Goal: Transaction & Acquisition: Purchase product/service

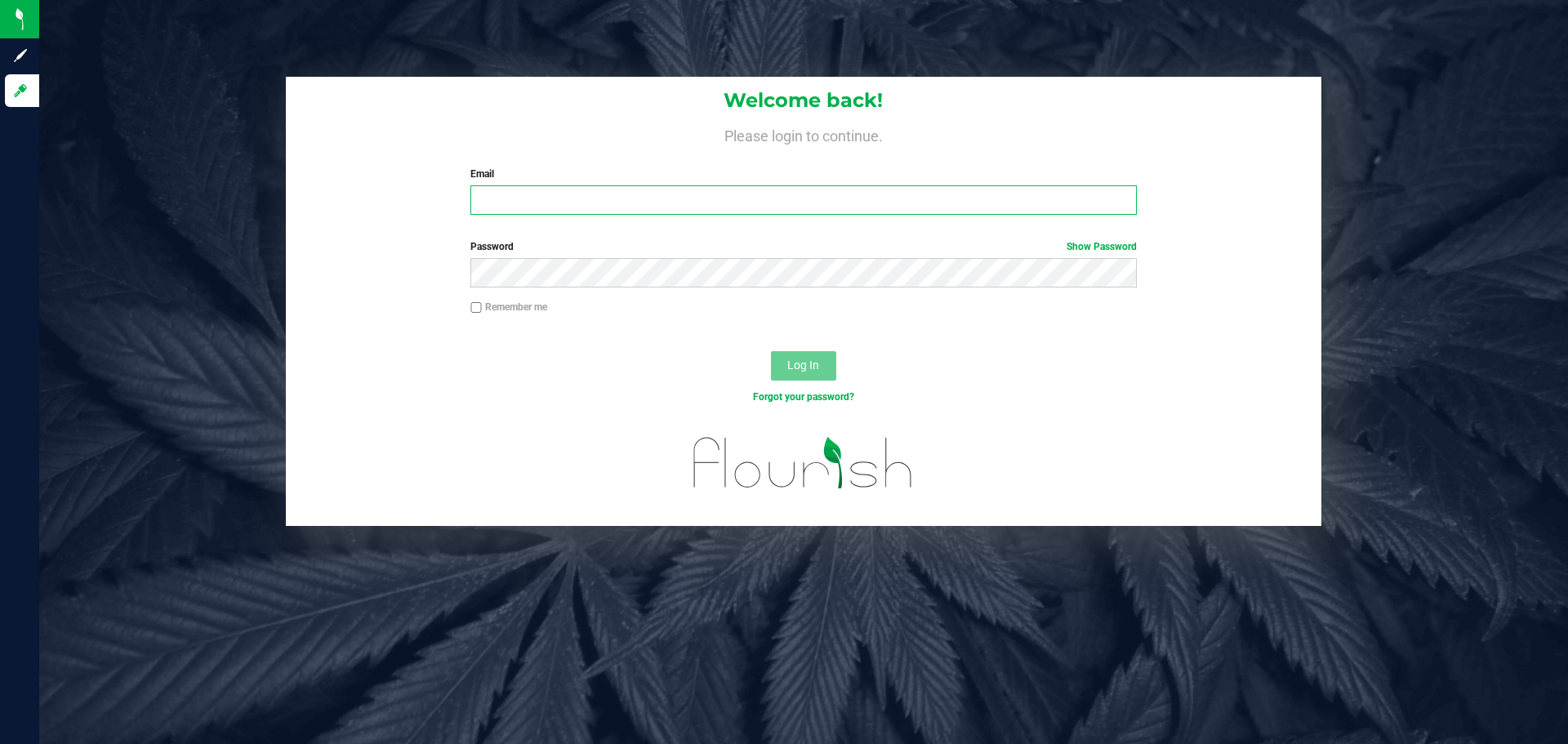
click at [570, 203] on input "Email" at bounding box center [804, 200] width 666 height 30
type input "[EMAIL_ADDRESS][DOMAIN_NAME]"
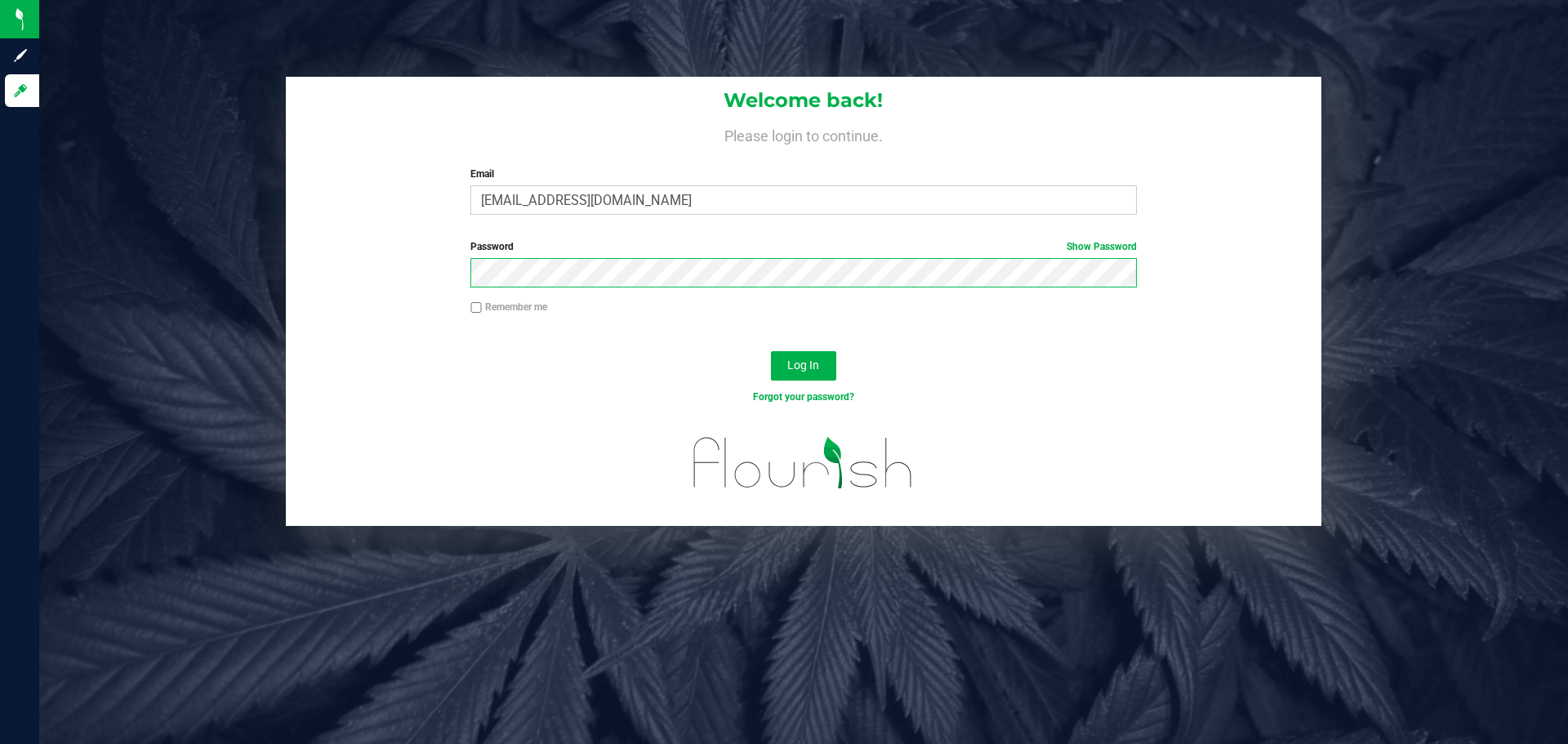
click at [771, 351] on button "Log In" at bounding box center [804, 366] width 66 height 30
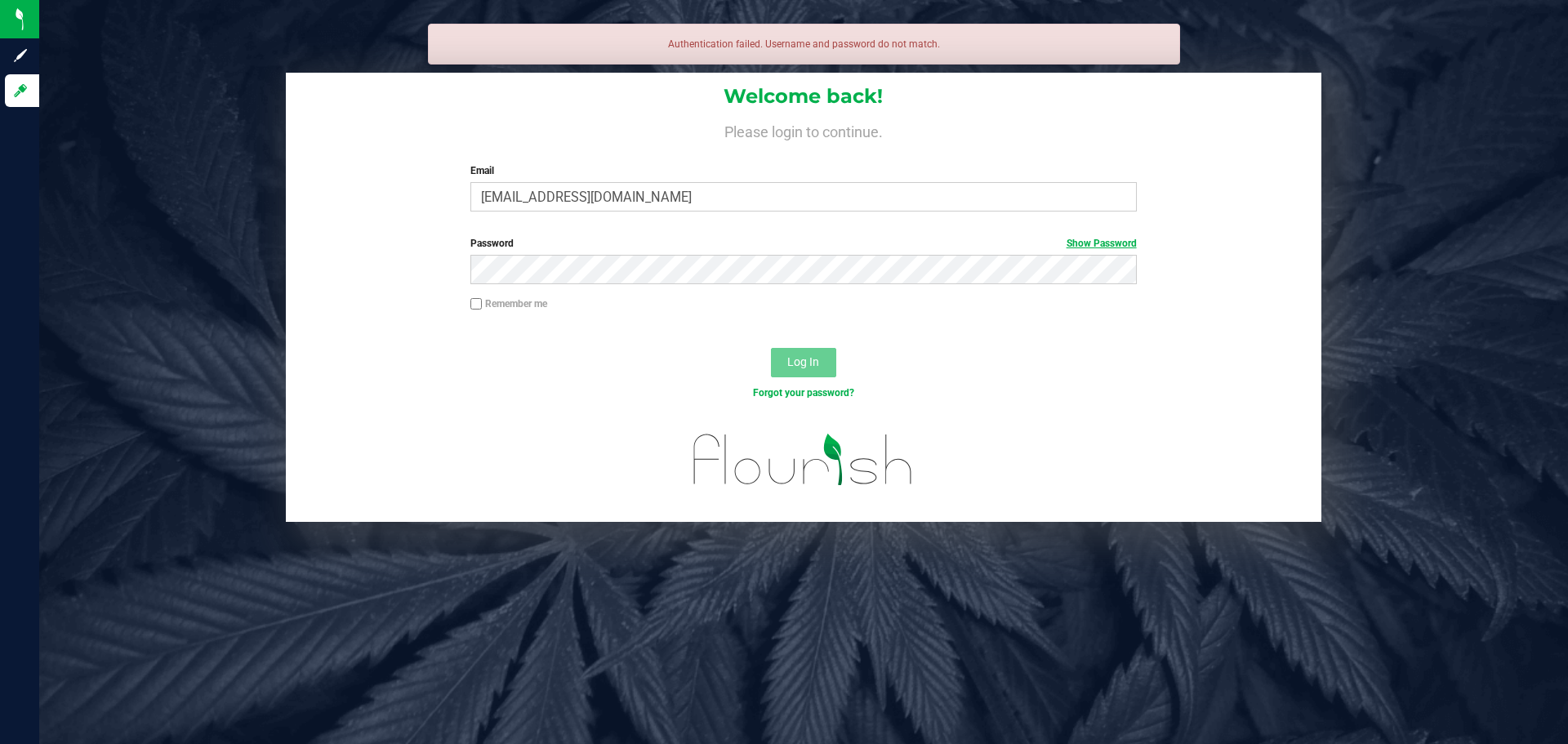
click at [1115, 245] on link "Show Password" at bounding box center [1102, 243] width 70 height 11
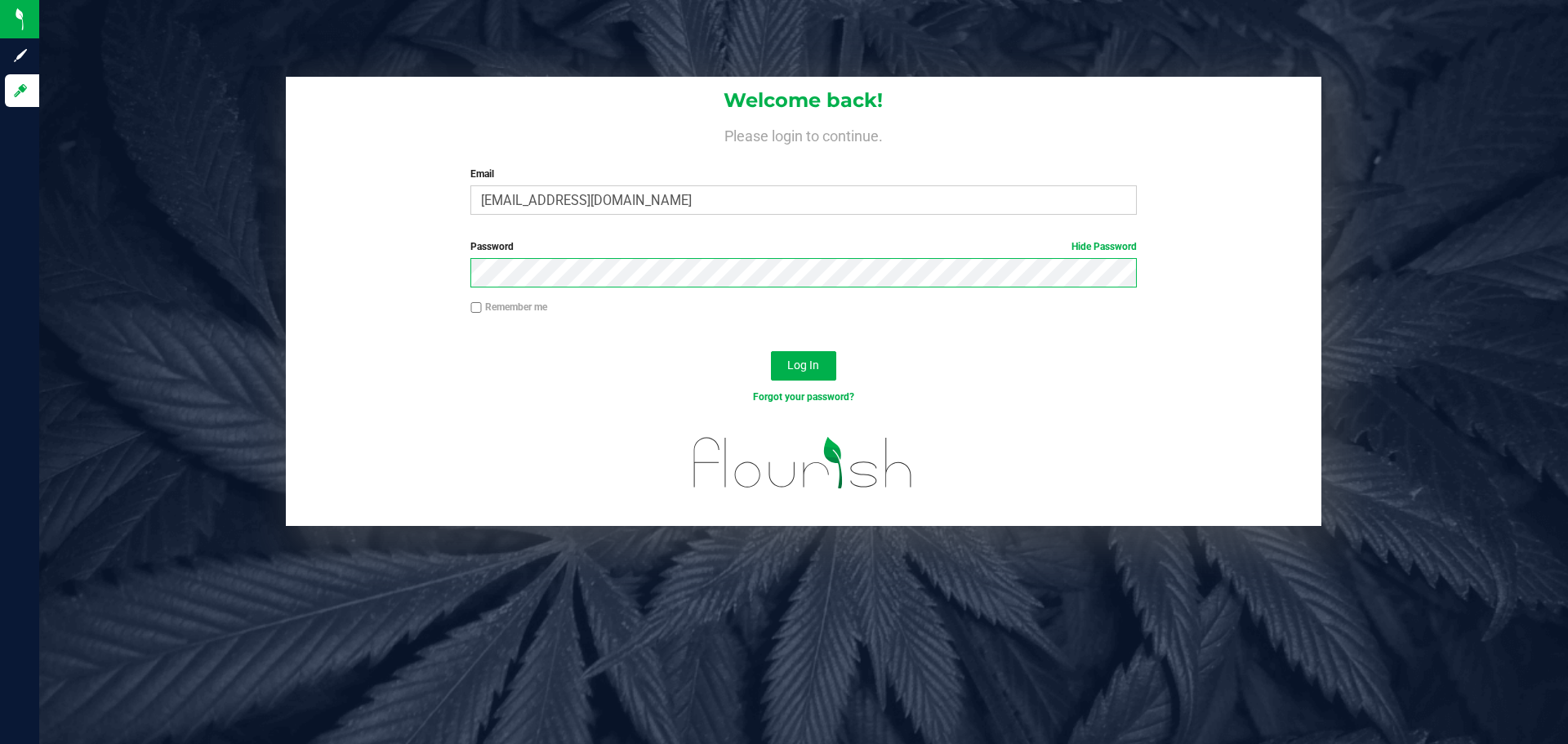
click at [771, 351] on button "Log In" at bounding box center [804, 366] width 66 height 30
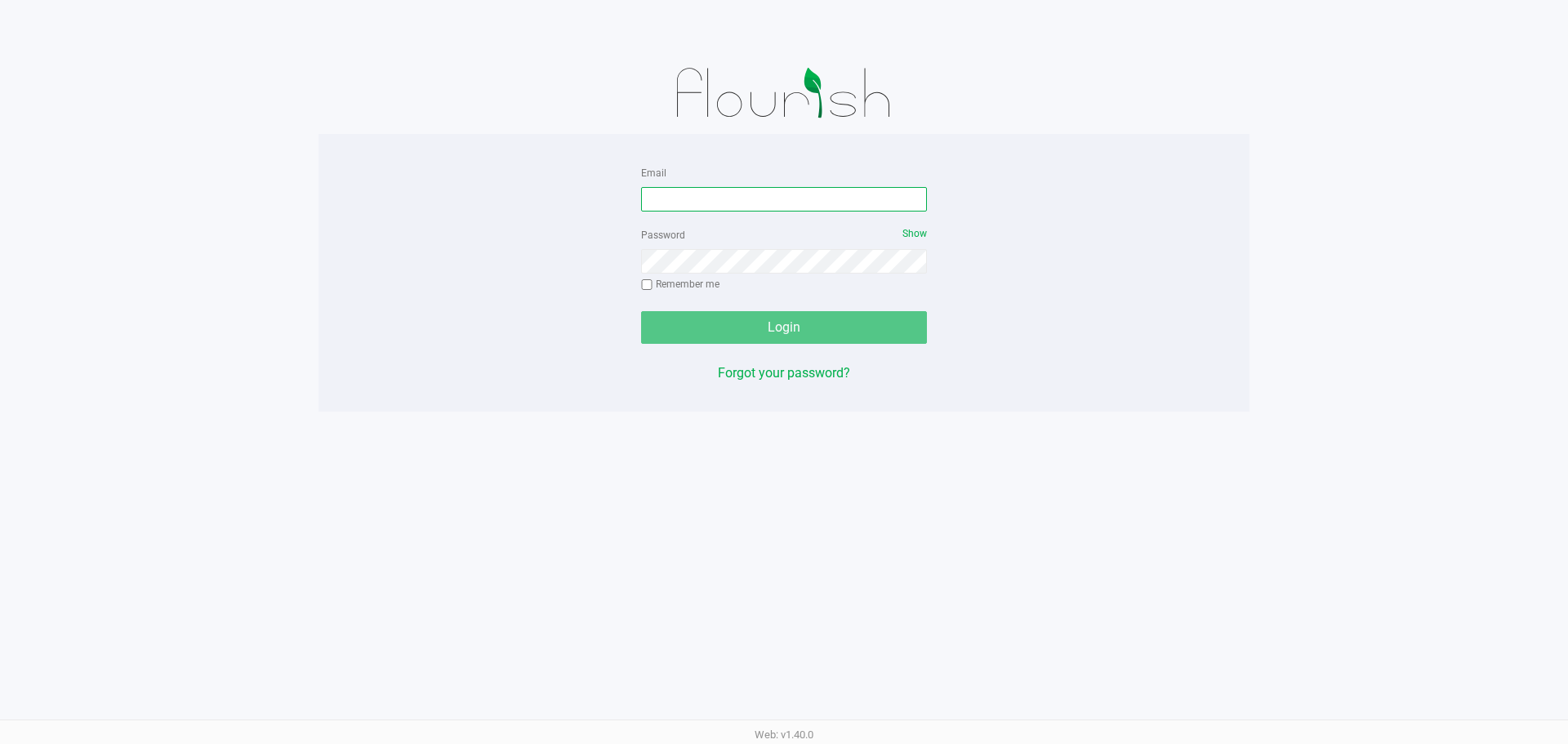
click at [695, 193] on input "Email" at bounding box center [784, 199] width 286 height 24
type input "[EMAIL_ADDRESS][DOMAIN_NAME]"
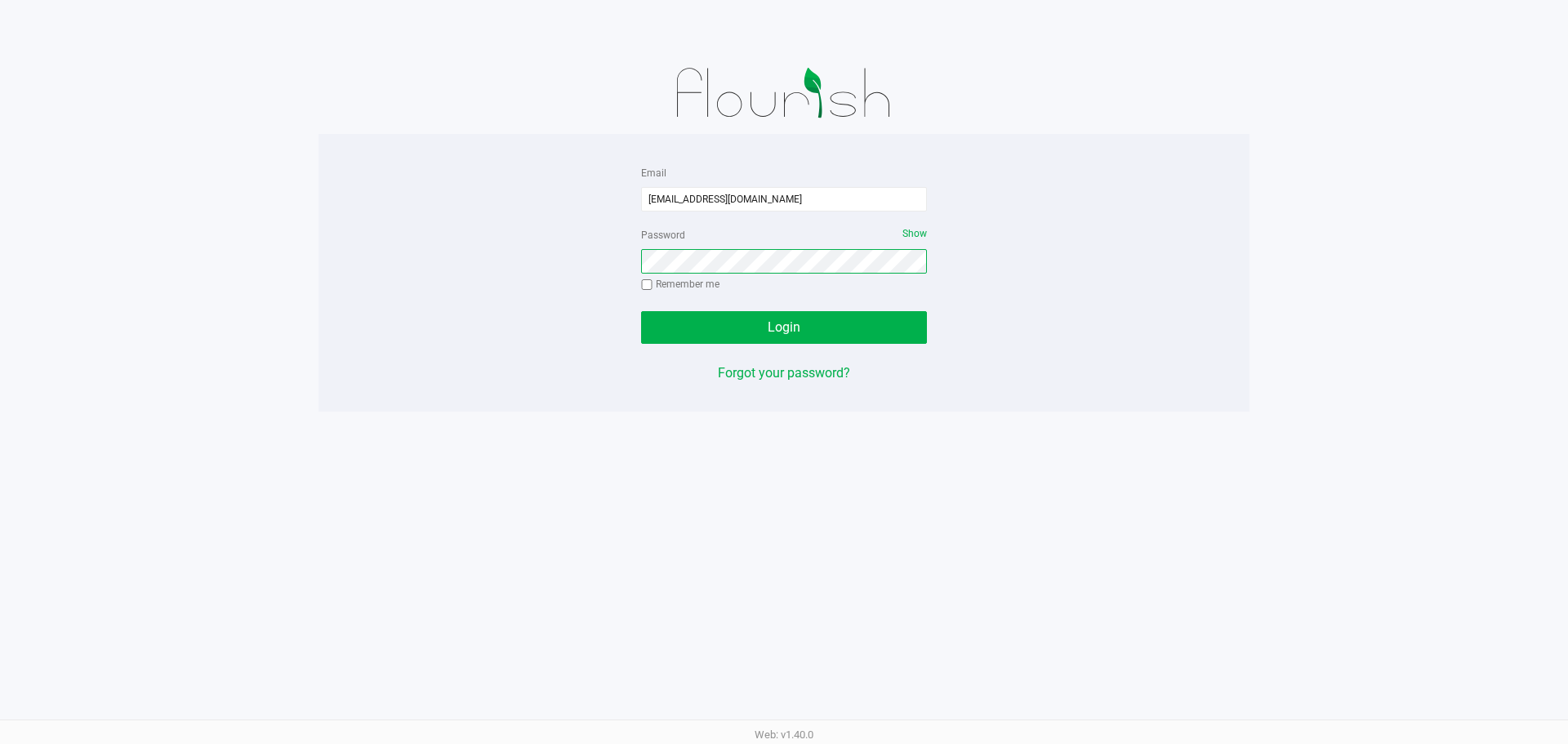
click at [641, 311] on button "Login" at bounding box center [784, 327] width 286 height 32
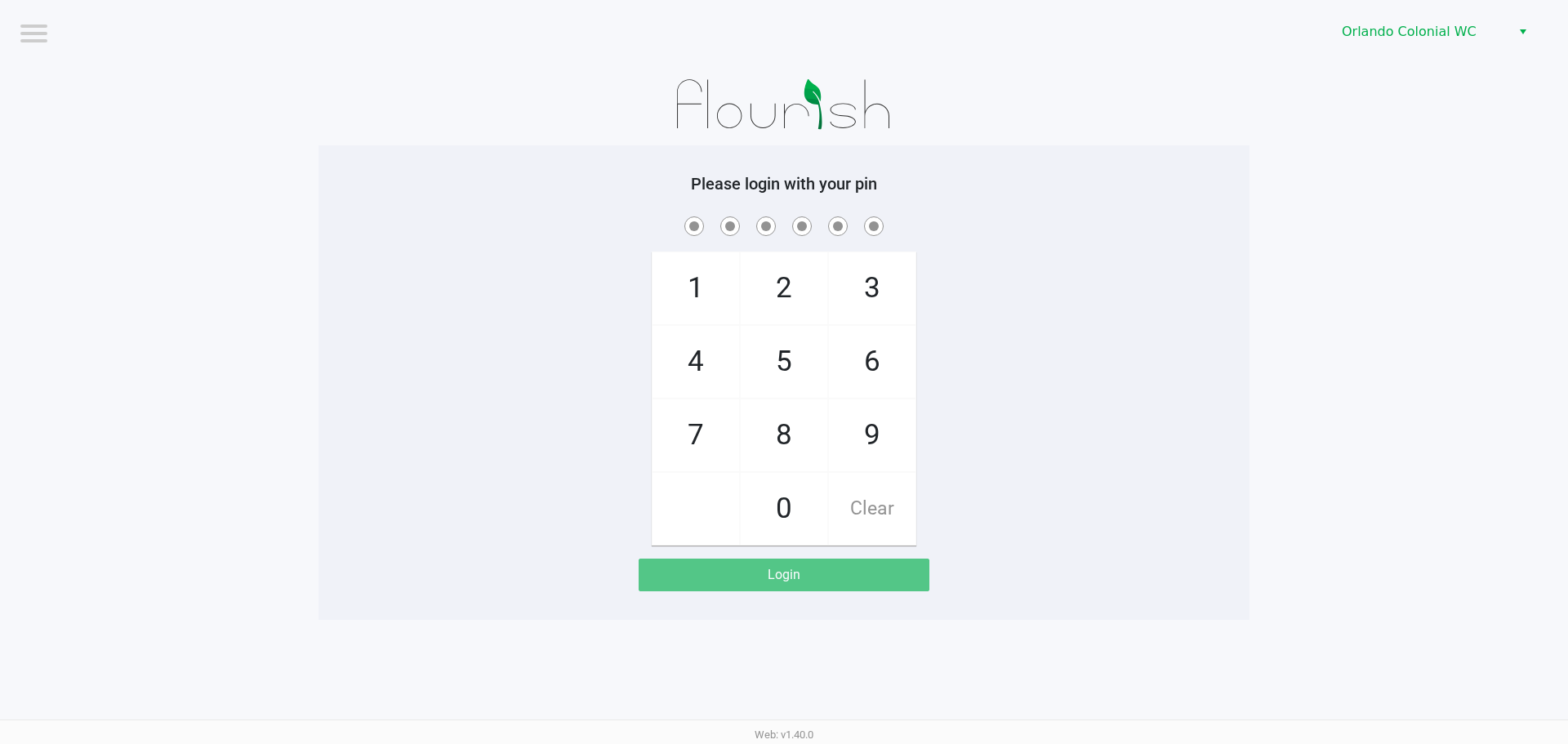
click at [797, 438] on span "8" at bounding box center [784, 435] width 86 height 72
checkbox input "true"
click at [682, 429] on span "7" at bounding box center [695, 435] width 86 height 72
checkbox input "true"
click at [792, 513] on span "0" at bounding box center [784, 508] width 86 height 72
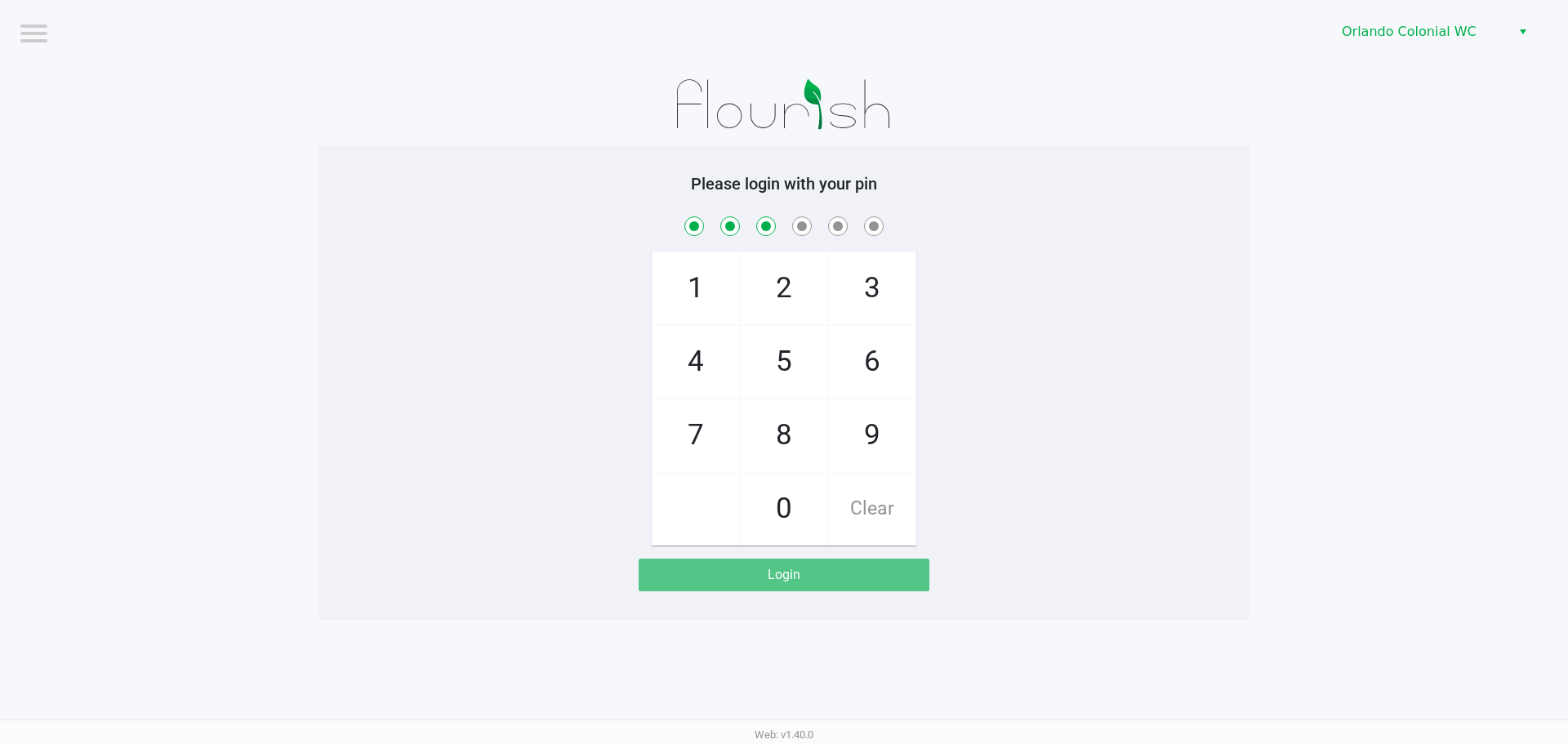
checkbox input "true"
click at [709, 369] on span "4" at bounding box center [695, 362] width 86 height 72
checkbox input "true"
click at [713, 443] on span "7" at bounding box center [695, 435] width 86 height 72
checkbox input "true"
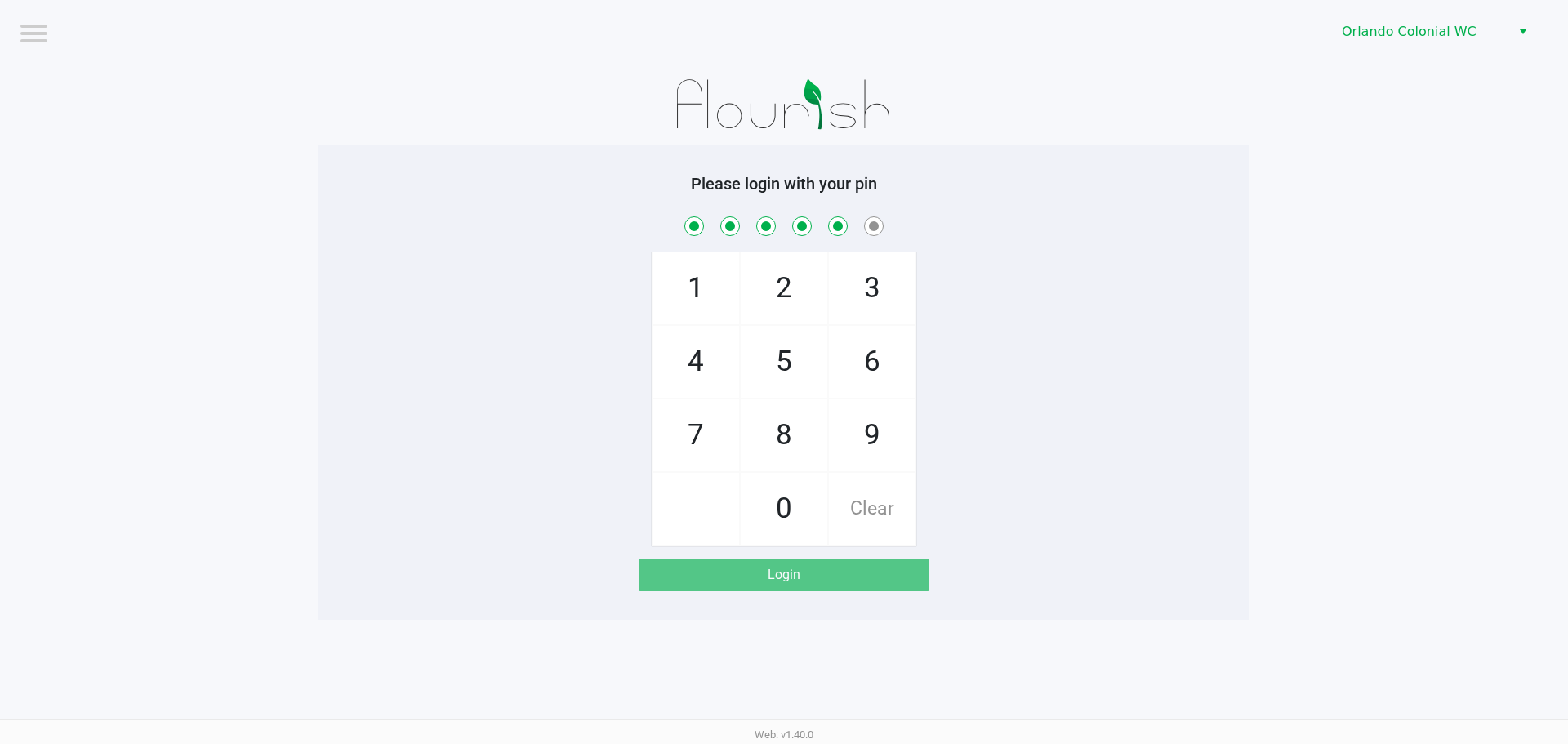
click at [694, 293] on span "1" at bounding box center [695, 288] width 86 height 72
checkbox input "true"
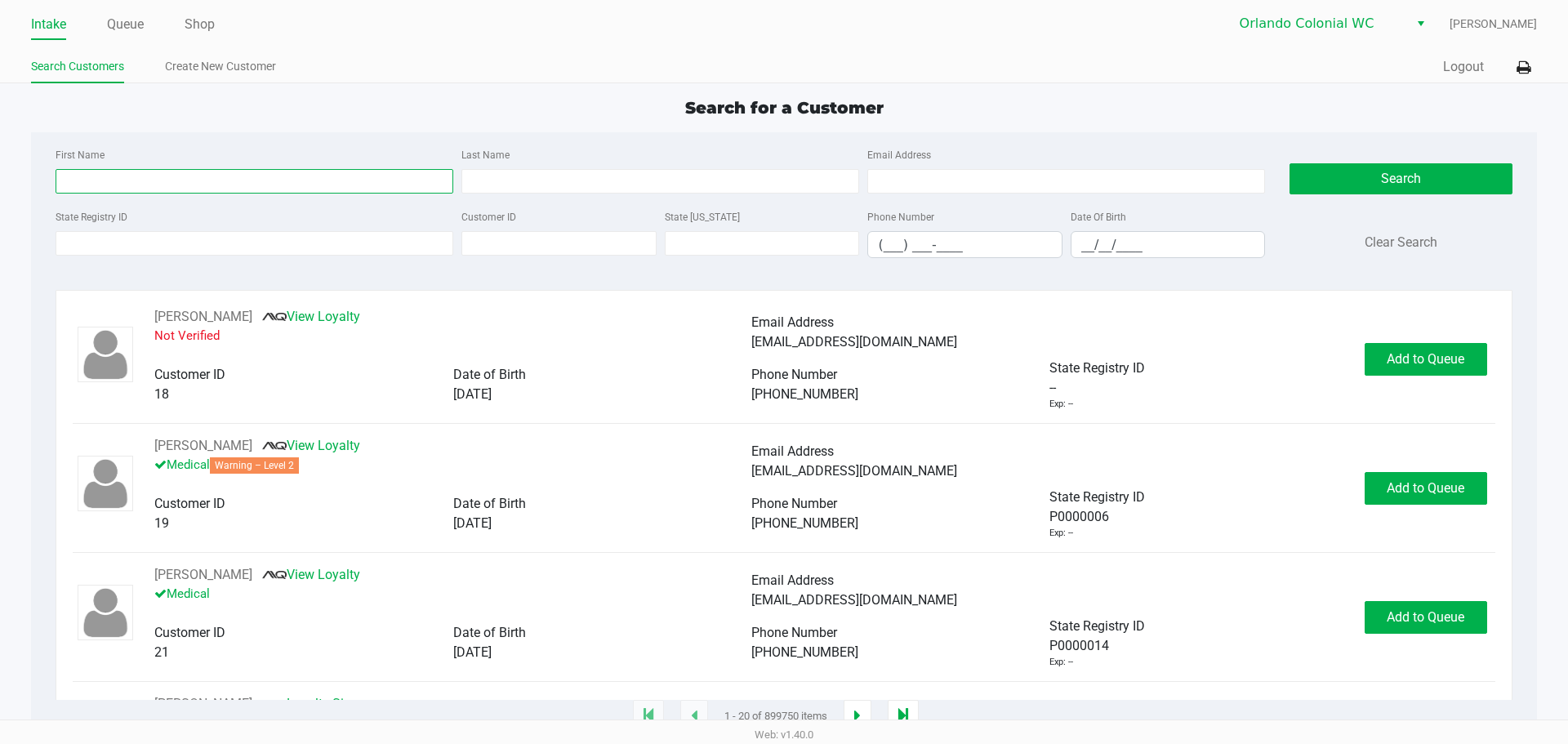
click at [126, 182] on input "First Name" at bounding box center [254, 182] width 397 height 24
type input "sawyer"
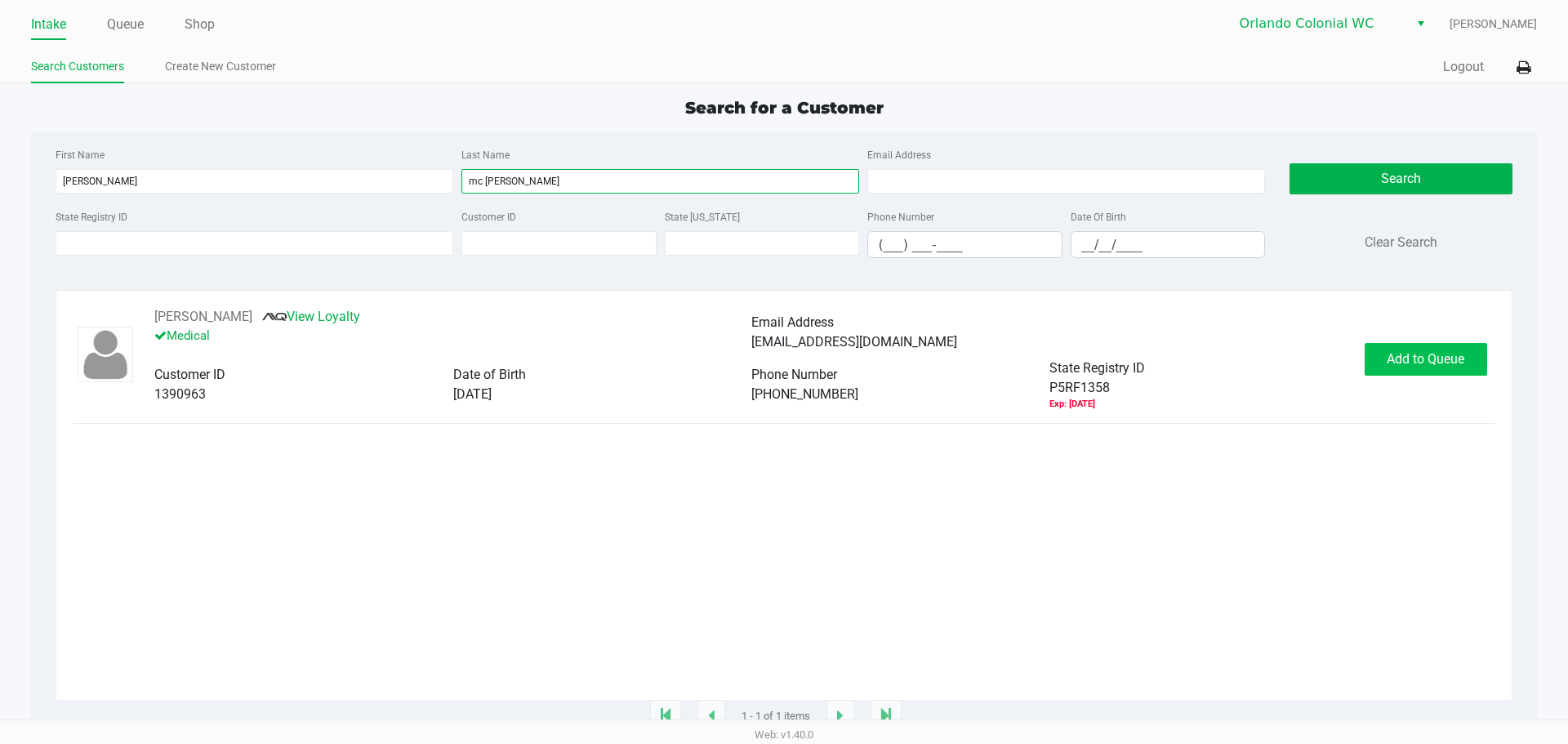
type input "mc garraugh"
click at [1413, 356] on span "Add to Queue" at bounding box center [1425, 359] width 78 height 16
click at [1413, 356] on body "Intake Queue Shop Orlando Colonial WC Jorge Pagan Search Customers Create New C…" at bounding box center [784, 360] width 1568 height 720
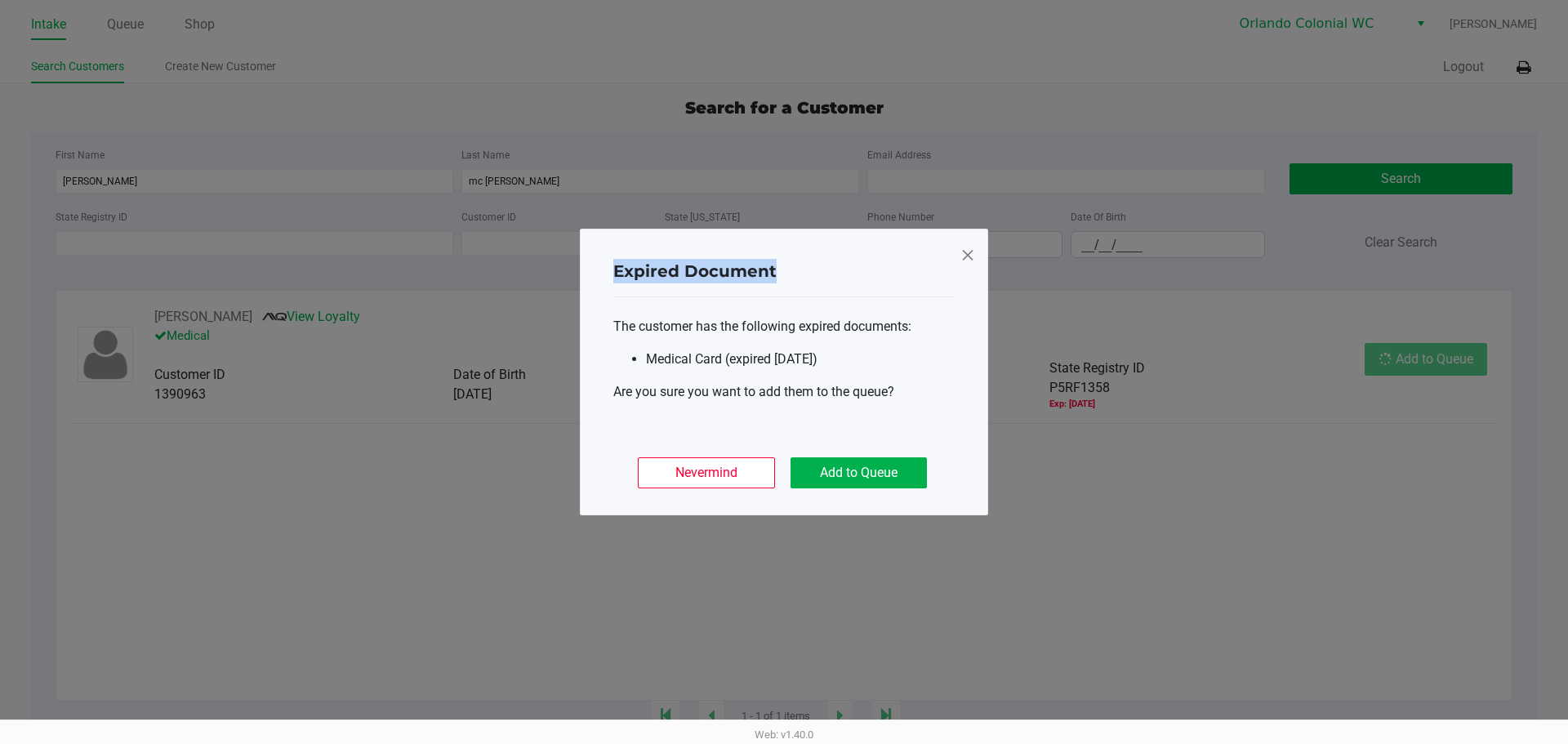
click at [1413, 356] on ngb-modal-window "Expired Document The customer has the following expired documents: Medical Card…" at bounding box center [784, 372] width 1568 height 744
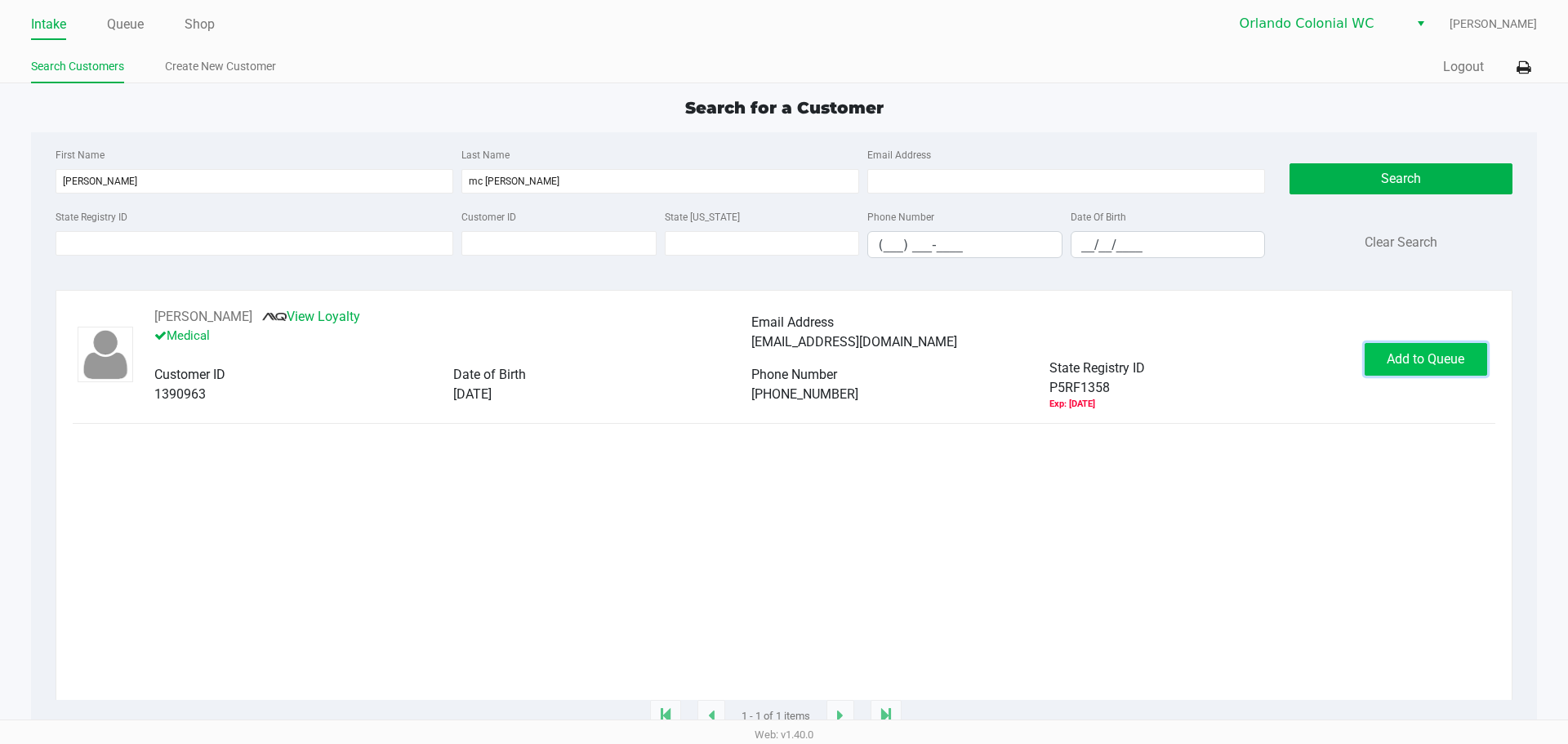
click at [1413, 357] on span "Add to Queue" at bounding box center [1425, 359] width 78 height 16
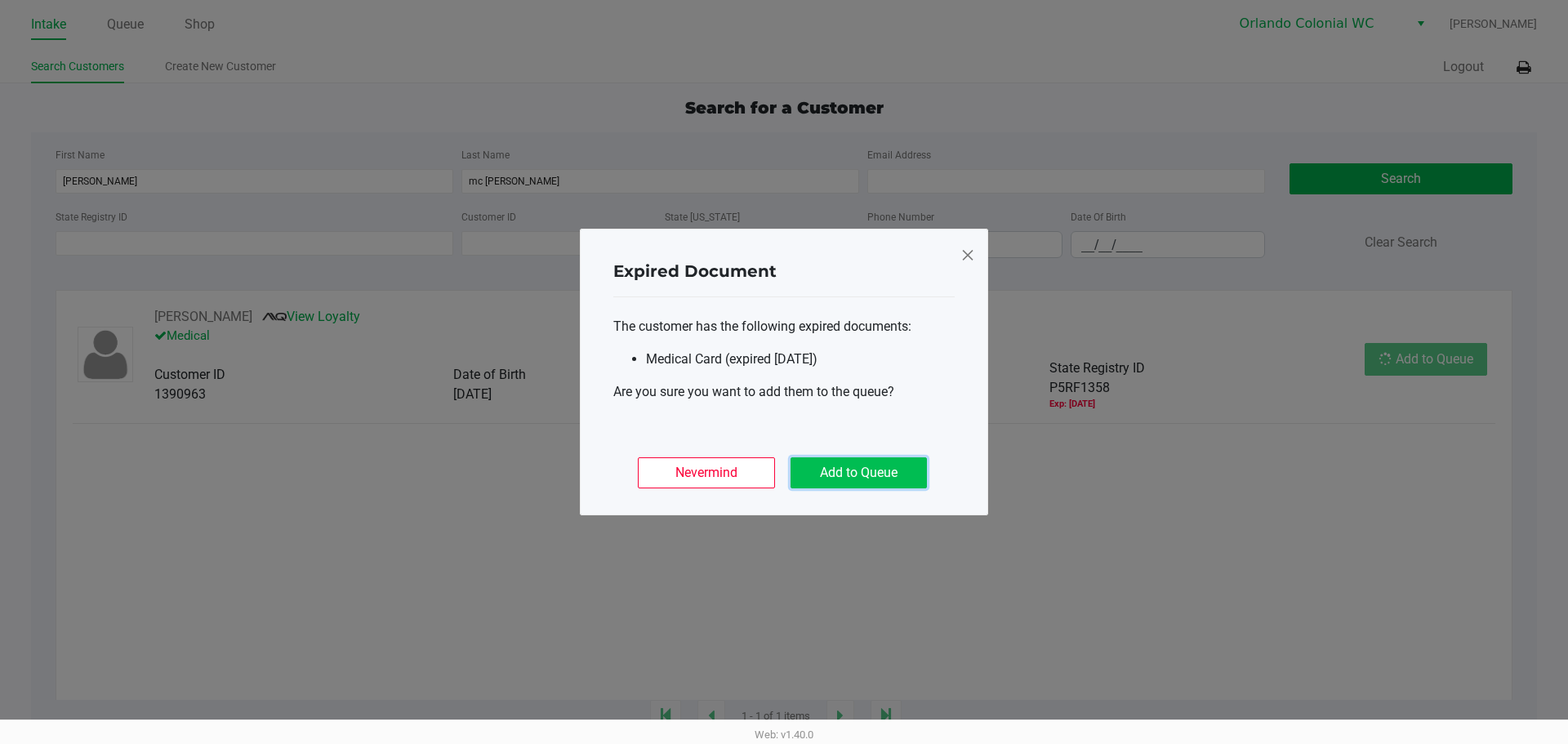
click at [901, 482] on button "Add to Queue" at bounding box center [859, 473] width 136 height 31
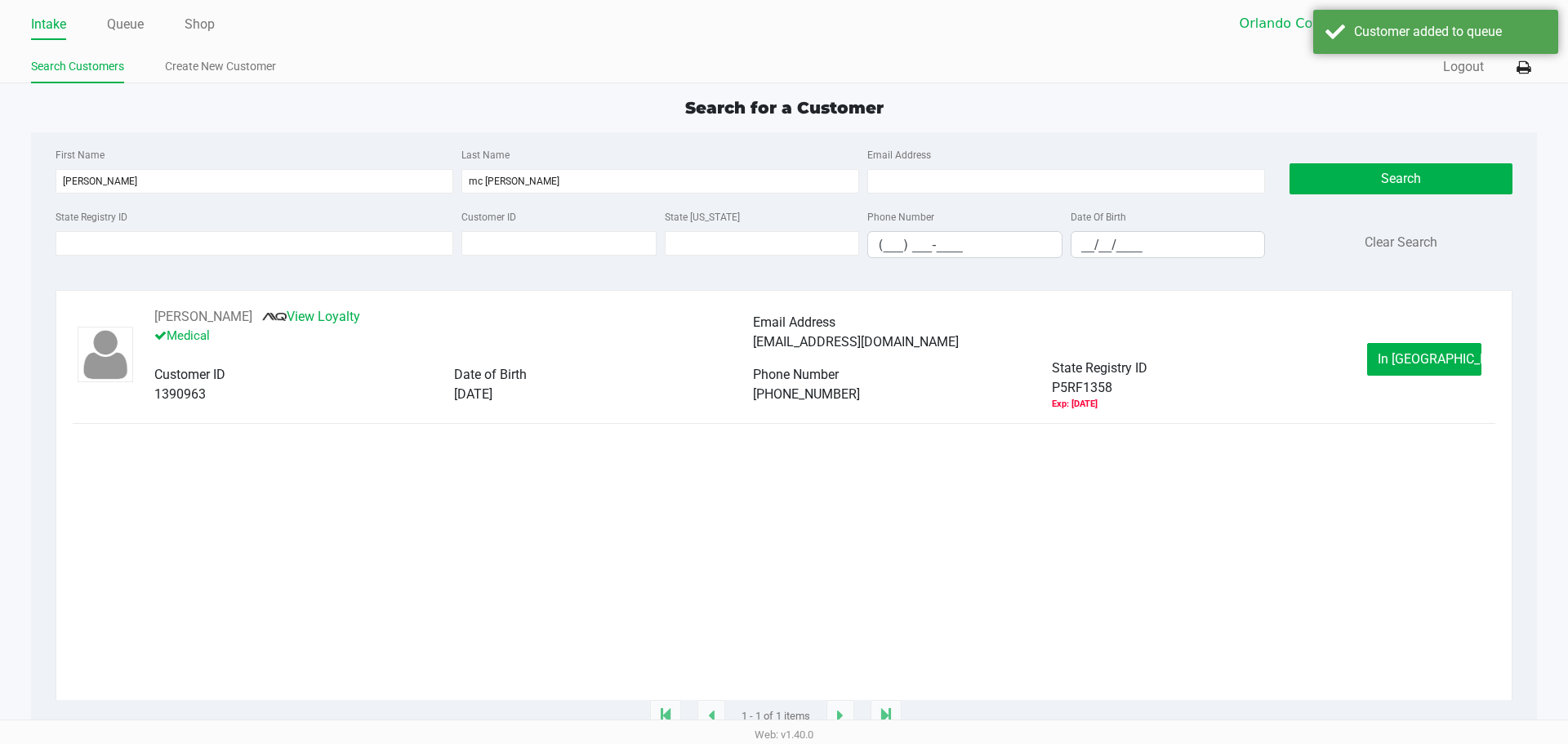
click at [1424, 380] on div "Sawyer Mc Garraugh View Loyalty Medical Email Address sawyerjackson02@gmail.com…" at bounding box center [784, 359] width 1422 height 104
click at [1427, 370] on button "In Queue" at bounding box center [1424, 359] width 114 height 32
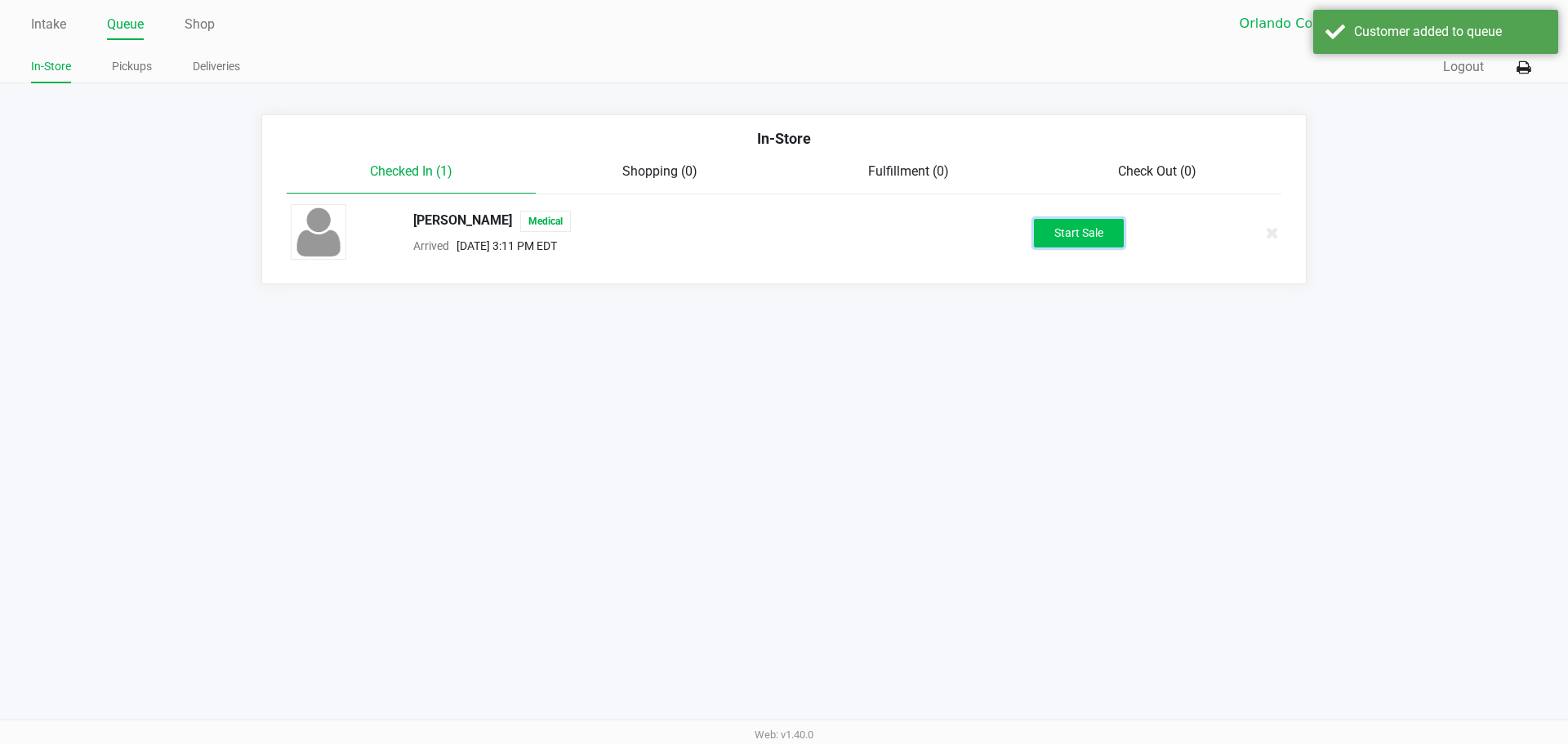
click at [1110, 246] on button "Start Sale" at bounding box center [1079, 233] width 90 height 29
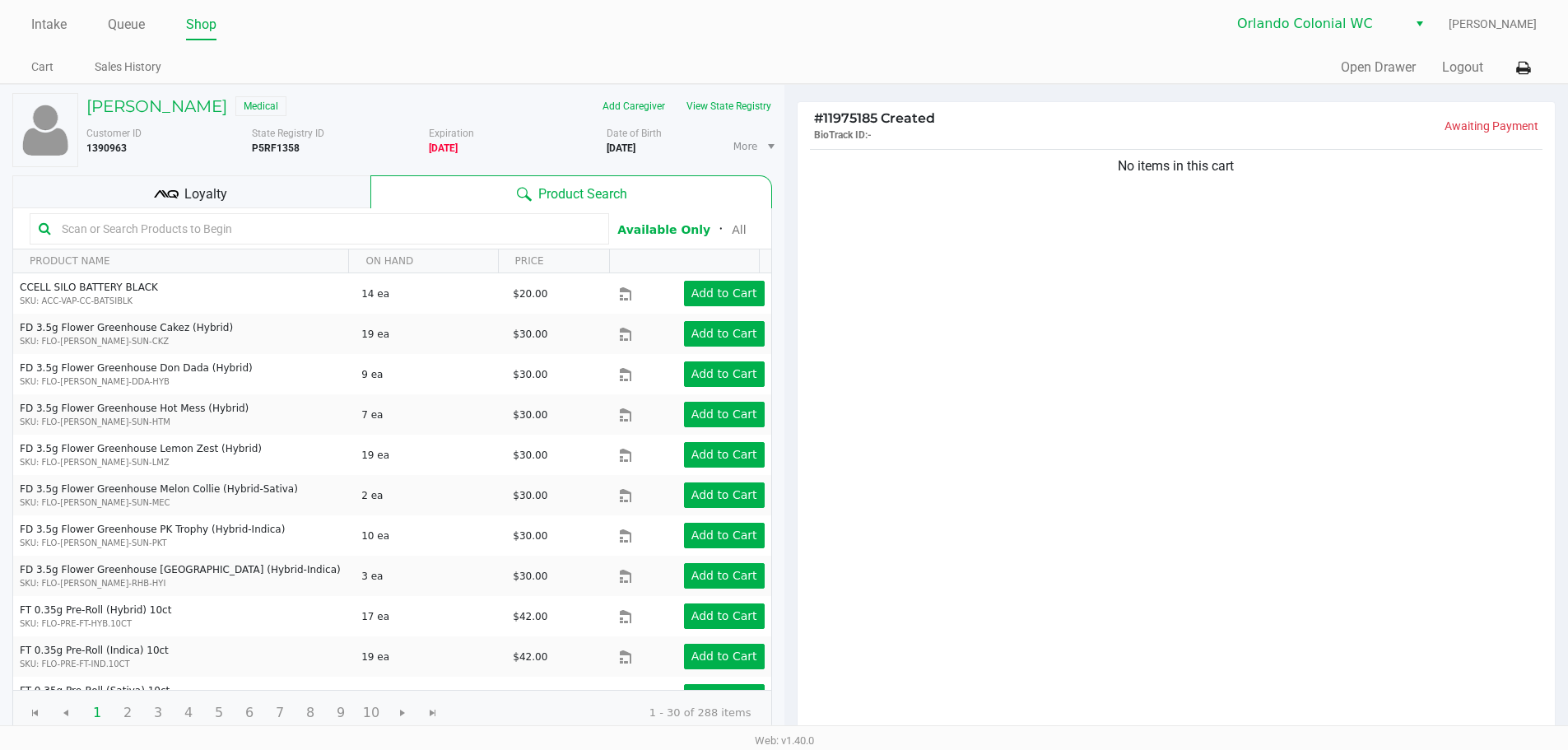
click at [1260, 254] on div "No items in this cart" at bounding box center [1176, 440] width 758 height 591
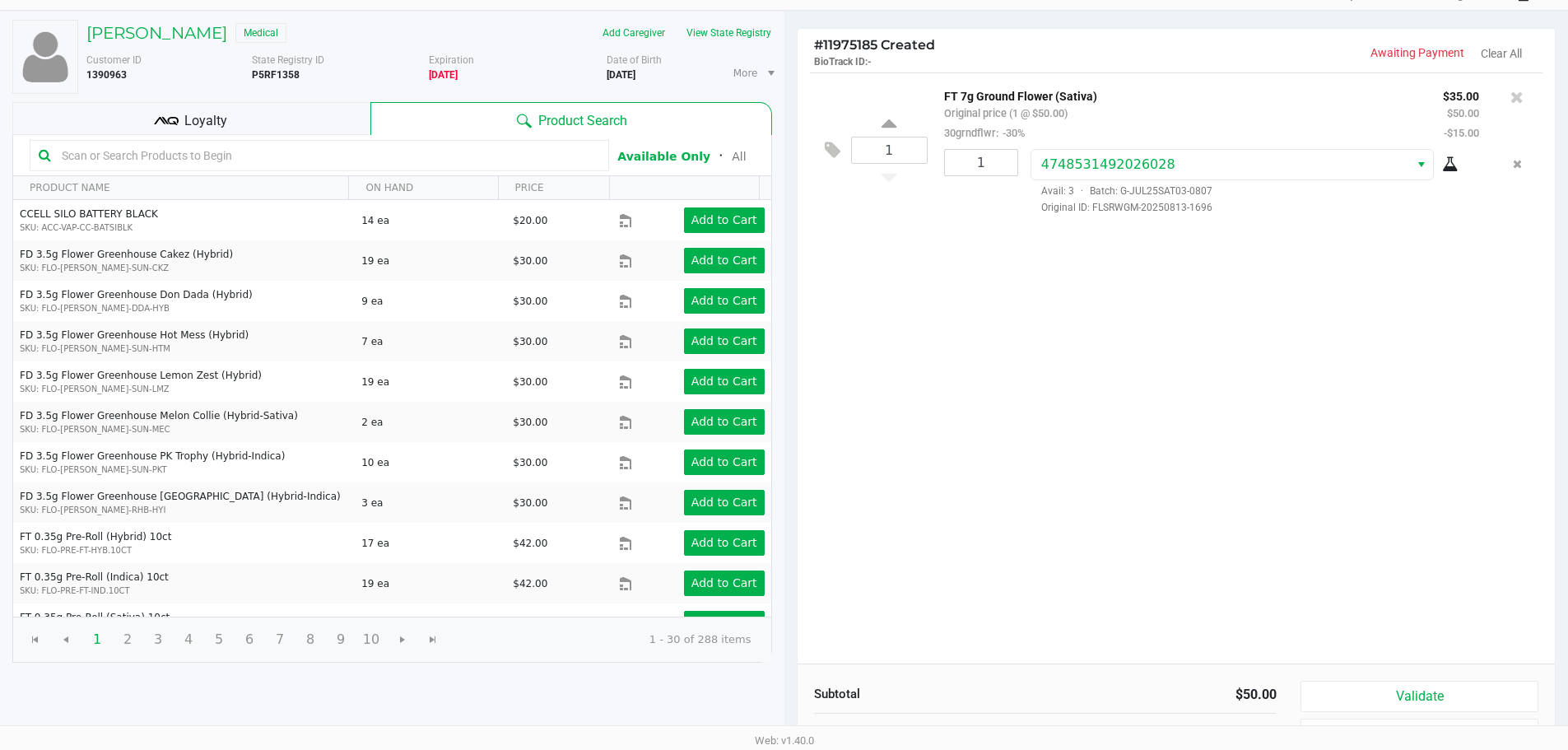
scroll to position [169, 0]
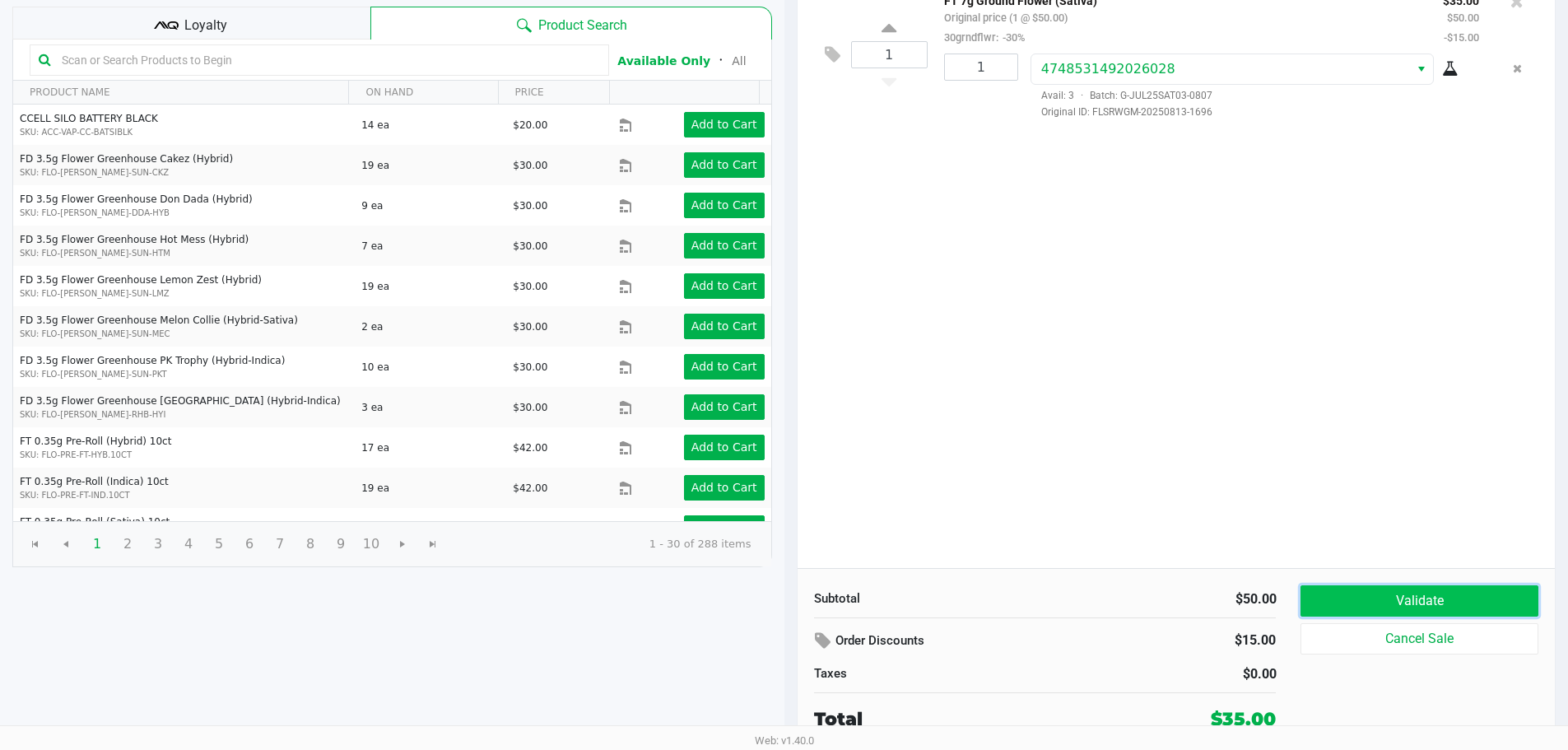
click at [1431, 594] on button "Validate" at bounding box center [1418, 601] width 237 height 32
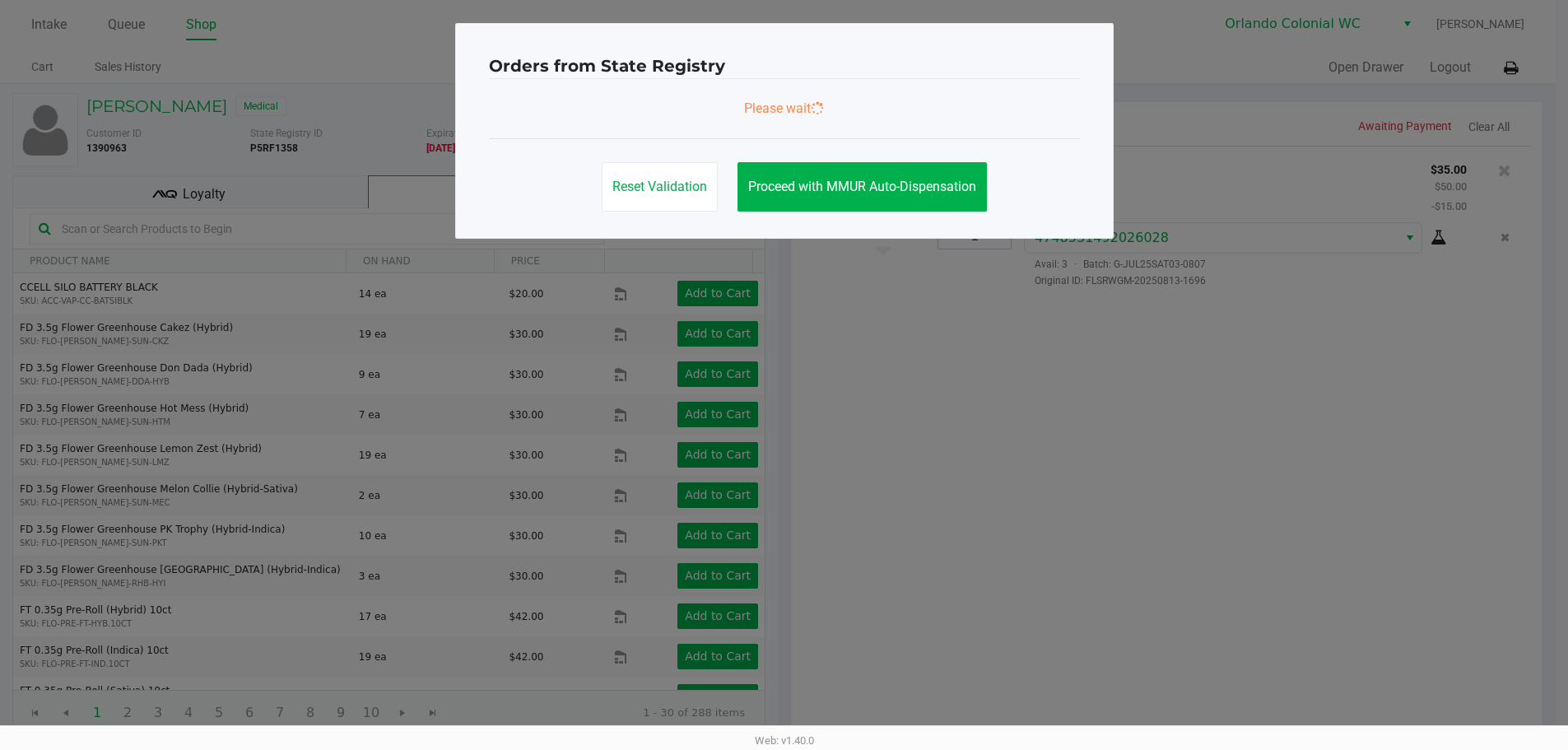
scroll to position [0, 0]
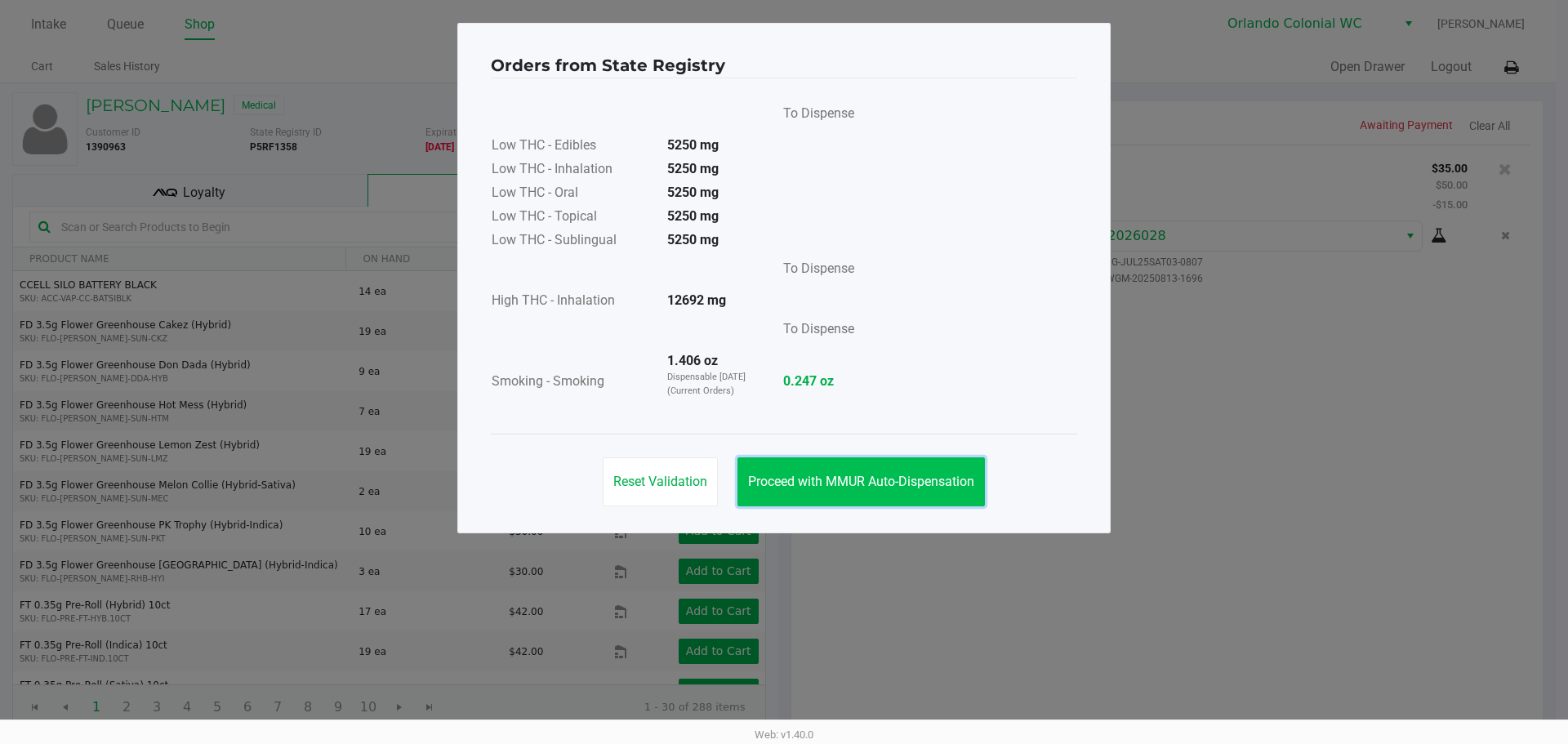
click at [890, 503] on button "Proceed with MMUR Auto-Dispensation" at bounding box center [860, 482] width 247 height 49
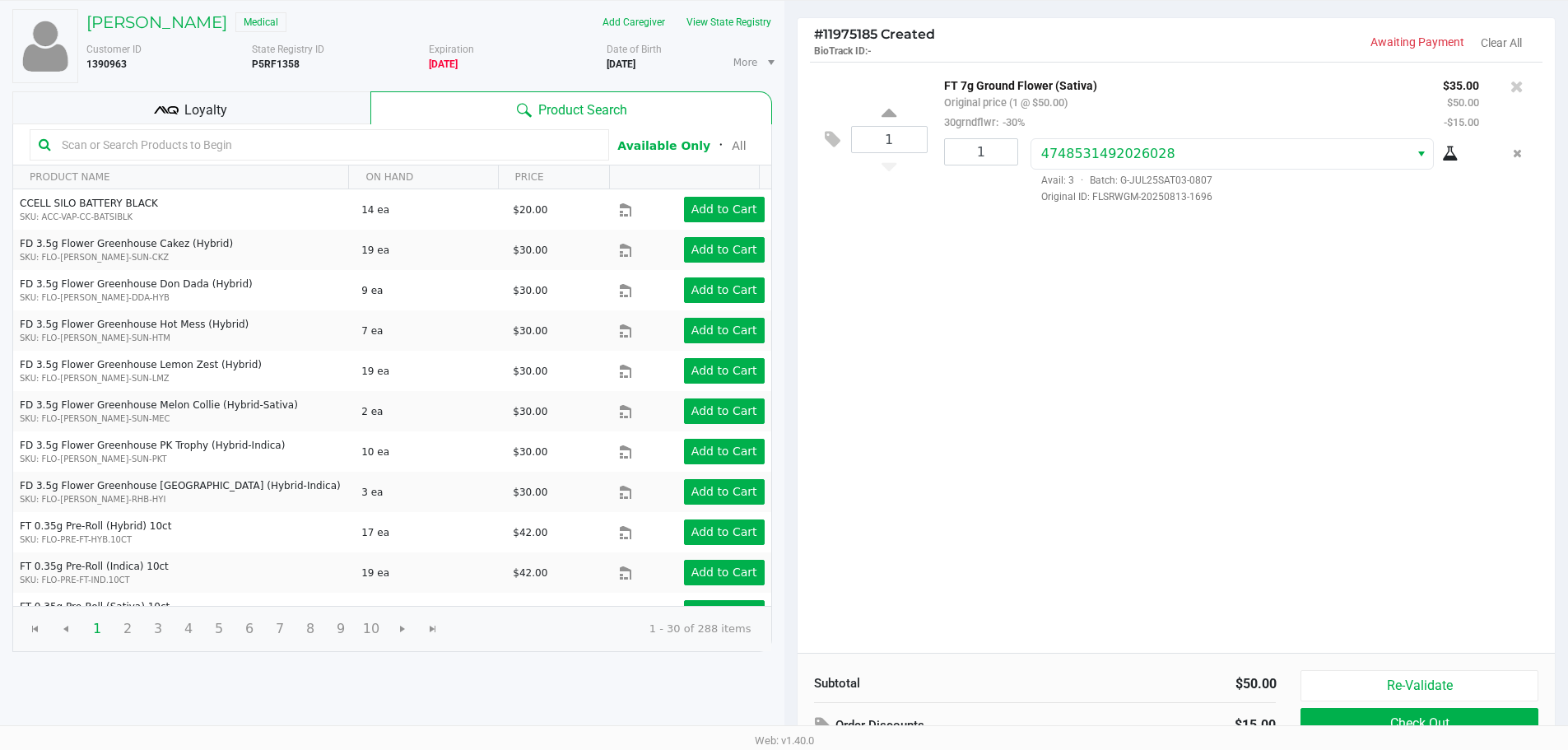
scroll to position [169, 0]
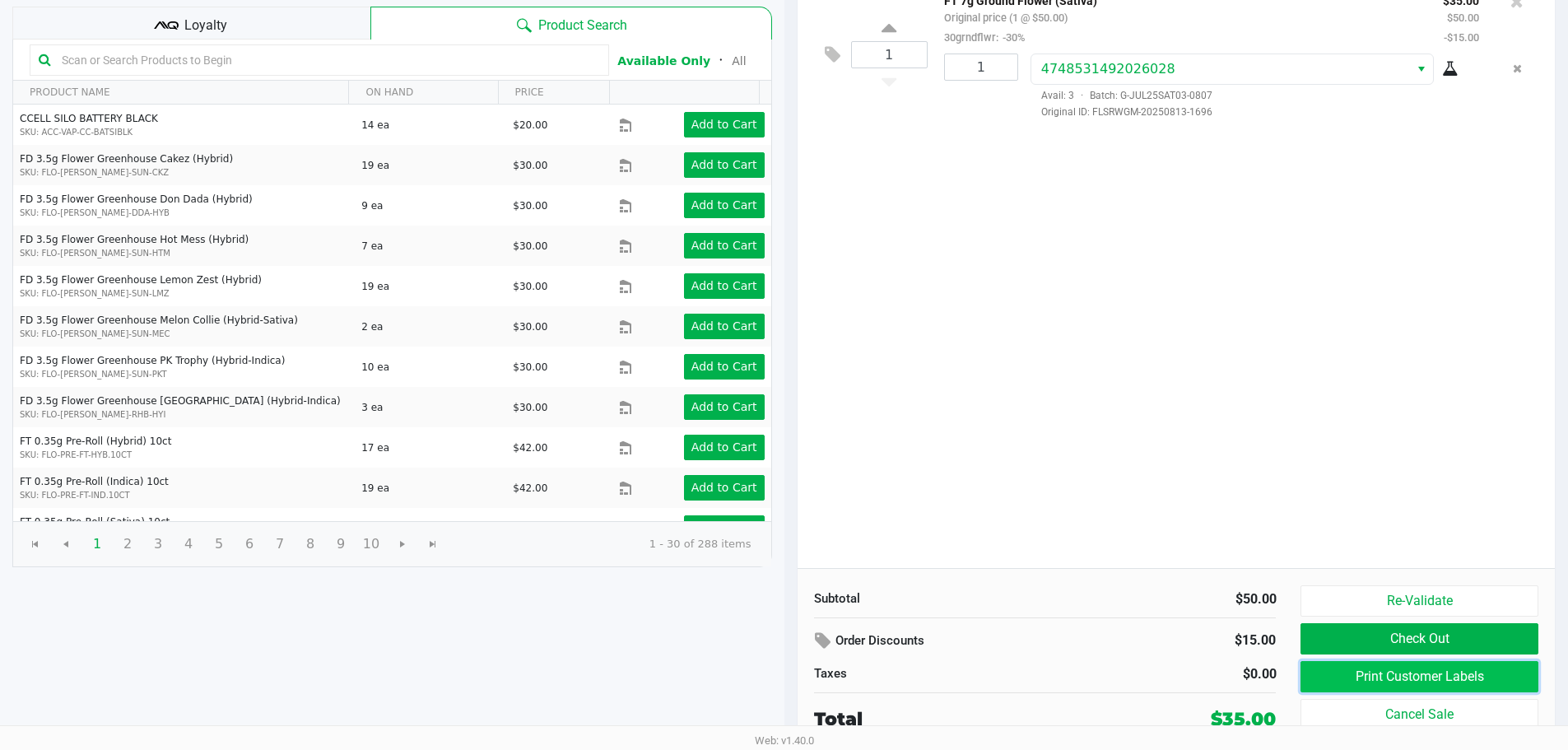
click at [1334, 671] on button "Print Customer Labels" at bounding box center [1418, 677] width 237 height 32
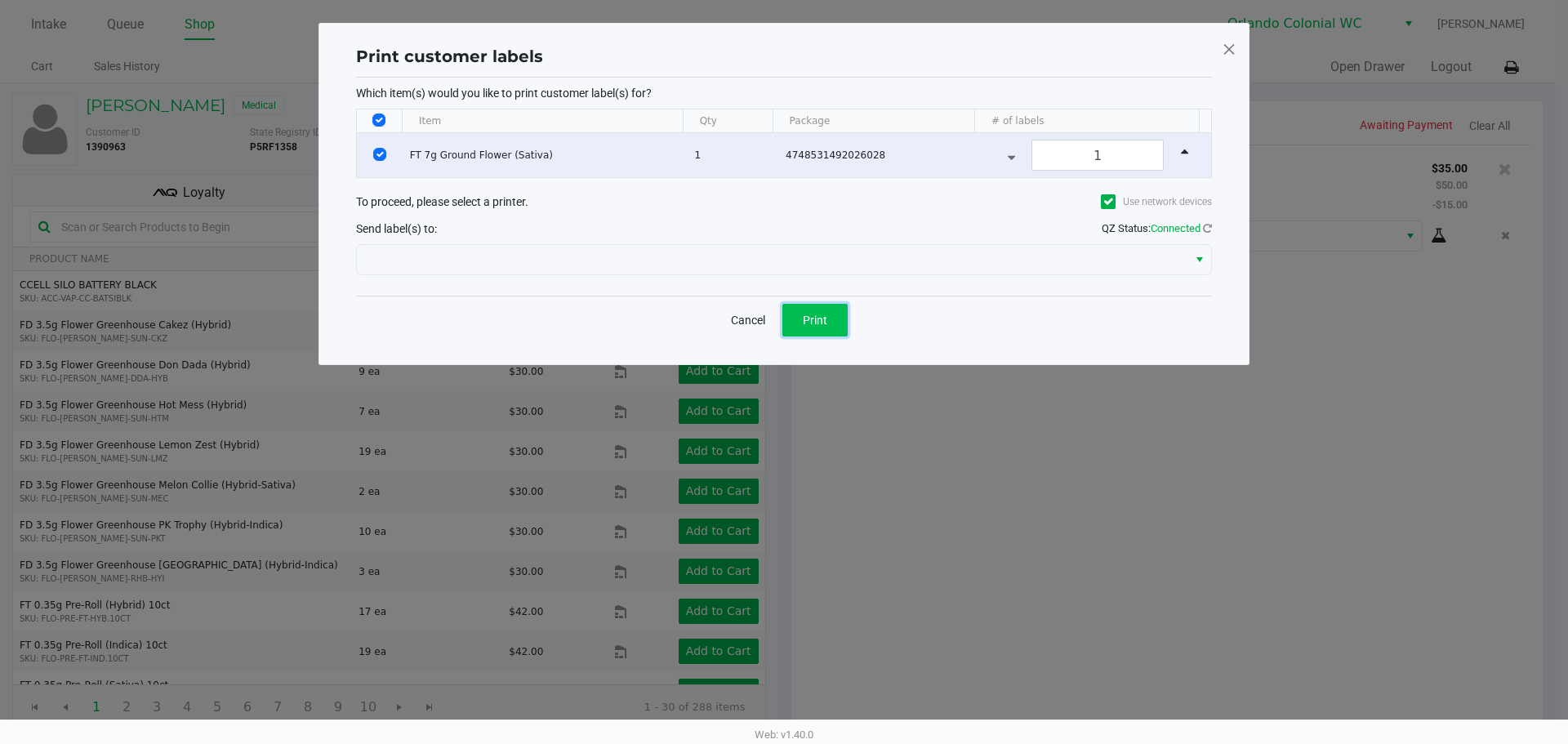
click at [796, 320] on button "Print" at bounding box center [815, 320] width 66 height 32
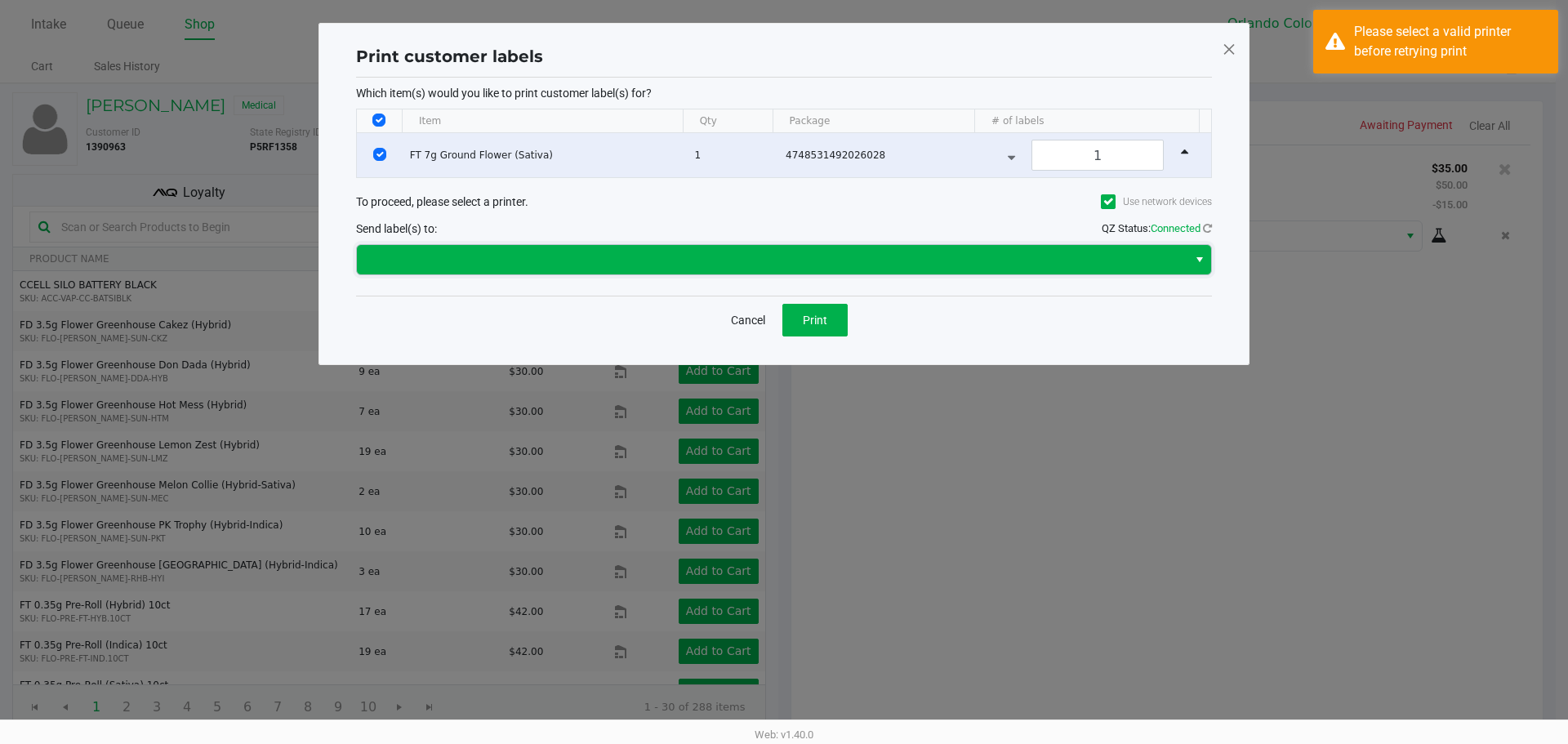
click at [985, 267] on span at bounding box center [772, 259] width 811 height 19
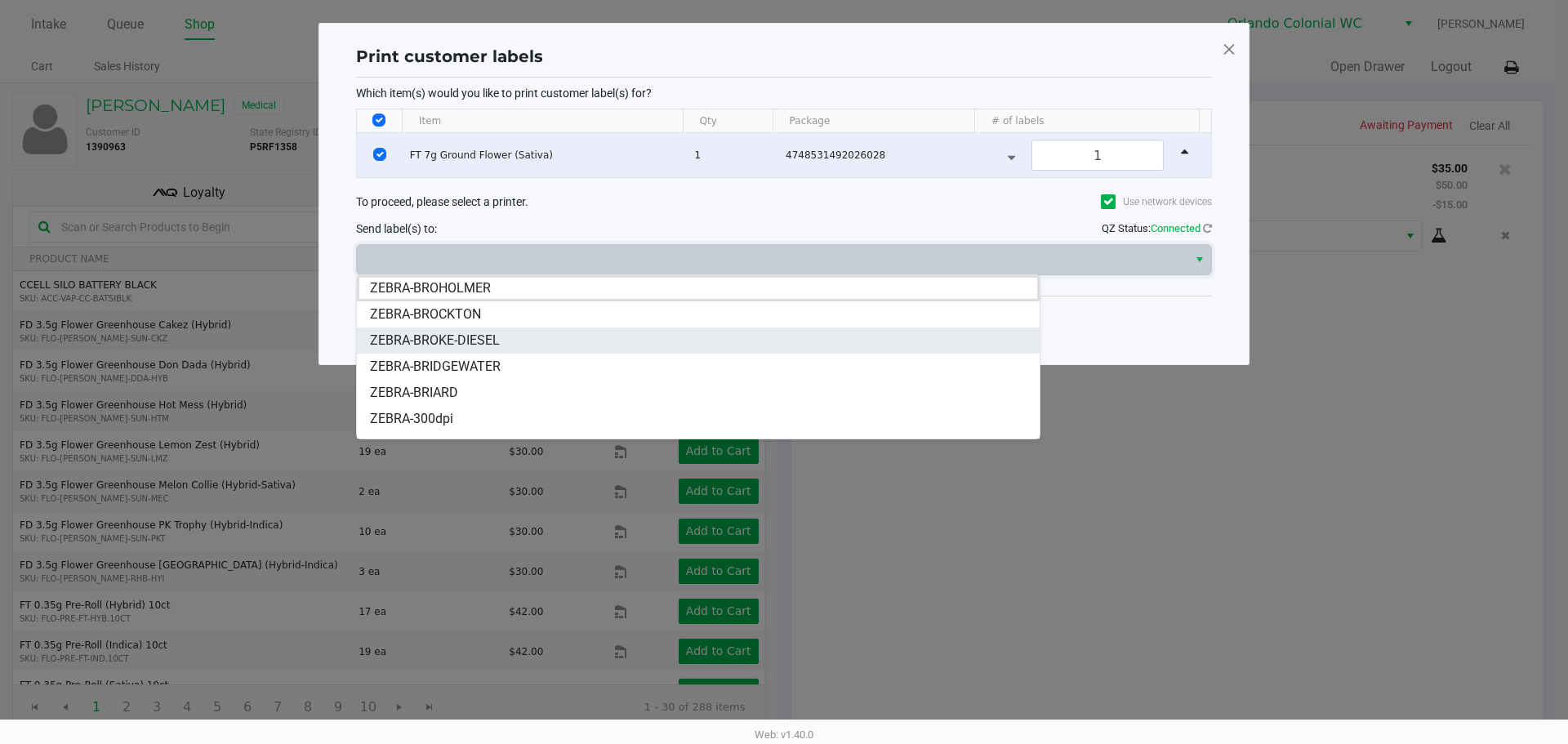
click at [494, 350] on li "ZEBRA-BROKE-DIESEL" at bounding box center [699, 341] width 683 height 26
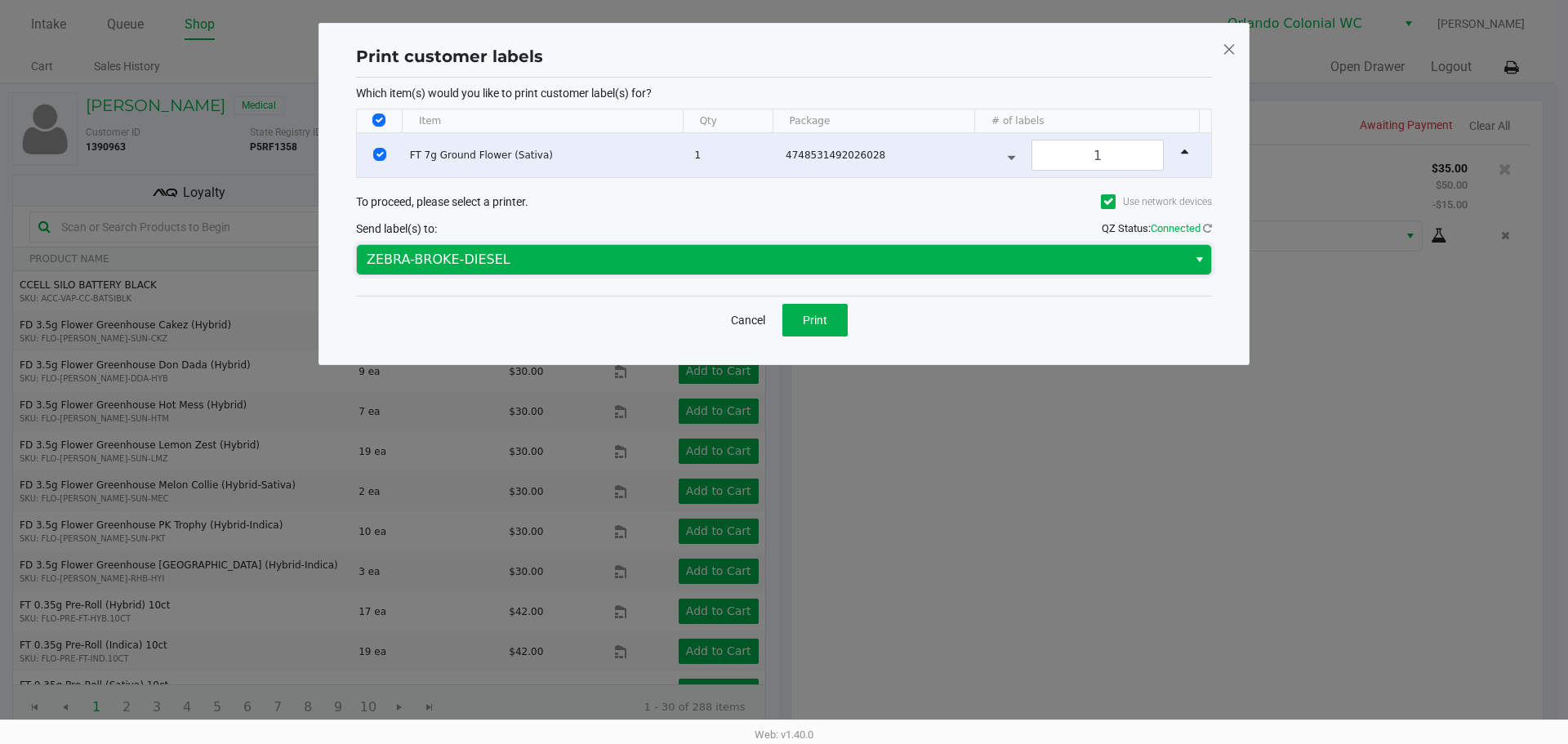
click at [548, 270] on span "ZEBRA-BROKE-DIESEL" at bounding box center [772, 259] width 831 height 30
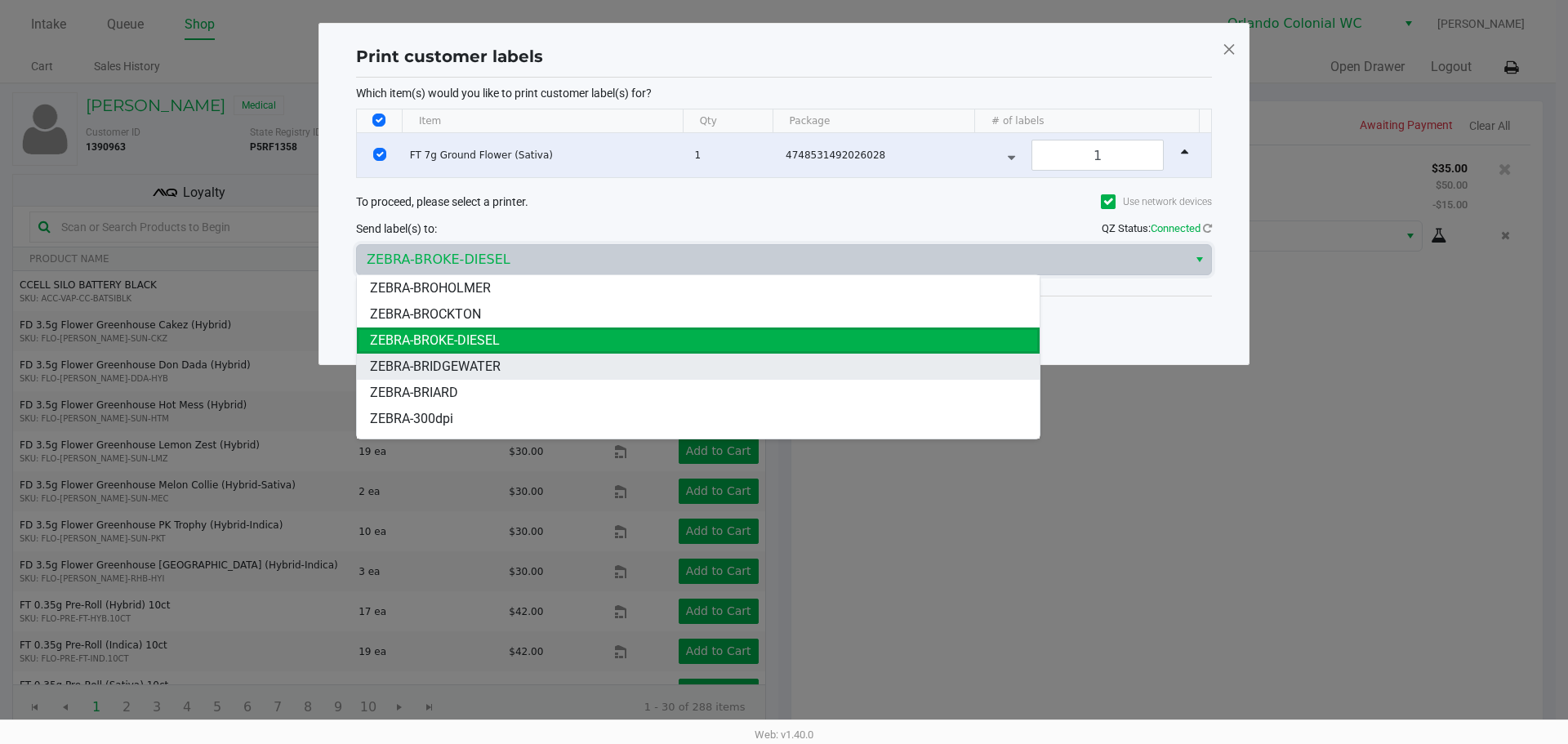
click at [514, 374] on li "ZEBRA-BRIDGEWATER" at bounding box center [699, 367] width 683 height 26
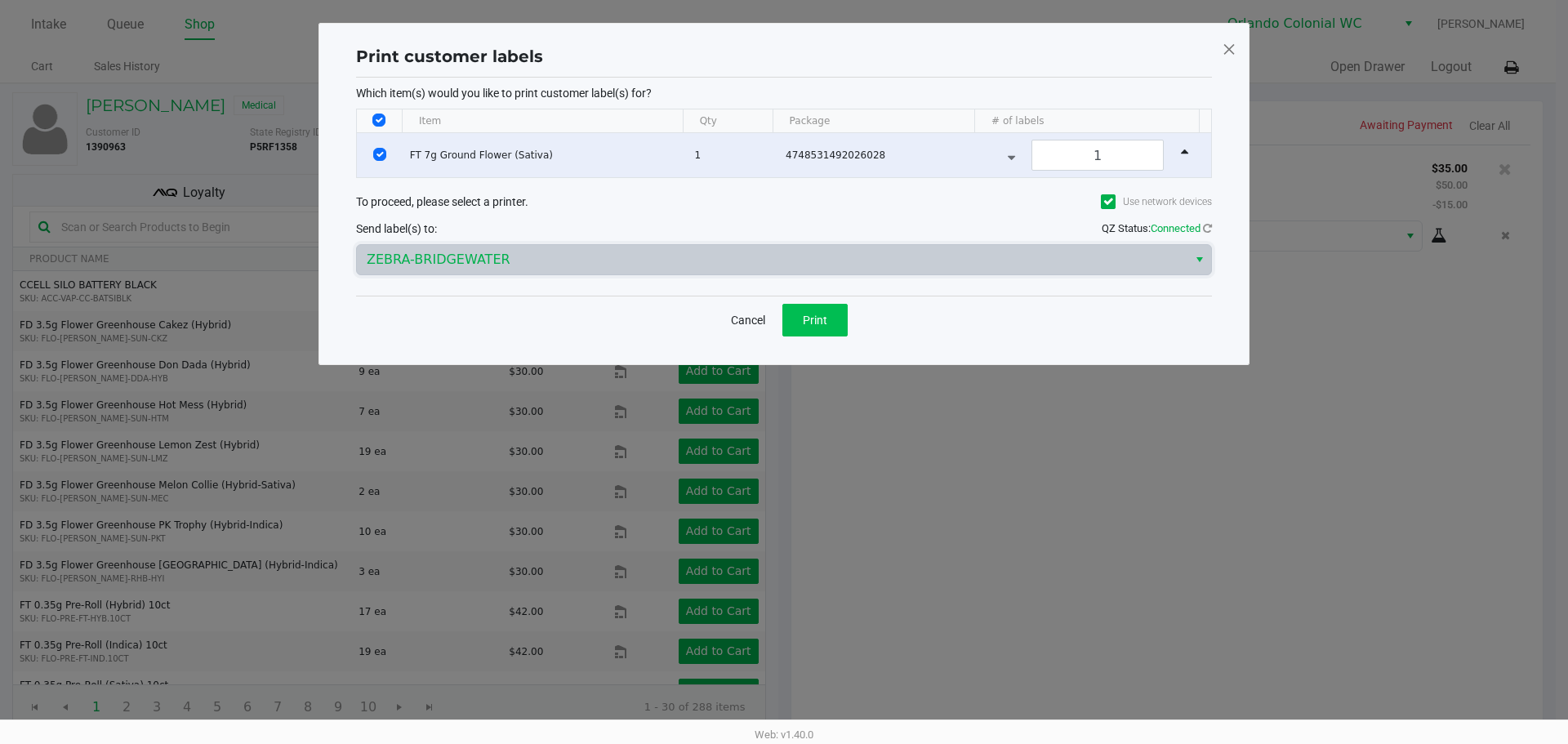
click at [797, 325] on button "Print" at bounding box center [815, 320] width 66 height 32
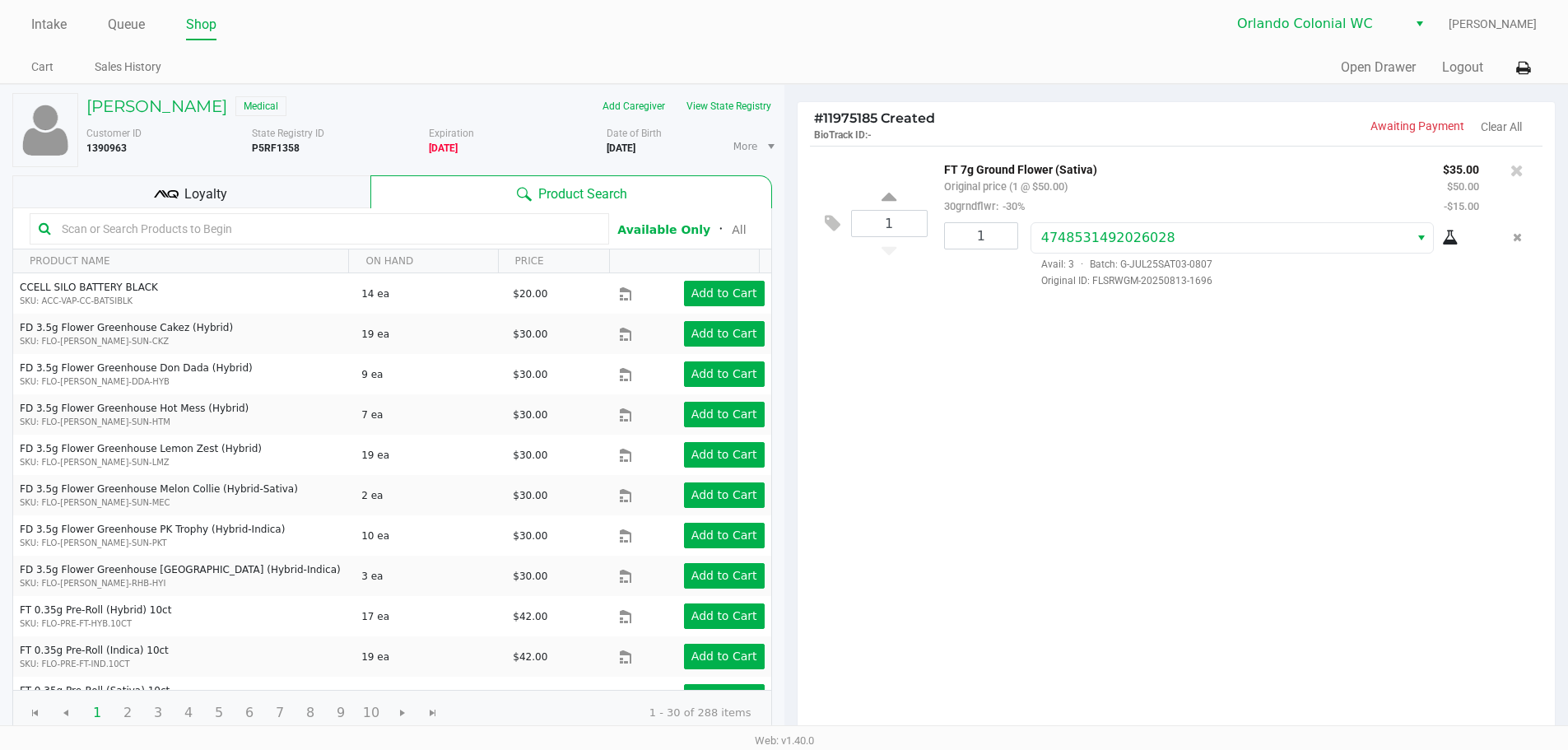
scroll to position [169, 0]
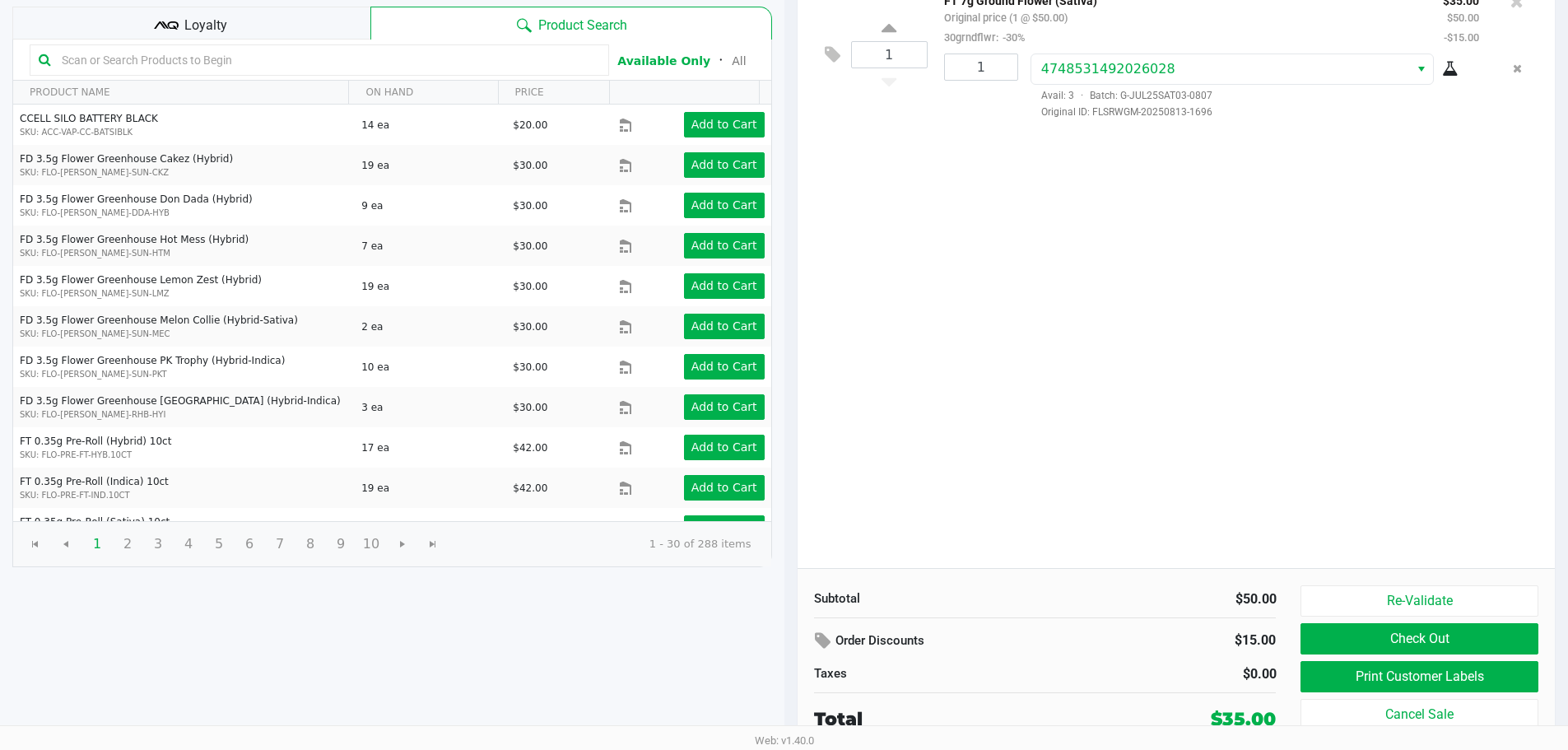
click at [1432, 643] on button "Check Out" at bounding box center [1418, 639] width 237 height 32
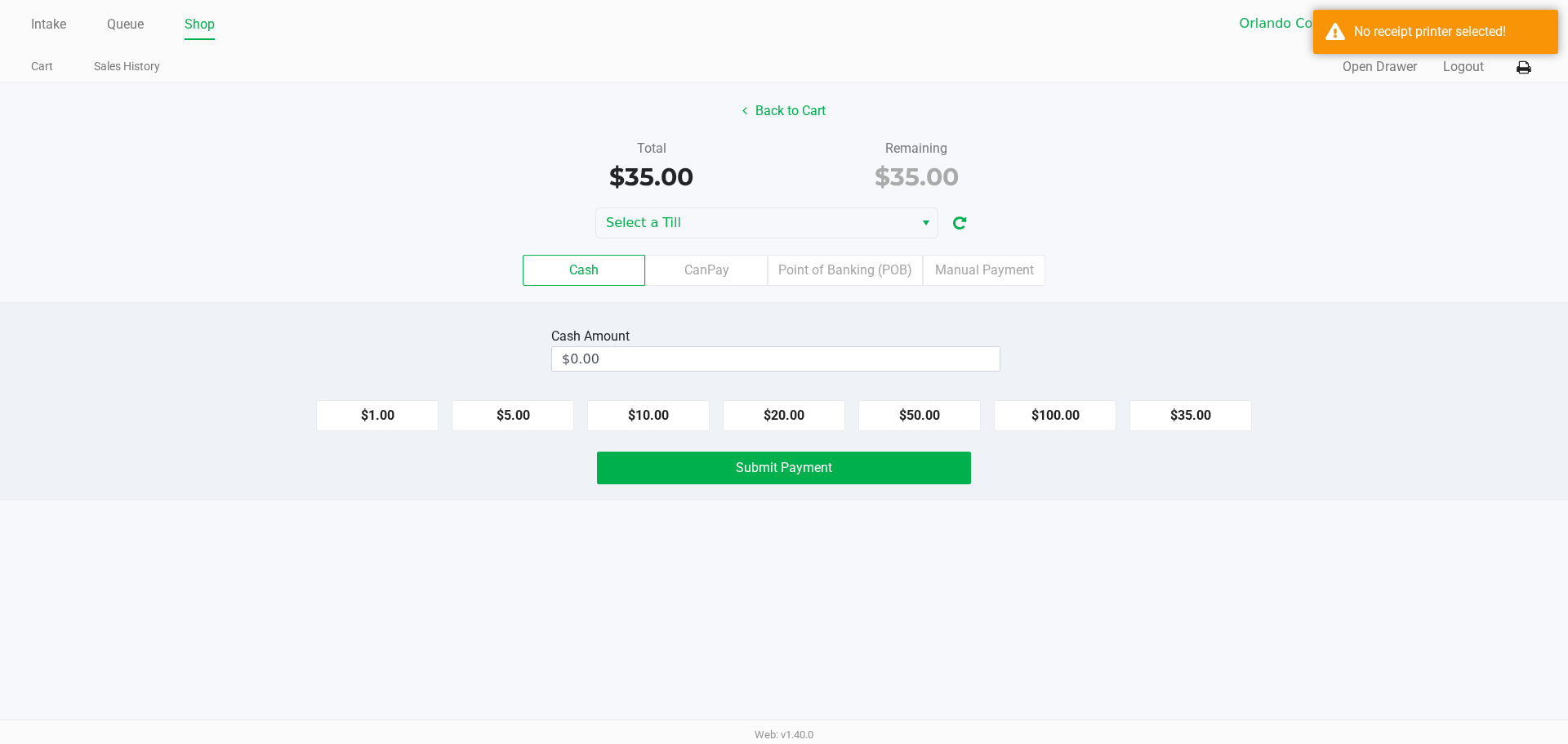
click at [1212, 402] on button "$35.00" at bounding box center [1191, 416] width 122 height 31
type input "$35.00"
click at [1525, 81] on button at bounding box center [1523, 67] width 27 height 31
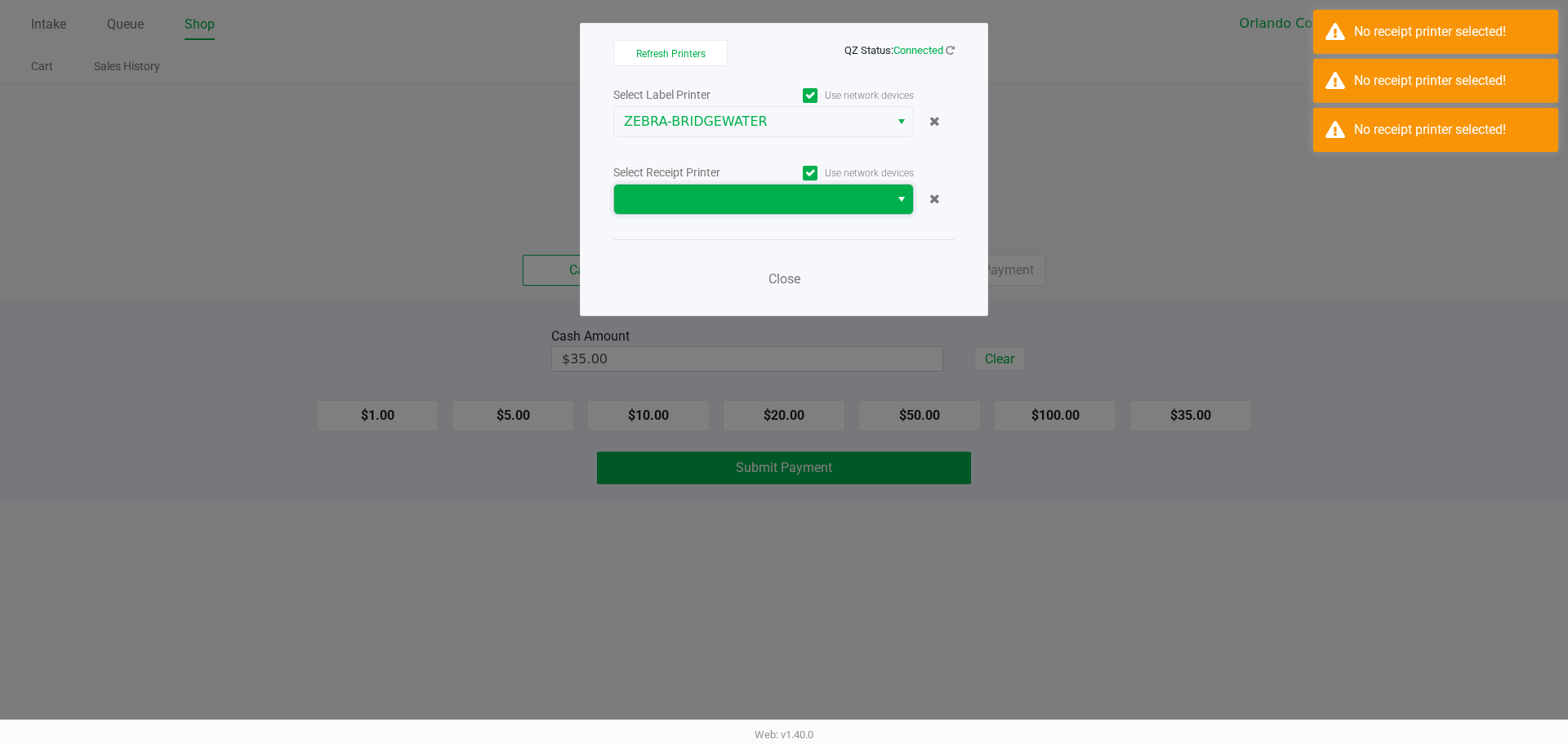
click at [860, 210] on span at bounding box center [751, 199] width 275 height 30
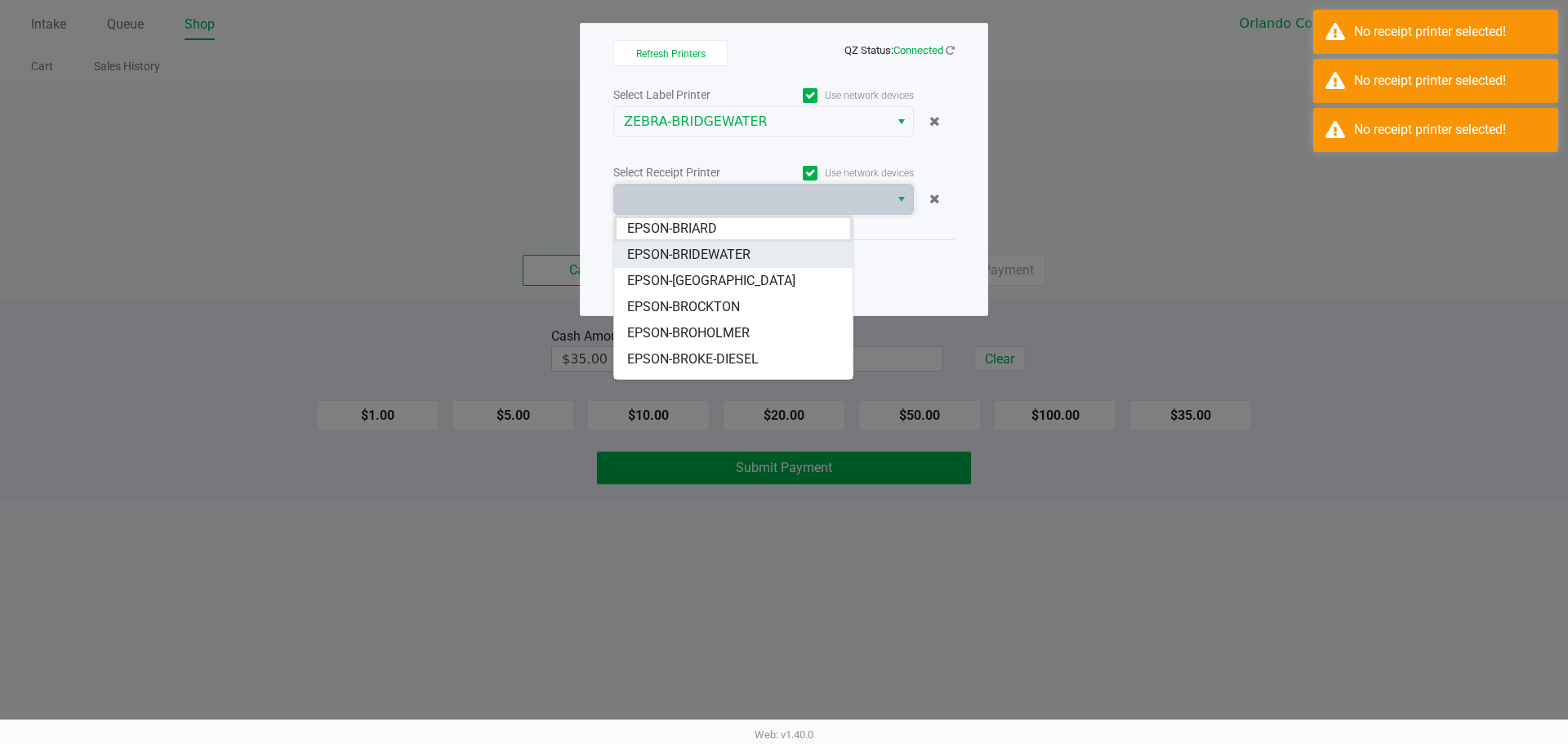
click at [774, 254] on li "EPSON-BRIDEWATER" at bounding box center [733, 255] width 238 height 26
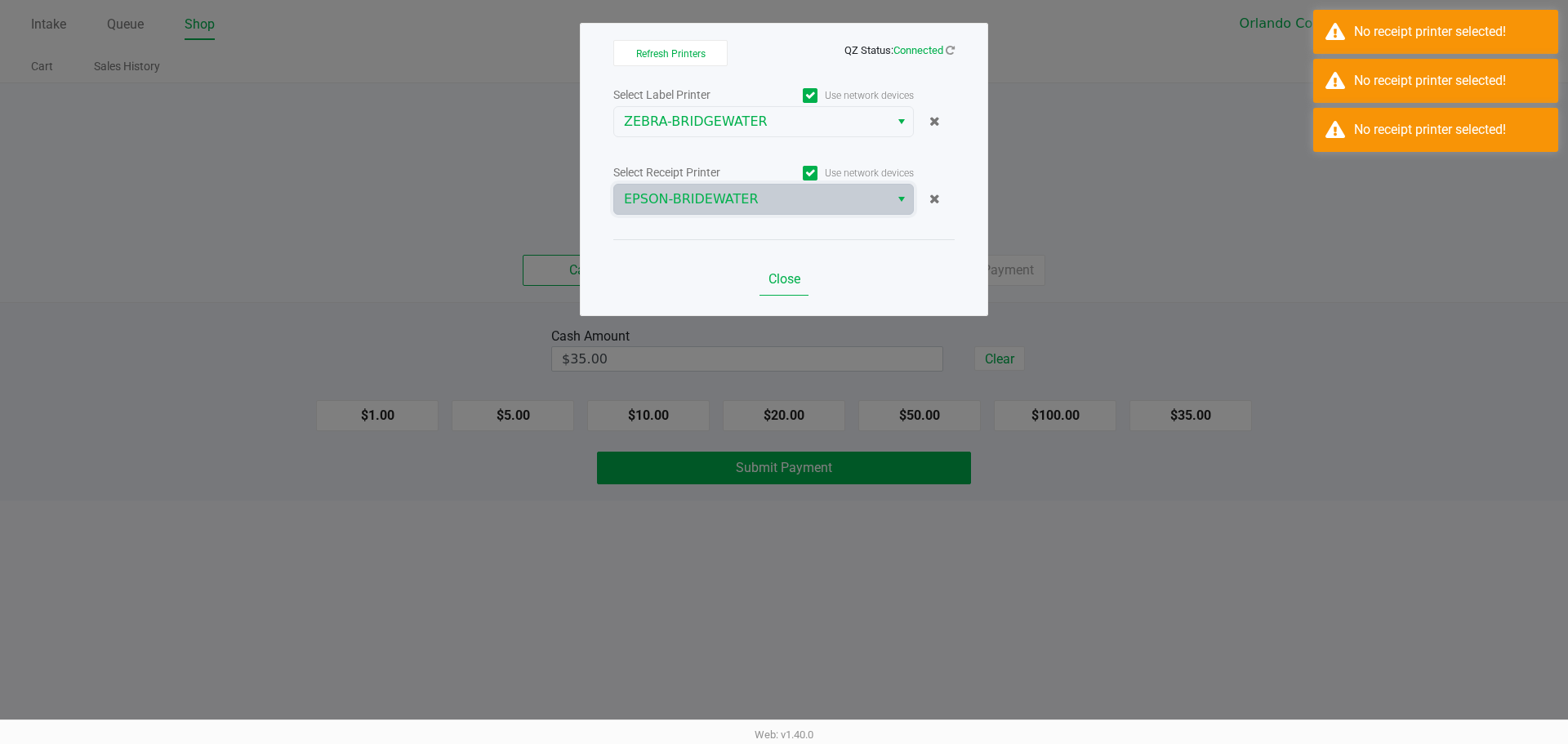
click at [791, 284] on span "Close" at bounding box center [784, 279] width 31 height 16
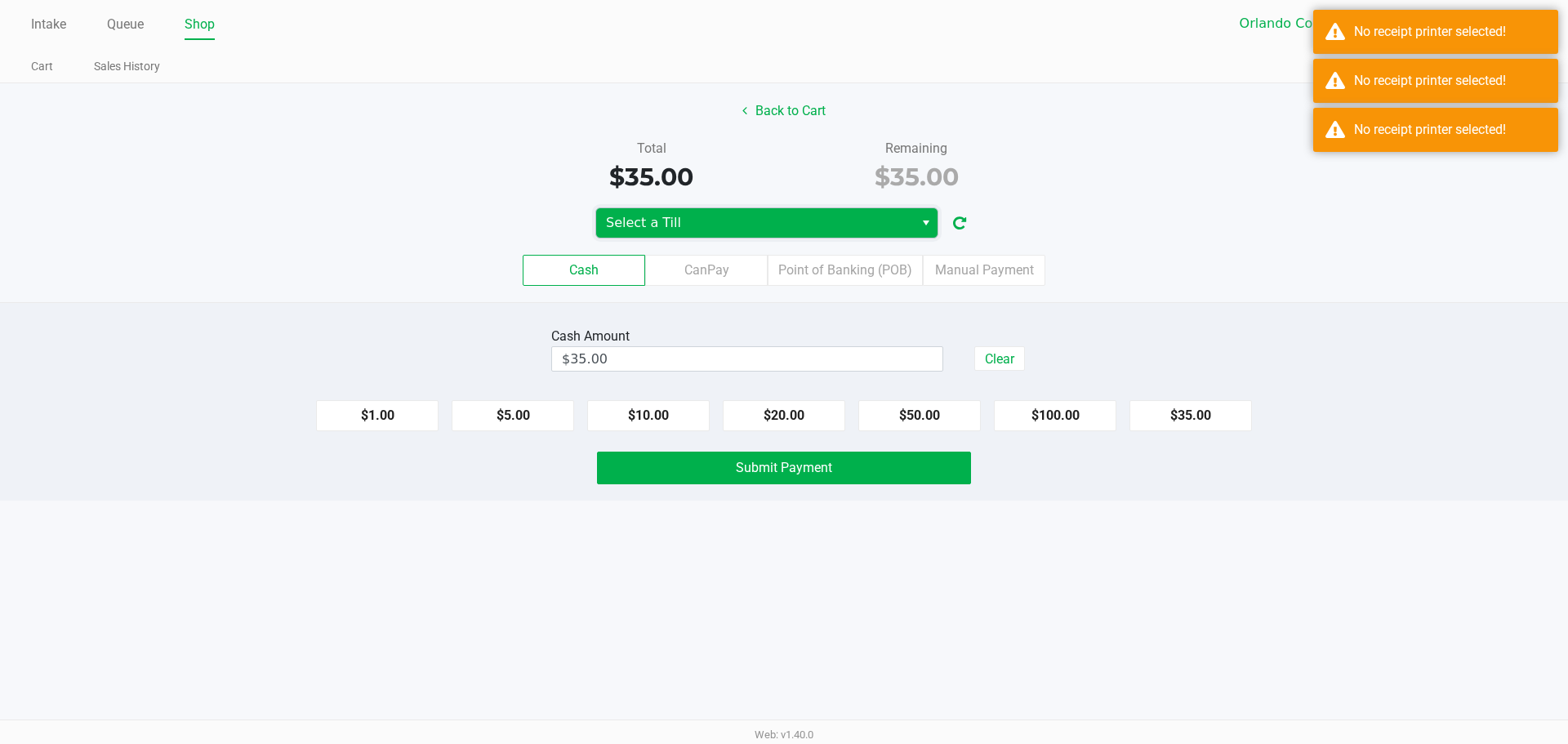
click at [774, 210] on span "Select a Till" at bounding box center [755, 223] width 318 height 30
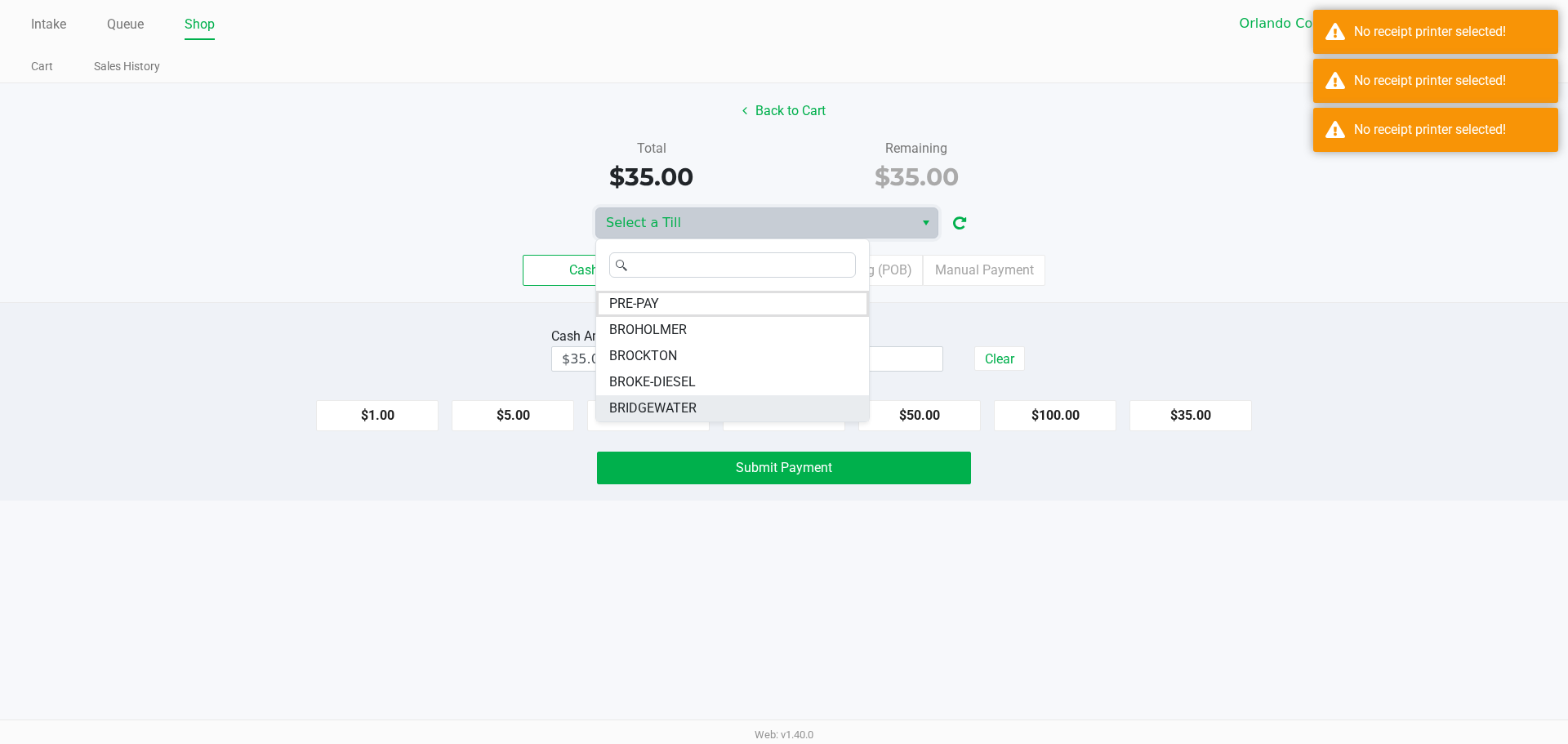
click at [686, 405] on span "BRIDGEWATER" at bounding box center [653, 408] width 87 height 19
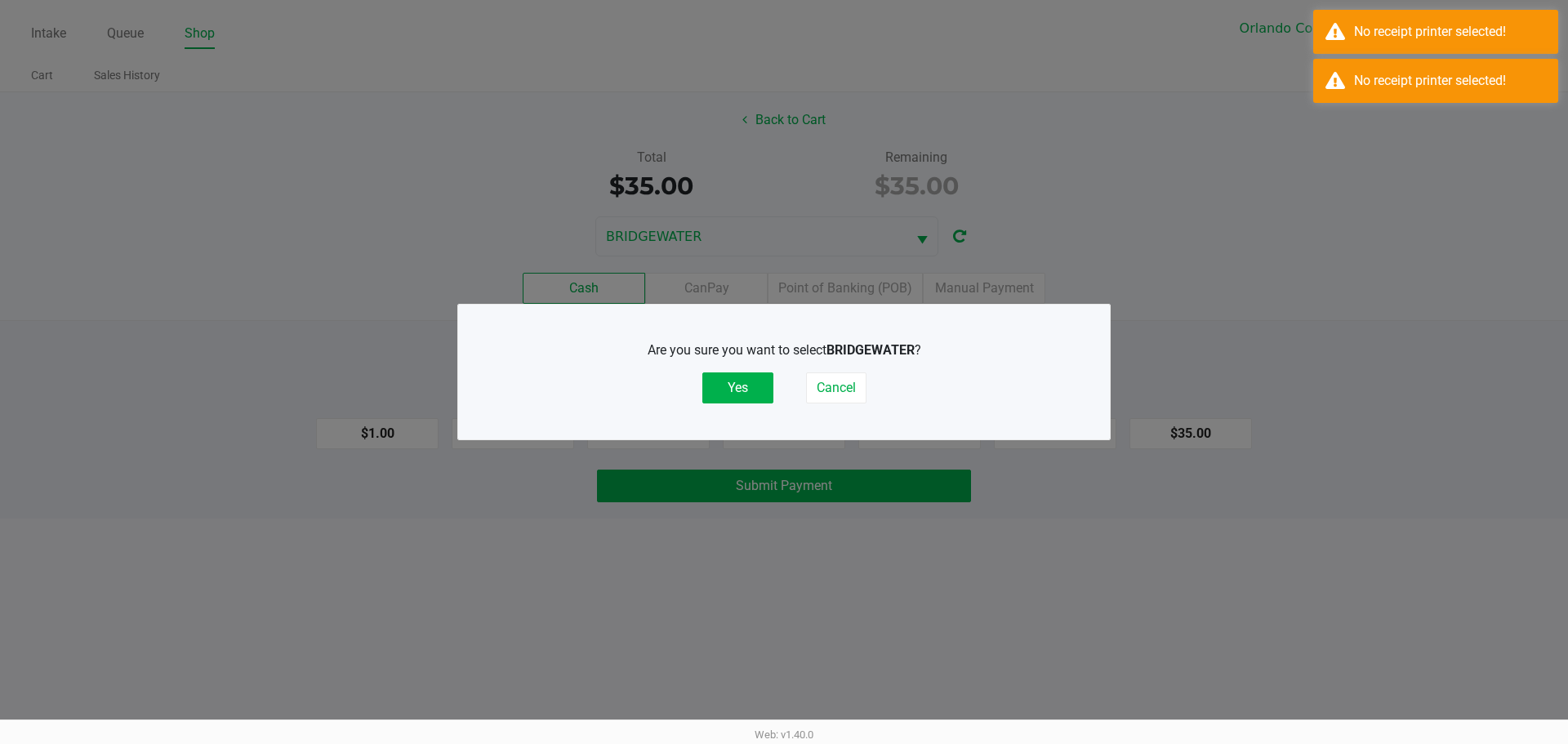
click at [735, 382] on button "Yes" at bounding box center [737, 388] width 71 height 31
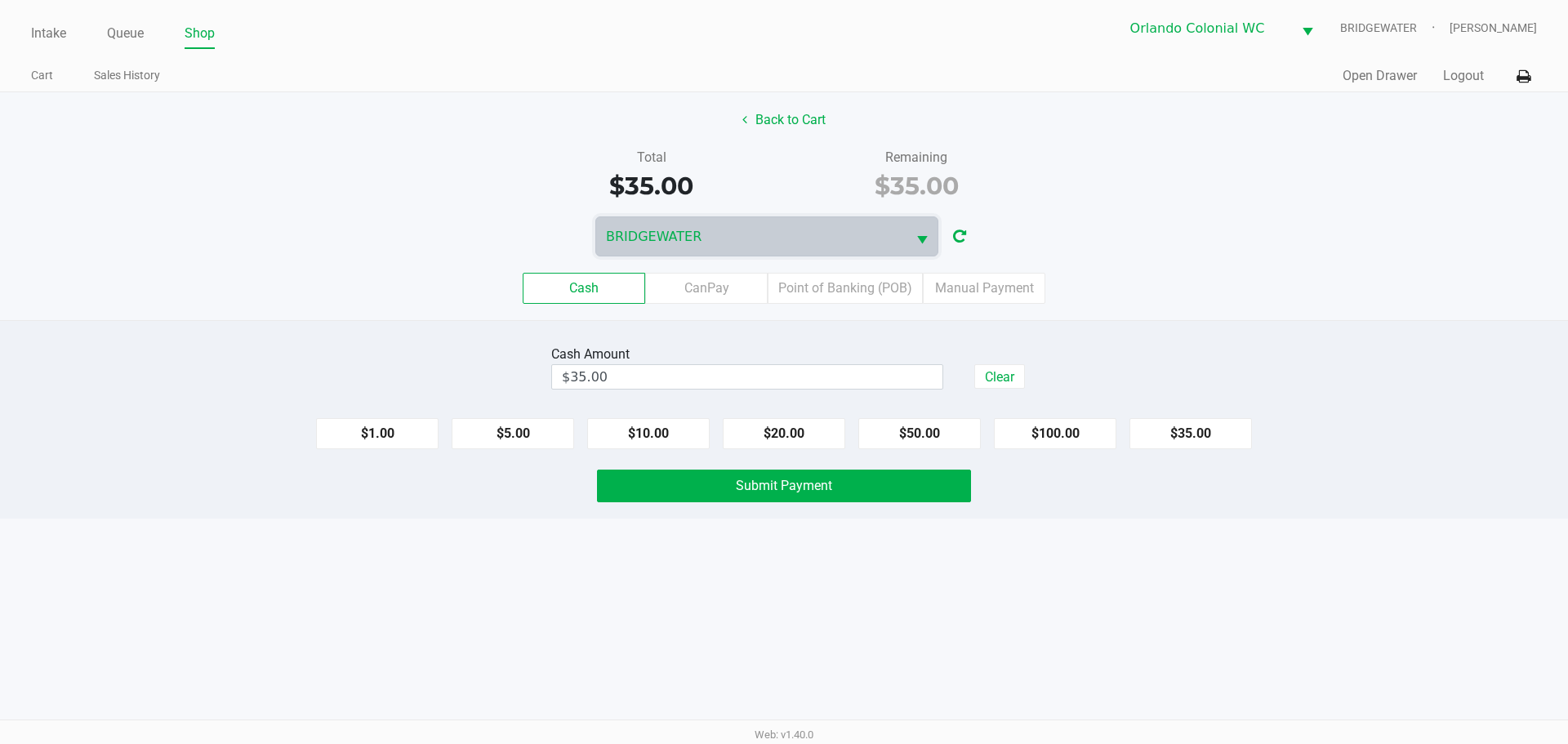
click at [1090, 618] on div "Intake Queue Shop Orlando Colonial WC BRIDGEWATER Jorge Pagan Cart Sales Histor…" at bounding box center [784, 372] width 1568 height 744
click at [837, 490] on button "Submit Payment" at bounding box center [784, 486] width 374 height 32
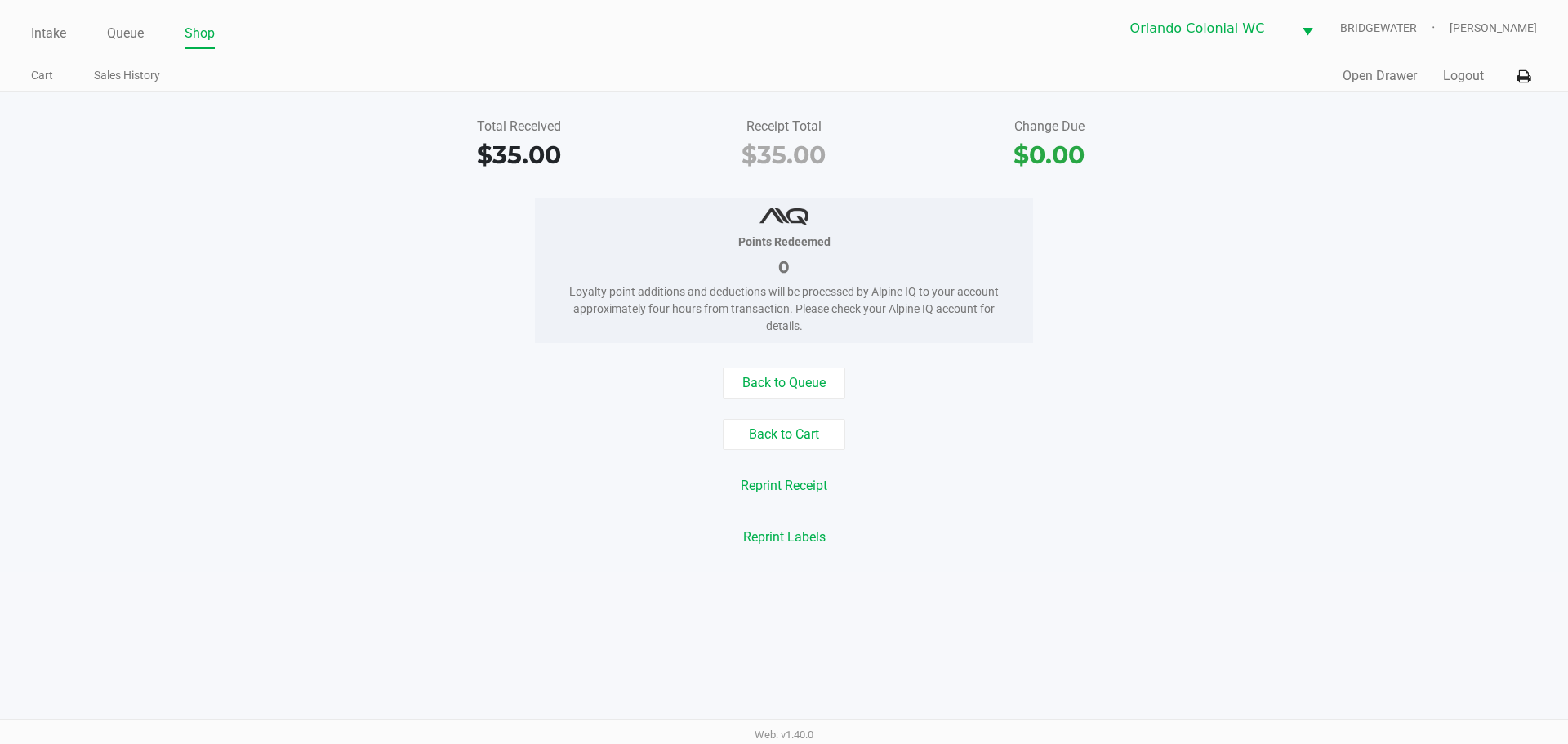
click at [45, 38] on link "Intake" at bounding box center [49, 33] width 35 height 23
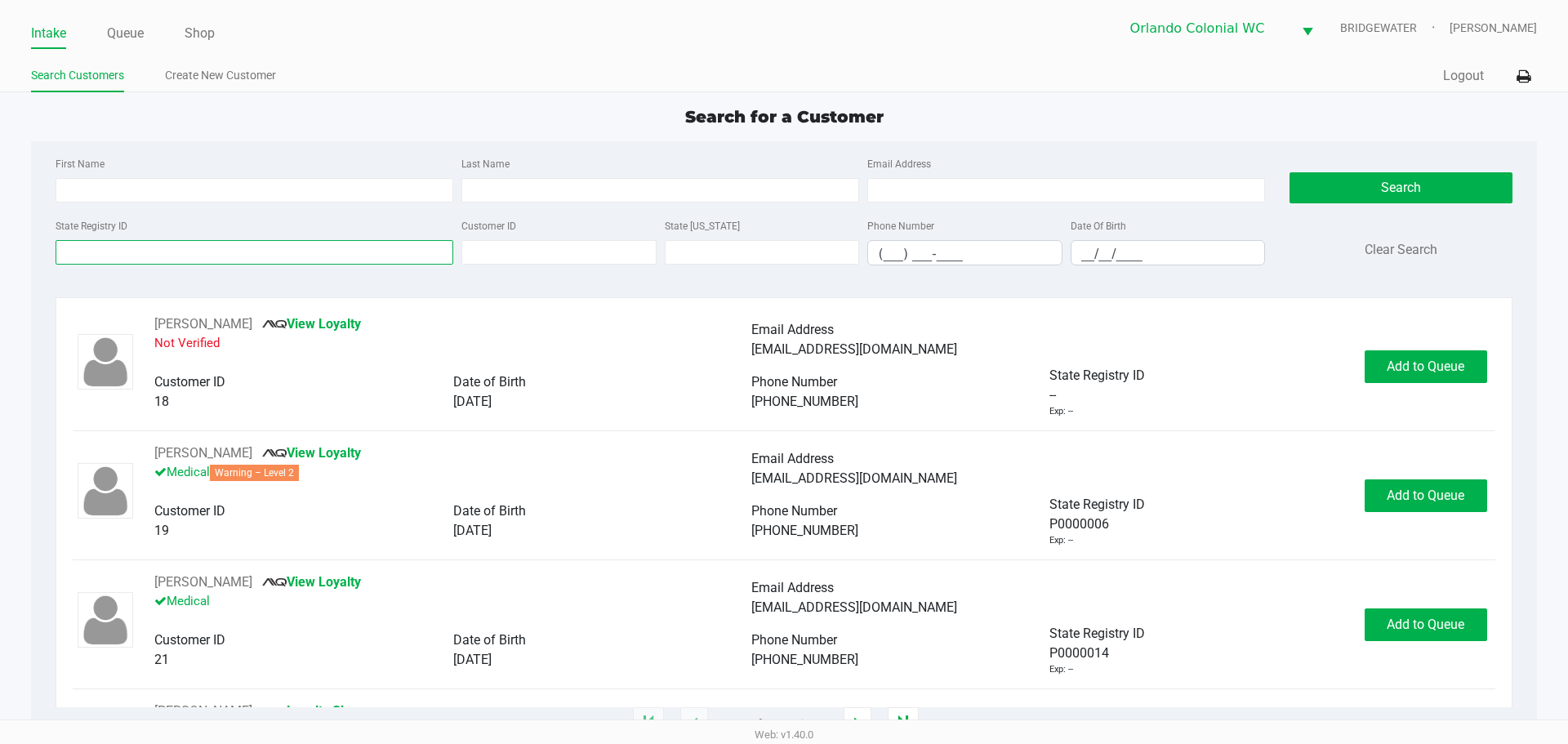
click at [134, 252] on input "State Registry ID" at bounding box center [254, 252] width 397 height 24
click at [240, 249] on input "State Registry ID" at bounding box center [254, 252] width 397 height 24
click at [243, 195] on input "First Name" at bounding box center [254, 190] width 397 height 24
click at [290, 183] on input "First Name" at bounding box center [254, 190] width 397 height 24
type input "sebastian"
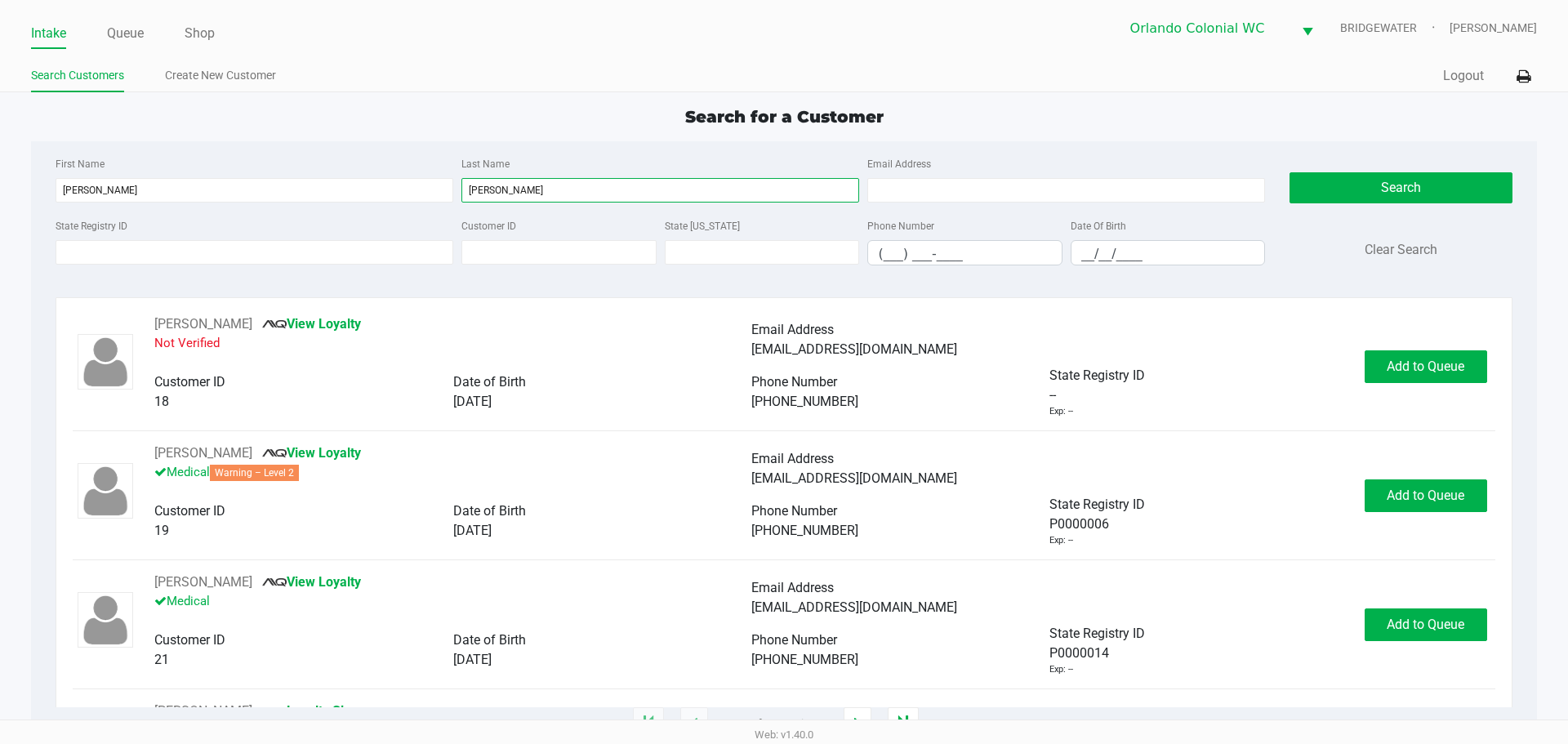
type input "borja"
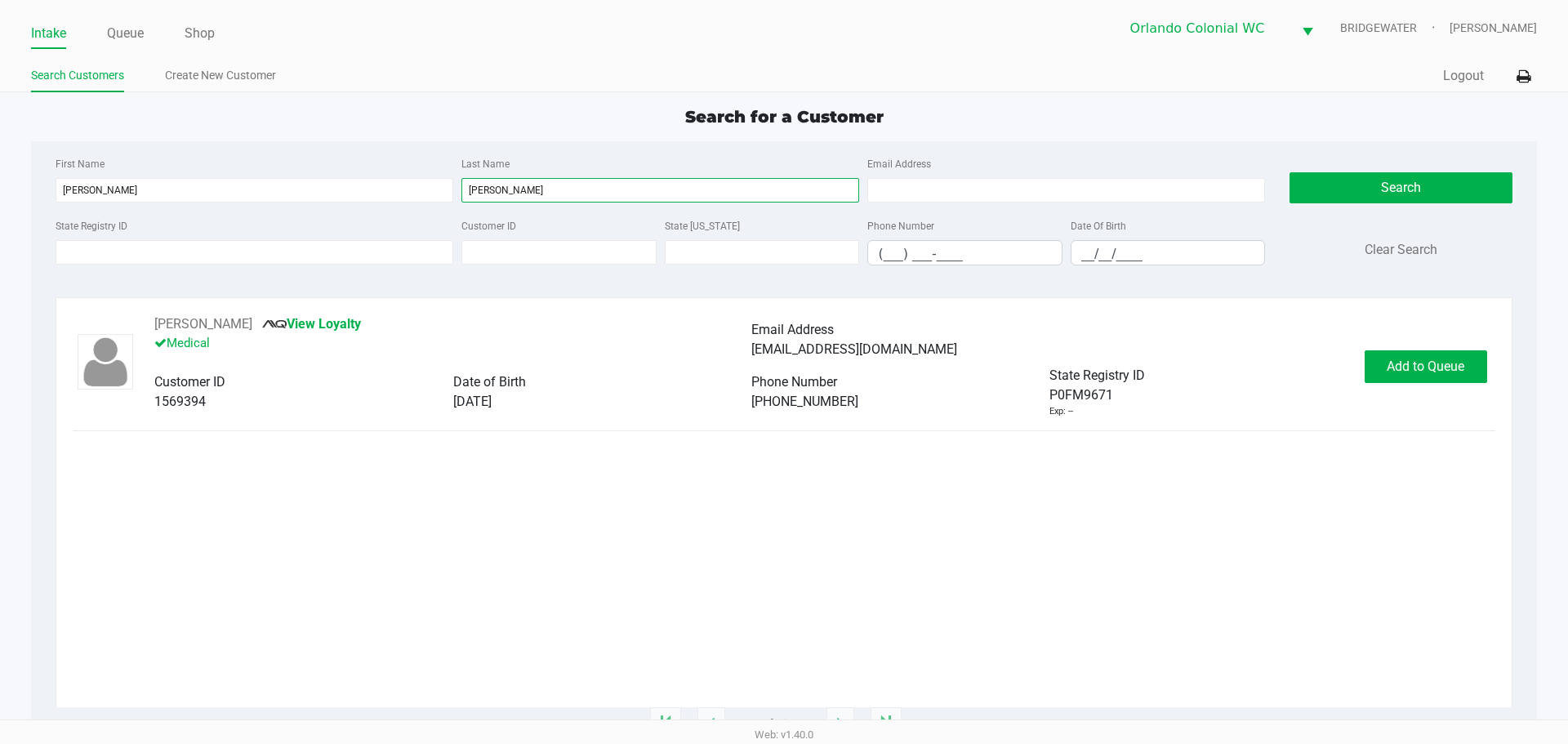
drag, startPoint x: 535, startPoint y: 195, endPoint x: 374, endPoint y: 227, distance: 164.1
click at [374, 227] on div "First Name sebastian Last Name borja Email Address State Registry ID Customer I…" at bounding box center [660, 216] width 1234 height 125
drag, startPoint x: 225, startPoint y: 193, endPoint x: 3, endPoint y: 196, distance: 222.0
click at [4, 196] on app-all-customers "Search for a Customer First Name sebastian Last Name Email Address State Regist…" at bounding box center [784, 415] width 1568 height 620
click at [1283, 492] on div "sebastian Borja View Loyalty Medical Email Address sbrbor14@gmail.com Customer …" at bounding box center [784, 511] width 1422 height 393
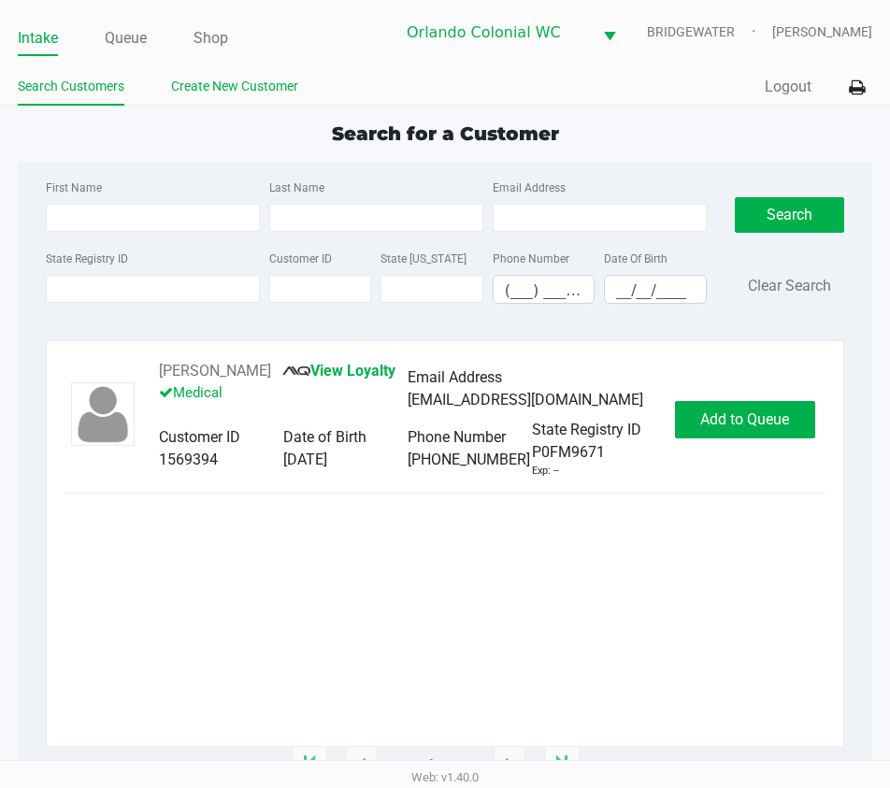
click at [280, 90] on link "Create New Customer" at bounding box center [234, 86] width 127 height 23
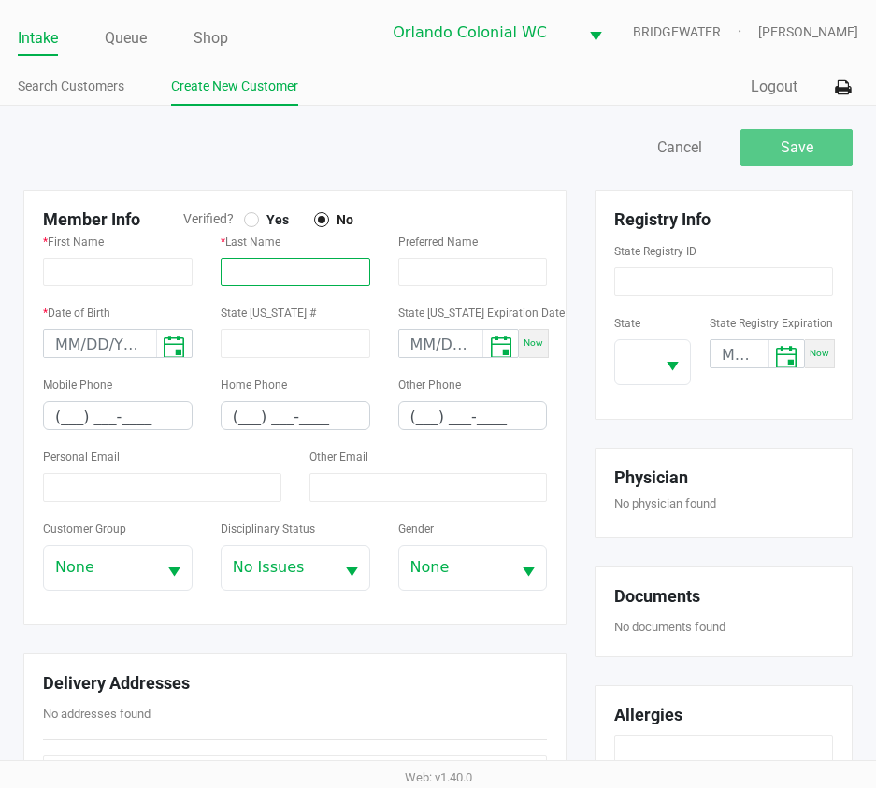
click at [312, 277] on input "text" at bounding box center [296, 272] width 150 height 28
paste input "BRACAMONTE MARQUEZ"
type input "BRACAMONTE MARQUEZ"
click at [394, 452] on div "Other Email" at bounding box center [428, 473] width 238 height 57
click at [168, 281] on div "* First Name" at bounding box center [118, 258] width 150 height 56
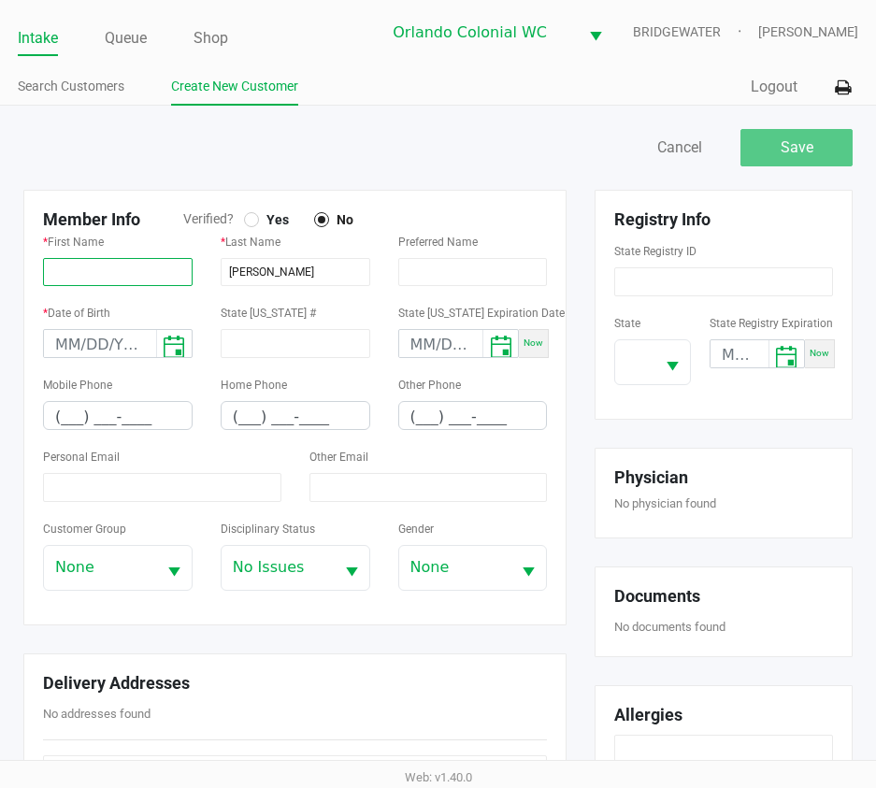
drag, startPoint x: 167, startPoint y: 280, endPoint x: 130, endPoint y: 278, distance: 37.5
click at [130, 278] on input "text" at bounding box center [118, 272] width 150 height 28
paste input "KELLY"
type input "KELLY"
click at [211, 442] on div "Home Phone (___) ___-____" at bounding box center [296, 409] width 178 height 72
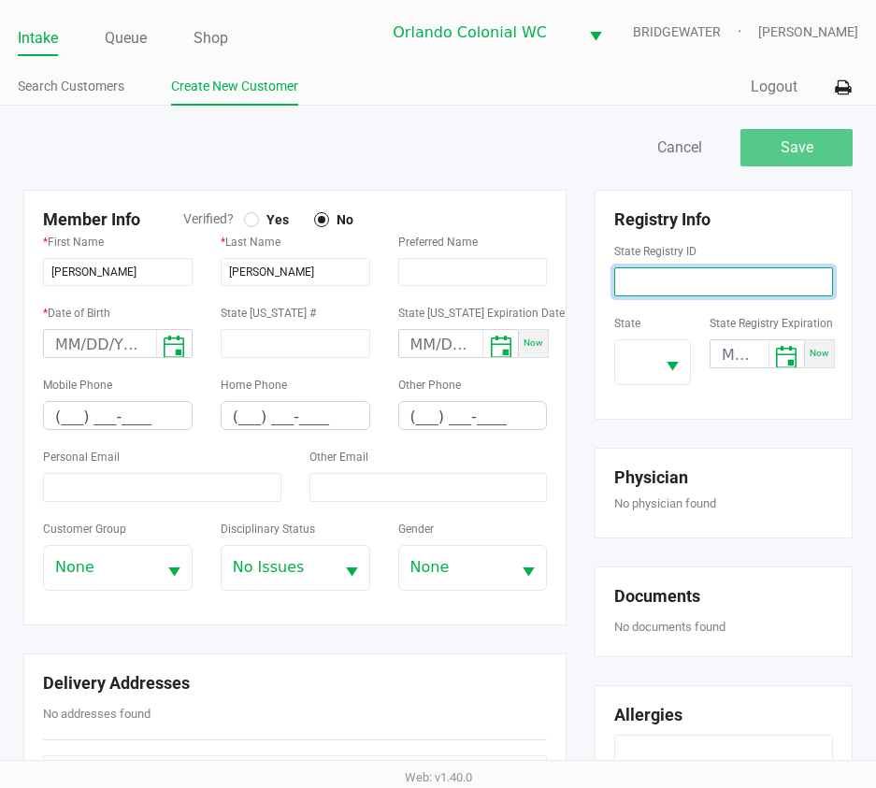
click at [697, 269] on input at bounding box center [723, 281] width 219 height 29
paste input "P2HH5552"
click at [668, 367] on span "Select" at bounding box center [672, 366] width 23 height 23
type input "P2HH5552"
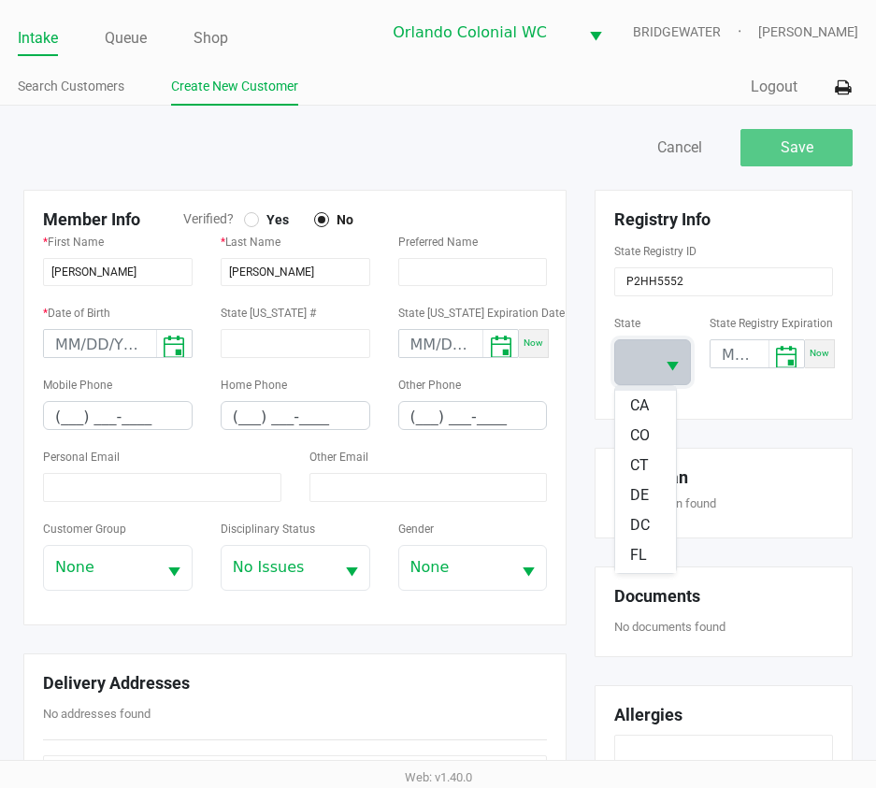
scroll to position [280, 0]
click at [644, 426] on span "FL" at bounding box center [638, 420] width 17 height 22
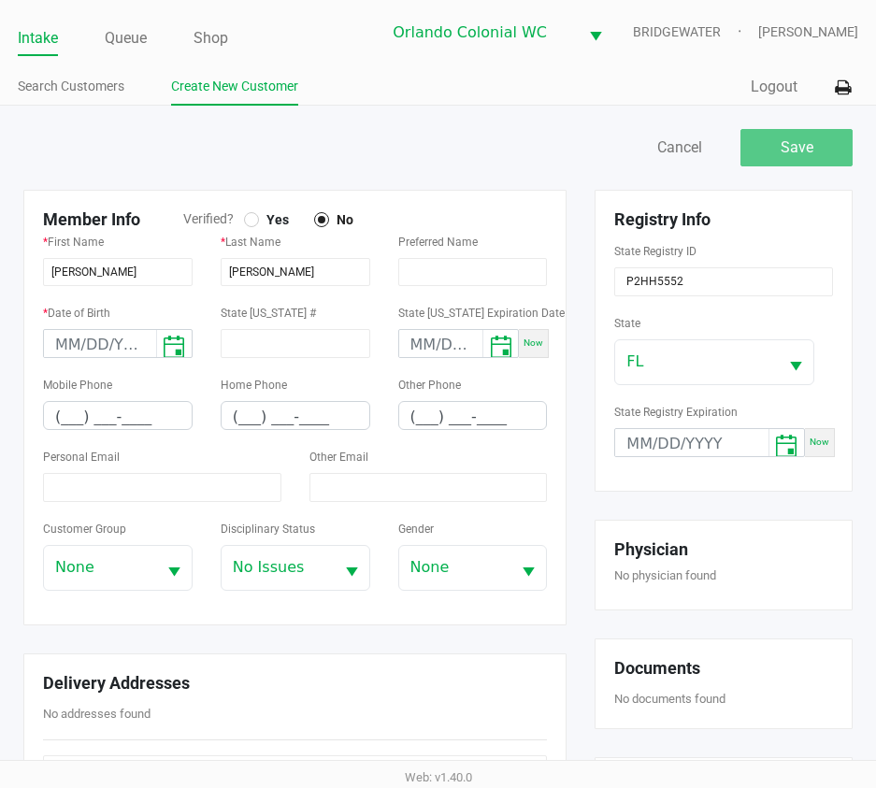
click at [682, 400] on div "Registry Info State Registry ID P2HH5552 State FL State Registry Expiration Now" at bounding box center [724, 341] width 258 height 302
drag, startPoint x: 86, startPoint y: 421, endPoint x: 236, endPoint y: 437, distance: 150.4
click at [236, 437] on div "Mobile Phone (___) ___-____ Home Phone (___) ___-____ Other Phone (___) ___-____" at bounding box center [295, 409] width 532 height 72
paste input "407) 289-3435"
type input "(407) 289-3435"
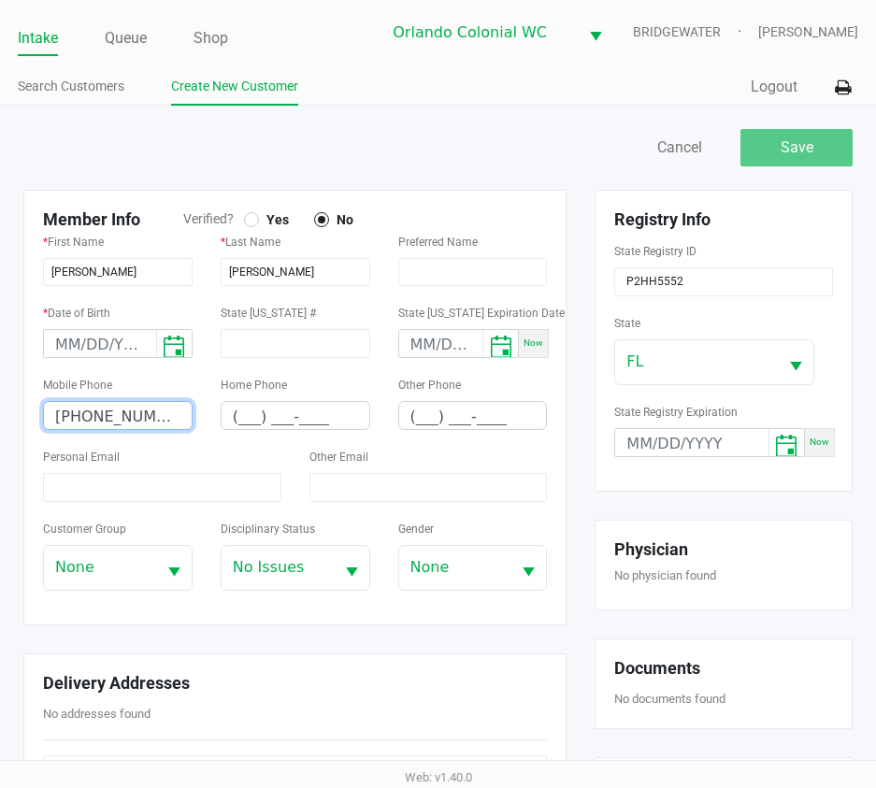
click at [166, 379] on div "Mobile Phone (407) 289-3435" at bounding box center [118, 401] width 150 height 57
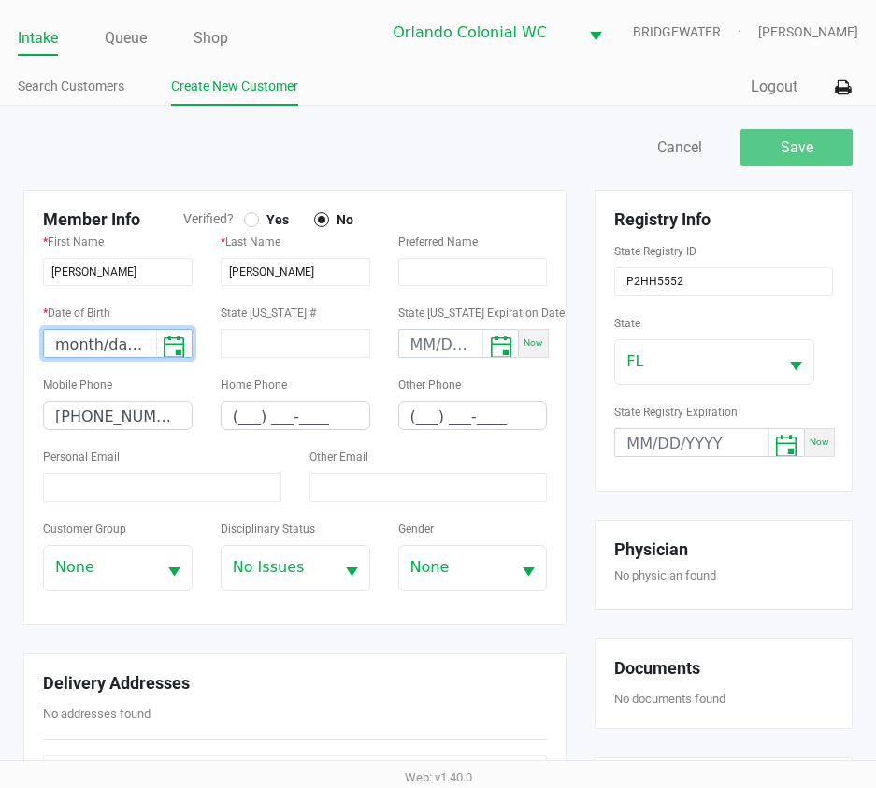
click at [82, 349] on input "month/day/year" at bounding box center [100, 344] width 112 height 29
type input "12/01/1992"
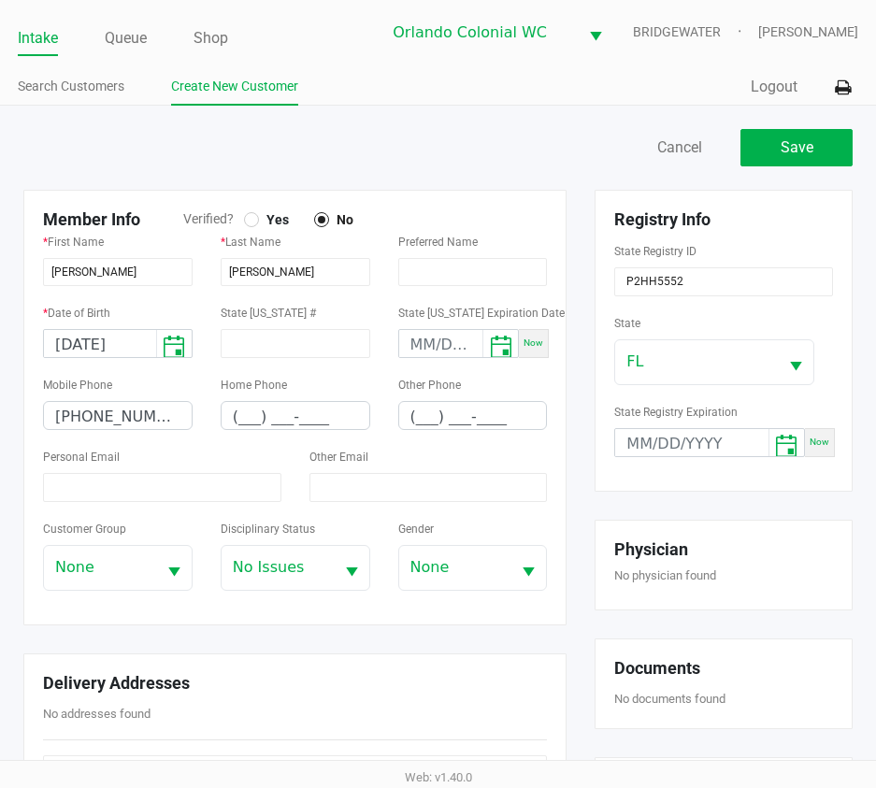
click at [310, 466] on div "Other Email" at bounding box center [428, 473] width 238 height 57
click at [151, 485] on input at bounding box center [162, 487] width 238 height 29
paste input "Bracamontekelly19@gmail.com"
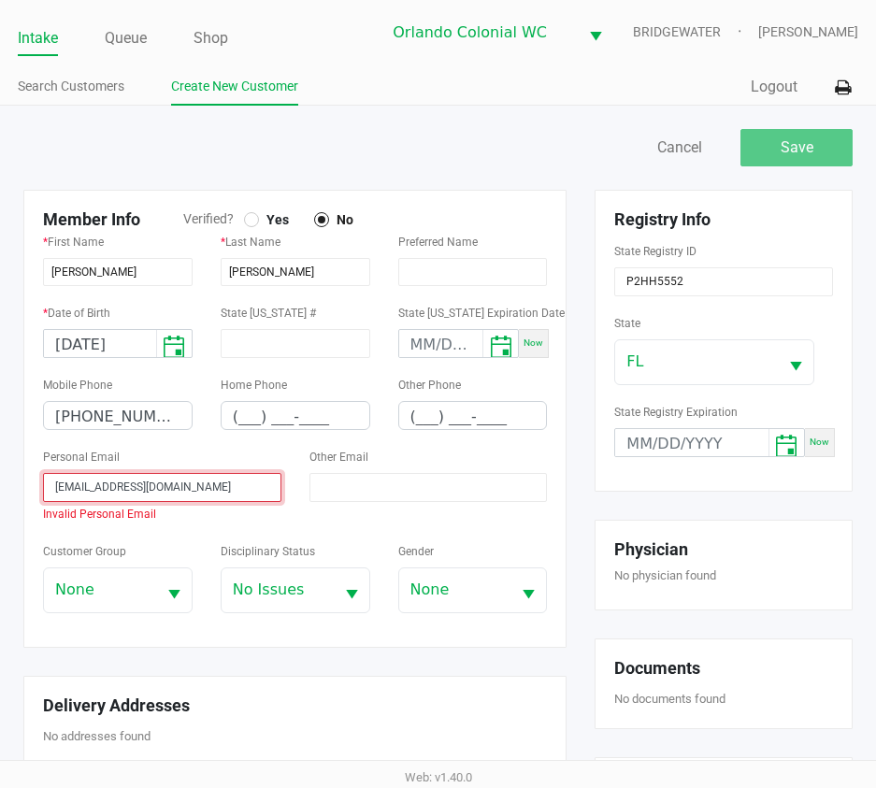
click at [56, 484] on input "Bracamontekelly19@gmail.com" at bounding box center [162, 487] width 238 height 29
click at [56, 485] on input "Bracamontekelly19@gmail.com" at bounding box center [162, 487] width 238 height 29
click at [60, 489] on input "Bracamontekelly19@gmail.com" at bounding box center [162, 487] width 238 height 29
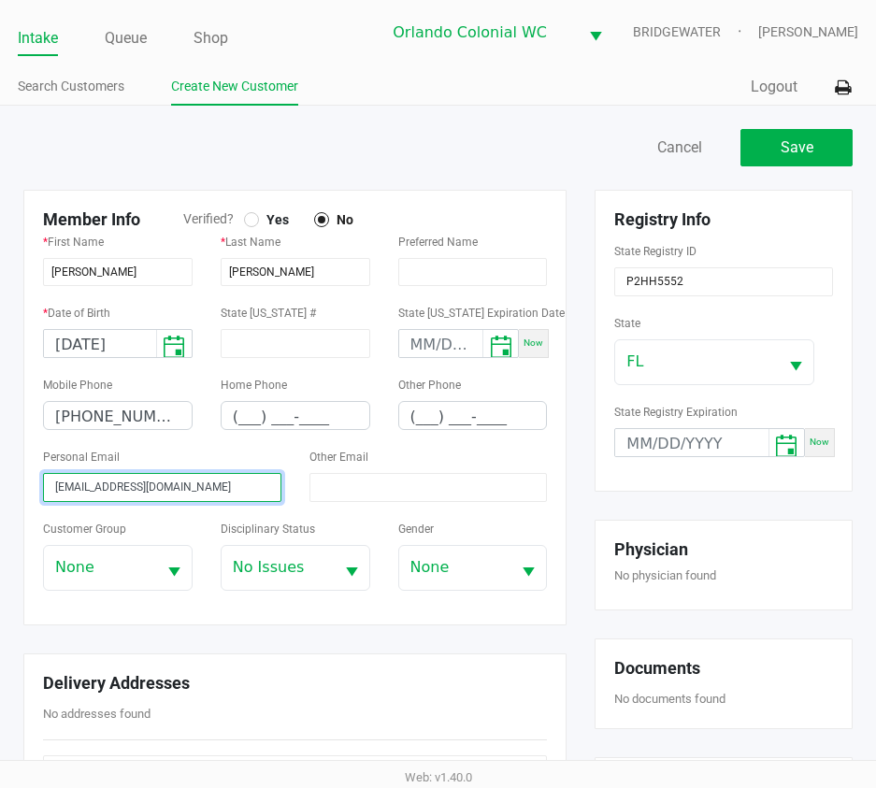
click at [63, 488] on input "Bracamontekelly19@gmail.com" at bounding box center [162, 487] width 238 height 29
type input "bracamontekelly19@gmail.com"
click at [260, 222] on span "Yes" at bounding box center [274, 219] width 30 height 17
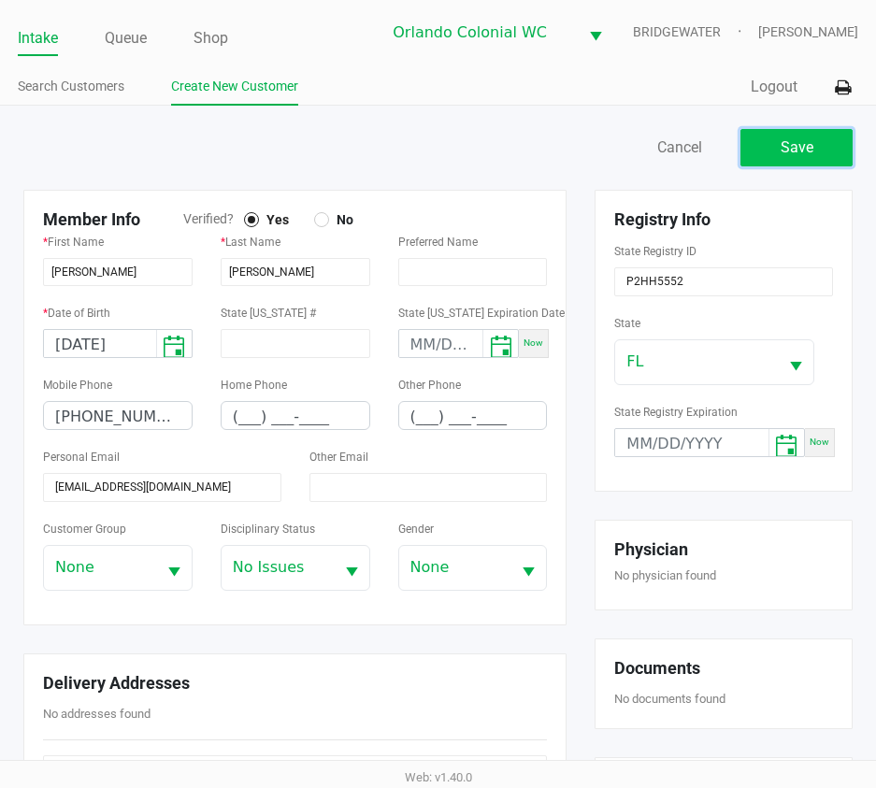
click at [785, 141] on span "Save" at bounding box center [797, 147] width 33 height 18
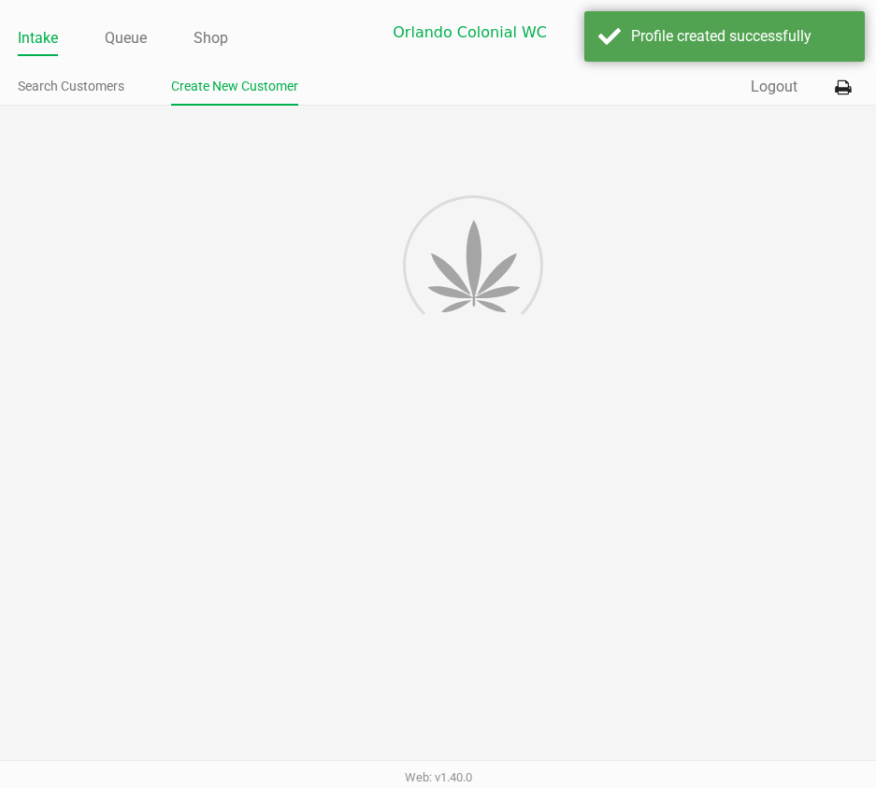
type input "---"
type input "( __) ___-____"
type input "---"
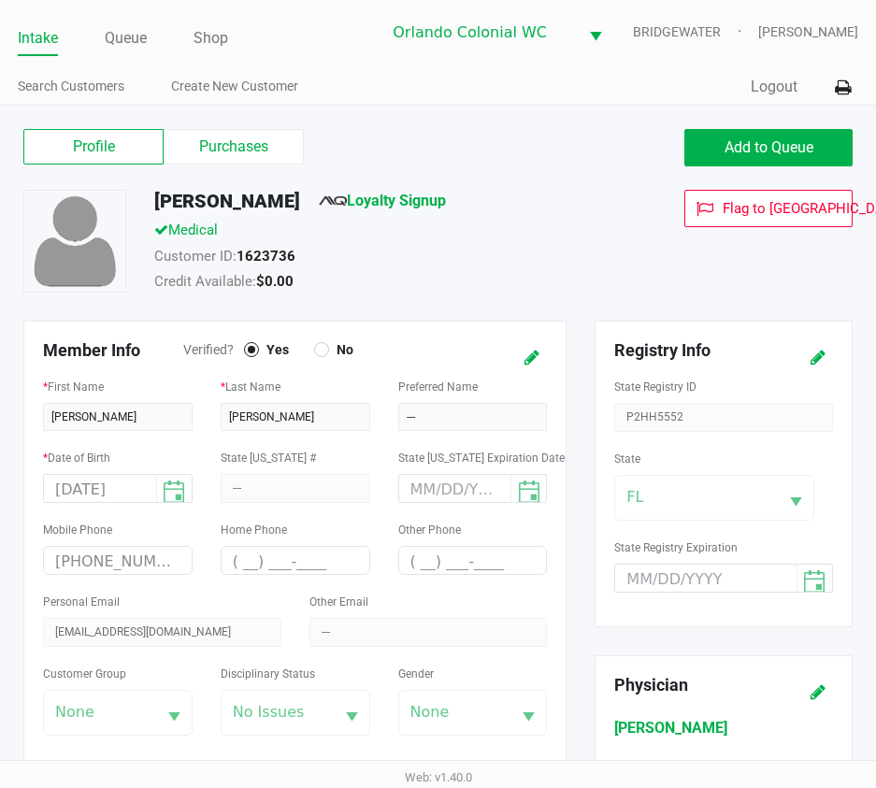
click at [446, 212] on span "Loyalty Signup" at bounding box center [382, 205] width 127 height 30
click at [446, 199] on link "Loyalty Signup" at bounding box center [382, 201] width 127 height 18
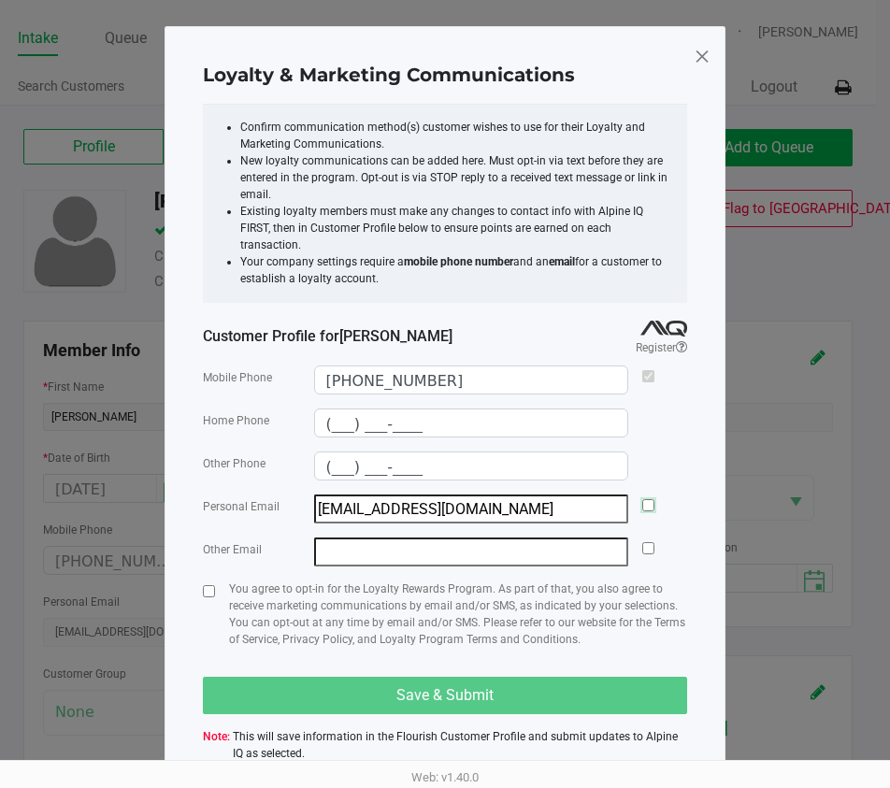
click at [644, 499] on input "checkbox" at bounding box center [648, 505] width 12 height 12
checkbox input "true"
click at [215, 581] on div "You agree to opt-in for the Loyalty Rewards Program. As part of that, you also …" at bounding box center [445, 622] width 484 height 82
click at [212, 585] on input "checkbox" at bounding box center [209, 591] width 12 height 12
checkbox input "true"
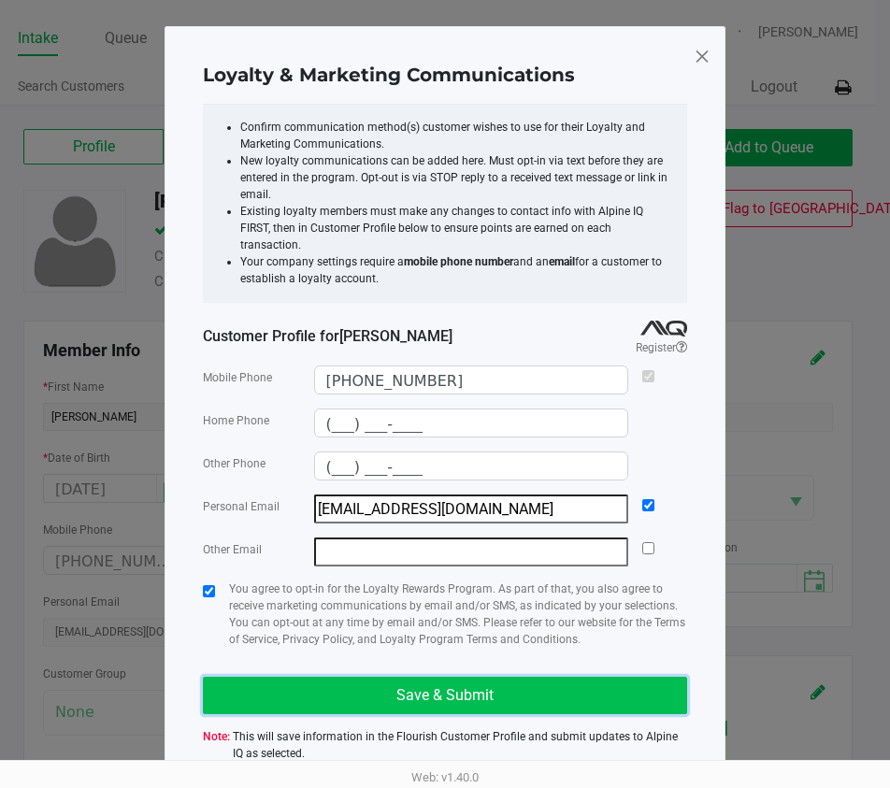
click at [479, 686] on span "Save & Submit" at bounding box center [444, 695] width 97 height 18
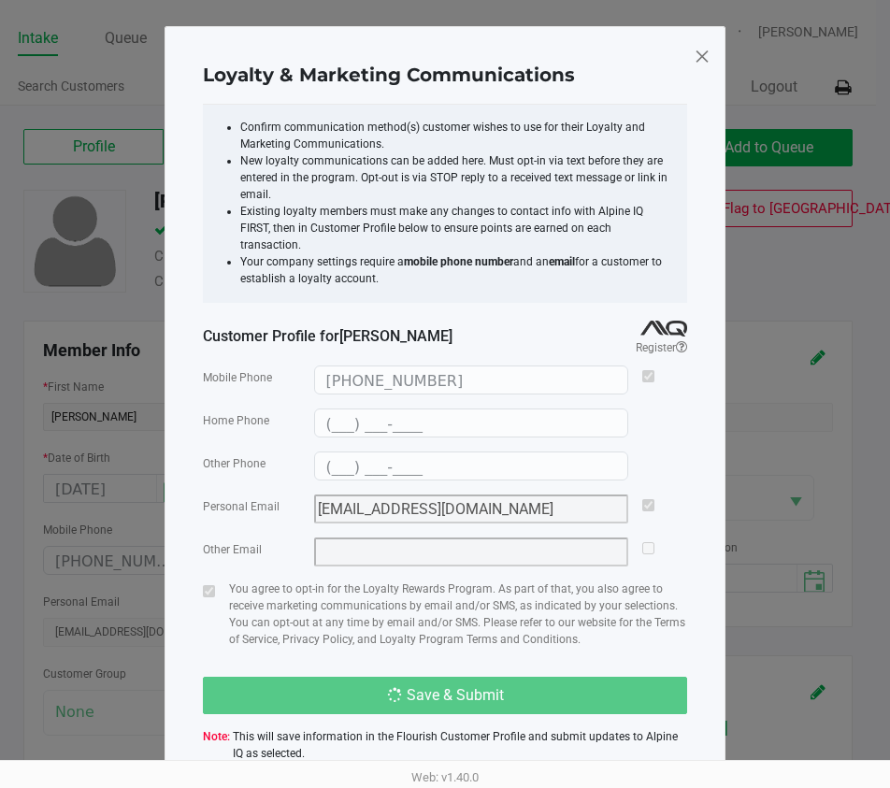
type input "(___) ___-____"
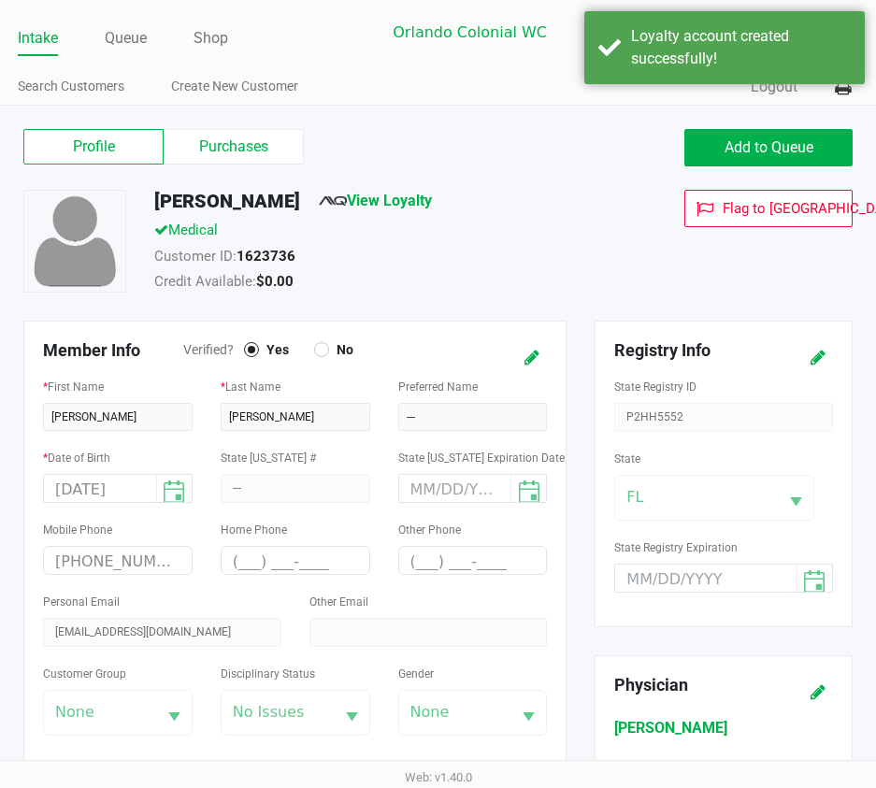
click at [565, 261] on div "Customer ID: 1623736" at bounding box center [382, 259] width 484 height 26
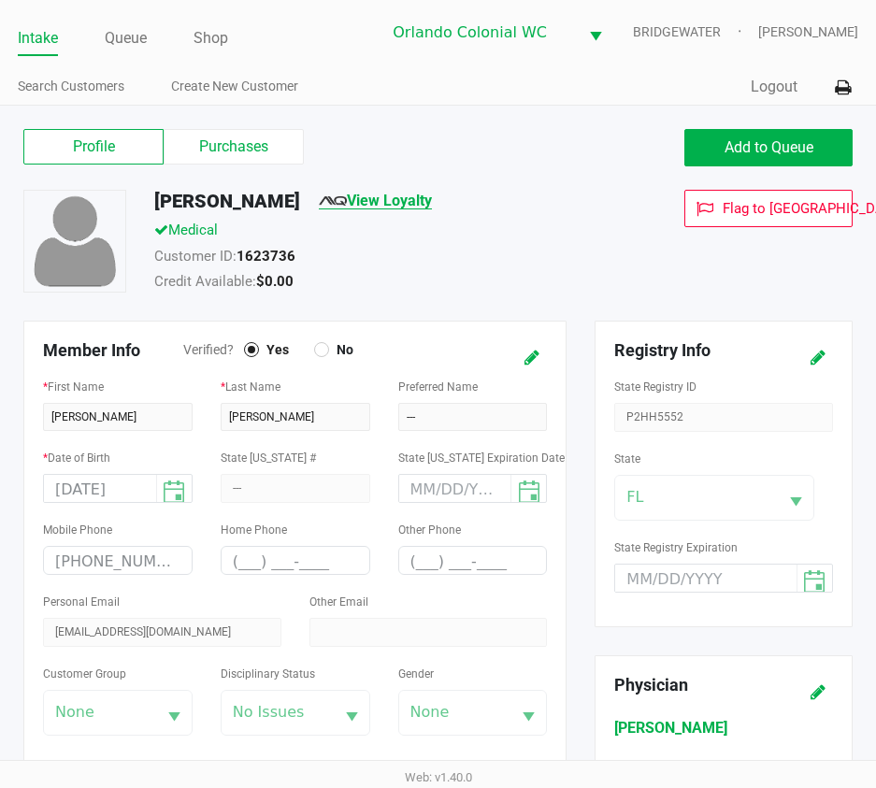
click at [432, 208] on link "View Loyalty" at bounding box center [375, 201] width 113 height 18
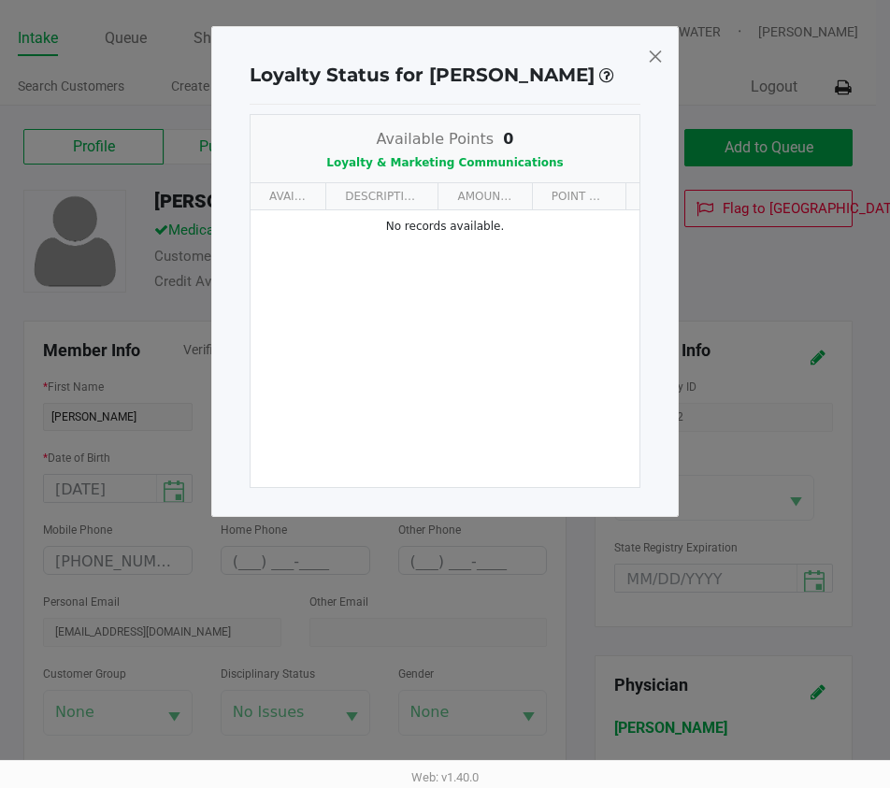
click at [671, 63] on div "Loyalty Status for KELLY BRACAMONTE MARQUEZ Available Points 0 Loyalty & Market…" at bounding box center [444, 271] width 467 height 491
click at [662, 57] on span at bounding box center [655, 56] width 17 height 30
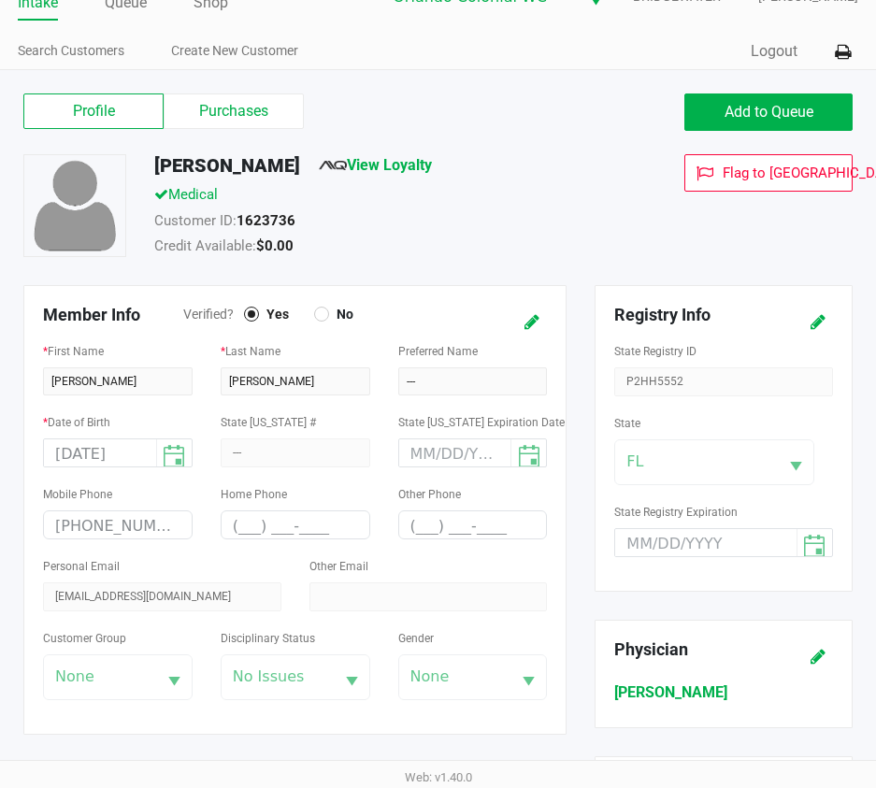
scroll to position [93, 0]
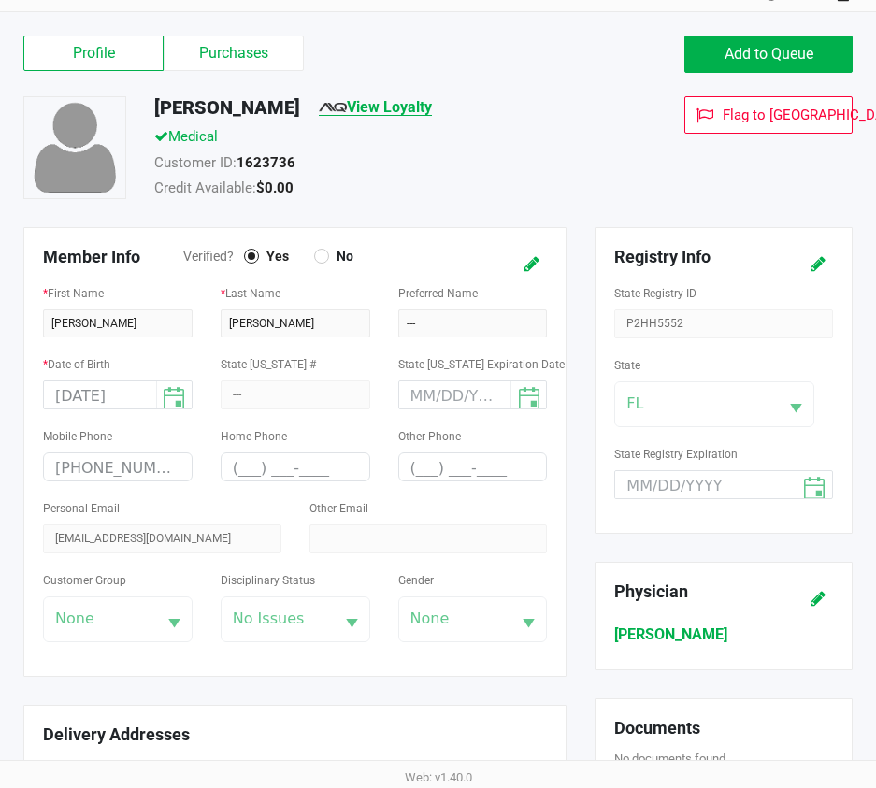
click at [432, 113] on link "View Loyalty" at bounding box center [375, 107] width 113 height 18
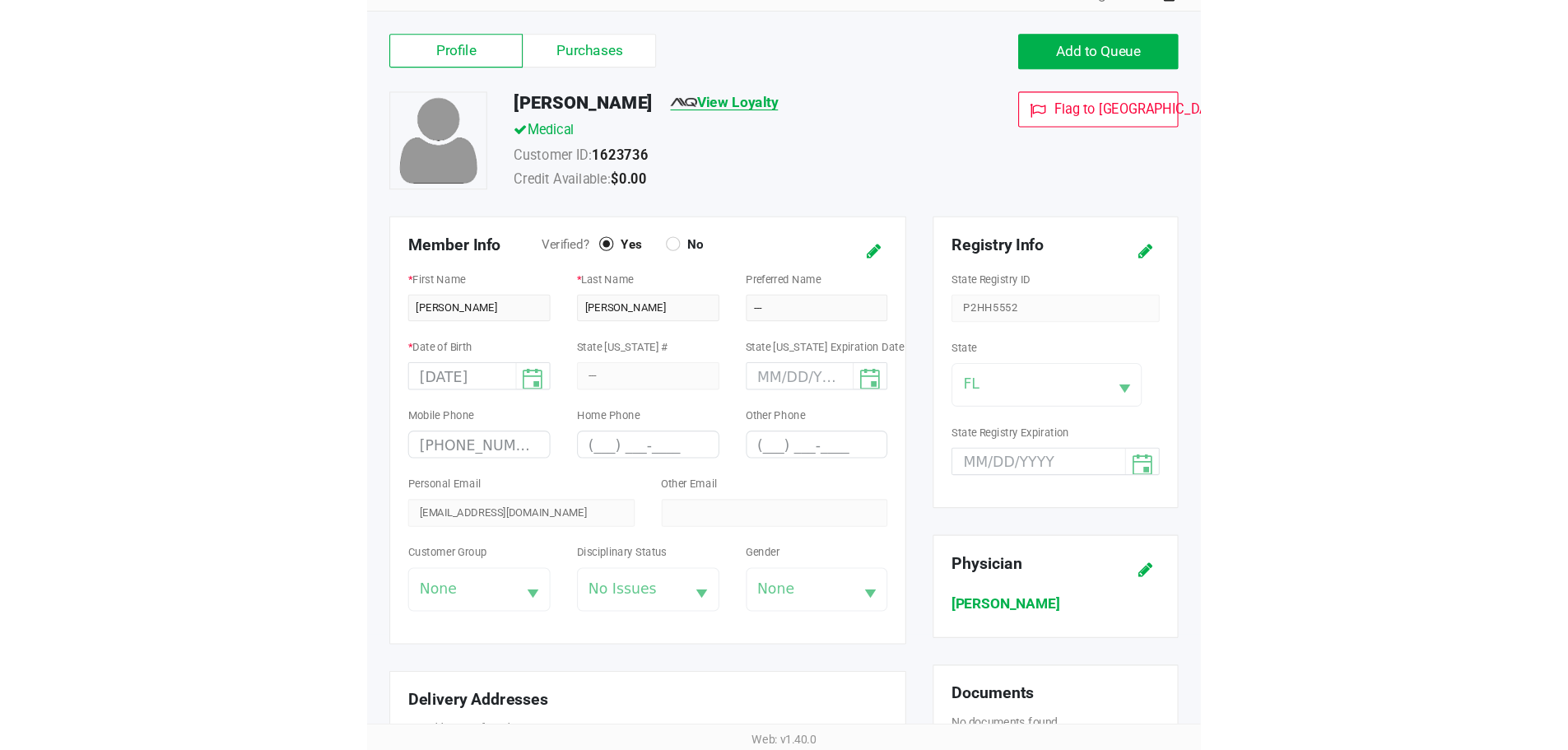
scroll to position [0, 0]
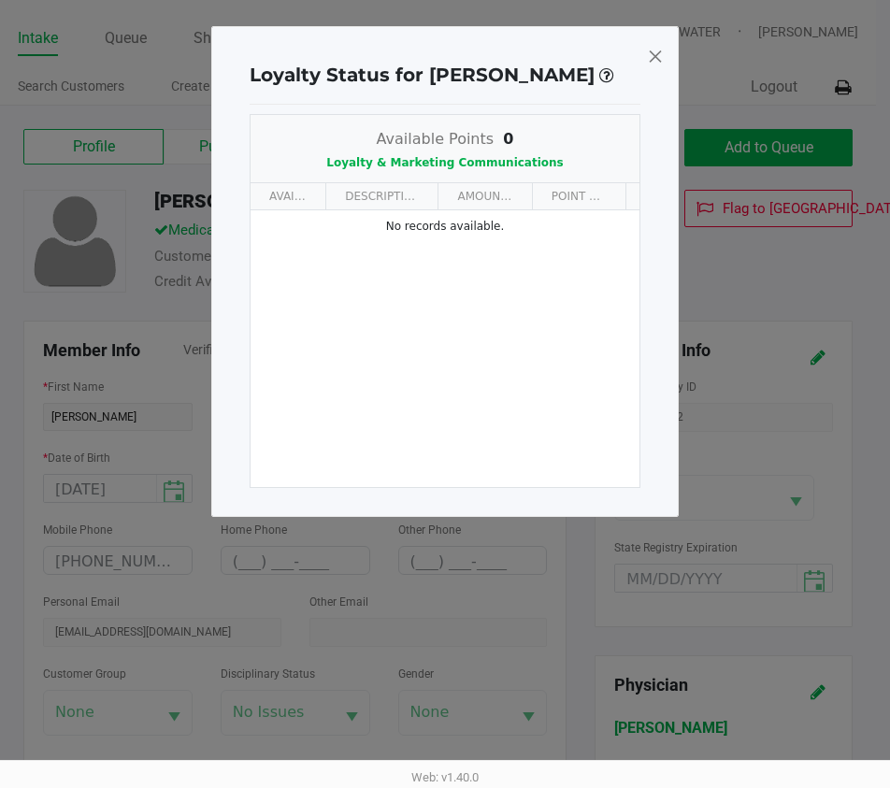
click at [661, 59] on span at bounding box center [655, 56] width 17 height 30
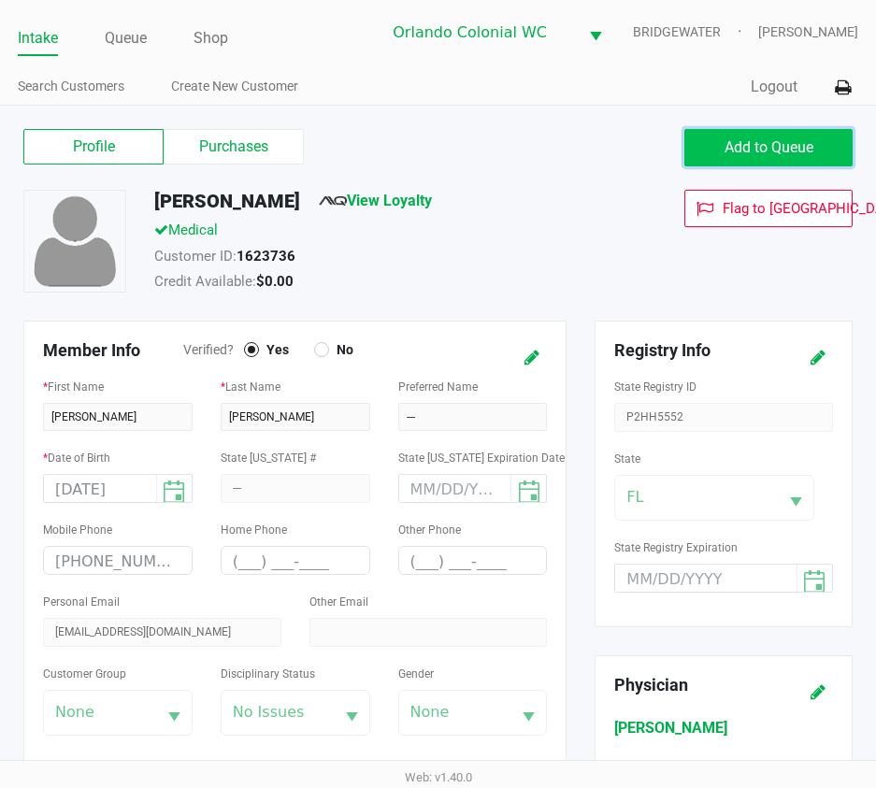
click at [725, 147] on span "Add to Queue" at bounding box center [769, 147] width 89 height 18
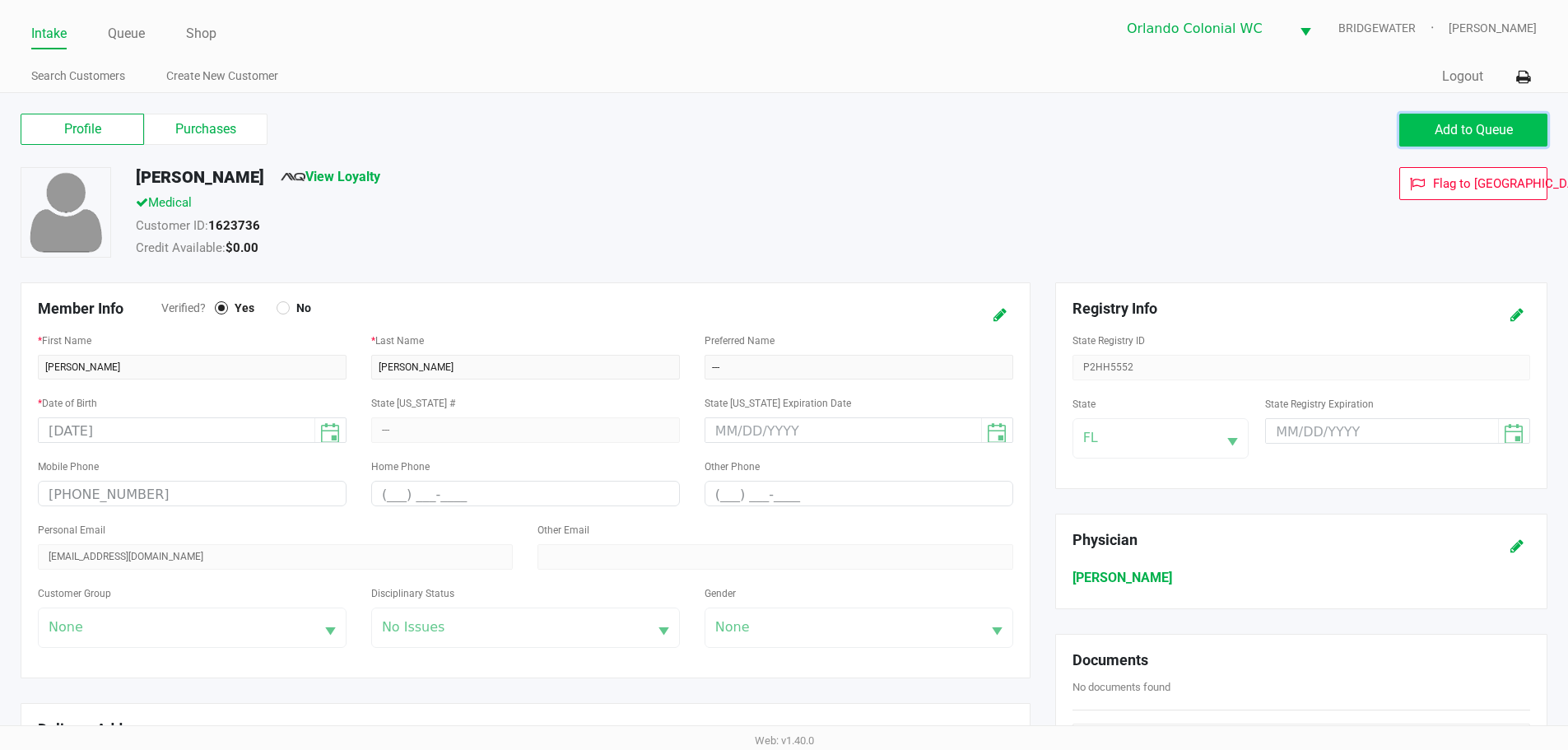
click at [1451, 121] on span "Add to Queue" at bounding box center [1474, 129] width 78 height 16
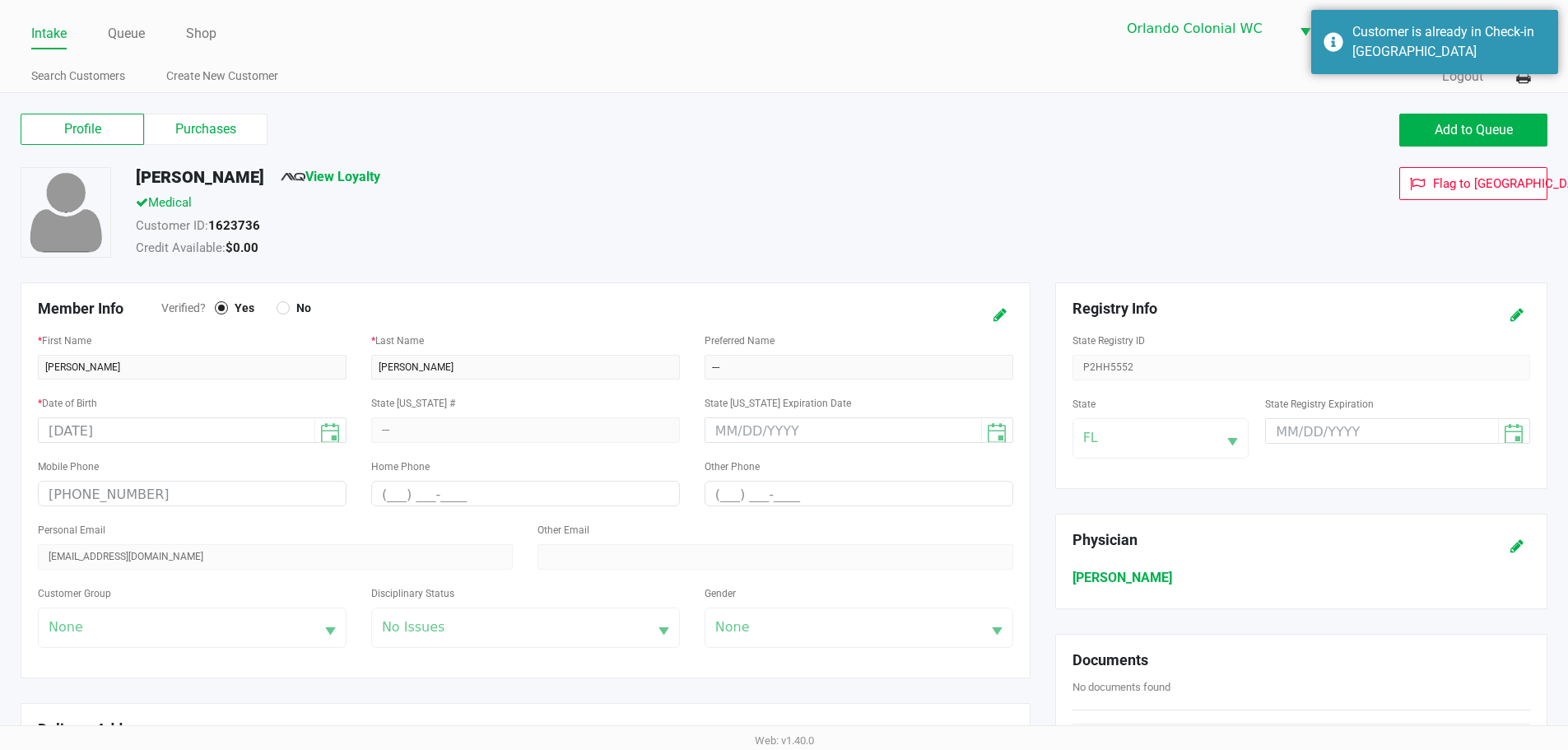
drag, startPoint x: 1166, startPoint y: 202, endPoint x: 684, endPoint y: 180, distance: 482.5
click at [1145, 210] on div "Flag to Delete" at bounding box center [1321, 215] width 479 height 95
click at [139, 21] on li "Queue" at bounding box center [126, 34] width 37 height 29
click at [136, 33] on link "Queue" at bounding box center [126, 33] width 37 height 23
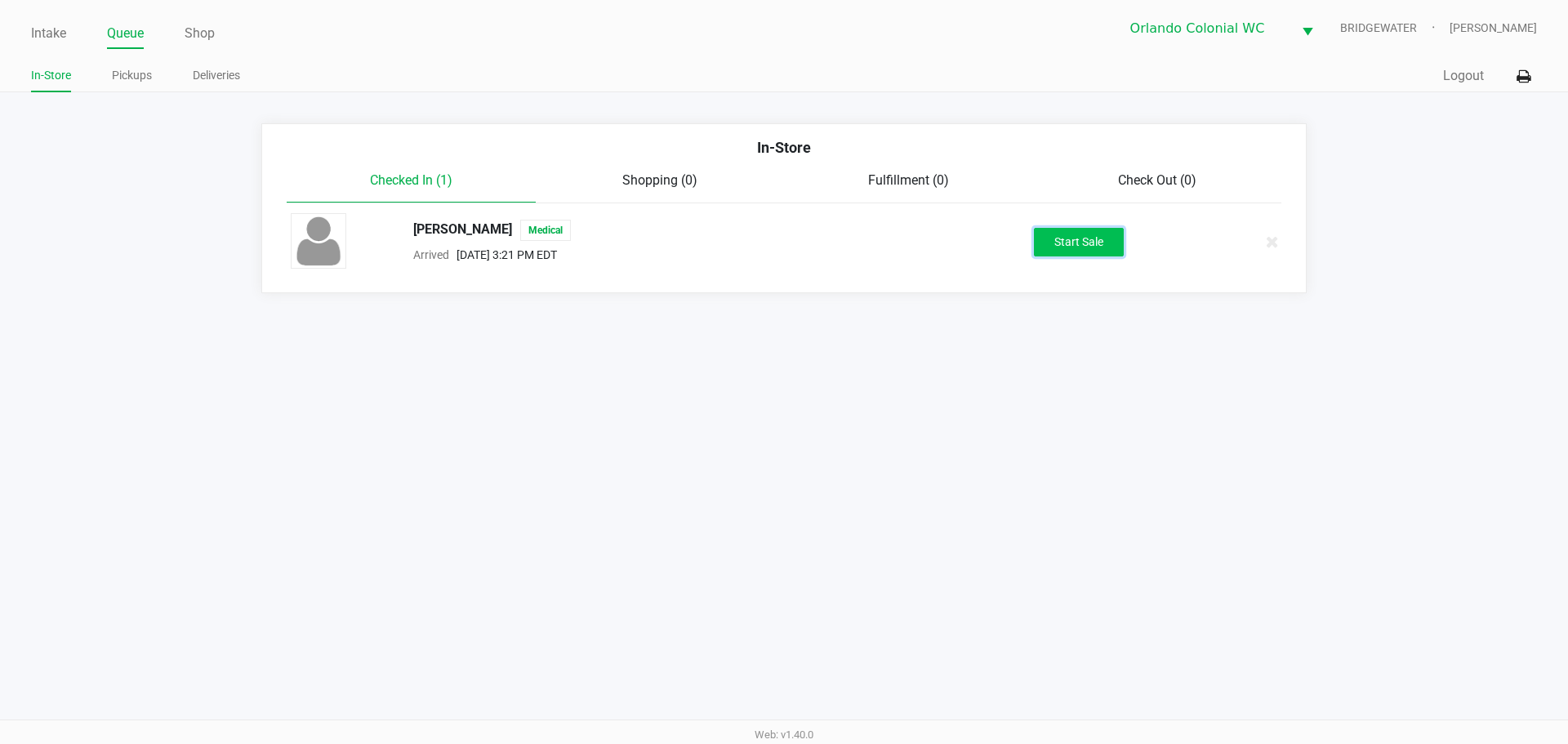
click at [1102, 238] on button "Start Sale" at bounding box center [1079, 242] width 90 height 29
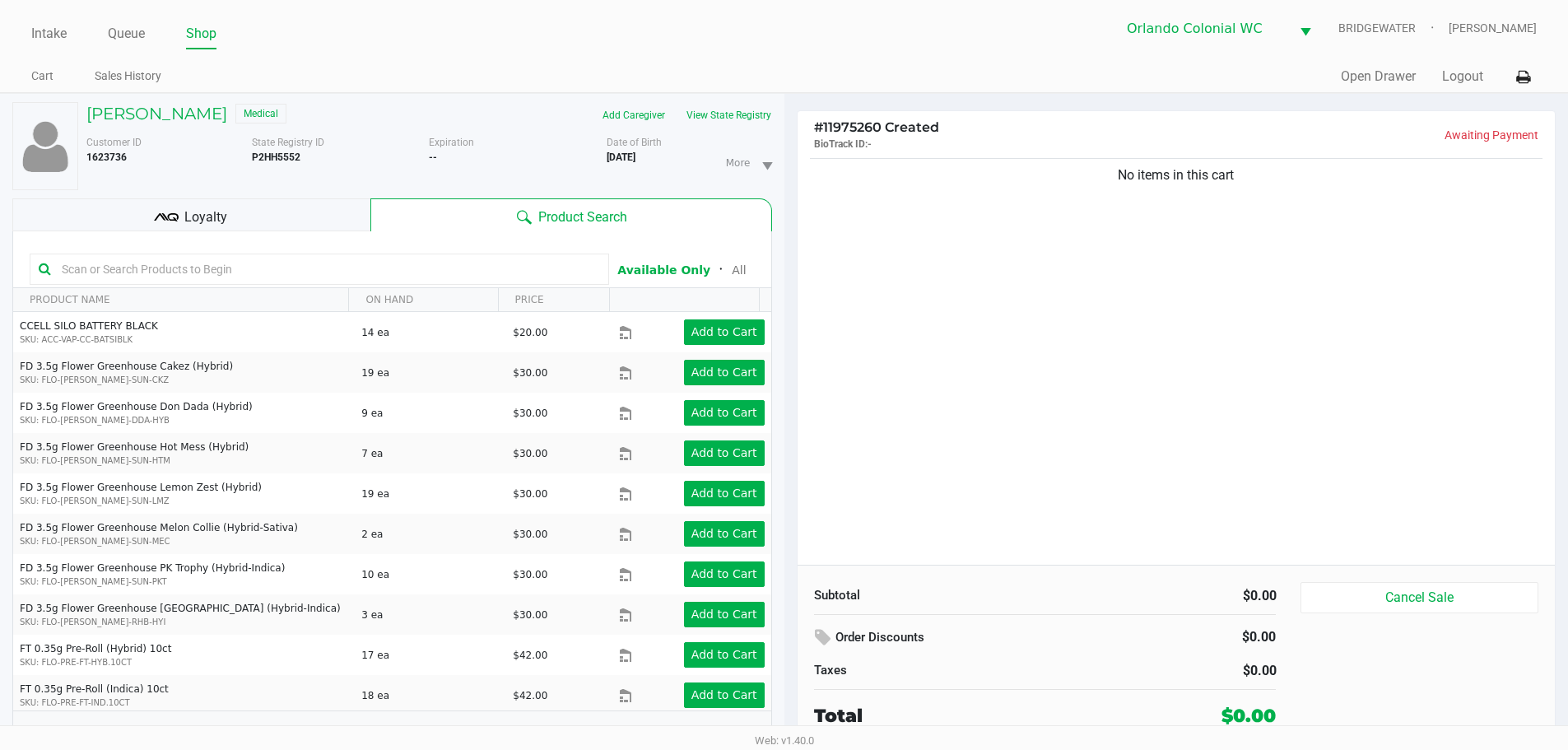
click at [1043, 220] on div "No items in this cart" at bounding box center [1176, 360] width 758 height 410
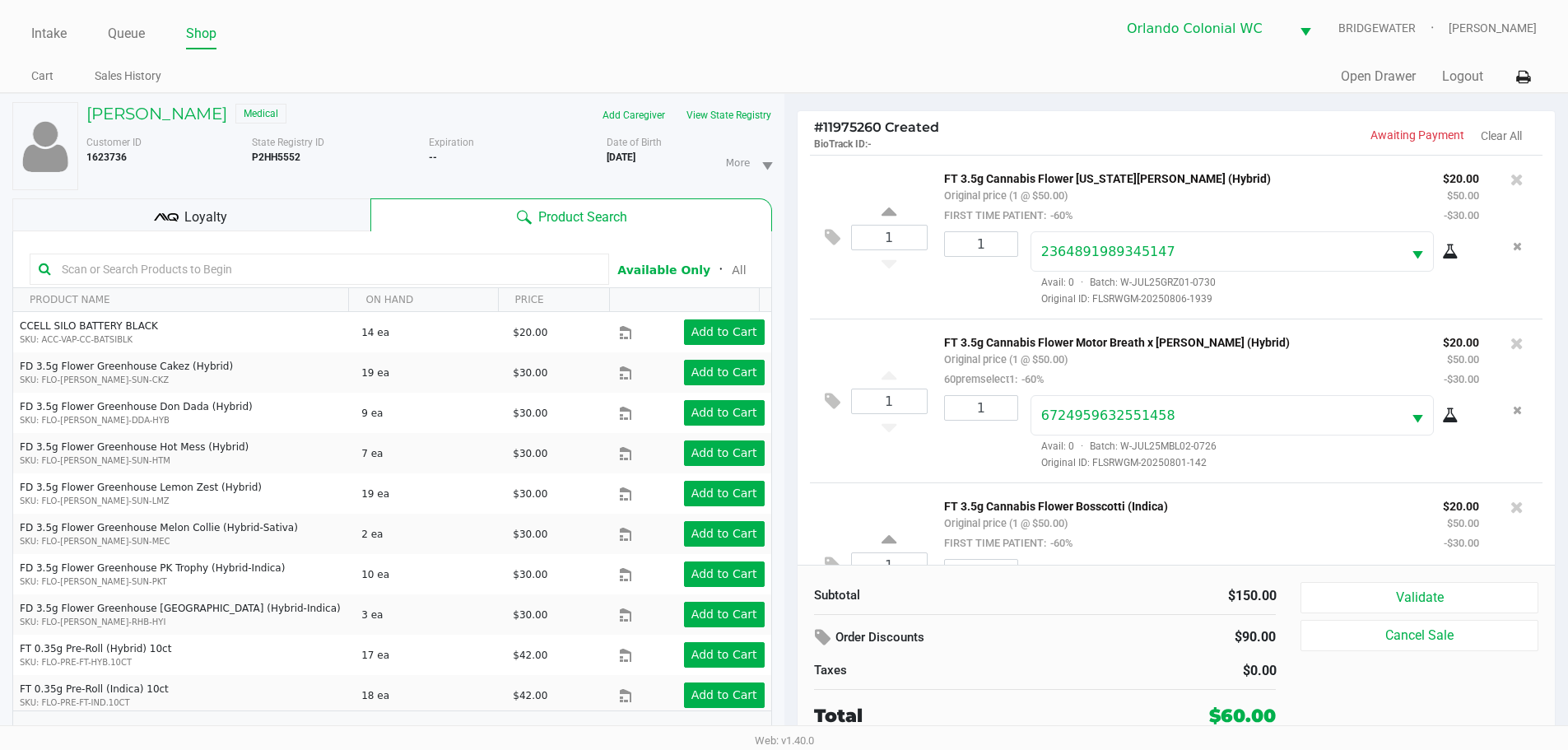
scroll to position [84, 0]
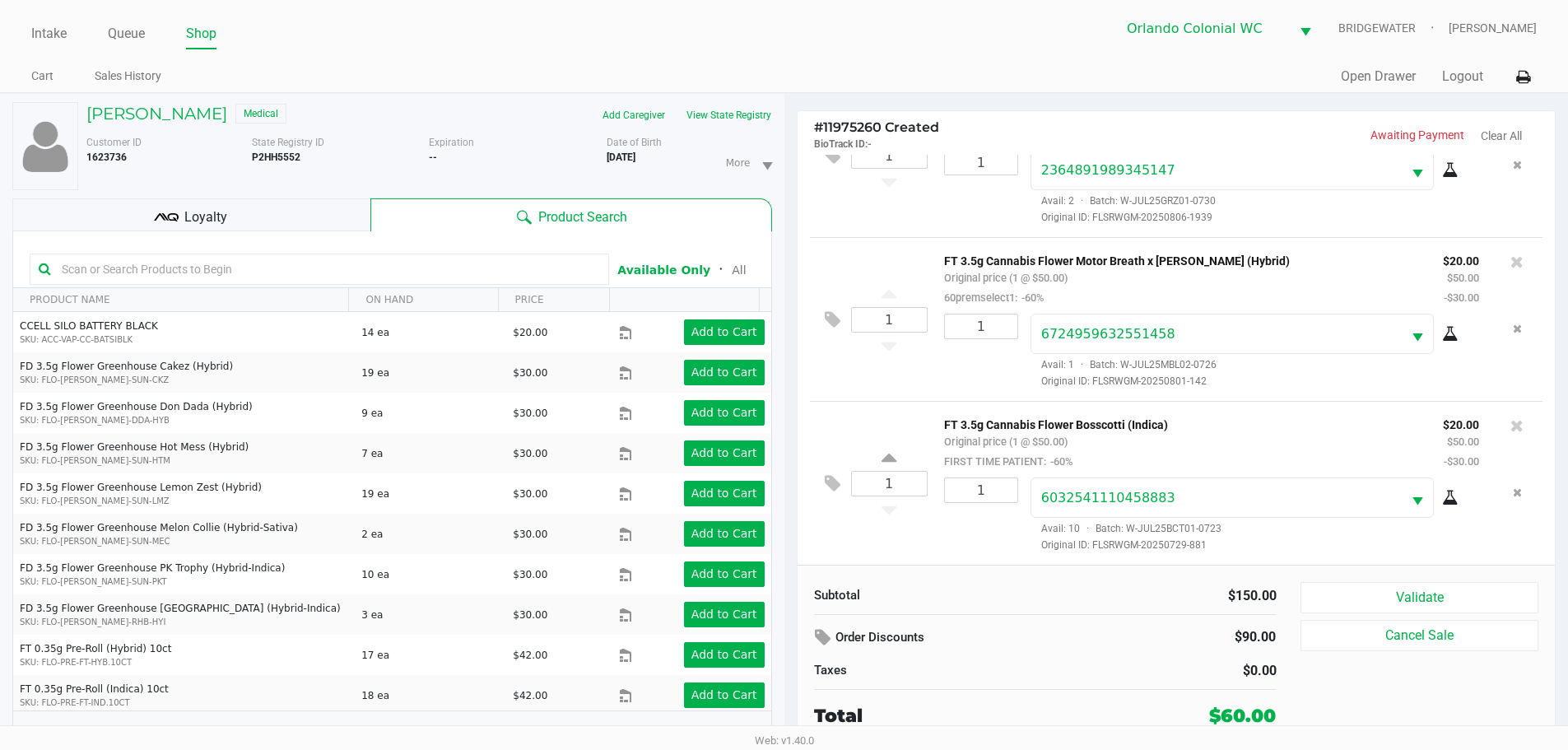
click at [1380, 617] on div "Validate Cancel Sale" at bounding box center [1424, 655] width 249 height 147
click at [1378, 613] on button "Validate" at bounding box center [1418, 598] width 237 height 32
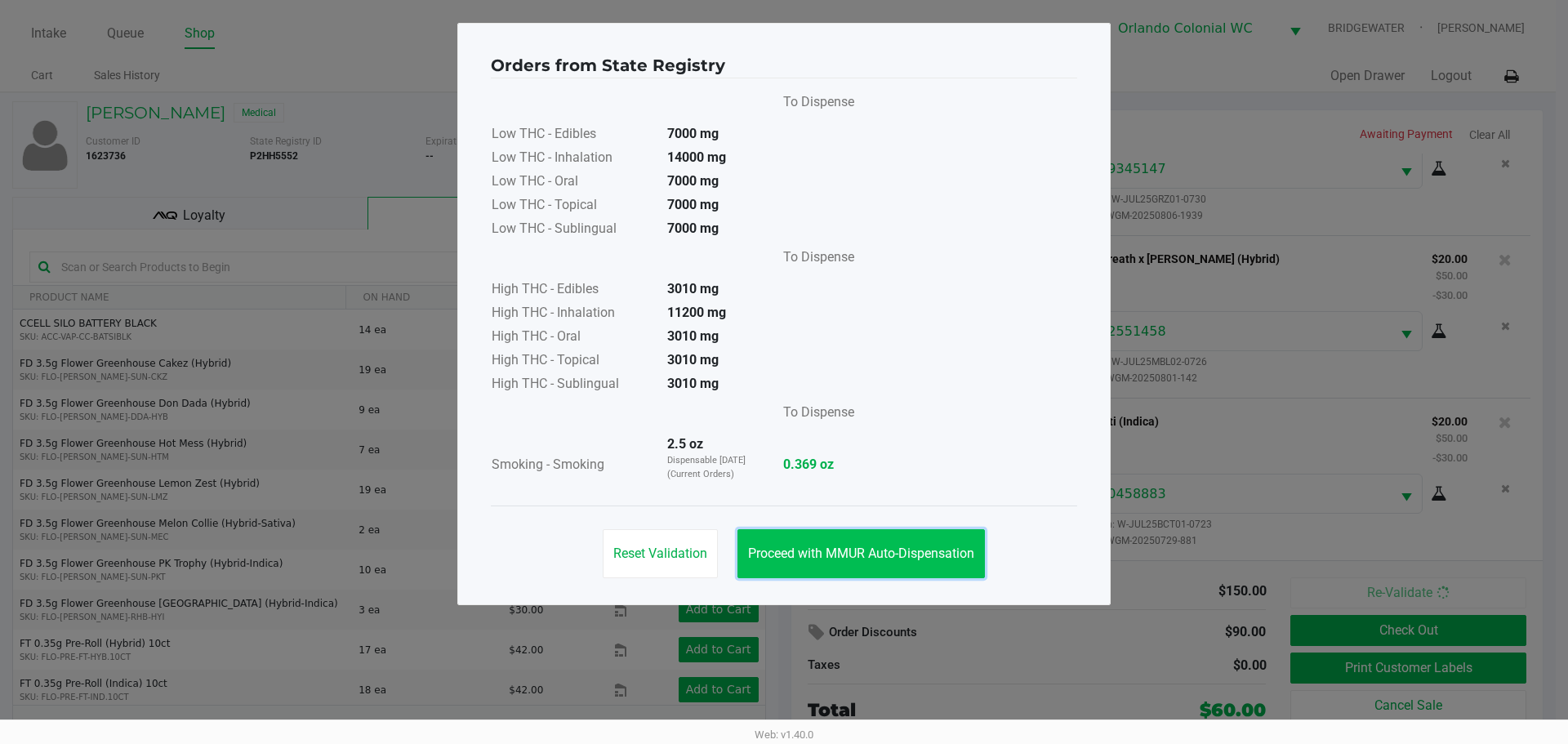
click at [935, 547] on span "Proceed with MMUR Auto-Dispensation" at bounding box center [860, 554] width 226 height 16
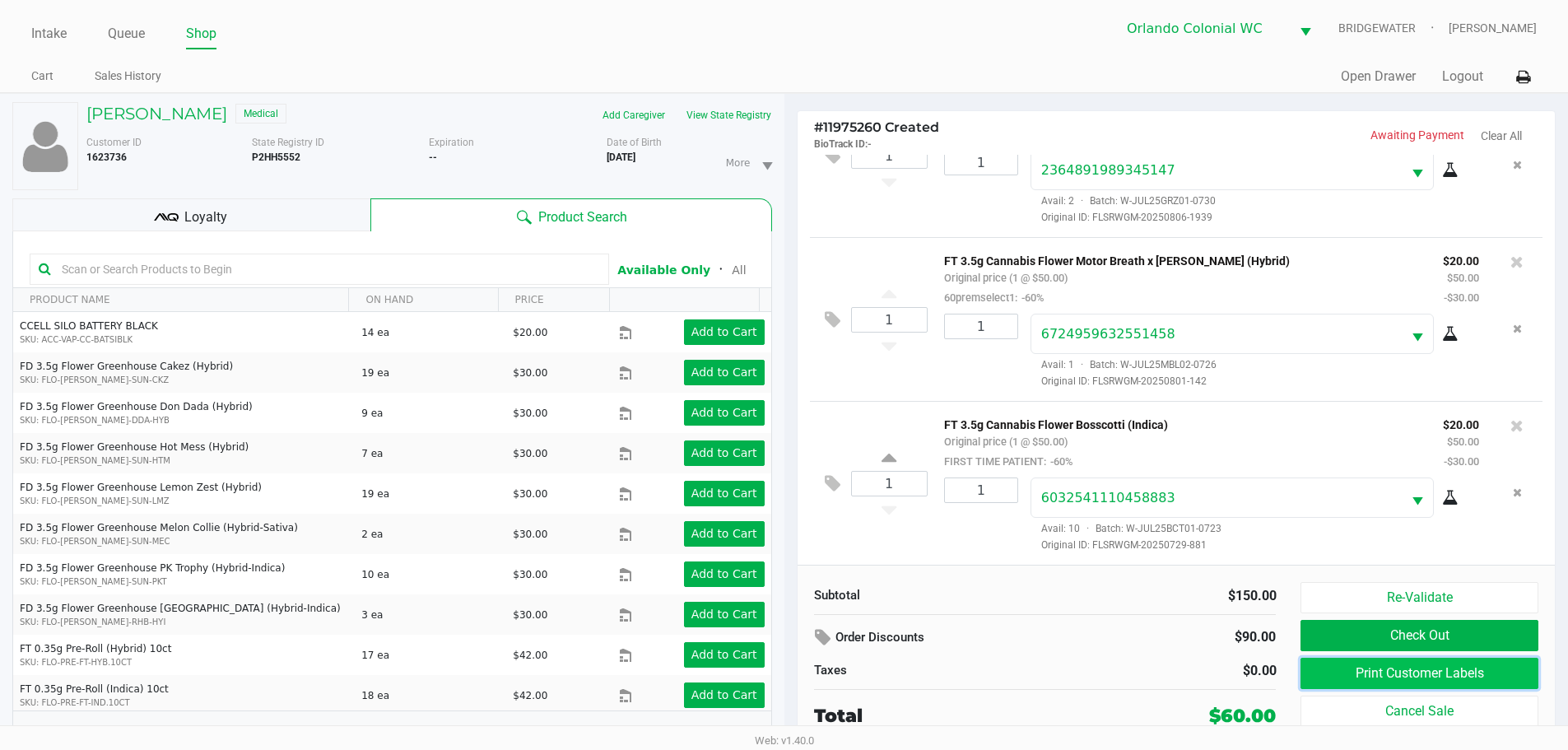
click at [1362, 676] on button "Print Customer Labels" at bounding box center [1418, 673] width 237 height 32
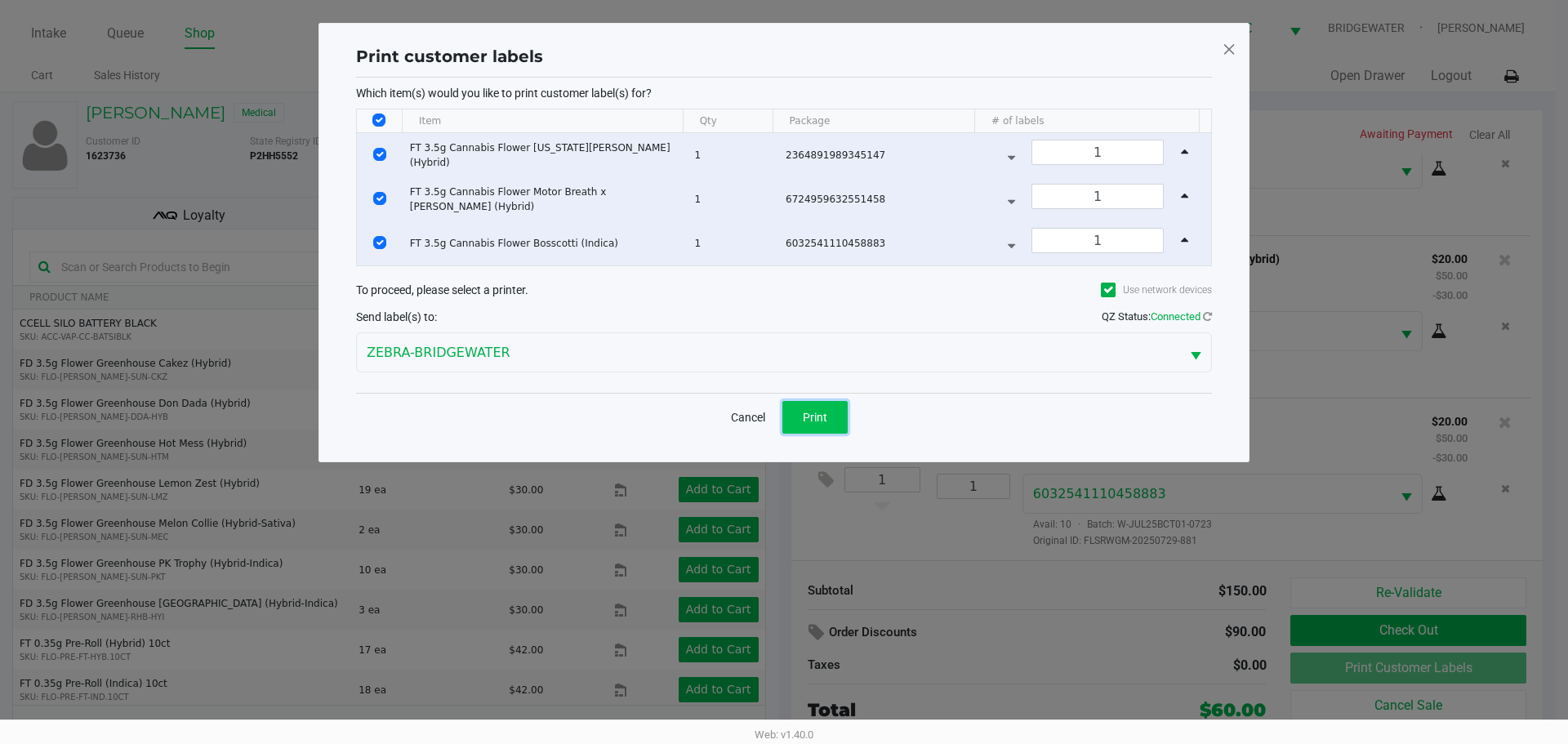
click at [836, 413] on button "Print" at bounding box center [815, 417] width 66 height 32
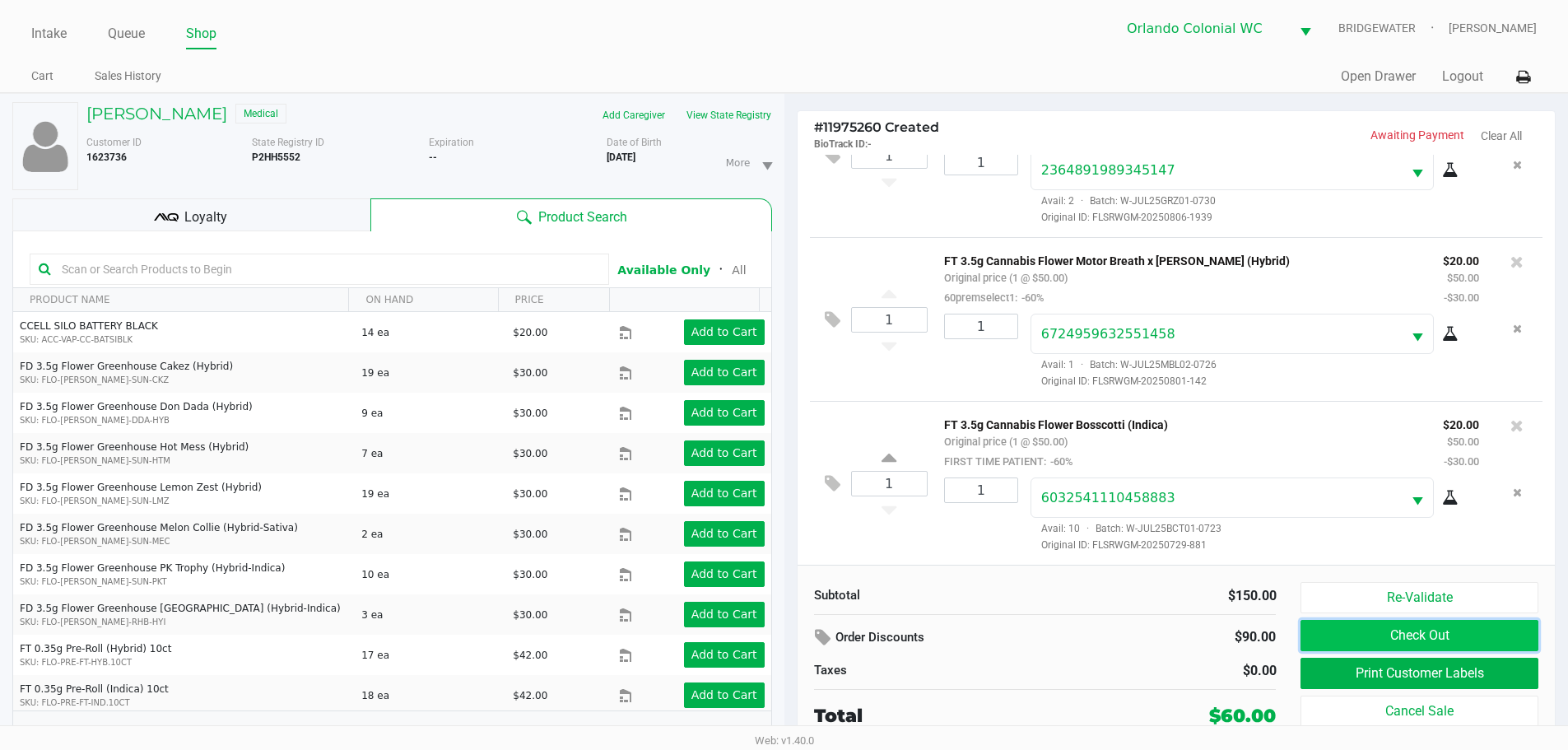
click at [1380, 629] on button "Check Out" at bounding box center [1418, 636] width 237 height 32
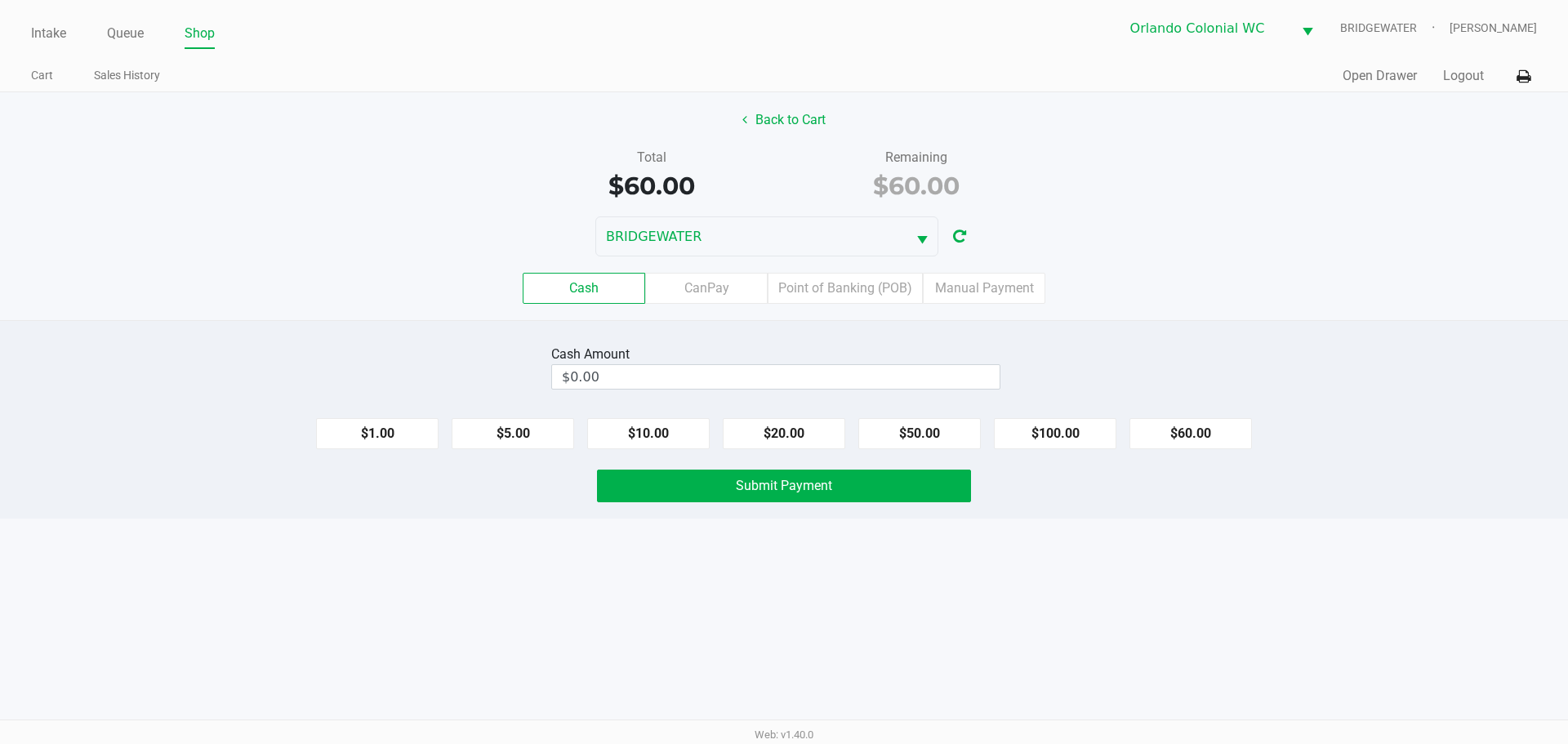
click at [957, 630] on div "Intake Queue Shop Orlando Colonial WC BRIDGEWATER Jorge Pagan Cart Sales Histor…" at bounding box center [784, 372] width 1568 height 744
click at [1108, 253] on div "BRIDGEWATER" at bounding box center [784, 237] width 1568 height 40
click at [1204, 435] on button "$60.00" at bounding box center [1191, 434] width 122 height 31
click at [1222, 472] on div "Submit Payment" at bounding box center [784, 486] width 1592 height 32
click at [816, 286] on label "Point of Banking (POB)" at bounding box center [846, 288] width 155 height 31
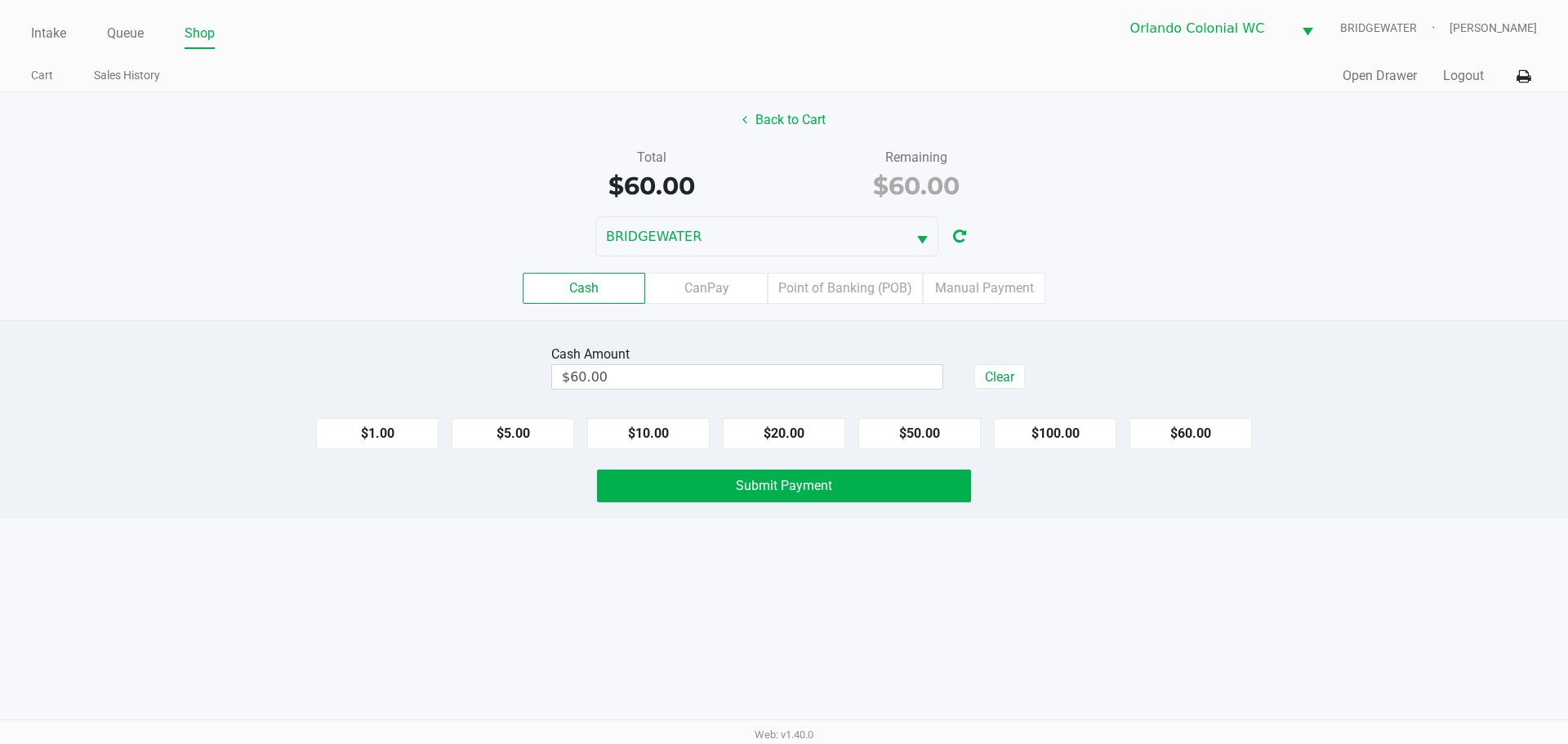
click at [0, 0] on 7 "Point of Banking (POB)" at bounding box center [0, 0] width 0 height 0
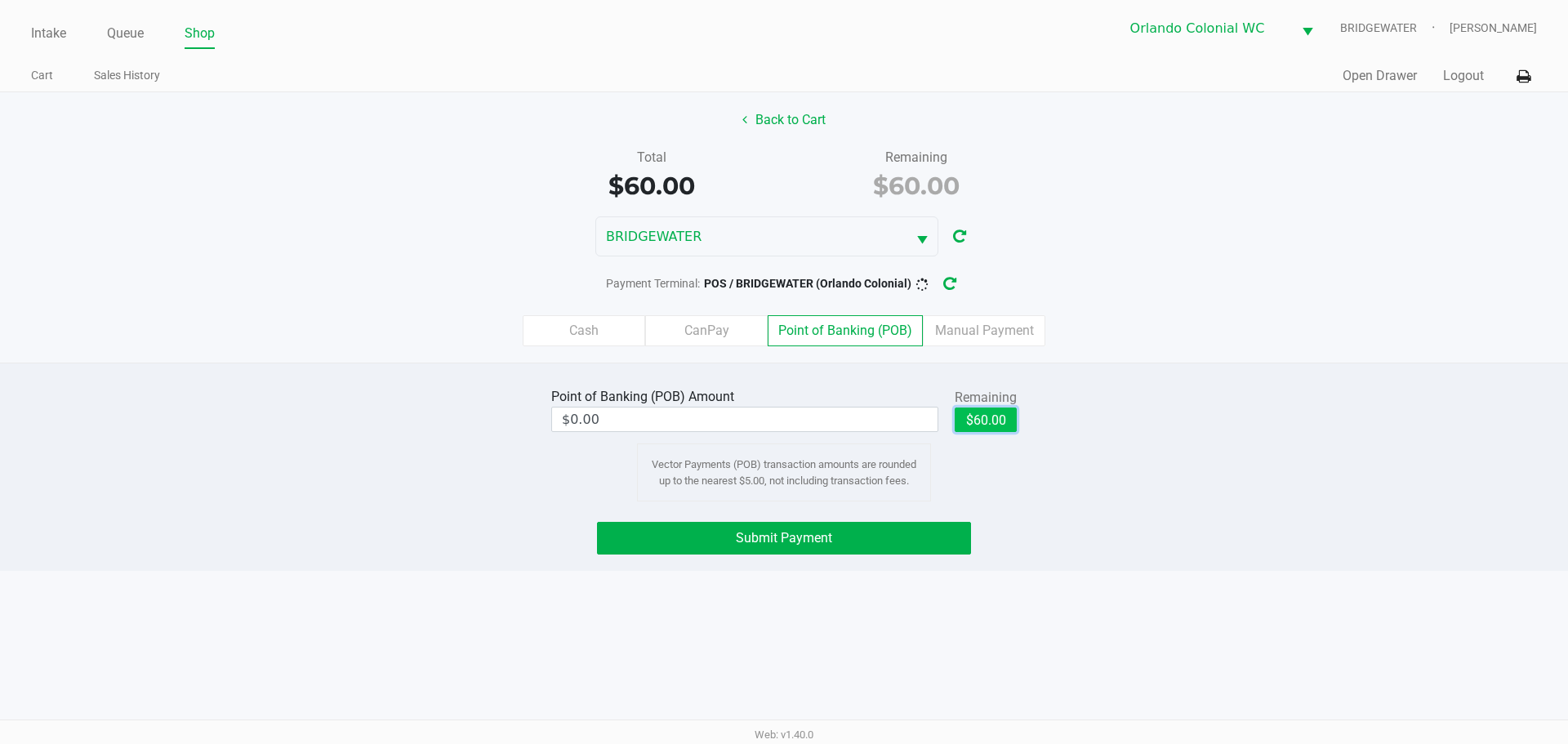
click at [991, 408] on button "$60.00" at bounding box center [985, 420] width 62 height 24
type input "$60.00"
click at [960, 591] on div "Intake Queue Shop Orlando Colonial WC BRIDGEWATER Jorge Pagan Cart Sales Histor…" at bounding box center [784, 372] width 1568 height 744
click at [813, 535] on span "Submit Payment" at bounding box center [784, 538] width 96 height 16
click at [825, 523] on button "Submit Payment" at bounding box center [784, 537] width 374 height 32
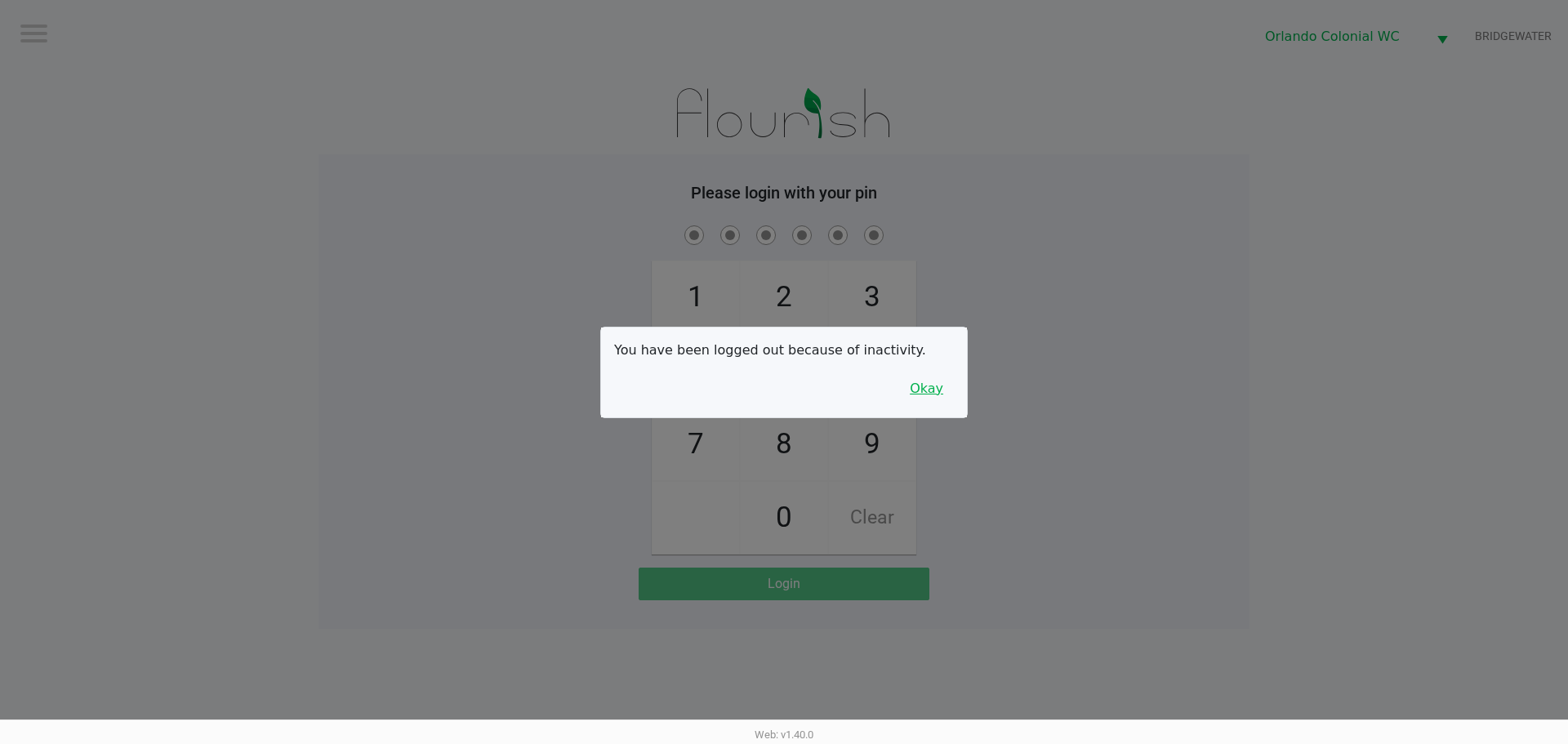
click at [932, 382] on button "Okay" at bounding box center [926, 389] width 55 height 31
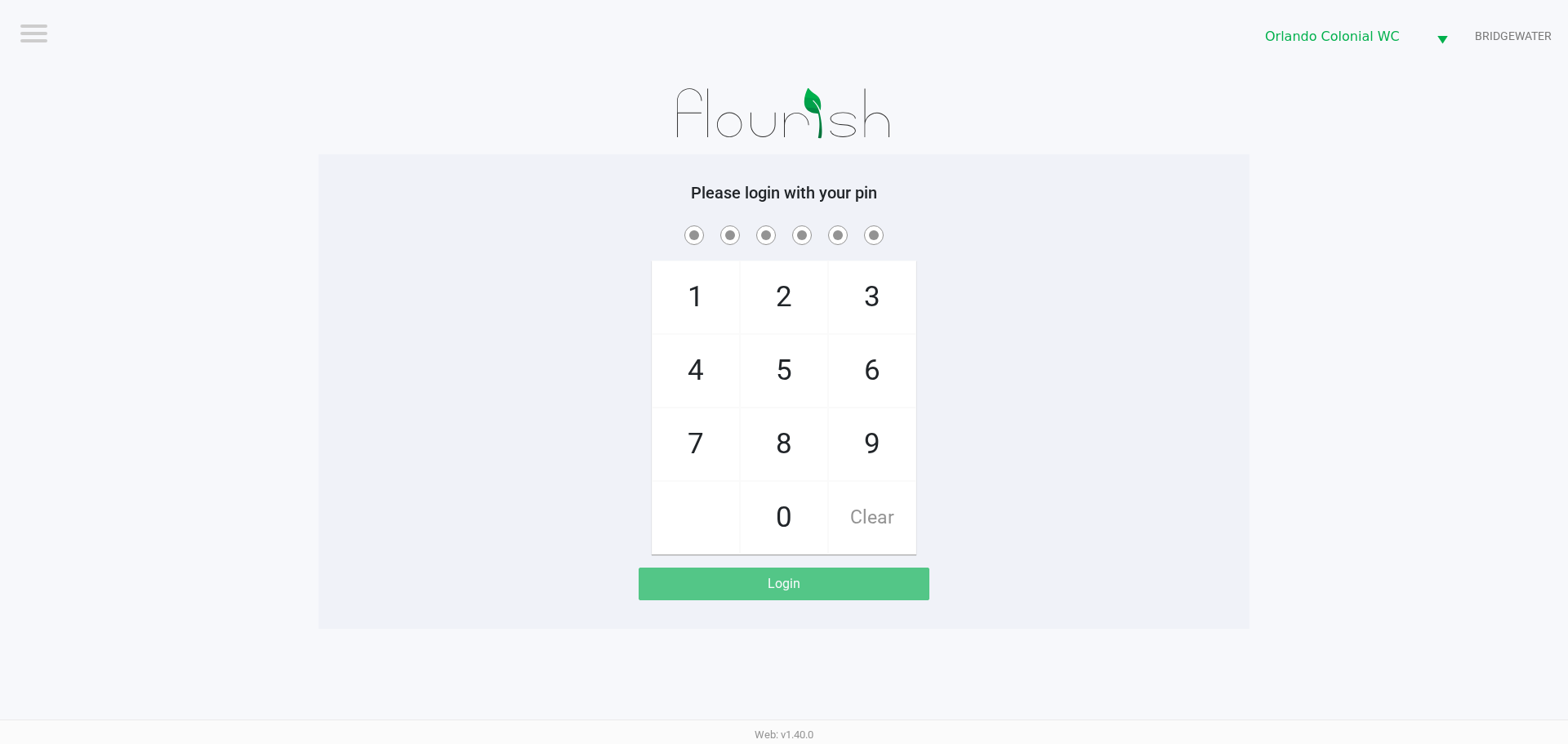
click at [774, 451] on span "8" at bounding box center [784, 444] width 86 height 72
checkbox input "true"
click at [786, 534] on span "0" at bounding box center [784, 518] width 86 height 72
checkbox input "true"
click at [690, 368] on span "4" at bounding box center [695, 370] width 86 height 72
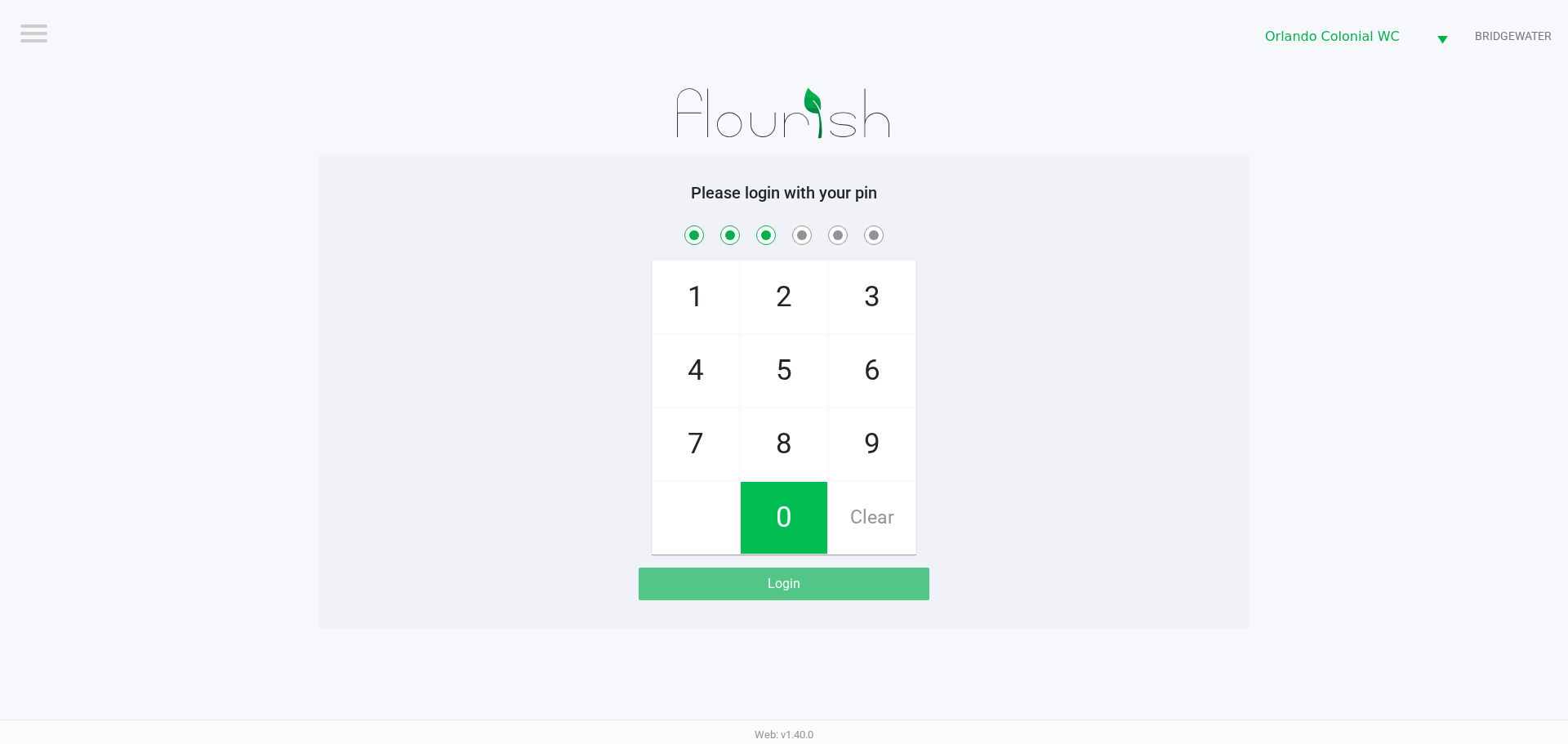
checkbox input "true"
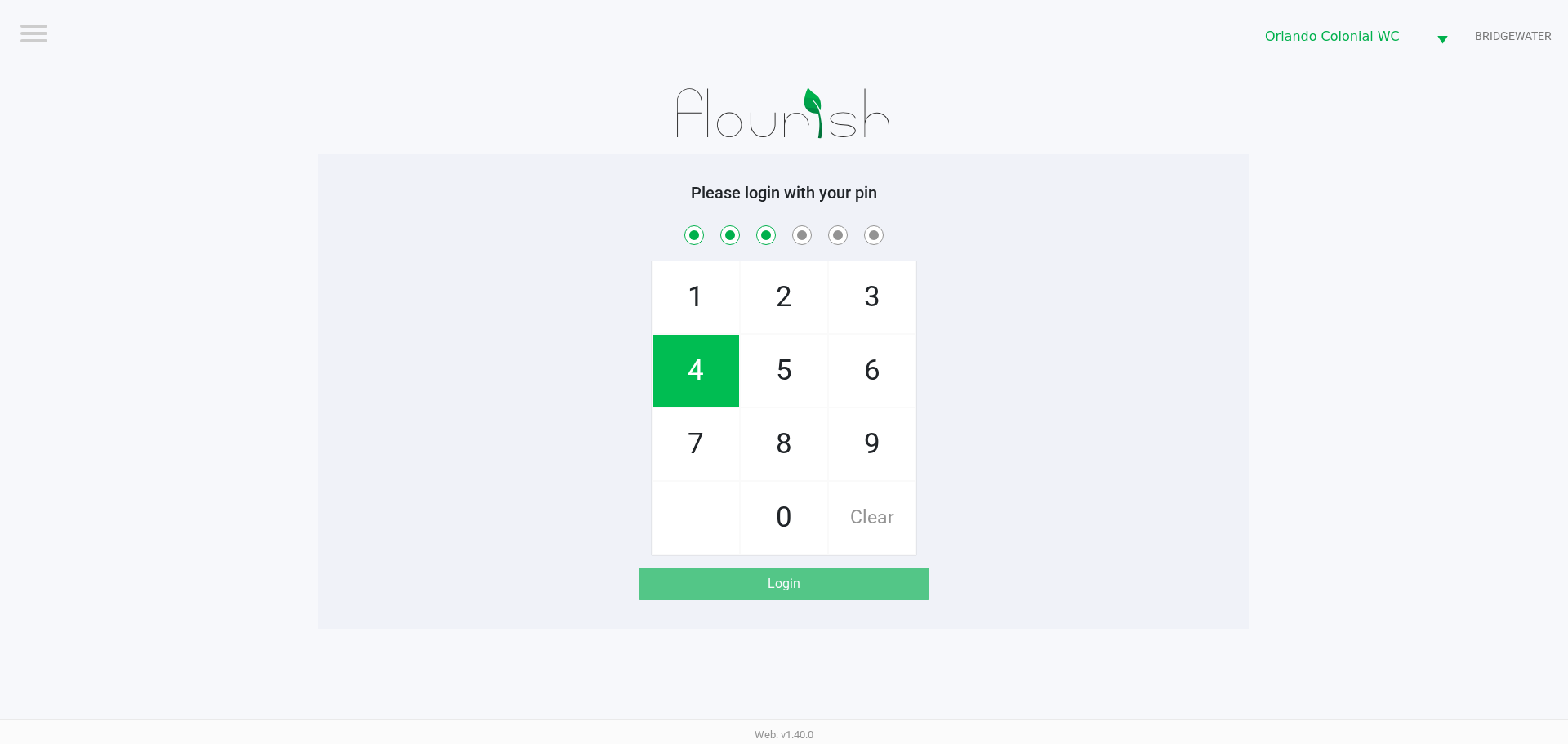
click at [702, 478] on span "7" at bounding box center [695, 444] width 86 height 72
checkbox input "true"
click at [692, 313] on span "1" at bounding box center [695, 297] width 86 height 72
checkbox input "true"
click at [704, 281] on span "1" at bounding box center [695, 297] width 86 height 72
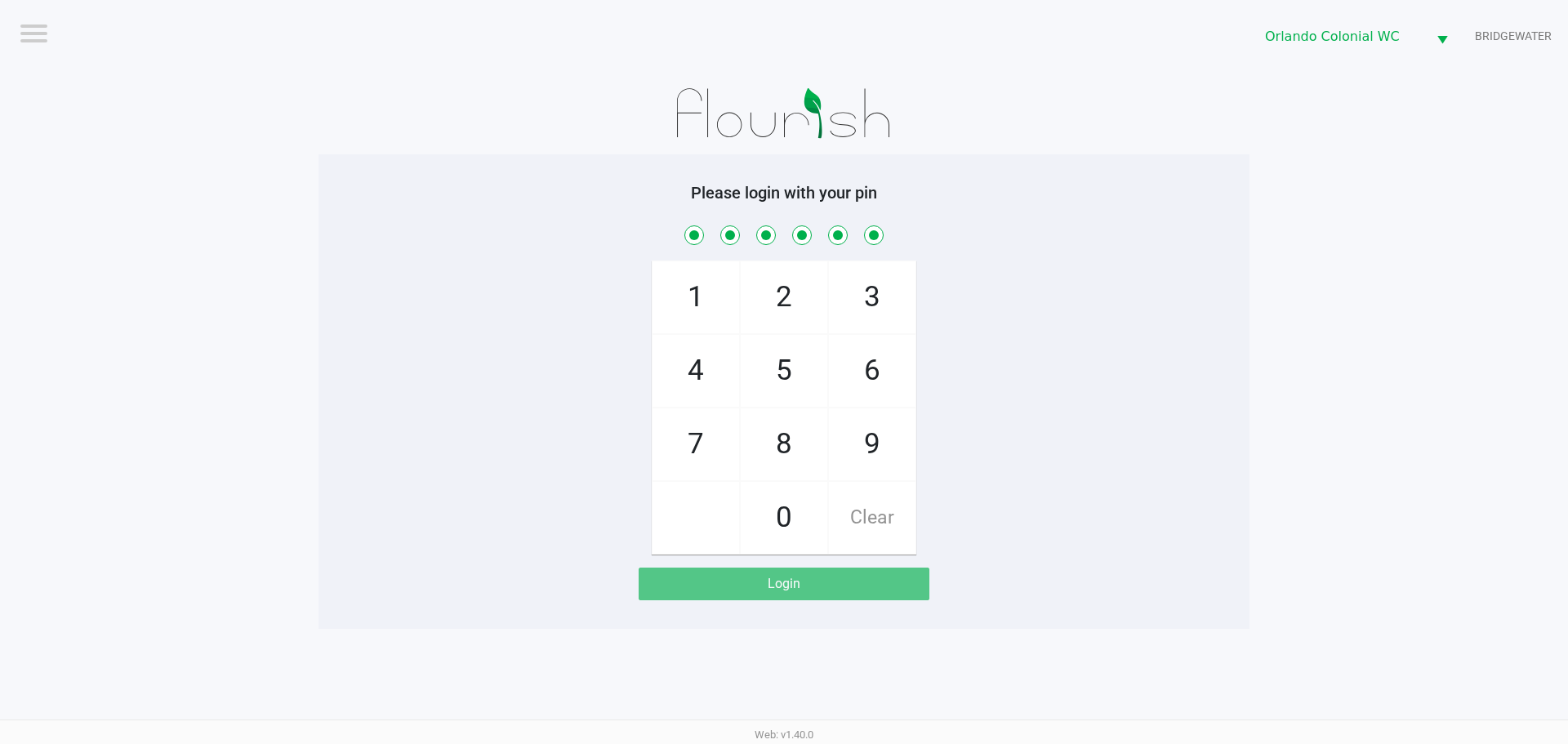
checkbox input "true"
checkbox input "false"
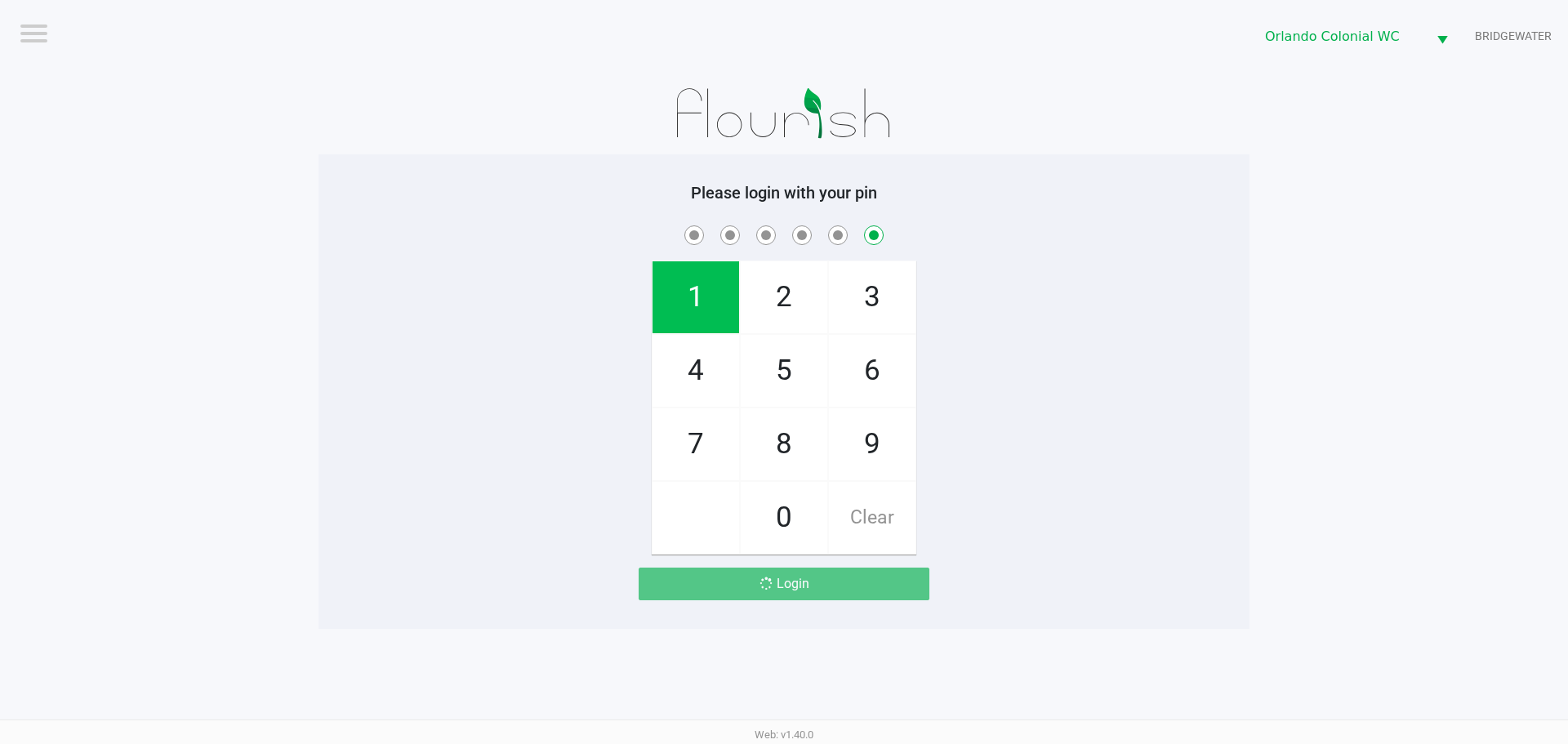
checkbox input "false"
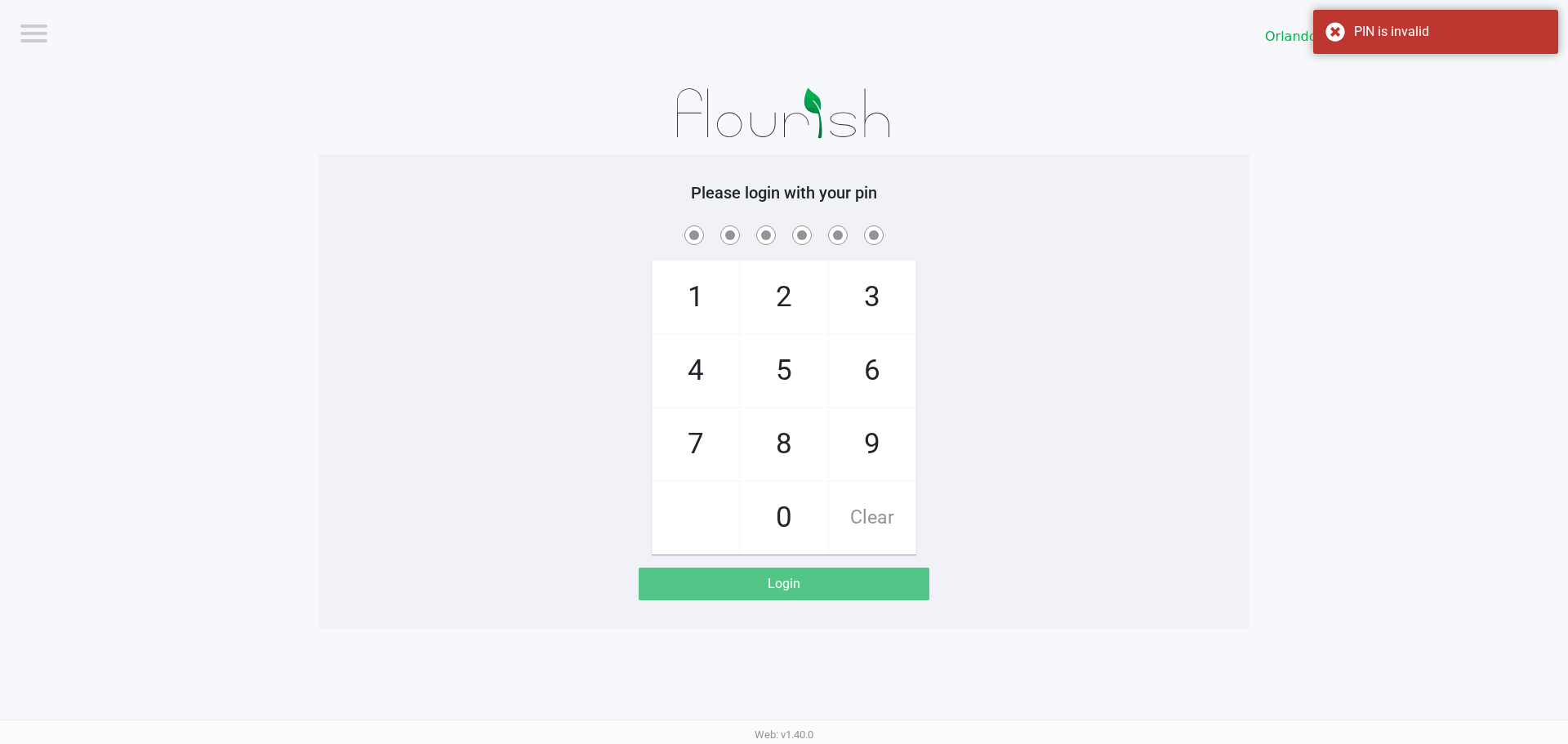
click at [770, 448] on span "8" at bounding box center [784, 444] width 86 height 72
checkbox input "true"
click at [680, 450] on span "7" at bounding box center [695, 444] width 86 height 72
checkbox input "true"
click at [792, 515] on span "0" at bounding box center [784, 518] width 86 height 72
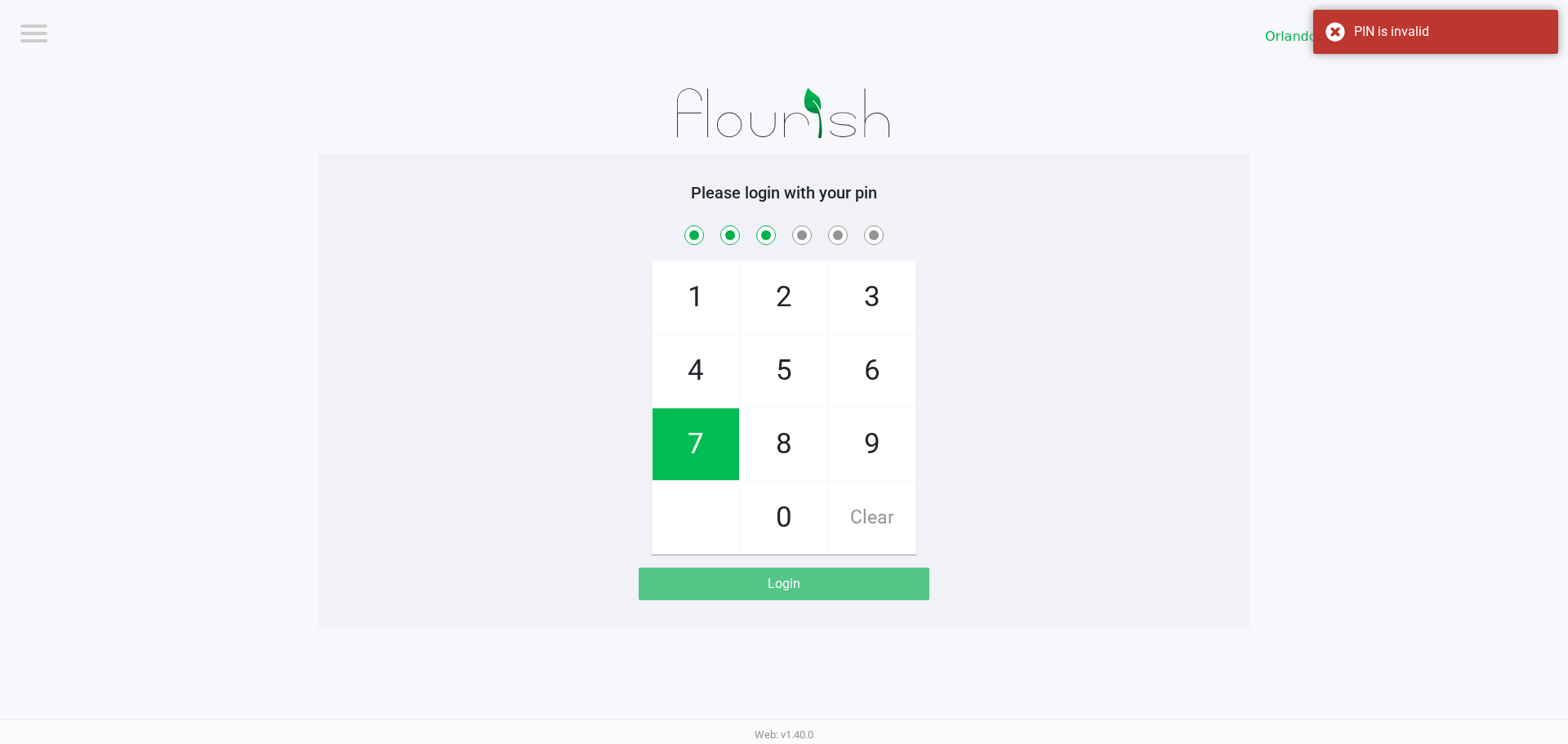
checkbox input "true"
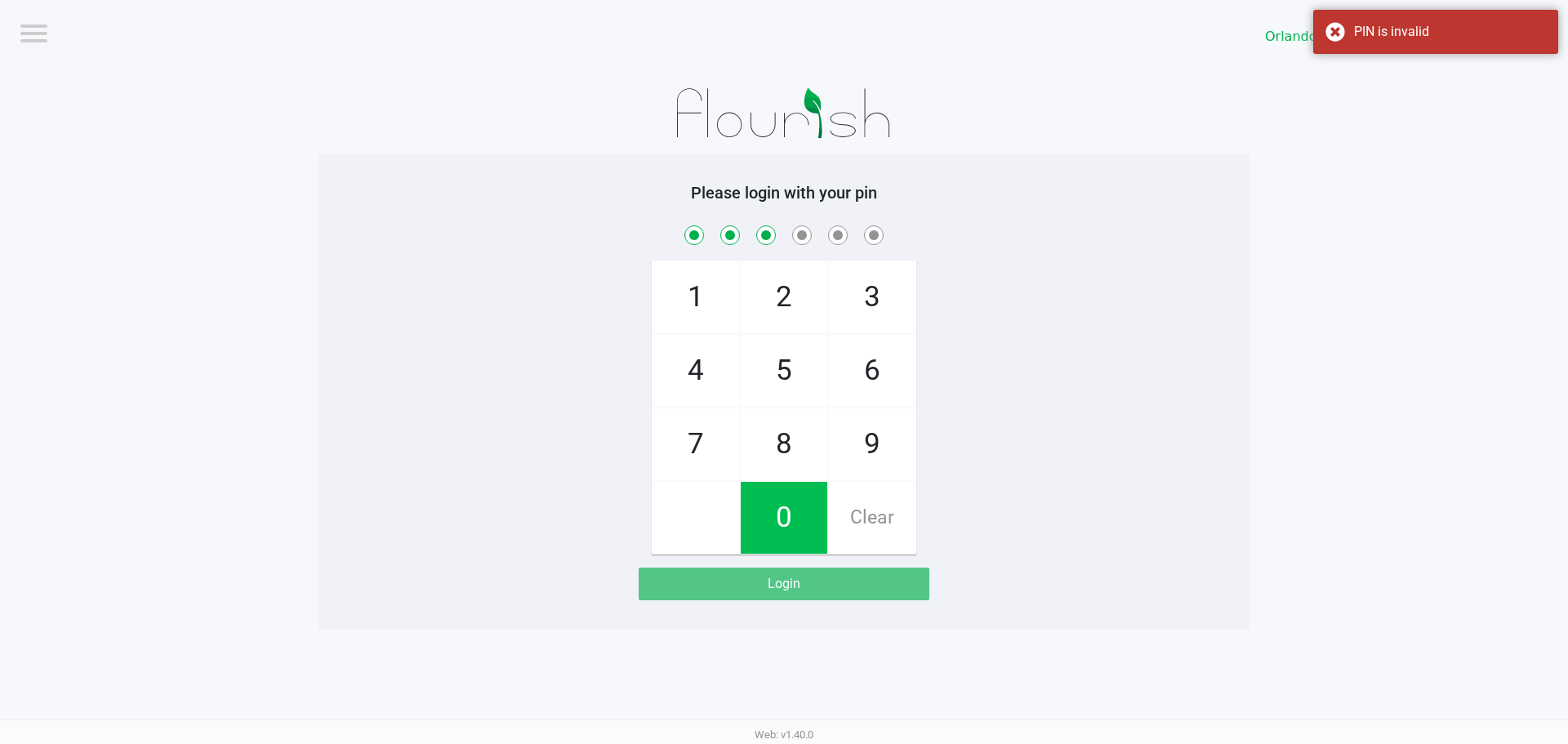
click at [707, 357] on span "4" at bounding box center [695, 370] width 86 height 72
checkbox input "true"
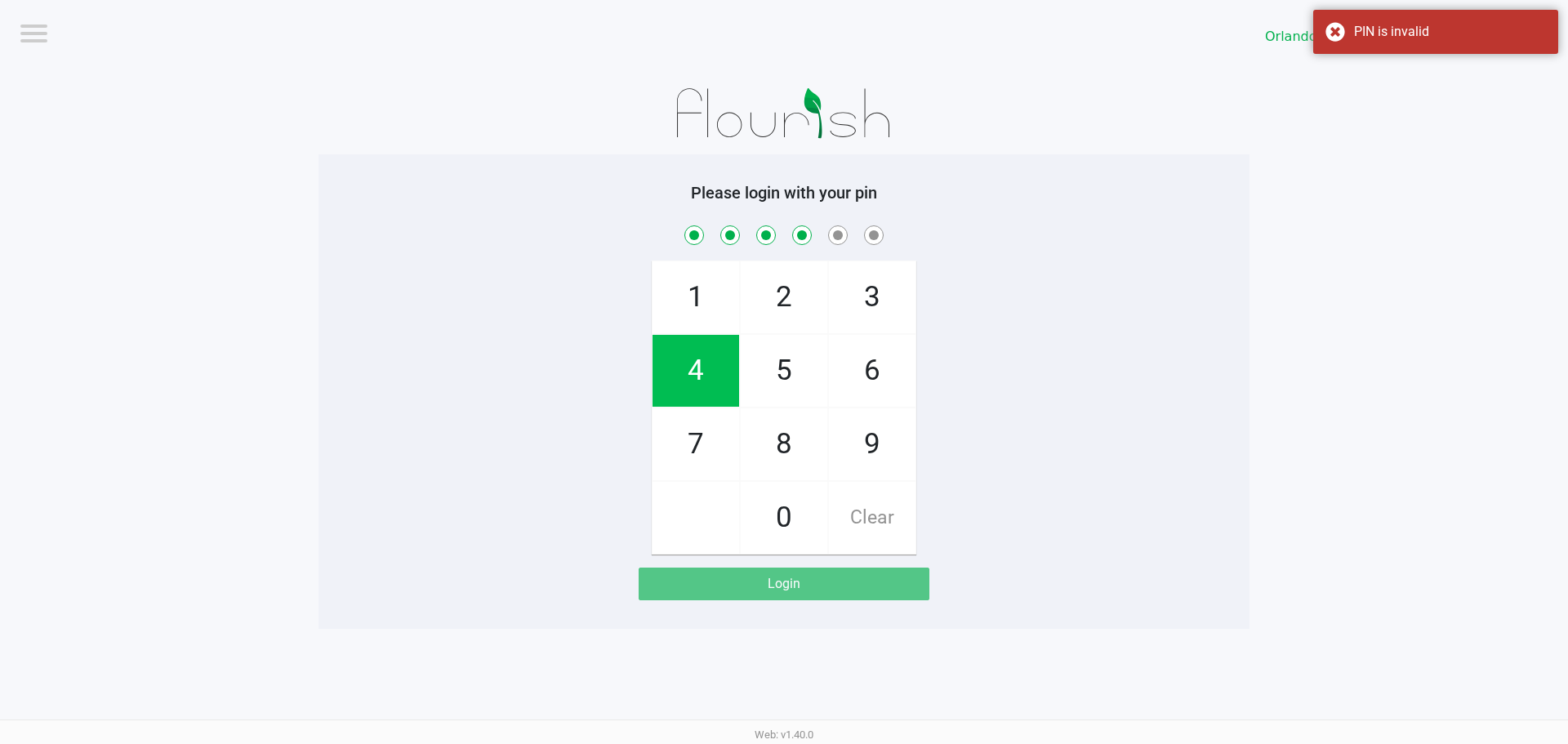
click at [703, 453] on span "7" at bounding box center [695, 444] width 86 height 72
checkbox input "true"
click at [705, 300] on span "1" at bounding box center [695, 297] width 86 height 72
checkbox input "true"
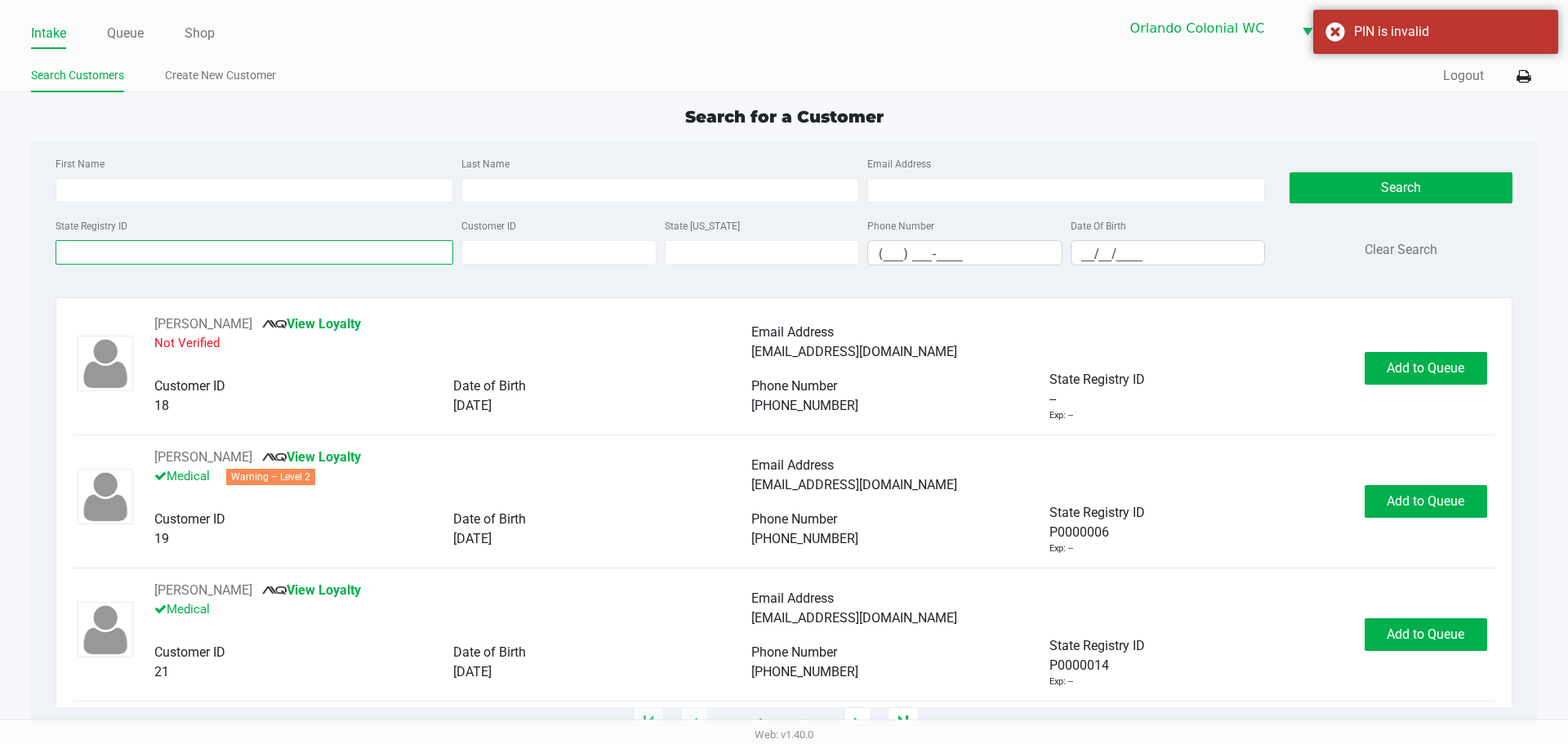
click at [188, 251] on input "State Registry ID" at bounding box center [254, 252] width 397 height 24
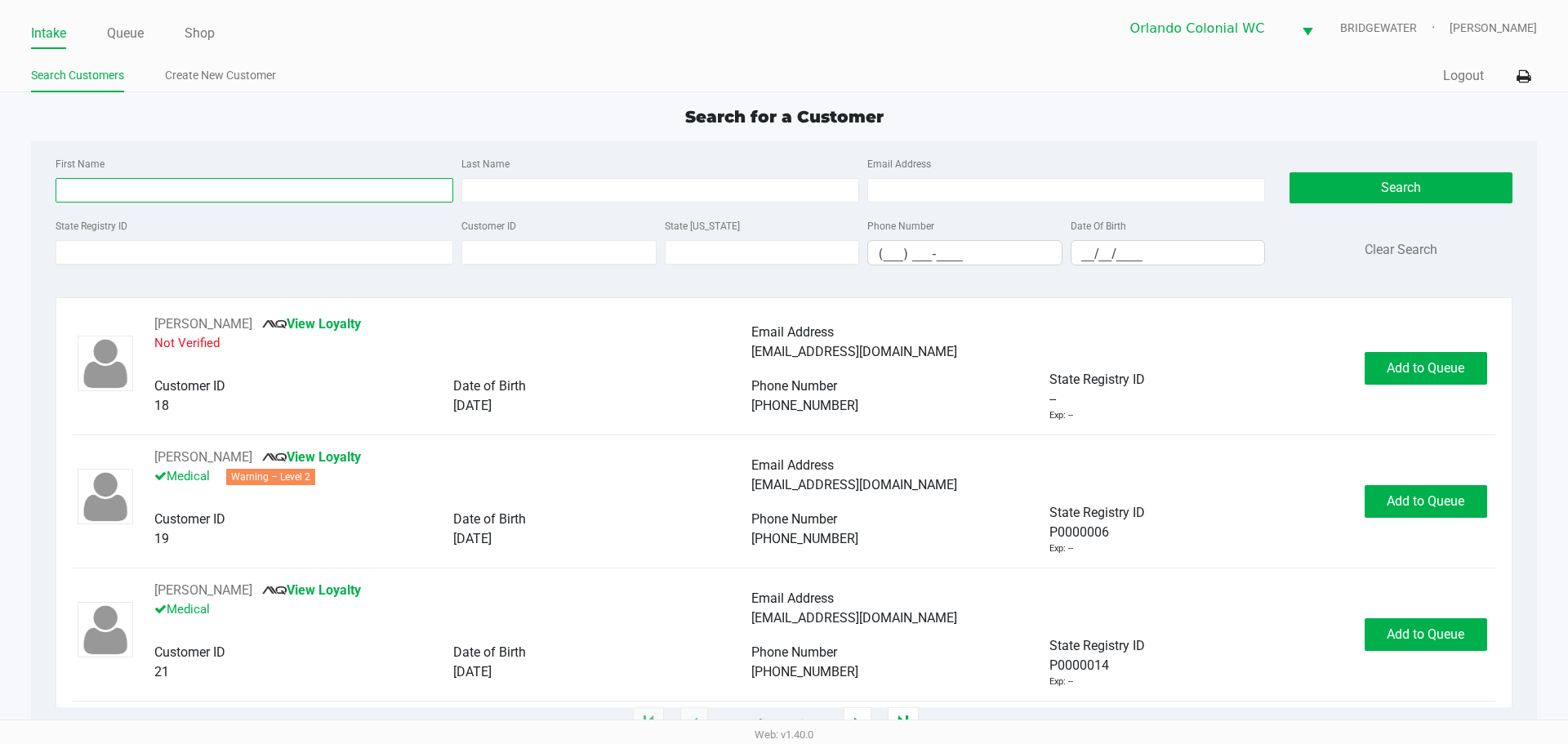
click at [129, 188] on input "First Name" at bounding box center [254, 190] width 397 height 24
type input "enon"
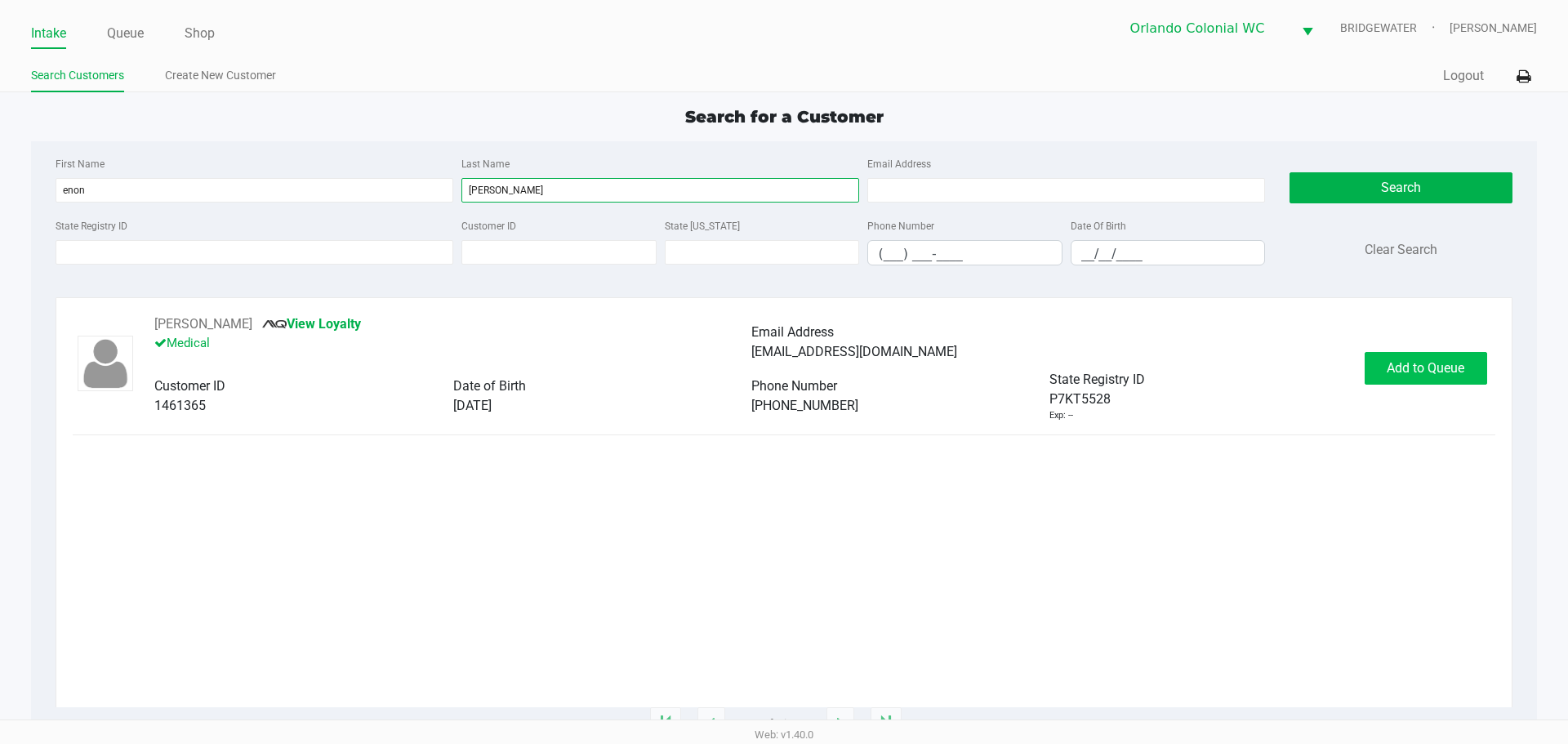
type input "winkler"
click at [1392, 370] on span "Add to Queue" at bounding box center [1425, 368] width 78 height 16
click at [1392, 370] on div "Add to Queue" at bounding box center [1426, 368] width 122 height 32
click at [1392, 369] on div "Add to Queue" at bounding box center [1426, 368] width 122 height 32
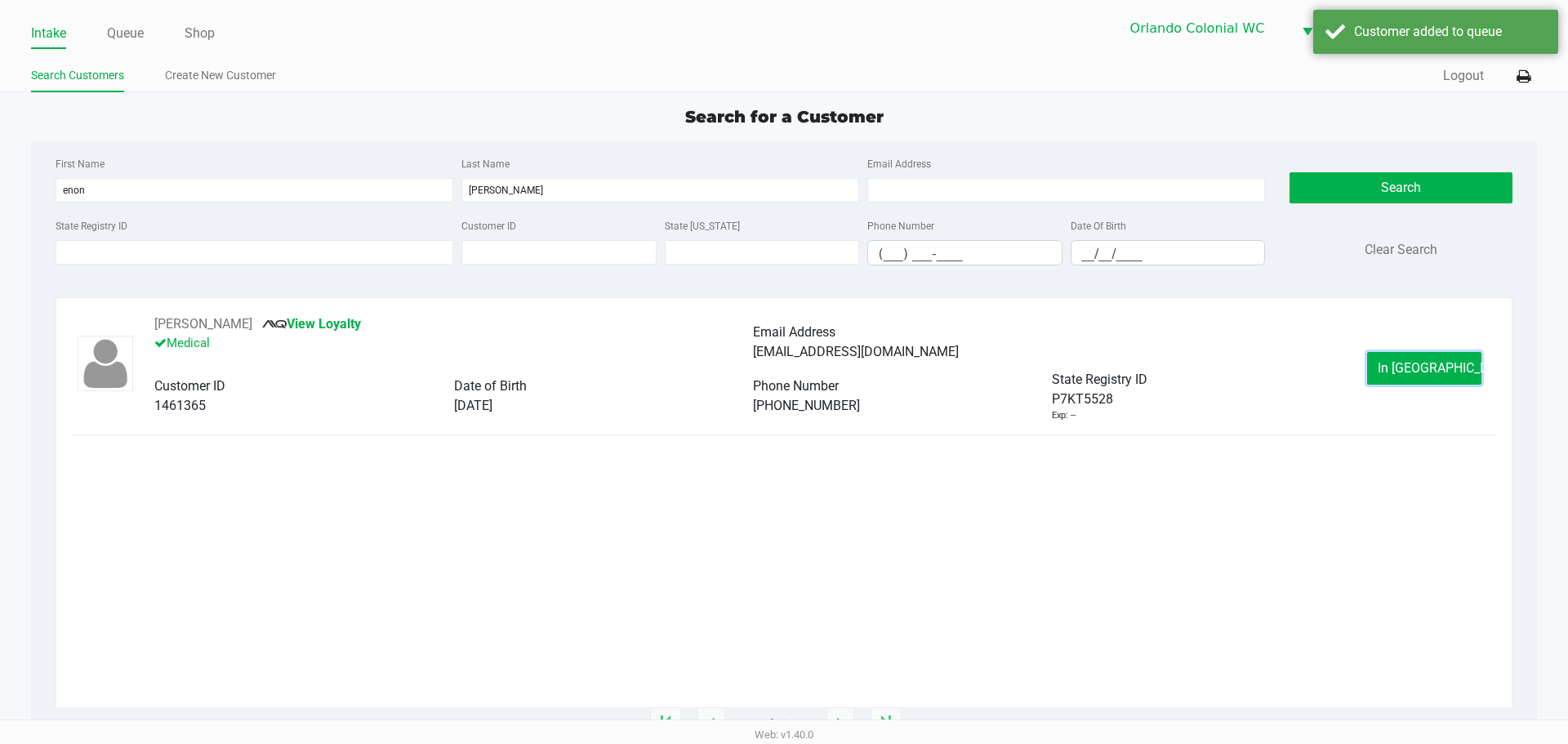
click at [1392, 369] on button "In Queue" at bounding box center [1424, 368] width 114 height 32
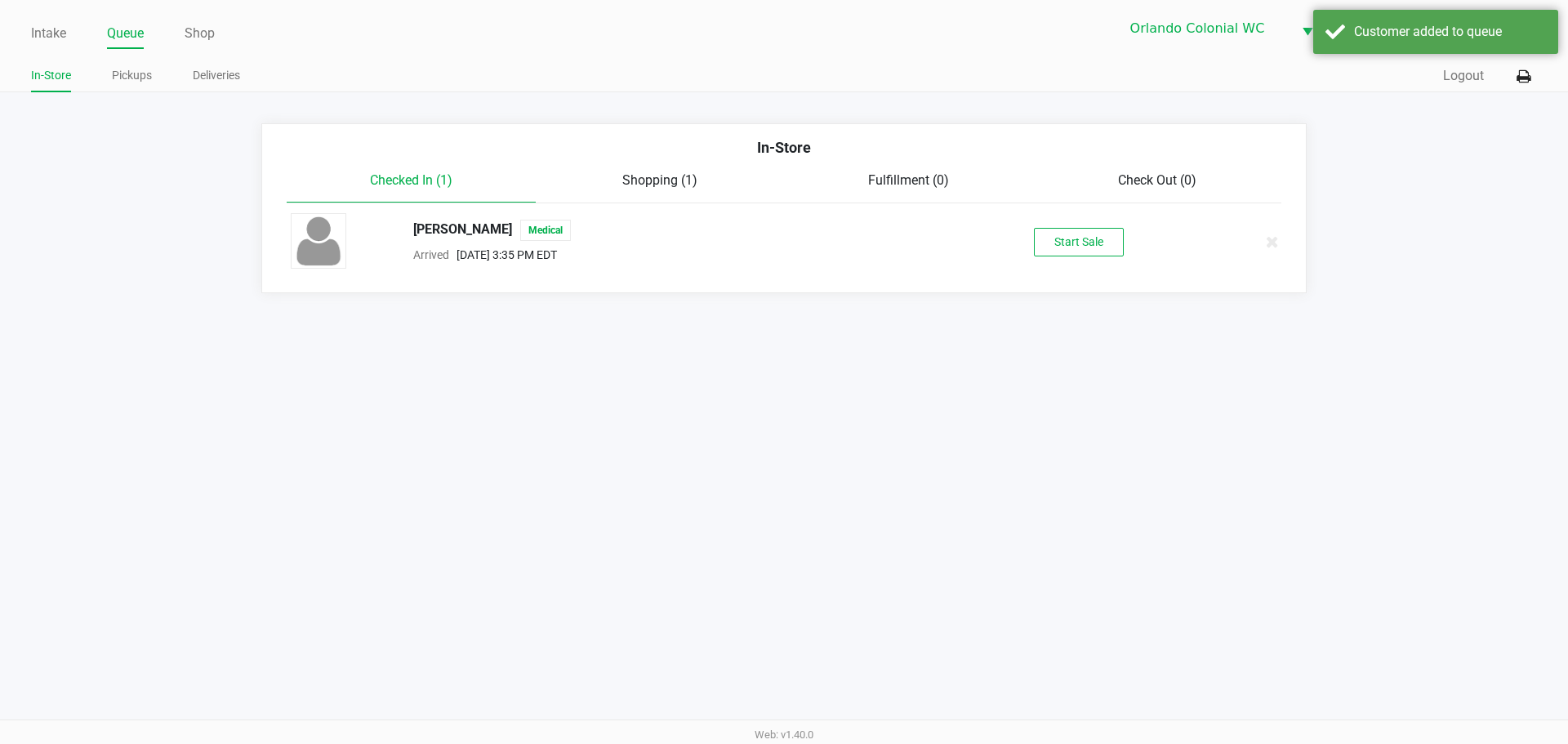
click at [1091, 224] on div "ENON WINKLER Medical Arrived Sep 19, 2025 3:35 PM EDT Start Sale" at bounding box center [784, 241] width 1011 height 57
click at [1090, 254] on button "Start Sale" at bounding box center [1079, 242] width 90 height 29
click at [1090, 254] on div "Start Sale" at bounding box center [1079, 242] width 90 height 29
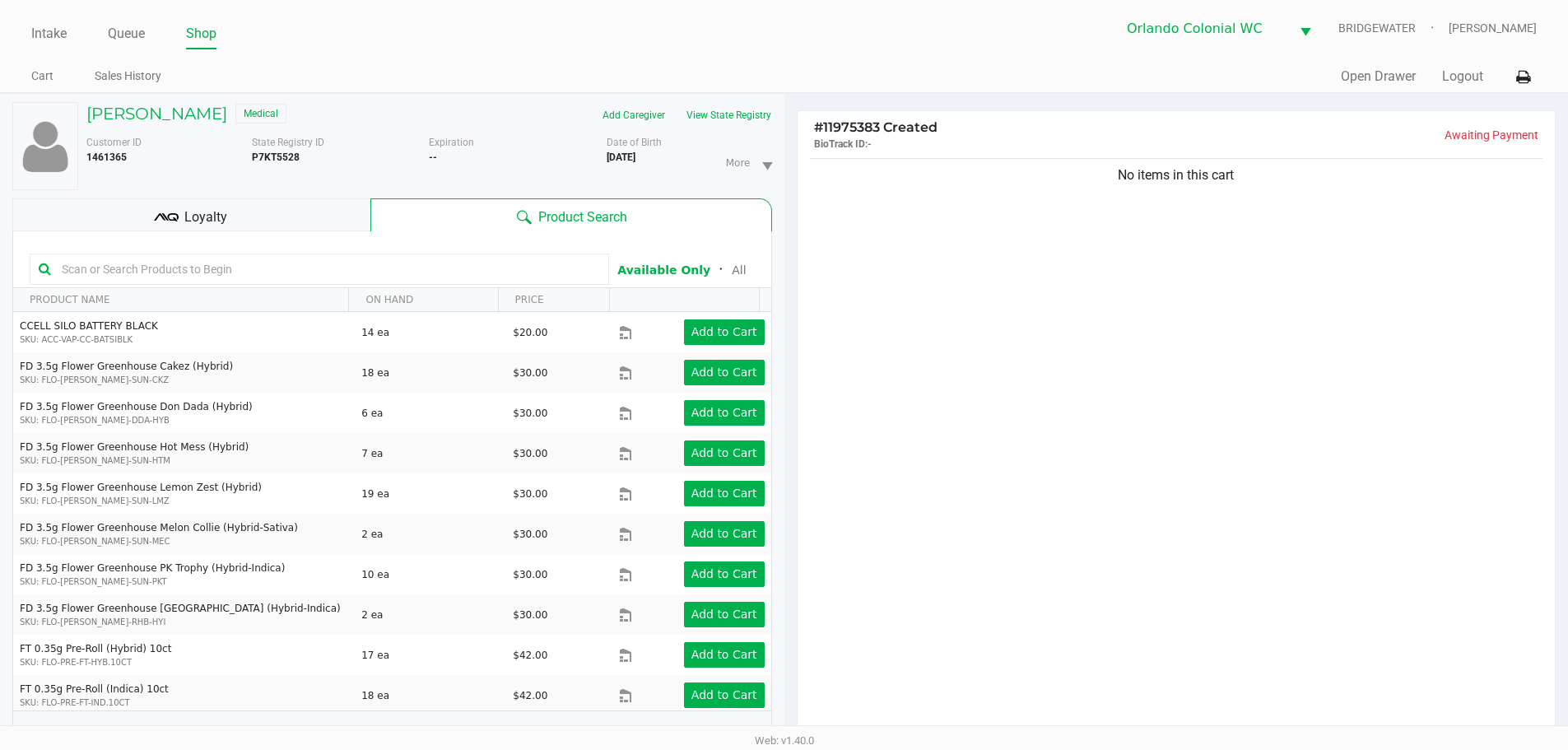
click at [1163, 402] on div "No items in this cart" at bounding box center [1176, 450] width 758 height 591
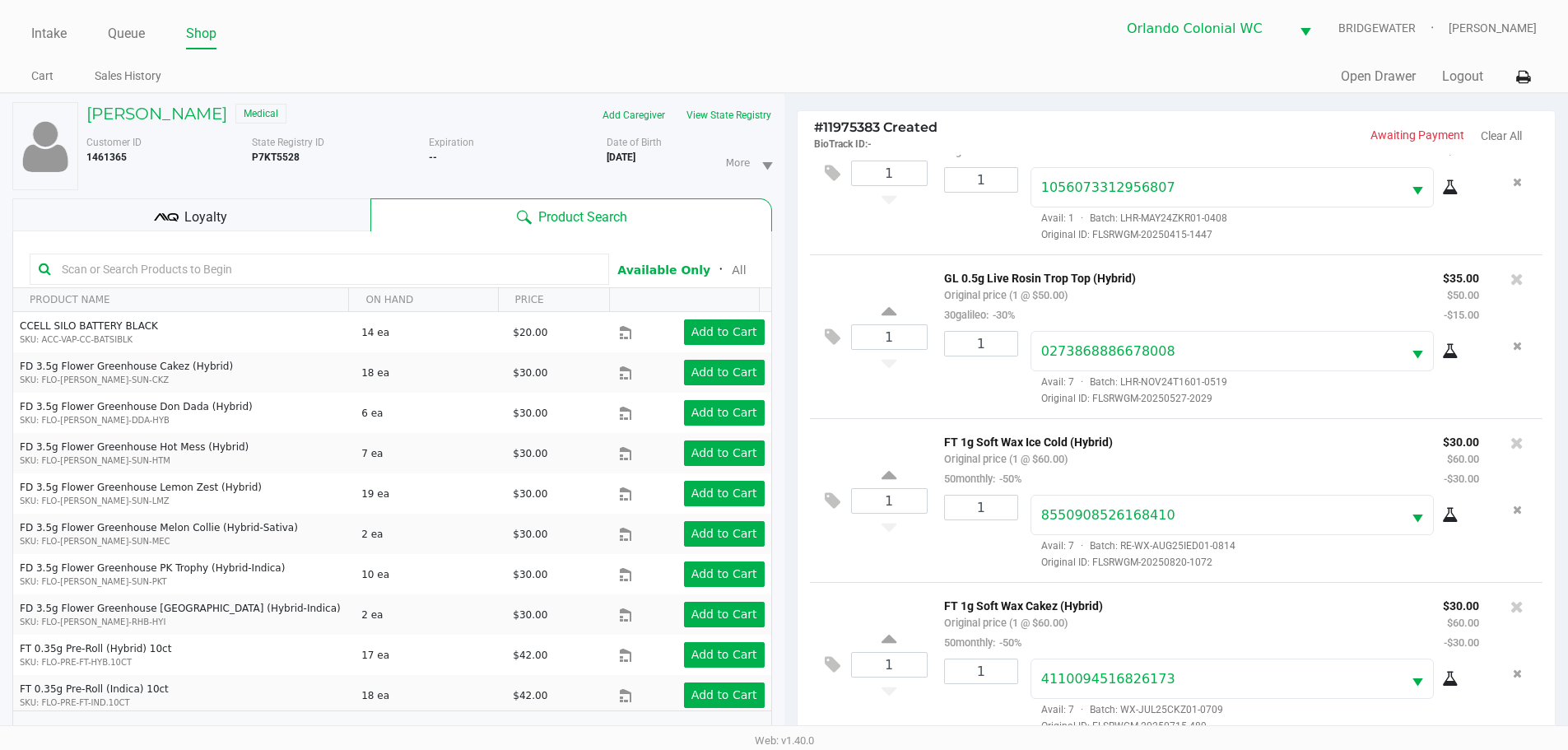
scroll to position [178, 0]
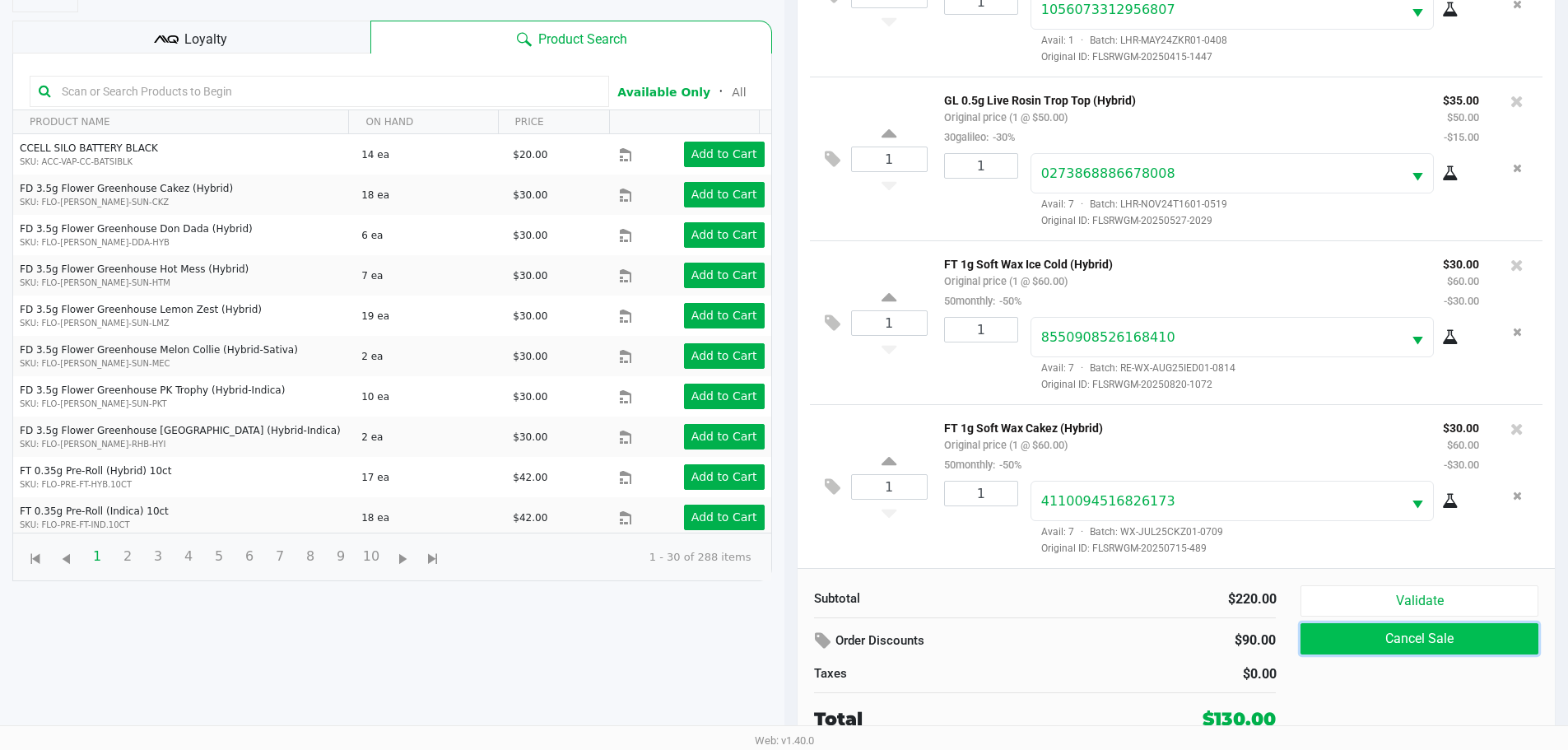
click at [1402, 629] on button "Cancel Sale" at bounding box center [1418, 639] width 237 height 32
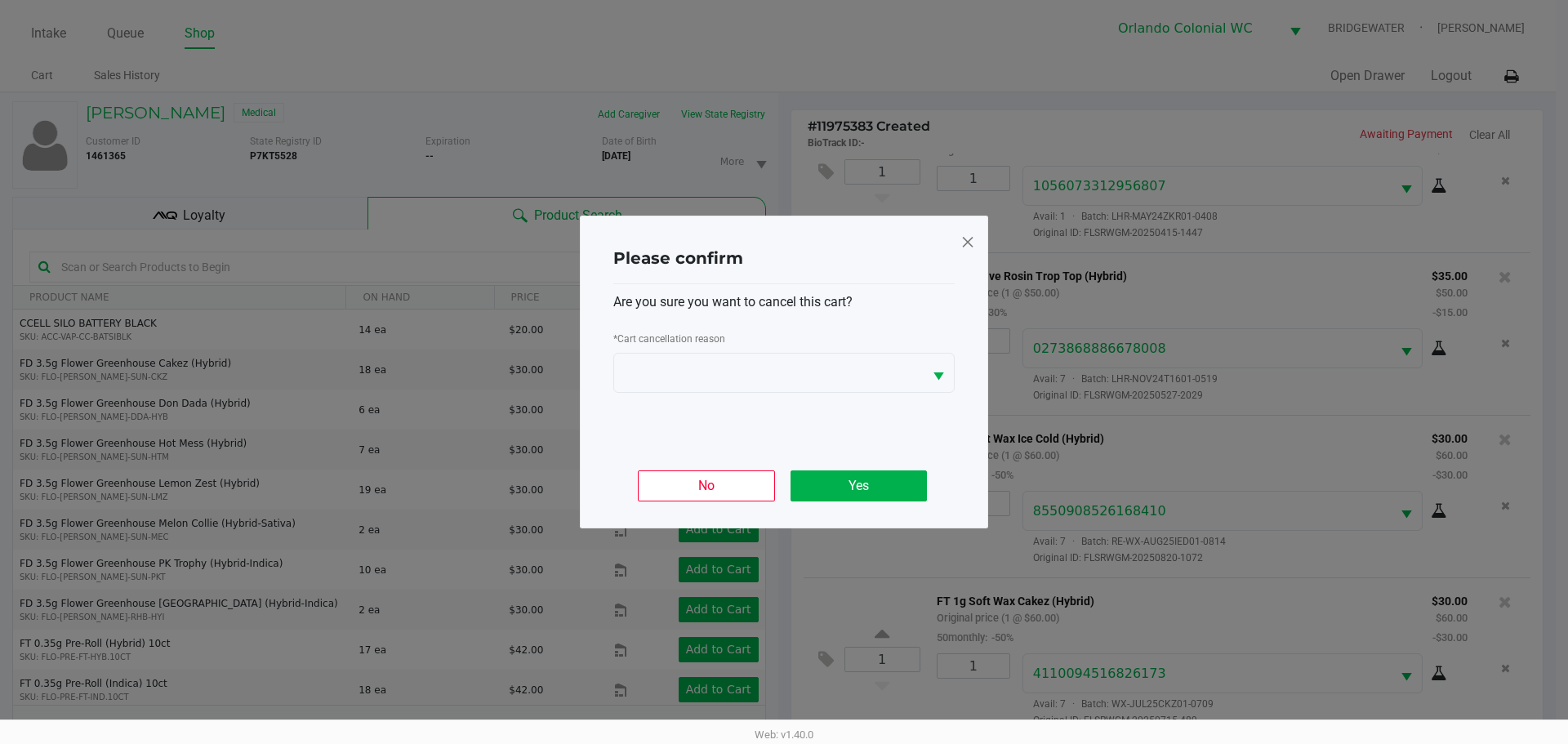
click at [973, 244] on span at bounding box center [967, 242] width 15 height 26
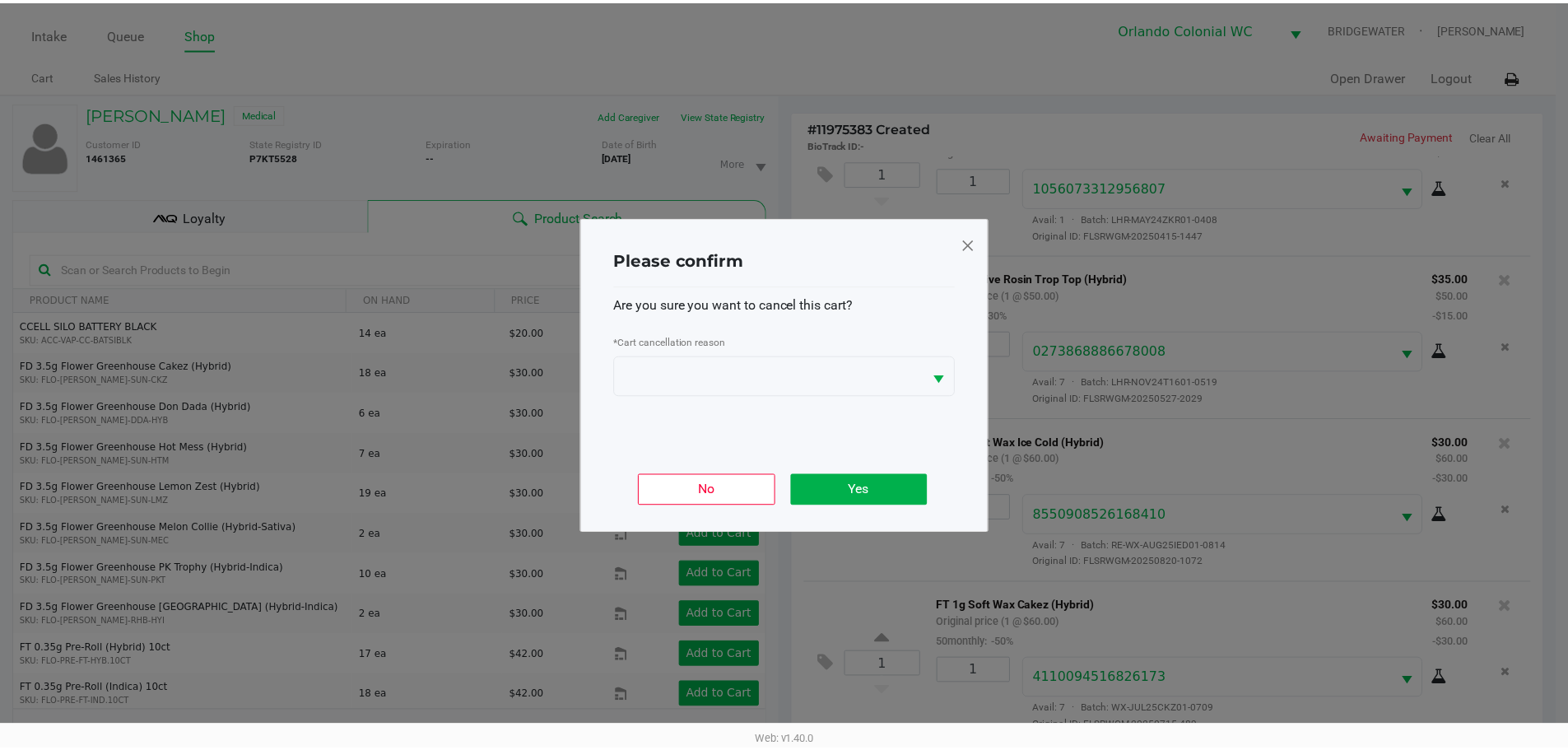
scroll to position [178, 0]
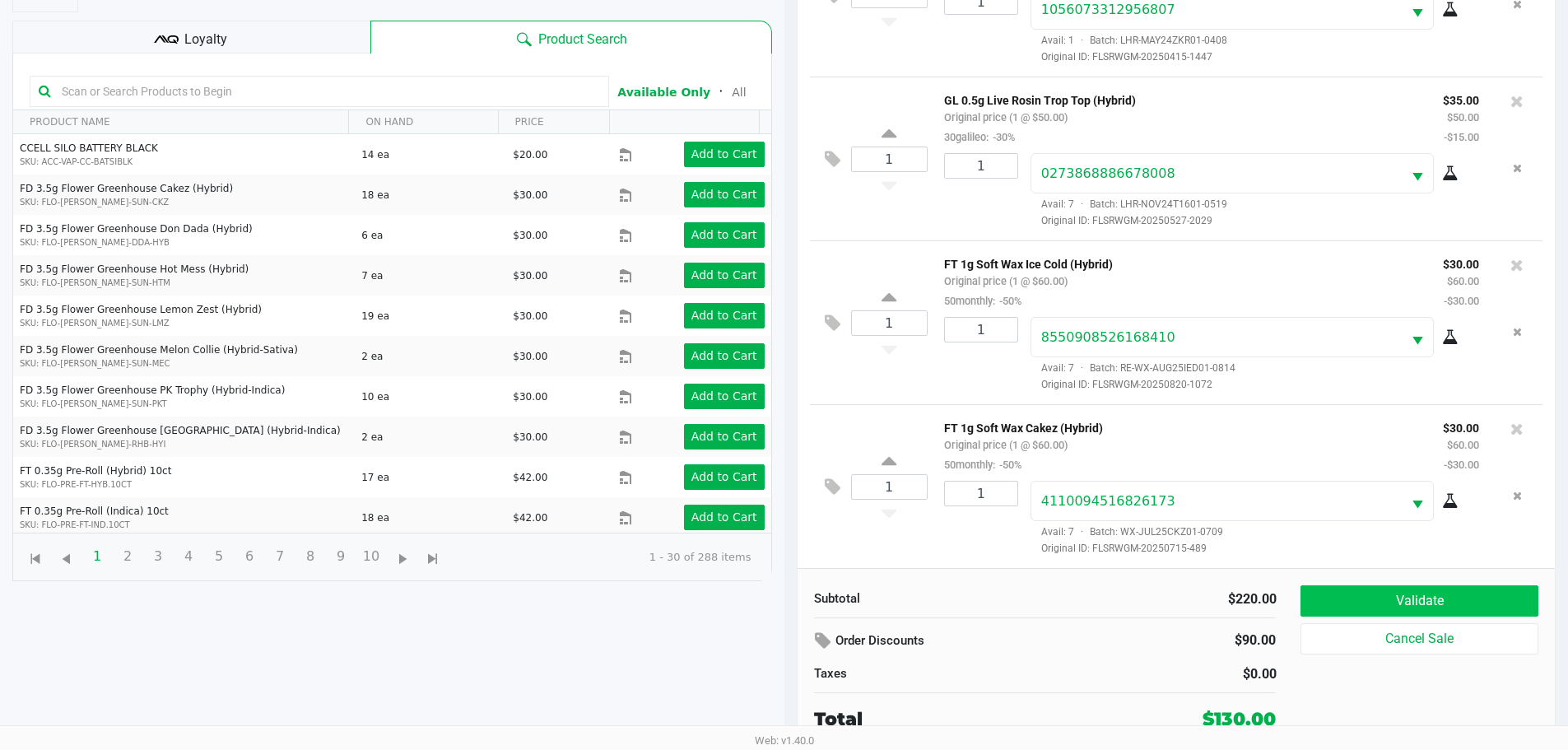
click at [1437, 606] on button "Validate" at bounding box center [1418, 601] width 237 height 32
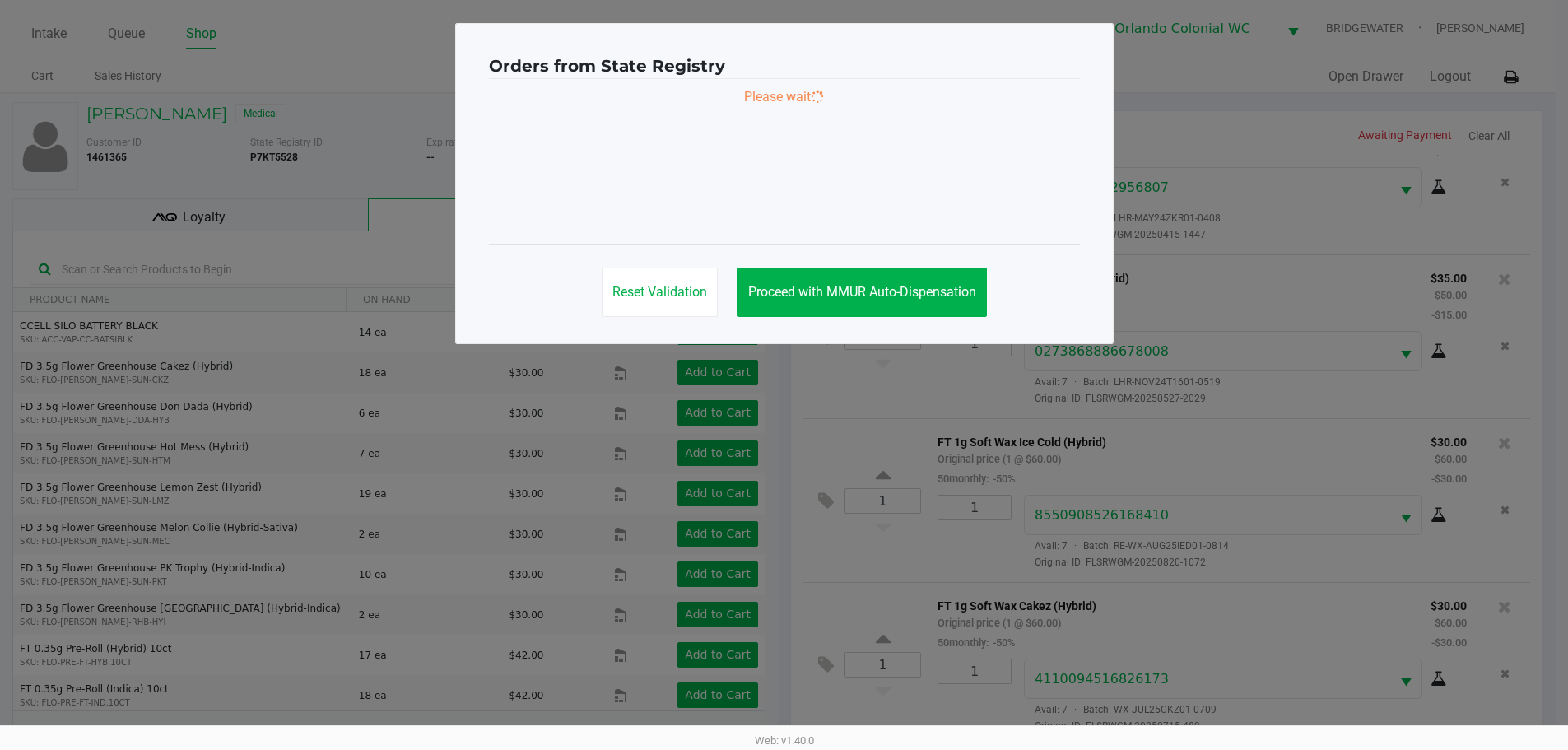
scroll to position [0, 0]
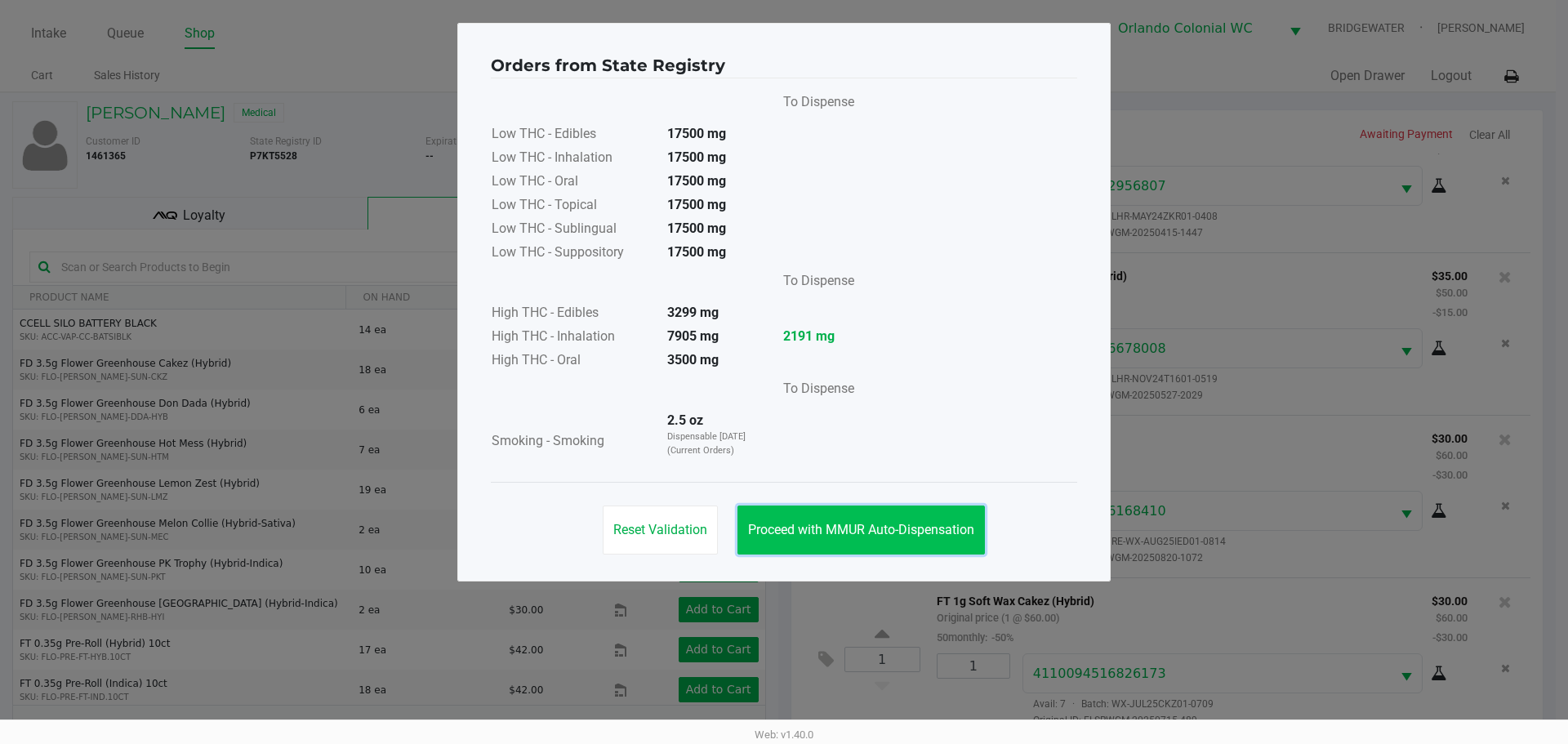
click at [963, 529] on span "Proceed with MMUR Auto-Dispensation" at bounding box center [860, 529] width 226 height 16
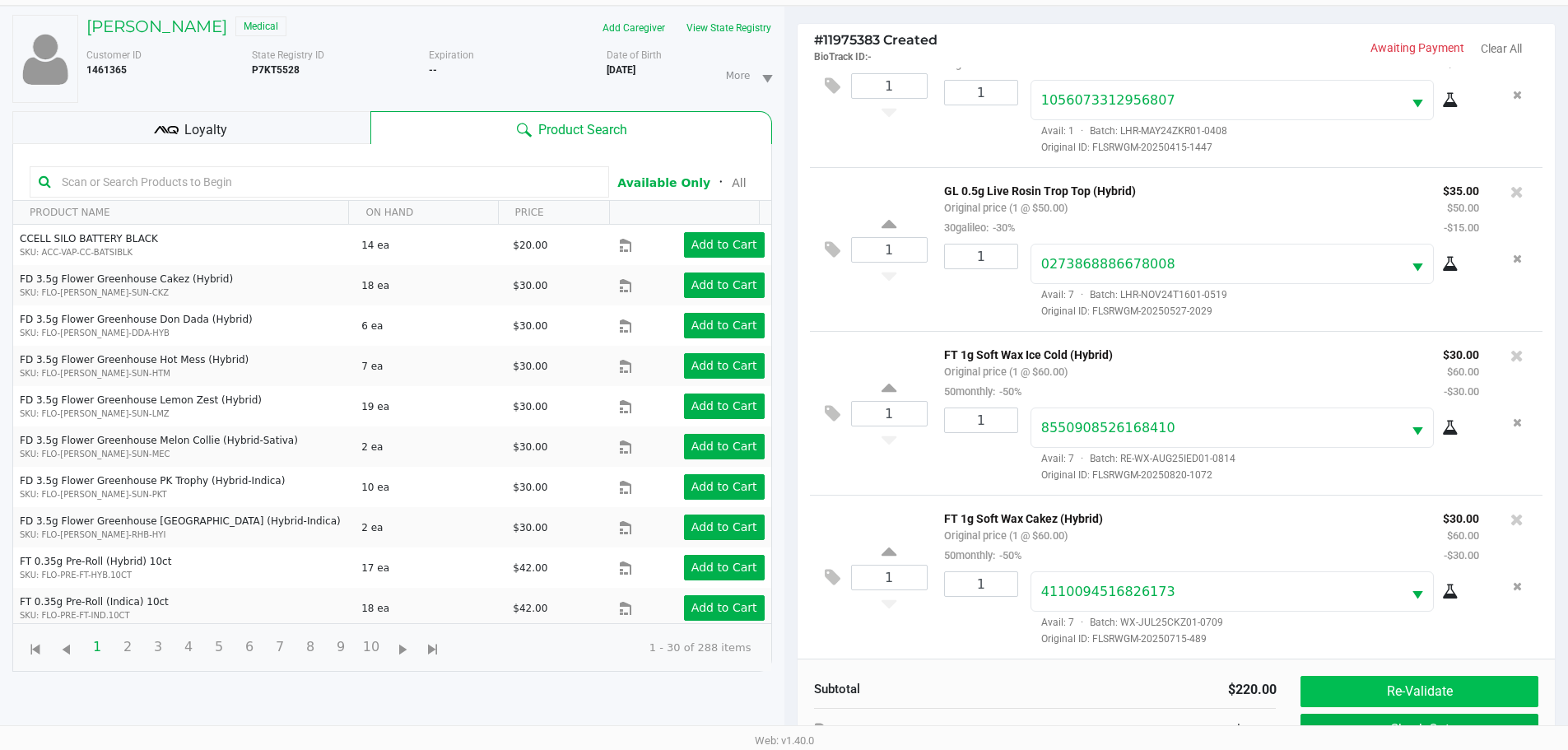
scroll to position [178, 0]
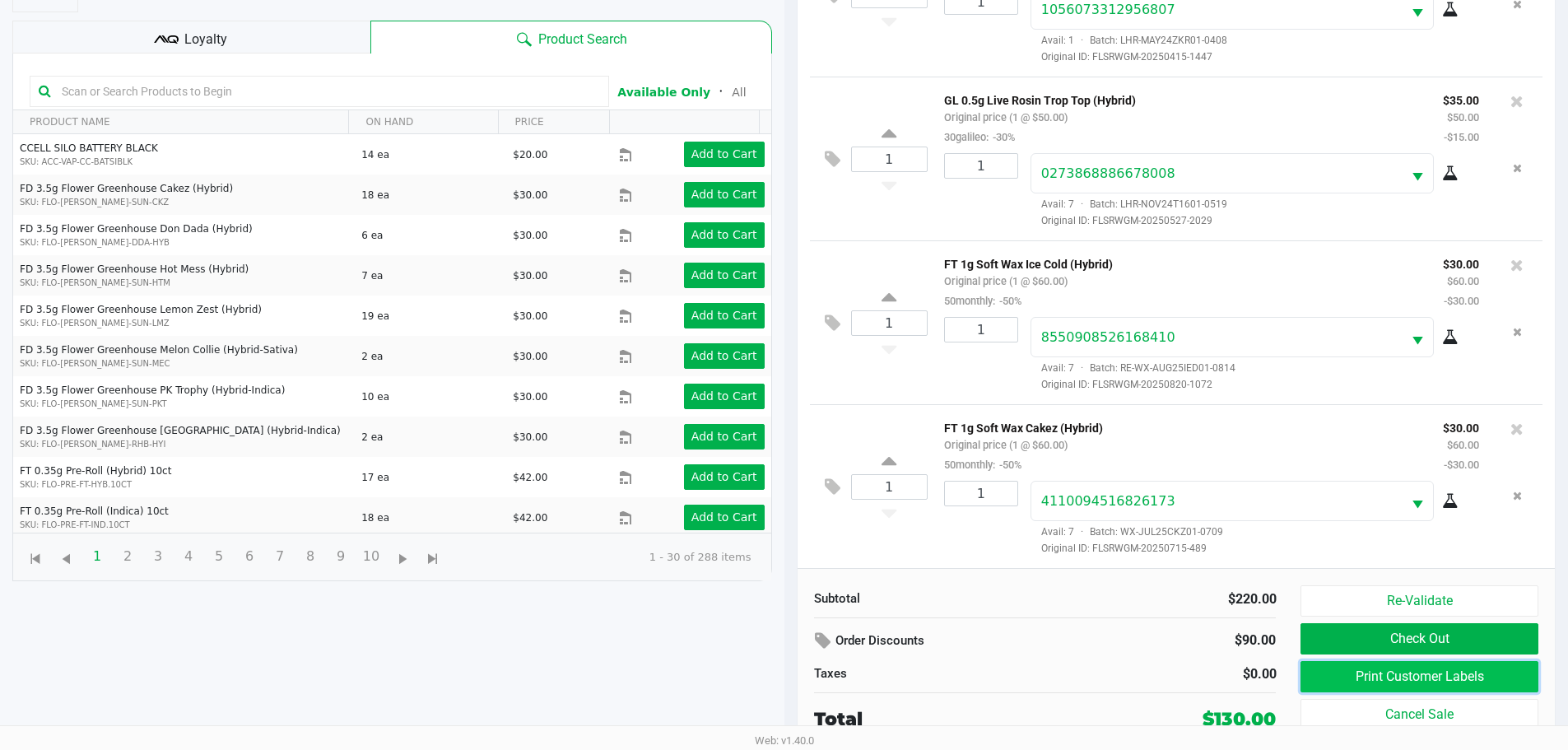
click at [1458, 673] on button "Print Customer Labels" at bounding box center [1418, 677] width 237 height 32
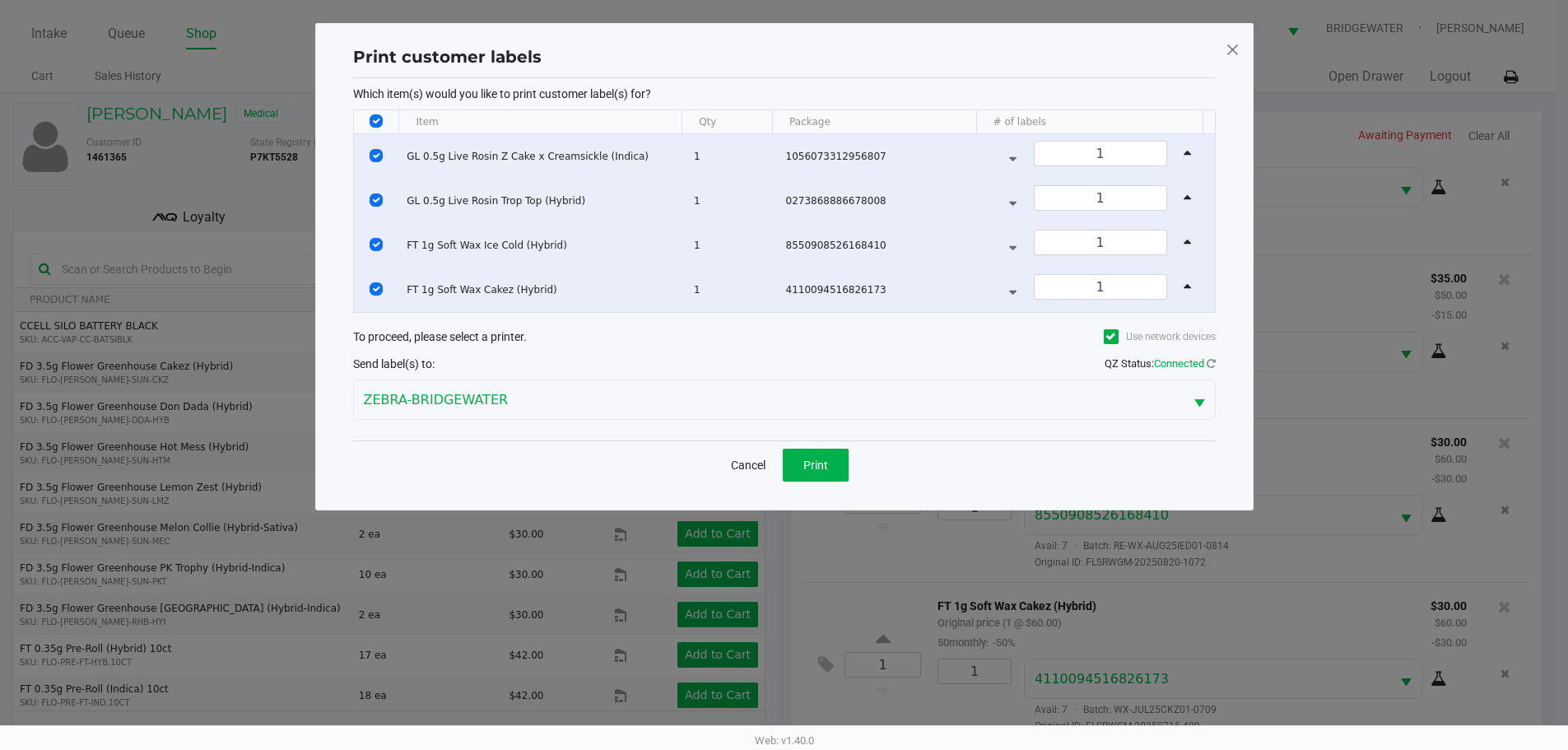
scroll to position [0, 0]
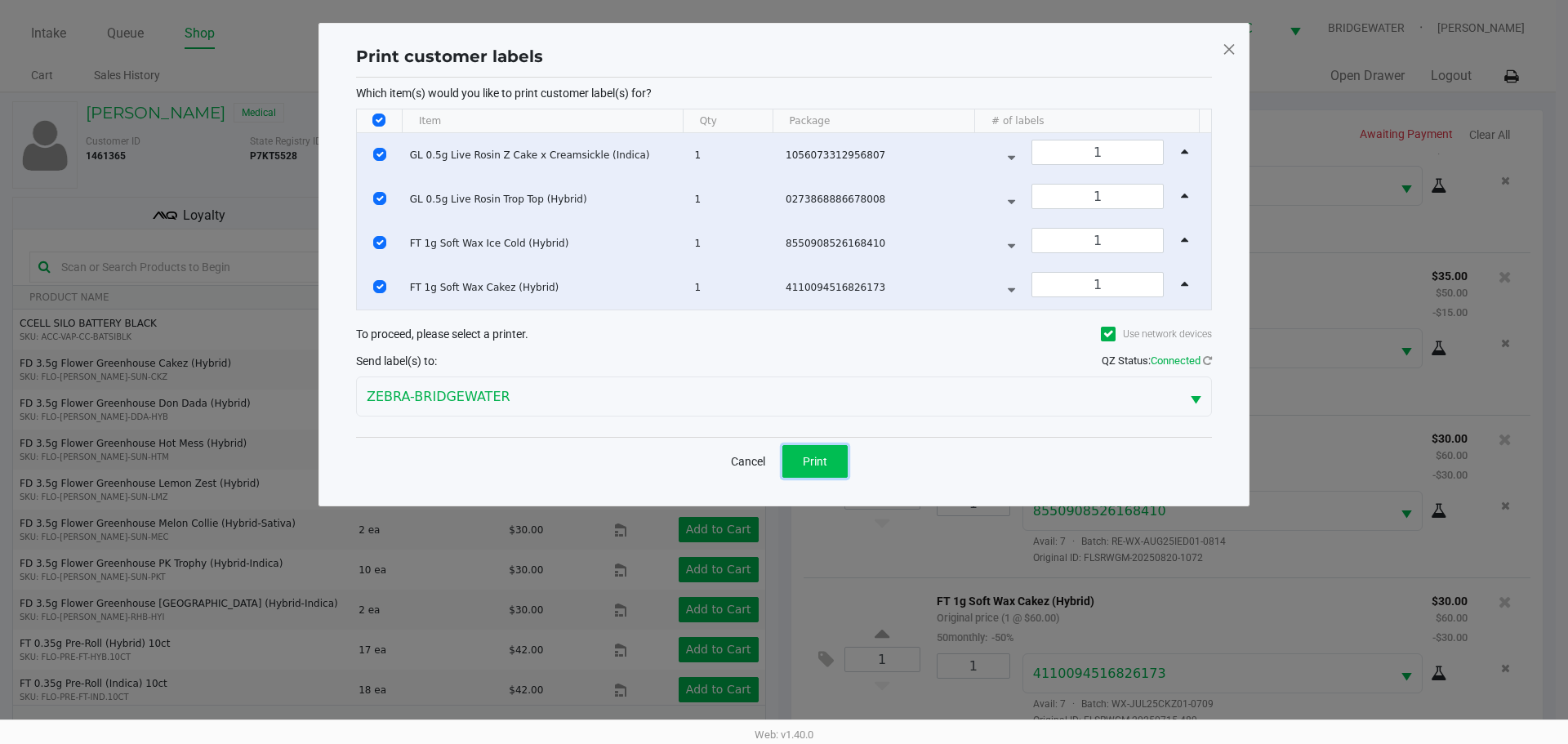
click at [838, 469] on button "Print" at bounding box center [815, 461] width 66 height 32
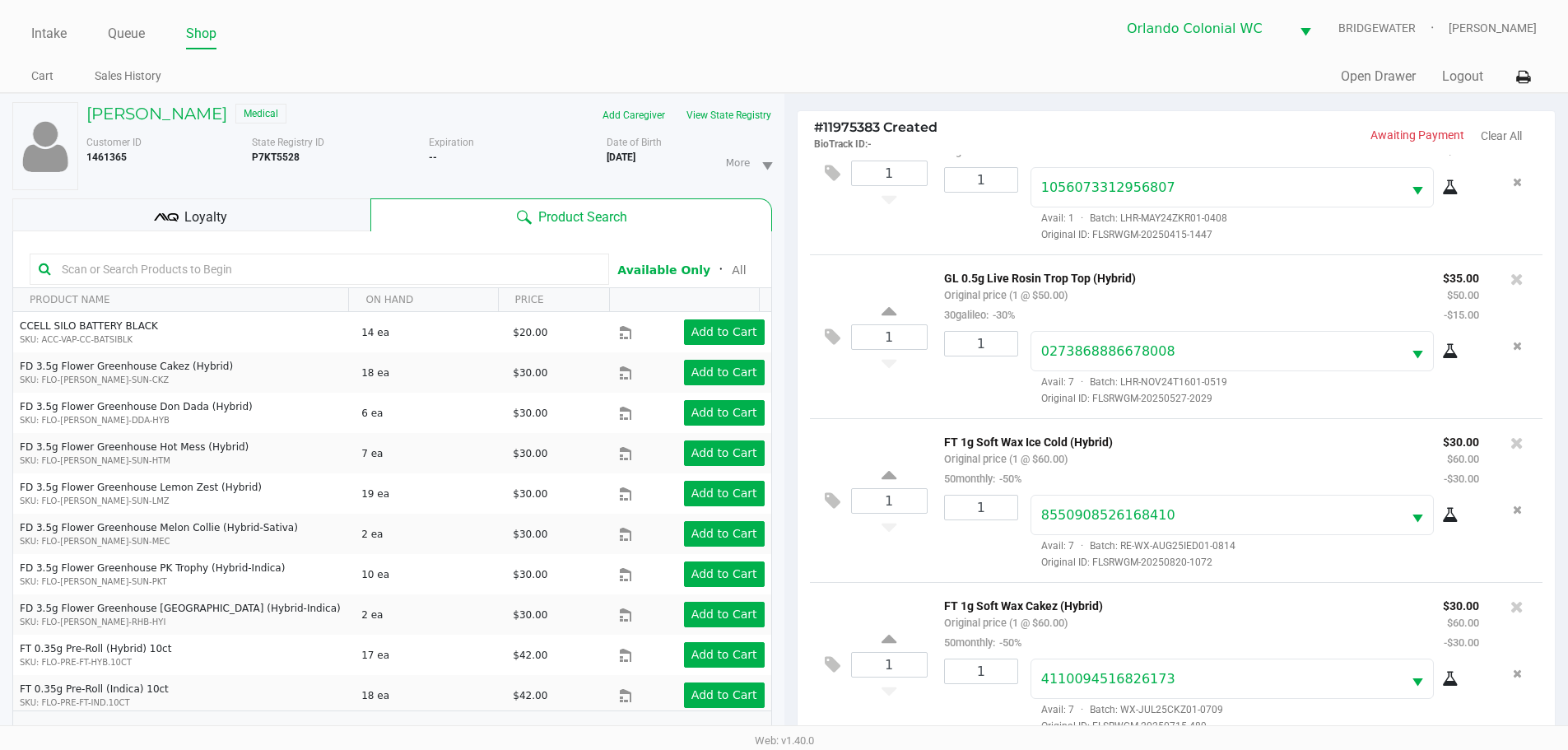
scroll to position [178, 0]
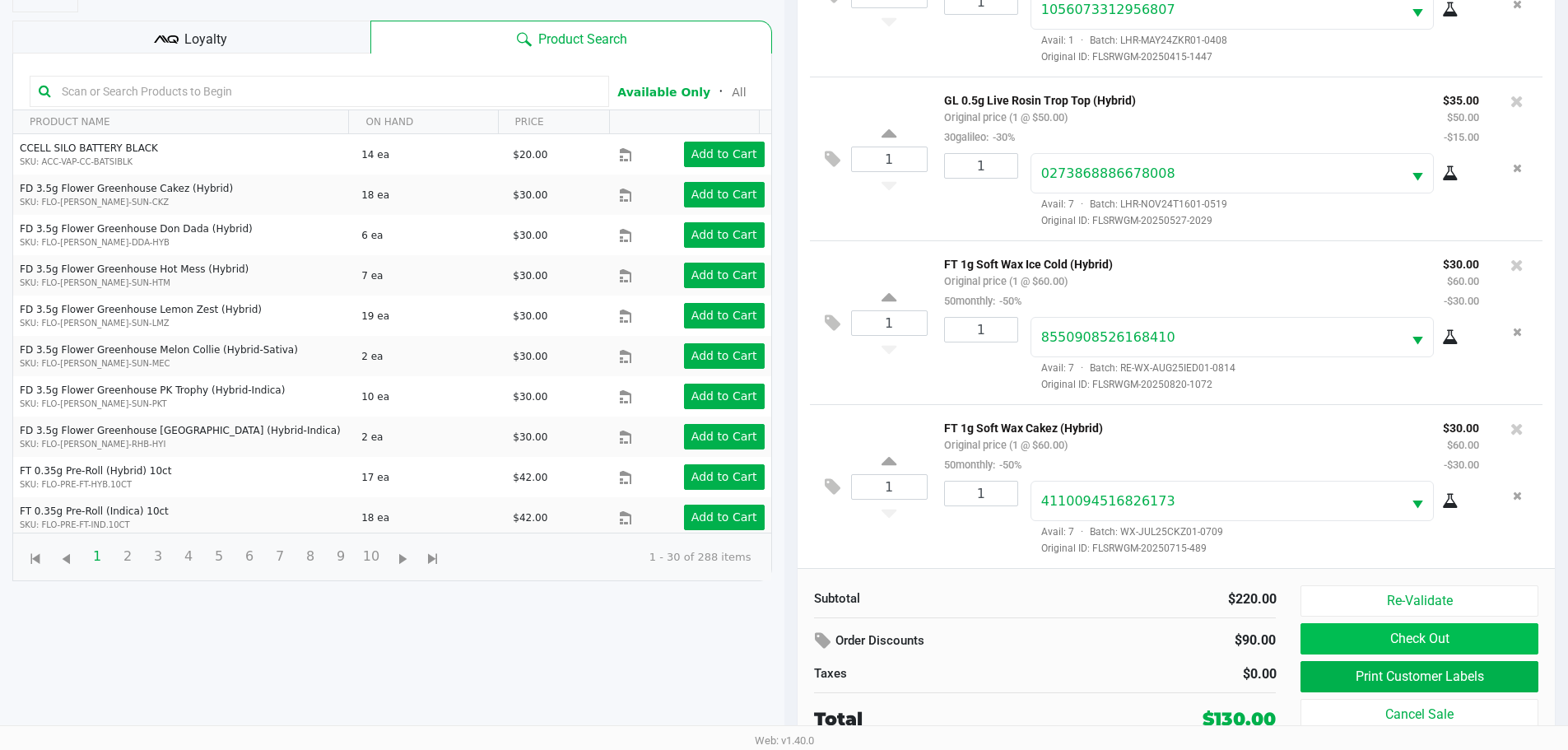
click at [1334, 630] on button "Check Out" at bounding box center [1418, 639] width 237 height 32
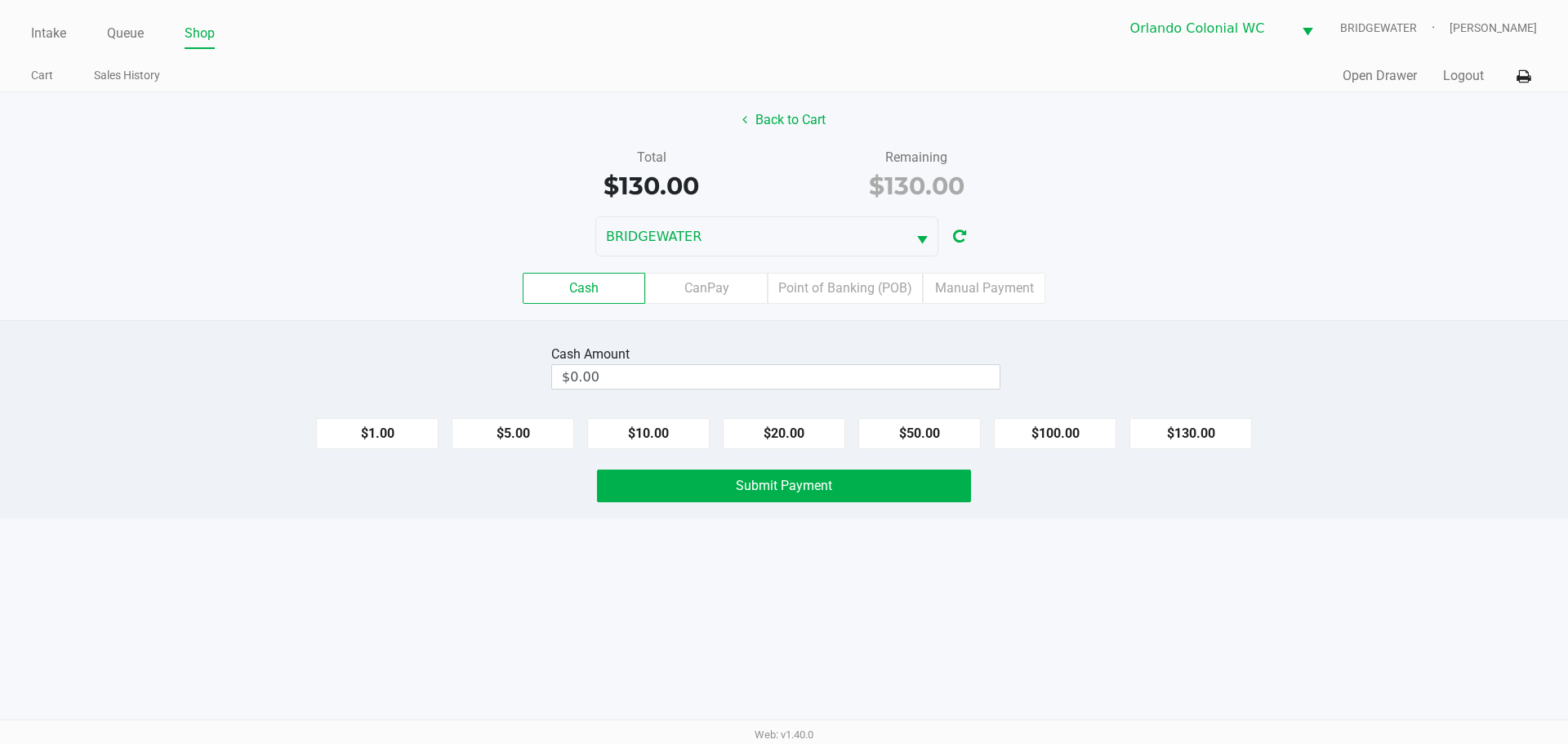
click at [853, 281] on label "Point of Banking (POB)" at bounding box center [846, 288] width 155 height 31
click at [0, 0] on 7 "Point of Banking (POB)" at bounding box center [0, 0] width 0 height 0
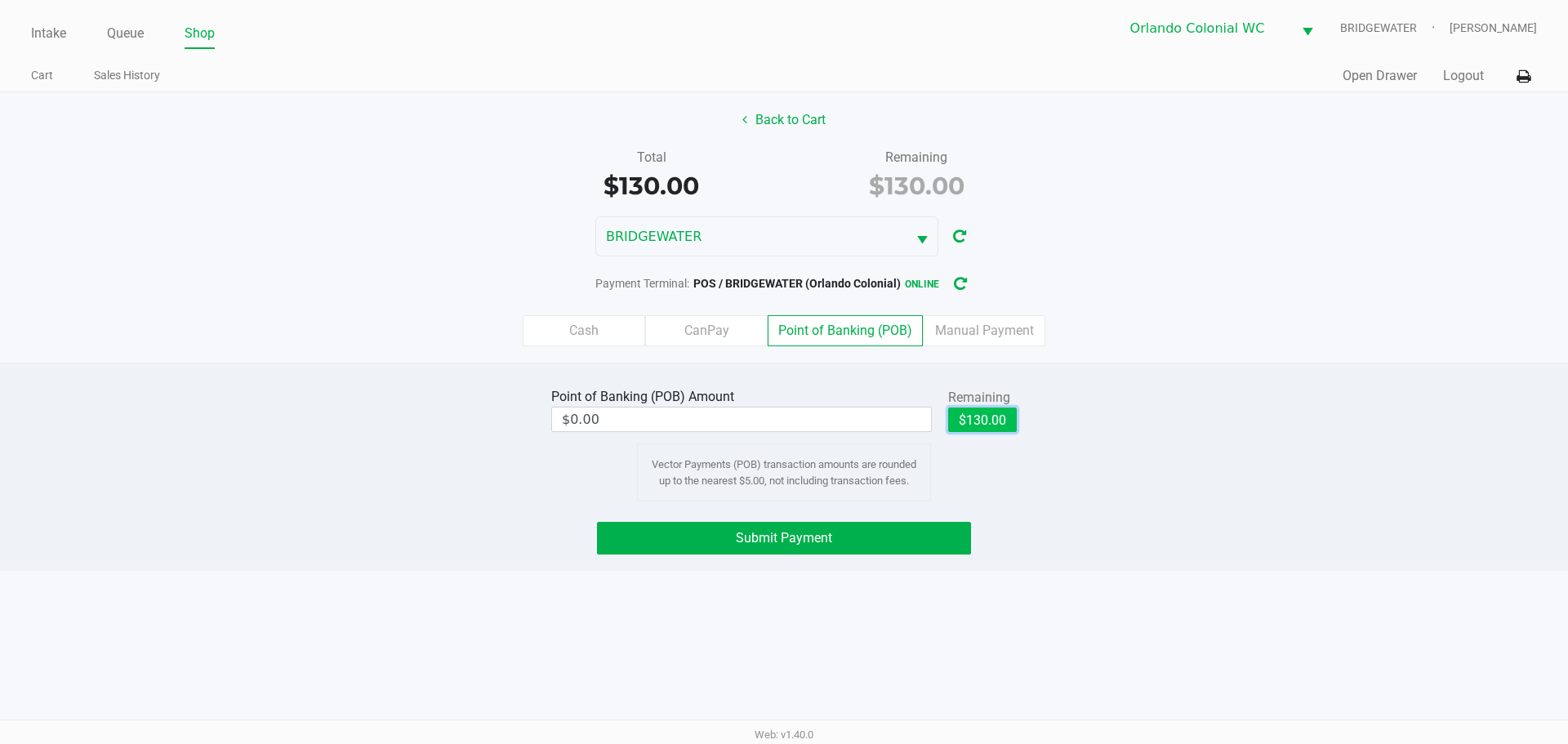
click at [1001, 425] on button "$130.00" at bounding box center [982, 420] width 69 height 24
type input "$130.00"
click at [1081, 581] on div "Intake Queue Shop Orlando Colonial WC BRIDGEWATER Jorge Pagan Cart Sales Histor…" at bounding box center [784, 372] width 1568 height 744
click at [955, 533] on button "Submit Payment" at bounding box center [784, 537] width 374 height 32
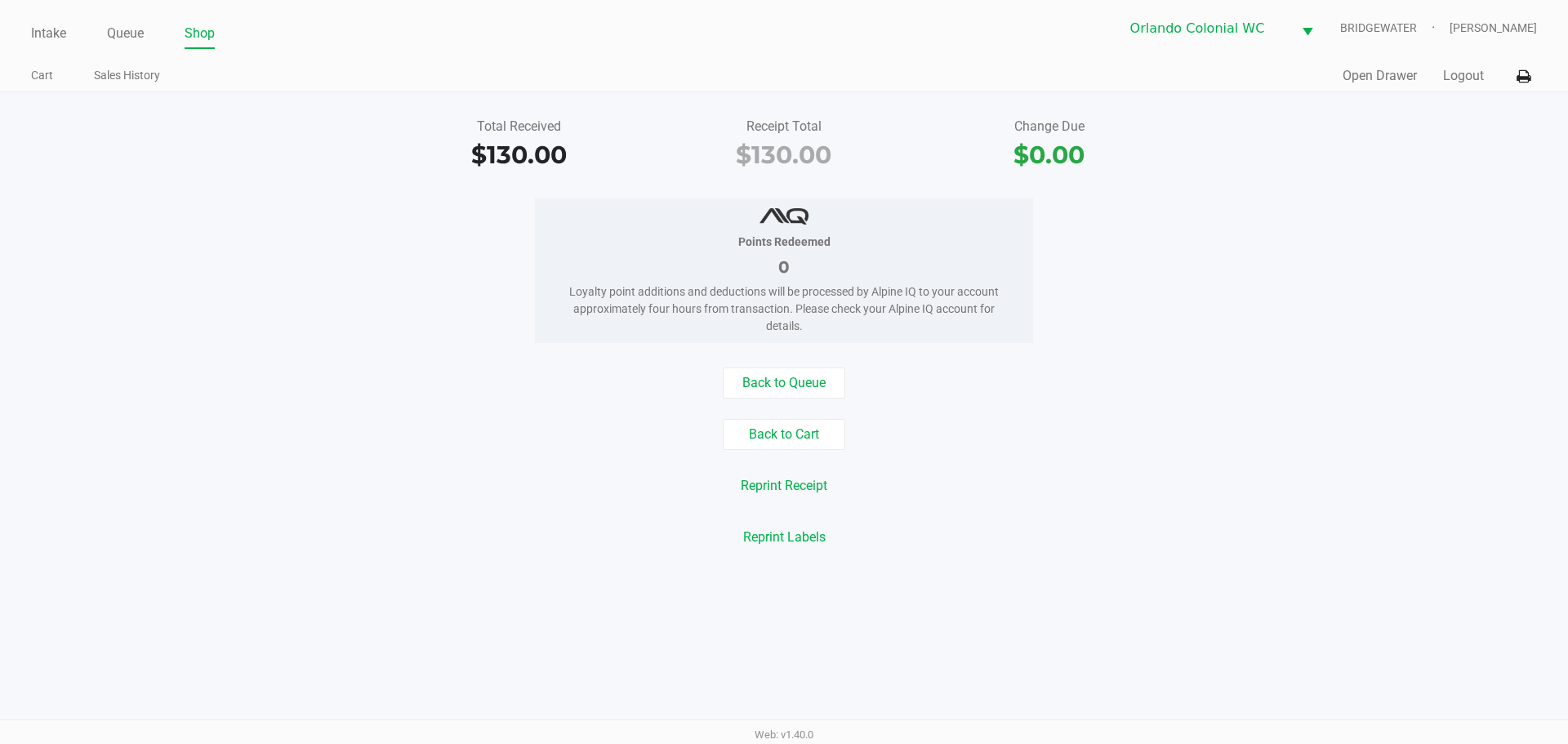
click at [211, 420] on div "Back to Cart" at bounding box center [784, 435] width 1592 height 31
click at [51, 27] on link "Intake" at bounding box center [49, 33] width 35 height 23
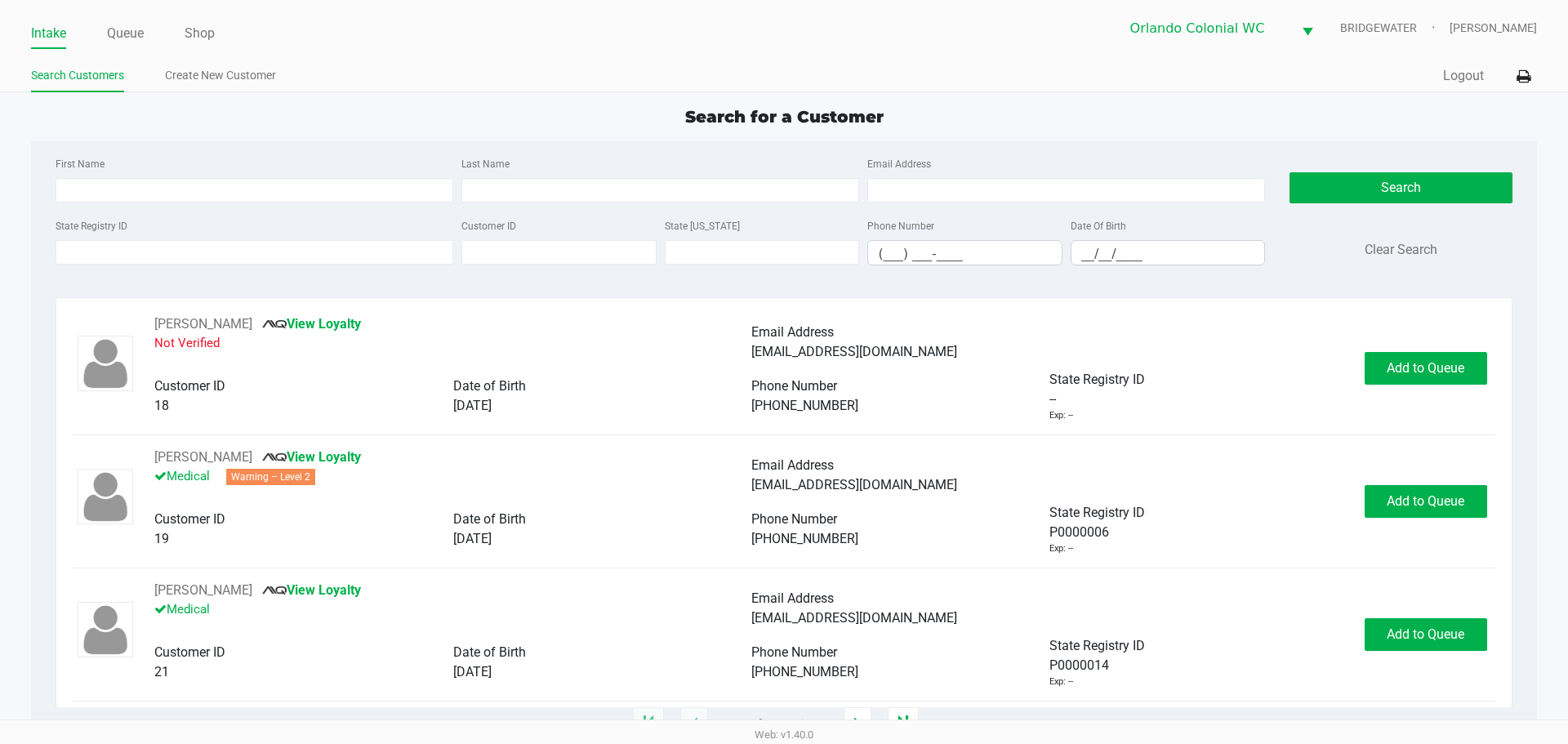
click at [34, 31] on link "Intake" at bounding box center [49, 33] width 35 height 23
click at [88, 249] on input "State Registry ID" at bounding box center [254, 252] width 397 height 24
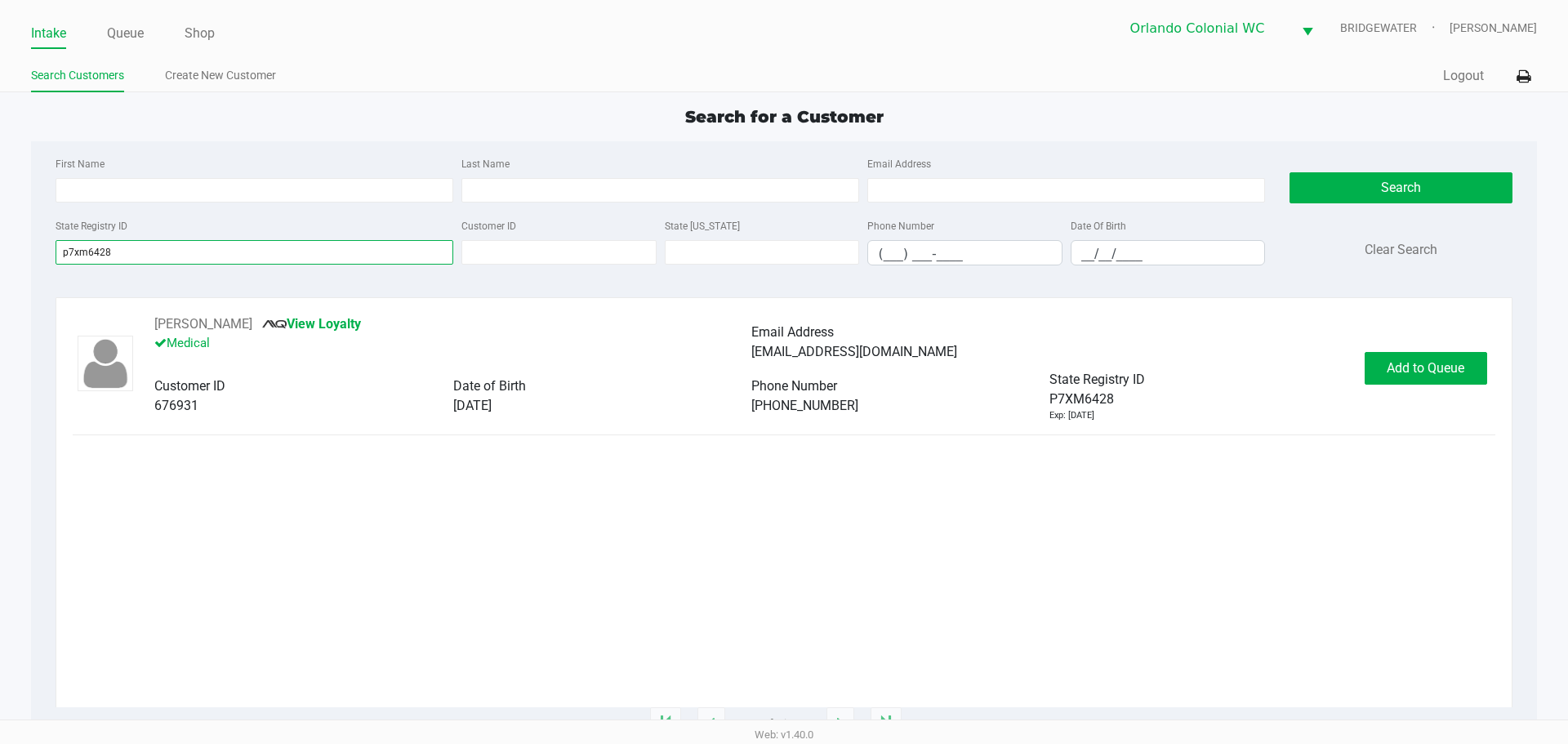
type input "p7xm6428"
click at [1117, 622] on div "Robert IMHOF View Loyalty Medical Email Address roimhof@gmail.com Customer ID 6…" at bounding box center [784, 511] width 1422 height 393
click at [1453, 367] on span "Add to Queue" at bounding box center [1425, 368] width 78 height 16
click at [1458, 362] on div "Add to Queue" at bounding box center [1426, 368] width 122 height 32
click at [1458, 367] on span "Add to Queue" at bounding box center [1425, 368] width 78 height 16
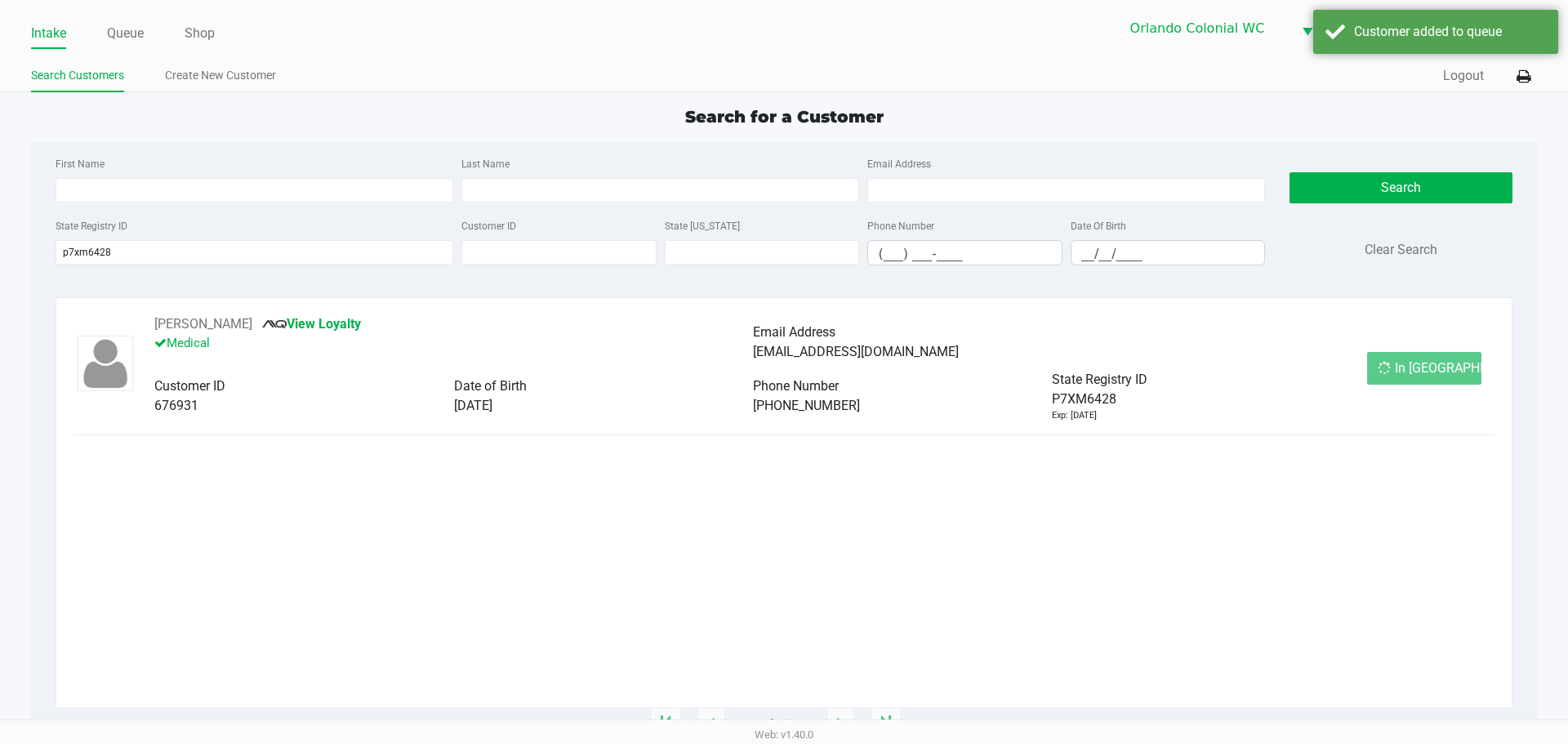
click at [1460, 374] on button "In Queue" at bounding box center [1424, 368] width 114 height 32
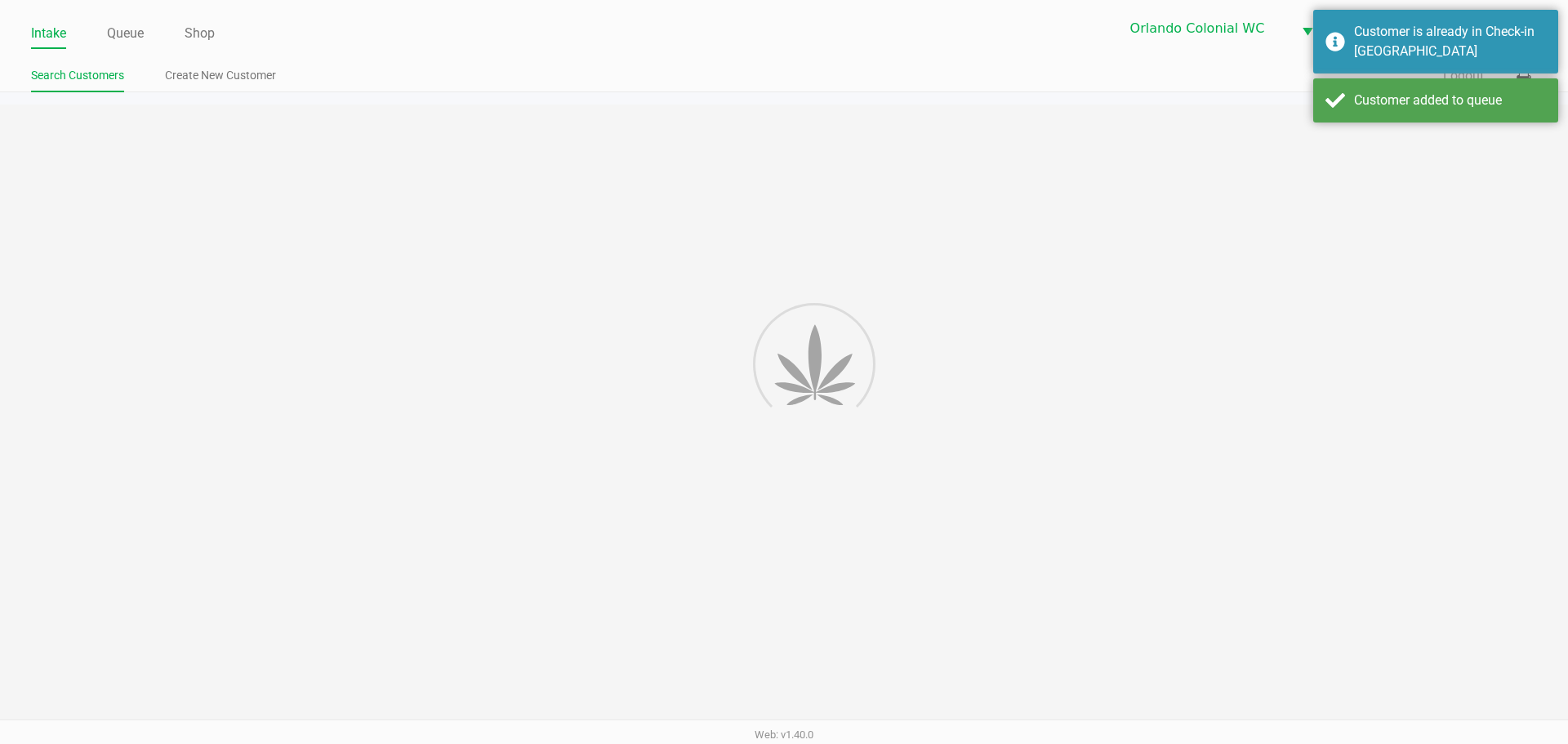
click at [1461, 375] on div "Intake Queue Shop Orlando Colonial WC BRIDGEWATER Jorge Pagan Search Customers …" at bounding box center [784, 372] width 1568 height 744
click at [1469, 374] on div "Intake Queue Shop Orlando Colonial WC BRIDGEWATER Jorge Pagan Search Customers …" at bounding box center [784, 372] width 1568 height 744
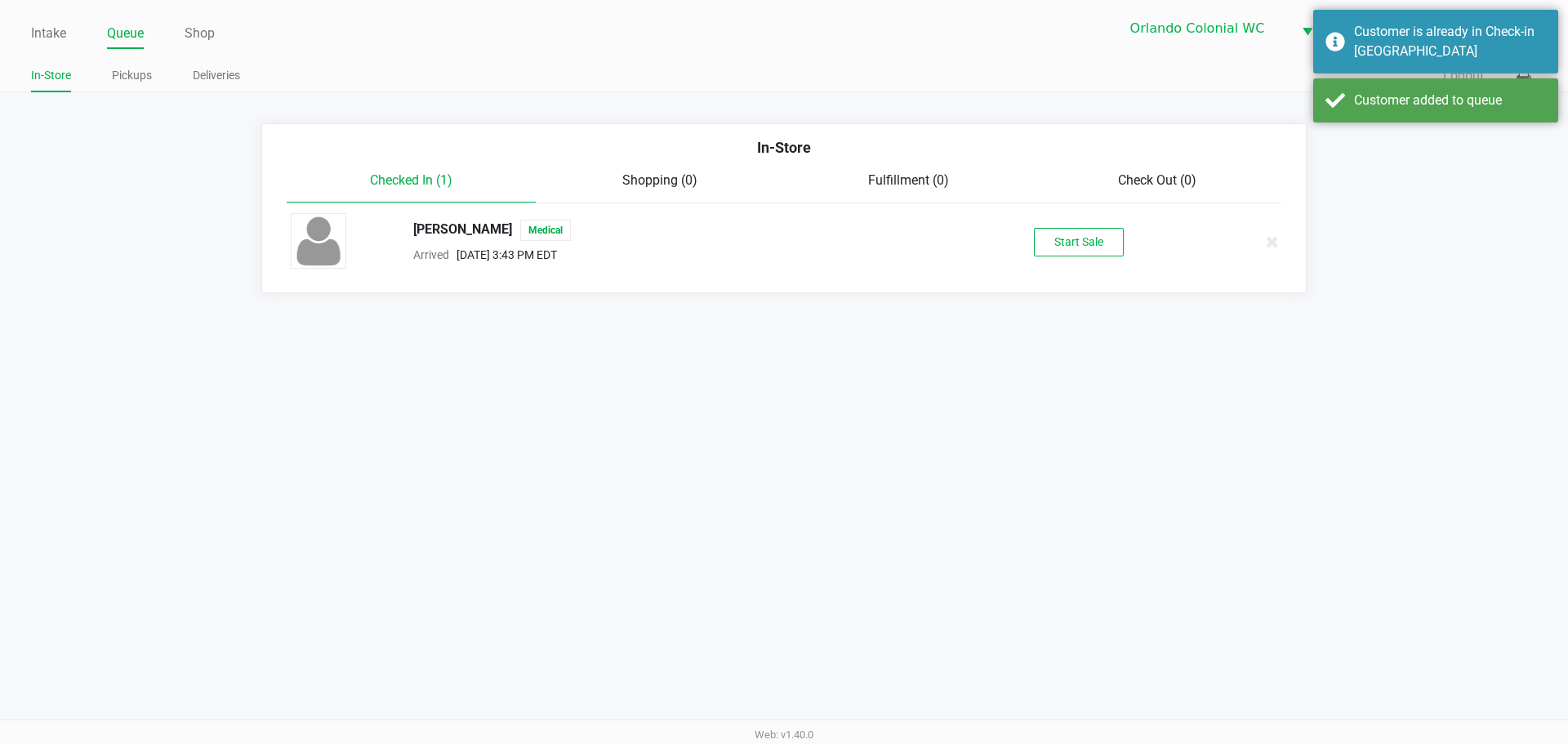
click at [1089, 244] on button "Start Sale" at bounding box center [1079, 242] width 90 height 29
click at [1088, 245] on div "Start Sale" at bounding box center [1079, 242] width 90 height 29
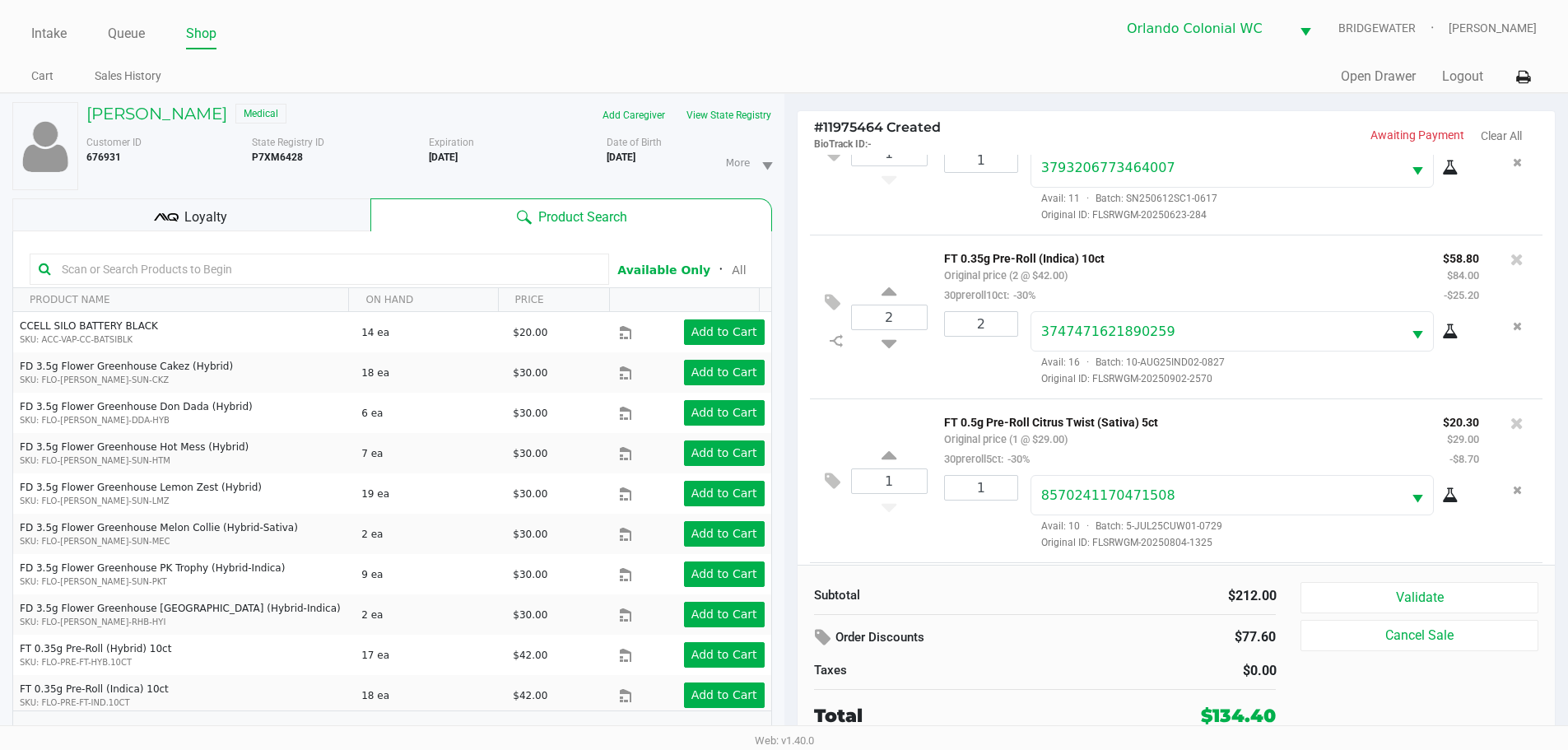
scroll to position [248, 0]
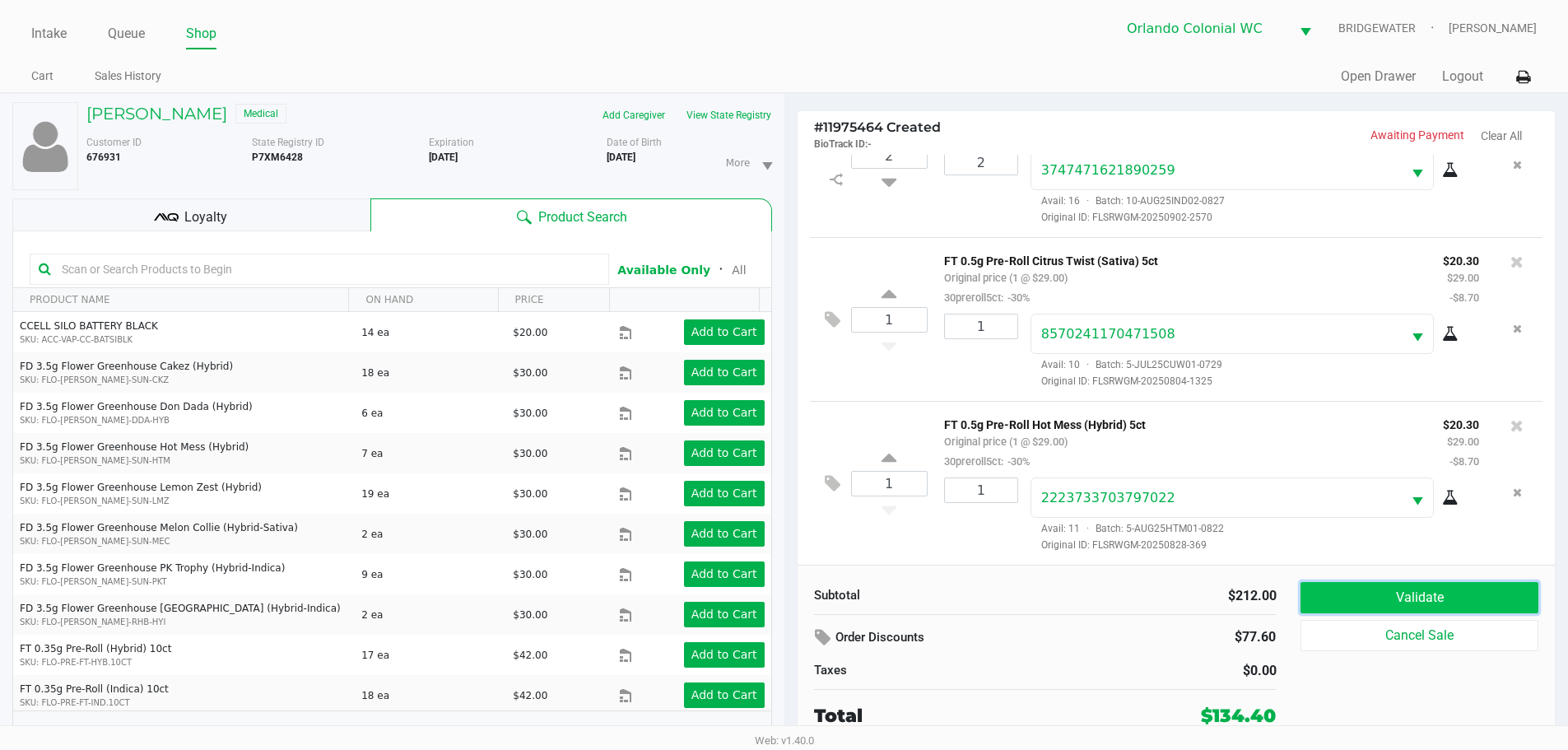
click at [1419, 588] on button "Validate" at bounding box center [1418, 598] width 237 height 32
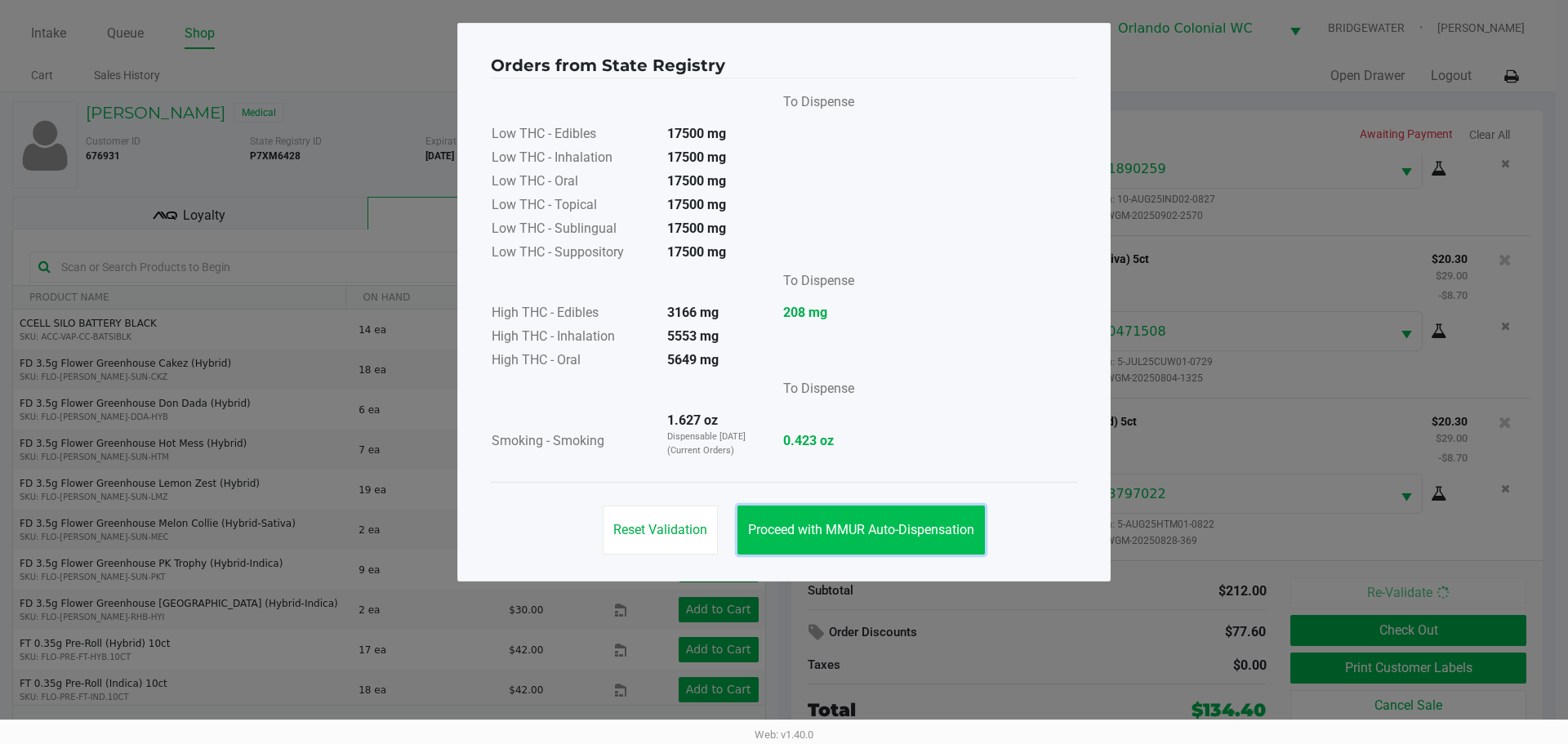
click at [835, 551] on button "Proceed with MMUR Auto-Dispensation" at bounding box center [860, 530] width 247 height 49
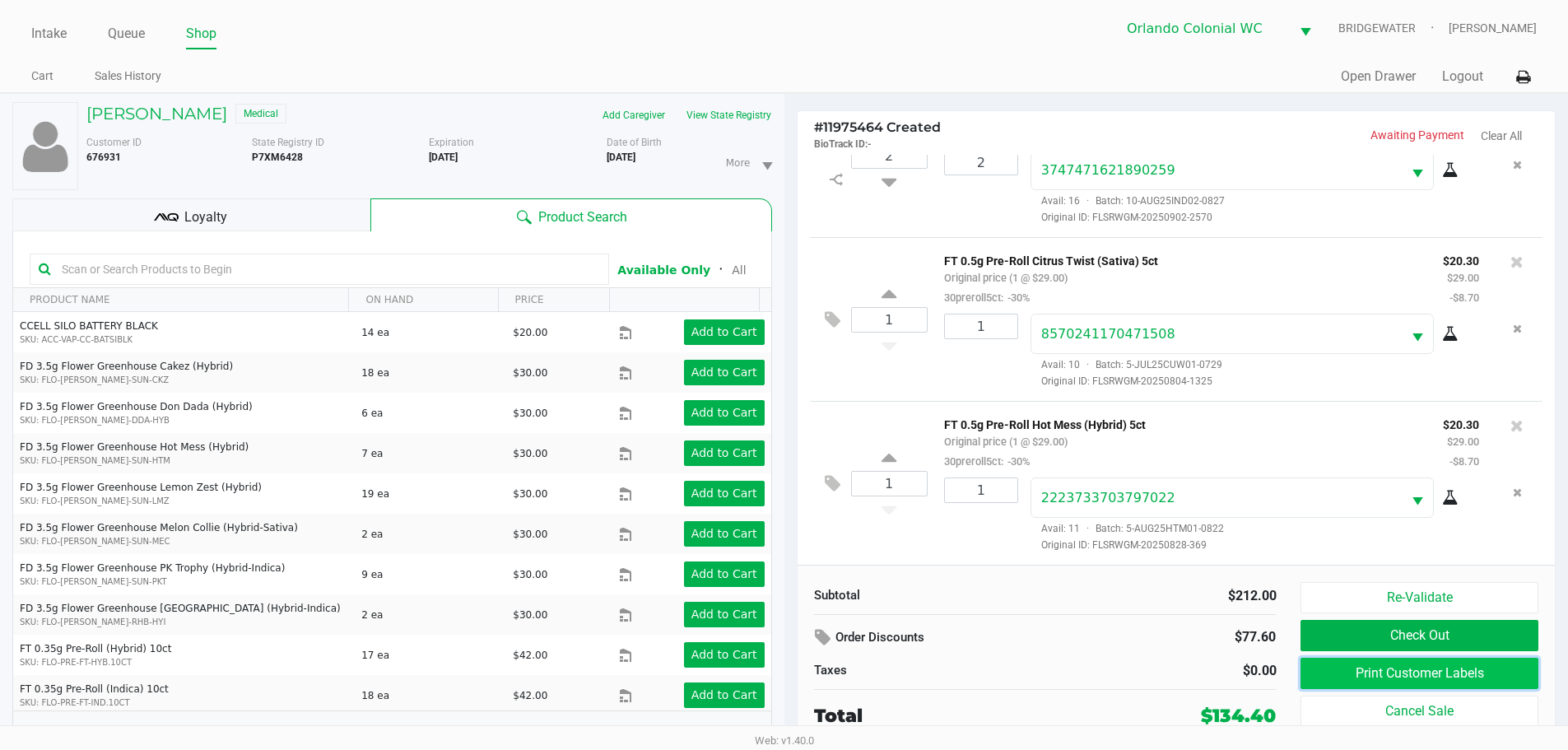
click at [1394, 668] on button "Print Customer Labels" at bounding box center [1418, 673] width 237 height 32
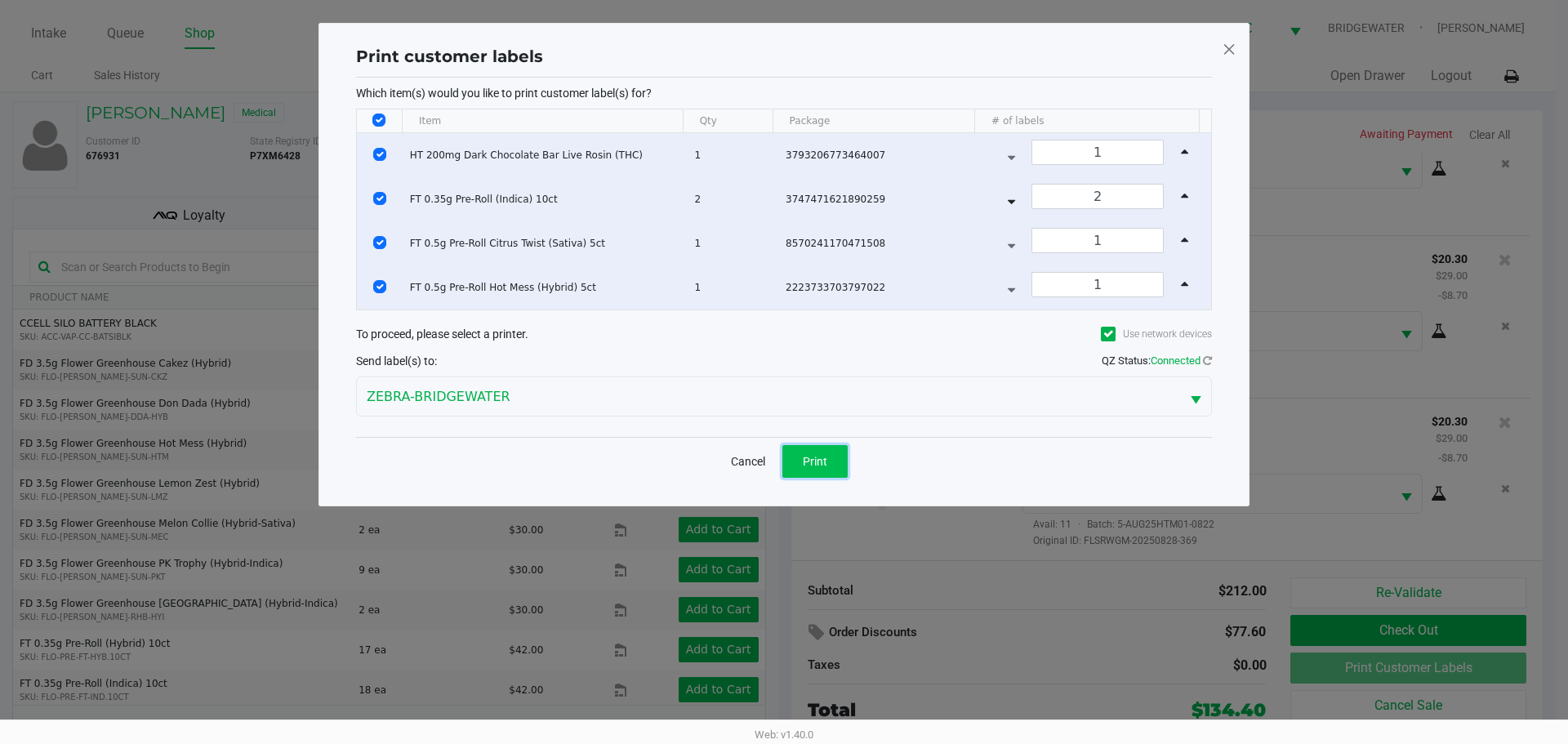
click at [814, 455] on span "Print" at bounding box center [815, 461] width 24 height 13
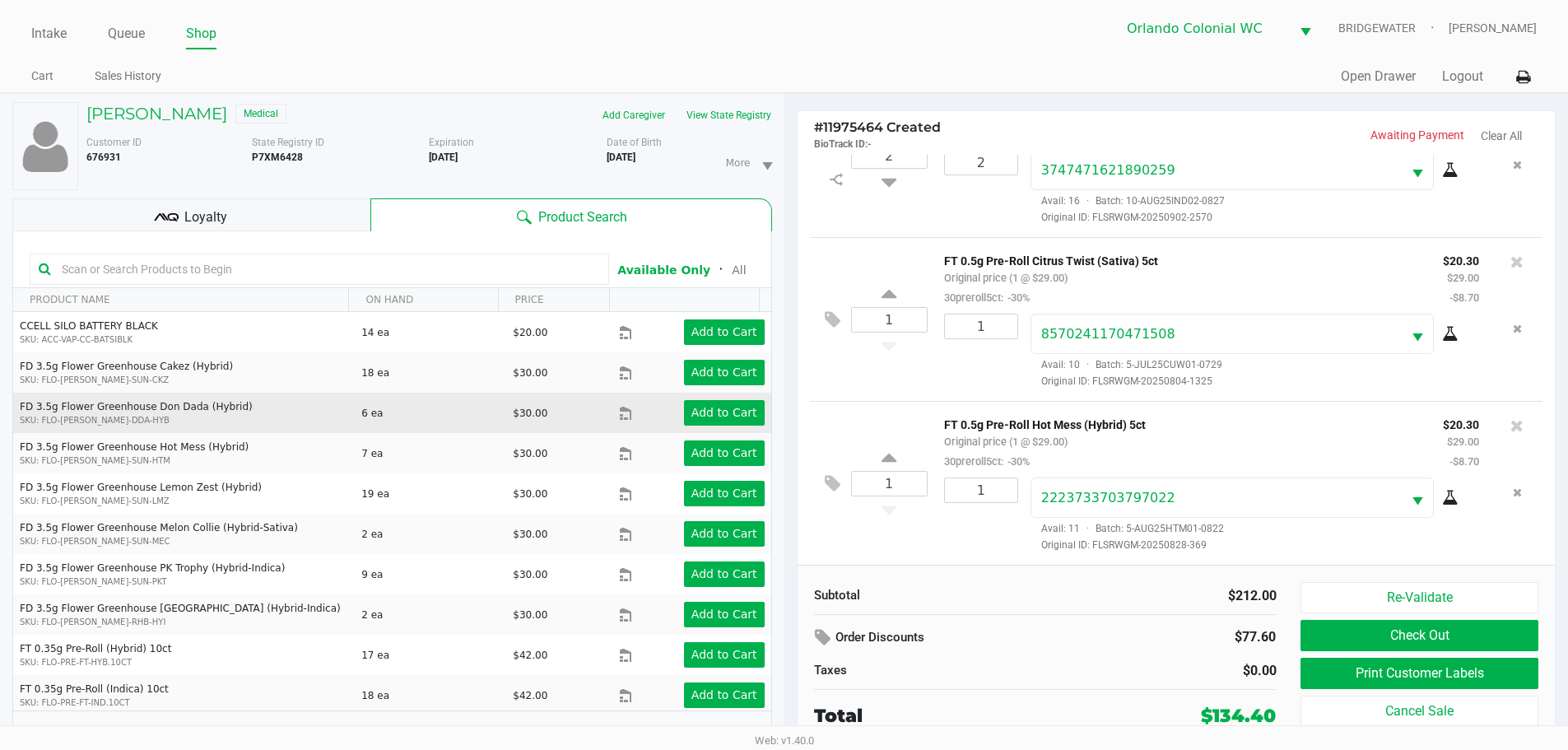
click at [1364, 634] on button "Check Out" at bounding box center [1418, 636] width 237 height 32
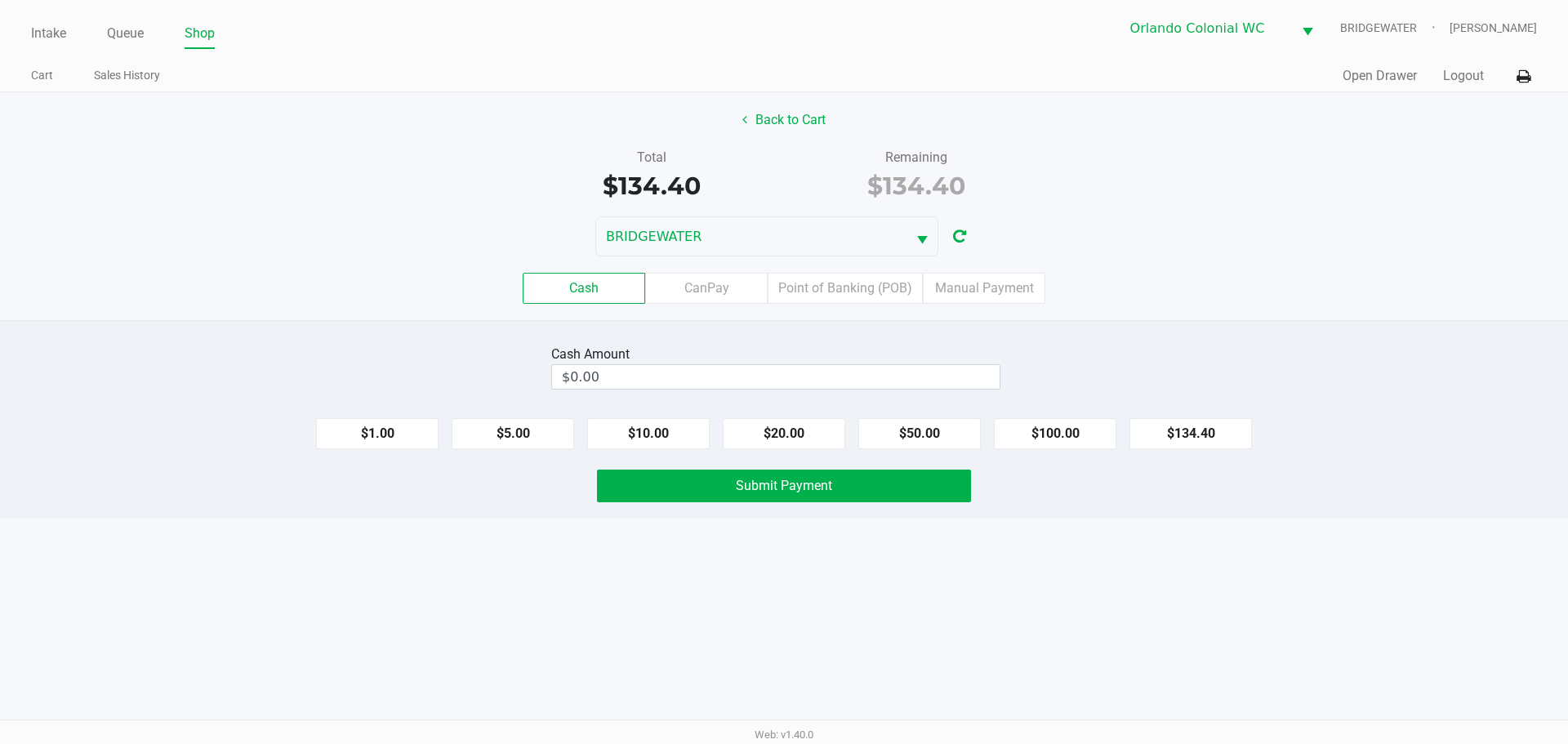
click at [1198, 633] on div "Intake Queue Shop Orlando Colonial WC BRIDGEWATER Jorge Pagan Cart Sales Histor…" at bounding box center [784, 372] width 1568 height 744
click at [861, 277] on label "Point of Banking (POB)" at bounding box center [846, 288] width 155 height 31
click at [0, 0] on 7 "Point of Banking (POB)" at bounding box center [0, 0] width 0 height 0
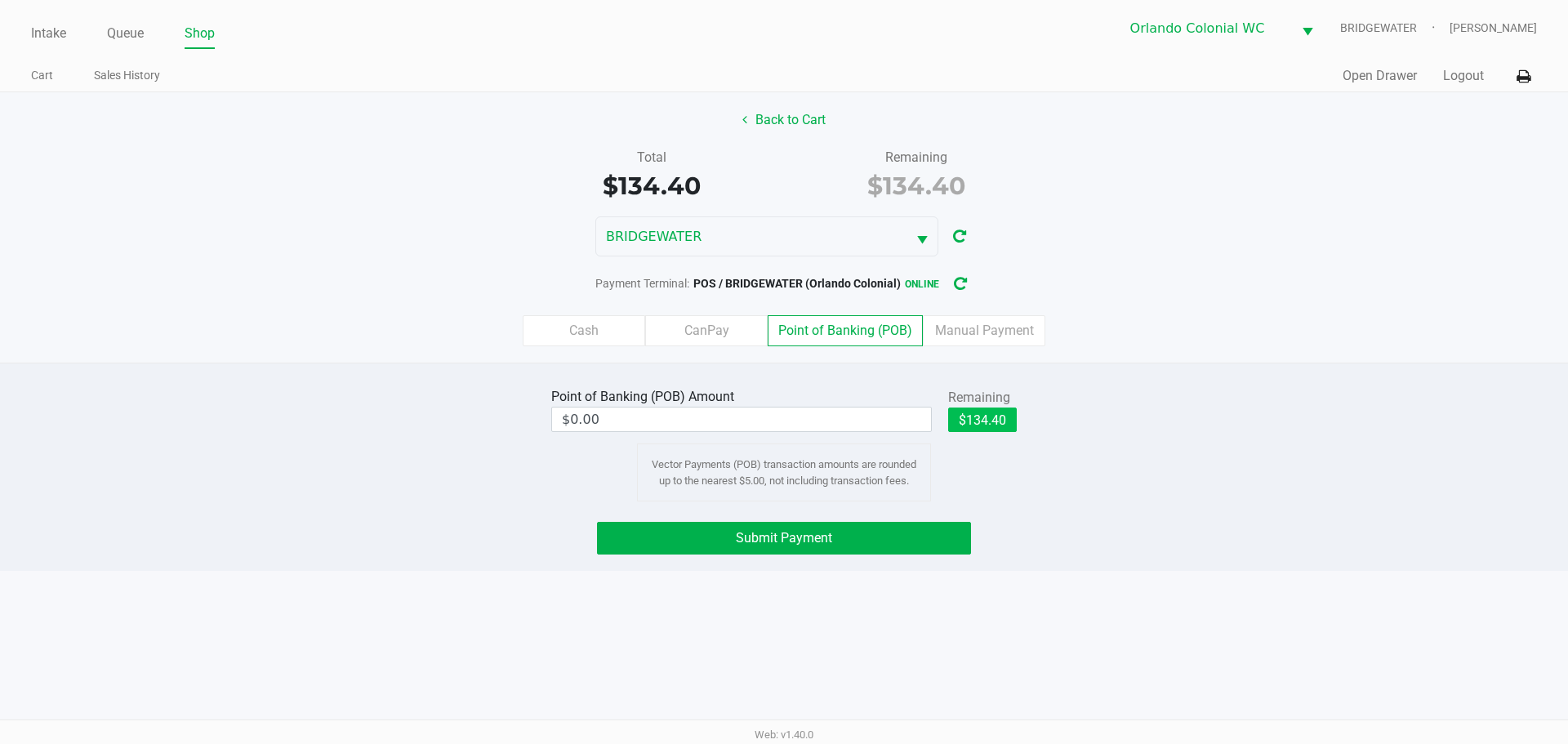
click at [986, 416] on button "$134.40" at bounding box center [982, 420] width 69 height 24
type input "$134.40"
click at [1056, 548] on div "Submit Payment" at bounding box center [784, 537] width 1592 height 32
click at [878, 538] on button "Submit Payment" at bounding box center [784, 537] width 374 height 32
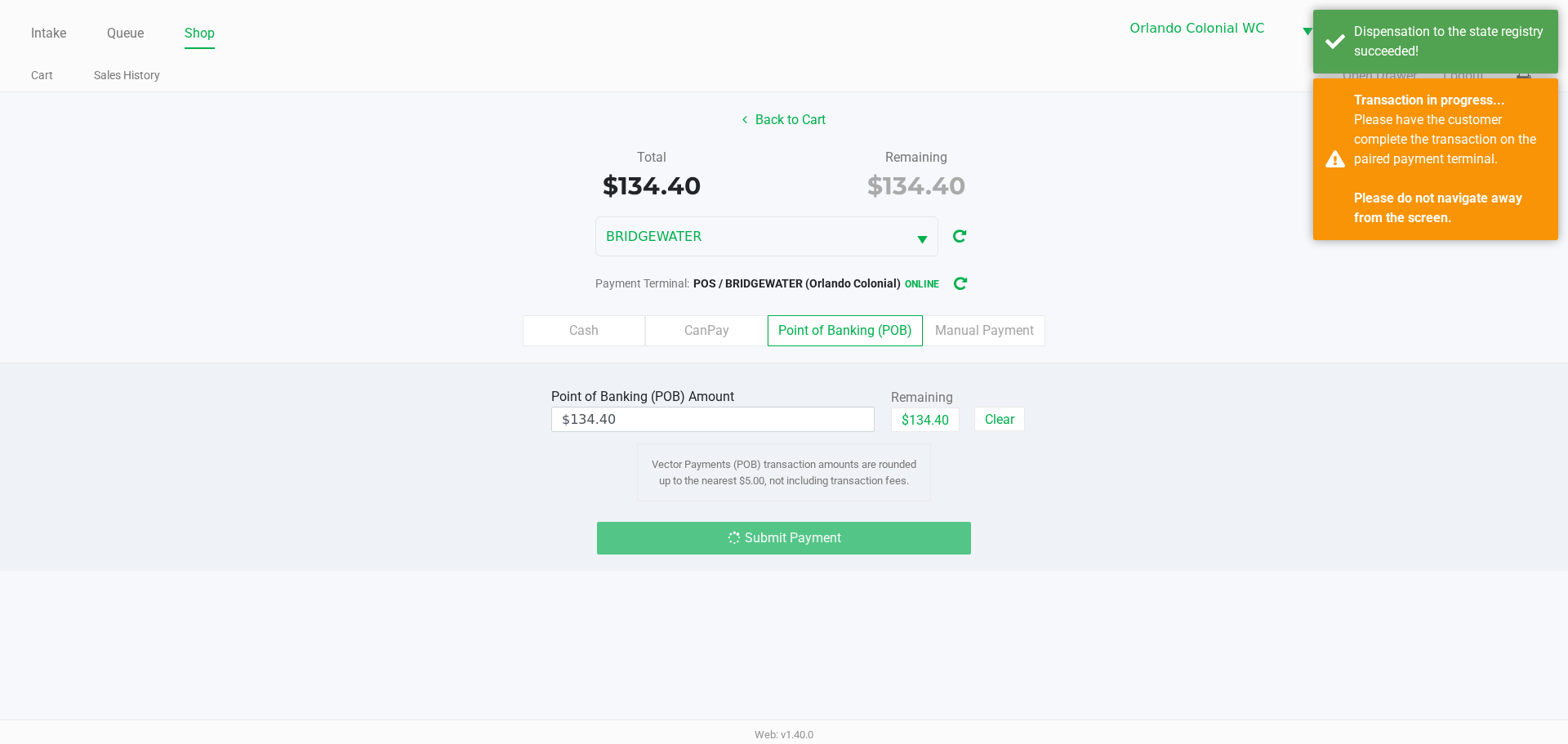
click at [913, 674] on div "Intake Queue Shop Orlando Colonial WC BRIDGEWATER Jorge Pagan Cart Sales Histor…" at bounding box center [784, 372] width 1568 height 744
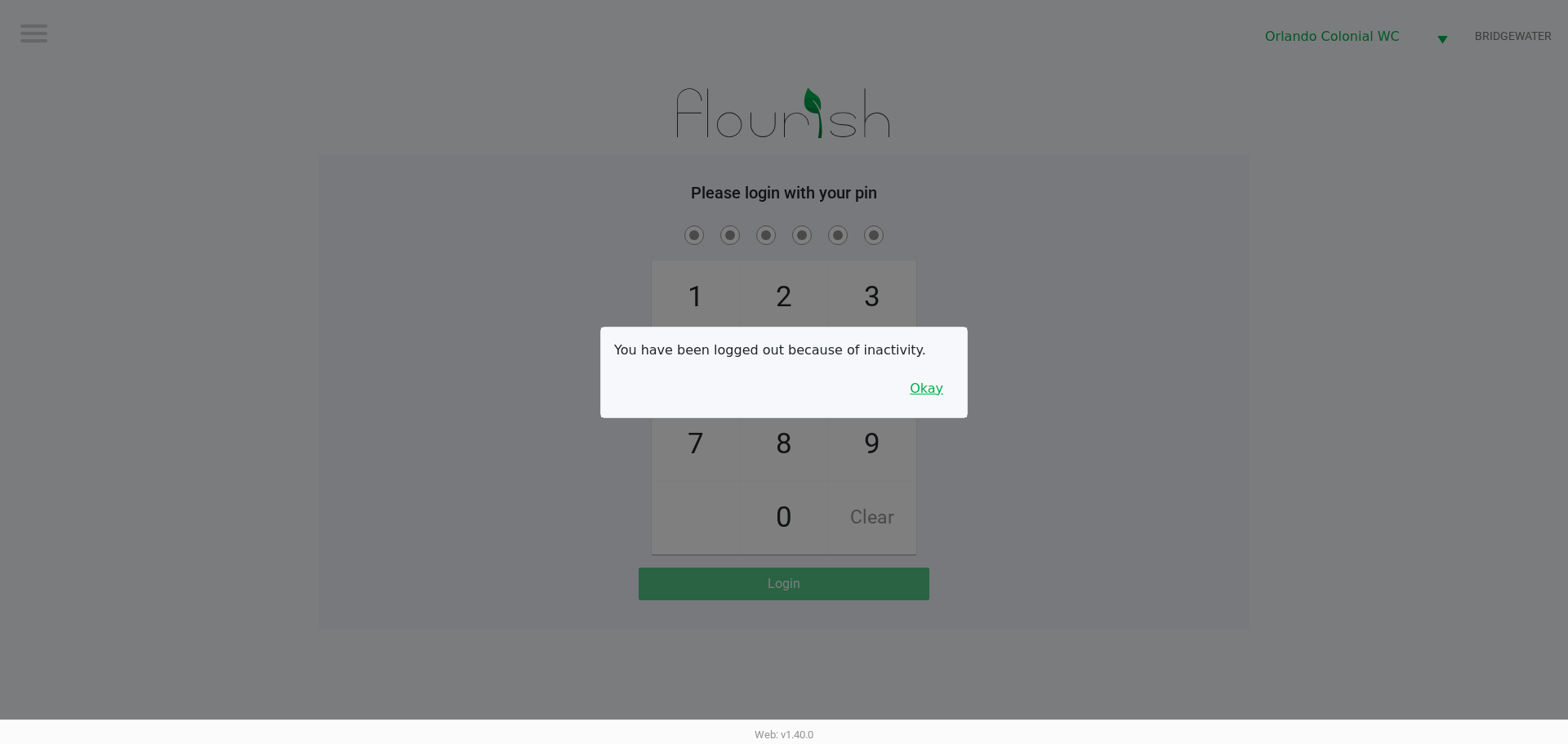
click at [922, 389] on button "Okay" at bounding box center [926, 389] width 55 height 31
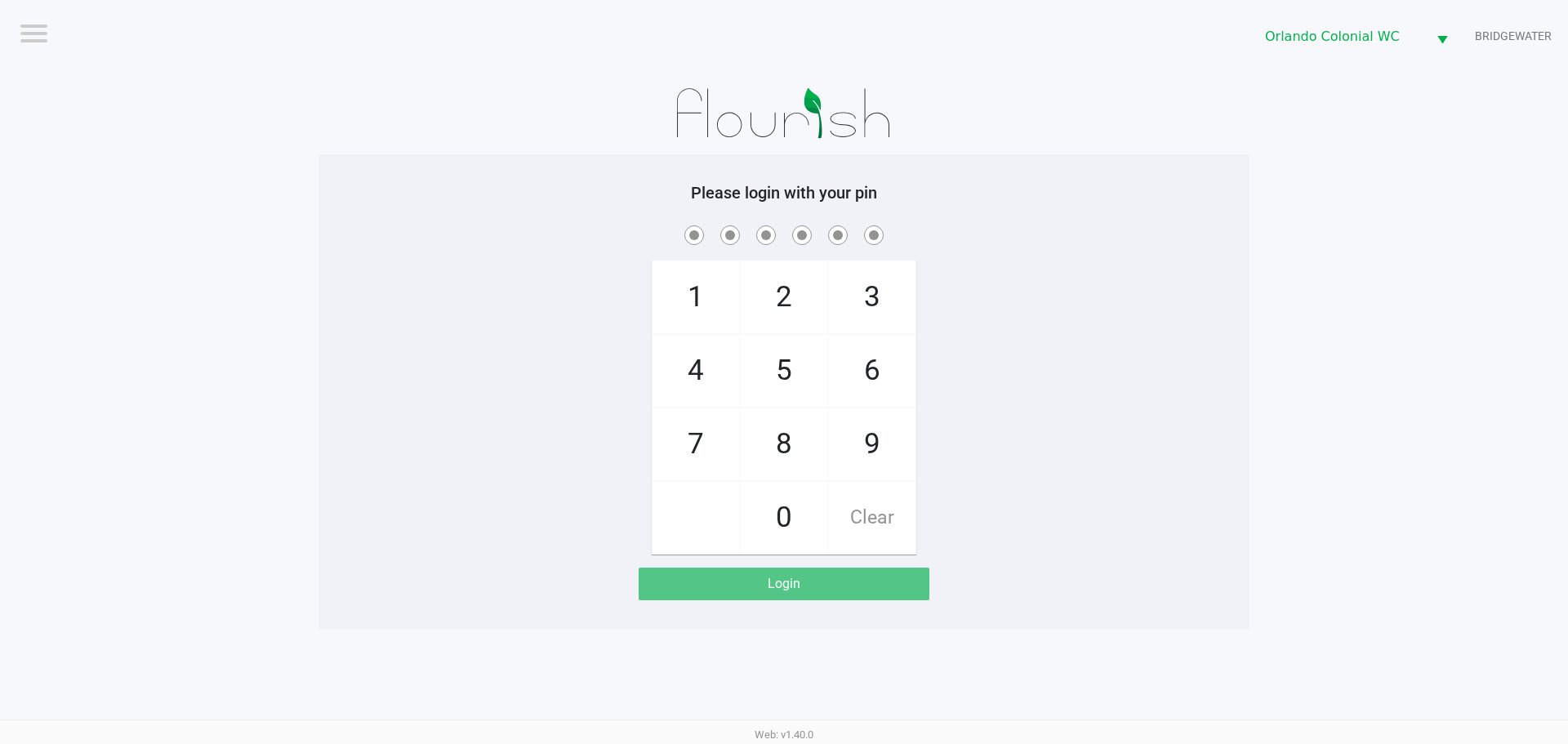
click at [768, 430] on span "8" at bounding box center [784, 444] width 86 height 72
checkbox input "true"
click at [676, 439] on span "7" at bounding box center [695, 444] width 86 height 72
checkbox input "true"
click at [776, 502] on span "0" at bounding box center [784, 518] width 86 height 72
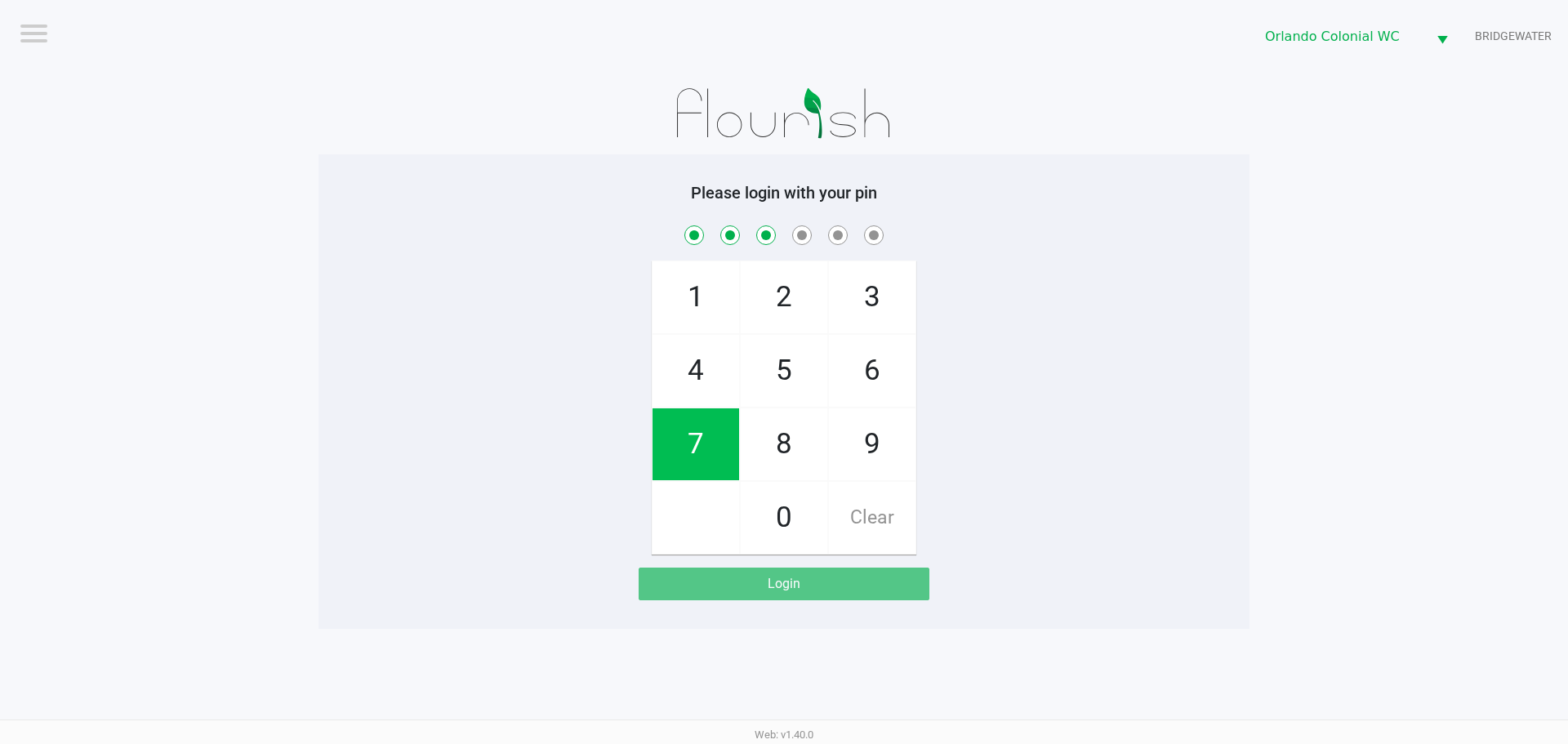
checkbox input "true"
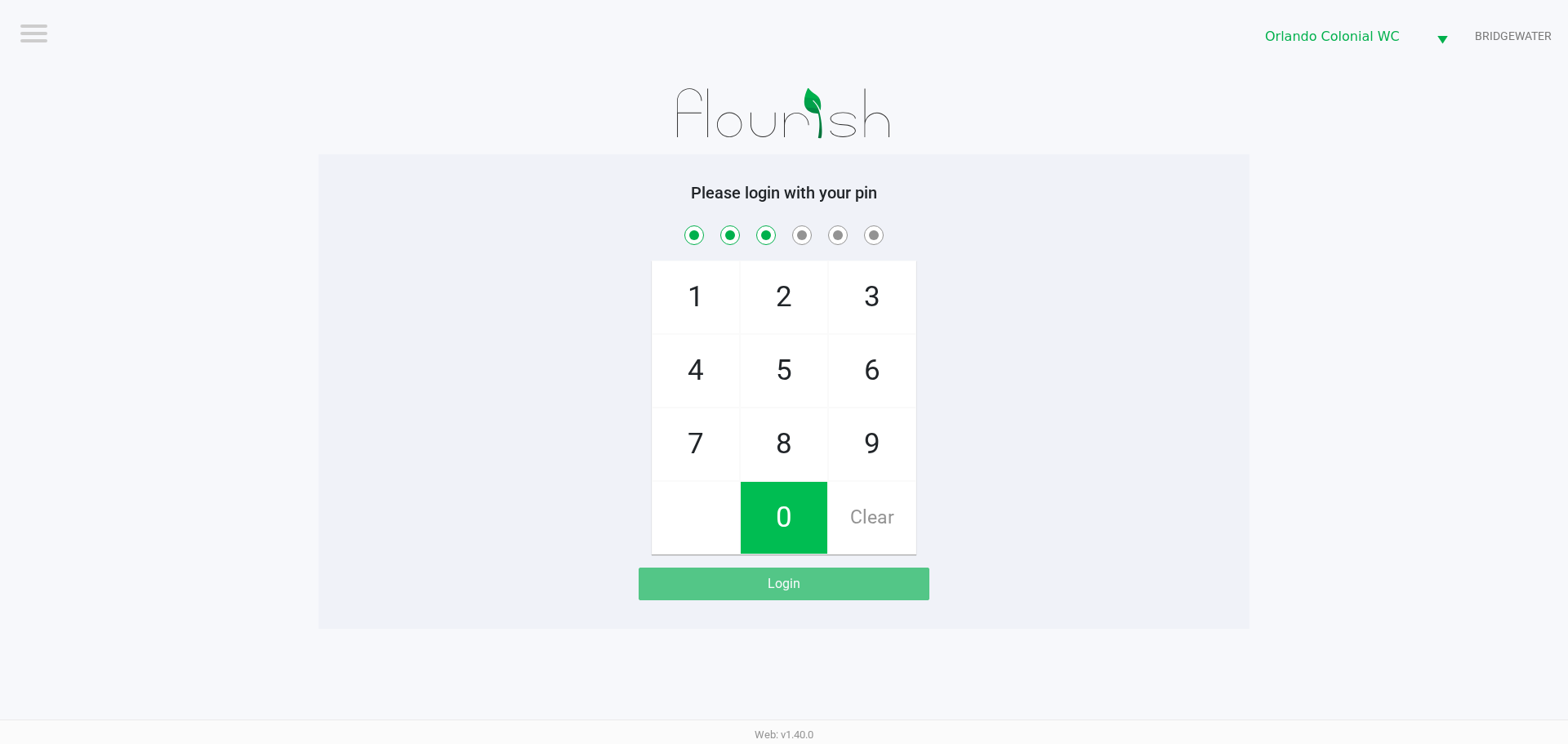
click at [705, 369] on span "4" at bounding box center [695, 370] width 86 height 72
checkbox input "true"
click at [701, 278] on span "1" at bounding box center [695, 297] width 86 height 72
checkbox input "true"
click at [715, 273] on span "1" at bounding box center [695, 297] width 86 height 72
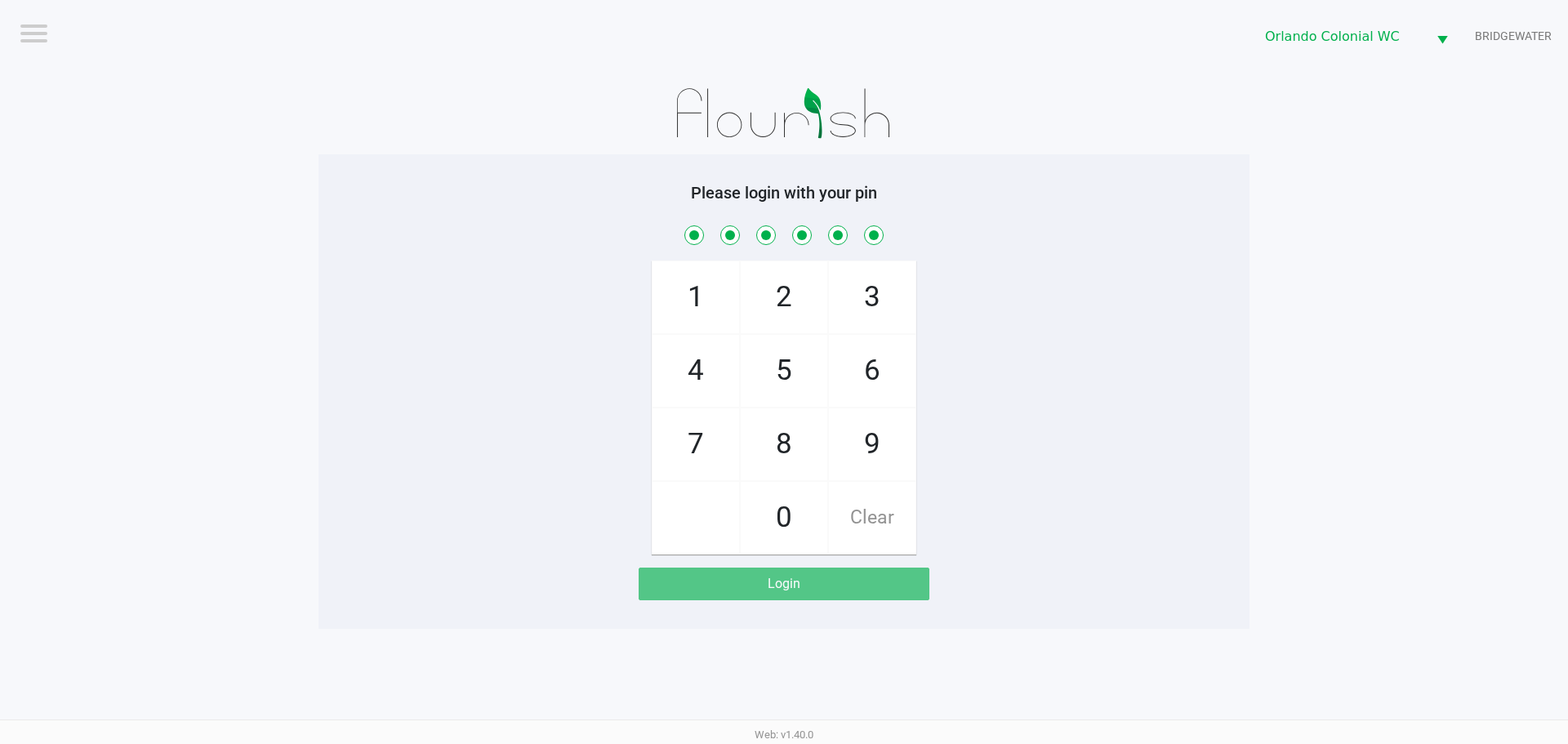
checkbox input "true"
checkbox input "false"
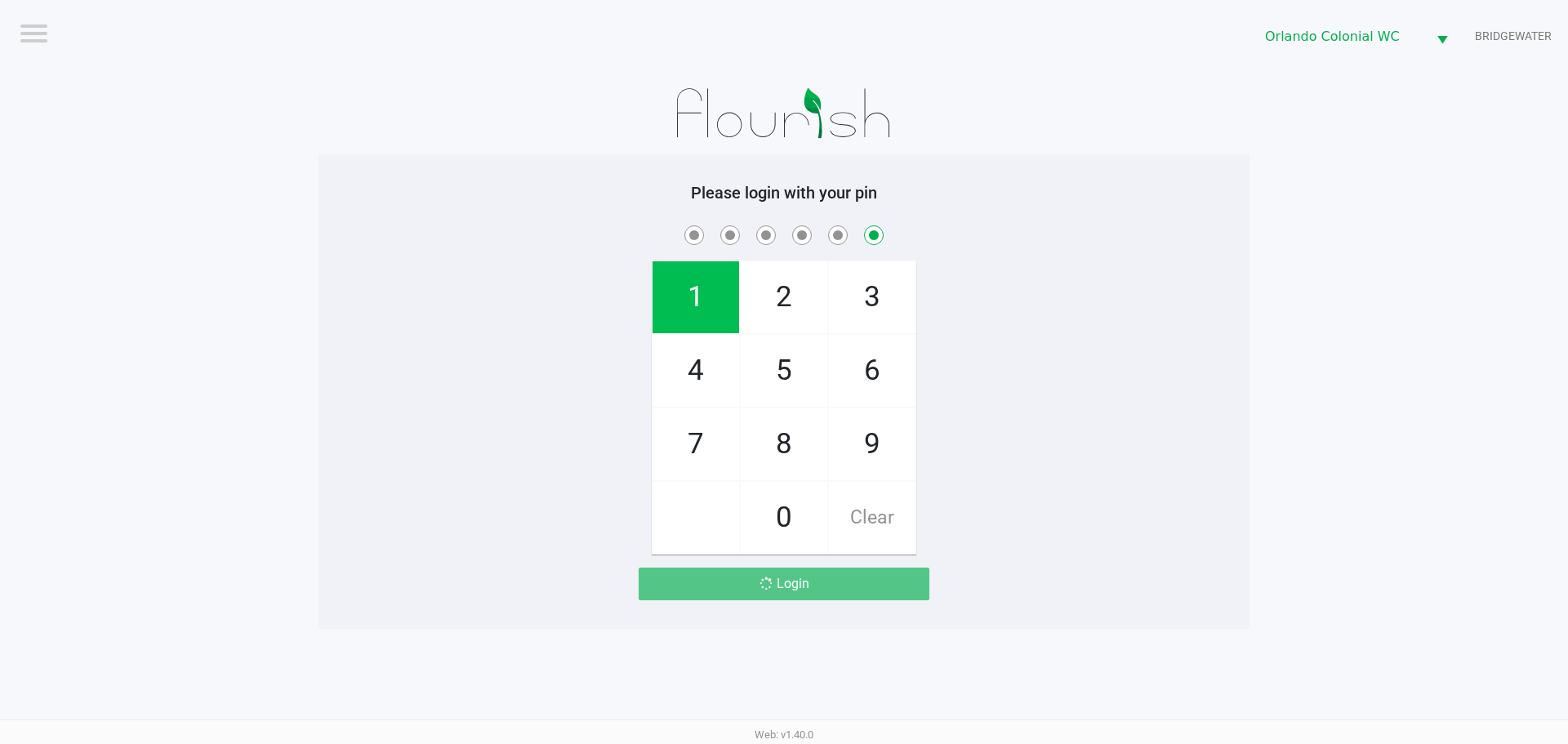
checkbox input "false"
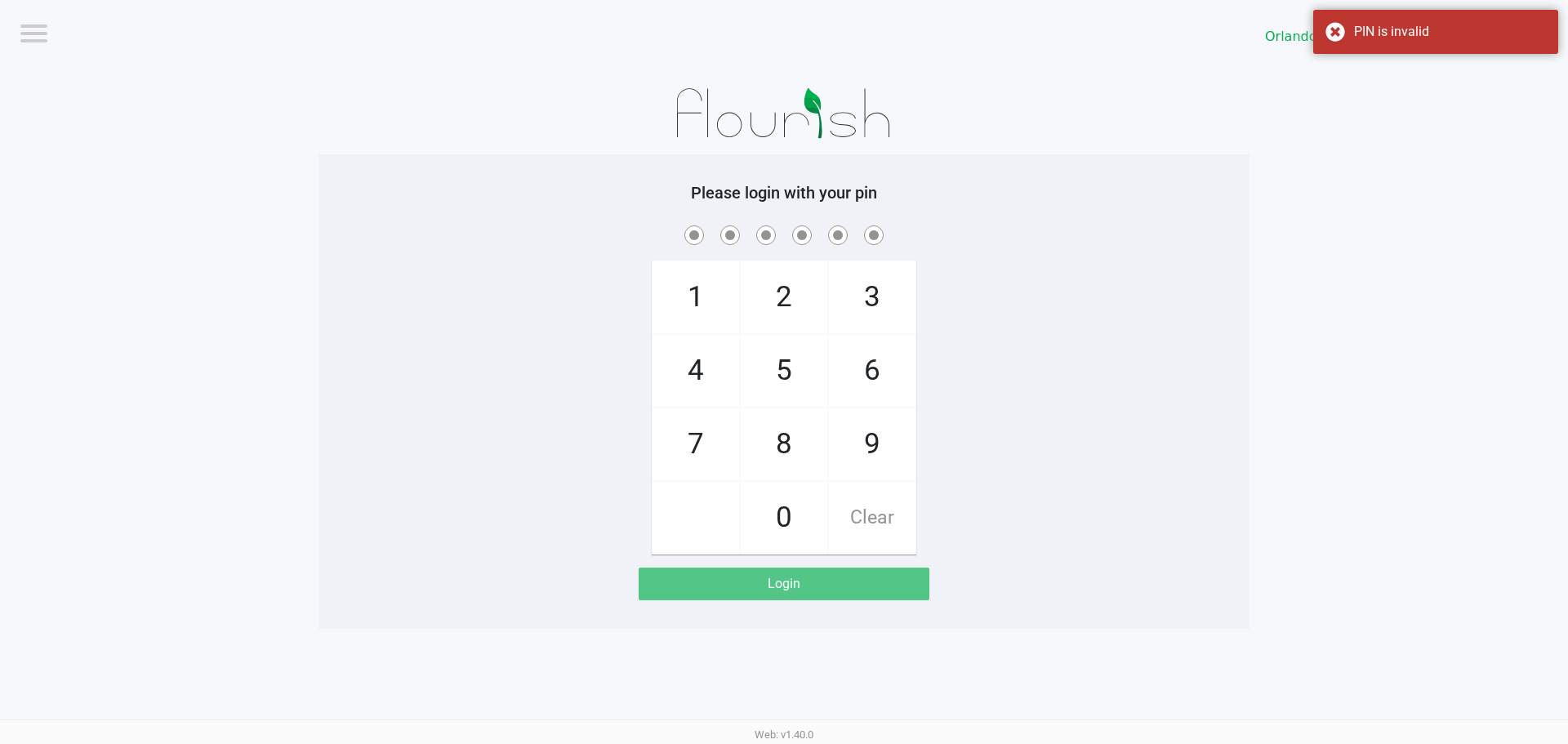
click at [790, 447] on span "8" at bounding box center [784, 444] width 86 height 72
checkbox input "true"
click at [684, 450] on span "7" at bounding box center [695, 444] width 86 height 72
checkbox input "true"
click at [709, 370] on span "4" at bounding box center [695, 370] width 86 height 72
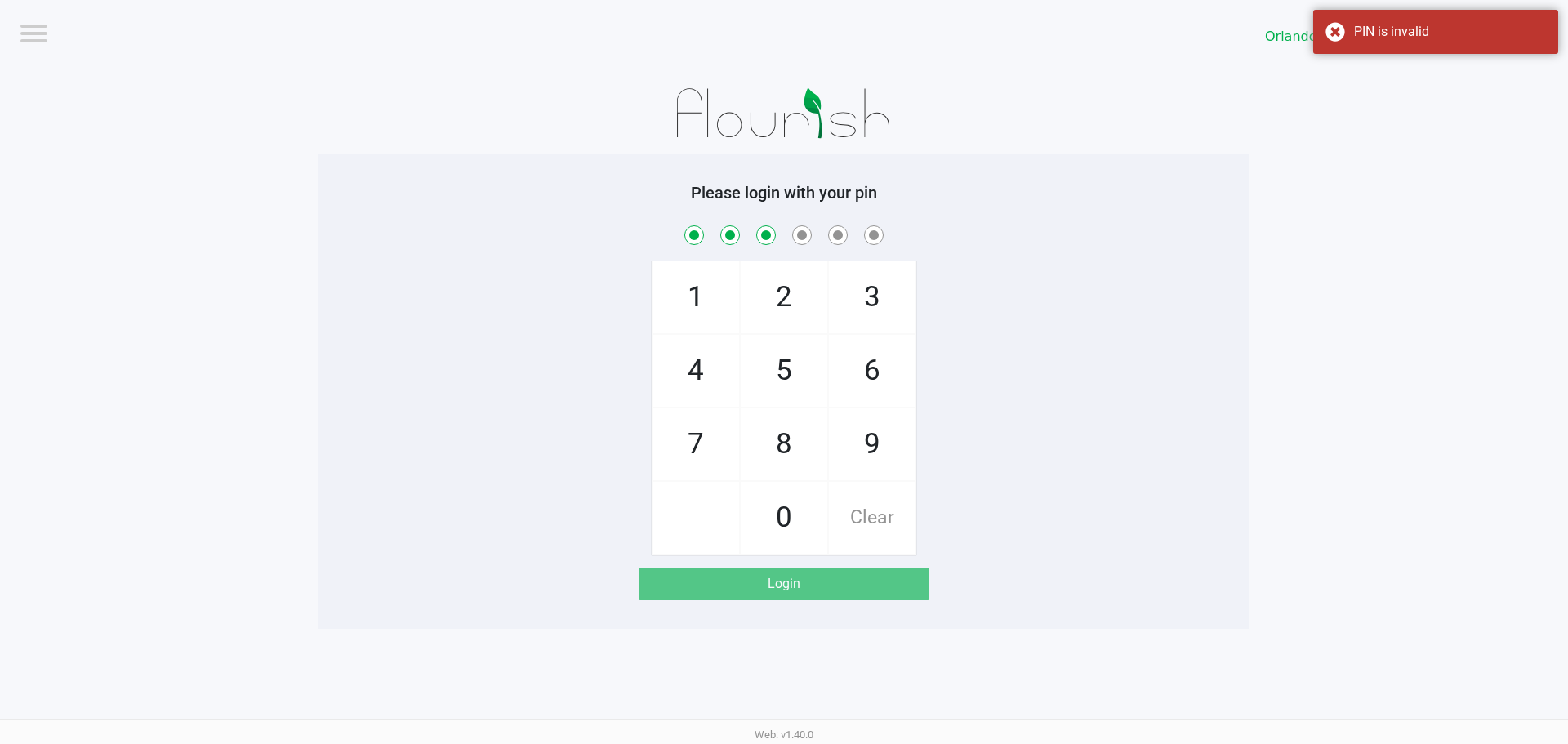
checkbox input "true"
click at [708, 453] on span "7" at bounding box center [695, 444] width 86 height 72
checkbox input "true"
click at [721, 302] on span "1" at bounding box center [695, 297] width 86 height 72
checkbox input "true"
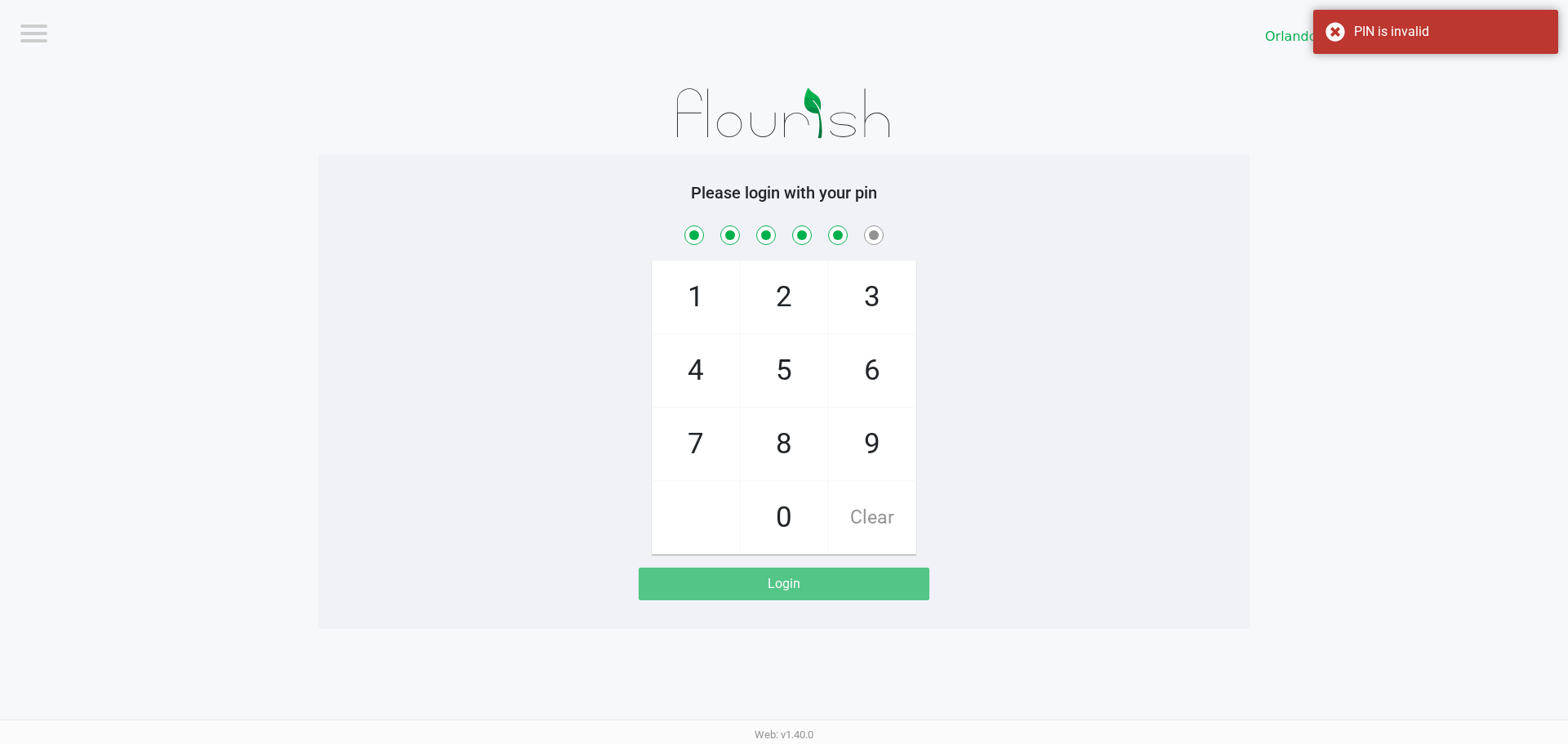
click at [897, 513] on span "Clear" at bounding box center [872, 518] width 86 height 72
checkbox input "false"
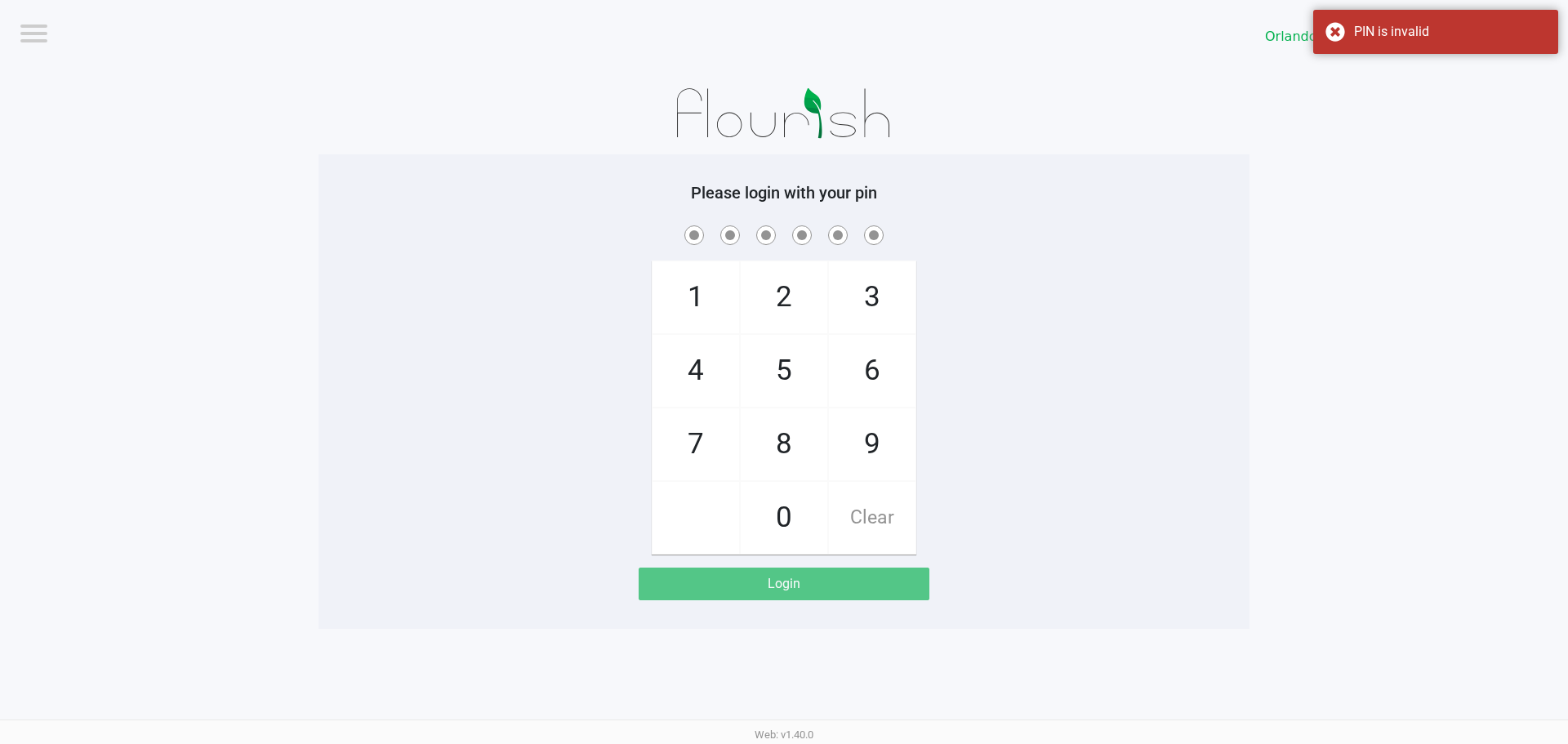
checkbox input "false"
click at [805, 430] on span "8" at bounding box center [784, 444] width 86 height 72
checkbox input "true"
click at [683, 444] on span "7" at bounding box center [695, 444] width 86 height 72
checkbox input "true"
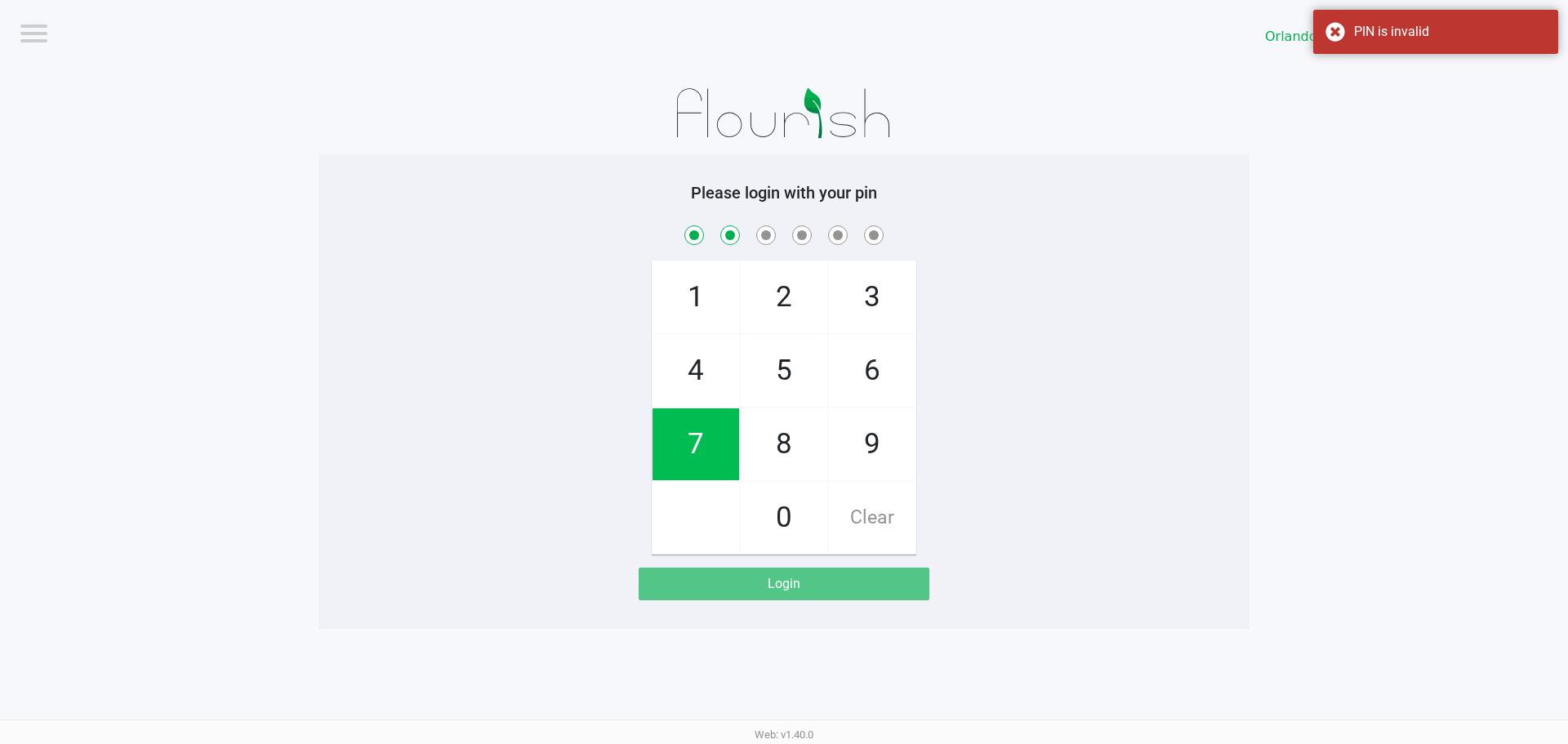
click at [762, 514] on span "0" at bounding box center [784, 518] width 86 height 72
checkbox input "true"
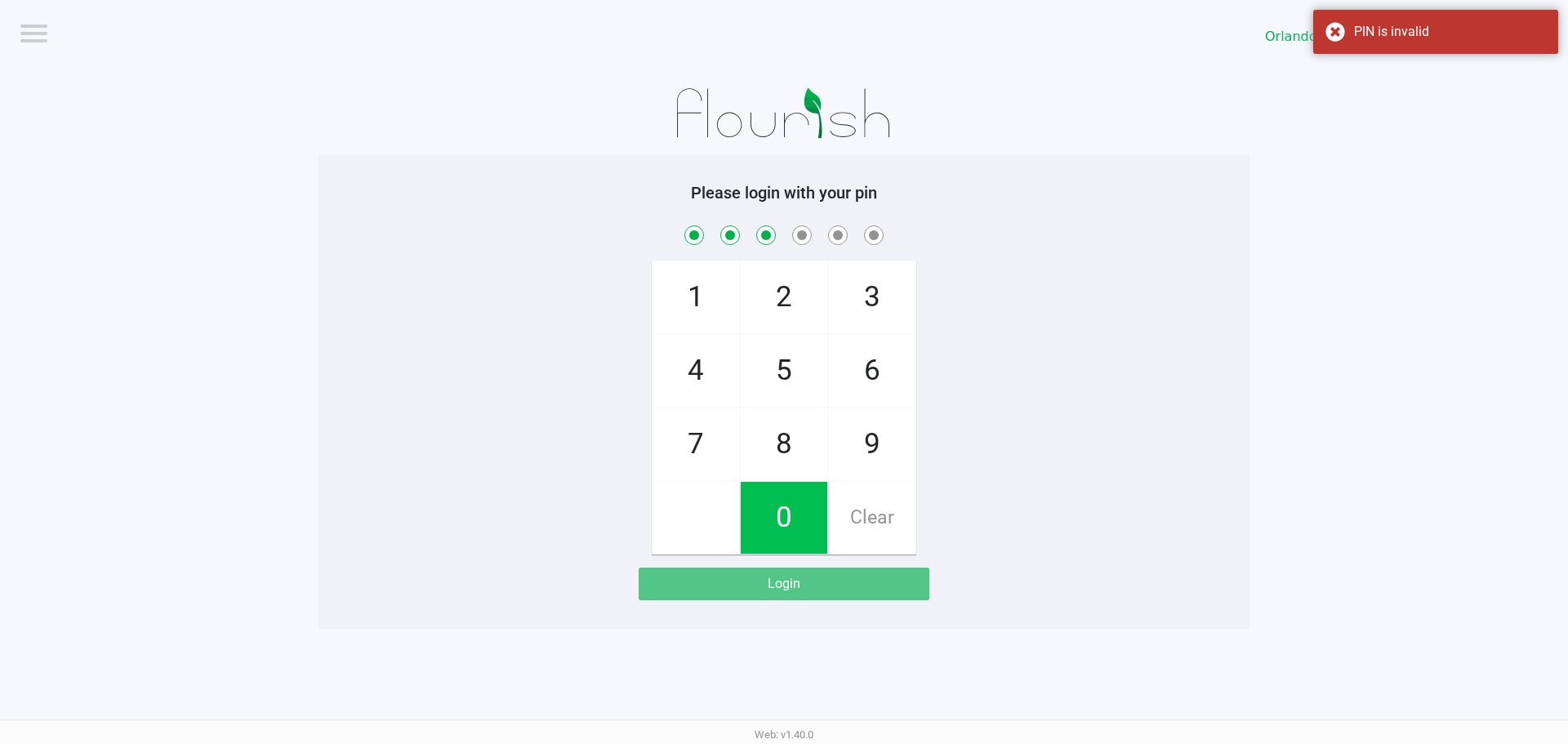
click at [699, 382] on span "4" at bounding box center [695, 370] width 86 height 72
checkbox input "true"
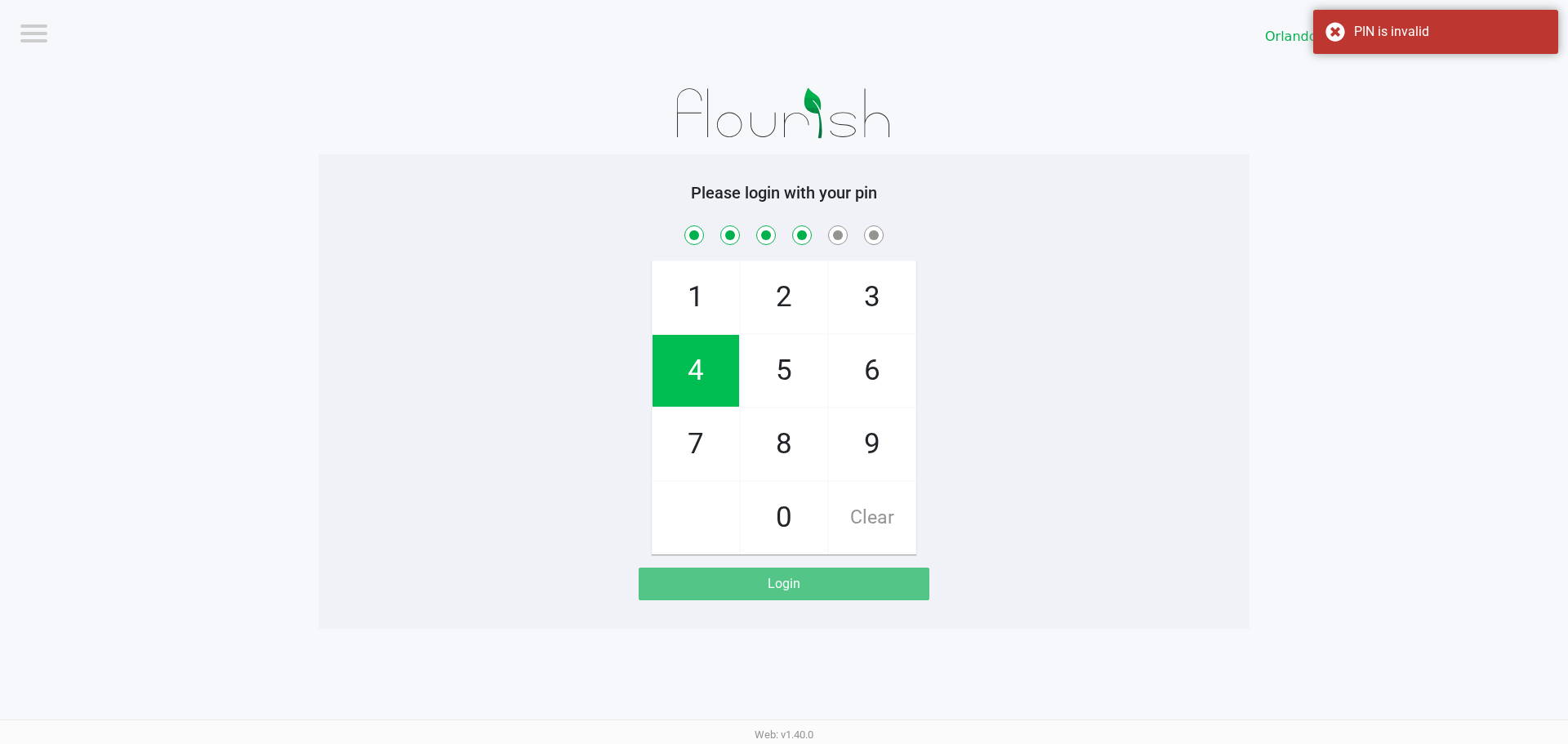
click at [686, 434] on span "7" at bounding box center [695, 444] width 86 height 72
checkbox input "true"
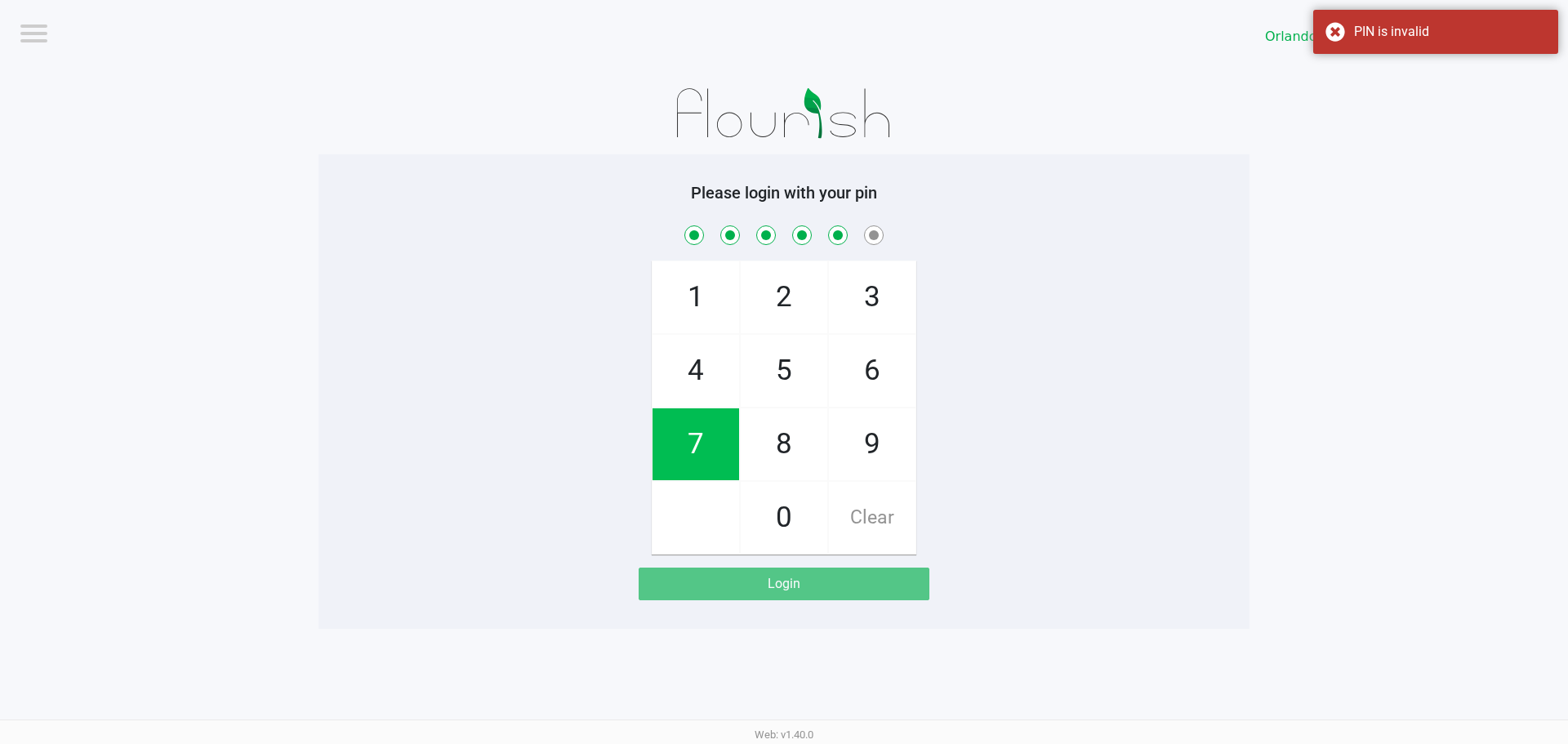
click at [712, 299] on span "1" at bounding box center [695, 297] width 86 height 72
checkbox input "true"
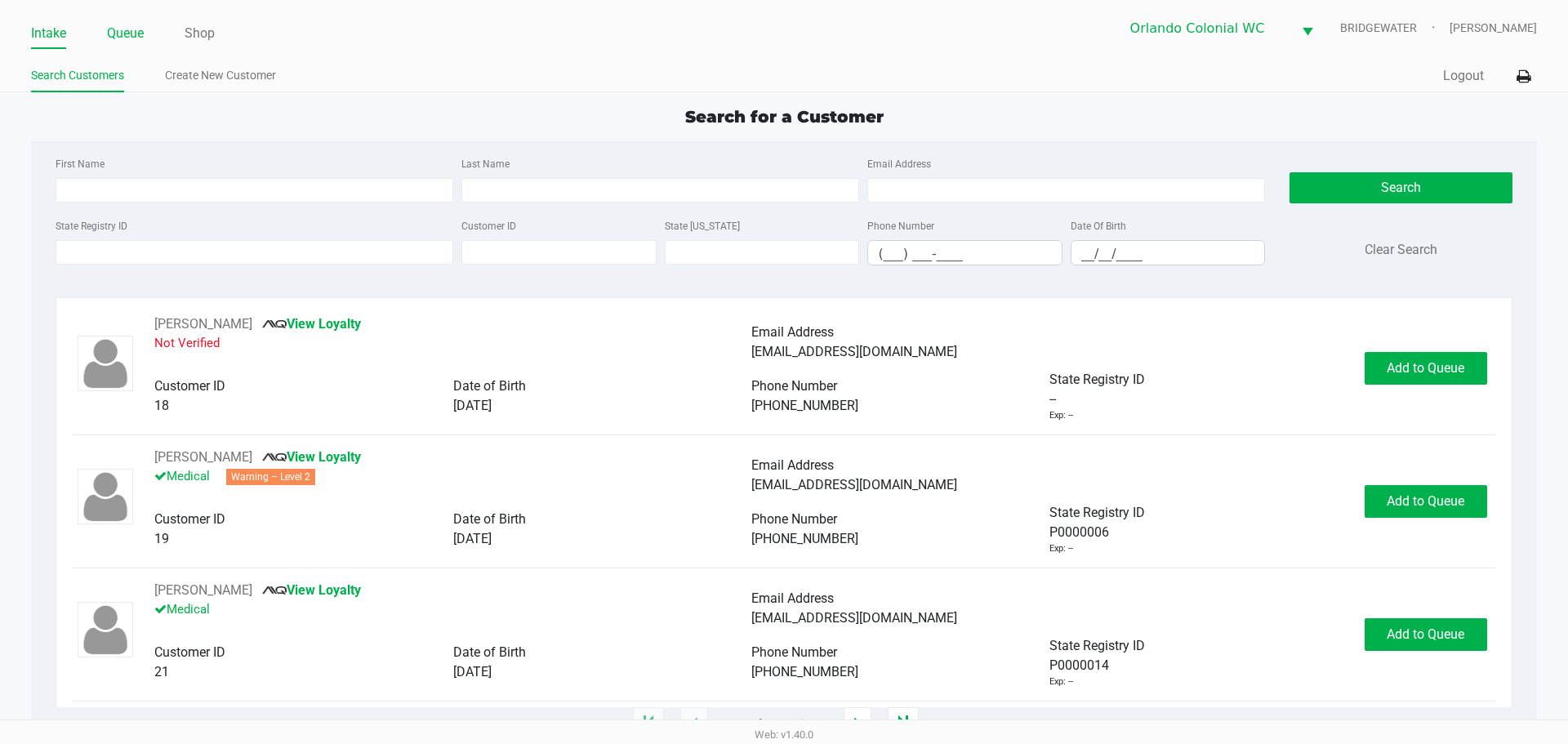
click at [114, 31] on link "Queue" at bounding box center [125, 33] width 37 height 23
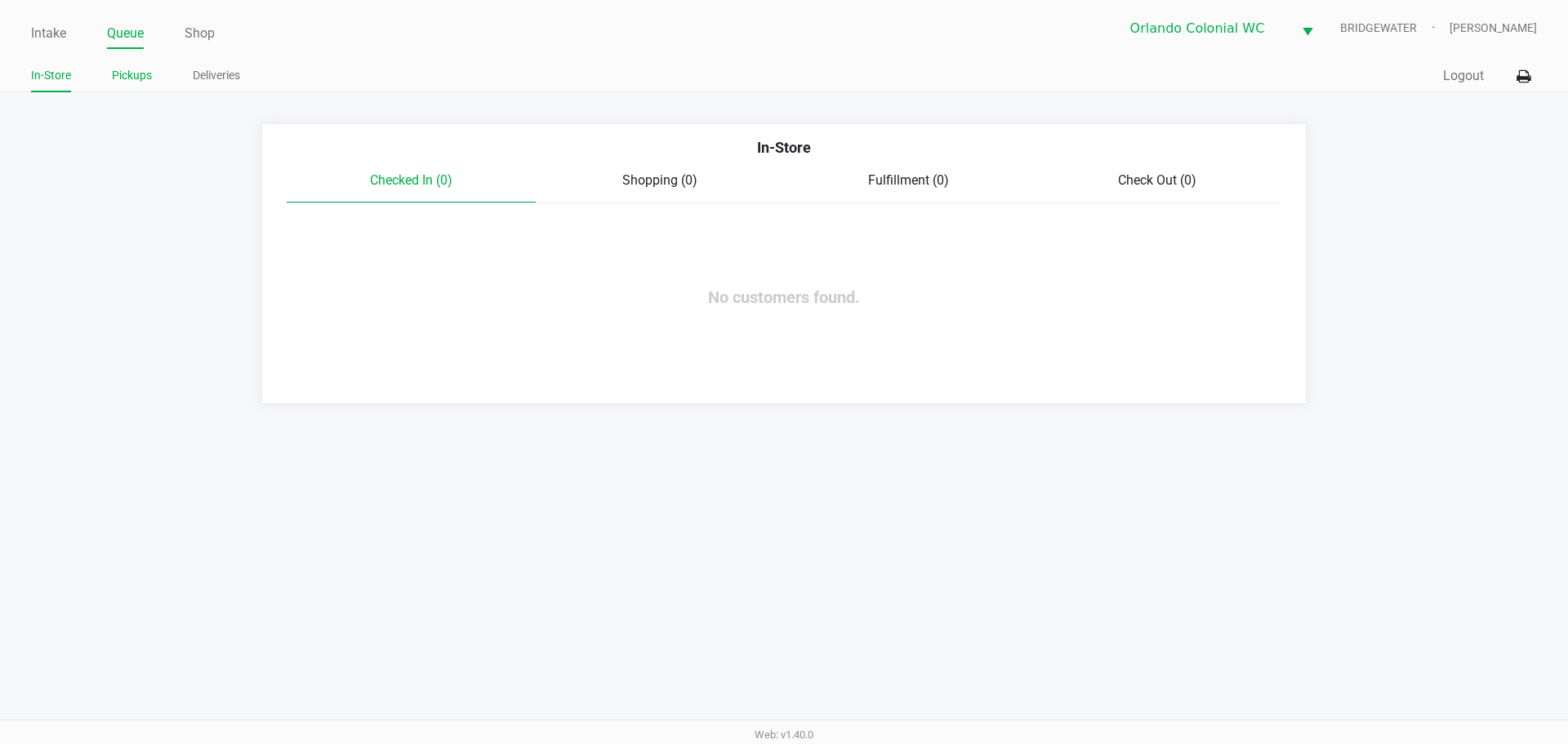
click at [128, 82] on link "Pickups" at bounding box center [132, 75] width 40 height 20
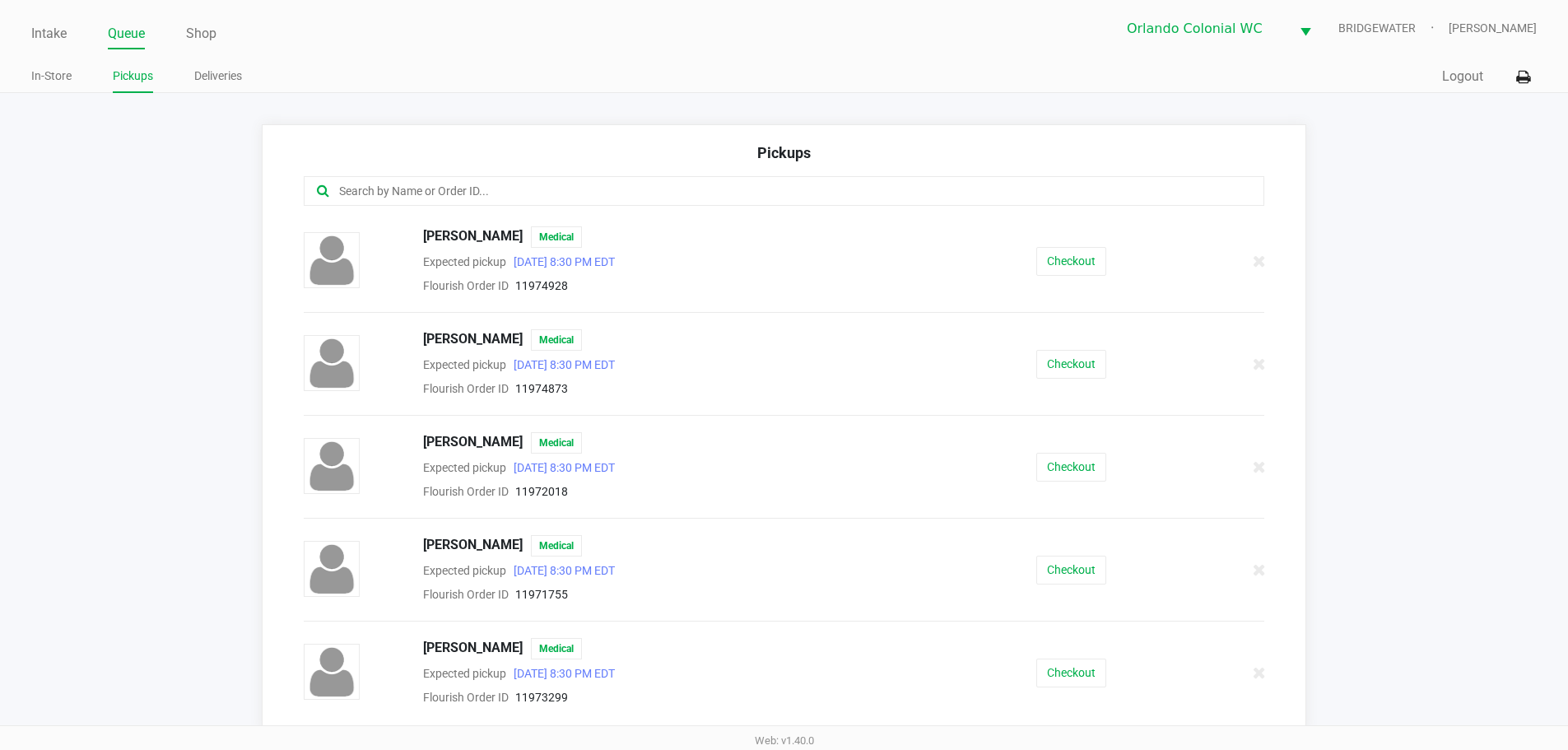
click at [393, 188] on input "text" at bounding box center [757, 192] width 841 height 19
type input "ha"
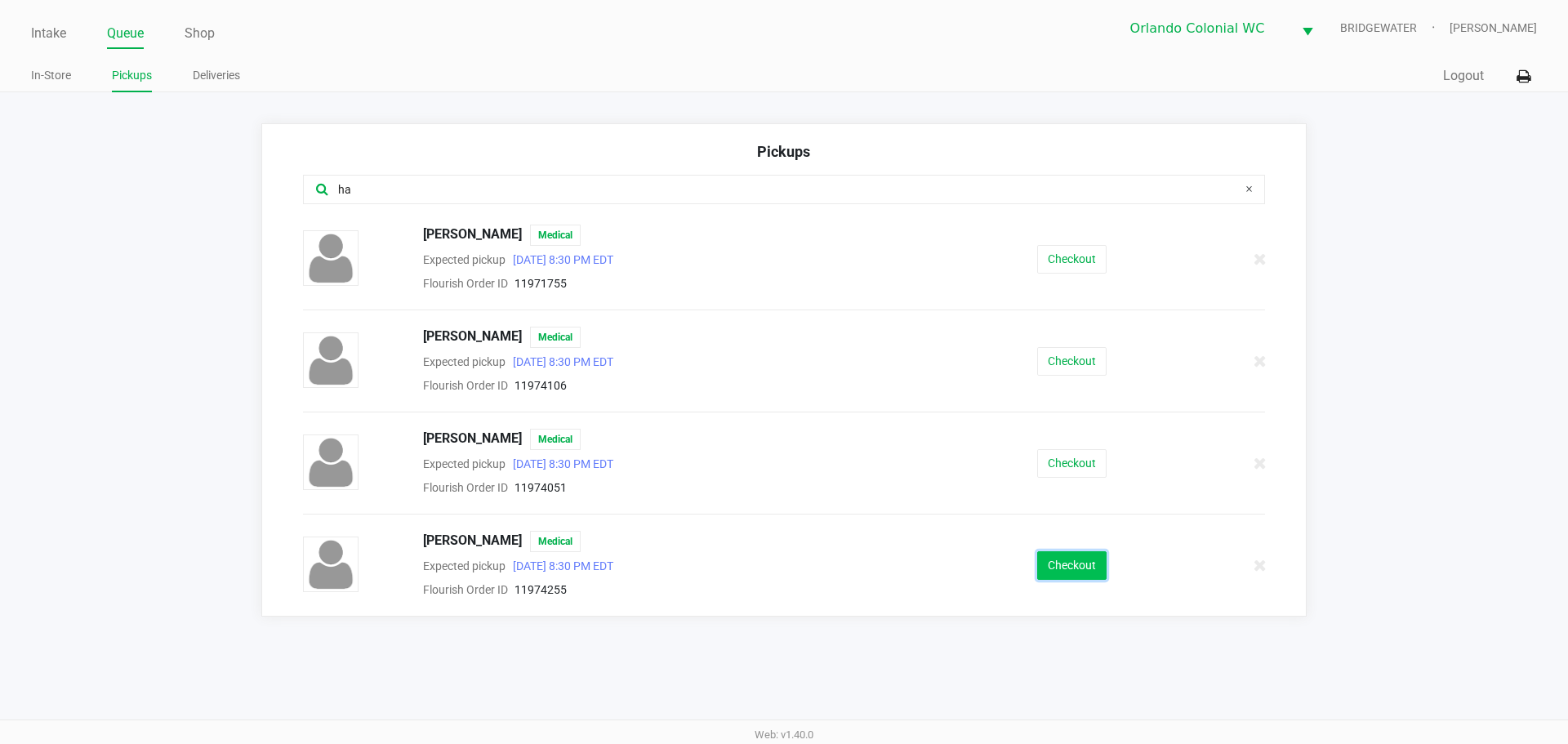
click at [1042, 568] on button "Checkout" at bounding box center [1071, 565] width 69 height 29
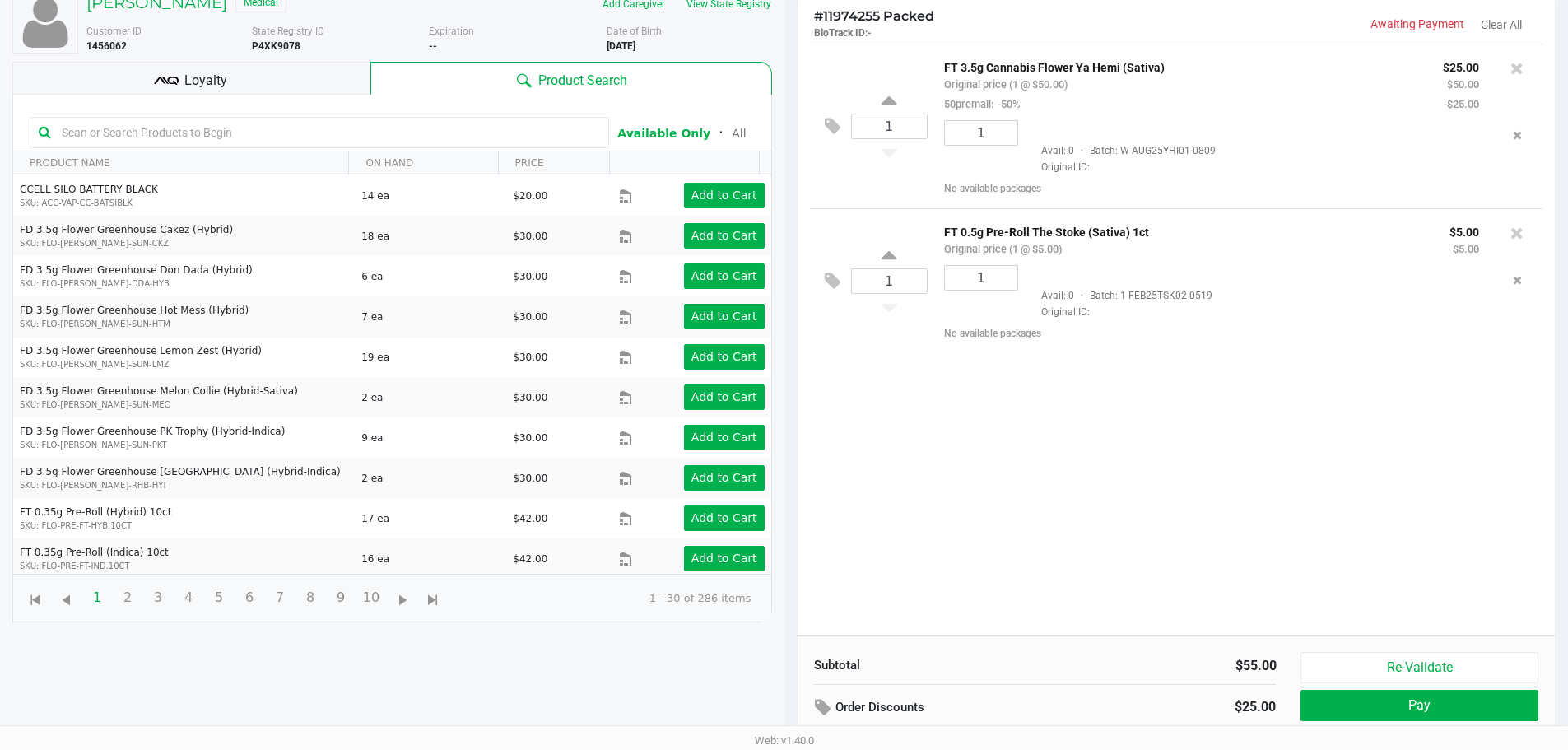
scroll to position [178, 0]
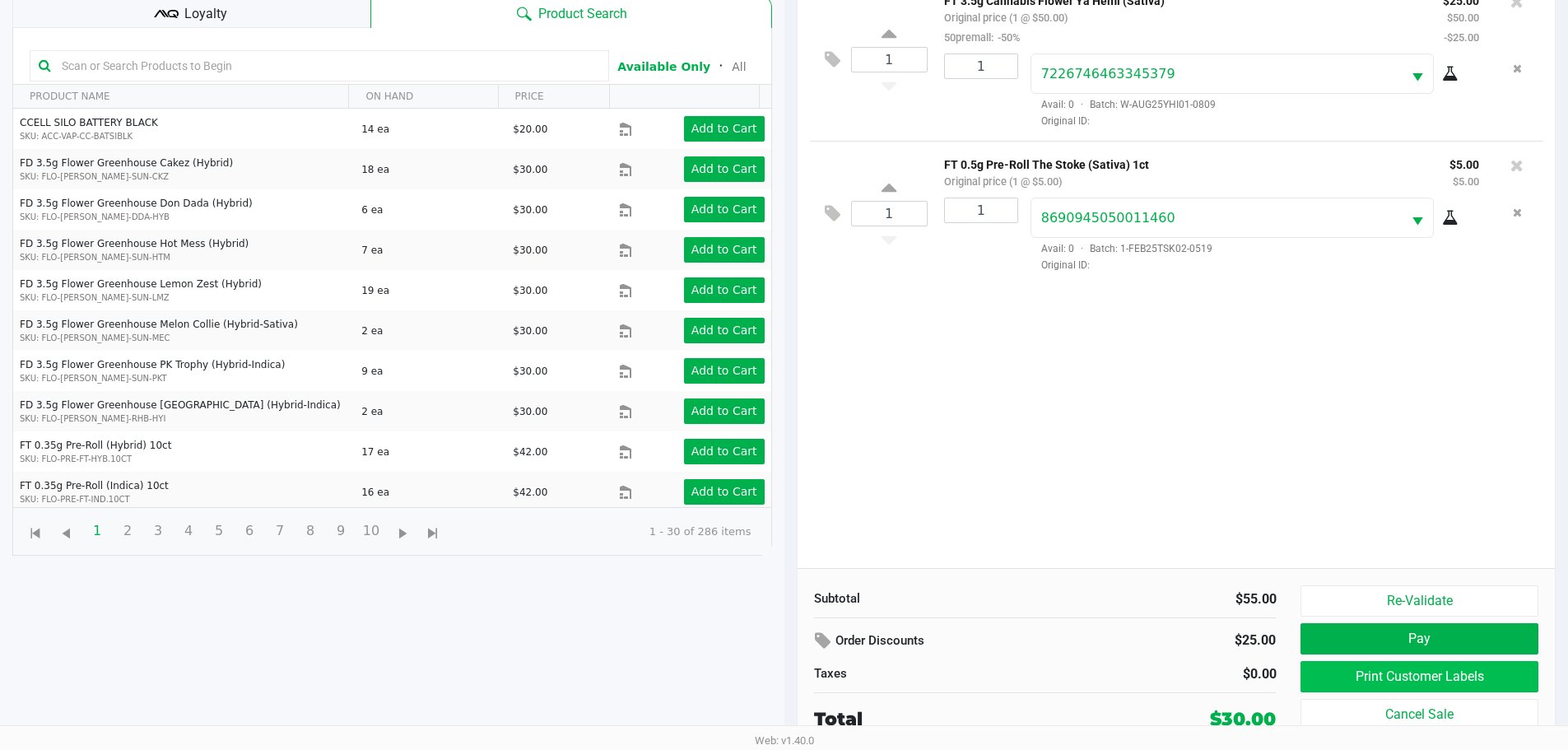
click at [1429, 679] on button "Print Customer Labels" at bounding box center [1418, 677] width 237 height 32
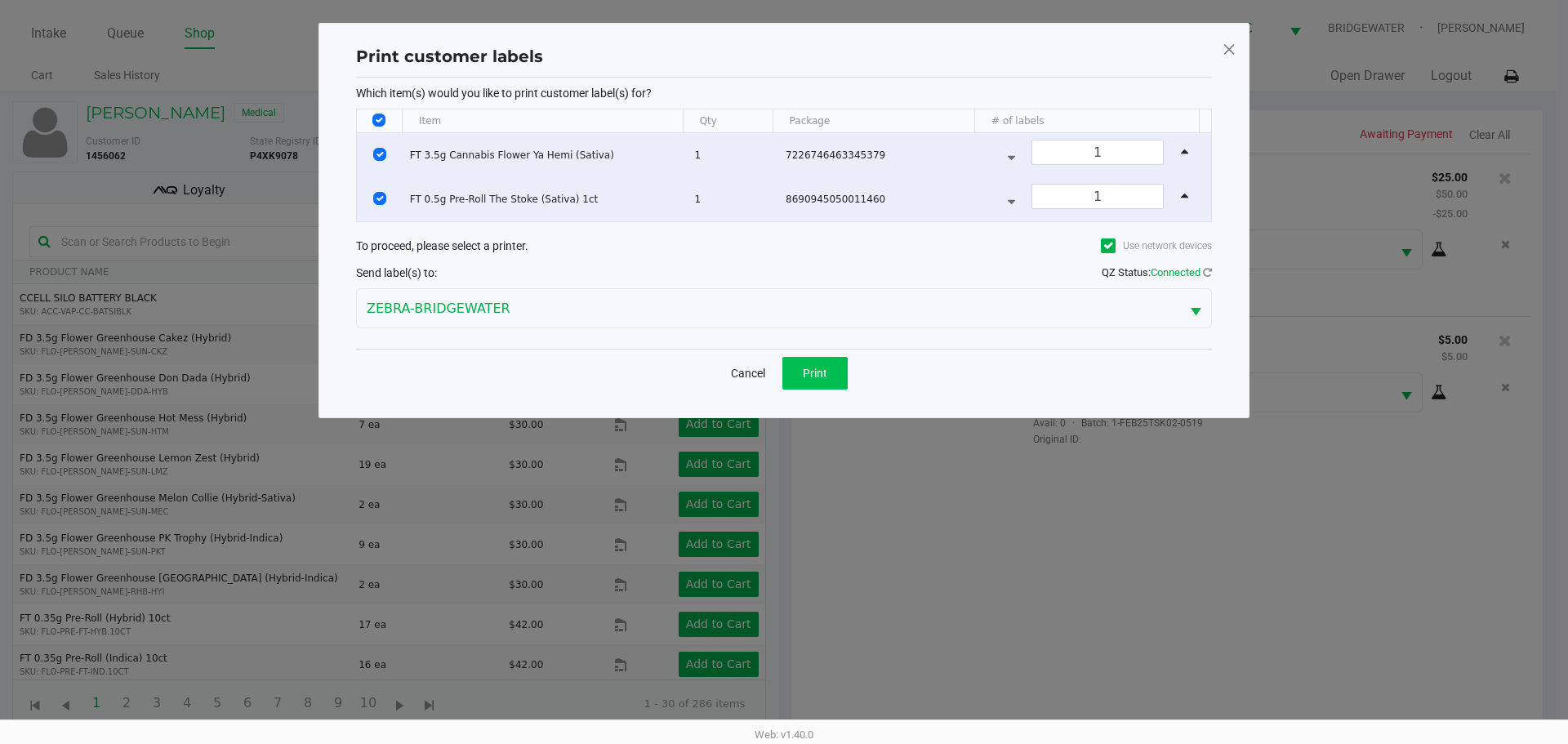
click at [828, 370] on button "Print" at bounding box center [815, 373] width 66 height 32
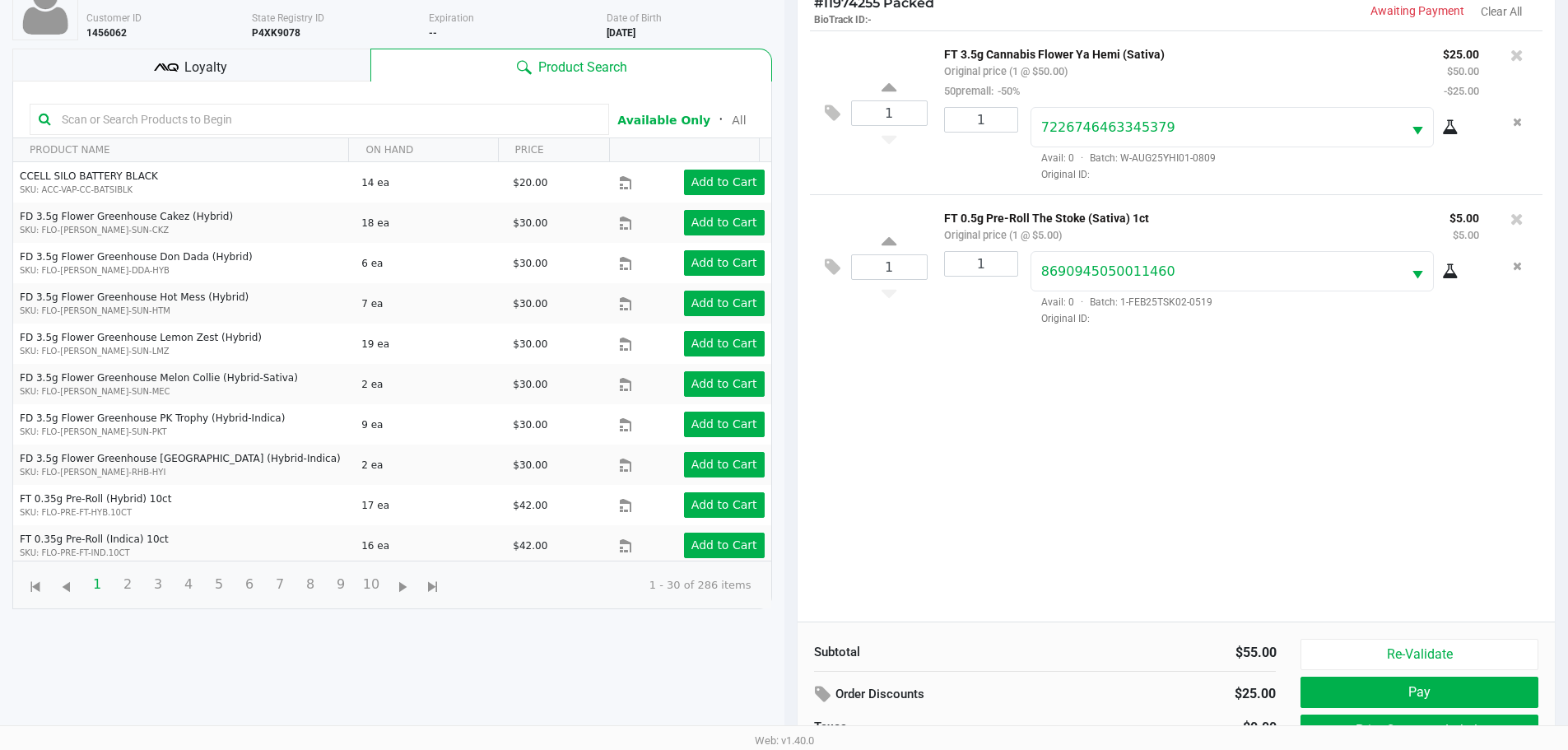
scroll to position [178, 0]
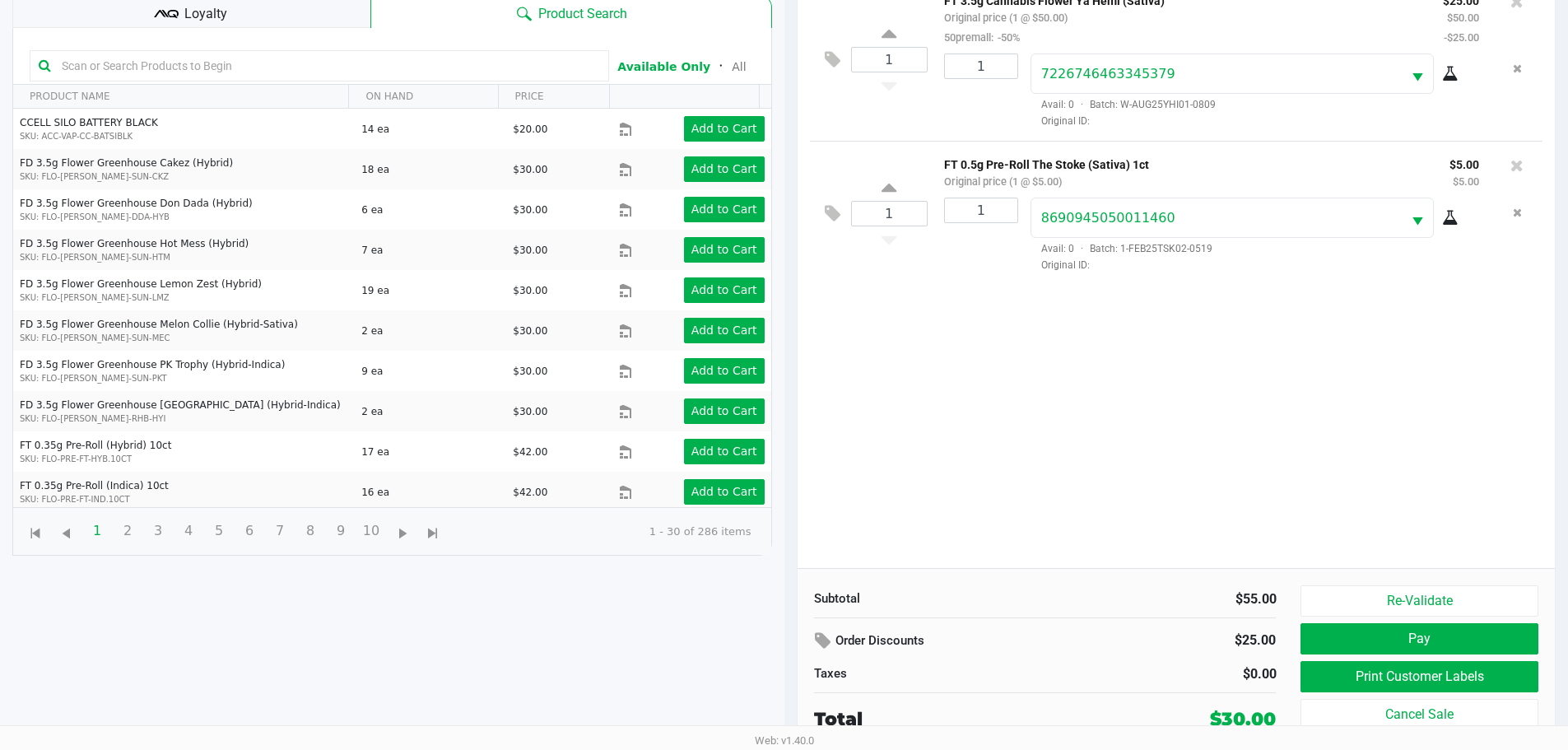
click at [1452, 623] on button "Pay" at bounding box center [1418, 639] width 237 height 32
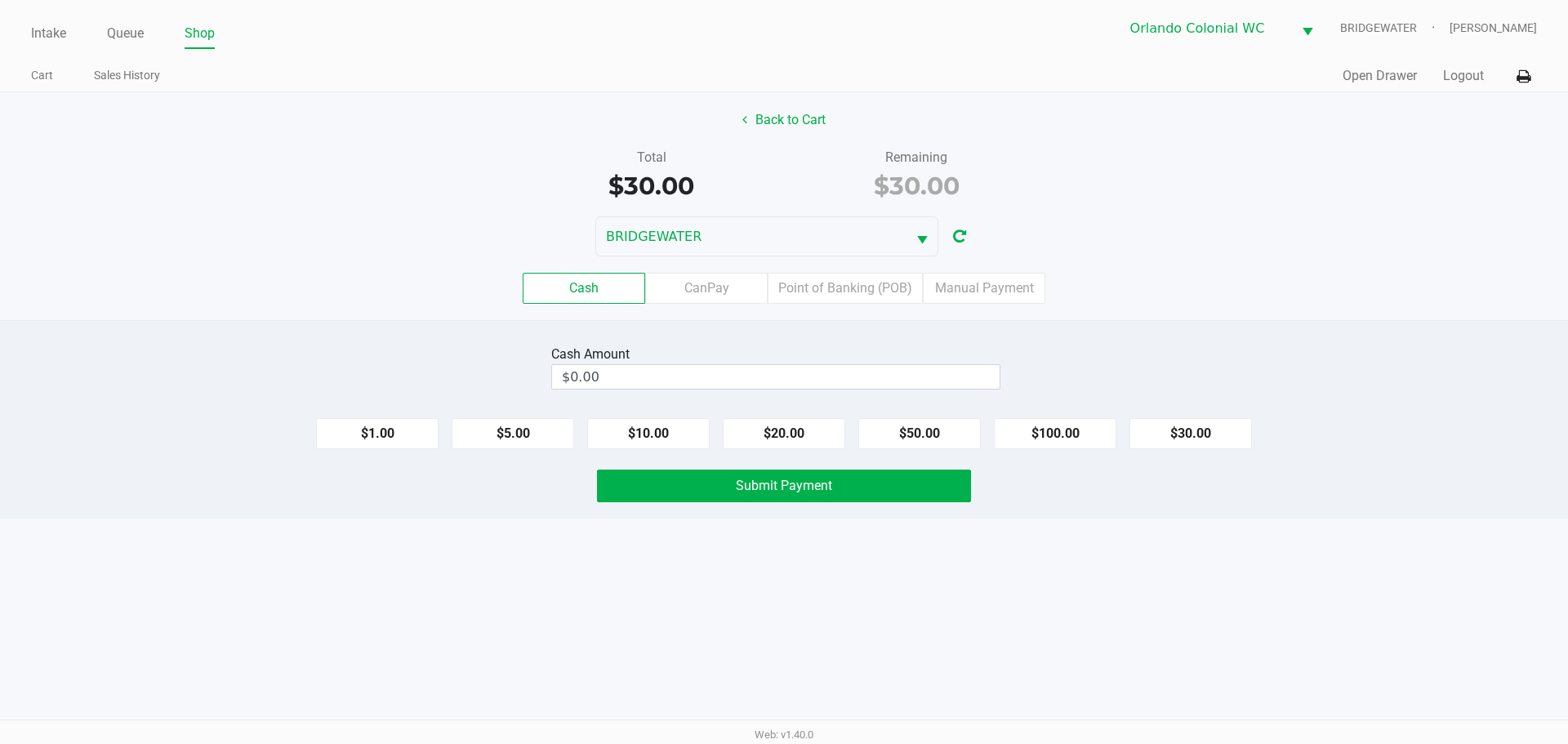
click at [952, 660] on div "Intake Queue Shop Orlando Colonial WC BRIDGEWATER Jorge Pagan Cart Sales Histor…" at bounding box center [784, 372] width 1568 height 744
click at [860, 289] on label "Point of Banking (POB)" at bounding box center [846, 288] width 155 height 31
click at [0, 0] on 7 "Point of Banking (POB)" at bounding box center [0, 0] width 0 height 0
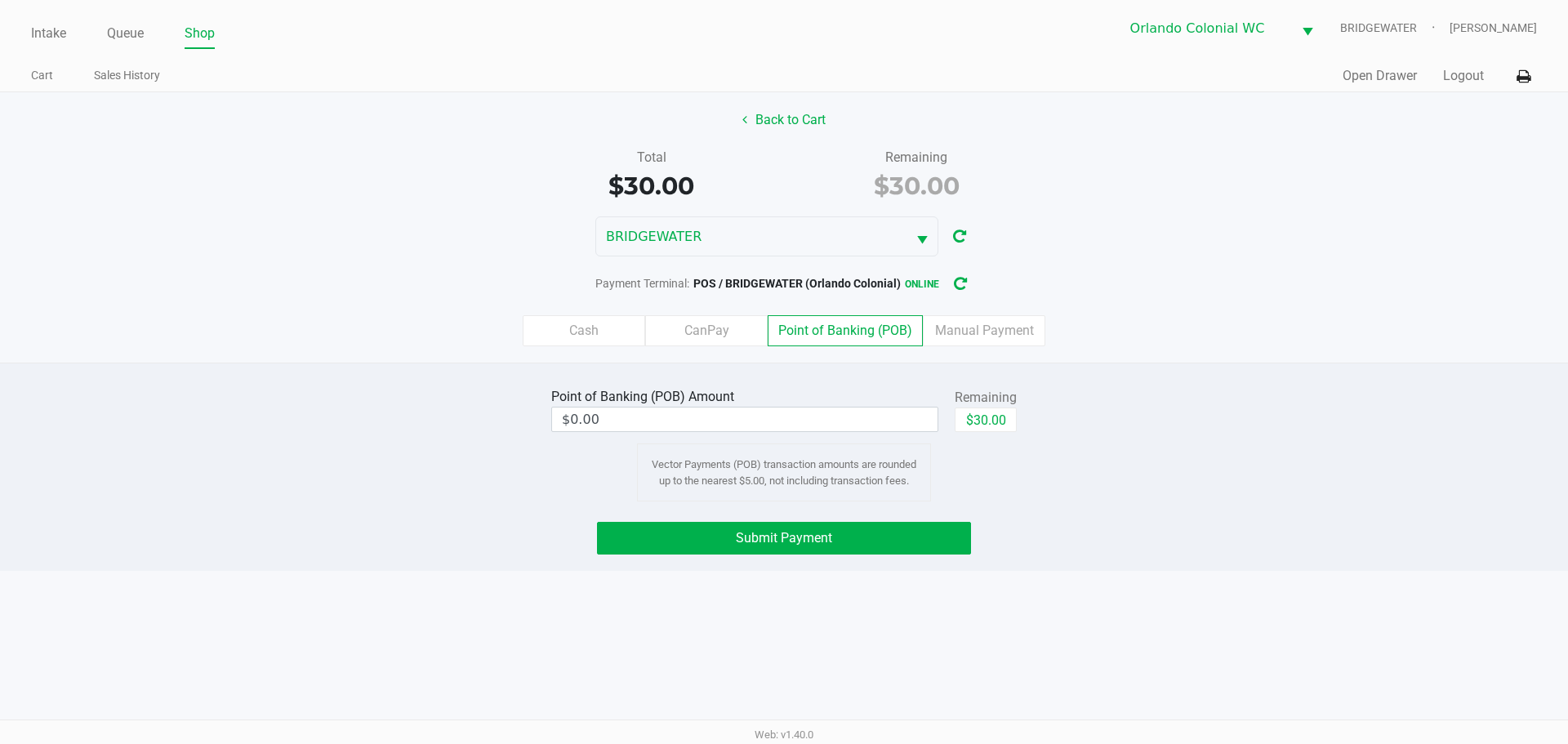
click at [1004, 425] on button "$30.00" at bounding box center [985, 420] width 62 height 24
type input "$30.00"
click at [948, 611] on div "Intake Queue Shop Orlando Colonial WC BRIDGEWATER Jorge Pagan Cart Sales Histor…" at bounding box center [784, 372] width 1568 height 744
click at [933, 534] on button "Submit Payment" at bounding box center [784, 537] width 374 height 32
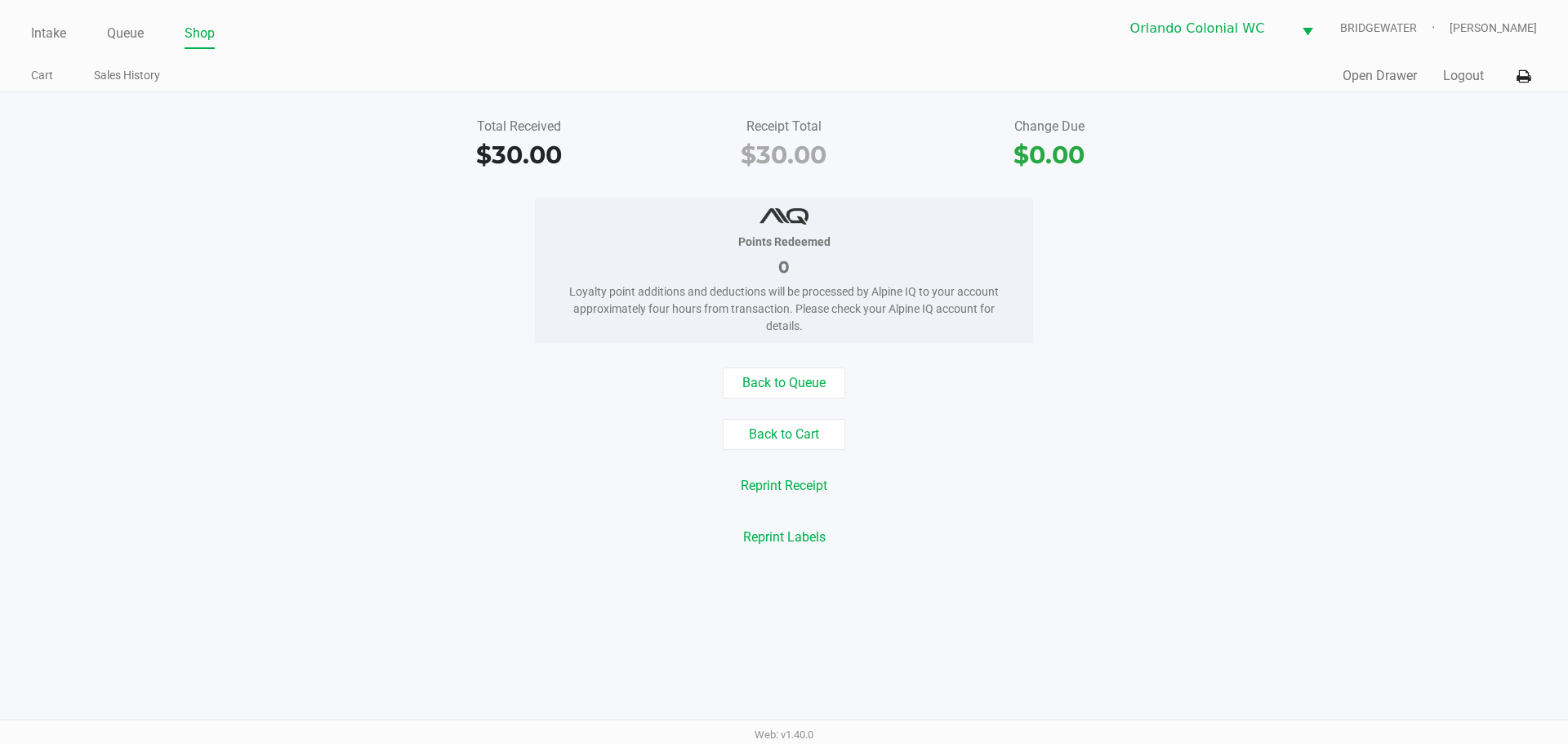
click at [394, 394] on div "Back to Queue" at bounding box center [784, 383] width 1592 height 31
click at [130, 37] on link "Queue" at bounding box center [125, 33] width 37 height 23
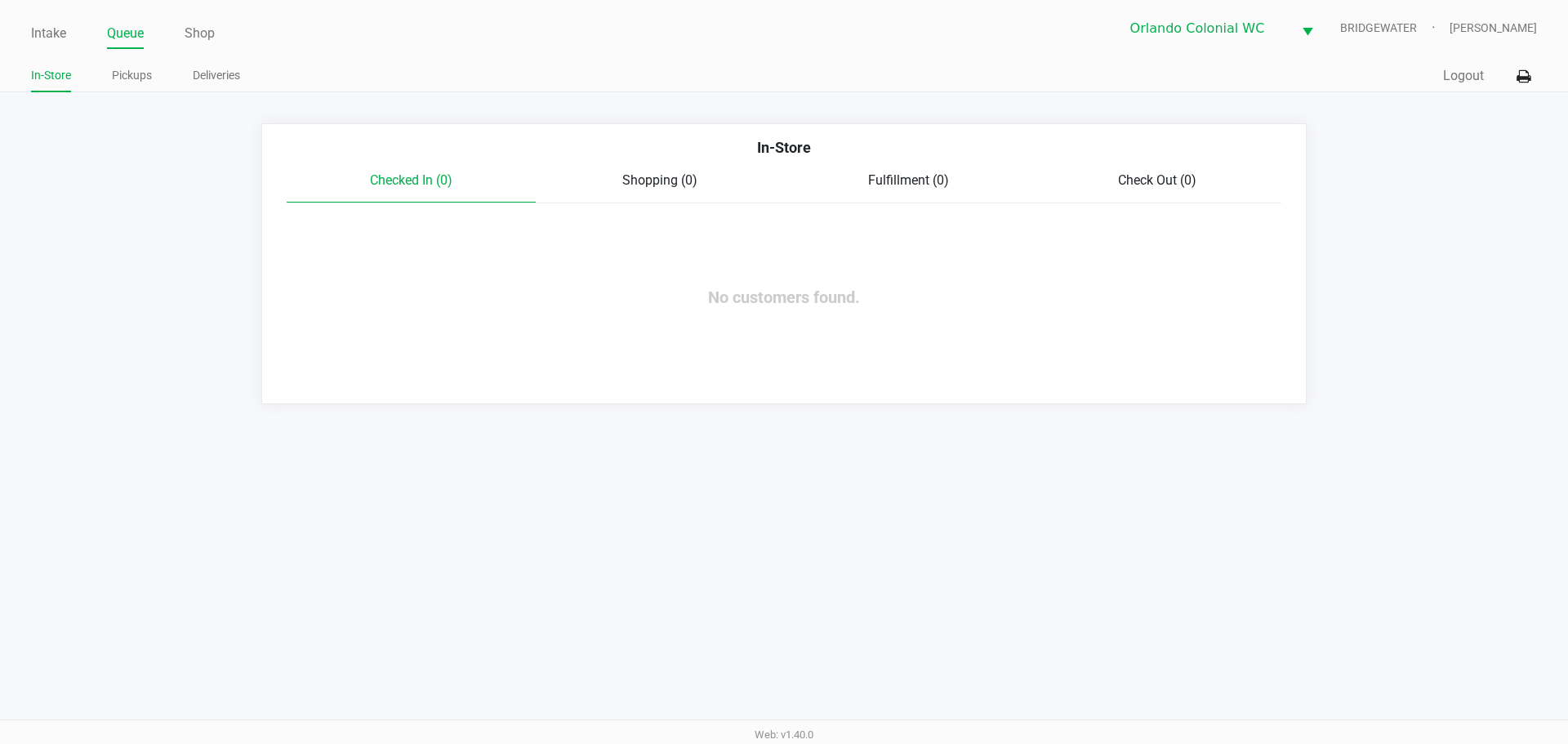
click at [143, 76] on link "Pickups" at bounding box center [132, 75] width 40 height 20
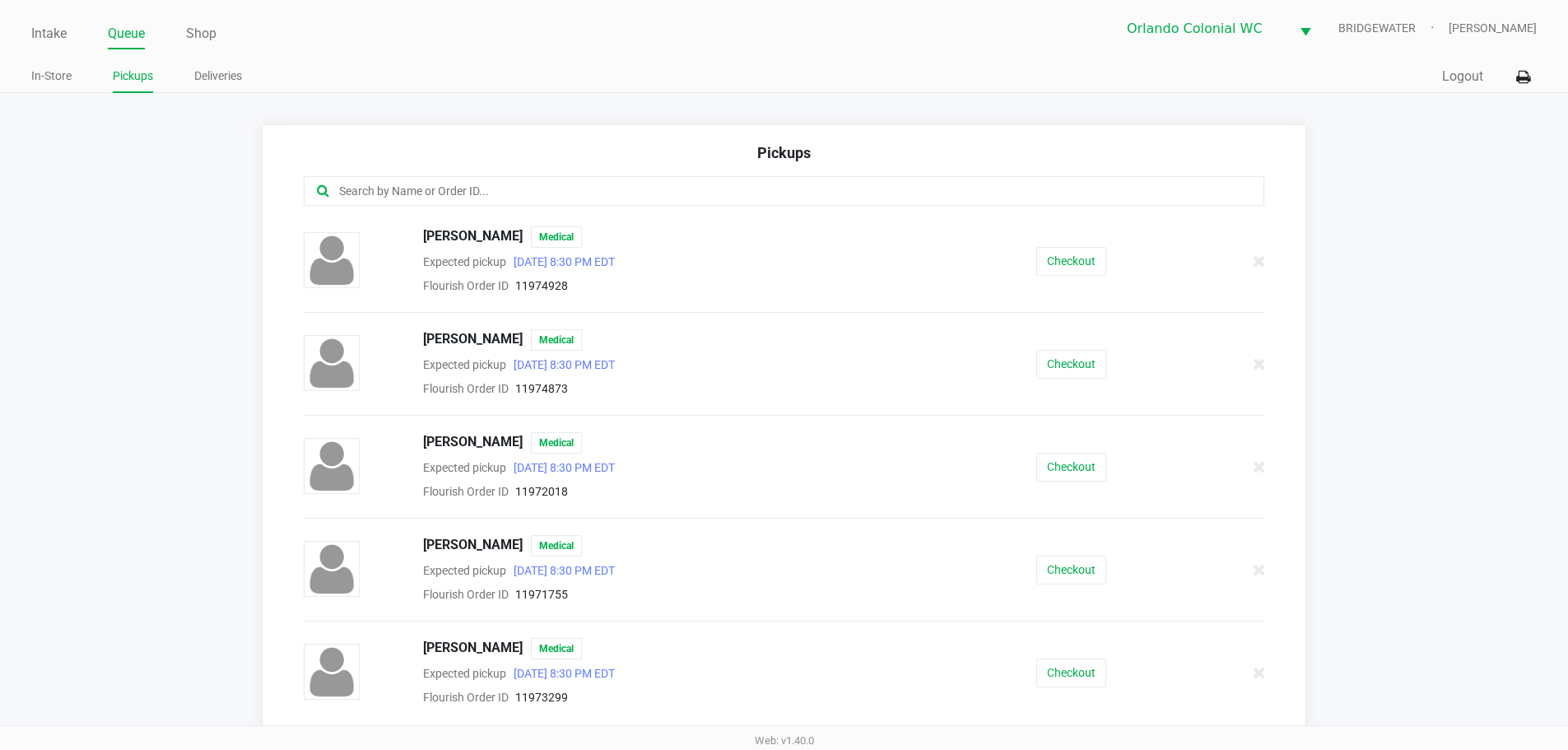
click at [725, 160] on div "Pickups" at bounding box center [784, 158] width 961 height 34
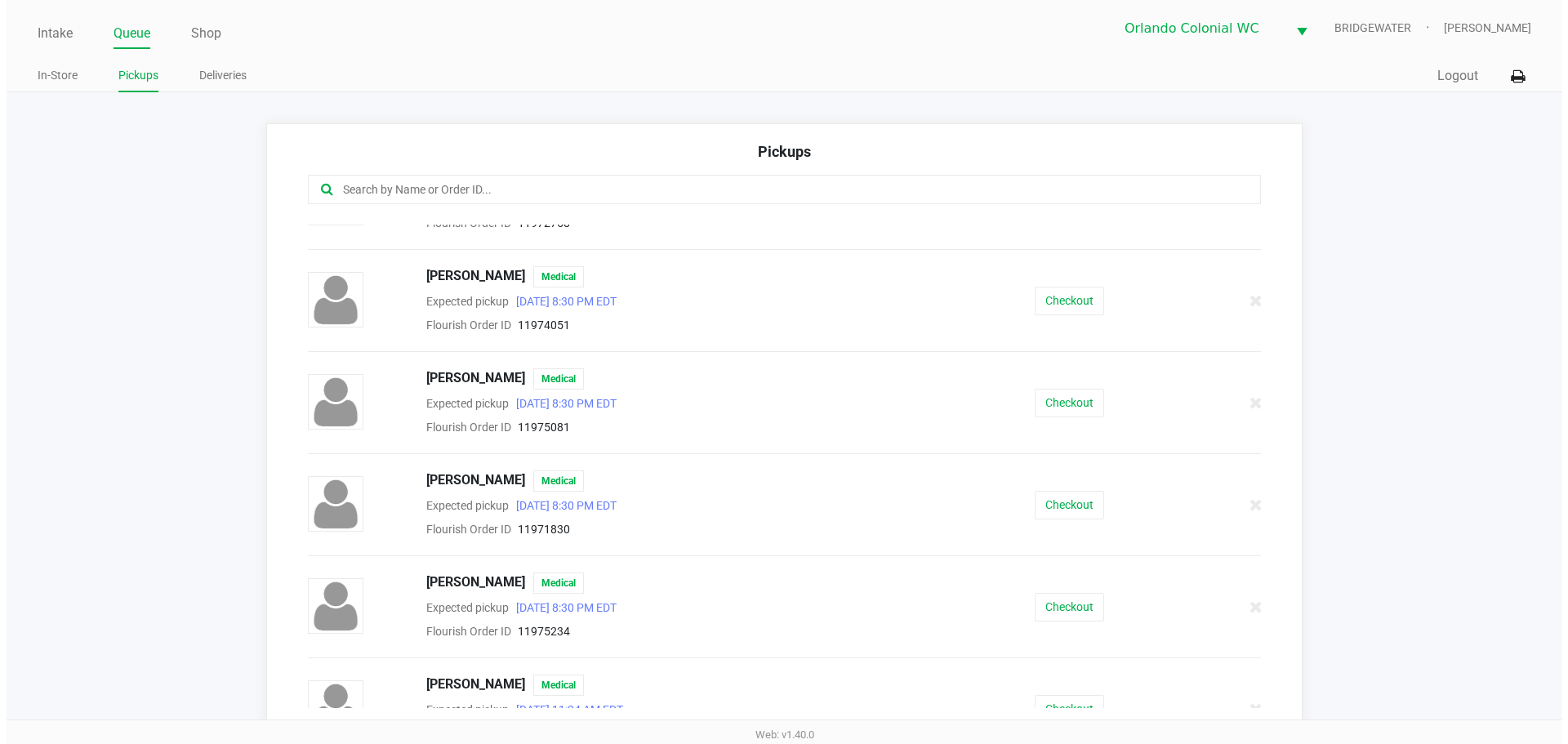
scroll to position [997, 0]
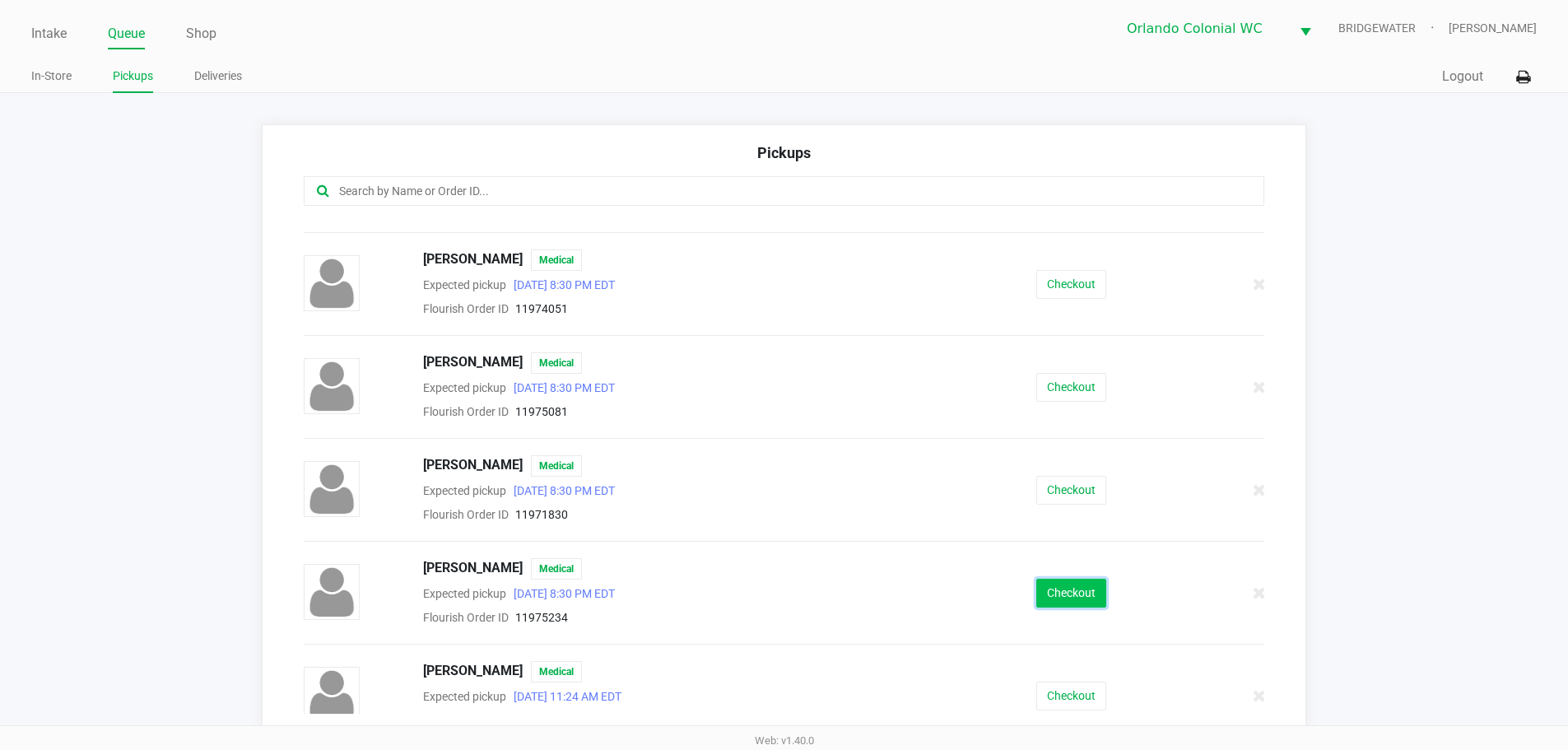
click at [1070, 603] on button "Checkout" at bounding box center [1071, 592] width 70 height 29
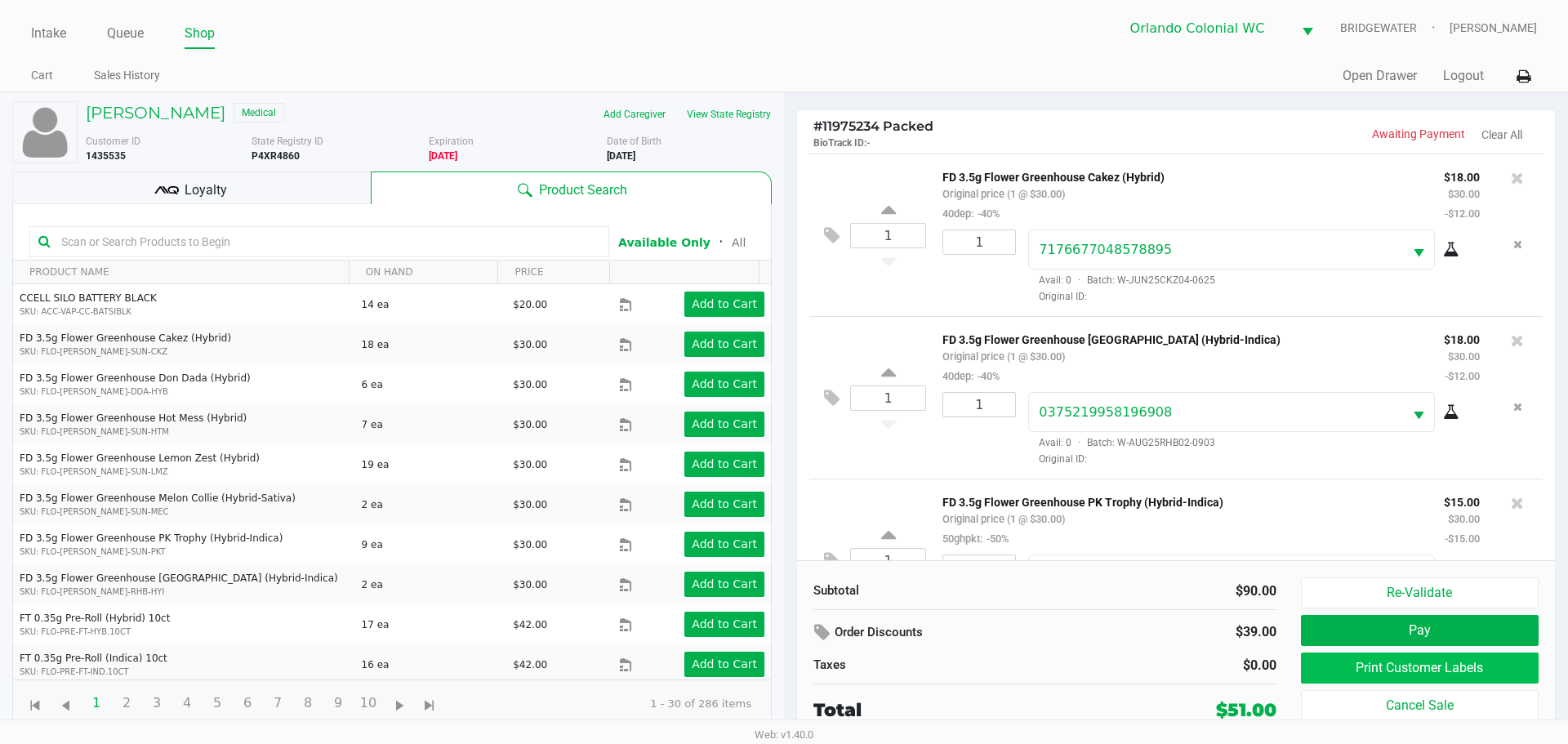
click at [1384, 665] on button "Print Customer Labels" at bounding box center [1419, 668] width 238 height 31
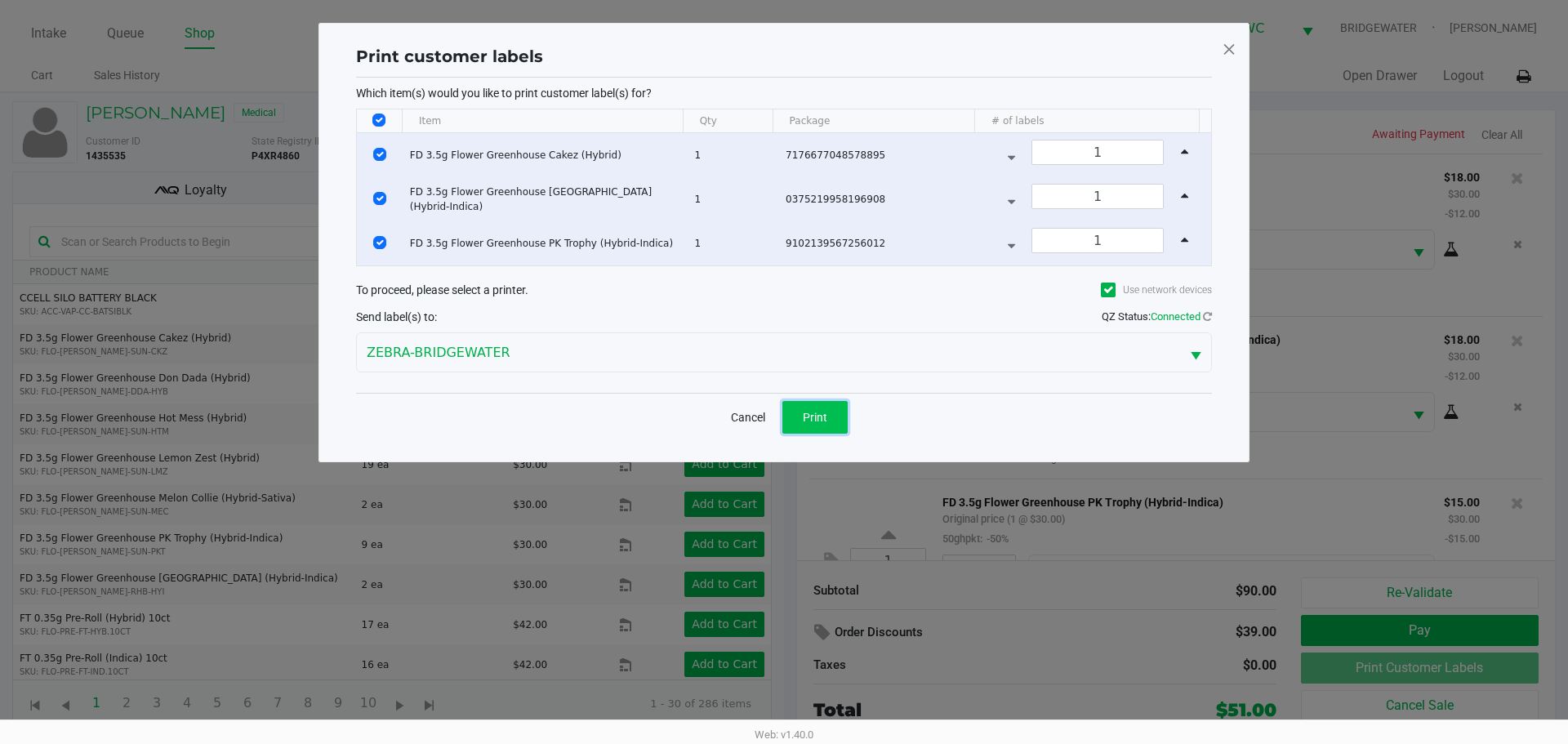
click at [821, 418] on span "Print" at bounding box center [815, 417] width 24 height 13
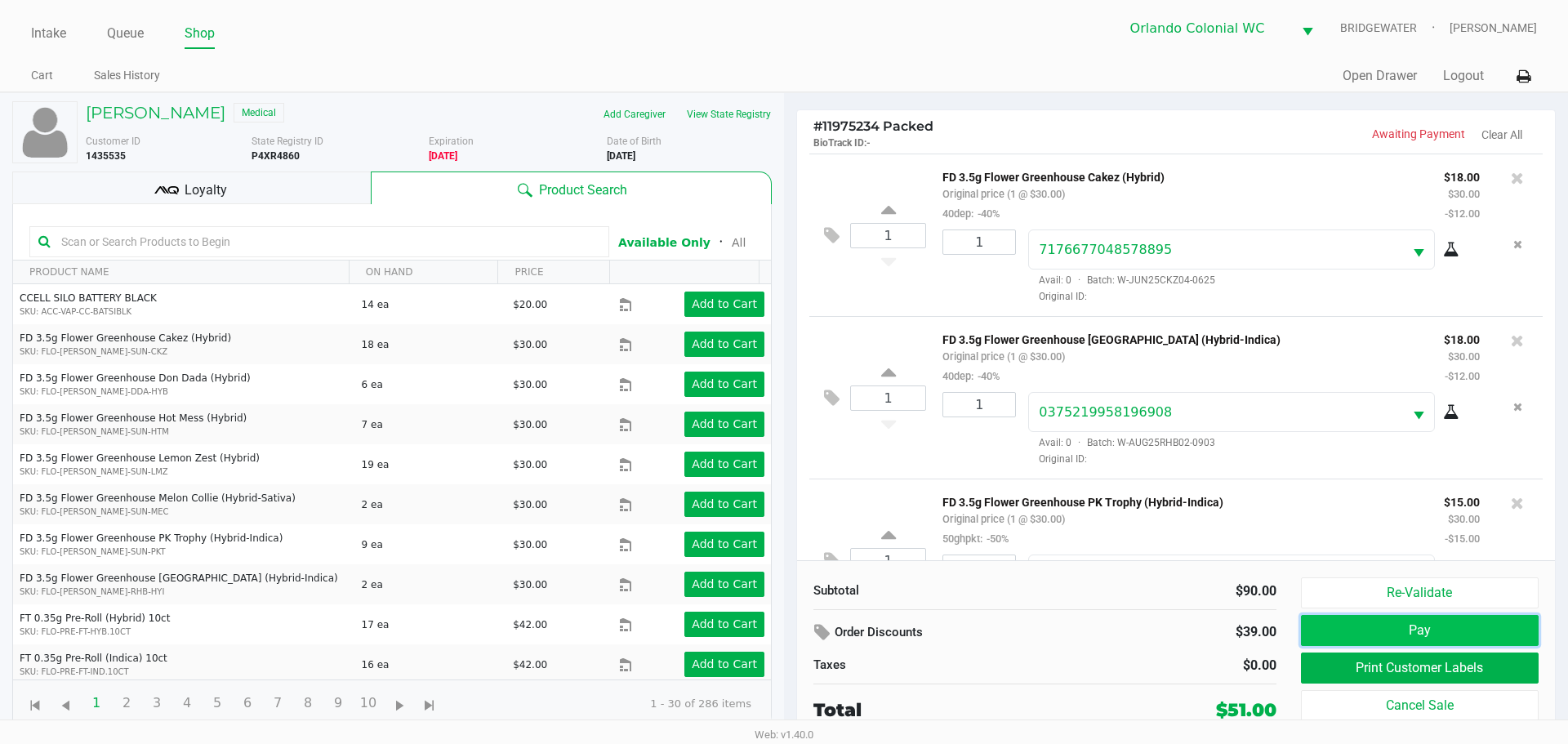
click at [1437, 633] on button "Pay" at bounding box center [1419, 630] width 238 height 31
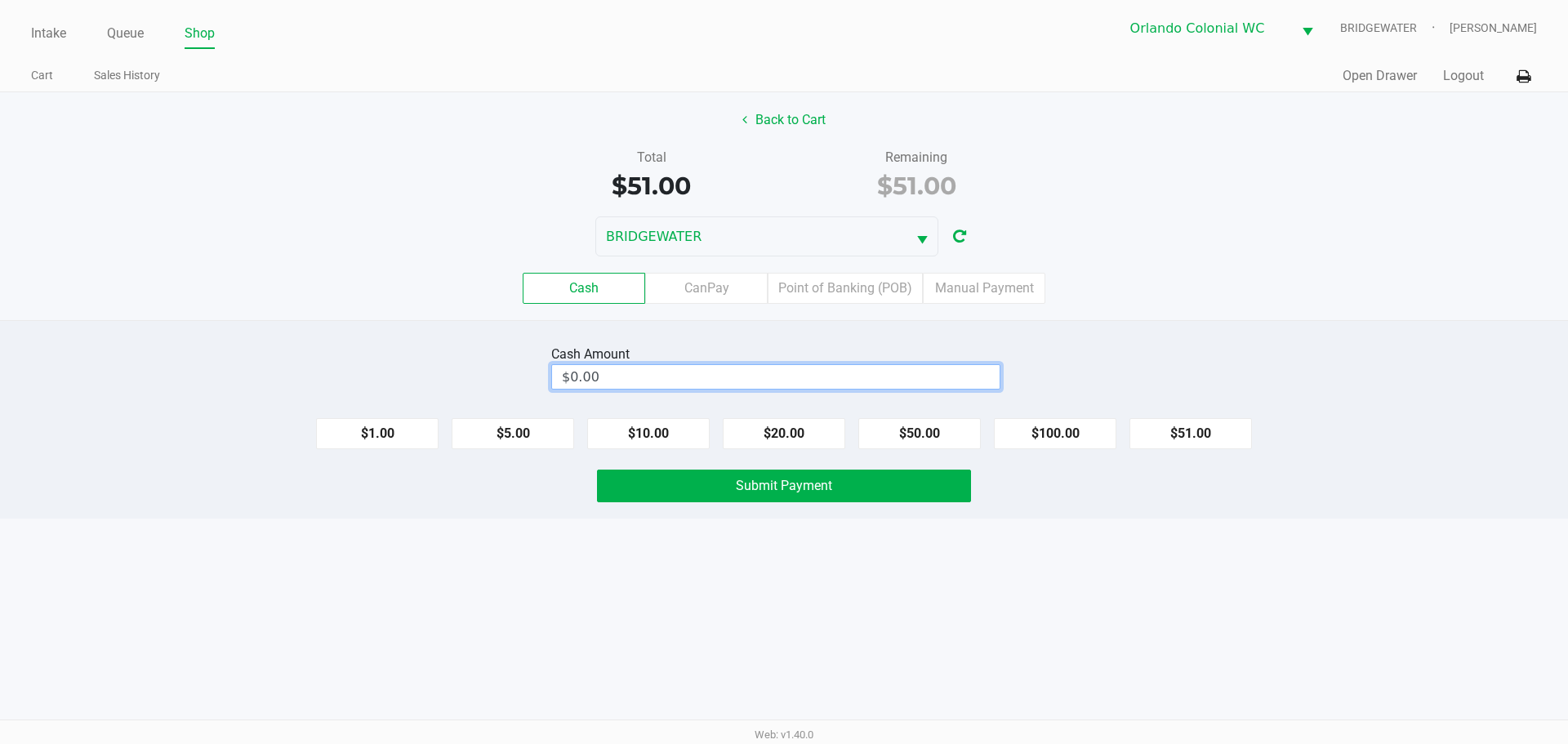
click at [957, 370] on input "$0.00" at bounding box center [776, 376] width 447 height 24
click at [922, 492] on button "Submit Payment" at bounding box center [784, 486] width 374 height 32
type input "$55.00"
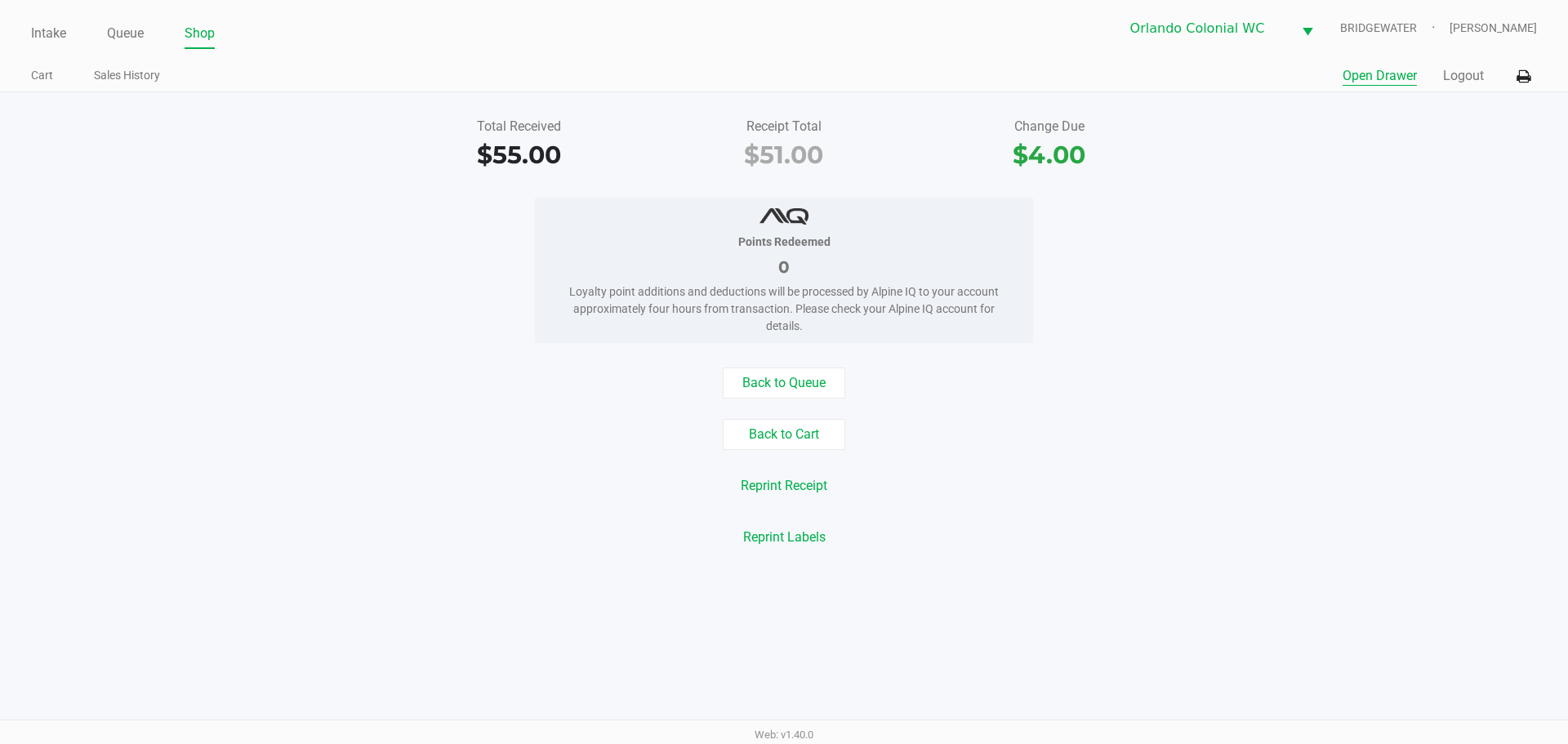
click at [1380, 78] on button "Open Drawer" at bounding box center [1379, 76] width 74 height 19
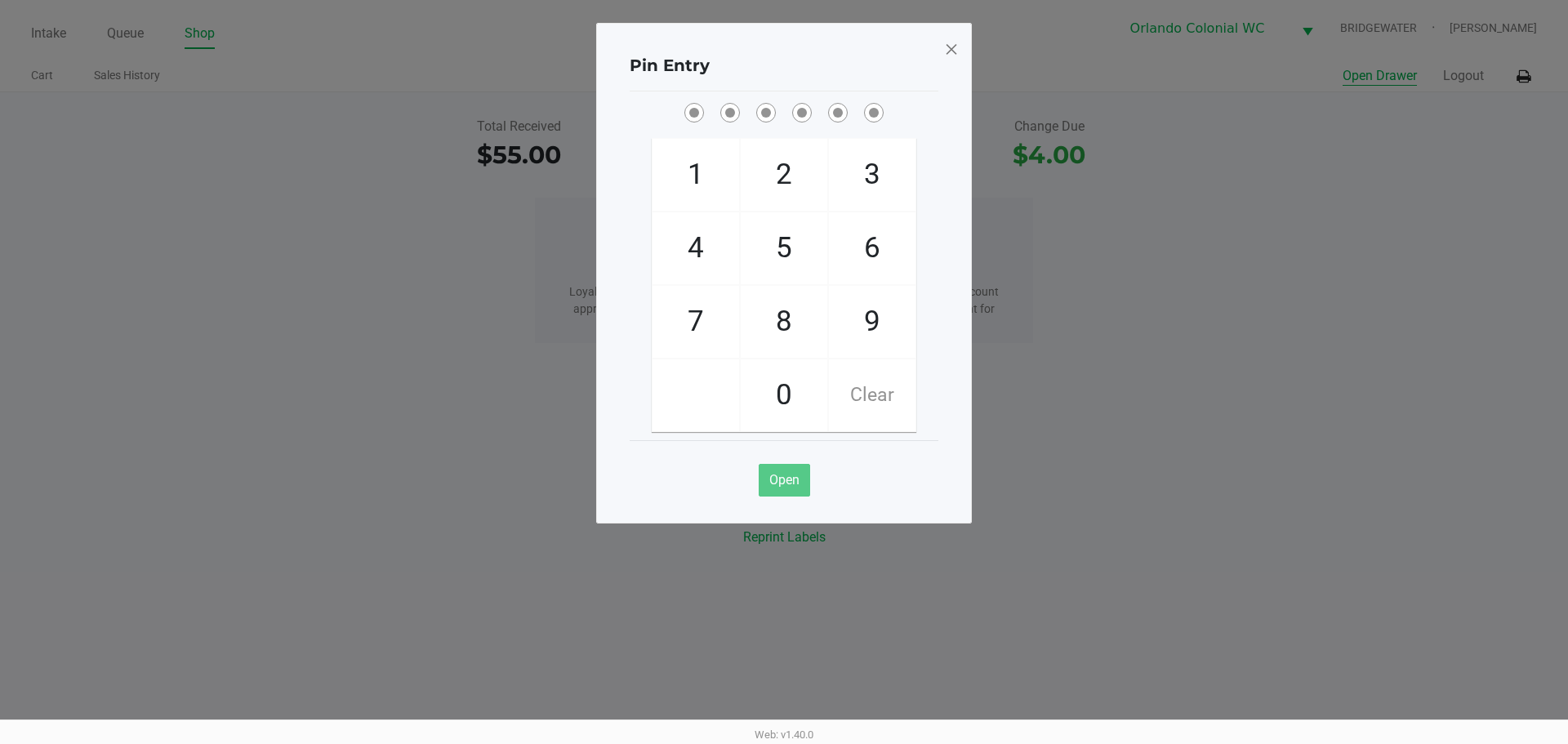
click at [797, 343] on span "8" at bounding box center [784, 321] width 86 height 72
checkbox input "true"
click at [679, 348] on span "7" at bounding box center [695, 321] width 86 height 72
checkbox input "true"
click at [774, 375] on span "0" at bounding box center [784, 395] width 86 height 72
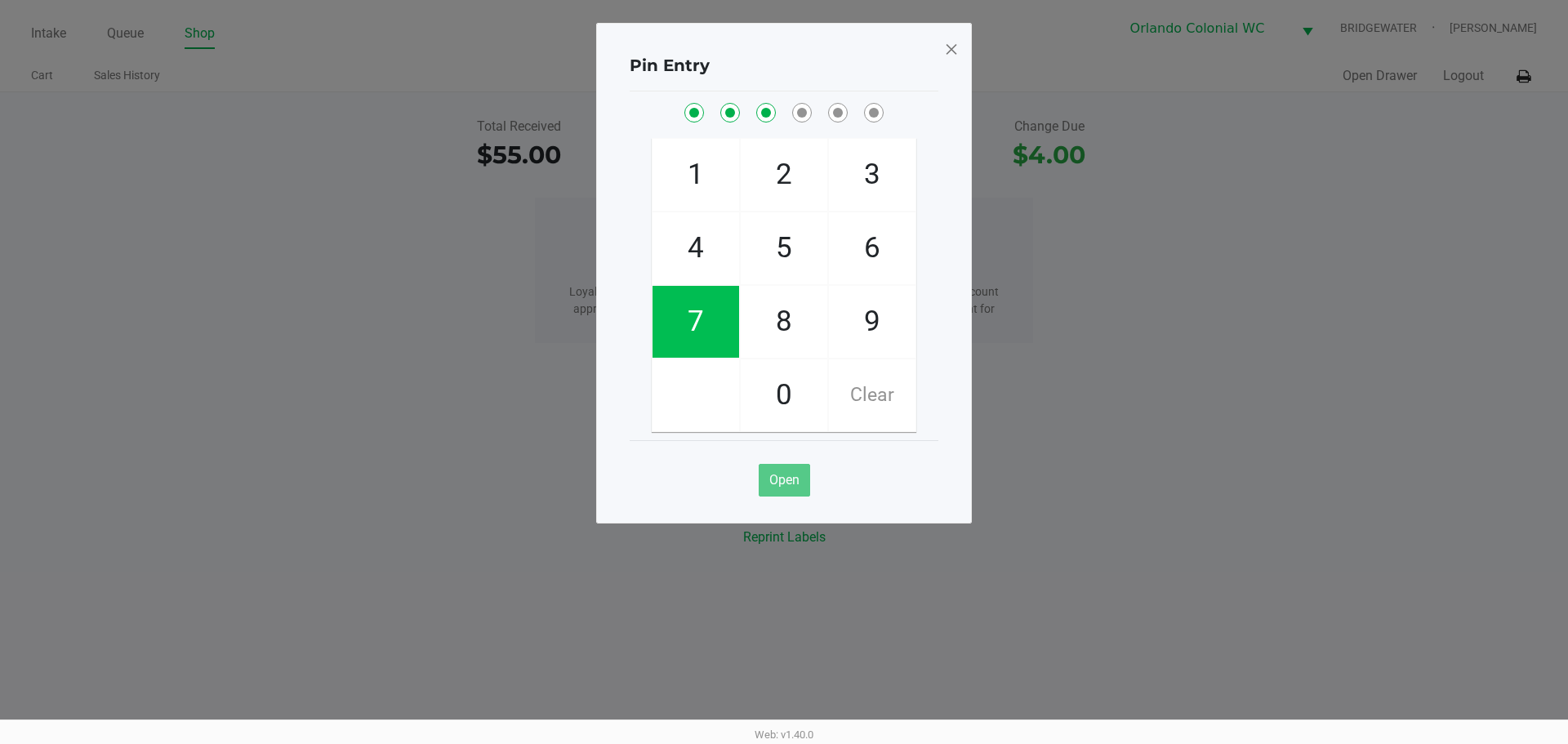
checkbox input "true"
click at [708, 238] on span "4" at bounding box center [695, 248] width 86 height 72
checkbox input "true"
click at [697, 334] on span "7" at bounding box center [695, 321] width 86 height 72
checkbox input "true"
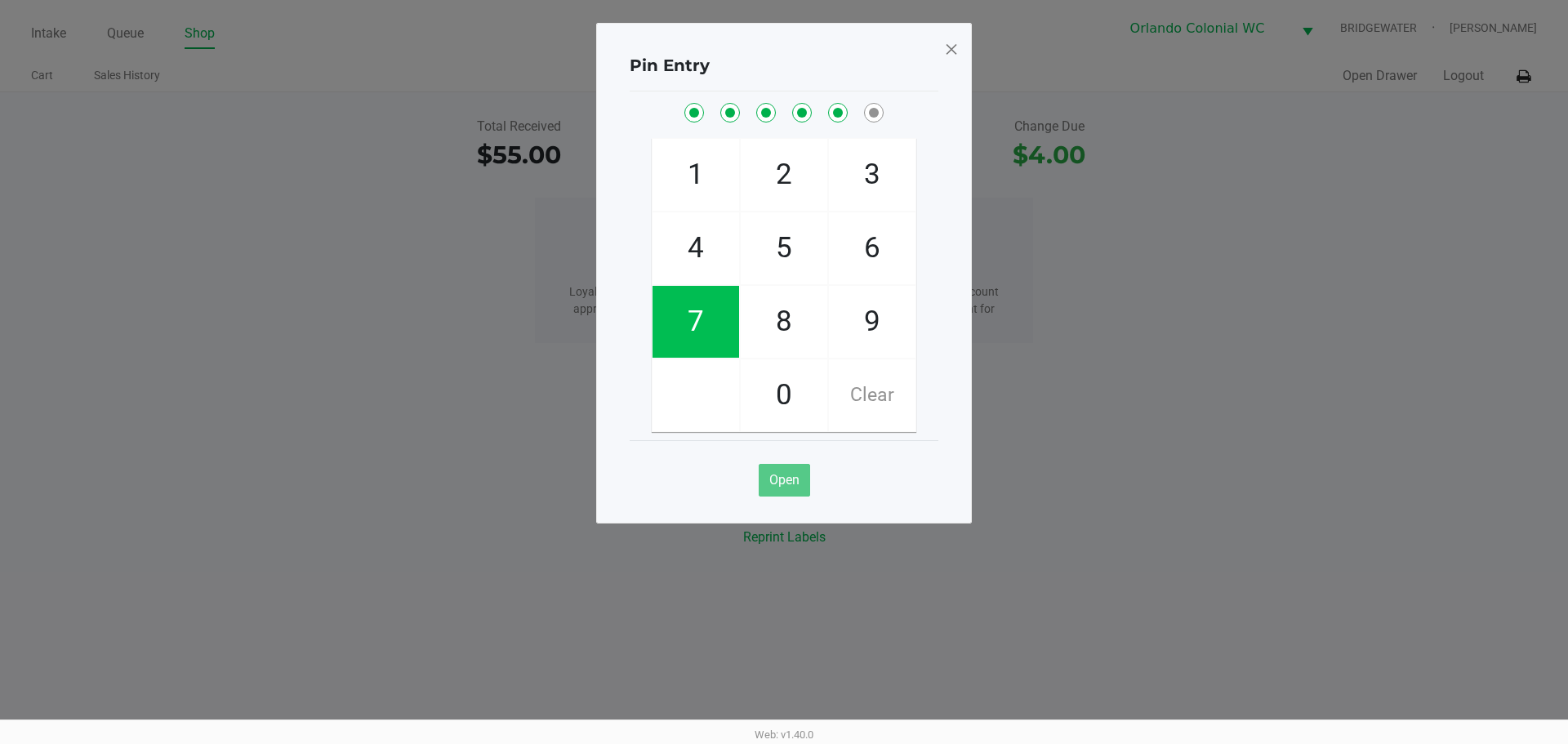
click at [681, 183] on span "1" at bounding box center [695, 175] width 86 height 72
checkbox input "true"
click at [953, 51] on span at bounding box center [951, 49] width 15 height 26
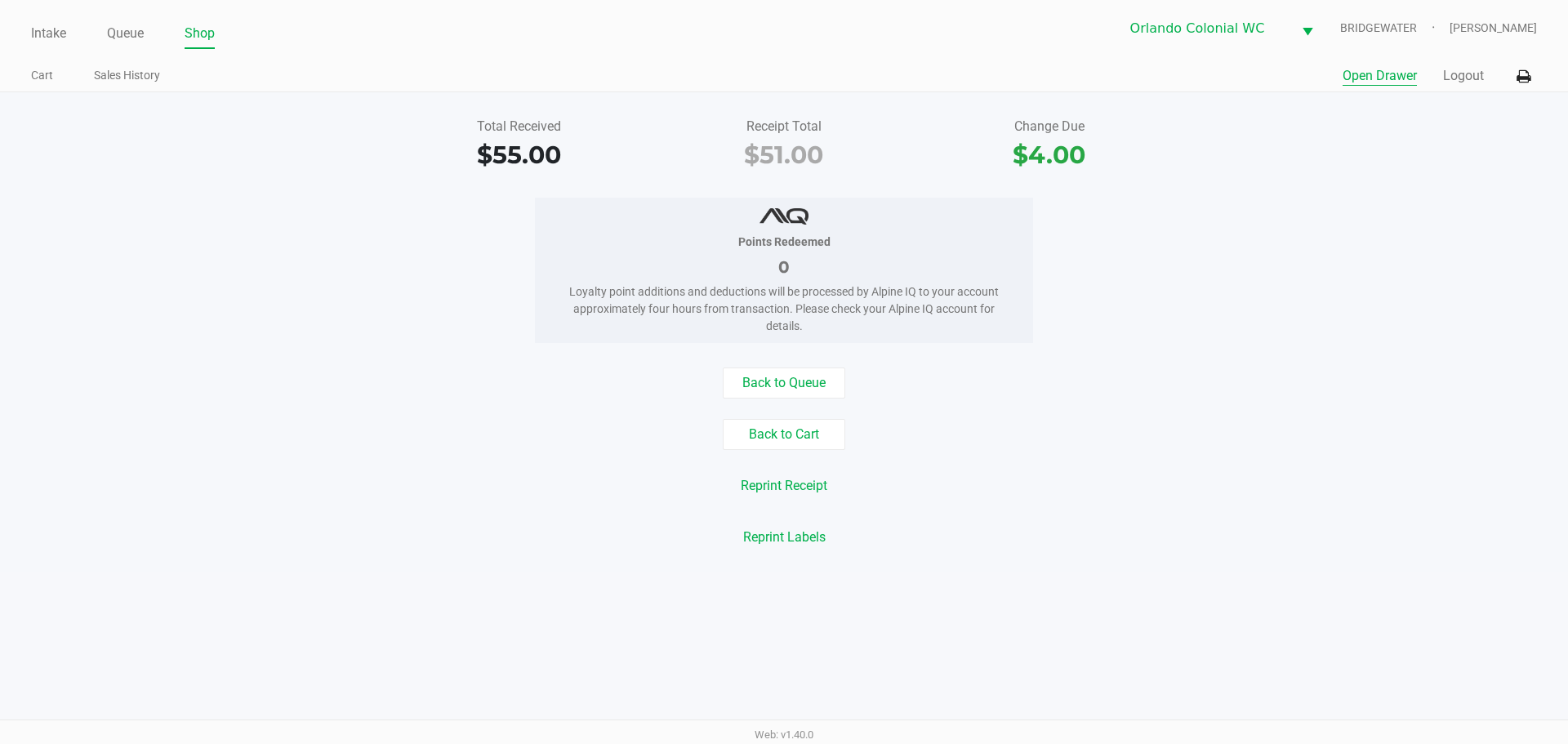
click at [62, 37] on link "Intake" at bounding box center [49, 33] width 35 height 23
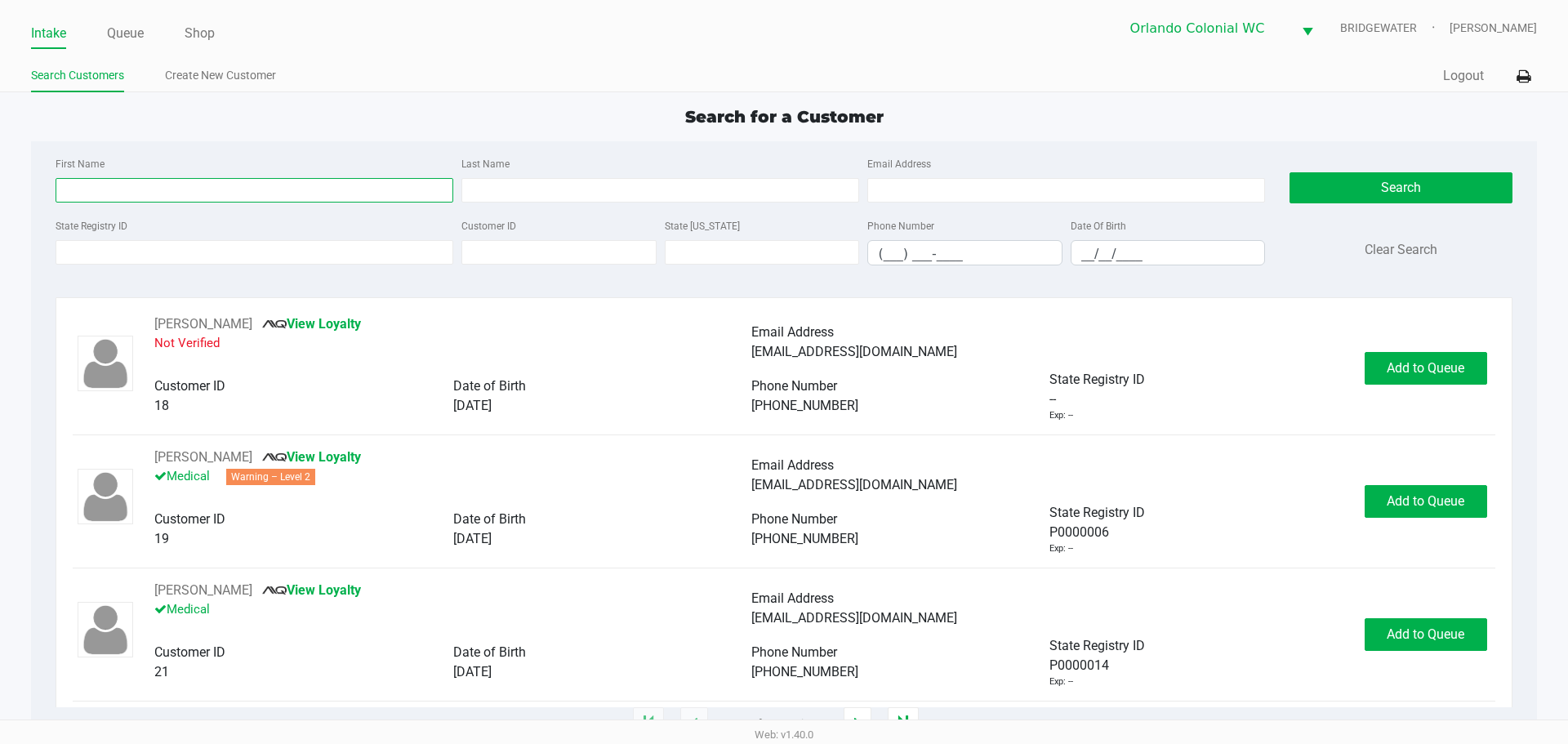
click at [143, 189] on input "First Name" at bounding box center [254, 190] width 397 height 24
type input "steven"
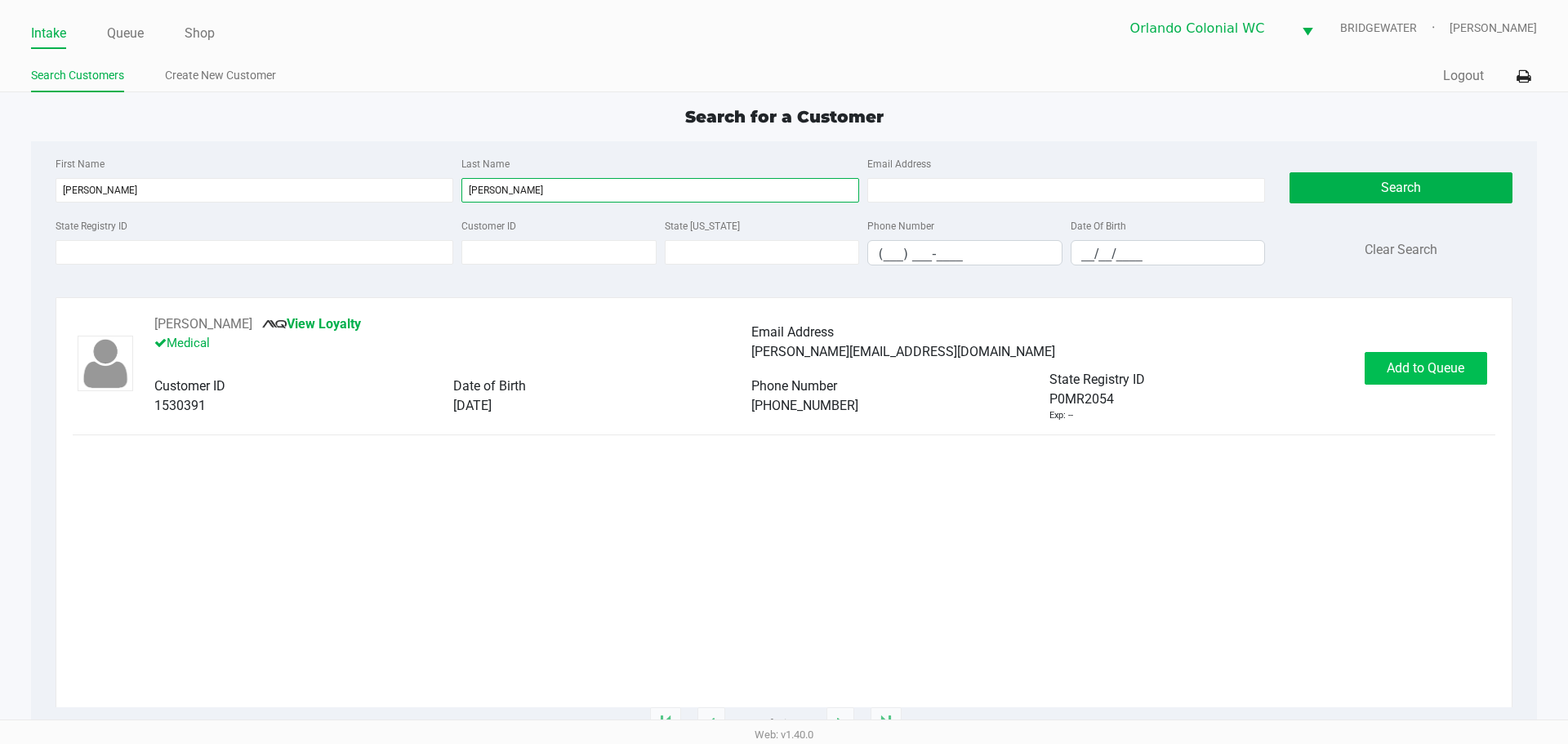
type input "tolbert"
click at [1399, 355] on button "Add to Queue" at bounding box center [1426, 368] width 122 height 32
click at [1399, 355] on div "Add to Queue" at bounding box center [1426, 368] width 122 height 32
click at [1399, 355] on div "Add to Queue" at bounding box center [1426, 368] width 122 height 32
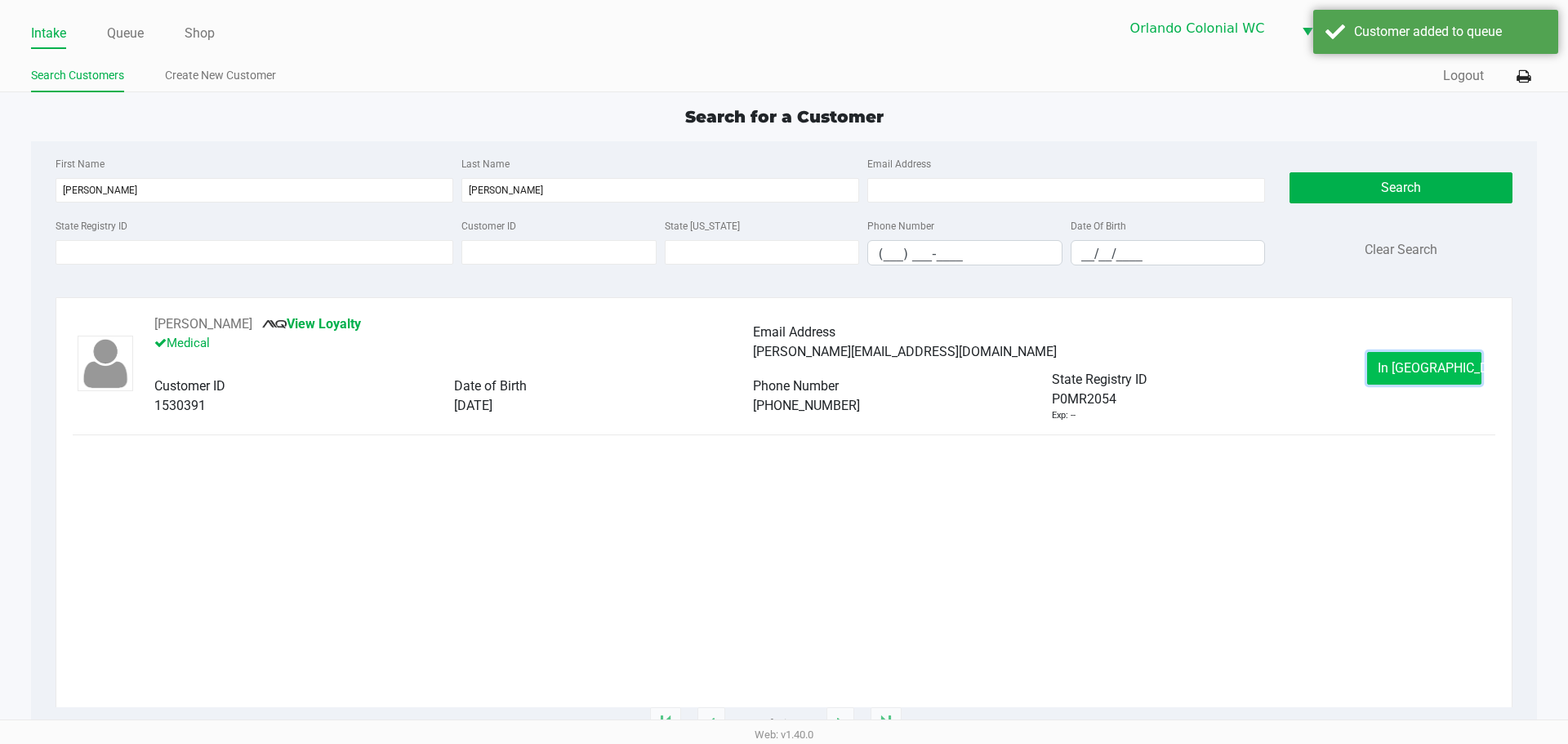
click at [1412, 372] on button "In Queue" at bounding box center [1424, 368] width 114 height 32
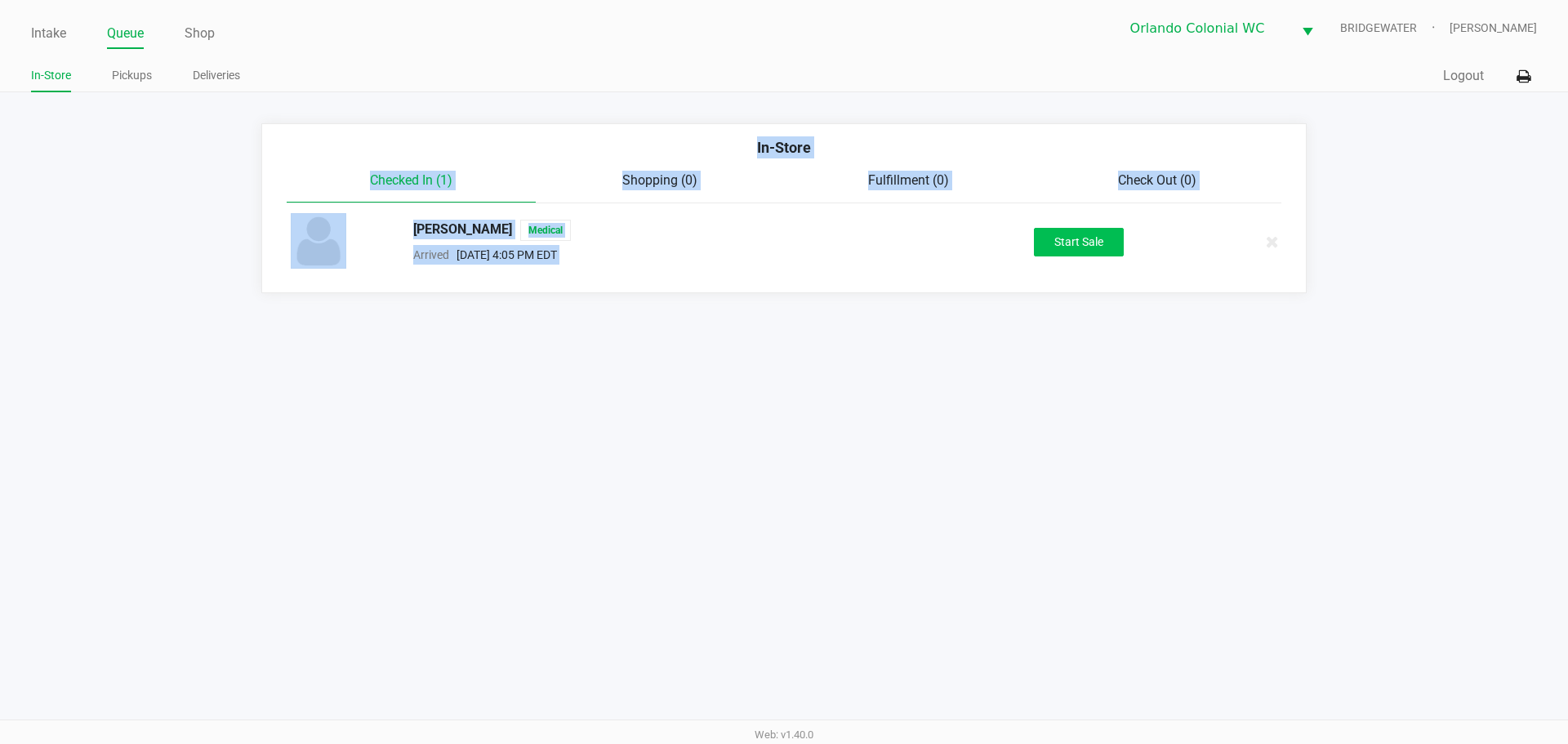
click at [1103, 251] on button "Start Sale" at bounding box center [1079, 242] width 90 height 29
click at [1111, 249] on div "Start Sale" at bounding box center [1079, 242] width 90 height 29
click at [1105, 259] on div "STEVEN TOLBERT Medical Arrived Sep 19, 2025 4:05 PM EDT Start Sale" at bounding box center [784, 241] width 1011 height 57
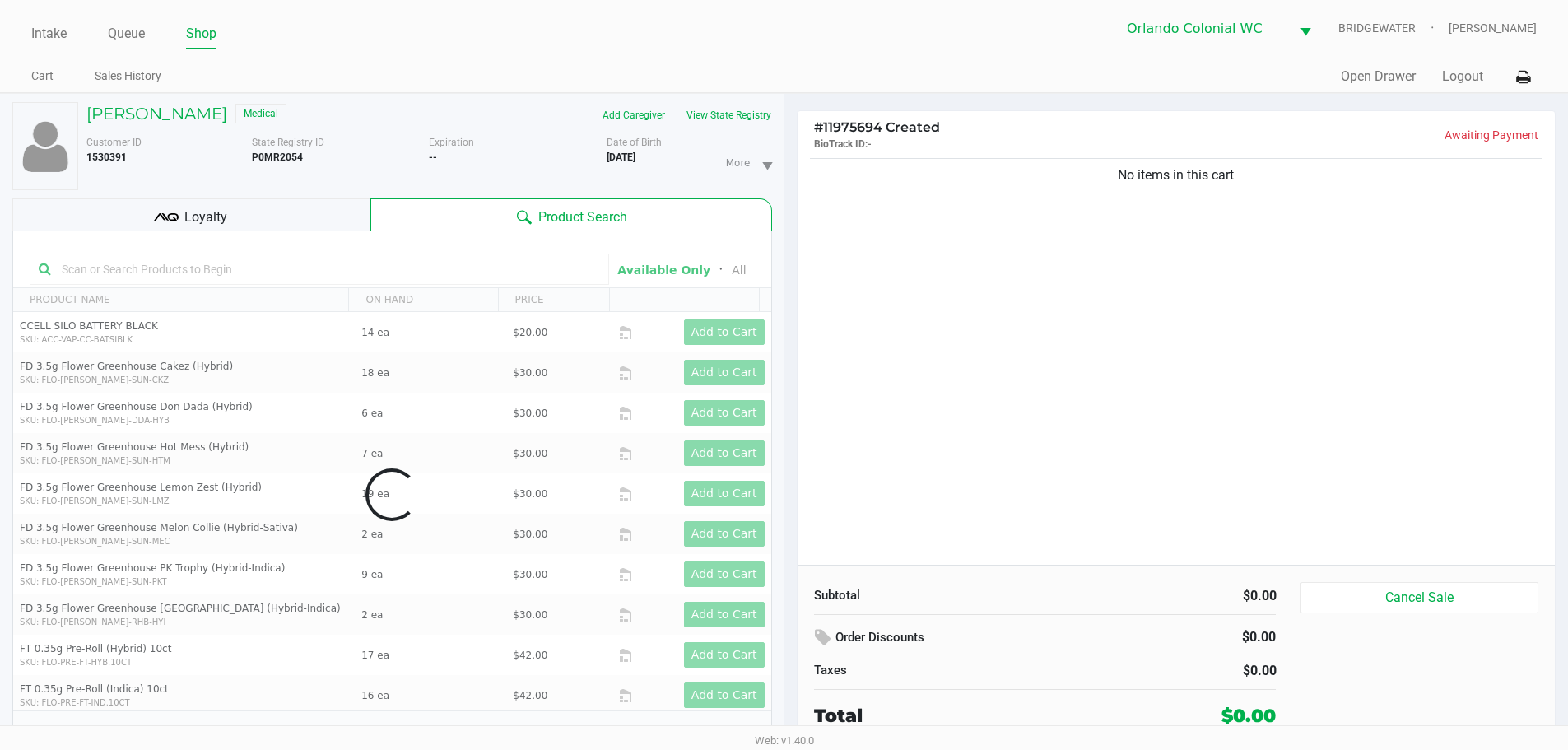
click at [1101, 357] on div "No items in this cart" at bounding box center [1176, 360] width 758 height 410
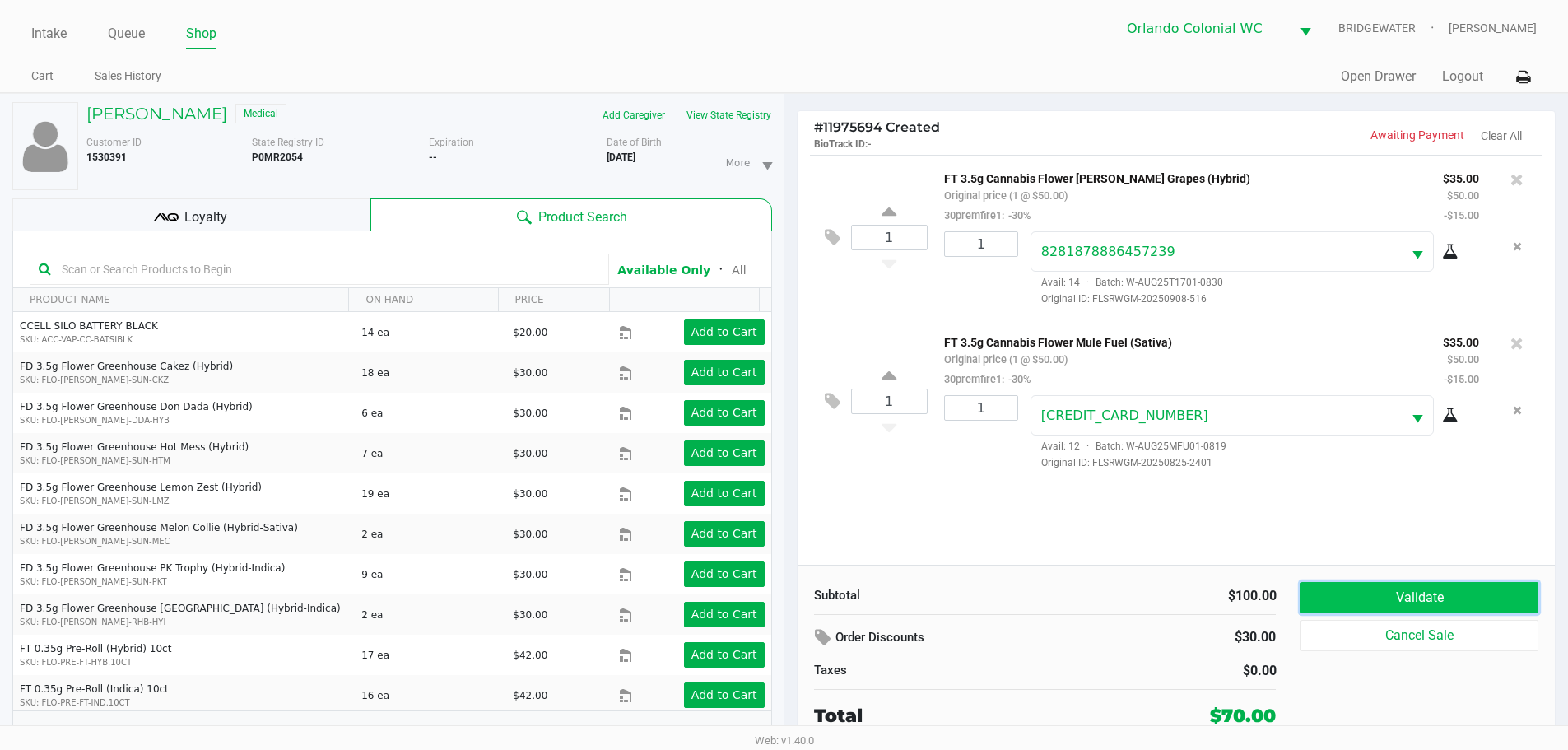
click at [1438, 596] on button "Validate" at bounding box center [1418, 598] width 237 height 32
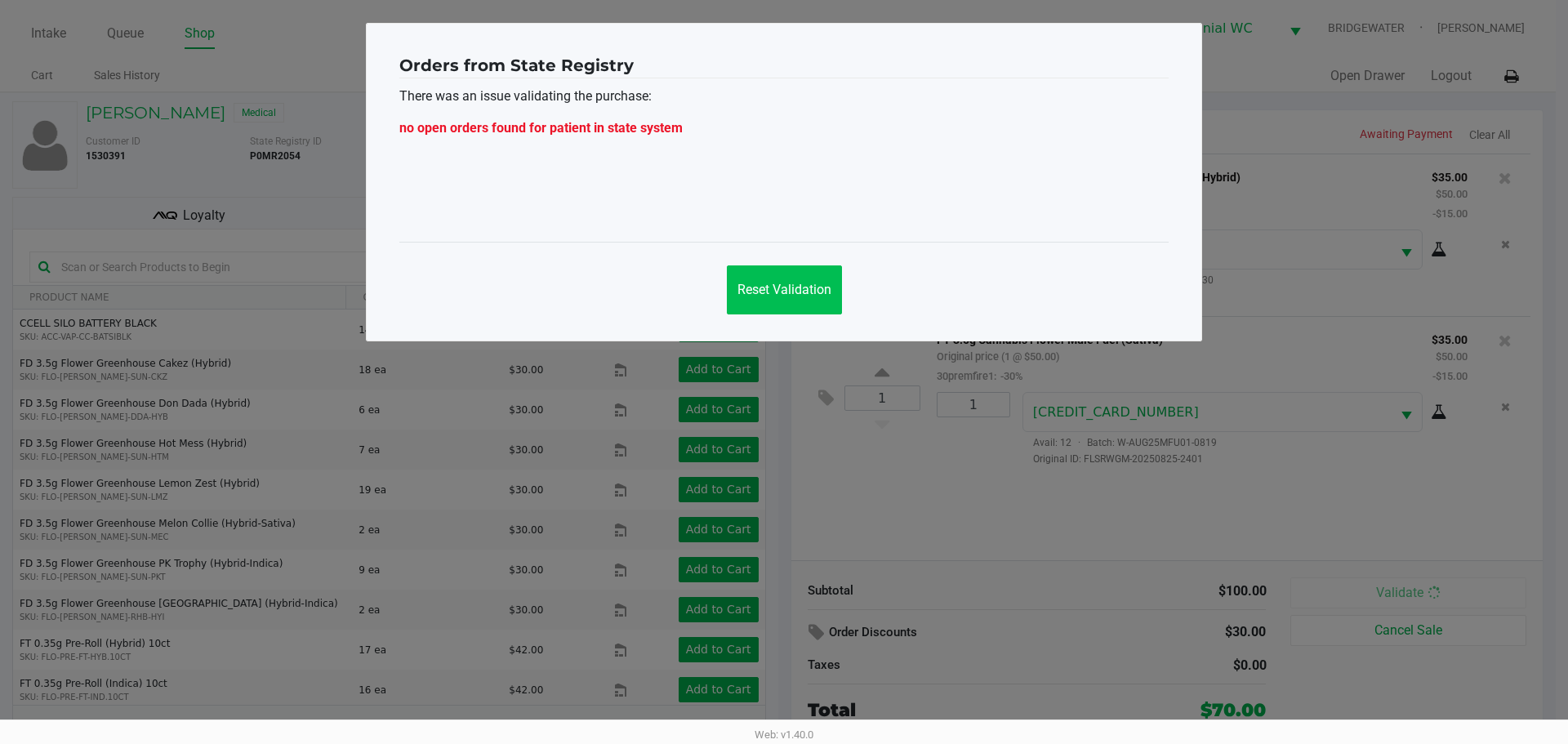
click at [802, 286] on span "Reset Validation" at bounding box center [784, 290] width 94 height 16
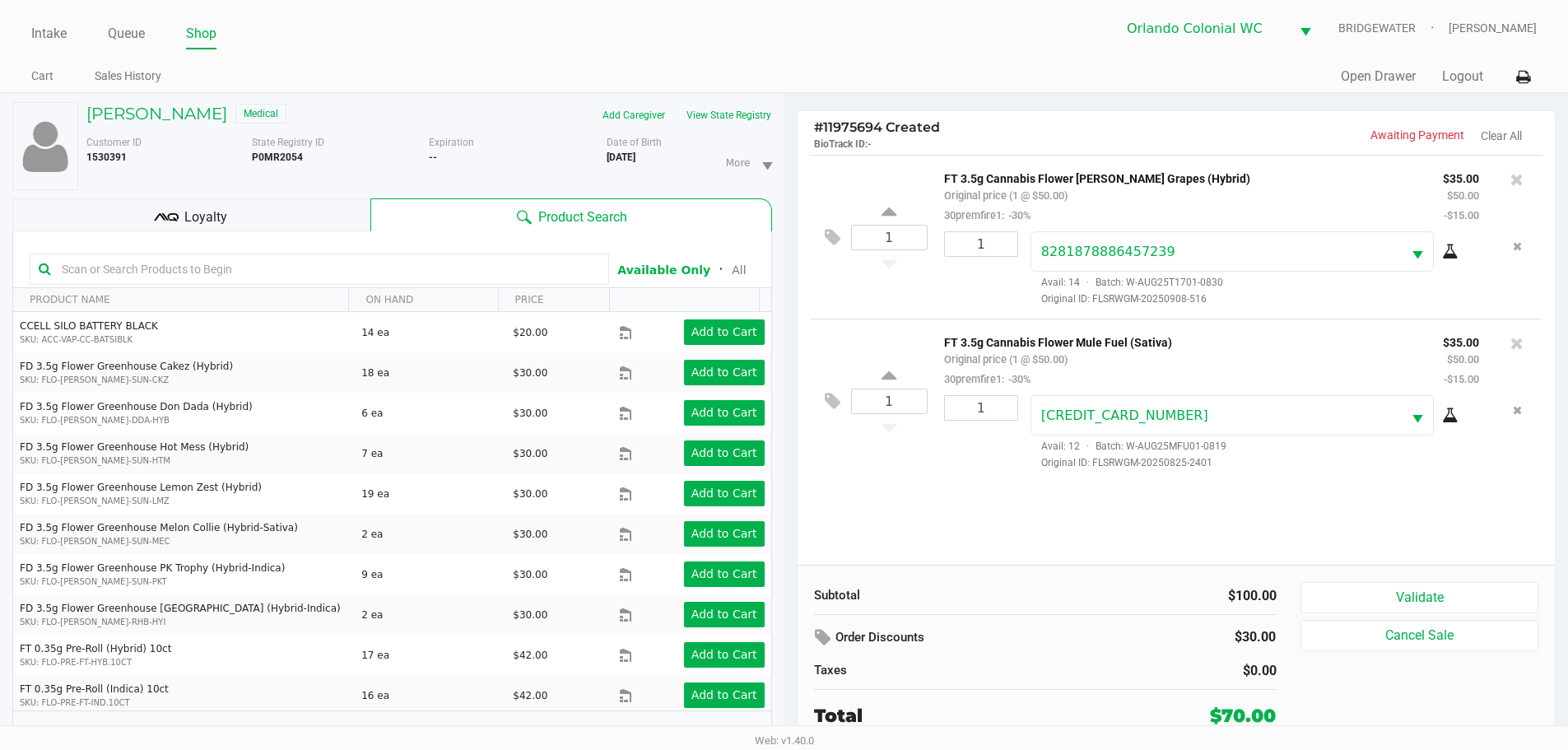
click at [1420, 606] on button "Validate" at bounding box center [1418, 598] width 237 height 32
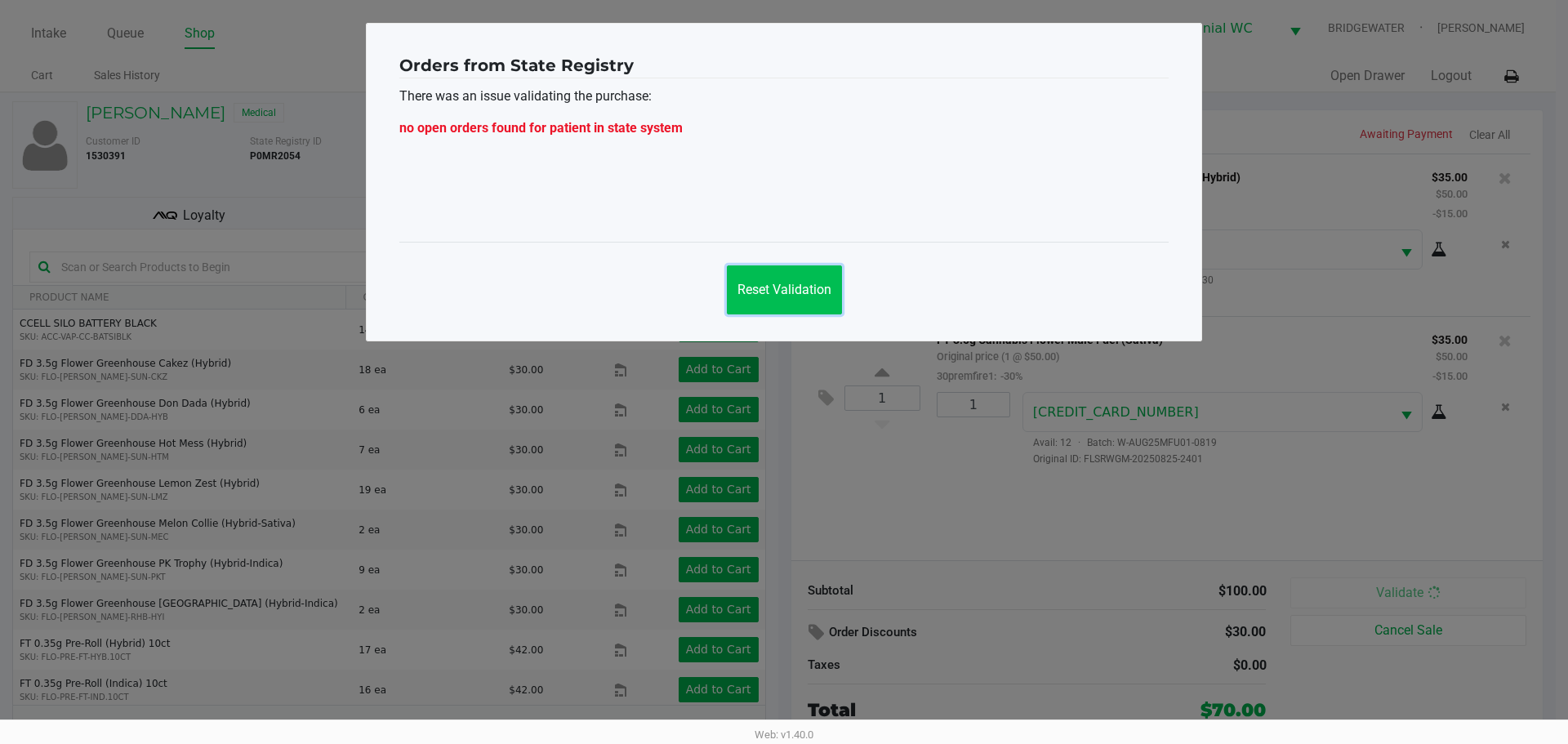
click at [822, 311] on button "Reset Validation" at bounding box center [784, 290] width 115 height 49
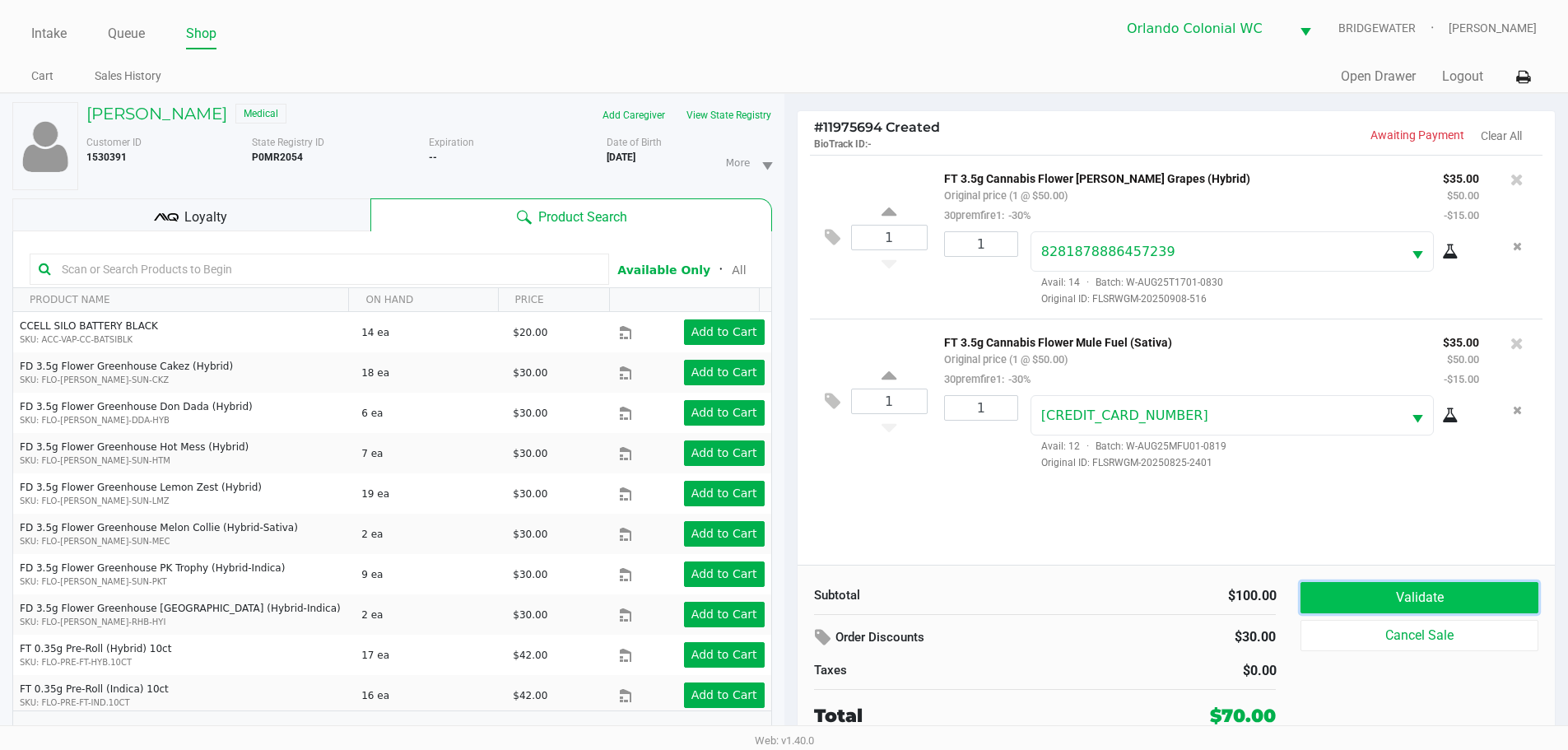
click at [1388, 589] on button "Validate" at bounding box center [1418, 598] width 237 height 32
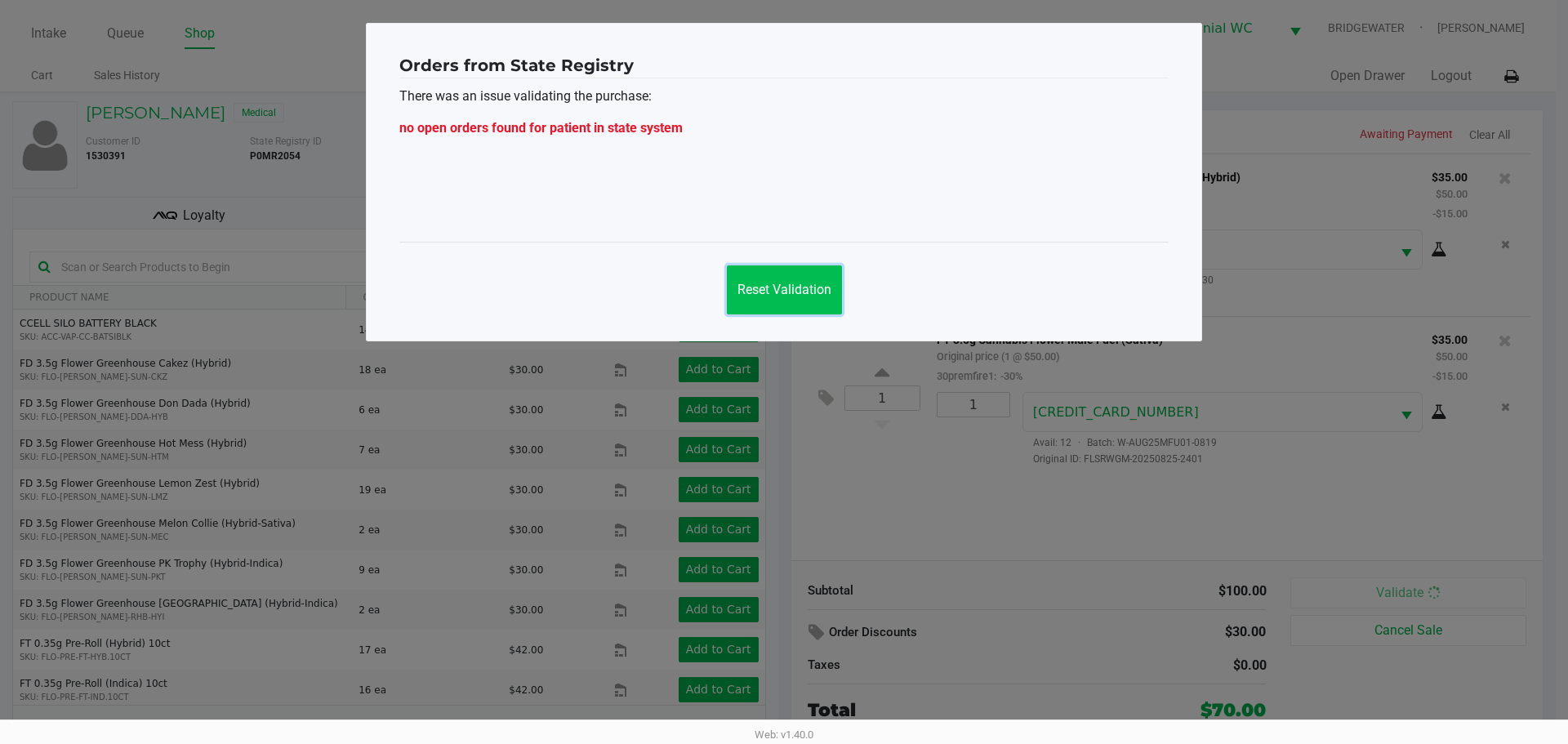
drag, startPoint x: 765, startPoint y: 285, endPoint x: 744, endPoint y: 301, distance: 26.4
click at [763, 285] on span "Reset Validation" at bounding box center [784, 290] width 94 height 16
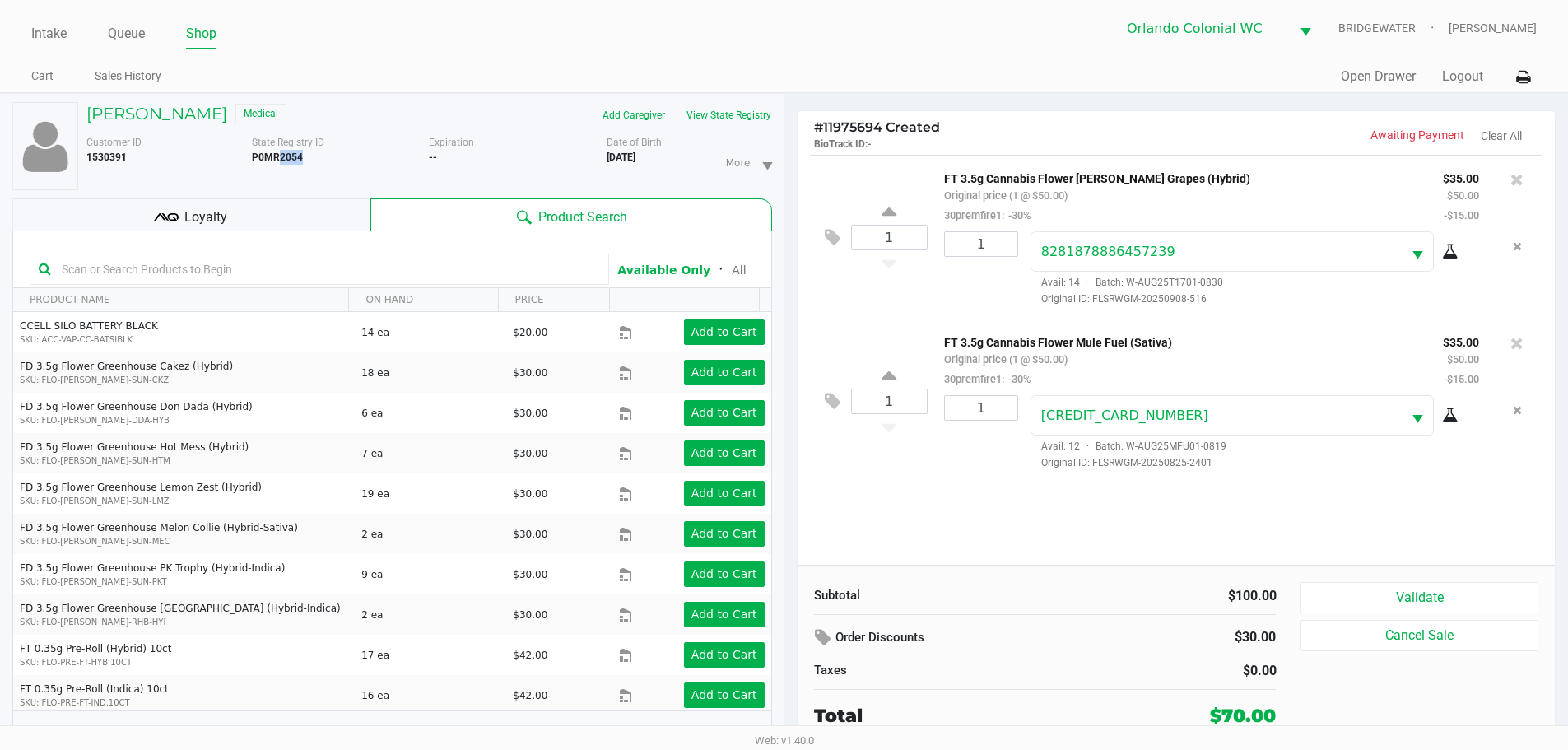
drag, startPoint x: 296, startPoint y: 151, endPoint x: 272, endPoint y: 159, distance: 25.3
click at [272, 159] on div "State Registry ID P0MR2054" at bounding box center [341, 162] width 178 height 55
drag, startPoint x: 313, startPoint y: 154, endPoint x: 247, endPoint y: 165, distance: 66.9
click at [247, 165] on div "Customer ID 1530391 State Registry ID P0MR2054 Expiration -- More Date of Birth…" at bounding box center [429, 162] width 710 height 55
click at [259, 164] on div "State Registry ID P0MR2054" at bounding box center [341, 162] width 178 height 55
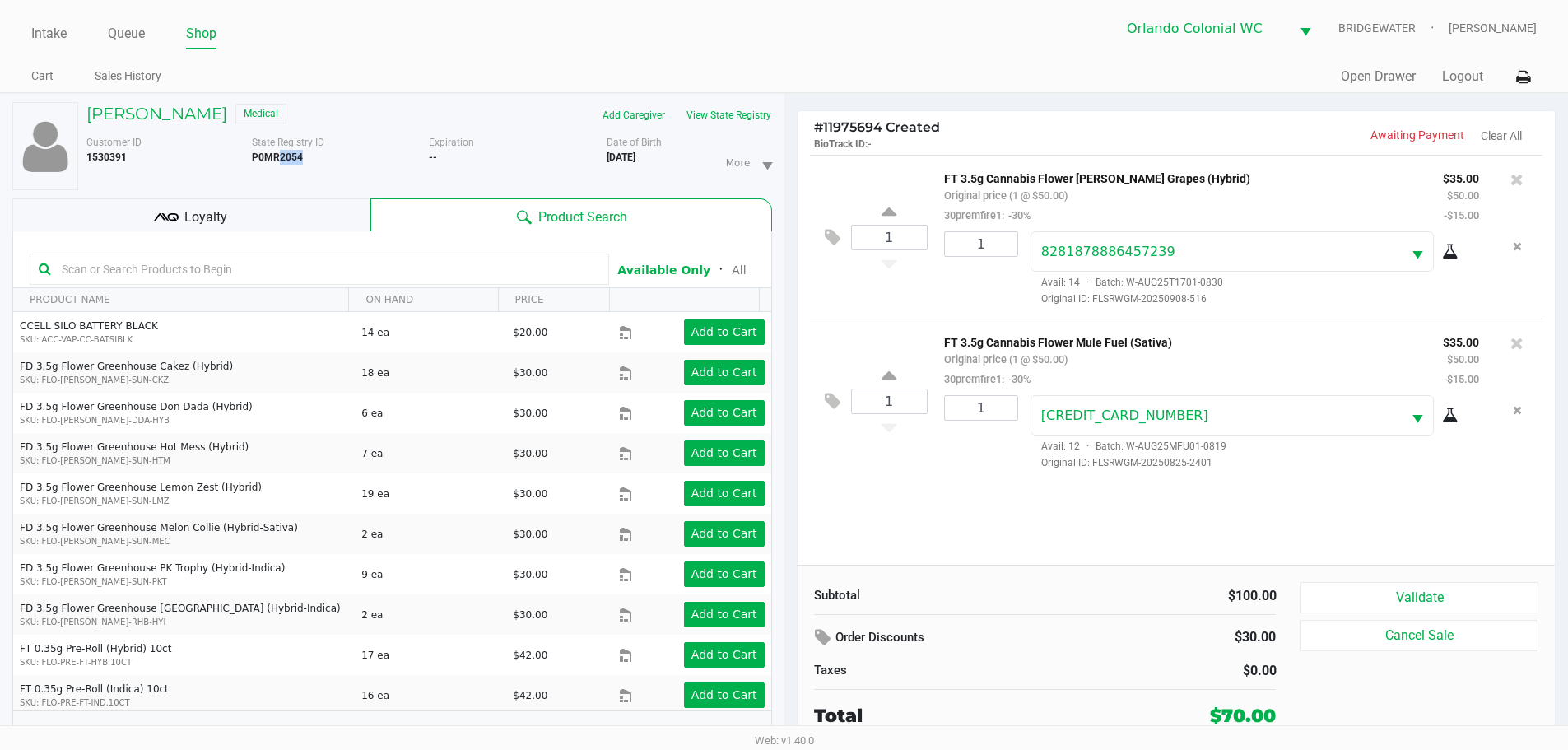
click at [262, 159] on b "P0MR2054" at bounding box center [277, 157] width 51 height 11
click at [369, 66] on ul "Cart Sales History" at bounding box center [408, 78] width 753 height 28
click at [1526, 348] on div at bounding box center [1517, 343] width 26 height 23
click at [1522, 344] on icon at bounding box center [1517, 343] width 13 height 17
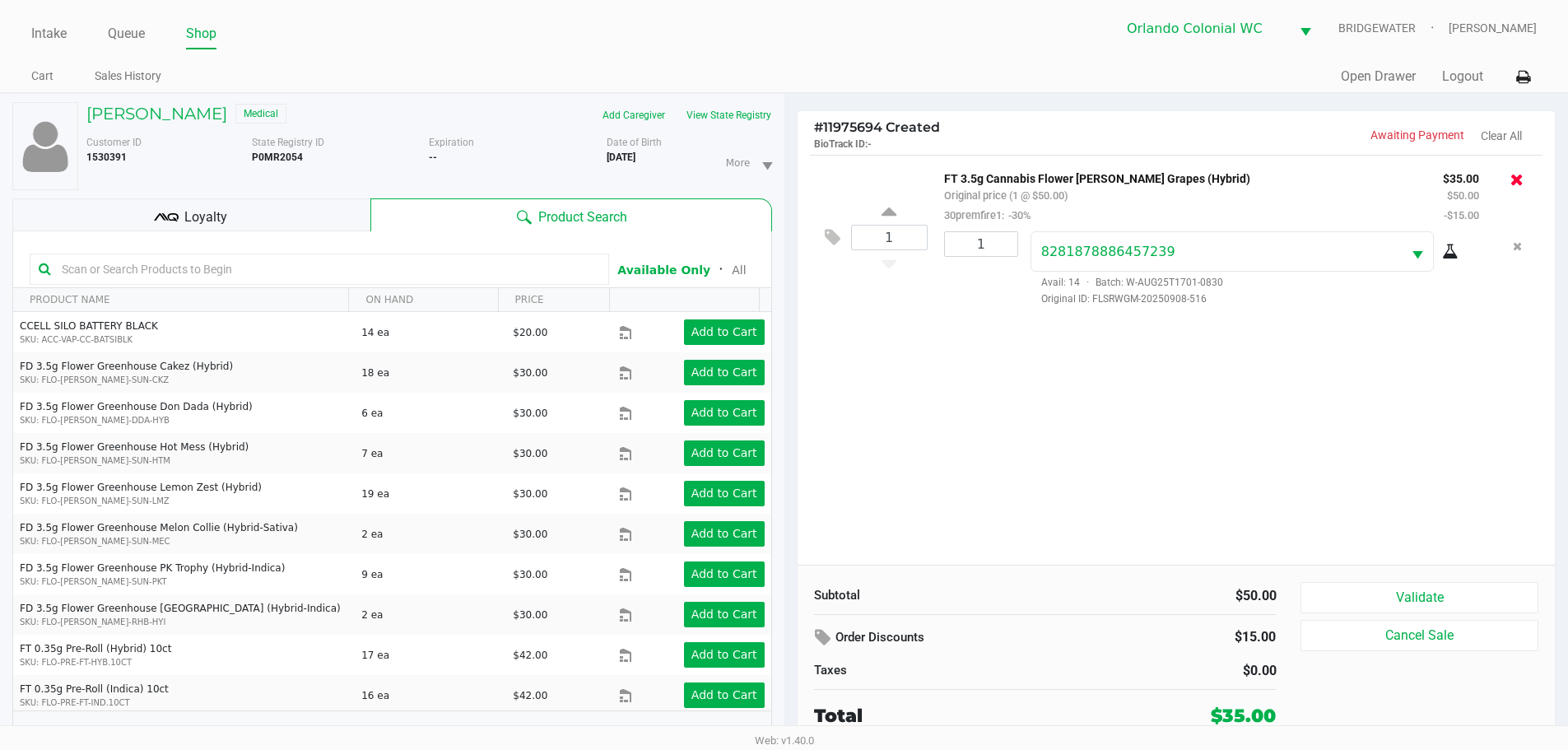
click at [1513, 173] on icon at bounding box center [1517, 179] width 13 height 17
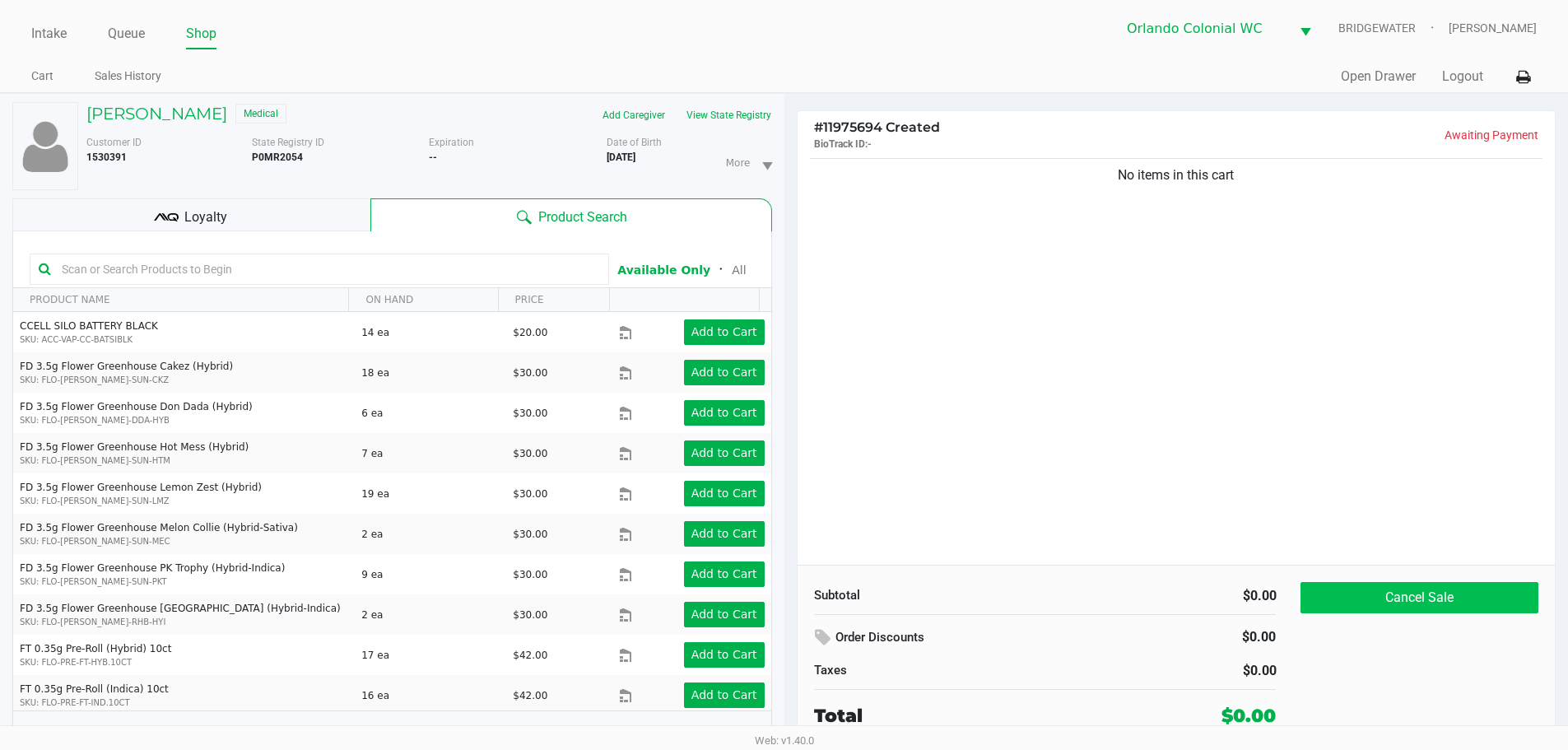
click at [1350, 600] on button "Cancel Sale" at bounding box center [1418, 598] width 237 height 32
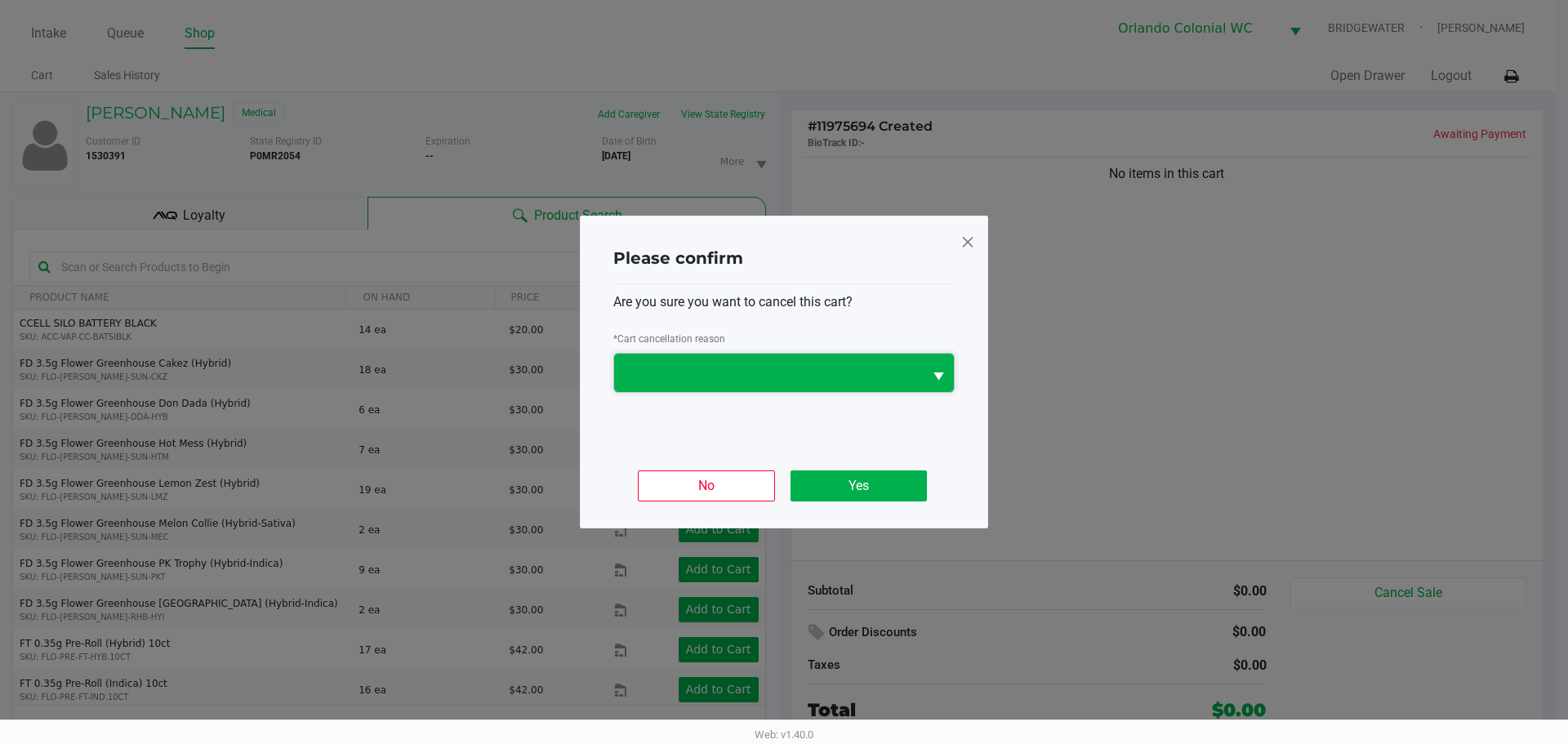
click at [790, 385] on span at bounding box center [768, 373] width 308 height 38
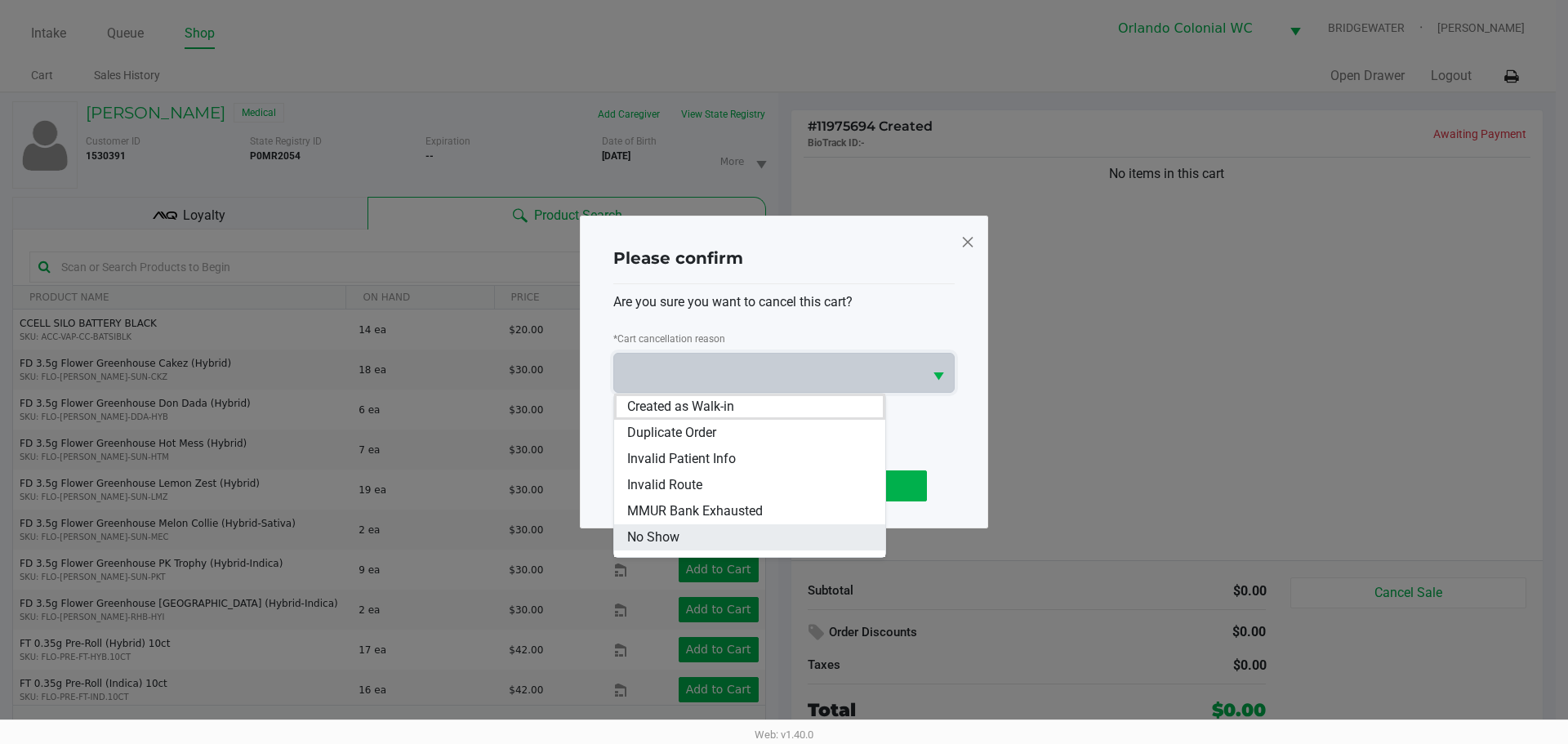
click at [666, 540] on span "No Show" at bounding box center [653, 537] width 52 height 19
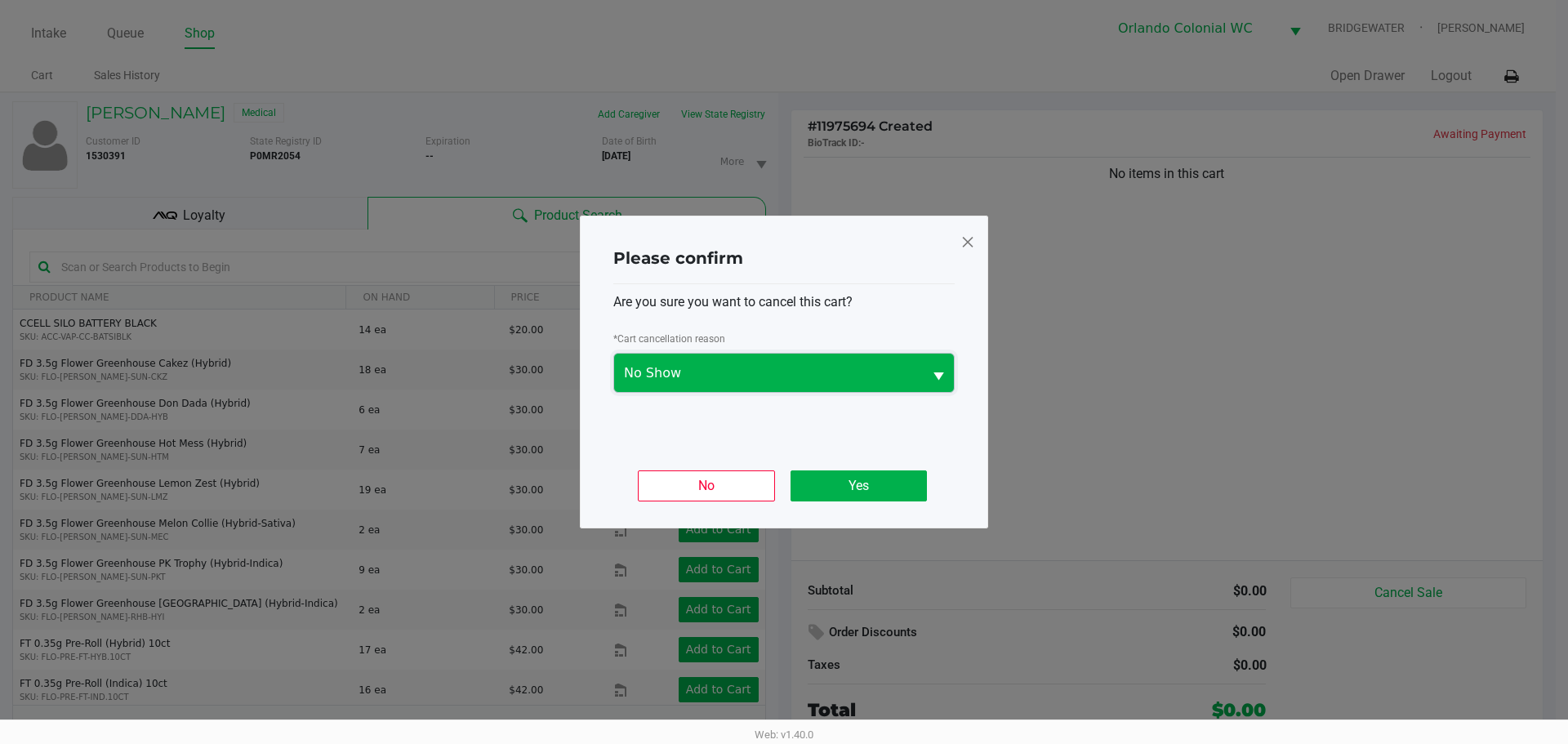
click at [687, 358] on span "No Show" at bounding box center [768, 373] width 308 height 38
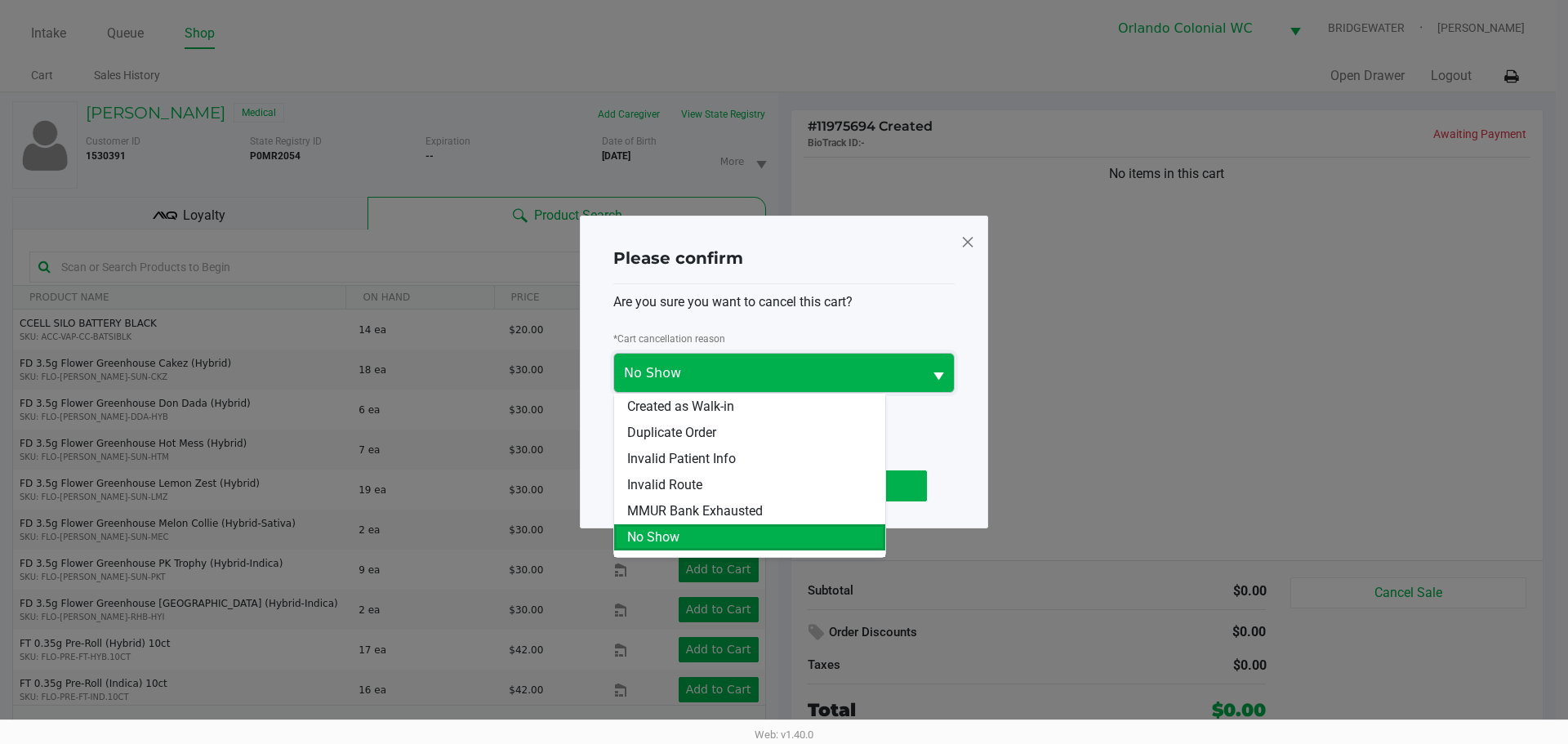
scroll to position [72, 0]
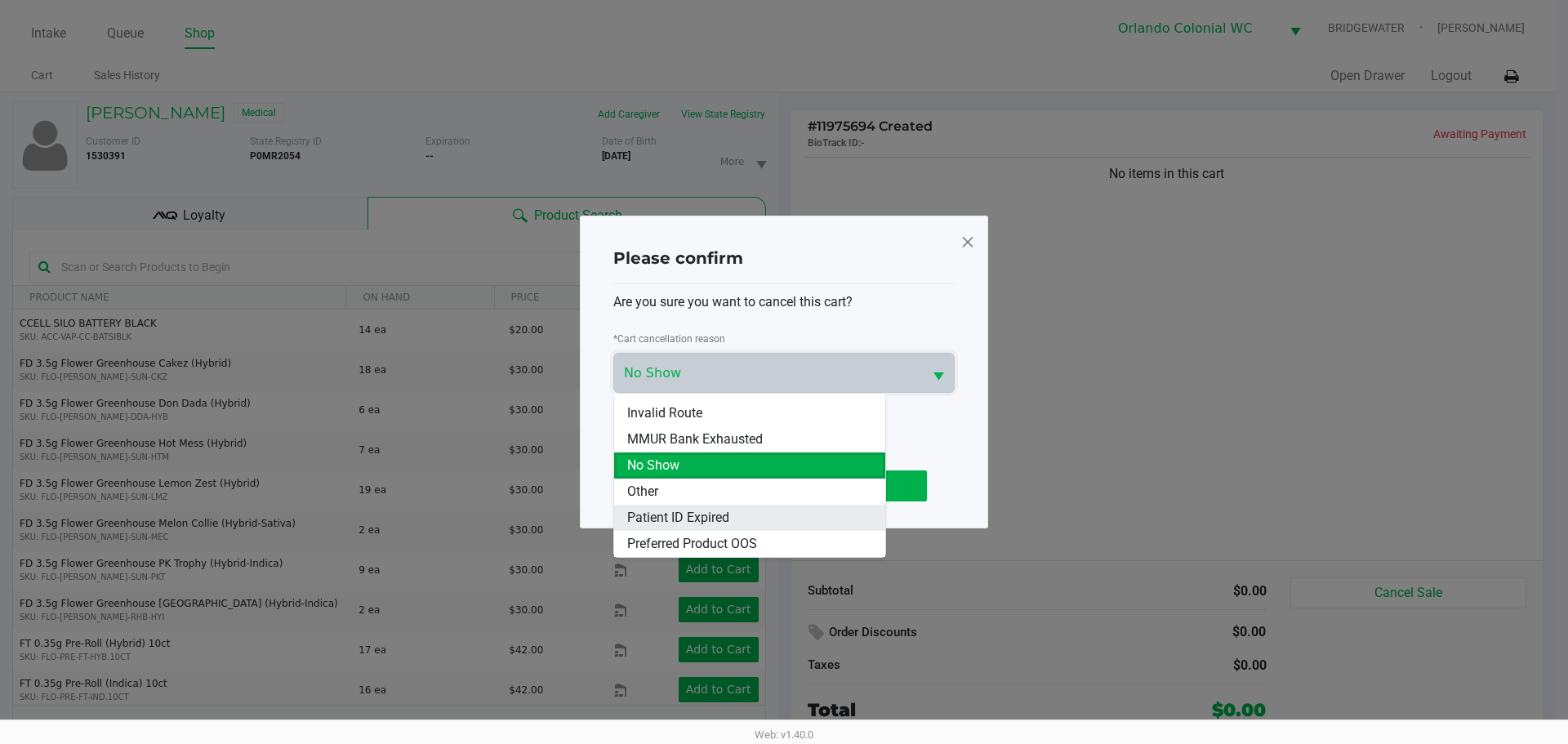
click at [659, 524] on span "Patient ID Expired" at bounding box center [678, 518] width 102 height 19
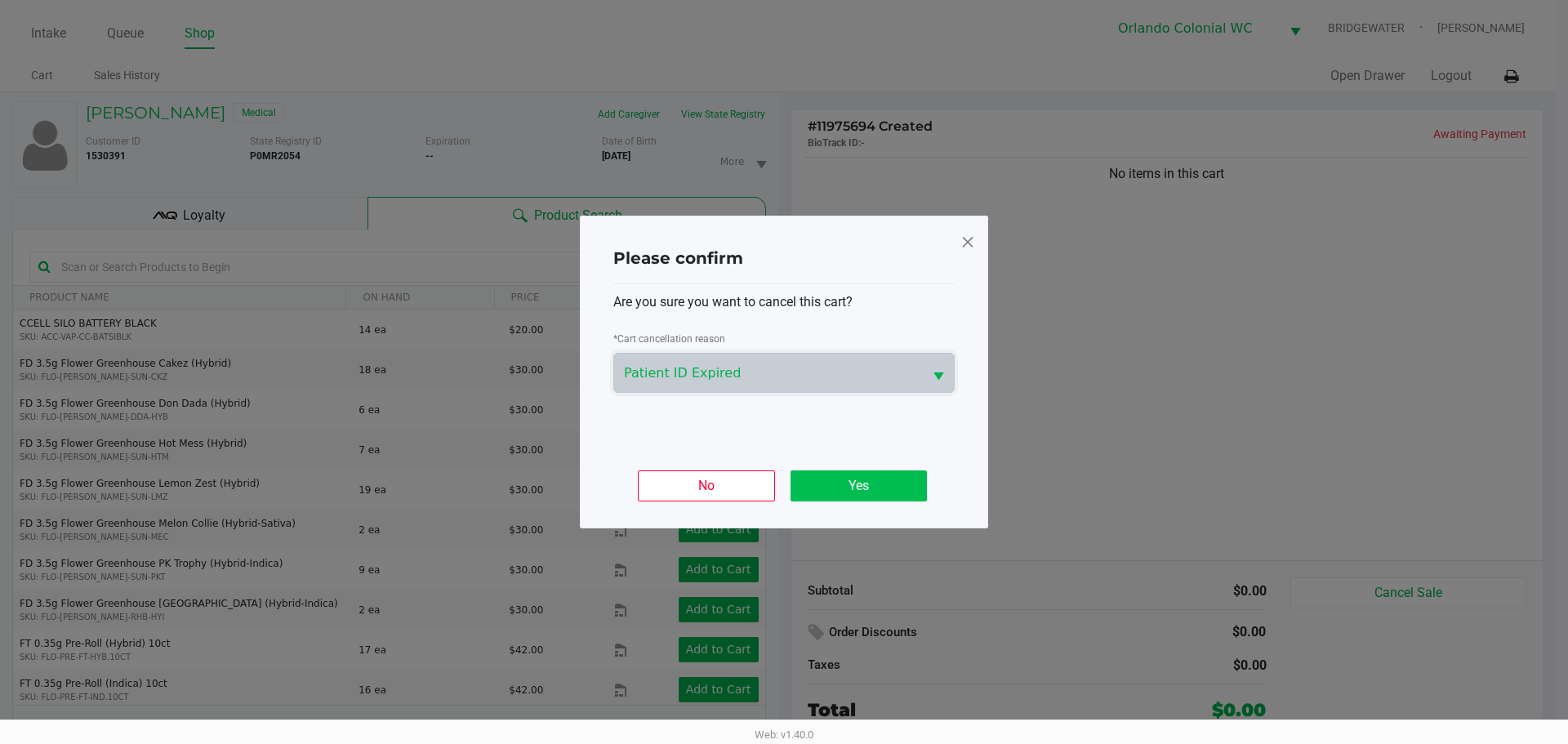
click at [839, 495] on button "Yes" at bounding box center [859, 486] width 136 height 31
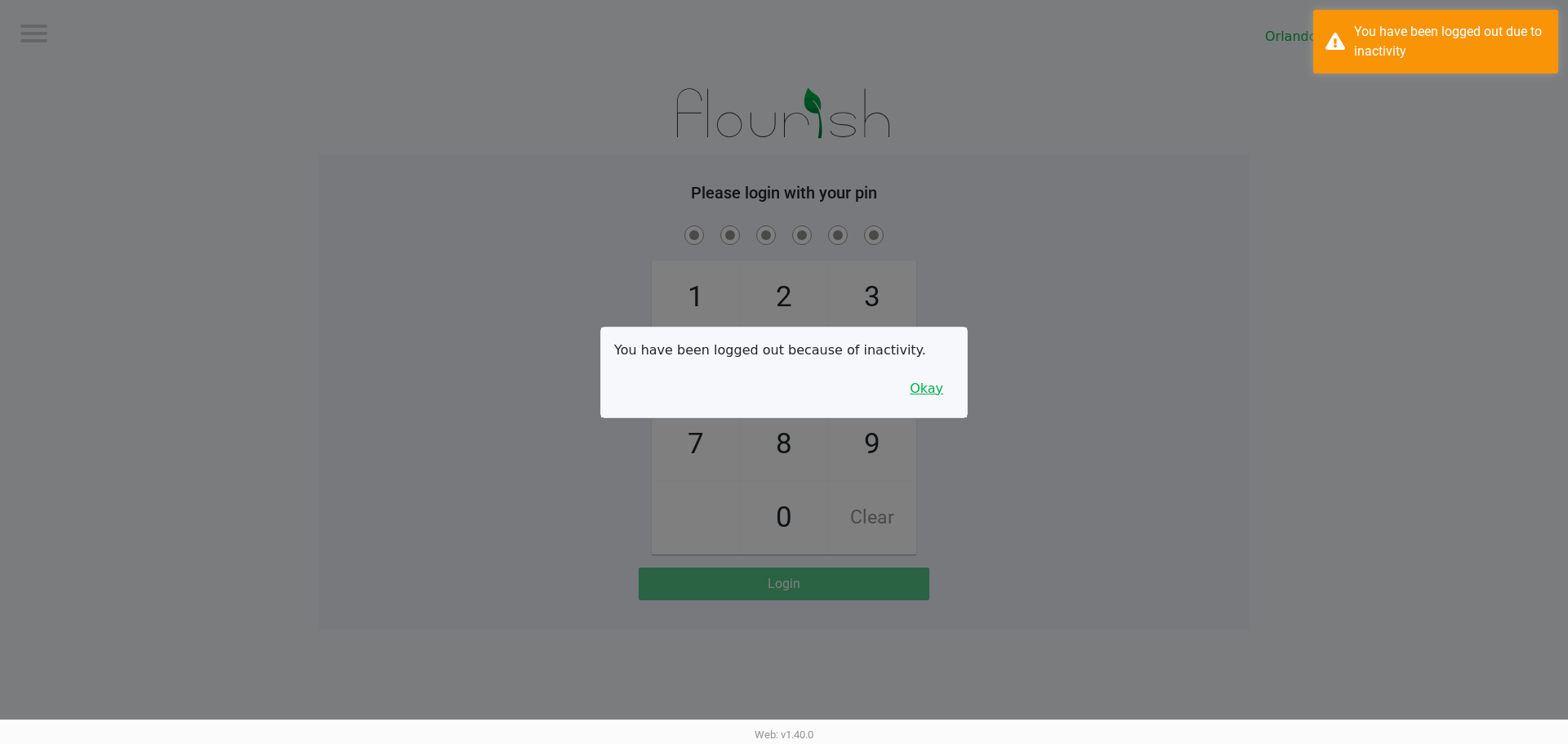
click at [930, 384] on button "Okay" at bounding box center [926, 389] width 55 height 31
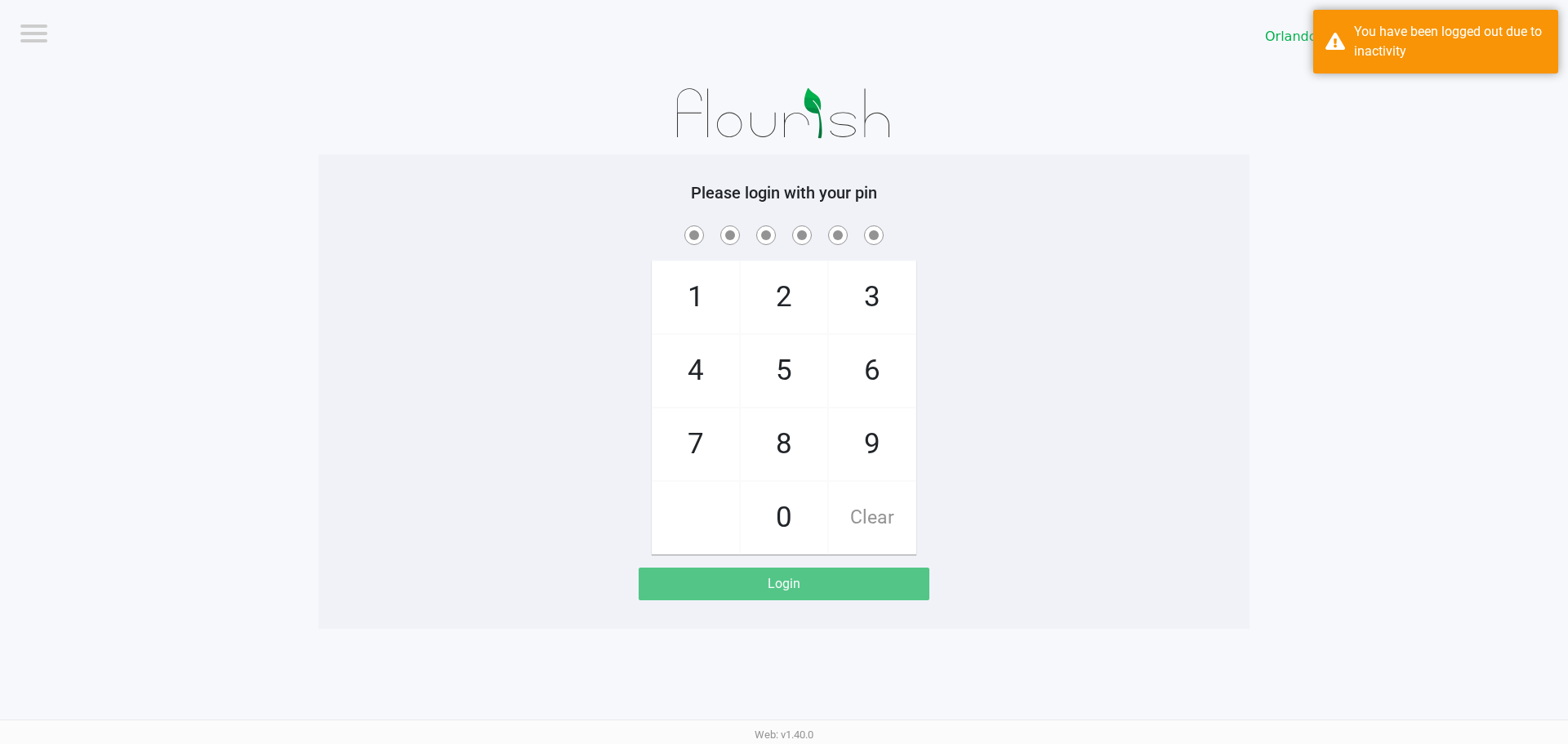
click at [793, 450] on span "8" at bounding box center [784, 444] width 86 height 72
checkbox input "true"
click at [696, 425] on span "7" at bounding box center [695, 444] width 86 height 72
checkbox input "true"
click at [796, 513] on span "0" at bounding box center [784, 518] width 86 height 72
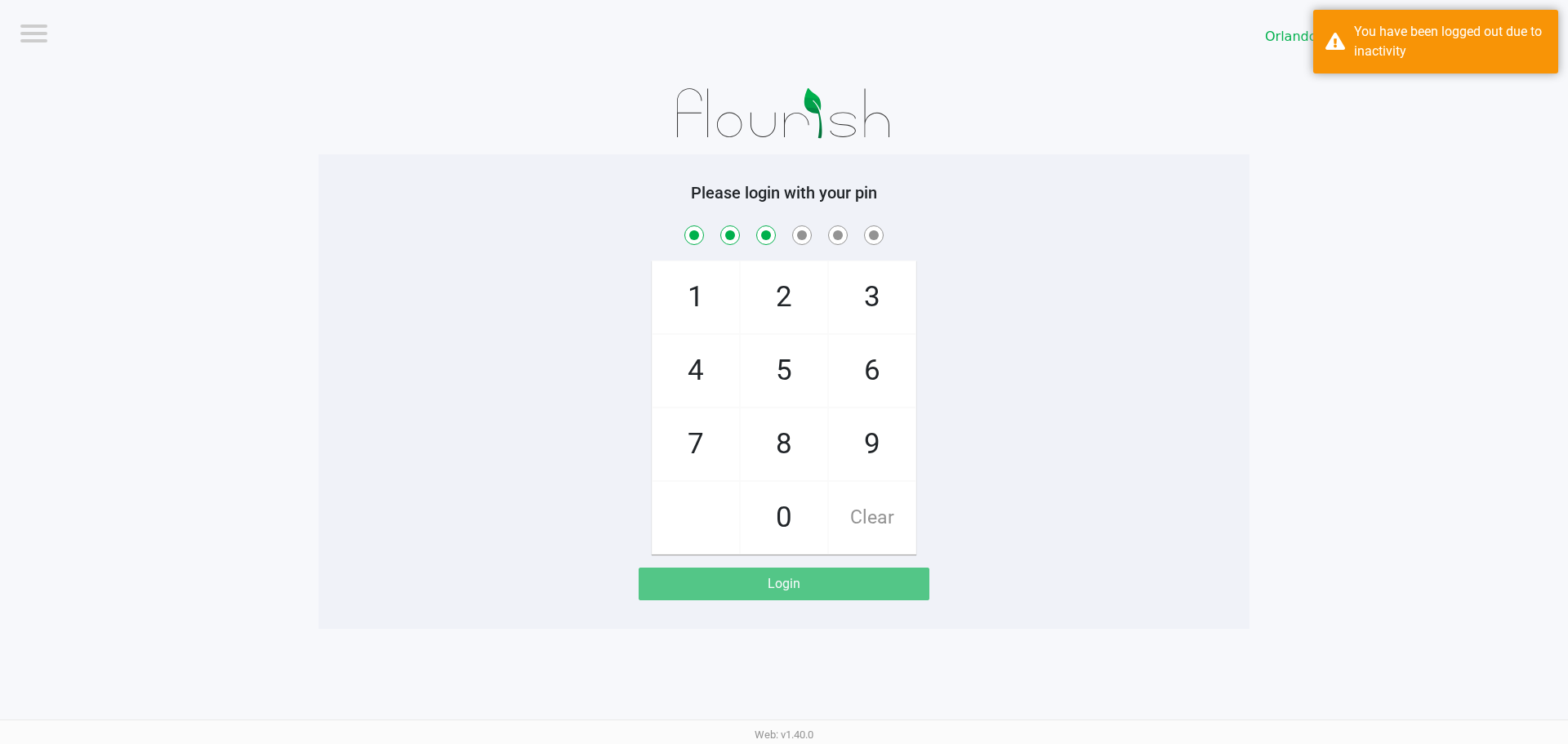
checkbox input "true"
click at [704, 376] on span "4" at bounding box center [695, 370] width 86 height 72
checkbox input "true"
click at [703, 450] on span "7" at bounding box center [695, 444] width 86 height 72
checkbox input "true"
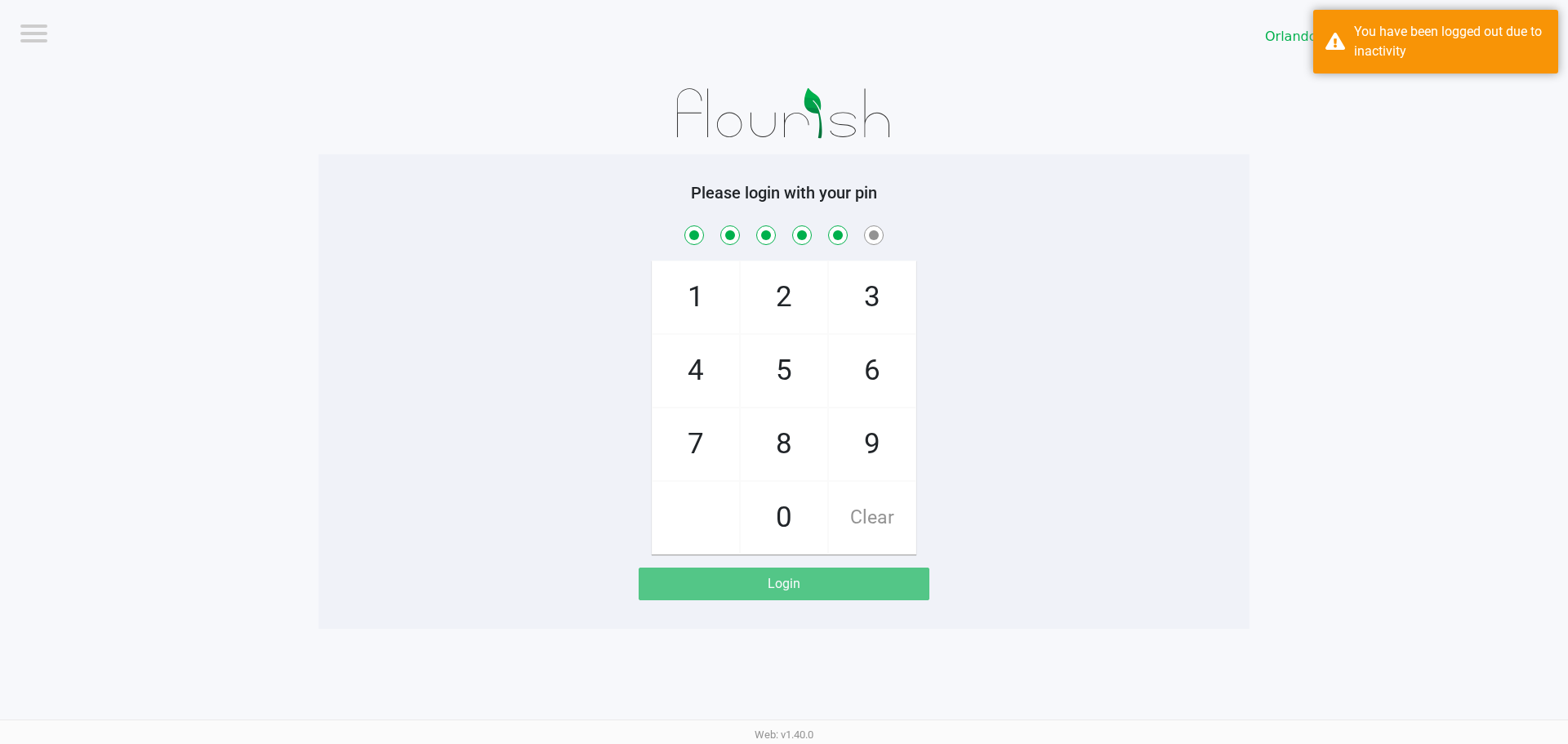
click at [692, 296] on span "1" at bounding box center [695, 297] width 86 height 72
checkbox input "true"
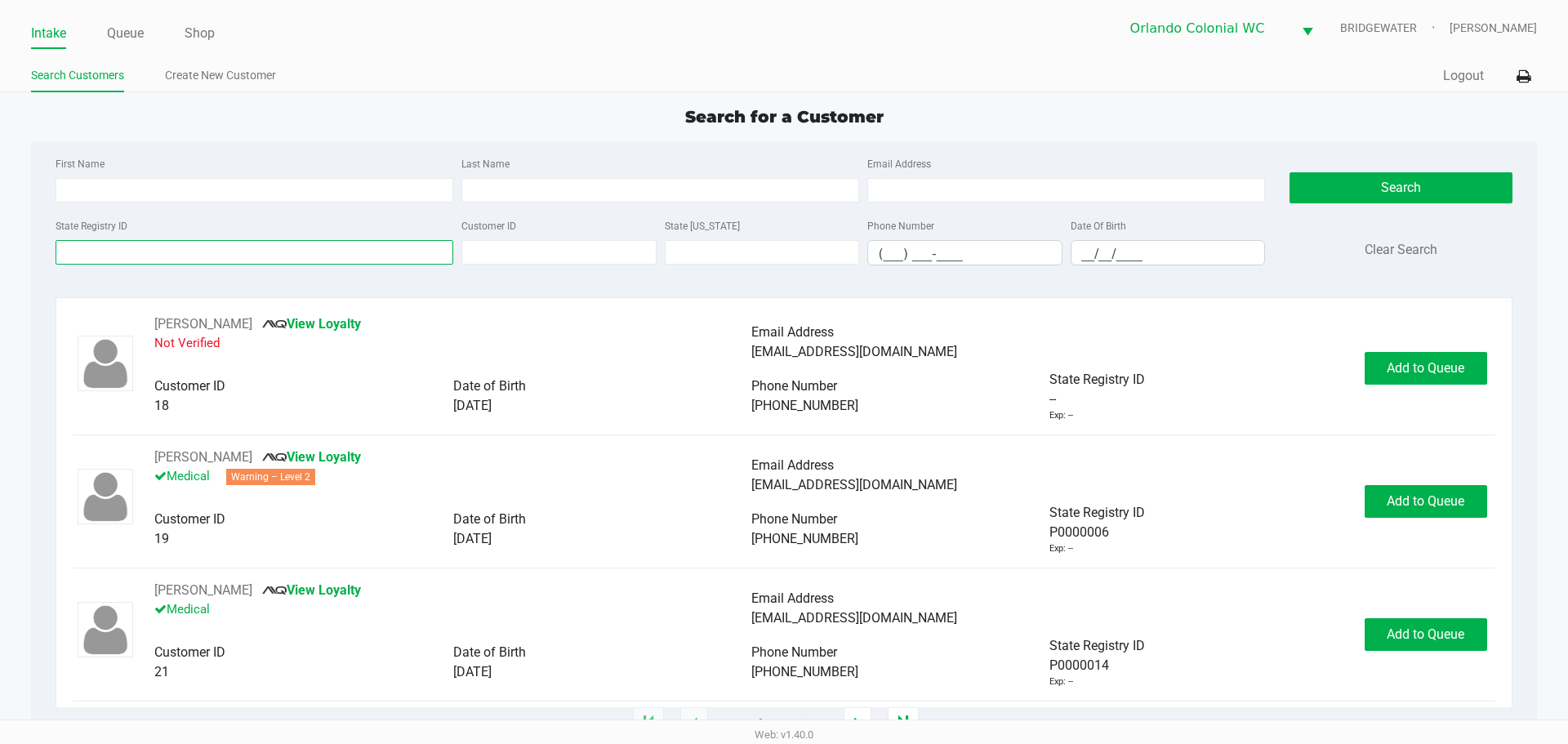
click at [294, 257] on input "State Registry ID" at bounding box center [254, 252] width 397 height 24
click at [304, 254] on input "State Registry ID" at bounding box center [254, 252] width 397 height 24
click at [300, 256] on input "State Registry ID" at bounding box center [254, 252] width 397 height 24
click at [300, 253] on input "State Registry ID" at bounding box center [254, 252] width 397 height 24
click at [324, 236] on div "State Registry ID" at bounding box center [254, 240] width 406 height 50
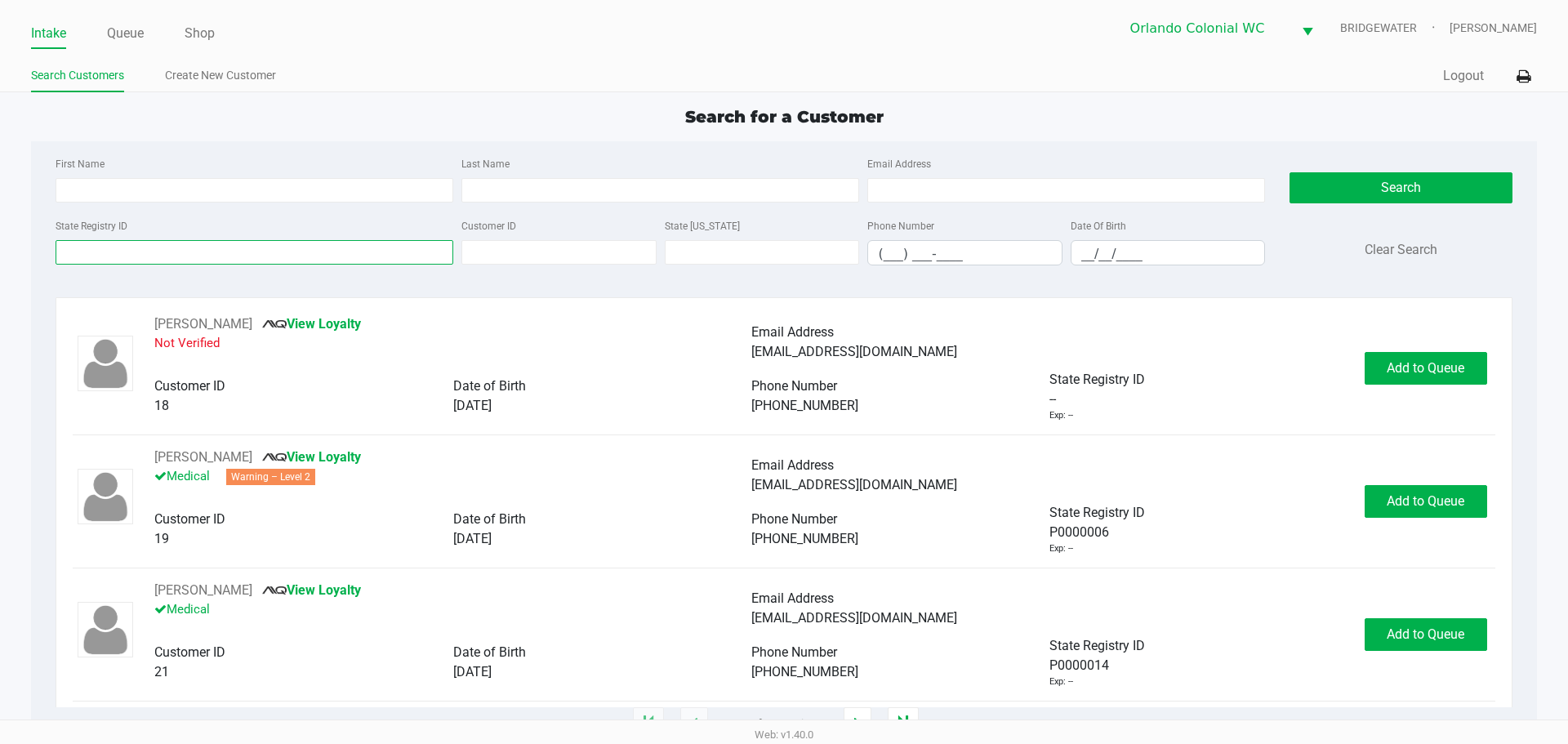
click at [314, 245] on input "State Registry ID" at bounding box center [254, 252] width 397 height 24
click at [351, 243] on input "State Registry ID" at bounding box center [254, 252] width 397 height 24
click at [333, 258] on input "State Registry ID" at bounding box center [254, 252] width 397 height 24
click at [334, 245] on input "State Registry ID" at bounding box center [254, 252] width 397 height 24
click at [89, 223] on label "State Registry ID" at bounding box center [92, 226] width 72 height 15
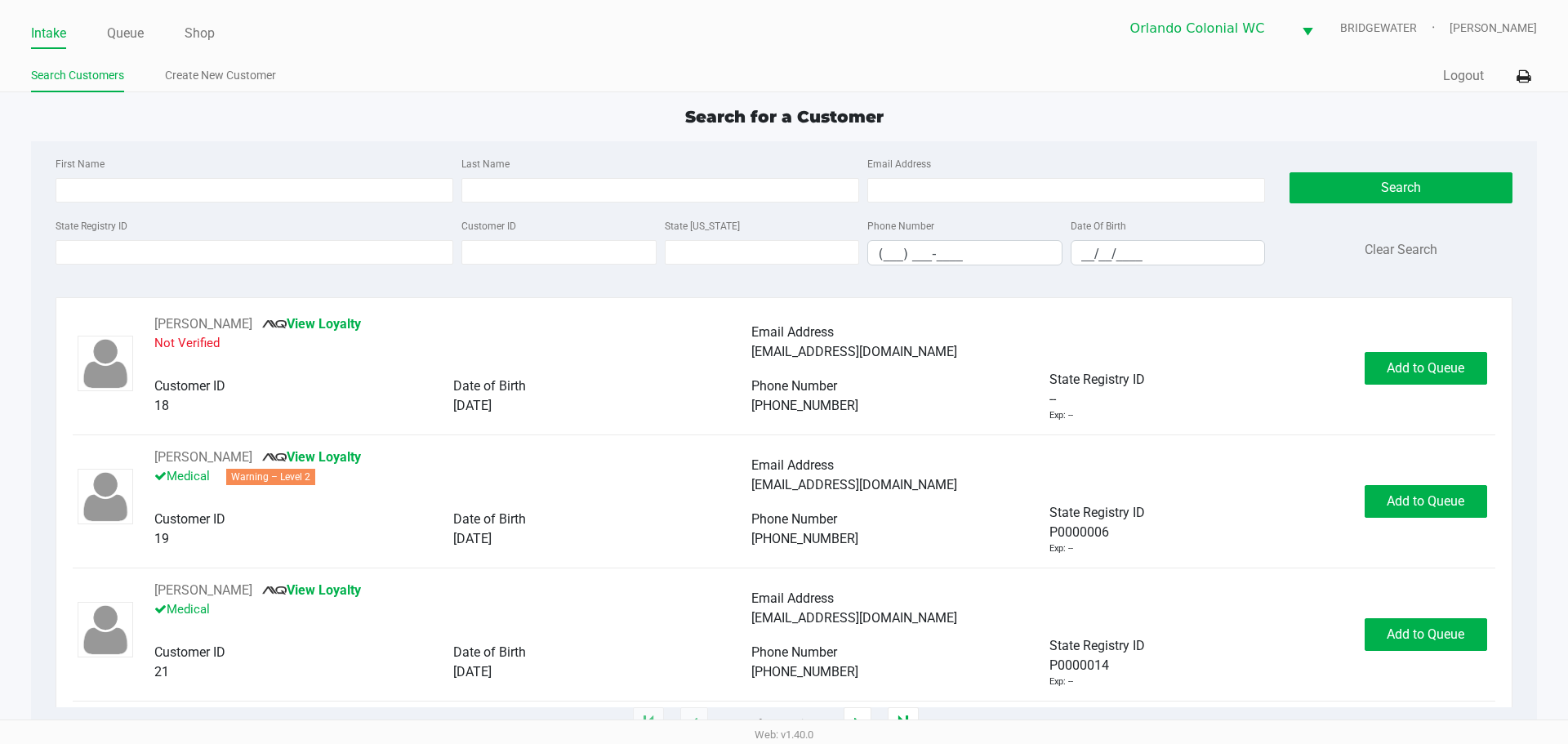
click at [89, 240] on input "State Registry ID" at bounding box center [254, 252] width 397 height 24
click at [59, 164] on label "First Name" at bounding box center [80, 164] width 49 height 15
click at [59, 178] on input "First Name" at bounding box center [254, 190] width 397 height 24
type input "darius"
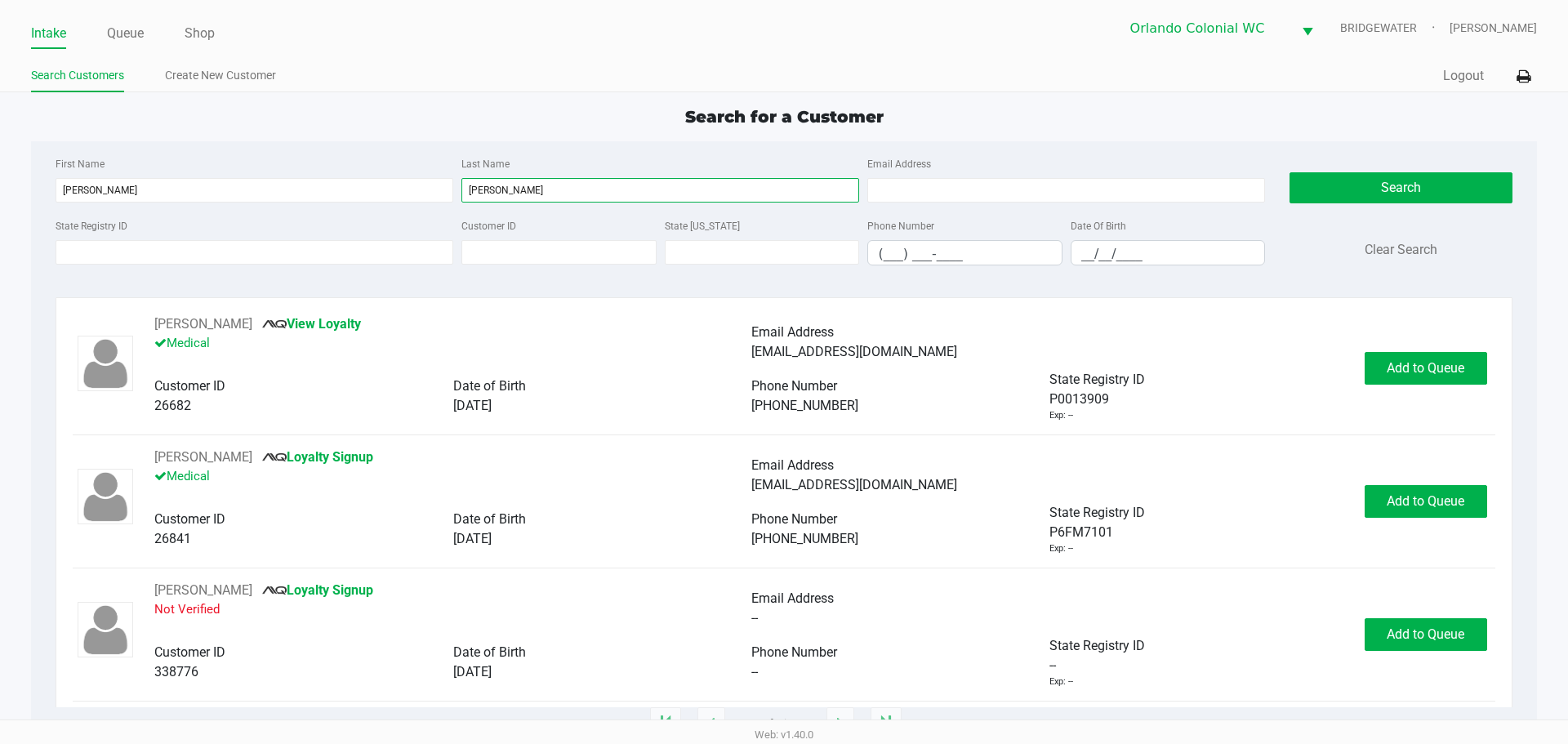
type input "williams"
click at [1089, 253] on input "__/__/____" at bounding box center [1169, 253] width 194 height 25
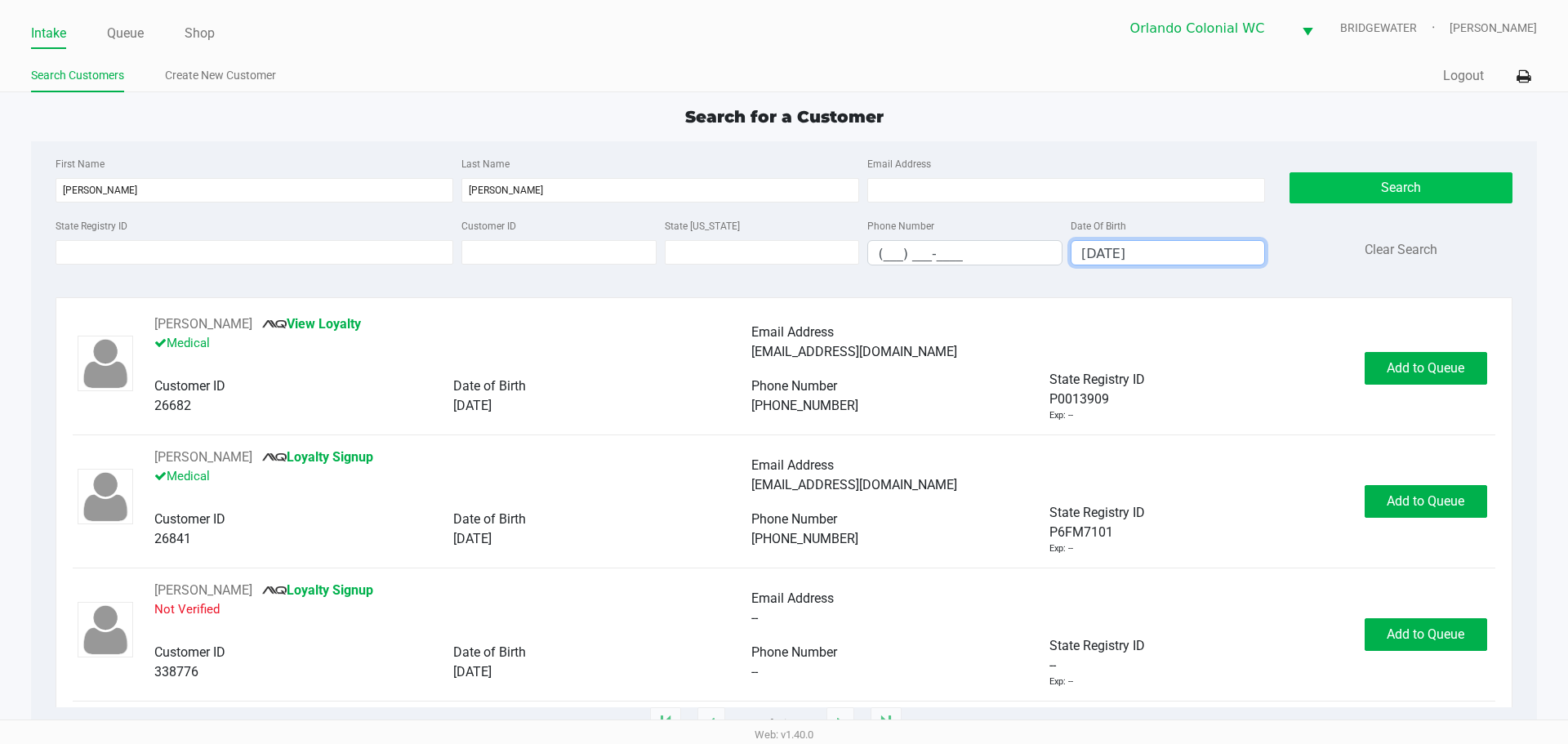
type input "02/24/1987"
click at [1421, 194] on button "Search" at bounding box center [1400, 188] width 222 height 31
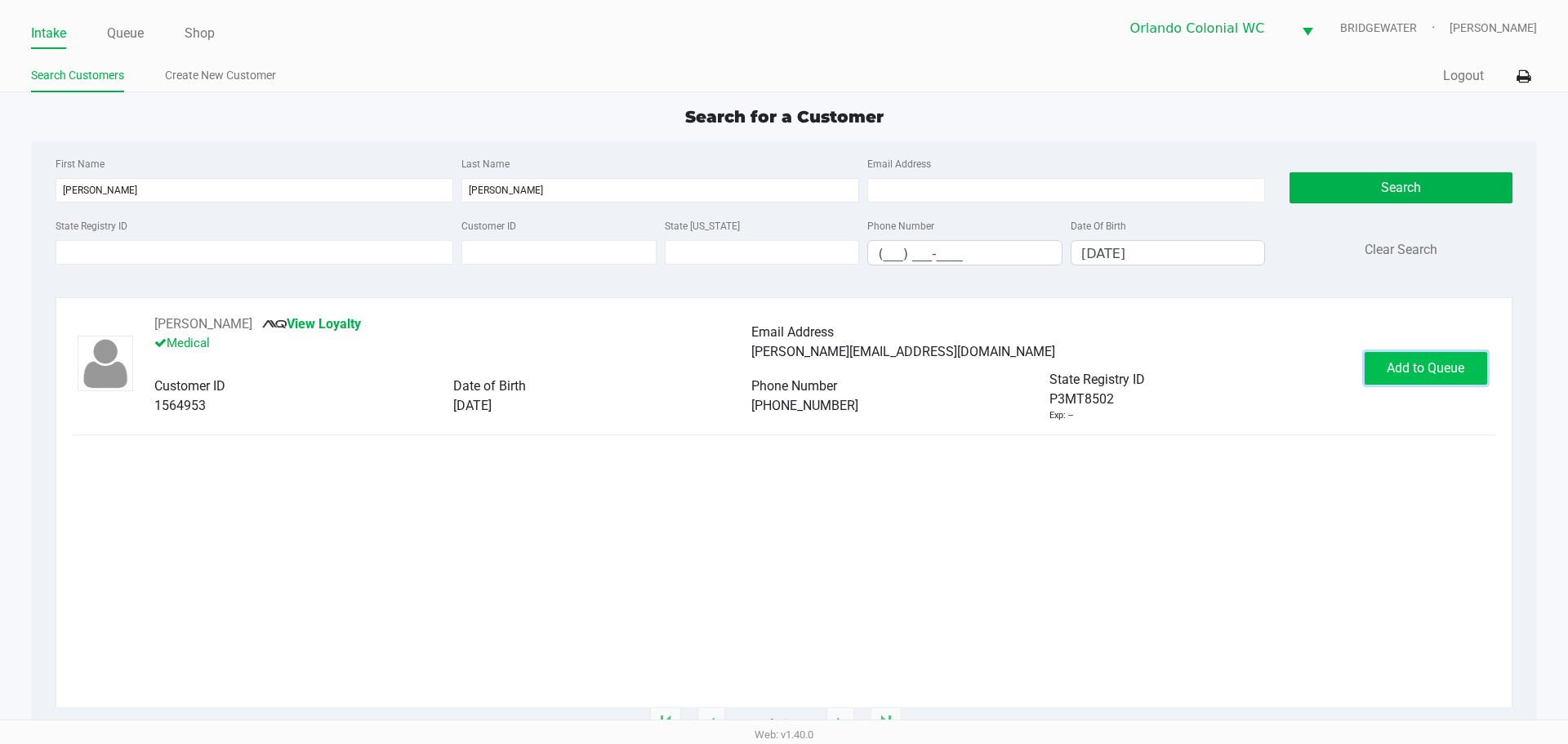
click at [1411, 359] on button "Add to Queue" at bounding box center [1426, 368] width 122 height 32
click at [1411, 359] on div "Add to Queue" at bounding box center [1426, 368] width 122 height 32
click at [1412, 360] on div "Add to Queue" at bounding box center [1426, 368] width 122 height 32
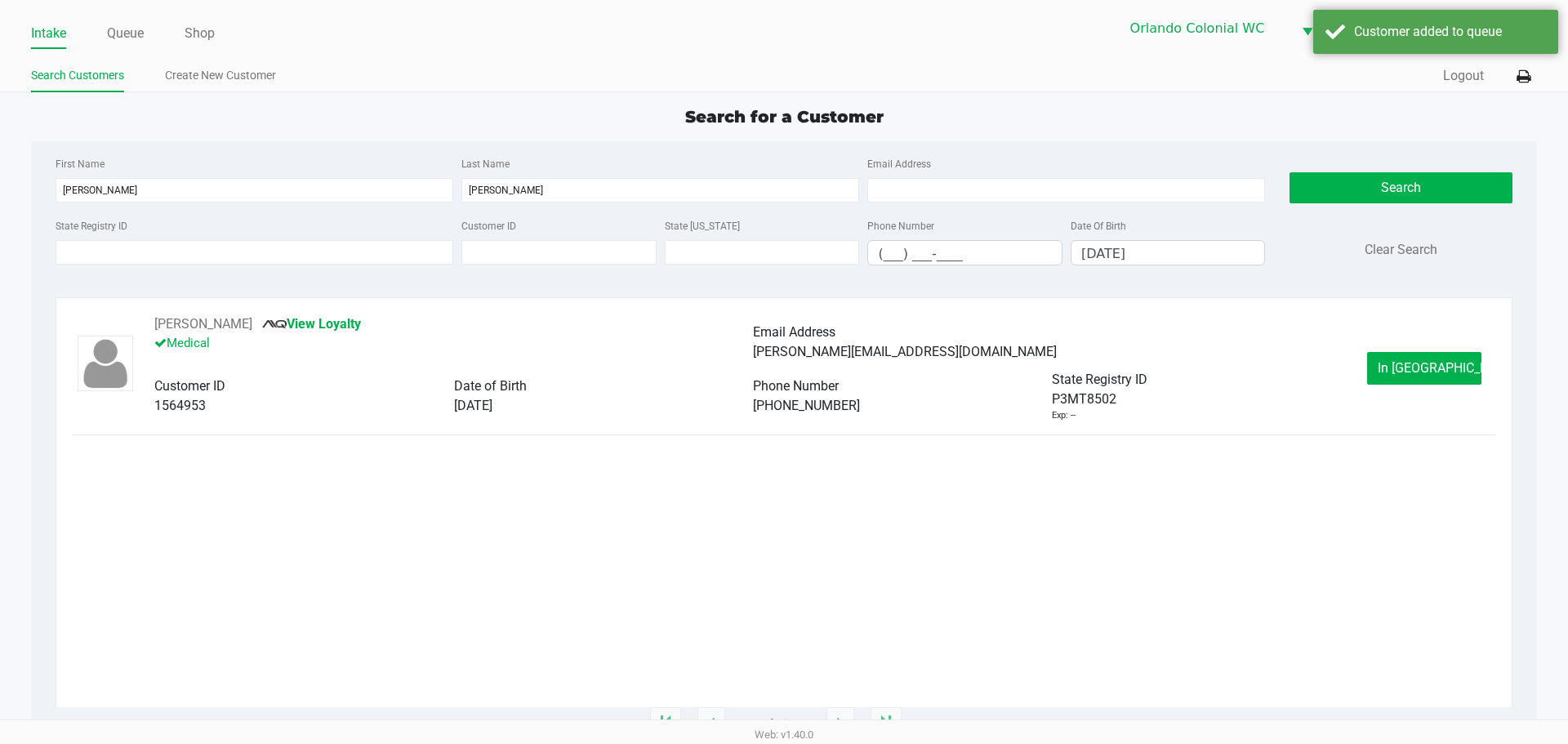
click at [1412, 361] on span "In Queue" at bounding box center [1446, 368] width 137 height 16
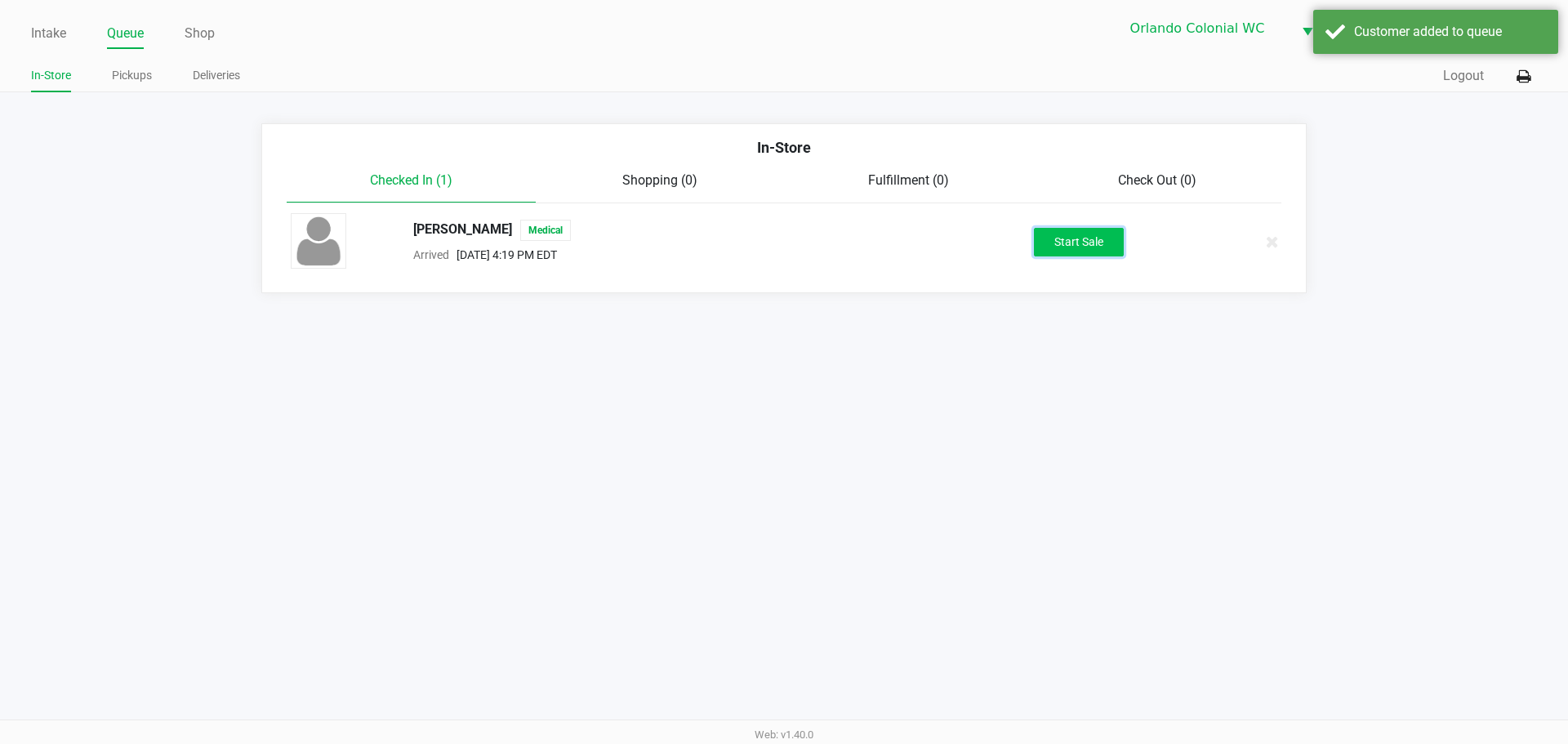
click at [1105, 246] on button "Start Sale" at bounding box center [1079, 242] width 90 height 29
click at [1103, 247] on div "Start Sale" at bounding box center [1079, 242] width 90 height 29
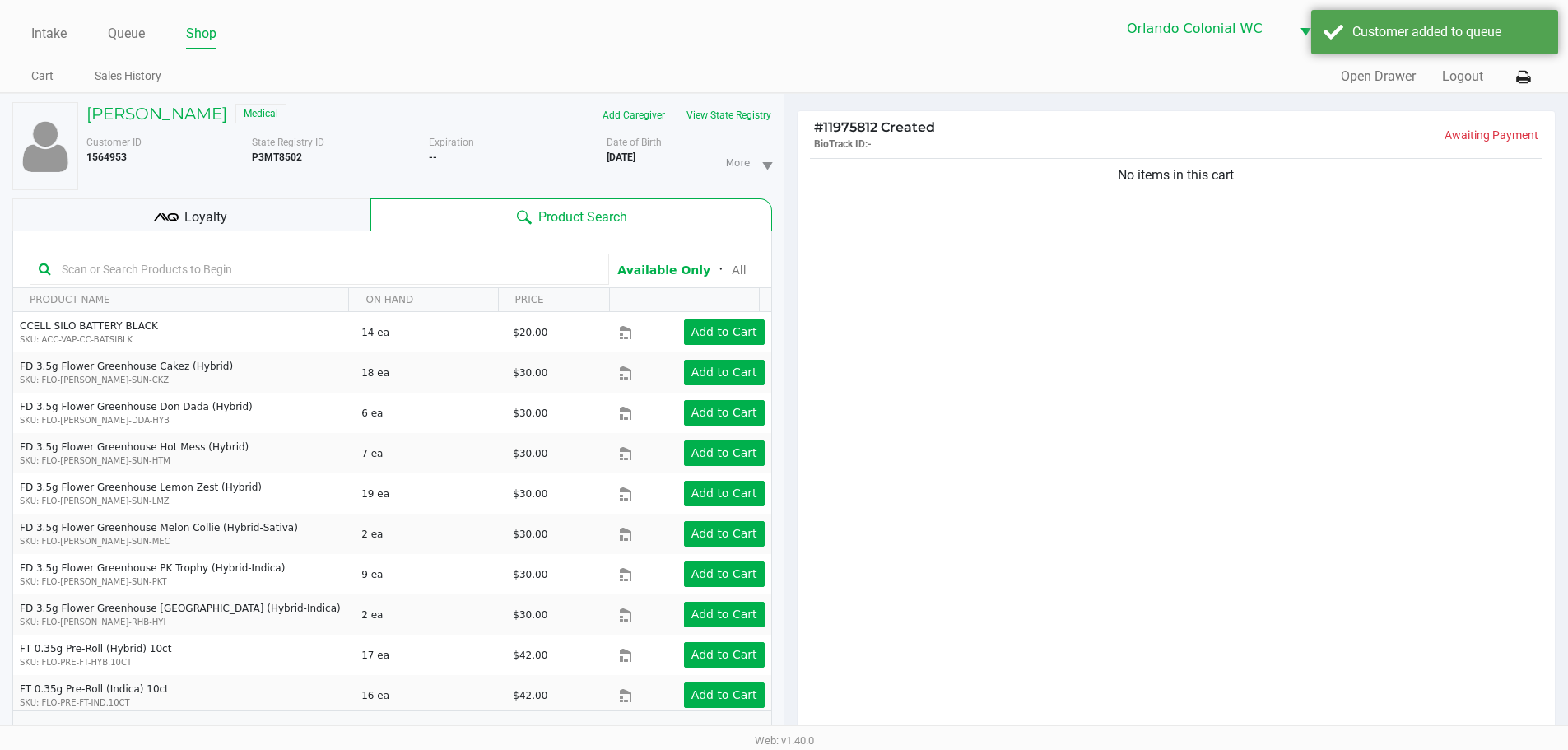
click at [1284, 266] on div "No items in this cart" at bounding box center [1176, 450] width 758 height 591
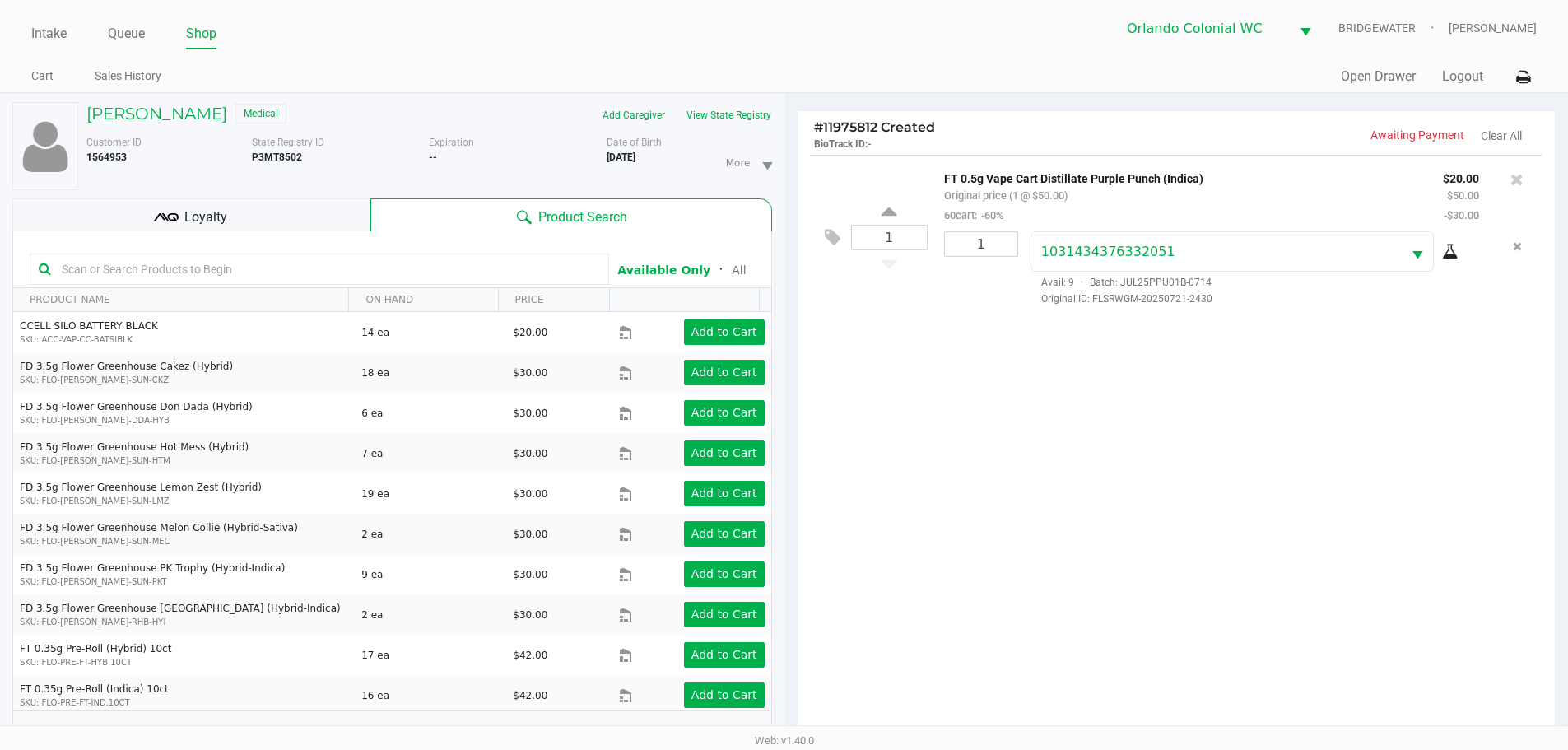
click at [1078, 458] on div "1 FT 0.5g Vape Cart Distillate Purple Punch (Indica) Original price (1 @ $50.00…" at bounding box center [1176, 450] width 758 height 591
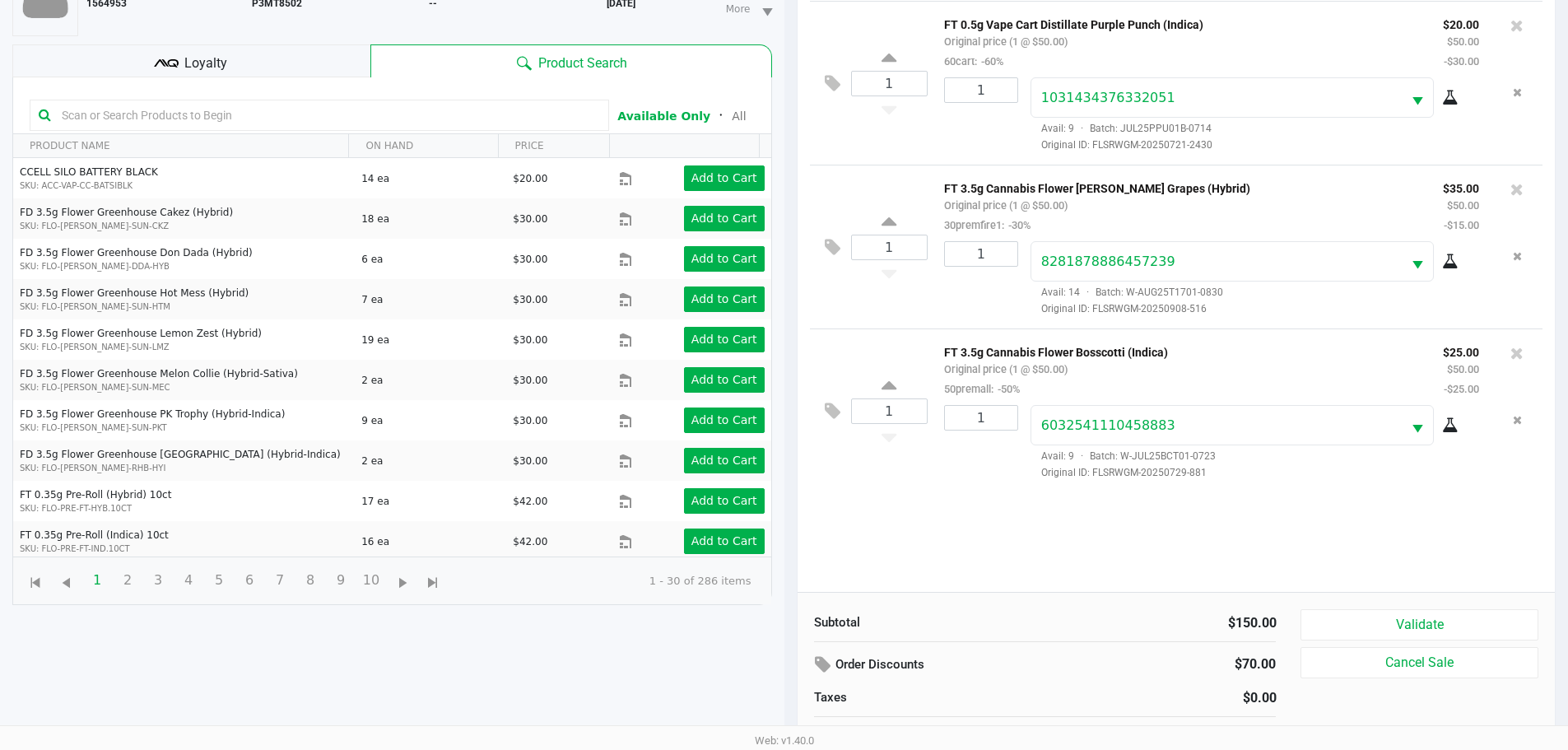
scroll to position [13, 0]
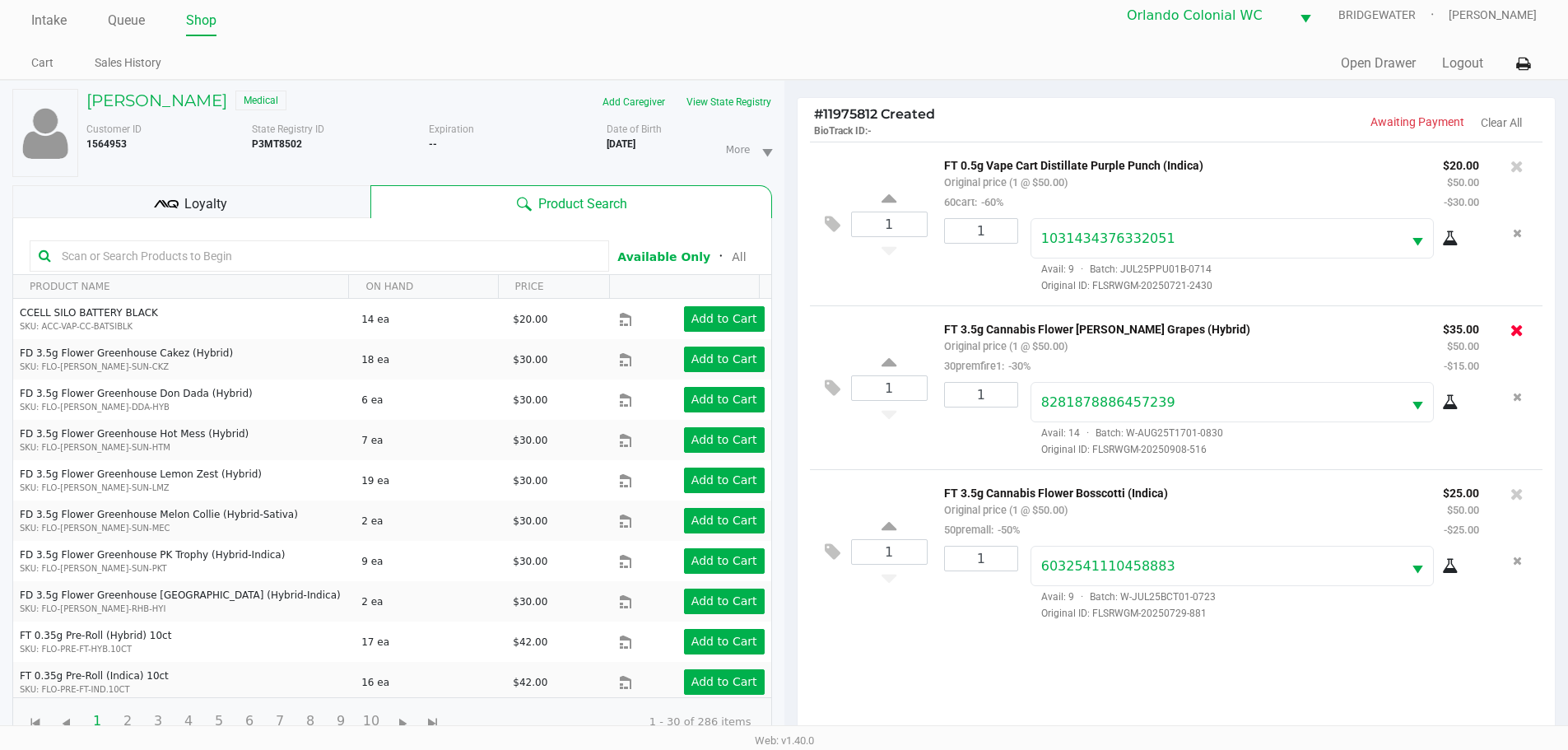
click at [1520, 334] on icon at bounding box center [1517, 330] width 13 height 17
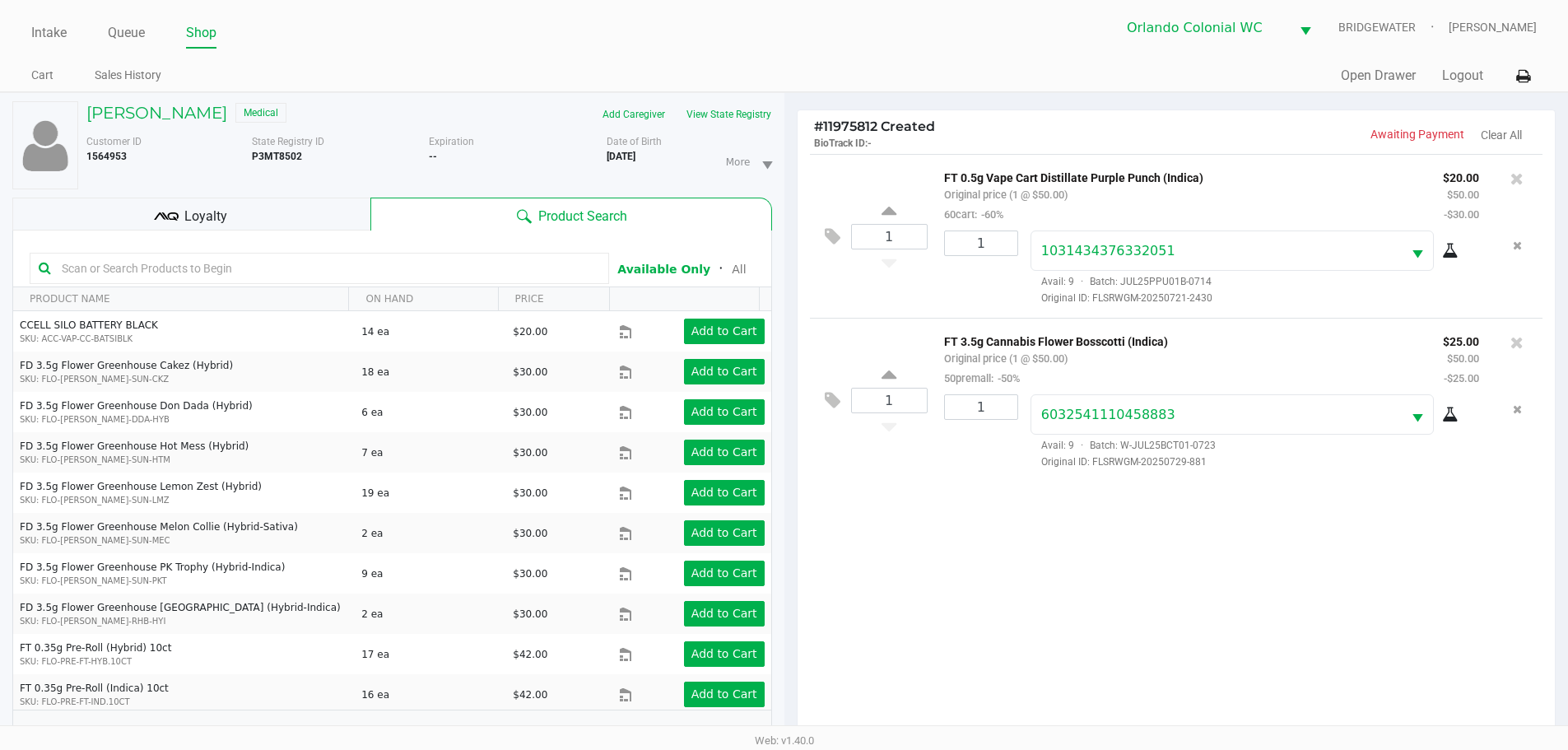
scroll to position [0, 0]
click at [1230, 525] on div "1 FT 0.5g Vape Cart Distillate Purple Punch (Indica) Original price (1 @ $50.00…" at bounding box center [1176, 450] width 758 height 591
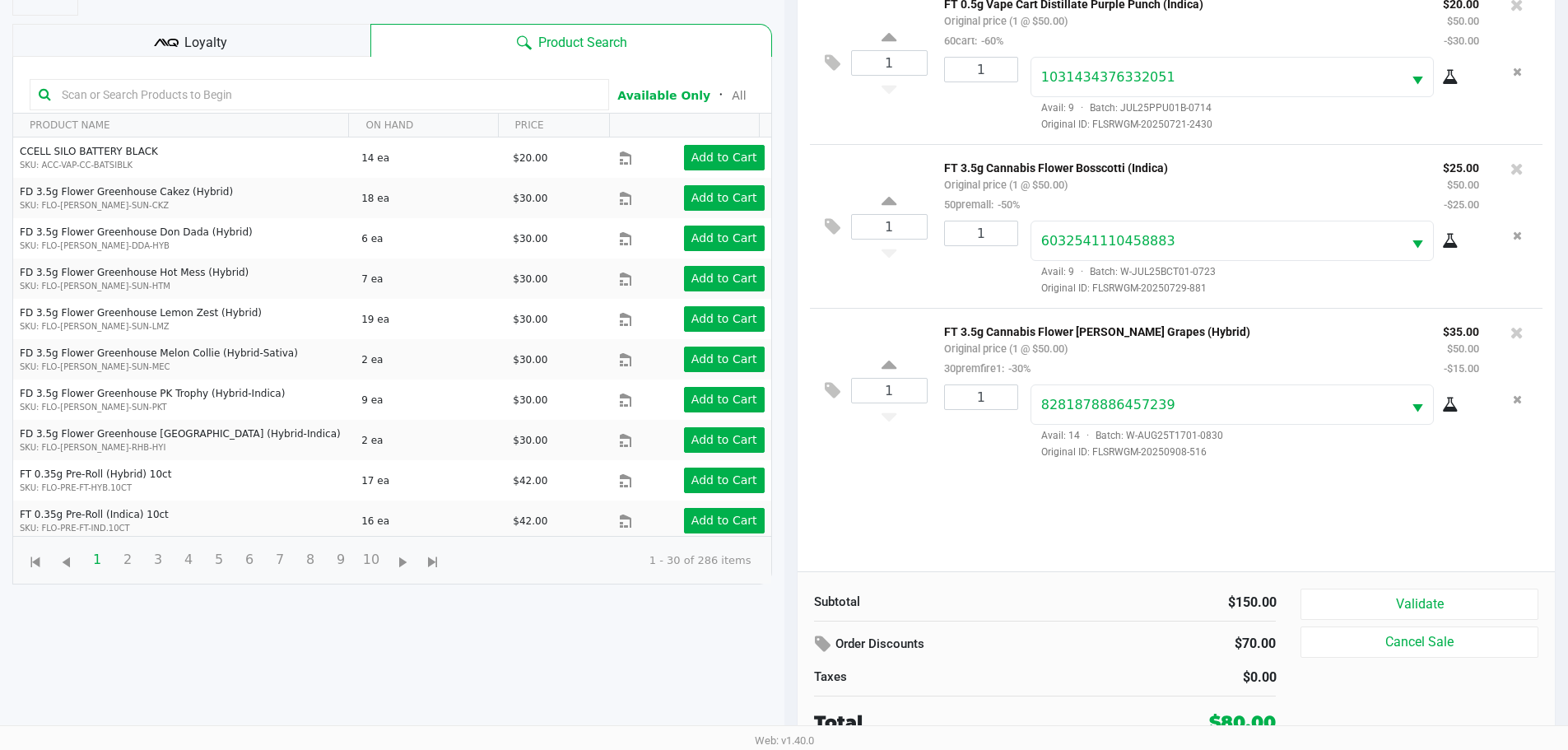
scroll to position [178, 0]
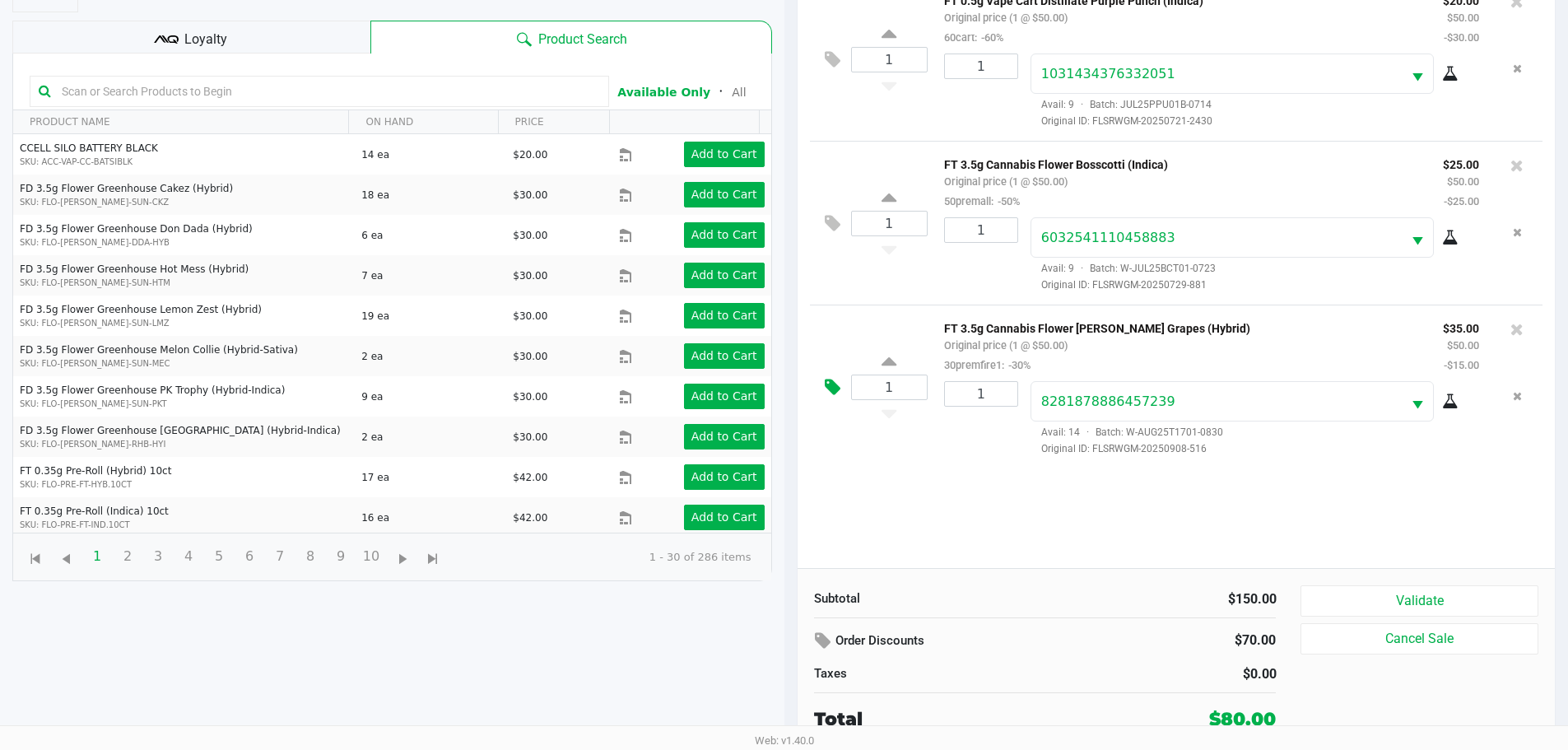
click at [841, 396] on button at bounding box center [836, 387] width 29 height 40
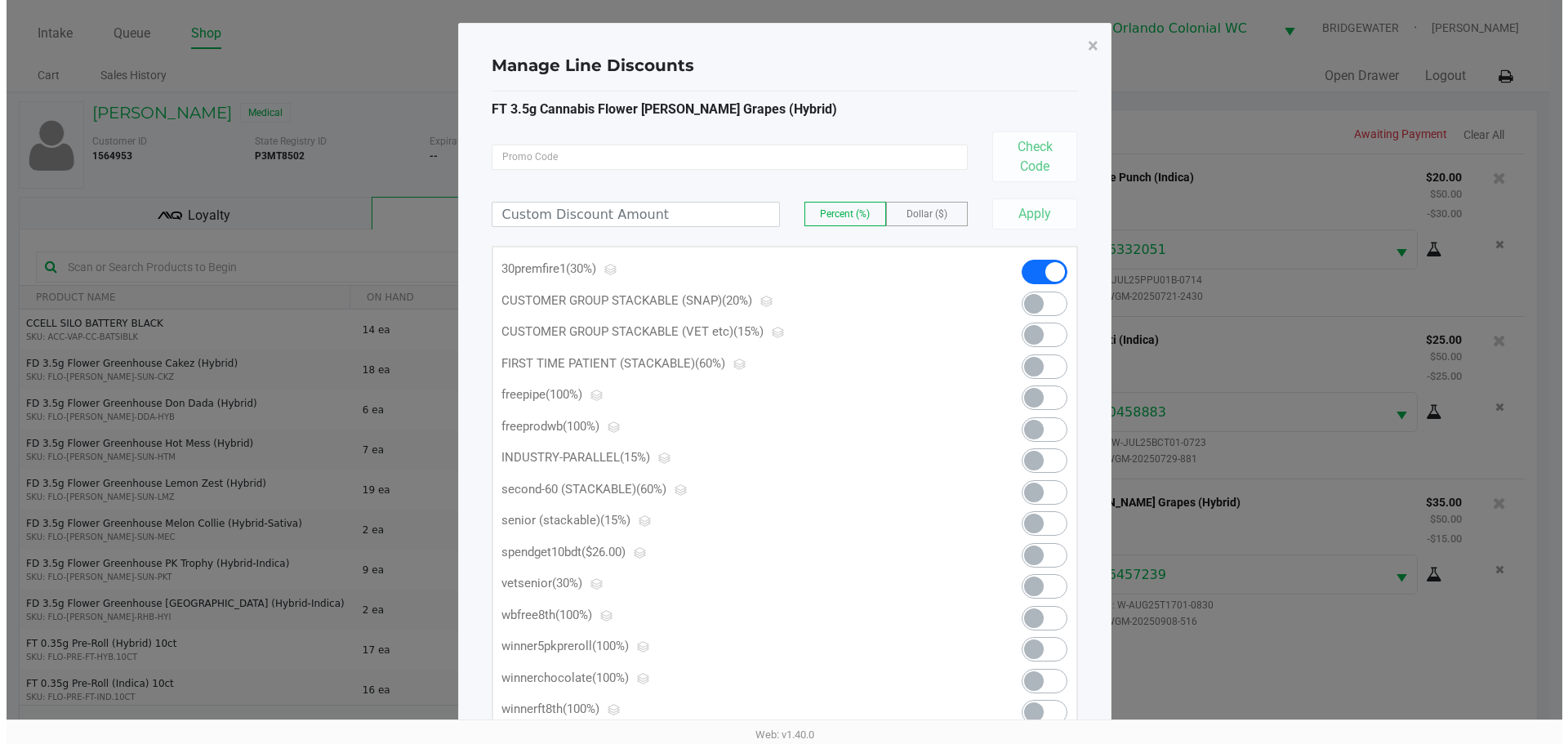
scroll to position [0, 0]
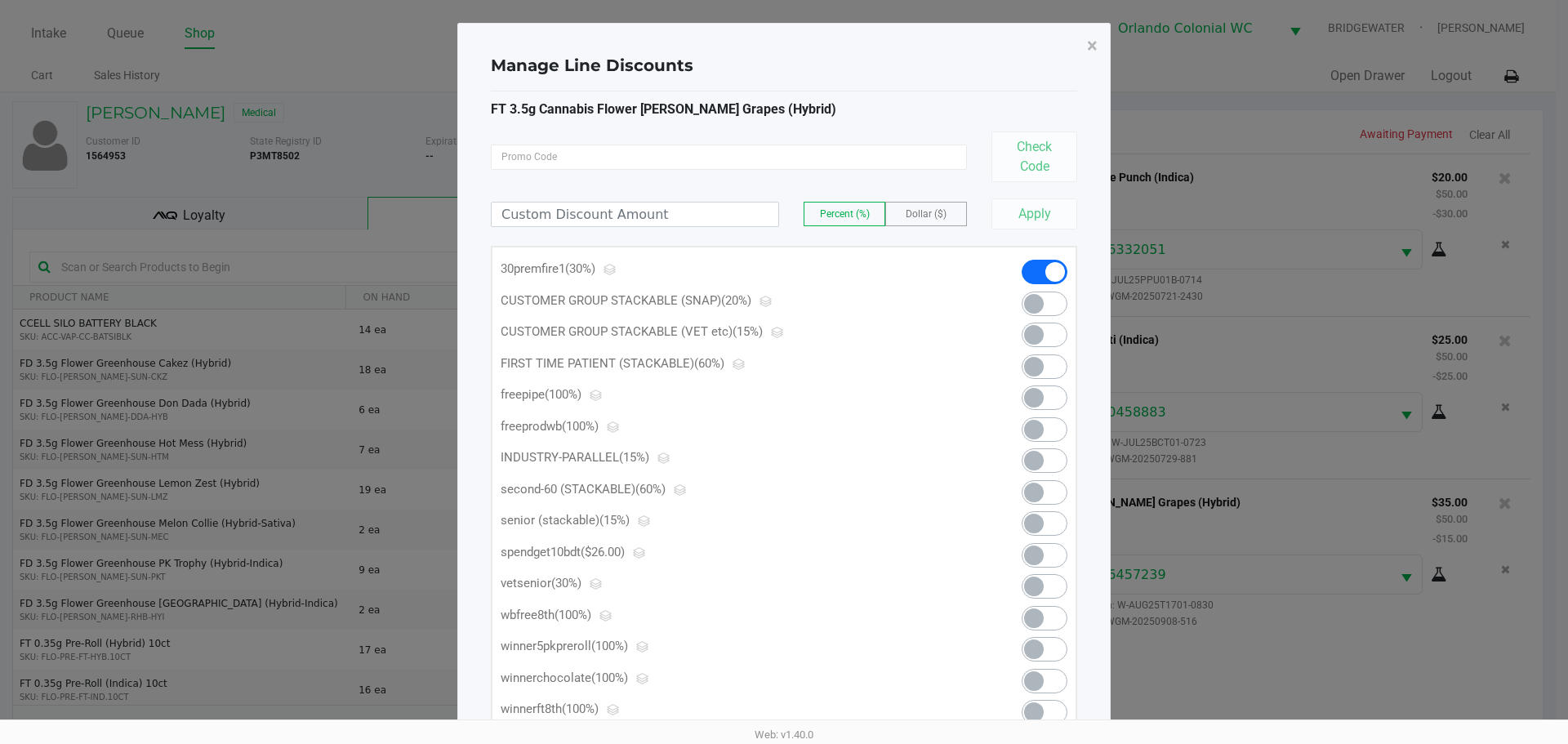
click at [1043, 270] on span at bounding box center [1045, 272] width 45 height 24
click at [927, 216] on span "Dollar ($)" at bounding box center [926, 213] width 41 height 11
click at [670, 196] on div "Percent (%) Dollar ($) Apply" at bounding box center [784, 205] width 586 height 47
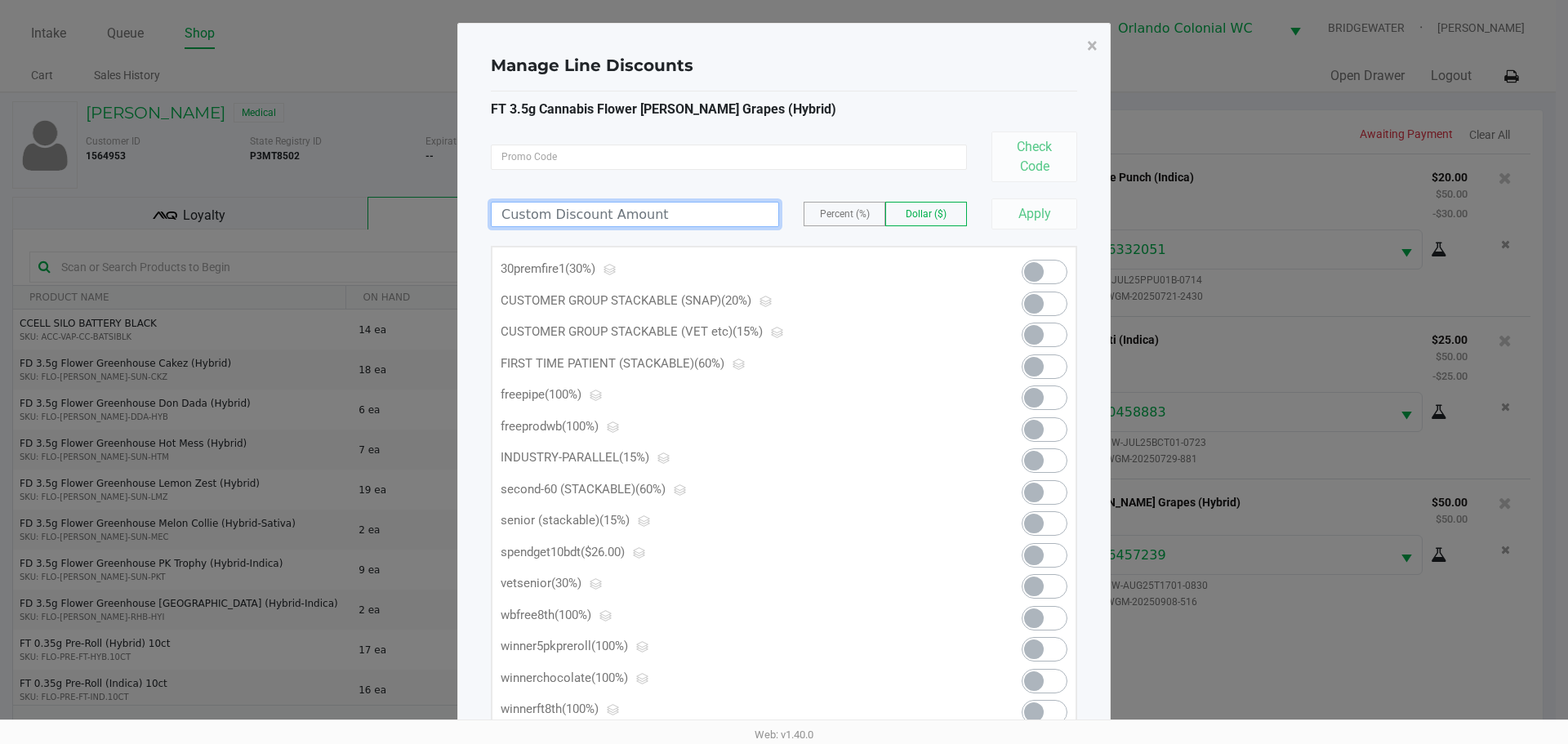
click at [667, 207] on input at bounding box center [635, 214] width 287 height 24
type input "10.00"
click at [929, 230] on div "FT 3.5g Cannabis Flower Gaspar's Grapes (Hybrid) Check Code 10.00 Percent (%) D…" at bounding box center [784, 454] width 586 height 709
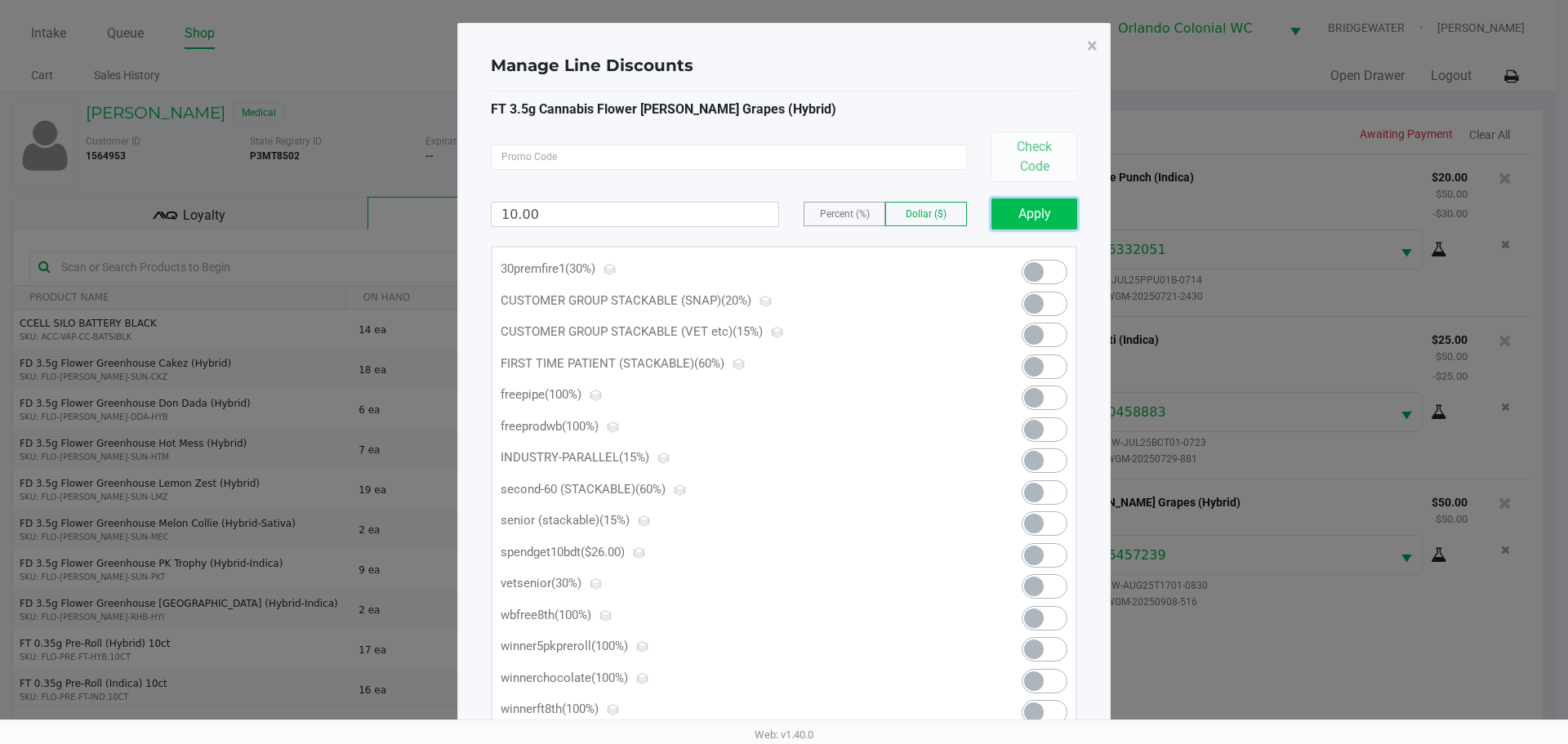
click at [1021, 224] on button "Apply" at bounding box center [1034, 214] width 86 height 31
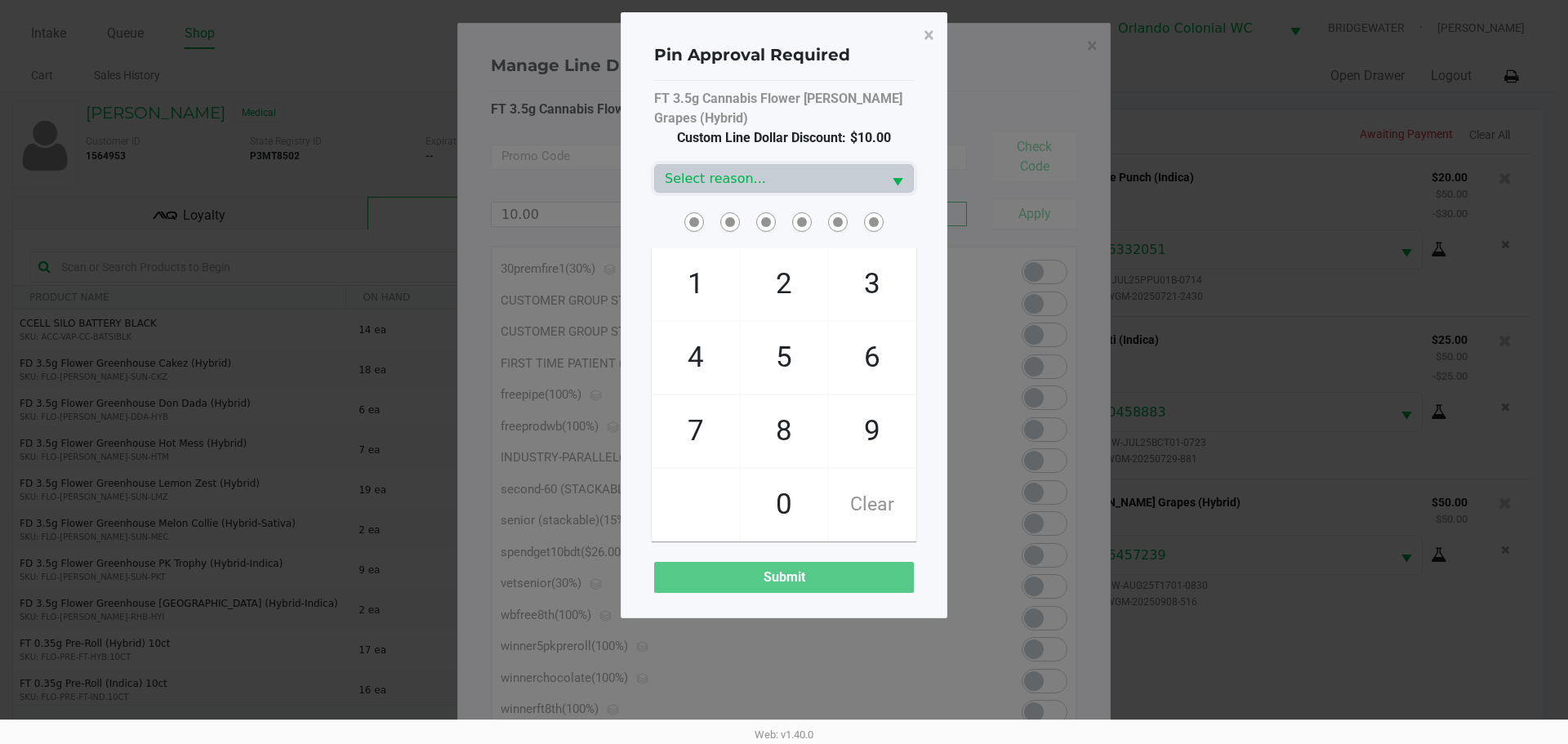
click at [784, 433] on span "8" at bounding box center [784, 431] width 86 height 72
checkbox input "true"
click at [690, 425] on span "7" at bounding box center [695, 431] width 86 height 72
checkbox input "true"
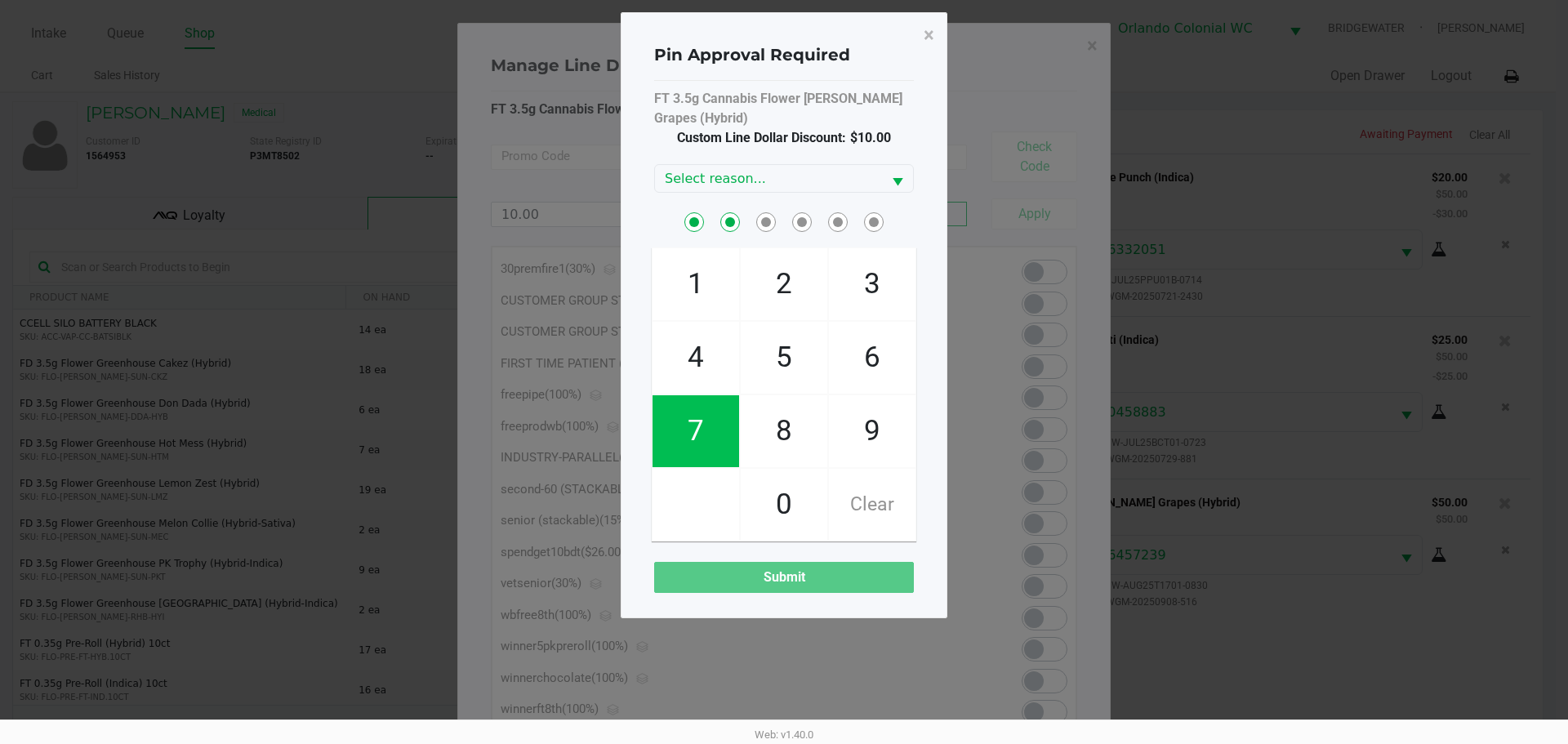
click at [784, 507] on span "0" at bounding box center [784, 505] width 86 height 72
checkbox input "true"
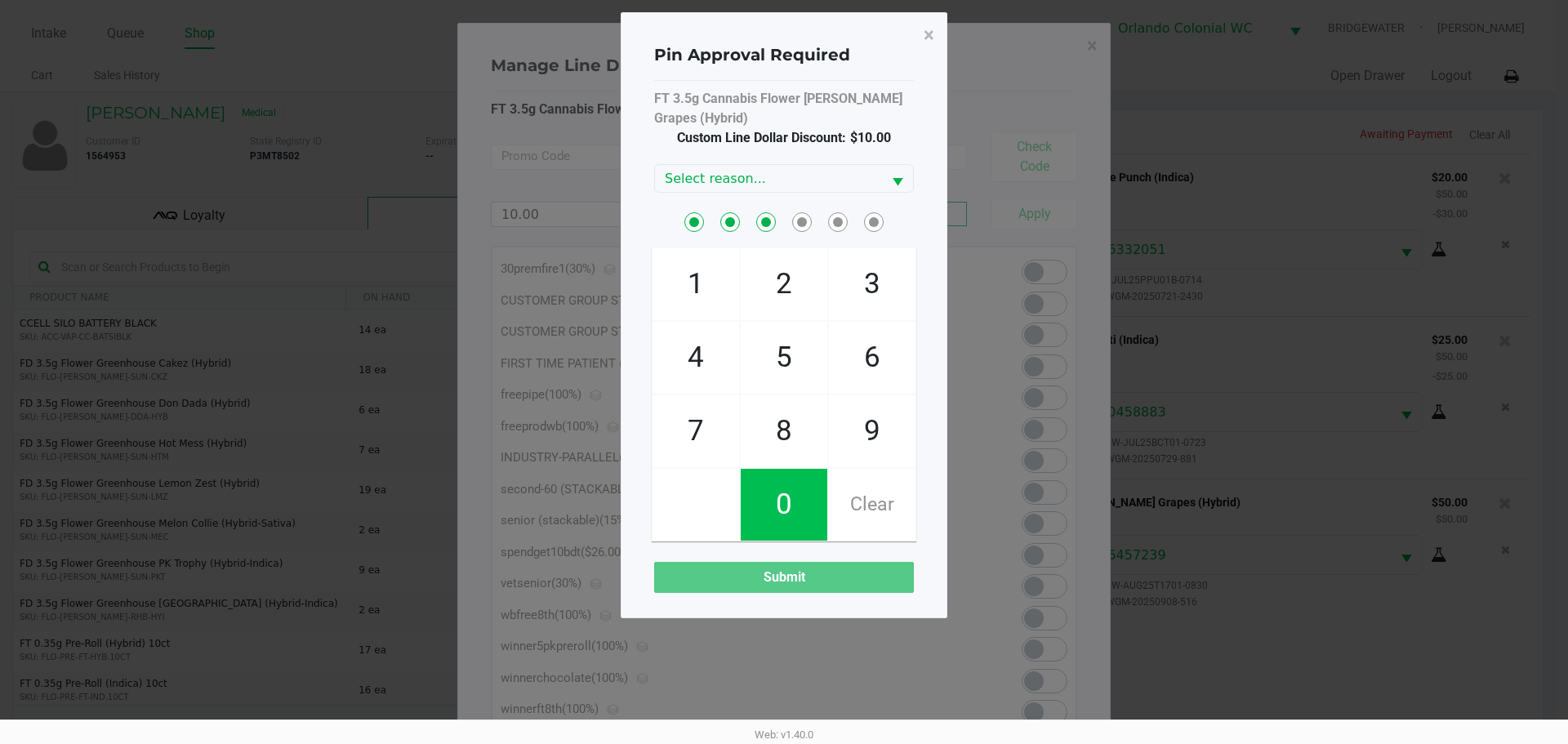
click at [712, 357] on span "4" at bounding box center [695, 357] width 86 height 72
checkbox input "true"
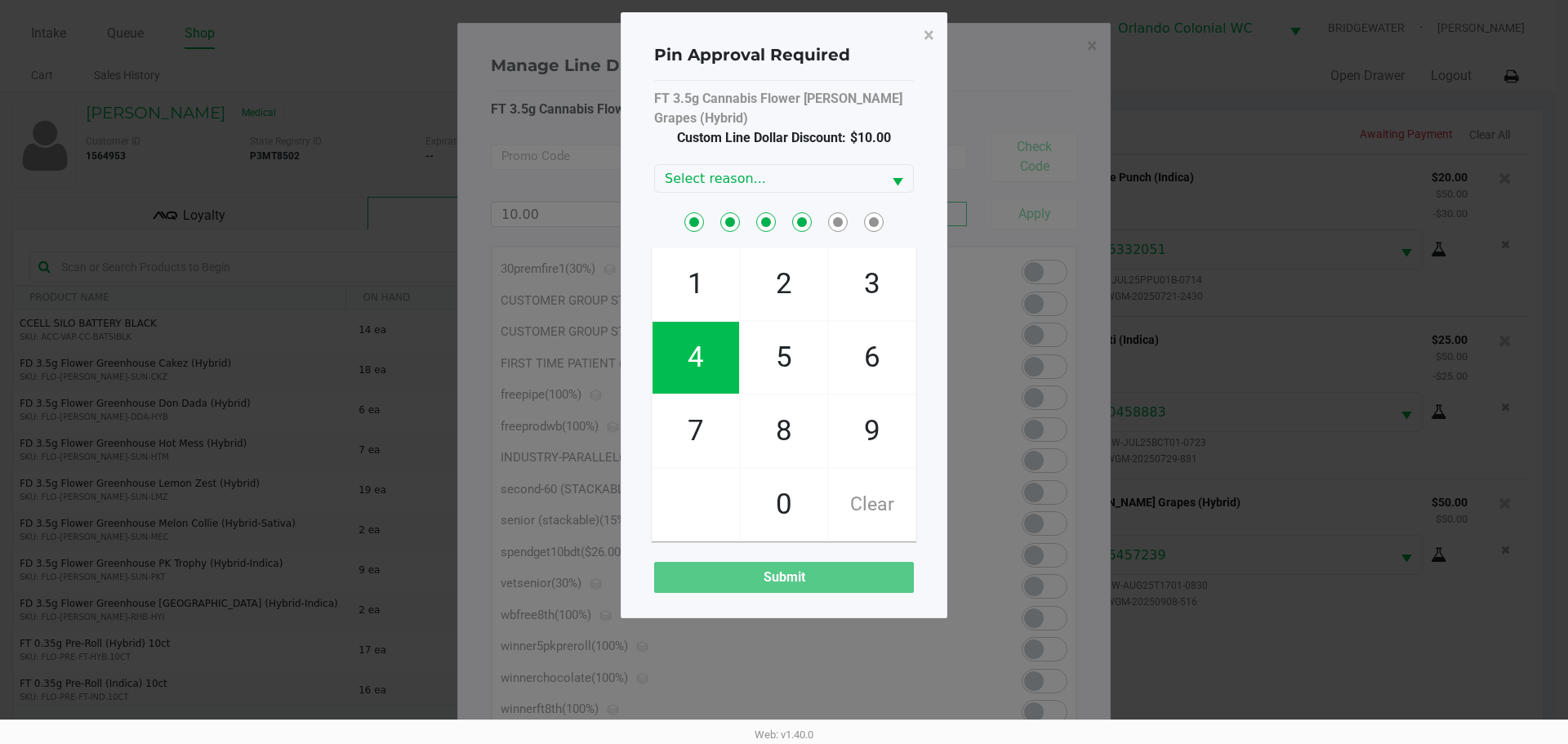
click at [714, 435] on span "7" at bounding box center [695, 431] width 86 height 72
checkbox input "true"
click at [700, 278] on span "1" at bounding box center [695, 284] width 86 height 72
checkbox input "true"
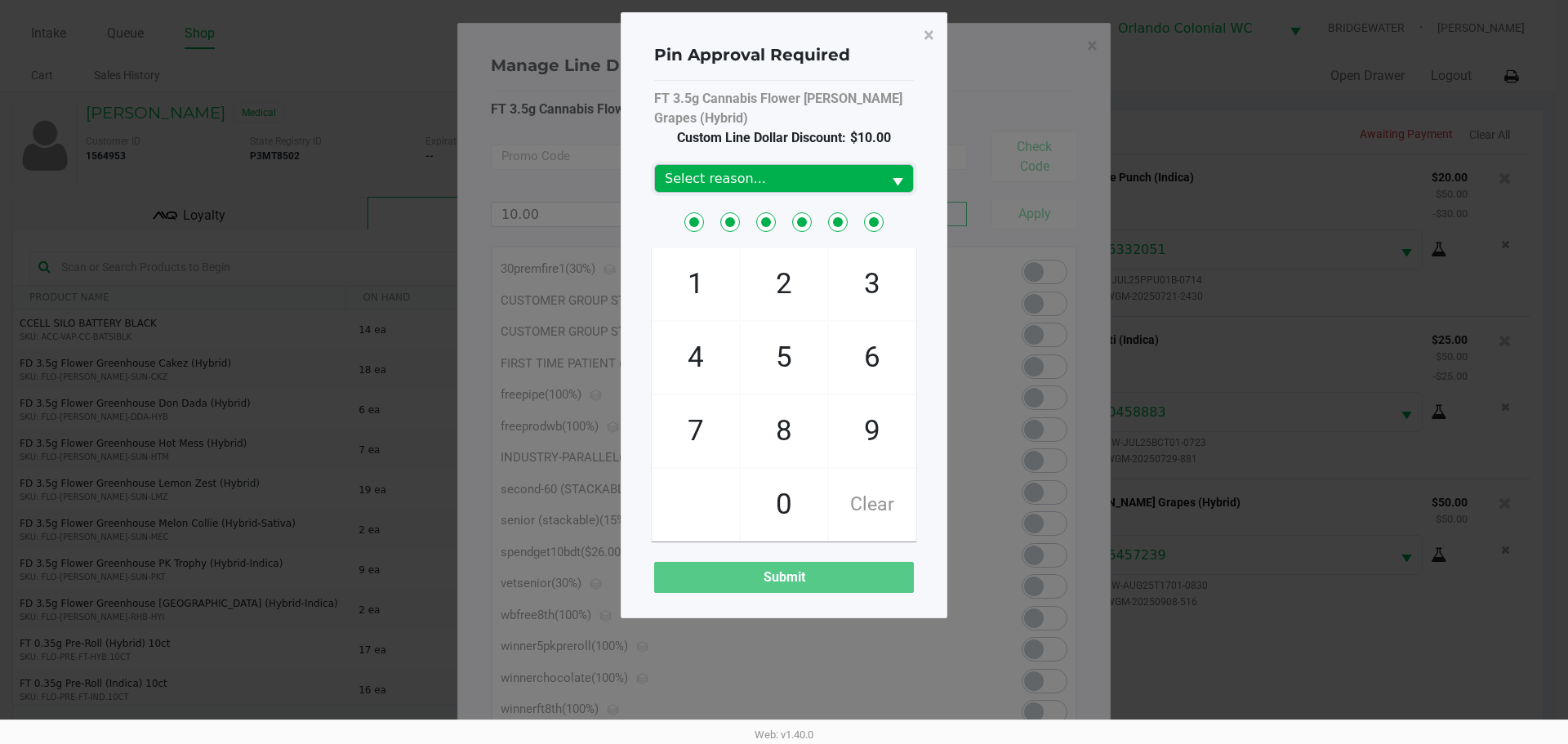
click at [843, 189] on span "Select reason..." at bounding box center [769, 178] width 227 height 27
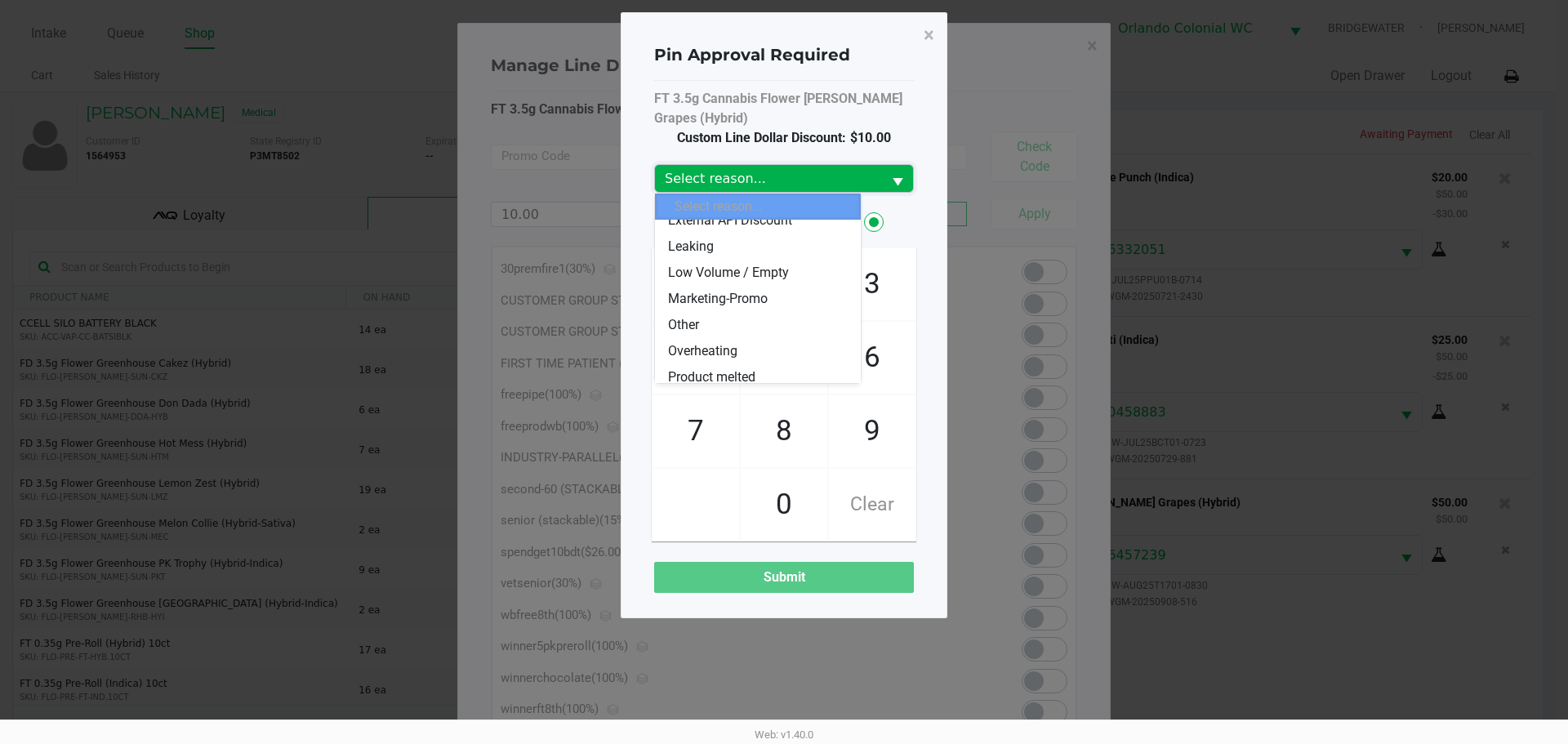
scroll to position [130, 0]
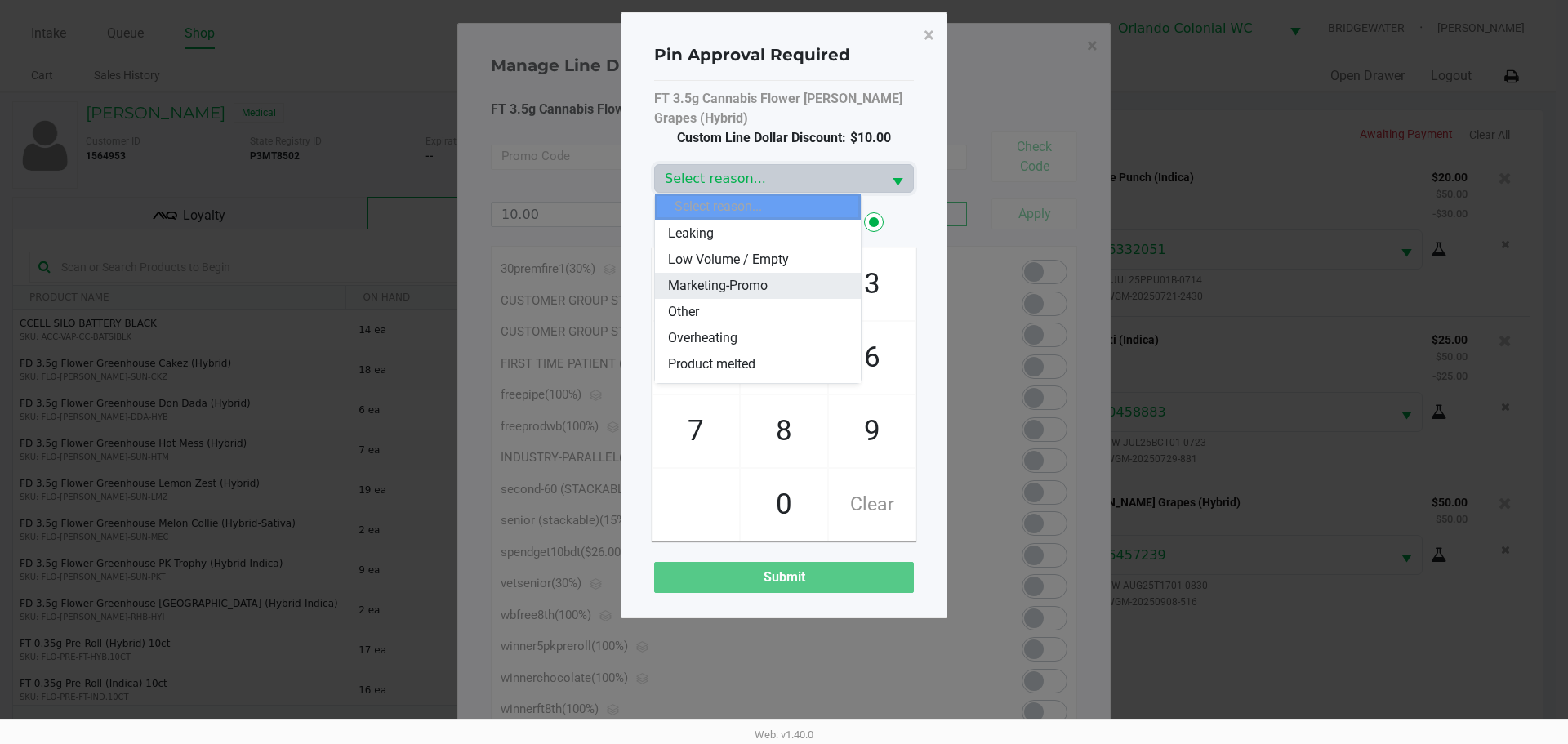
click at [732, 292] on span "Marketing-Promo" at bounding box center [718, 286] width 100 height 19
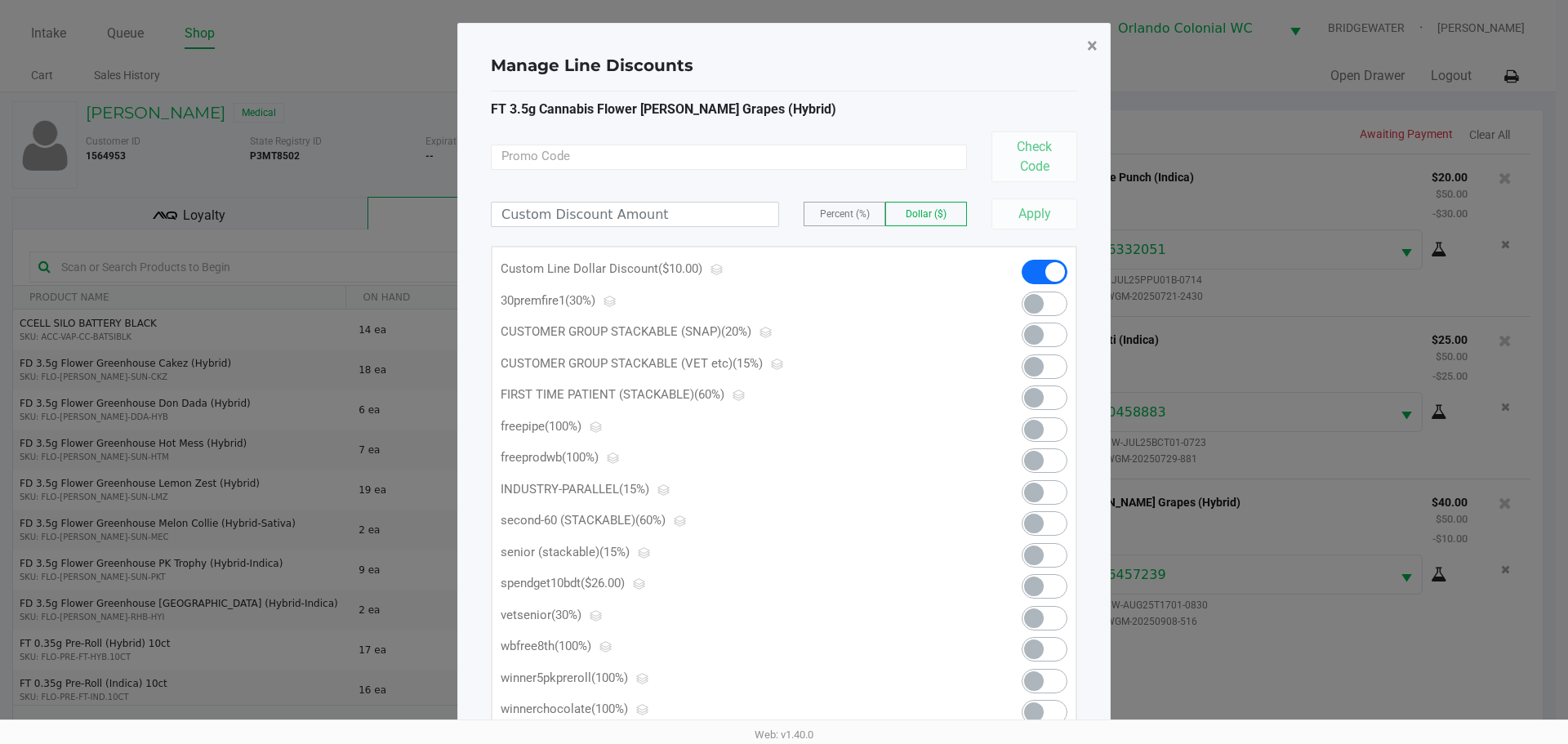
click at [1091, 47] on span "×" at bounding box center [1092, 45] width 10 height 23
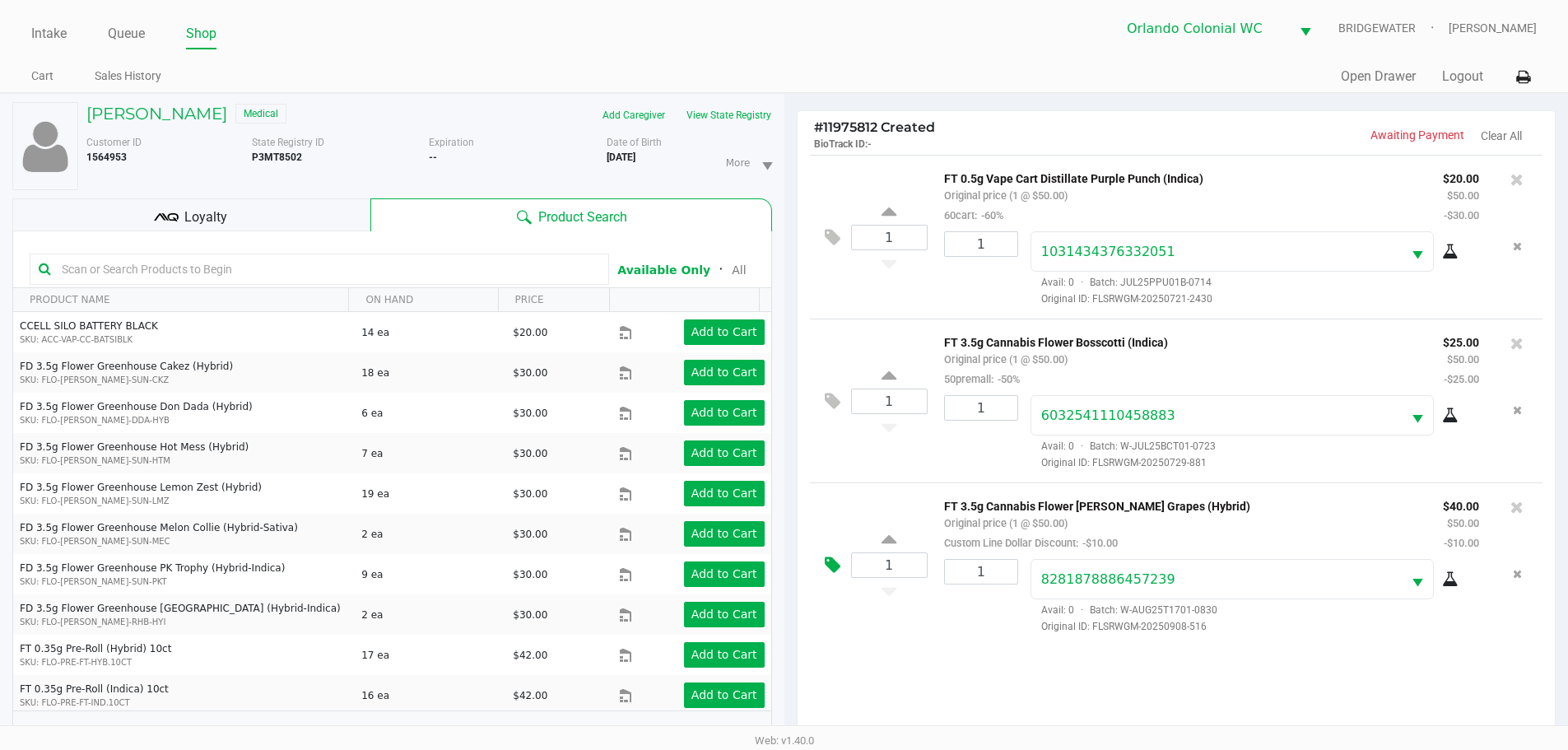
click at [827, 570] on icon at bounding box center [833, 565] width 16 height 19
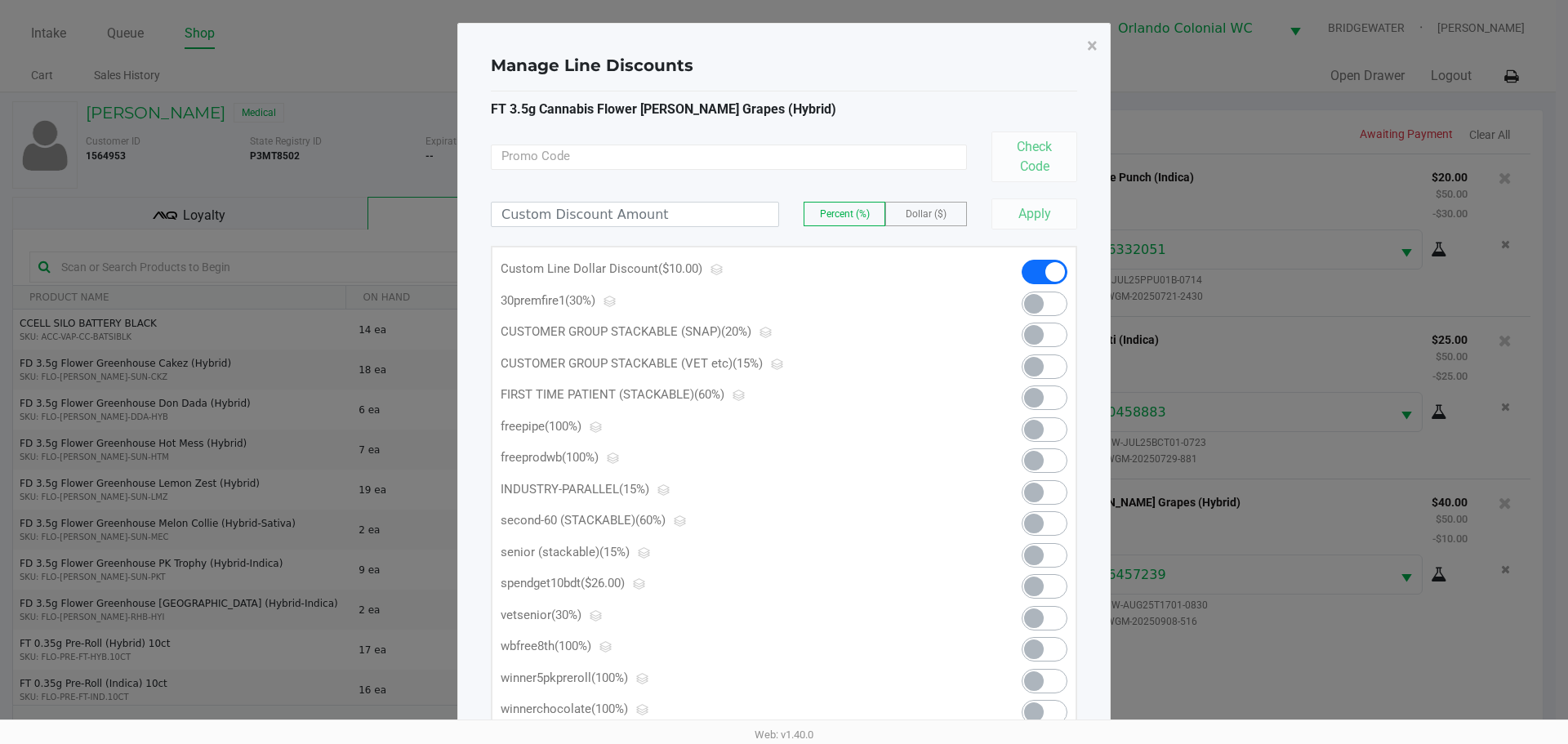
click at [1046, 266] on span at bounding box center [1045, 272] width 45 height 24
click at [950, 215] on label "Dollar ($)" at bounding box center [926, 214] width 80 height 23
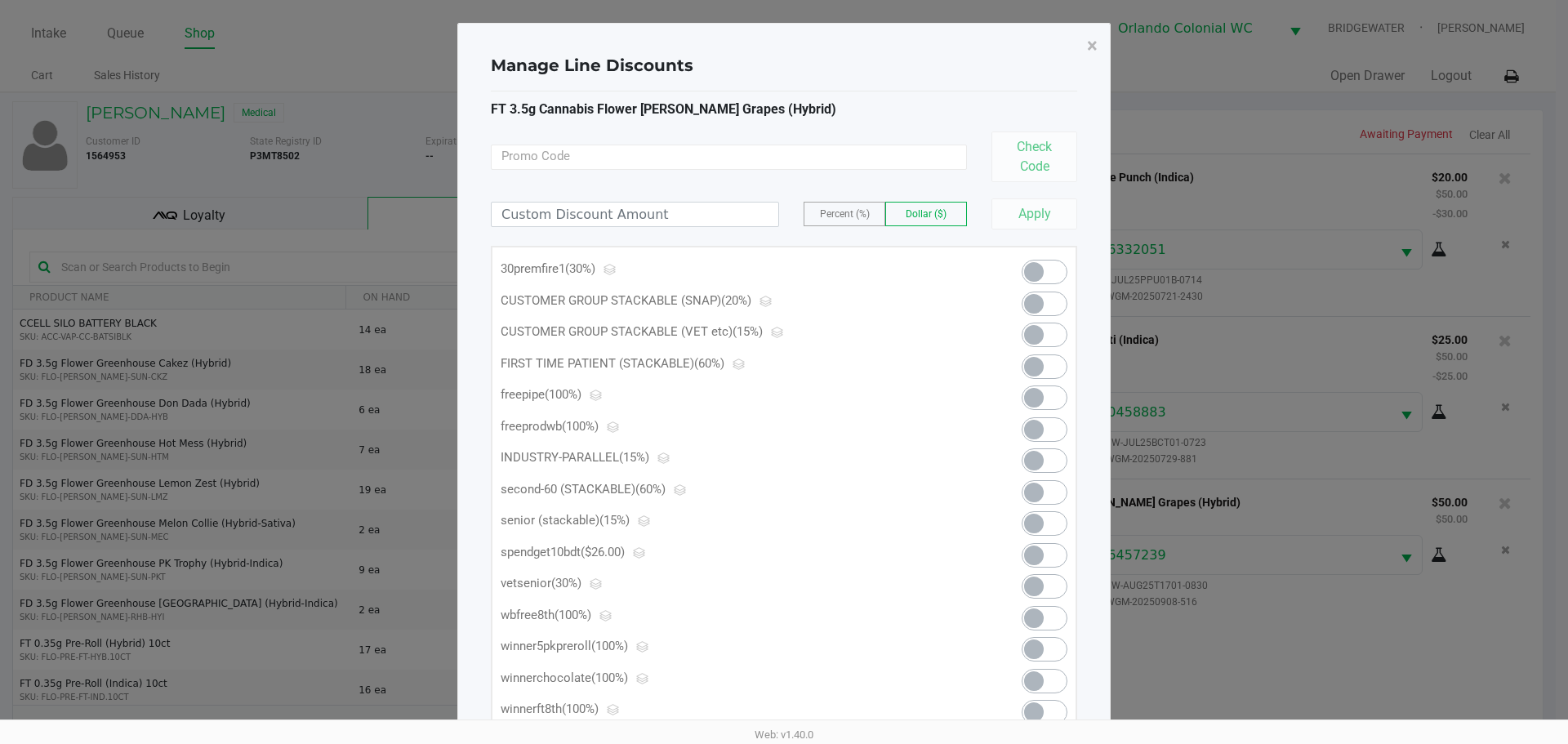
click at [752, 228] on div "Percent (%) Dollar ($) Apply" at bounding box center [784, 205] width 586 height 47
click at [749, 213] on input at bounding box center [635, 214] width 287 height 24
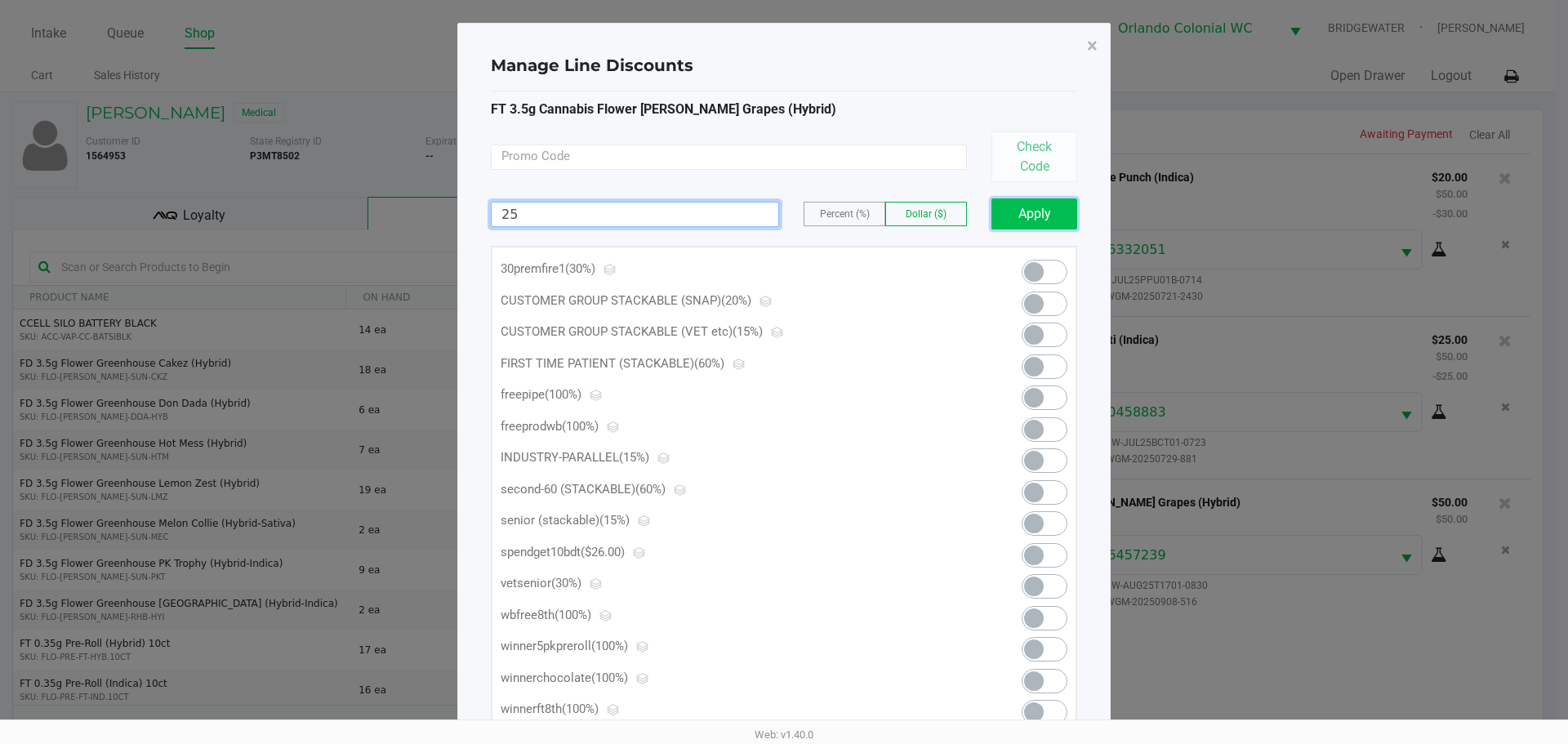
click at [1055, 209] on button "Apply" at bounding box center [1034, 214] width 86 height 31
type input "25.00"
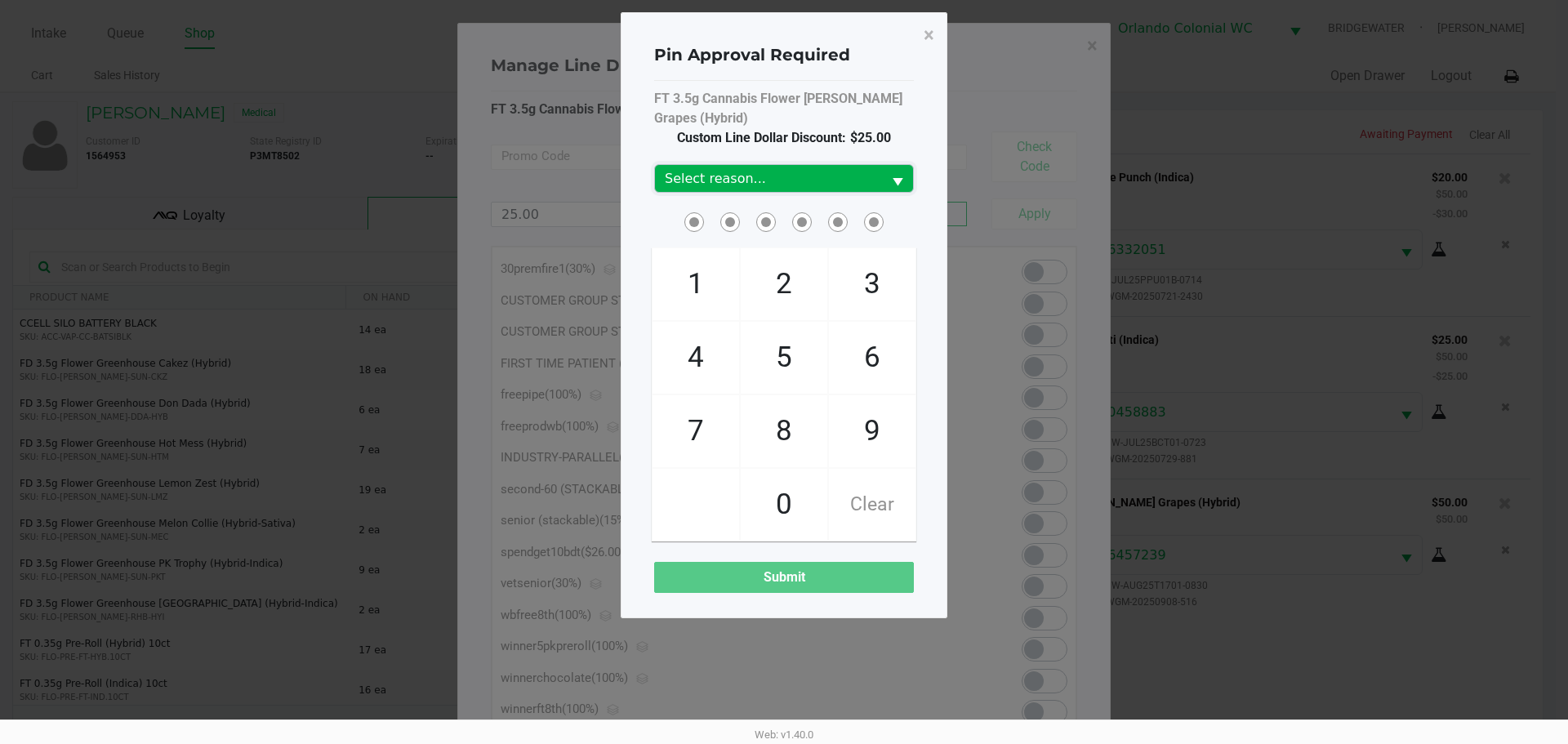
click at [844, 169] on span "Select reason..." at bounding box center [768, 179] width 207 height 19
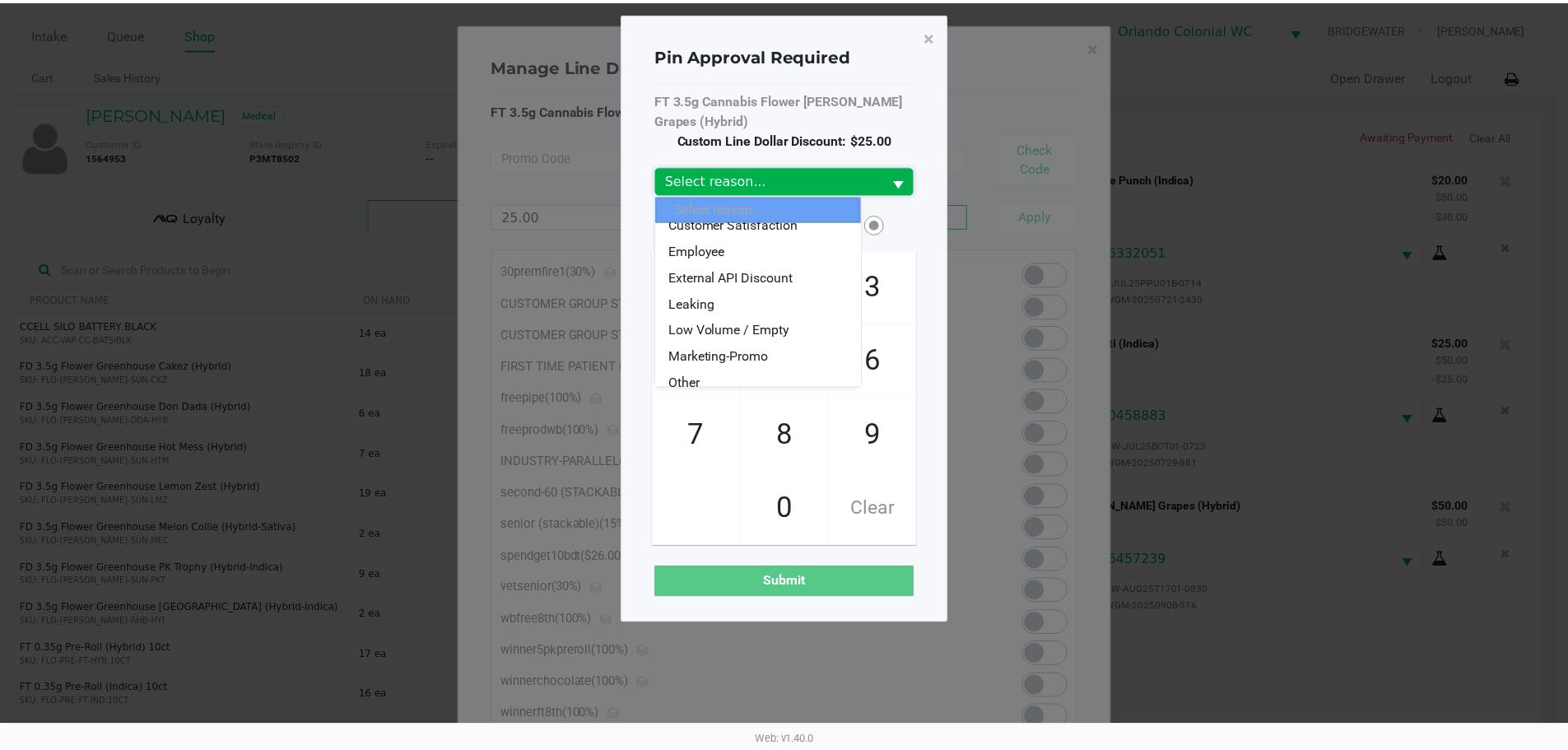
scroll to position [75, 0]
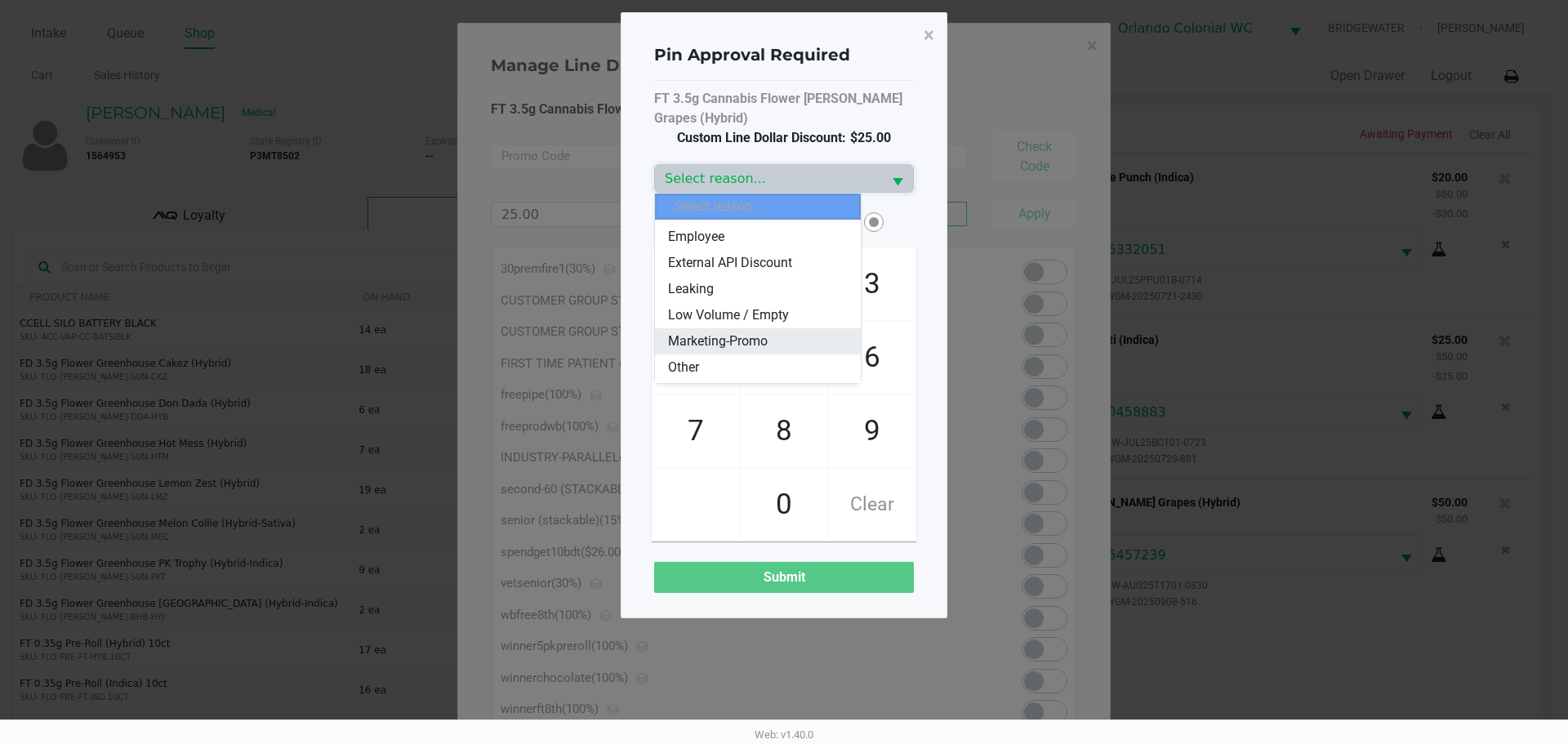
click at [763, 351] on li "Marketing-Promo" at bounding box center [758, 341] width 206 height 26
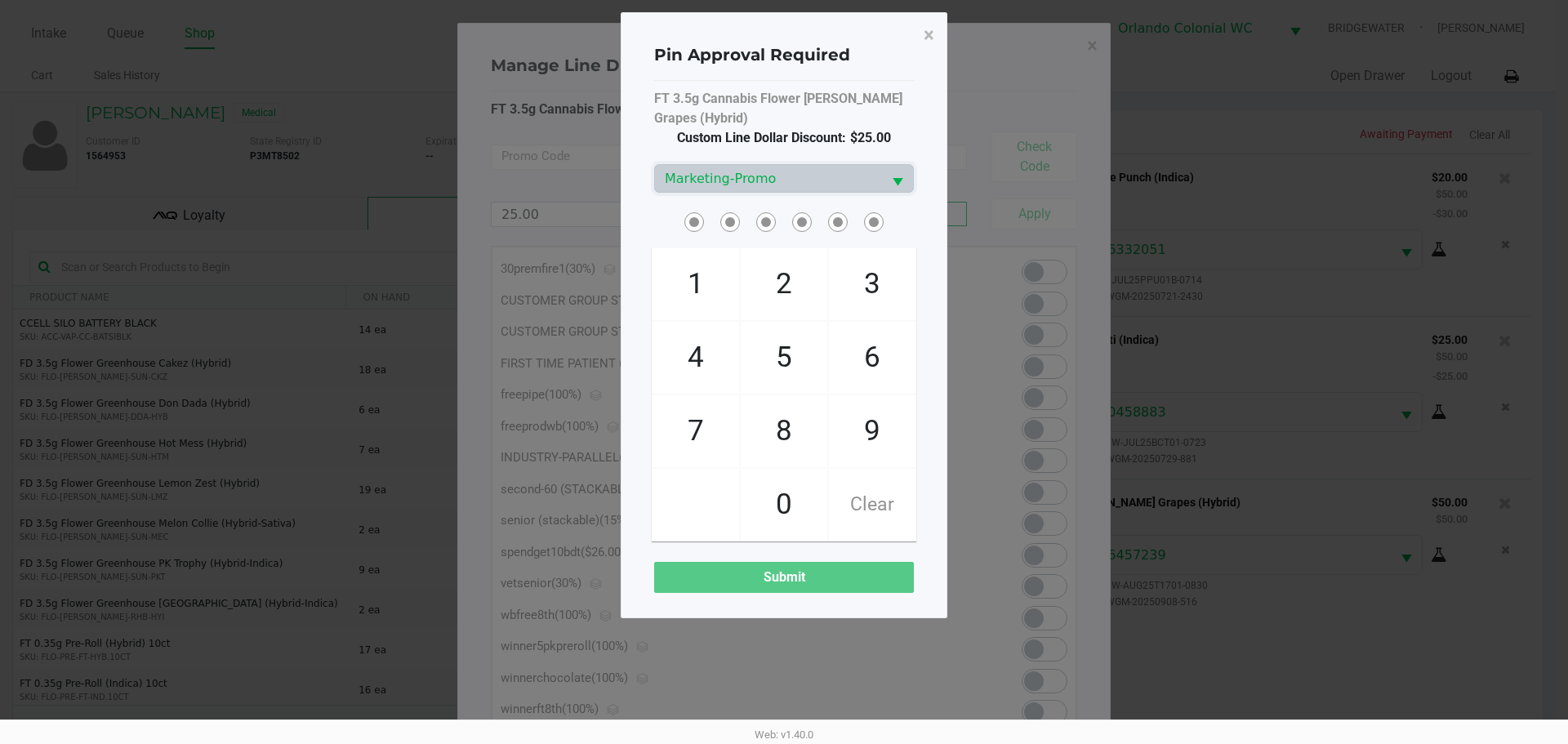
click at [779, 430] on span "8" at bounding box center [784, 431] width 86 height 72
checkbox input "true"
click at [673, 431] on span "7" at bounding box center [695, 431] width 86 height 72
checkbox input "true"
click at [790, 505] on span "0" at bounding box center [784, 505] width 86 height 72
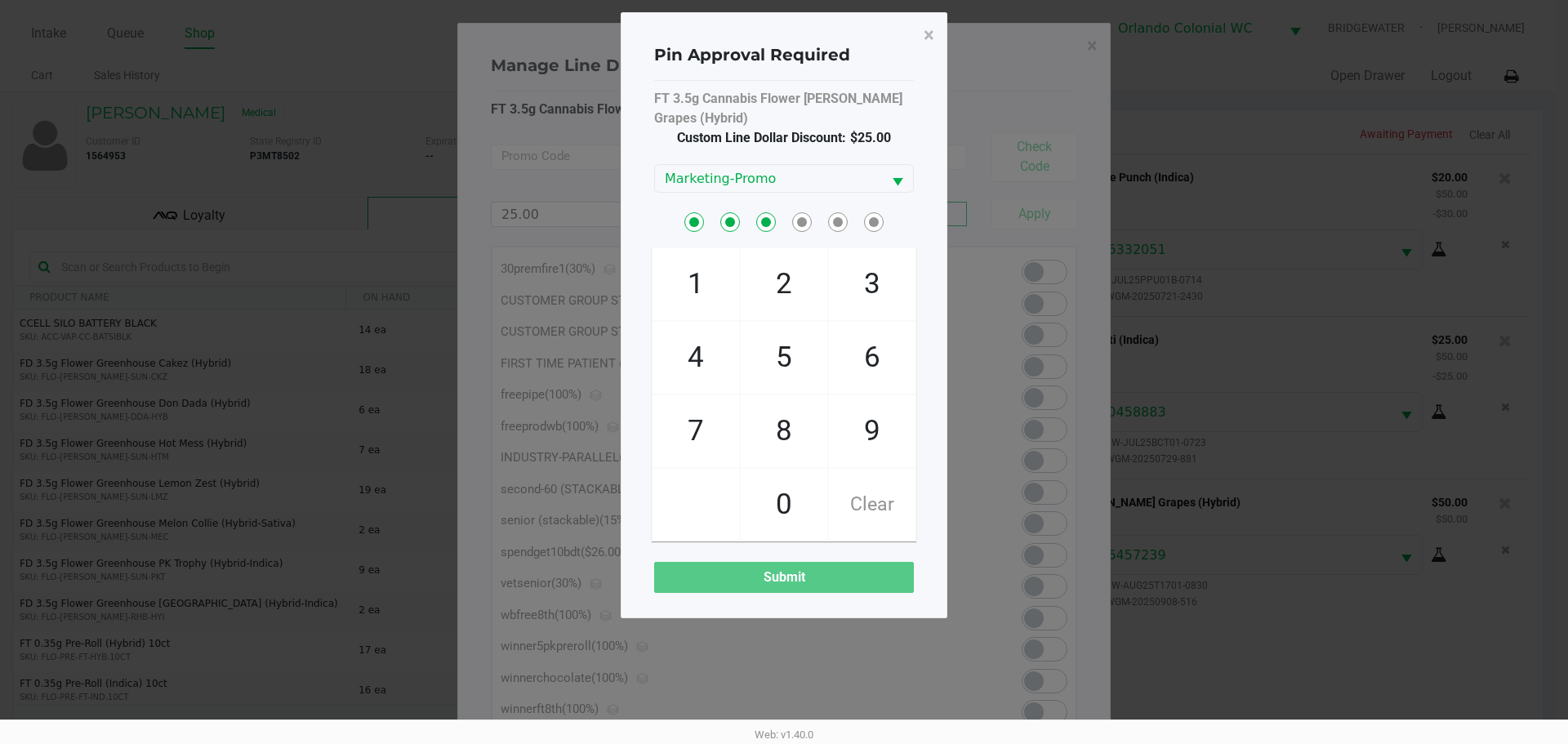
checkbox input "true"
click at [714, 353] on span "4" at bounding box center [695, 357] width 86 height 72
checkbox input "true"
click at [702, 424] on span "7" at bounding box center [695, 431] width 86 height 72
checkbox input "true"
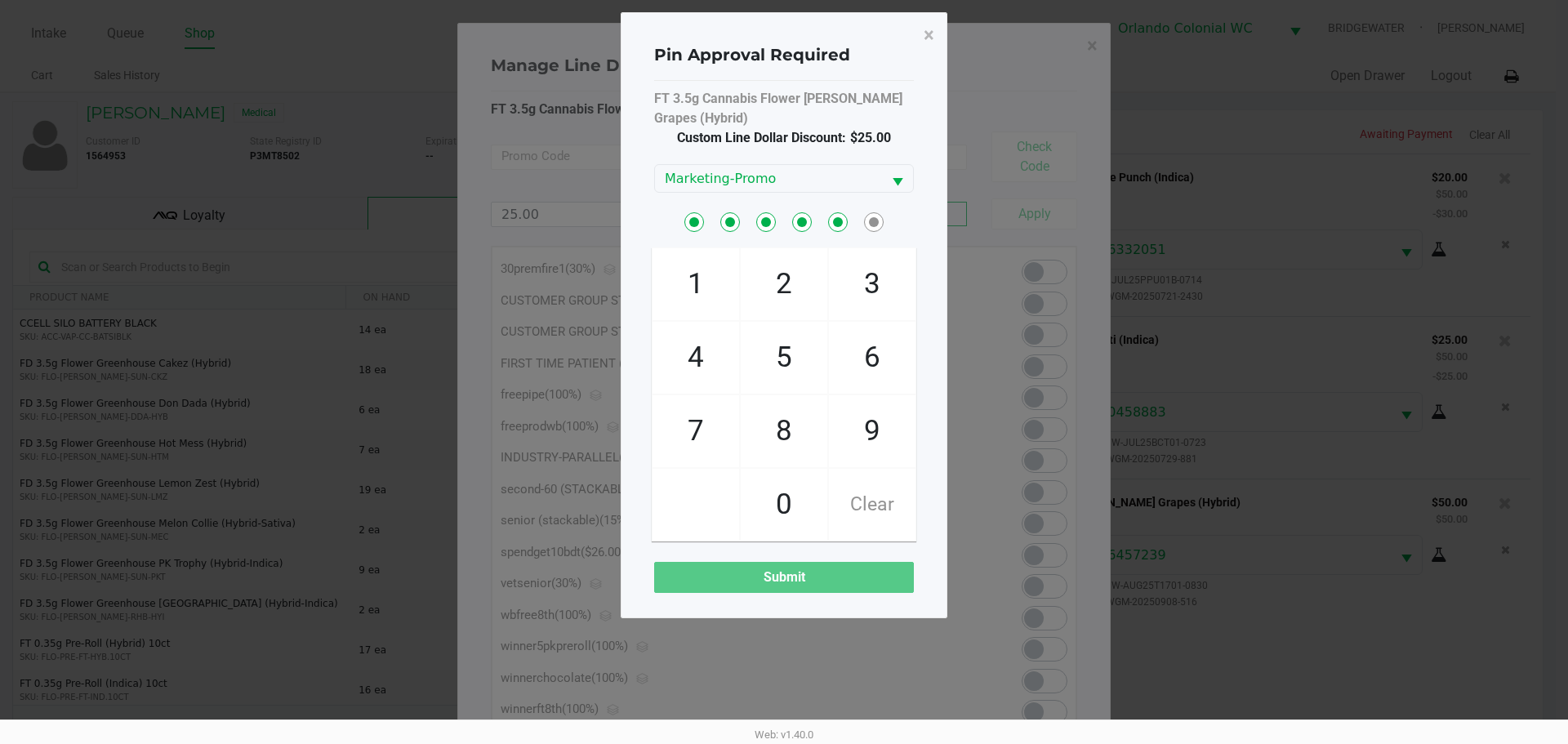
click at [691, 257] on span "1" at bounding box center [695, 284] width 86 height 72
checkbox input "true"
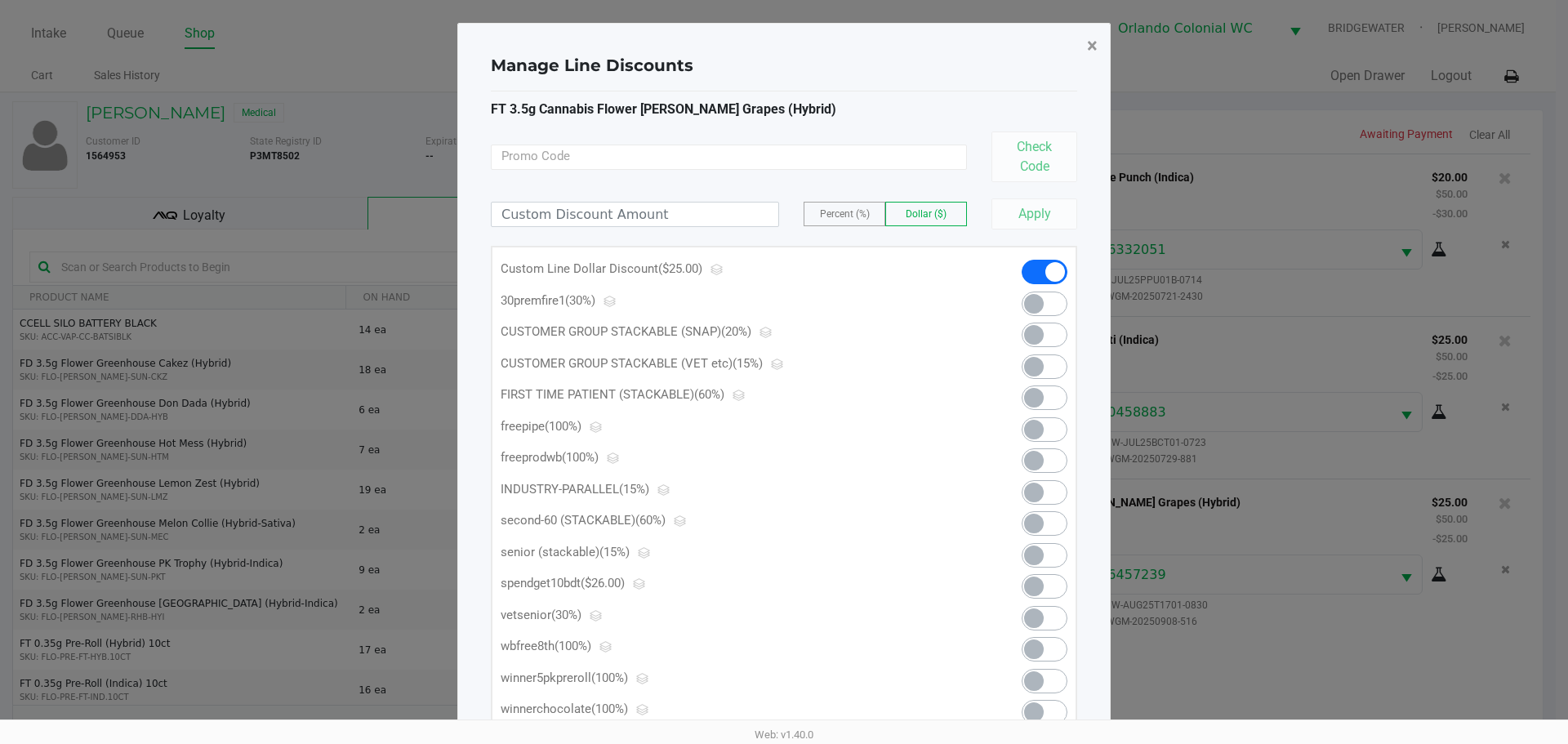
click at [1091, 46] on span "×" at bounding box center [1092, 45] width 10 height 23
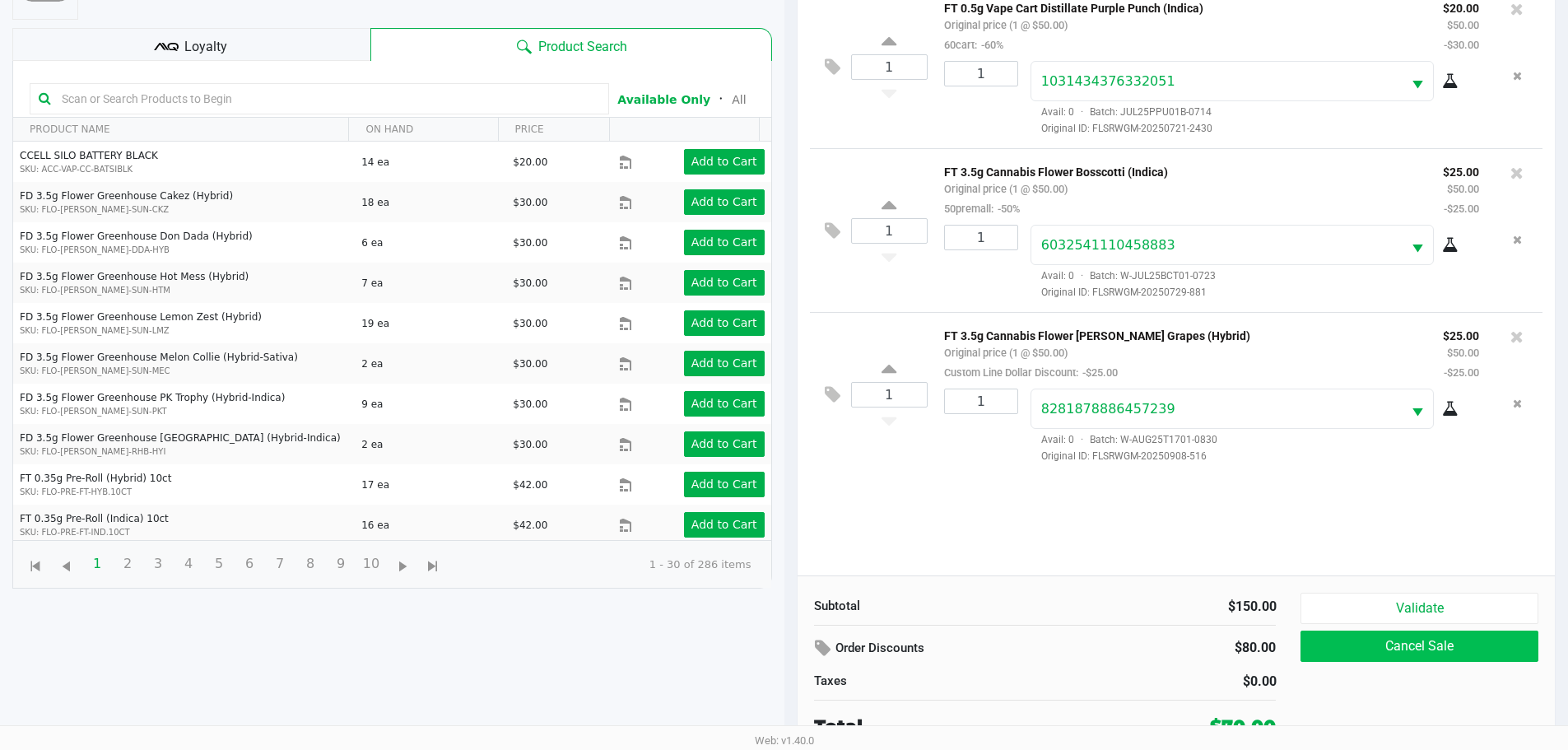
scroll to position [178, 0]
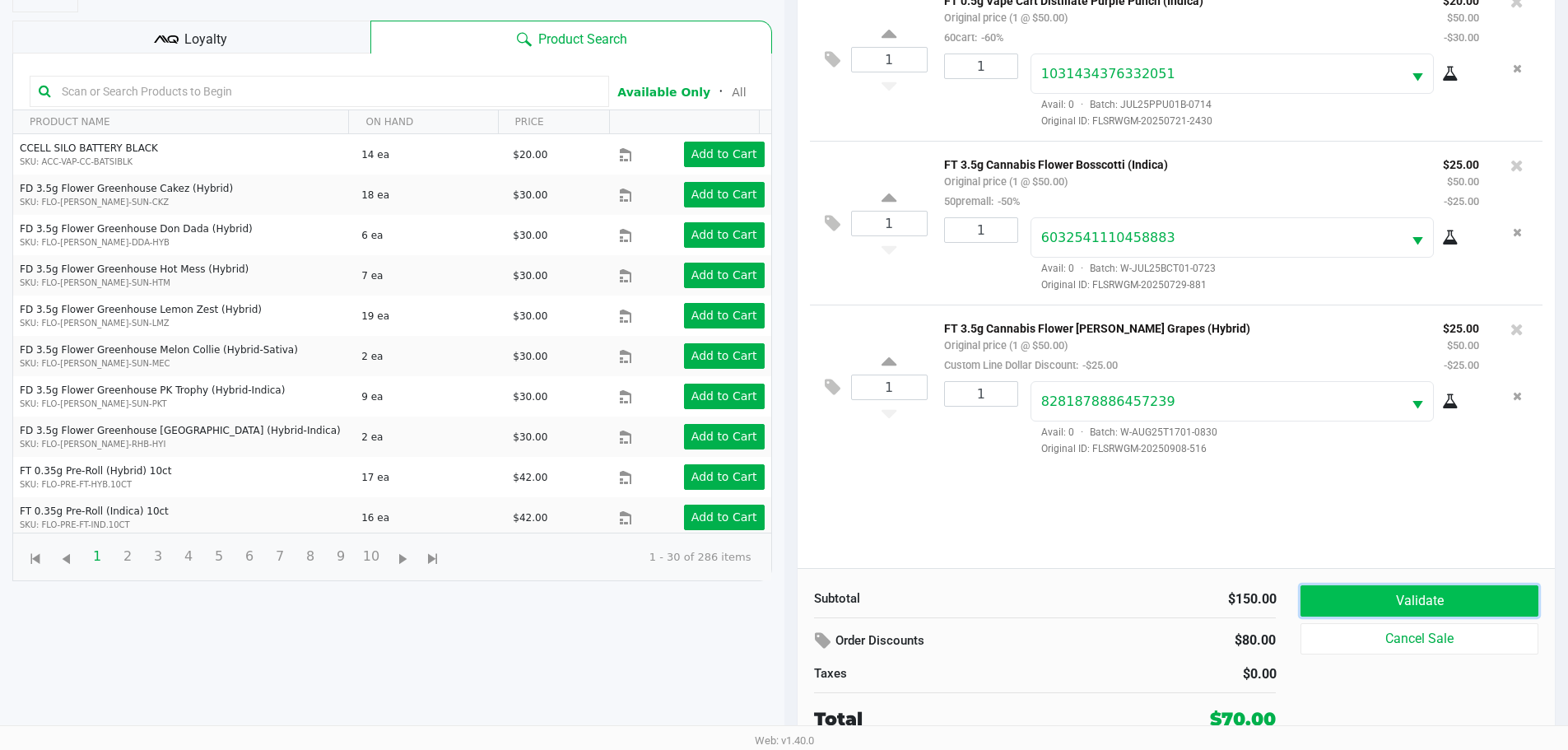
click at [1382, 608] on button "Validate" at bounding box center [1418, 601] width 237 height 32
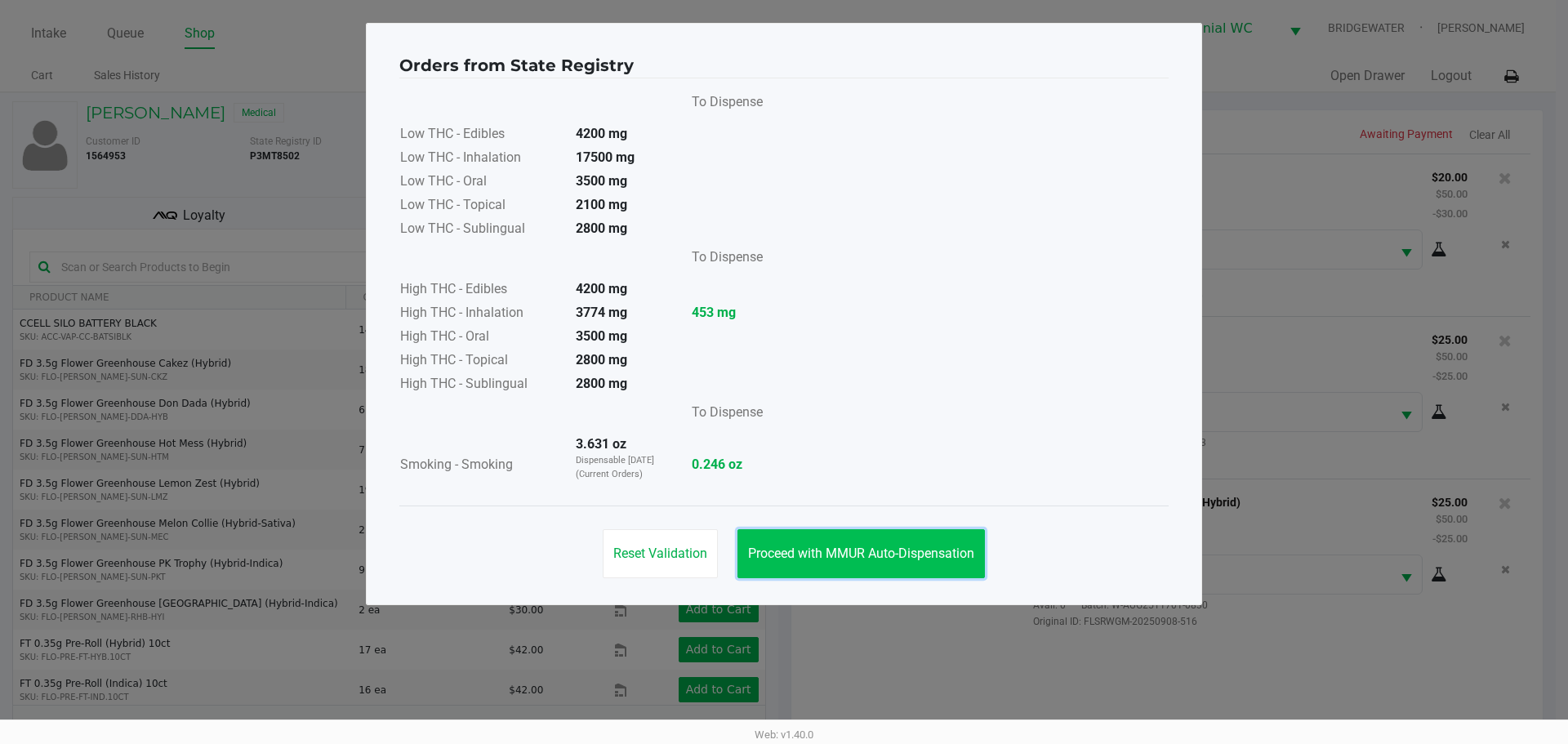
drag, startPoint x: 932, startPoint y: 558, endPoint x: 891, endPoint y: 559, distance: 41.0
click at [926, 558] on span "Proceed with MMUR Auto-Dispensation" at bounding box center [860, 554] width 226 height 16
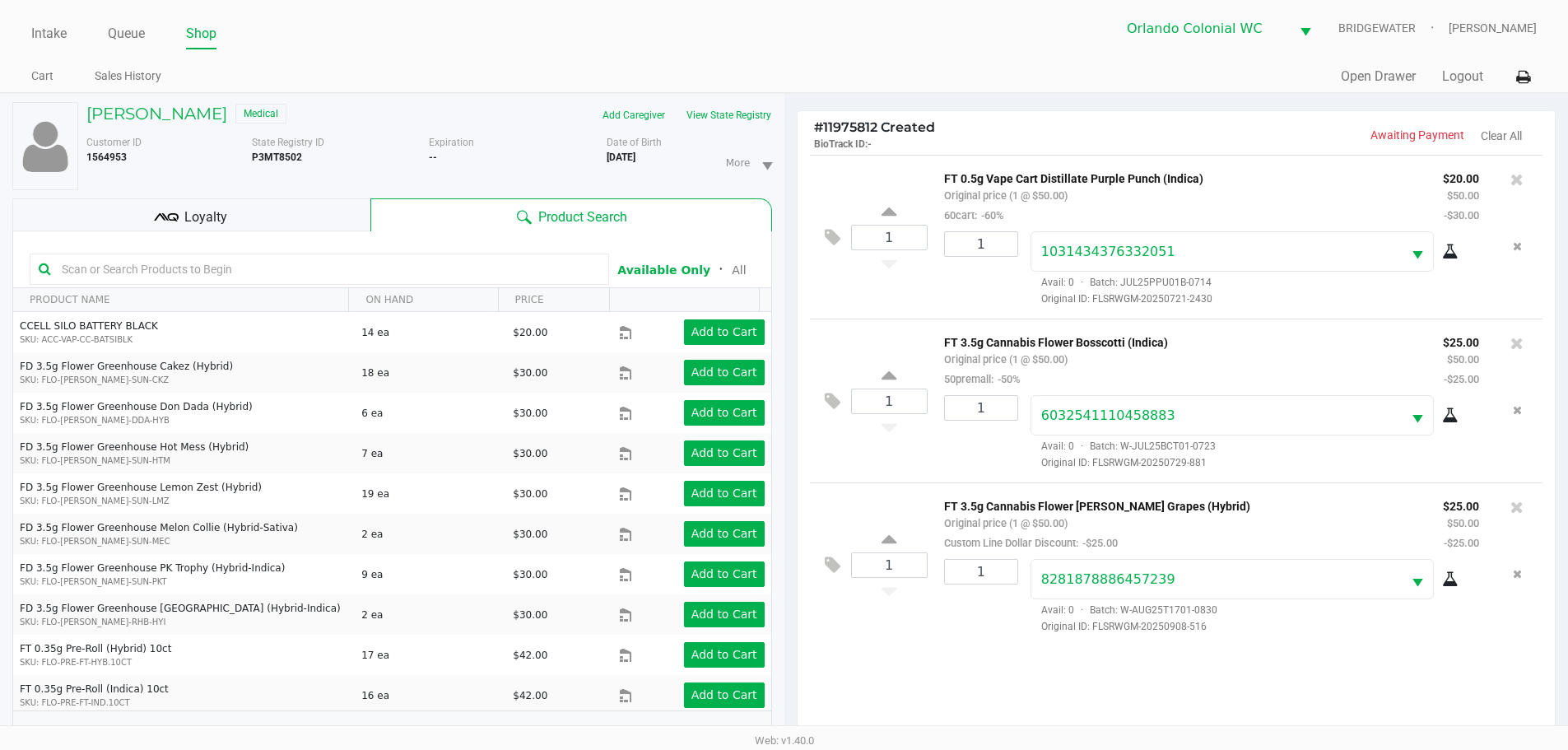
click at [333, 216] on div "Loyalty" at bounding box center [191, 214] width 358 height 33
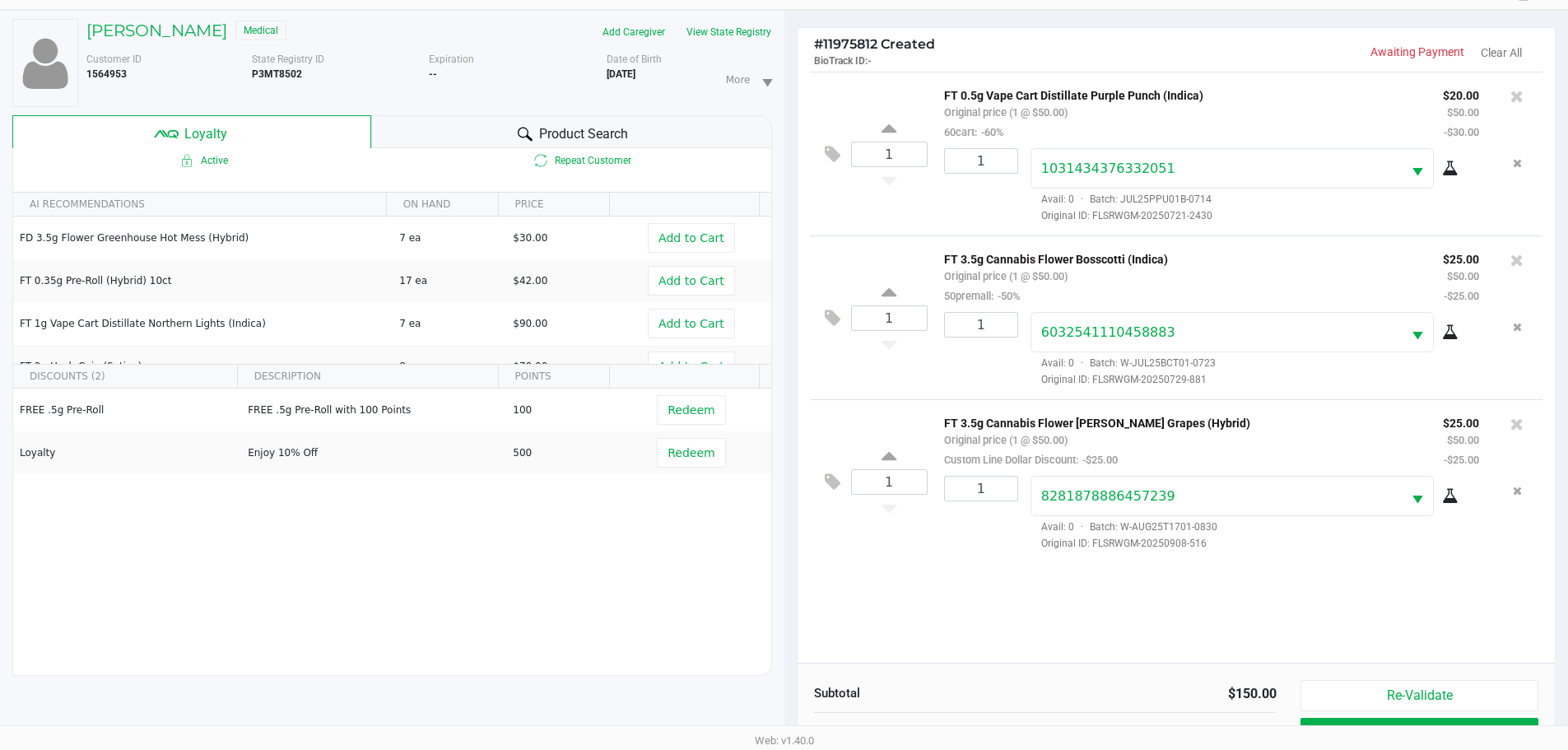
scroll to position [197, 0]
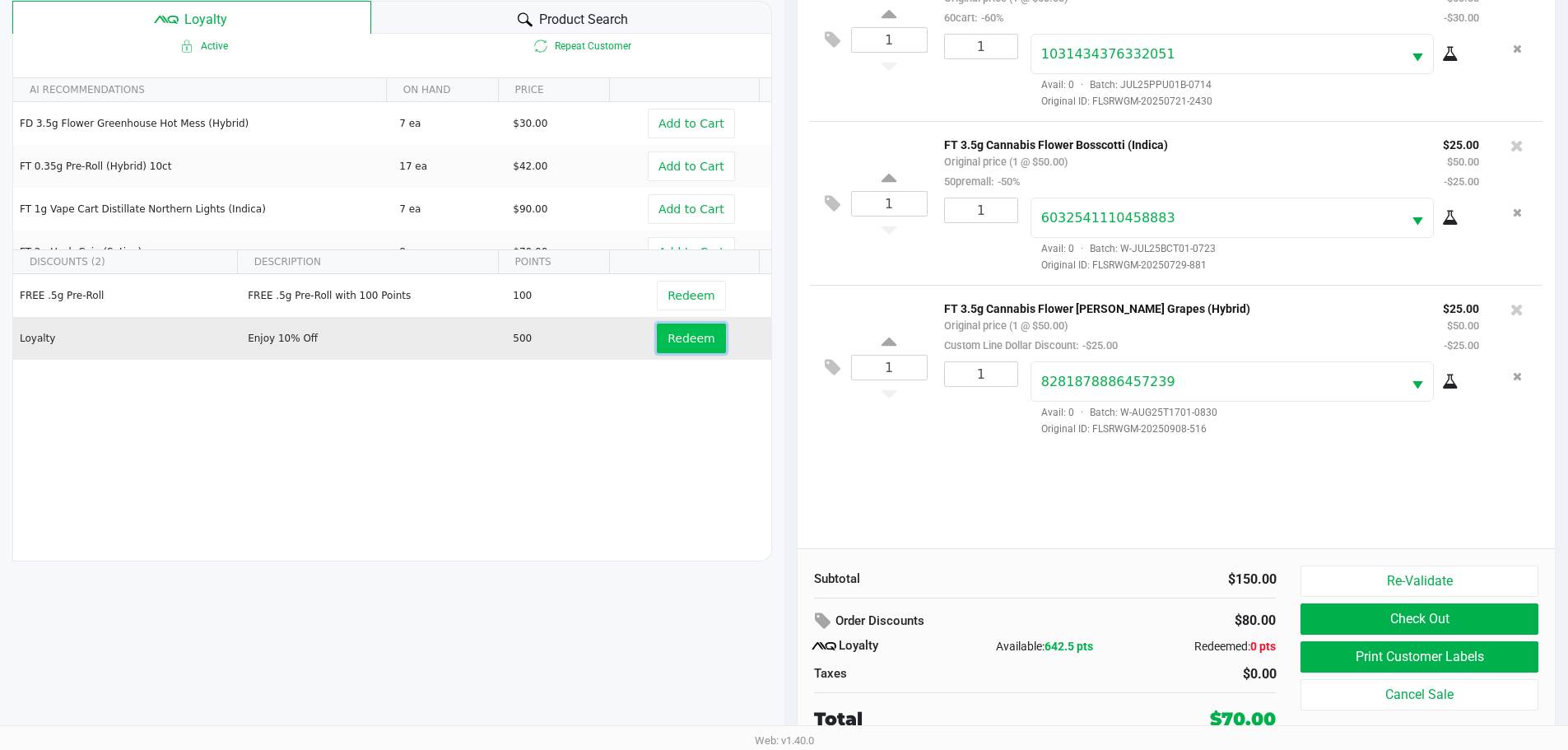
click at [667, 333] on span "Redeem" at bounding box center [690, 338] width 47 height 13
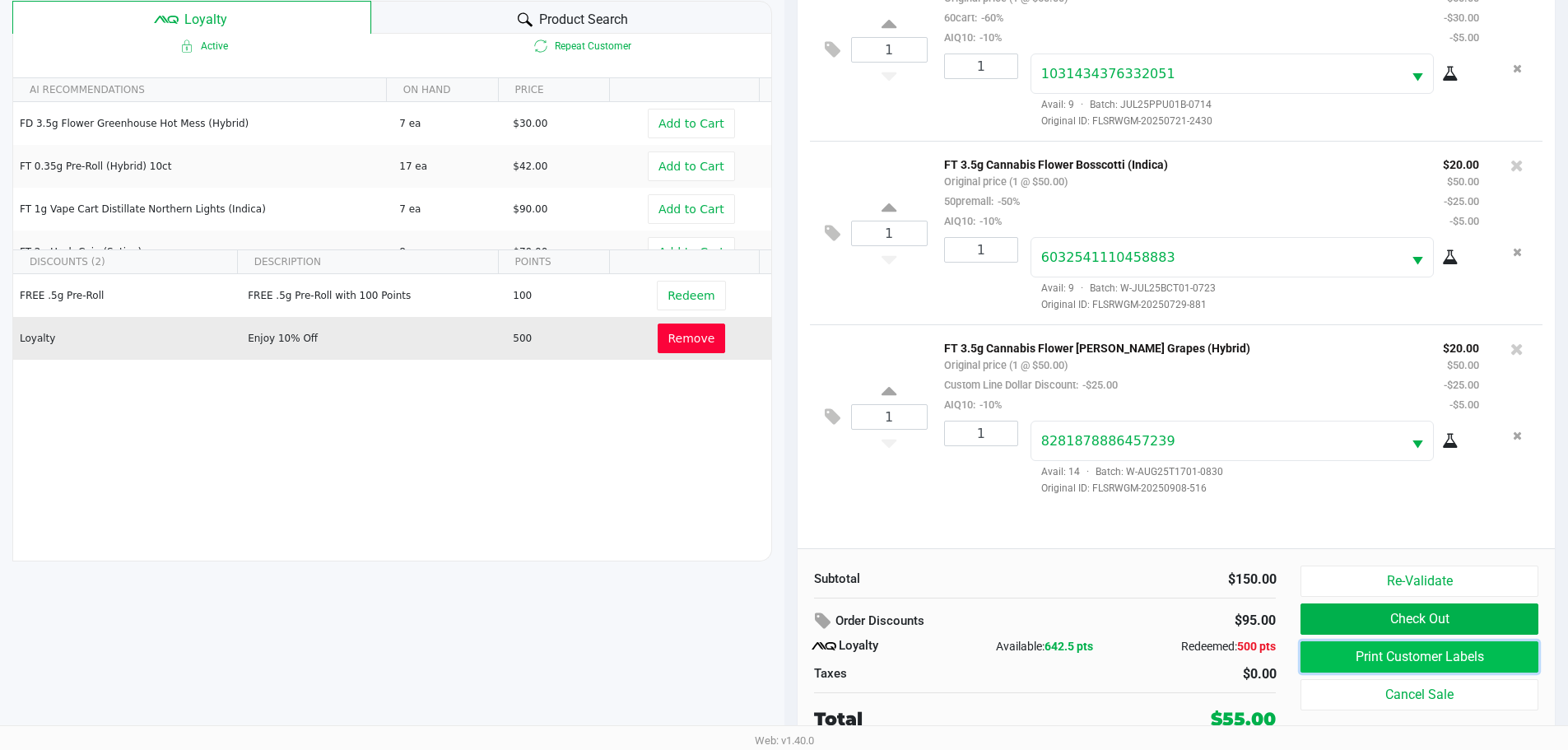
click at [1381, 661] on button "Print Customer Labels" at bounding box center [1418, 657] width 237 height 32
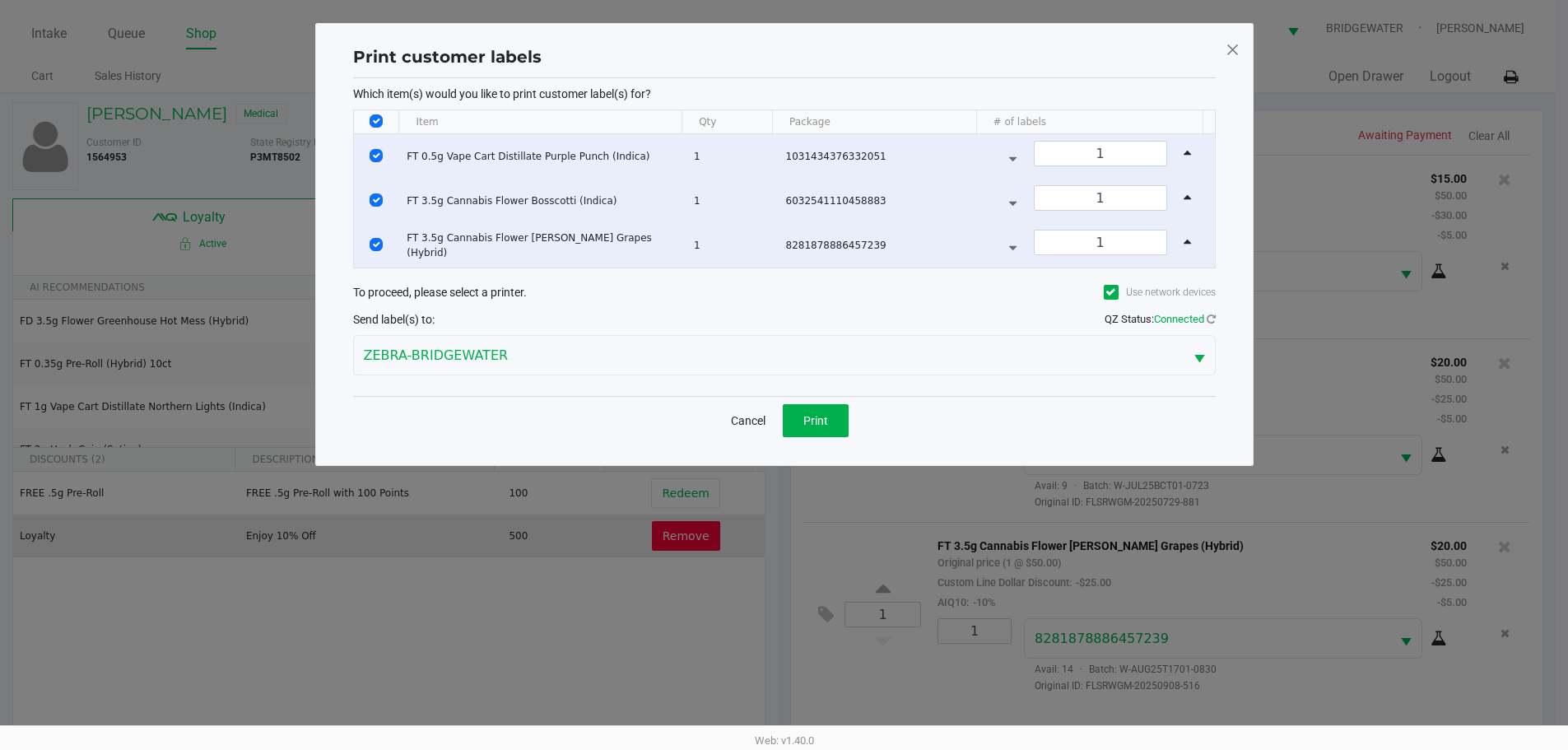
scroll to position [0, 0]
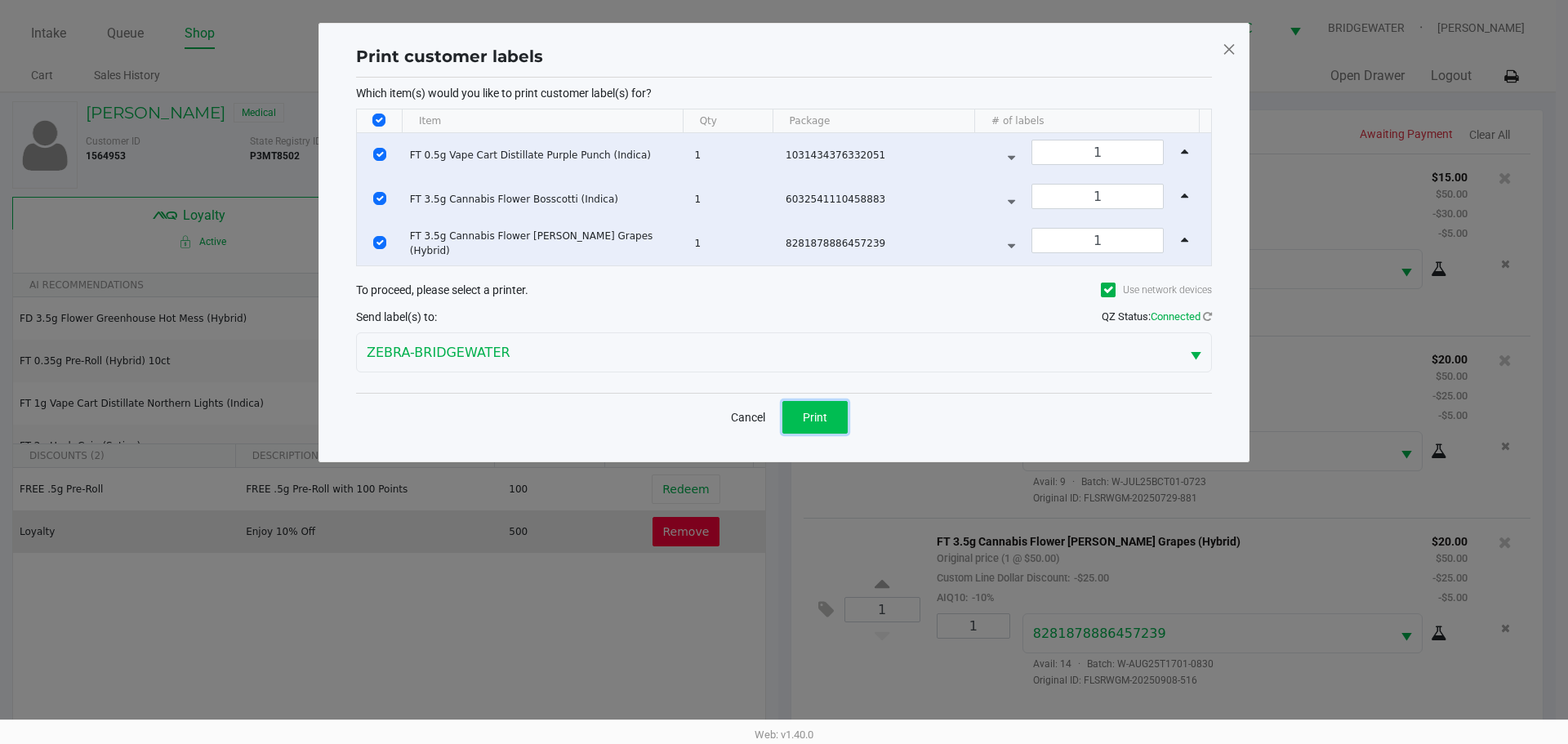
click at [805, 414] on span "Print" at bounding box center [815, 417] width 24 height 13
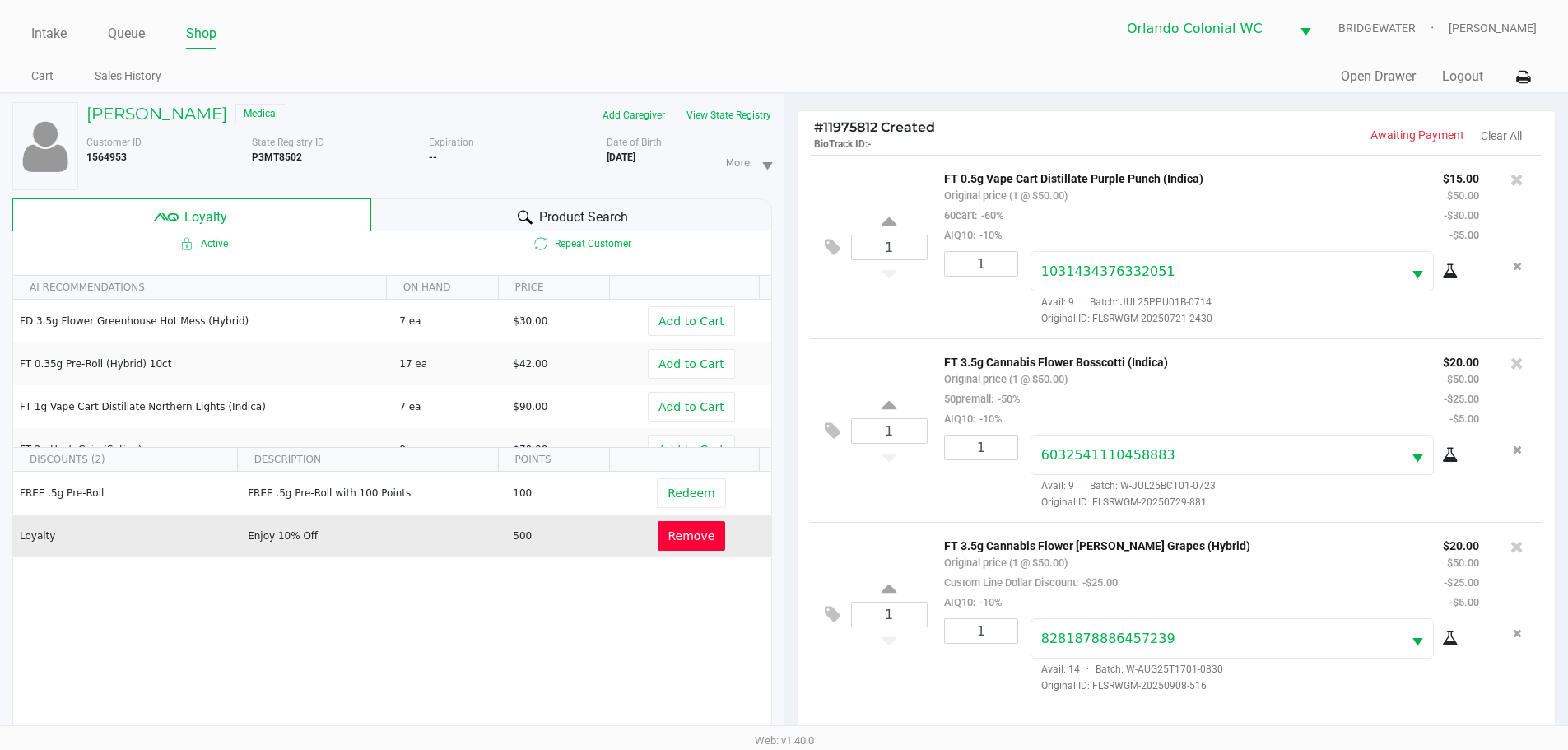
scroll to position [197, 0]
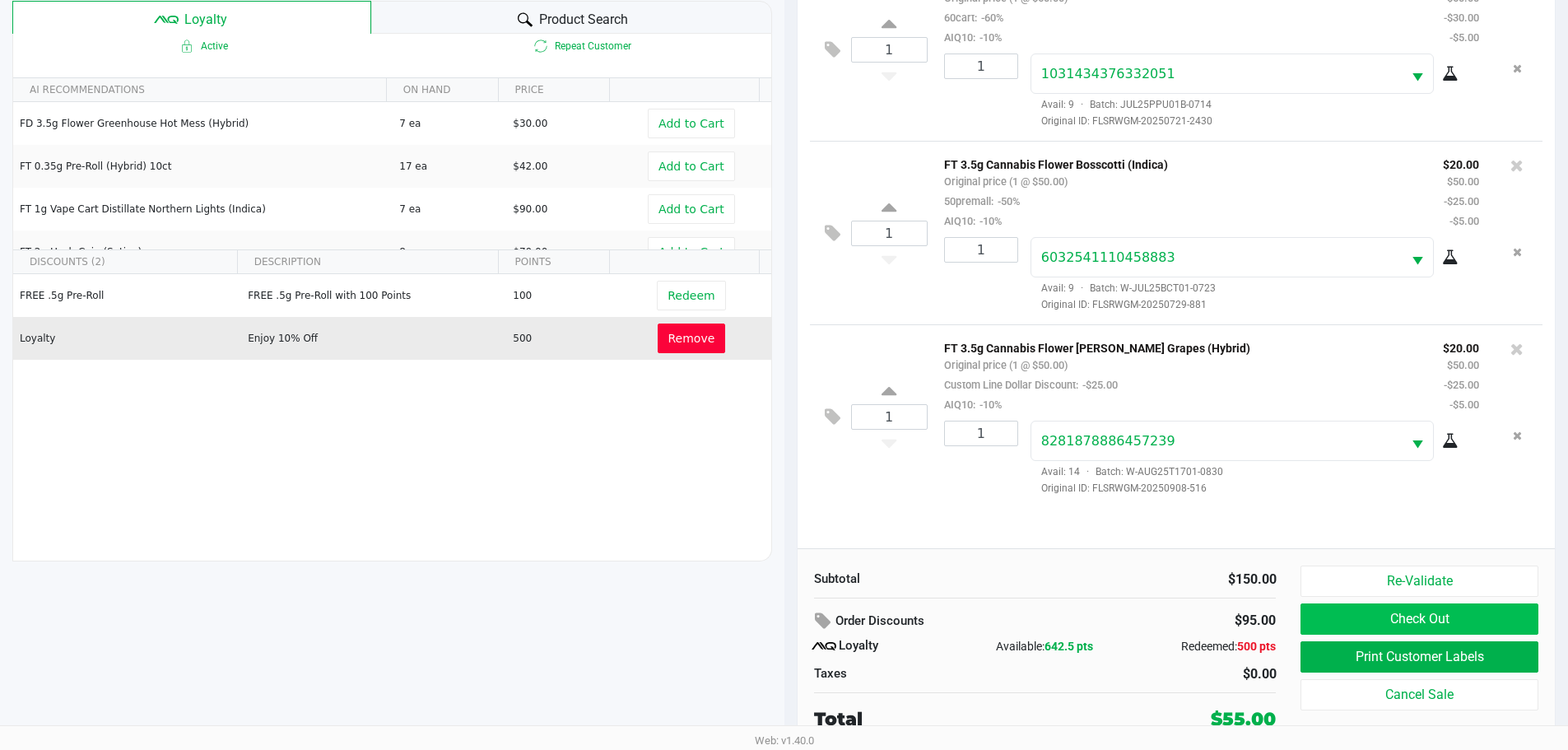
click at [1439, 626] on button "Check Out" at bounding box center [1418, 619] width 237 height 32
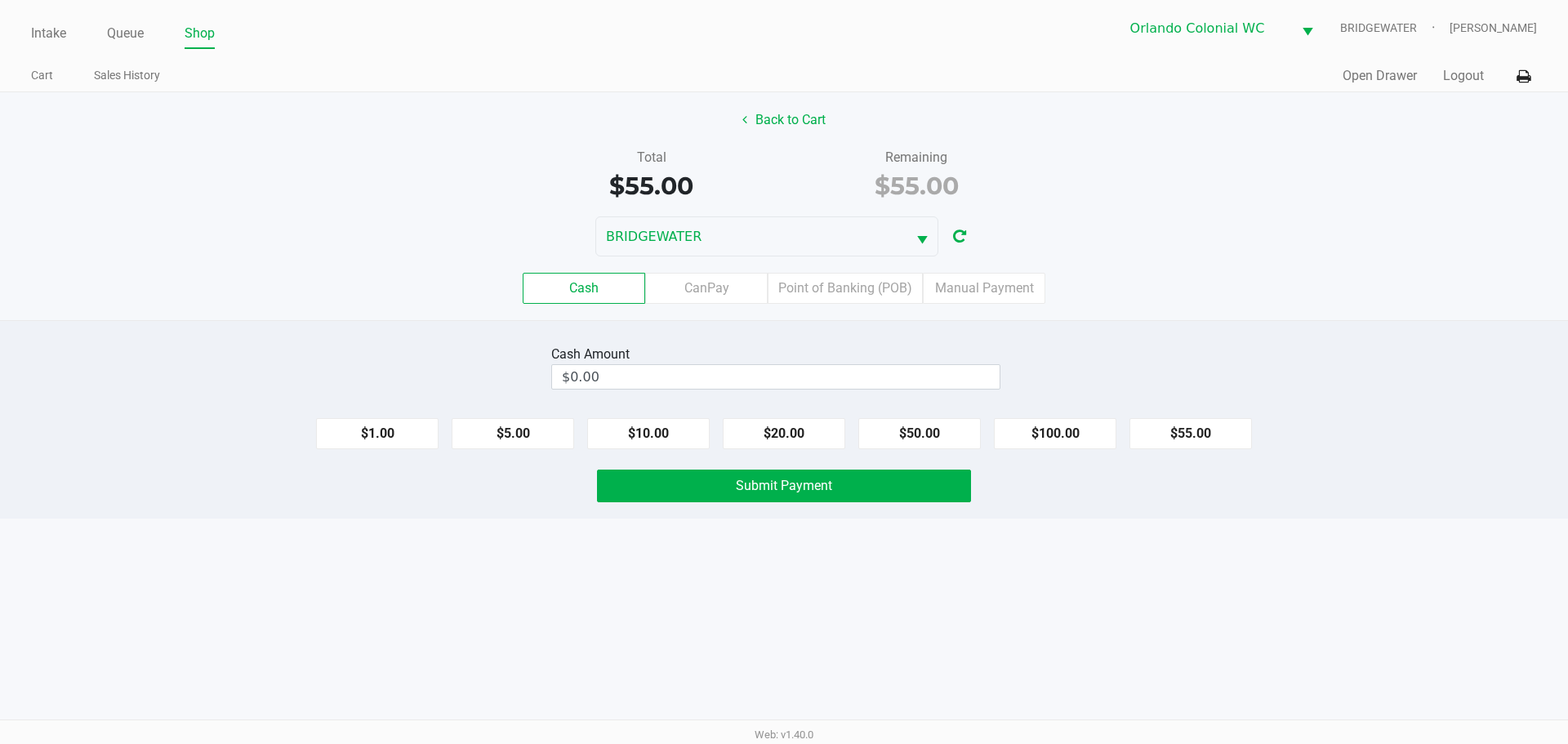
click at [1025, 646] on div "Intake Queue Shop Orlando Colonial WC BRIDGEWATER Jorge Pagan Cart Sales Histor…" at bounding box center [784, 372] width 1568 height 744
click at [1180, 421] on button "$55.00" at bounding box center [1191, 434] width 122 height 31
type input "$55.00"
click at [918, 496] on button "Submit Payment" at bounding box center [784, 486] width 374 height 32
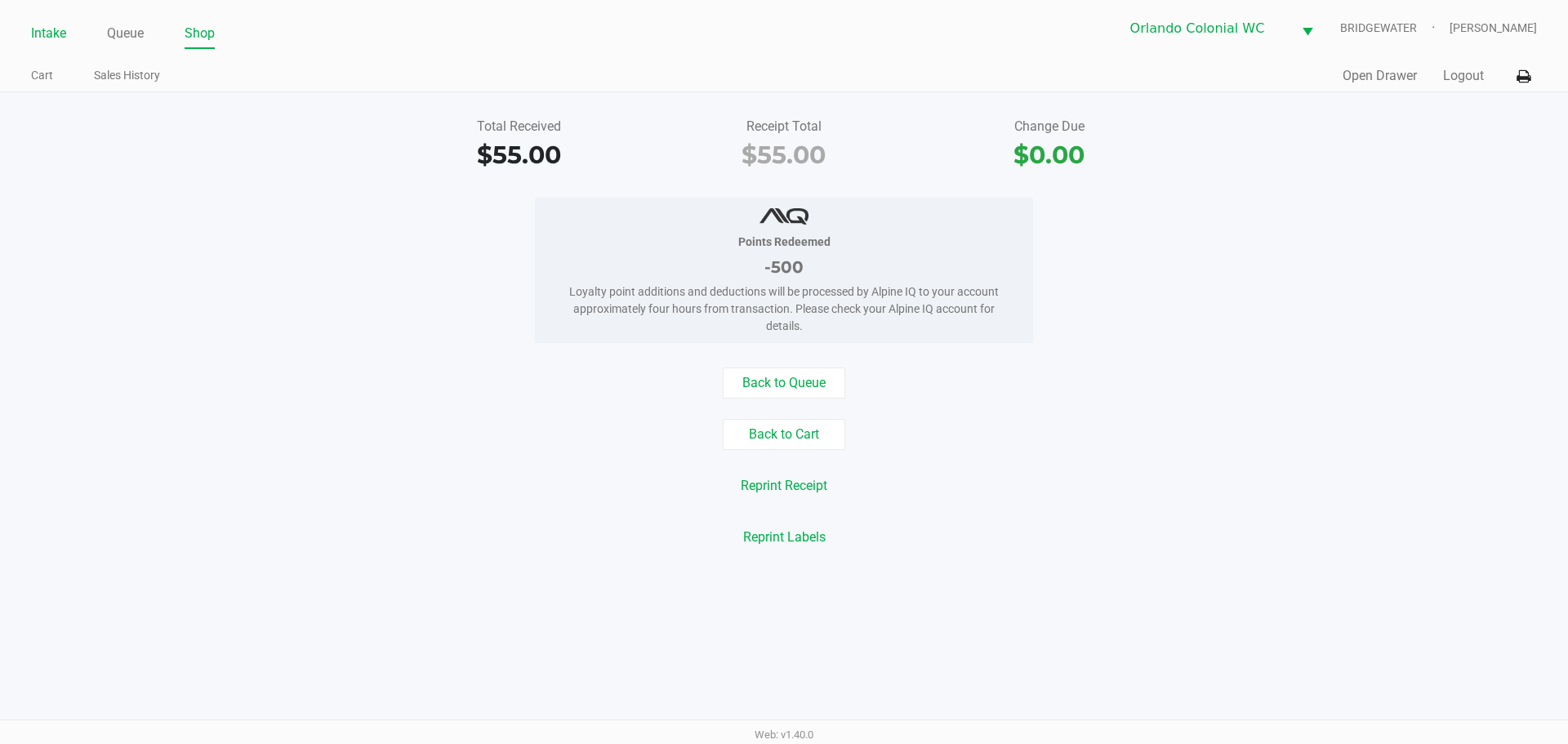
click at [59, 45] on li "Intake" at bounding box center [49, 34] width 35 height 29
click at [58, 44] on link "Intake" at bounding box center [49, 33] width 35 height 23
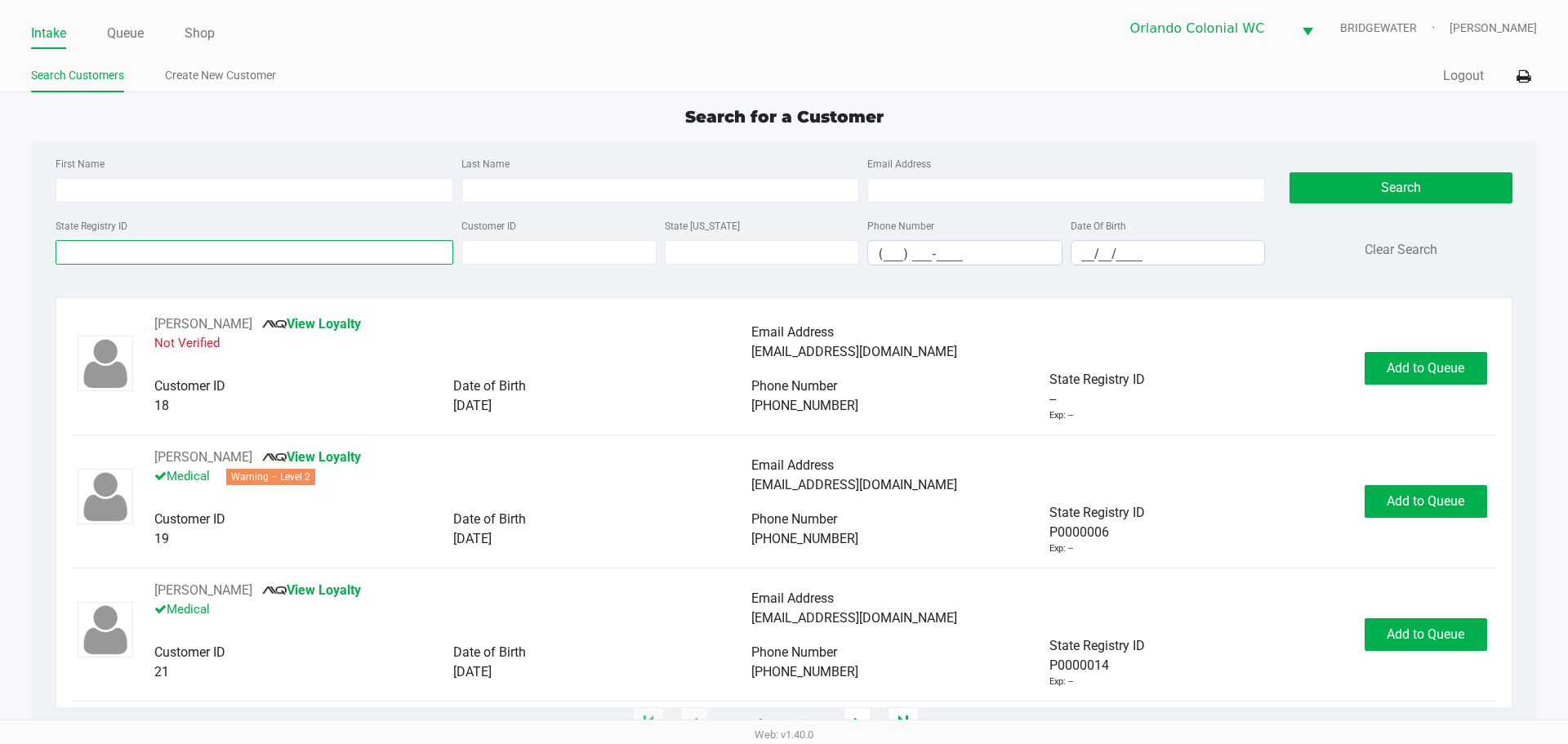
click at [179, 247] on input "State Registry ID" at bounding box center [254, 252] width 397 height 24
click at [199, 189] on input "First Name" at bounding box center [254, 190] width 397 height 24
type input "steven"
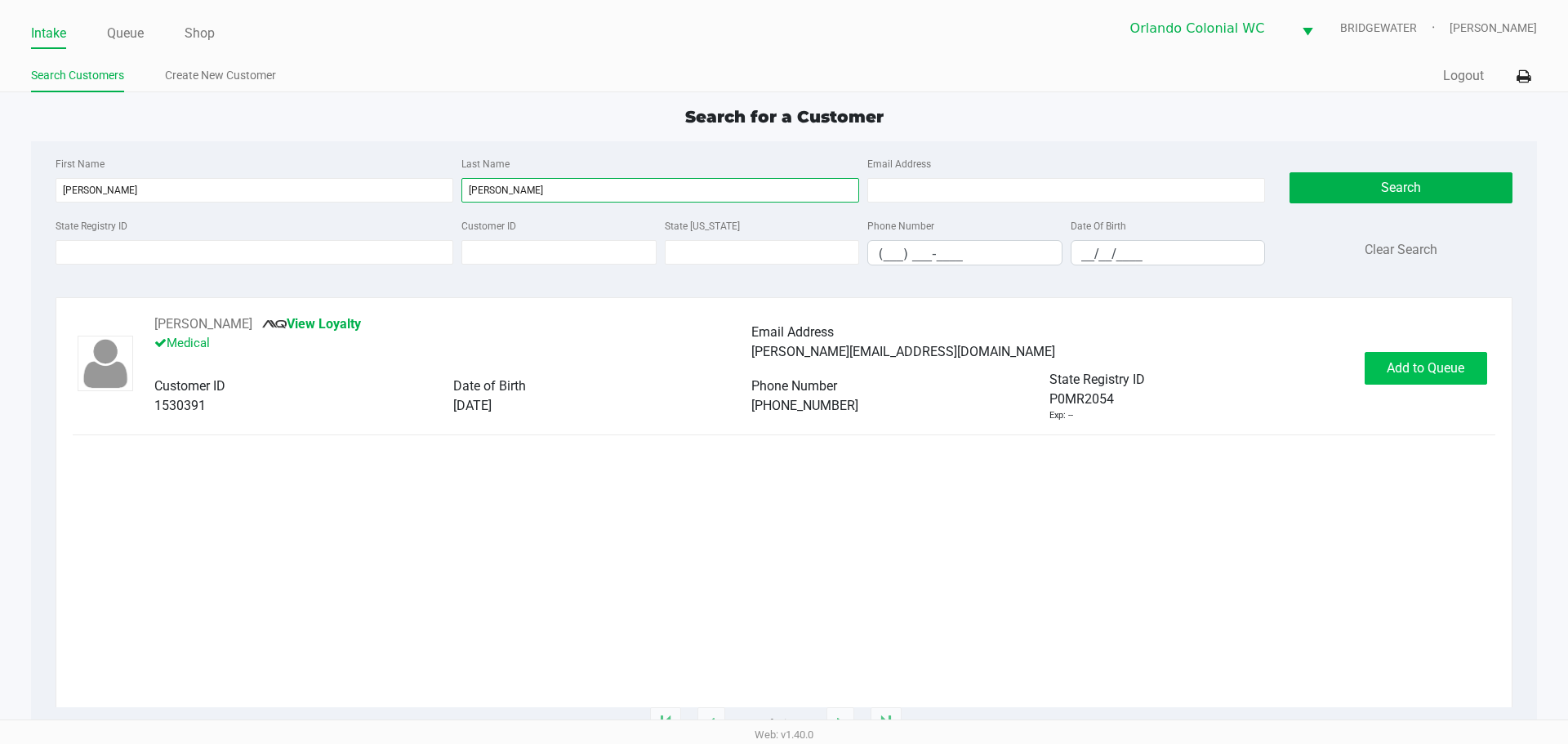
type input "tolbert"
click at [1437, 362] on span "Add to Queue" at bounding box center [1425, 368] width 78 height 16
click at [1436, 362] on div "Add to Queue" at bounding box center [1426, 368] width 122 height 32
click at [1433, 362] on div "Add to Queue" at bounding box center [1426, 368] width 122 height 32
click at [1432, 364] on div "Add to Queue" at bounding box center [1426, 368] width 122 height 32
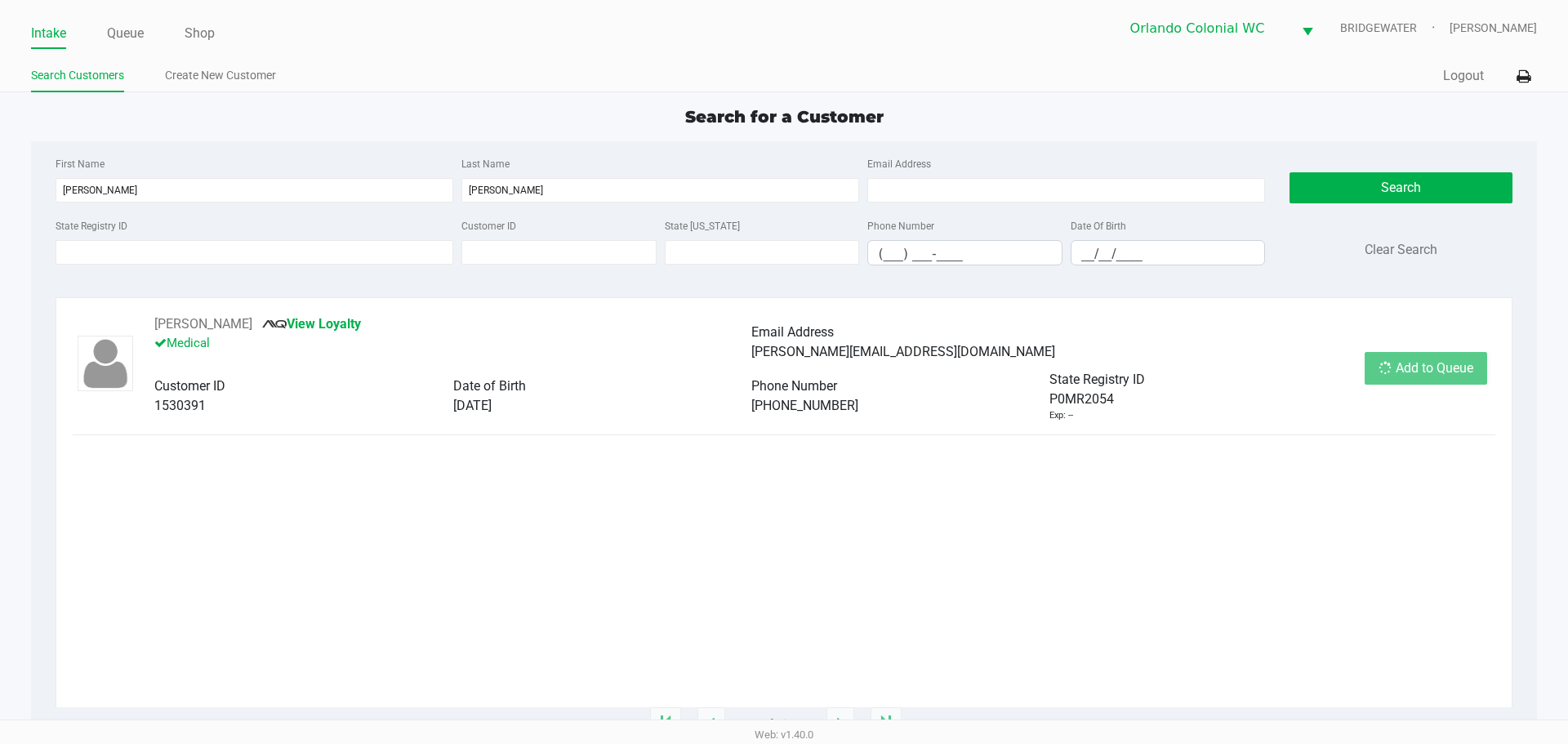
click at [1432, 364] on div "Add to Queue" at bounding box center [1426, 368] width 122 height 32
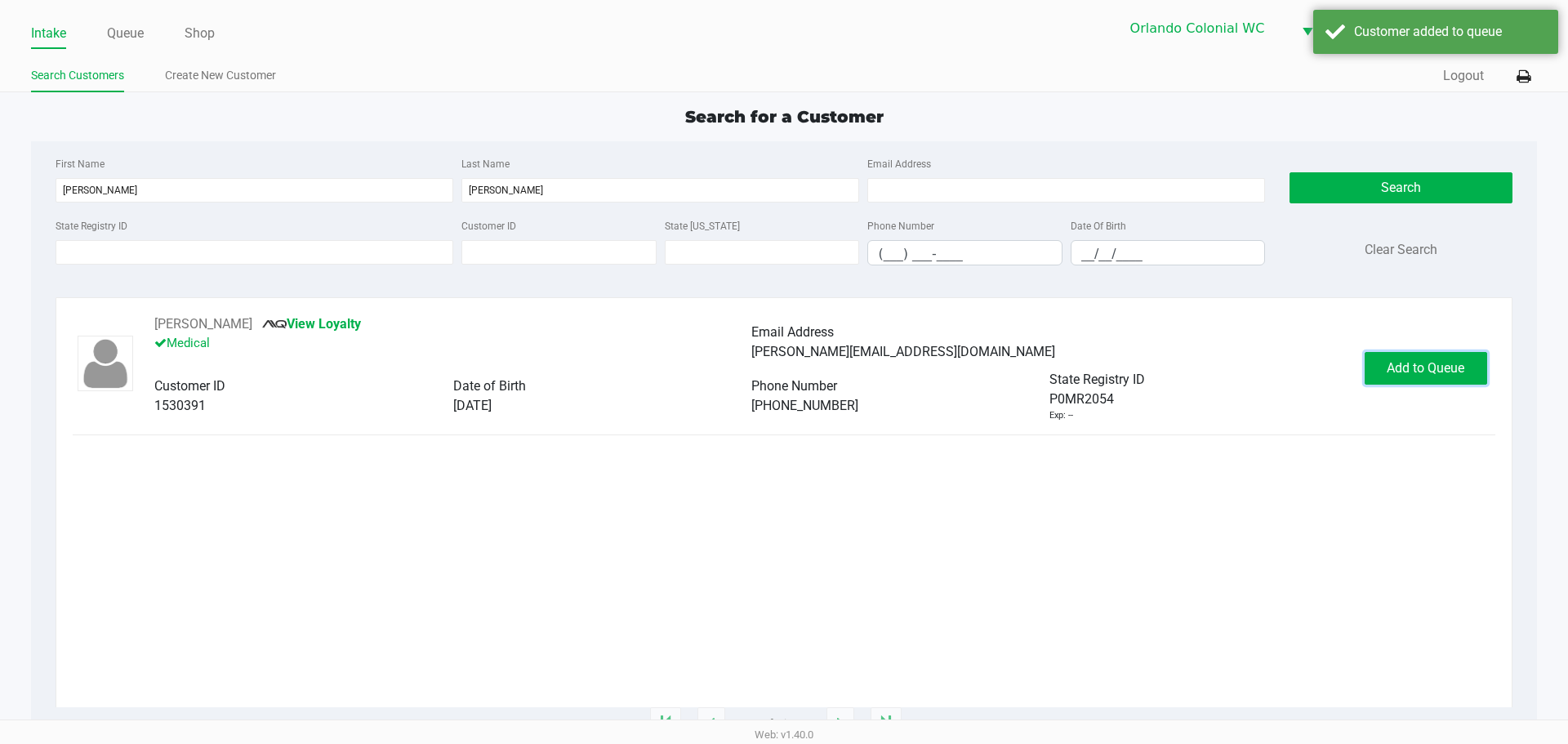
click at [1432, 364] on span "Add to Queue" at bounding box center [1425, 368] width 78 height 16
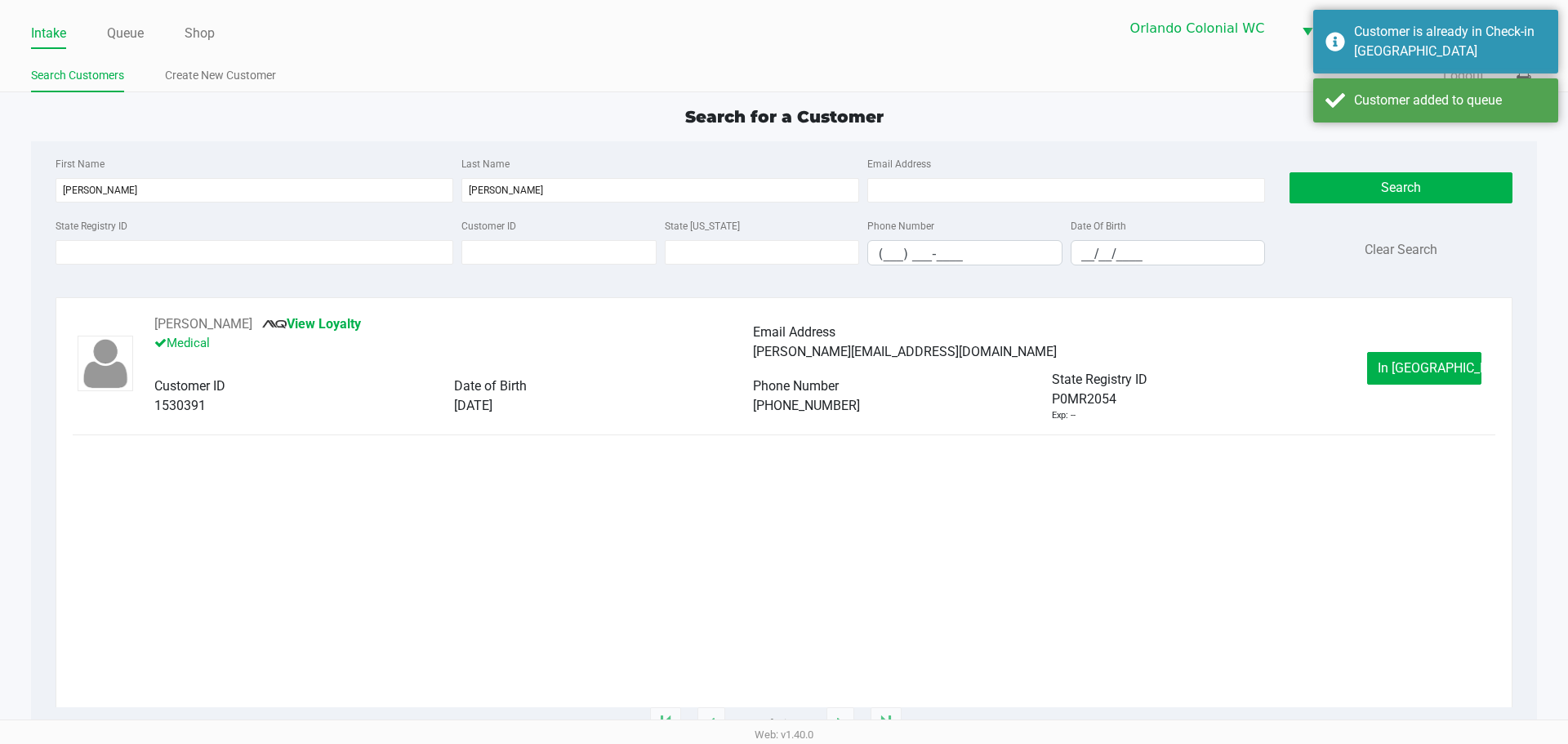
click at [1432, 365] on div "In Queue" at bounding box center [1424, 368] width 114 height 32
click at [1402, 356] on button "In Queue" at bounding box center [1424, 368] width 114 height 32
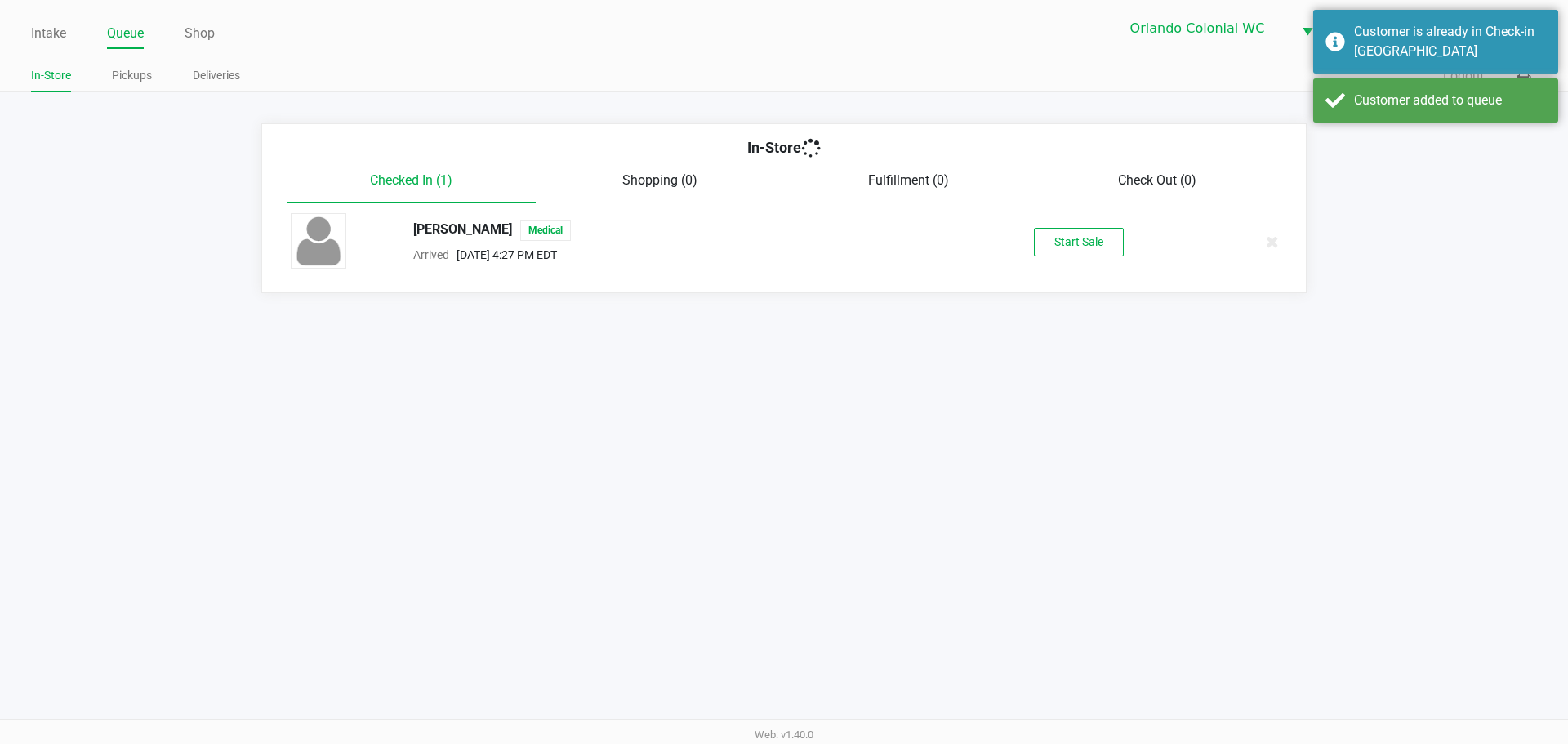
click at [1419, 364] on div "Intake Queue Shop Orlando Colonial WC BRIDGEWATER Jorge Pagan In-Store Pickups …" at bounding box center [784, 372] width 1568 height 744
click at [1085, 258] on div "STEVEN TOLBERT Medical Arrived Sep 19, 2025 4:27 PM EDT Start Sale" at bounding box center [784, 241] width 1011 height 57
click at [1079, 247] on button "Start Sale" at bounding box center [1079, 242] width 90 height 29
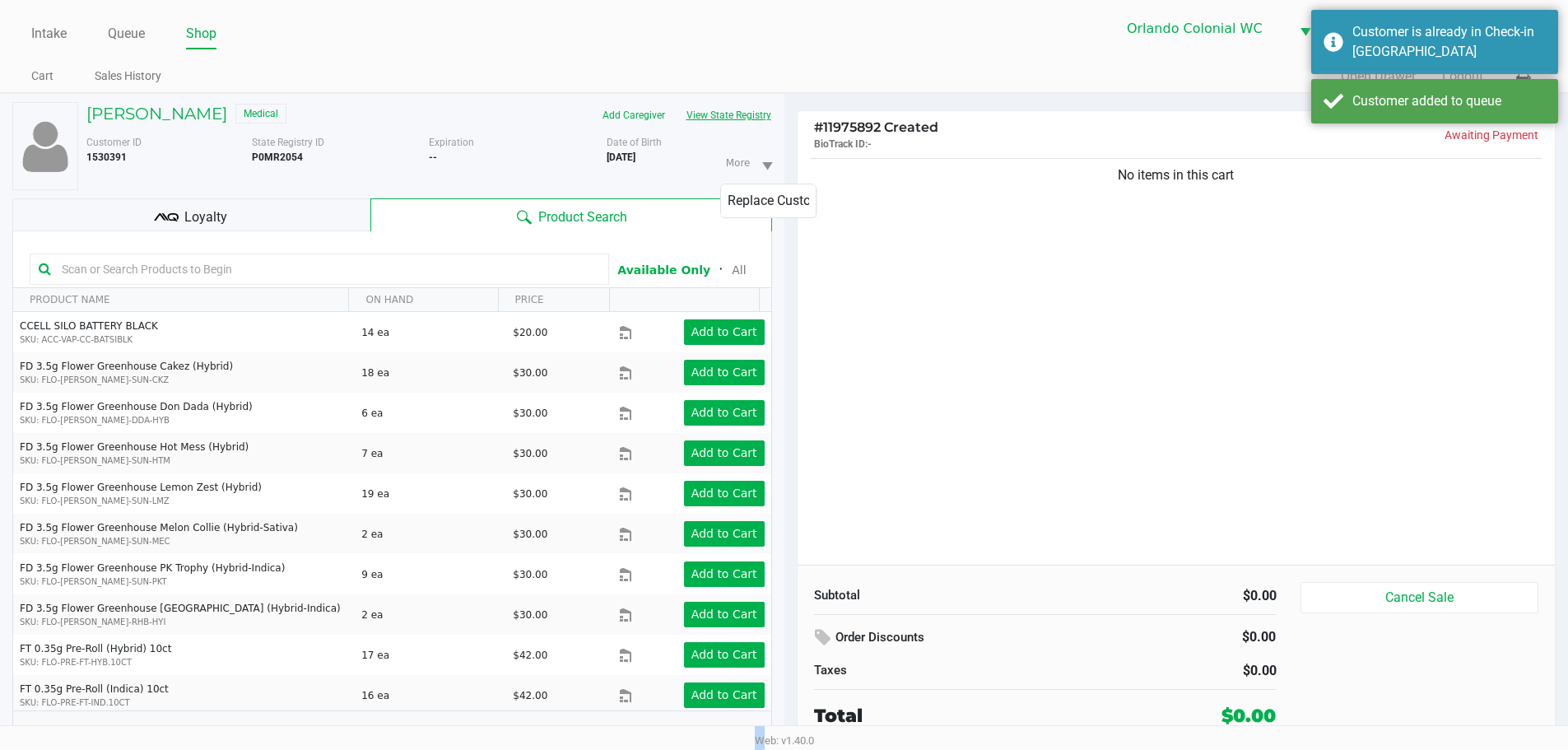
click at [760, 123] on button "View State Registry" at bounding box center [724, 115] width 96 height 26
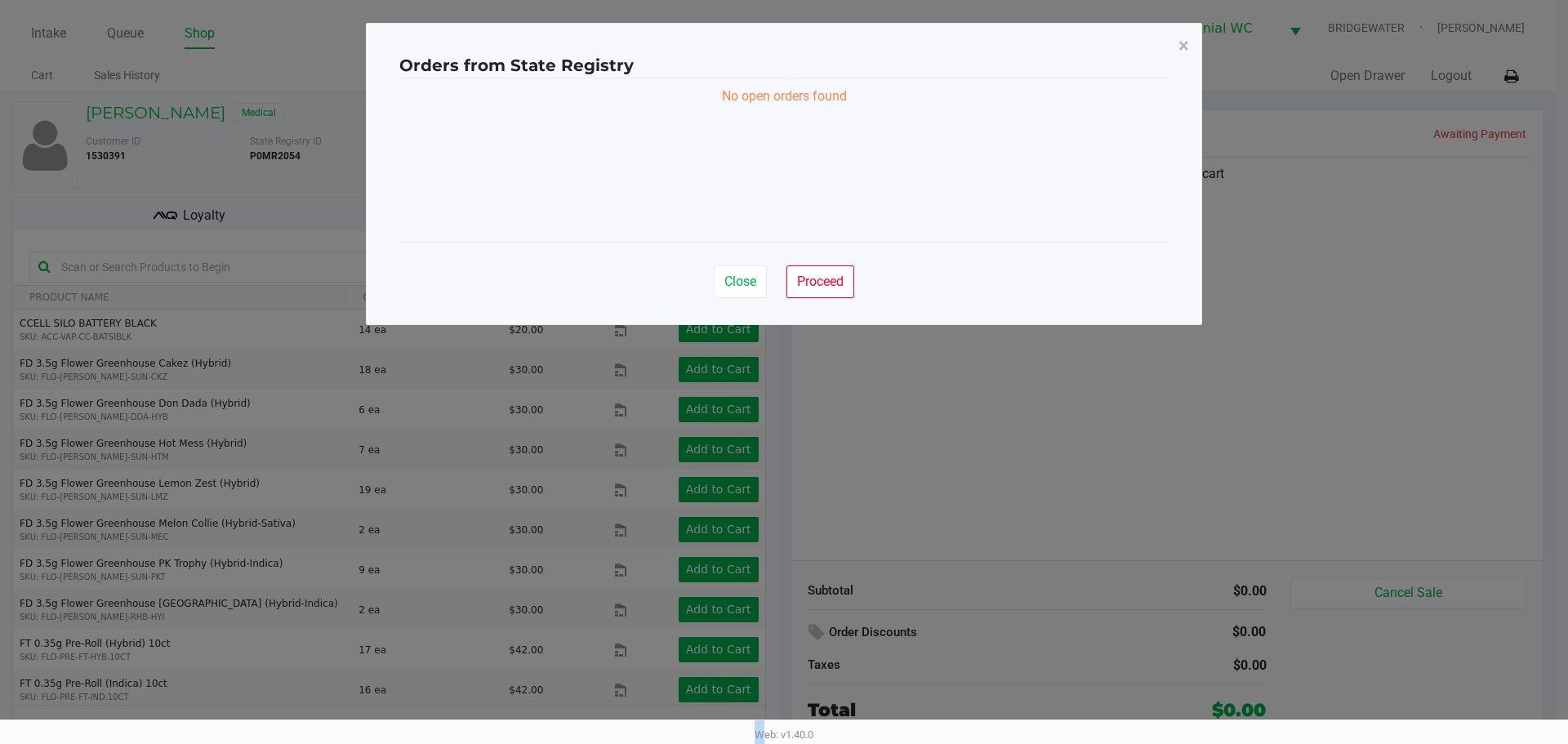
drag, startPoint x: 851, startPoint y: 94, endPoint x: 710, endPoint y: 122, distance: 143.8
click at [710, 122] on div "No open orders found" at bounding box center [784, 160] width 770 height 163
click at [822, 299] on div "Close Proceed" at bounding box center [784, 275] width 770 height 66
click at [822, 285] on span "Proceed" at bounding box center [819, 281] width 46 height 16
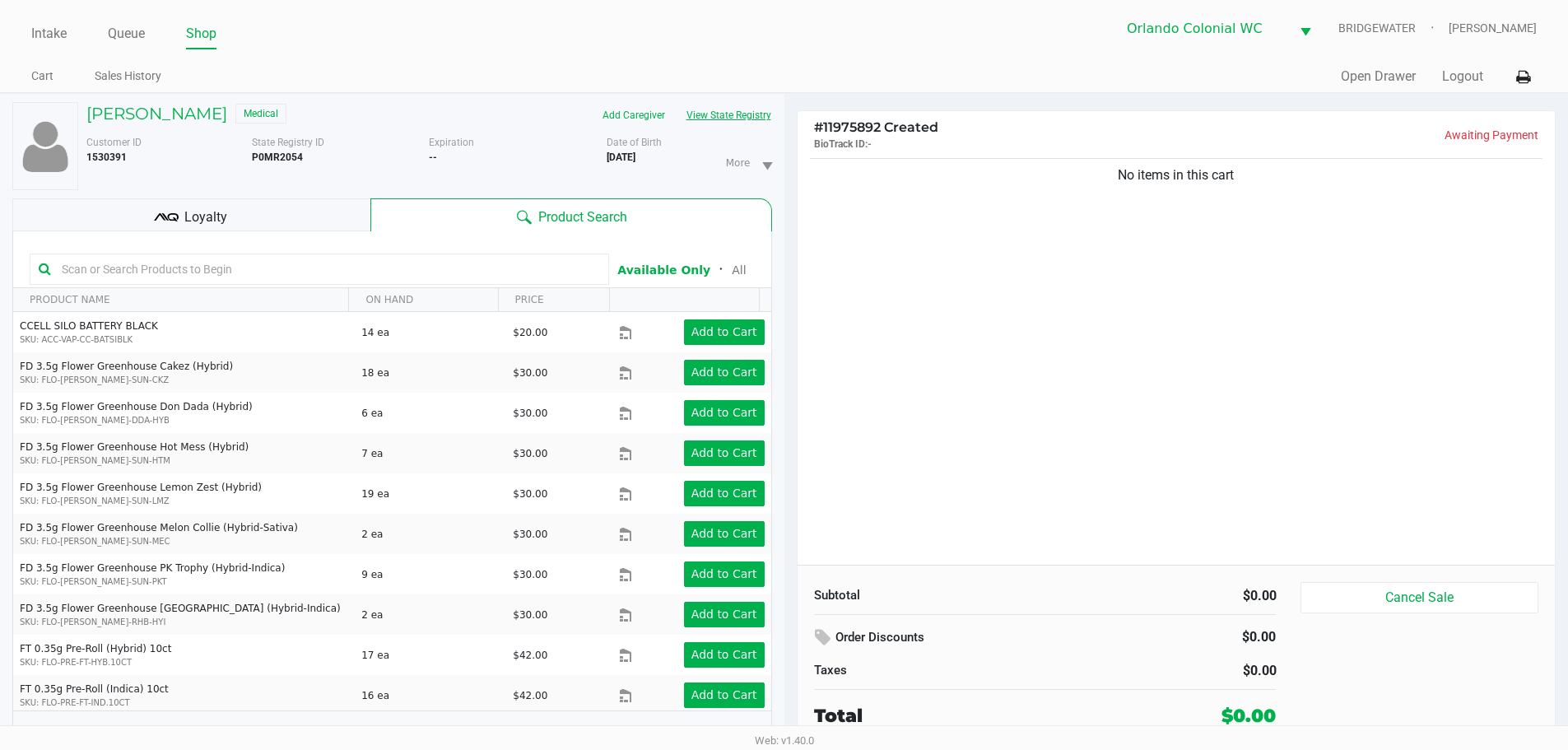
click at [744, 109] on button "View State Registry" at bounding box center [724, 115] width 96 height 26
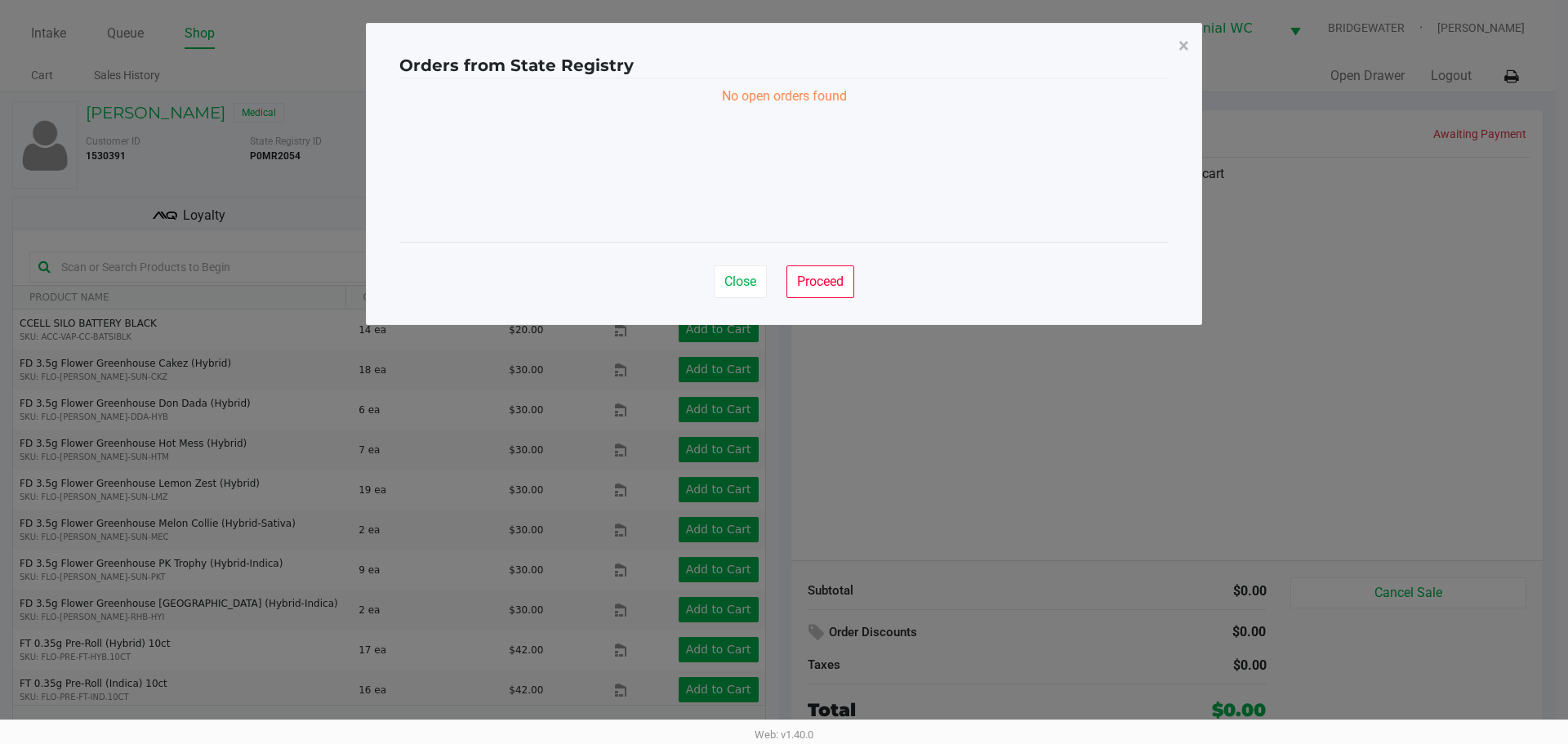
click at [821, 310] on div "Orders from State Registry × No open orders found Close Proceed" at bounding box center [784, 174] width 836 height 302
click at [828, 299] on div "Close Proceed" at bounding box center [784, 275] width 770 height 66
click at [829, 293] on button "Proceed" at bounding box center [820, 281] width 68 height 32
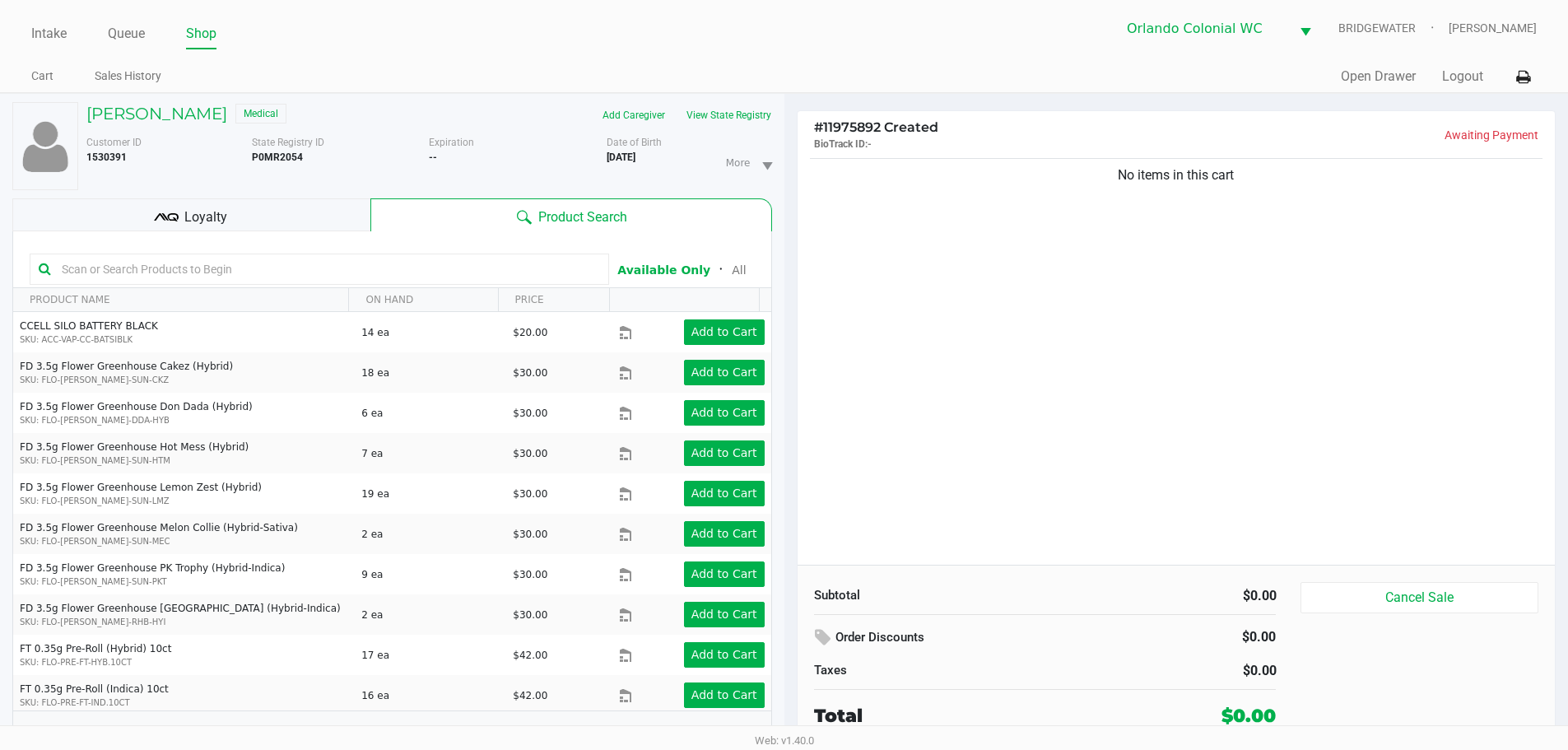
click at [883, 326] on div "No items in this cart" at bounding box center [1176, 360] width 758 height 410
click at [746, 105] on button "View State Registry" at bounding box center [724, 115] width 96 height 26
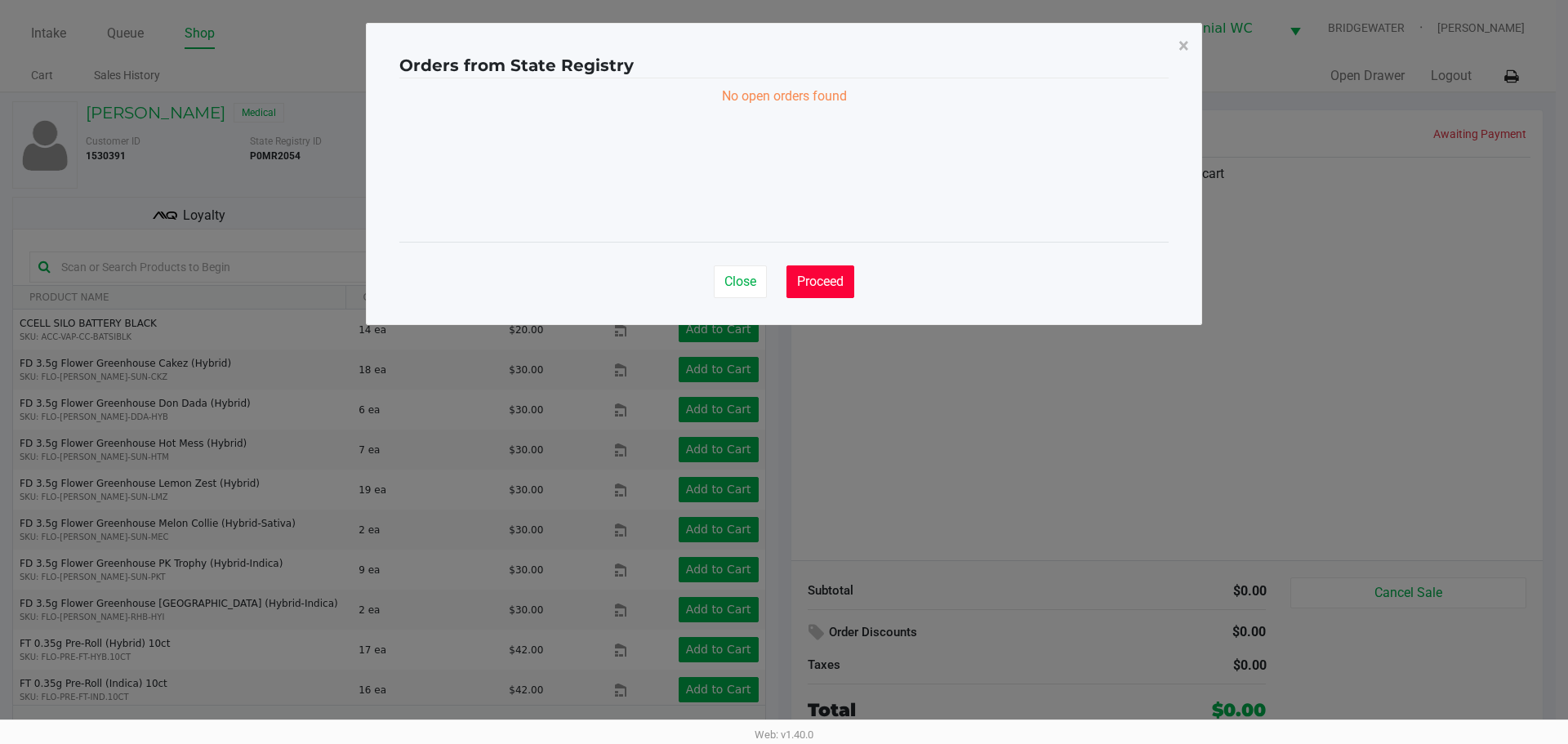
click at [834, 293] on button "Proceed" at bounding box center [820, 281] width 68 height 32
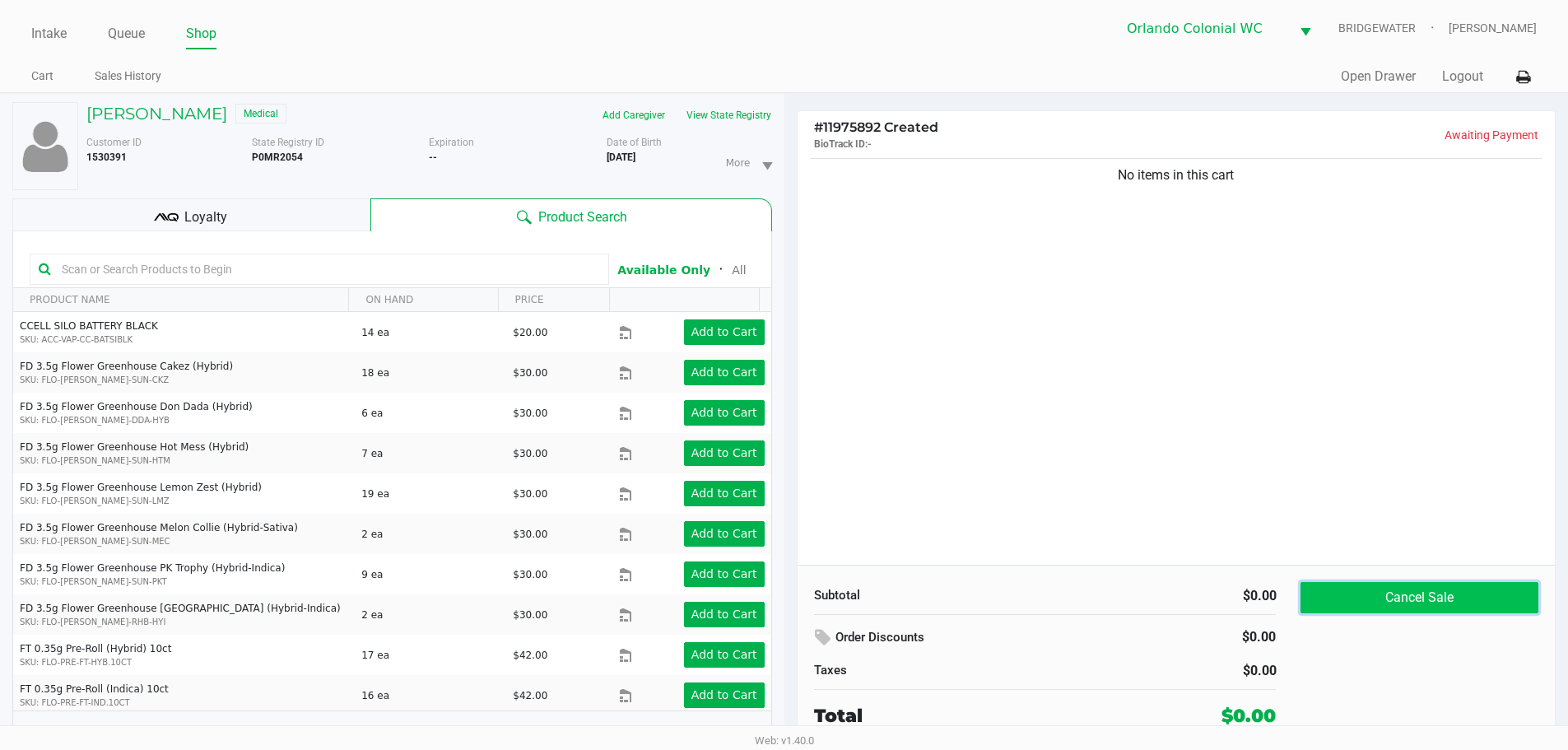
click at [1376, 596] on button "Cancel Sale" at bounding box center [1418, 598] width 237 height 32
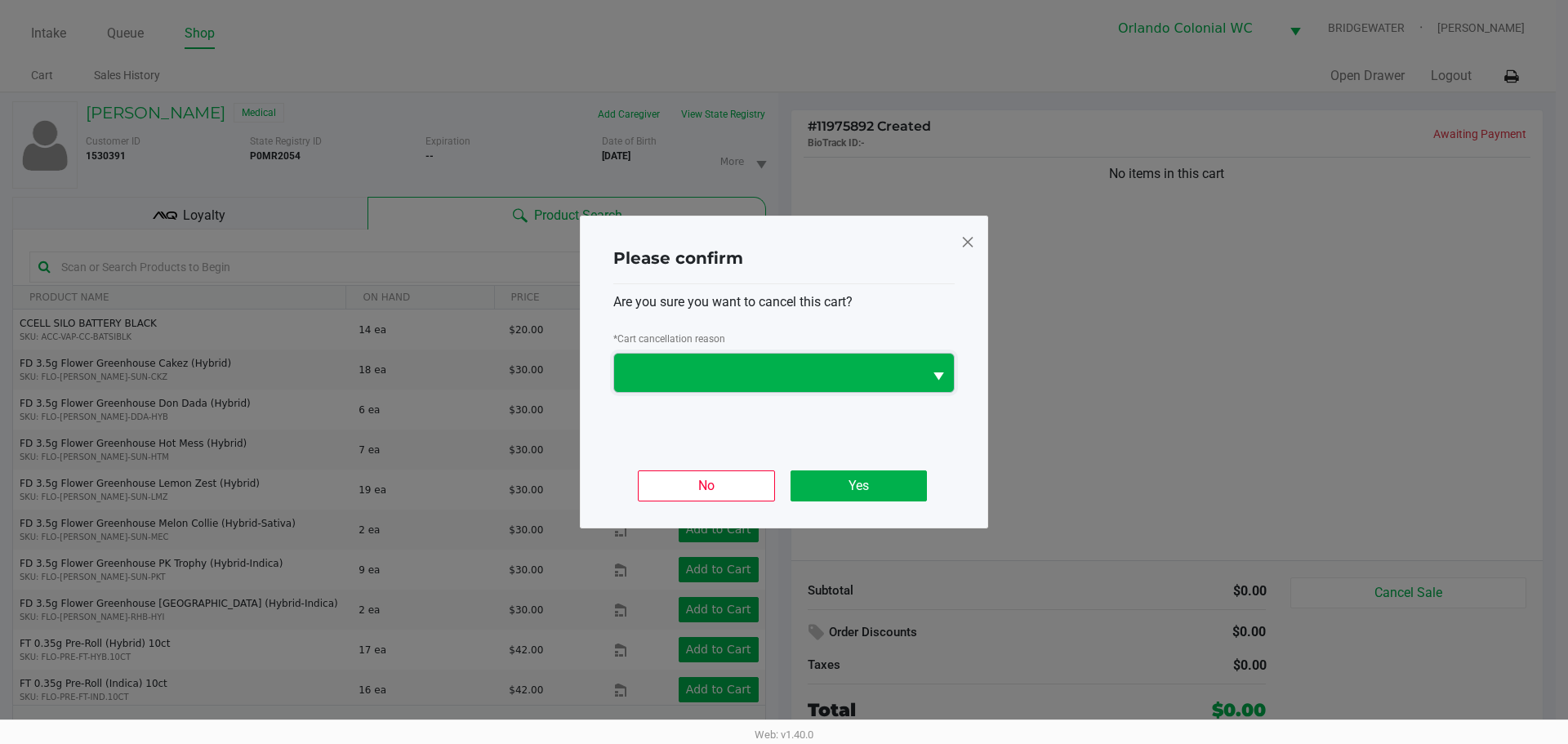
click at [833, 370] on span at bounding box center [768, 373] width 289 height 19
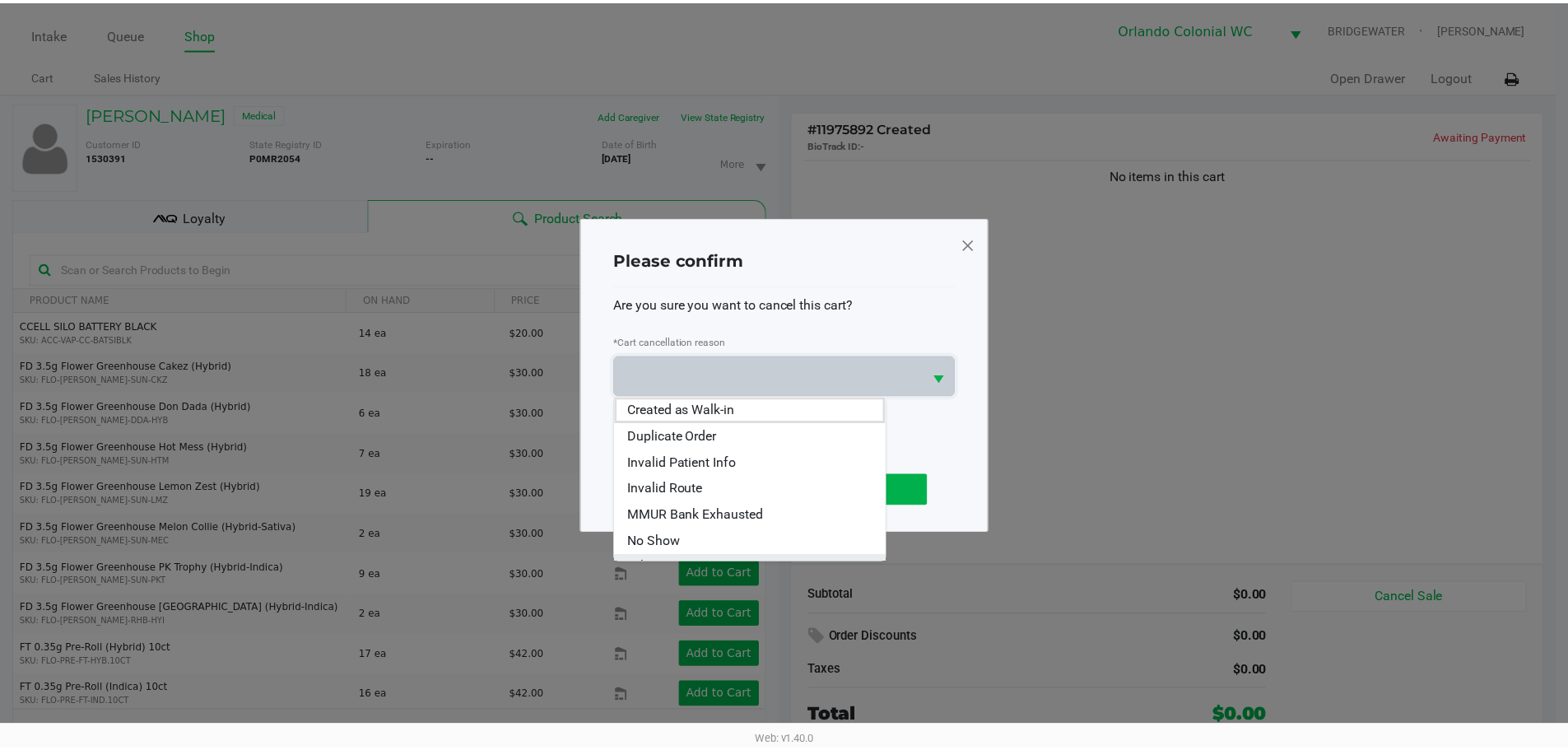
scroll to position [72, 0]
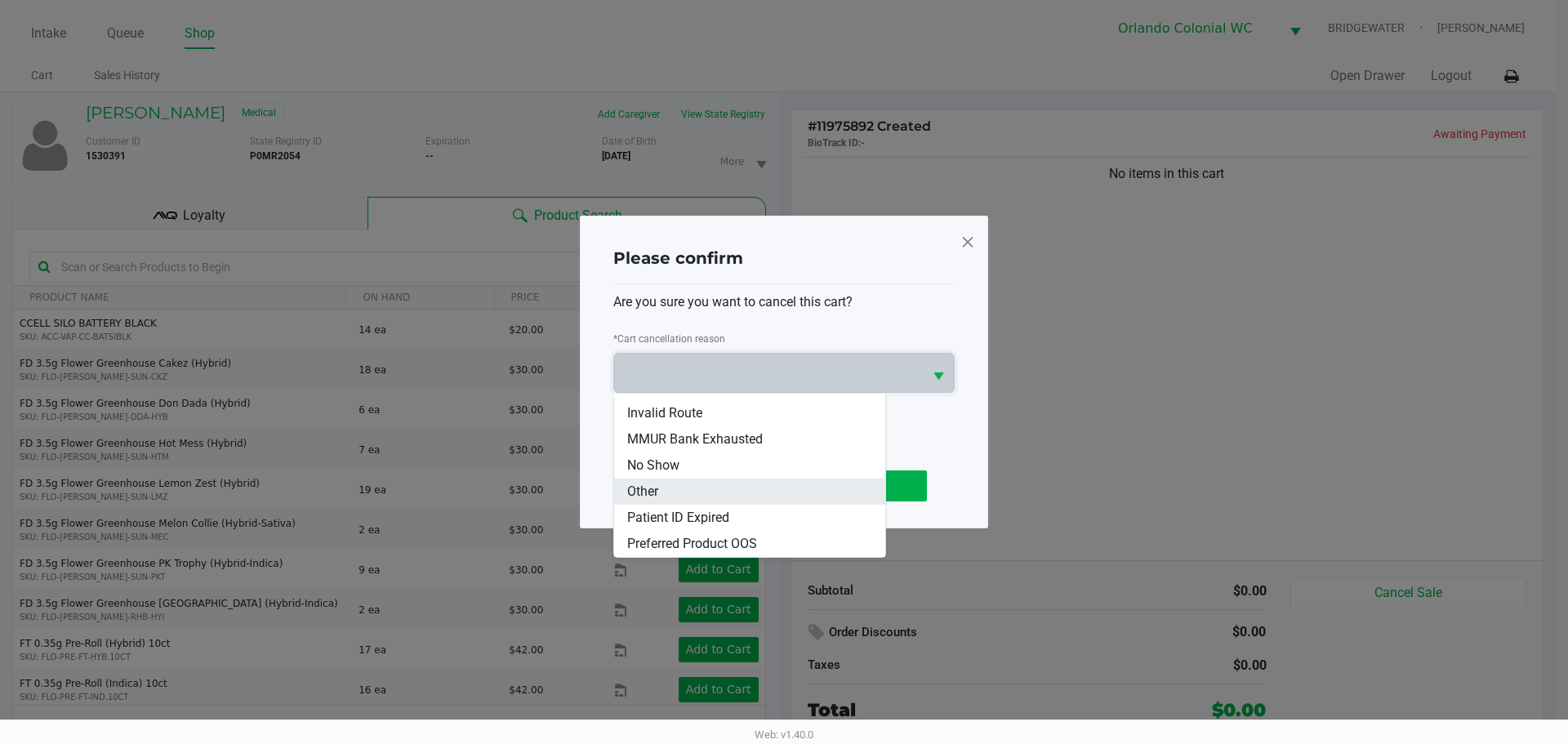
click at [622, 487] on li "Other" at bounding box center [749, 492] width 271 height 26
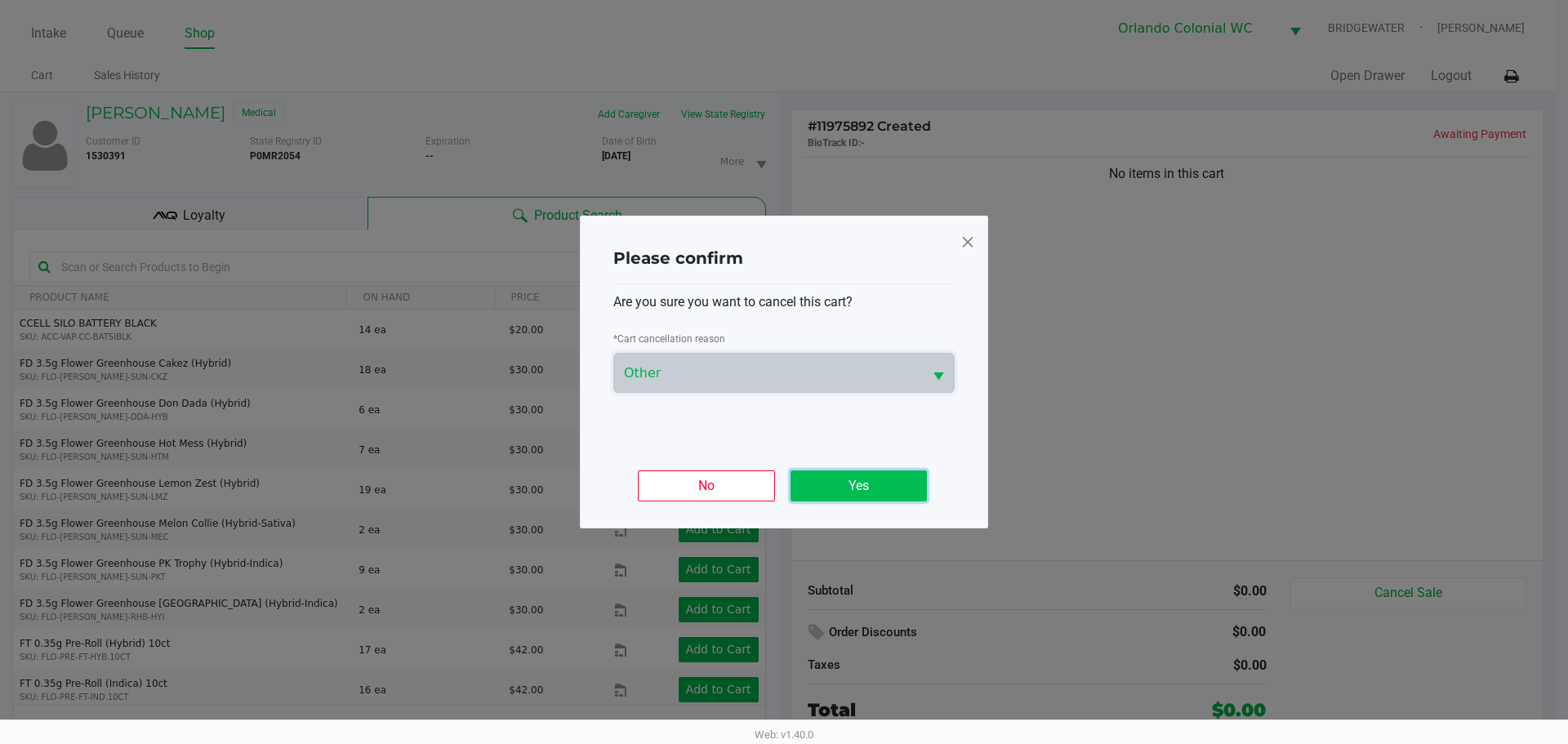
click at [818, 475] on button "Yes" at bounding box center [859, 486] width 136 height 31
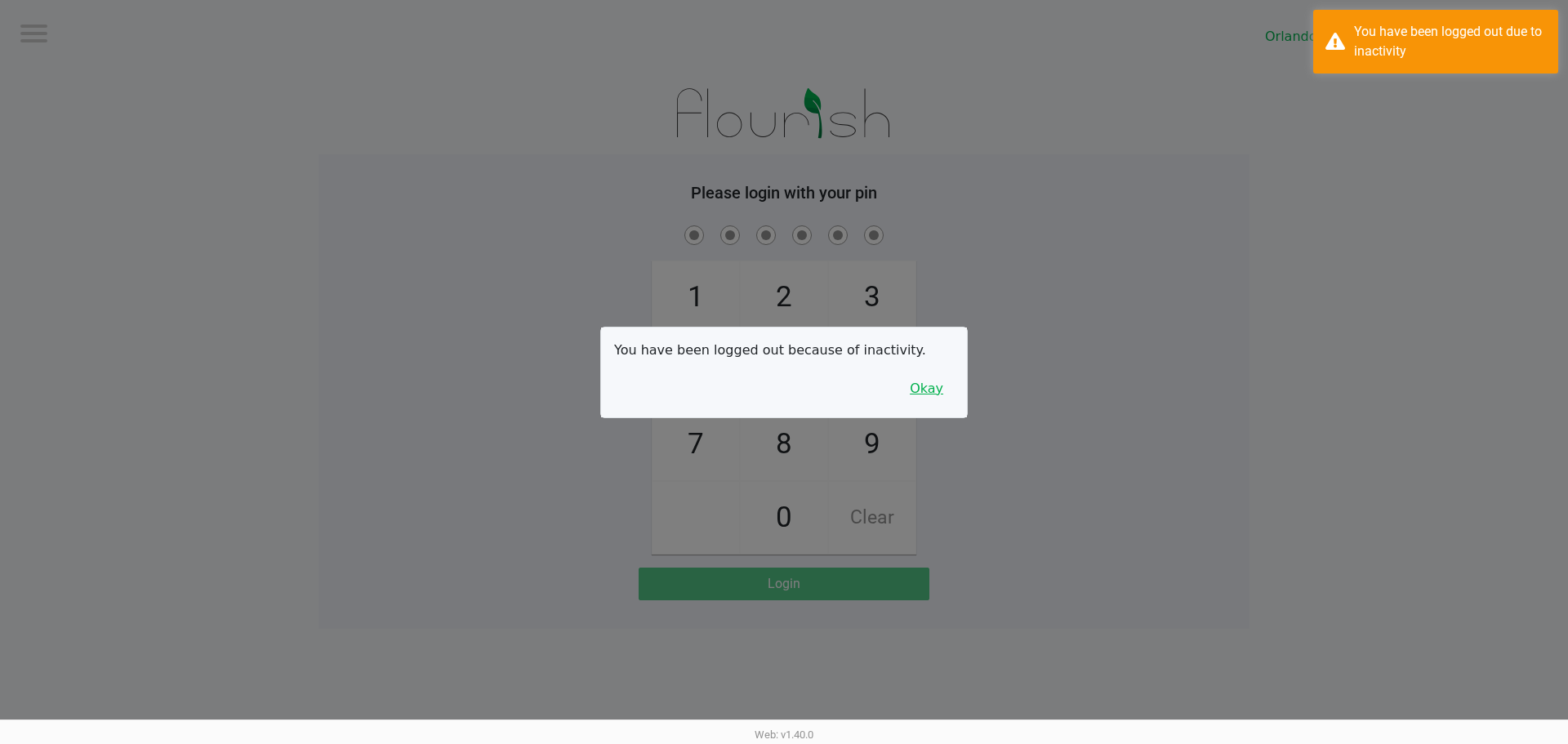
click at [919, 383] on button "Okay" at bounding box center [926, 389] width 55 height 31
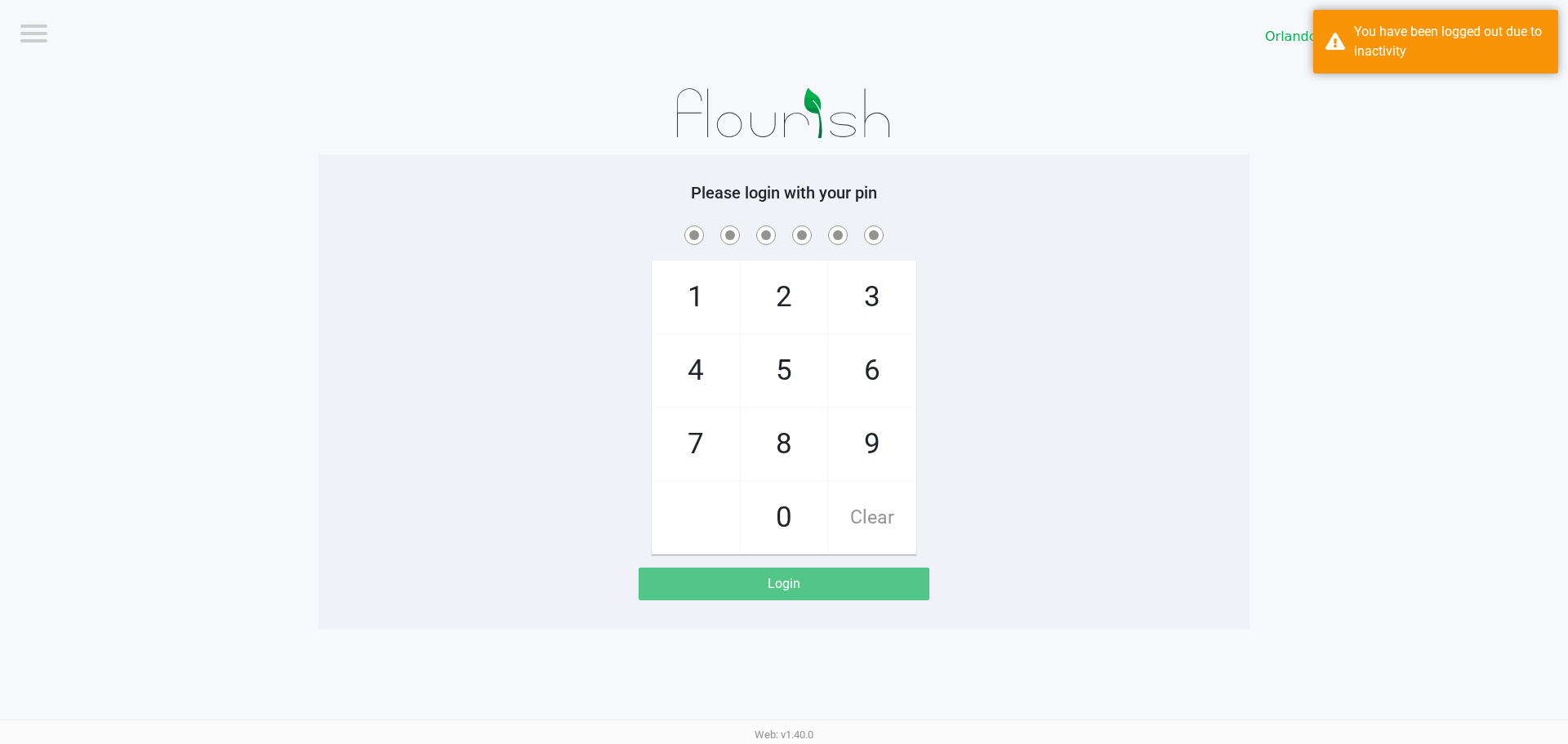
click at [792, 420] on span "8" at bounding box center [784, 444] width 86 height 72
checkbox input "true"
click at [687, 445] on span "7" at bounding box center [695, 444] width 86 height 72
checkbox input "true"
click at [797, 503] on span "0" at bounding box center [784, 518] width 86 height 72
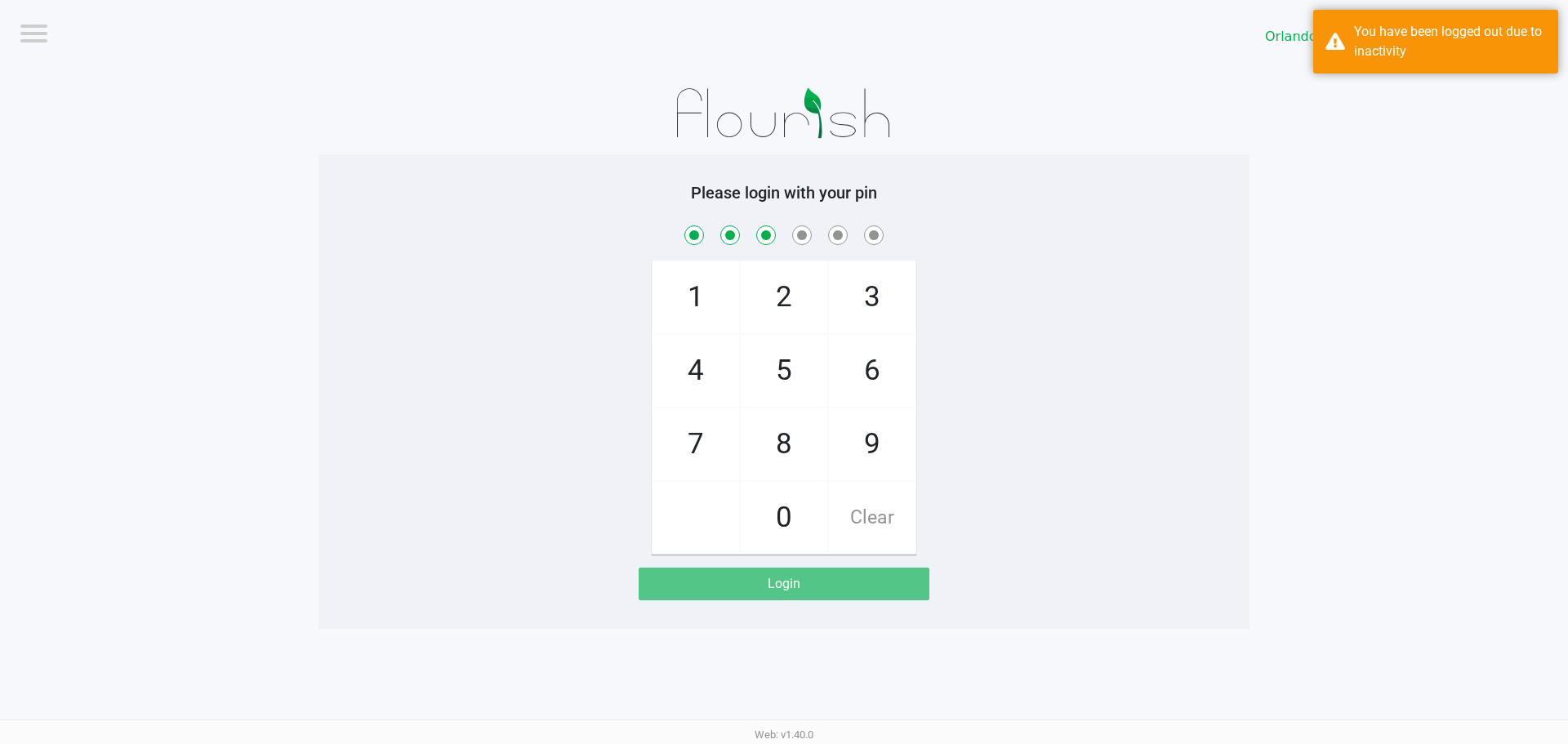
checkbox input "true"
click at [711, 367] on span "4" at bounding box center [695, 370] width 86 height 72
checkbox input "true"
click at [722, 451] on span "7" at bounding box center [695, 444] width 86 height 72
checkbox input "true"
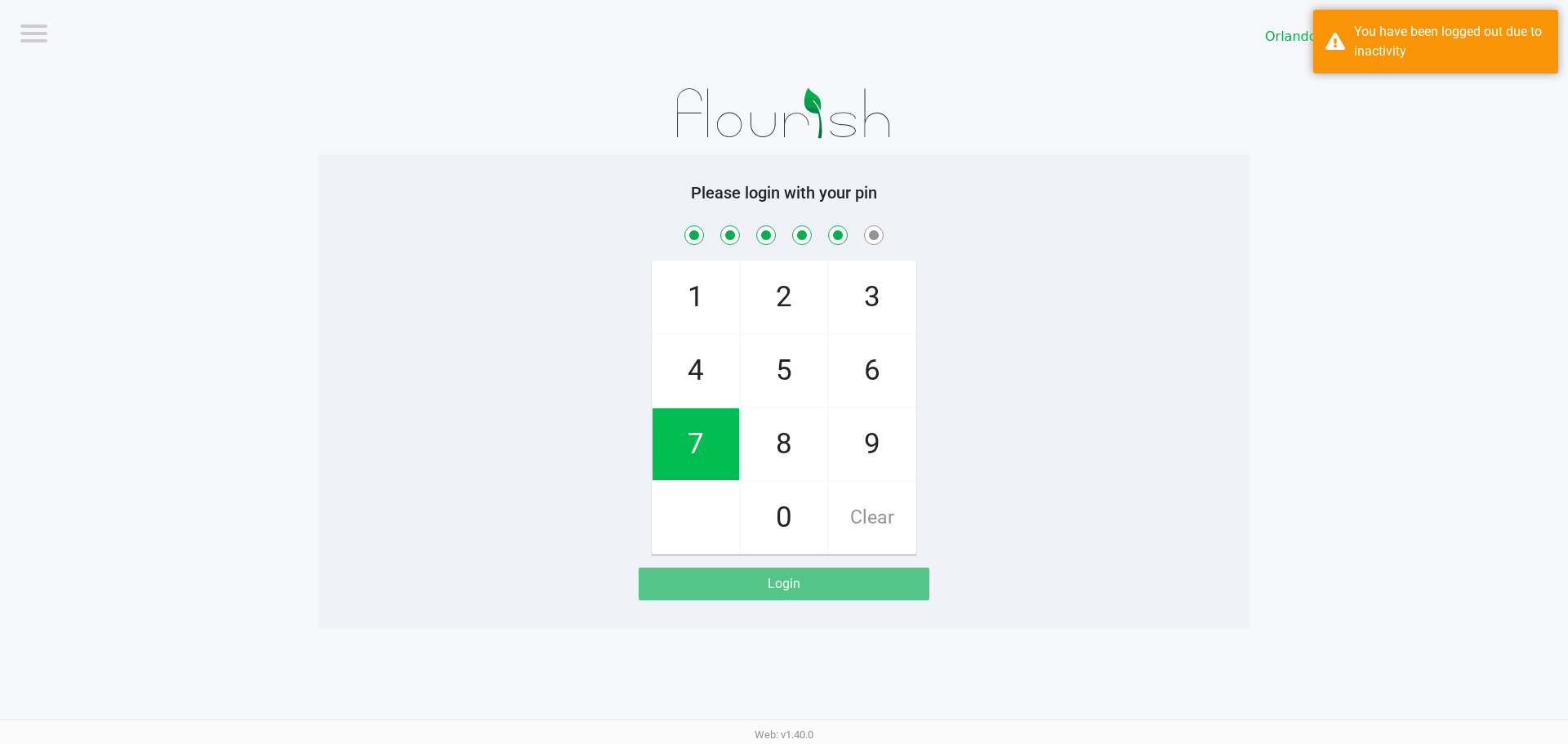
click at [705, 300] on span "1" at bounding box center [695, 297] width 86 height 72
checkbox input "true"
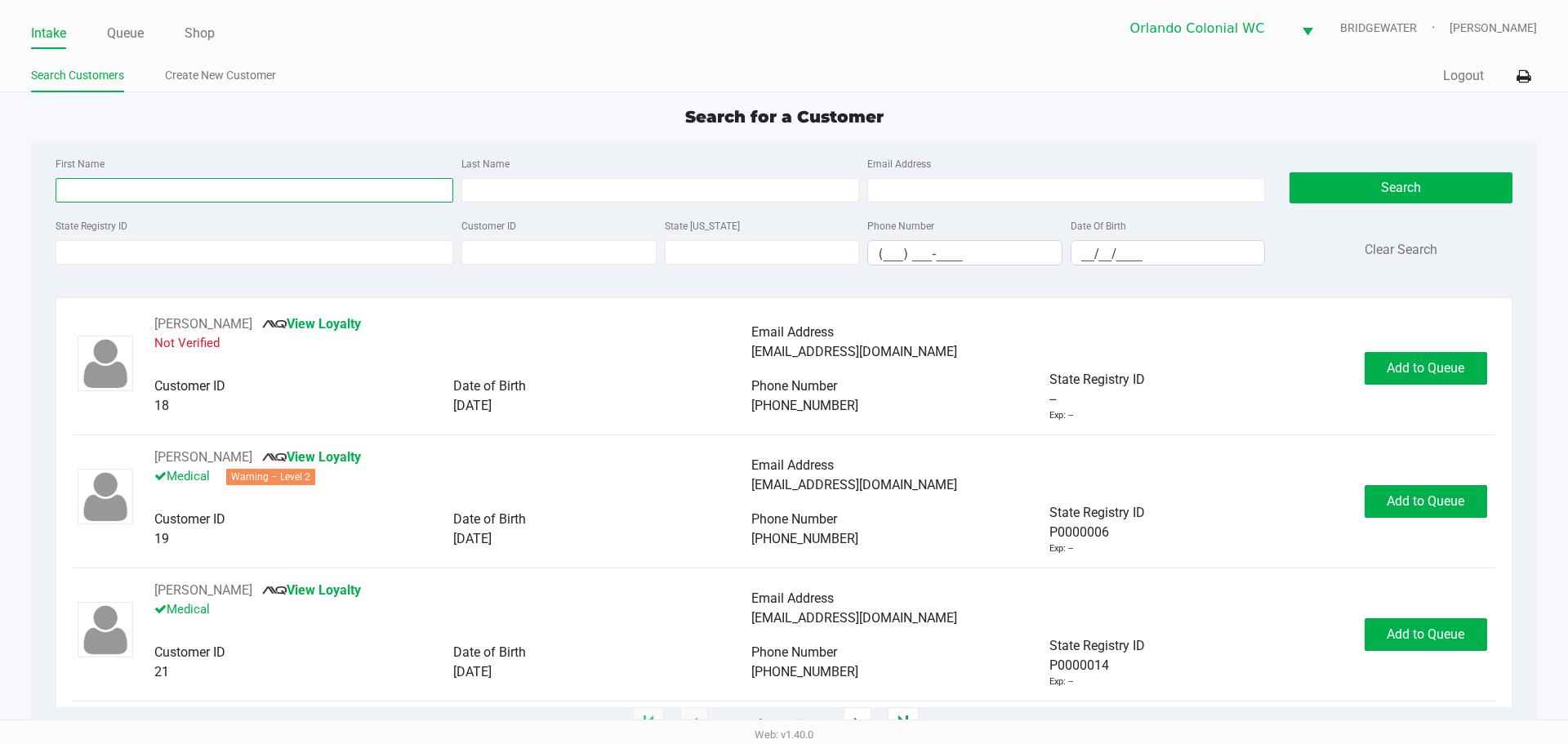
click at [158, 187] on input "First Name" at bounding box center [254, 190] width 397 height 24
type input "a"
type input "steven"
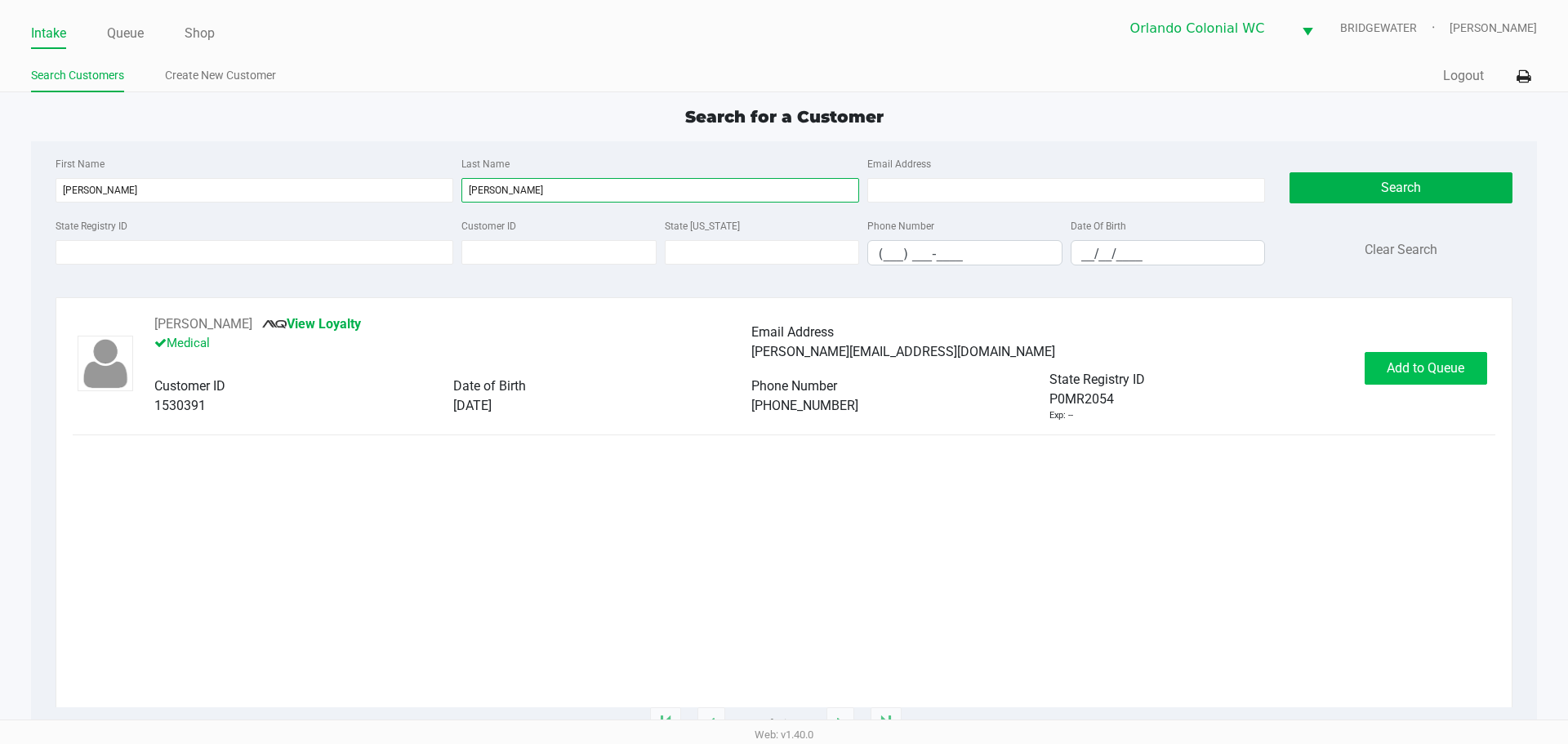
type input "tolbert"
click at [1420, 375] on span "Add to Queue" at bounding box center [1425, 368] width 78 height 16
click at [1420, 375] on div "Add to Queue" at bounding box center [1426, 368] width 122 height 32
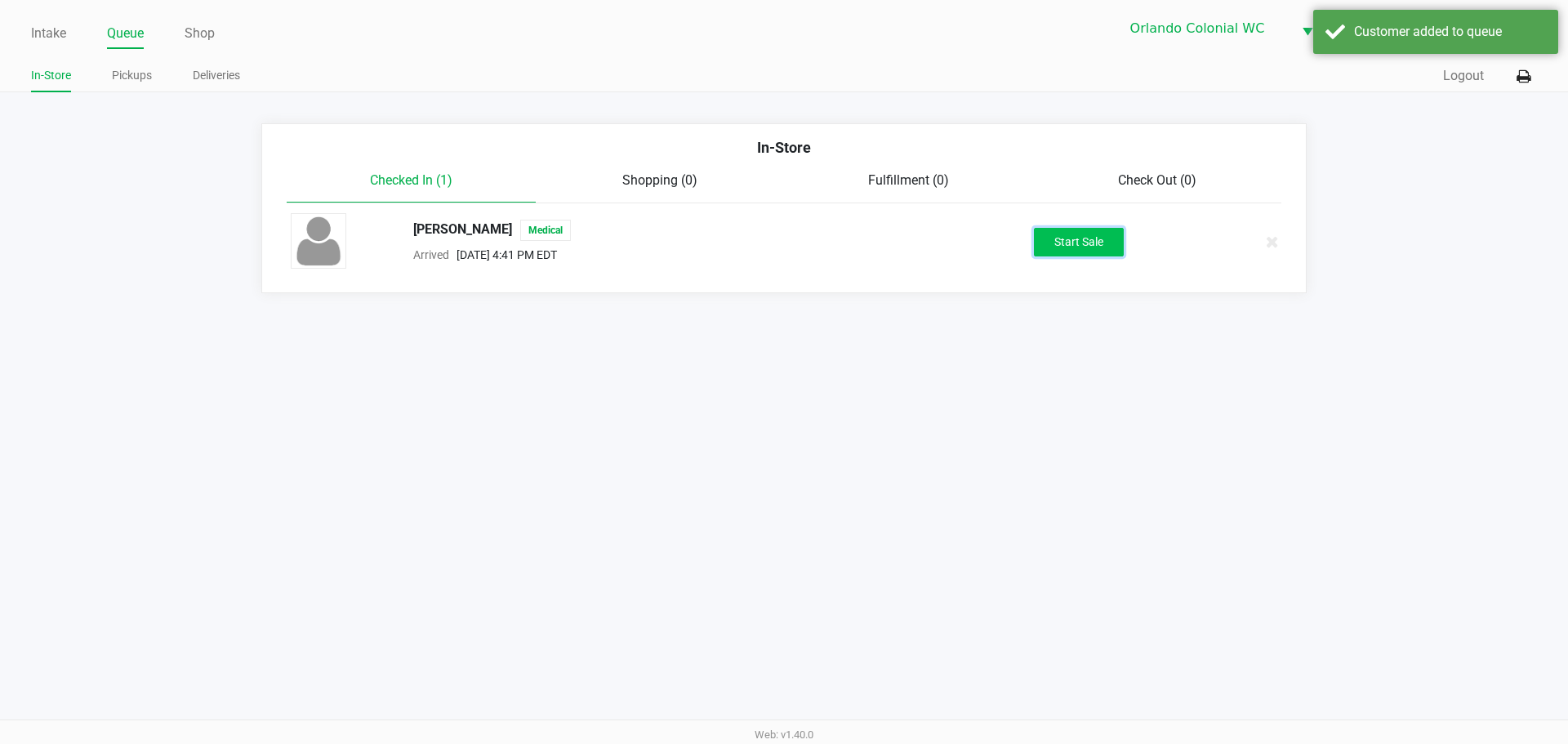
click at [1076, 250] on button "Start Sale" at bounding box center [1079, 242] width 90 height 29
click at [1076, 249] on div "Start Sale" at bounding box center [1079, 242] width 90 height 29
click at [1076, 247] on div "Start Sale" at bounding box center [1079, 242] width 90 height 29
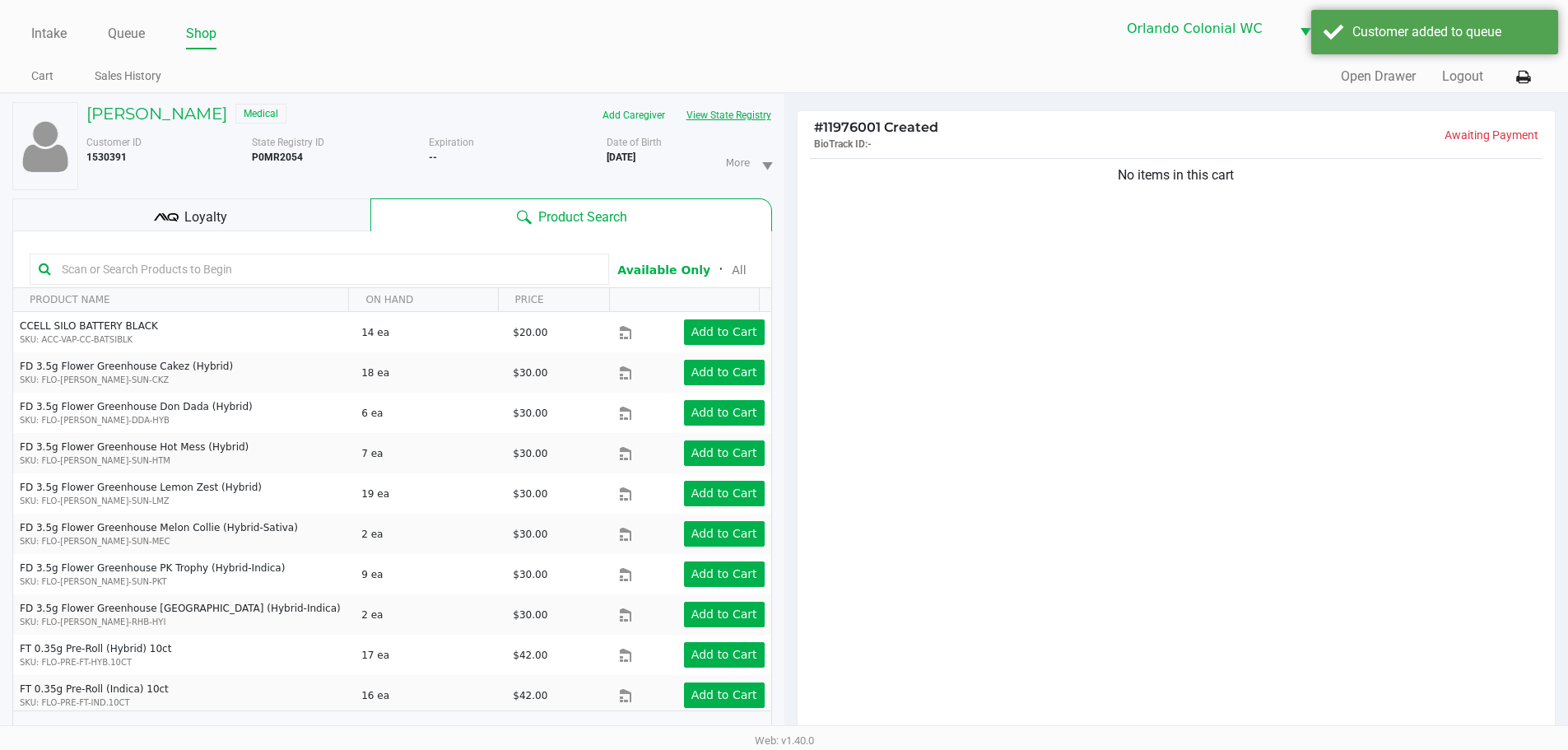
click at [743, 108] on button "View State Registry" at bounding box center [724, 115] width 96 height 26
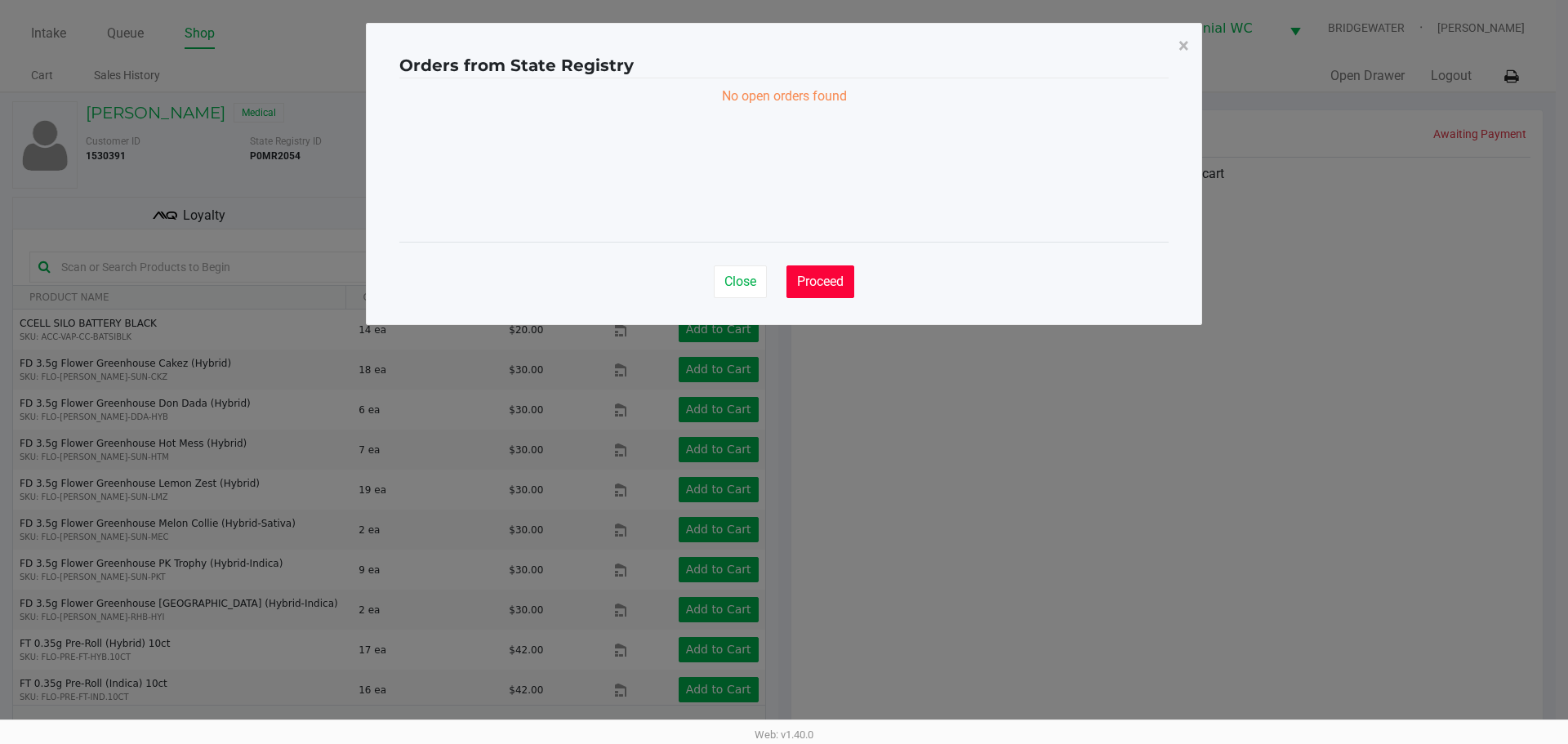
click at [848, 291] on button "Proceed" at bounding box center [820, 281] width 68 height 32
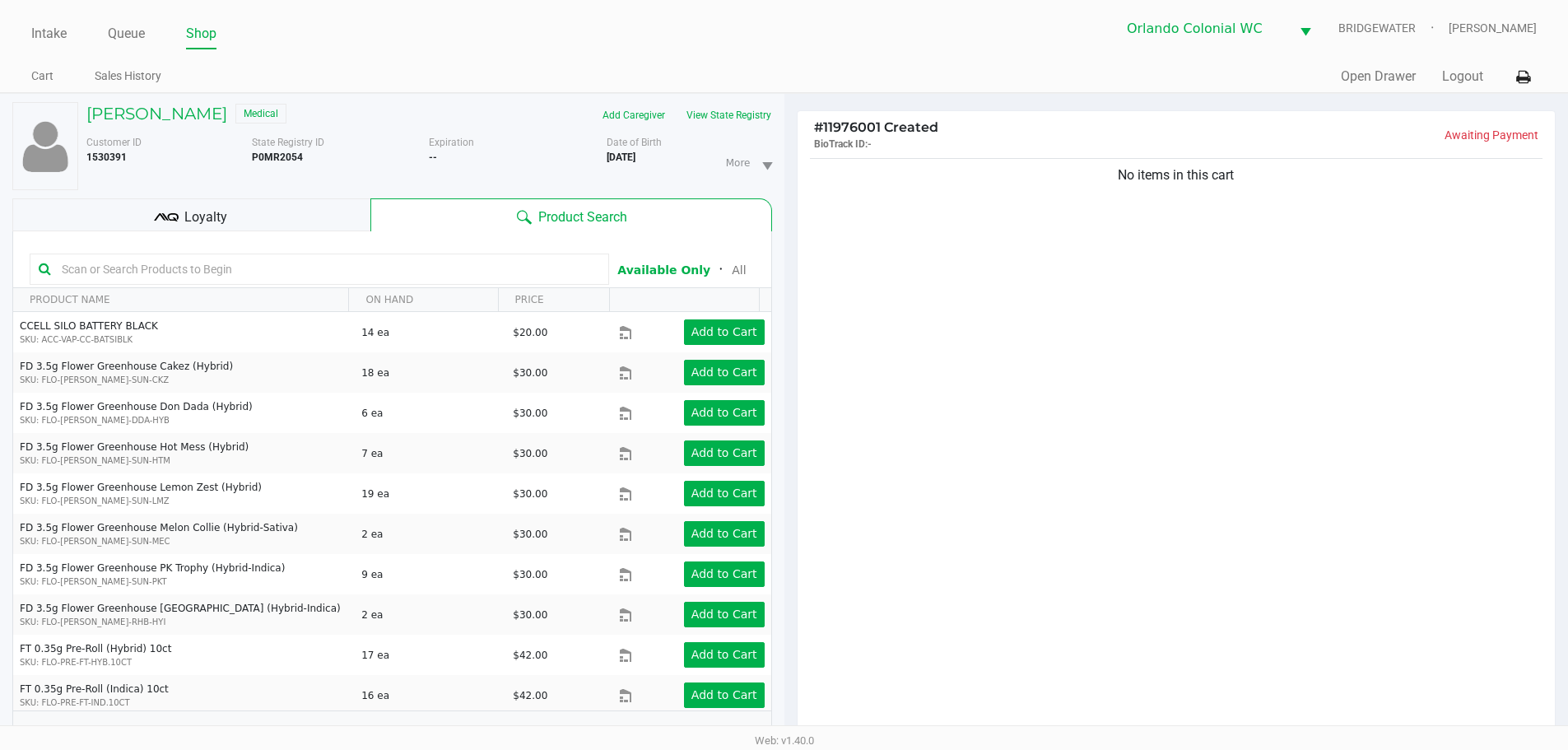
click at [825, 352] on div "No items in this cart" at bounding box center [1176, 450] width 758 height 591
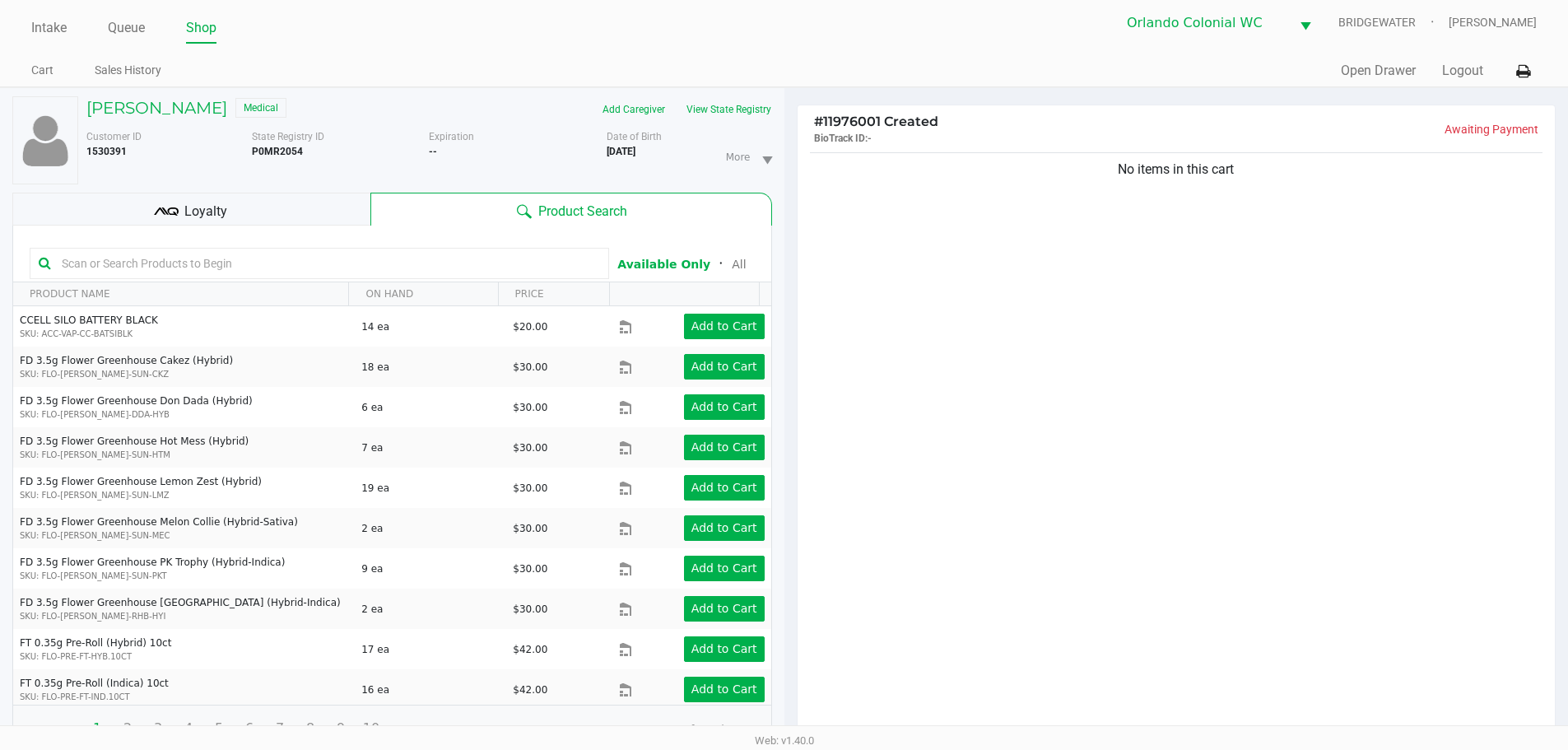
scroll to position [178, 0]
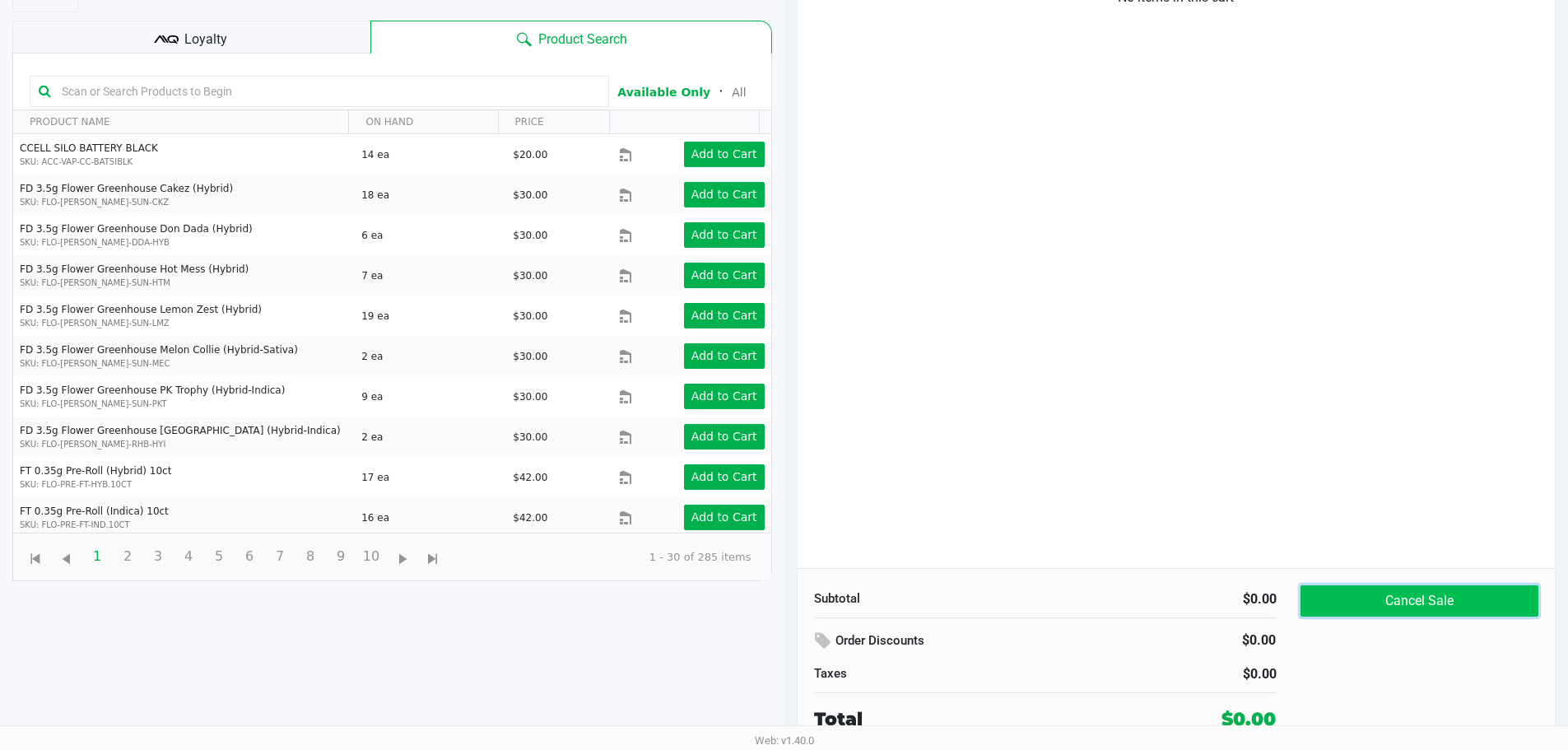
click at [1361, 598] on button "Cancel Sale" at bounding box center [1418, 601] width 237 height 32
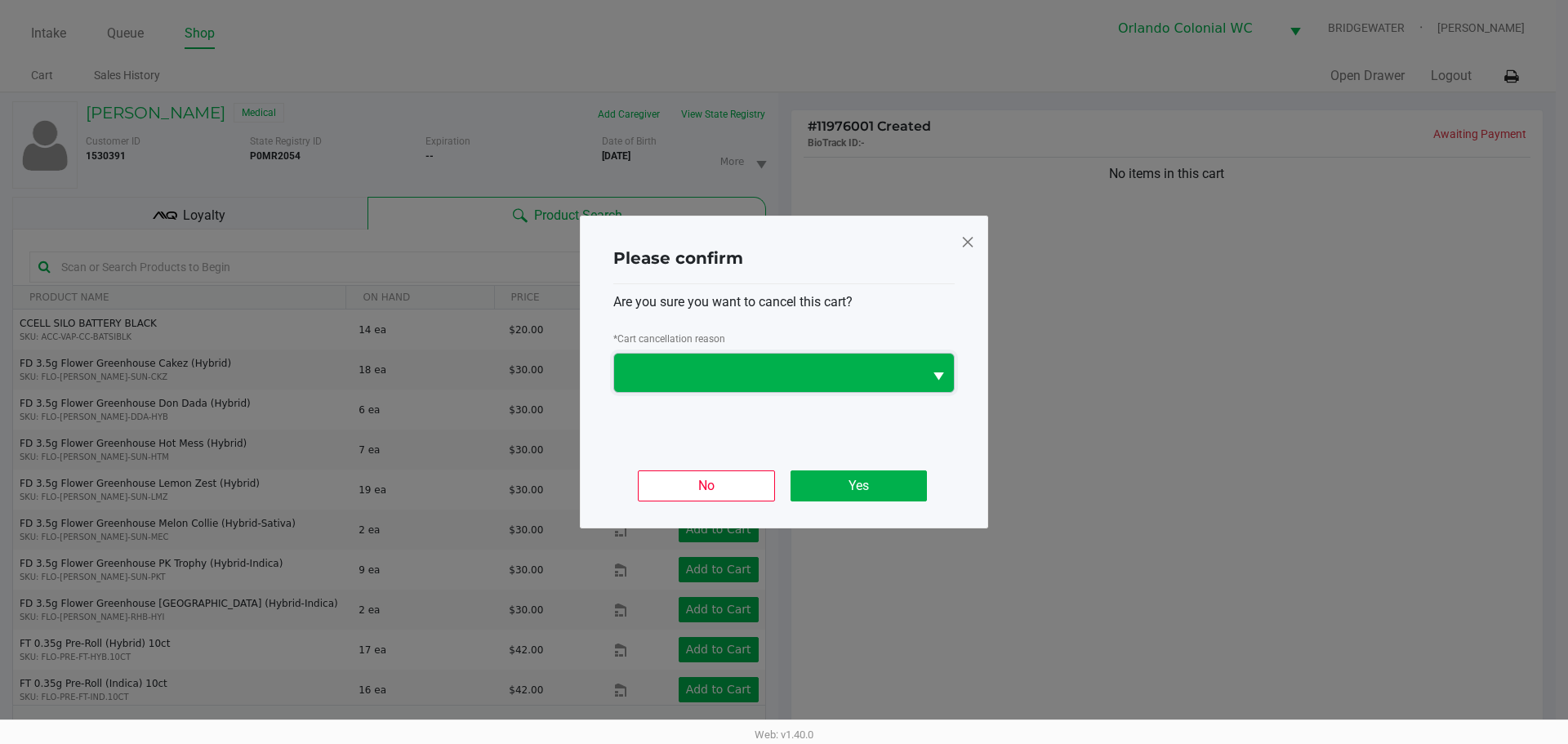
click at [732, 366] on span at bounding box center [768, 373] width 289 height 19
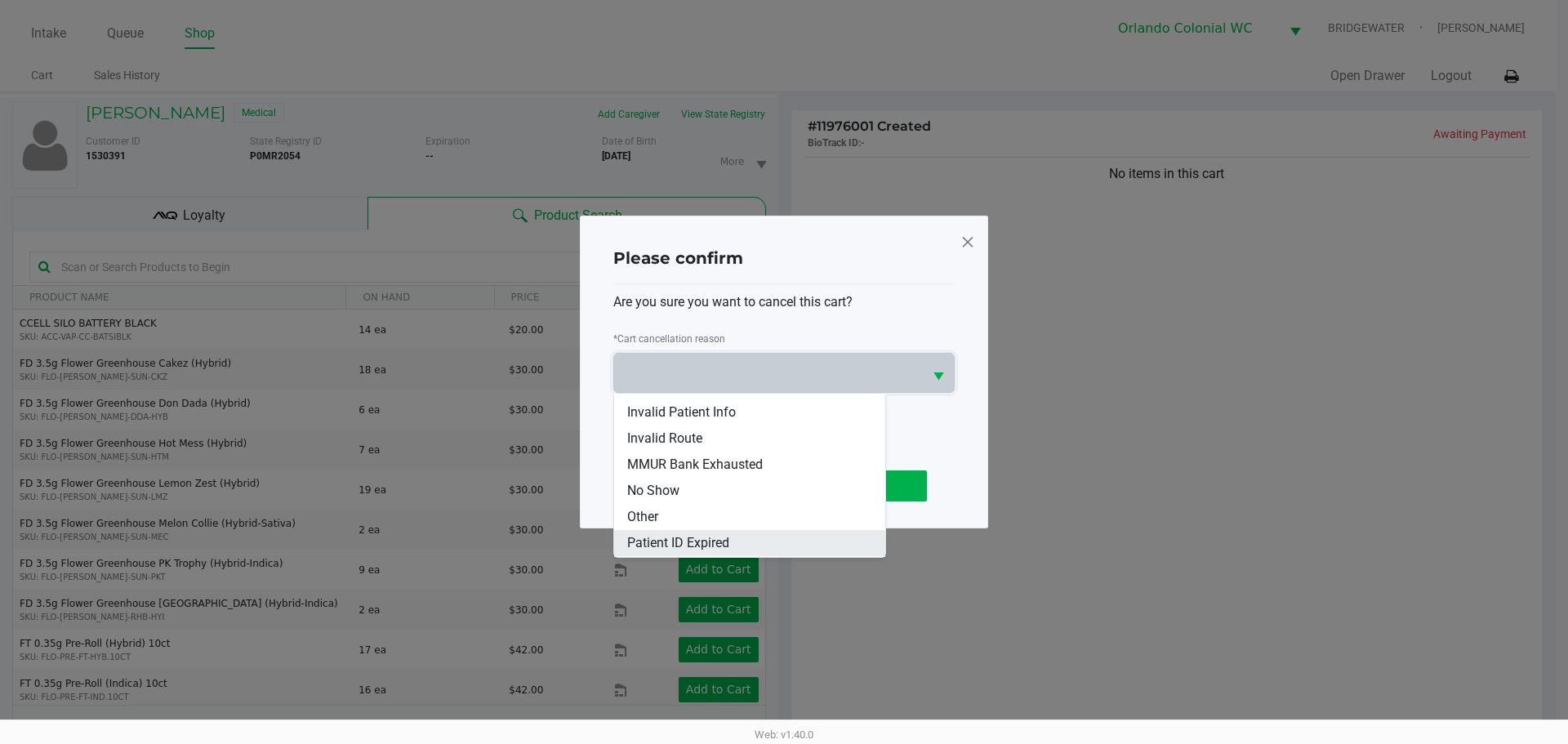
scroll to position [72, 0]
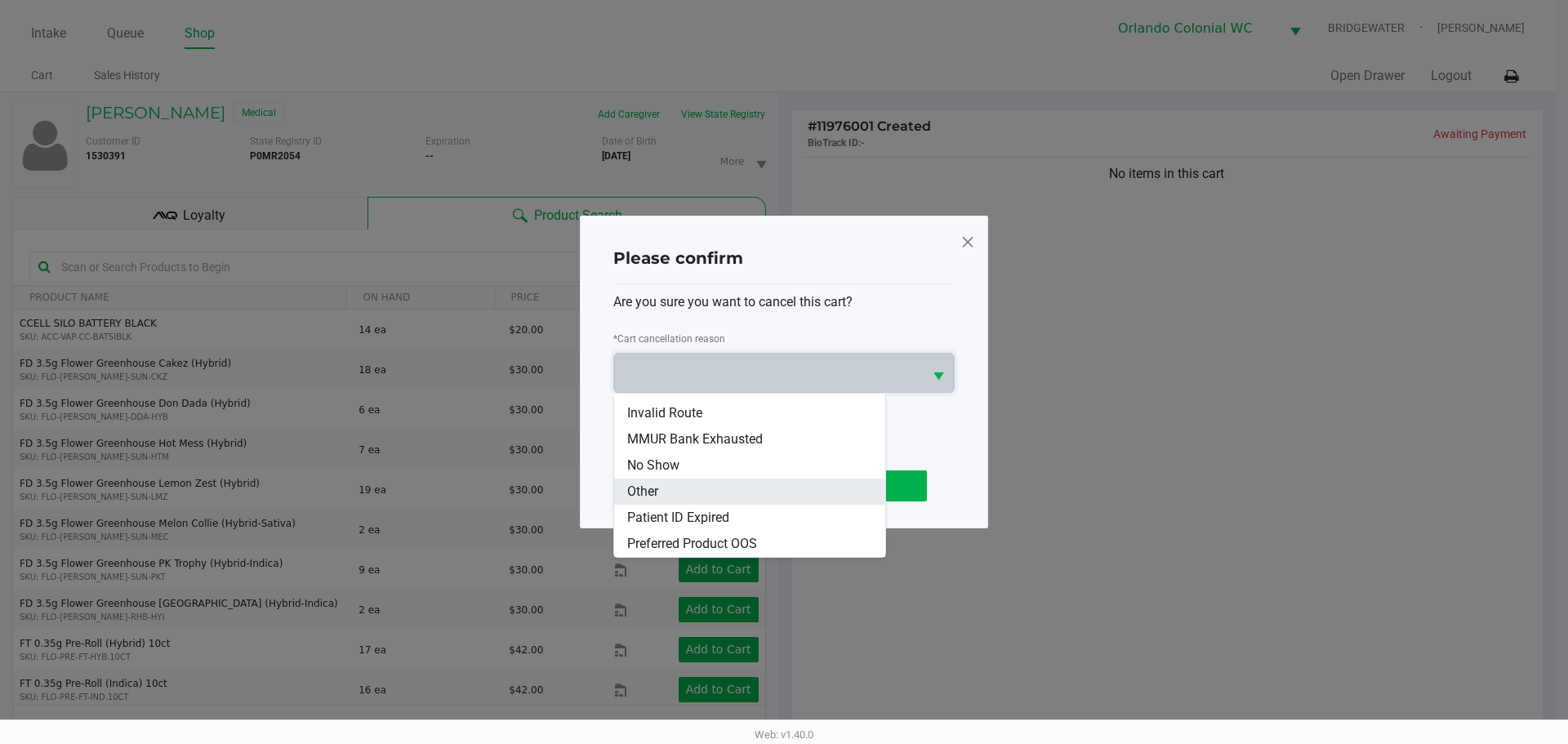
click at [677, 493] on li "Other" at bounding box center [749, 492] width 271 height 26
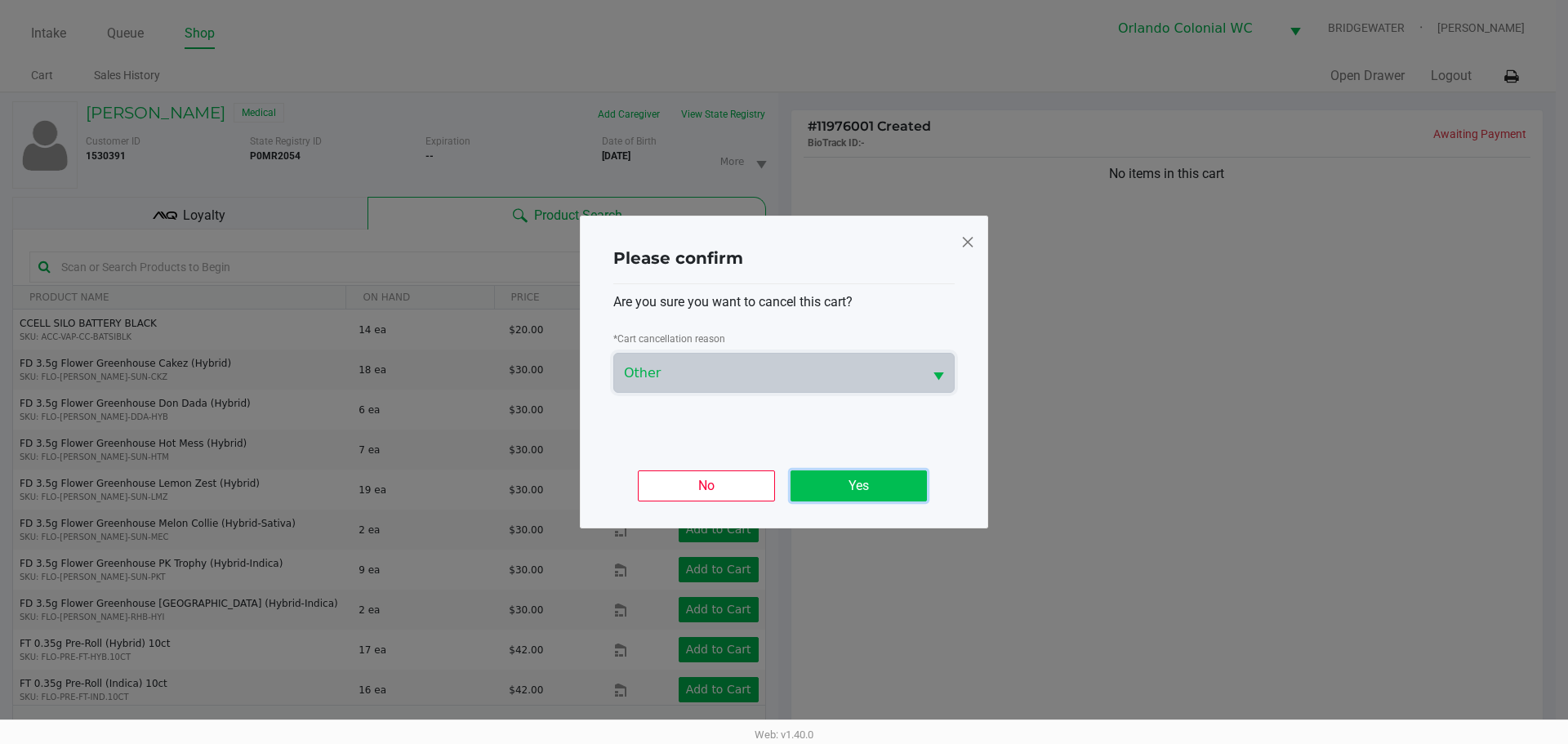
click at [833, 486] on button "Yes" at bounding box center [859, 486] width 136 height 31
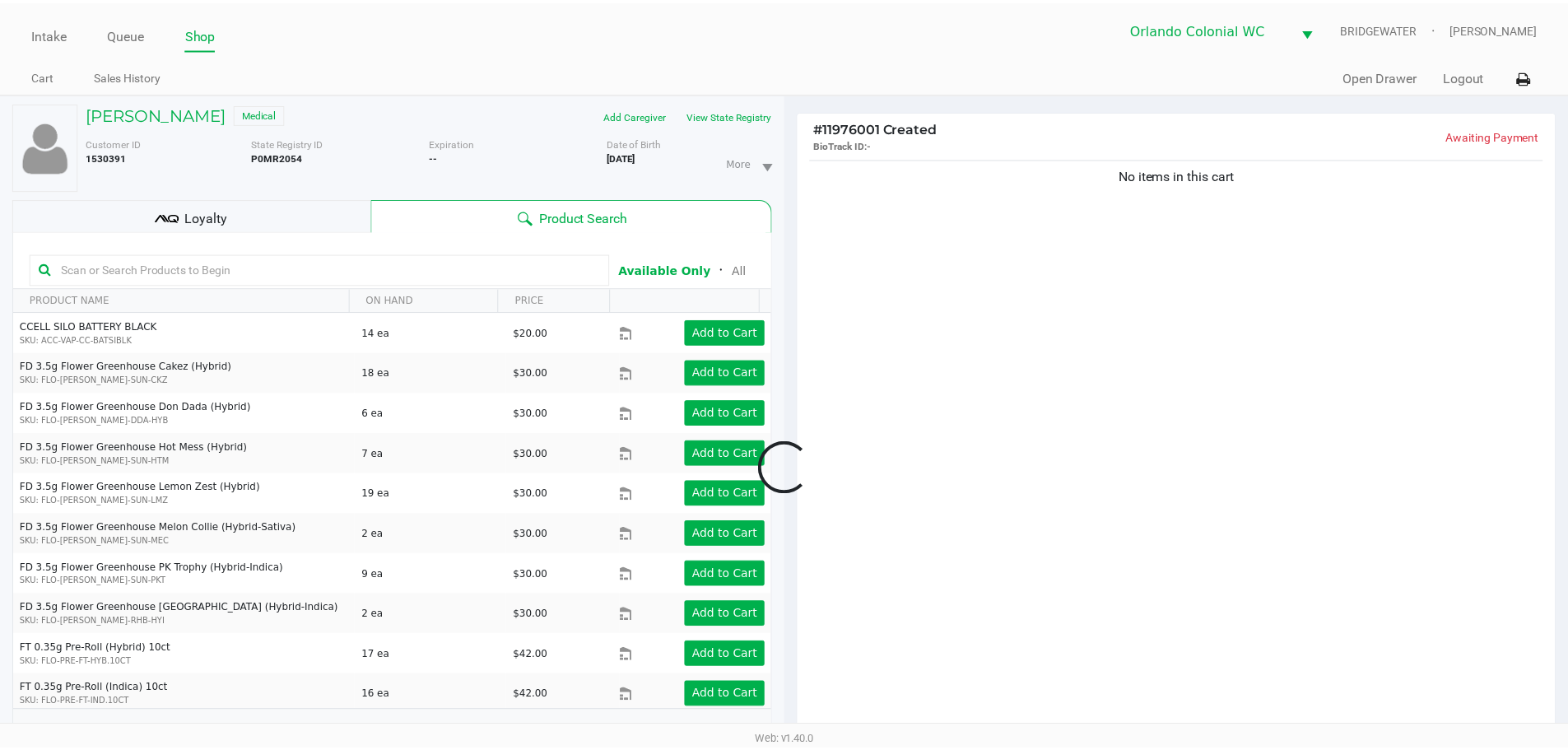
scroll to position [178, 0]
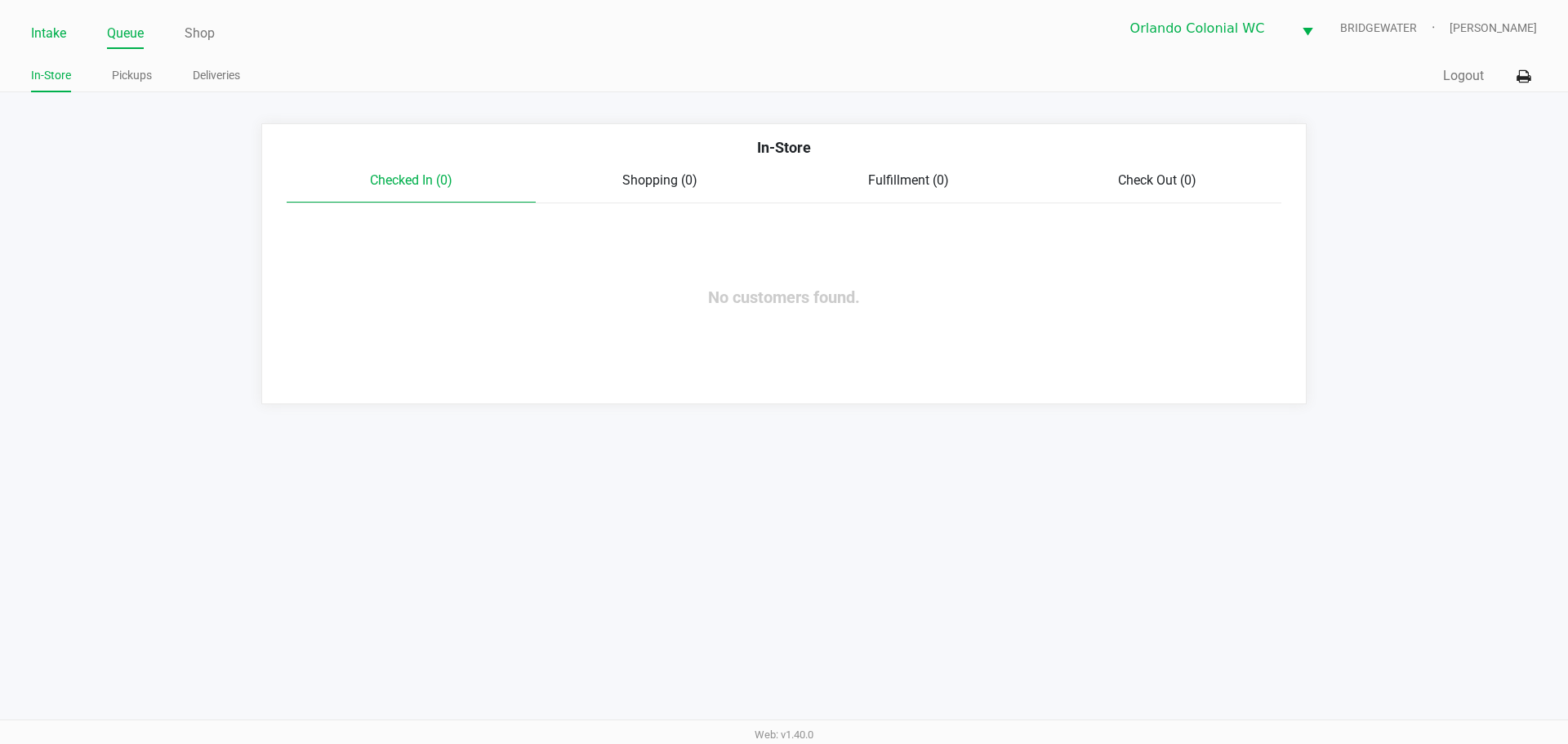
click at [40, 31] on link "Intake" at bounding box center [49, 33] width 35 height 23
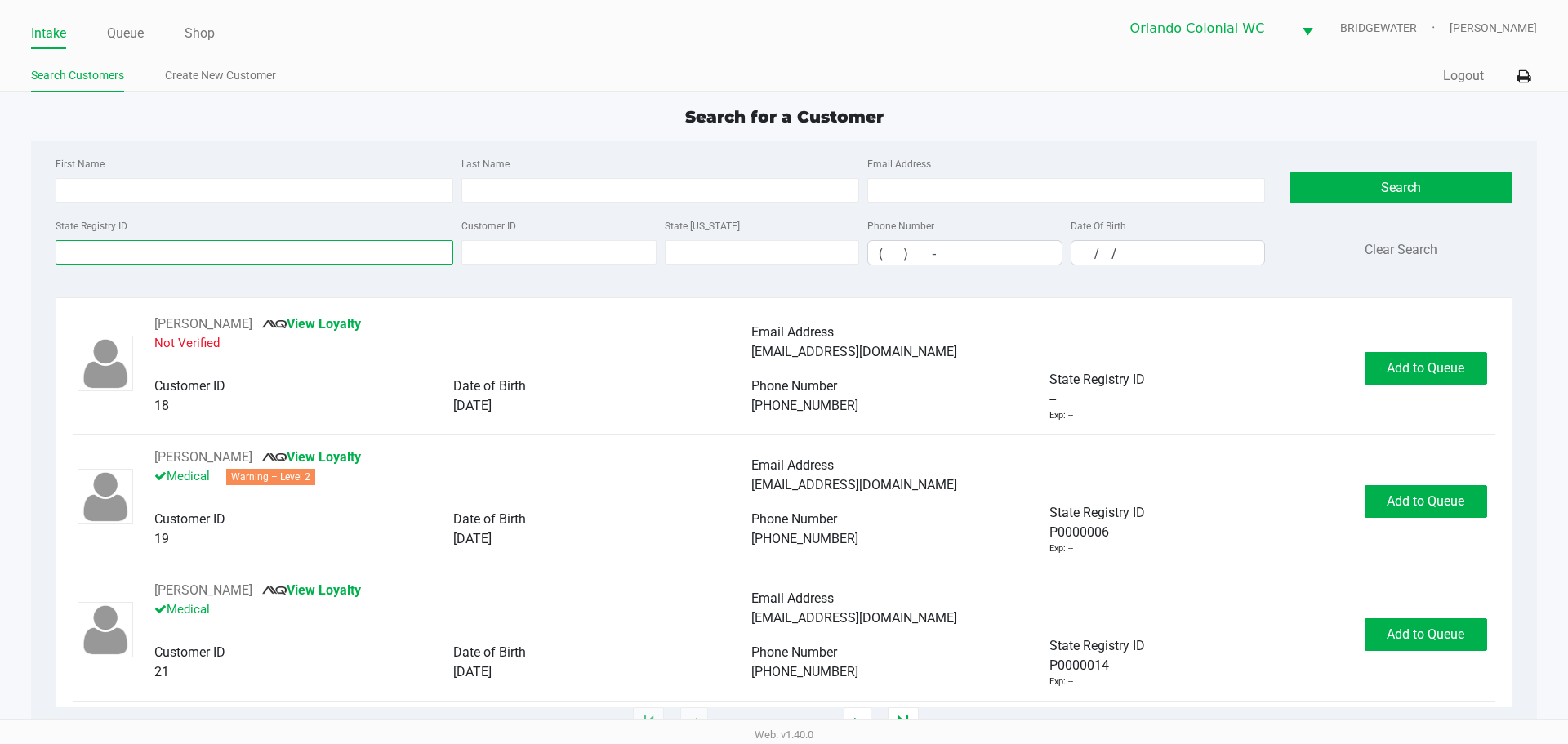
click at [211, 241] on input "State Registry ID" at bounding box center [254, 252] width 397 height 24
click at [210, 245] on input "State Registry ID" at bounding box center [254, 252] width 397 height 24
click at [229, 257] on input "State Registry ID" at bounding box center [254, 252] width 397 height 24
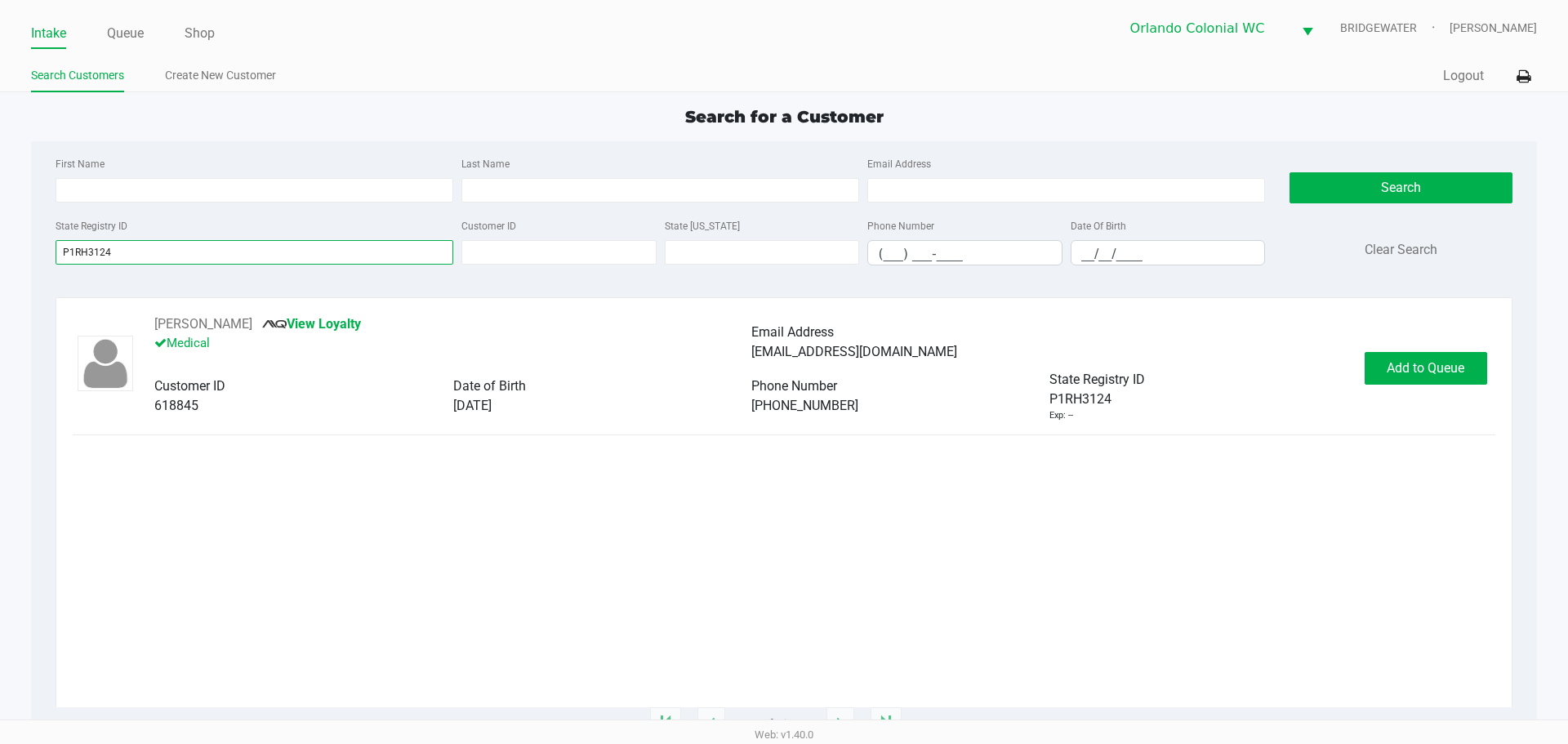
drag, startPoint x: 114, startPoint y: 245, endPoint x: 53, endPoint y: 251, distance: 61.3
click at [53, 251] on div "State Registry ID P1RH3124" at bounding box center [254, 240] width 406 height 50
type input "P1RH3124"
click at [478, 548] on div "Kamryn Wood View Loyalty Medical Email Address kammie3063@gmail.com Customer ID…" at bounding box center [784, 511] width 1422 height 393
click at [1450, 369] on span "Add to Queue" at bounding box center [1425, 368] width 78 height 16
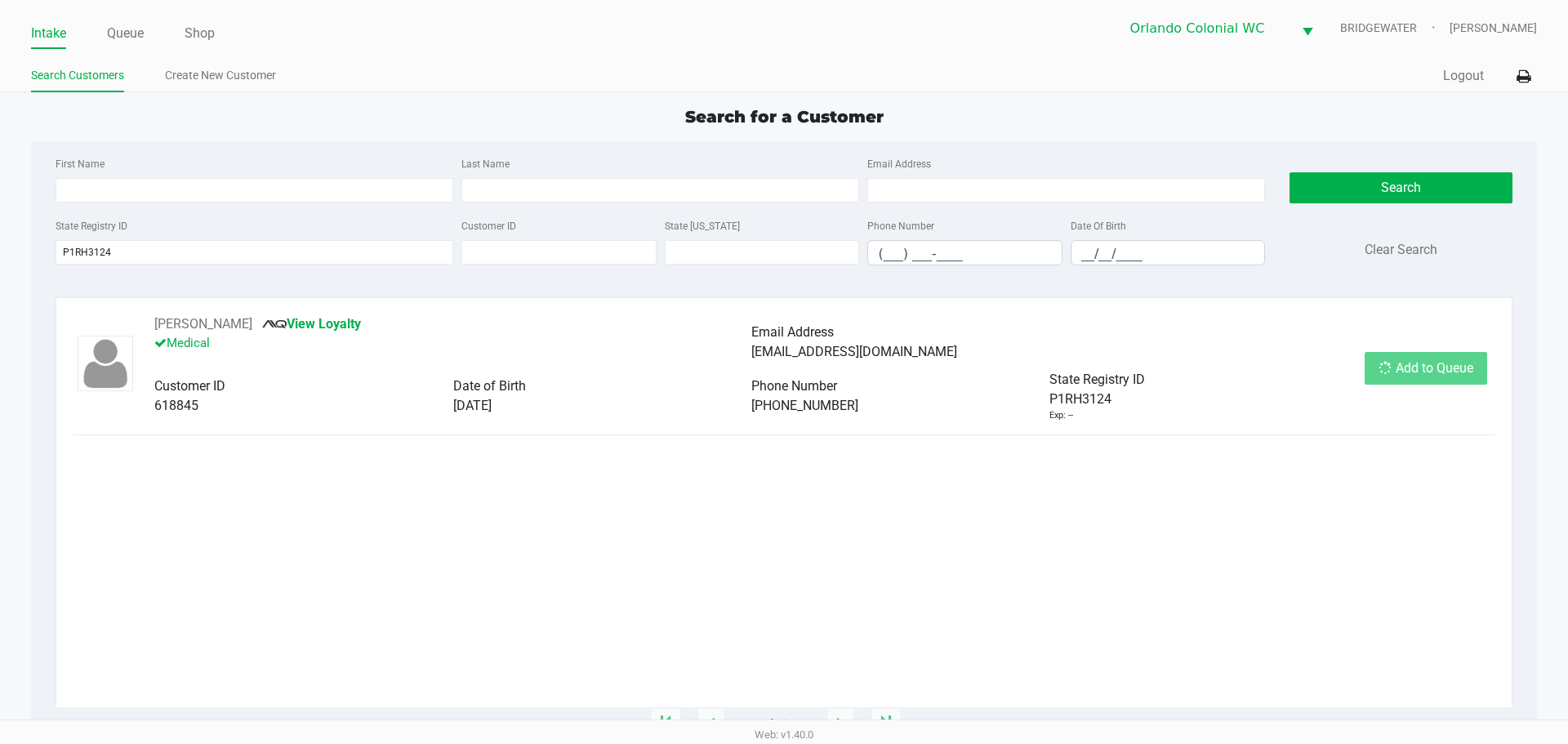
click at [1450, 369] on div "Add to Queue" at bounding box center [1426, 368] width 122 height 32
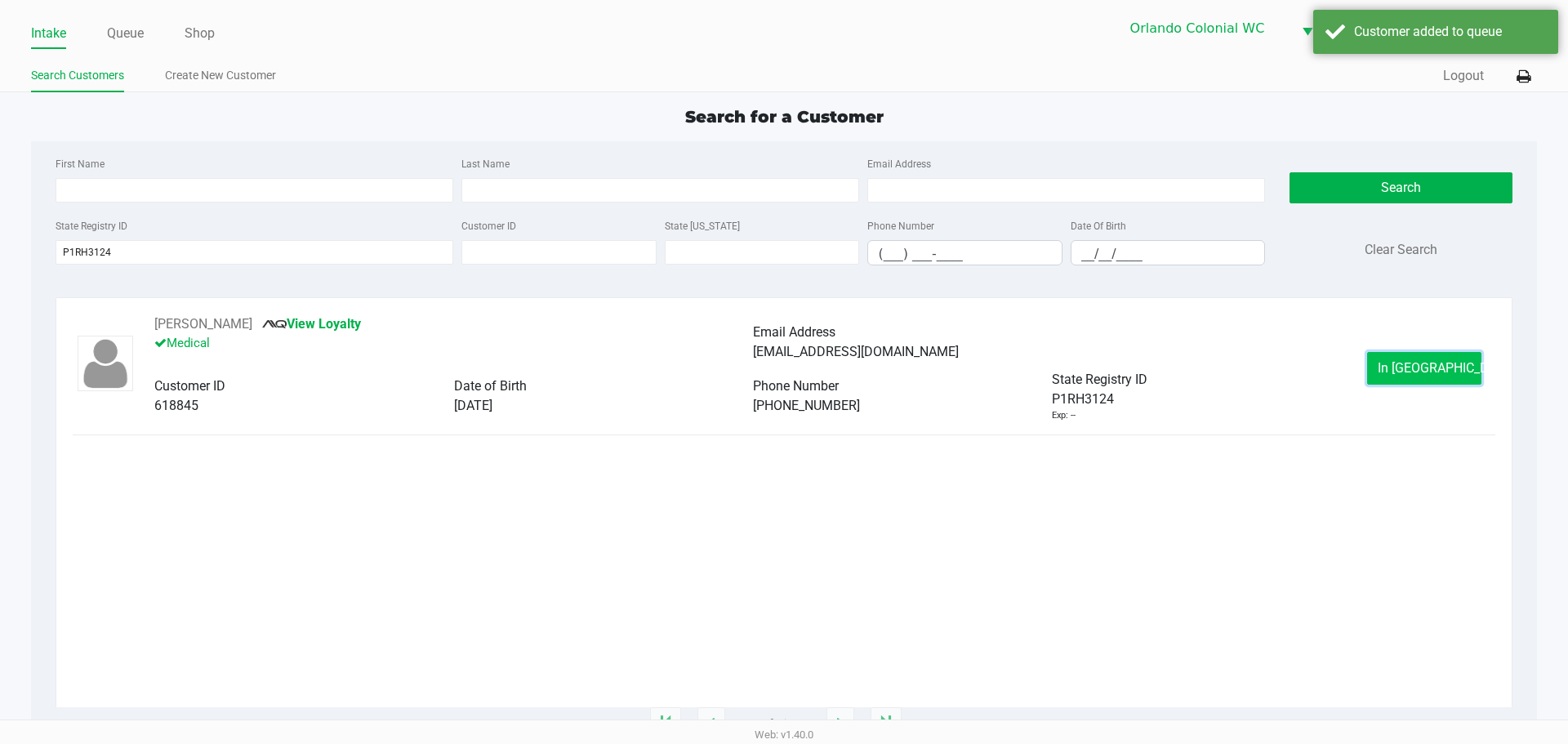
drag, startPoint x: 1450, startPoint y: 369, endPoint x: 1447, endPoint y: 376, distance: 7.6
click at [1447, 376] on button "In Queue" at bounding box center [1424, 368] width 114 height 32
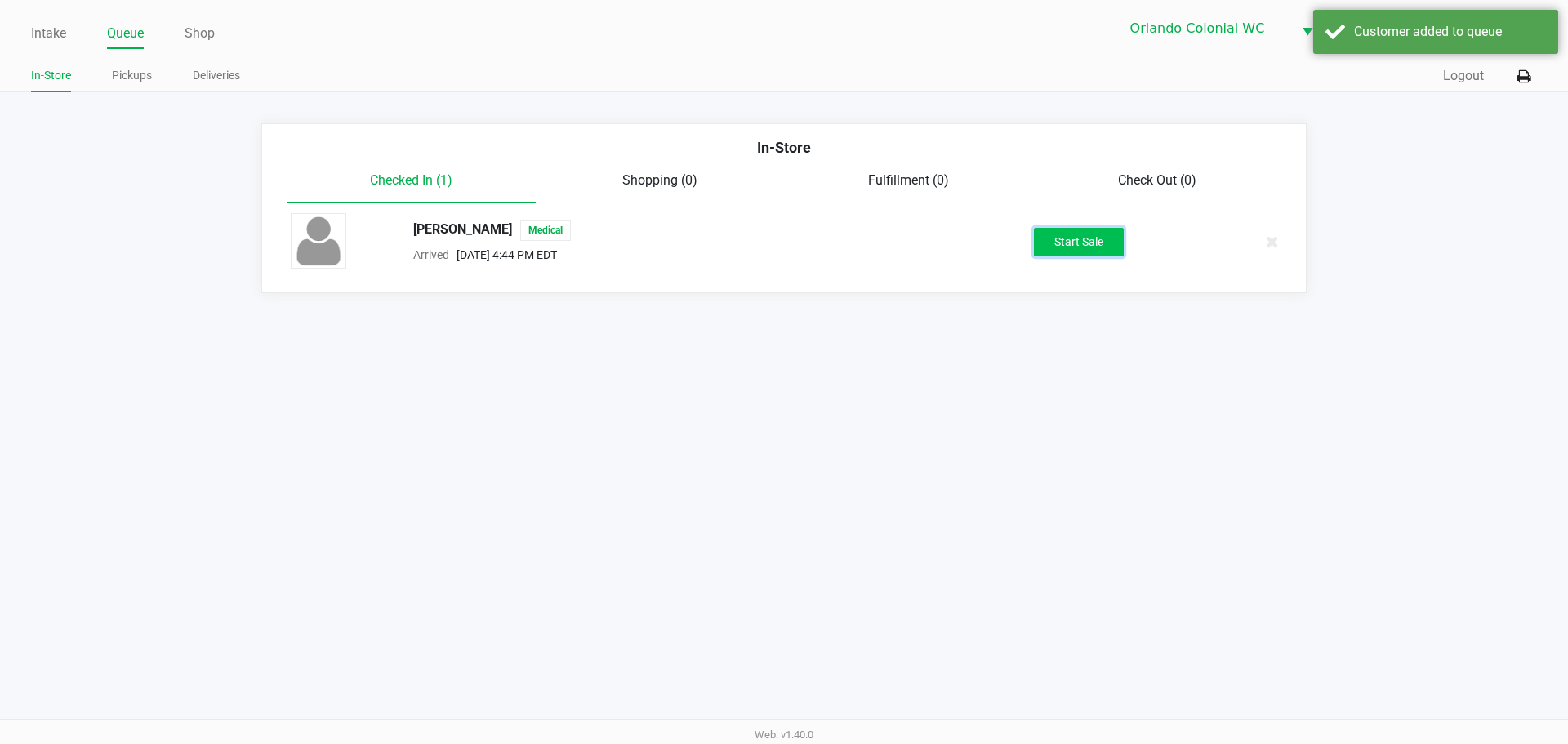
click at [1079, 244] on button "Start Sale" at bounding box center [1079, 242] width 90 height 29
click at [1079, 243] on div "Start Sale" at bounding box center [1079, 242] width 90 height 29
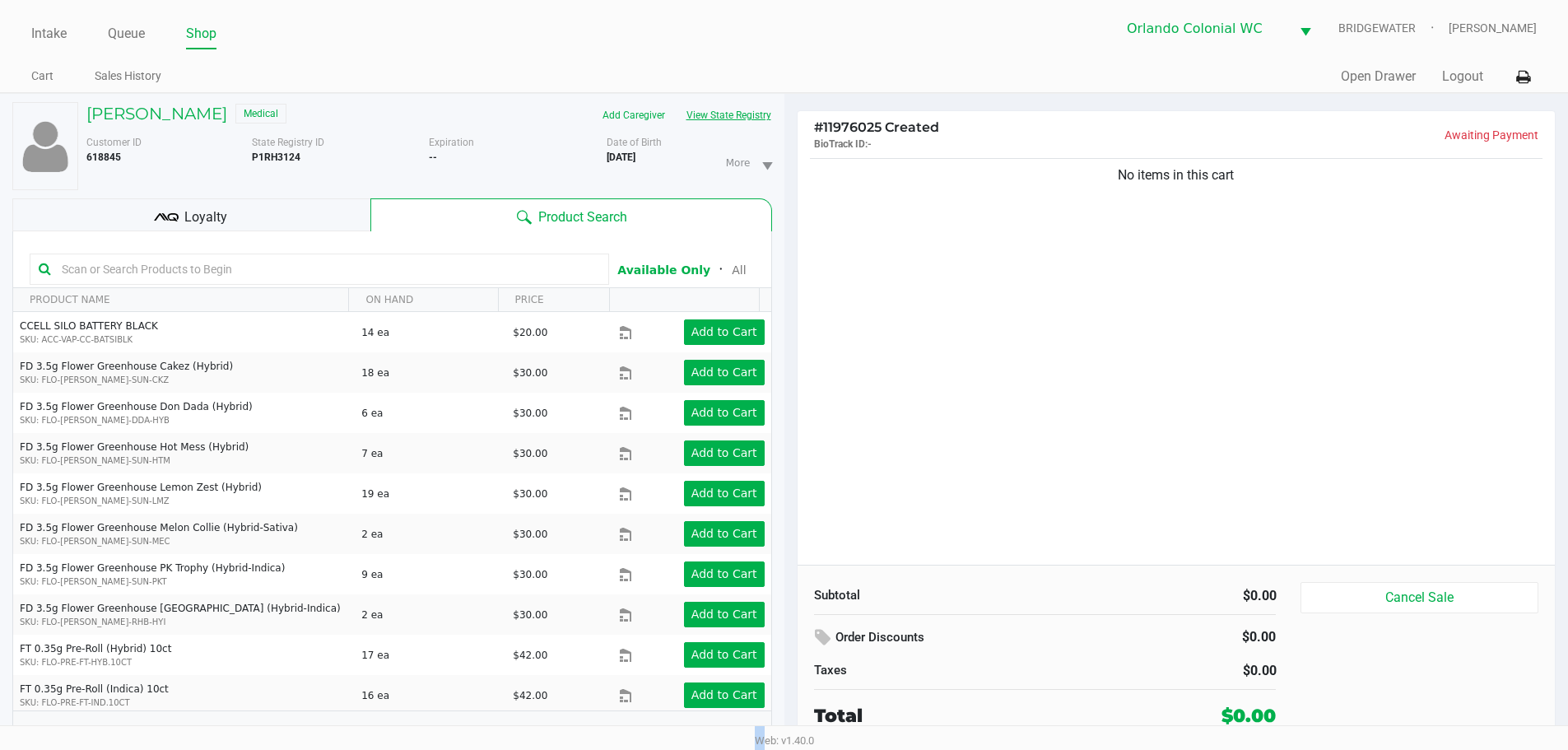
click at [692, 112] on button "View State Registry" at bounding box center [724, 115] width 96 height 26
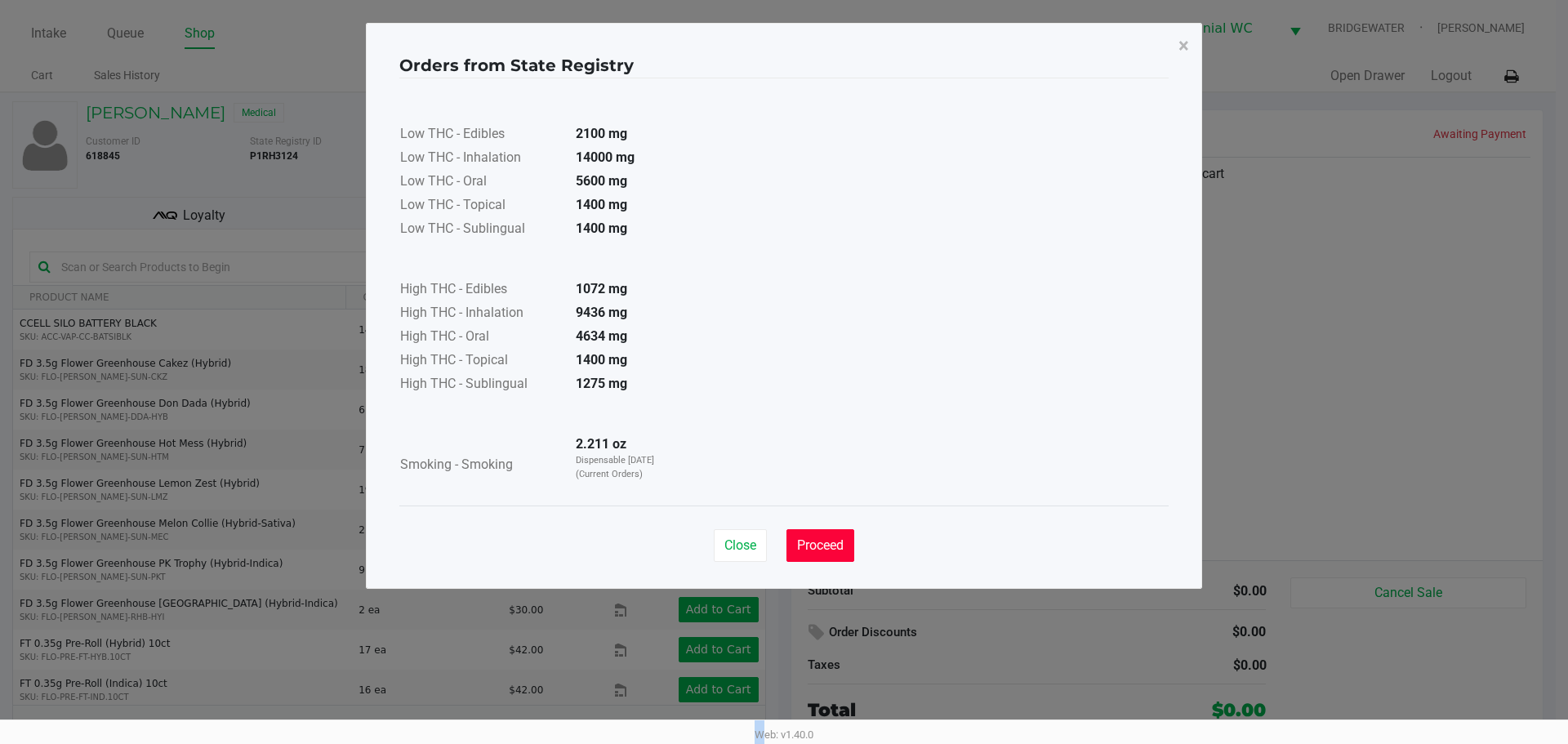
click at [839, 555] on button "Proceed" at bounding box center [820, 545] width 68 height 32
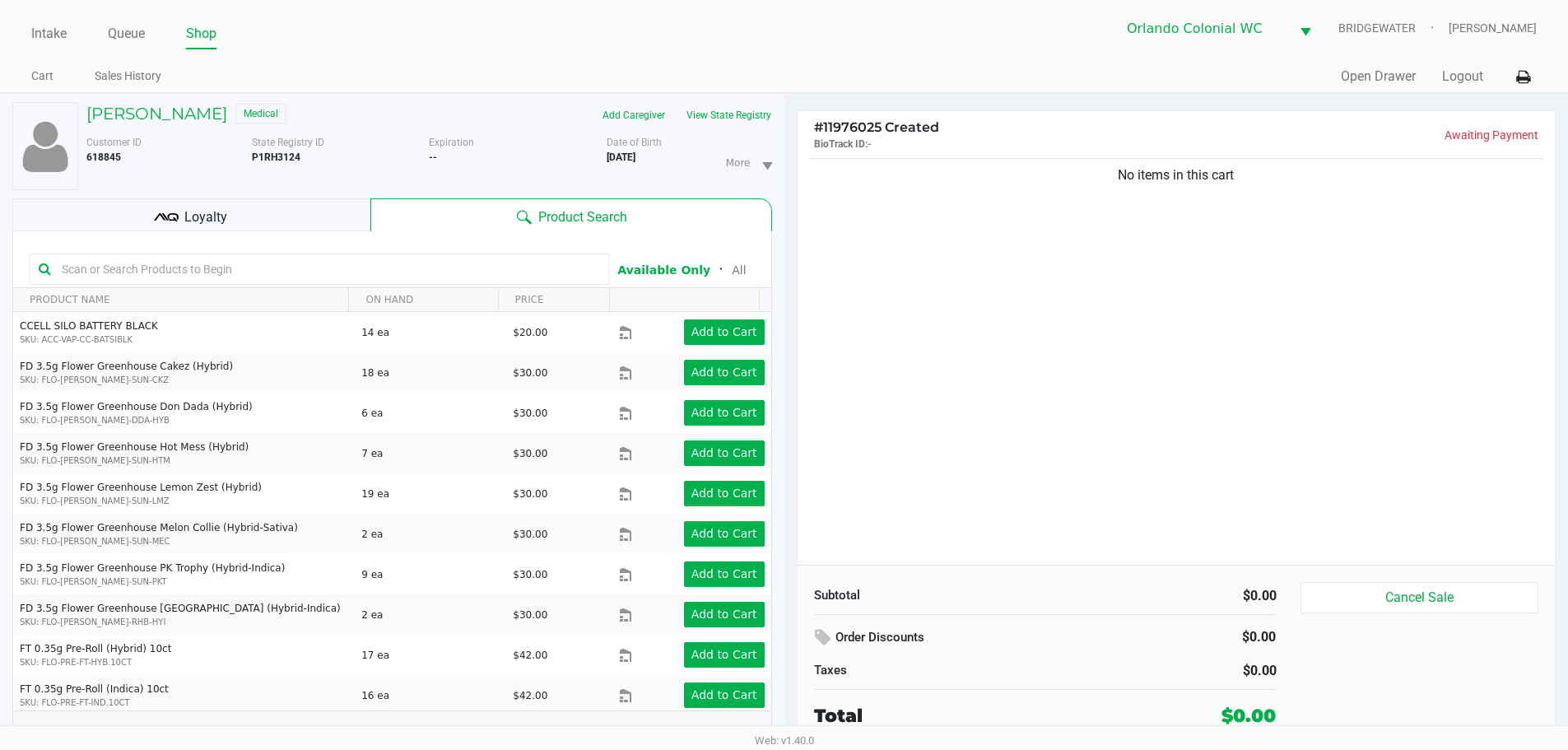
click at [836, 553] on div "No items in this cart" at bounding box center [1176, 360] width 758 height 410
click at [716, 108] on button "View State Registry" at bounding box center [724, 115] width 96 height 26
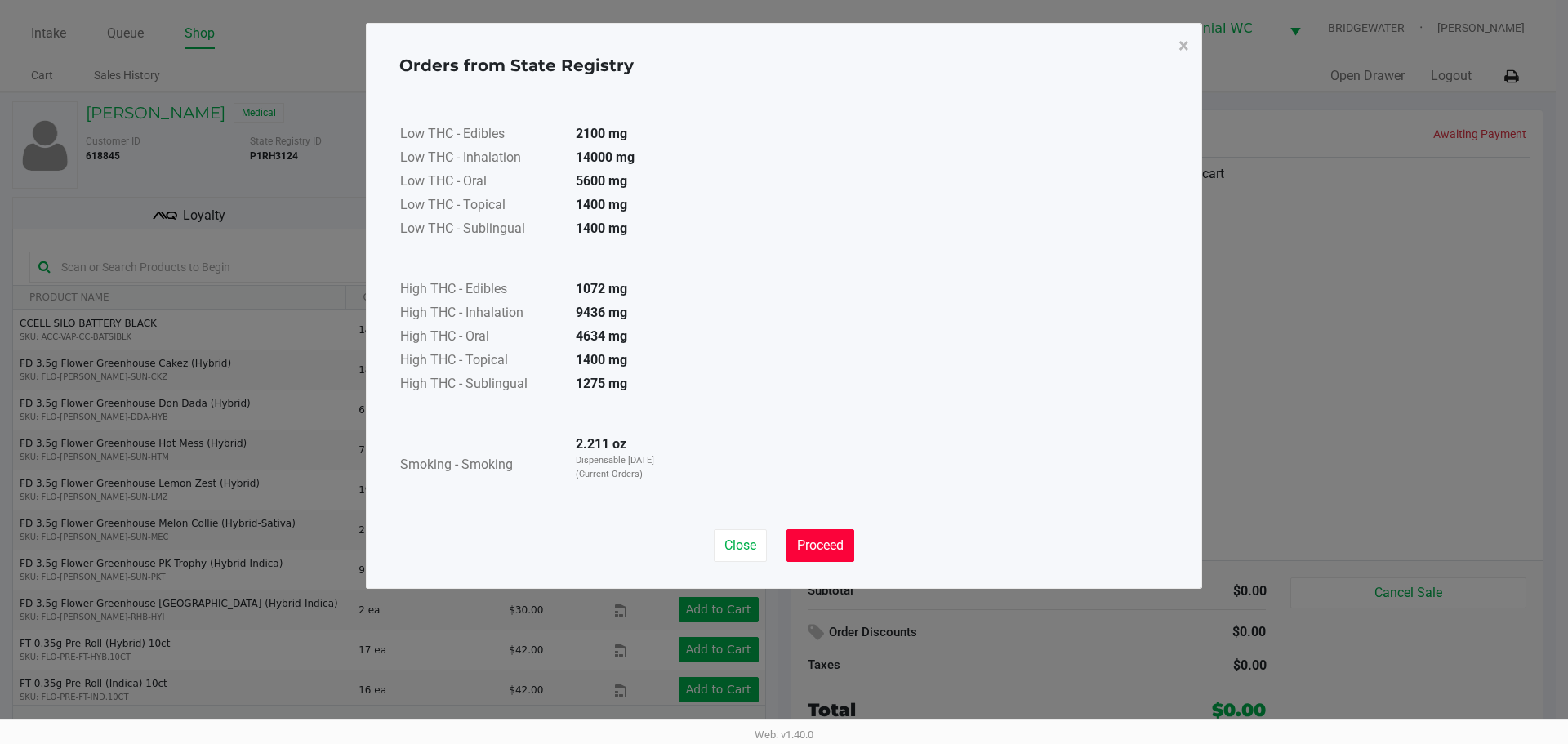
click at [810, 551] on span "Proceed" at bounding box center [819, 545] width 46 height 16
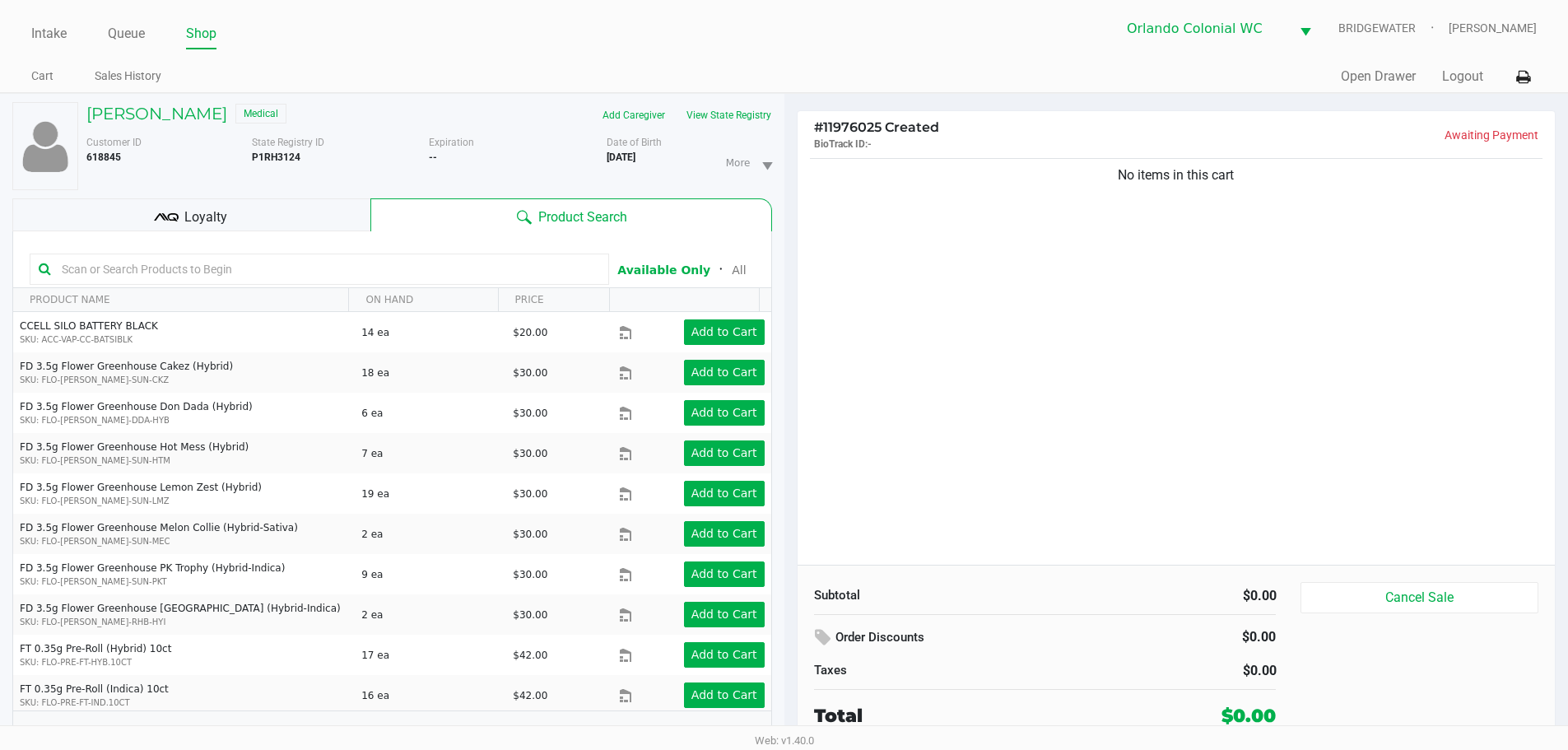
click at [931, 452] on div "No items in this cart" at bounding box center [1176, 360] width 758 height 410
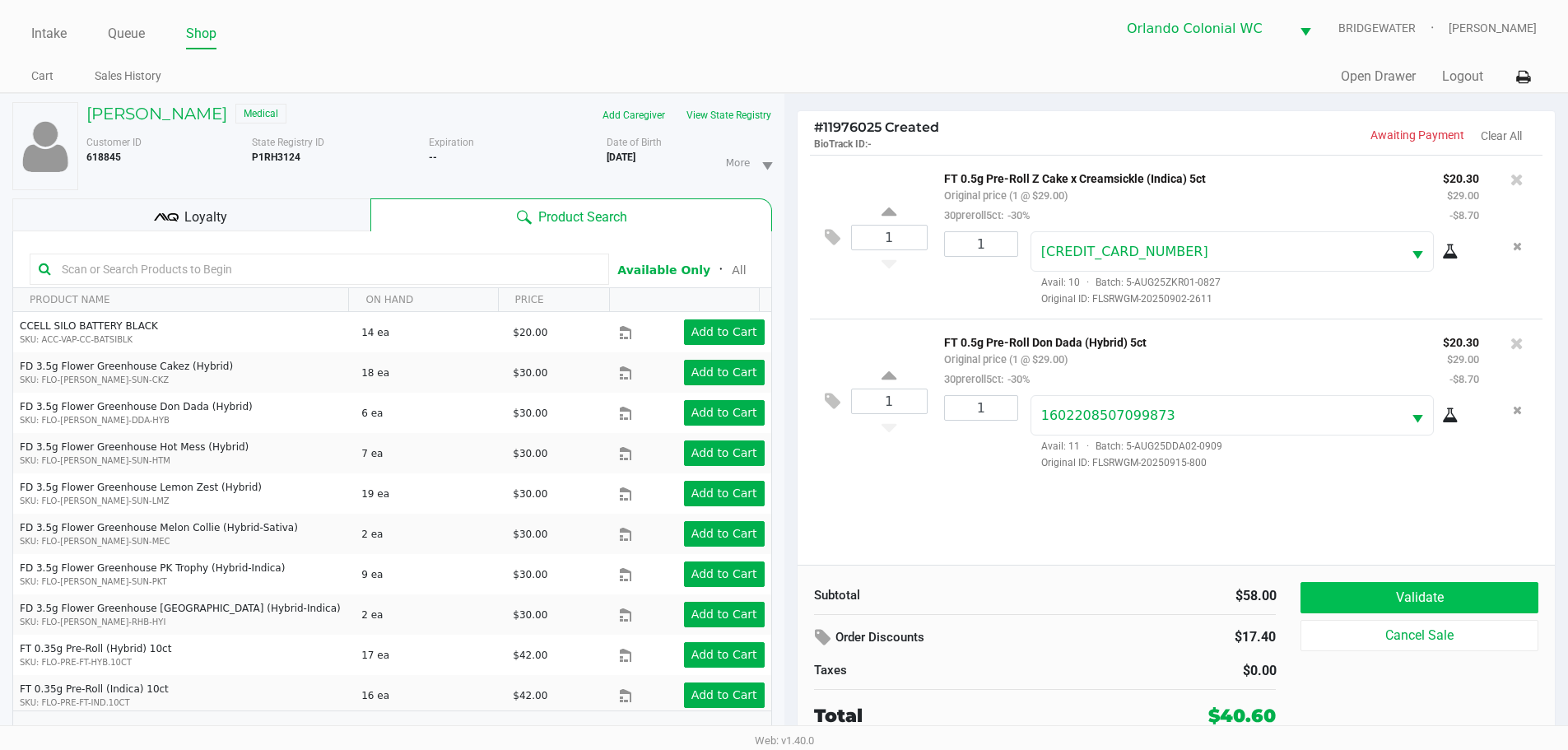
click at [1430, 590] on button "Validate" at bounding box center [1418, 598] width 237 height 32
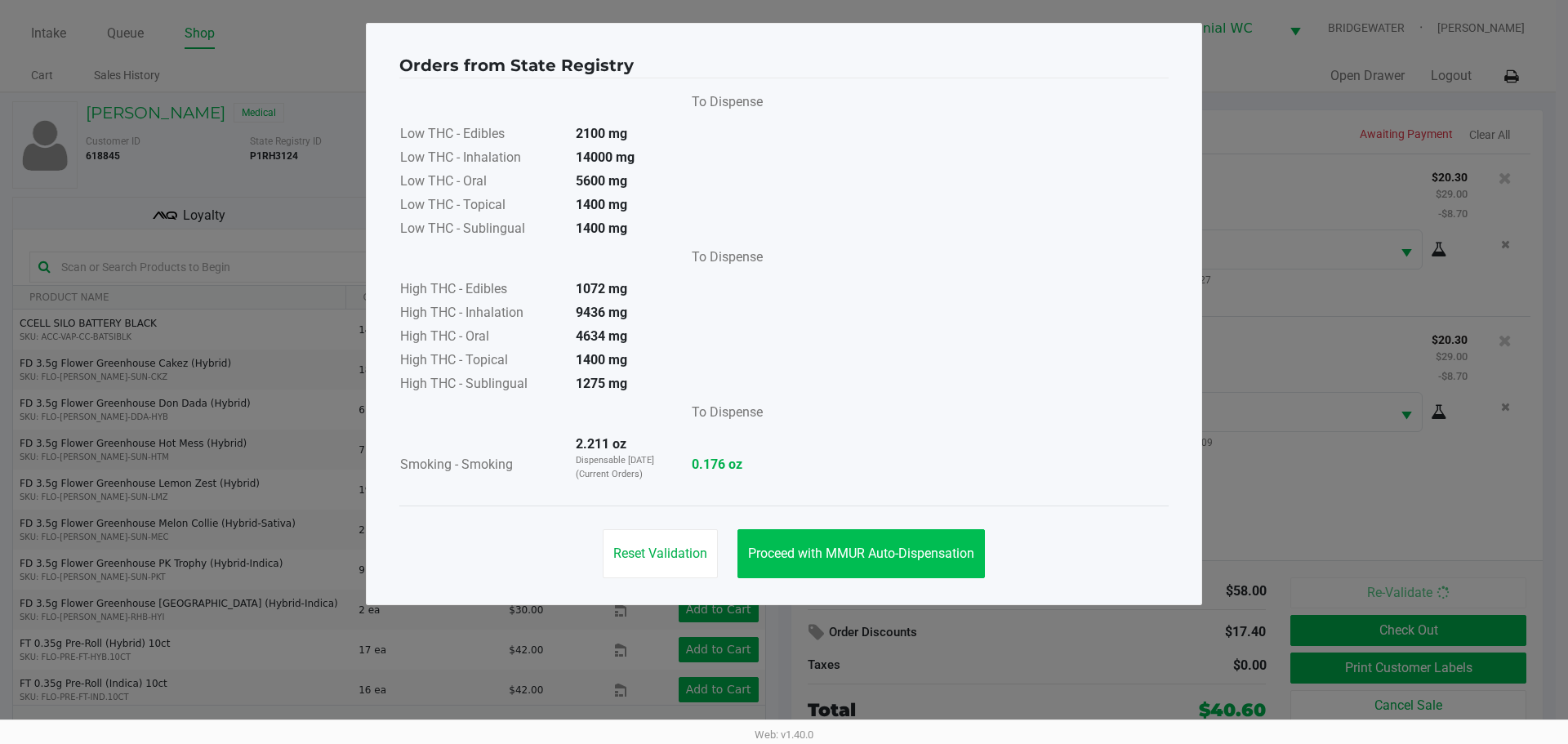
click at [948, 561] on button "Proceed with MMUR Auto-Dispensation" at bounding box center [860, 554] width 247 height 49
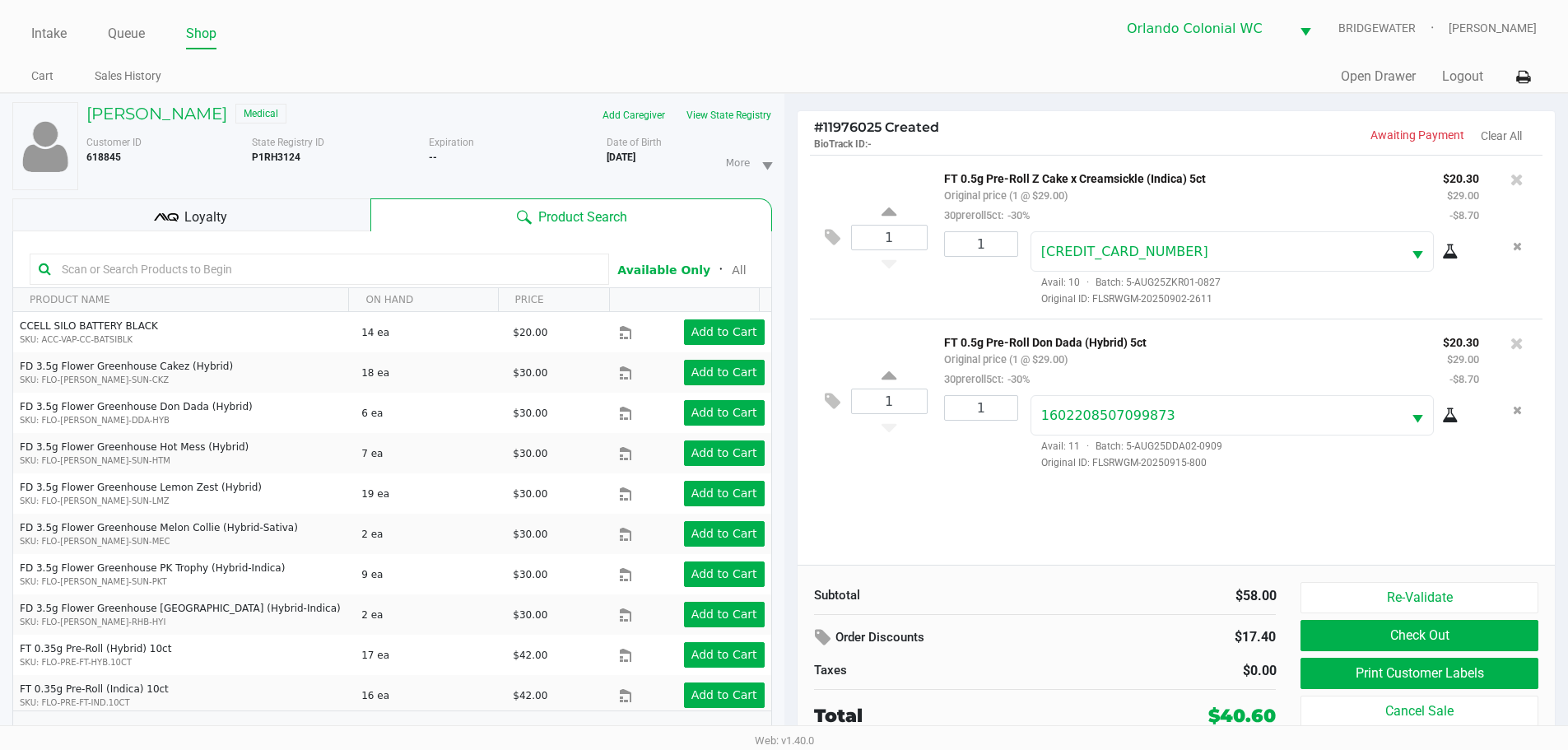
click at [1382, 666] on button "Print Customer Labels" at bounding box center [1418, 673] width 237 height 32
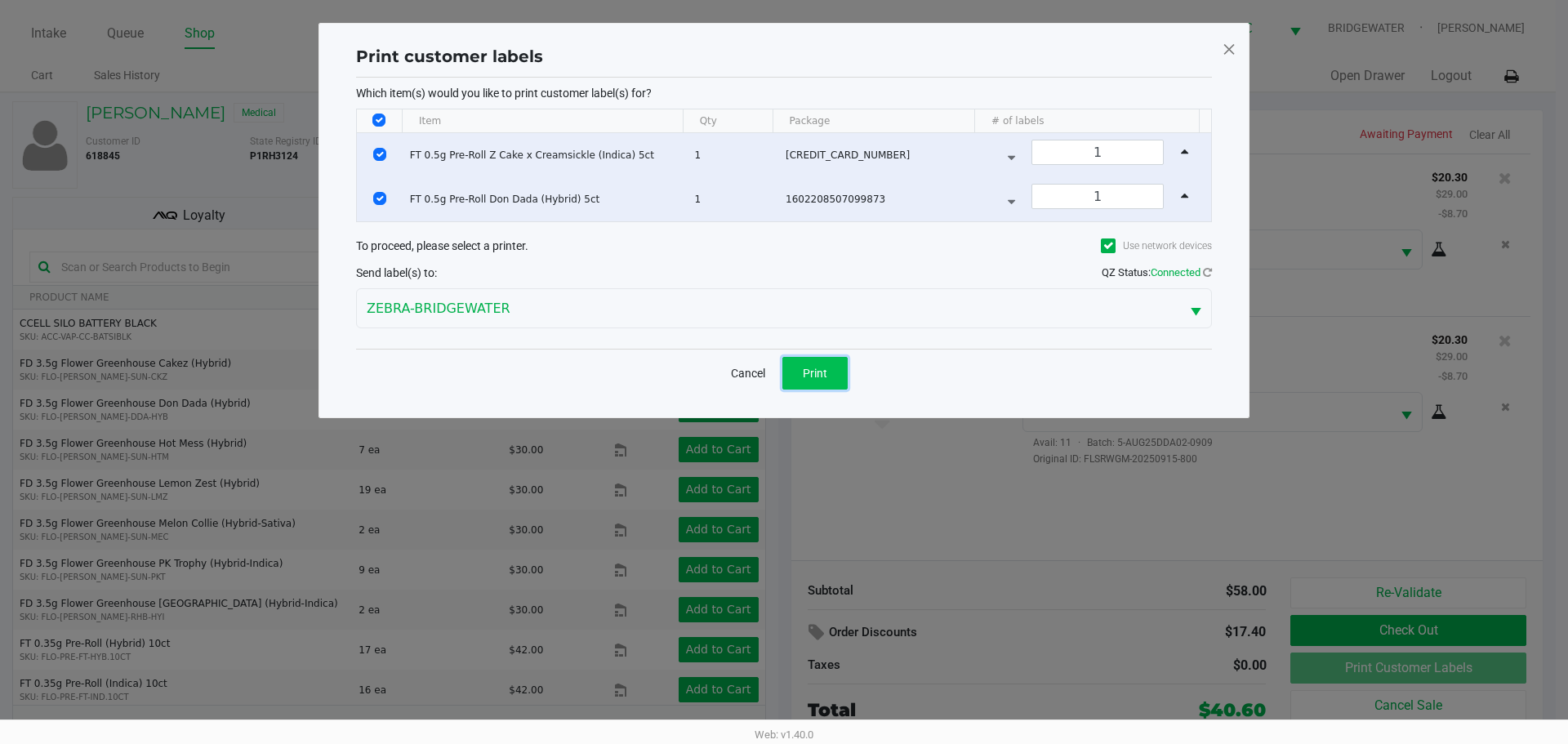
click at [824, 369] on span "Print" at bounding box center [815, 373] width 24 height 13
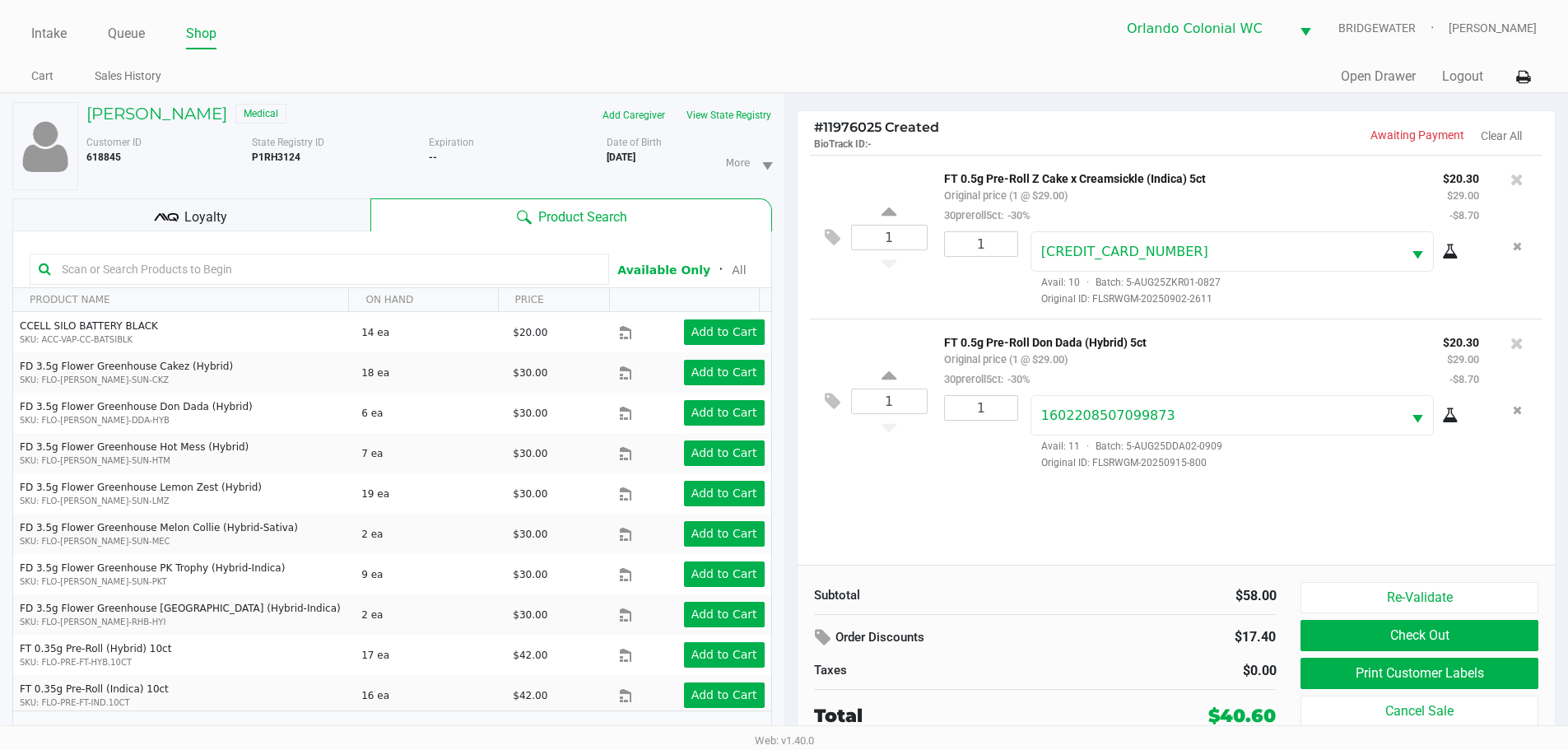
click at [1430, 629] on button "Check Out" at bounding box center [1418, 636] width 237 height 32
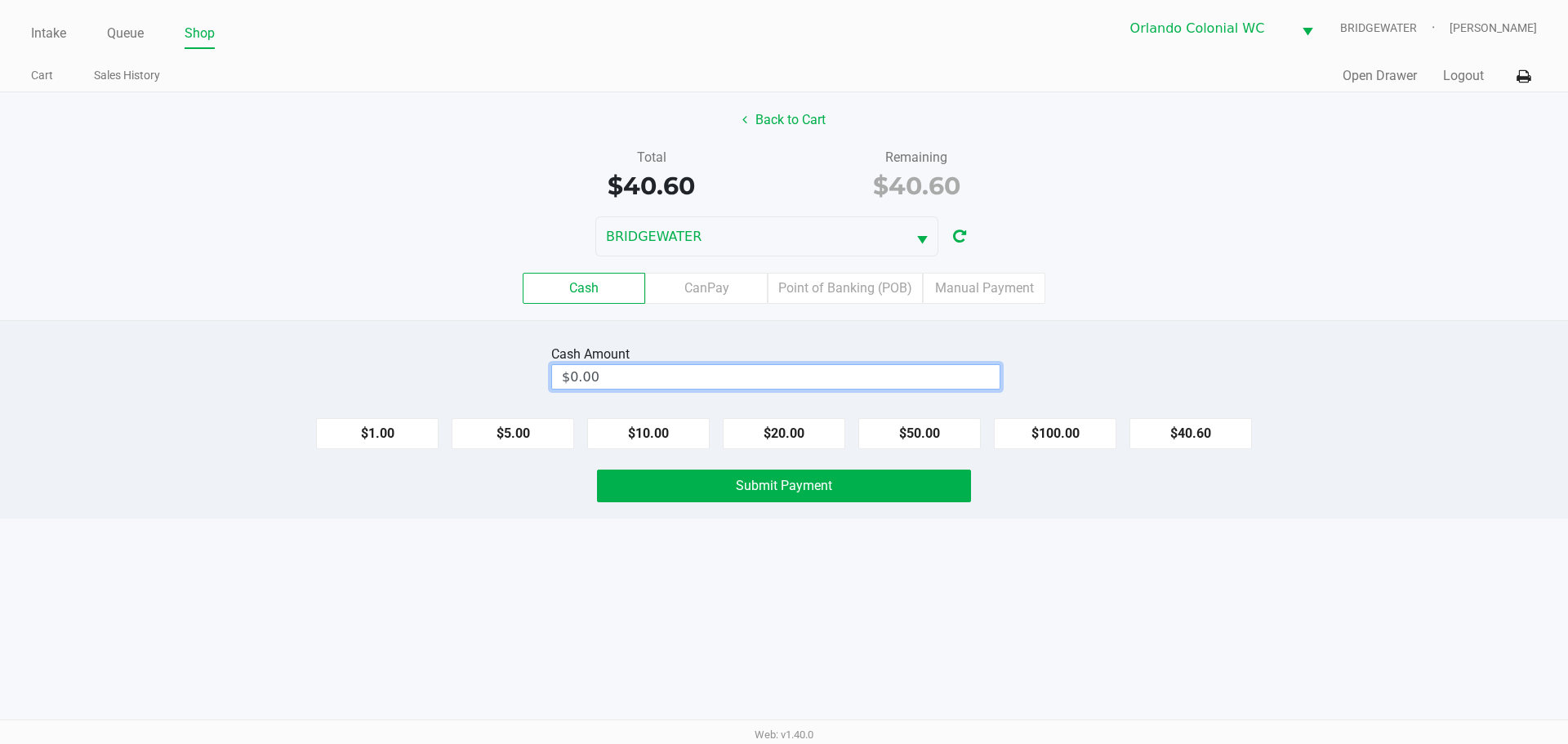
click at [909, 382] on input "$0.00" at bounding box center [776, 376] width 447 height 24
click at [942, 476] on button "Submit Payment" at bounding box center [784, 486] width 374 height 32
type input "$41.00"
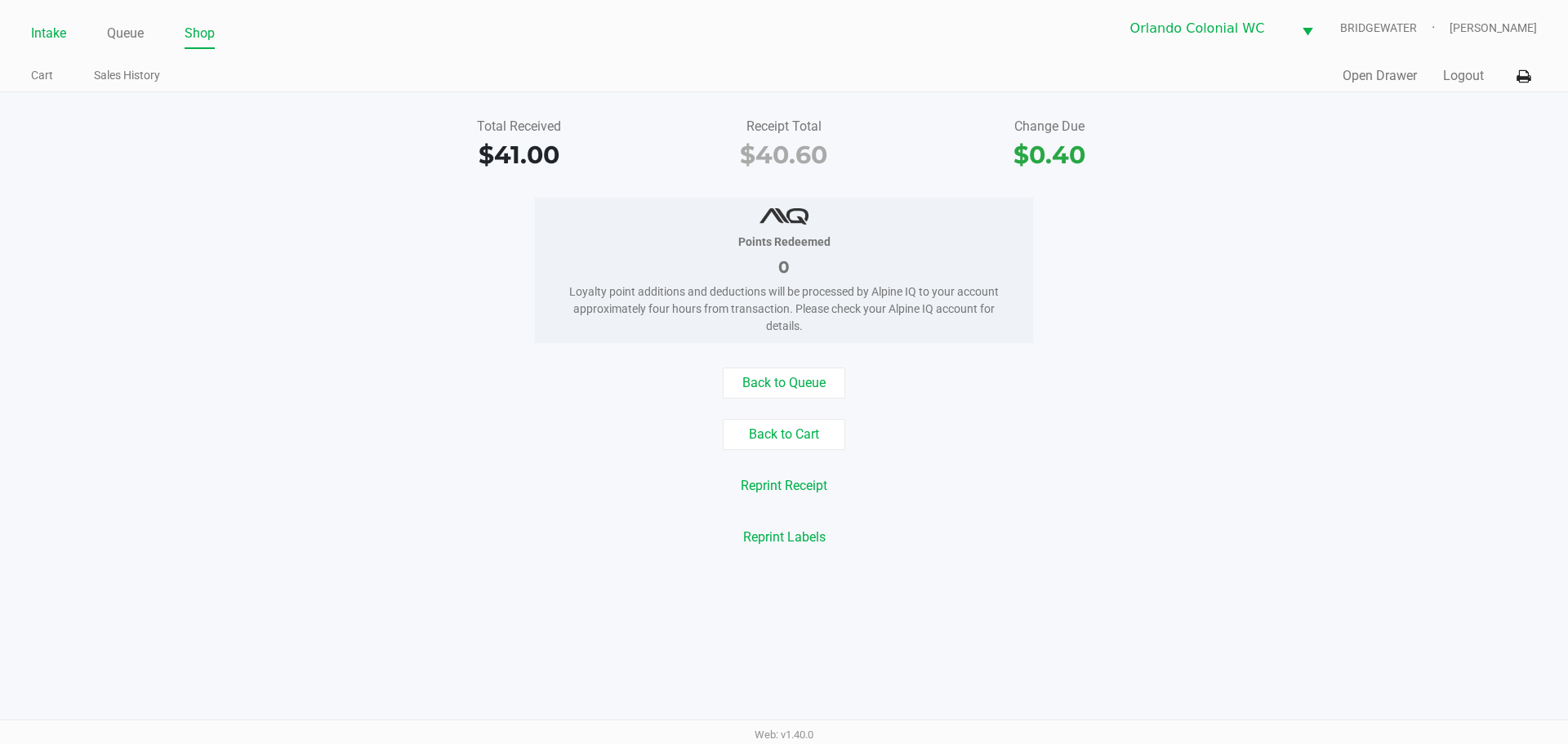
click at [39, 40] on link "Intake" at bounding box center [49, 33] width 35 height 23
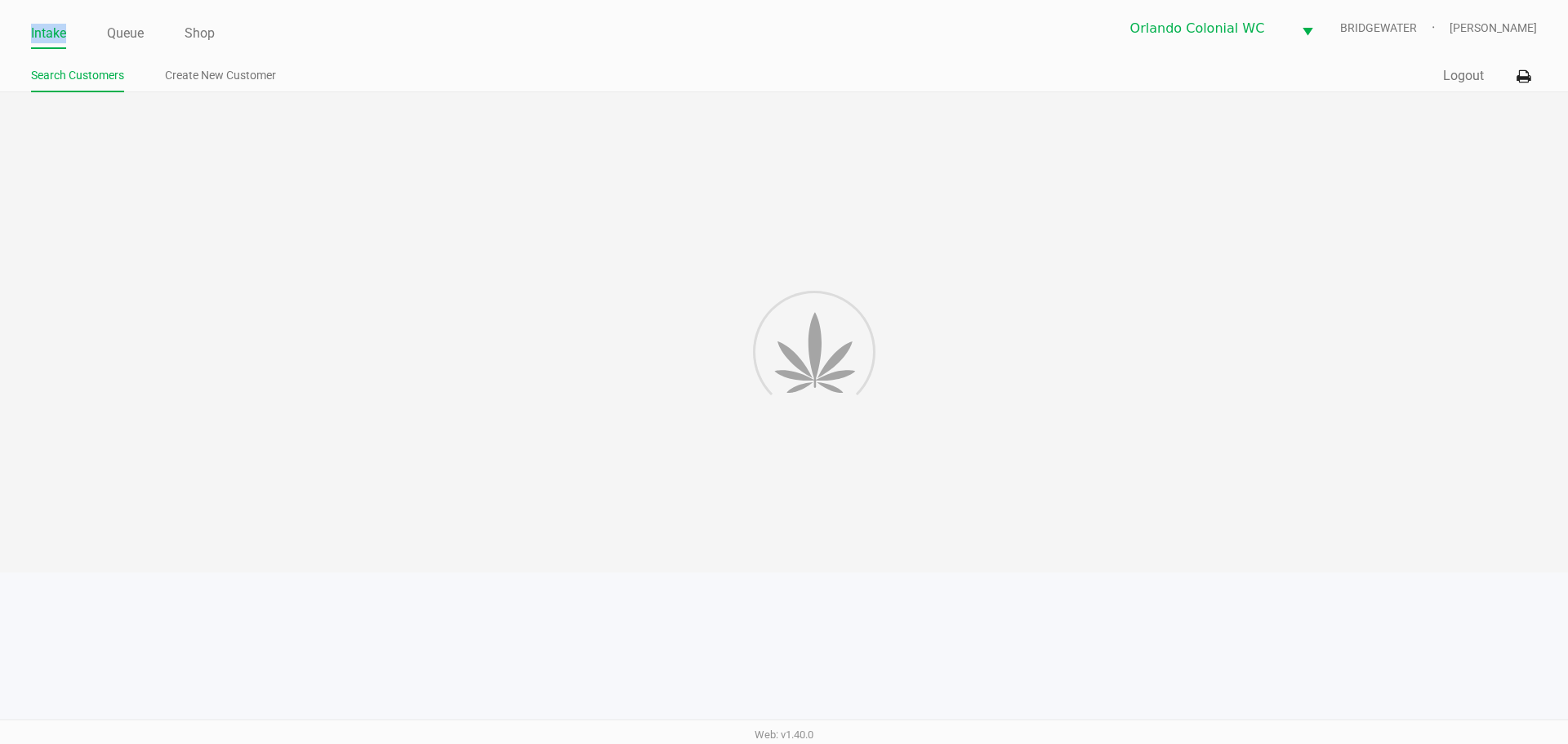
click at [39, 40] on link "Intake" at bounding box center [49, 33] width 35 height 23
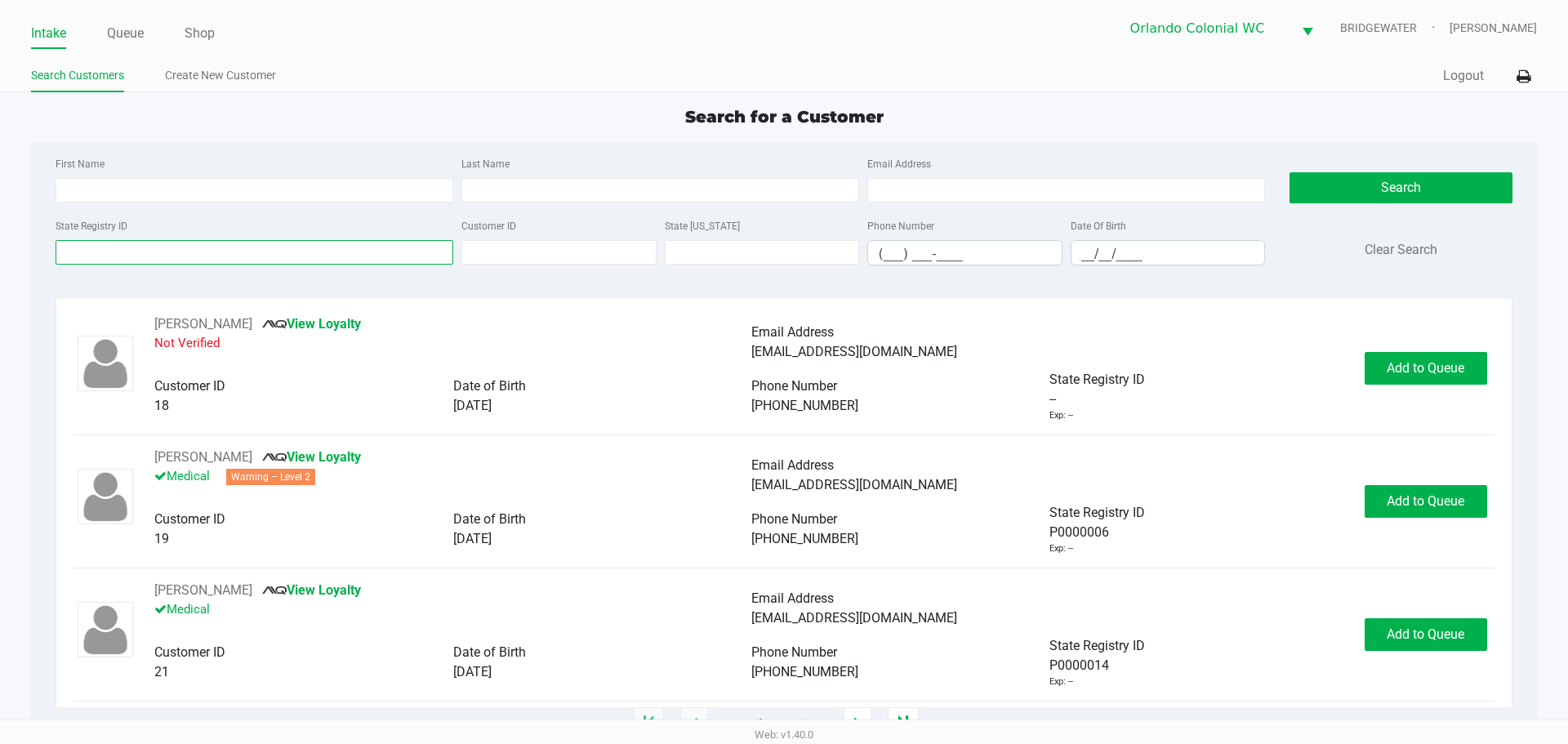
click at [69, 253] on input "State Registry ID" at bounding box center [254, 252] width 397 height 24
click at [228, 259] on input "State Registry ID" at bounding box center [254, 252] width 397 height 24
click at [114, 27] on link "Queue" at bounding box center [125, 33] width 37 height 23
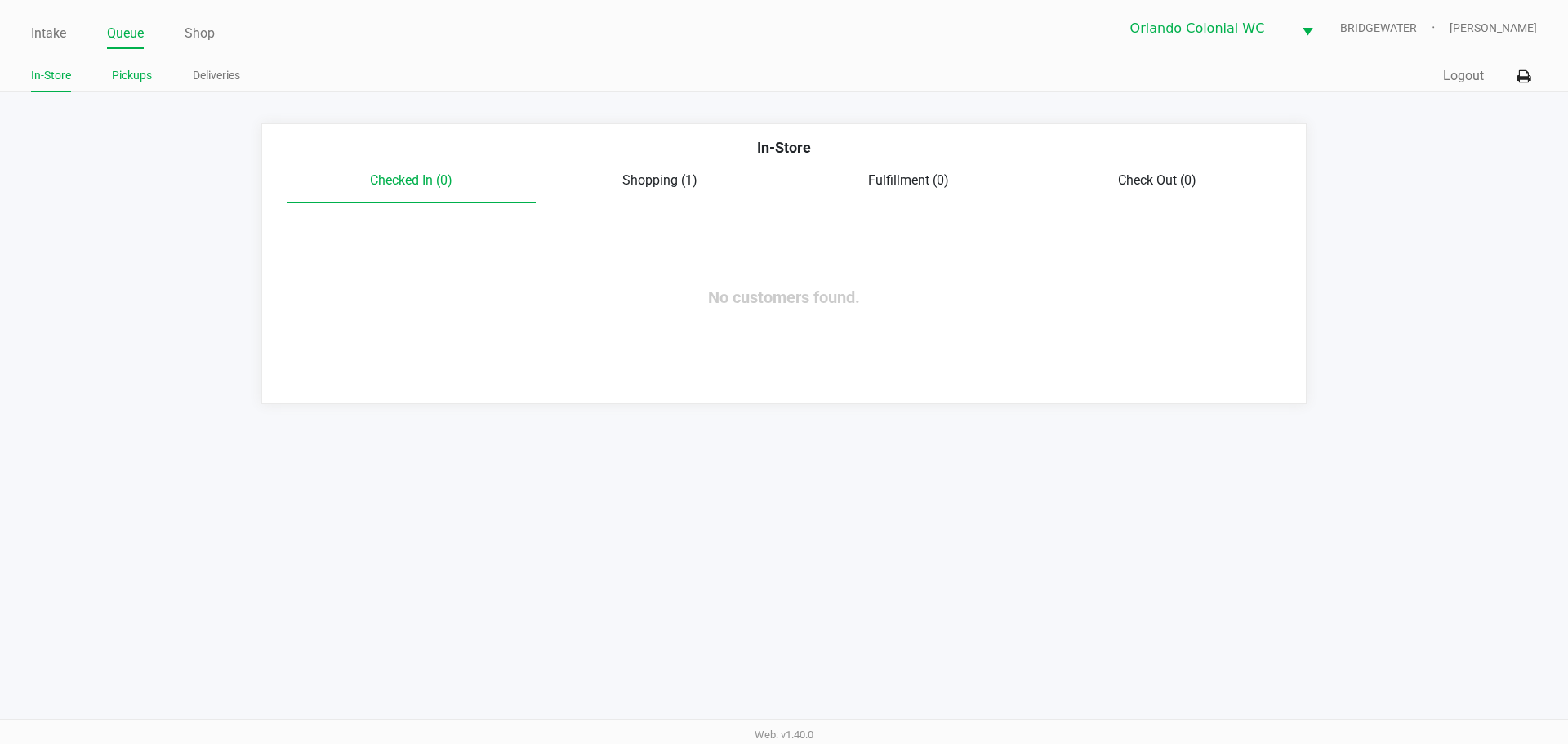
click at [138, 87] on li "Pickups" at bounding box center [132, 78] width 40 height 29
click at [131, 81] on link "Pickups" at bounding box center [132, 75] width 40 height 20
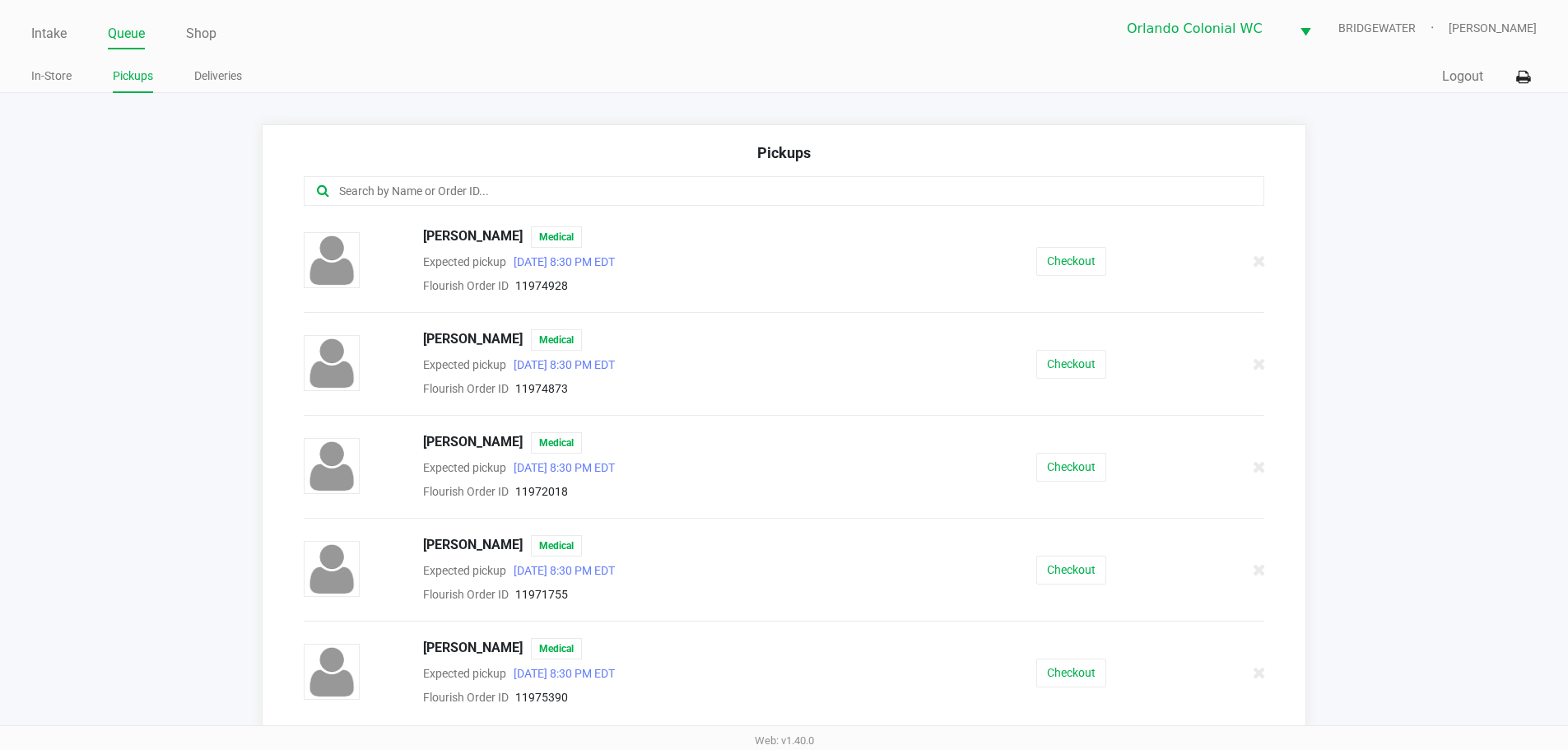
drag, startPoint x: 417, startPoint y: 196, endPoint x: 435, endPoint y: 200, distance: 18.4
click at [418, 196] on input "text" at bounding box center [757, 192] width 841 height 19
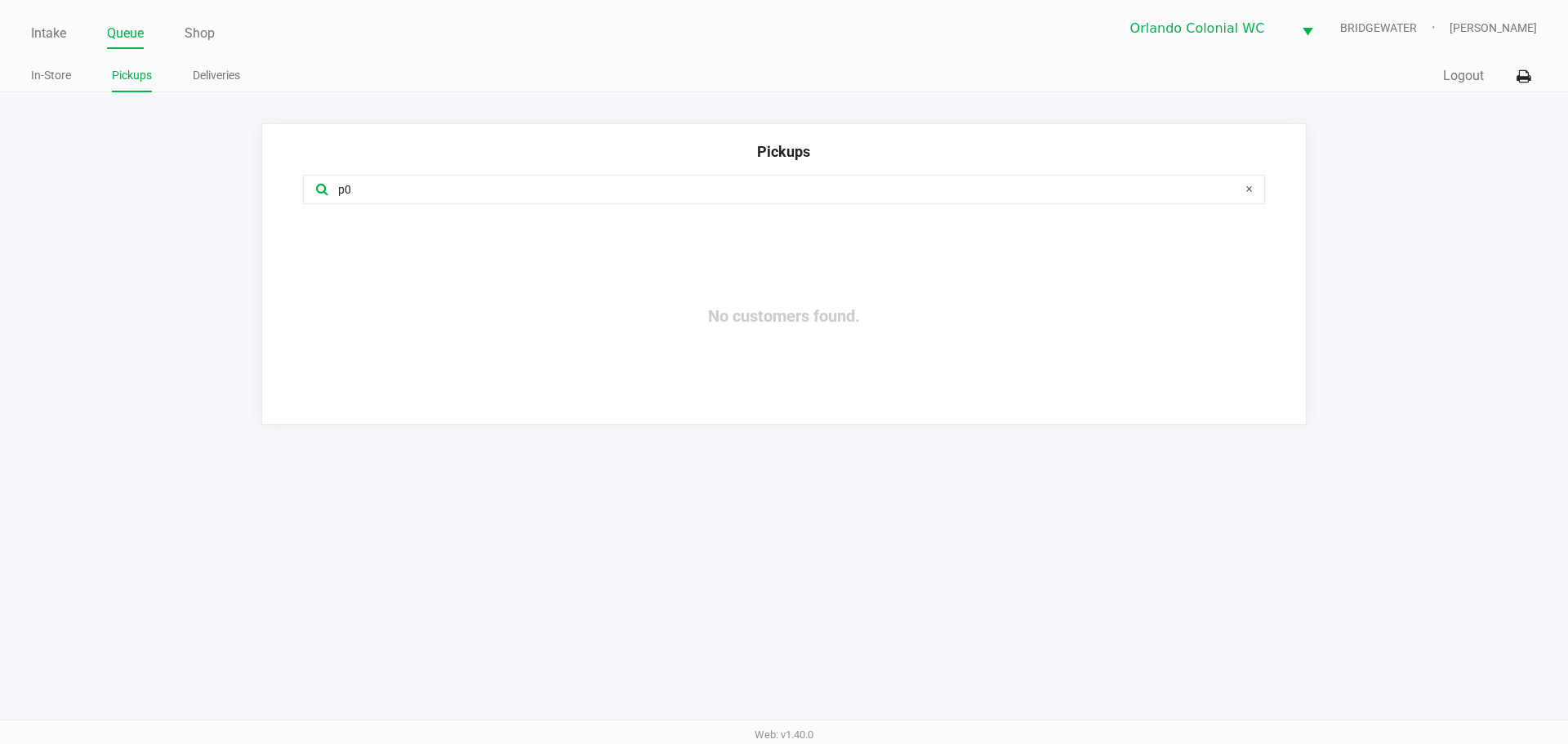
type input "p"
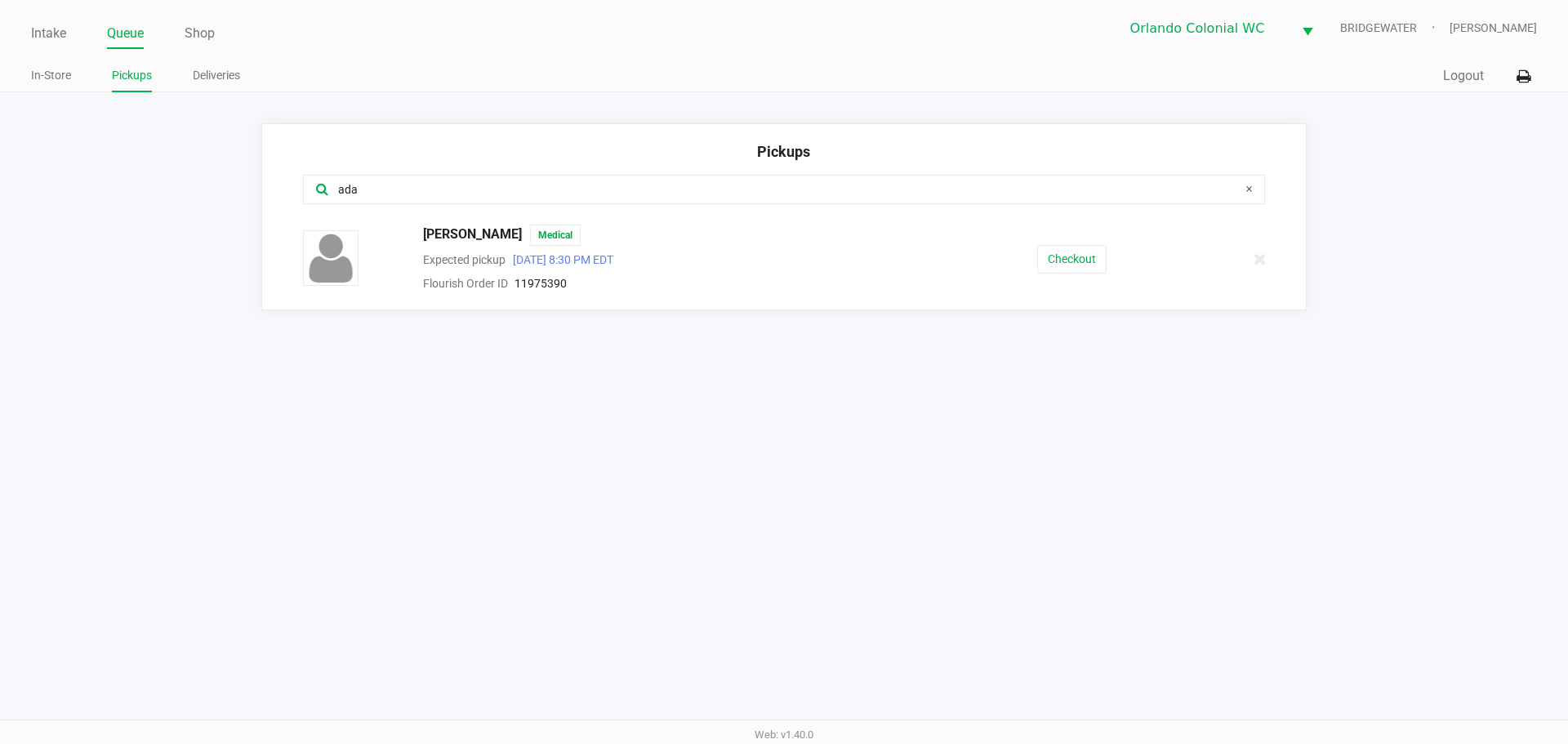
type input "ada"
click at [1060, 259] on button "Checkout" at bounding box center [1071, 258] width 69 height 29
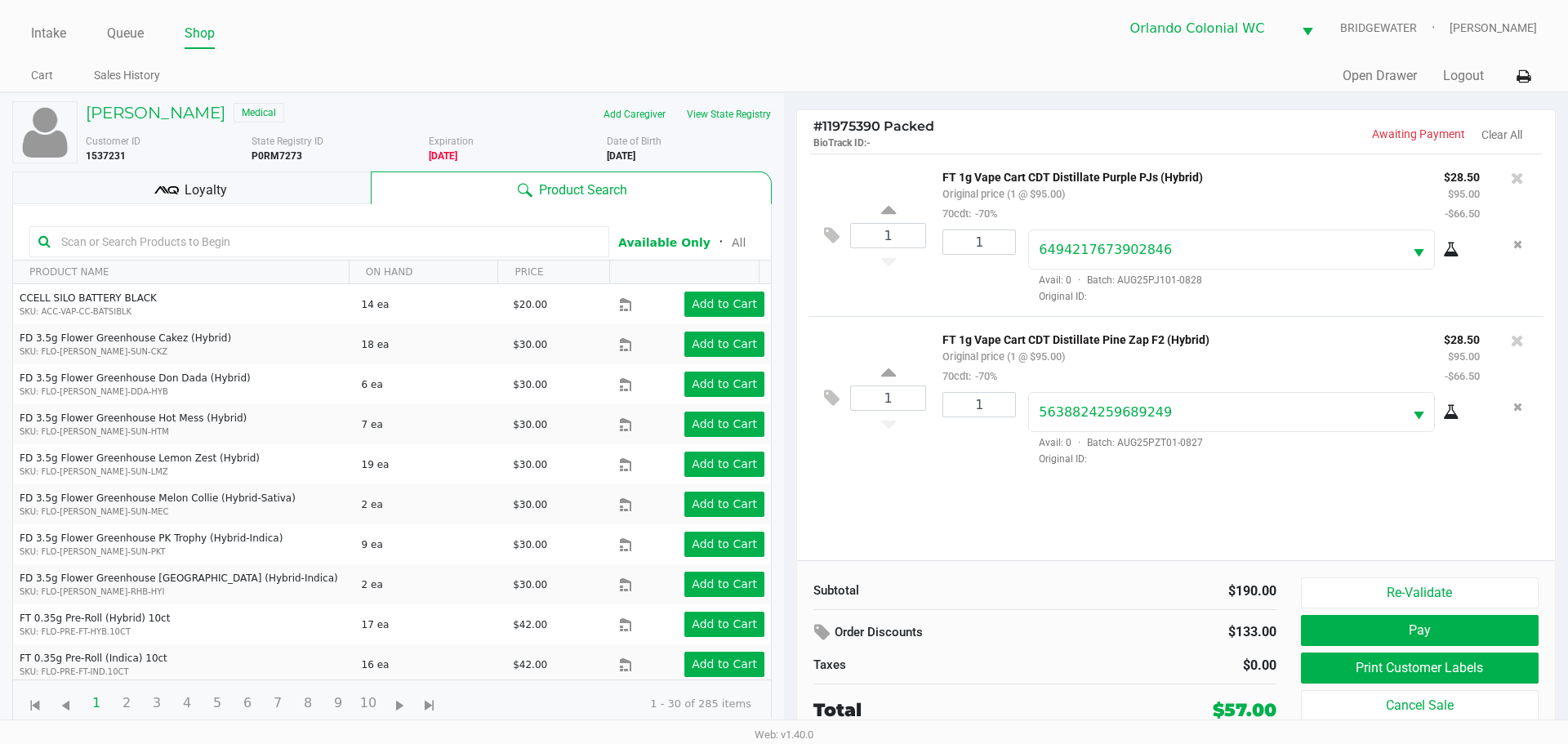
click at [1482, 574] on div "Subtotal $190.00 Order Discounts $133.00 Taxes $0.00 Total $57.00 Re-Validate P…" at bounding box center [1176, 650] width 758 height 180
click at [1477, 586] on button "Re-Validate" at bounding box center [1419, 593] width 238 height 31
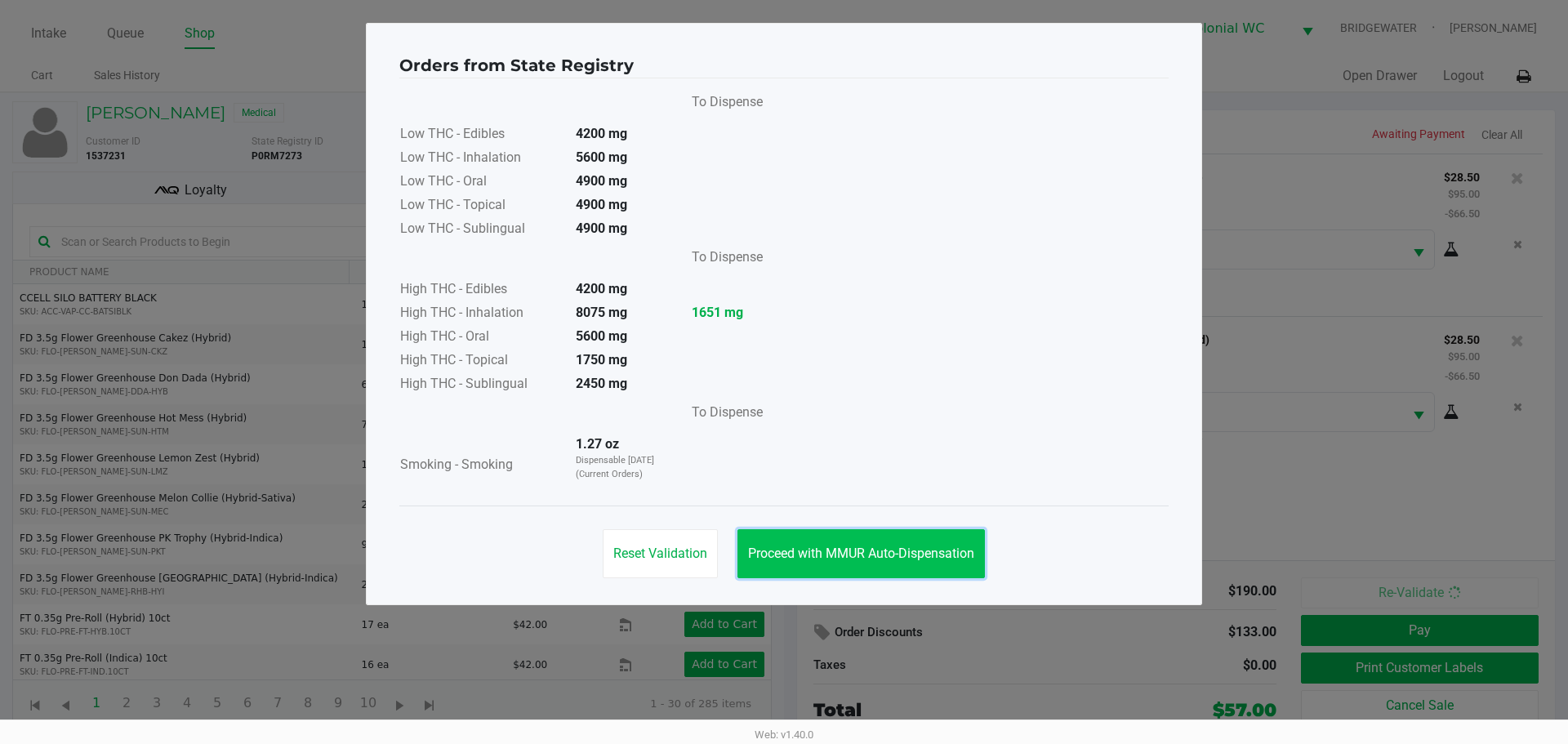
click at [858, 546] on span "Proceed with MMUR Auto-Dispensation" at bounding box center [860, 554] width 226 height 16
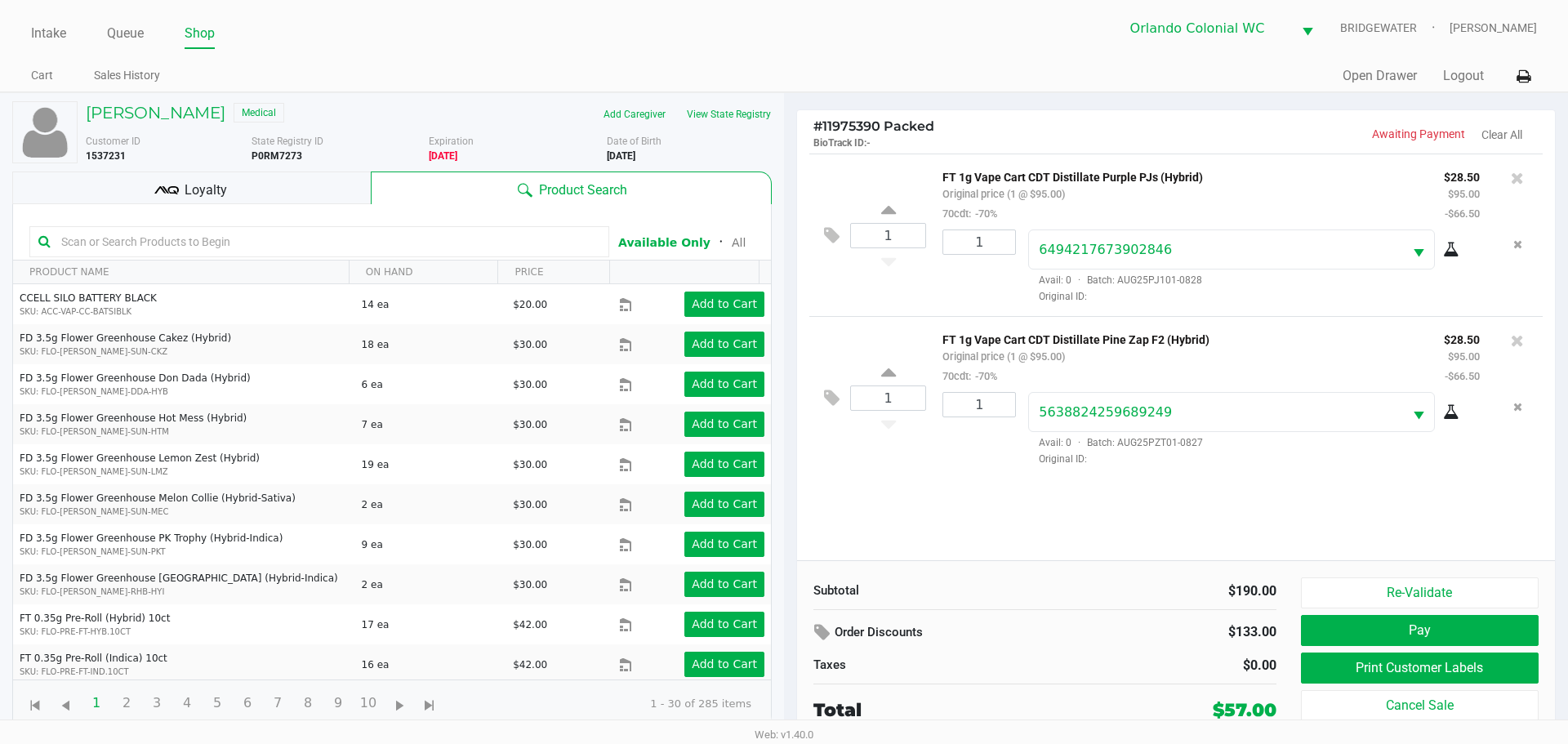
click at [325, 200] on div "Loyalty" at bounding box center [191, 187] width 358 height 32
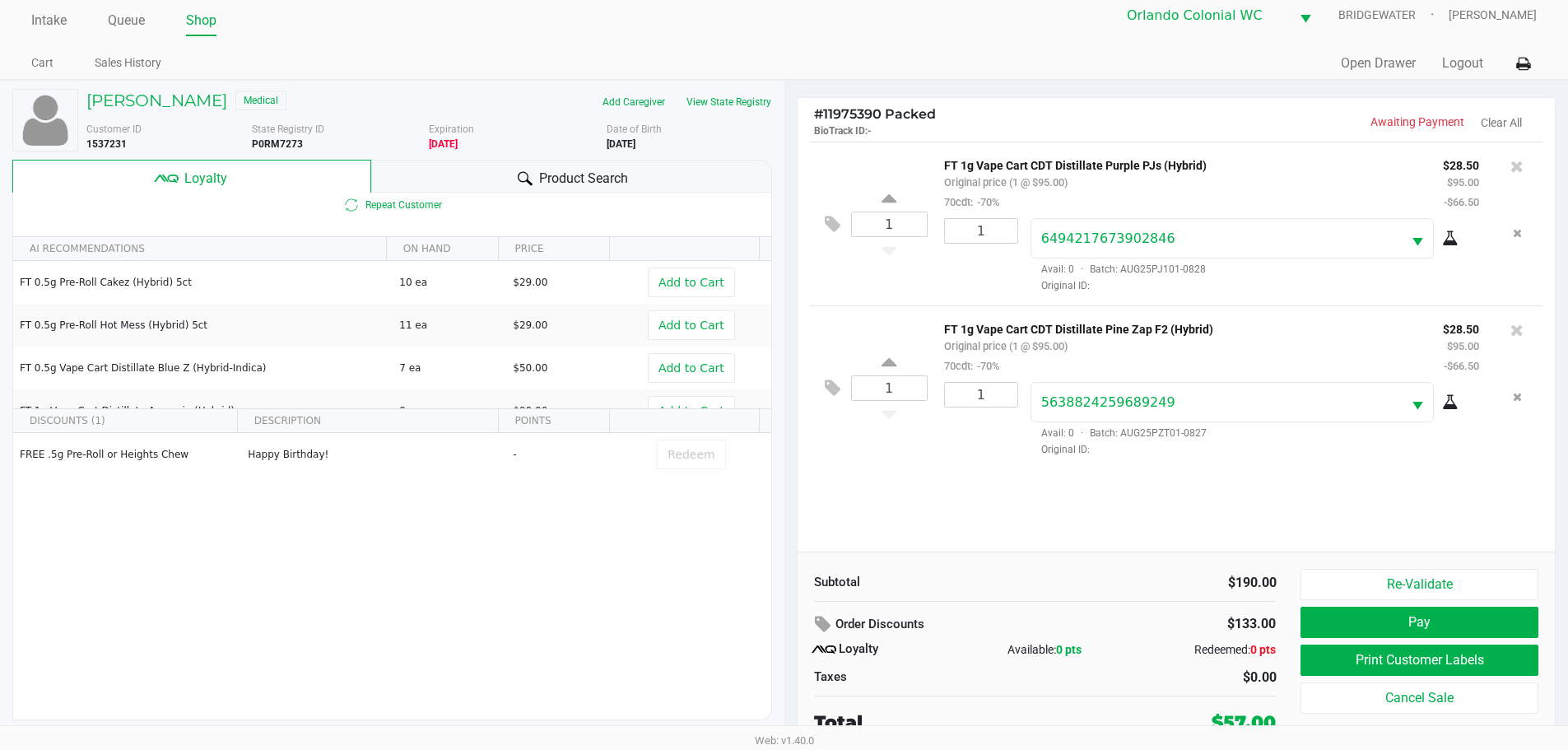
scroll to position [17, 0]
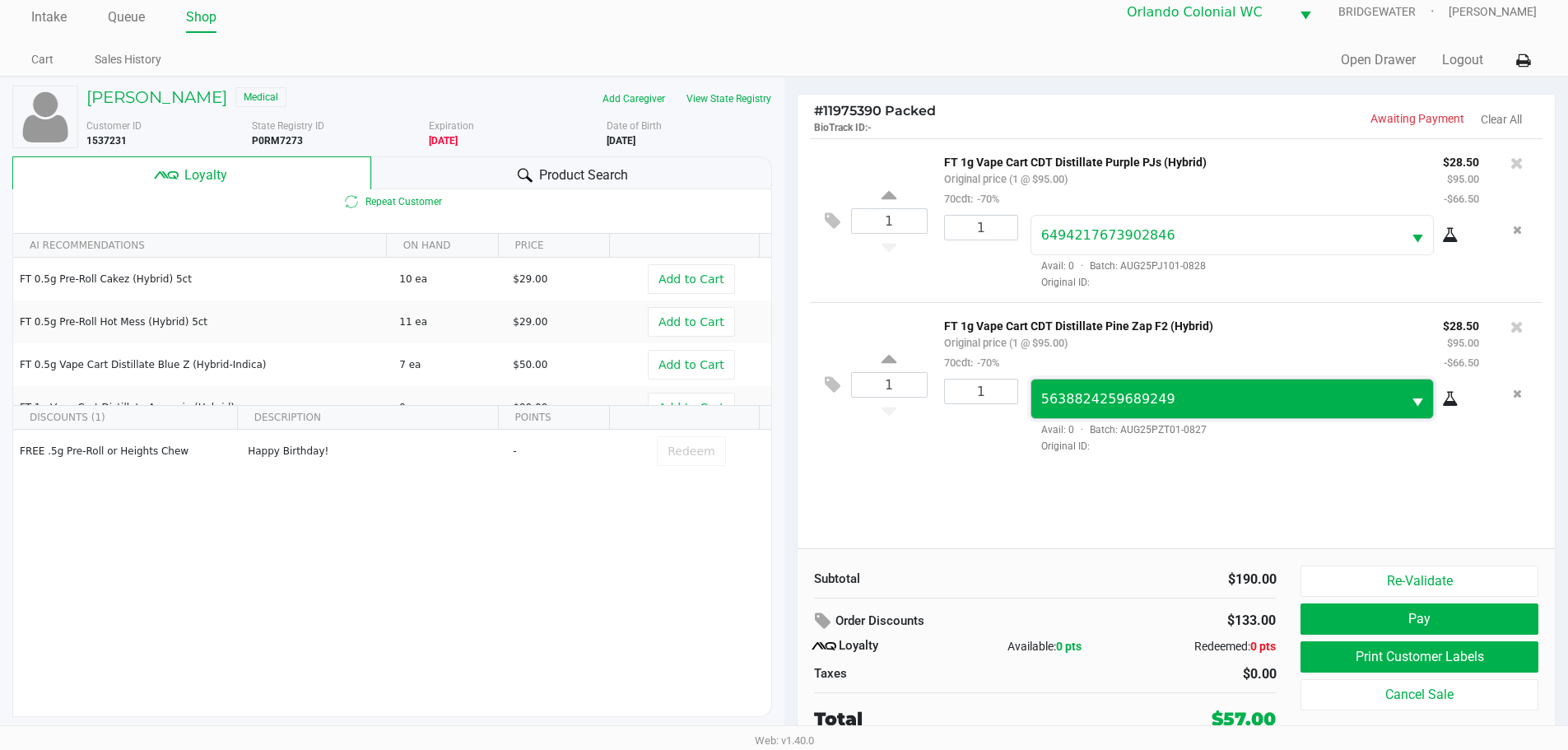
click at [1041, 418] on span "5638824259689249" at bounding box center [1217, 399] width 372 height 39
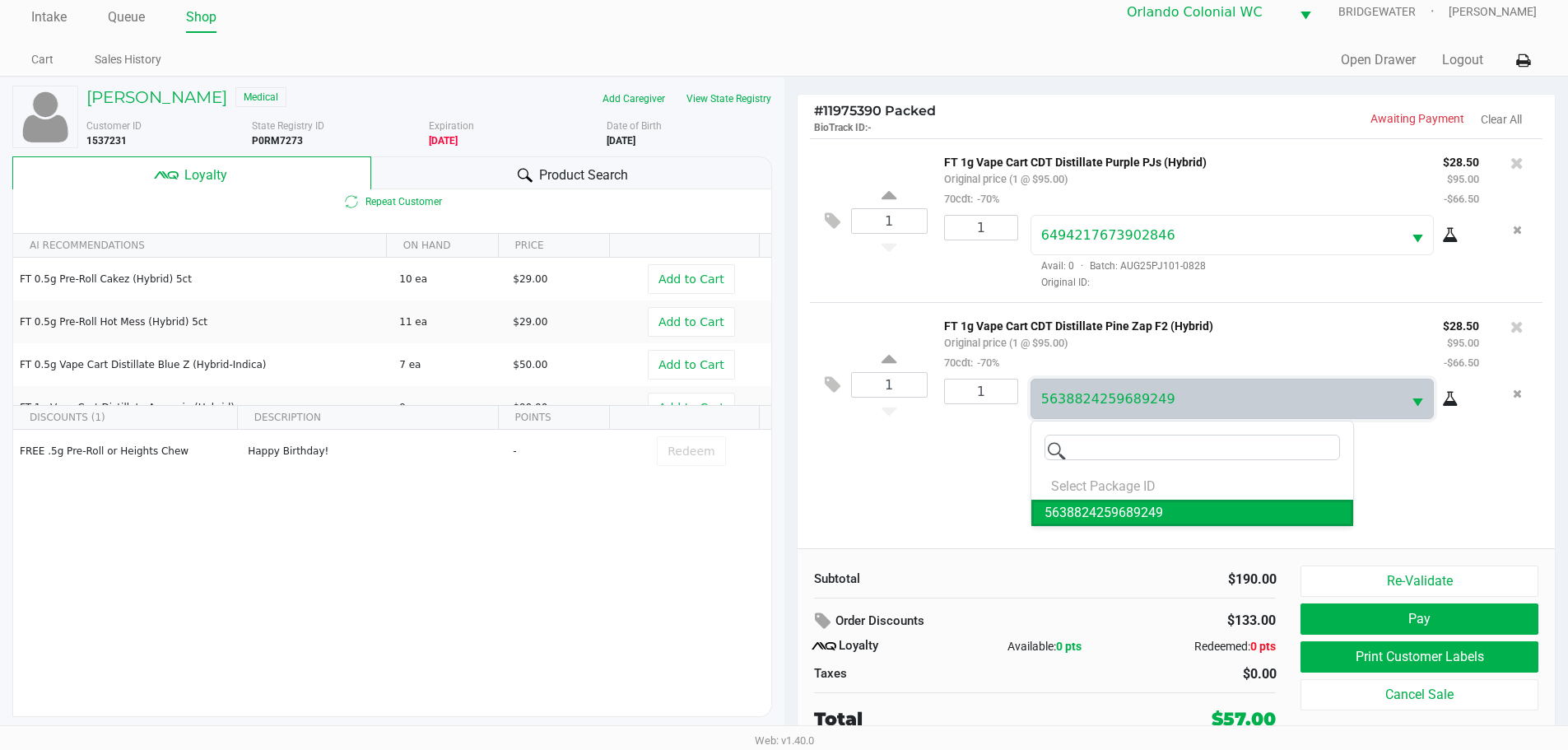
click at [939, 493] on div "1 FT 1g Vape Cart CDT Distillate Purple PJs (Hybrid) Original price (1 @ $95.00…" at bounding box center [1176, 343] width 758 height 410
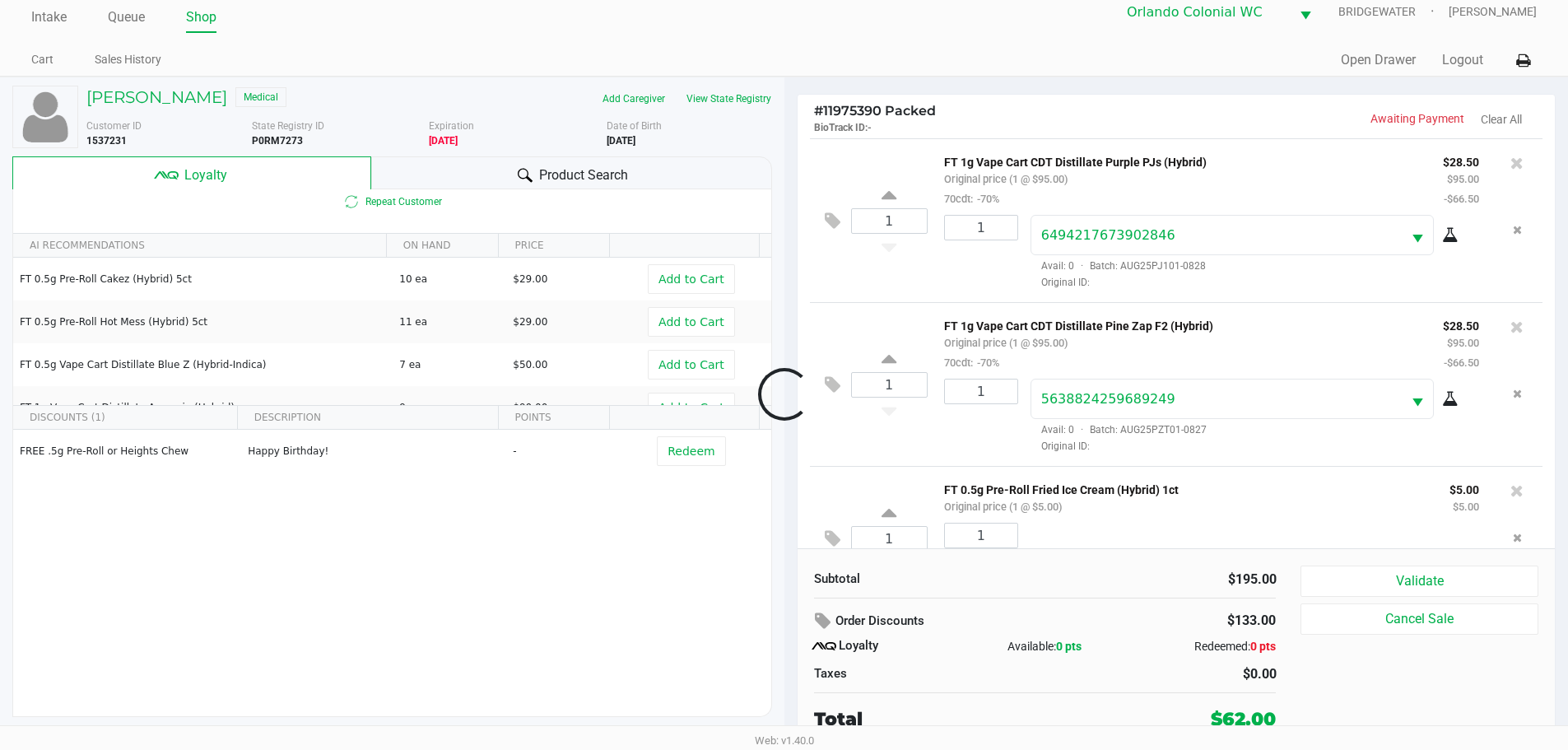
scroll to position [64, 0]
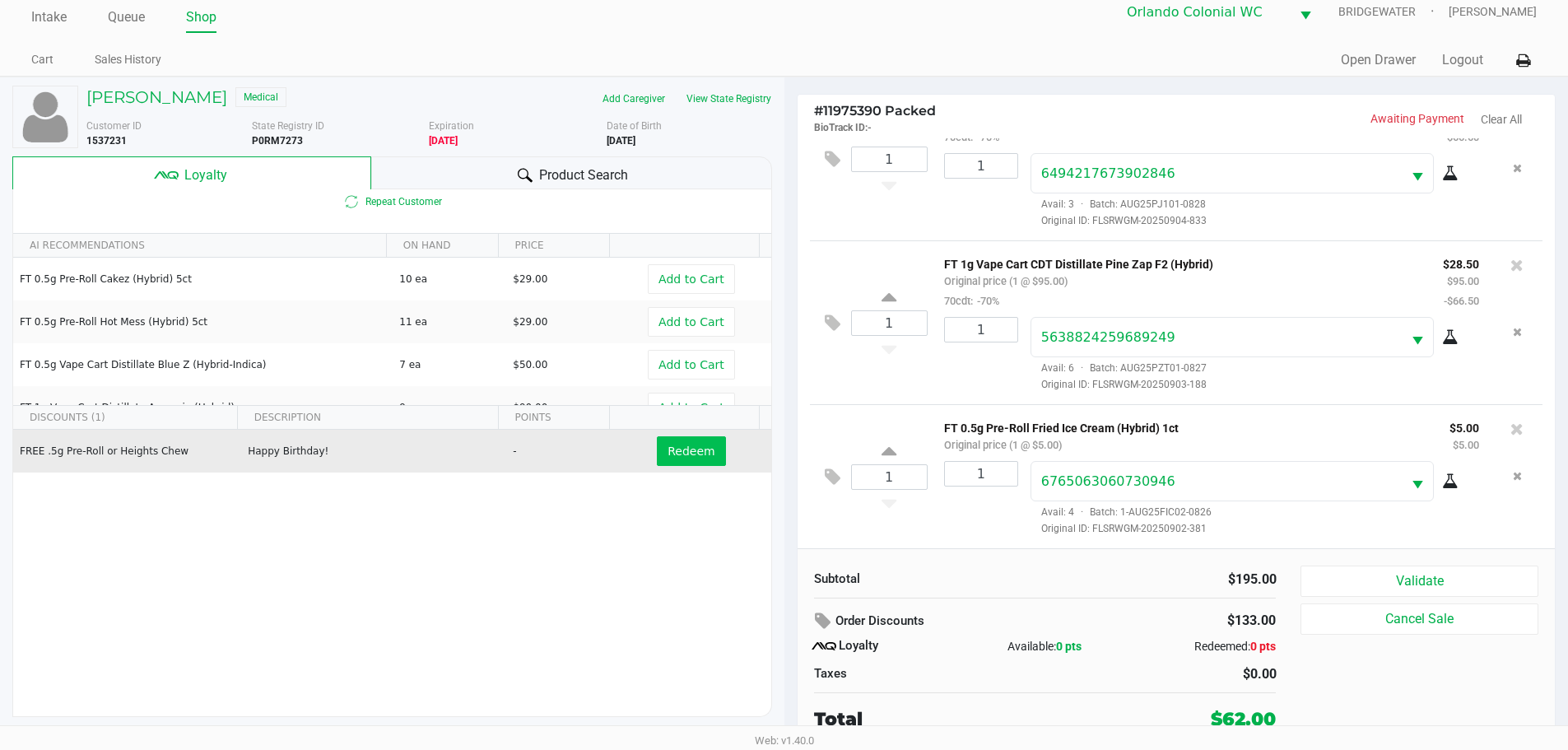
click at [699, 455] on span "Redeem" at bounding box center [690, 451] width 47 height 13
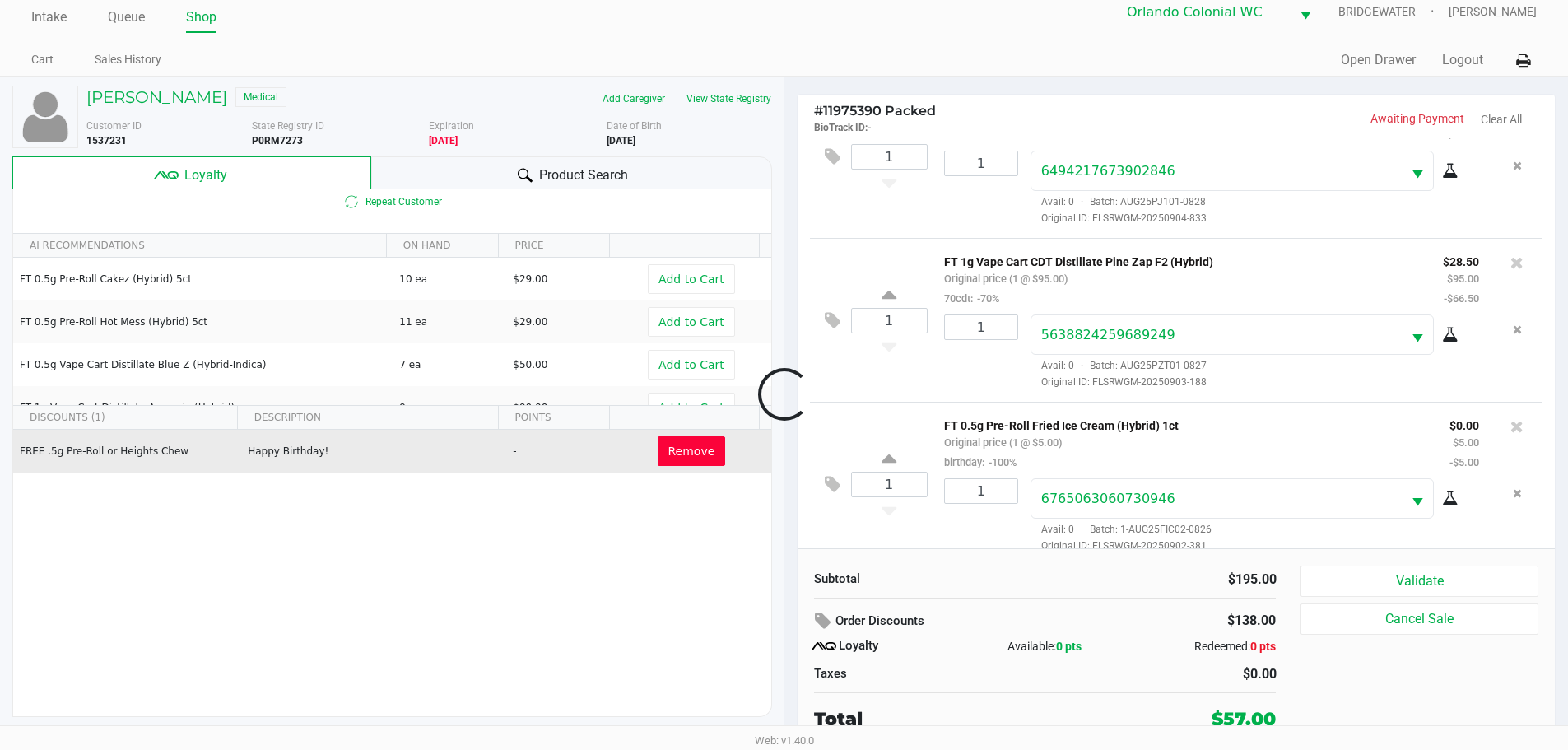
scroll to position [84, 0]
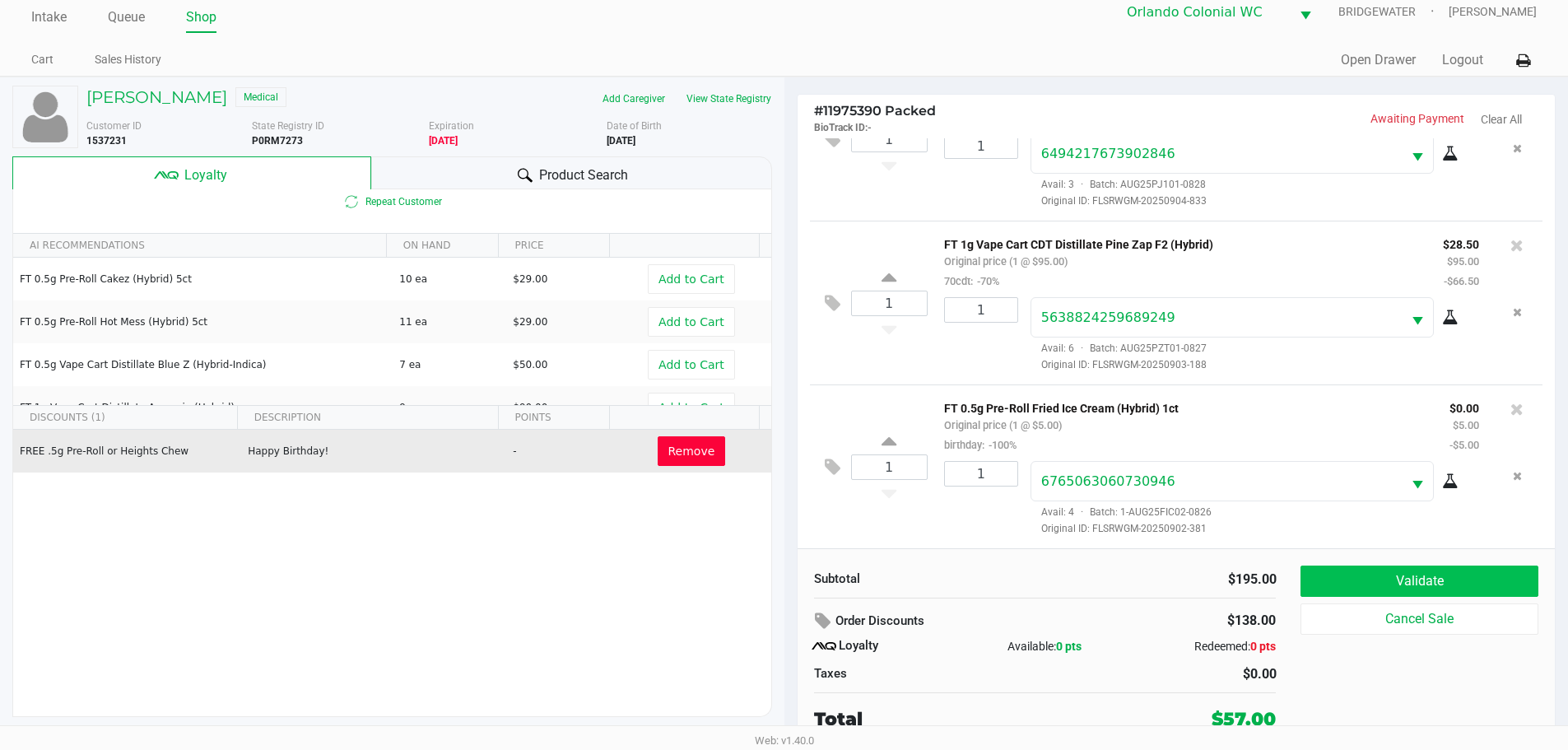
click at [1439, 575] on button "Validate" at bounding box center [1418, 581] width 237 height 32
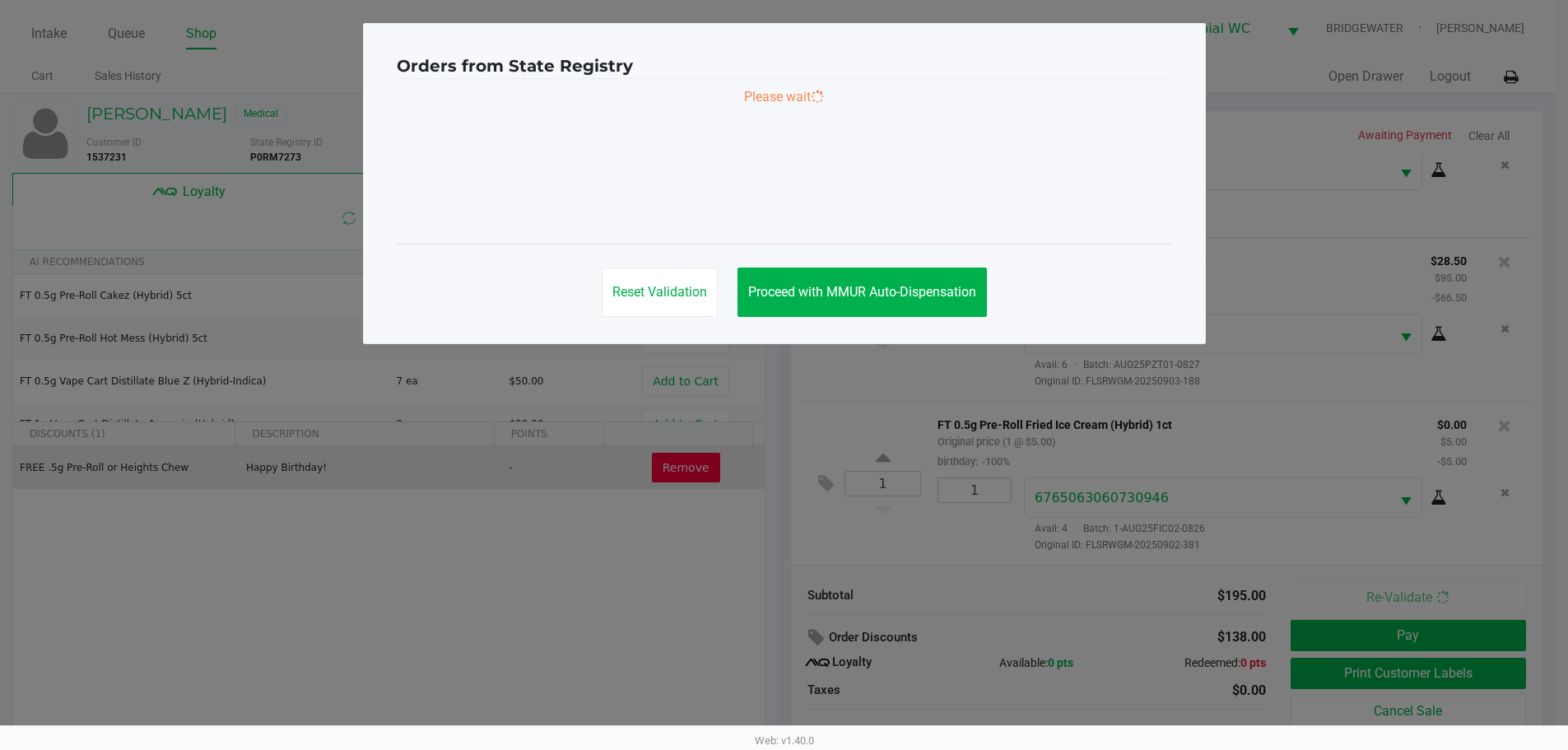
scroll to position [0, 0]
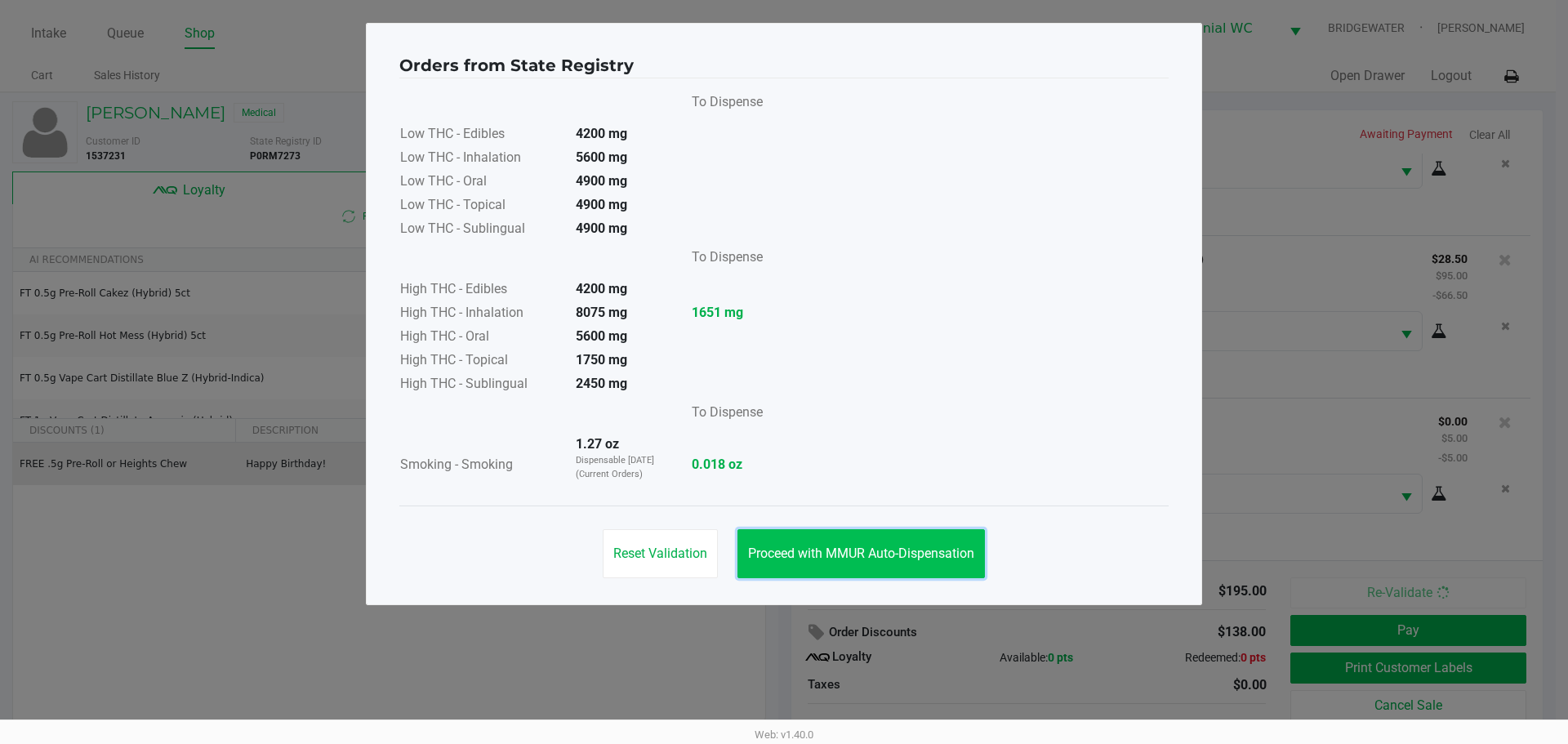
click at [950, 567] on button "Proceed with MMUR Auto-Dispensation" at bounding box center [860, 554] width 247 height 49
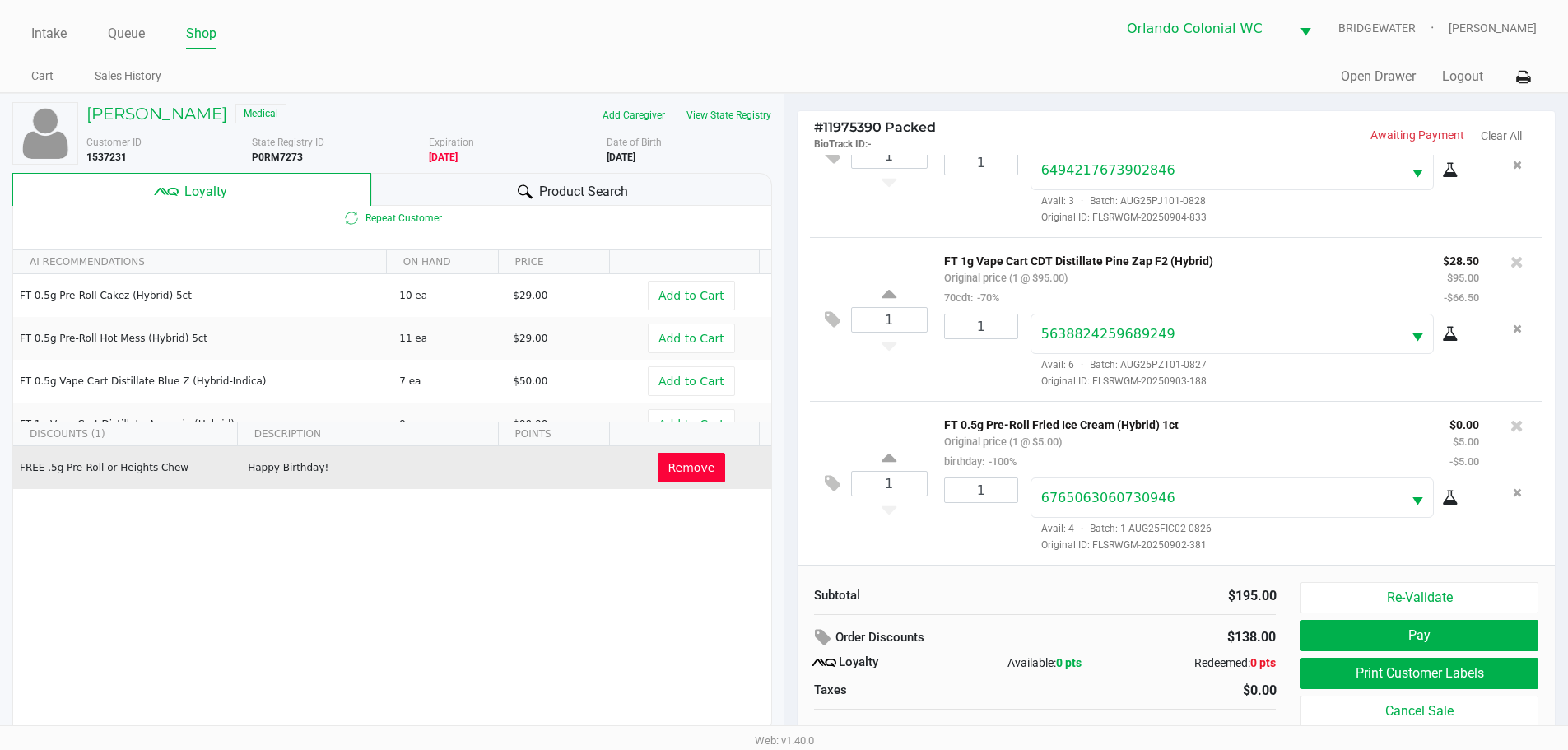
click at [1398, 676] on button "Print Customer Labels" at bounding box center [1418, 673] width 237 height 32
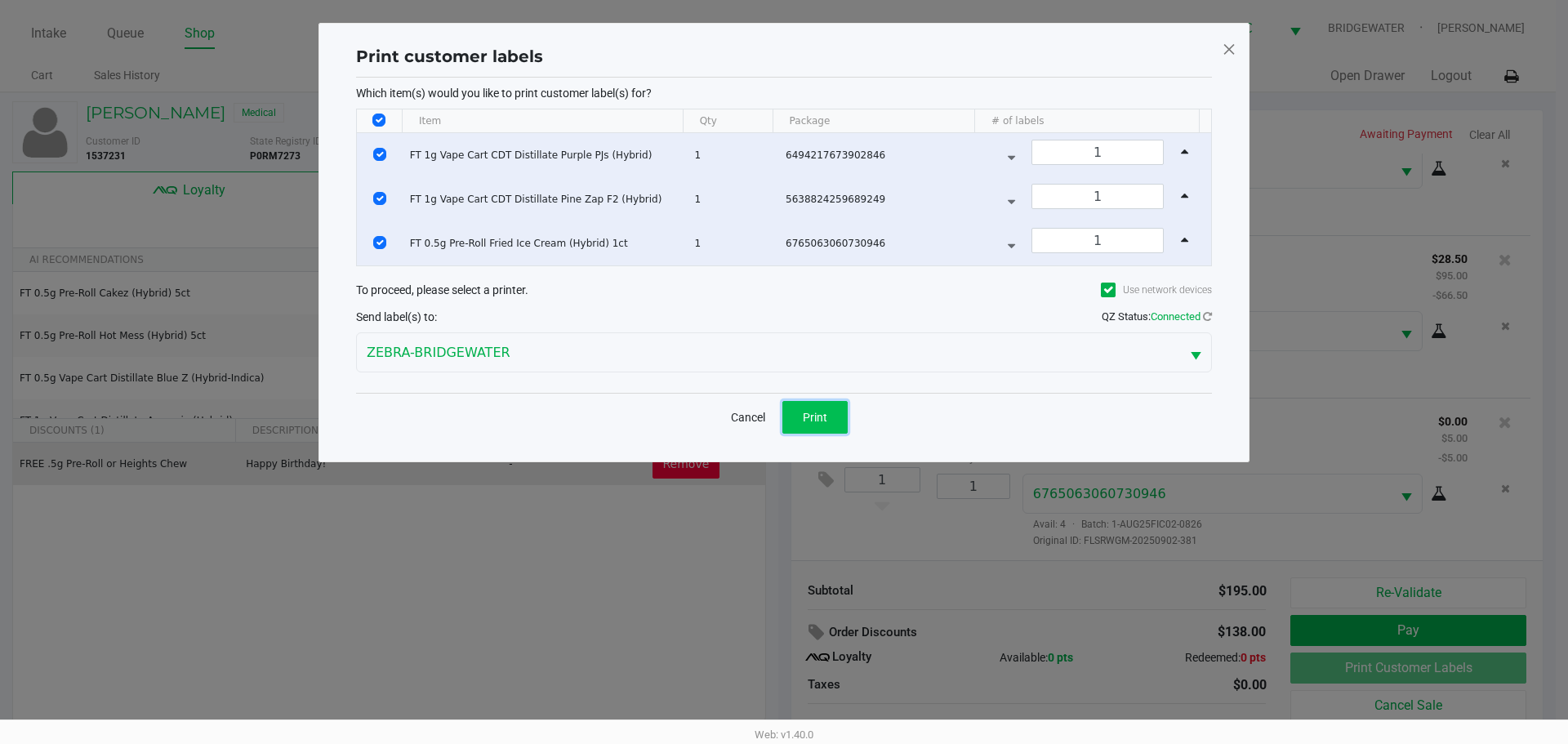
click at [799, 420] on button "Print" at bounding box center [815, 417] width 66 height 32
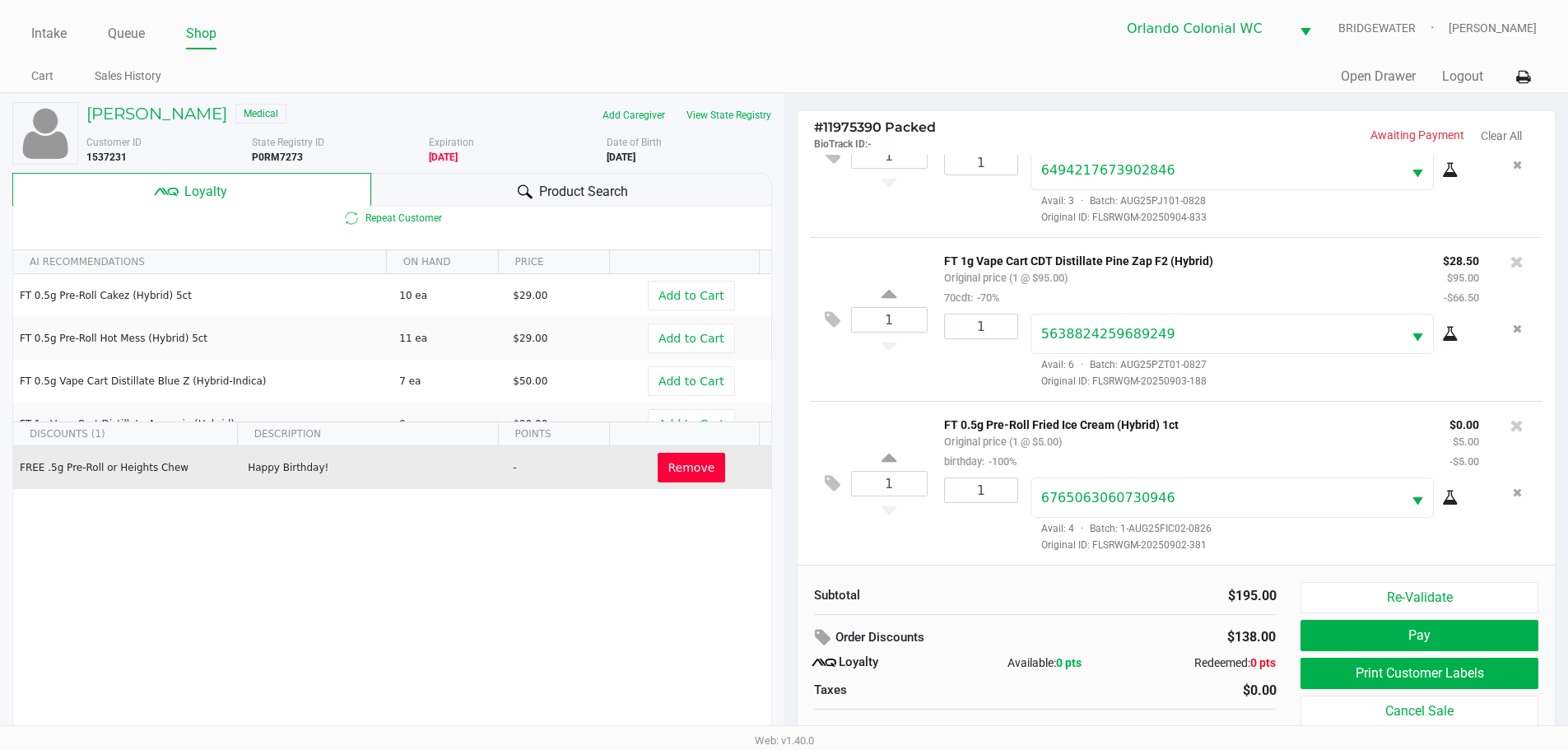
click at [1432, 643] on button "Pay" at bounding box center [1418, 636] width 237 height 32
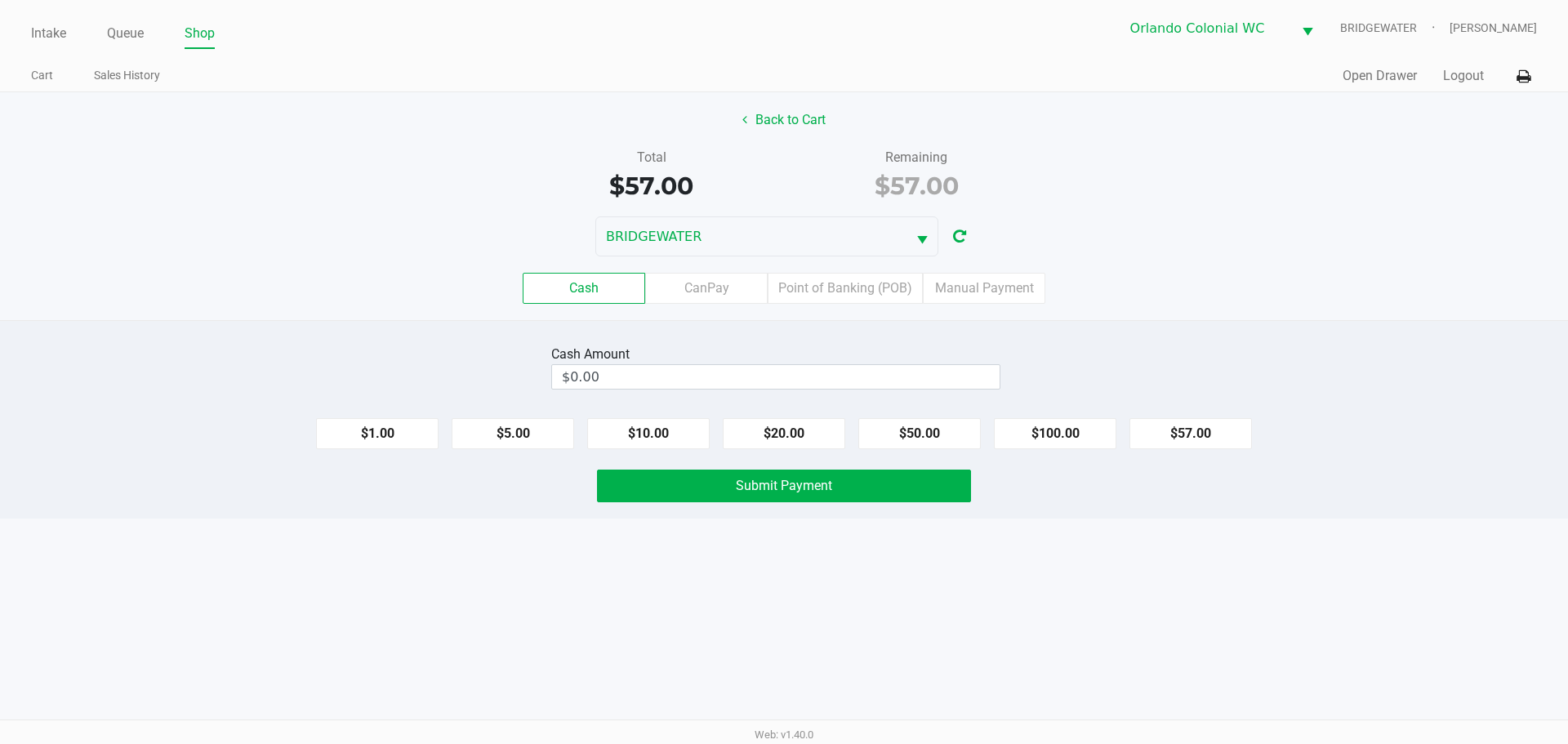
click at [1004, 632] on div "Intake Queue Shop Orlando Colonial WC BRIDGEWATER Jorge Pagan Cart Sales Histor…" at bounding box center [784, 372] width 1568 height 744
click at [893, 294] on label "Point of Banking (POB)" at bounding box center [846, 288] width 155 height 31
click at [0, 0] on 7 "Point of Banking (POB)" at bounding box center [0, 0] width 0 height 0
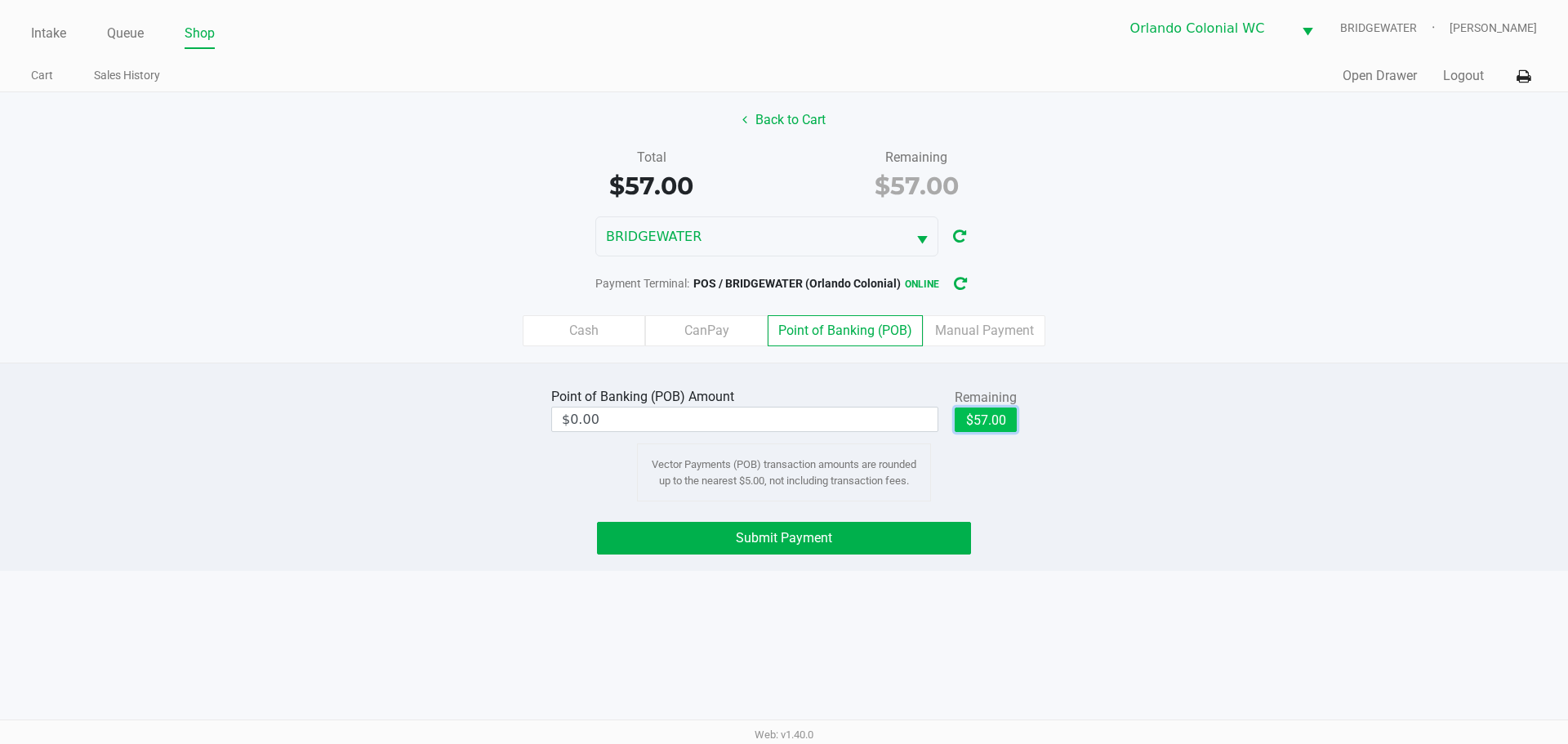
click at [1011, 410] on button "$57.00" at bounding box center [985, 420] width 62 height 24
type input "$57.00"
click at [1062, 563] on div "Point of Banking (POB) Amount $57.00 Remaining $57.00 Clear Vector Payments (PO…" at bounding box center [784, 466] width 1568 height 208
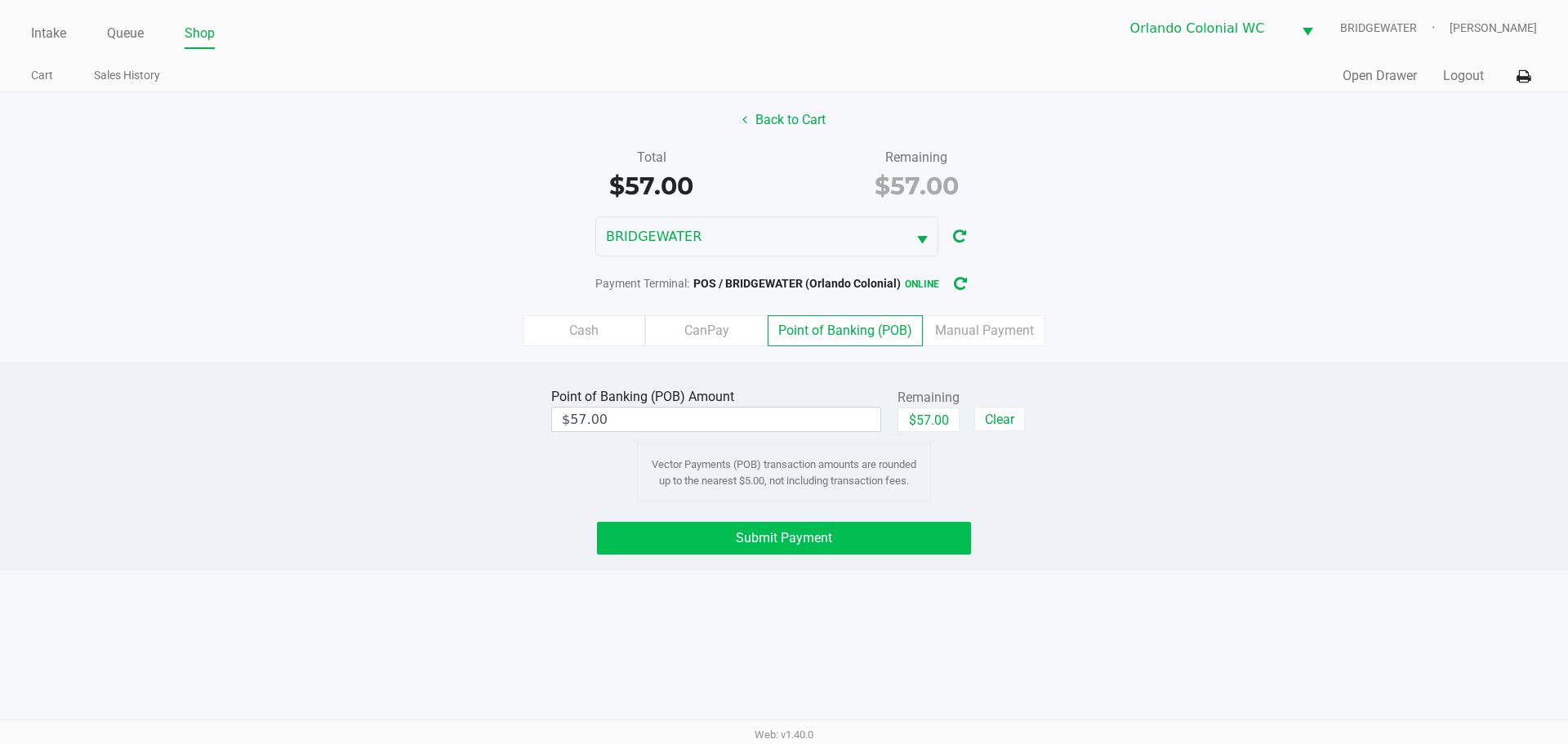
click at [884, 527] on button "Submit Payment" at bounding box center [784, 537] width 374 height 32
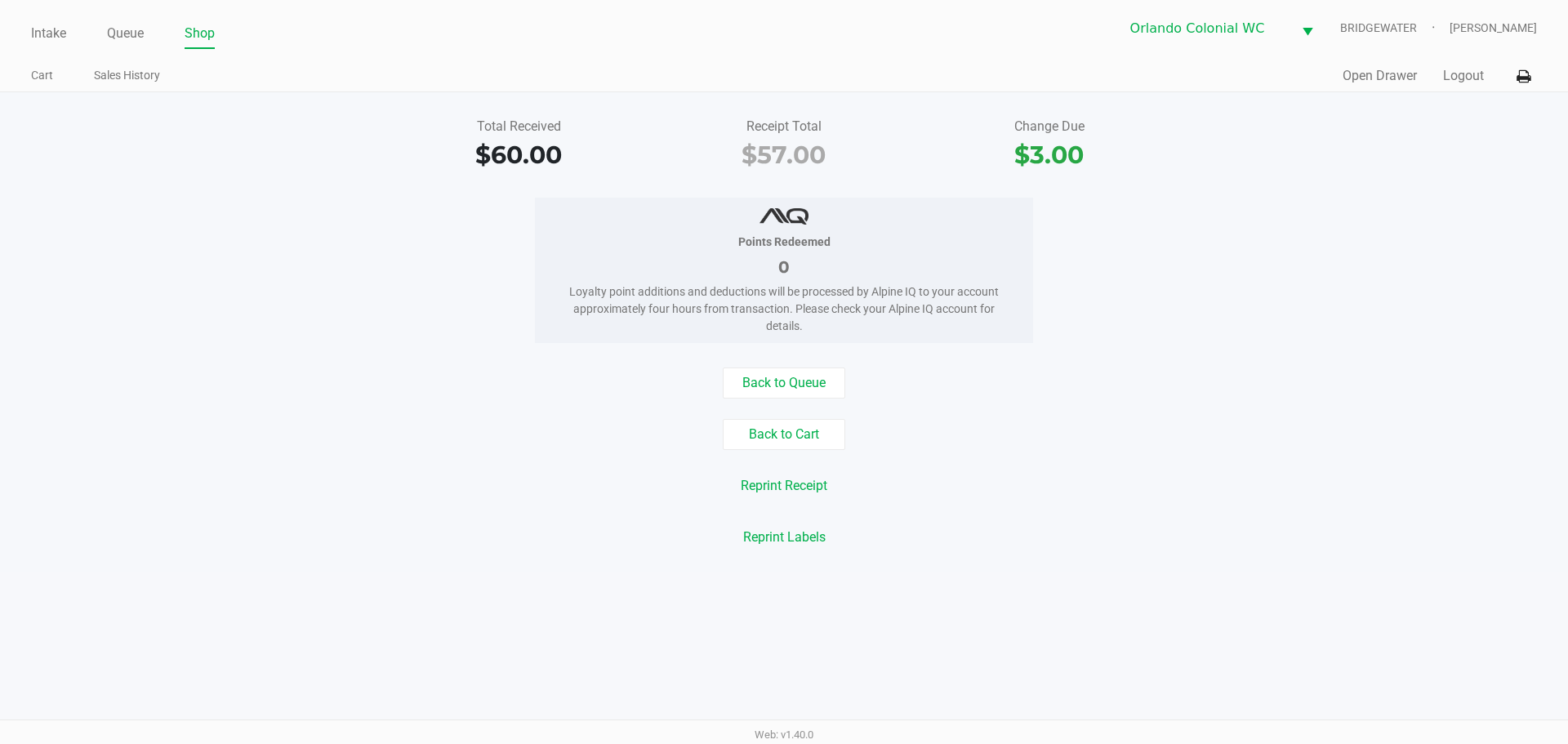
drag, startPoint x: 35, startPoint y: 32, endPoint x: 60, endPoint y: 55, distance: 34.0
click at [36, 32] on link "Intake" at bounding box center [49, 33] width 35 height 23
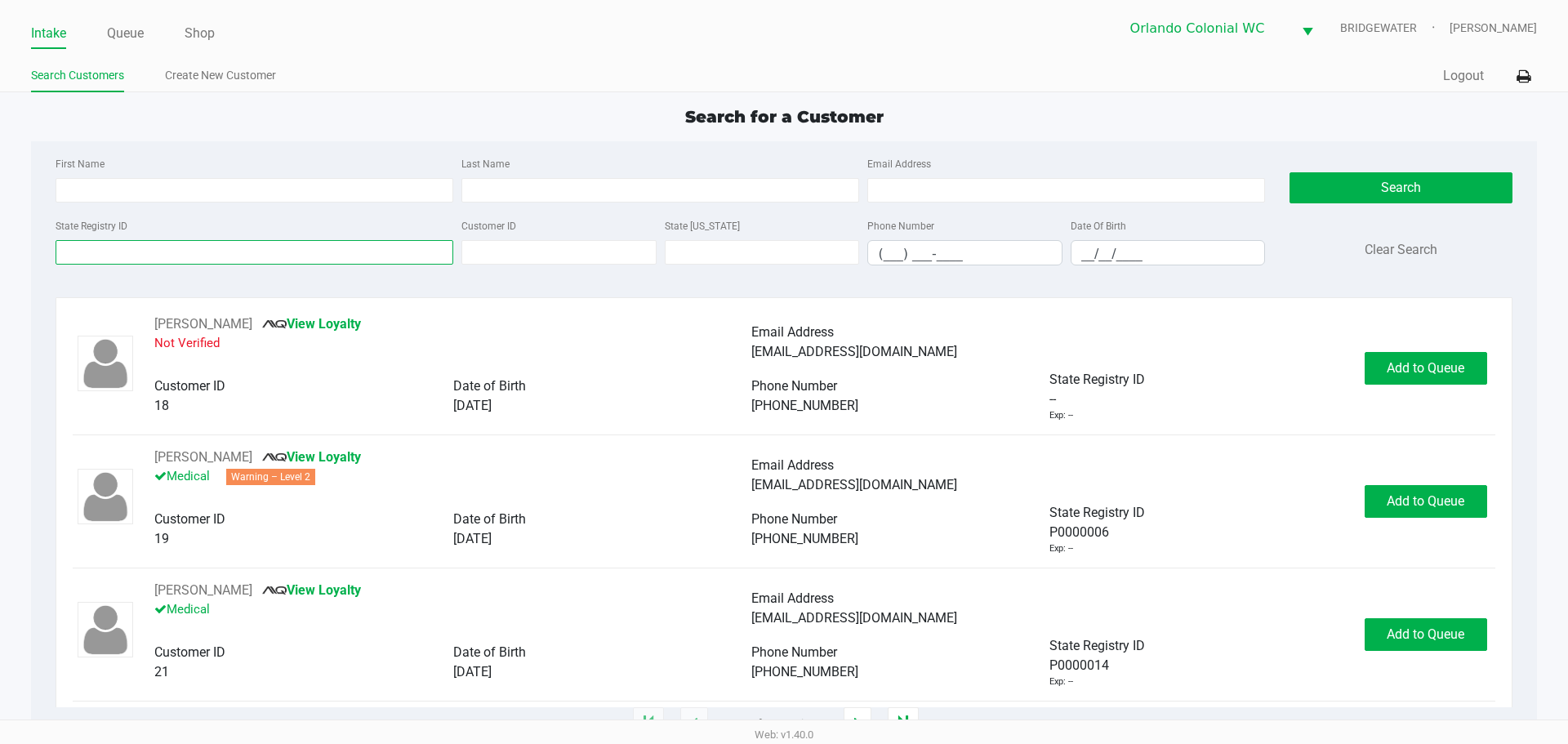
click at [131, 252] on input "State Registry ID" at bounding box center [254, 252] width 397 height 24
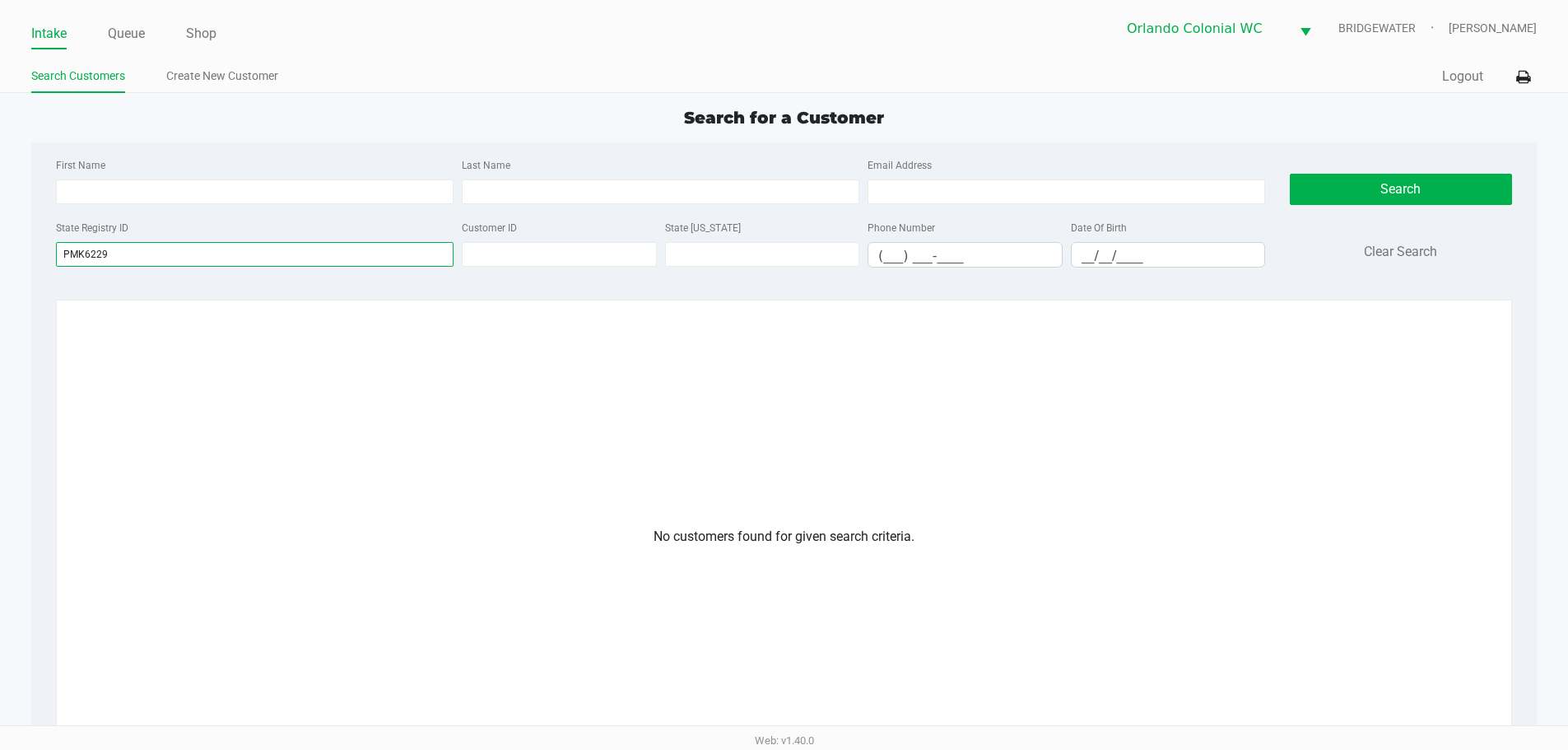
click at [290, 260] on input "PMK6229" at bounding box center [255, 254] width 398 height 25
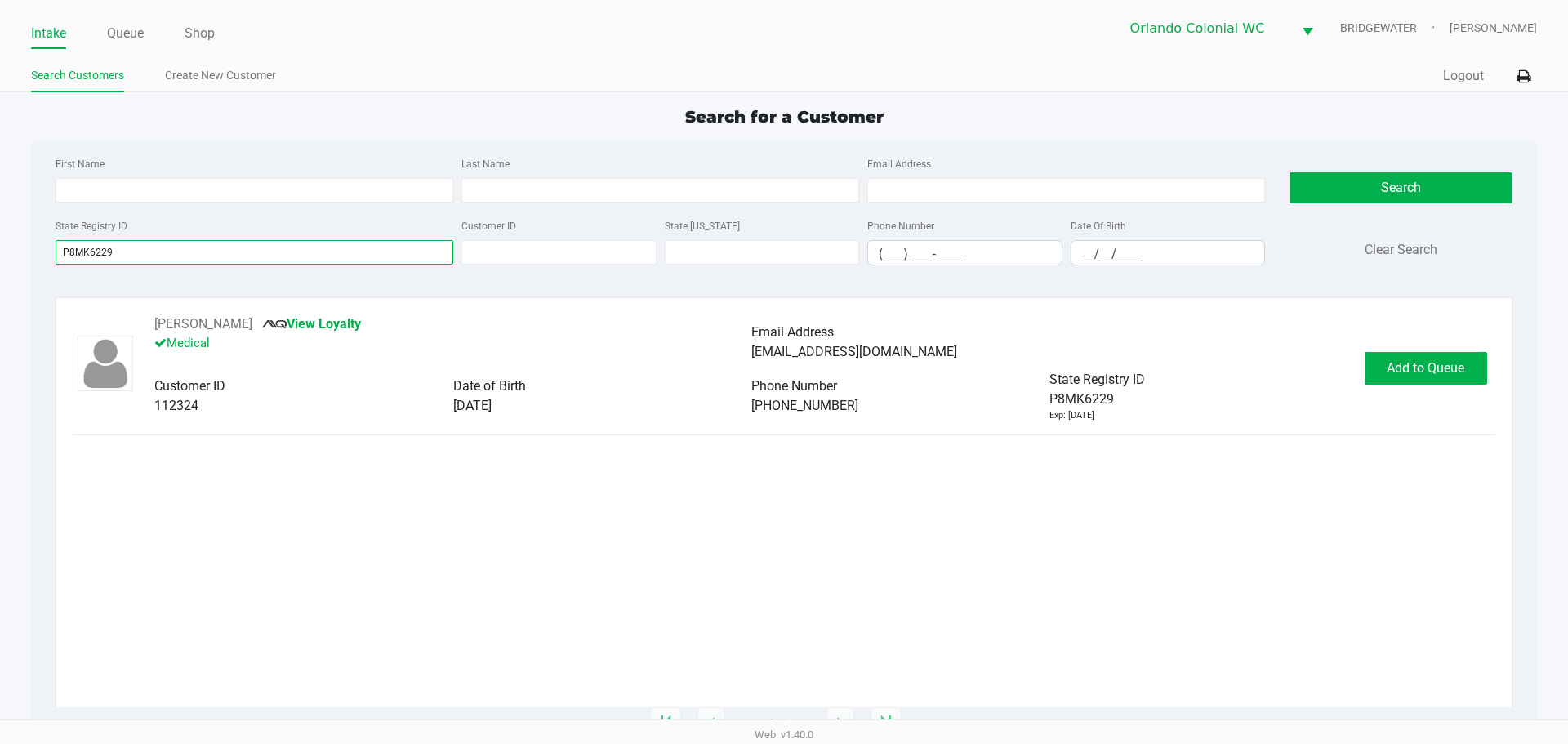
type input "P8MK6229"
click at [1452, 369] on span "Add to Queue" at bounding box center [1425, 368] width 78 height 16
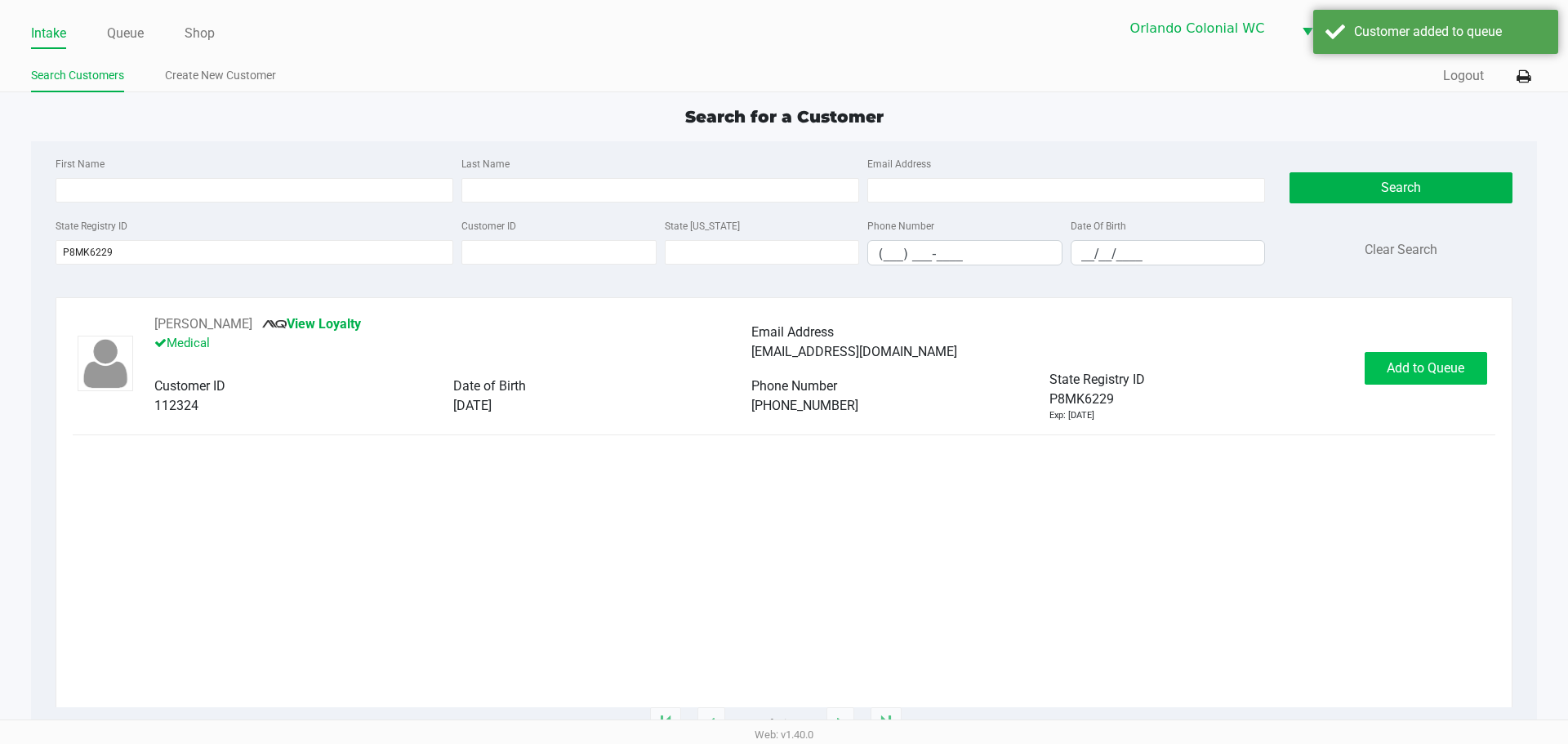
click at [1446, 376] on button "Add to Queue" at bounding box center [1426, 368] width 122 height 32
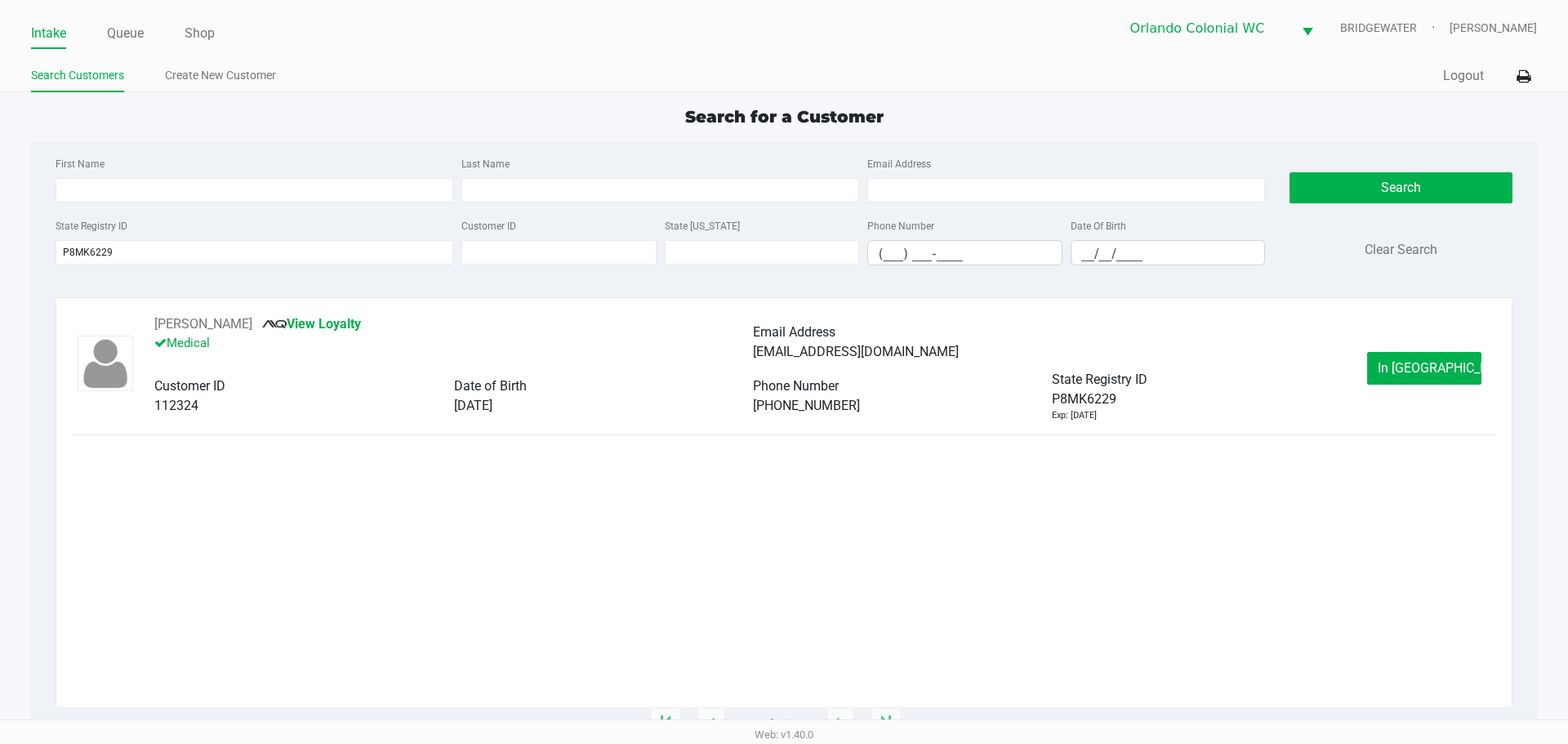
click at [1452, 337] on div "LENA COUNTS View Loyalty Medical Email Address lena9470@yahoo.com Customer ID 1…" at bounding box center [784, 368] width 1422 height 107
click at [1461, 369] on button "In Queue" at bounding box center [1424, 368] width 114 height 32
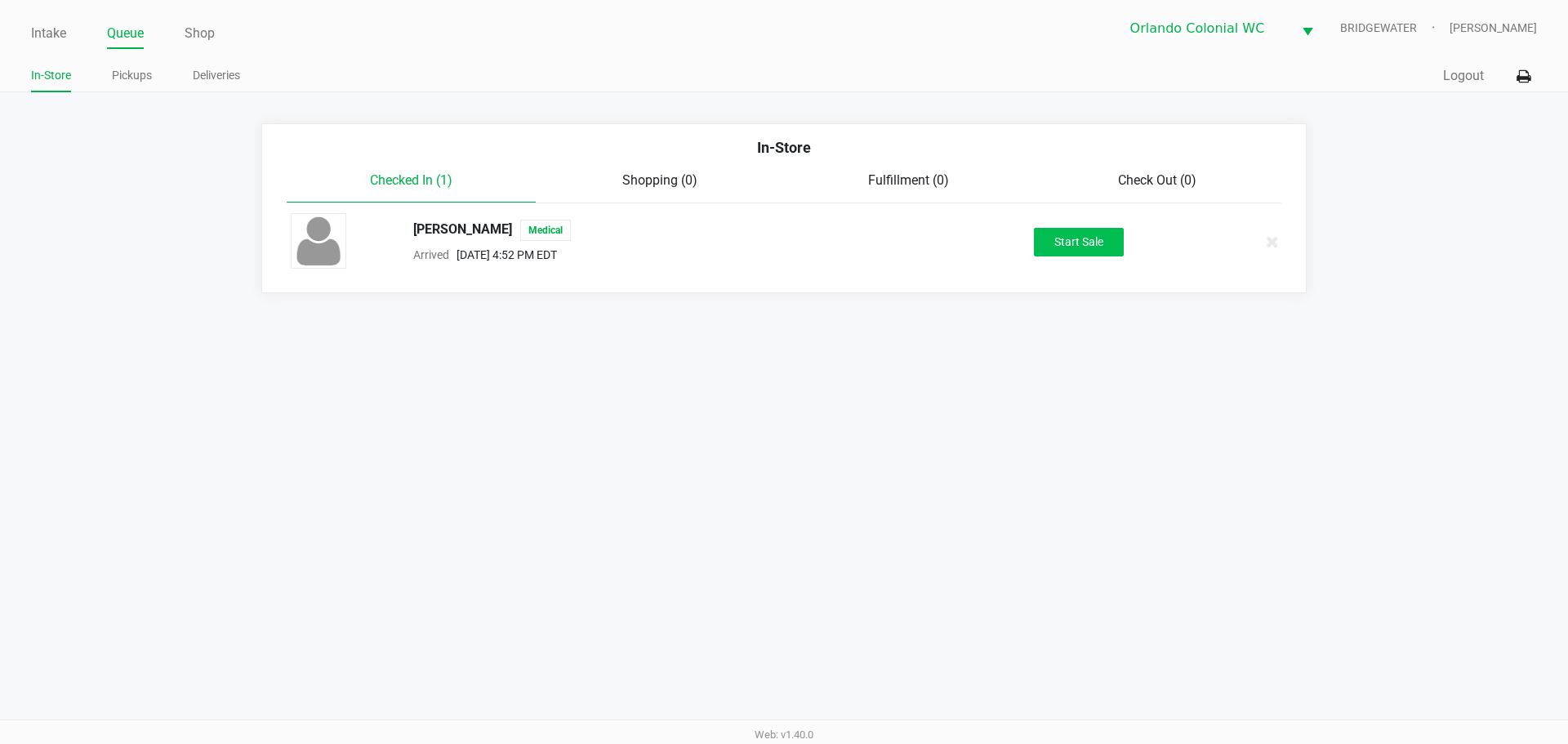
click at [1086, 240] on button "Start Sale" at bounding box center [1079, 242] width 90 height 29
click at [1068, 231] on div "Start Sale" at bounding box center [1079, 242] width 90 height 29
click at [1128, 228] on div "Start Sale" at bounding box center [1078, 242] width 252 height 29
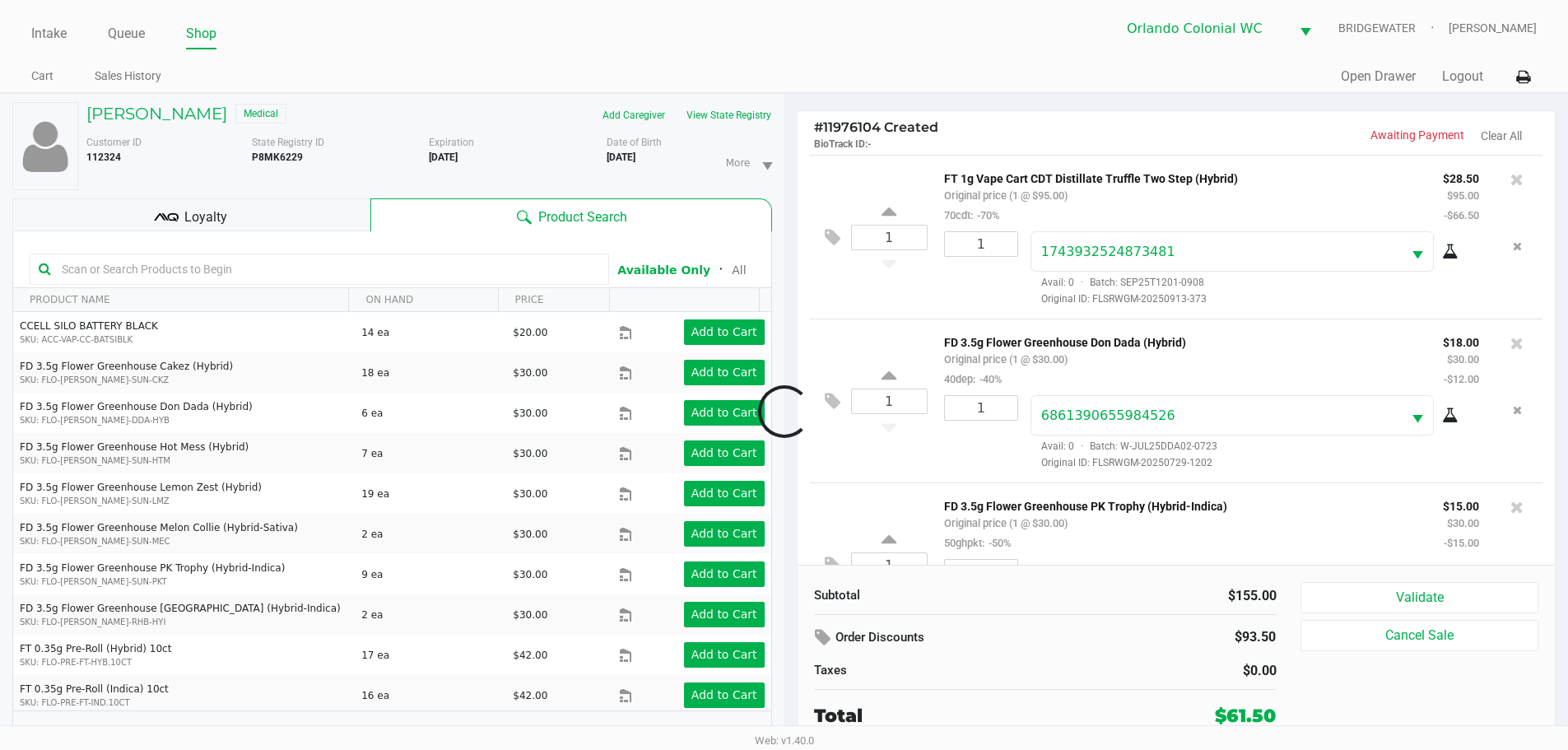
scroll to position [84, 0]
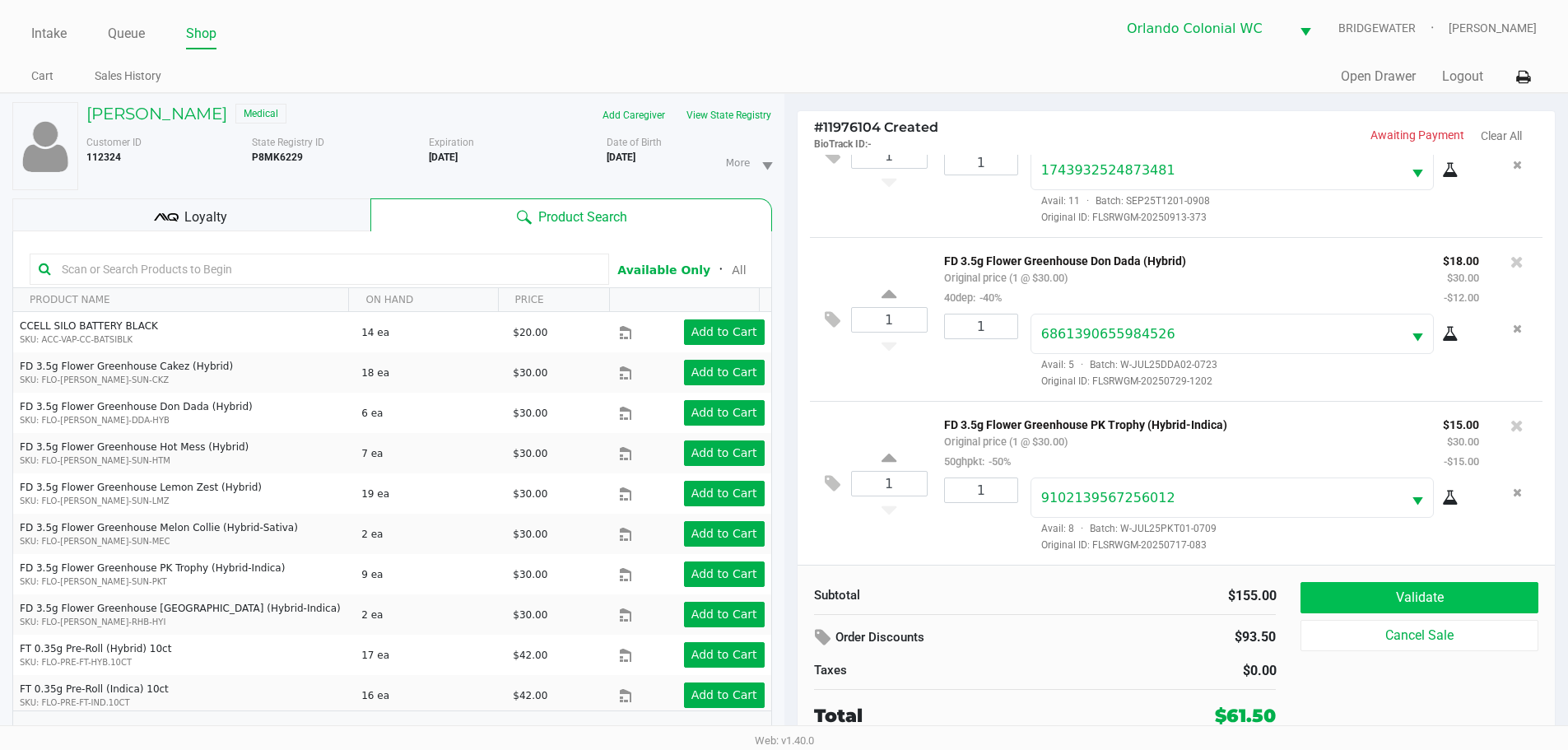
click at [1437, 595] on button "Validate" at bounding box center [1418, 598] width 237 height 32
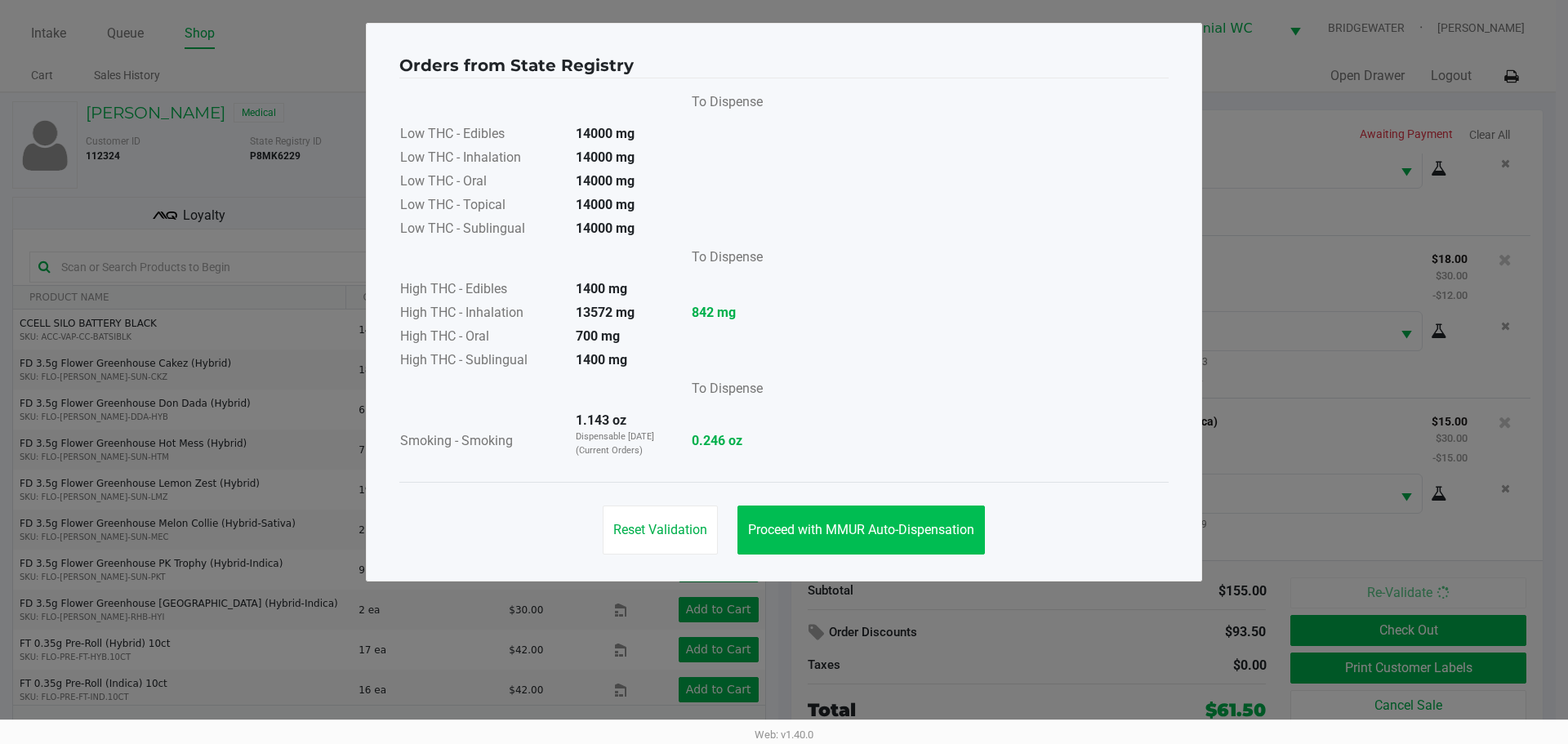
click at [894, 538] on button "Proceed with MMUR Auto-Dispensation" at bounding box center [860, 530] width 247 height 49
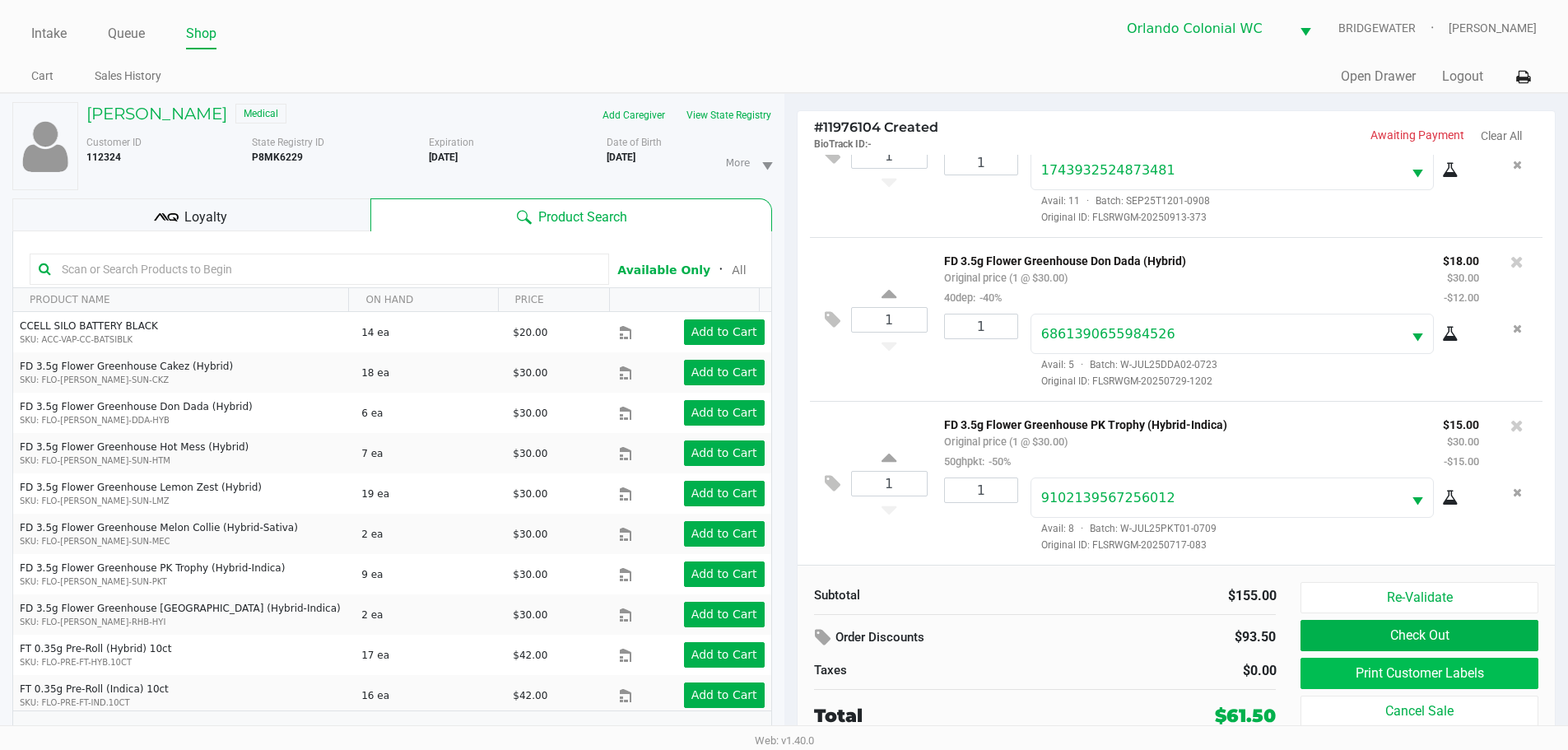
click at [1339, 678] on button "Print Customer Labels" at bounding box center [1418, 673] width 237 height 32
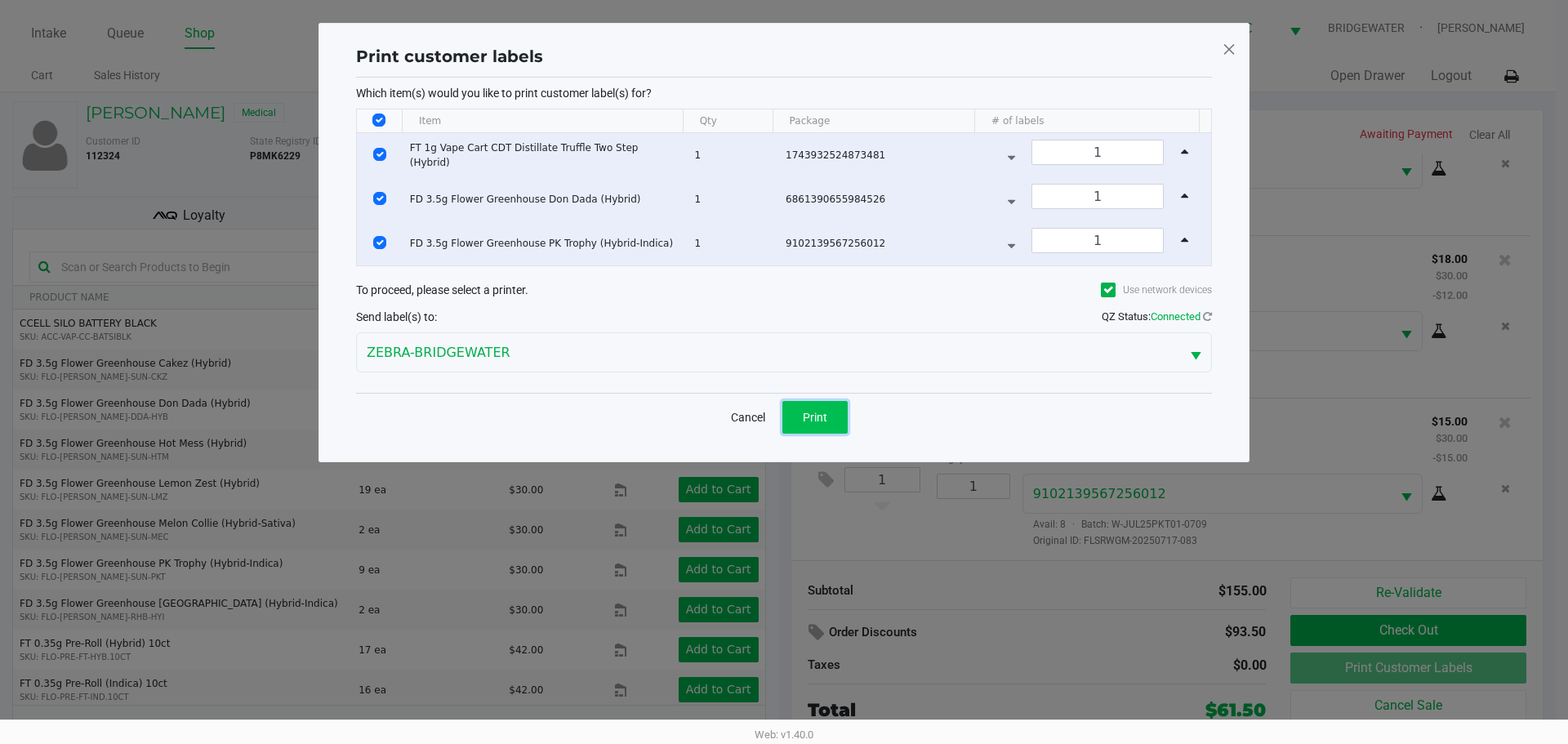
click at [813, 406] on button "Print" at bounding box center [815, 417] width 66 height 32
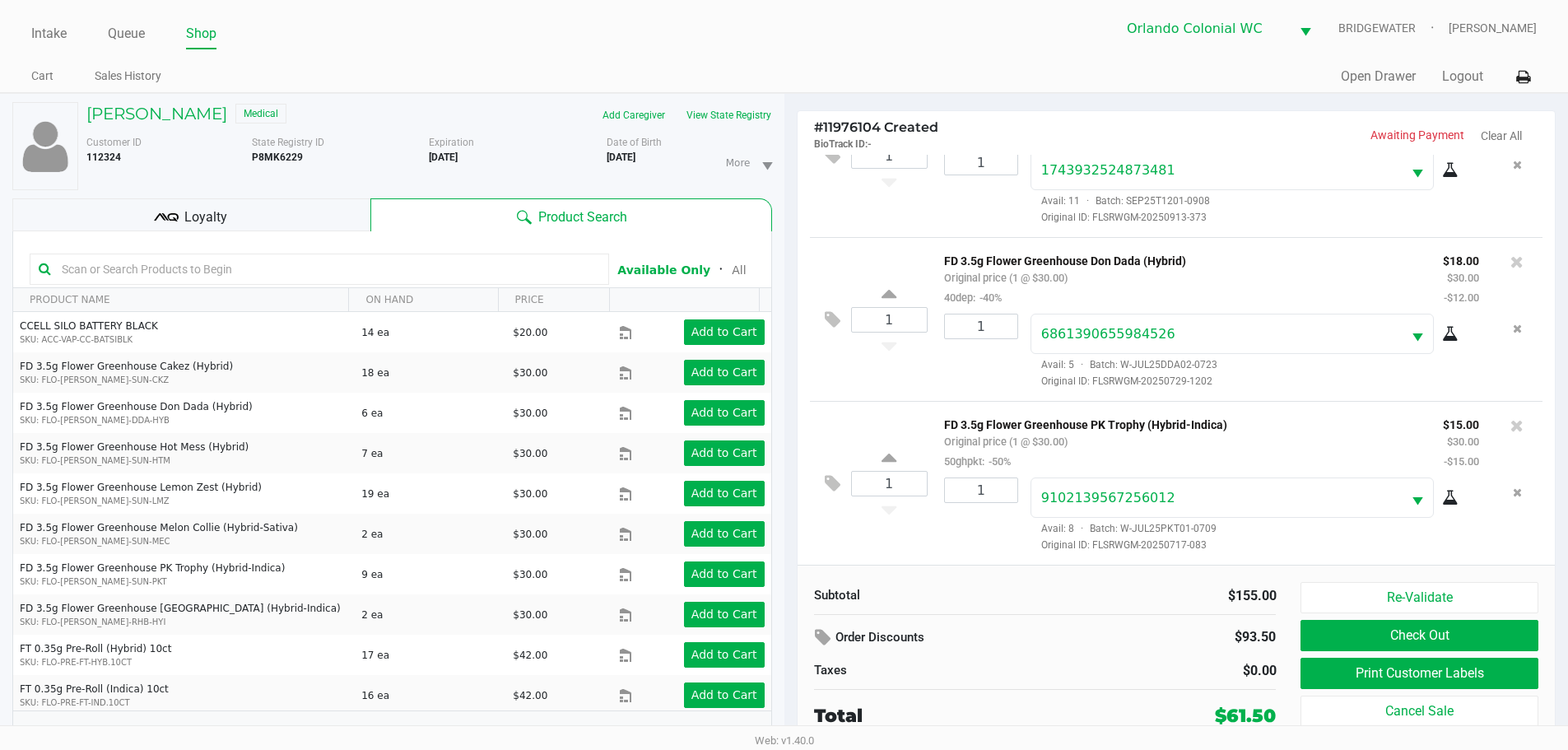
click at [1419, 636] on button "Check Out" at bounding box center [1418, 636] width 237 height 32
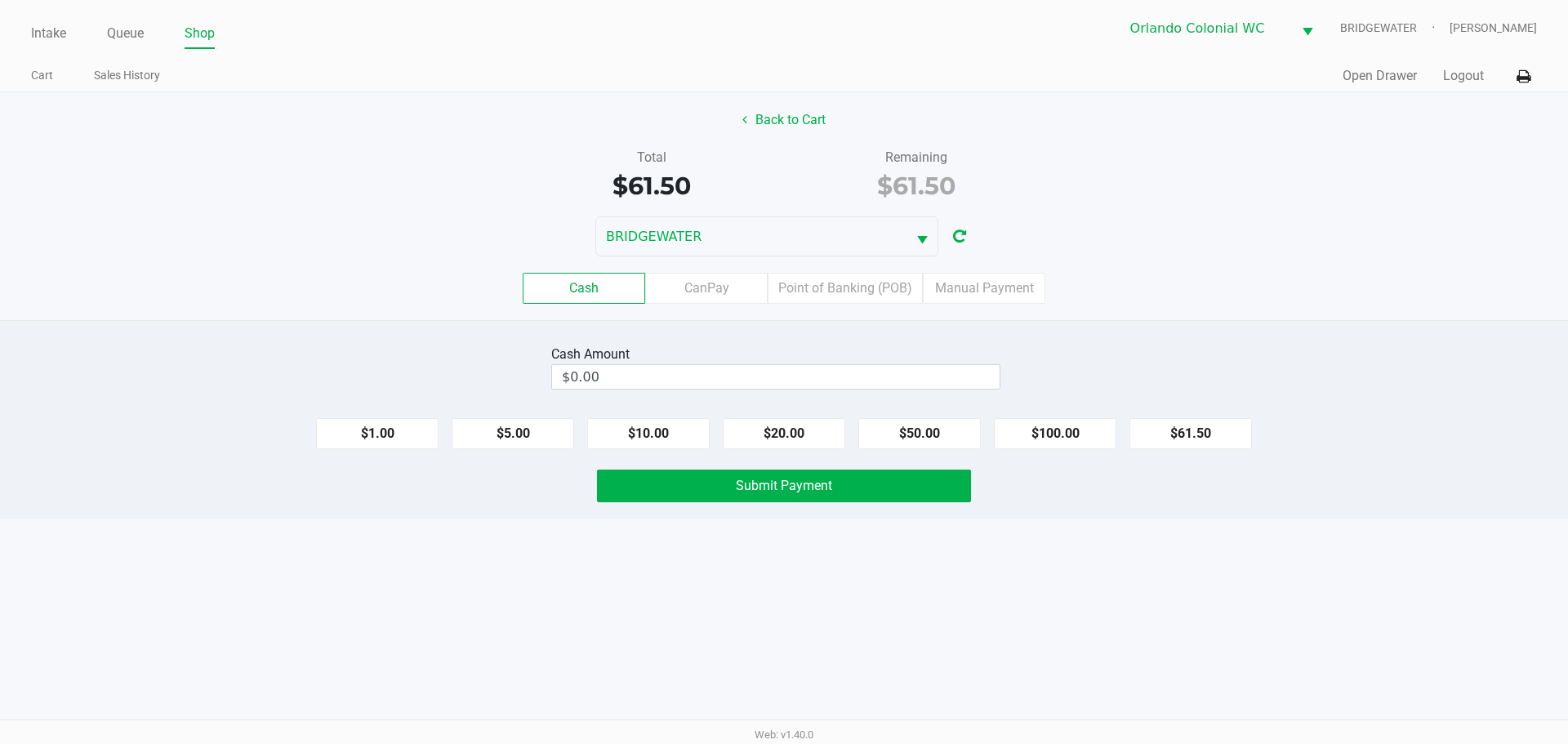
click at [1203, 439] on button "$61.50" at bounding box center [1191, 434] width 122 height 31
type input "$61.50"
click at [1074, 572] on div "Intake Queue Shop Orlando Colonial WC BRIDGEWATER Jorge Pagan Cart Sales Histor…" at bounding box center [784, 372] width 1568 height 744
click at [906, 497] on button "Submit Payment" at bounding box center [784, 486] width 374 height 32
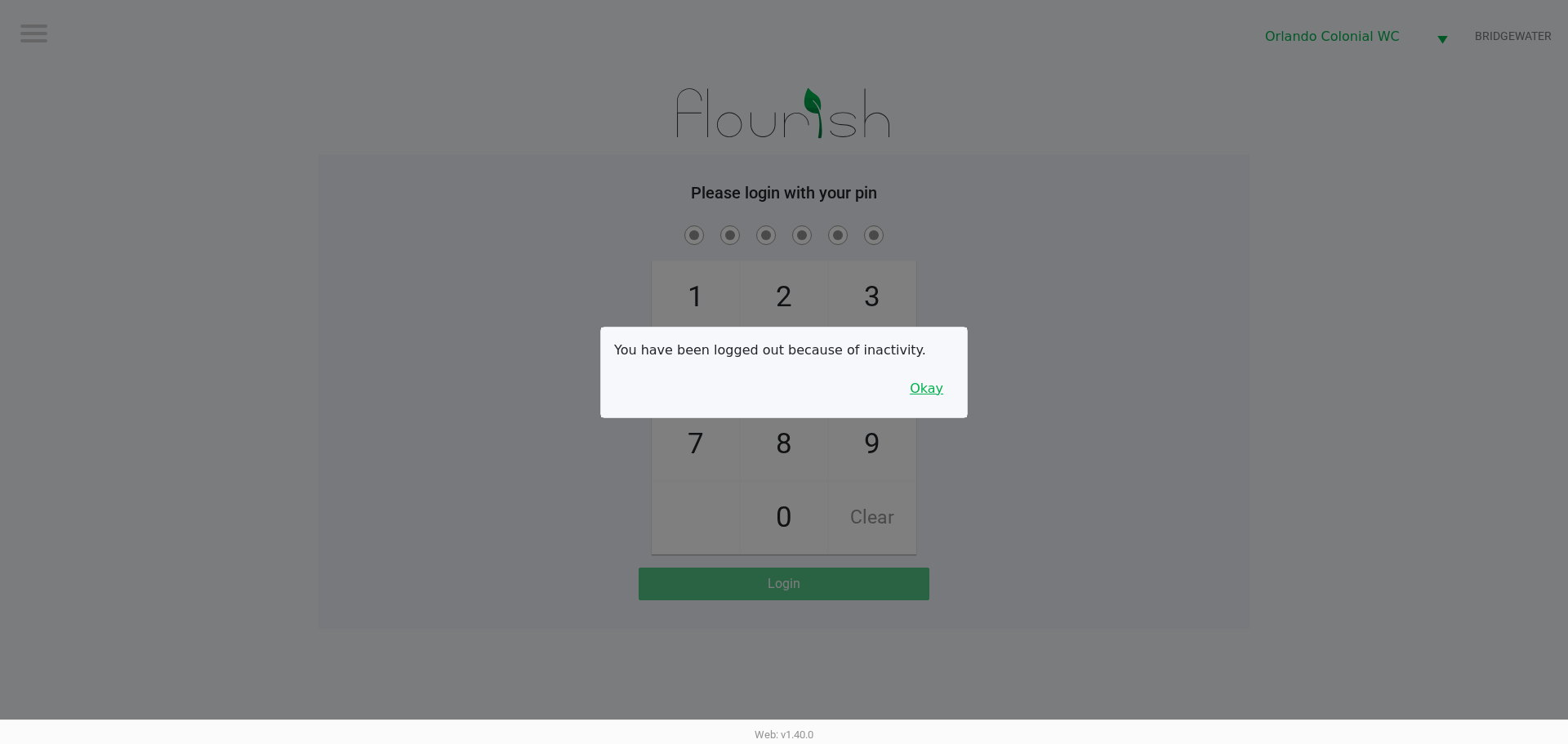
click at [936, 383] on button "Okay" at bounding box center [926, 389] width 55 height 31
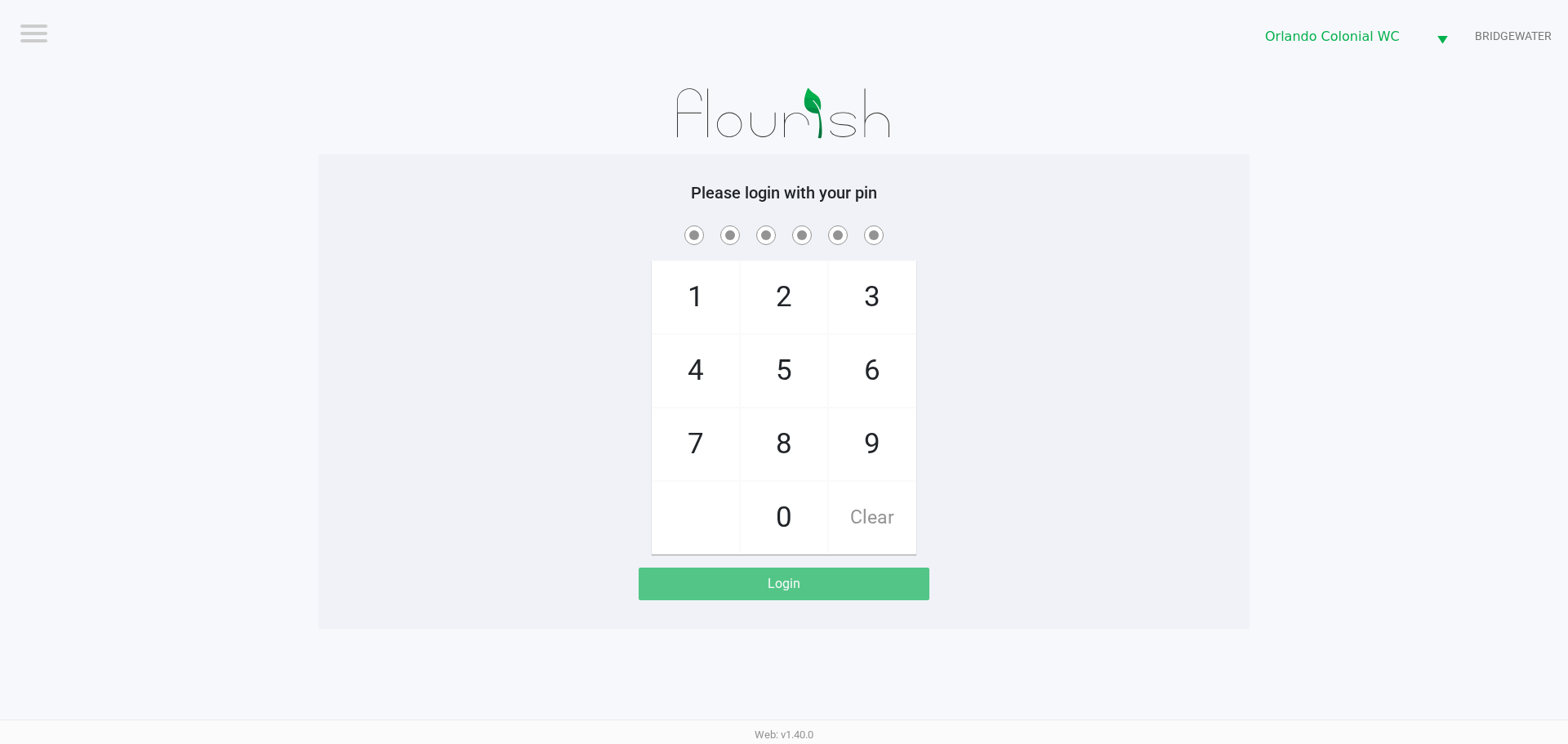
click at [788, 447] on span "8" at bounding box center [784, 444] width 86 height 72
checkbox input "true"
click at [700, 446] on span "7" at bounding box center [695, 444] width 86 height 72
checkbox input "true"
click at [785, 510] on span "0" at bounding box center [784, 518] width 86 height 72
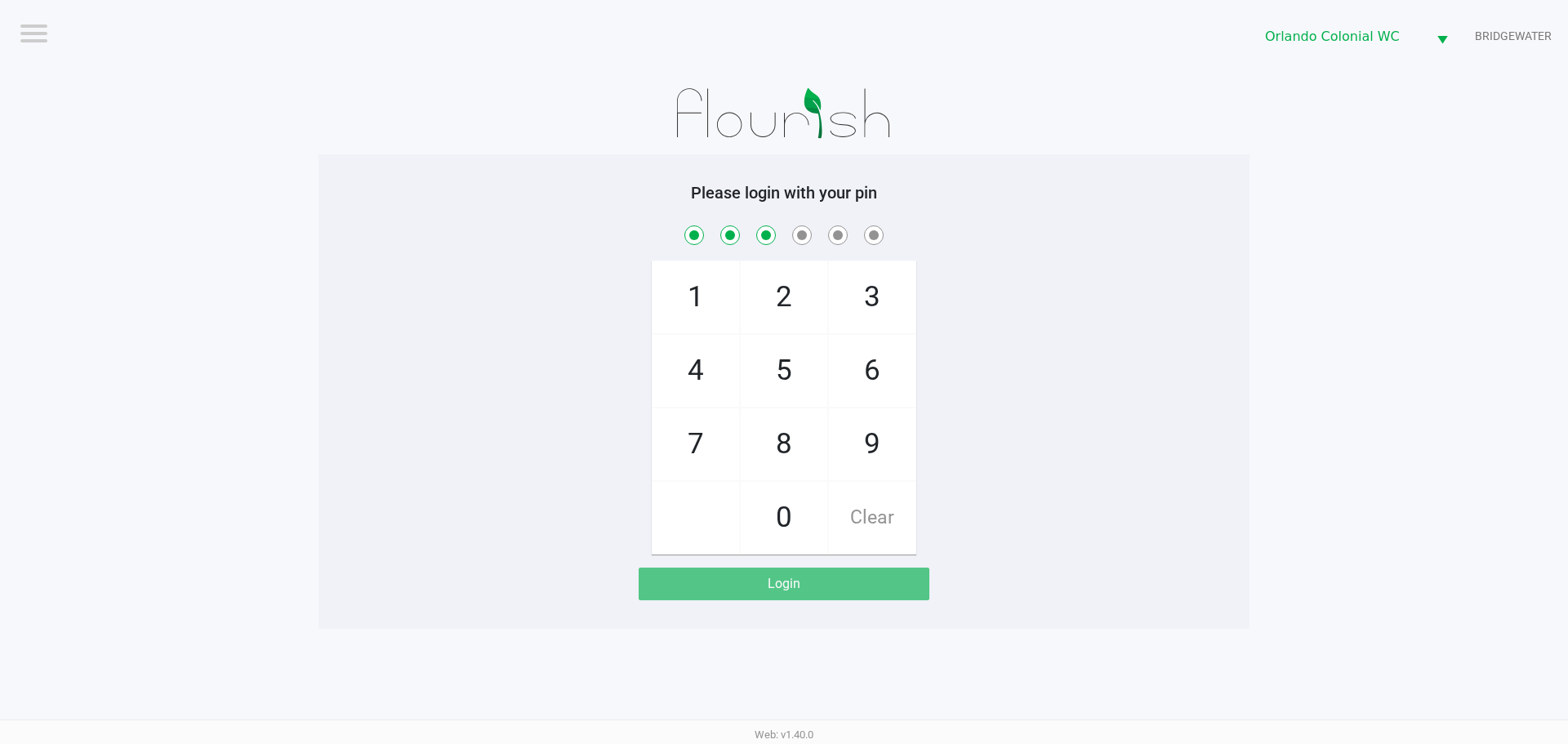
checkbox input "true"
click at [708, 368] on span "4" at bounding box center [695, 370] width 86 height 72
checkbox input "true"
click at [705, 479] on span "7" at bounding box center [695, 444] width 86 height 72
checkbox input "true"
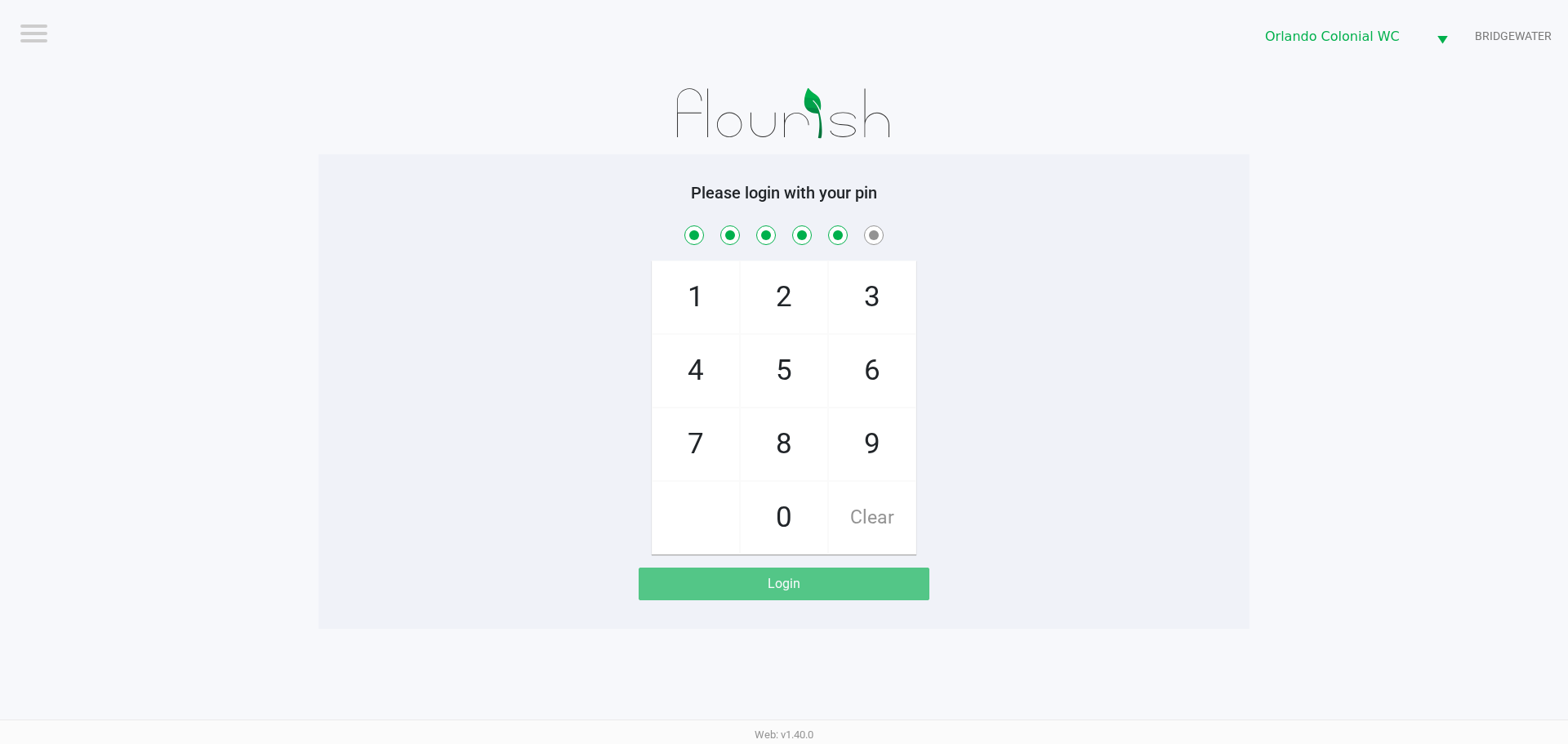
click at [708, 295] on span "1" at bounding box center [695, 297] width 86 height 72
checkbox input "true"
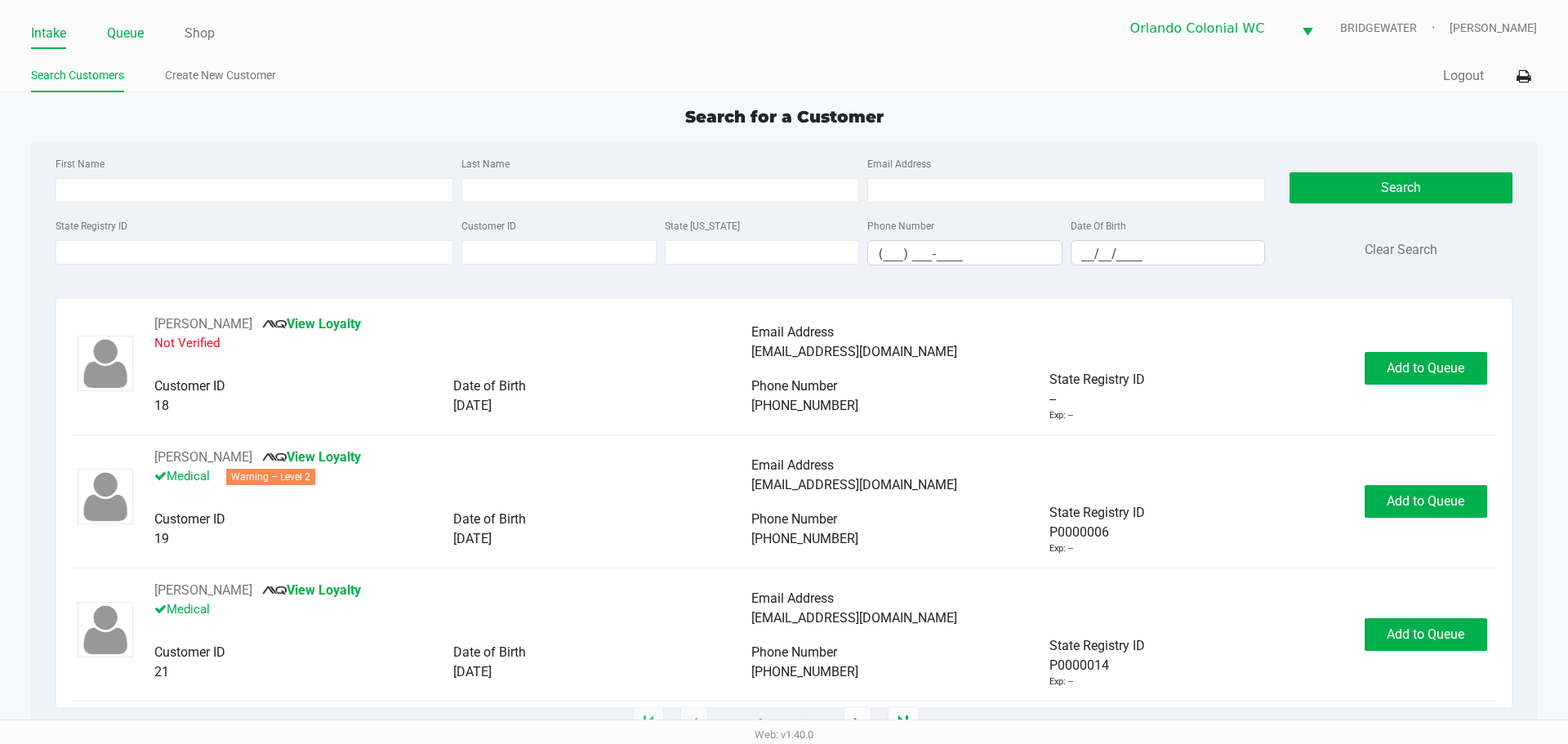
click at [142, 32] on link "Queue" at bounding box center [125, 33] width 37 height 23
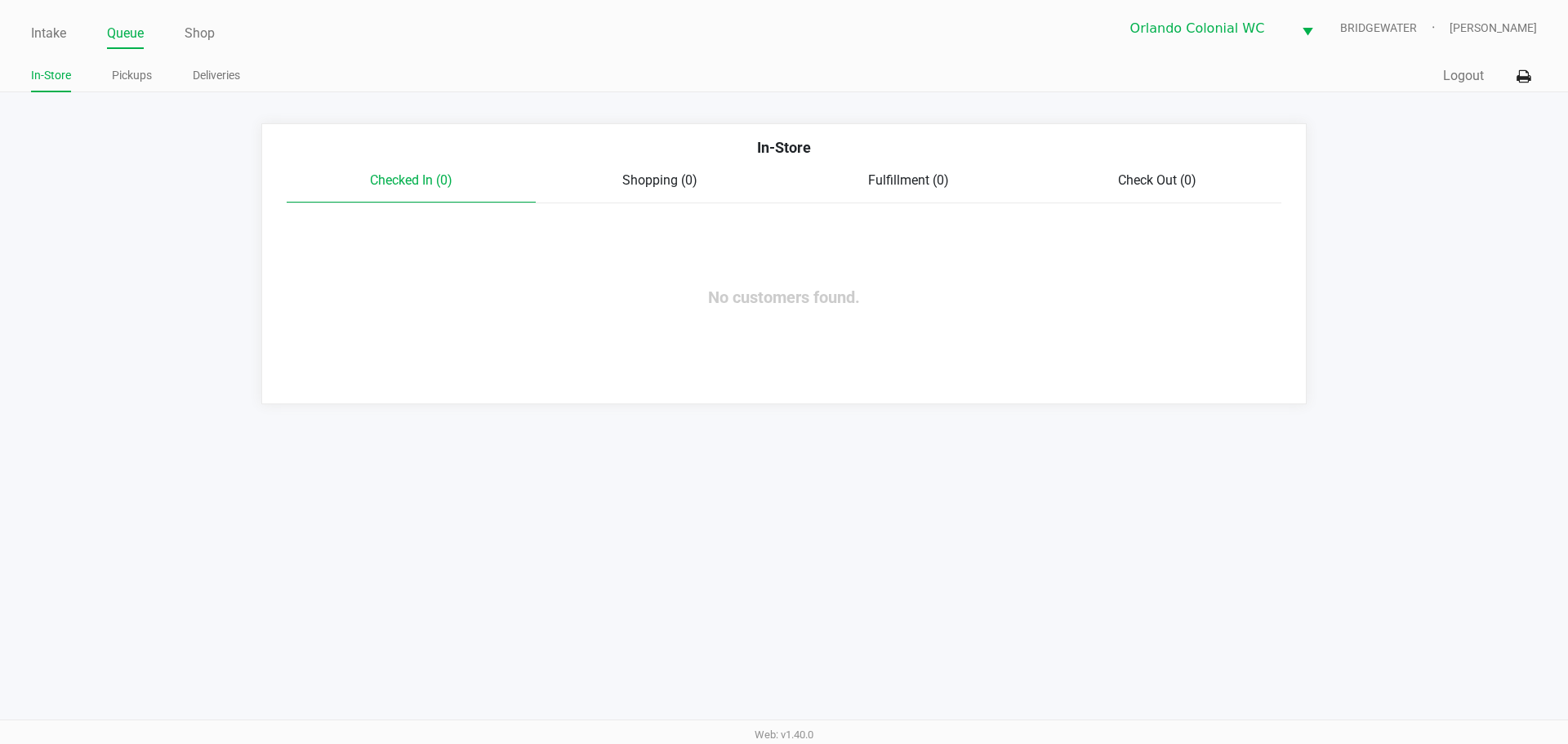
click at [142, 75] on link "Pickups" at bounding box center [132, 75] width 40 height 20
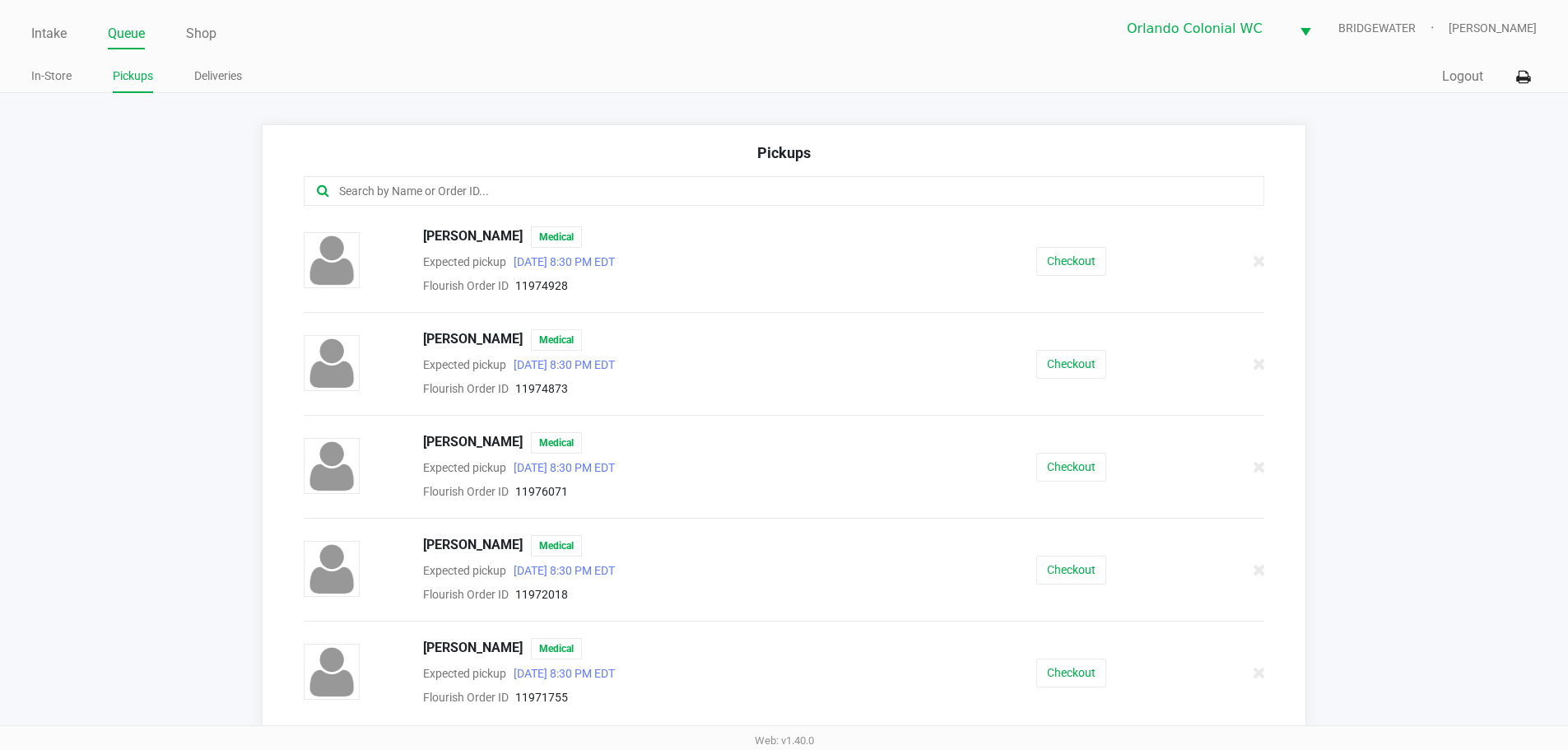
click at [640, 193] on input "text" at bounding box center [757, 192] width 841 height 19
click at [1085, 580] on button "Checkout" at bounding box center [1071, 570] width 70 height 29
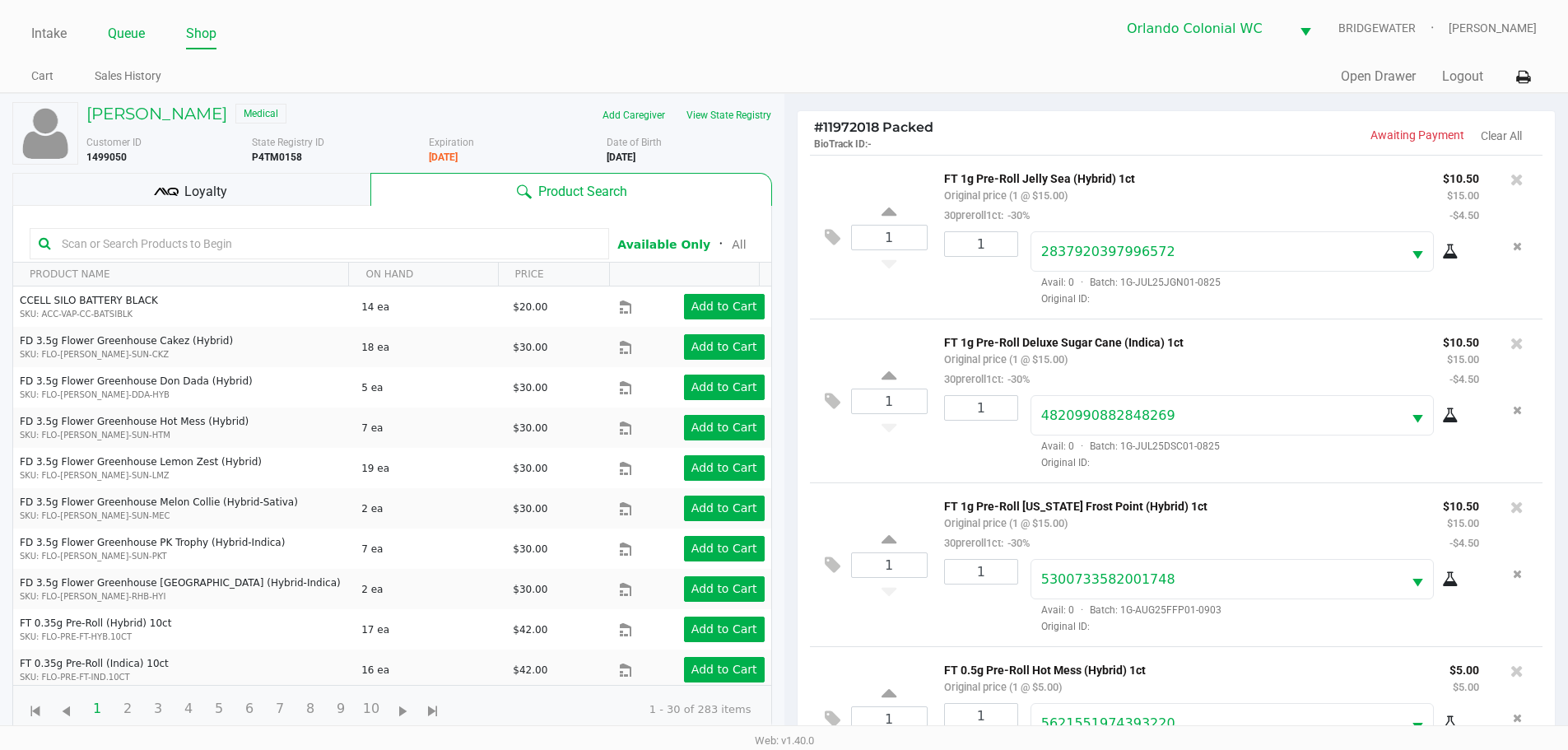
click at [123, 37] on link "Queue" at bounding box center [126, 33] width 37 height 23
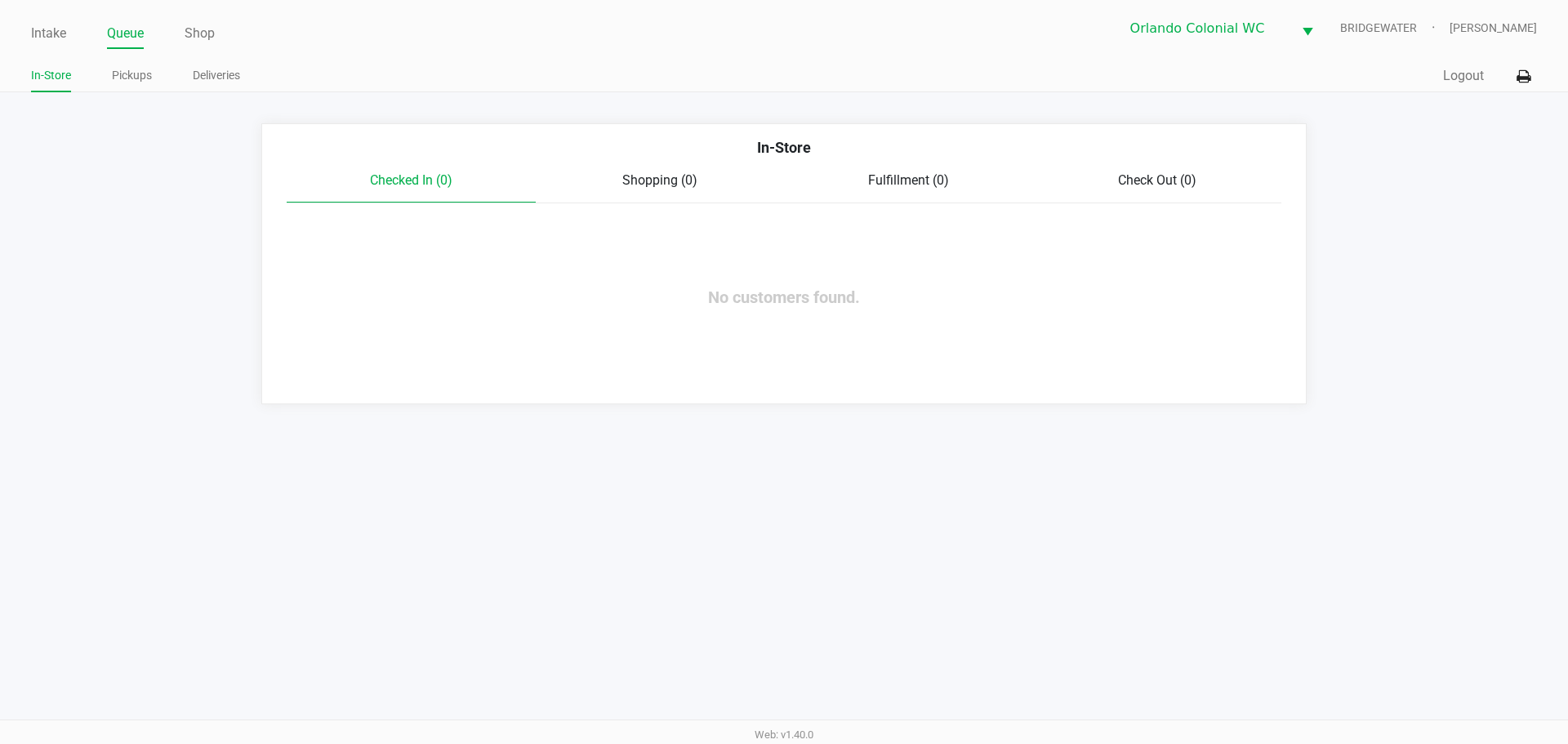
click at [134, 81] on link "Pickups" at bounding box center [132, 75] width 40 height 20
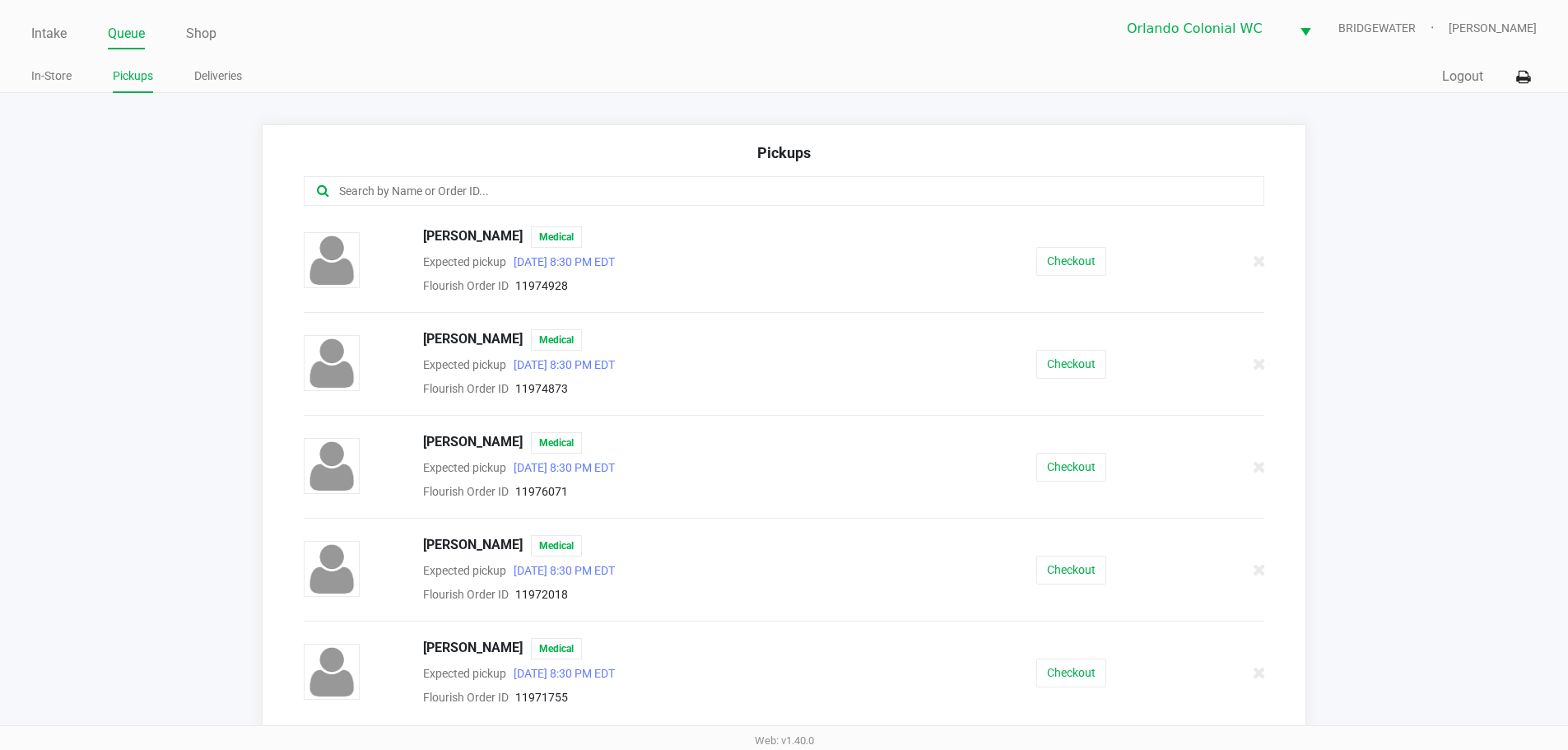
click at [762, 183] on input "text" at bounding box center [757, 192] width 841 height 19
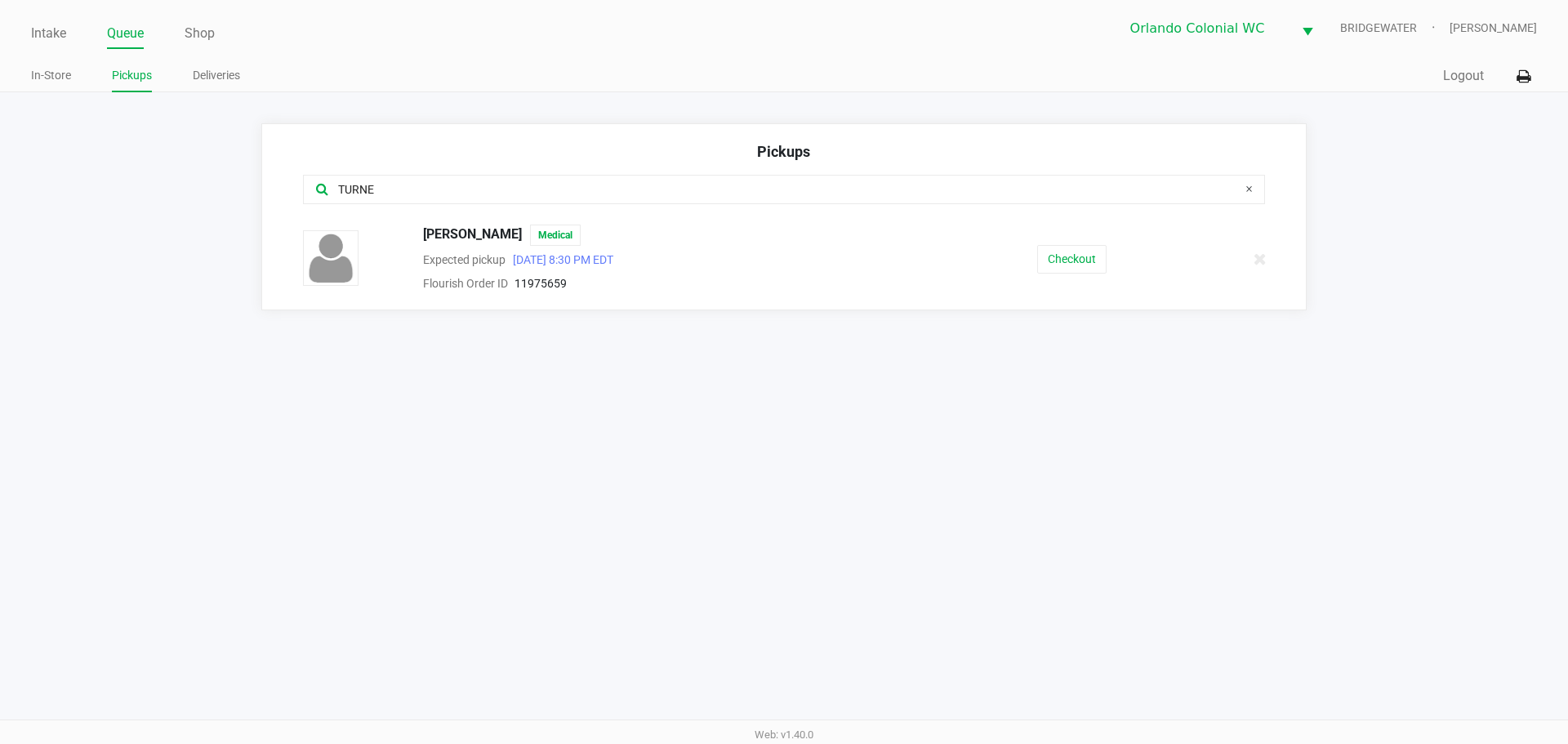
type input "TURNE"
click at [1096, 263] on button "Checkout" at bounding box center [1071, 258] width 69 height 29
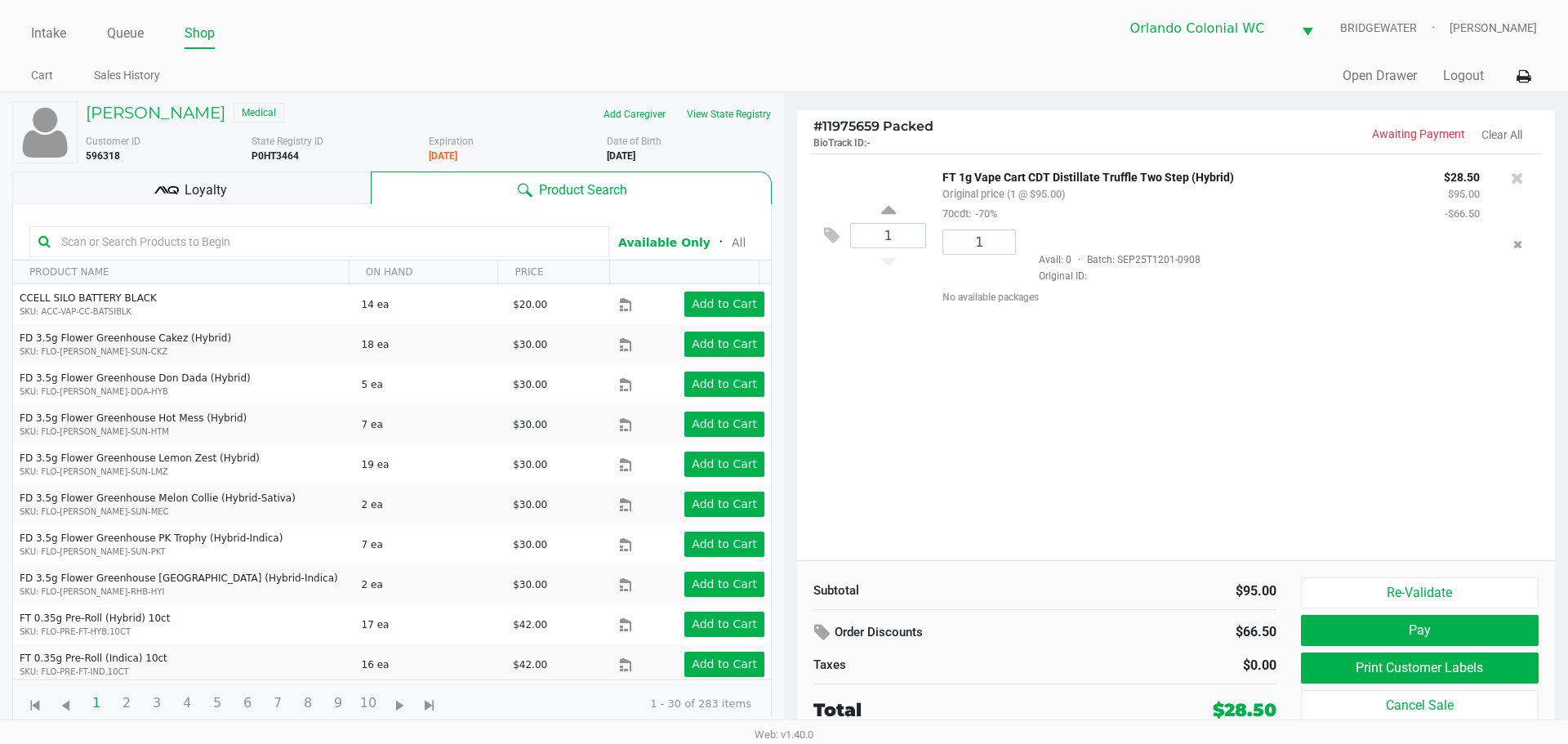
click at [1422, 671] on button "Print Customer Labels" at bounding box center [1419, 668] width 238 height 31
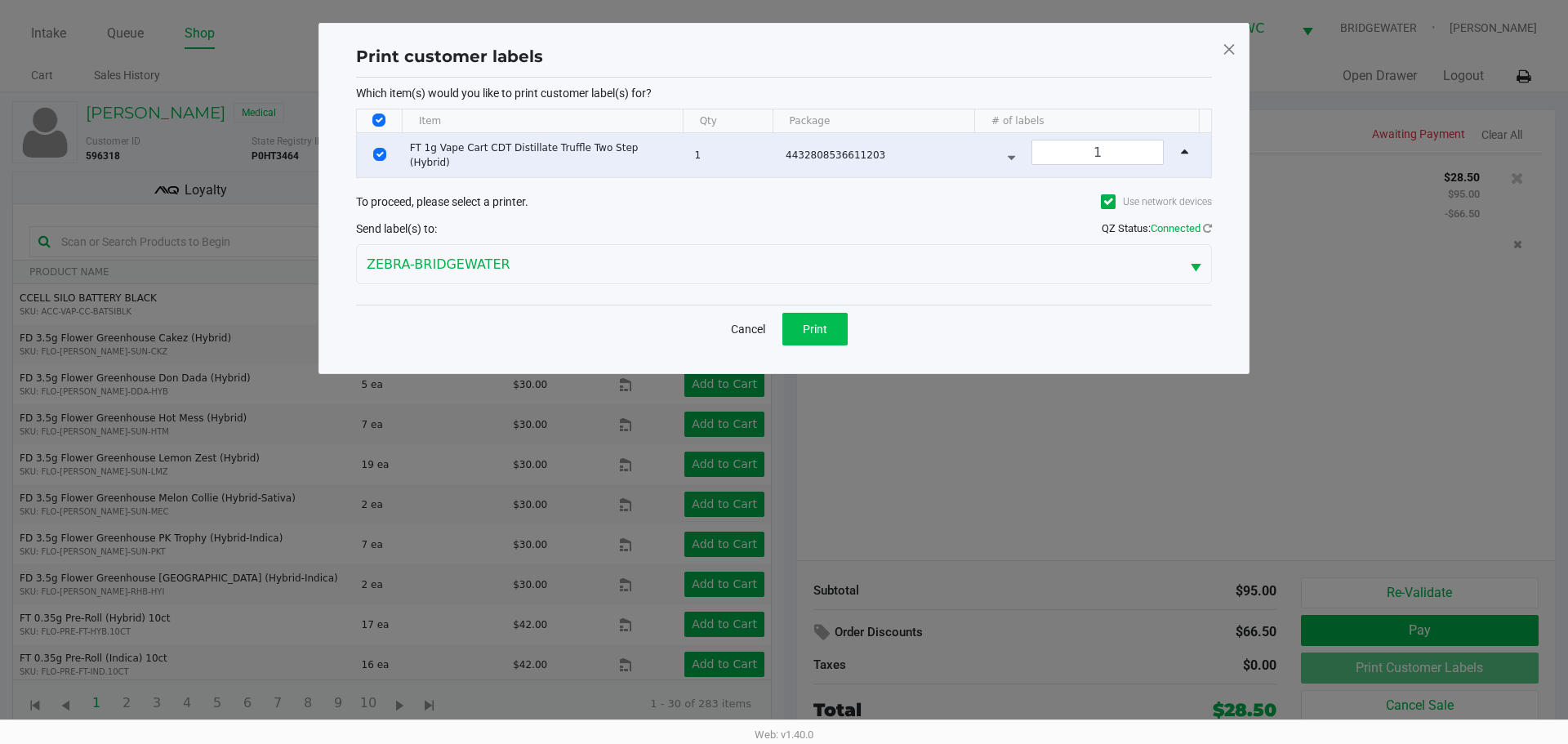
click at [819, 336] on button "Print" at bounding box center [815, 328] width 66 height 32
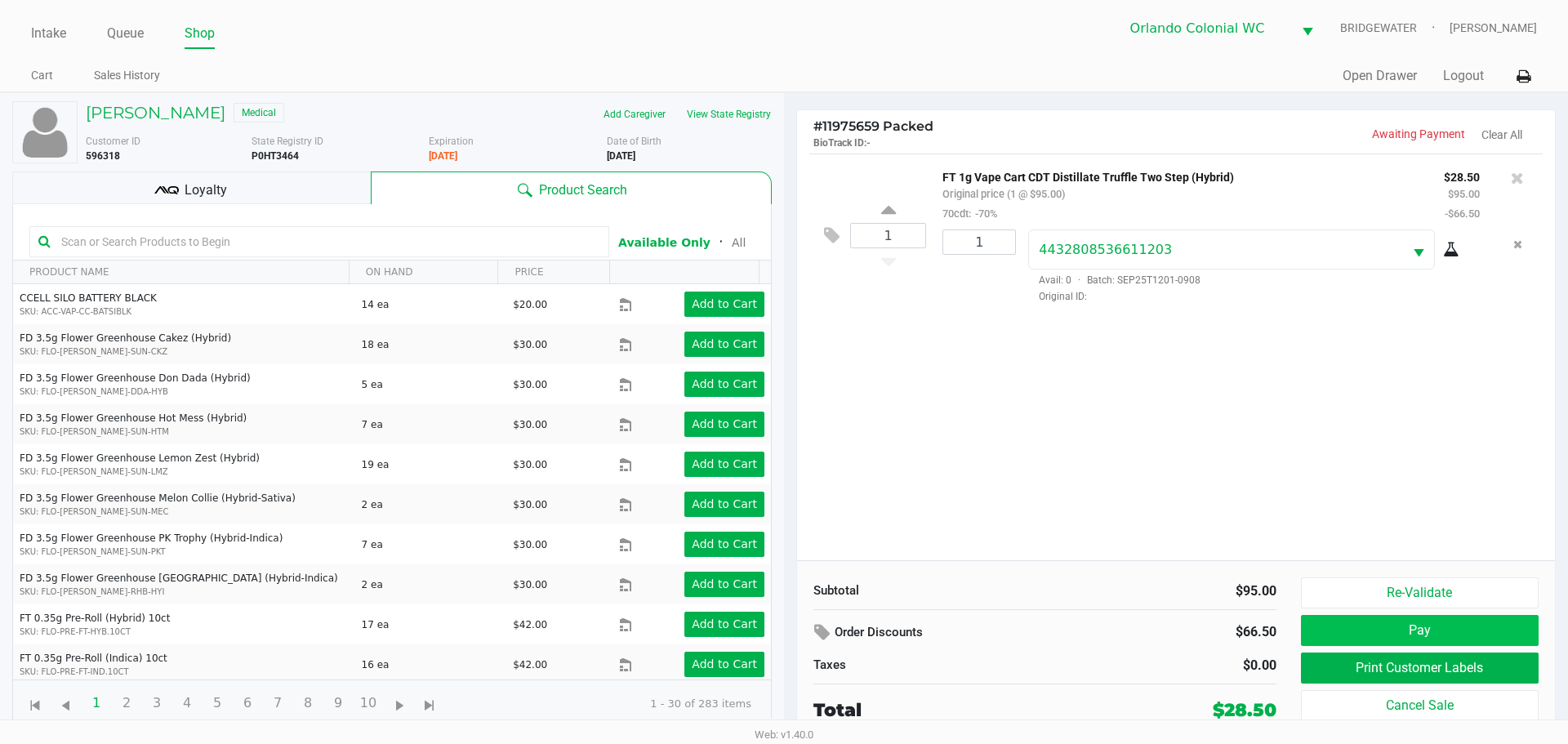
click at [1406, 638] on button "Pay" at bounding box center [1419, 630] width 238 height 31
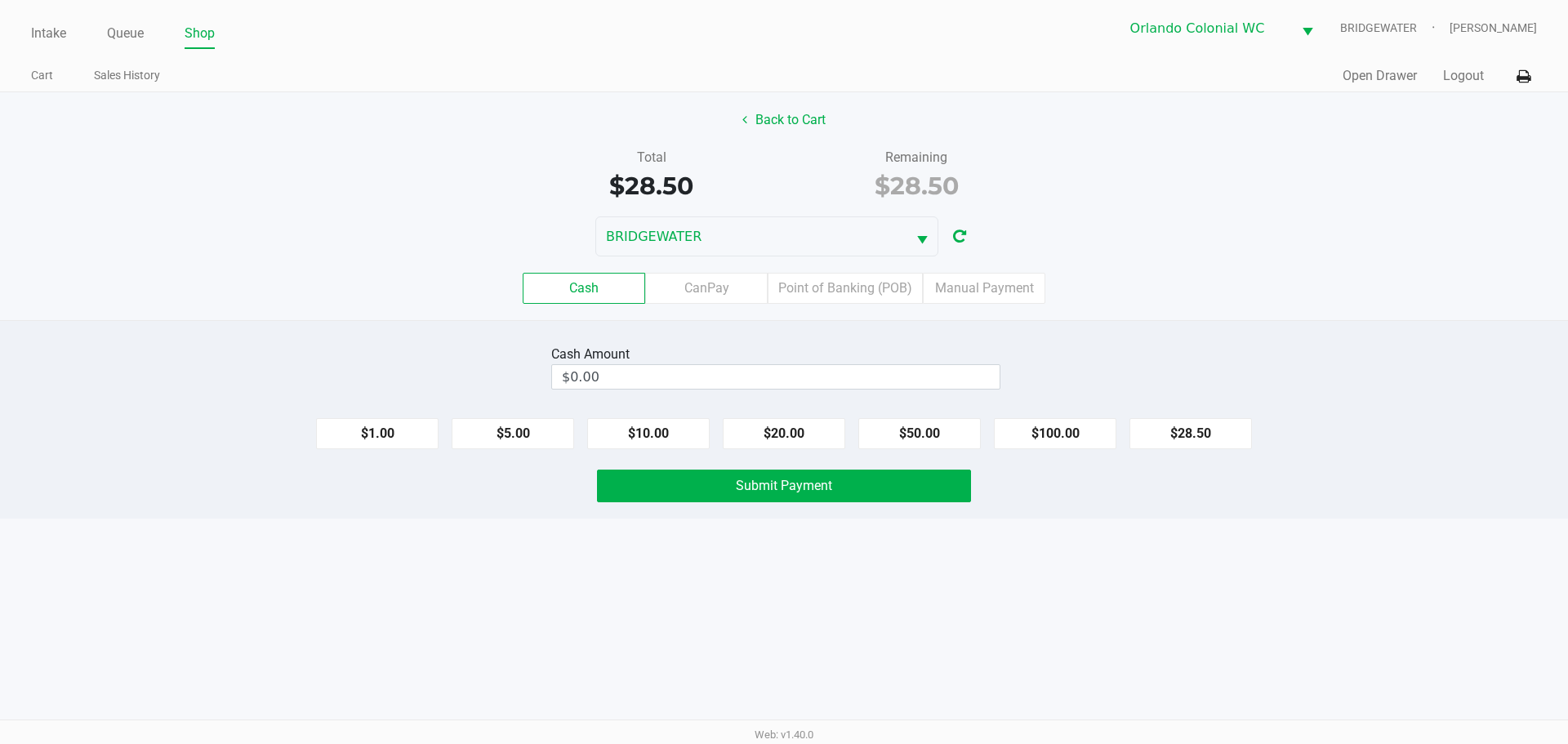
click at [1192, 603] on div "Intake Queue Shop Orlando Colonial WC BRIDGEWATER Jorge Pagan Cart Sales Histor…" at bounding box center [784, 372] width 1568 height 744
click at [950, 428] on button "$50.00" at bounding box center [920, 434] width 122 height 31
type input "$50.00"
click at [904, 473] on button "Submit Payment" at bounding box center [784, 486] width 374 height 32
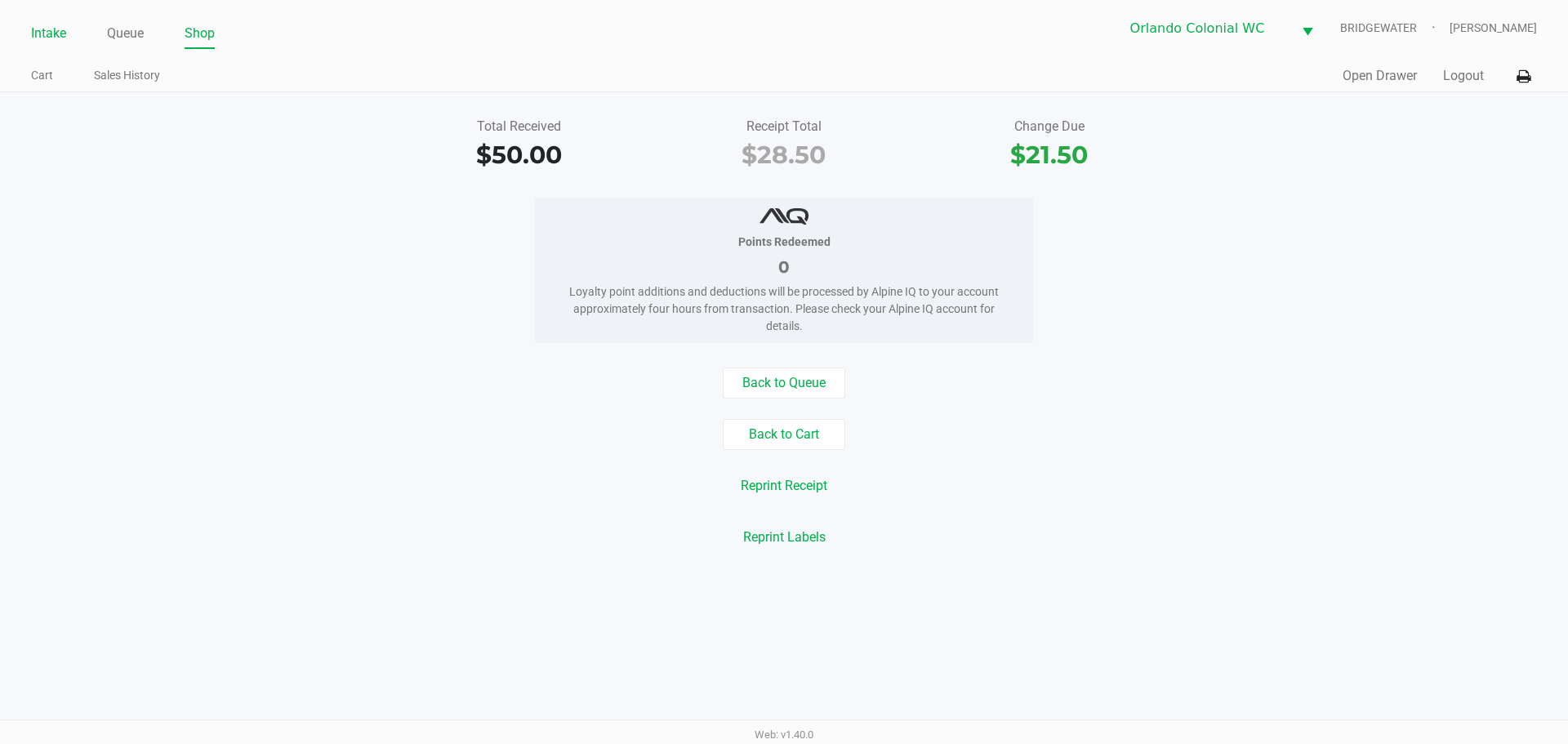
click at [38, 28] on link "Intake" at bounding box center [49, 33] width 35 height 23
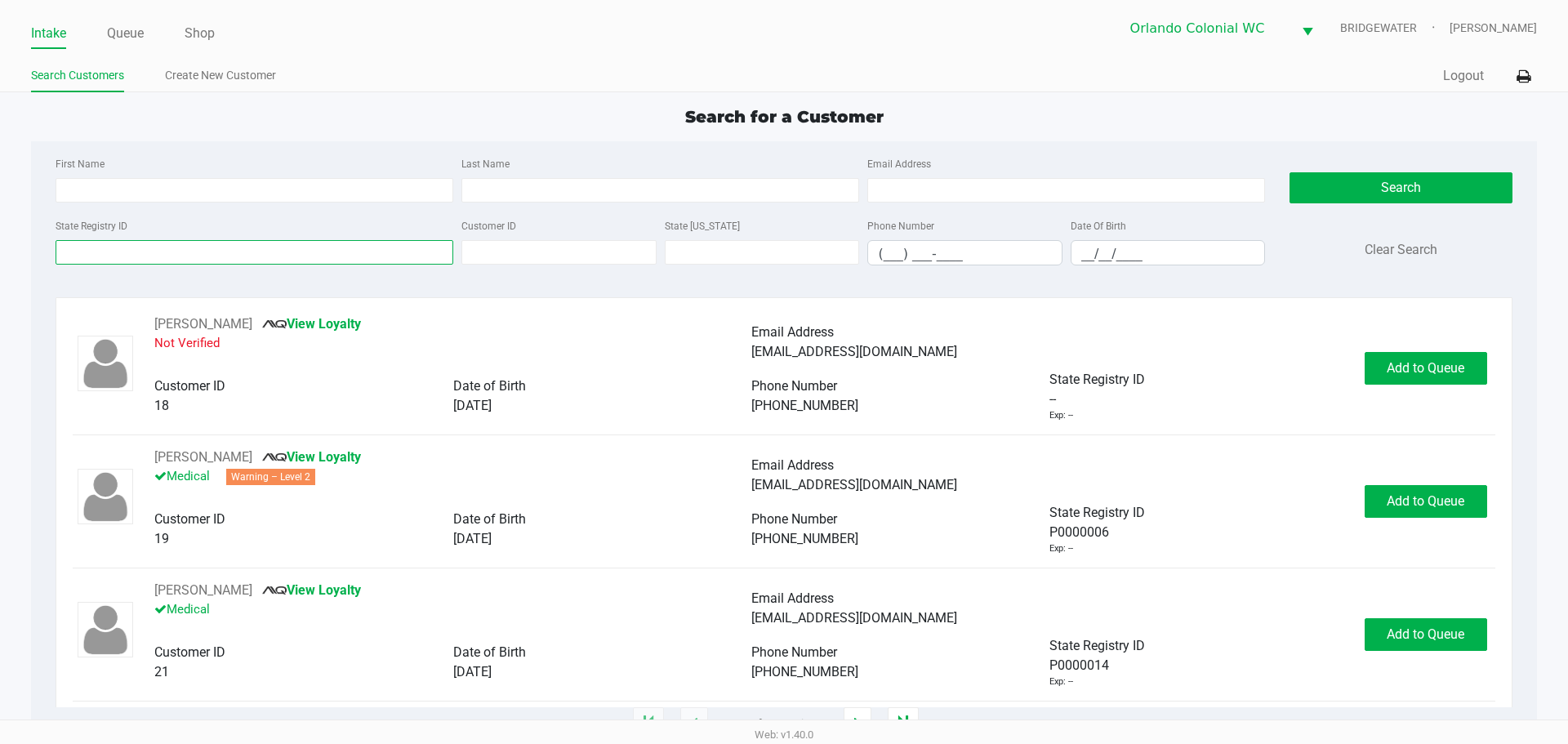
click at [175, 250] on input "State Registry ID" at bounding box center [254, 252] width 397 height 24
type input "p2rx0472"
click at [1309, 173] on button "Search" at bounding box center [1400, 188] width 222 height 31
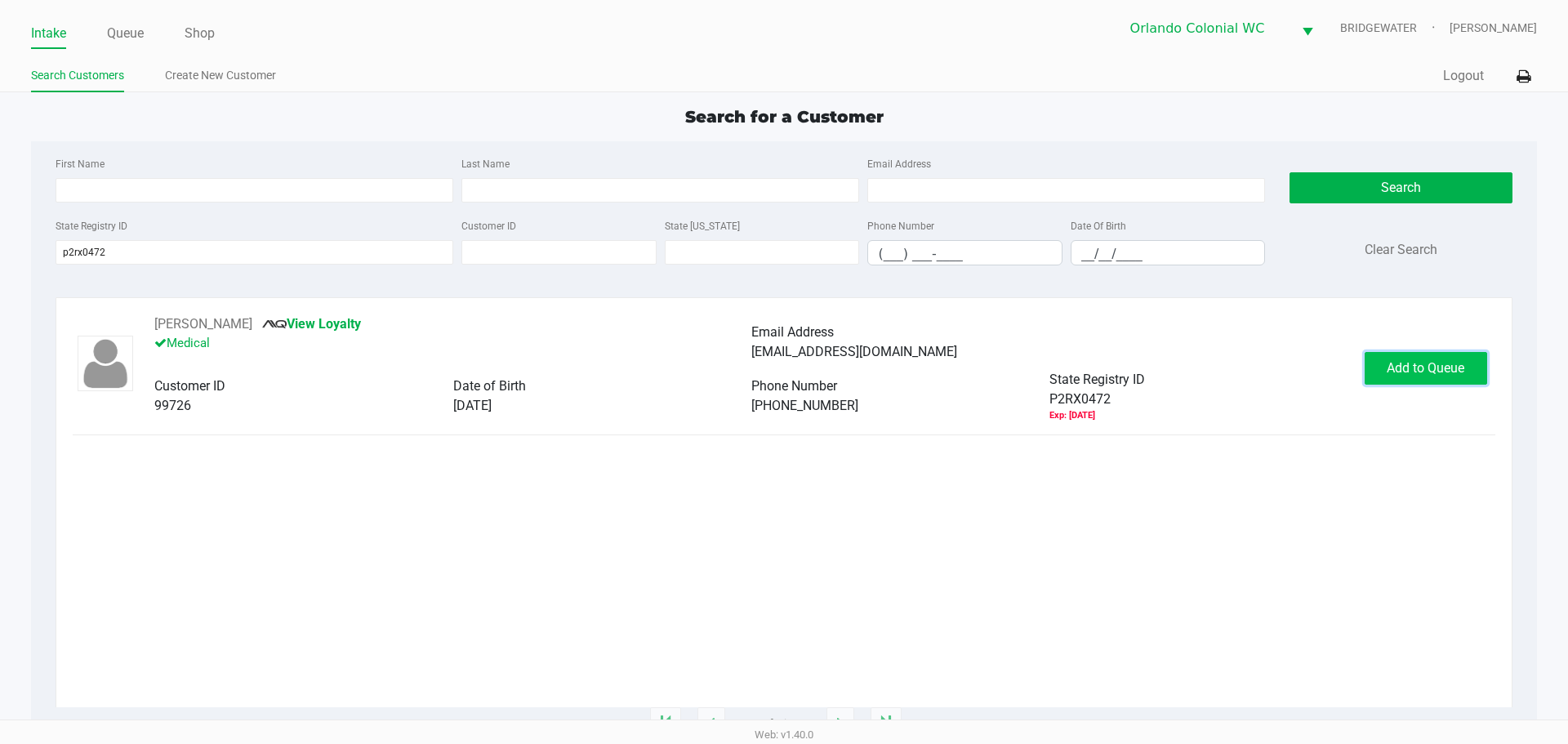
click at [1378, 356] on button "Add to Queue" at bounding box center [1426, 368] width 122 height 32
click at [1378, 356] on body "Intake Queue Shop Orlando Colonial WC BRIDGEWATER Jorge Pagan Search Customers …" at bounding box center [784, 360] width 1568 height 720
click at [1378, 356] on ngb-modal-window "Expired Document The customer has the following expired documents: Medical Card…" at bounding box center [784, 372] width 1568 height 744
click at [1378, 356] on button "Add to Queue" at bounding box center [1426, 368] width 122 height 32
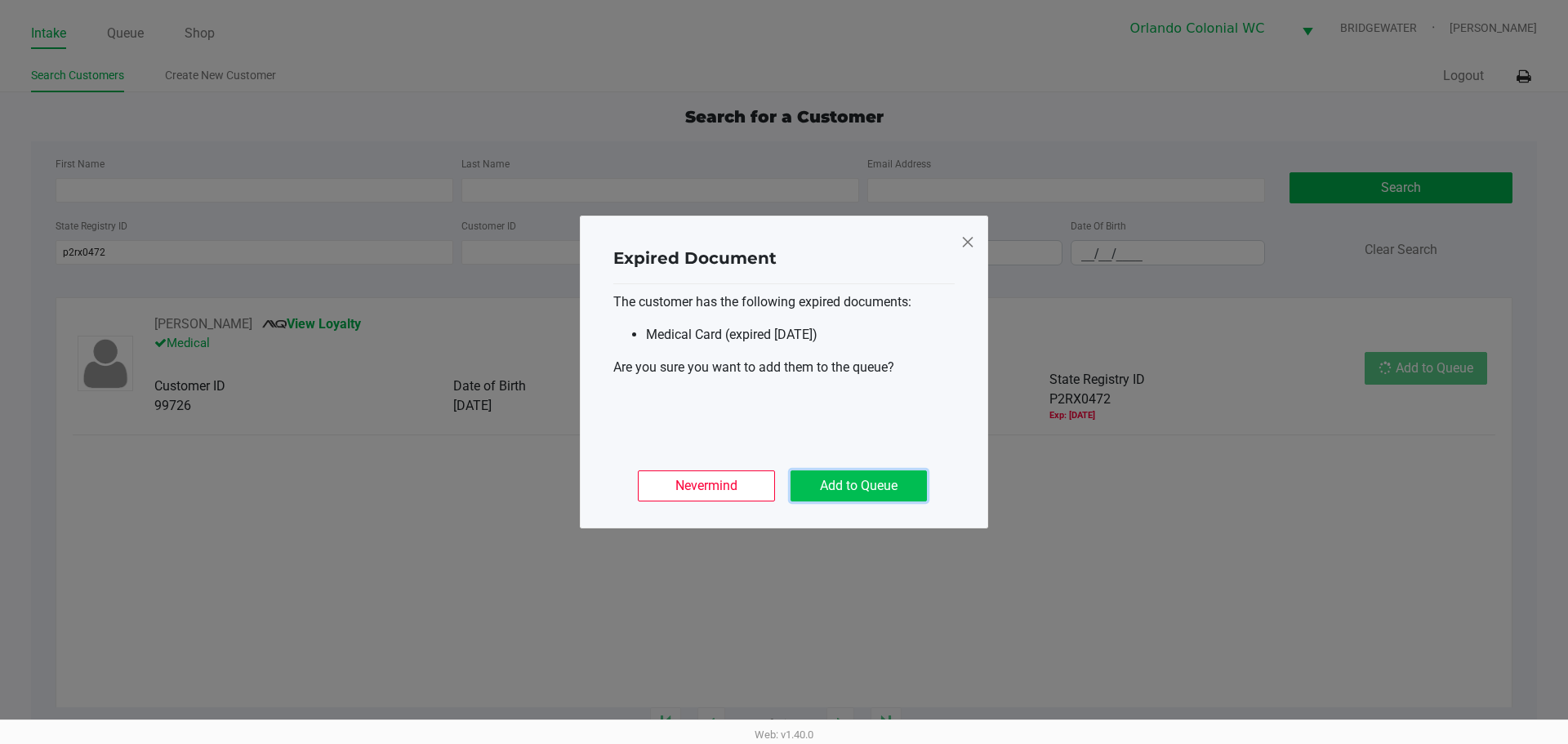
click at [888, 487] on button "Add to Queue" at bounding box center [859, 486] width 136 height 31
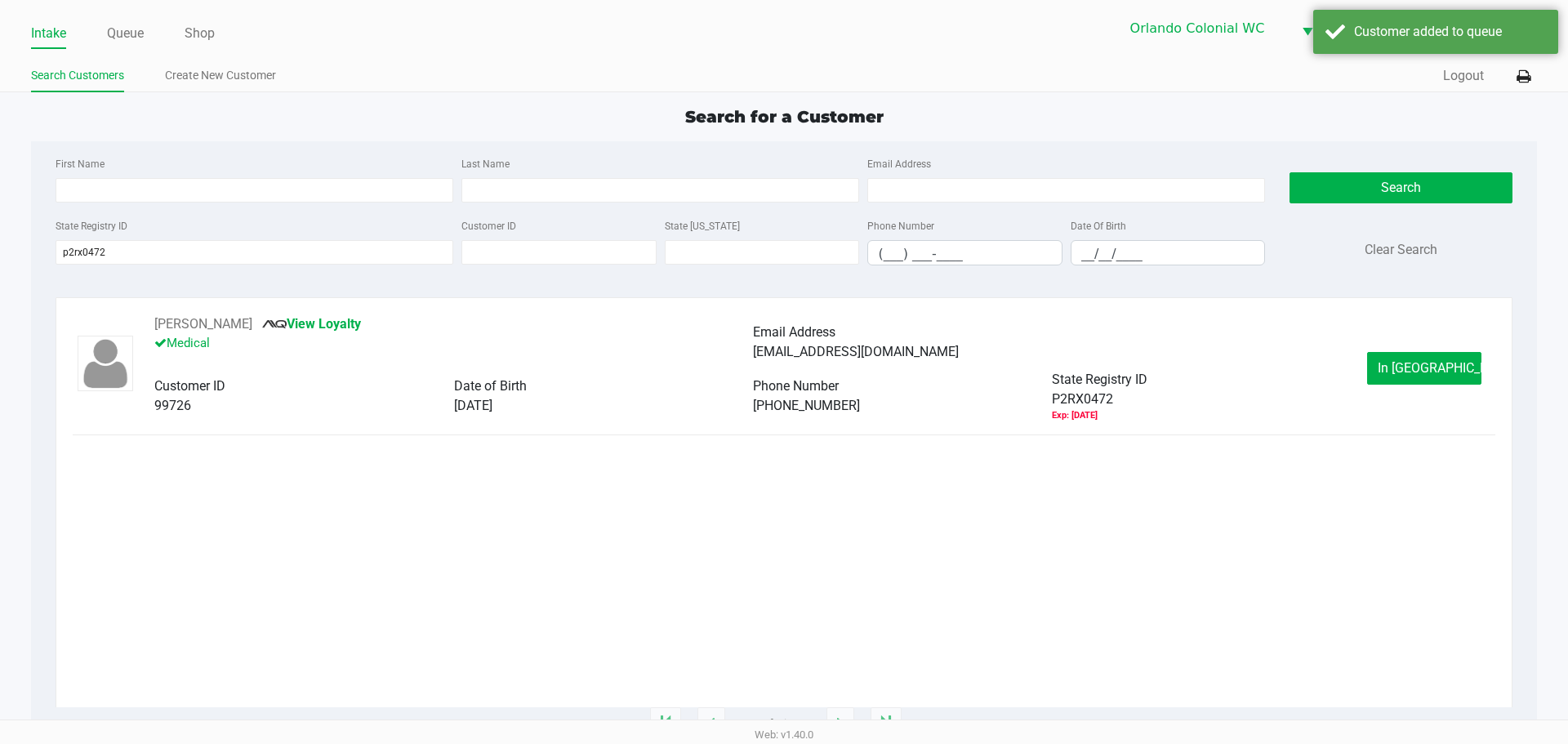
click at [1425, 389] on div "ALEEM KANJI View Loyalty Medical Email Address kanji.aleem@gmail.com Customer I…" at bounding box center [784, 368] width 1422 height 107
click at [1426, 370] on span "In Queue" at bounding box center [1446, 368] width 137 height 16
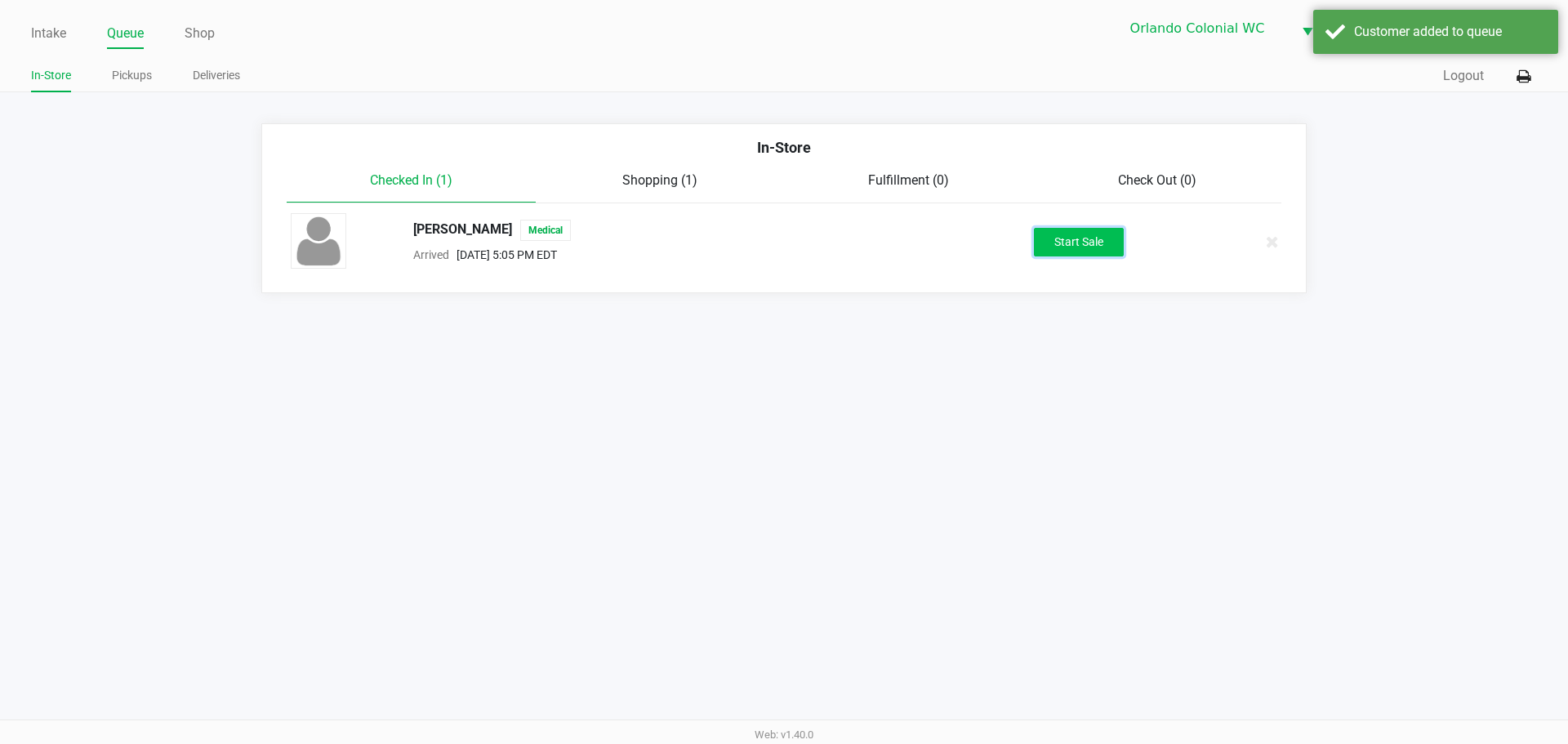
click at [1081, 245] on button "Start Sale" at bounding box center [1079, 242] width 90 height 29
click at [1081, 247] on div "Start Sale" at bounding box center [1079, 242] width 90 height 29
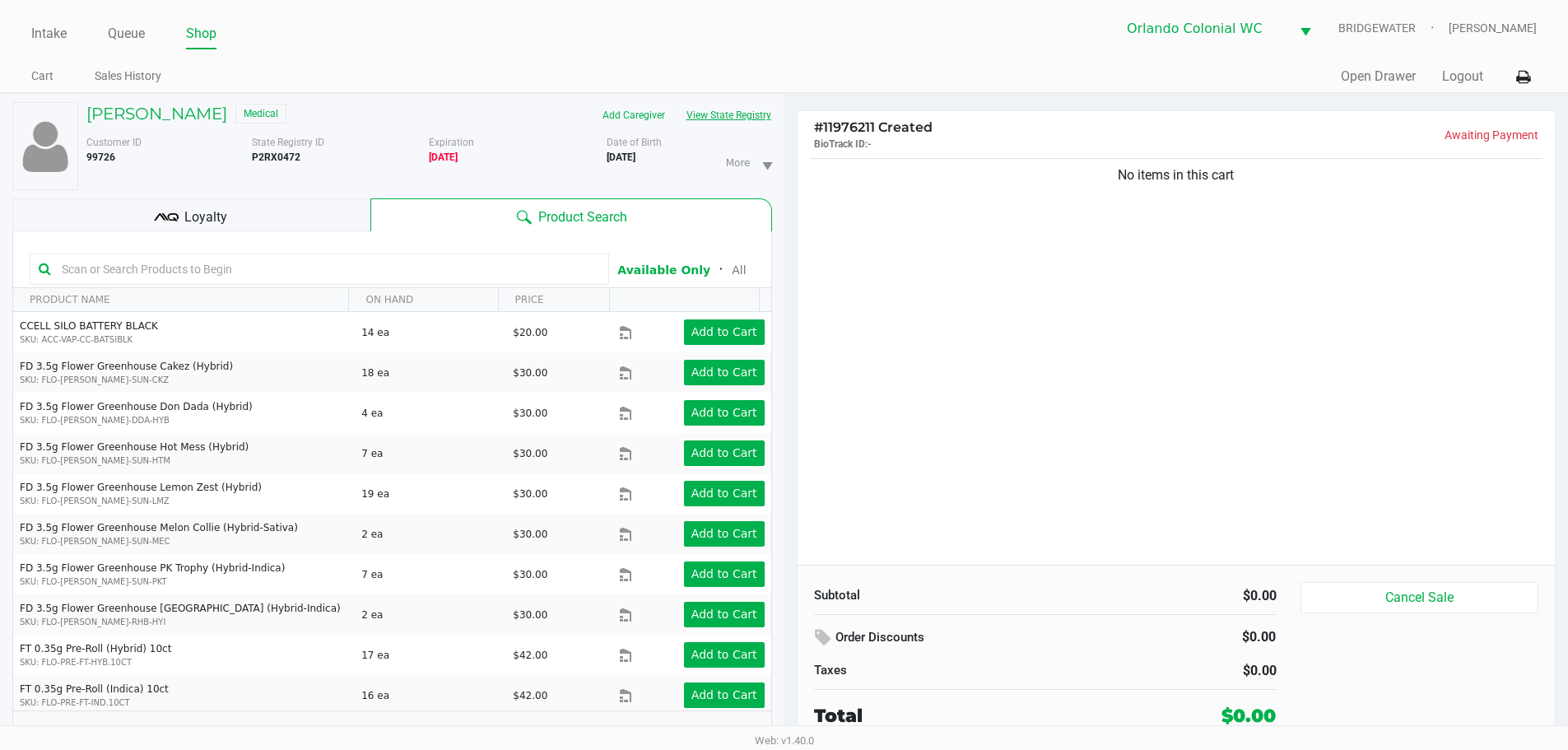
click at [755, 124] on button "View State Registry" at bounding box center [724, 115] width 96 height 26
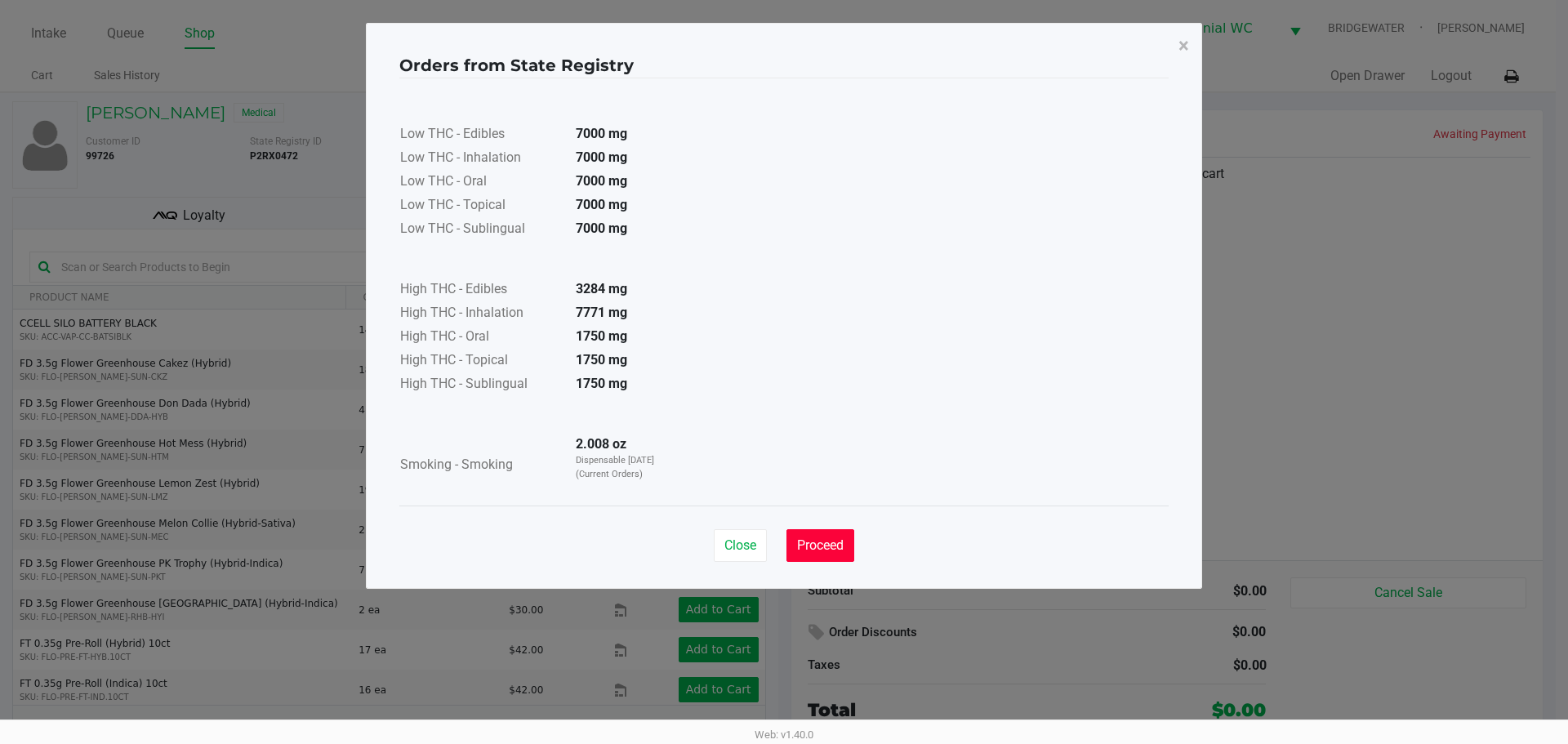
click at [823, 534] on button "Proceed" at bounding box center [820, 545] width 68 height 32
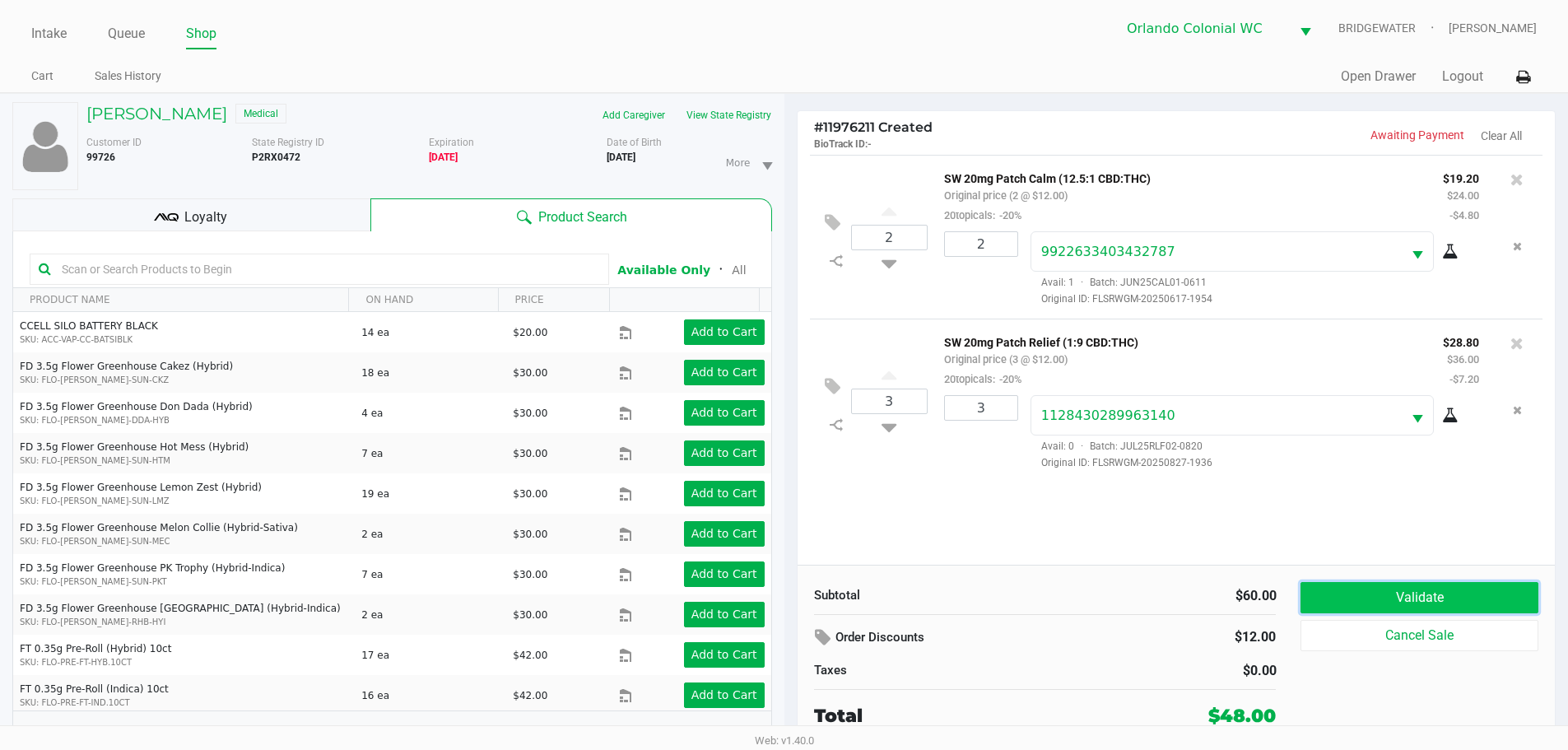
click at [1369, 599] on button "Validate" at bounding box center [1418, 598] width 237 height 32
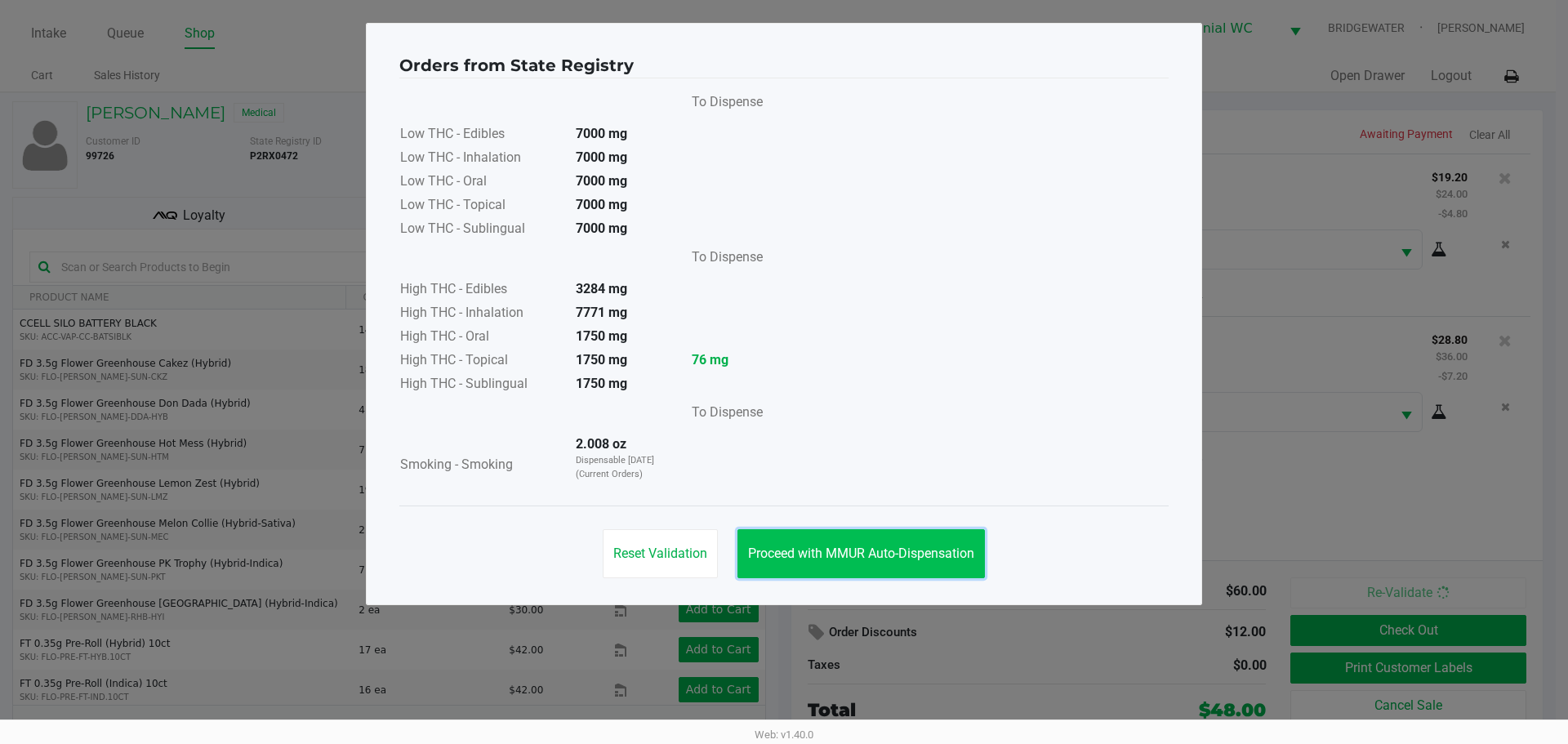
drag, startPoint x: 932, startPoint y: 556, endPoint x: 965, endPoint y: 555, distance: 33.0
click at [935, 556] on span "Proceed with MMUR Auto-Dispensation" at bounding box center [860, 554] width 226 height 16
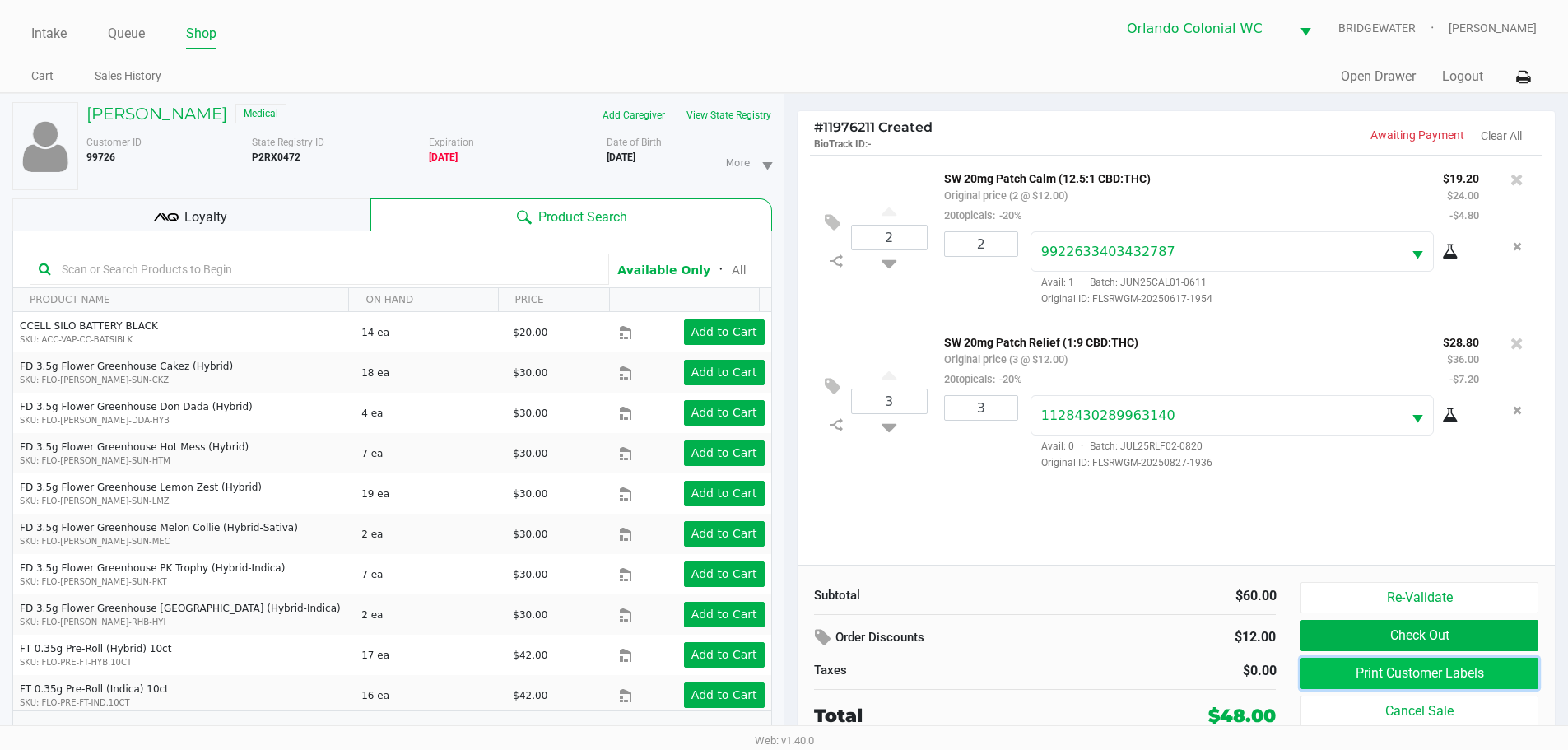
click at [1456, 688] on button "Print Customer Labels" at bounding box center [1418, 673] width 237 height 32
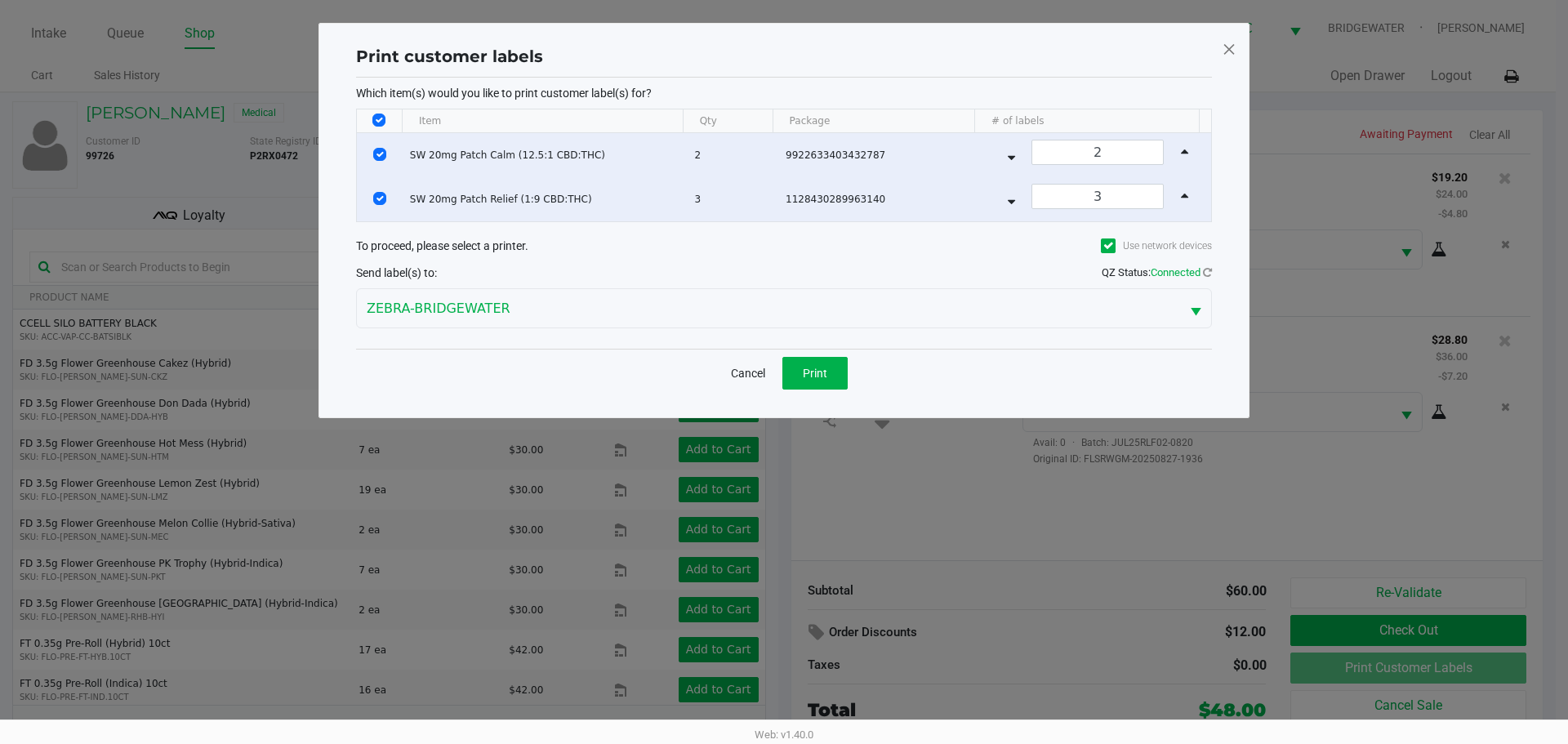
click at [819, 372] on span "Print" at bounding box center [815, 373] width 24 height 13
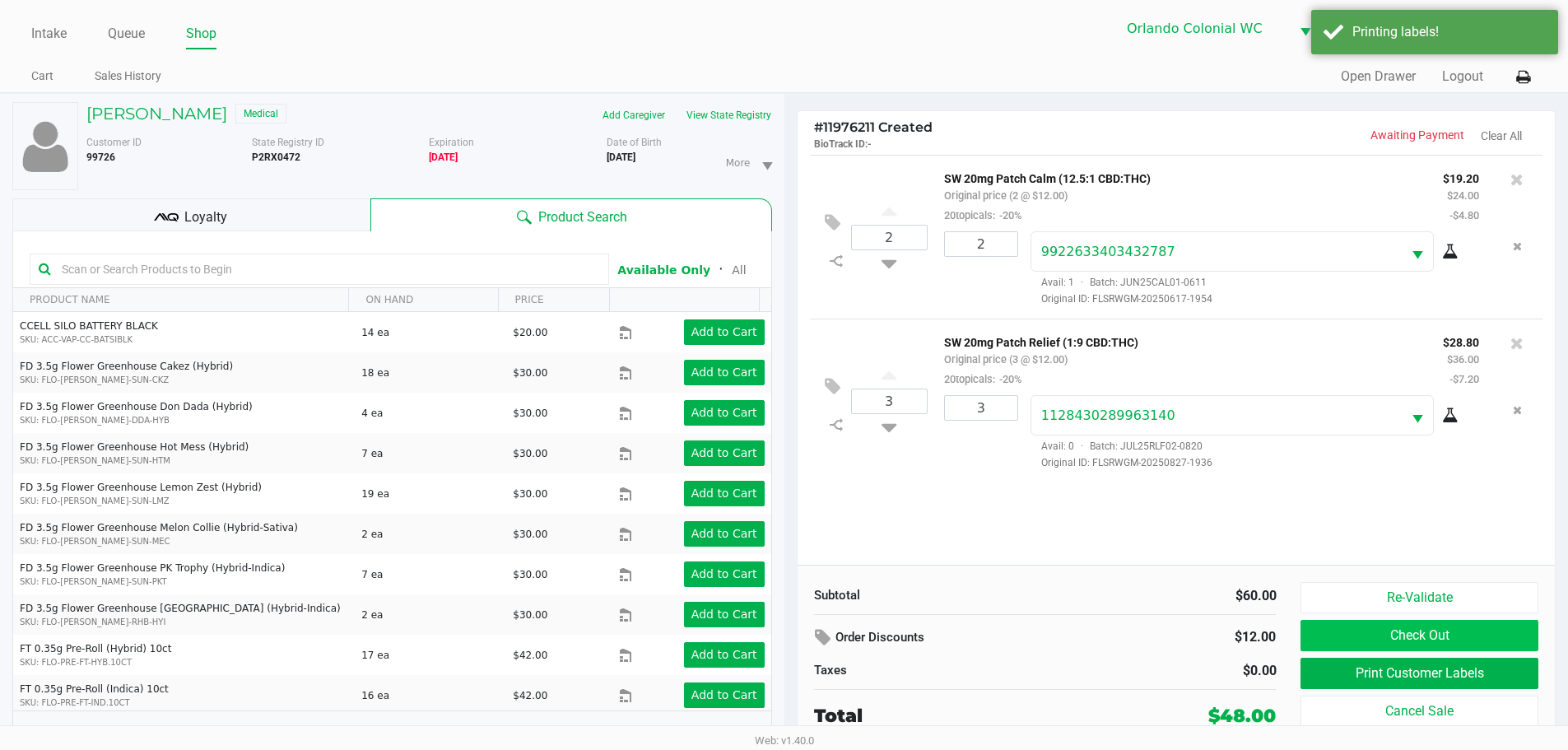
click at [1403, 651] on button "Check Out" at bounding box center [1418, 636] width 237 height 32
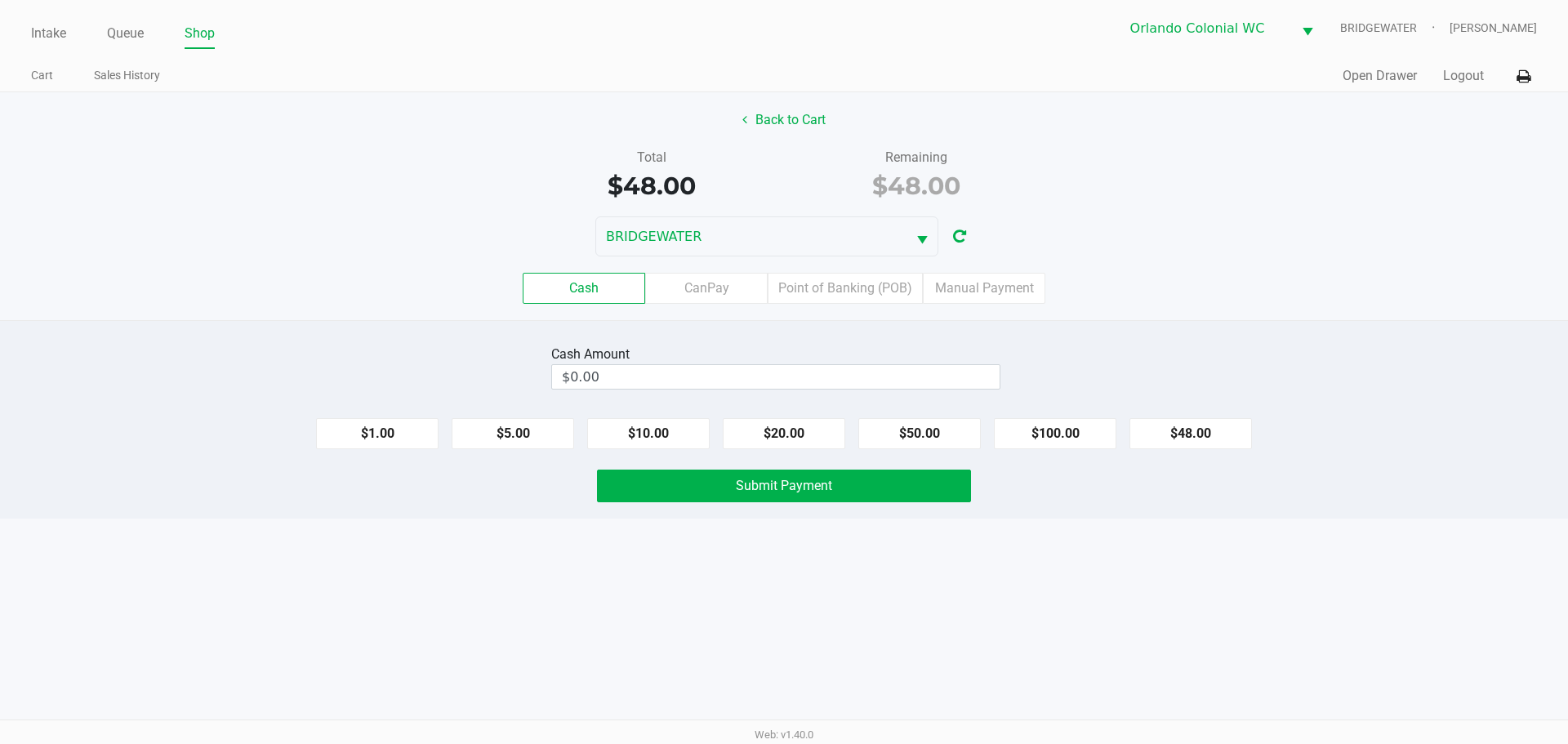
click at [927, 448] on button "$50.00" at bounding box center [920, 434] width 122 height 31
type input "$50.00"
click at [920, 470] on button "Submit Payment" at bounding box center [784, 486] width 374 height 32
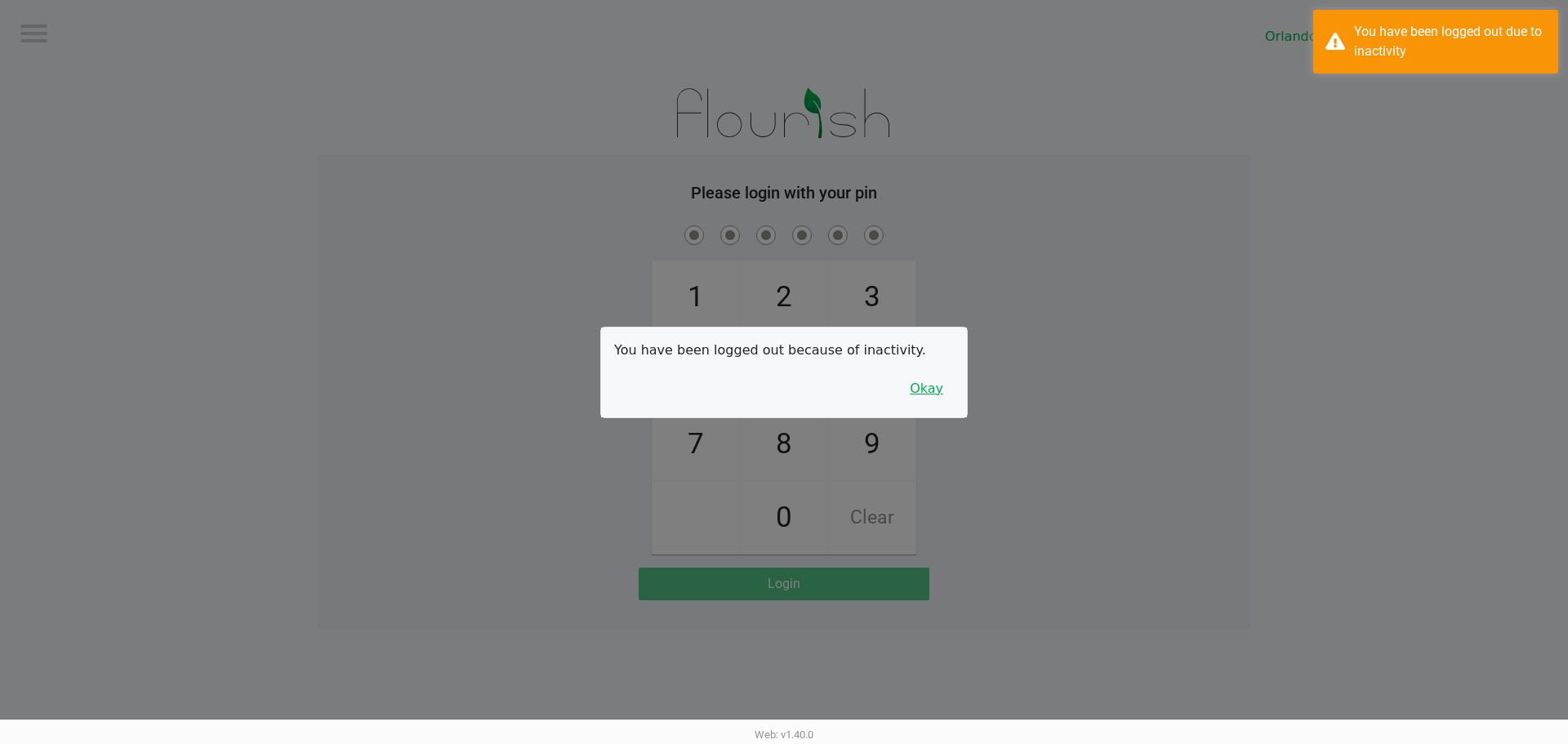
click at [905, 387] on button "Okay" at bounding box center [926, 389] width 55 height 31
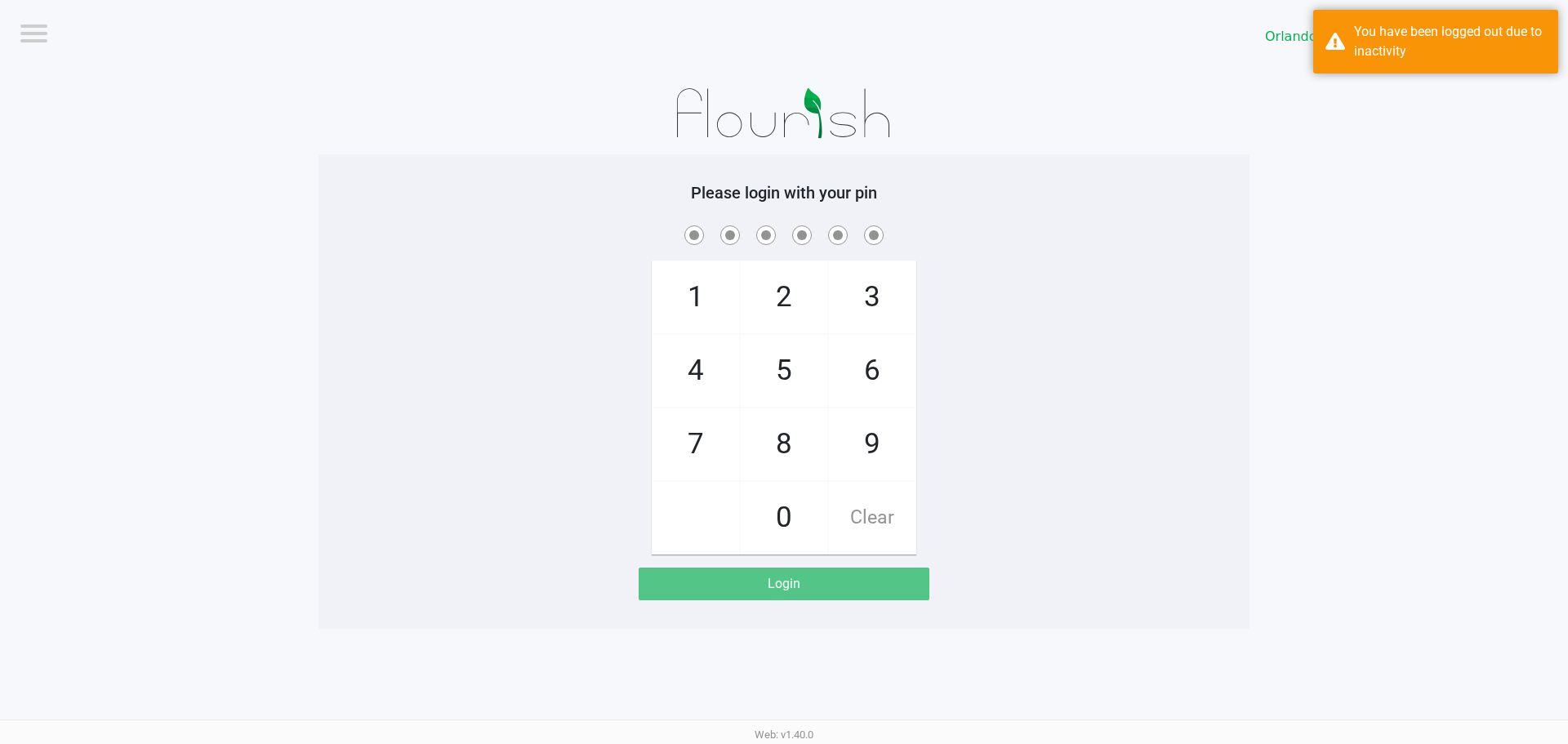
click at [1140, 214] on div "Please login with your pin 1 4 7 2 5 8 0 3 6 9 Clear Login" at bounding box center [784, 391] width 931 height 417
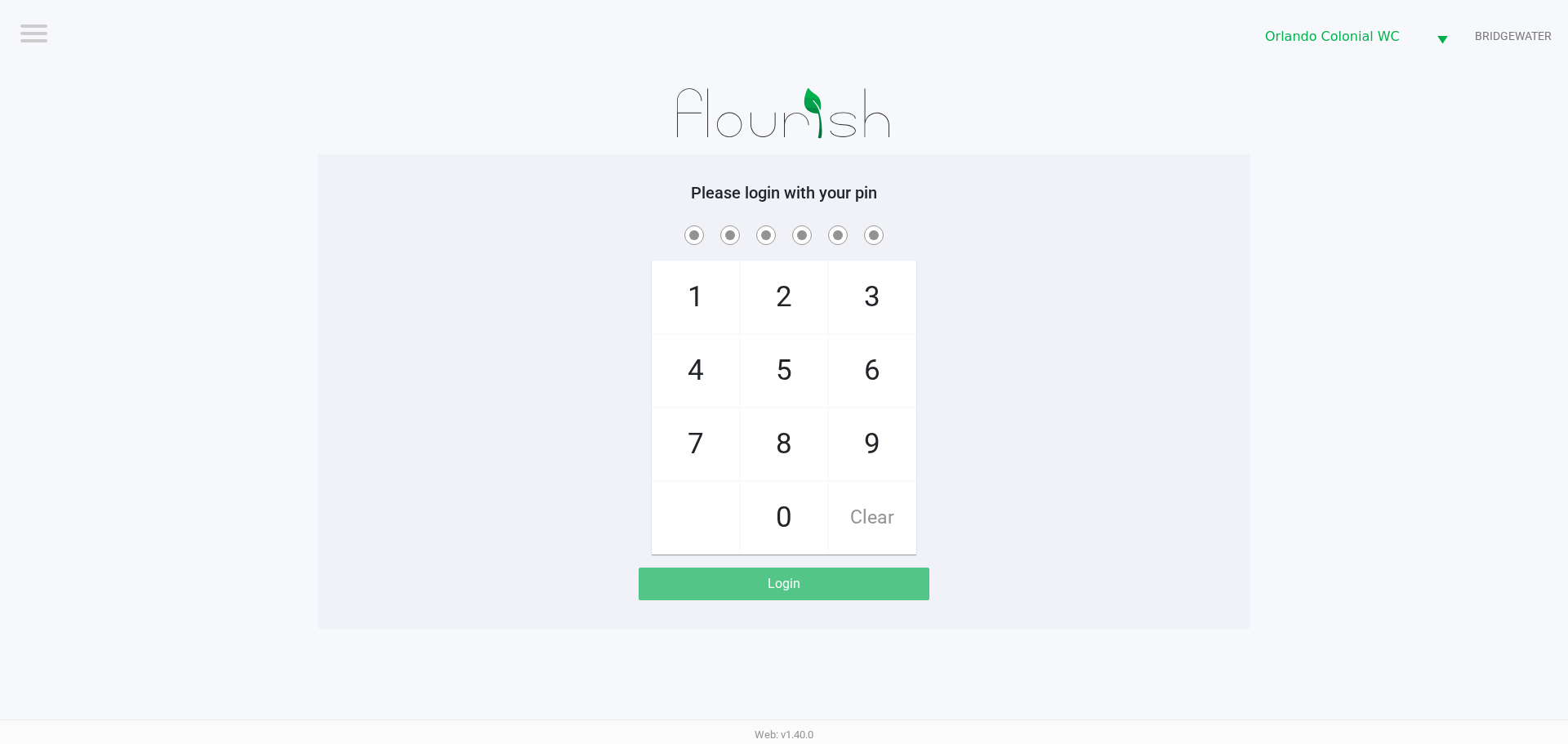
click at [796, 433] on span "8" at bounding box center [784, 444] width 86 height 72
checkbox input "true"
click at [716, 436] on span "7" at bounding box center [695, 444] width 86 height 72
checkbox input "true"
click at [791, 508] on span "0" at bounding box center [784, 518] width 86 height 72
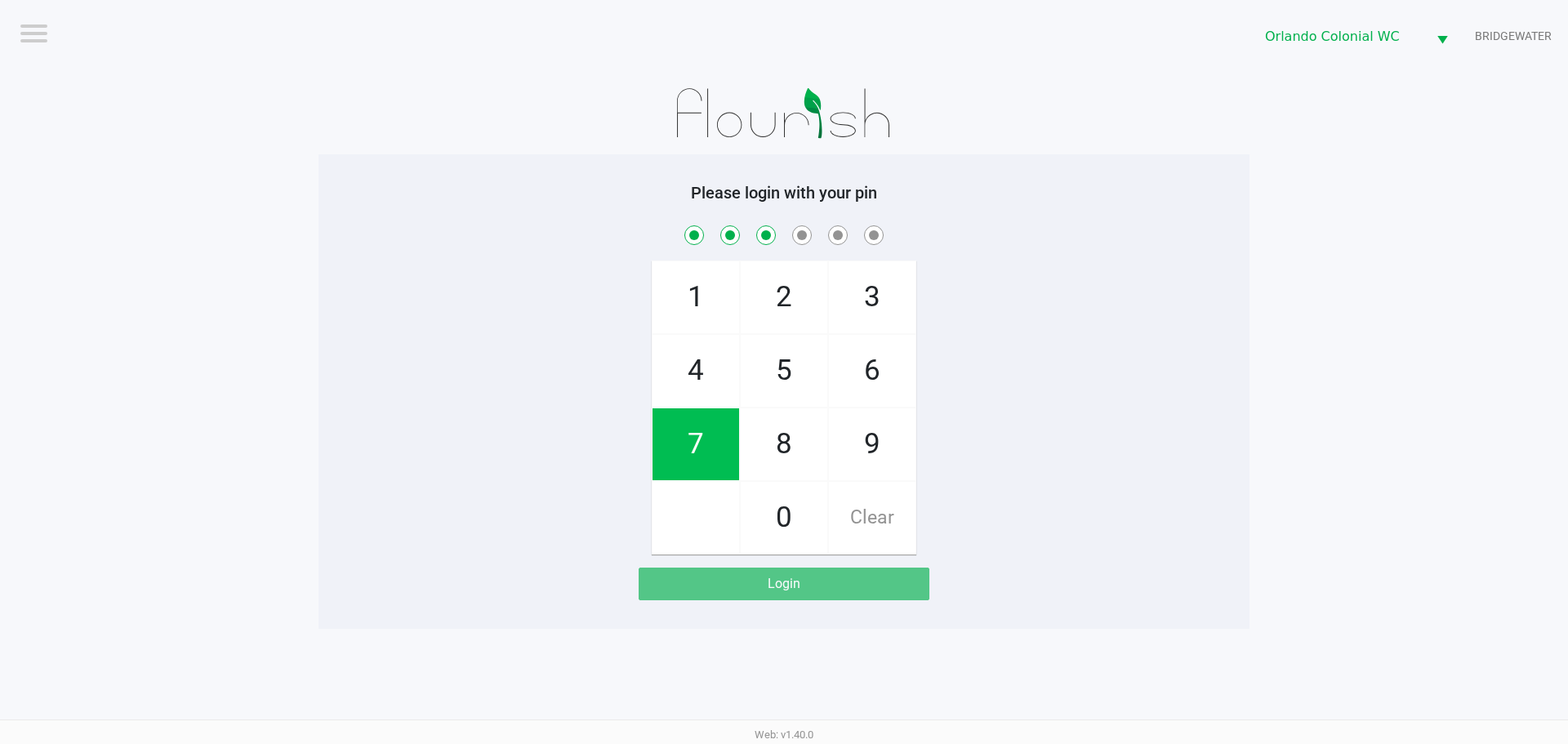
checkbox input "true"
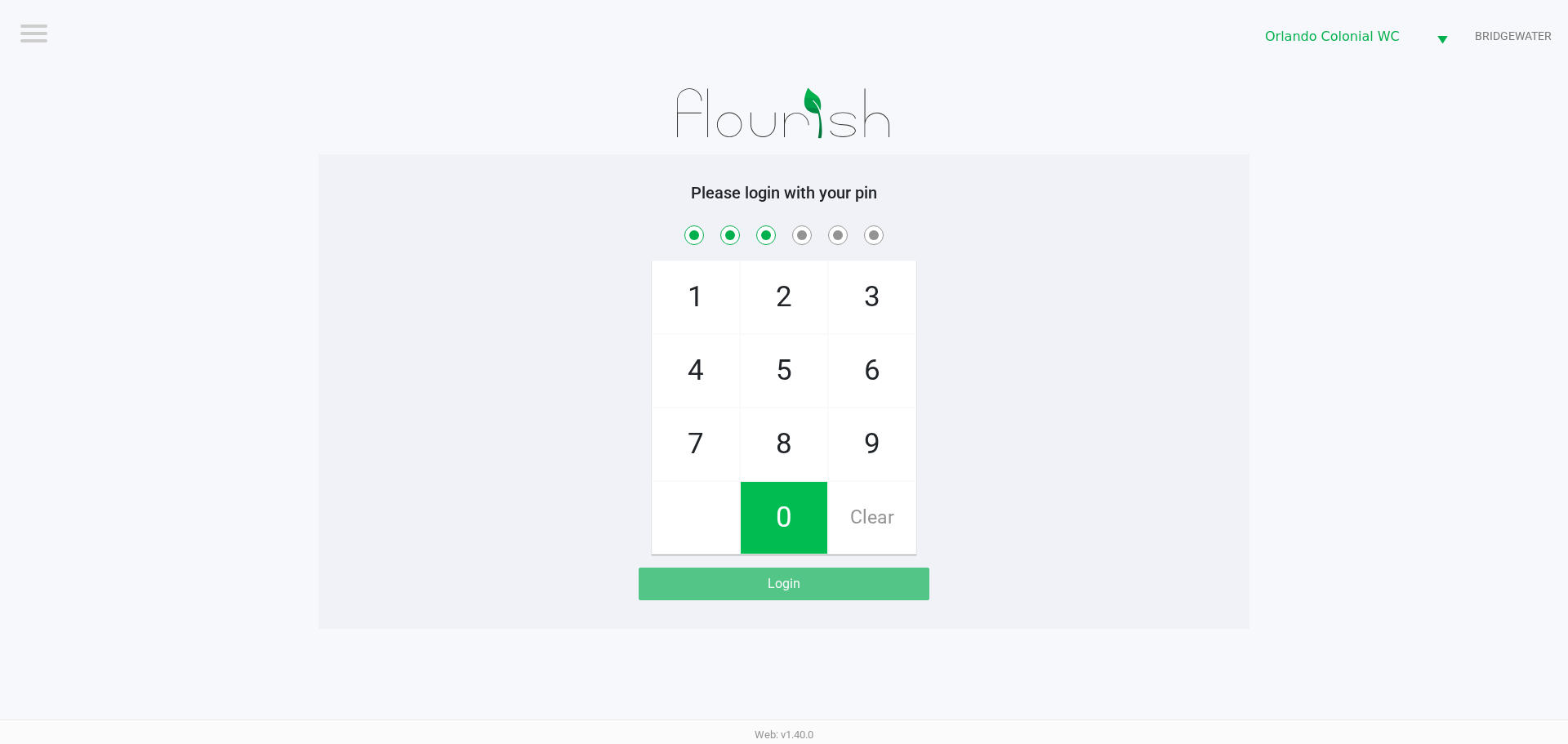
click at [728, 387] on span "4" at bounding box center [695, 370] width 86 height 72
checkbox input "true"
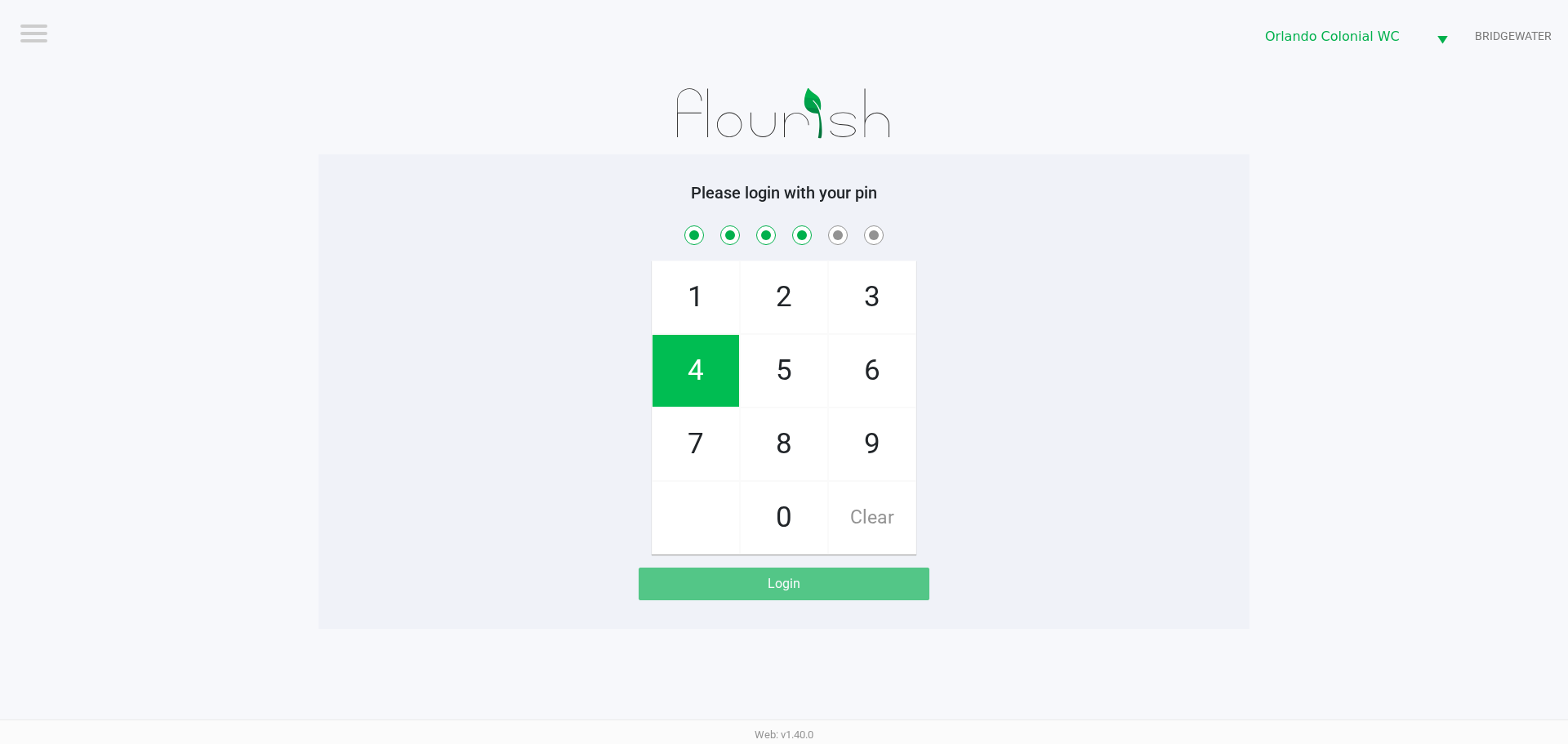
click at [715, 470] on span "7" at bounding box center [695, 444] width 86 height 72
checkbox input "true"
click at [712, 318] on span "1" at bounding box center [695, 297] width 86 height 72
checkbox input "true"
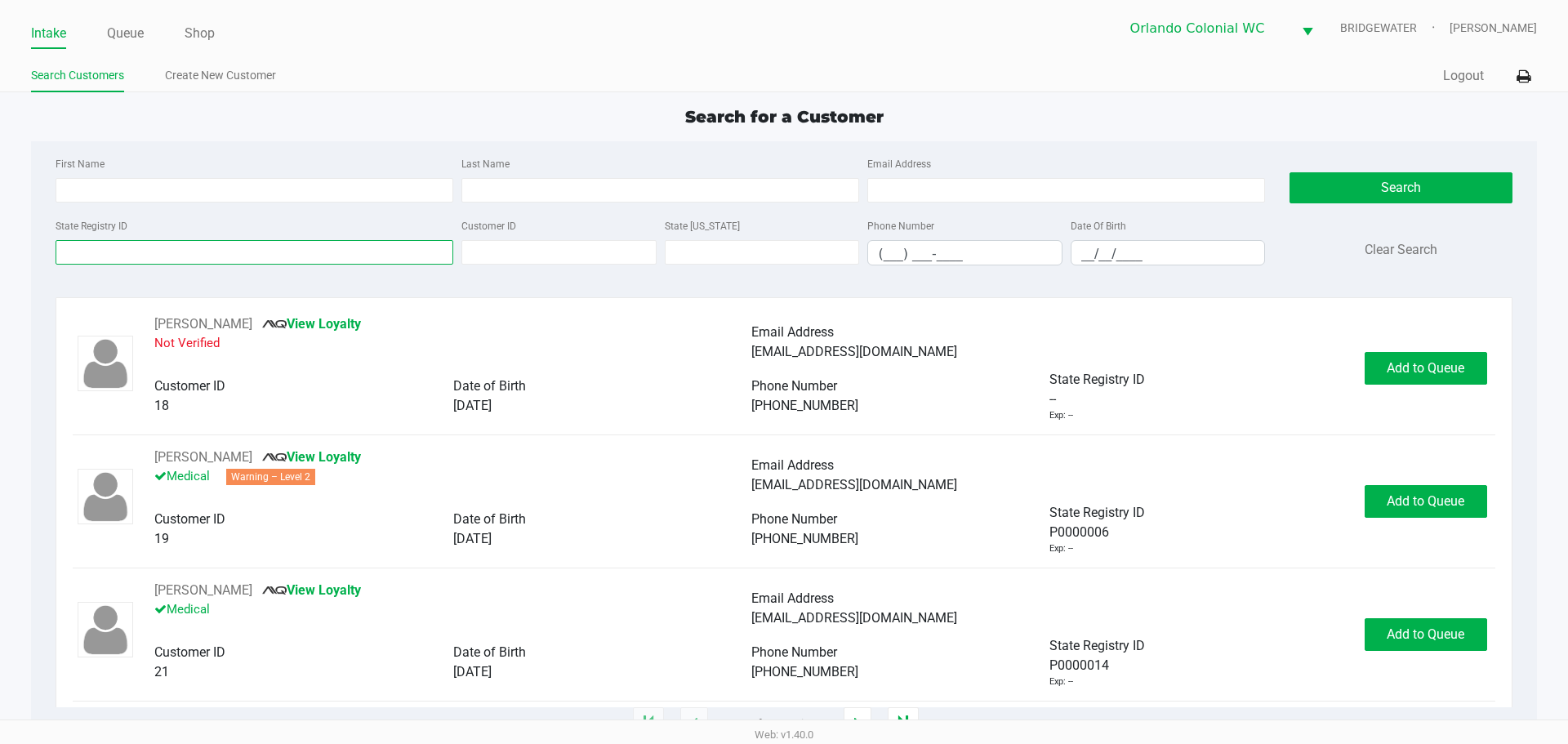
click at [186, 246] on input "State Registry ID" at bounding box center [254, 252] width 397 height 24
click at [128, 30] on link "Queue" at bounding box center [125, 33] width 37 height 23
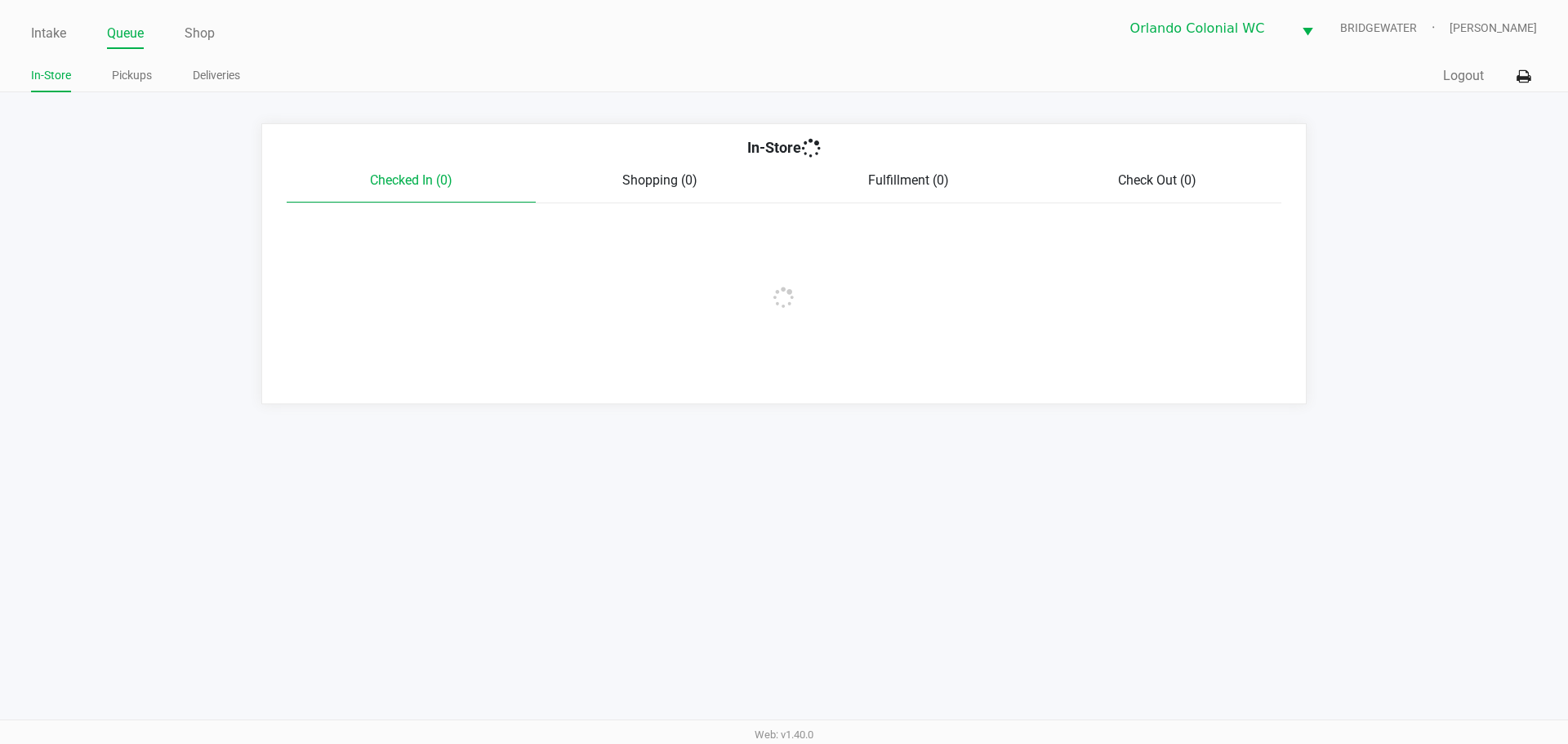
click at [170, 84] on ul "In-Store Pickups Deliveries" at bounding box center [408, 78] width 753 height 28
click at [129, 80] on link "Pickups" at bounding box center [132, 75] width 40 height 20
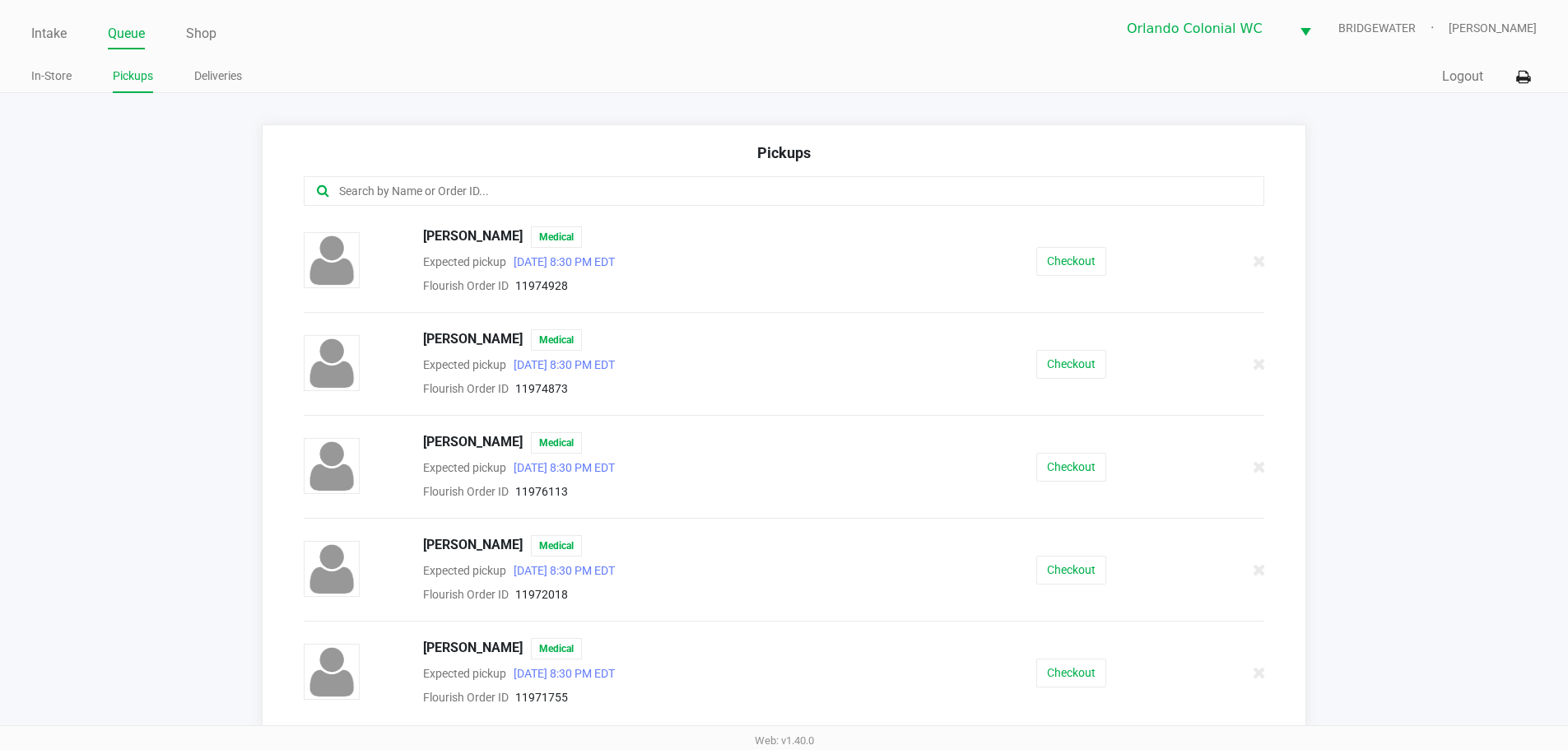
click at [602, 184] on input "text" at bounding box center [757, 192] width 841 height 19
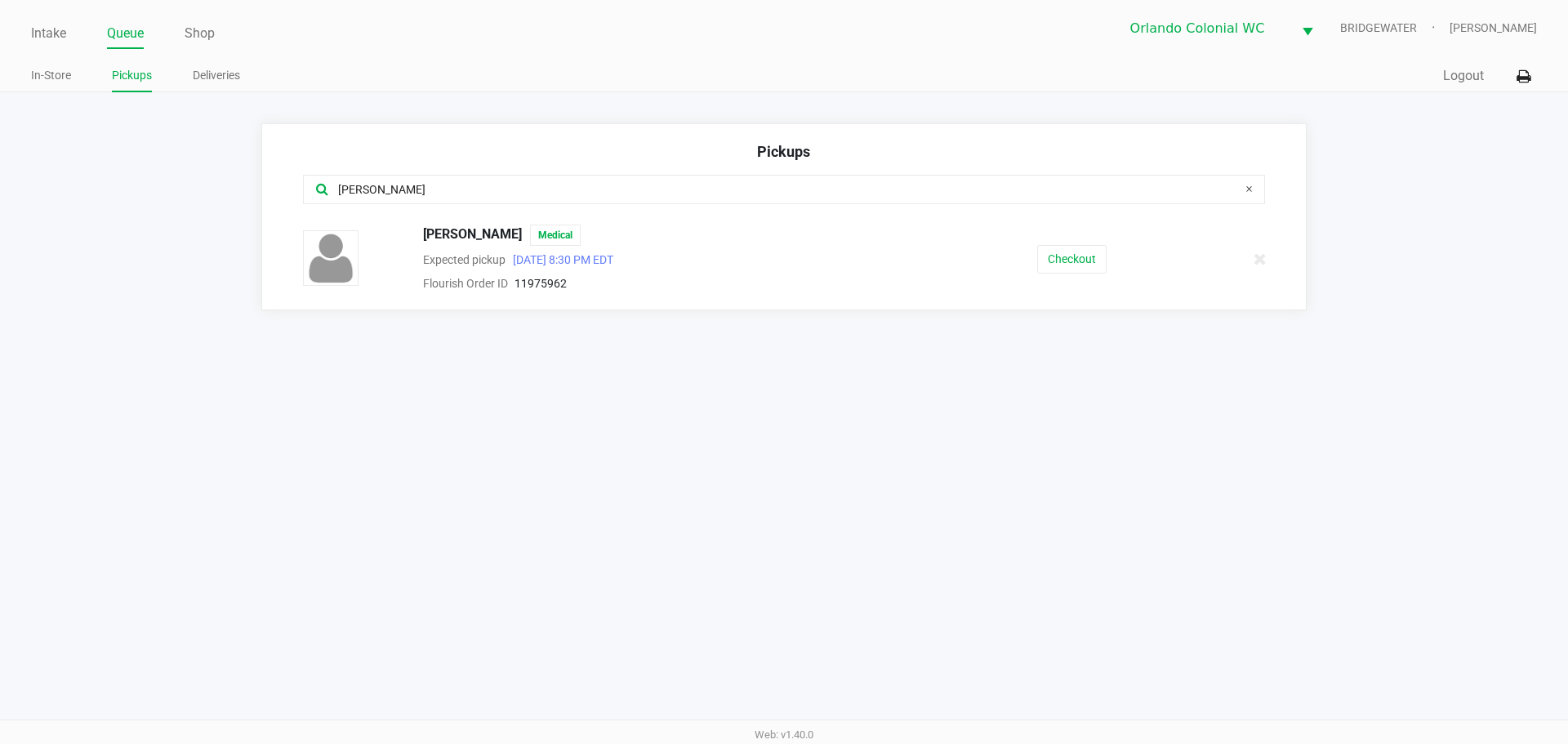
type input "ayers"
click at [1091, 268] on button "Checkout" at bounding box center [1071, 258] width 69 height 29
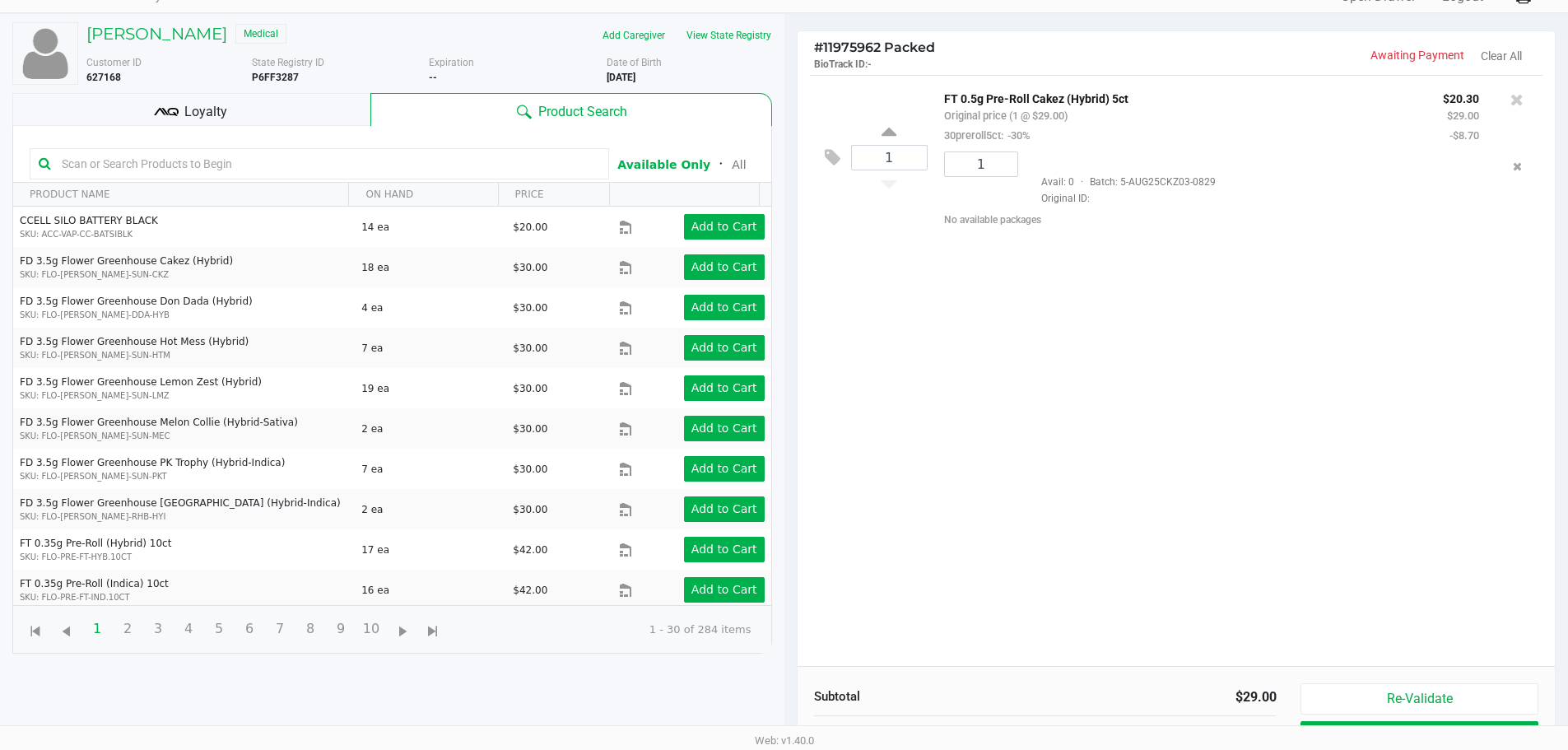
scroll to position [178, 0]
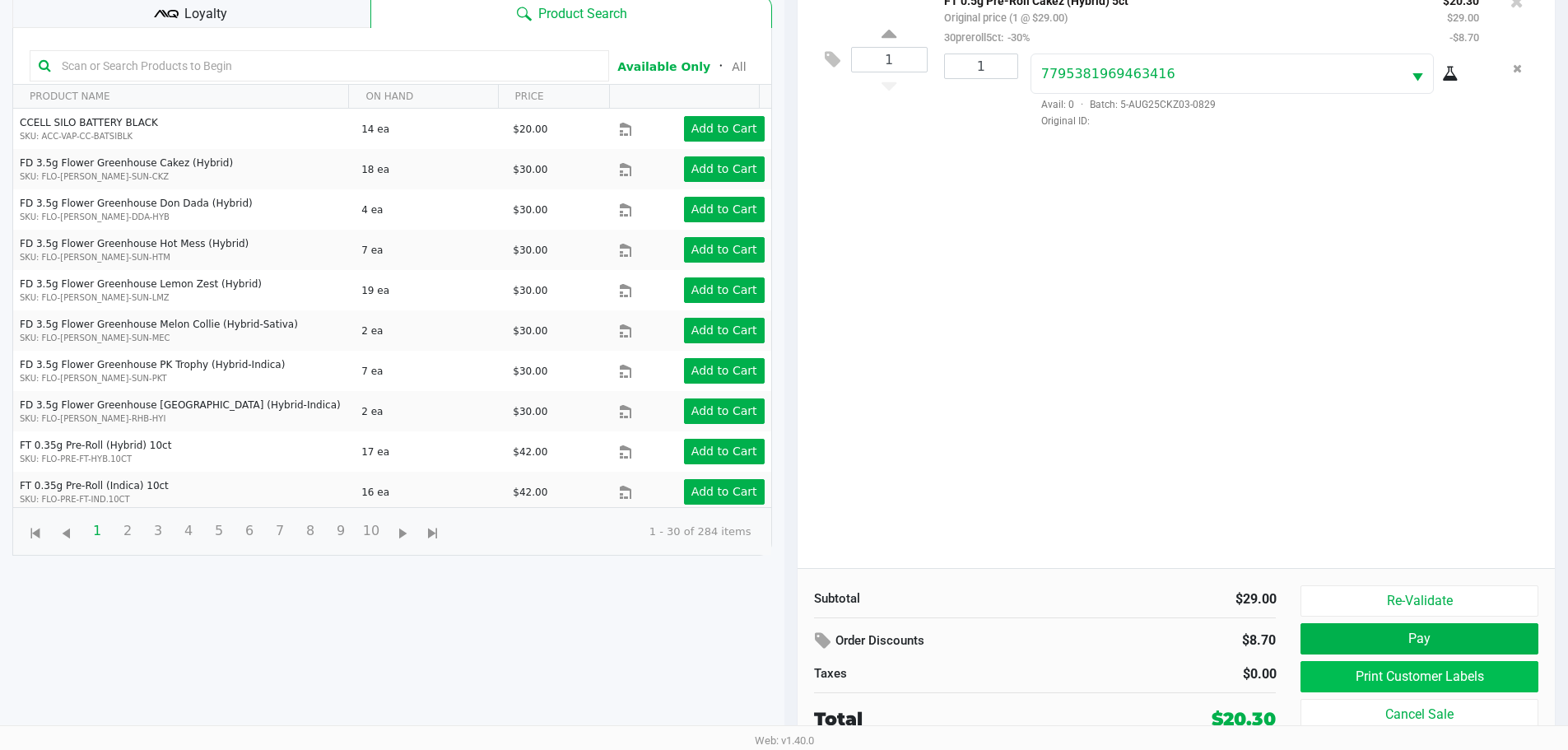
click at [1400, 680] on button "Print Customer Labels" at bounding box center [1418, 677] width 237 height 32
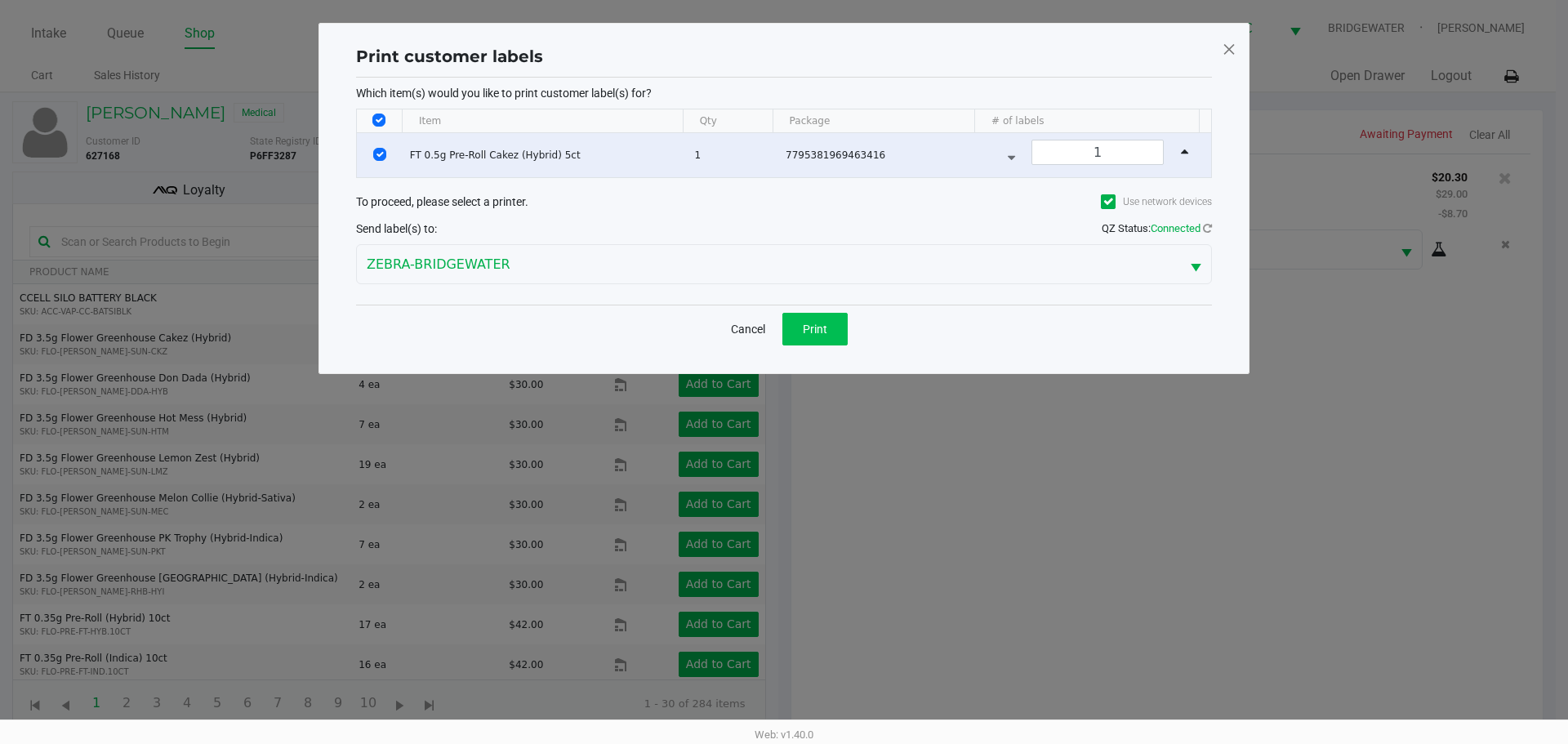
click at [832, 330] on button "Print" at bounding box center [815, 328] width 66 height 32
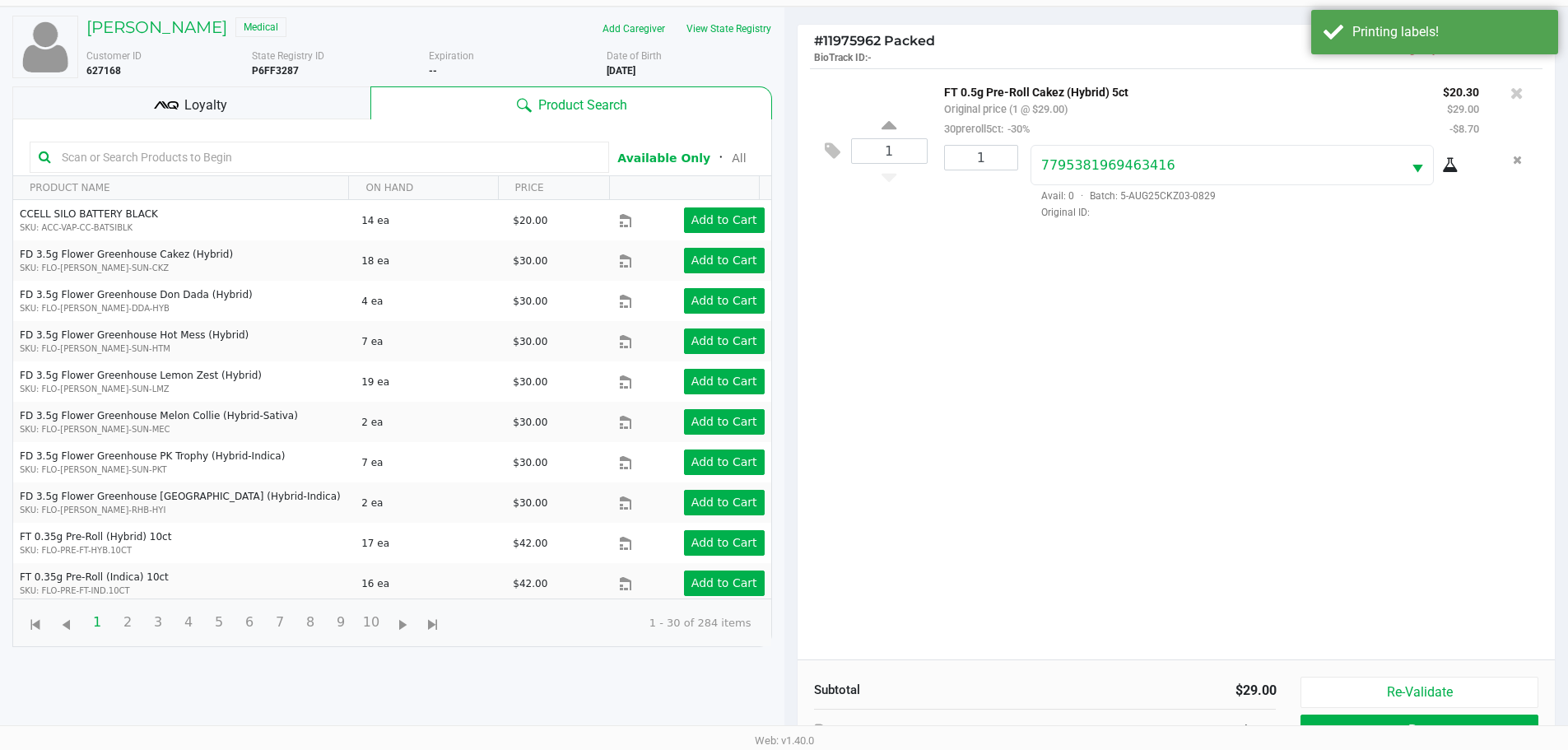
scroll to position [178, 0]
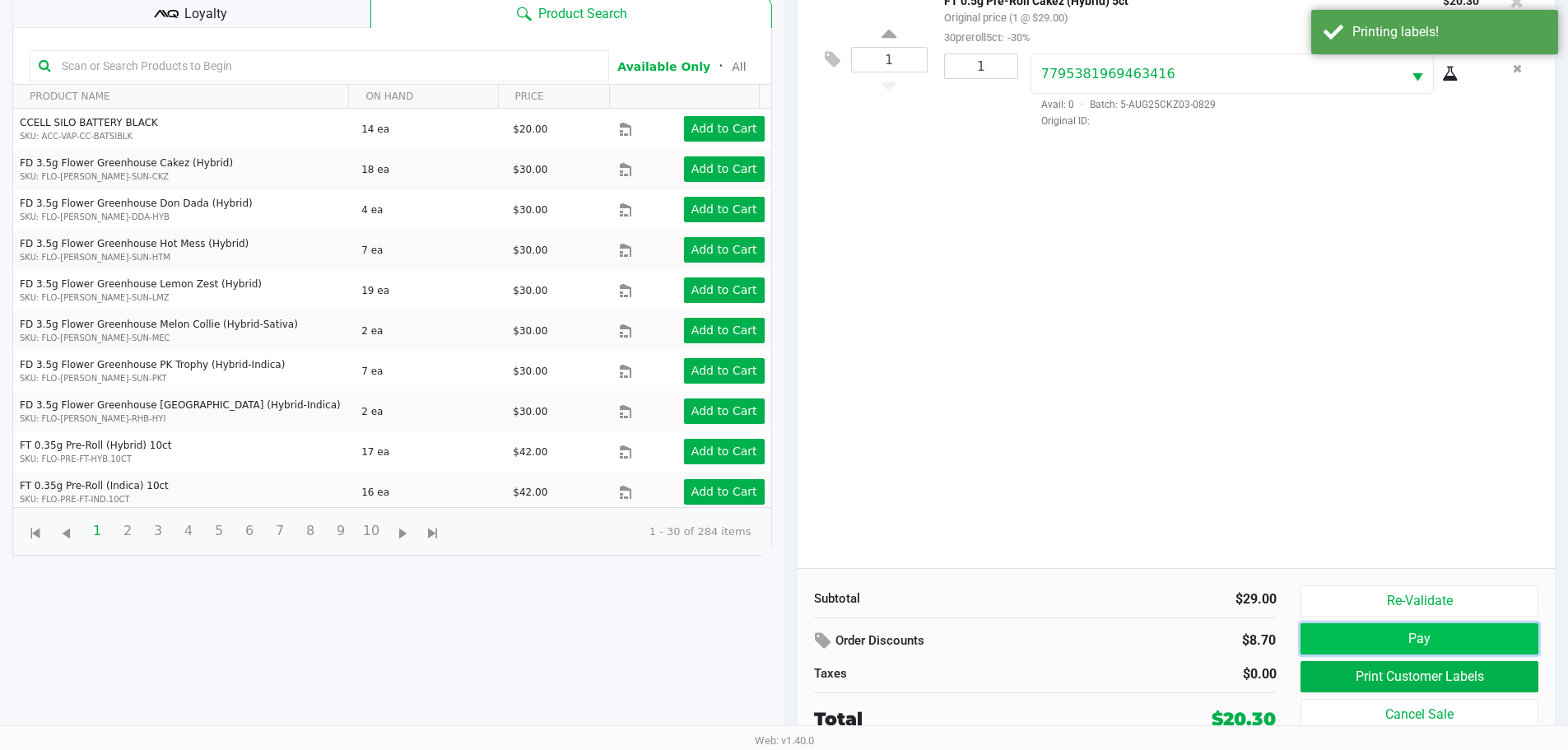
click at [1428, 631] on button "Pay" at bounding box center [1418, 639] width 237 height 32
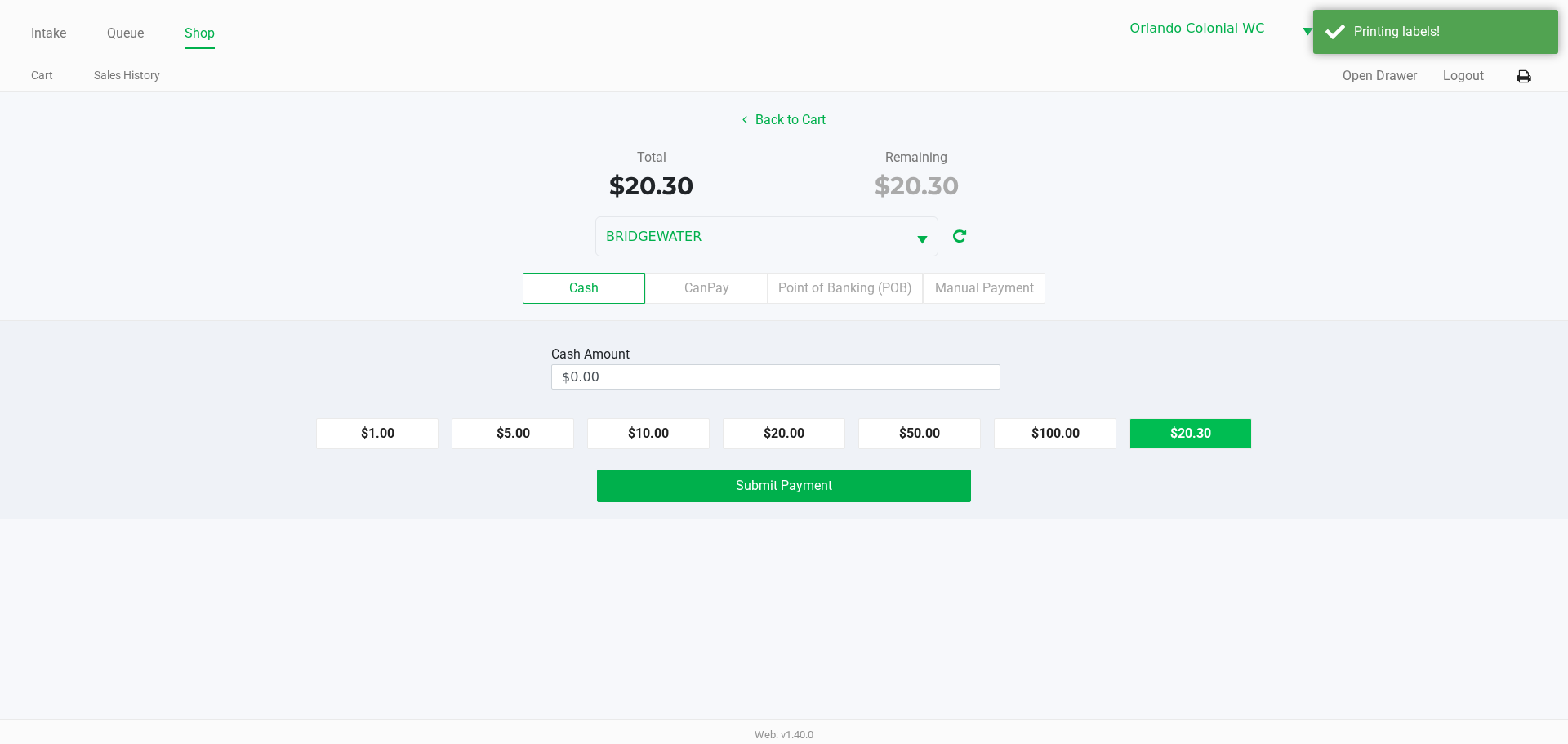
click at [1210, 431] on button "$20.30" at bounding box center [1191, 434] width 122 height 31
type input "$20.30"
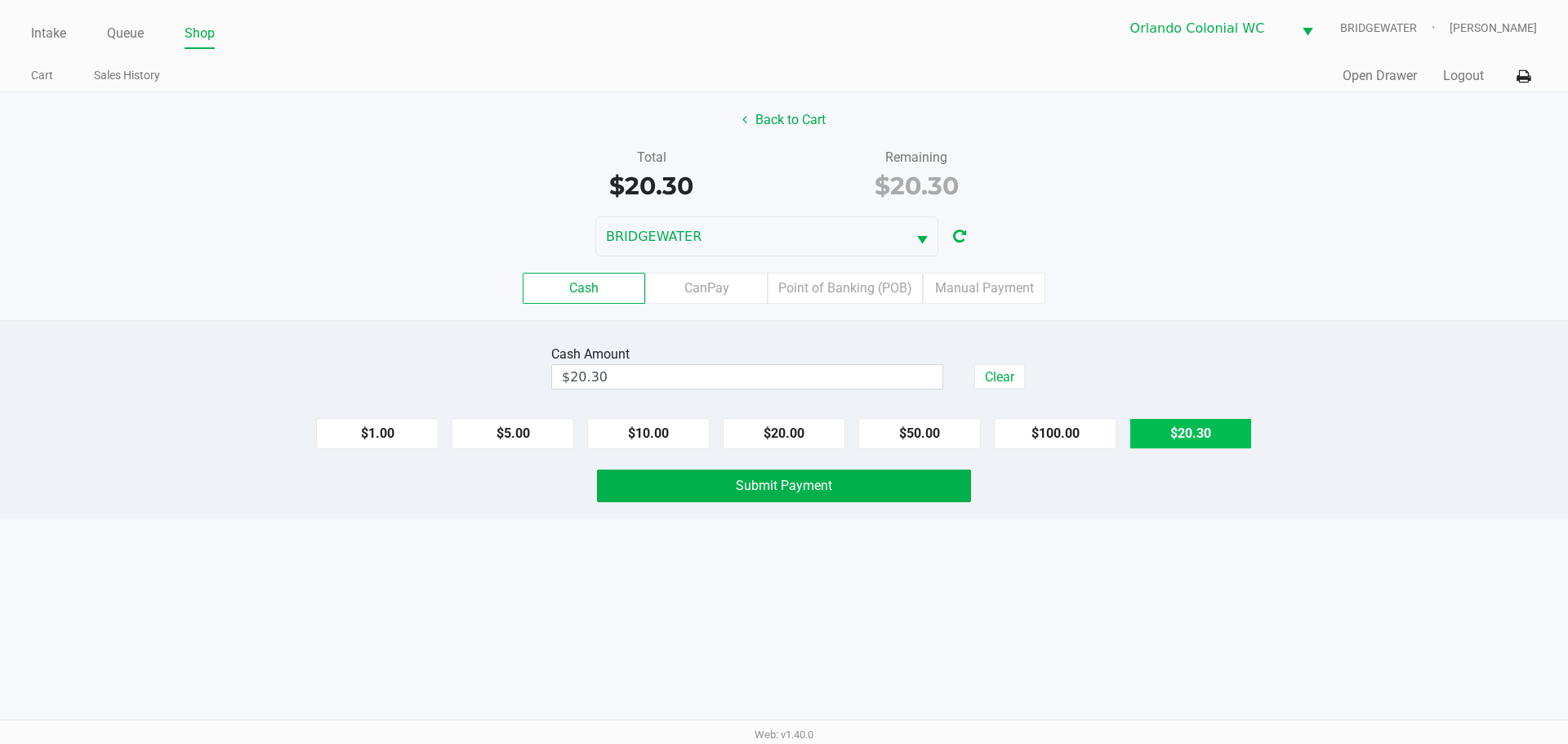
click at [917, 490] on button "Submit Payment" at bounding box center [784, 486] width 374 height 32
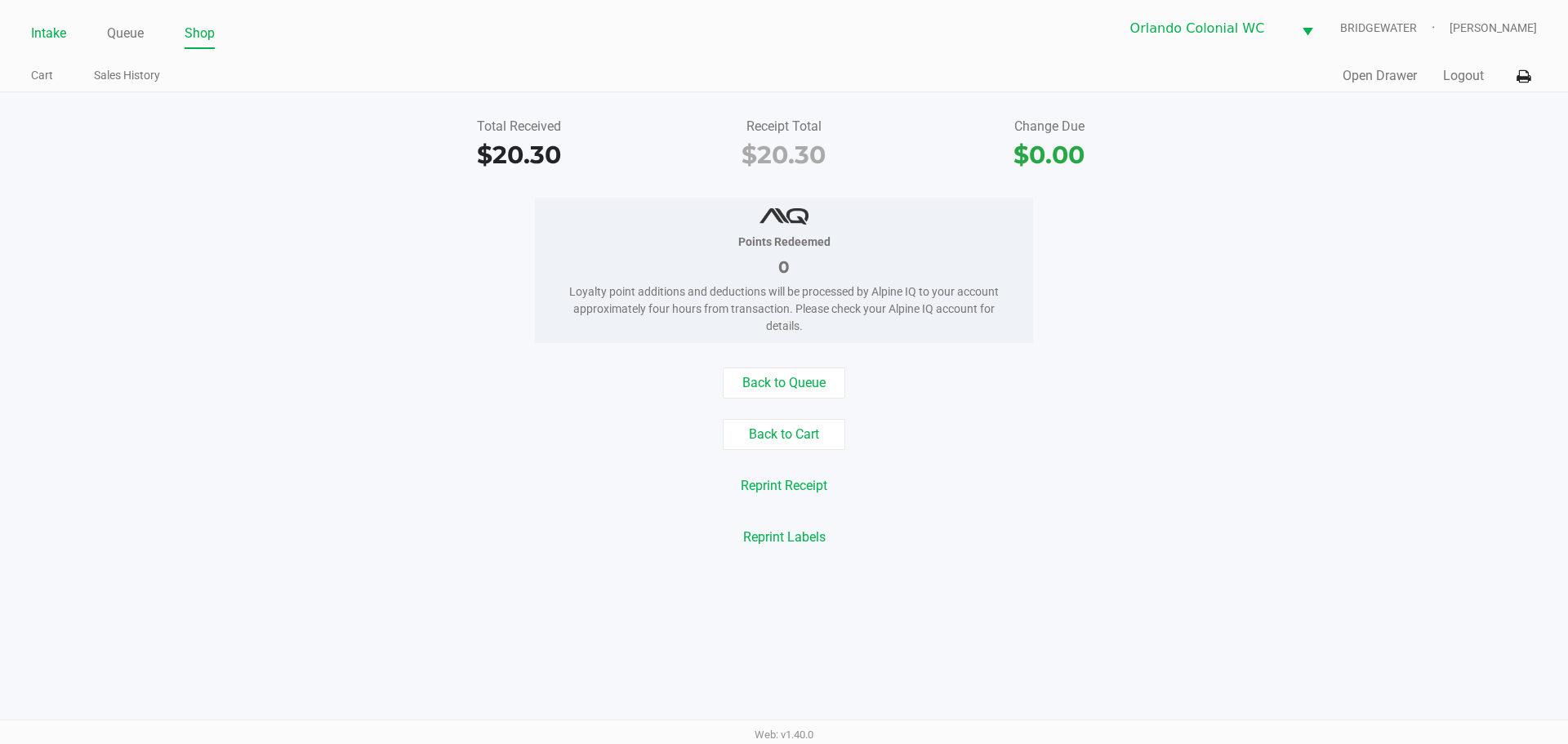
click at [36, 32] on link "Intake" at bounding box center [49, 33] width 35 height 23
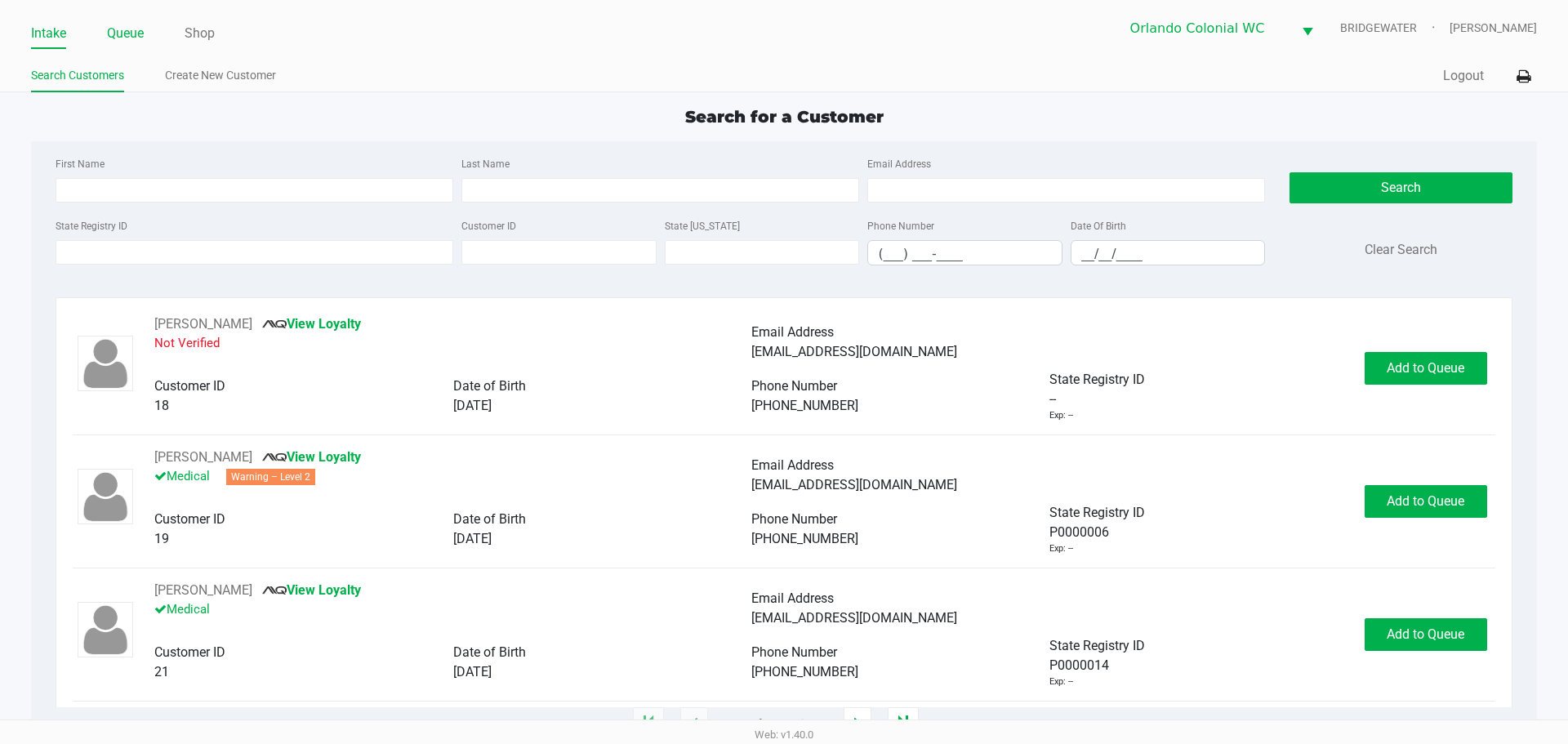
click at [113, 33] on link "Queue" at bounding box center [125, 33] width 37 height 23
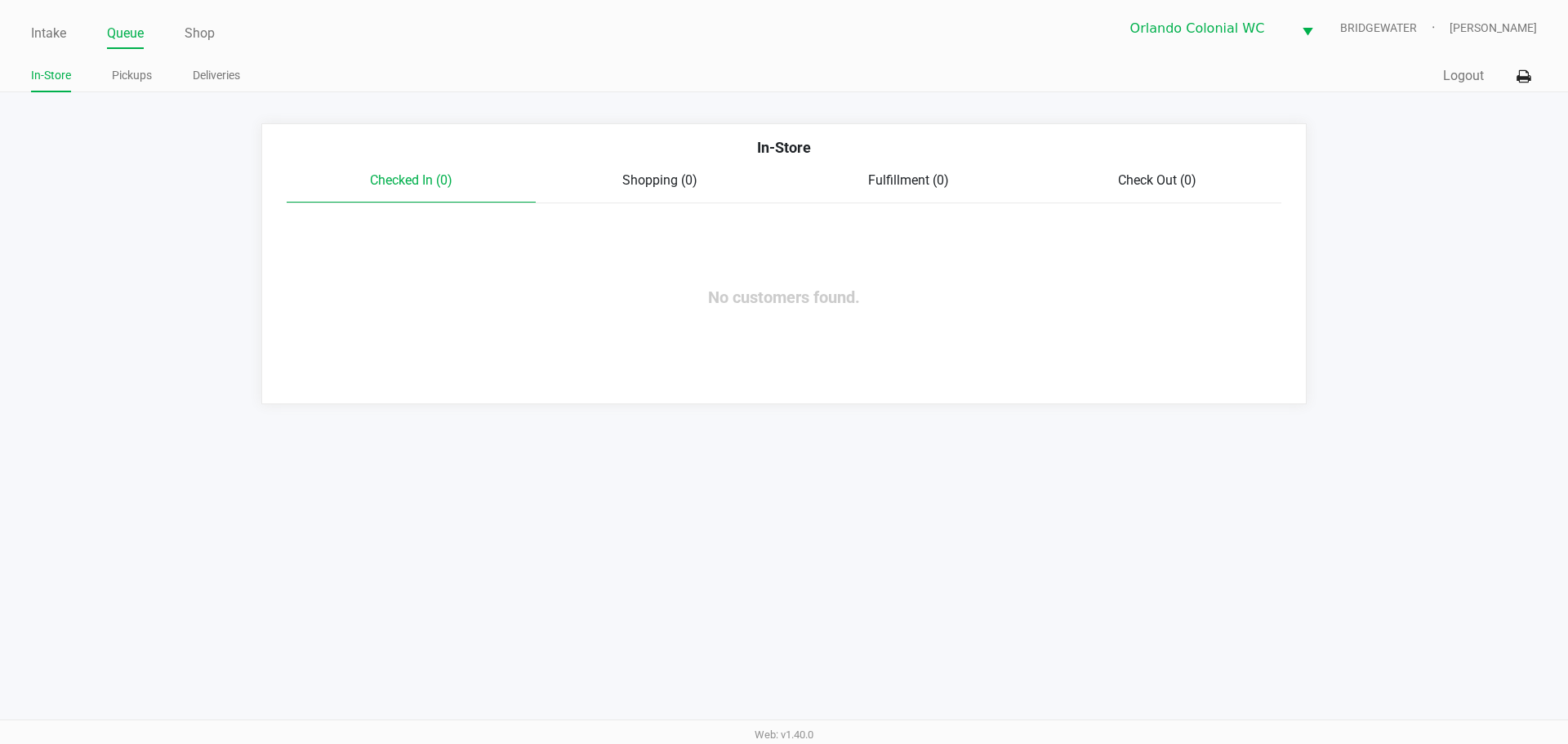
click at [120, 80] on link "Pickups" at bounding box center [132, 75] width 40 height 20
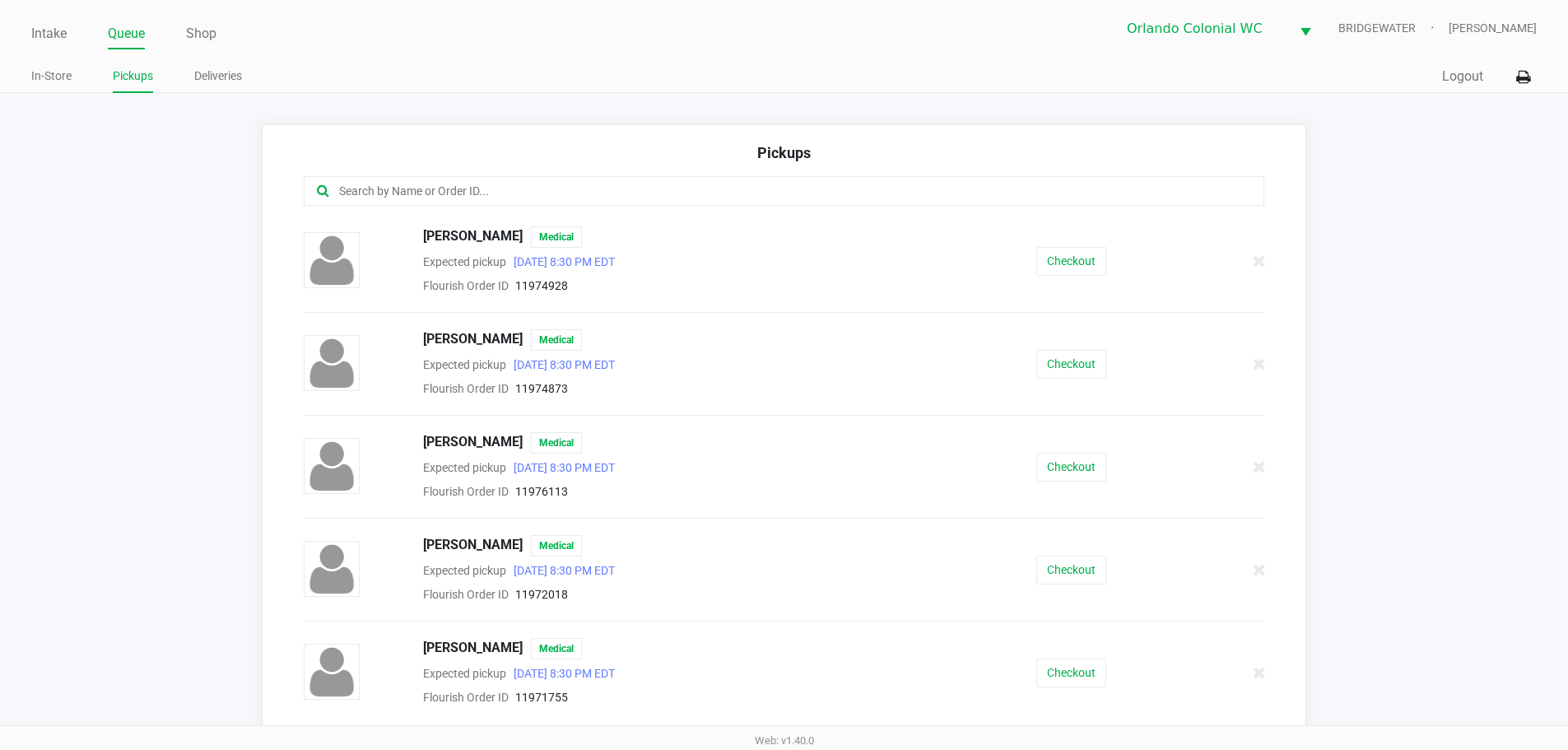
click at [401, 196] on input "text" at bounding box center [757, 192] width 841 height 19
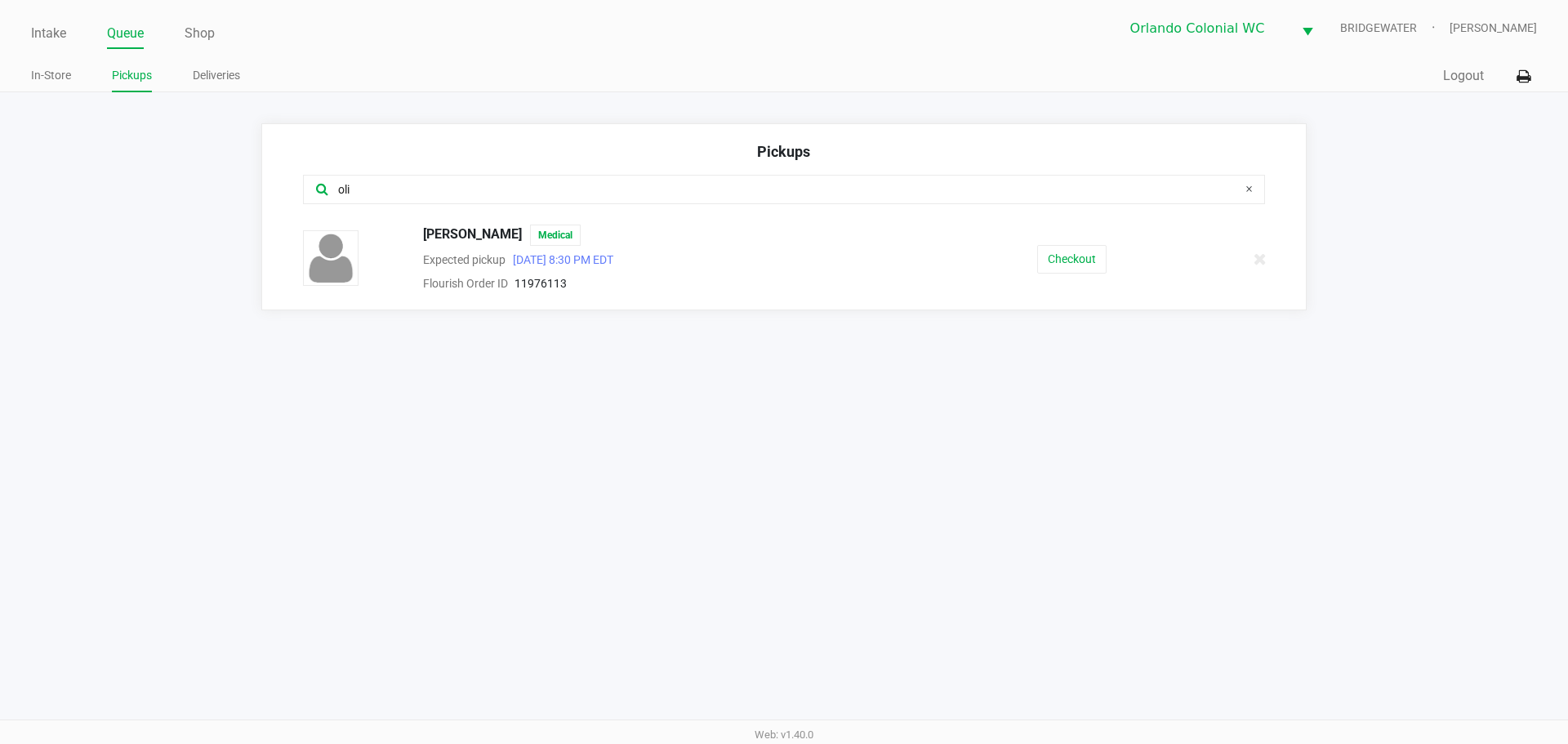
type input "oli"
click at [1054, 268] on button "Checkout" at bounding box center [1071, 258] width 69 height 29
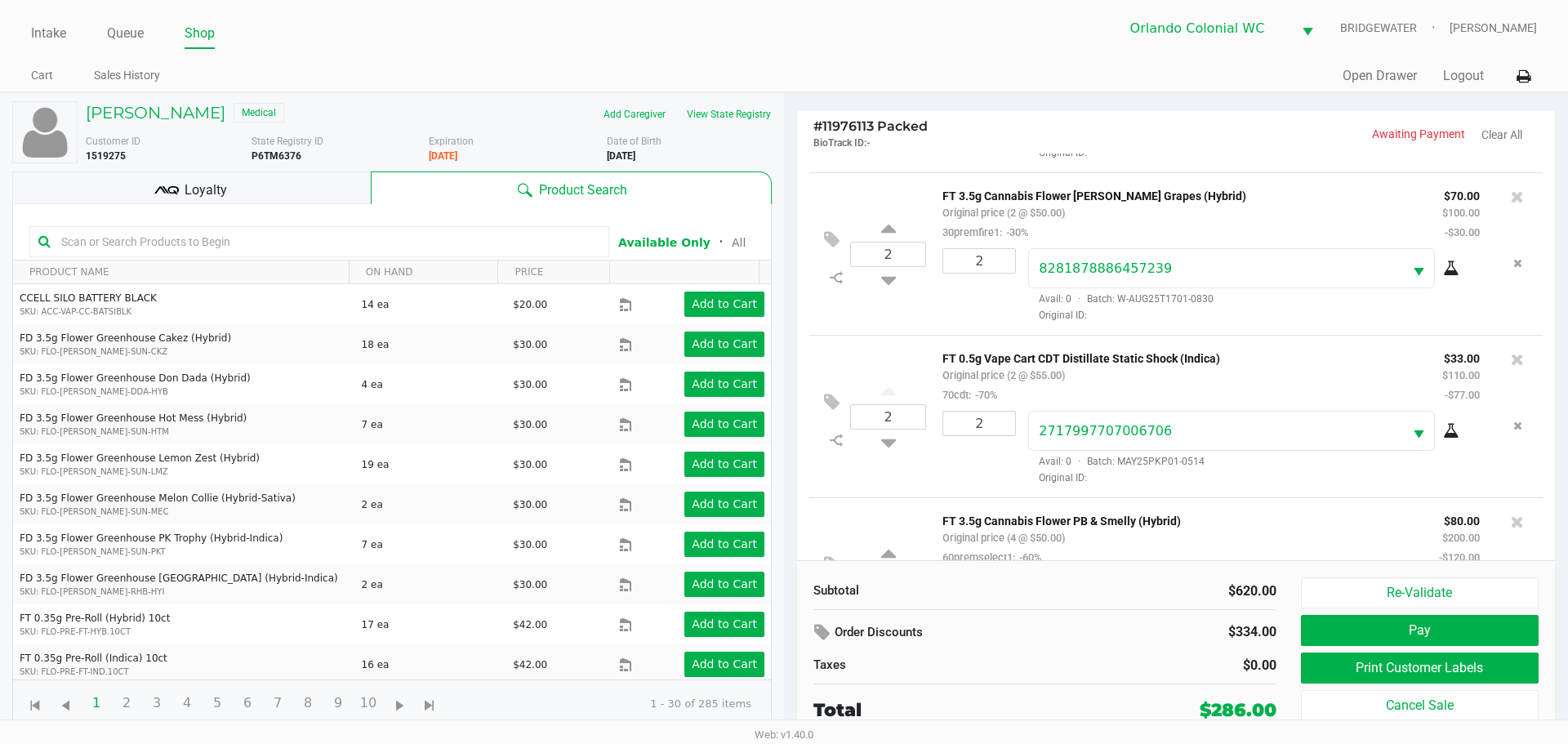
scroll to position [245, 0]
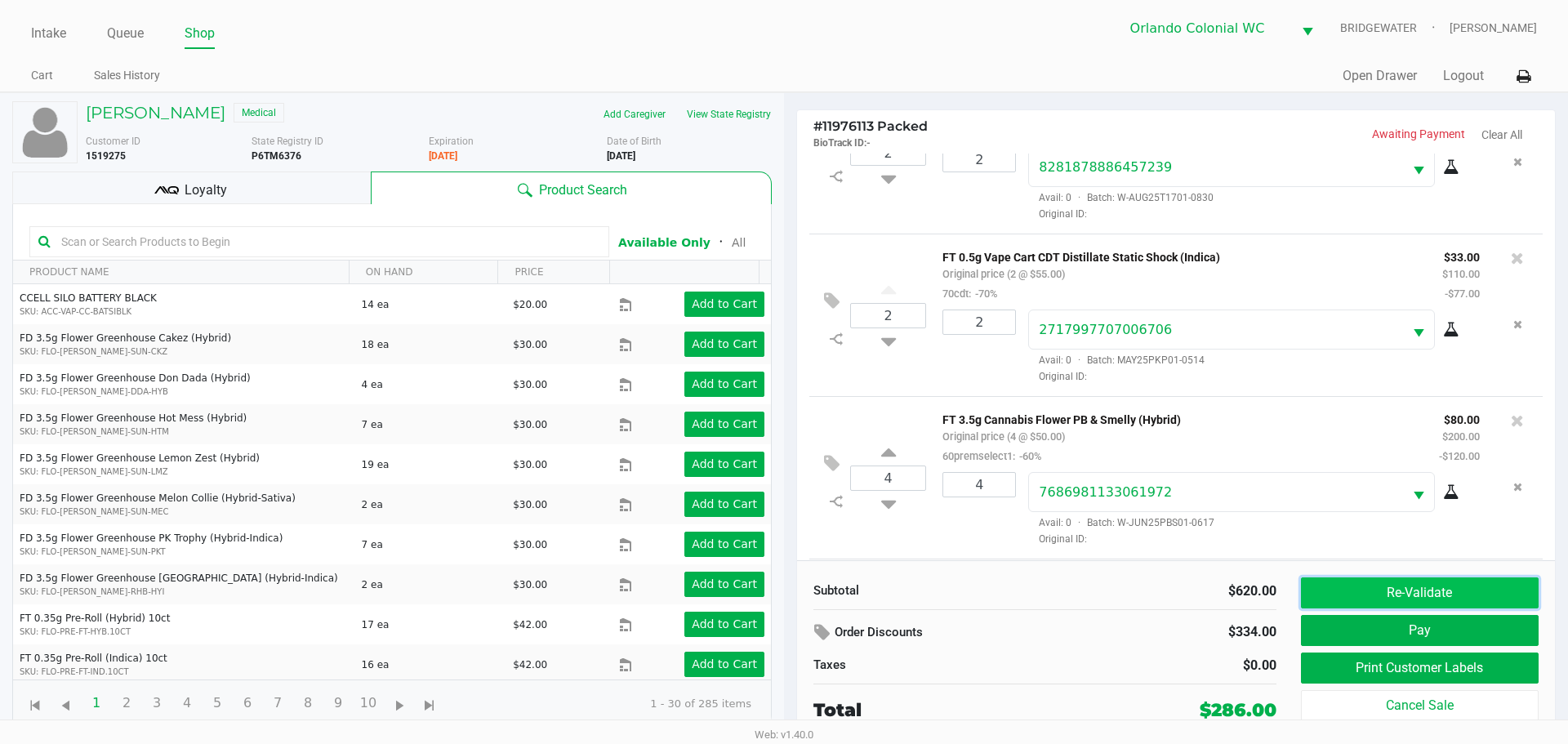
click at [1355, 596] on button "Re-Validate" at bounding box center [1419, 593] width 238 height 31
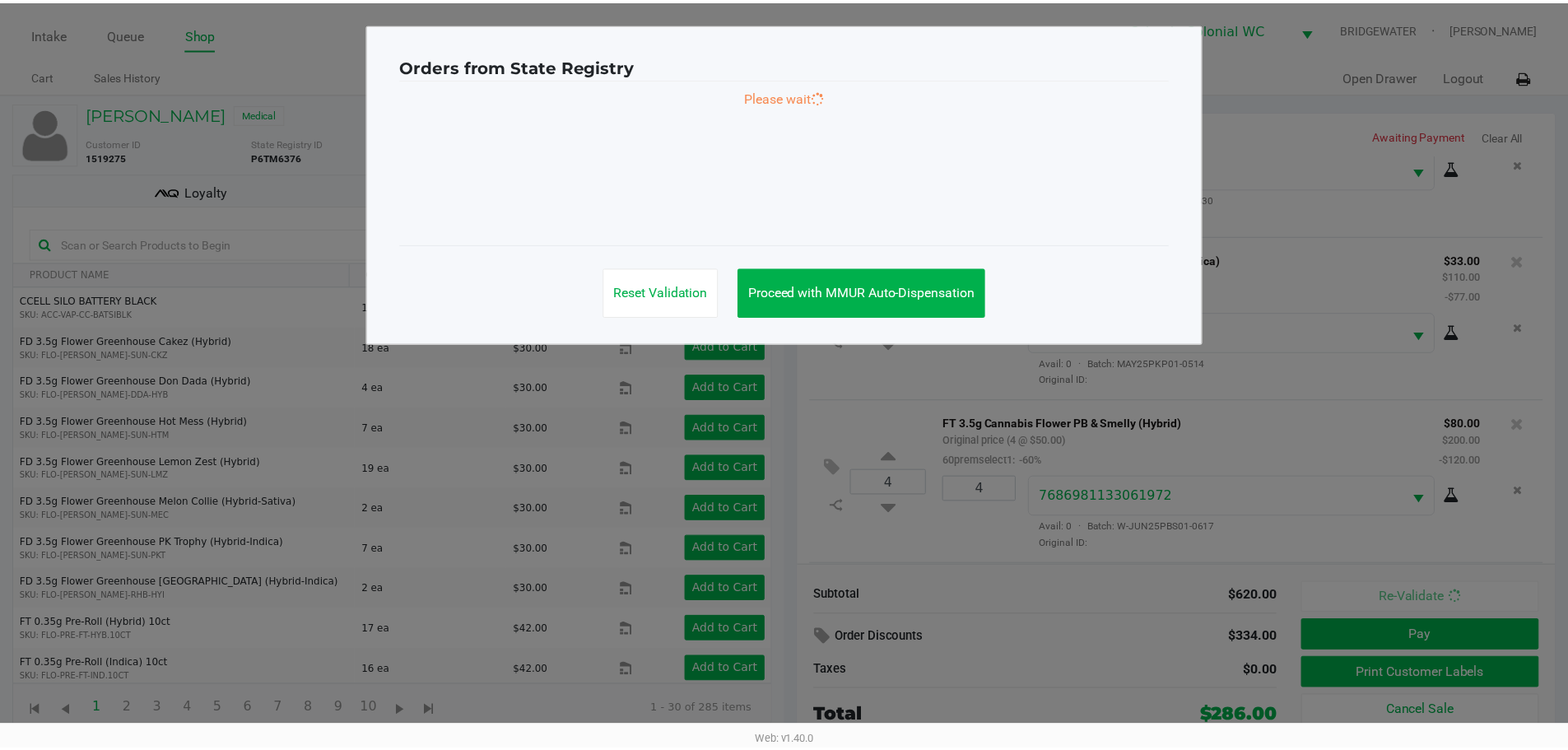
scroll to position [413, 0]
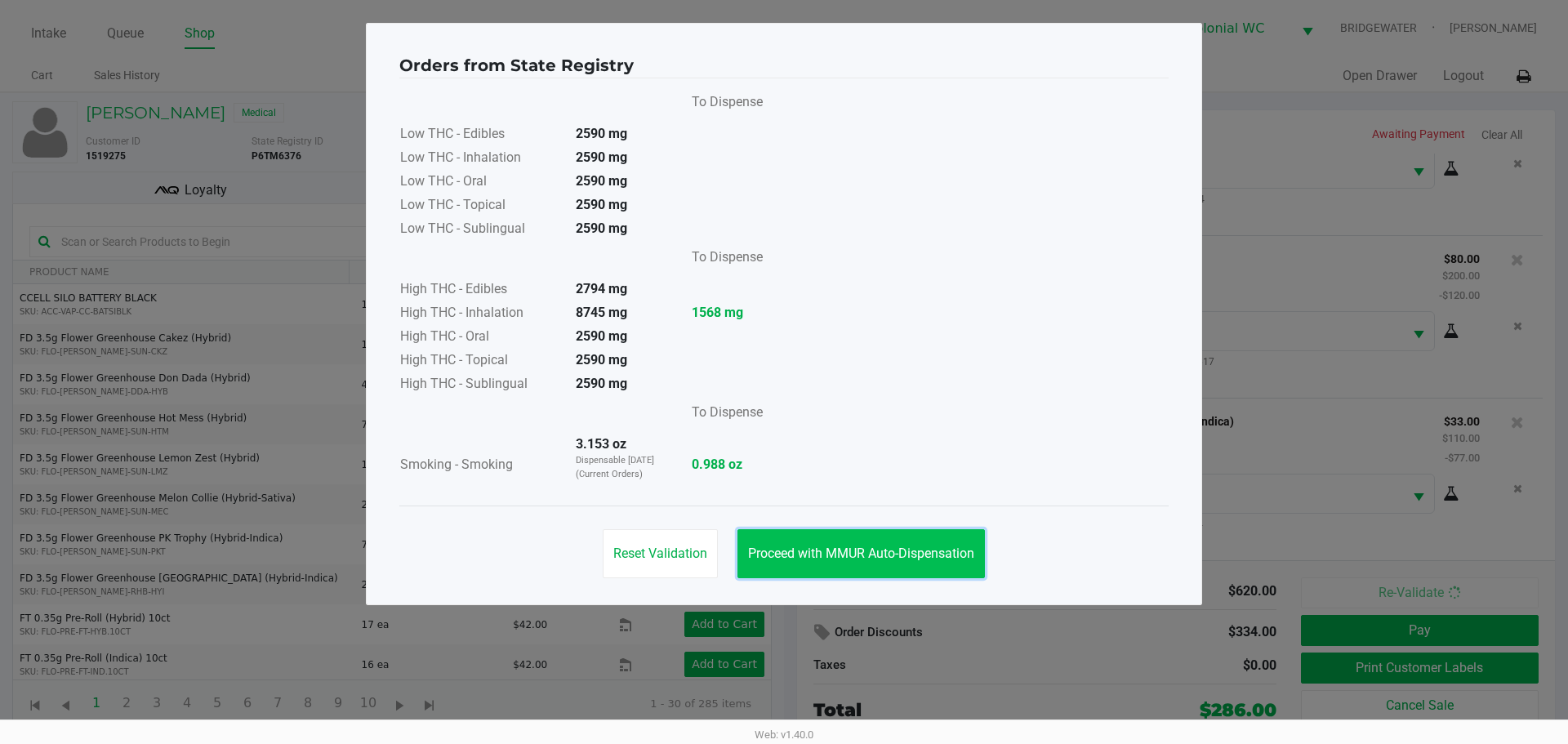
click at [929, 558] on span "Proceed with MMUR Auto-Dispensation" at bounding box center [860, 554] width 226 height 16
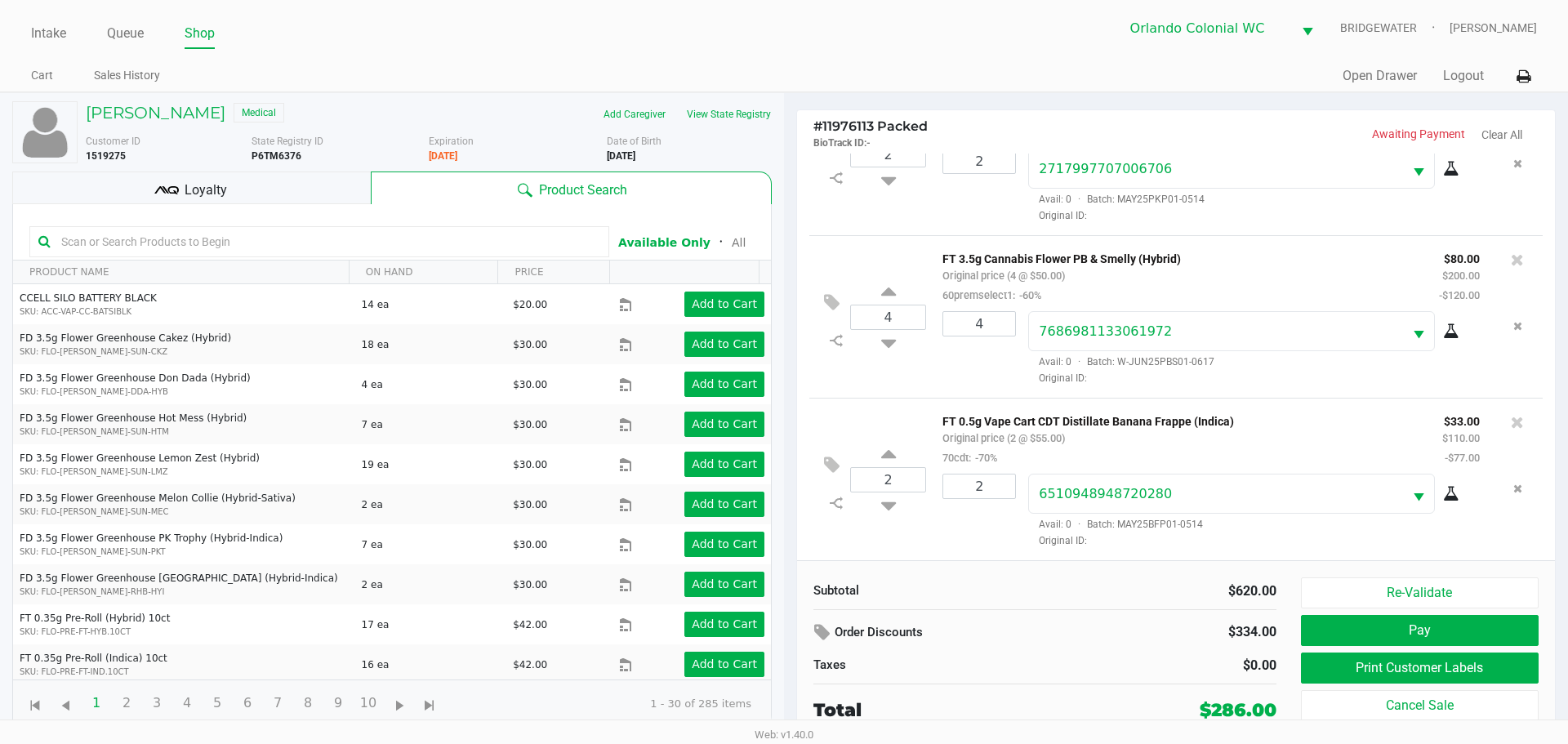
click at [300, 173] on div "Loyalty" at bounding box center [191, 187] width 358 height 32
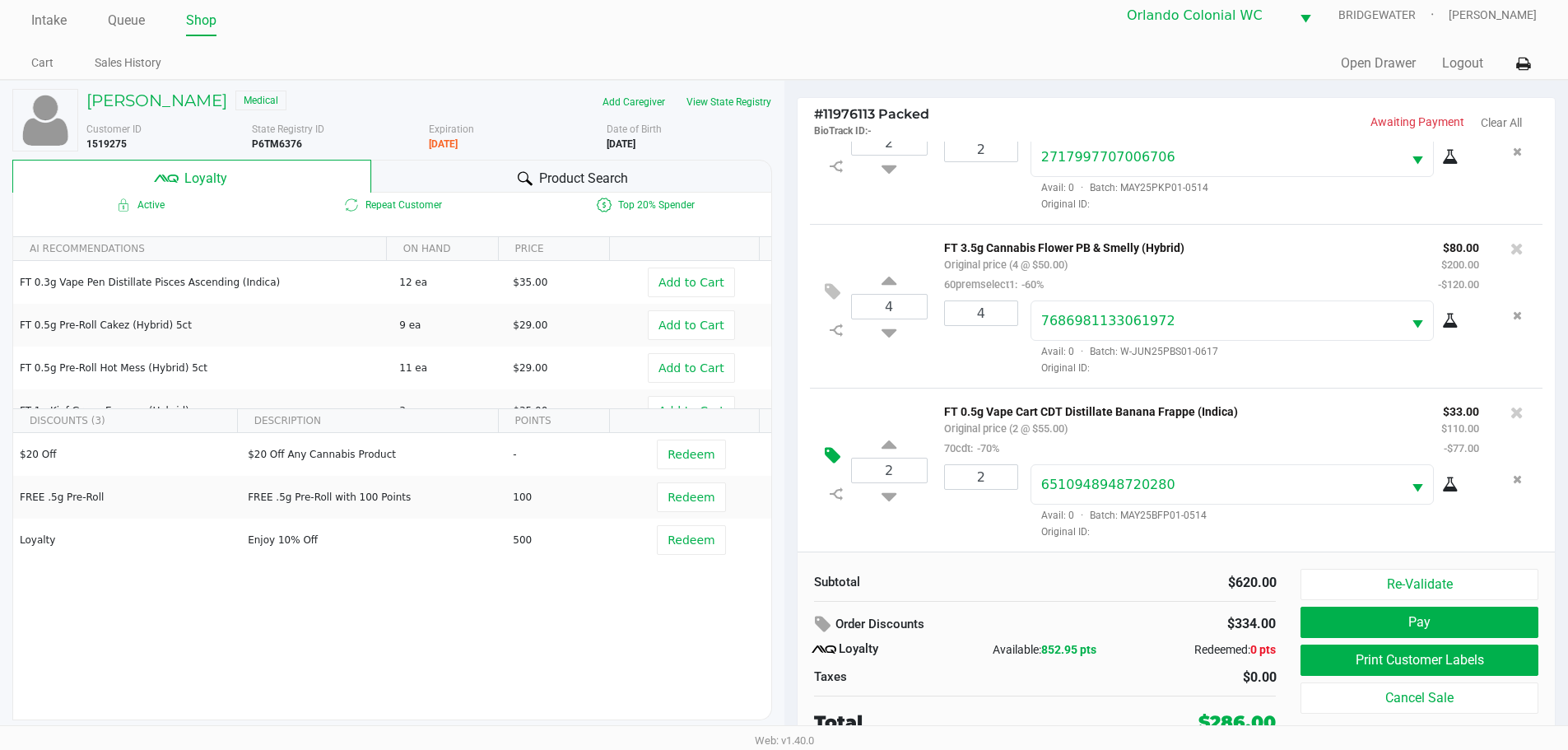
scroll to position [17, 0]
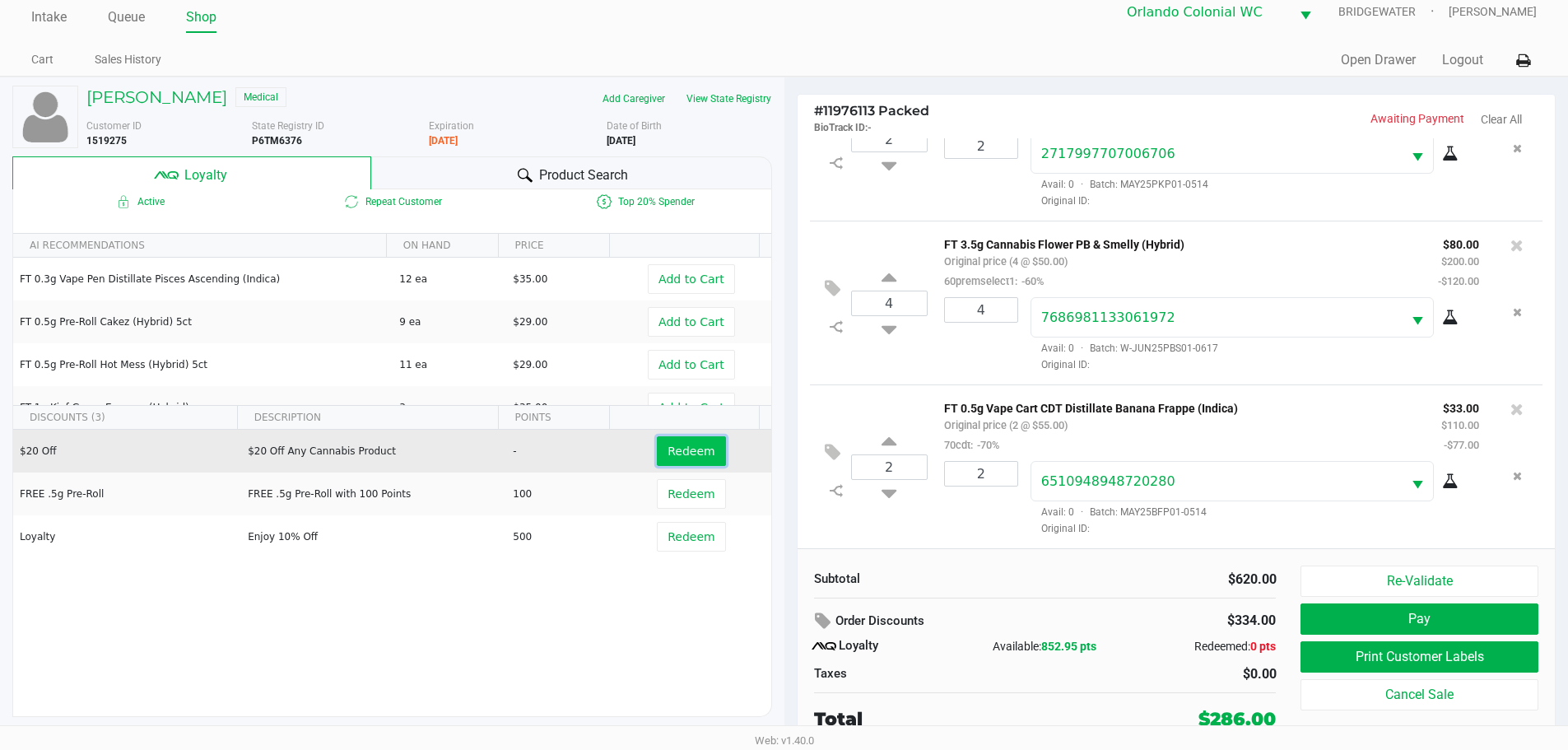
click at [659, 438] on button "Redeem" at bounding box center [691, 452] width 69 height 30
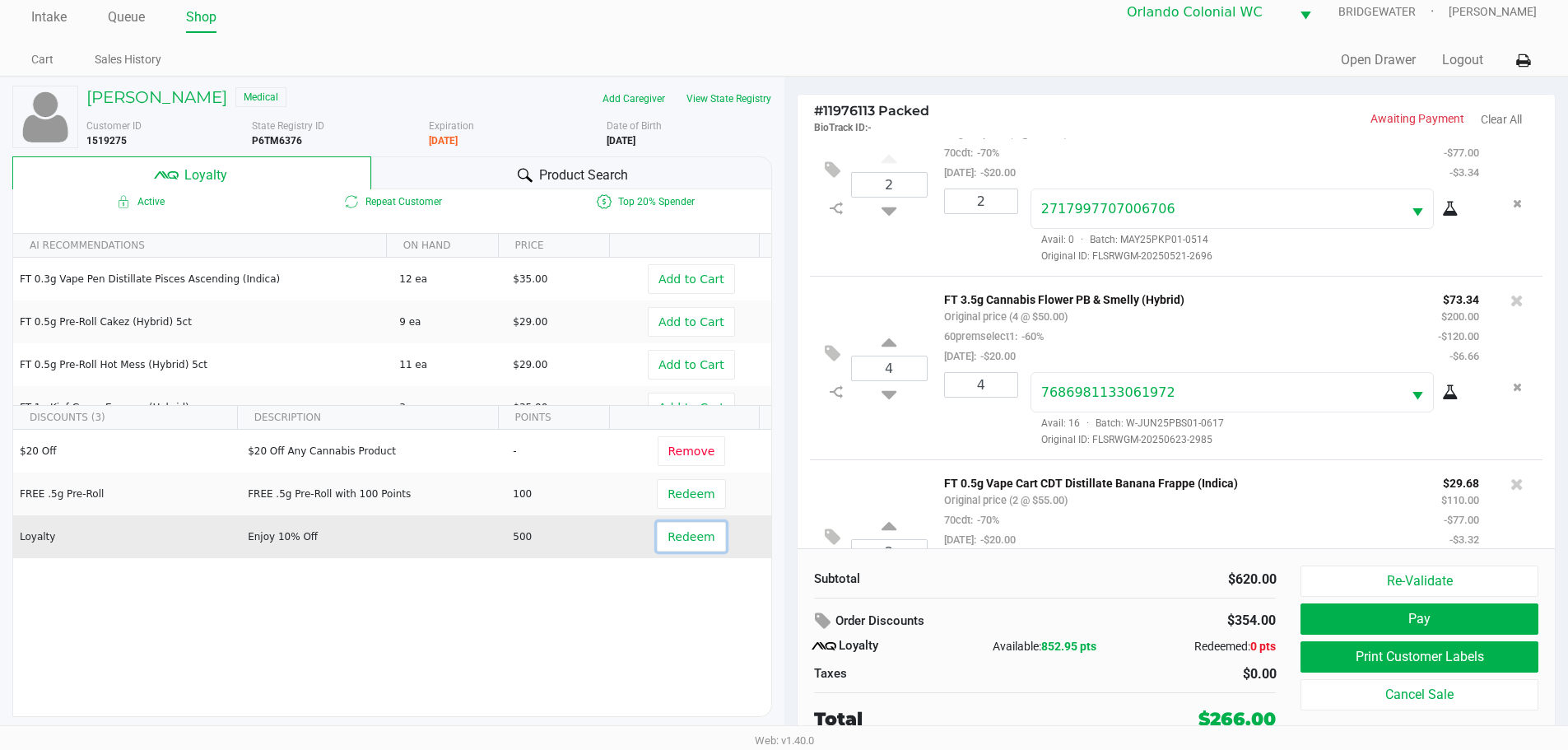
scroll to position [512, 0]
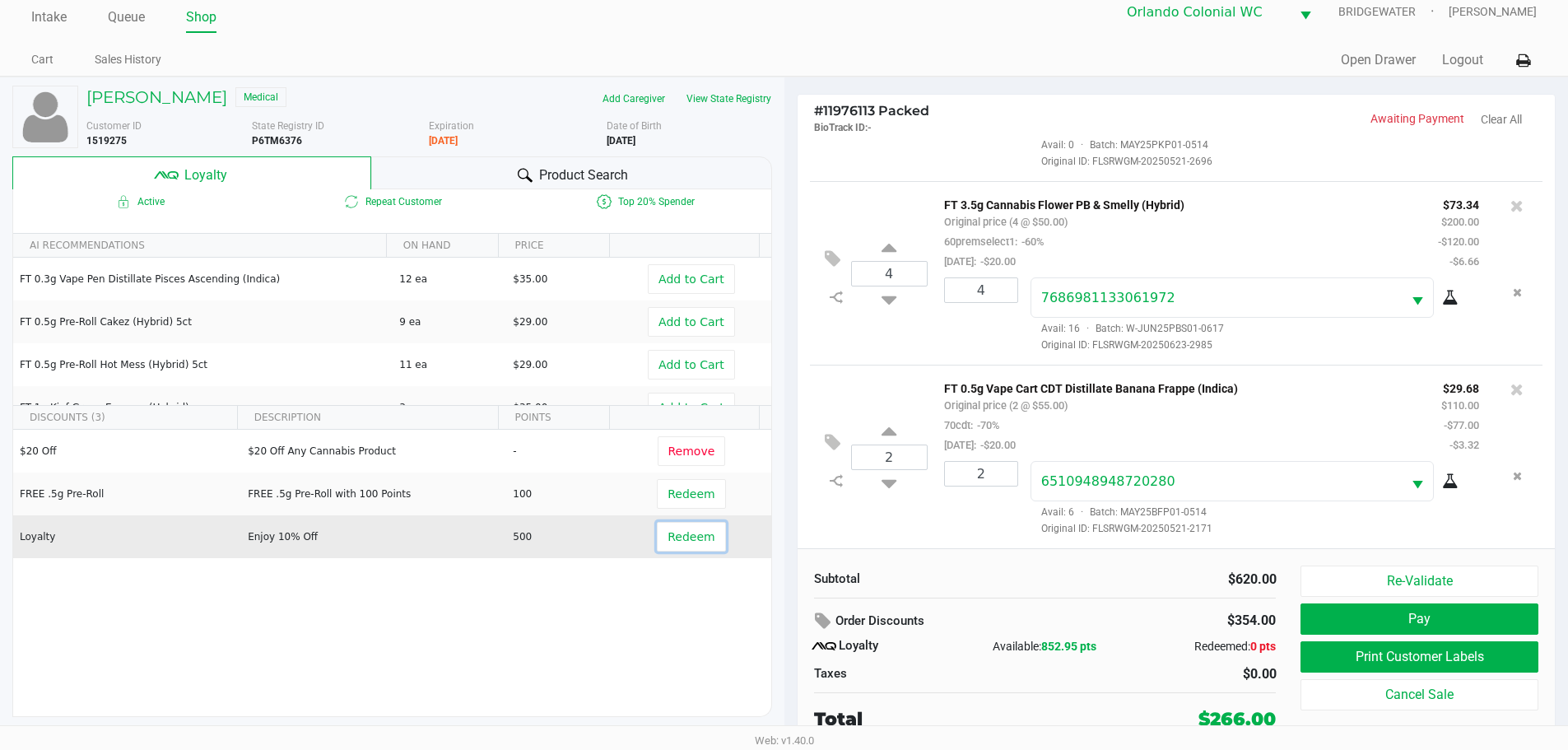
click at [688, 533] on span "Redeem" at bounding box center [690, 536] width 47 height 13
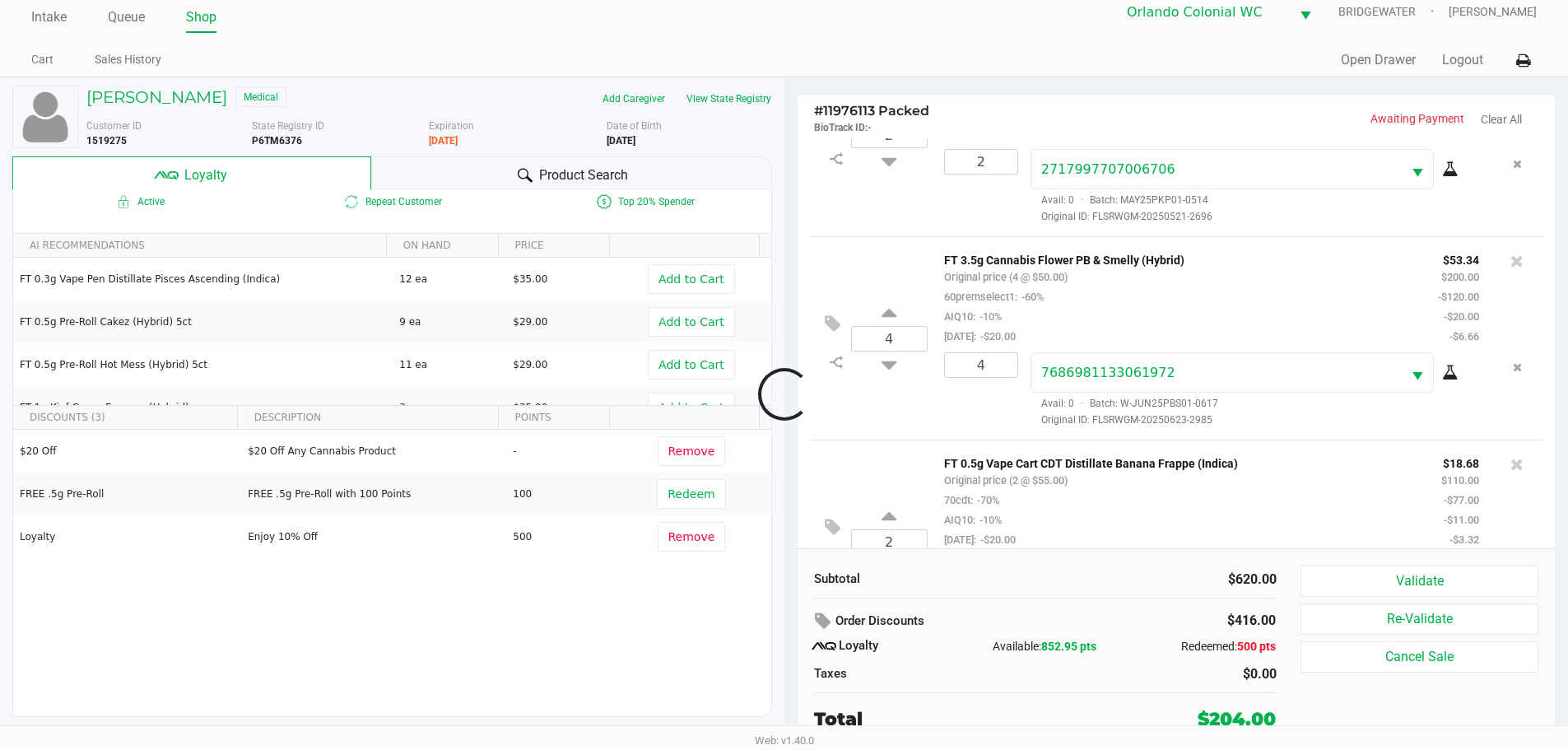
scroll to position [611, 0]
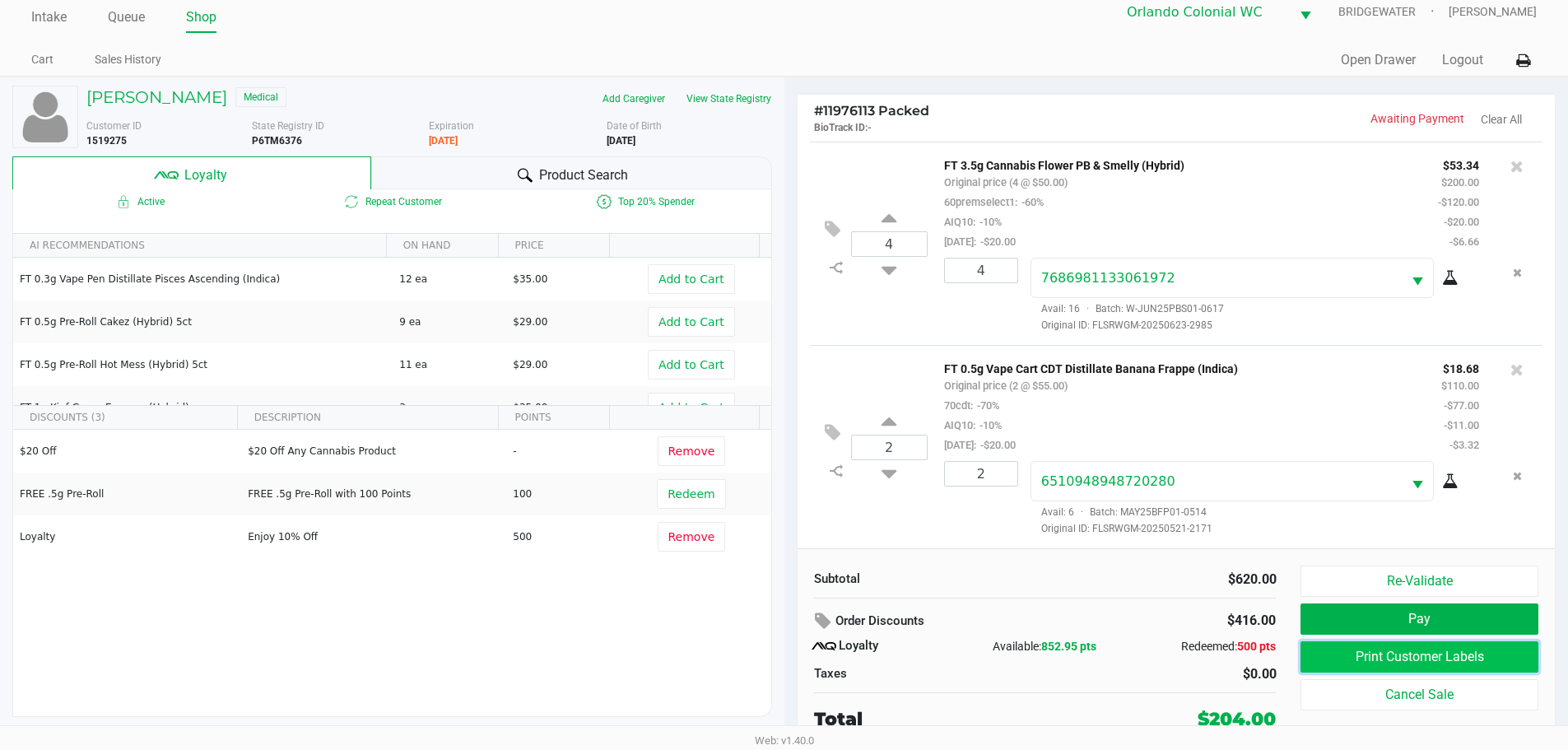
click at [1393, 649] on button "Print Customer Labels" at bounding box center [1418, 657] width 237 height 32
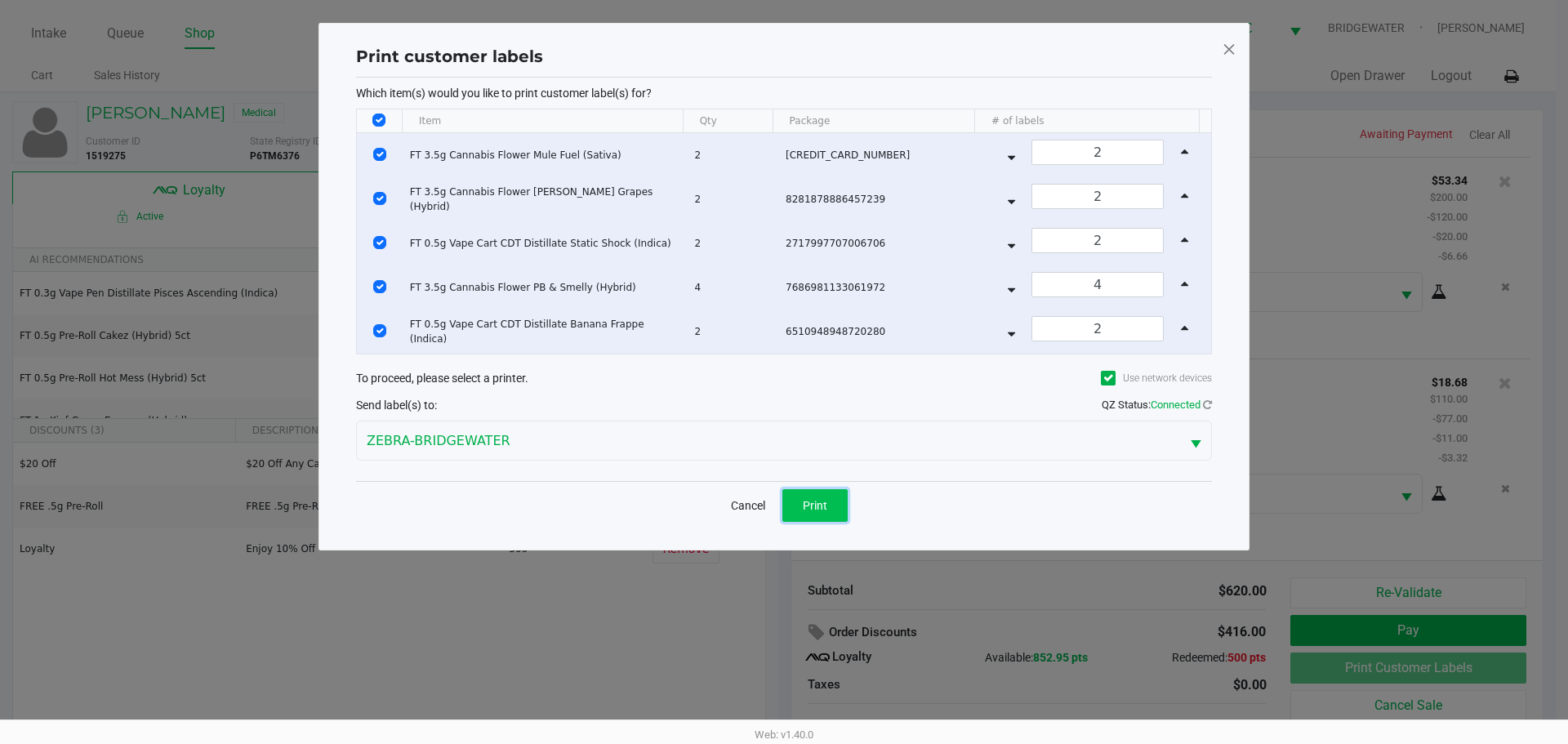
click at [805, 500] on span "Print" at bounding box center [815, 505] width 24 height 13
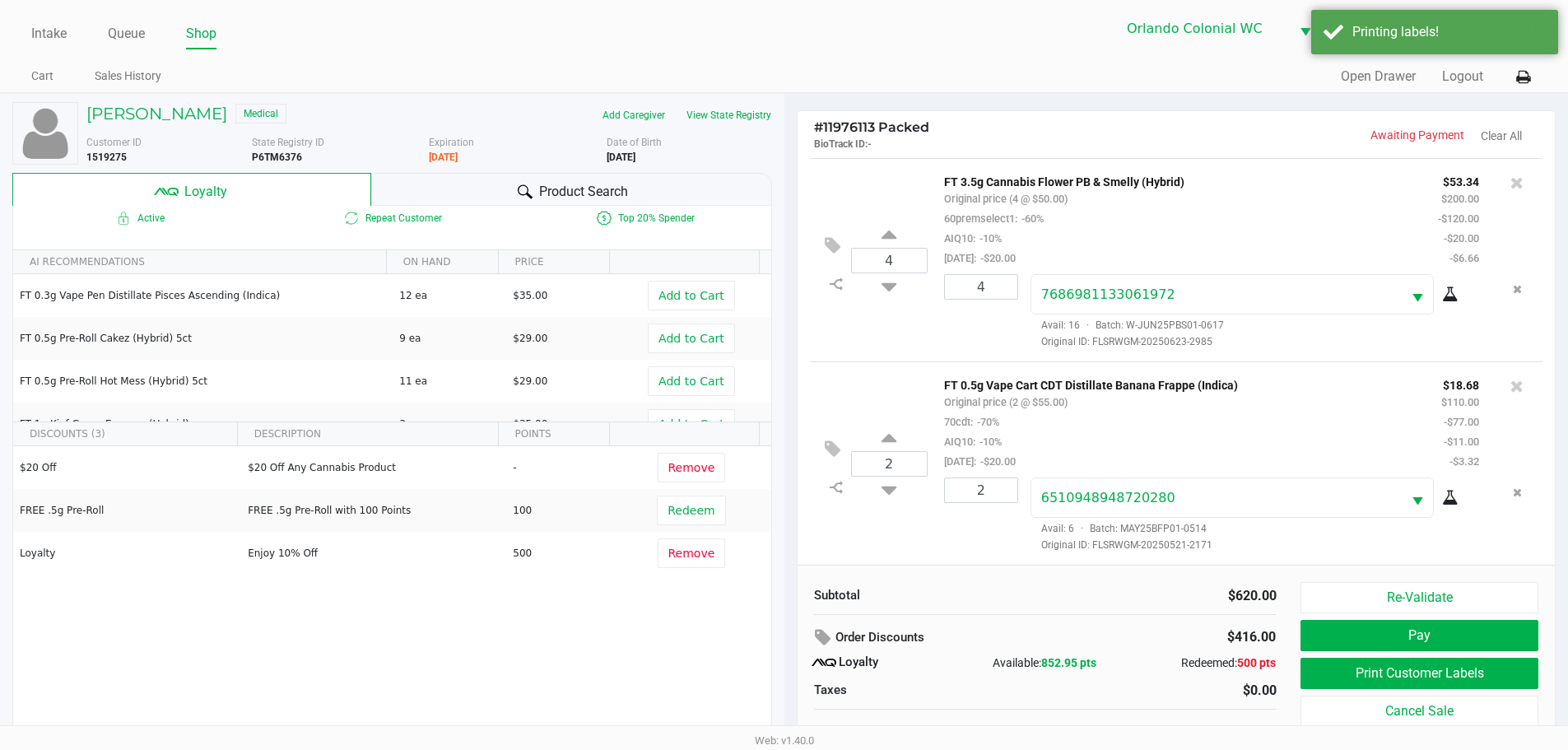
scroll to position [17, 0]
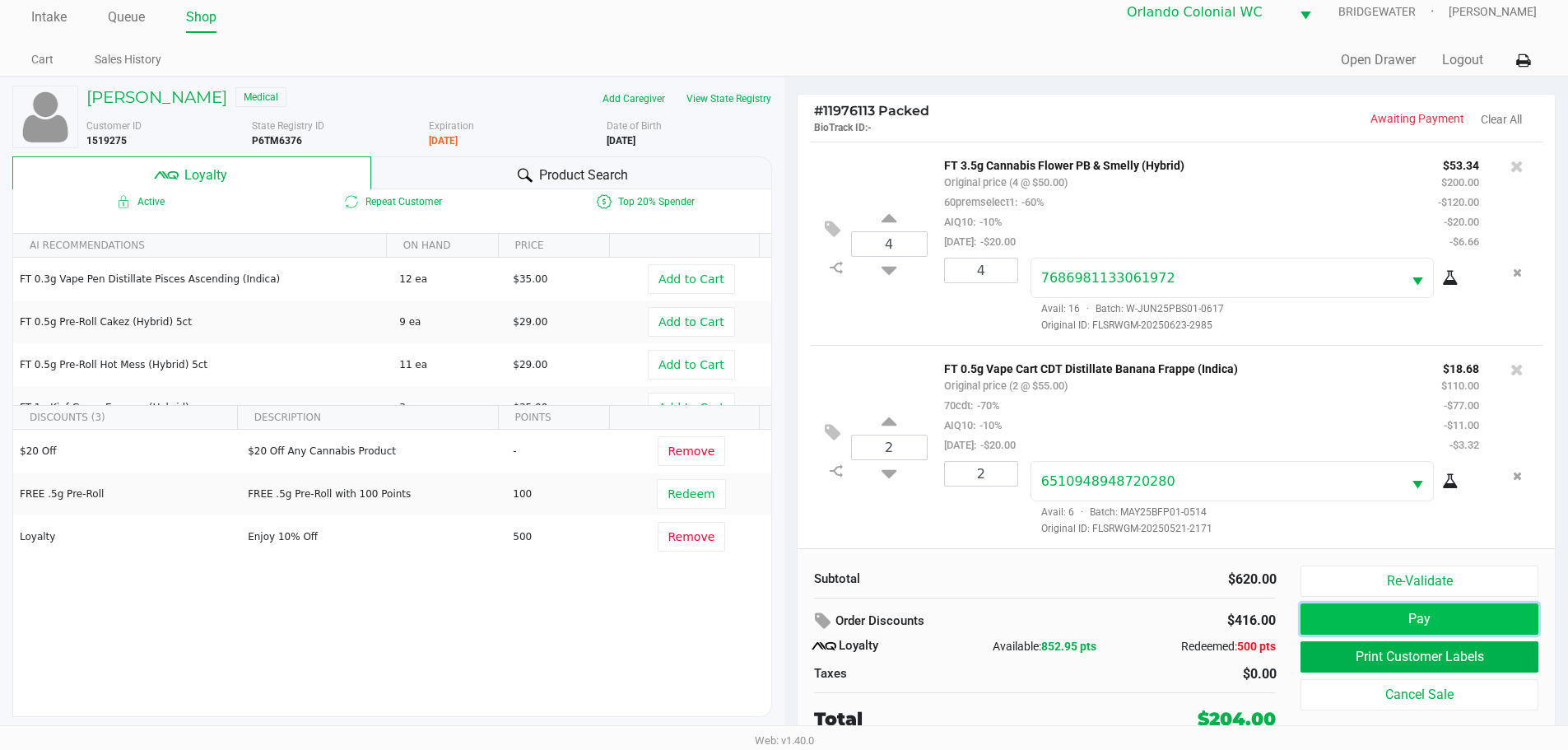
click at [1443, 622] on button "Pay" at bounding box center [1418, 619] width 237 height 32
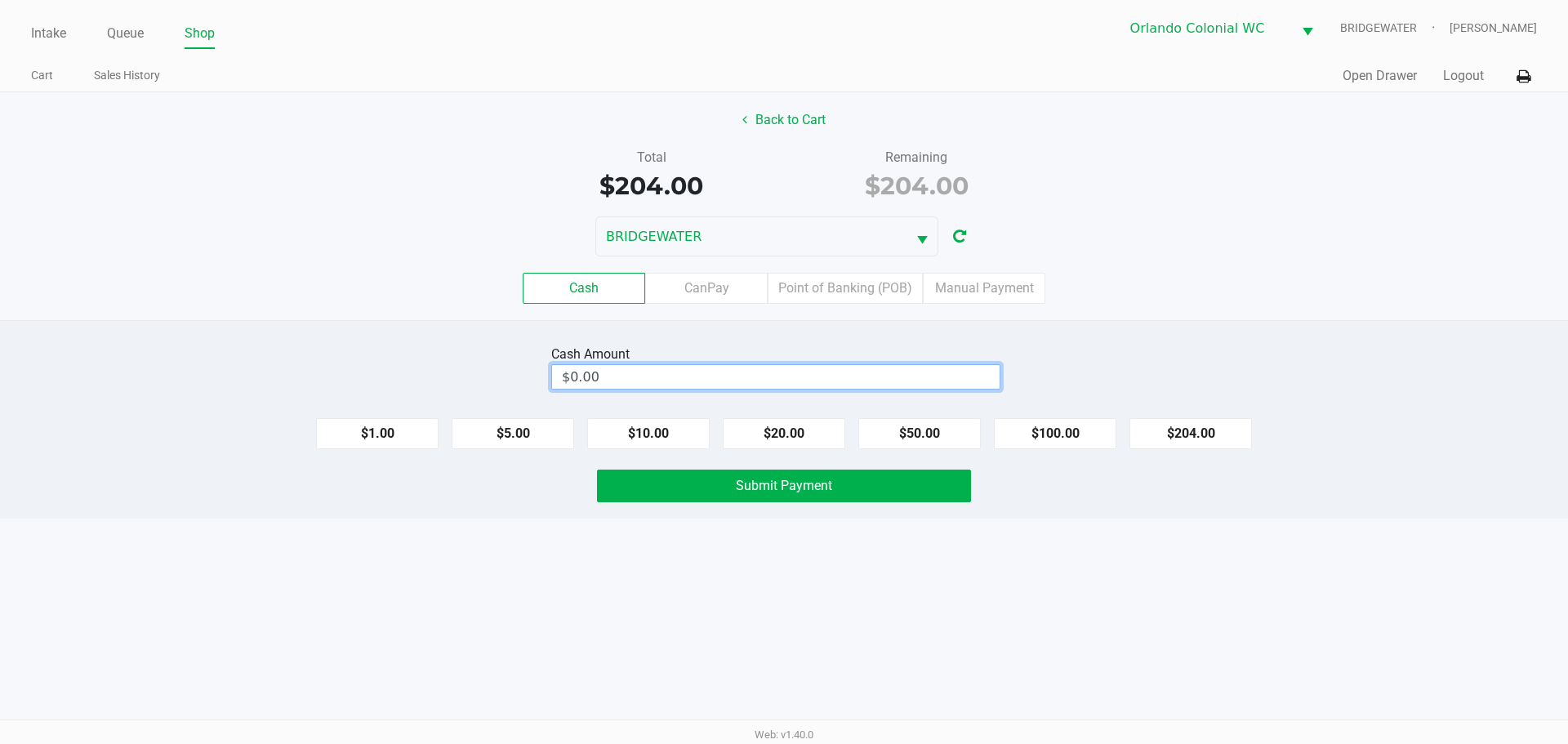
click at [936, 383] on input "$0.00" at bounding box center [776, 376] width 447 height 24
click at [895, 498] on button "Submit Payment" at bounding box center [784, 486] width 374 height 32
type input "$205.00"
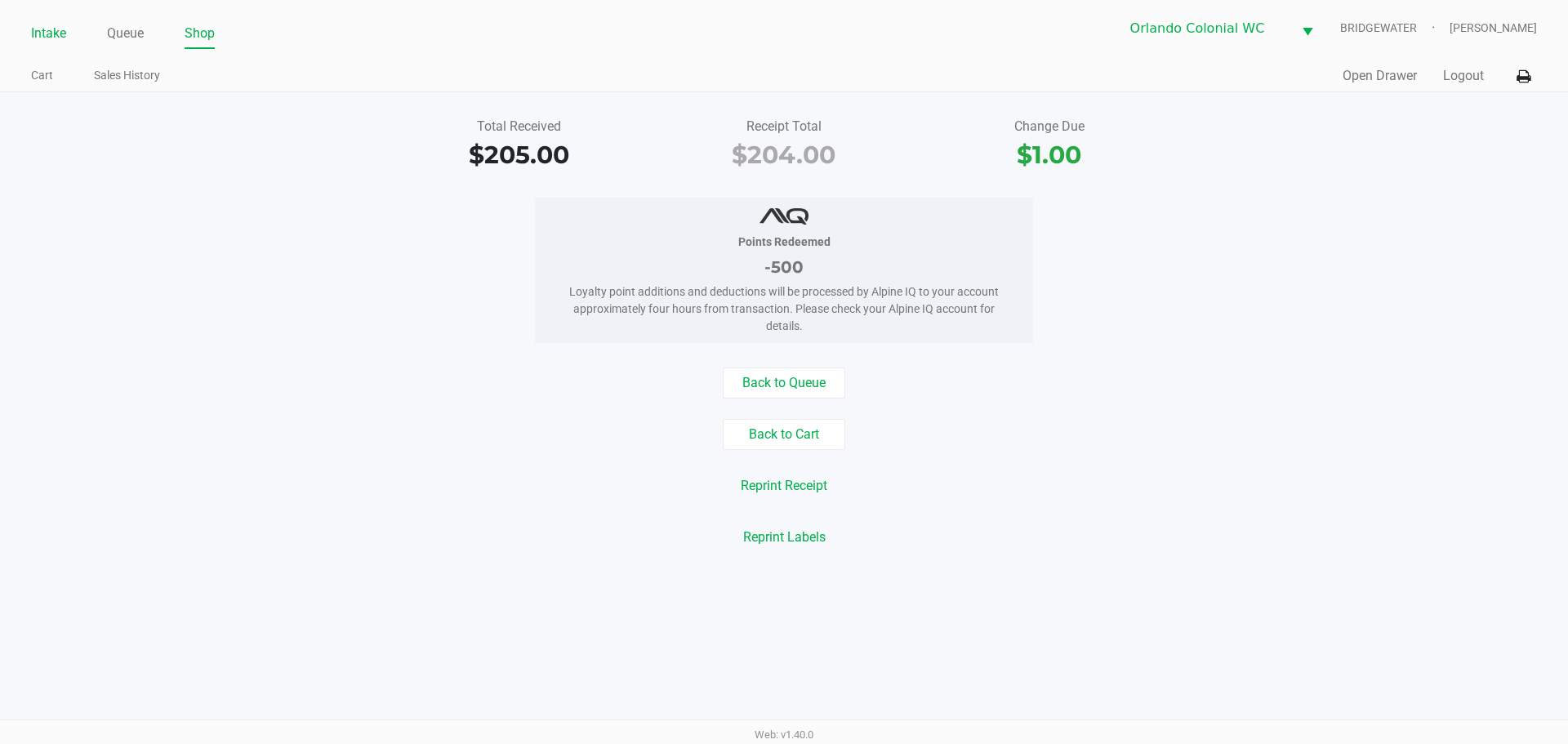
click at [44, 38] on link "Intake" at bounding box center [49, 33] width 35 height 23
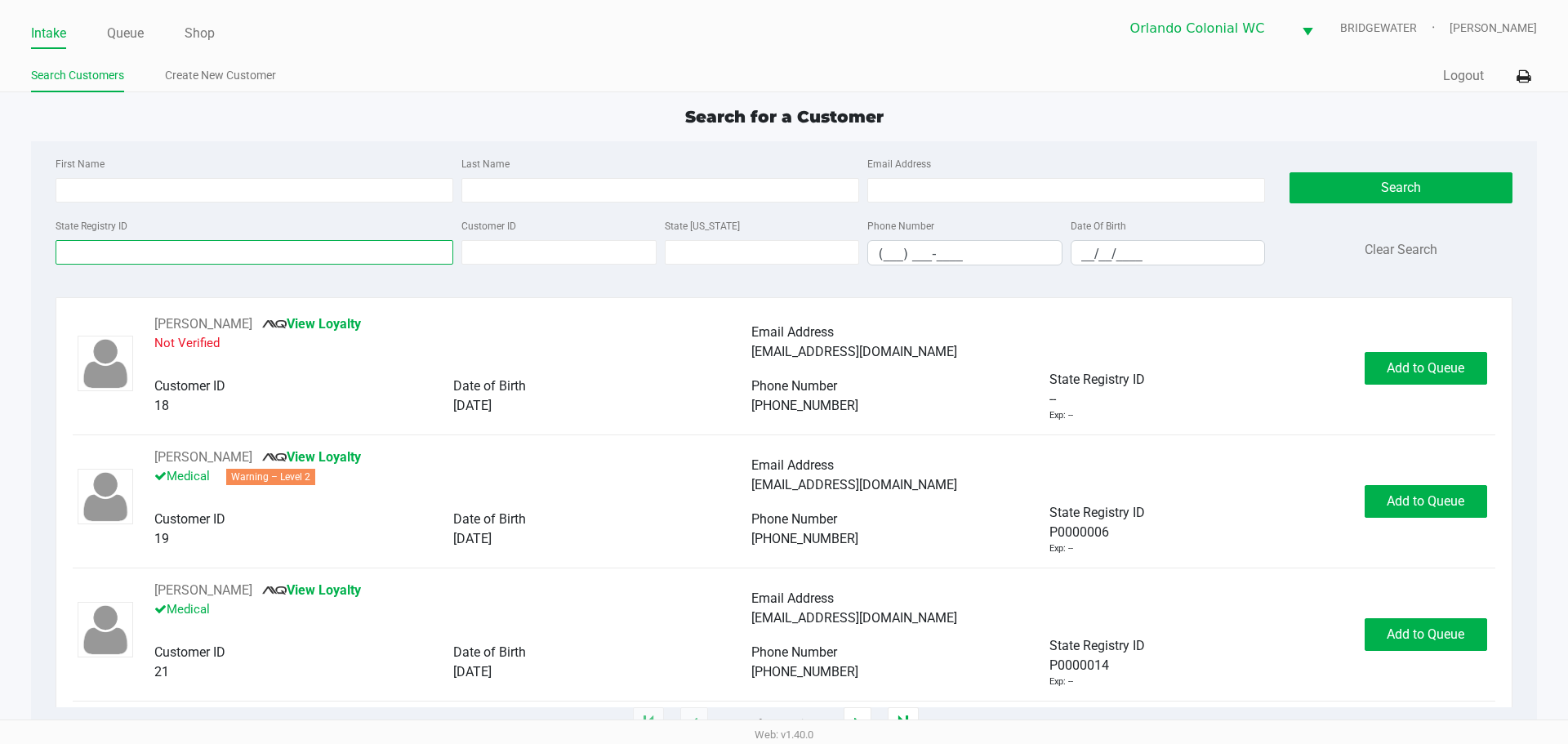
click at [319, 254] on input "State Registry ID" at bounding box center [254, 252] width 397 height 24
click at [118, 193] on input "First Name" at bounding box center [254, 190] width 397 height 24
click at [114, 39] on link "Queue" at bounding box center [125, 33] width 37 height 23
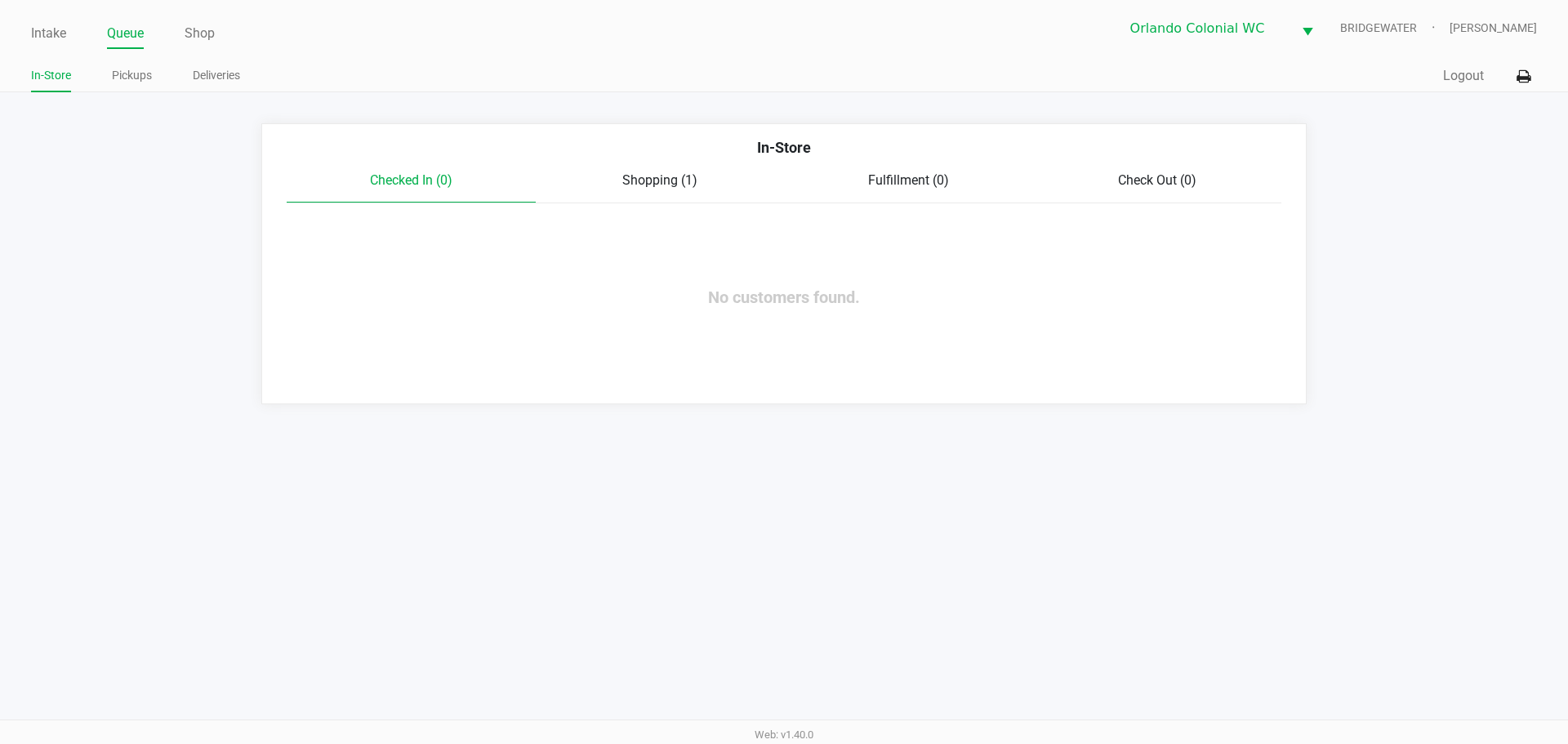
click at [132, 76] on link "Pickups" at bounding box center [132, 75] width 40 height 20
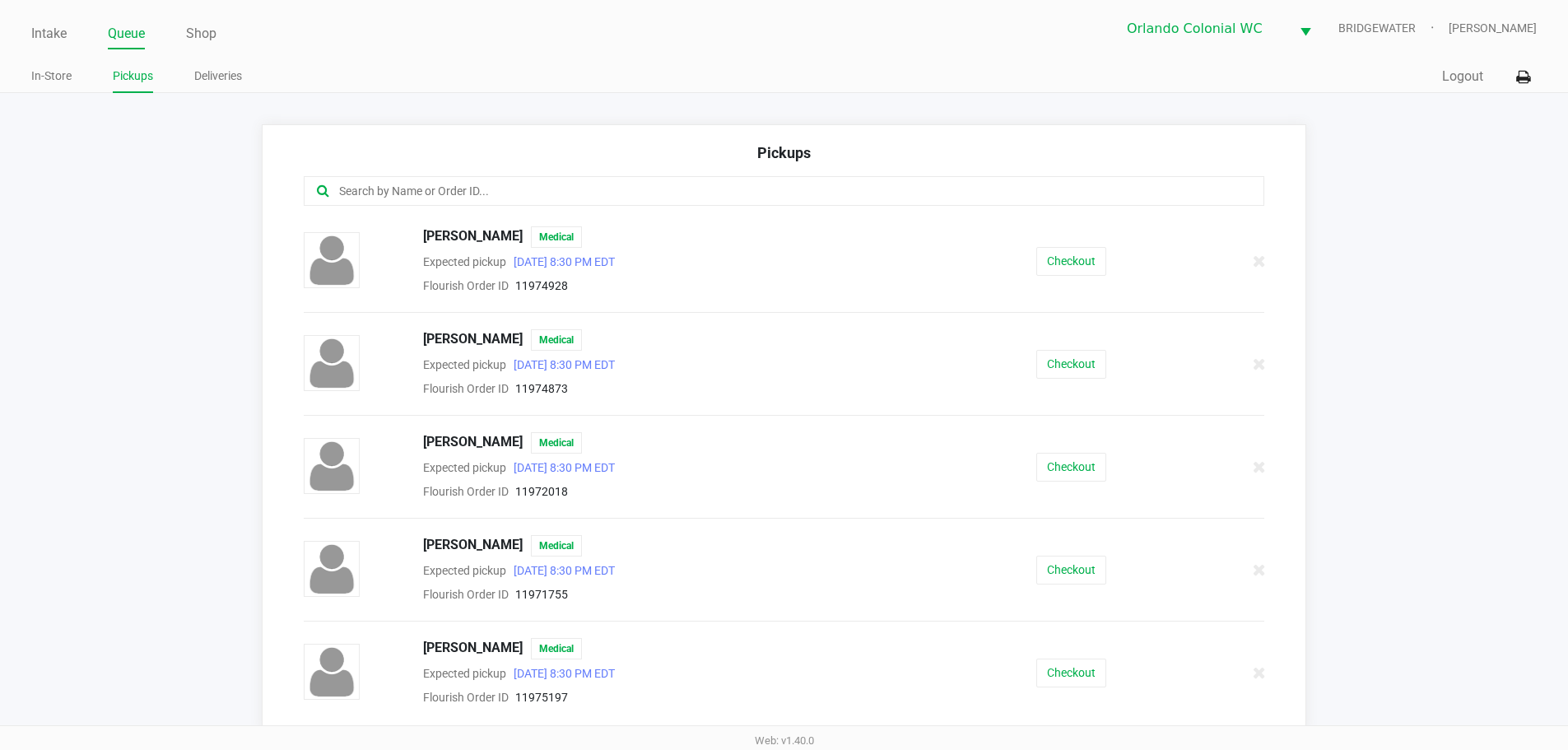
click at [373, 188] on input "text" at bounding box center [757, 192] width 841 height 19
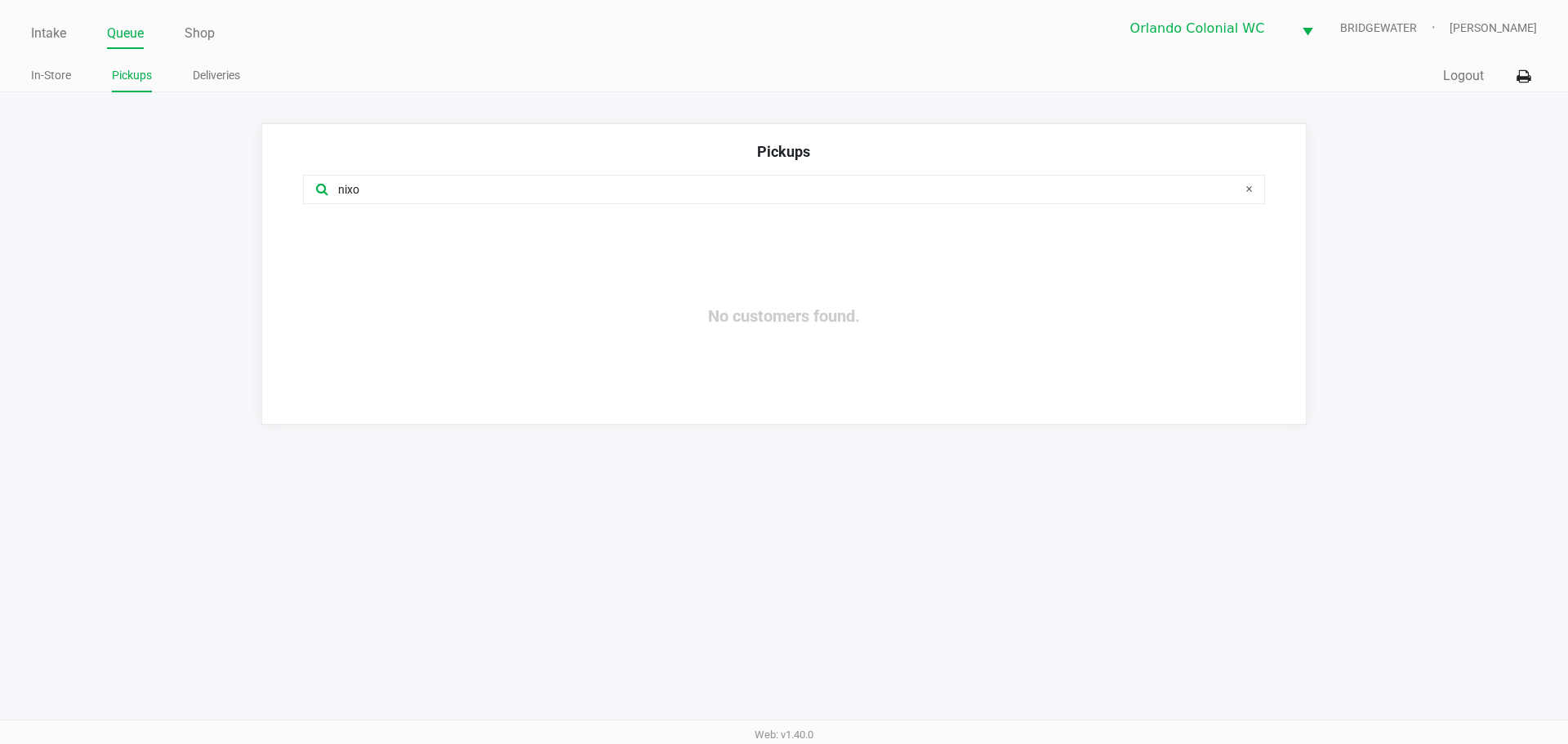
type input "nixo"
click at [32, 29] on link "Intake" at bounding box center [49, 33] width 35 height 23
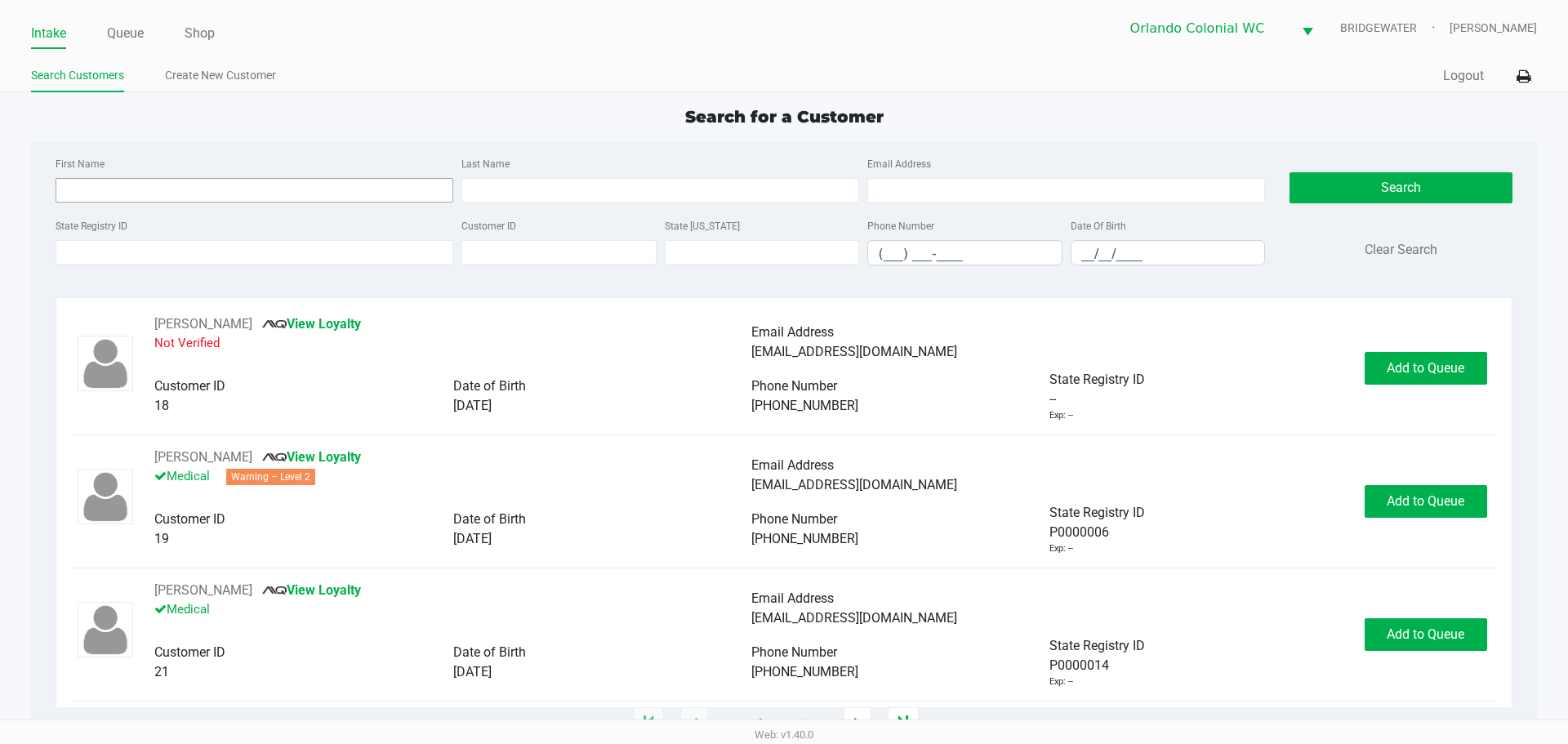
click at [154, 192] on input "First Name" at bounding box center [254, 190] width 397 height 24
type input "david"
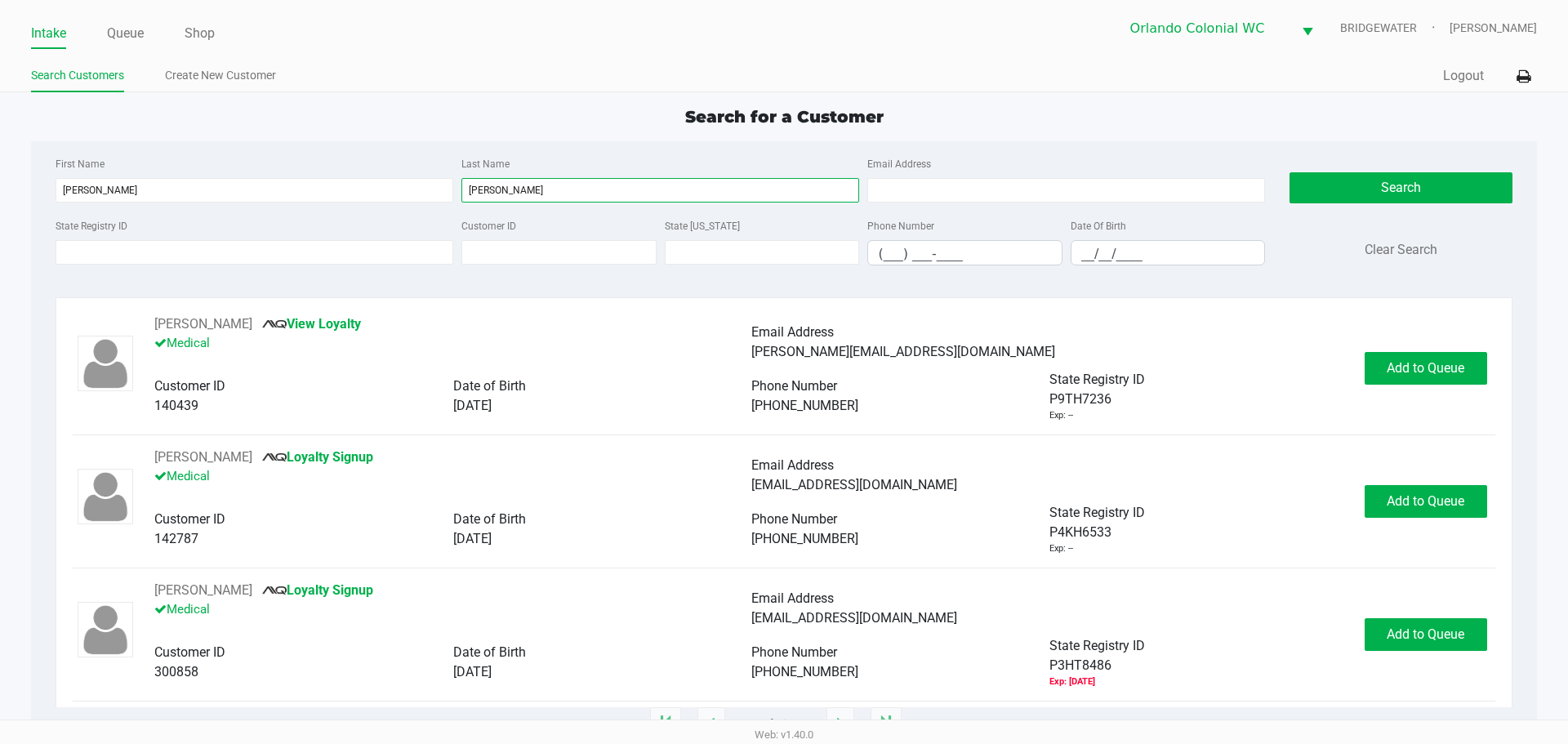
type input "nixon"
click at [1077, 246] on input "__/__/____" at bounding box center [1169, 253] width 194 height 25
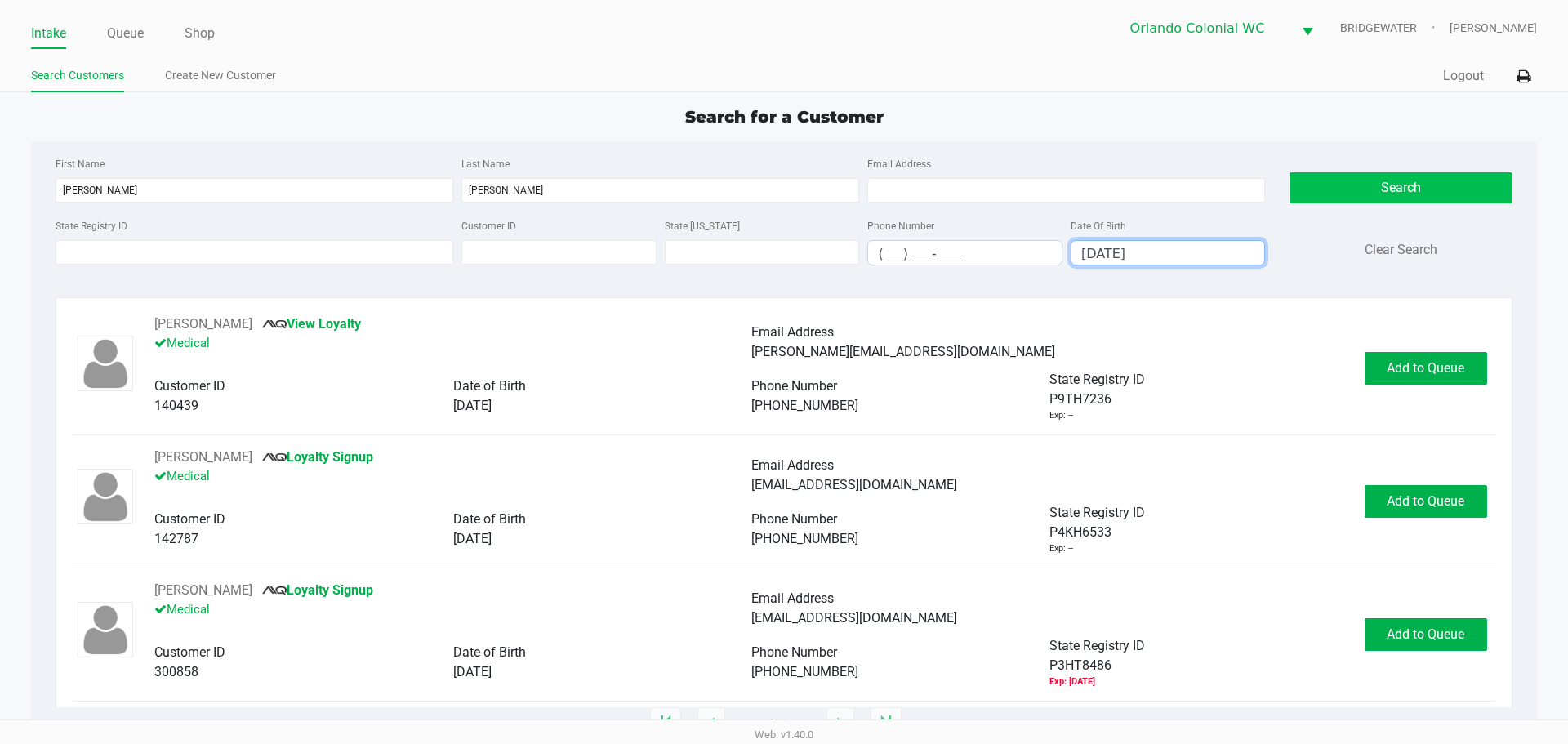
type input "05/03/1980"
click at [1448, 197] on button "Search" at bounding box center [1400, 188] width 222 height 31
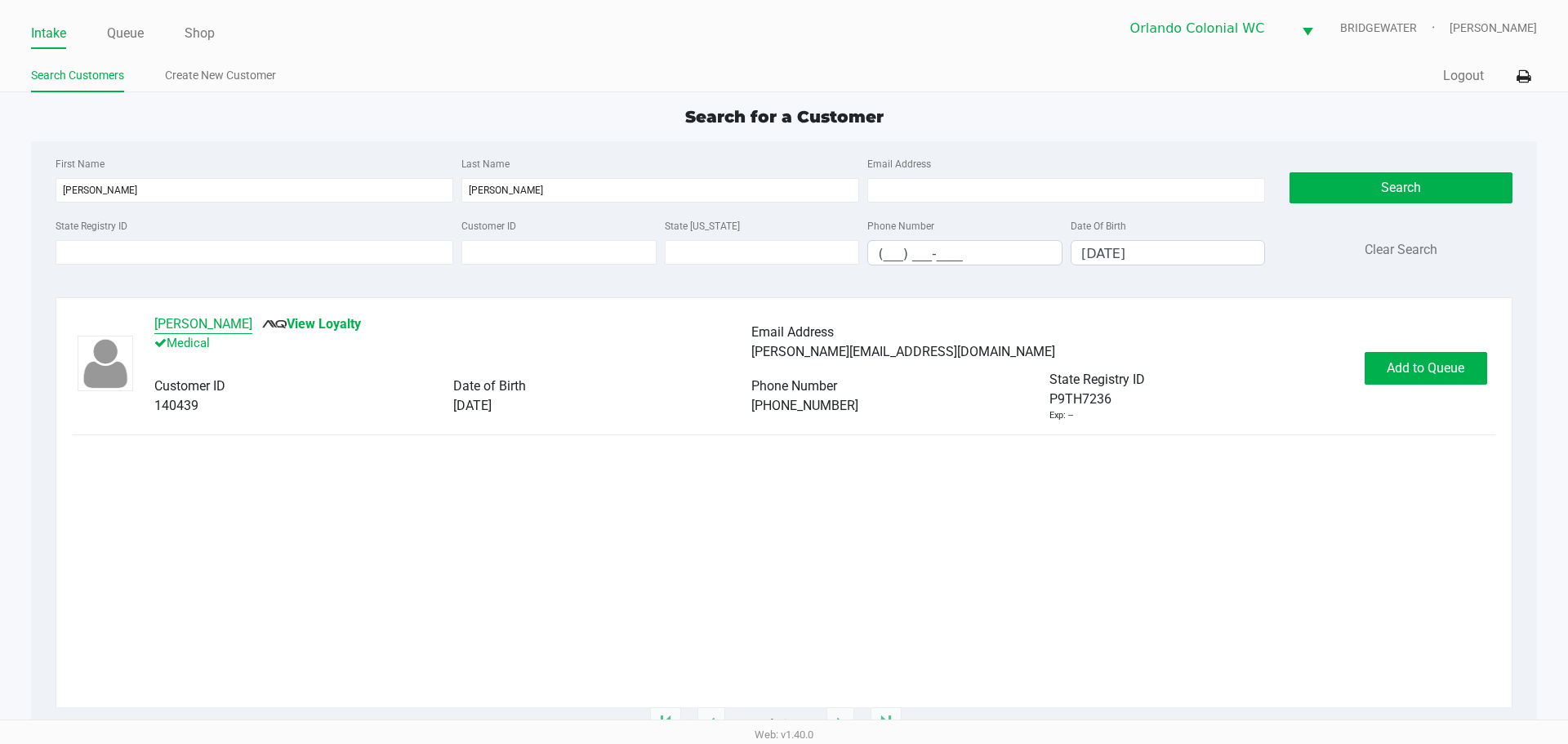
click at [210, 320] on button "David Nixon" at bounding box center [204, 324] width 98 height 19
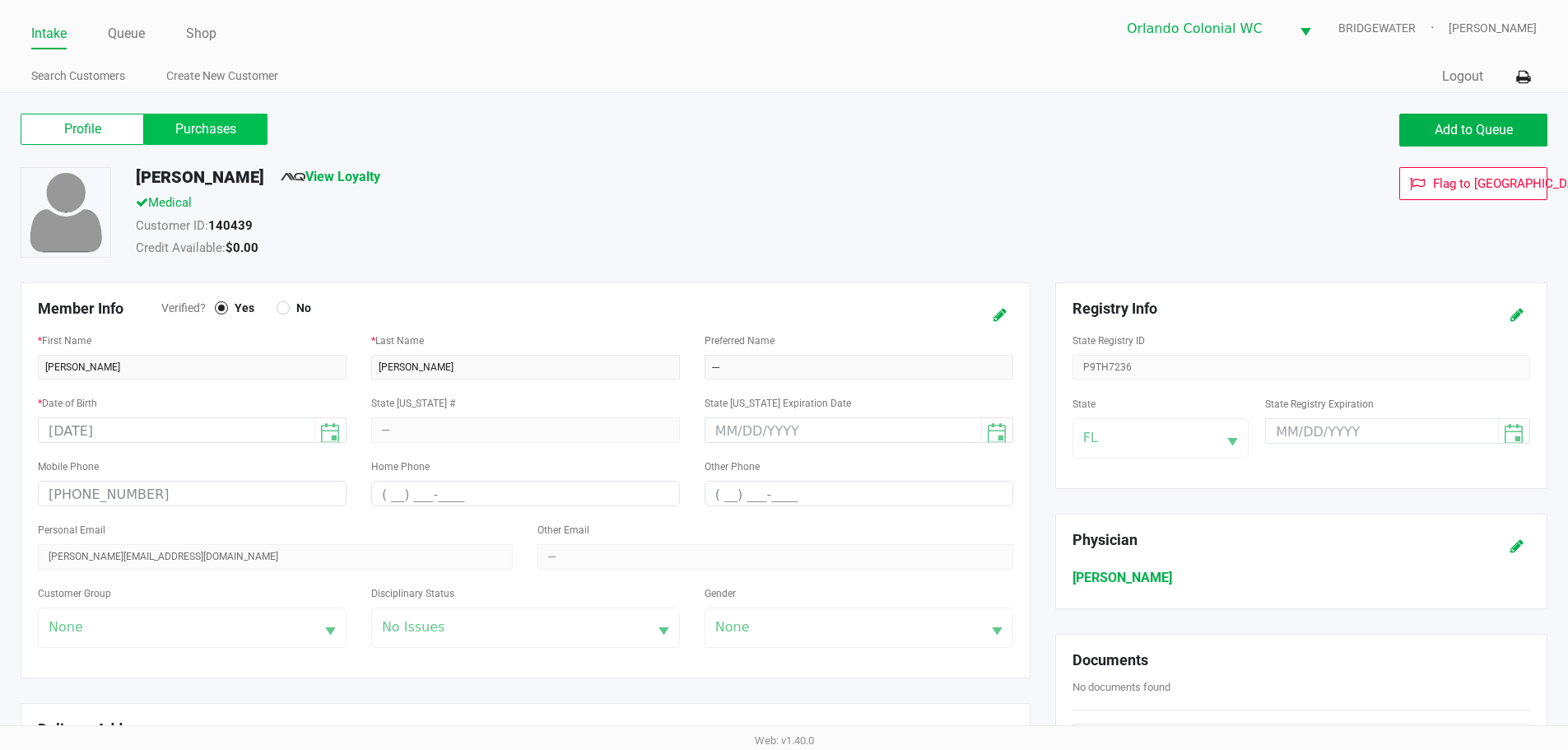
click at [262, 124] on label "Purchases" at bounding box center [206, 129] width 123 height 32
click at [0, 0] on 1 "Purchases" at bounding box center [0, 0] width 0 height 0
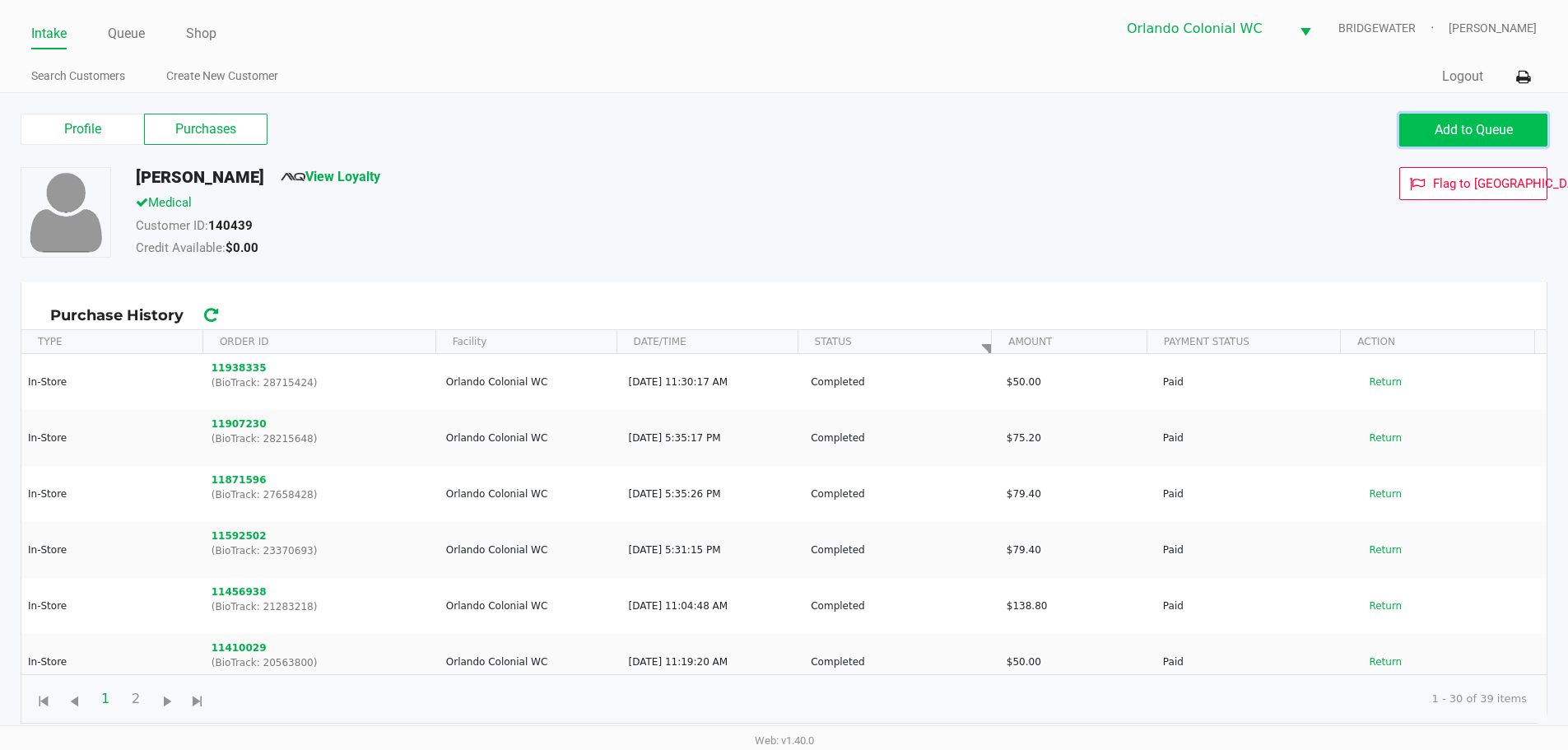
click at [1445, 139] on button "Add to Queue" at bounding box center [1473, 129] width 148 height 33
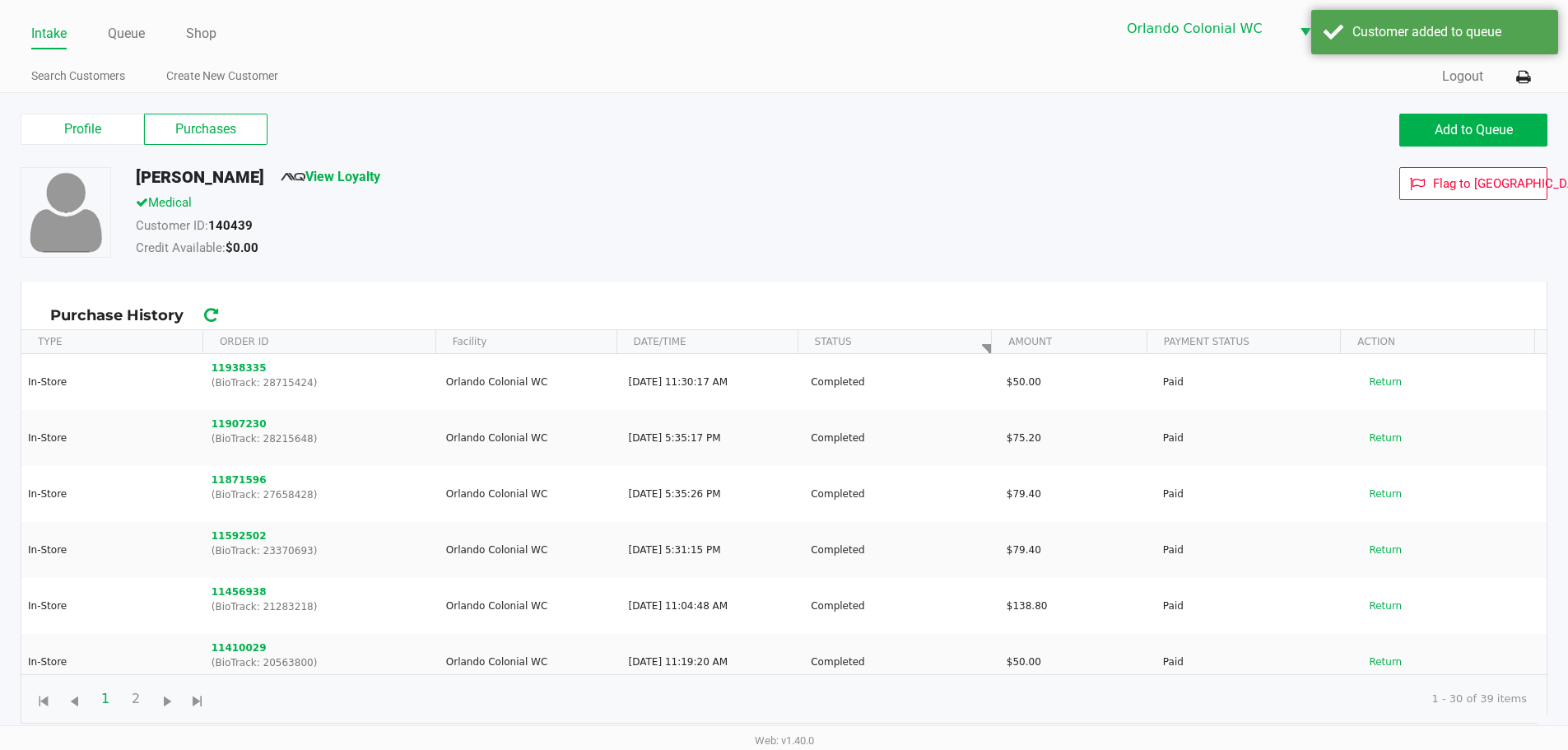
drag, startPoint x: 1181, startPoint y: 209, endPoint x: 368, endPoint y: 150, distance: 815.1
click at [1164, 212] on div "Flag to Delete" at bounding box center [1321, 215] width 479 height 95
click at [505, 261] on div "David Nixon View Loyalty Medical Customer ID: 140439 Credit Available: $0.00 Fl…" at bounding box center [784, 224] width 1551 height 115
click at [115, 37] on link "Queue" at bounding box center [126, 33] width 37 height 23
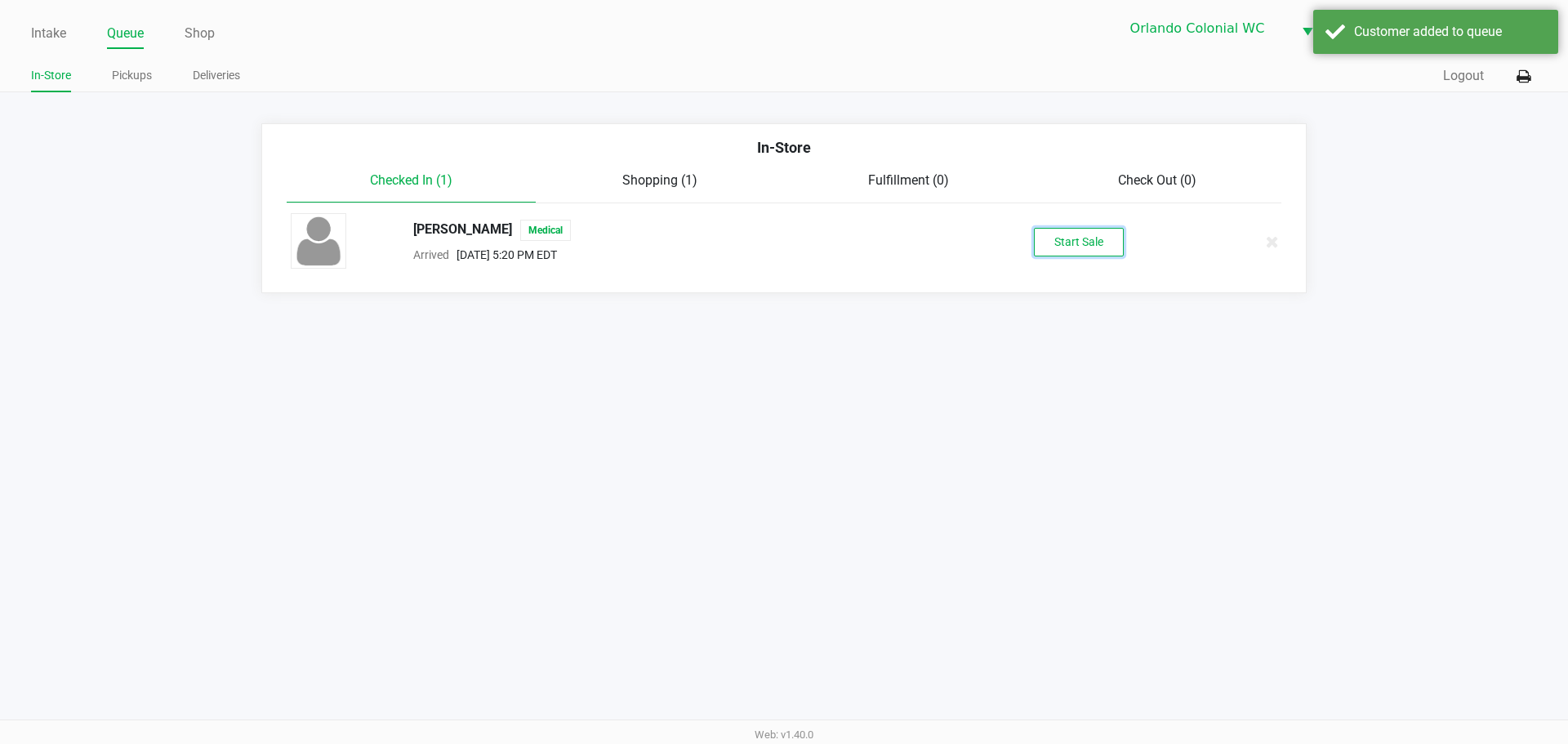
click at [1072, 224] on div "David Nixon Medical Arrived Sep 19, 2025 5:20 PM EDT Start Sale" at bounding box center [784, 241] width 1011 height 57
click at [1046, 241] on button "Start Sale" at bounding box center [1079, 242] width 90 height 29
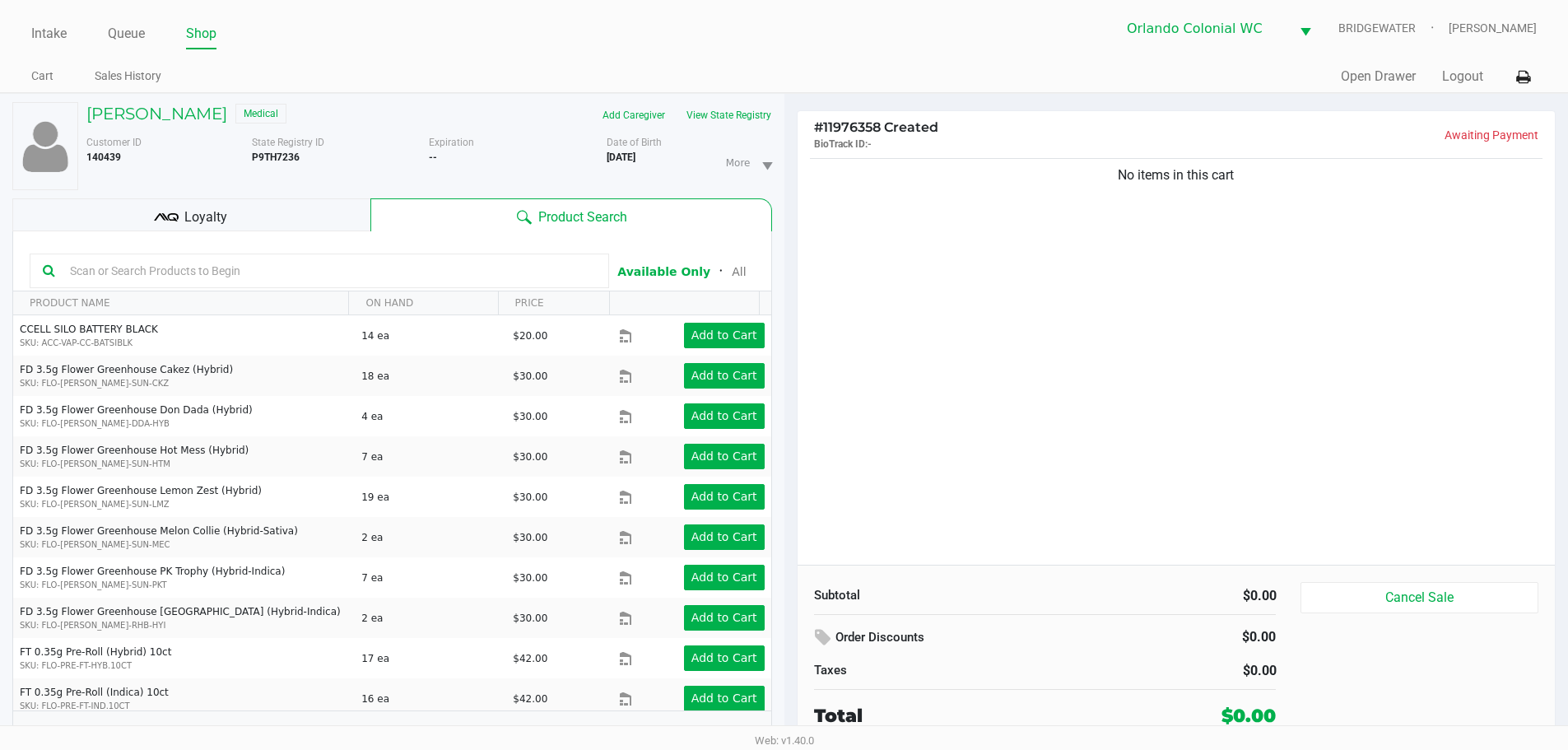
click at [1046, 407] on div "No items in this cart" at bounding box center [1176, 360] width 758 height 410
click at [1034, 246] on div "No items in this cart" at bounding box center [1176, 360] width 758 height 410
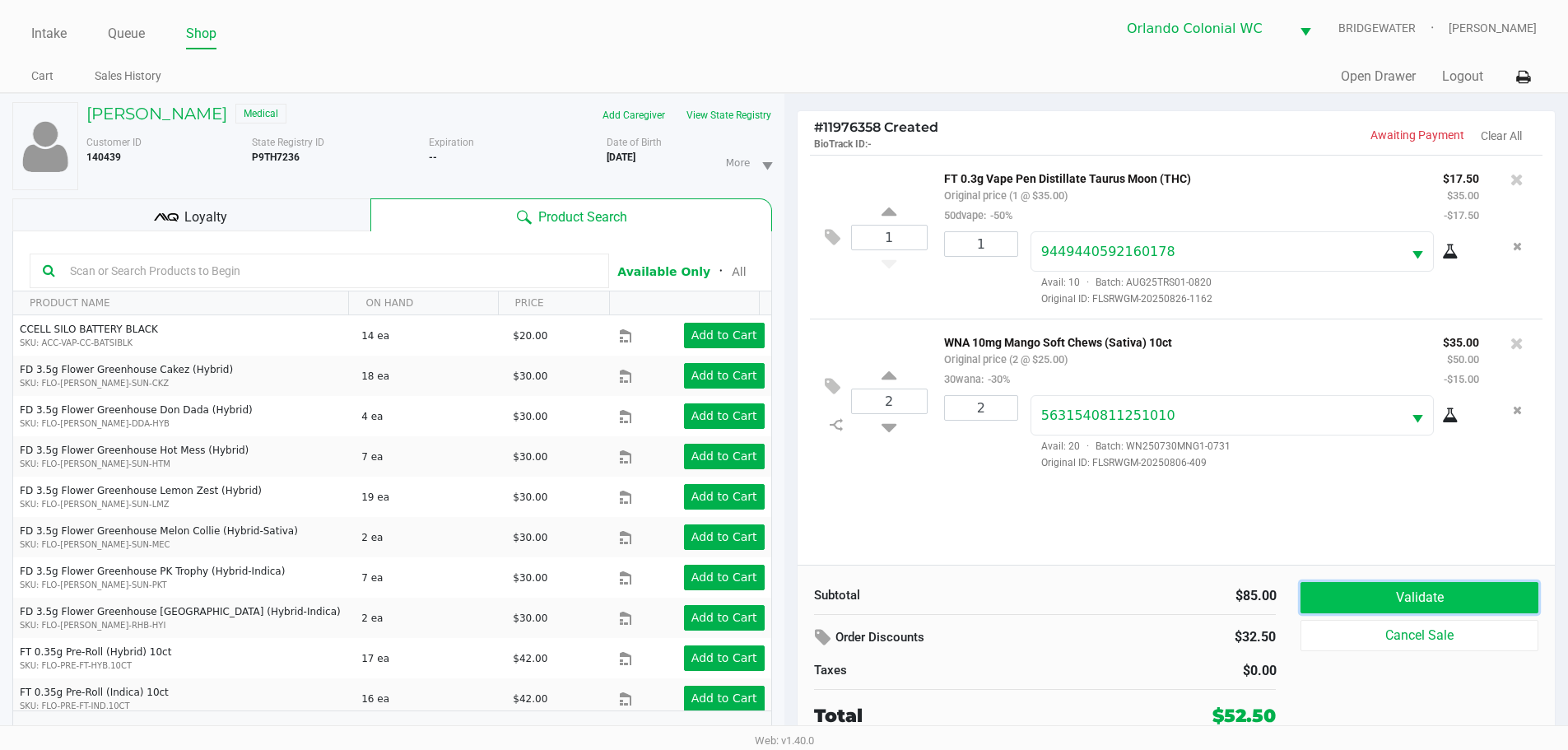
click at [1440, 589] on button "Validate" at bounding box center [1418, 598] width 237 height 32
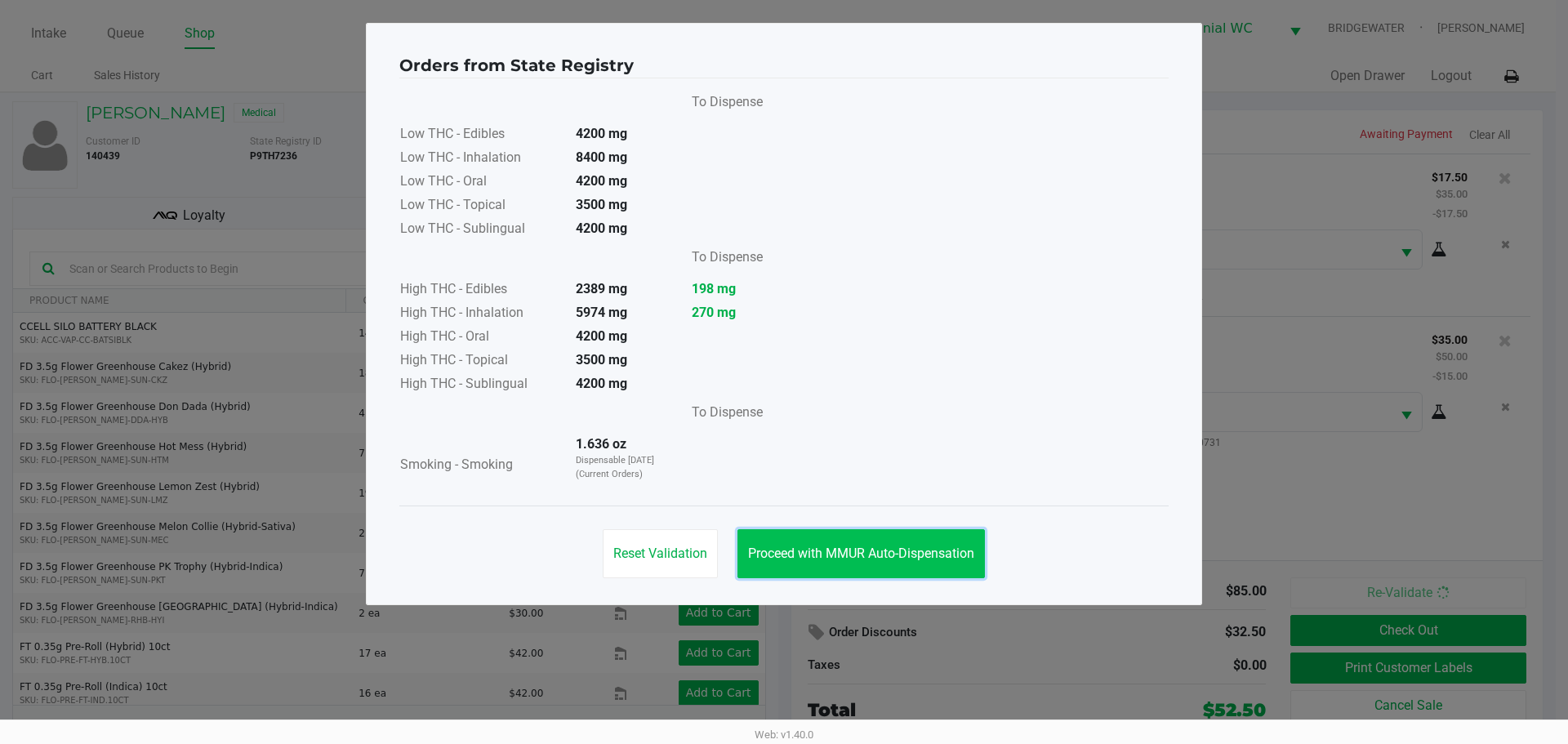
click at [921, 553] on span "Proceed with MMUR Auto-Dispensation" at bounding box center [860, 554] width 226 height 16
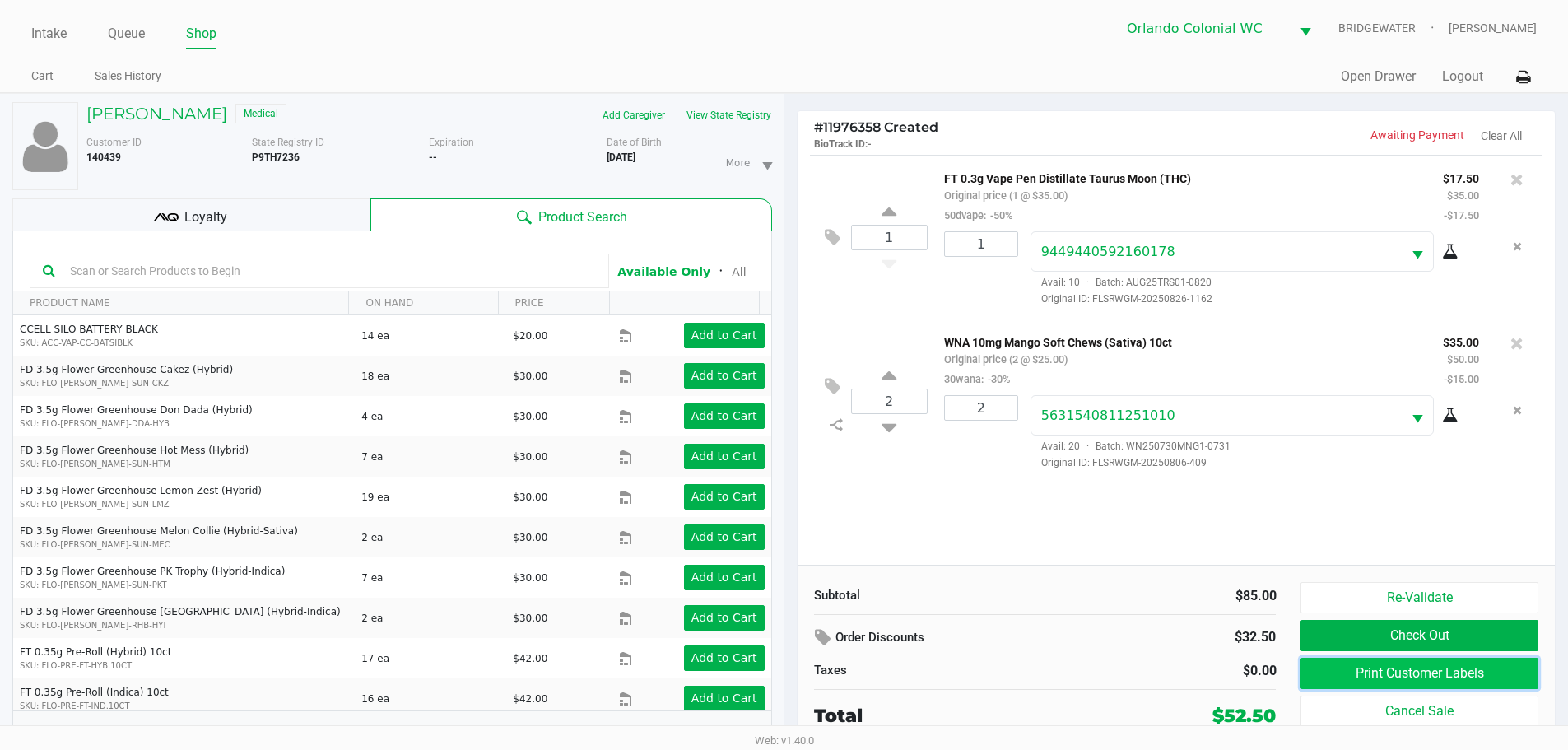
click at [1319, 665] on button "Print Customer Labels" at bounding box center [1418, 673] width 237 height 32
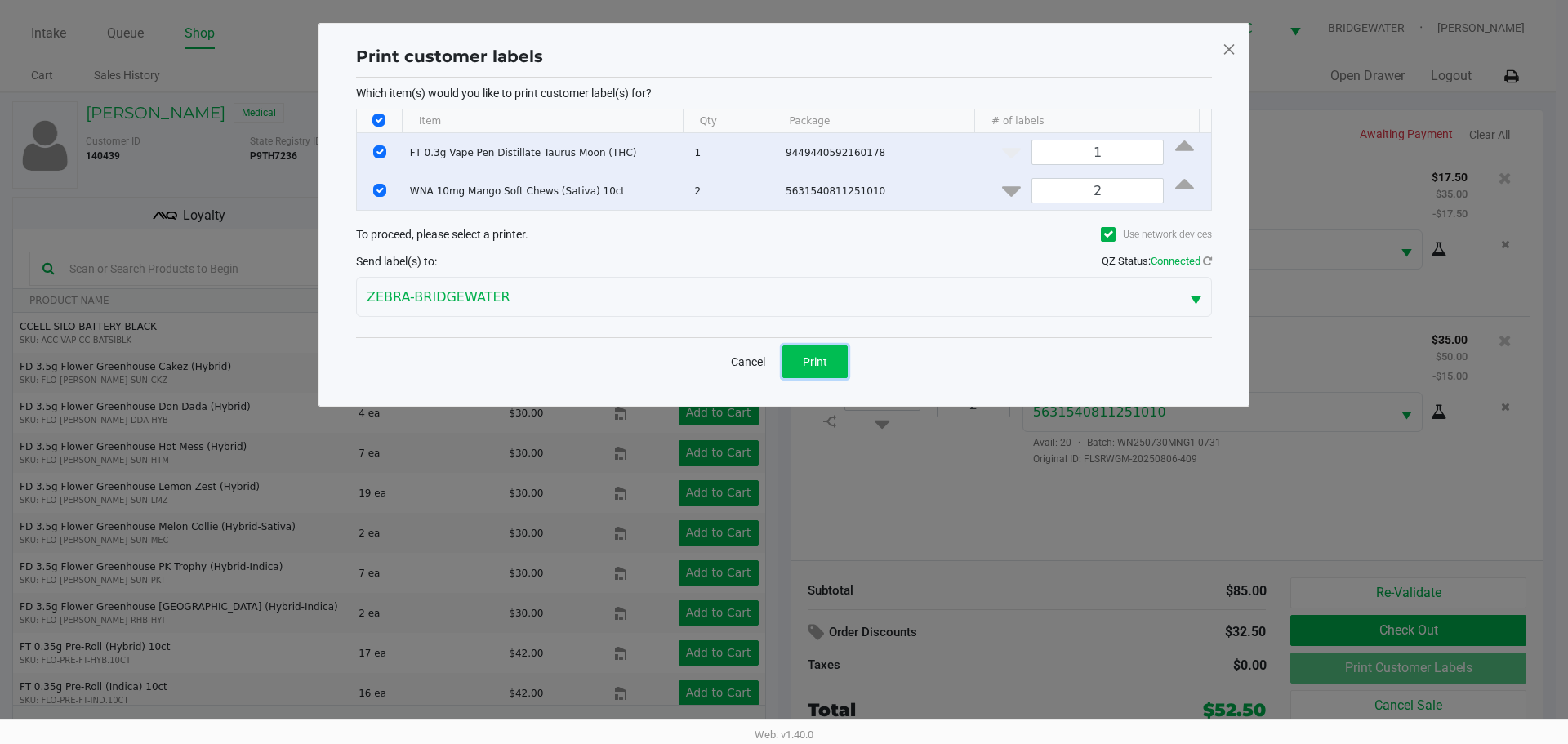
click at [835, 357] on button "Print" at bounding box center [815, 361] width 66 height 32
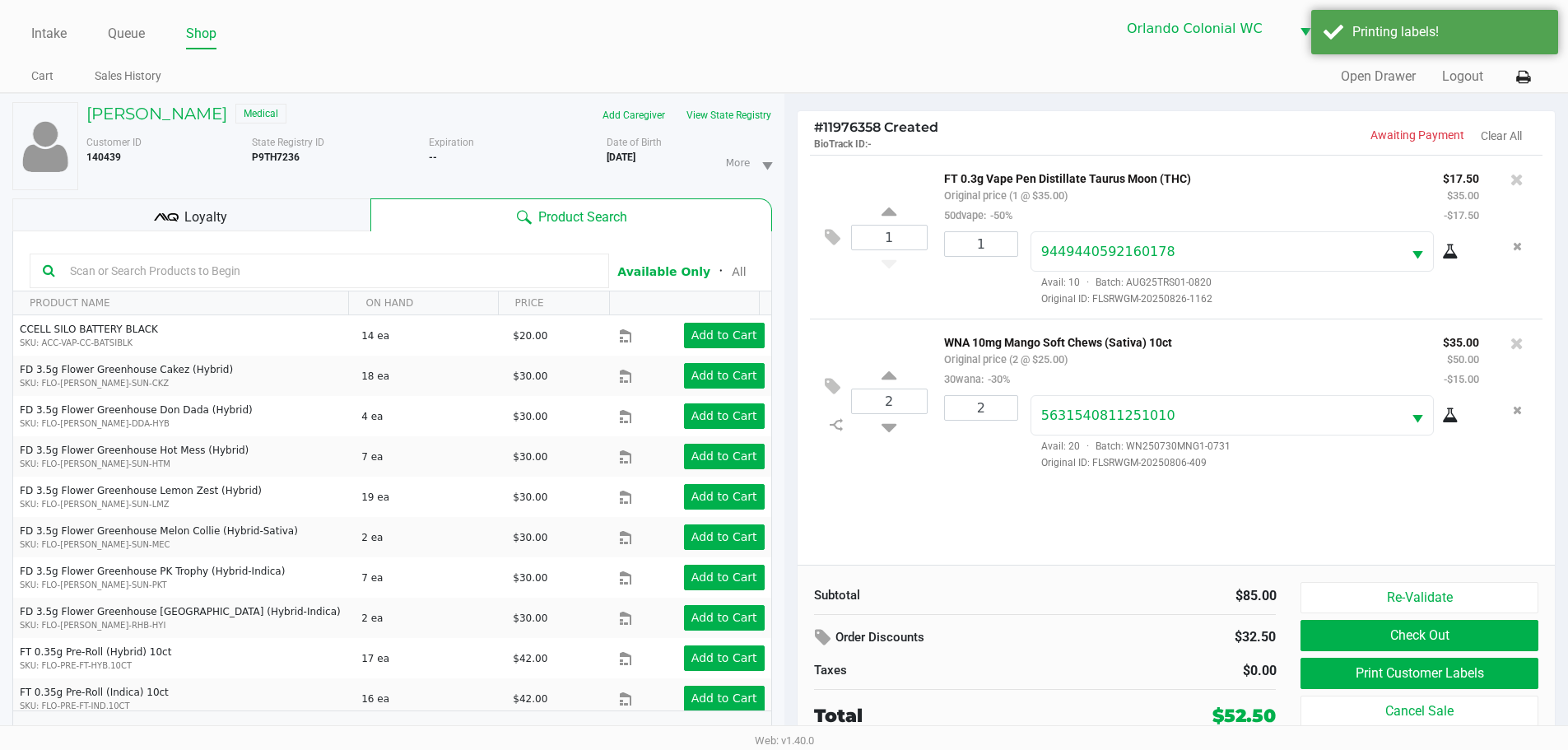
click at [313, 232] on kendo-grid-toolbar "Available Only ᛫ All" at bounding box center [392, 261] width 758 height 60
click at [332, 224] on div "Loyalty" at bounding box center [191, 214] width 358 height 33
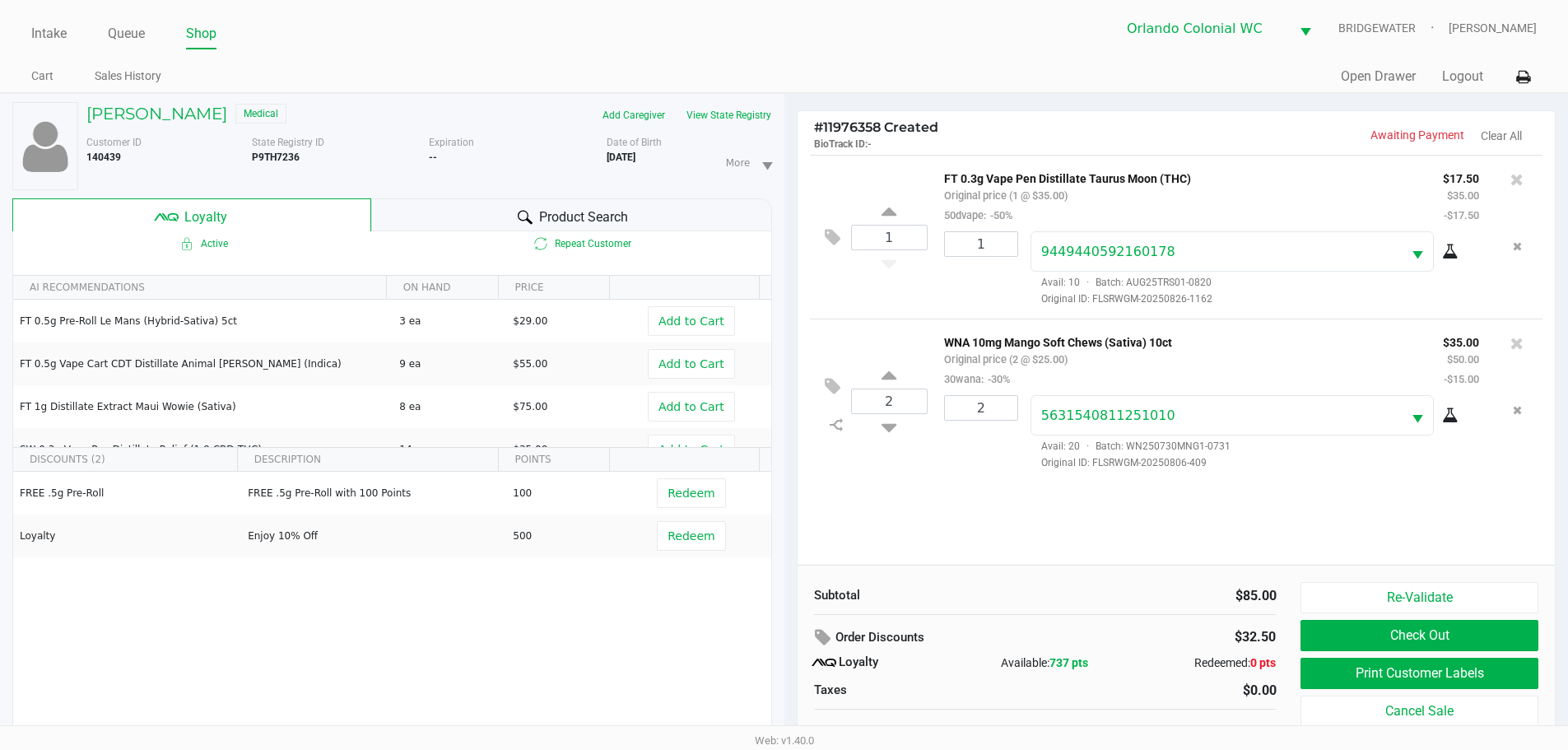
scroll to position [18, 0]
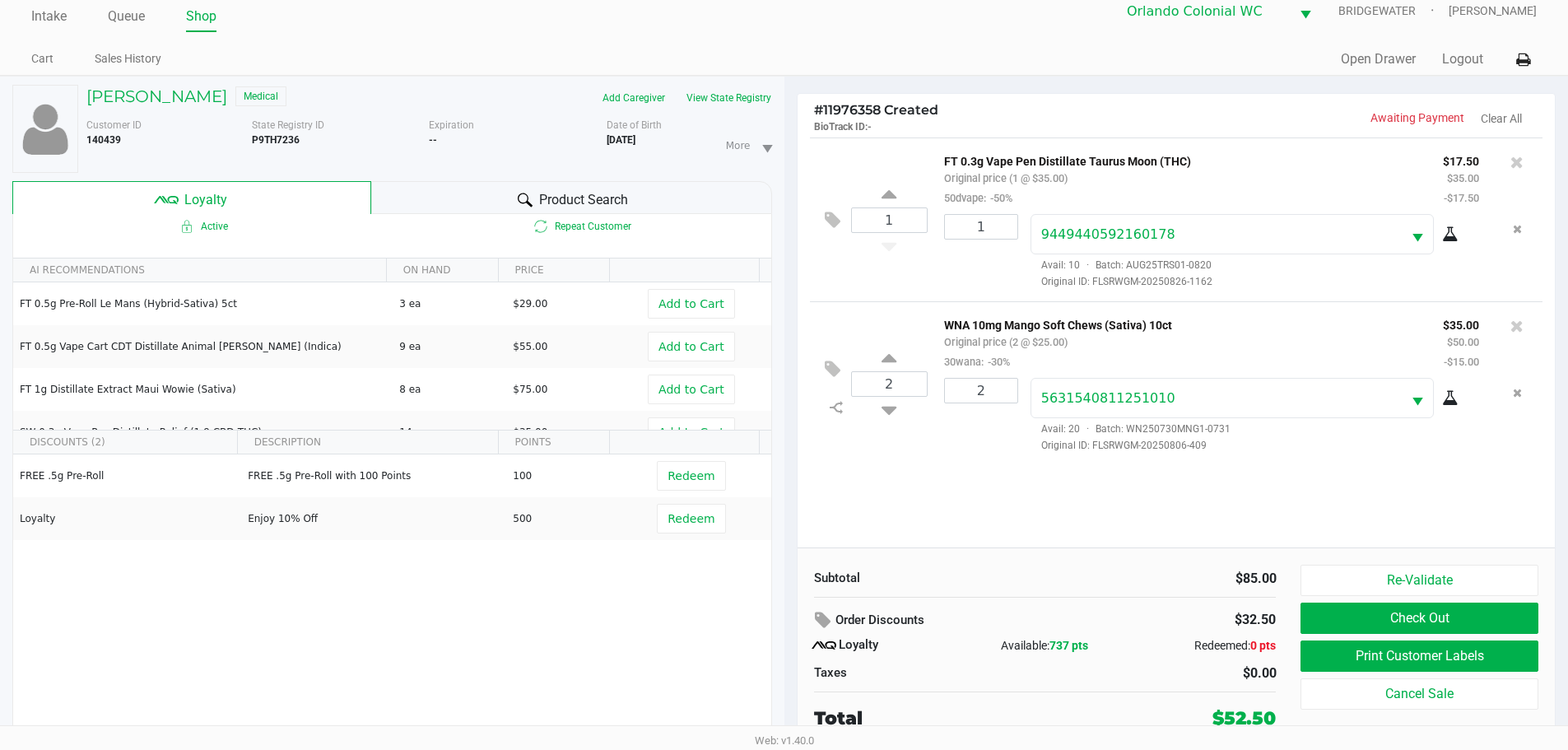
click at [685, 525] on span "Redeem" at bounding box center [690, 518] width 47 height 13
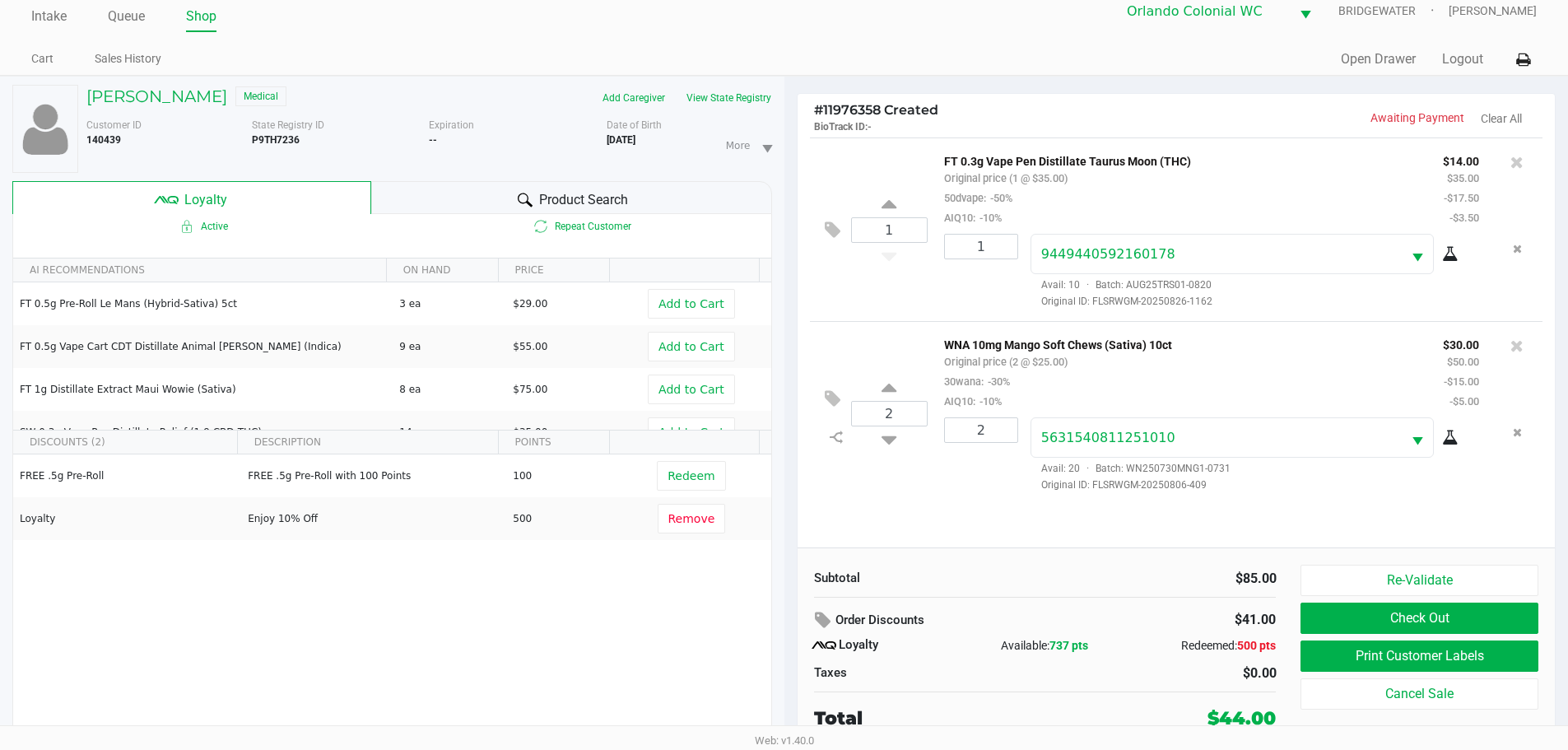
click at [1424, 628] on button "Check Out" at bounding box center [1418, 618] width 237 height 32
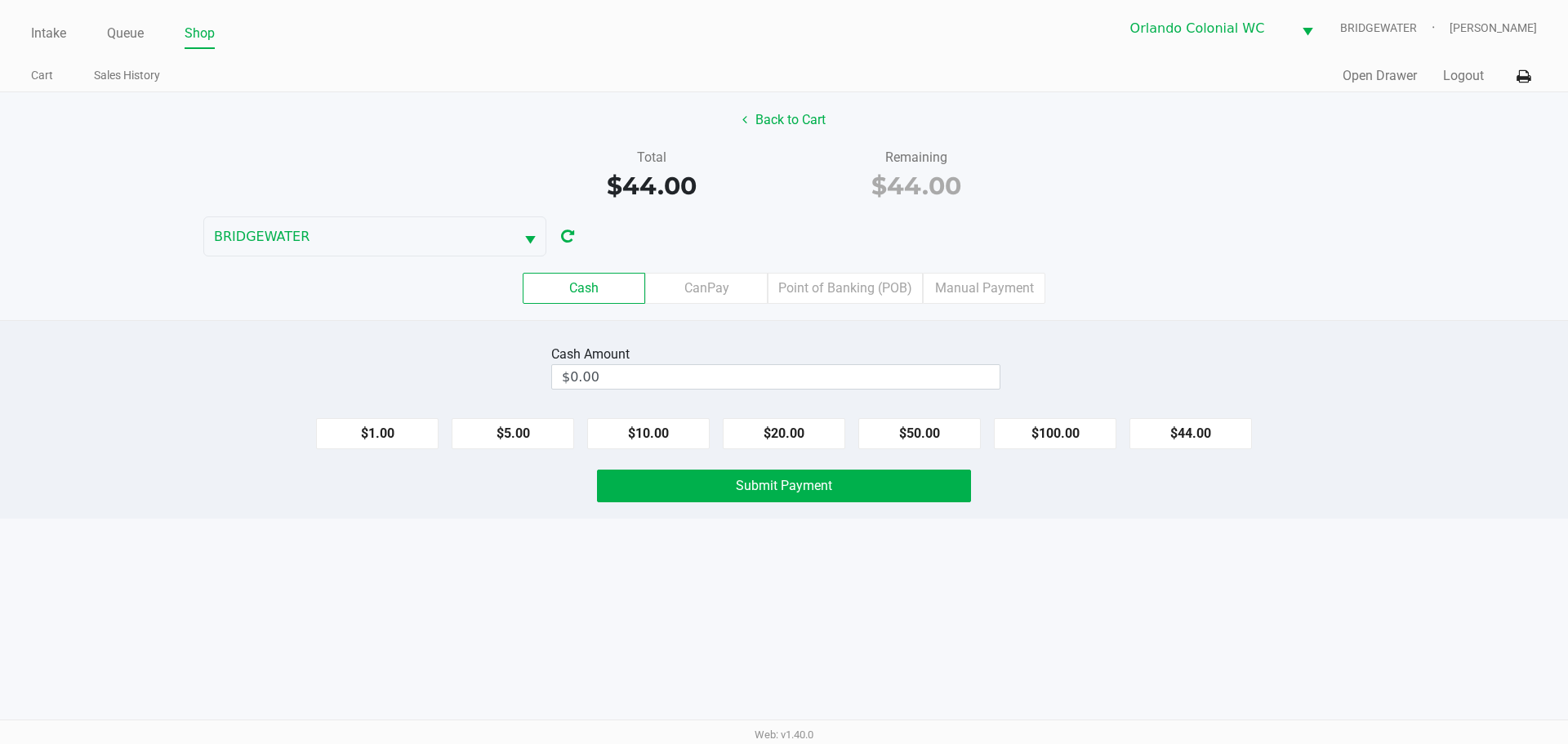
click at [843, 286] on label "Point of Banking (POB)" at bounding box center [846, 288] width 155 height 31
click at [0, 0] on 7 "Point of Banking (POB)" at bounding box center [0, 0] width 0 height 0
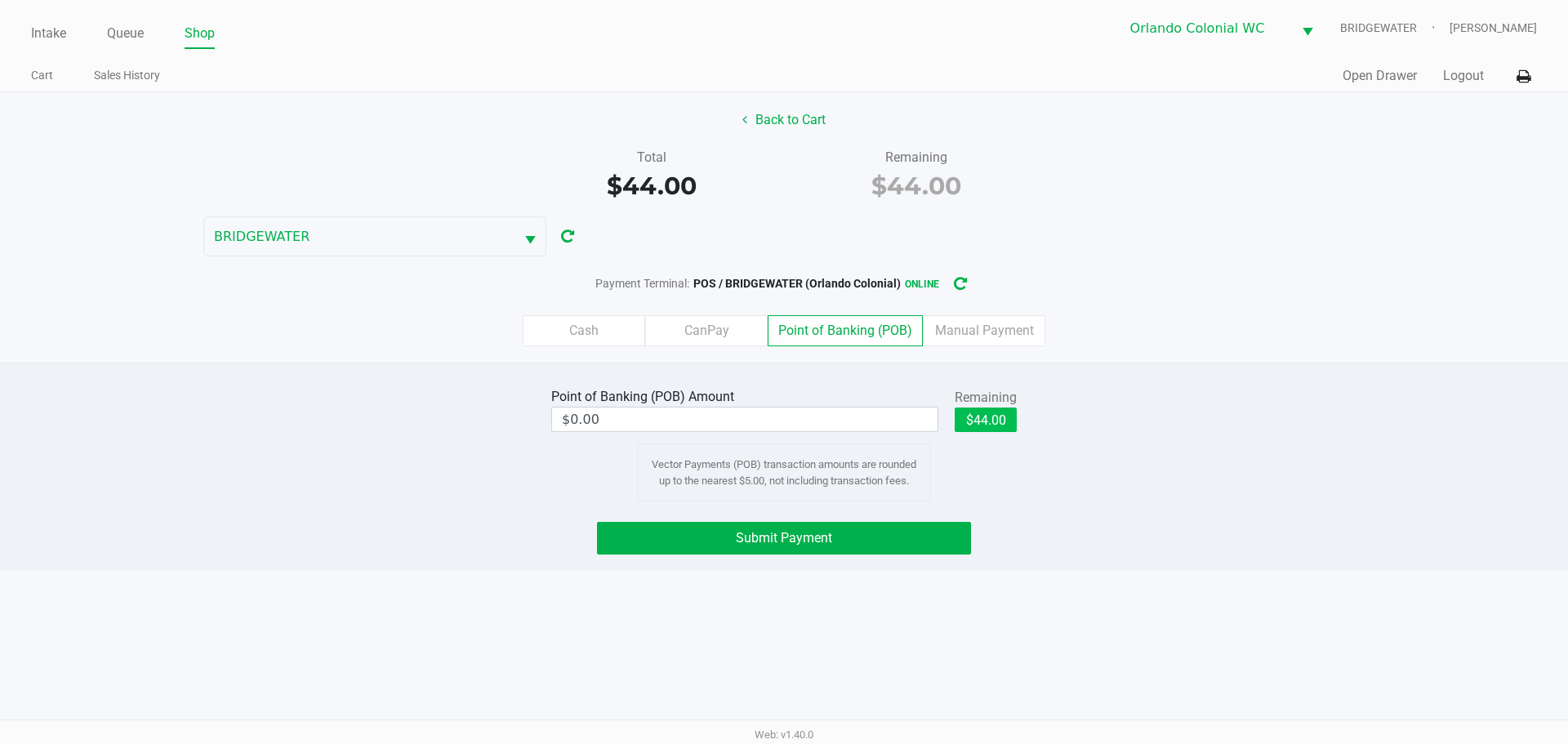
click at [1011, 415] on button "$44.00" at bounding box center [985, 420] width 62 height 24
type input "$44.00"
click at [1078, 514] on div "Point of Banking (POB) Amount $44.00 Remaining $44.00 Clear Vector Payments (PO…" at bounding box center [784, 466] width 1568 height 208
click at [922, 530] on button "Submit Payment" at bounding box center [784, 537] width 374 height 32
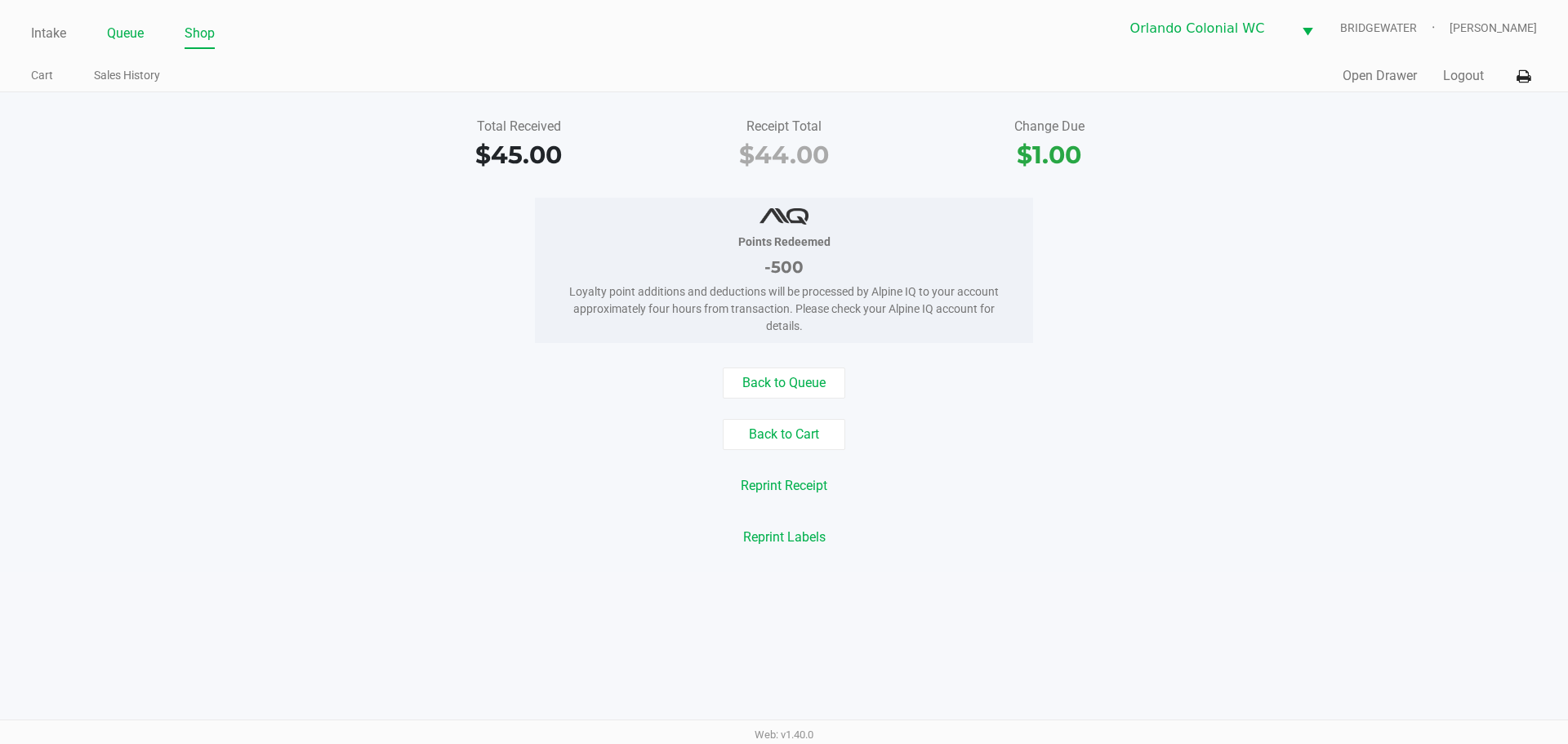
click at [128, 40] on link "Queue" at bounding box center [125, 33] width 37 height 23
click at [126, 40] on link "Queue" at bounding box center [125, 33] width 37 height 23
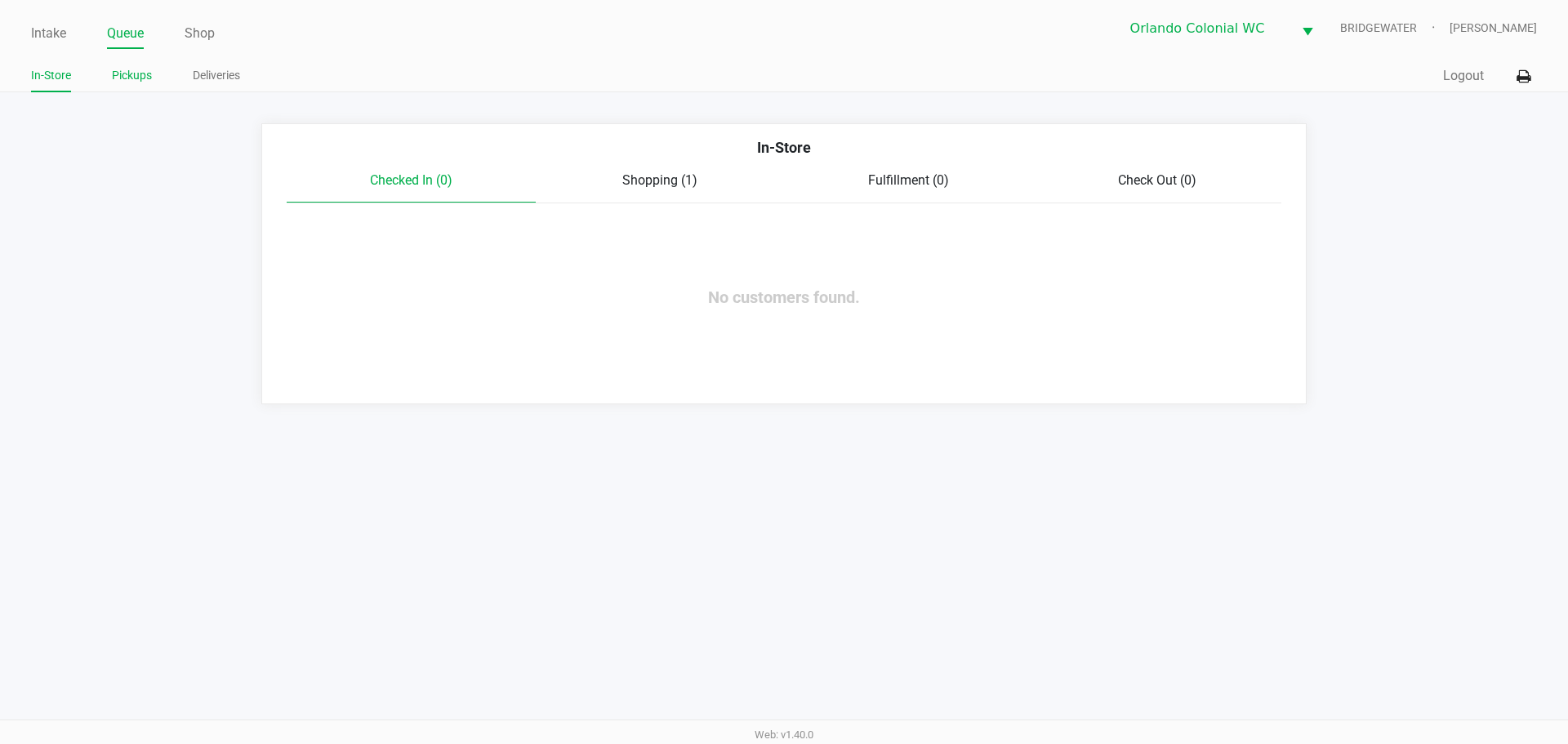
click at [140, 81] on link "Pickups" at bounding box center [132, 75] width 40 height 20
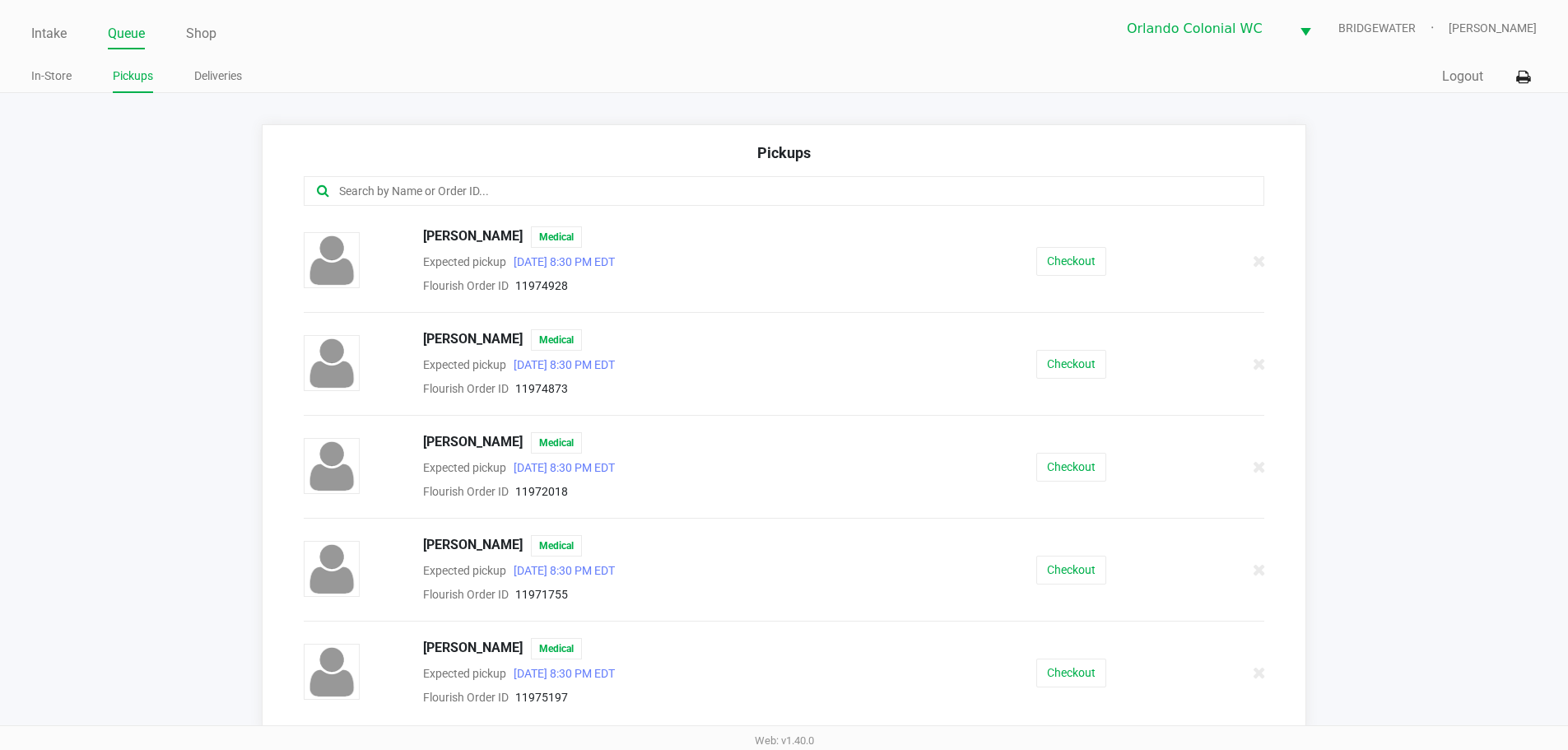
click at [520, 197] on input "text" at bounding box center [757, 192] width 841 height 19
click at [516, 192] on input "text" at bounding box center [757, 192] width 841 height 19
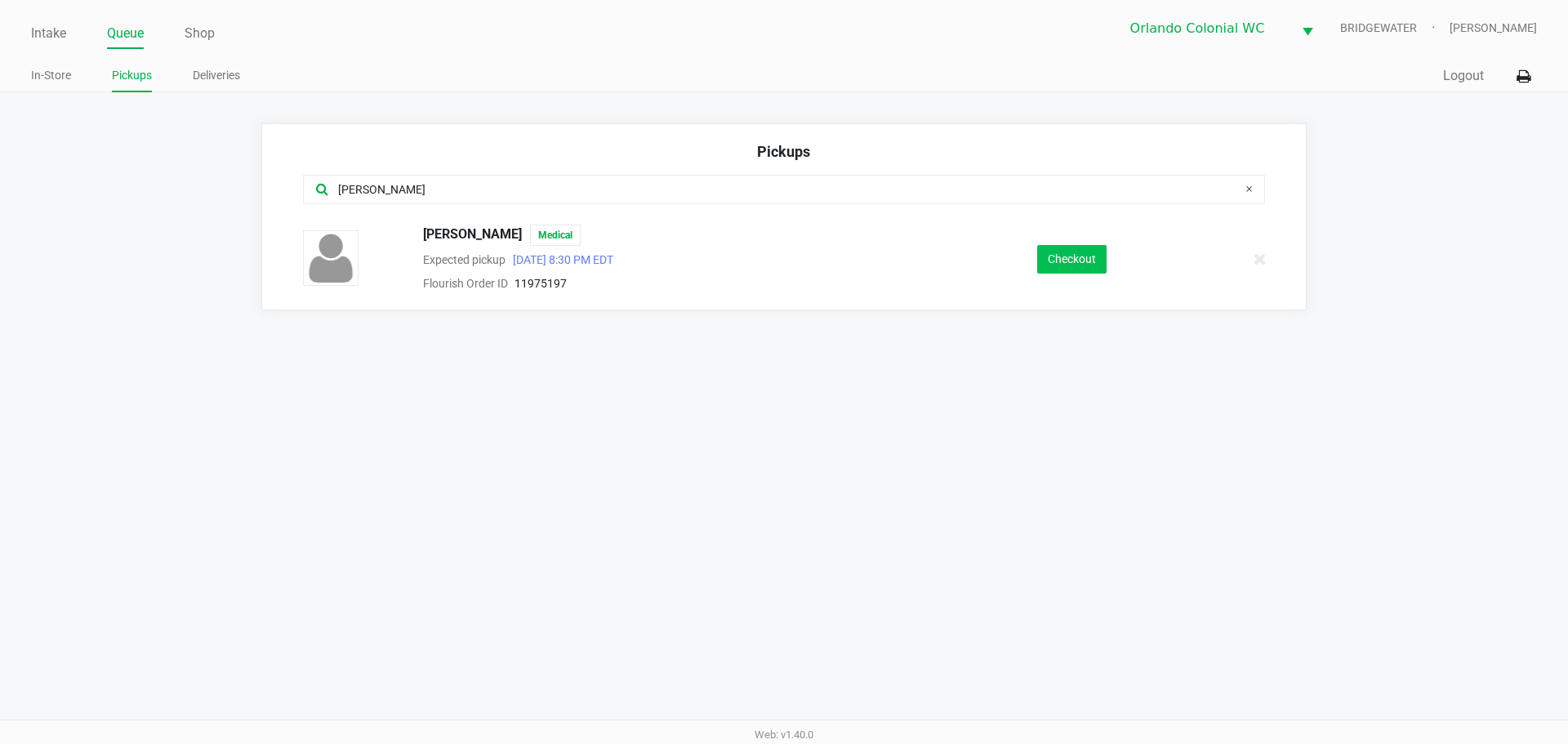
type input "BAEZ"
click at [1070, 256] on button "Checkout" at bounding box center [1071, 258] width 69 height 29
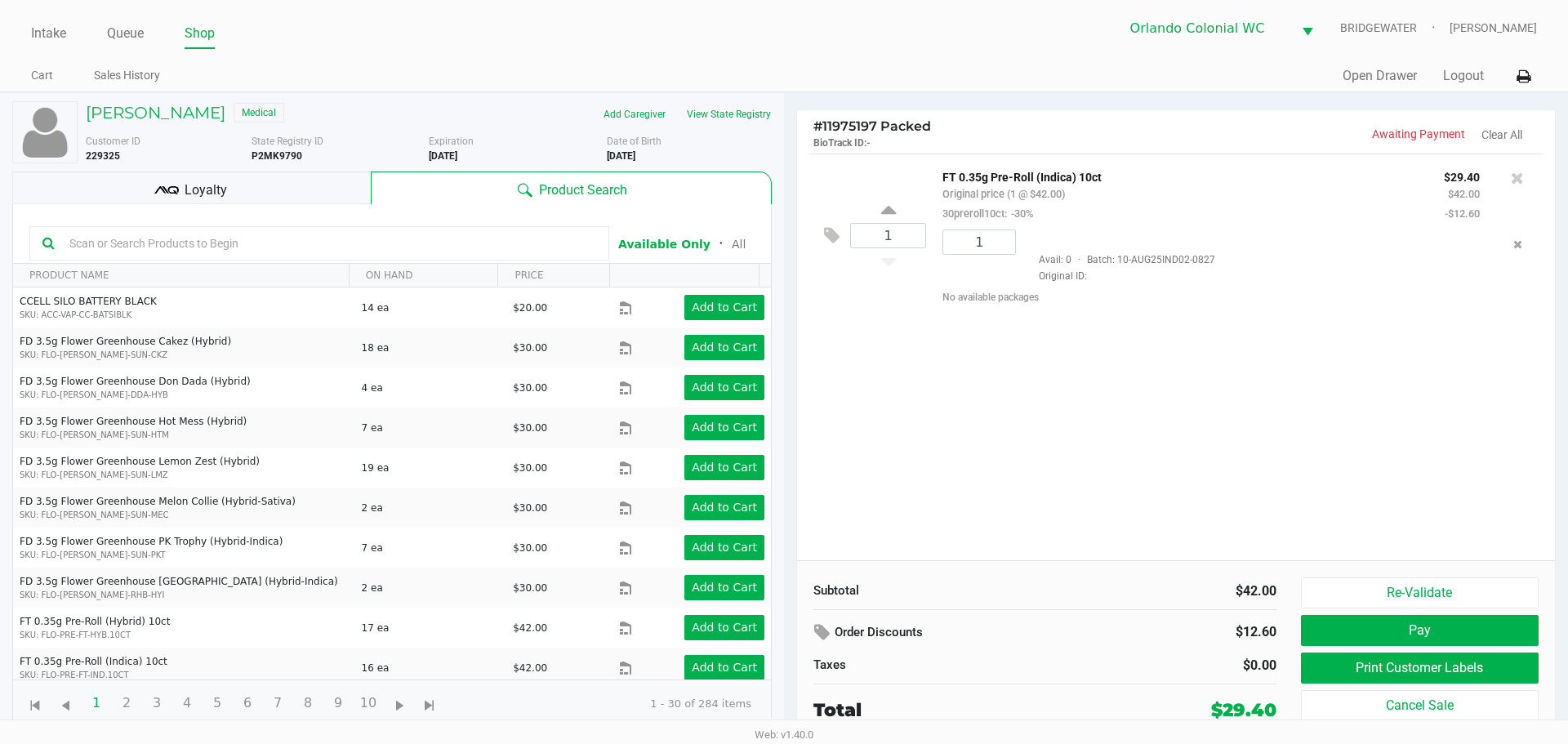
click at [1430, 596] on button "Re-Validate" at bounding box center [1419, 593] width 238 height 31
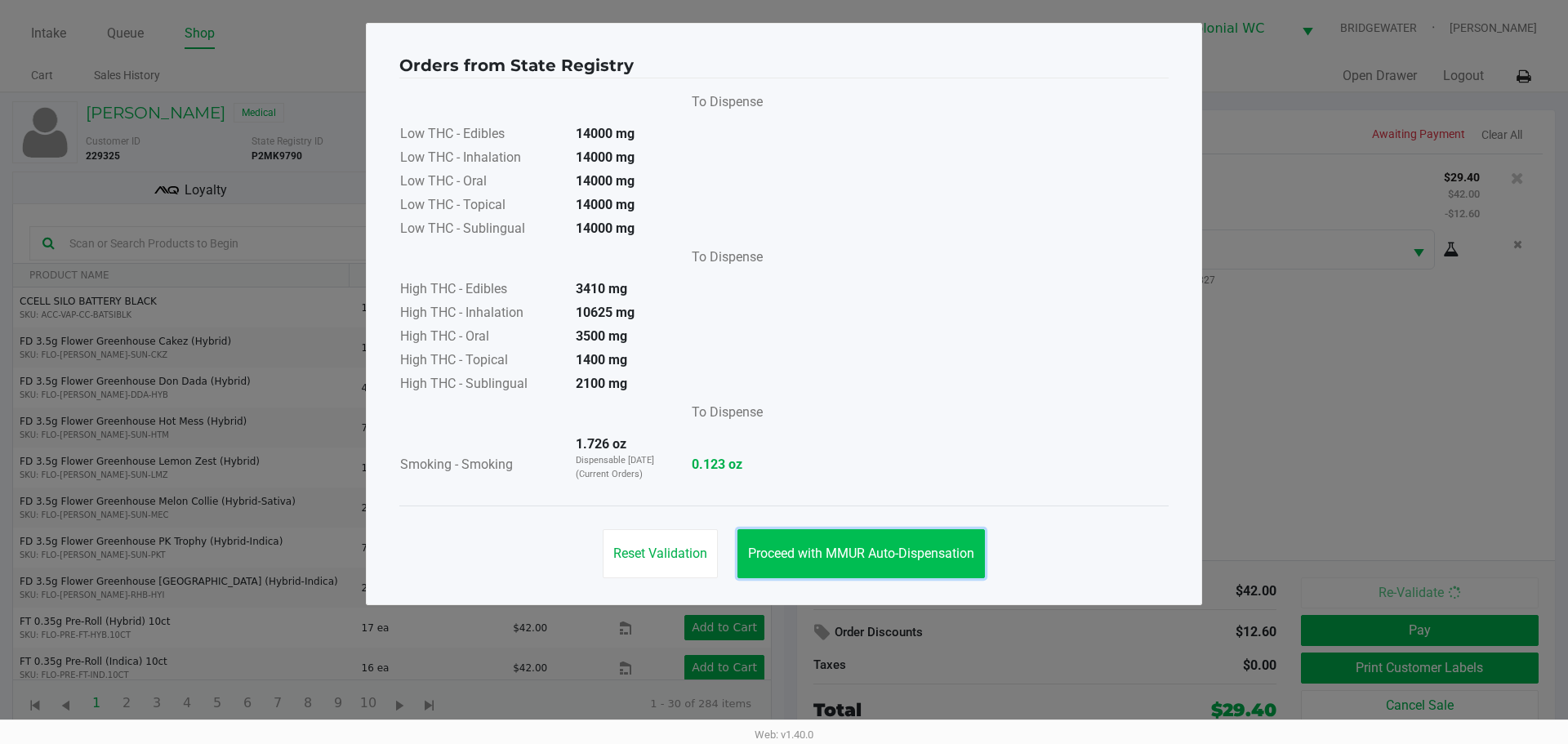
click at [909, 547] on span "Proceed with MMUR Auto-Dispensation" at bounding box center [860, 554] width 226 height 16
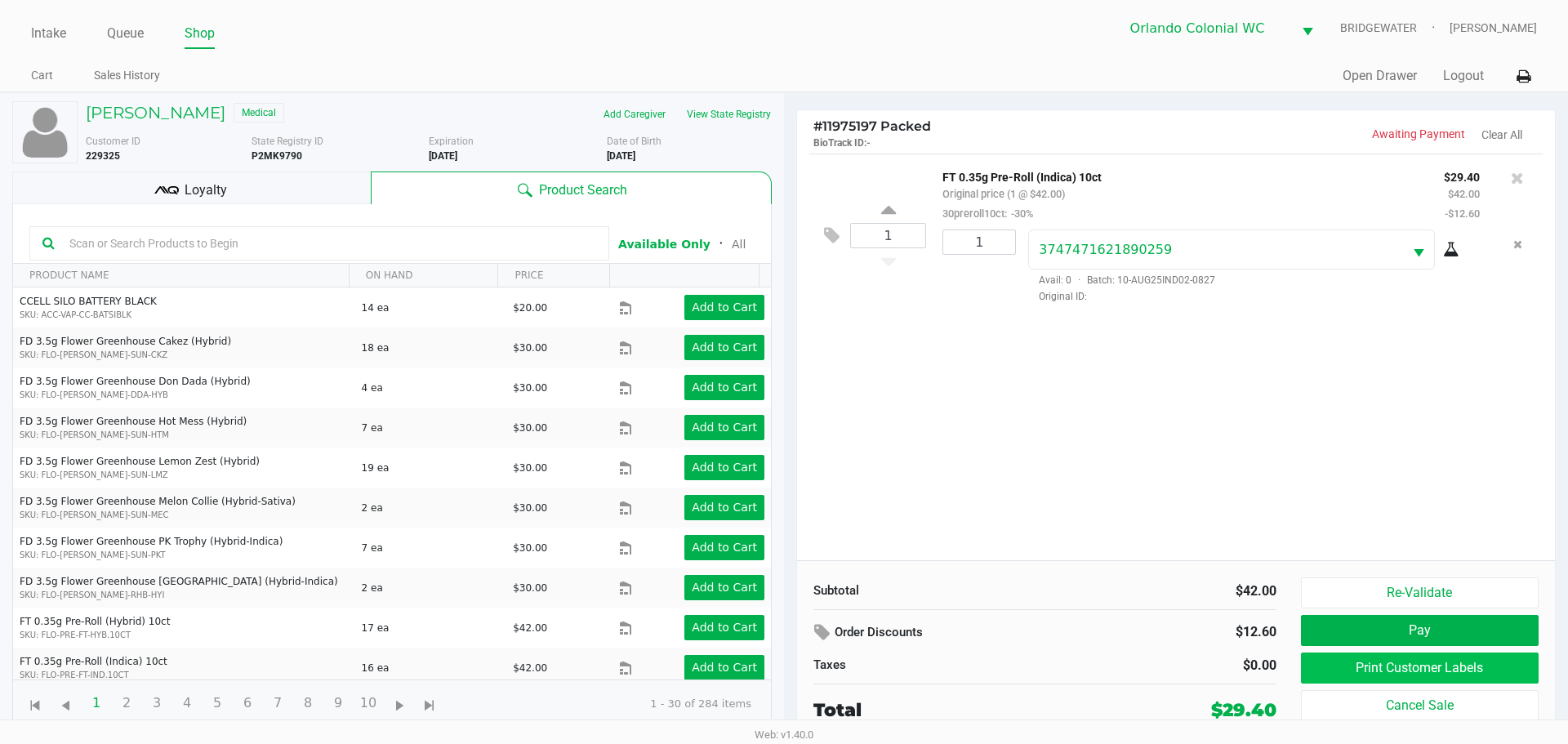
click at [1334, 671] on button "Print Customer Labels" at bounding box center [1419, 668] width 238 height 31
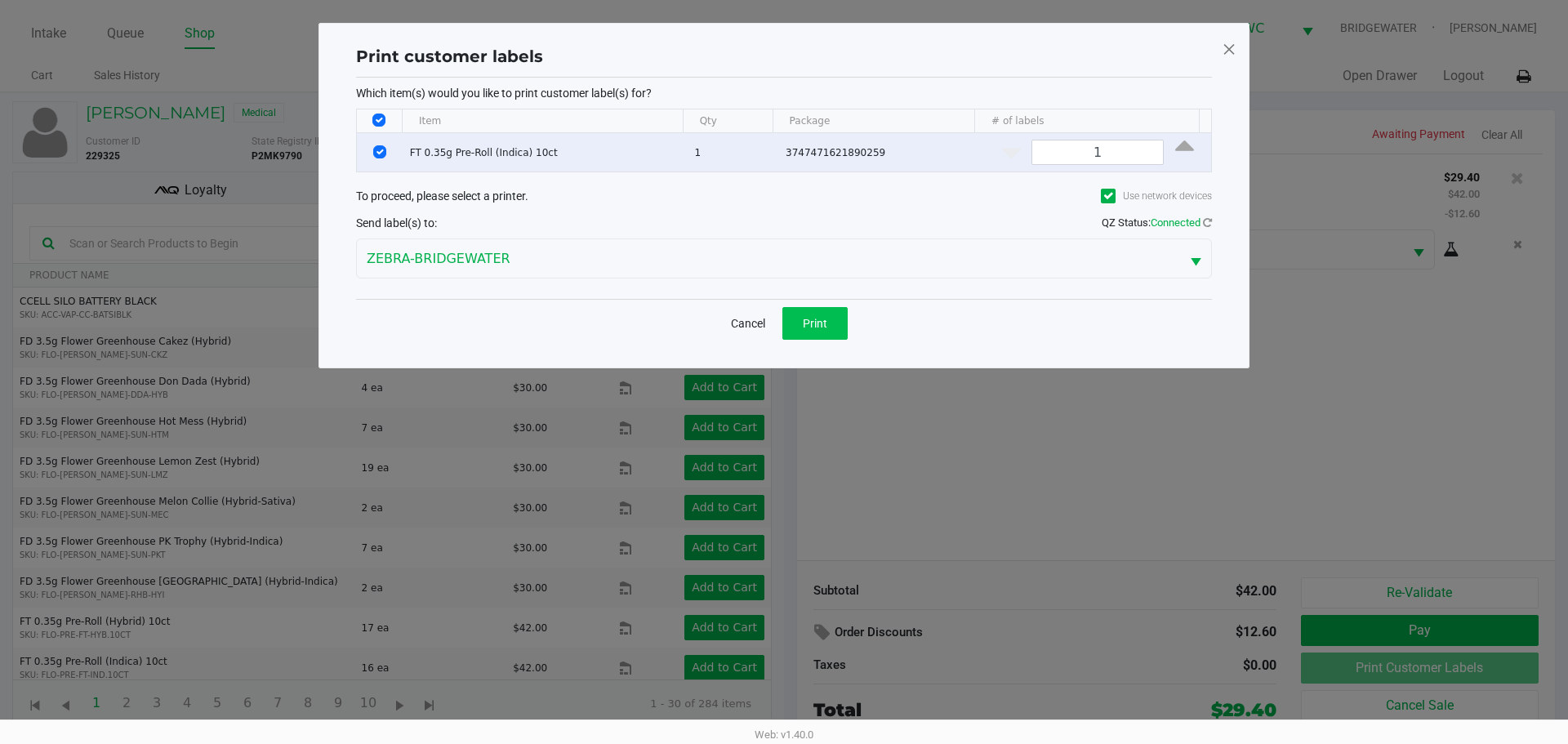
click at [802, 335] on button "Print" at bounding box center [815, 323] width 66 height 32
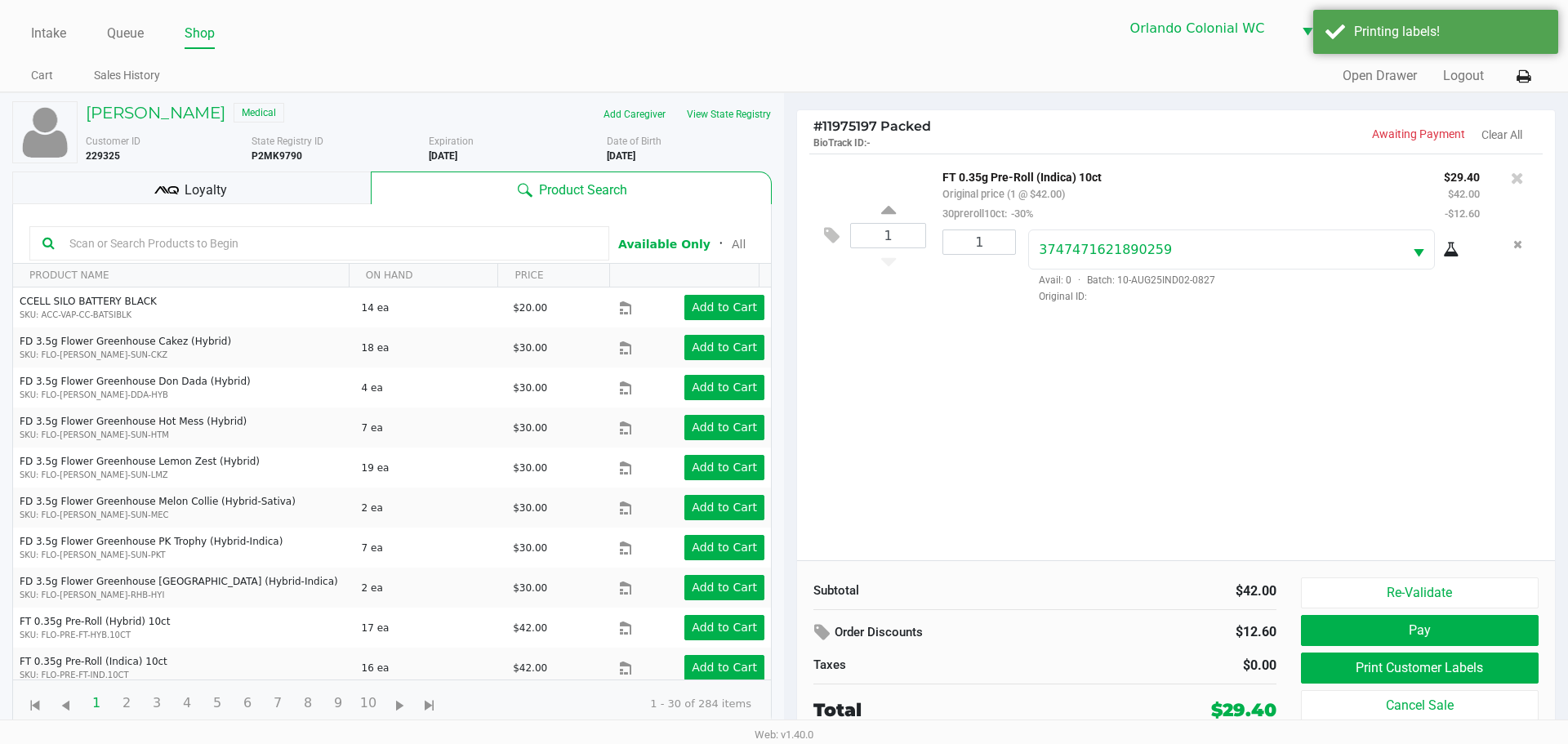
click at [1350, 638] on button "Pay" at bounding box center [1419, 630] width 238 height 31
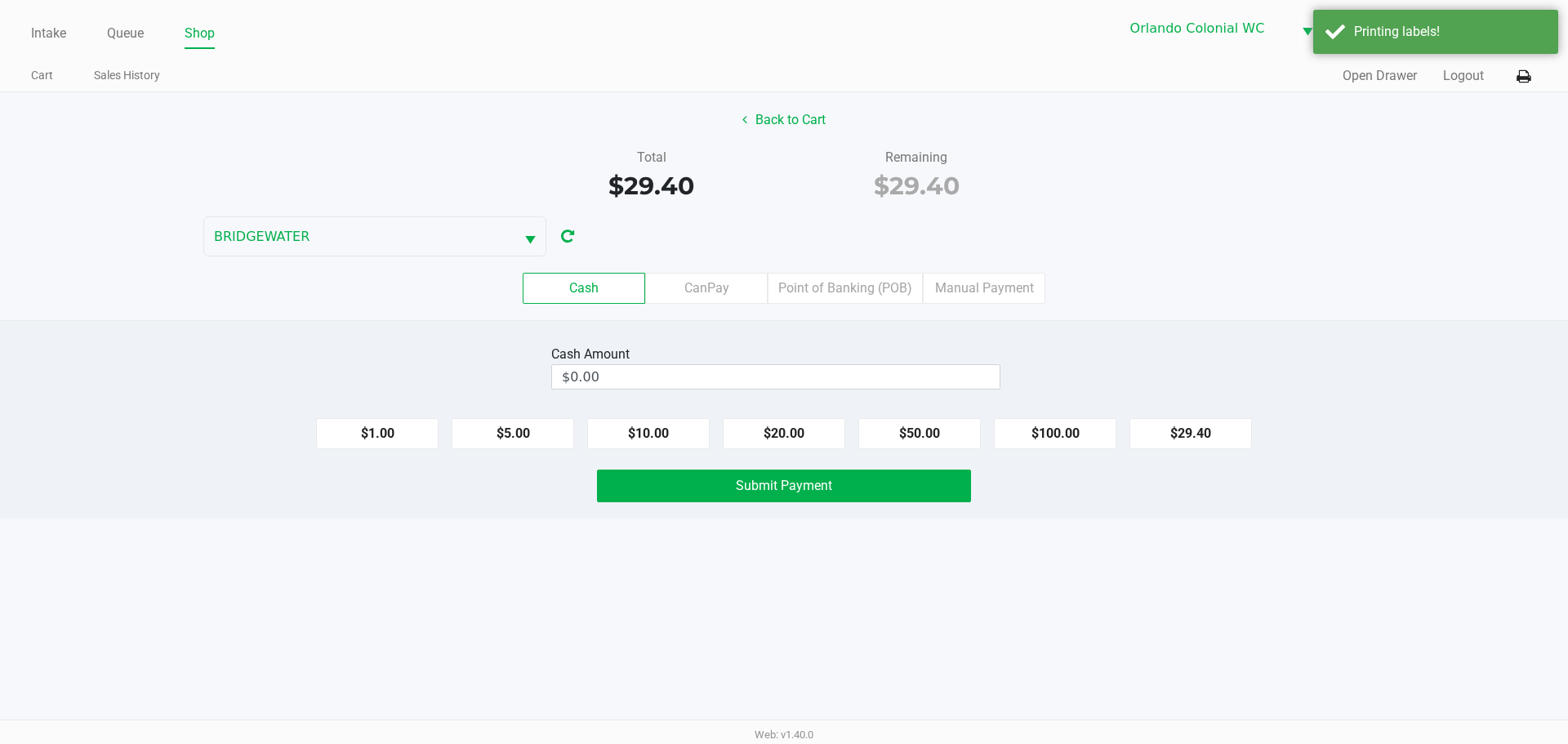
click at [732, 291] on label "CanPay" at bounding box center [707, 288] width 122 height 31
click at [0, 0] on 2 "CanPay" at bounding box center [0, 0] width 0 height 0
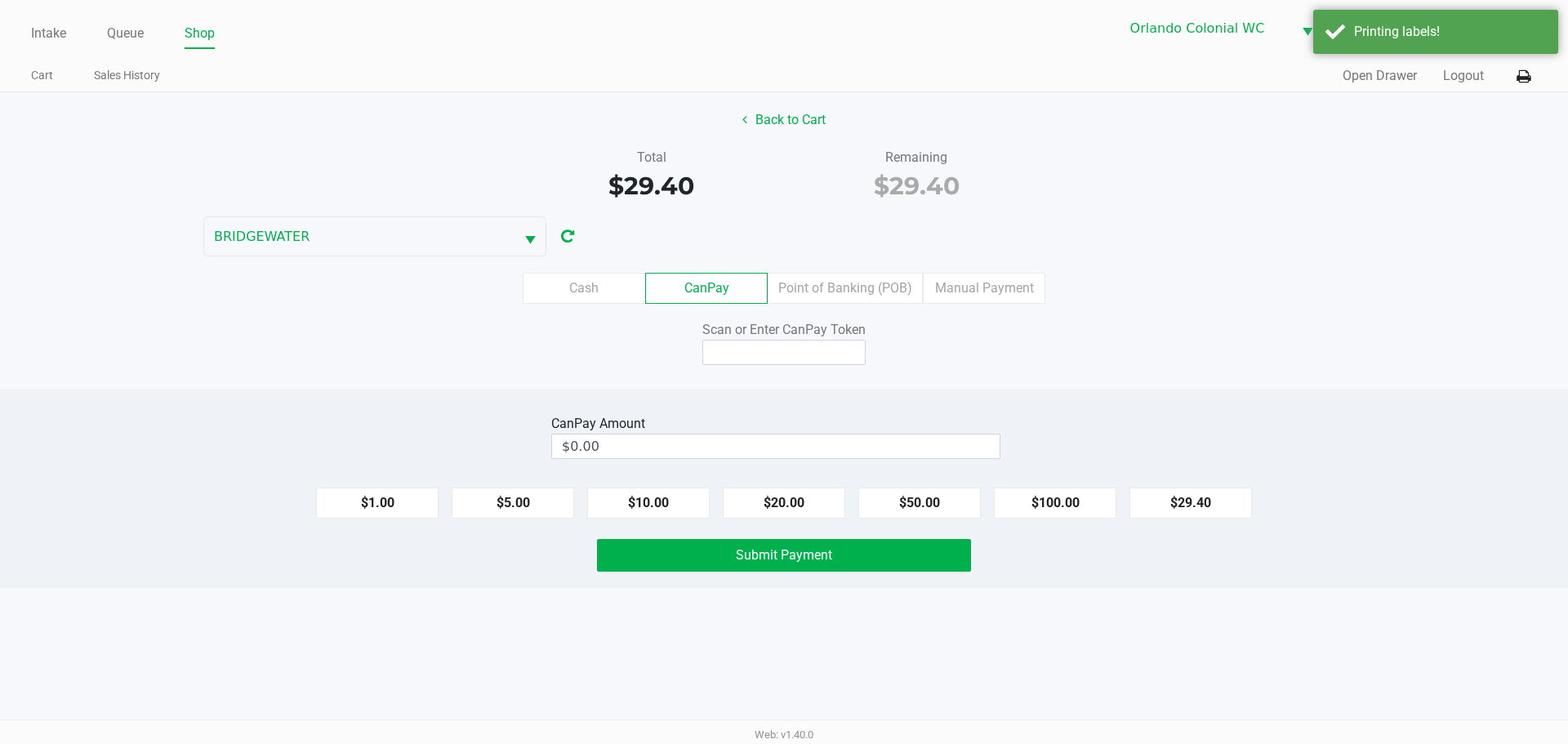
click at [1237, 504] on button "$29.40" at bounding box center [1191, 503] width 122 height 31
click at [798, 347] on input at bounding box center [784, 352] width 163 height 25
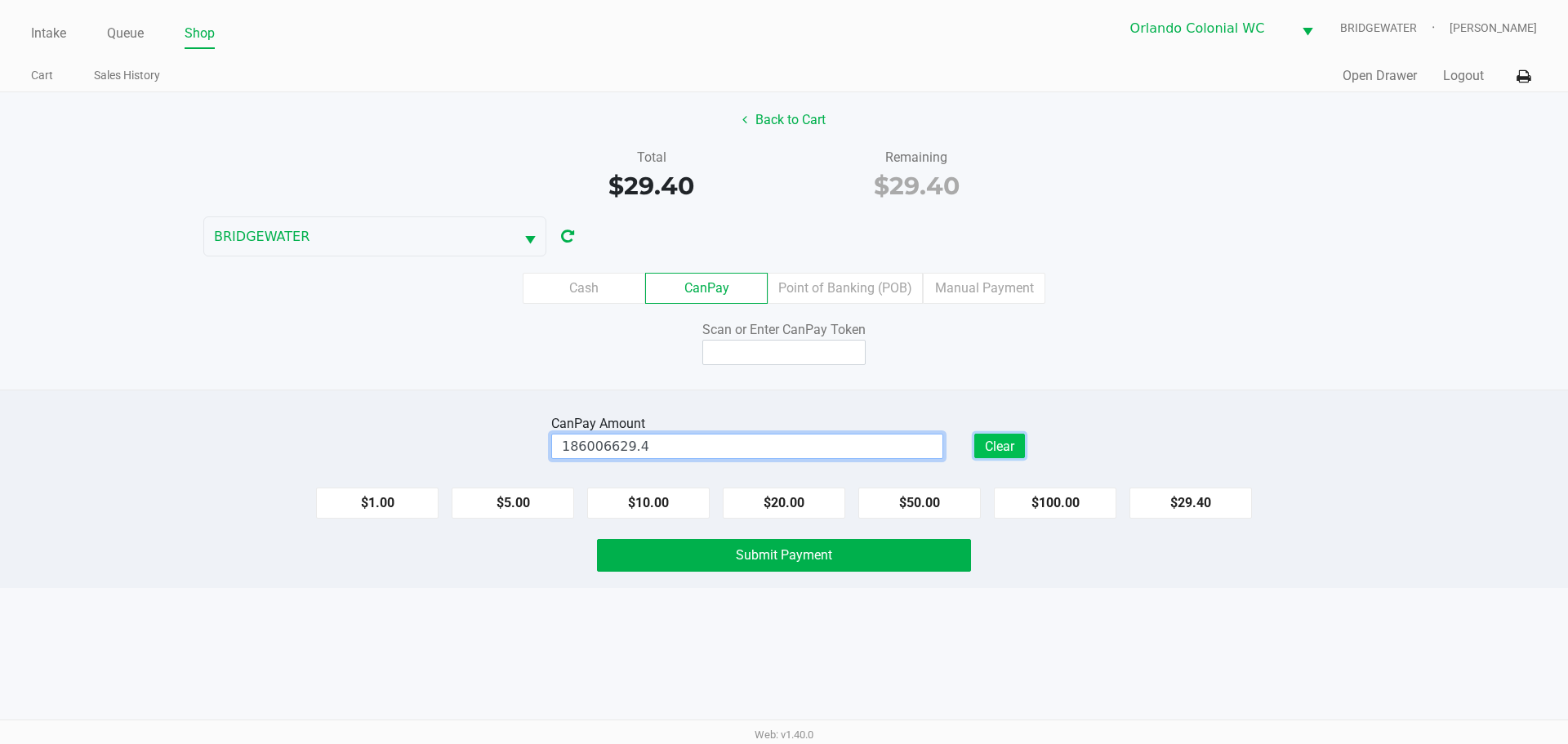
click at [1001, 452] on button "Clear" at bounding box center [999, 445] width 51 height 24
type input "$0.00"
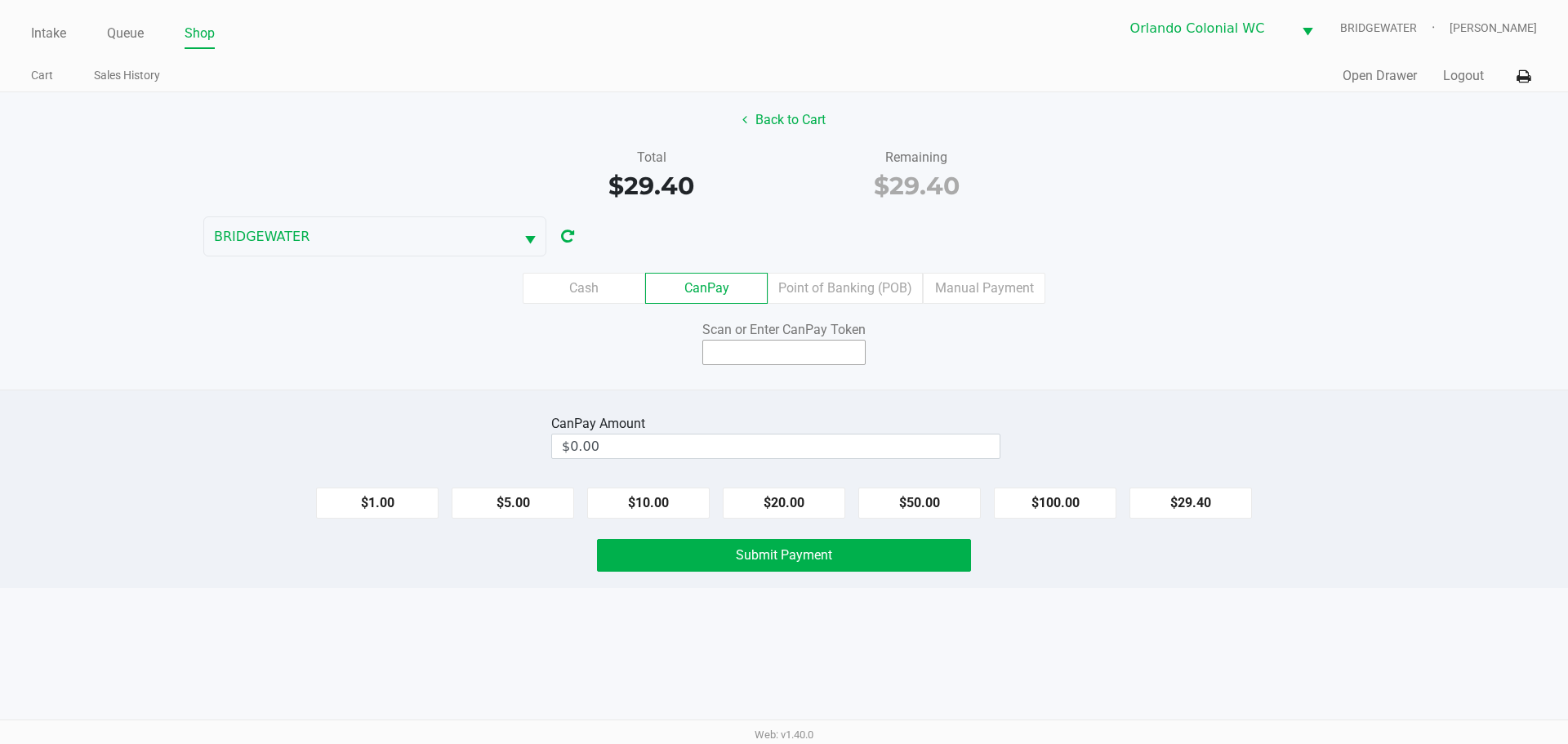
click at [801, 345] on input at bounding box center [784, 352] width 163 height 25
type input "Q1860066X"
click at [1219, 495] on button "$29.40" at bounding box center [1191, 503] width 122 height 31
type input "$29.40"
click at [1276, 609] on div "Intake Queue Shop Orlando Colonial WC BRIDGEWATER Jorge Pagan Cart Sales Histor…" at bounding box center [784, 372] width 1568 height 744
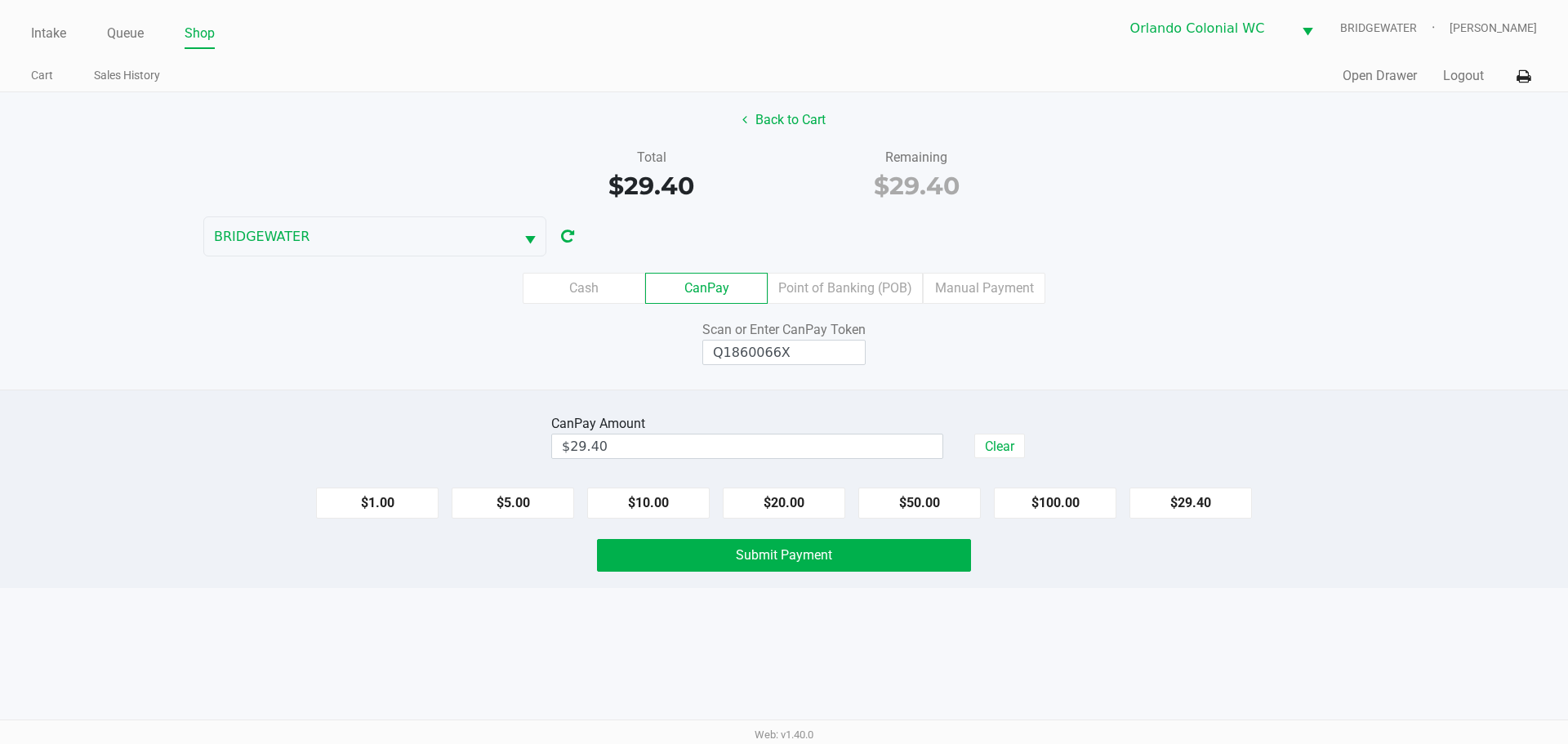
click at [846, 559] on button "Submit Payment" at bounding box center [784, 555] width 374 height 32
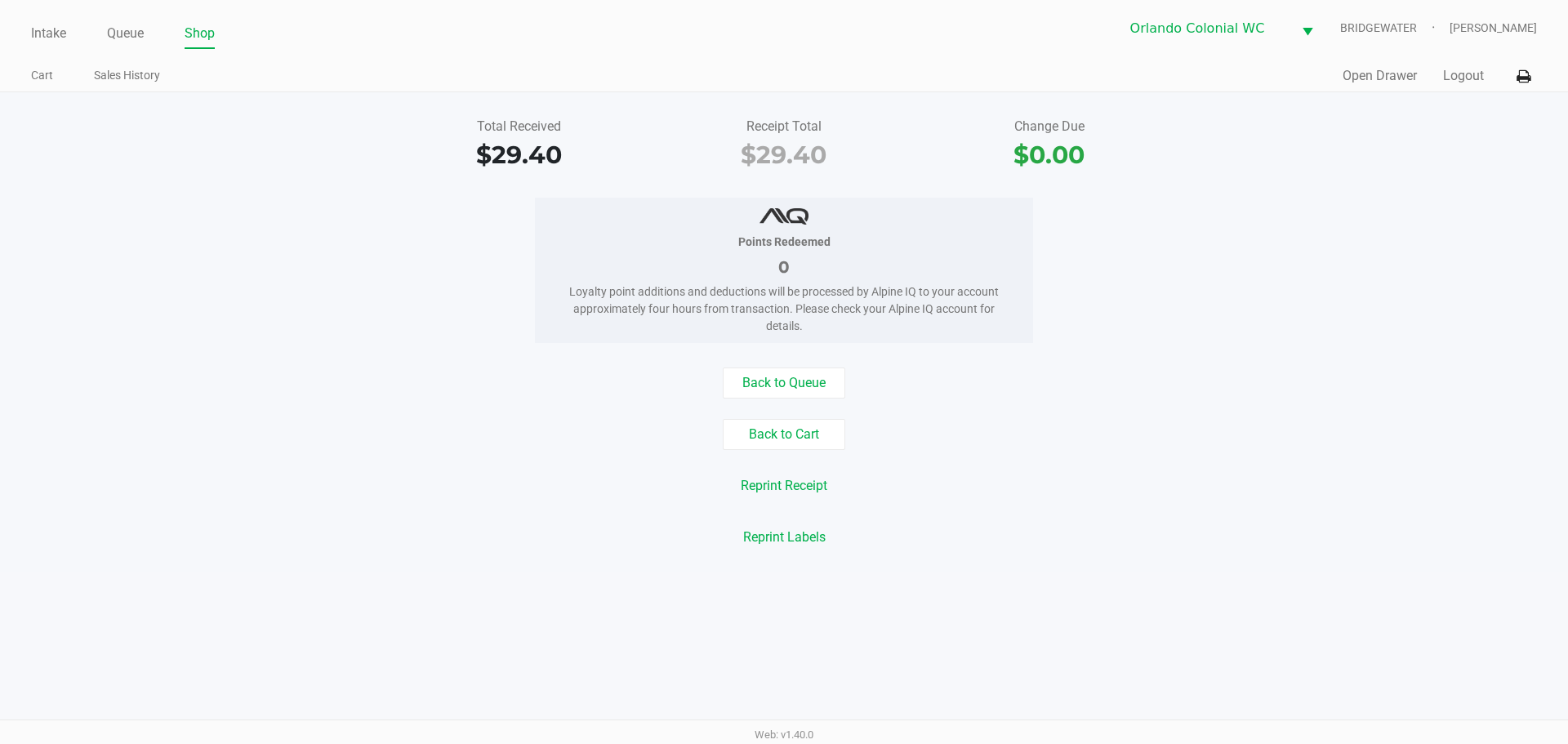
click at [60, 48] on li "Intake" at bounding box center [49, 34] width 35 height 29
click at [57, 38] on link "Intake" at bounding box center [49, 33] width 35 height 23
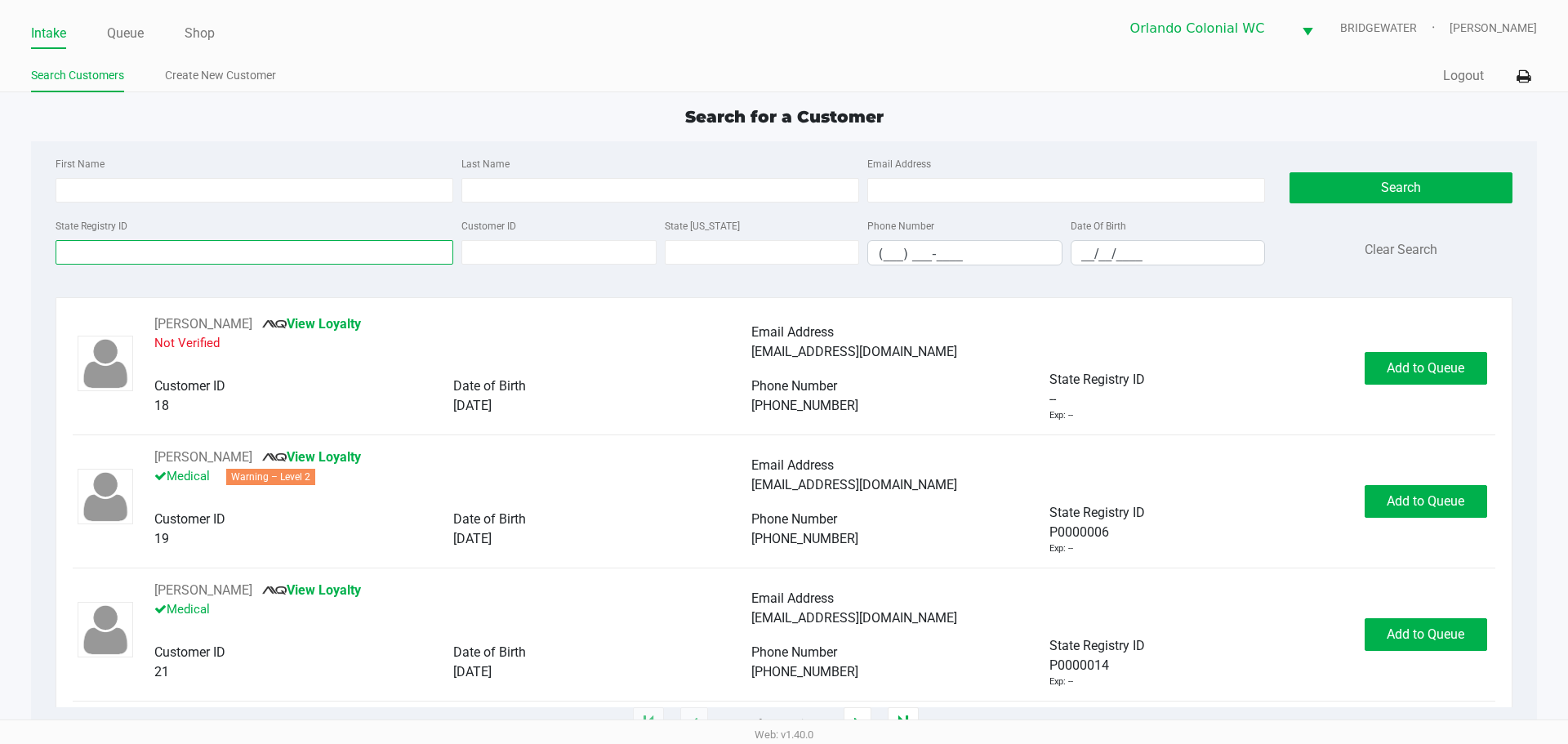
click at [251, 254] on input "State Registry ID" at bounding box center [254, 252] width 397 height 24
type input "R"
click at [137, 191] on input "First Name" at bounding box center [254, 190] width 397 height 24
type input "RYAN"
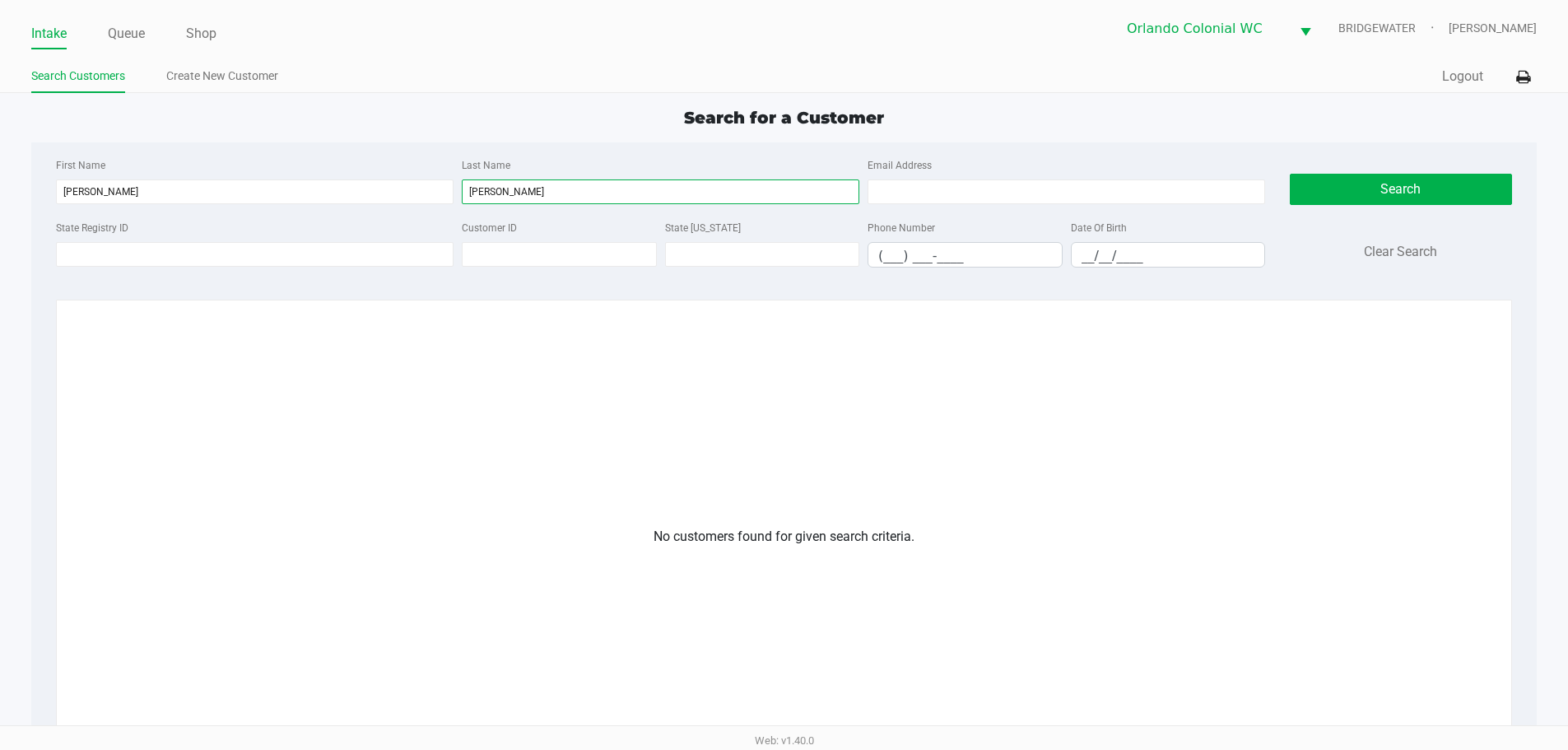
click at [692, 192] on input "SUANDERS" at bounding box center [660, 192] width 398 height 25
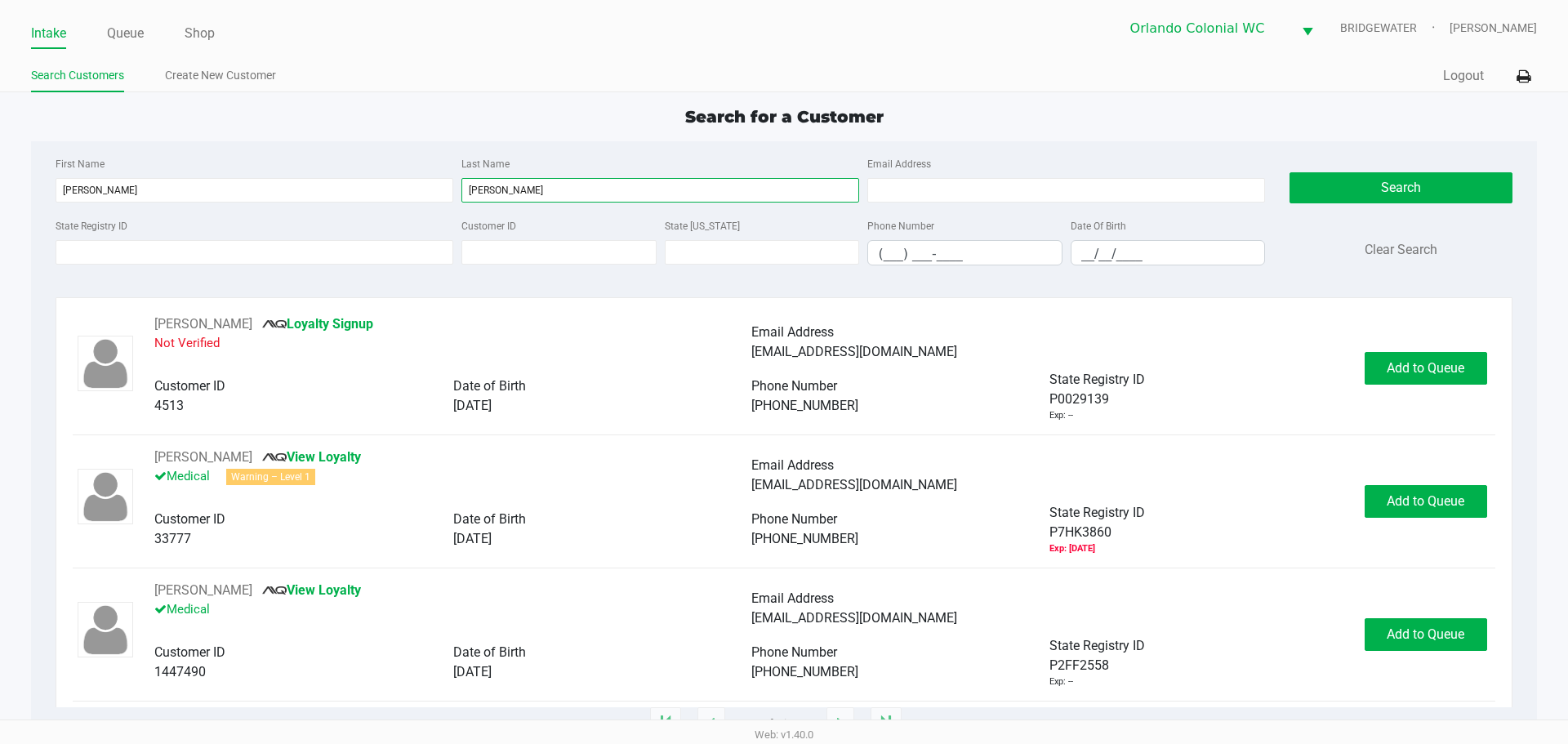
type input "SAUNDERS"
click at [1119, 252] on input "__/__/____" at bounding box center [1169, 253] width 194 height 25
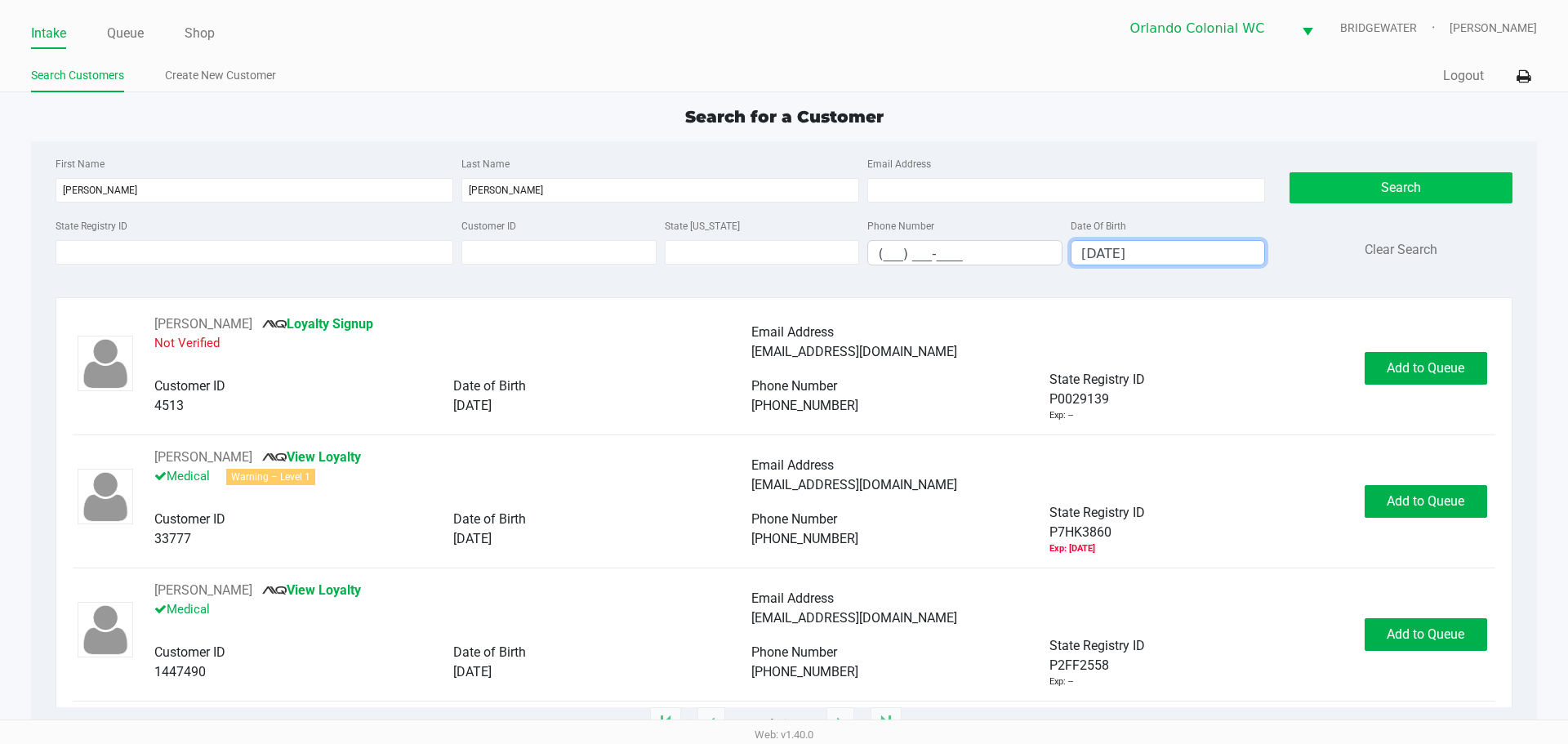
type input "03/08/1992"
click at [1350, 189] on button "Search" at bounding box center [1400, 188] width 222 height 31
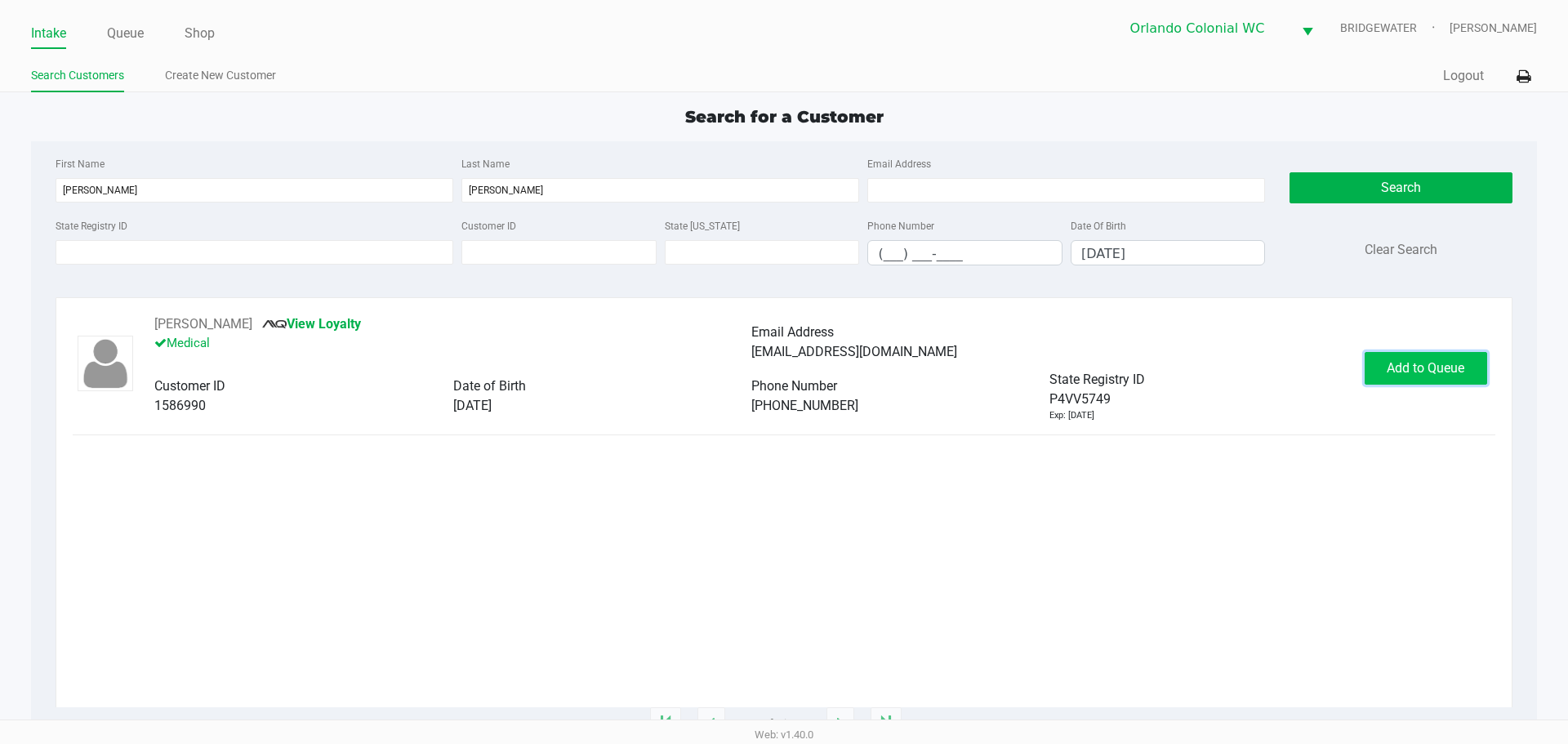
click at [1438, 370] on span "Add to Queue" at bounding box center [1425, 368] width 78 height 16
click at [1438, 370] on div "Add to Queue" at bounding box center [1426, 368] width 122 height 32
click at [1438, 370] on span "Add to Queue" at bounding box center [1434, 368] width 78 height 16
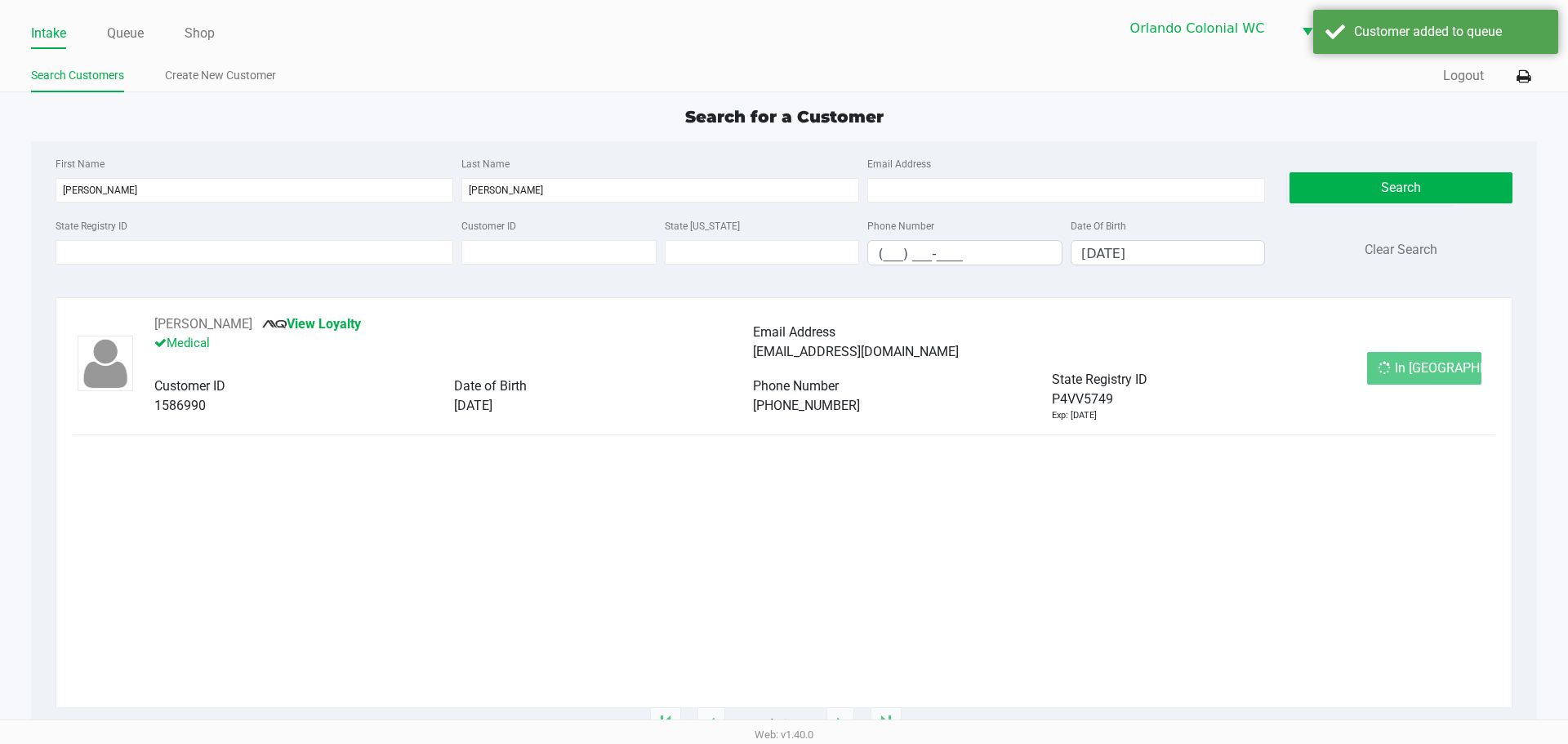
click at [1438, 370] on div "In Queue" at bounding box center [1424, 368] width 114 height 32
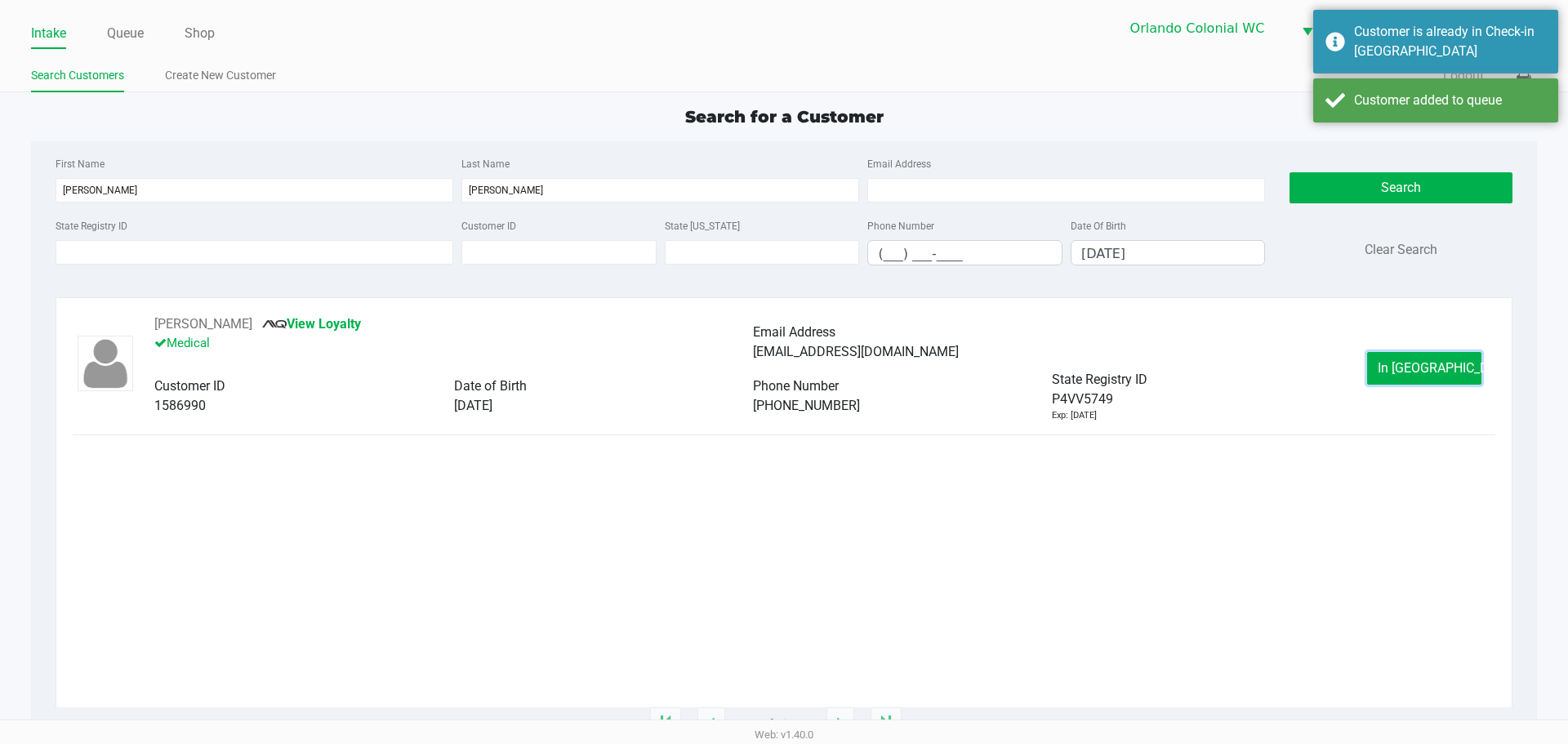
click at [1438, 370] on span "In Queue" at bounding box center [1446, 368] width 137 height 16
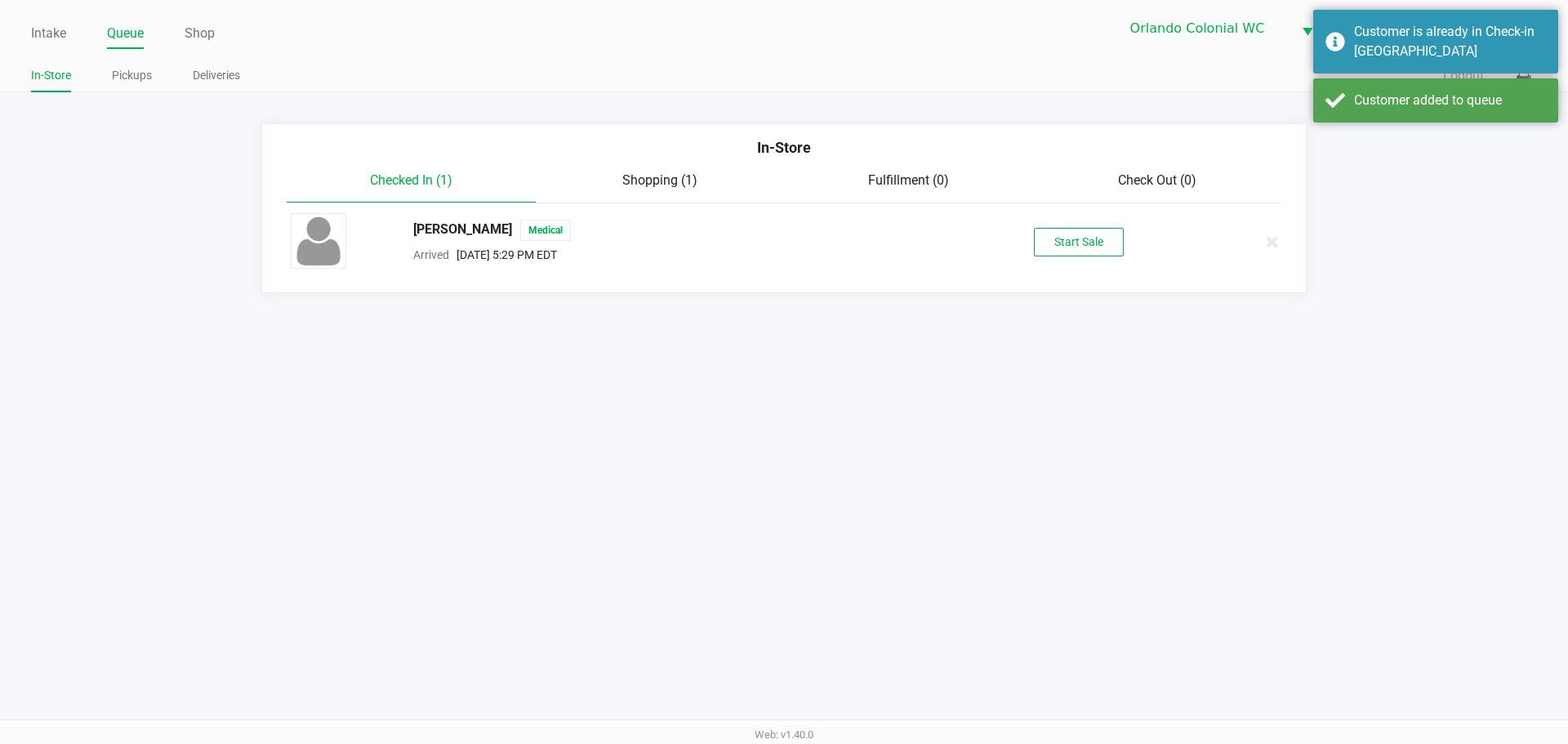
click at [1074, 217] on div "RYAN SAUNDERS Medical Arrived Sep 19, 2025 5:29 PM EDT Start Sale" at bounding box center [784, 241] width 1011 height 57
click at [1070, 222] on div "RYAN SAUNDERS Medical Arrived Sep 19, 2025 5:29 PM EDT Start Sale" at bounding box center [784, 241] width 1011 height 57
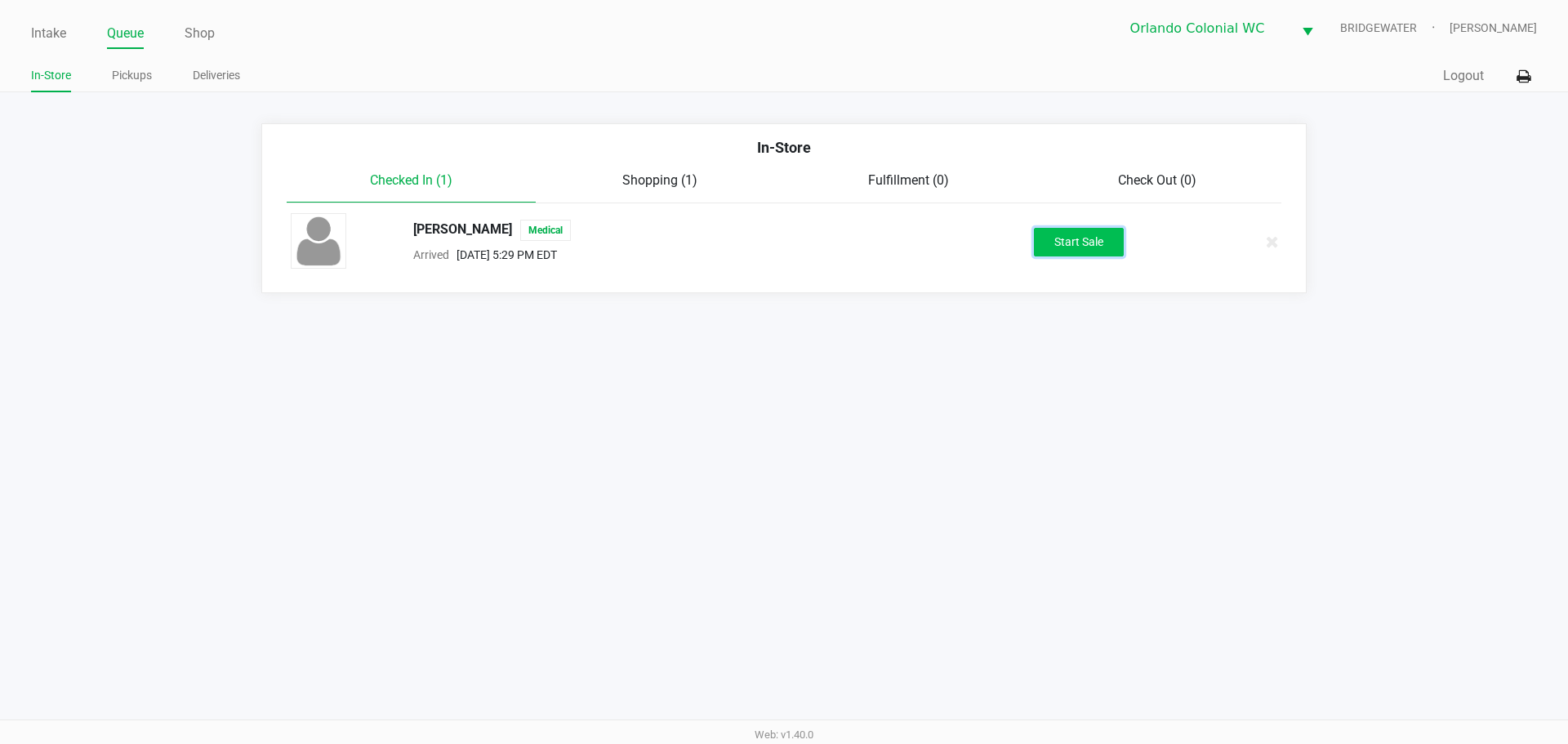
click at [1114, 238] on button "Start Sale" at bounding box center [1079, 242] width 90 height 29
click at [1112, 243] on div "Start Sale" at bounding box center [1079, 242] width 90 height 29
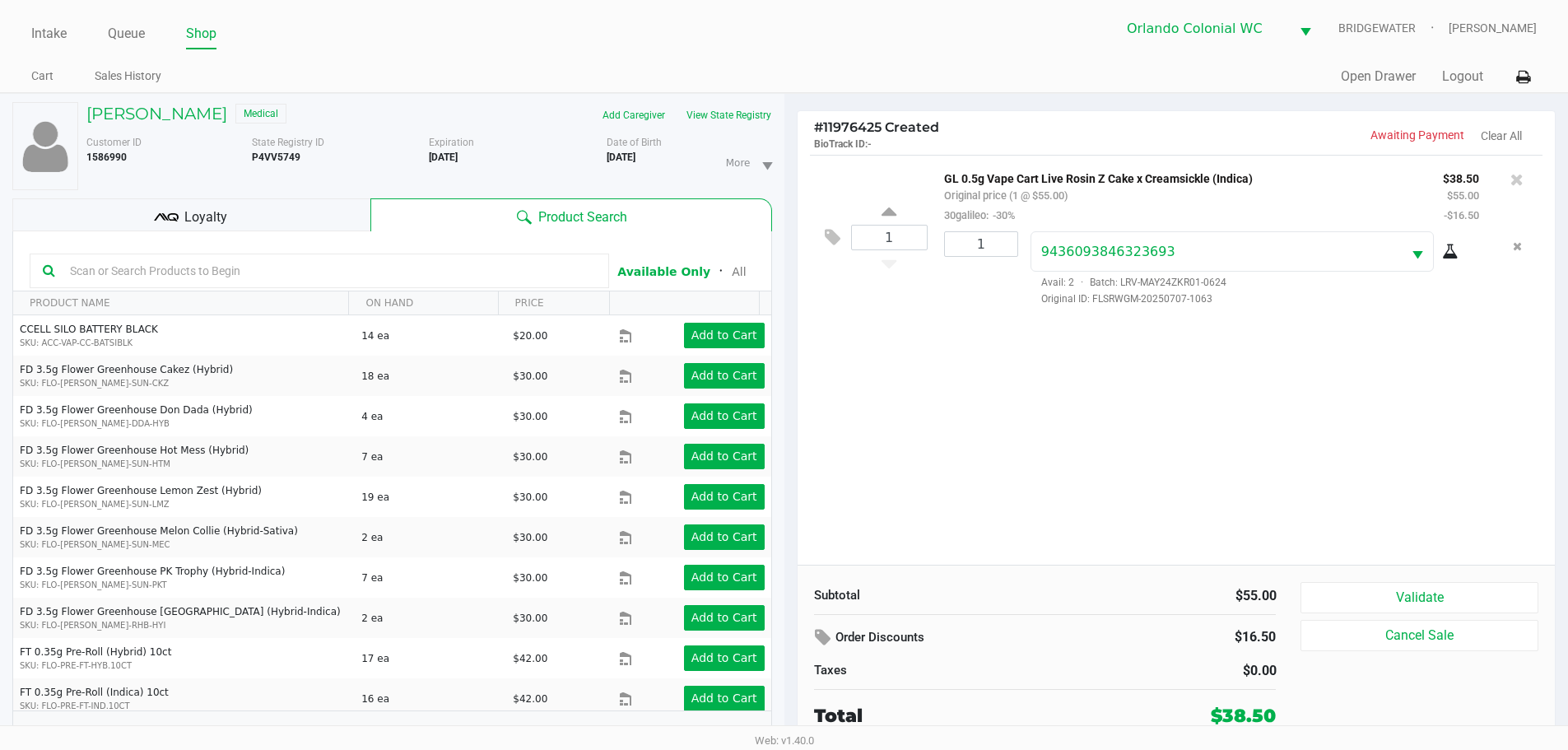
click at [1117, 385] on div "1 GL 0.5g Vape Cart Live Rosin Z Cake x Creamsickle (Indica) Original price (1 …" at bounding box center [1176, 360] width 758 height 410
click at [1154, 406] on div "1 GL 0.5g Vape Cart Live Rosin Z Cake x Creamsickle (Indica) Original price (1 …" at bounding box center [1176, 360] width 758 height 410
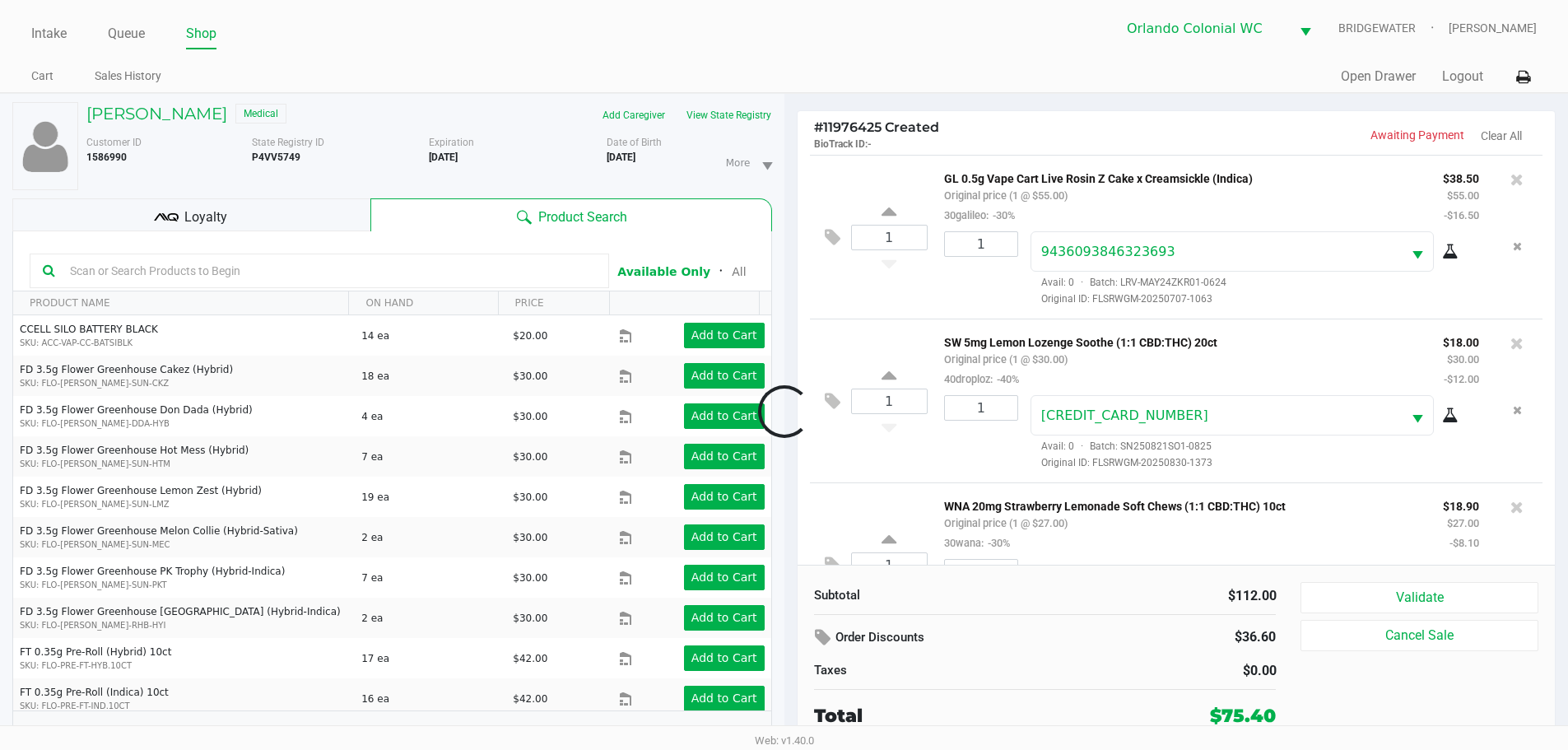
scroll to position [84, 0]
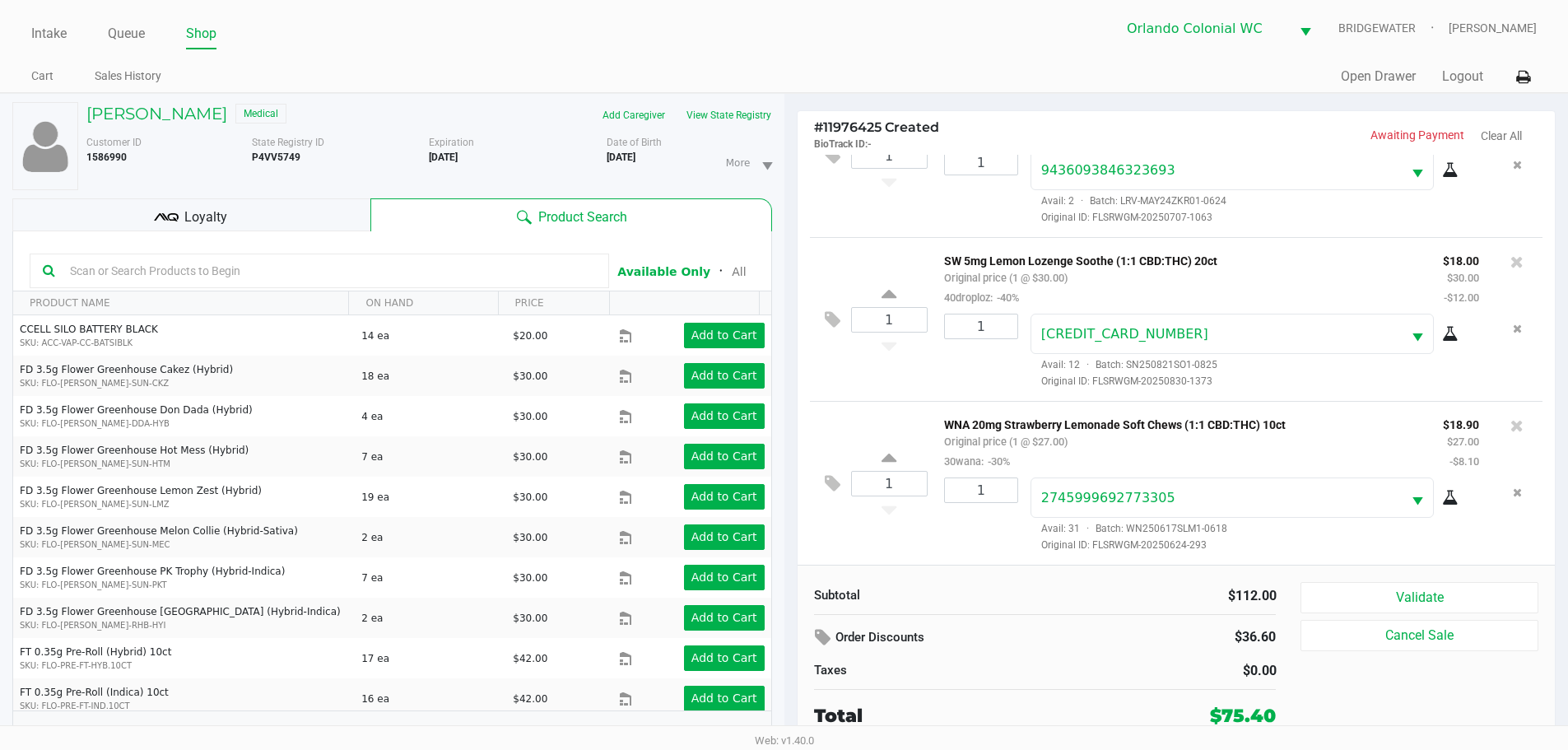
click at [1445, 592] on button "Validate" at bounding box center [1418, 598] width 237 height 32
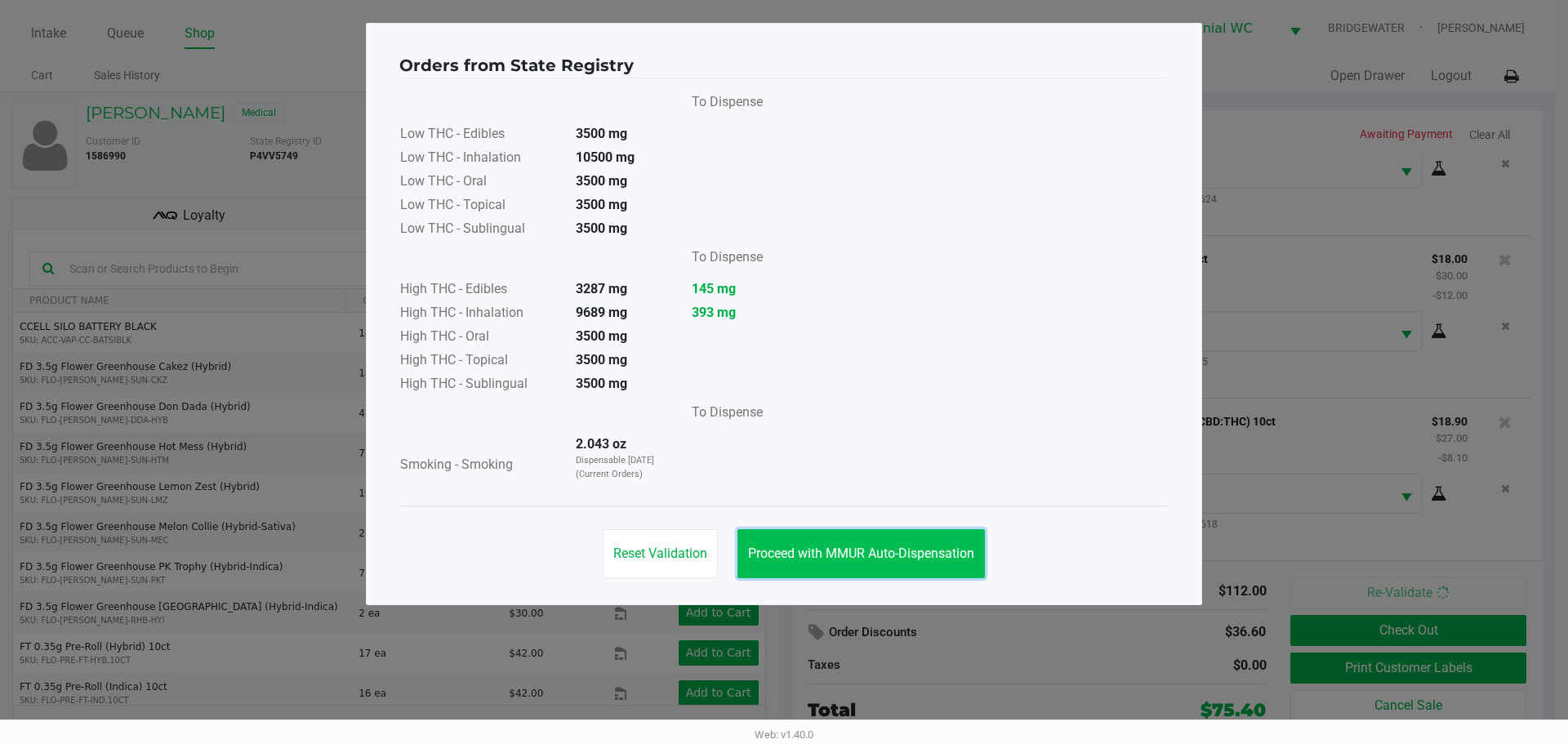
click at [909, 560] on span "Proceed with MMUR Auto-Dispensation" at bounding box center [860, 554] width 226 height 16
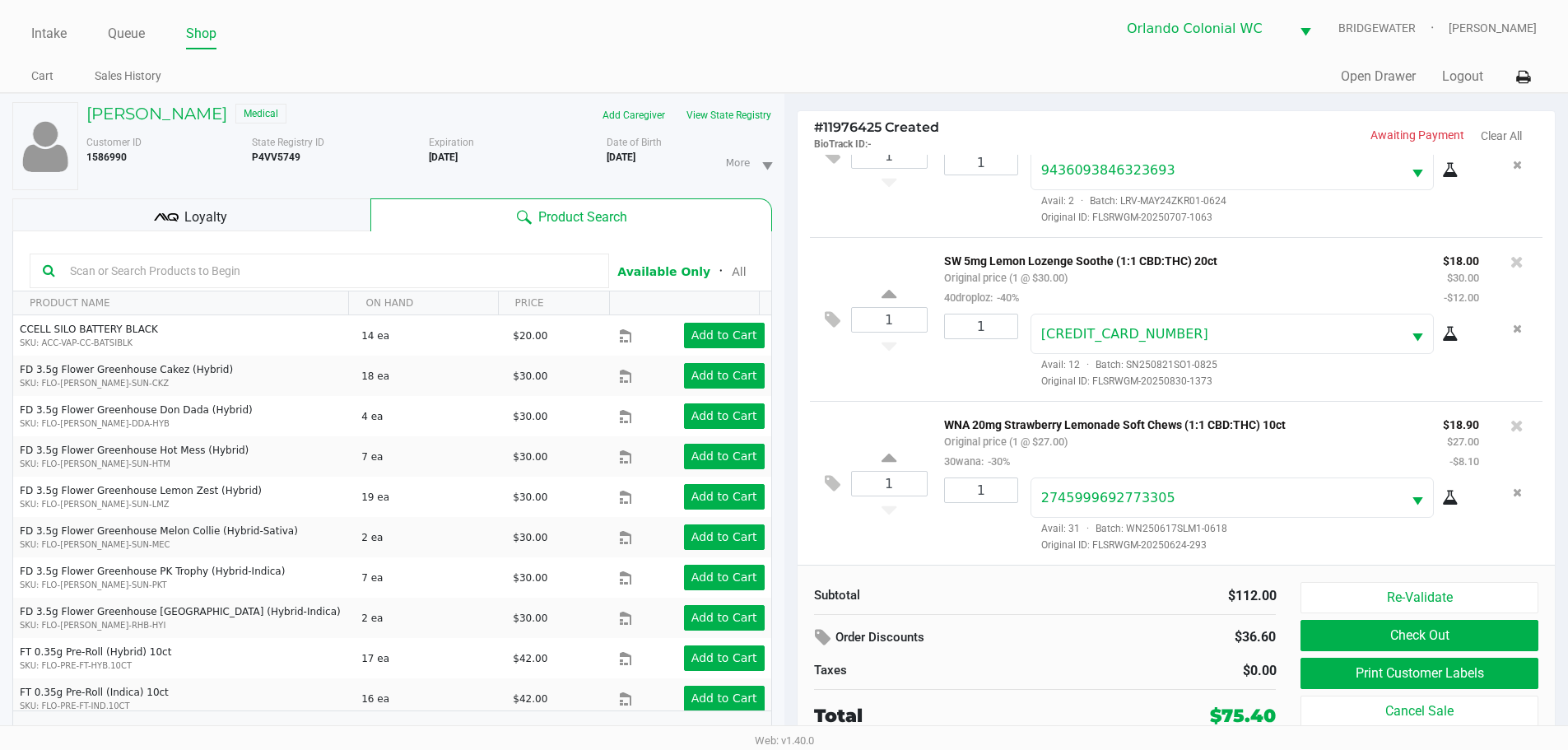
click at [321, 208] on div "Loyalty" at bounding box center [191, 214] width 358 height 33
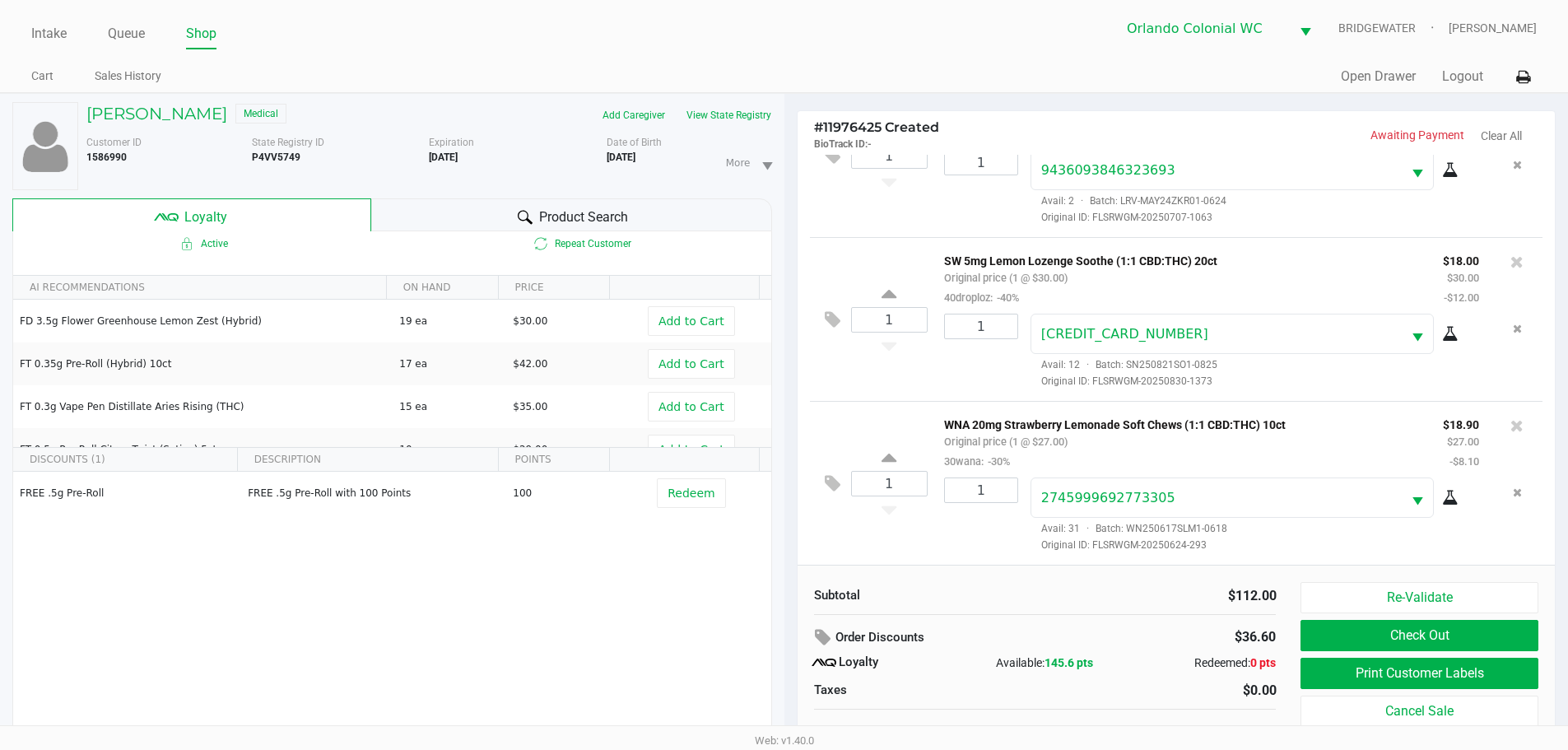
click at [1433, 672] on button "Print Customer Labels" at bounding box center [1418, 673] width 237 height 32
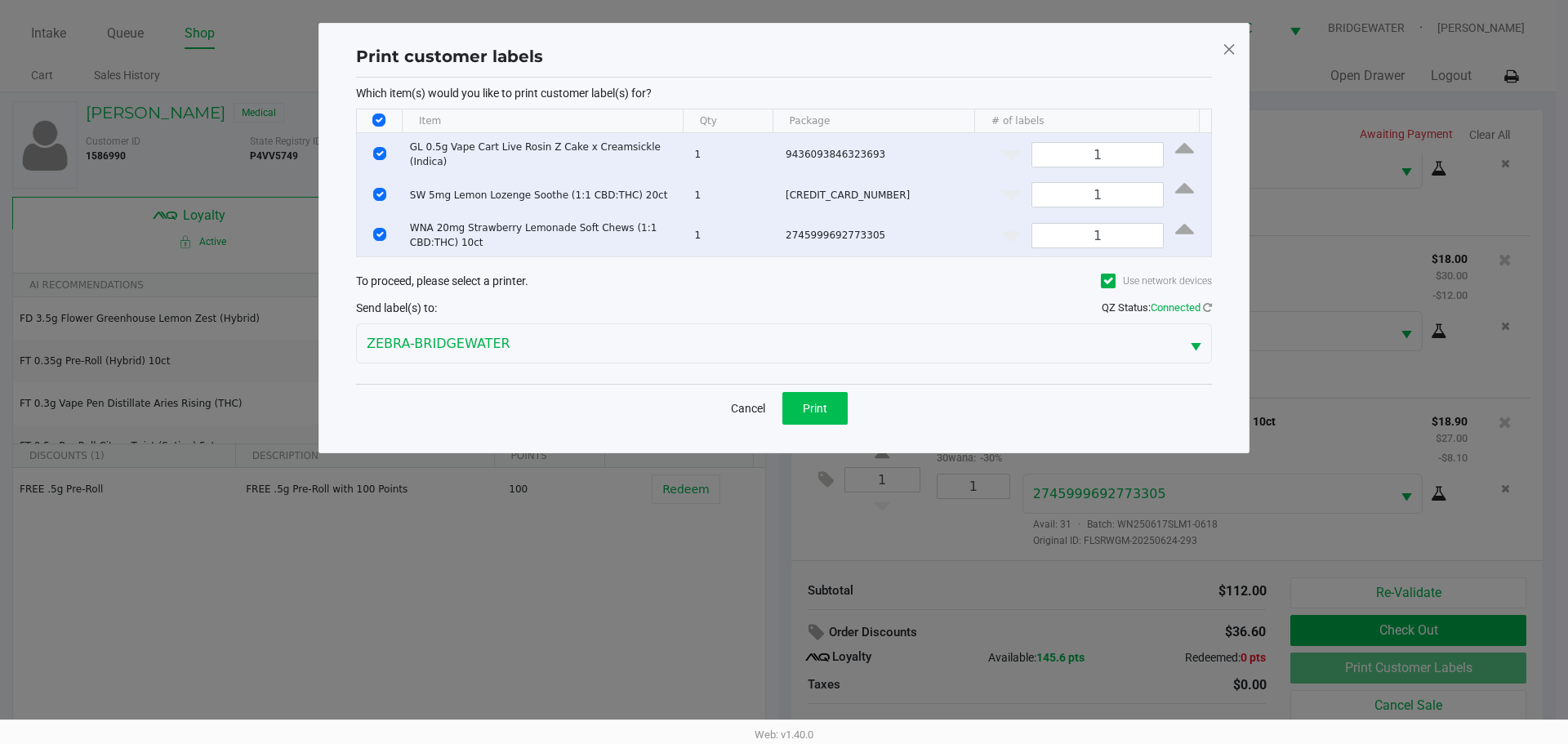
click at [813, 419] on button "Print" at bounding box center [815, 408] width 66 height 32
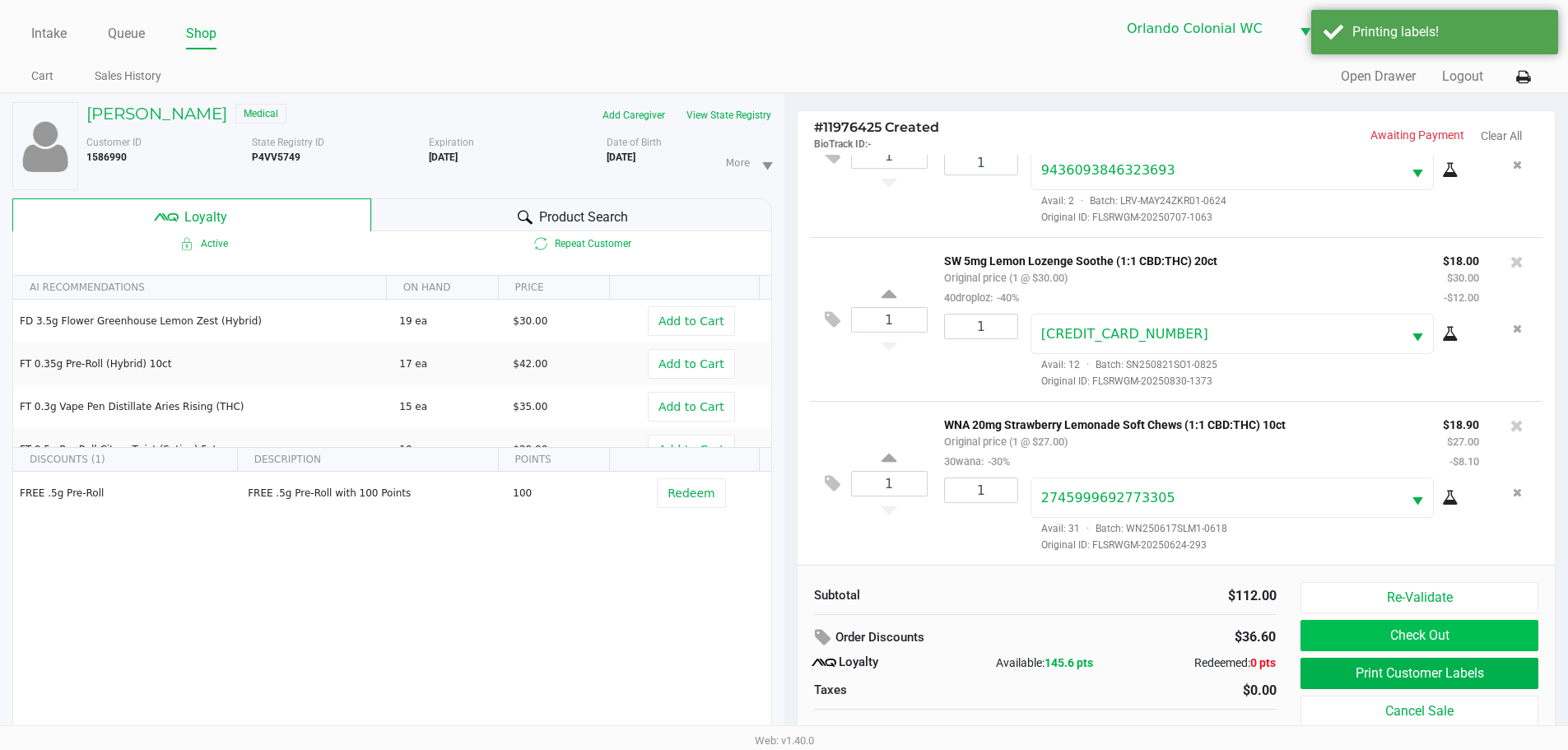
click at [1408, 640] on button "Check Out" at bounding box center [1418, 636] width 237 height 32
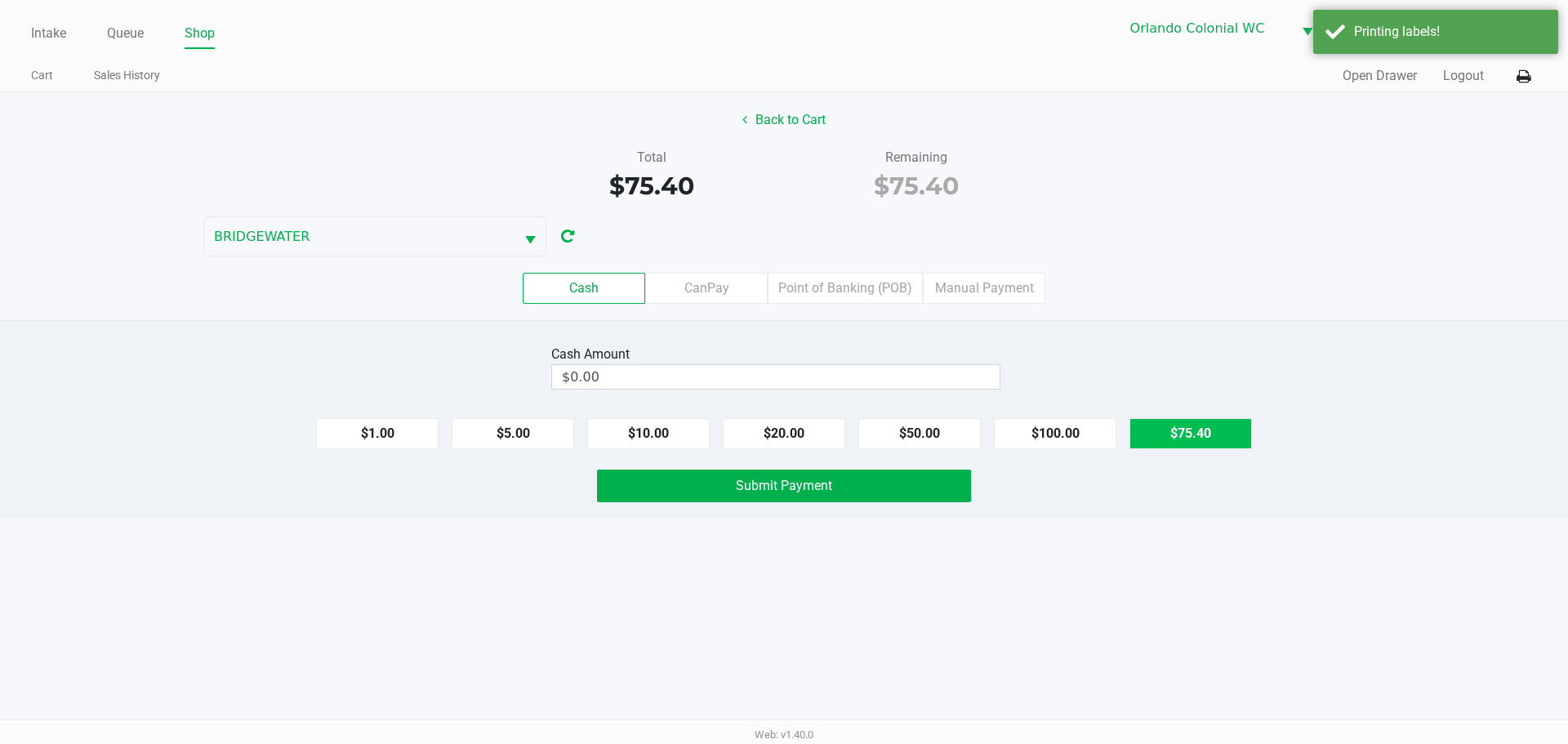
click at [1245, 428] on button "$75.40" at bounding box center [1191, 434] width 122 height 31
click at [837, 278] on label "Point of Banking (POB)" at bounding box center [846, 288] width 155 height 31
click at [0, 0] on 7 "Point of Banking (POB)" at bounding box center [0, 0] width 0 height 0
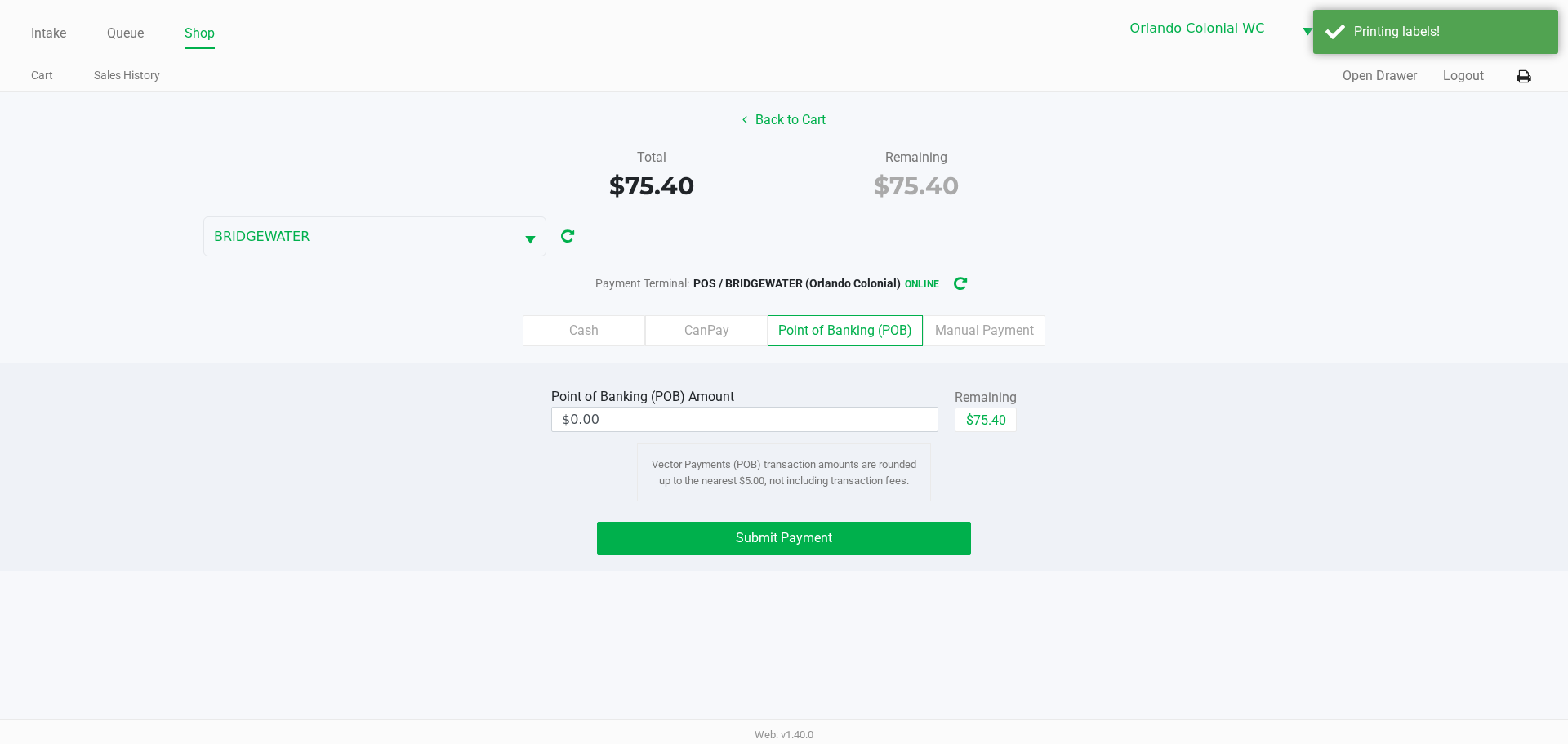
click at [1013, 417] on button "$75.40" at bounding box center [985, 420] width 62 height 24
type input "$75.40"
click at [1048, 571] on div "Intake Queue Shop Orlando Colonial WC BRIDGEWATER Jorge Pagan Cart Sales Histor…" at bounding box center [784, 372] width 1568 height 744
click at [876, 538] on button "Submit Payment" at bounding box center [784, 537] width 374 height 32
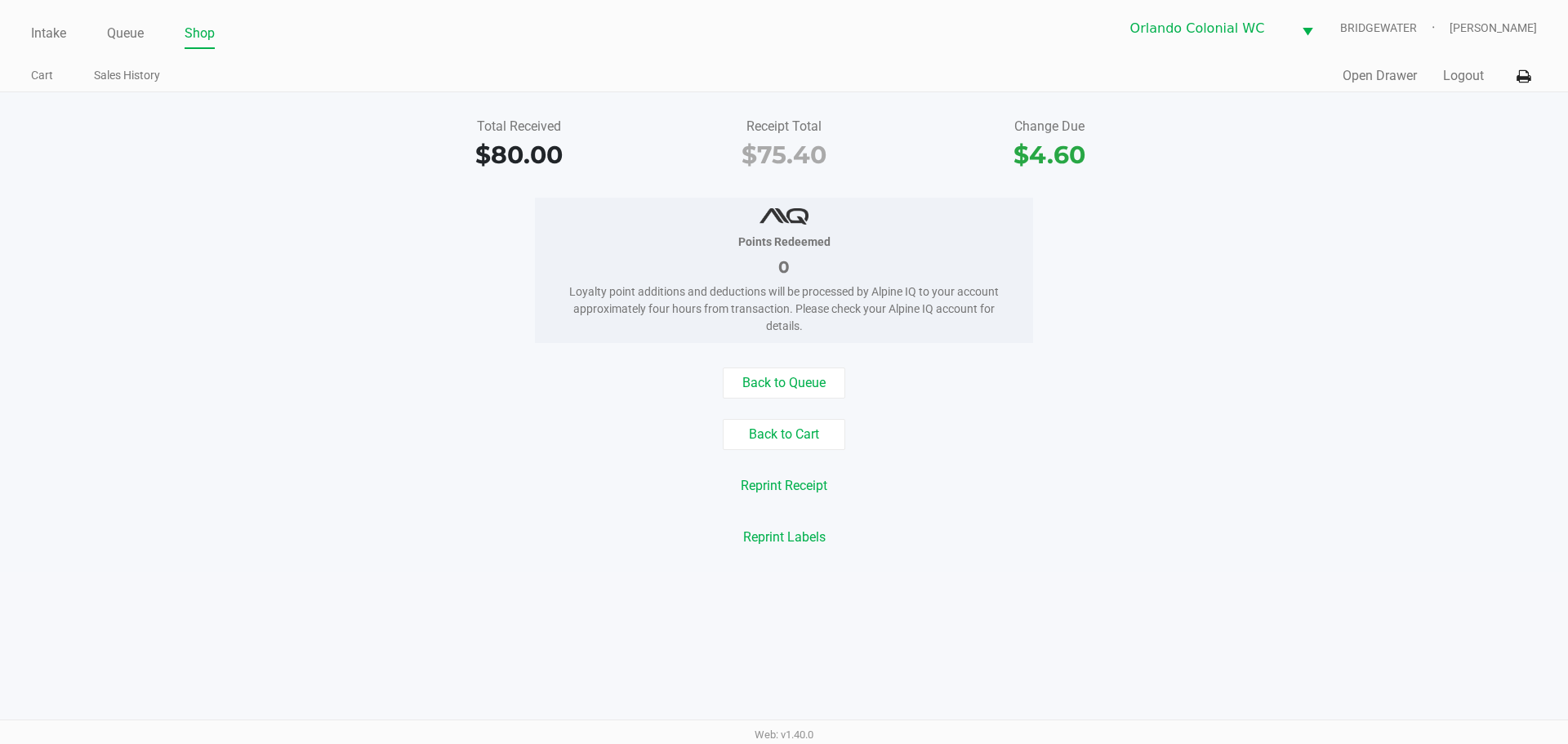
click at [1072, 554] on div "Total Received $80.00 Receipt Total $75.40 Change Due $4.60 Points Redeemed 0 L…" at bounding box center [784, 333] width 1568 height 480
click at [49, 30] on link "Intake" at bounding box center [49, 33] width 35 height 23
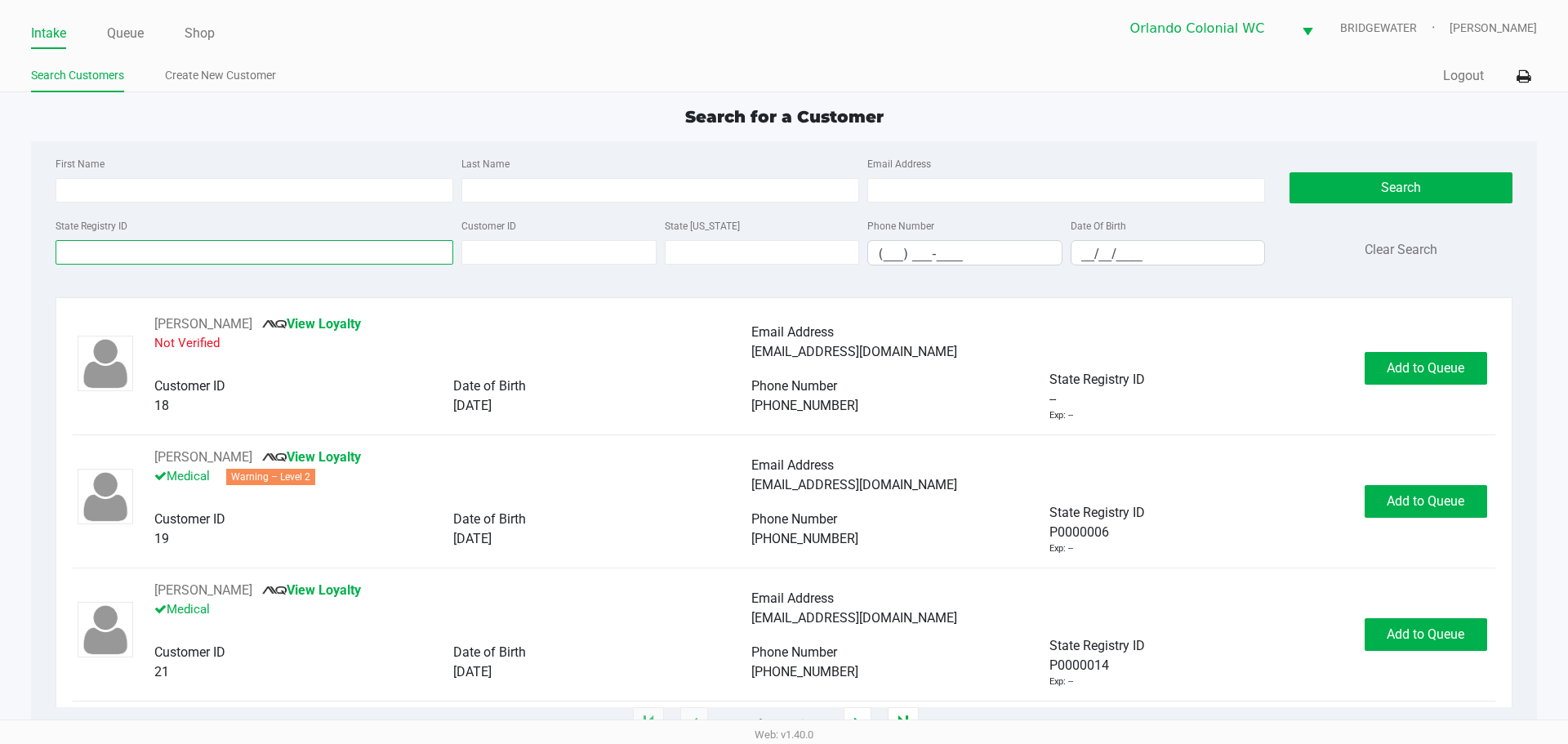
click at [133, 259] on input "State Registry ID" at bounding box center [254, 252] width 397 height 24
type input "p"
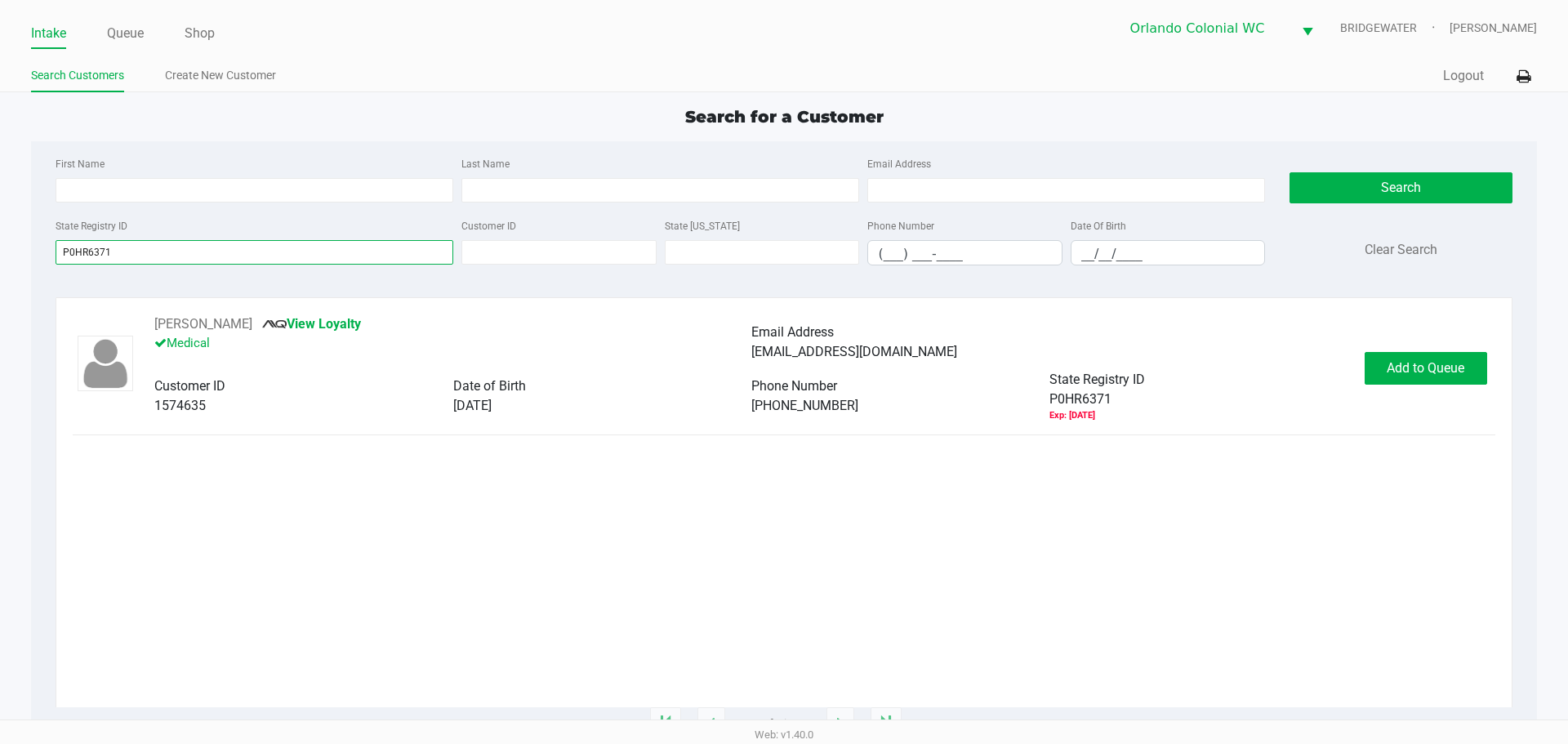
type input "P0HR6371"
click at [1433, 362] on span "Add to Queue" at bounding box center [1425, 368] width 78 height 16
click at [1418, 355] on div "Add to Queue" at bounding box center [1426, 368] width 122 height 32
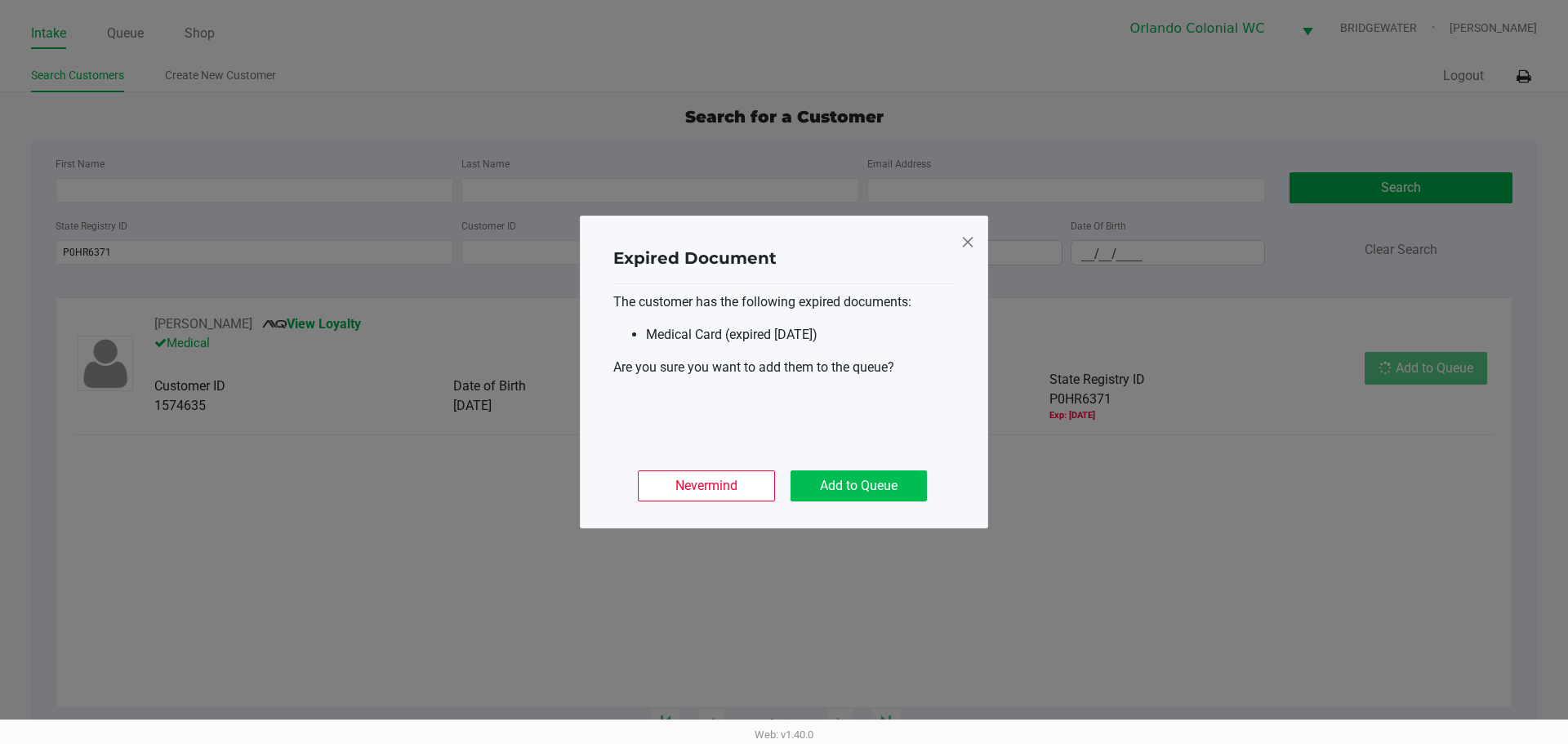
click at [868, 483] on button "Add to Queue" at bounding box center [859, 486] width 136 height 31
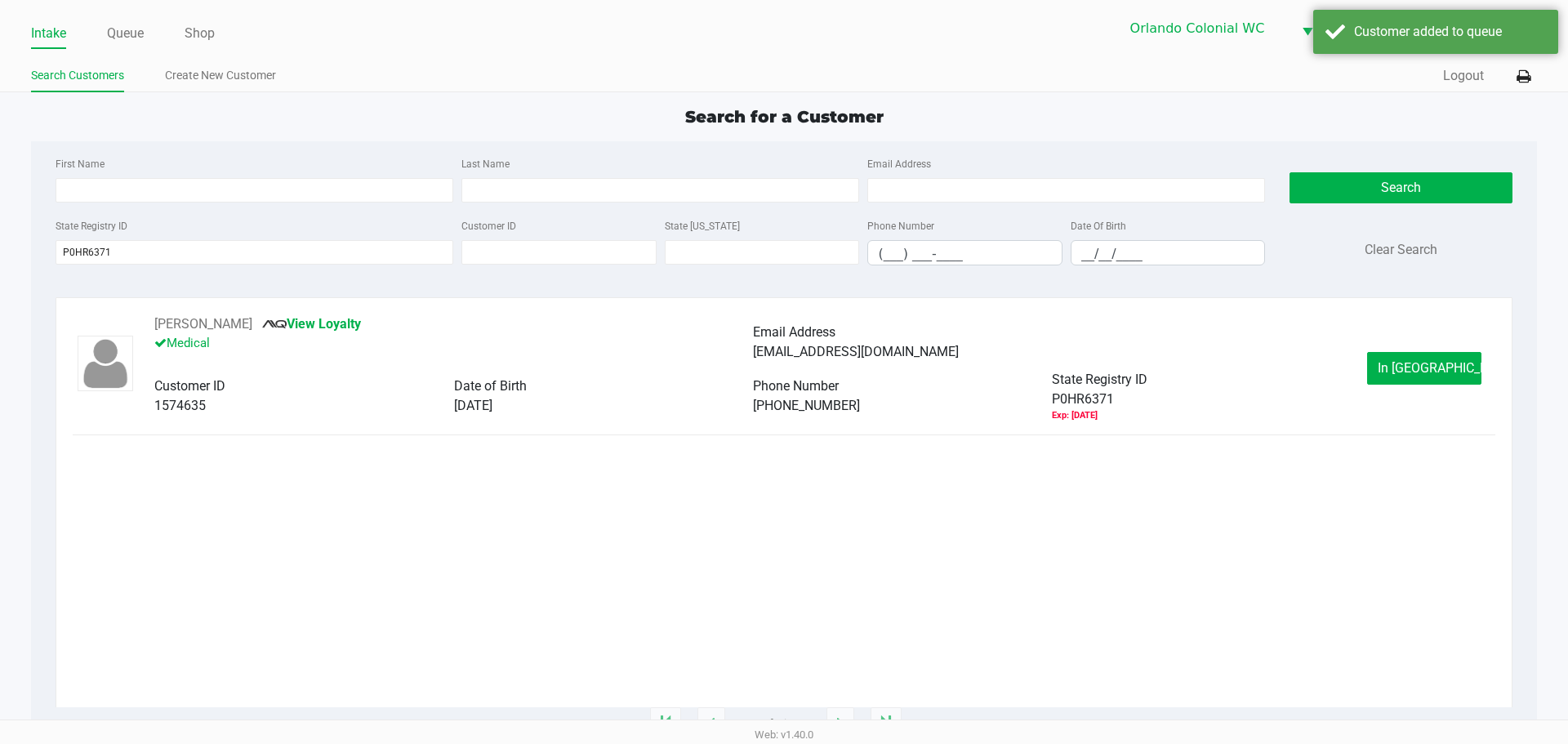
click at [1446, 383] on button "In Queue" at bounding box center [1424, 368] width 114 height 32
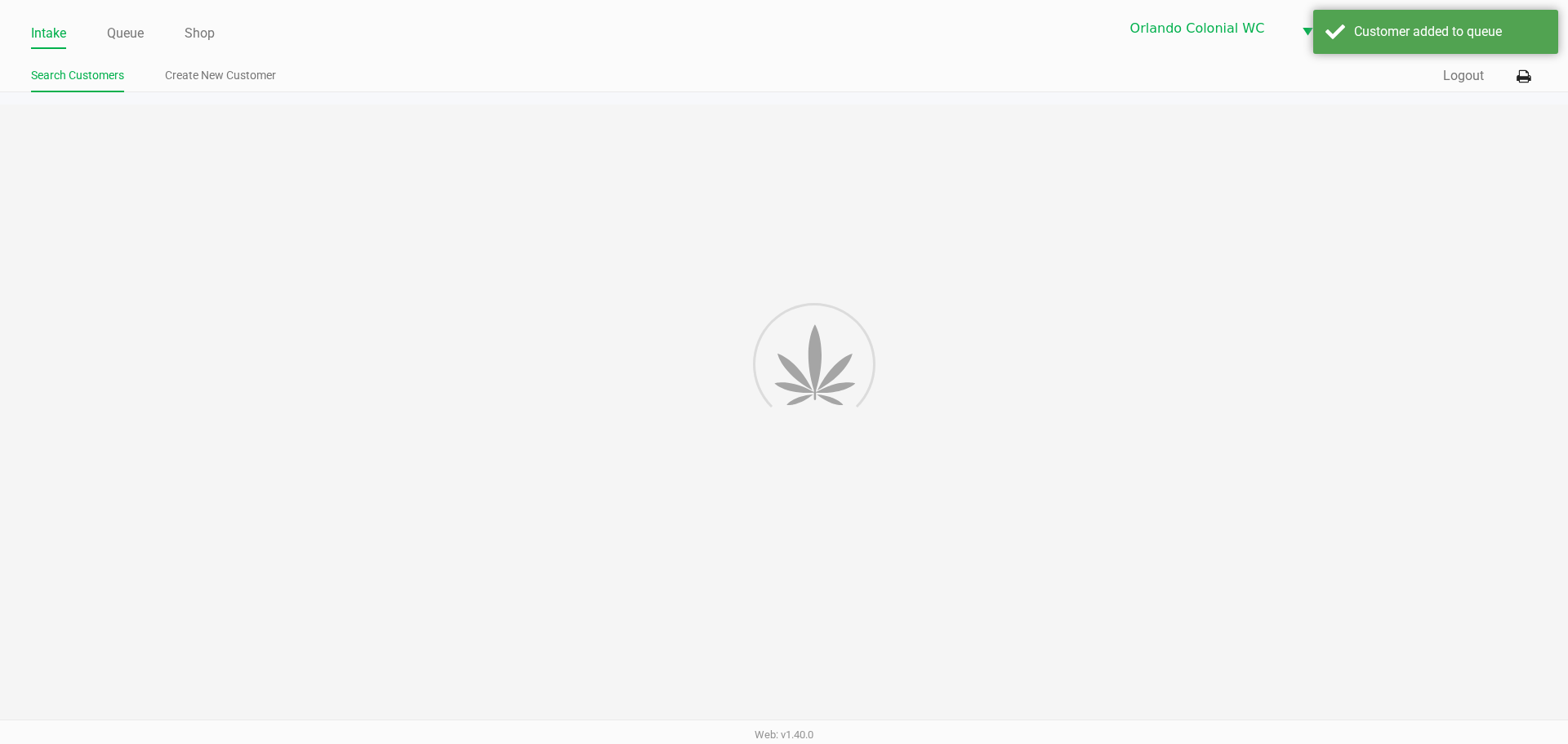
click at [1460, 369] on div "Intake Queue Shop Orlando Colonial WC BRIDGEWATER Jorge Pagan Search Customers …" at bounding box center [784, 372] width 1568 height 744
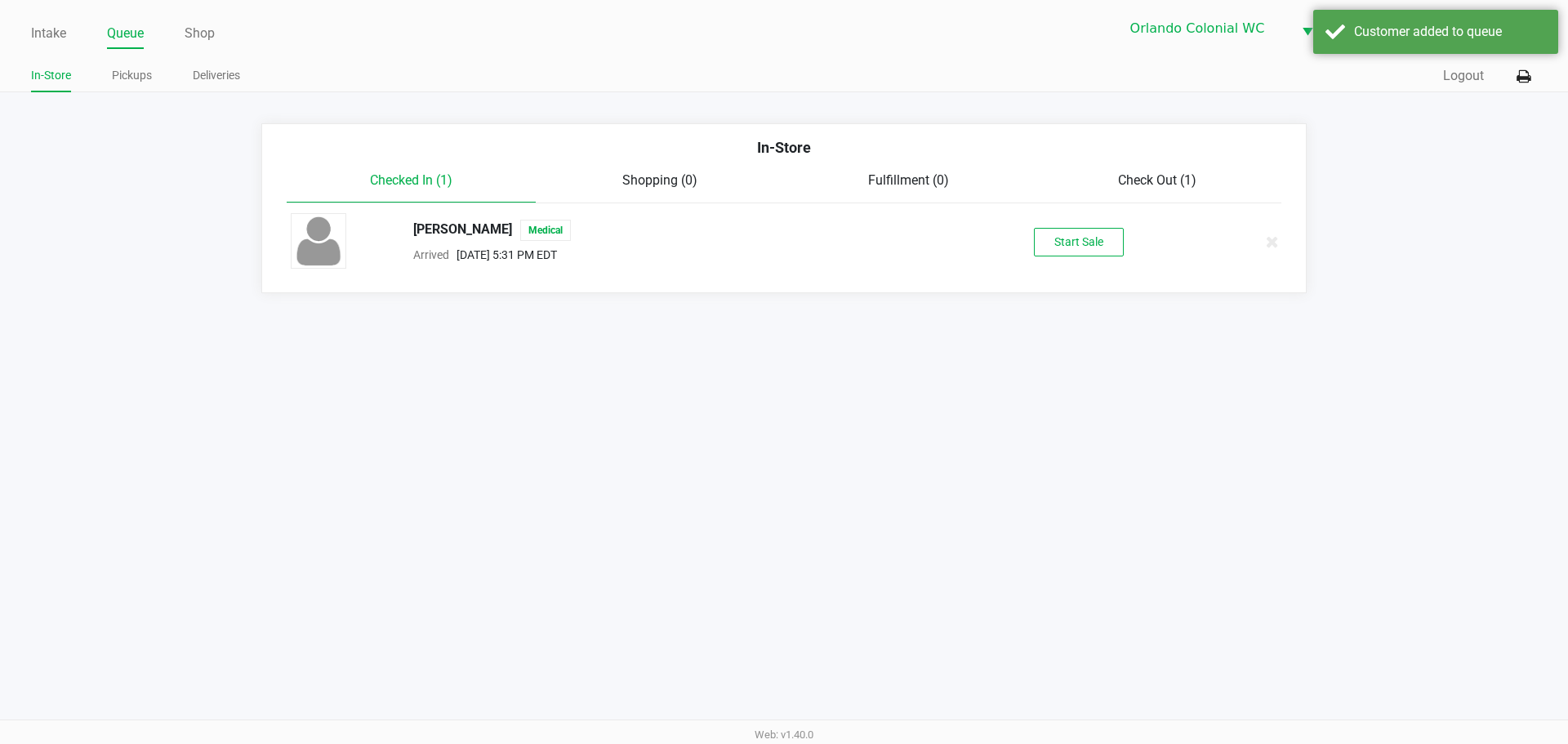
click at [1116, 245] on button "Start Sale" at bounding box center [1079, 242] width 90 height 29
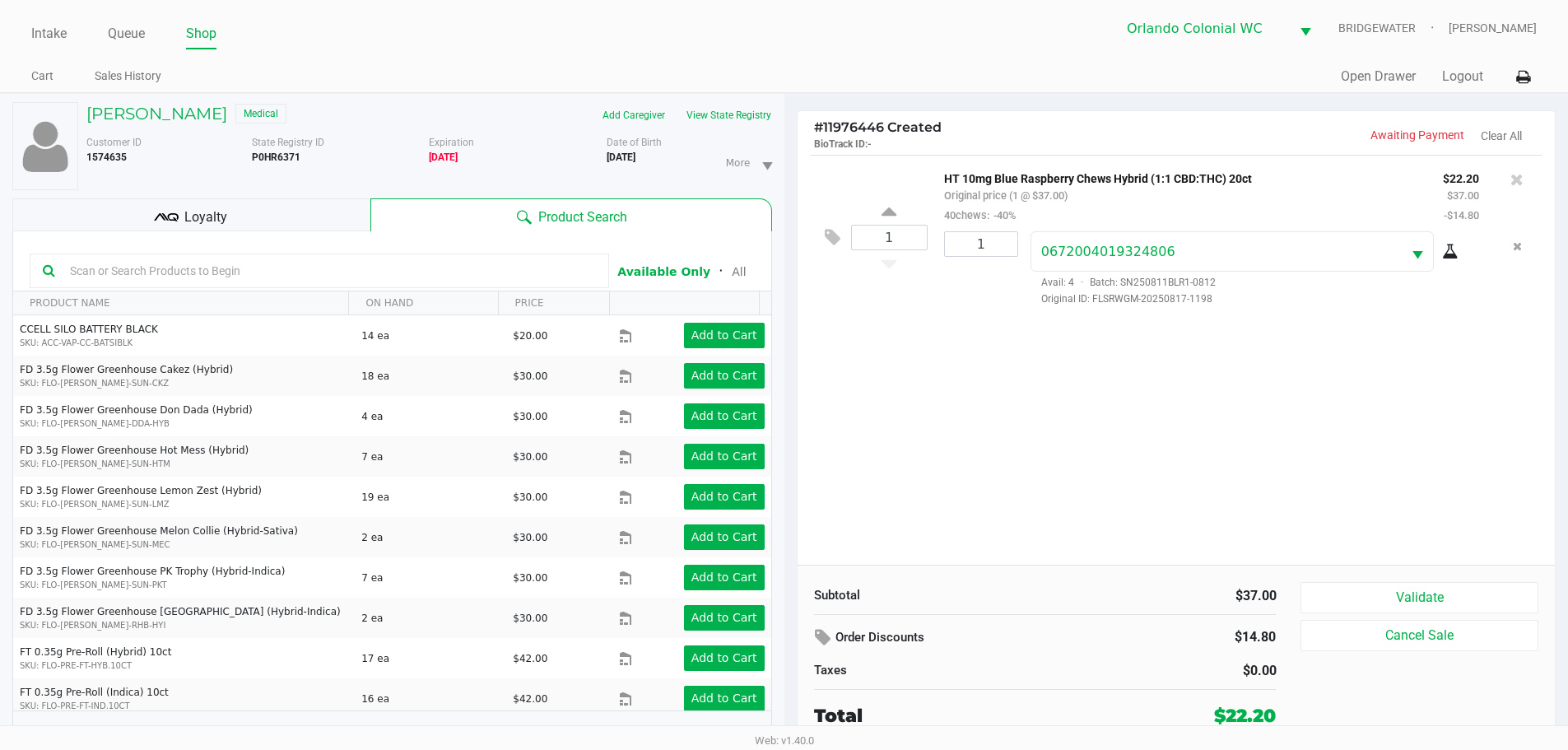
click at [1196, 383] on div "1 HT 10mg Blue Raspberry Chews Hybrid (1:1 CBD:THC) 20ct Original price (1 @ $3…" at bounding box center [1176, 360] width 758 height 410
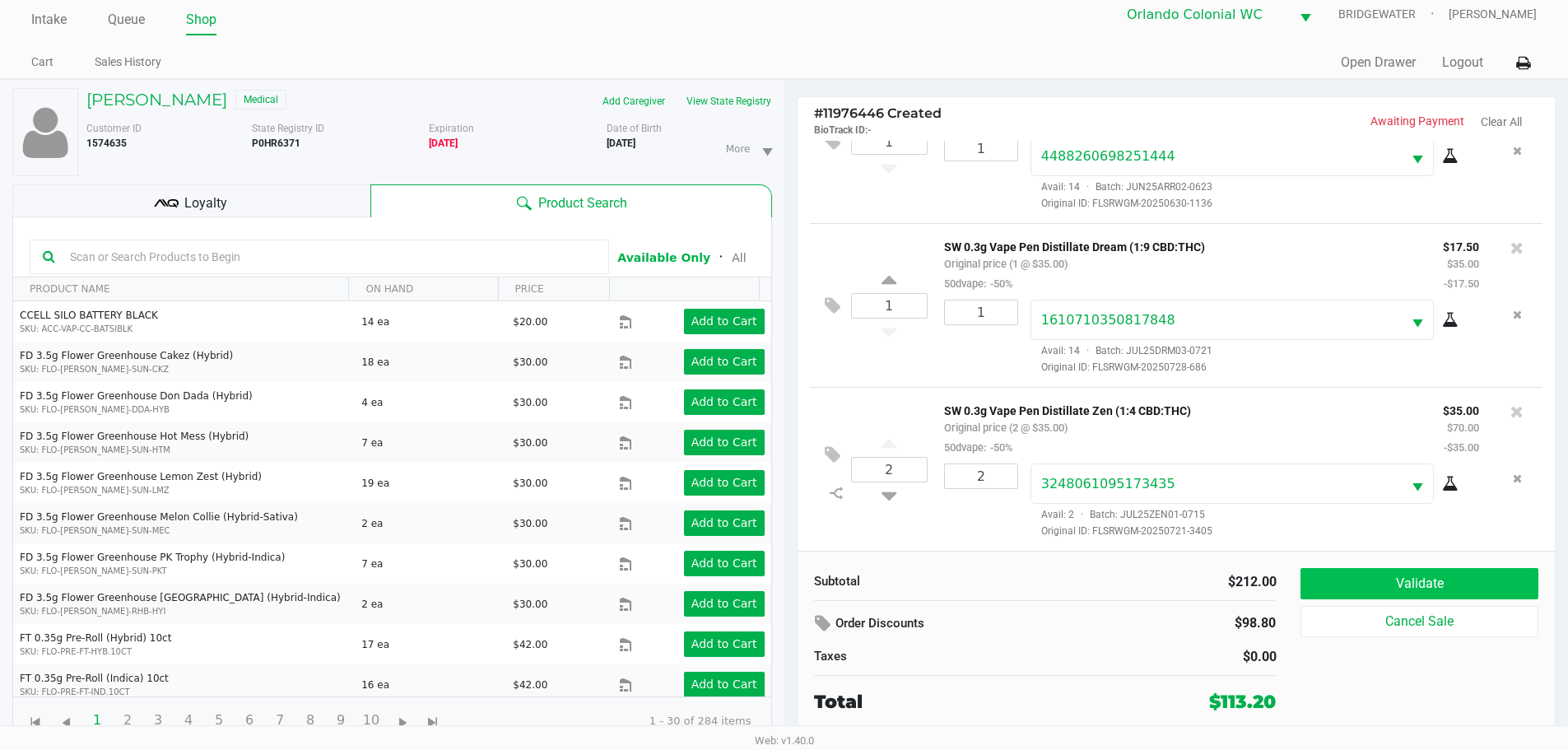
scroll to position [18, 0]
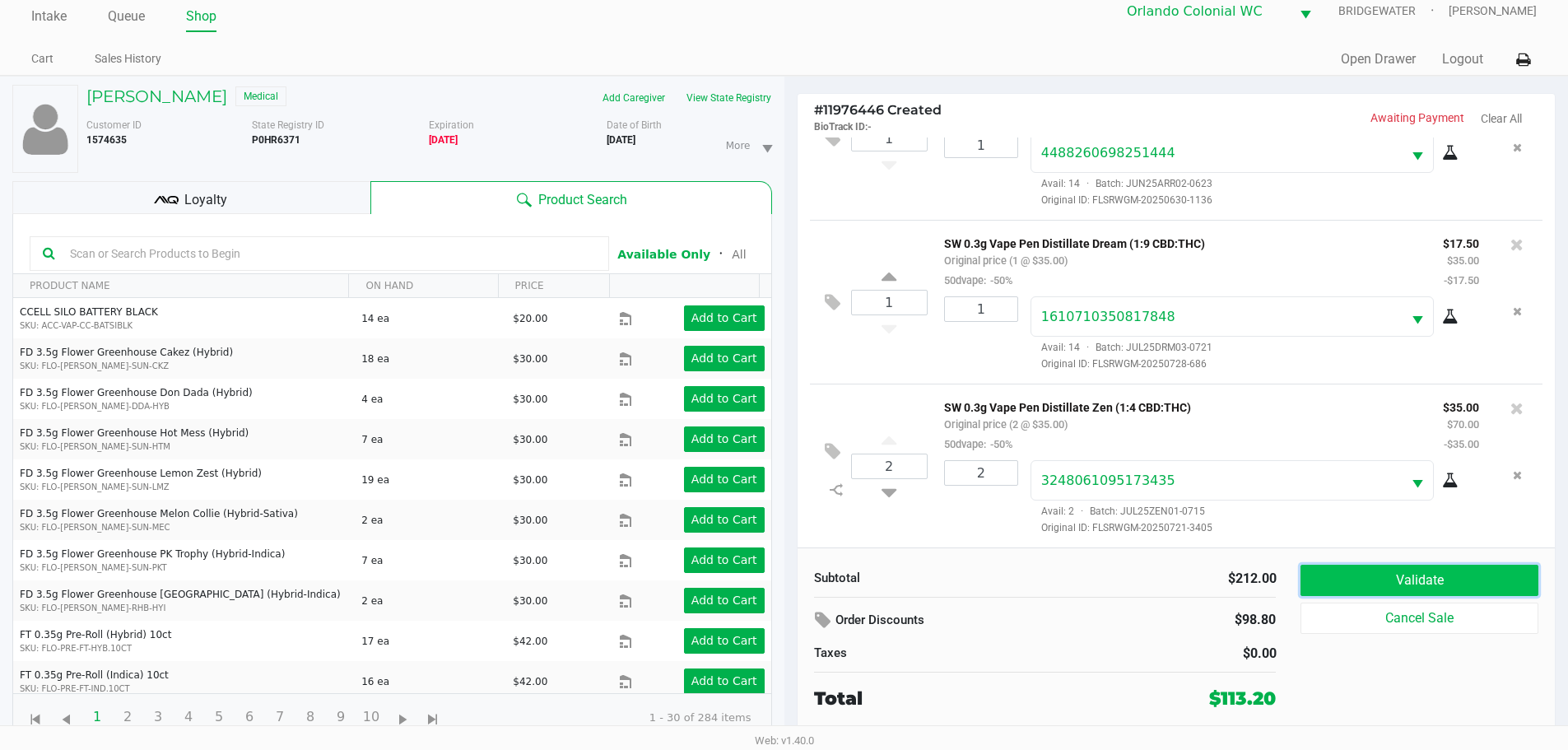
click at [1364, 578] on button "Validate" at bounding box center [1418, 580] width 237 height 32
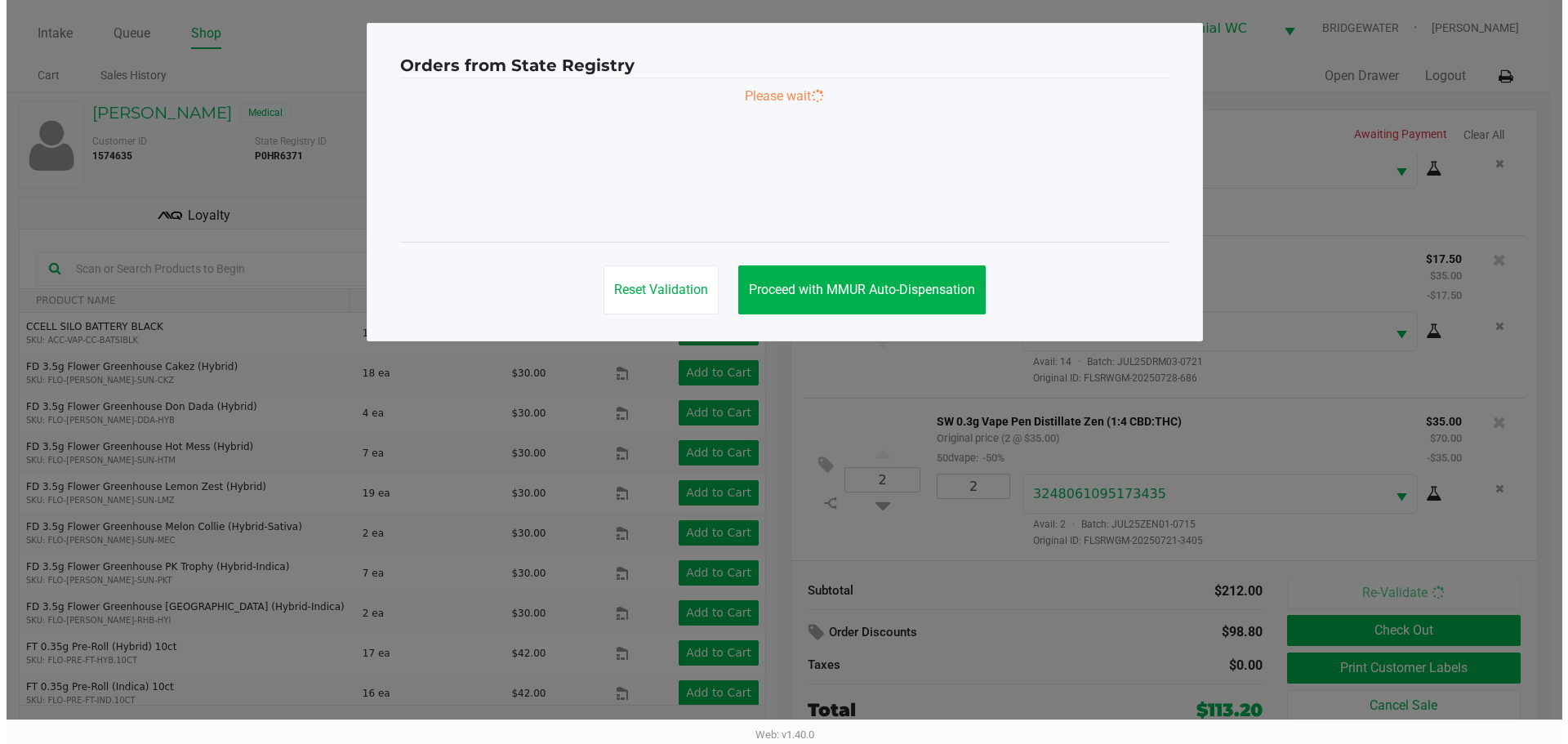
scroll to position [0, 0]
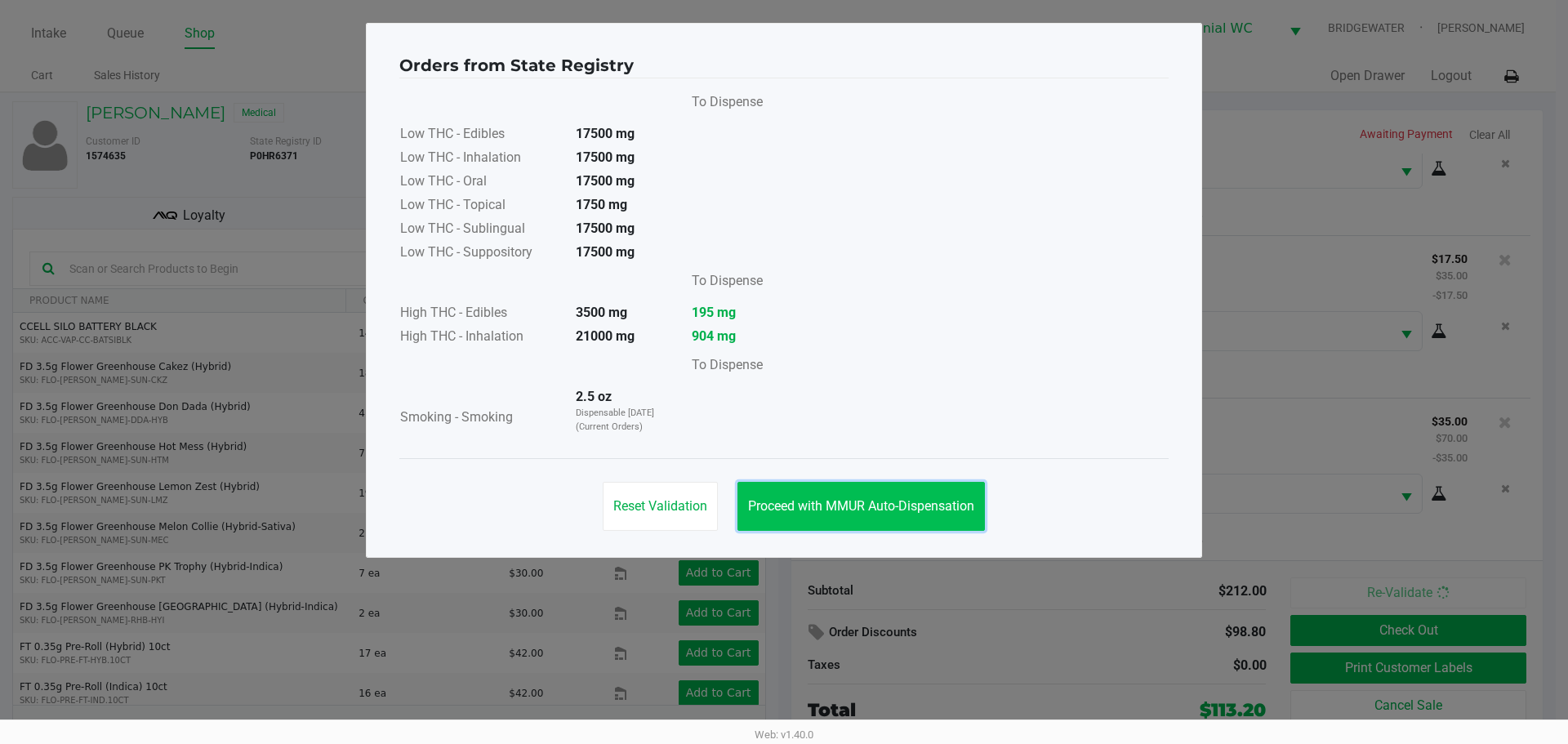
click at [922, 526] on button "Proceed with MMUR Auto-Dispensation" at bounding box center [860, 506] width 247 height 49
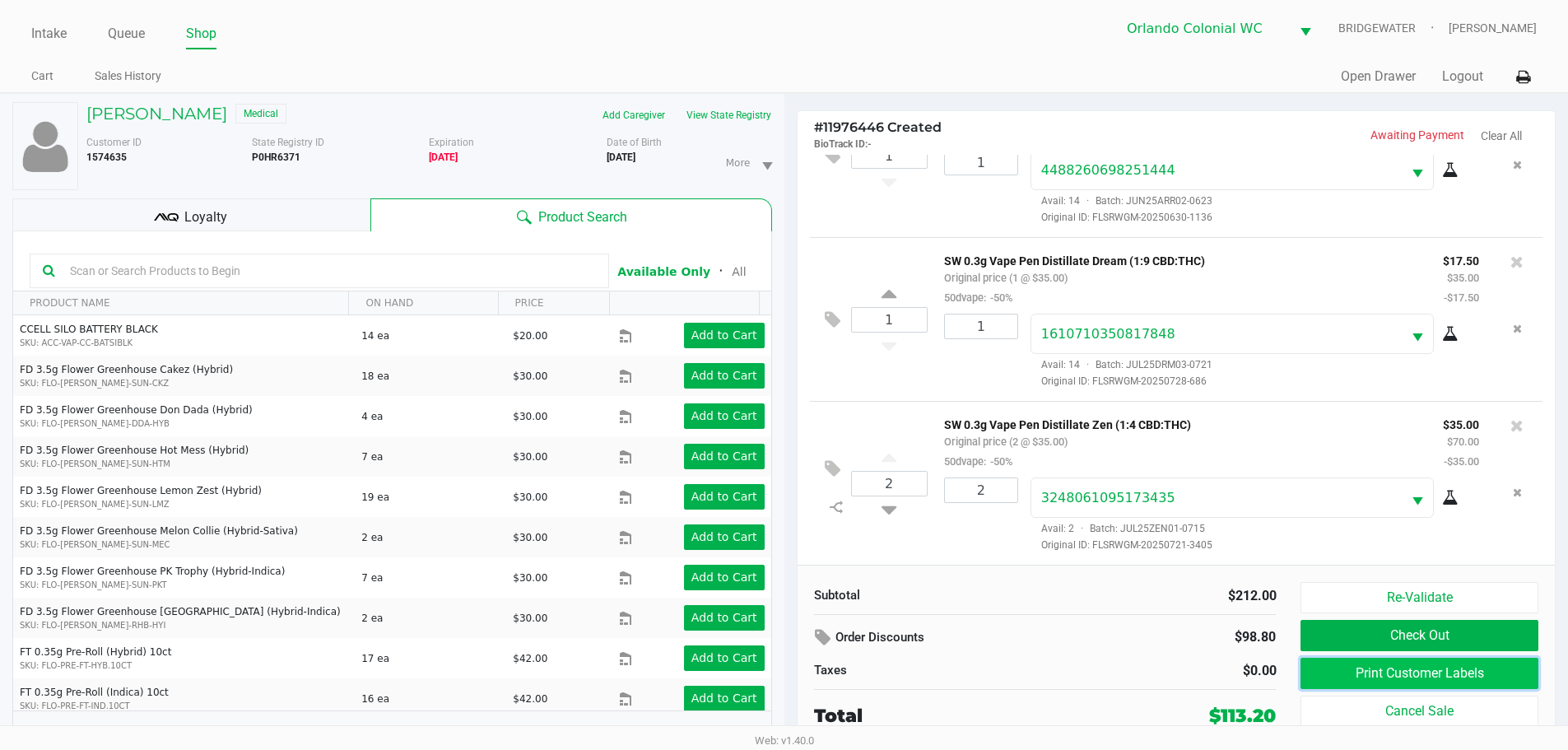
click at [1345, 673] on button "Print Customer Labels" at bounding box center [1418, 673] width 237 height 32
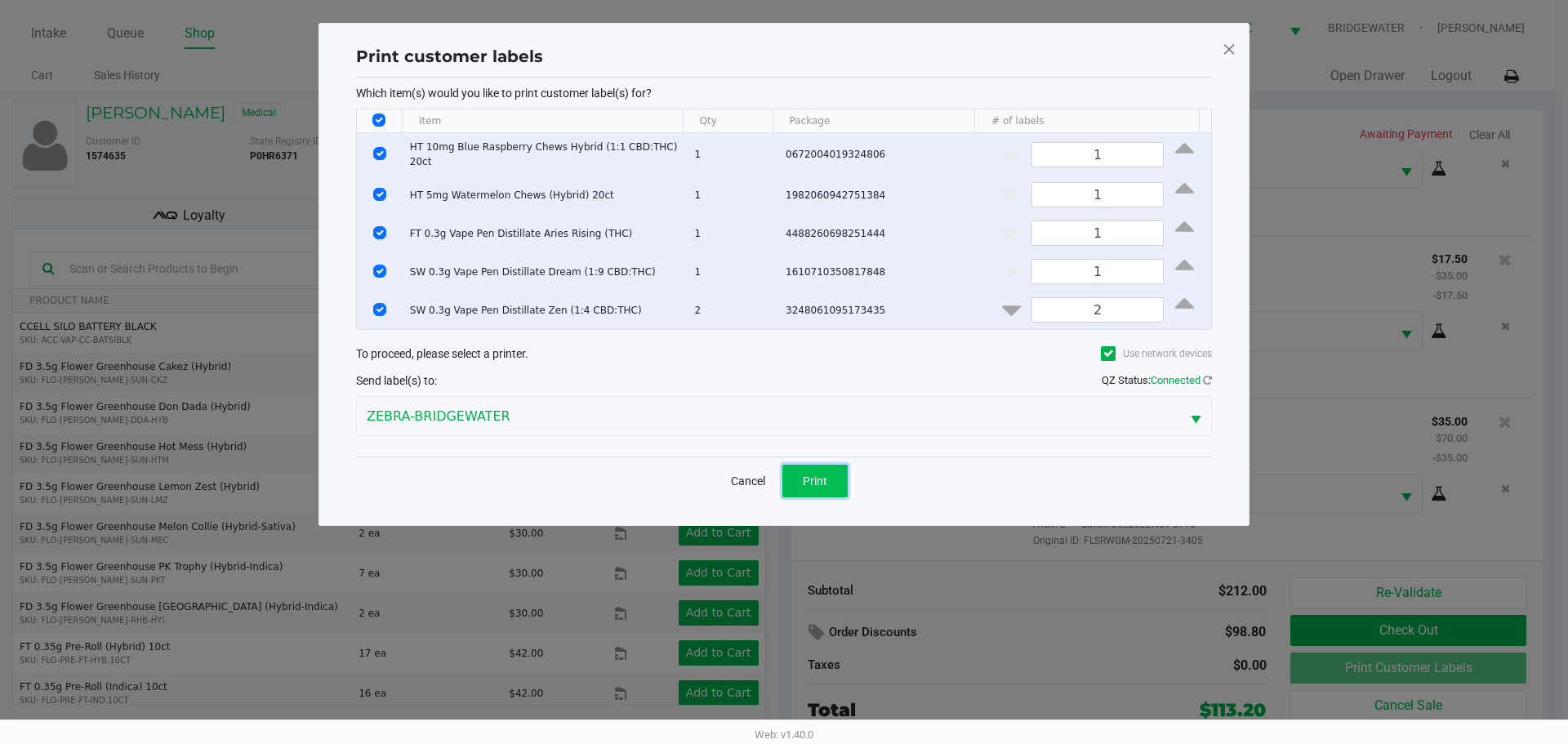
click at [806, 481] on span "Print" at bounding box center [815, 480] width 24 height 13
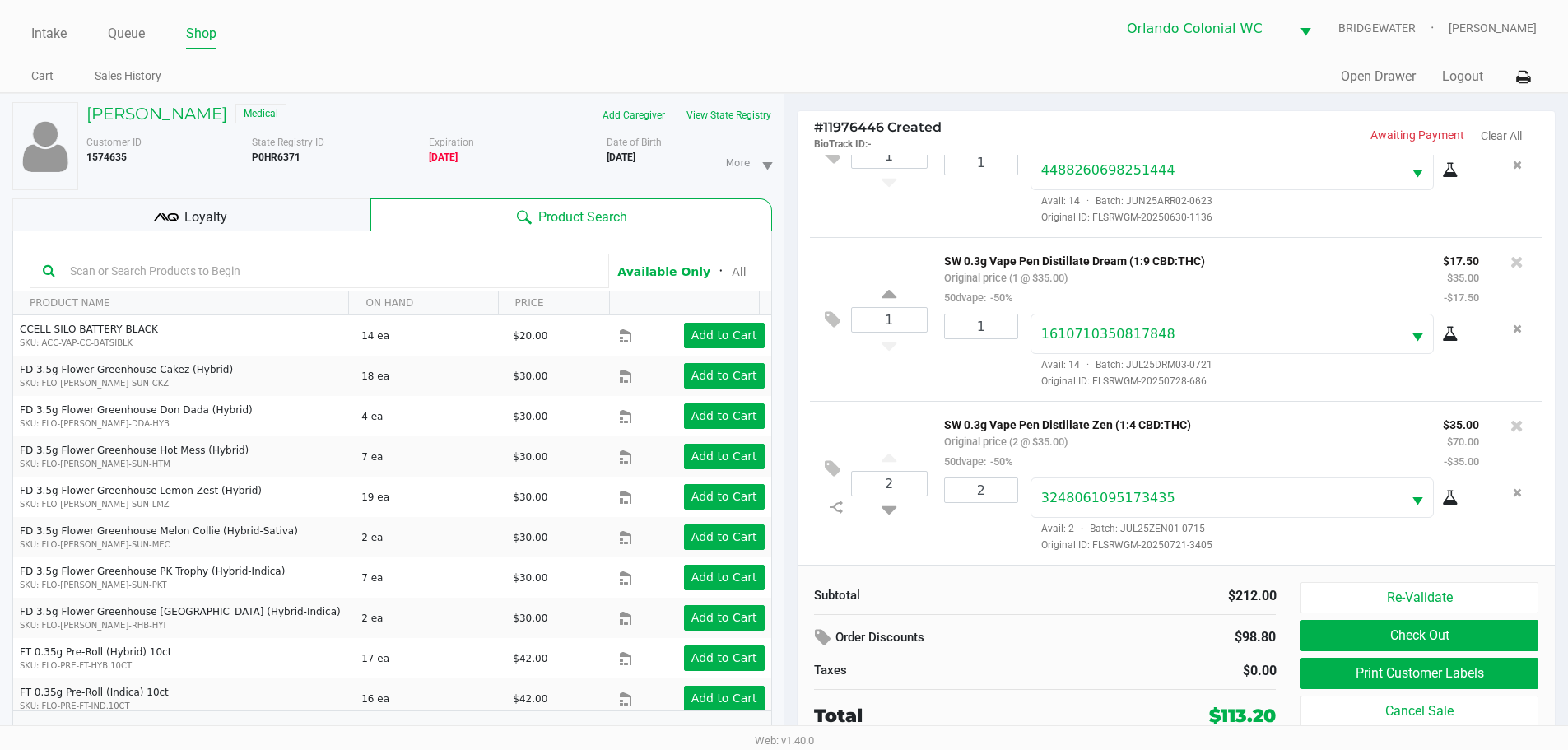
click at [1145, 62] on div "Quick Sale Open Drawer Logout" at bounding box center [1160, 77] width 753 height 31
click at [1489, 627] on button "Check Out" at bounding box center [1418, 636] width 237 height 32
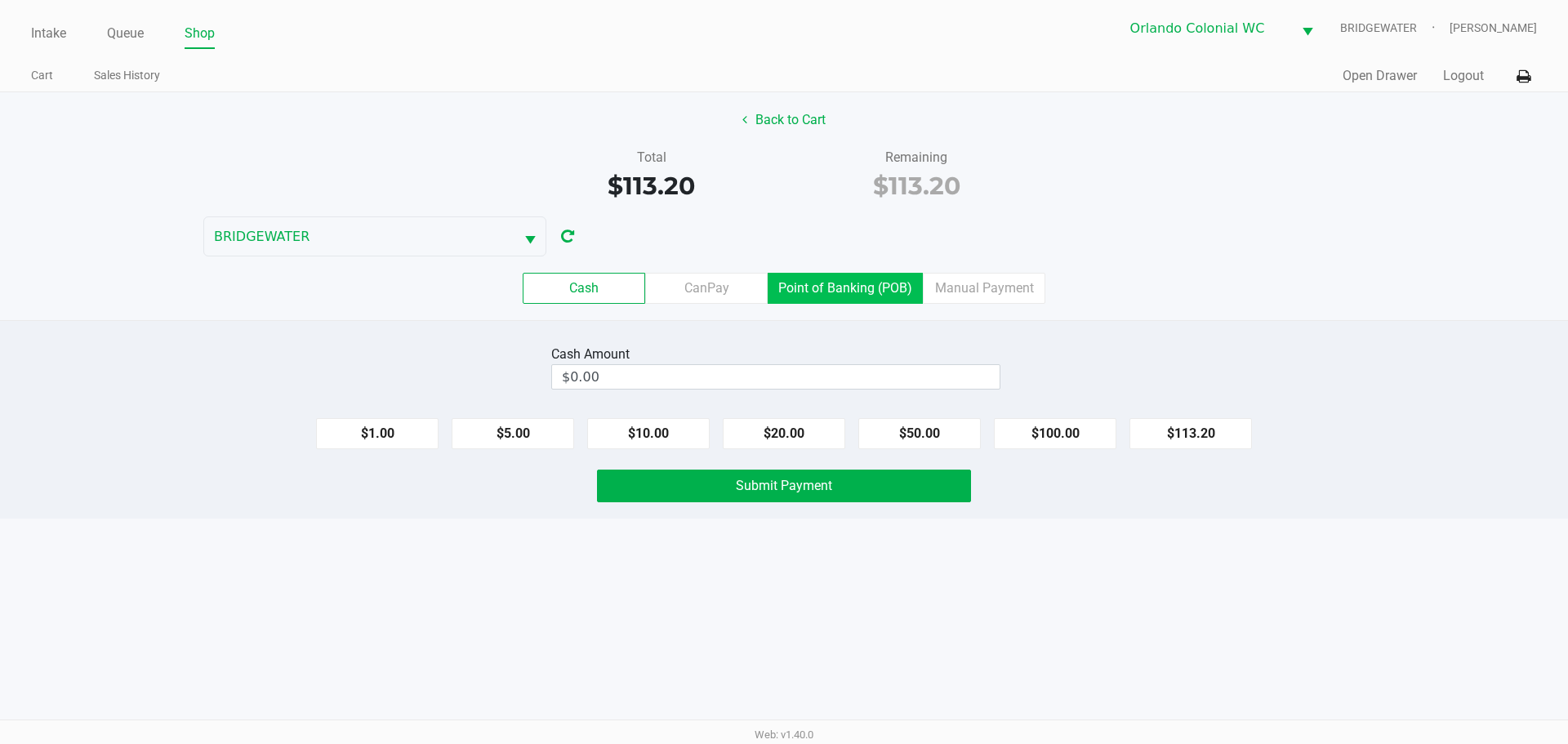
click at [840, 288] on label "Point of Banking (POB)" at bounding box center [846, 288] width 155 height 31
click at [0, 0] on 7 "Point of Banking (POB)" at bounding box center [0, 0] width 0 height 0
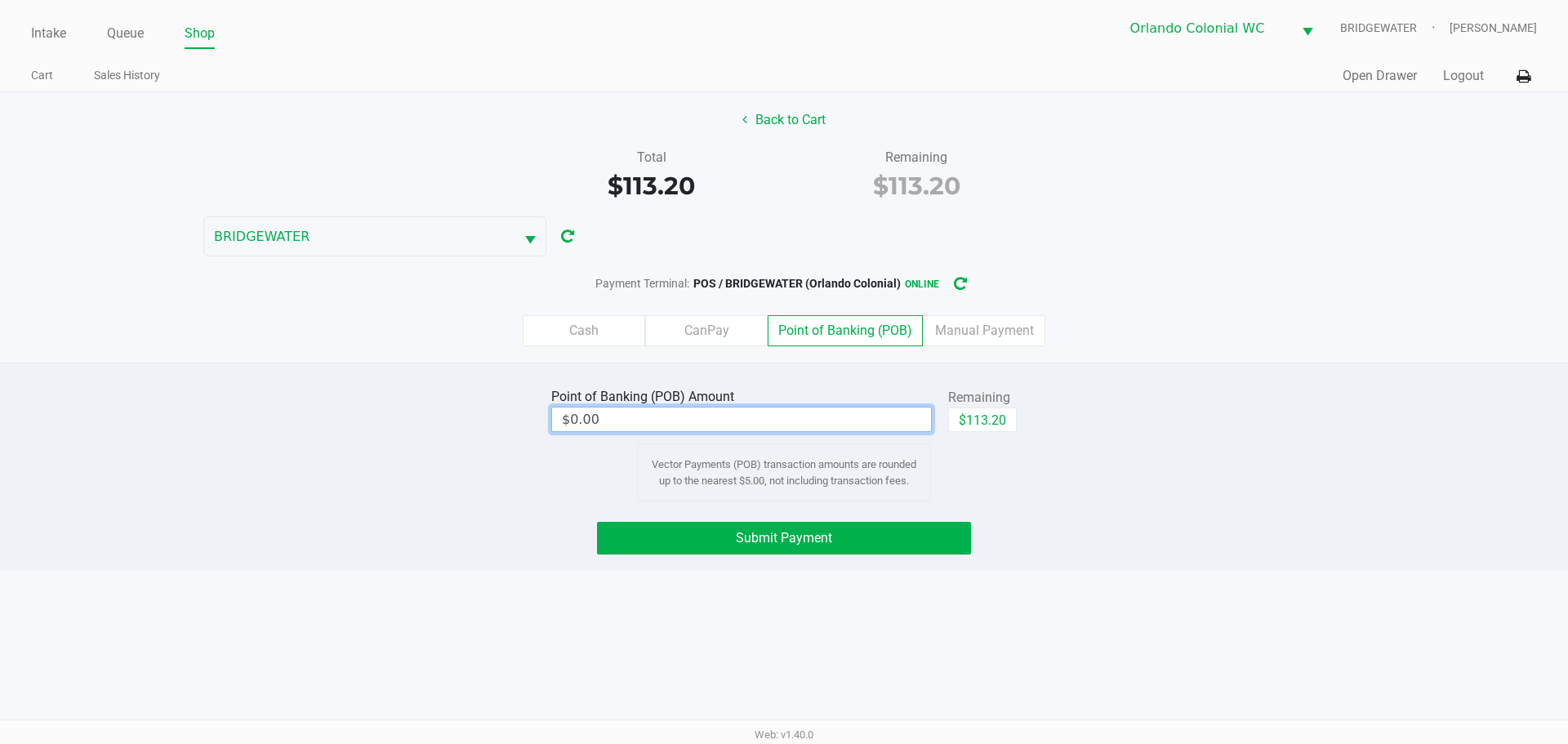
click at [886, 424] on input "$0.00" at bounding box center [742, 419] width 379 height 24
click at [1081, 596] on div "Intake Queue Shop Orlando Colonial WC BRIDGEWATER Jorge Pagan Cart Sales Histor…" at bounding box center [784, 372] width 1568 height 744
click at [867, 534] on button "Submit Payment" at bounding box center [784, 537] width 374 height 32
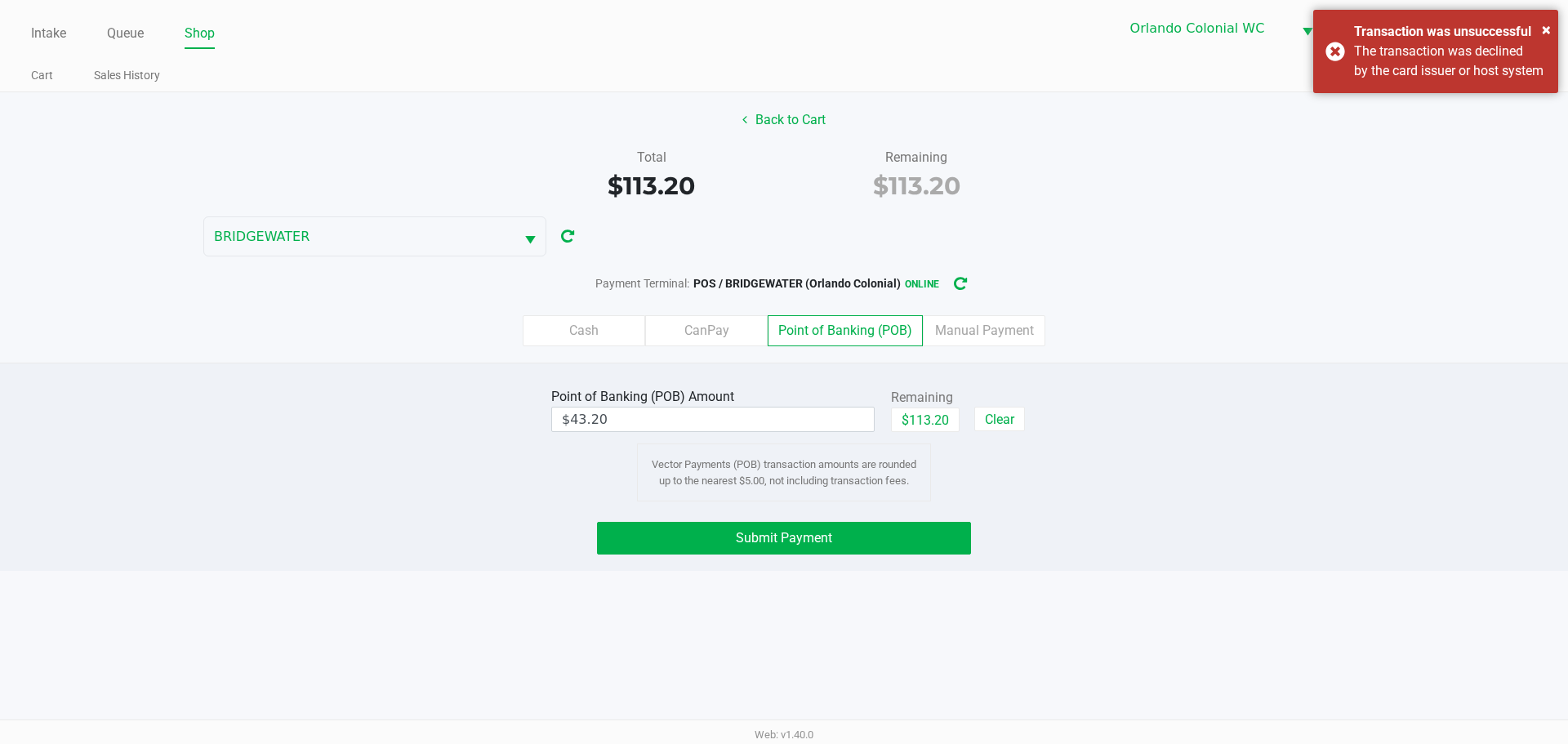
drag, startPoint x: 1172, startPoint y: 721, endPoint x: 1126, endPoint y: 720, distance: 46.0
click at [1161, 721] on div "Web: v1.40.0" at bounding box center [784, 734] width 1568 height 30
click at [796, 548] on button "Submit Payment" at bounding box center [784, 537] width 374 height 32
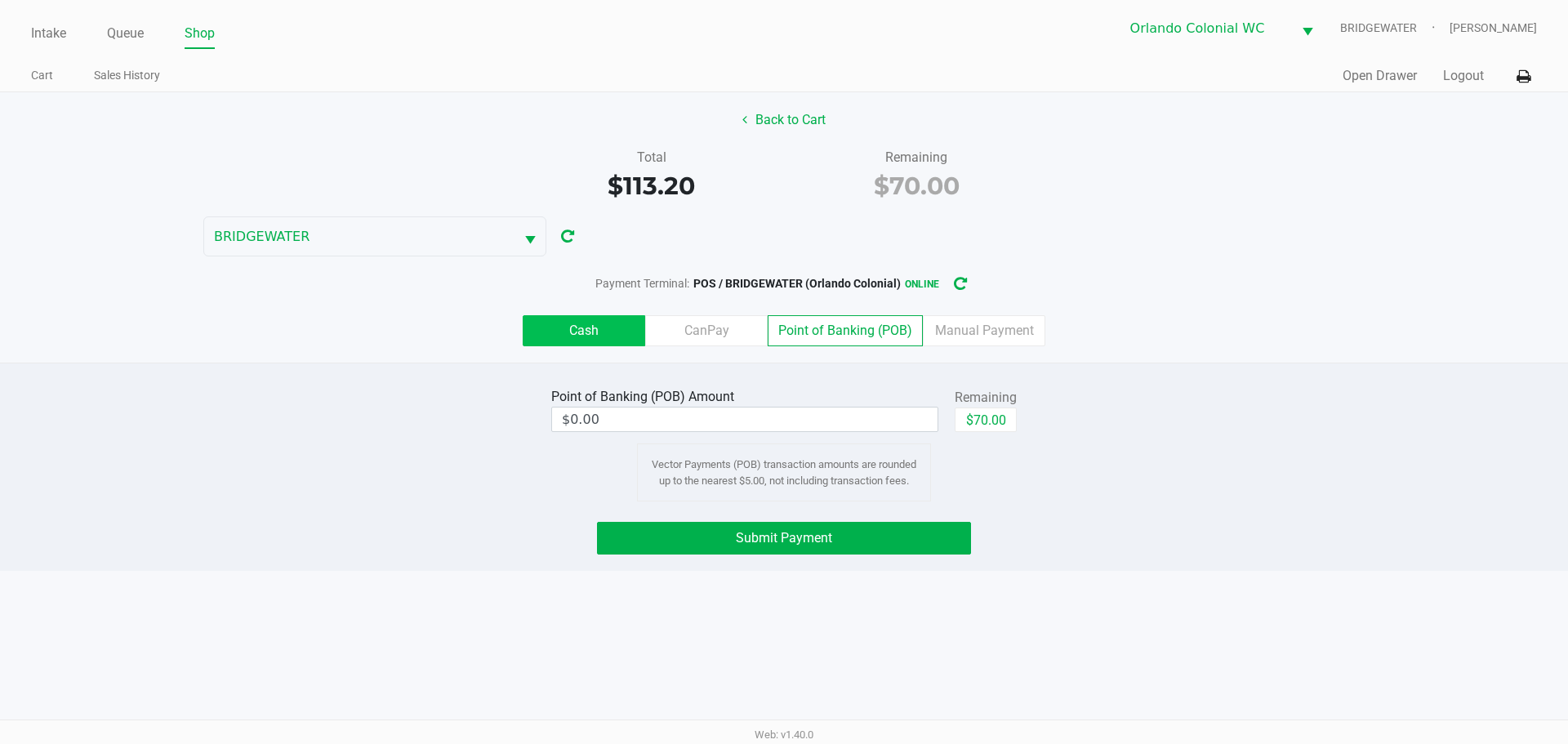
click at [596, 325] on label "Cash" at bounding box center [584, 331] width 122 height 31
click at [0, 0] on 0 "Cash" at bounding box center [0, 0] width 0 height 0
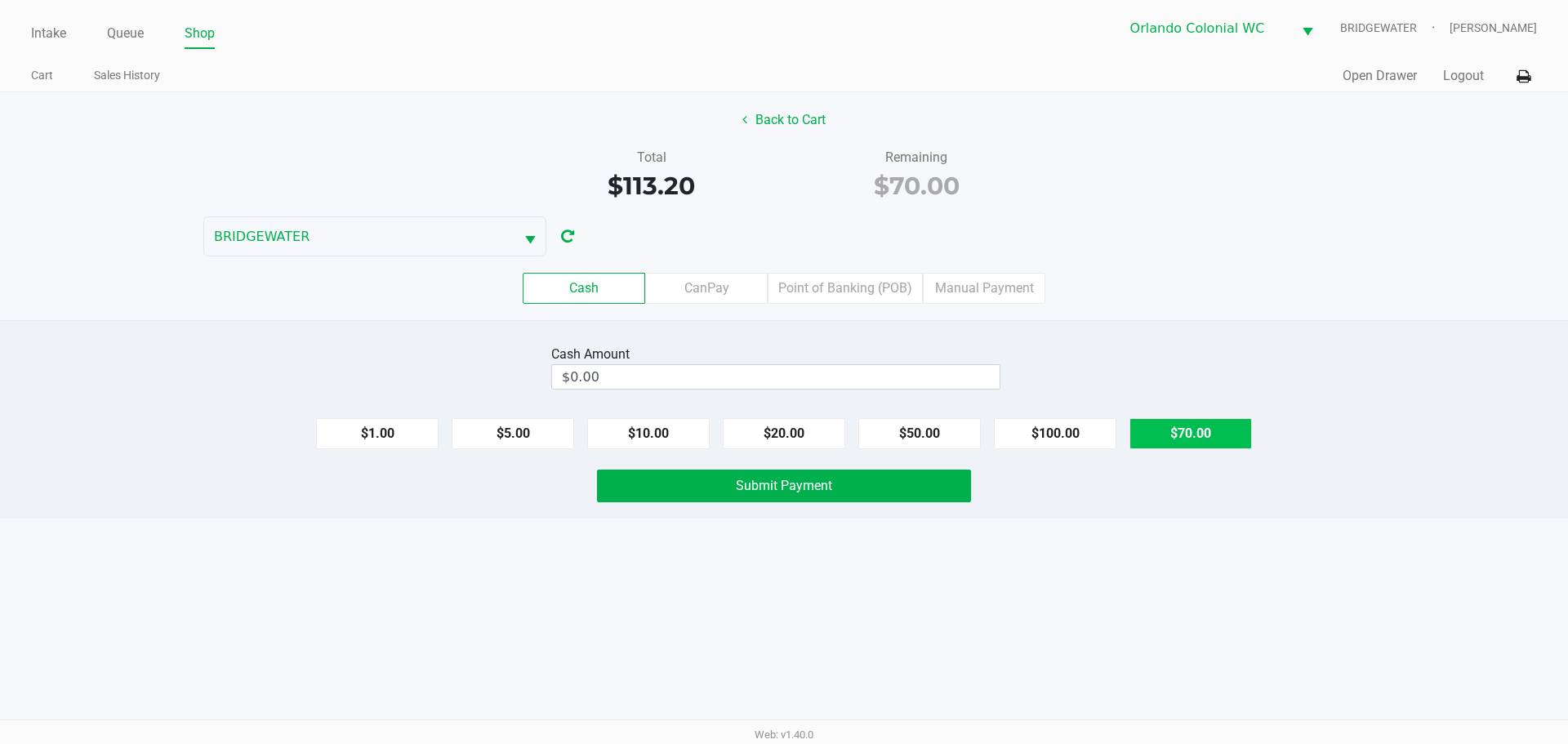
click at [1220, 425] on button "$70.00" at bounding box center [1191, 434] width 122 height 31
type input "$70.00"
click at [1165, 585] on div "Intake Queue Shop Orlando Colonial WC BRIDGEWATER Jorge Pagan Cart Sales Histor…" at bounding box center [784, 372] width 1568 height 744
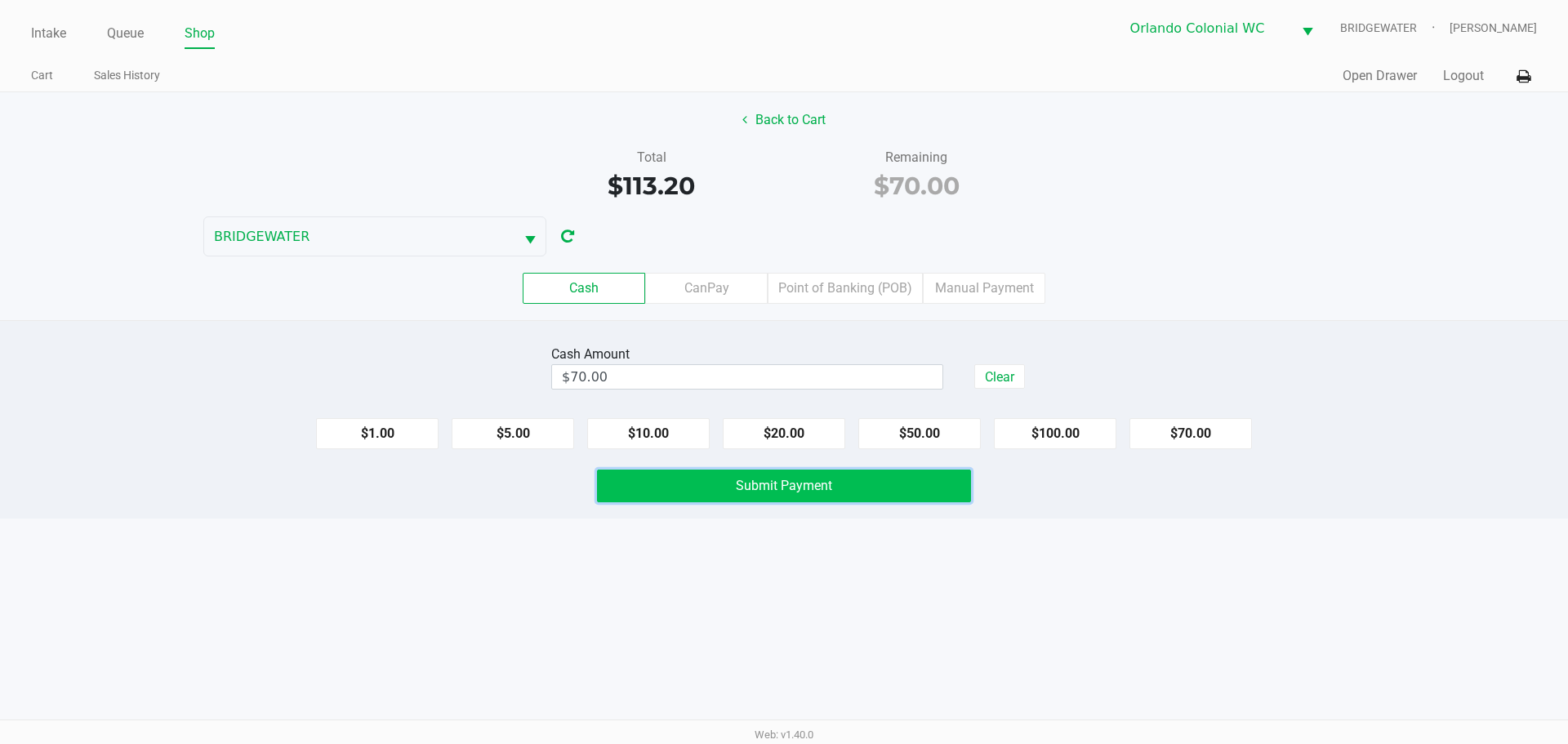
click at [853, 480] on button "Submit Payment" at bounding box center [784, 486] width 374 height 32
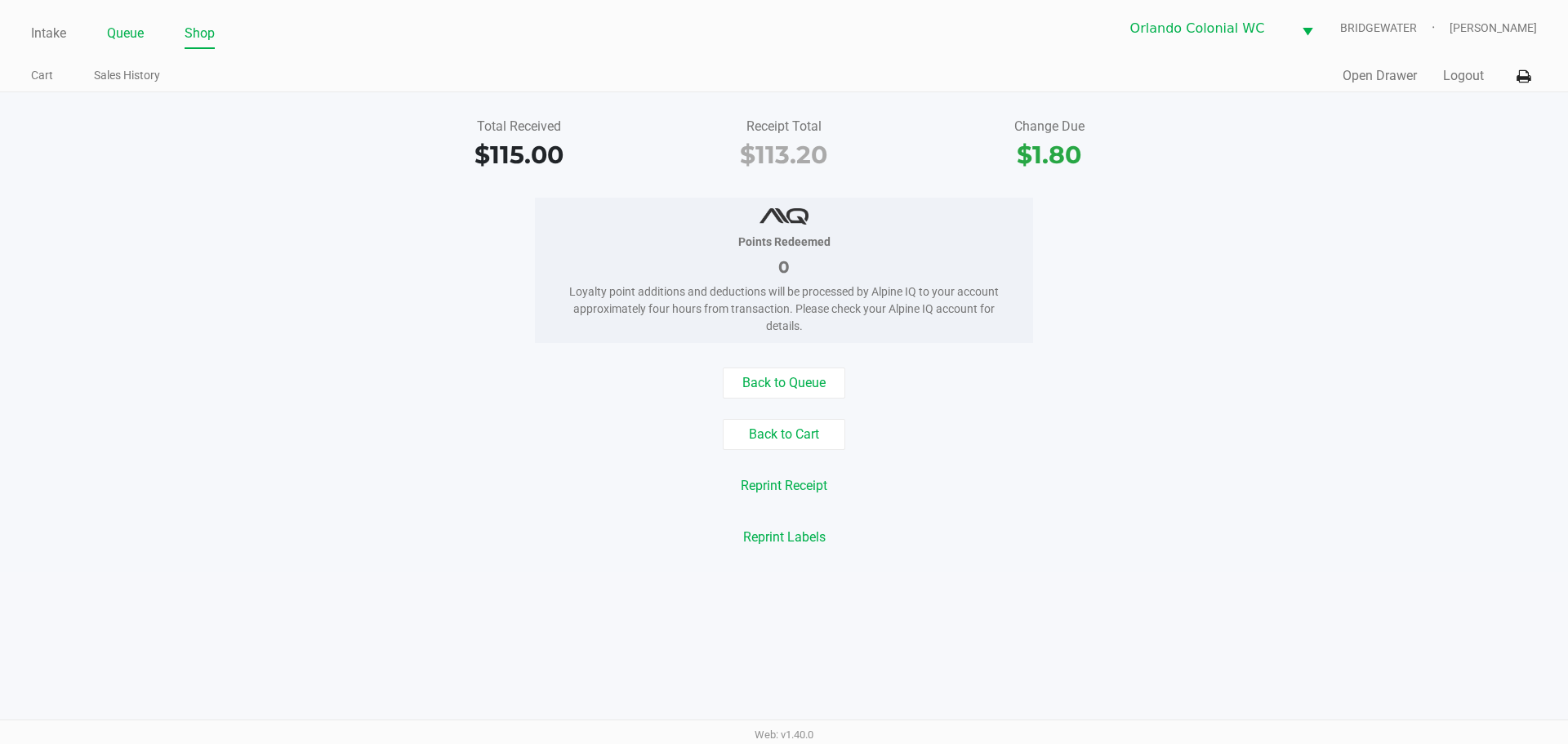
click at [126, 30] on link "Queue" at bounding box center [125, 33] width 37 height 23
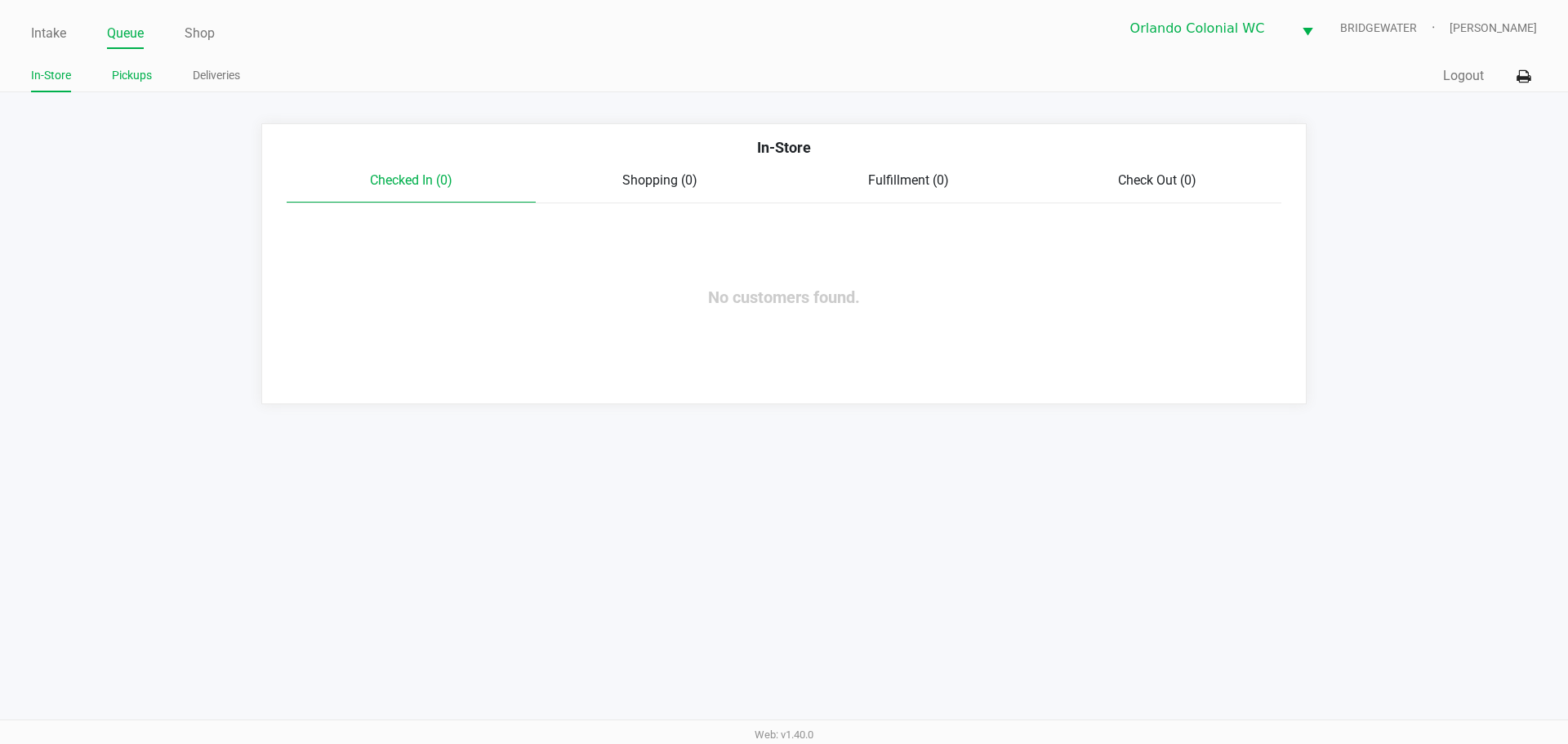
click at [133, 81] on link "Pickups" at bounding box center [132, 75] width 40 height 20
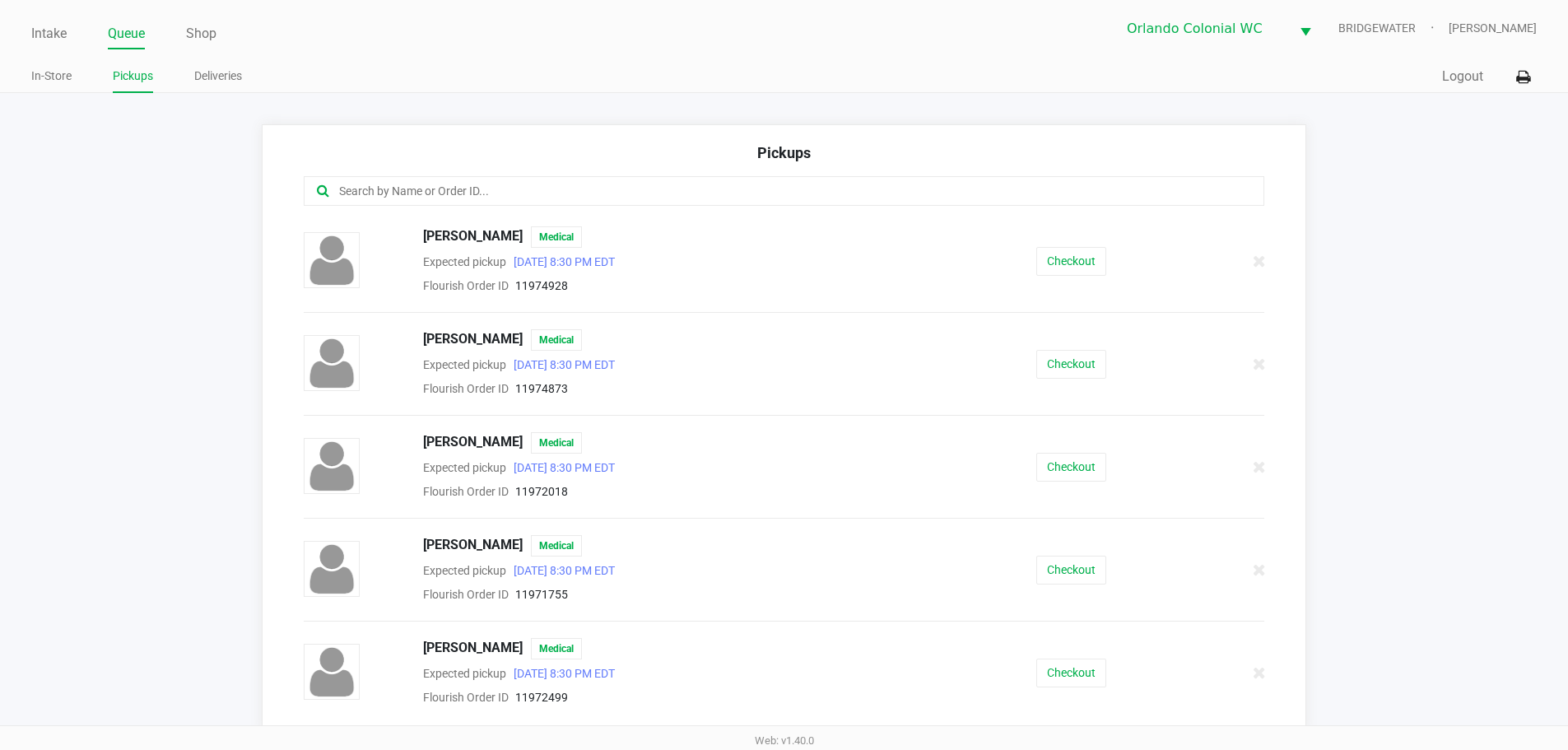
click at [395, 193] on input "text" at bounding box center [757, 192] width 841 height 19
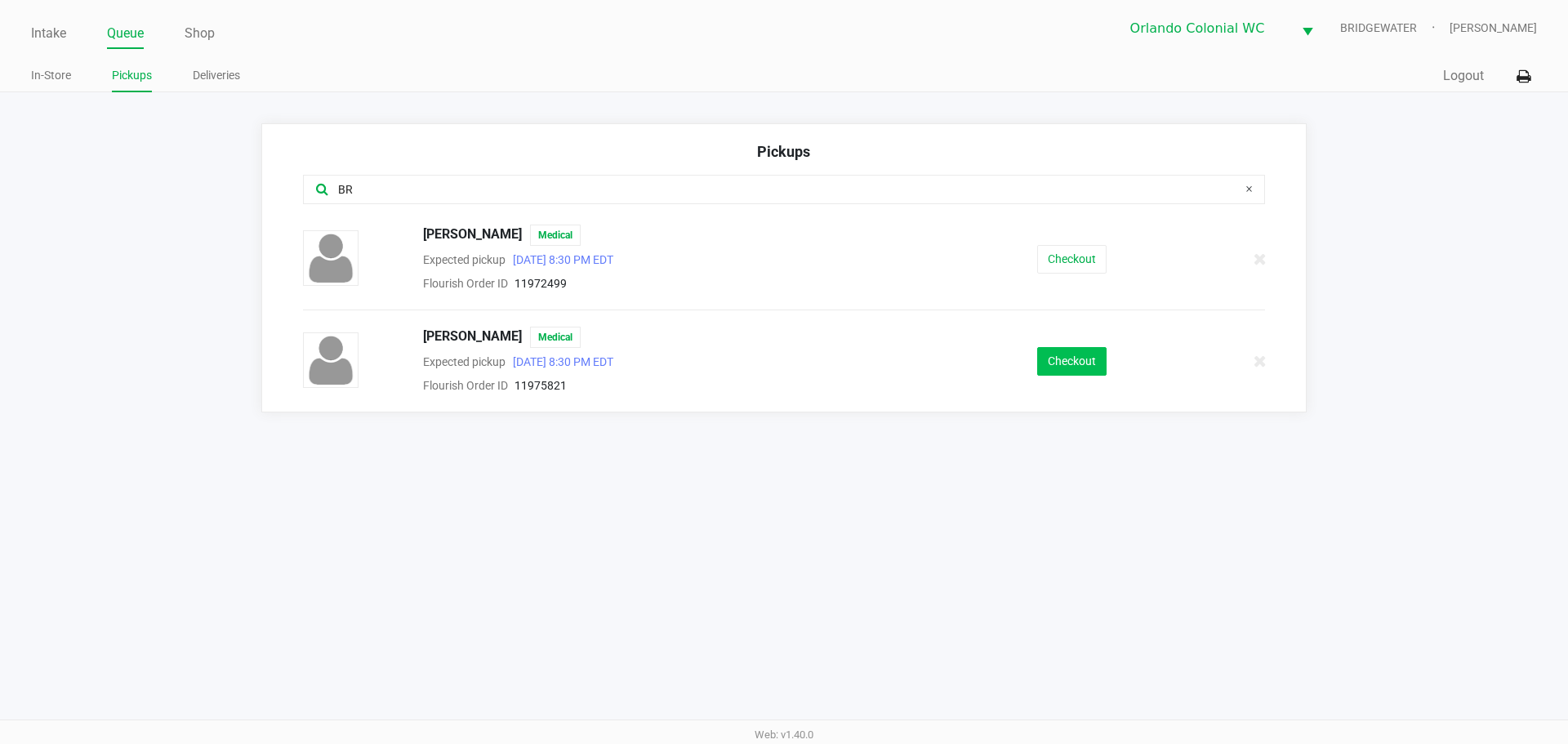
type input "BR"
click at [1057, 363] on button "Checkout" at bounding box center [1071, 361] width 69 height 29
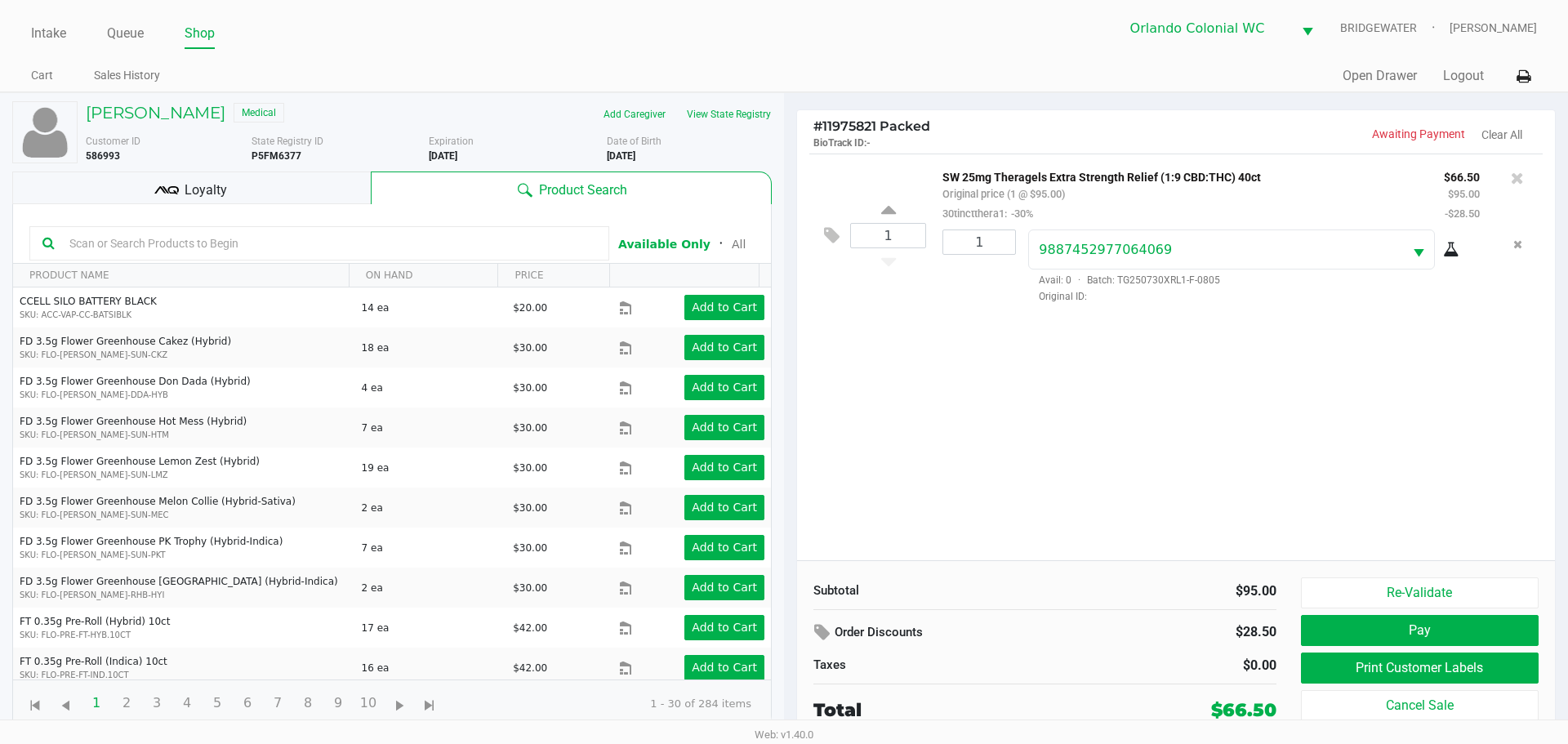
click at [1330, 601] on button "Re-Validate" at bounding box center [1419, 593] width 238 height 31
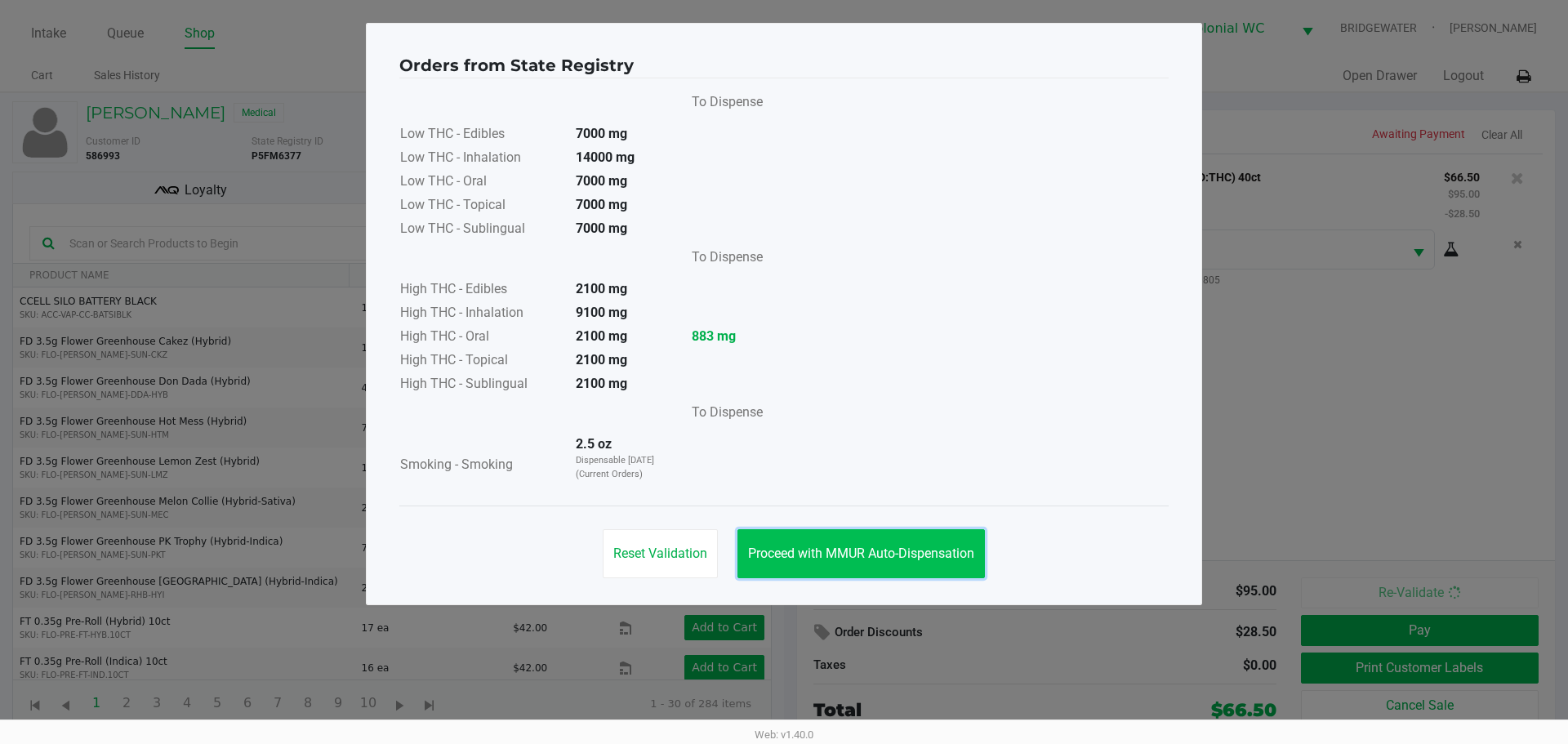
click at [831, 550] on span "Proceed with MMUR Auto-Dispensation" at bounding box center [860, 554] width 226 height 16
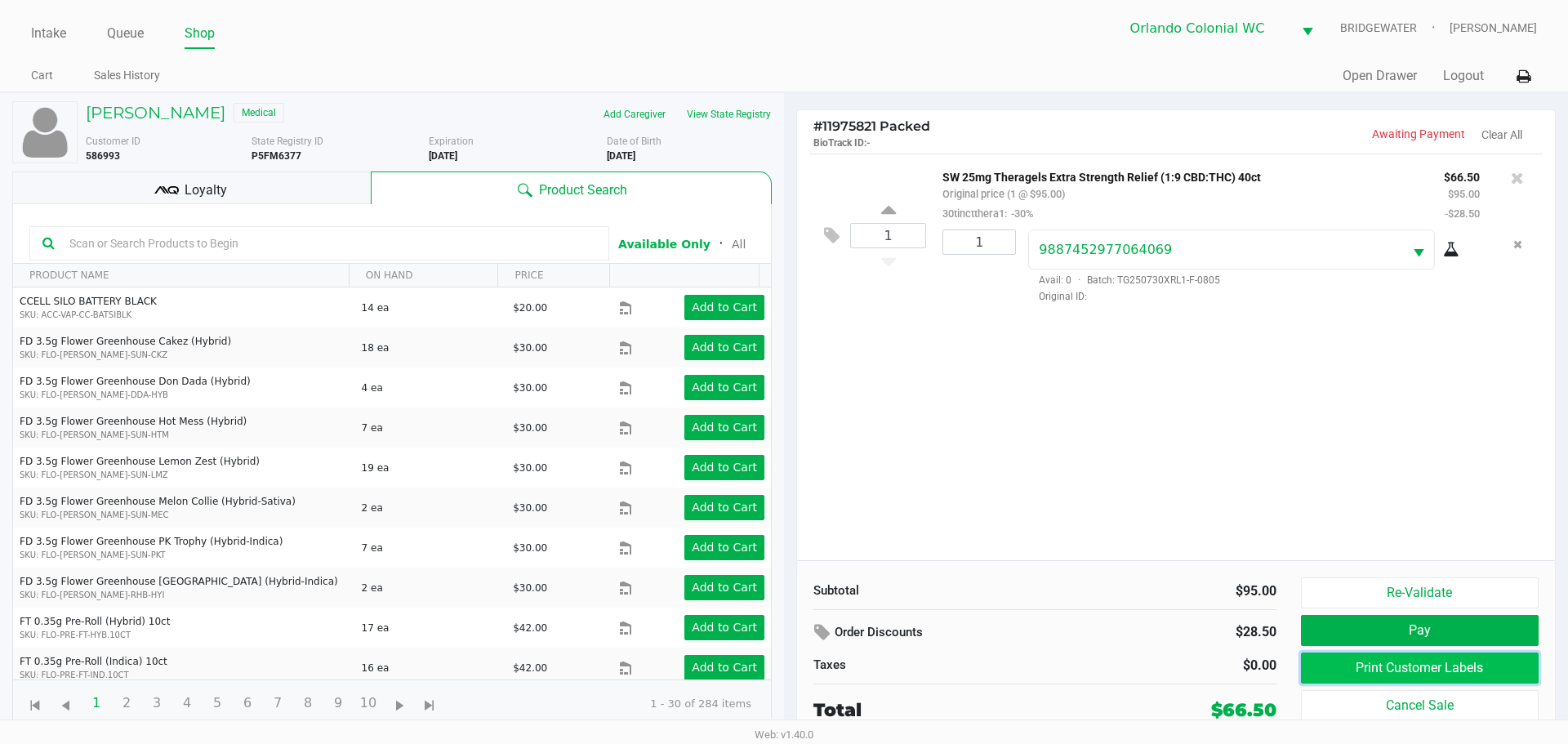
click at [1323, 675] on button "Print Customer Labels" at bounding box center [1419, 668] width 238 height 31
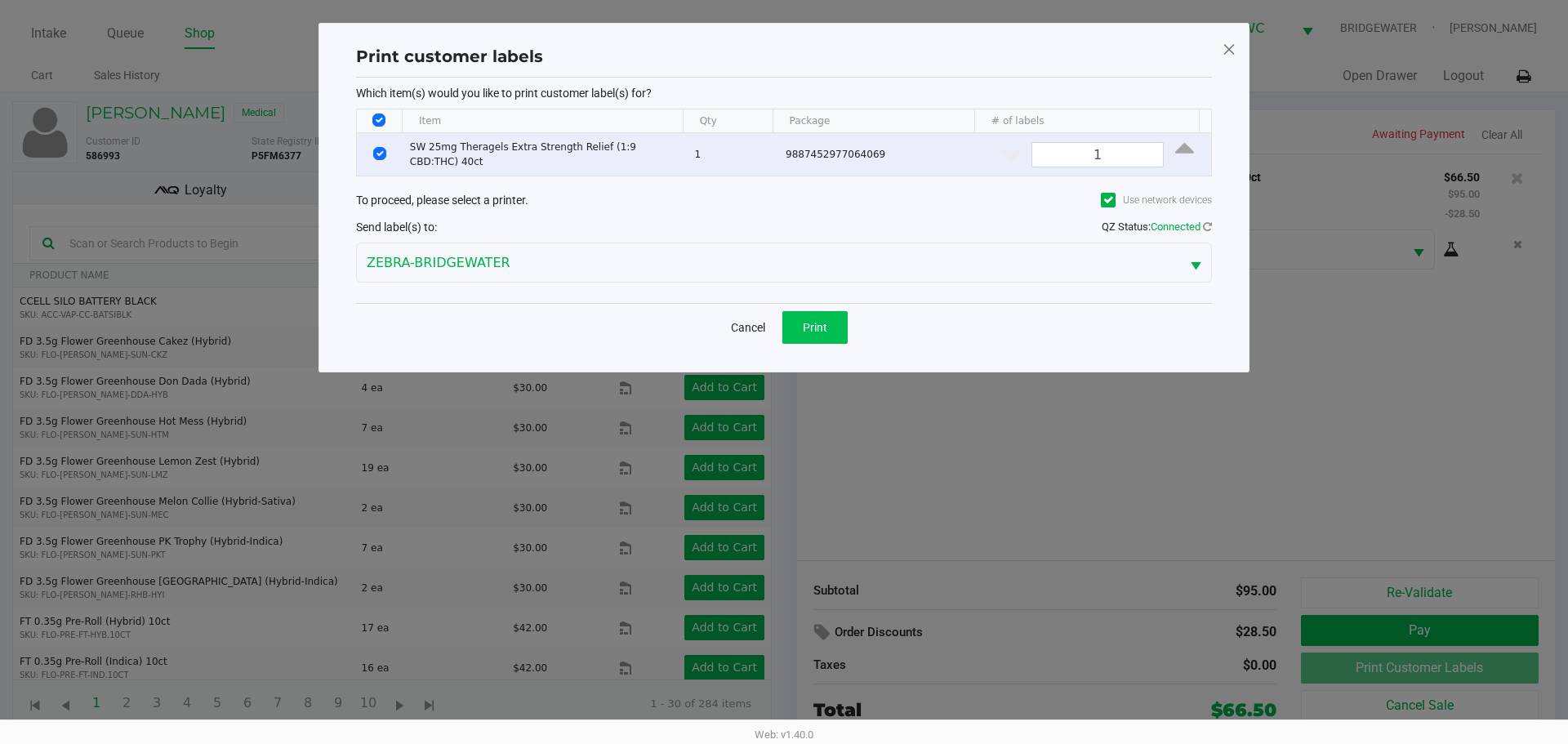
click at [818, 333] on button "Print" at bounding box center [815, 327] width 66 height 32
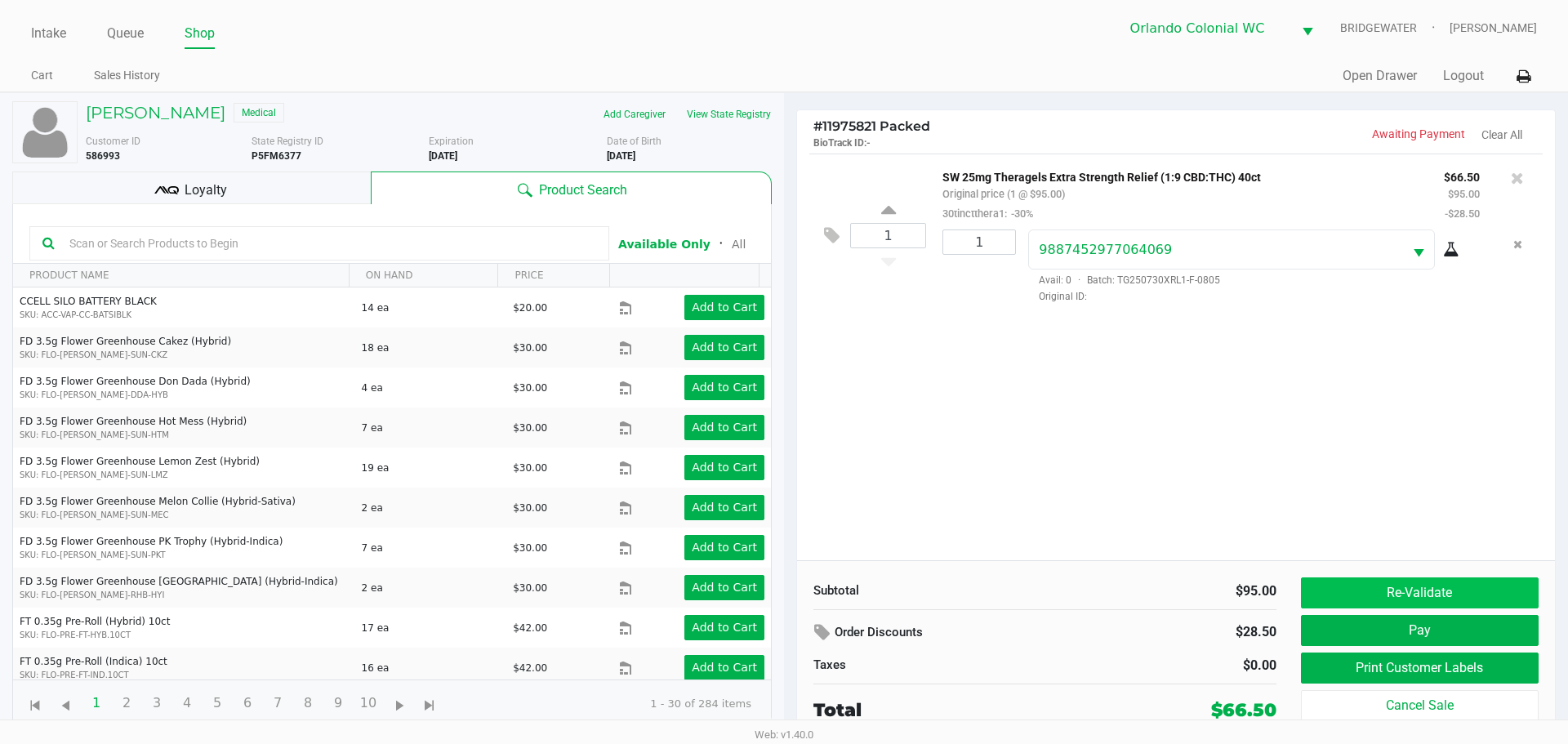
click at [1422, 602] on button "Re-Validate" at bounding box center [1419, 593] width 238 height 31
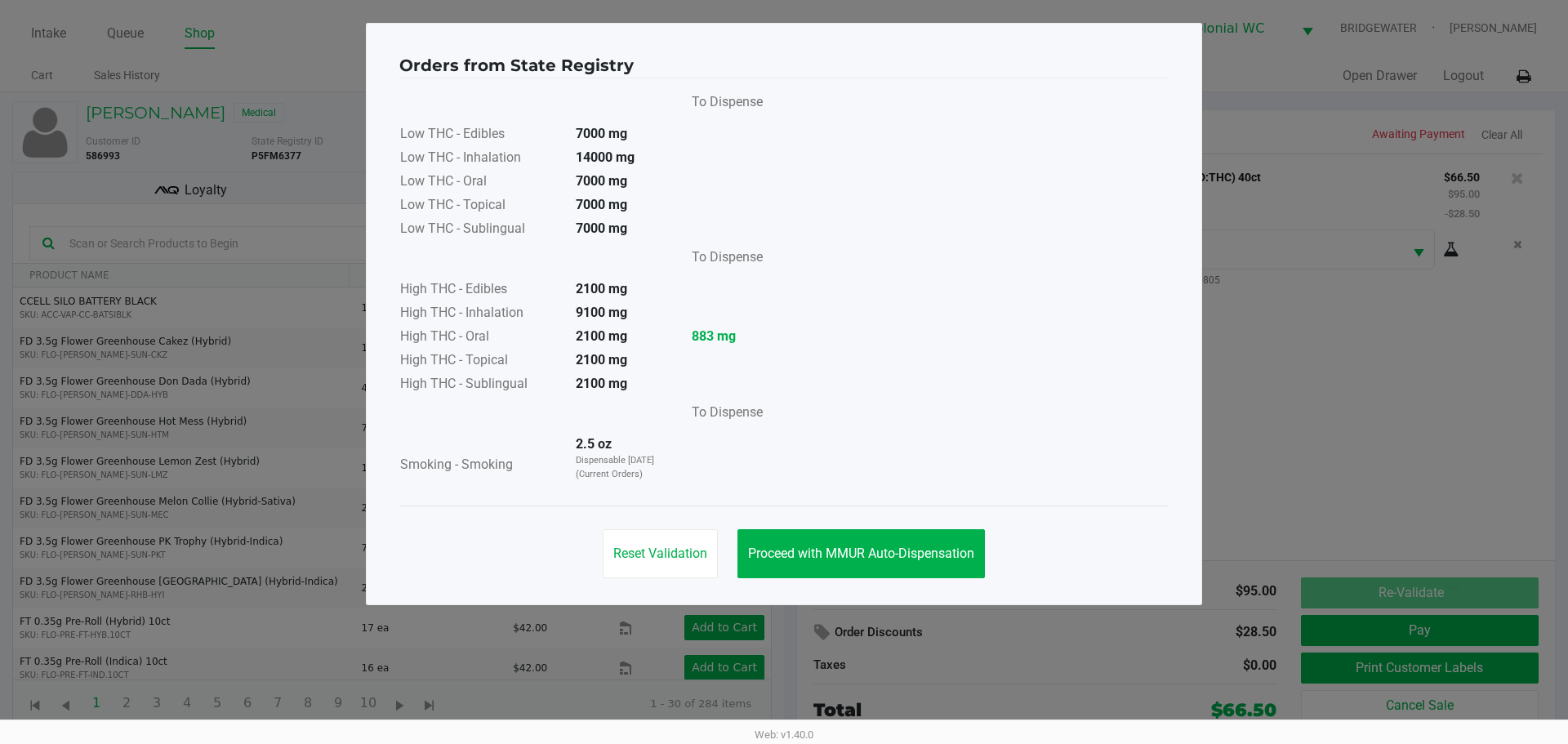
click at [972, 543] on button "Proceed with MMUR Auto-Dispensation" at bounding box center [860, 554] width 247 height 49
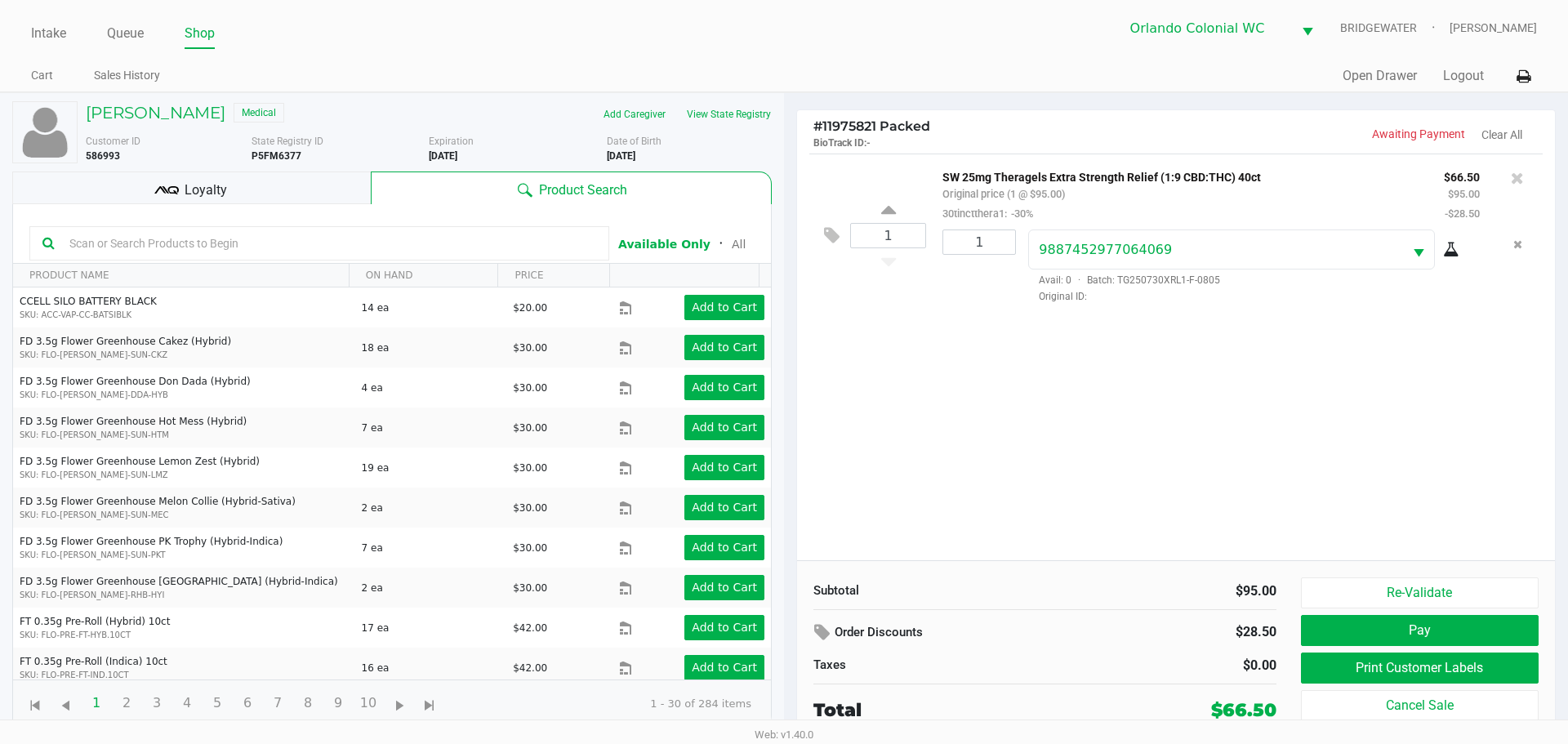
click at [1410, 627] on button "Pay" at bounding box center [1419, 630] width 238 height 31
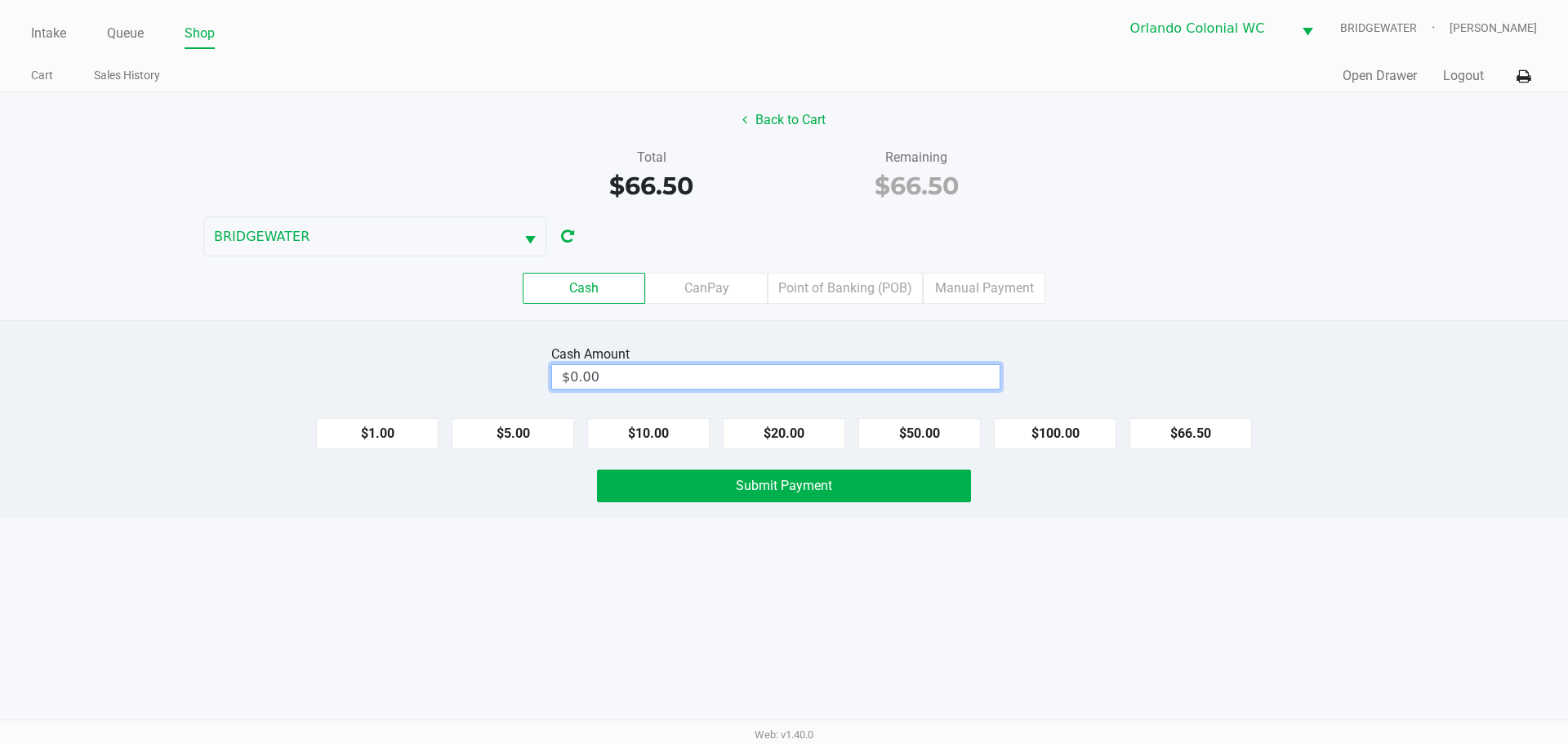
click at [844, 381] on input "$0.00" at bounding box center [776, 376] width 447 height 24
click at [1023, 609] on div "Intake Queue Shop Orlando Colonial WC BRIDGEWATER Jorge Pagan Cart Sales Histor…" at bounding box center [784, 372] width 1568 height 744
type input "$67.00"
click at [828, 483] on span "Submit Payment" at bounding box center [784, 486] width 96 height 16
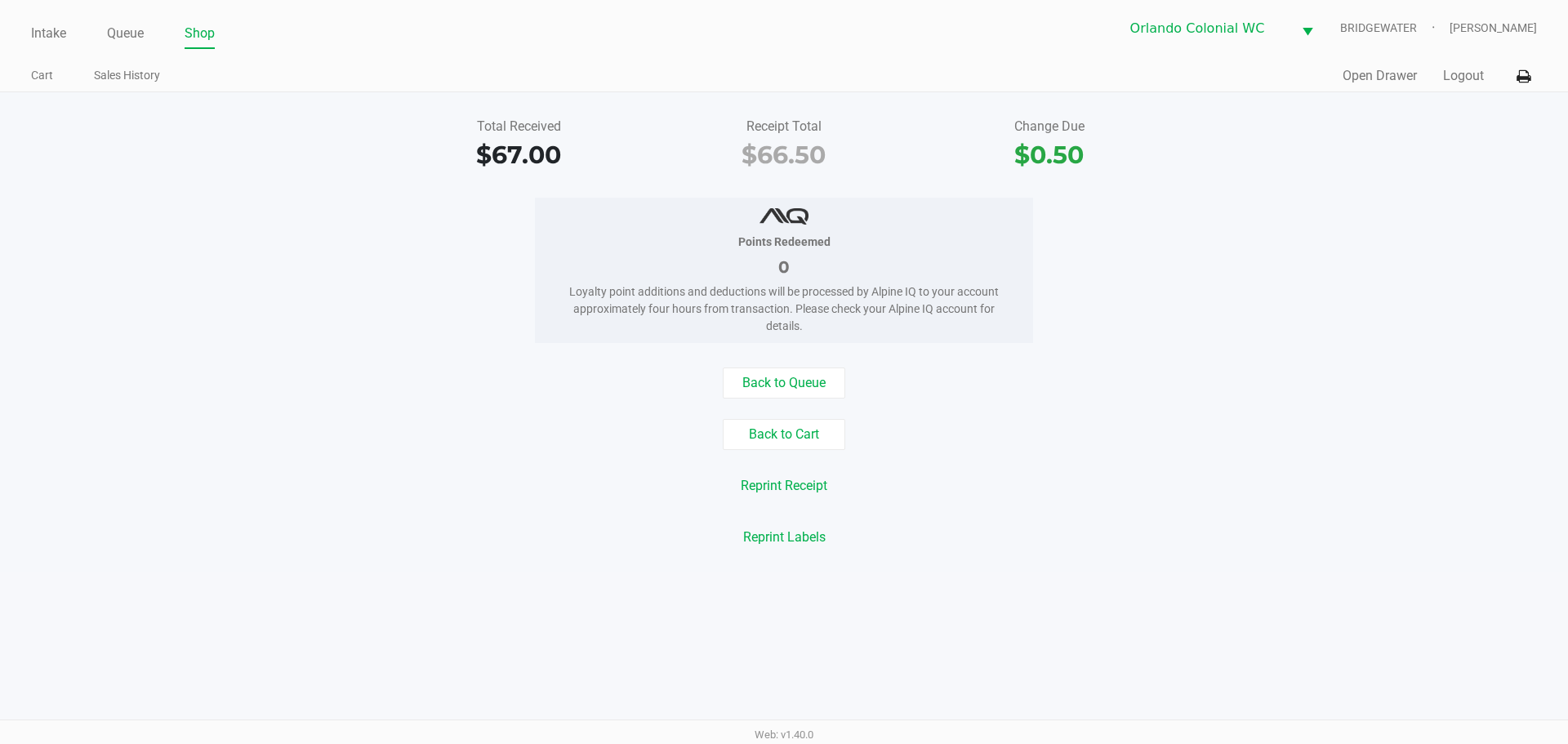
click at [1391, 79] on button "Open Drawer" at bounding box center [1379, 76] width 74 height 19
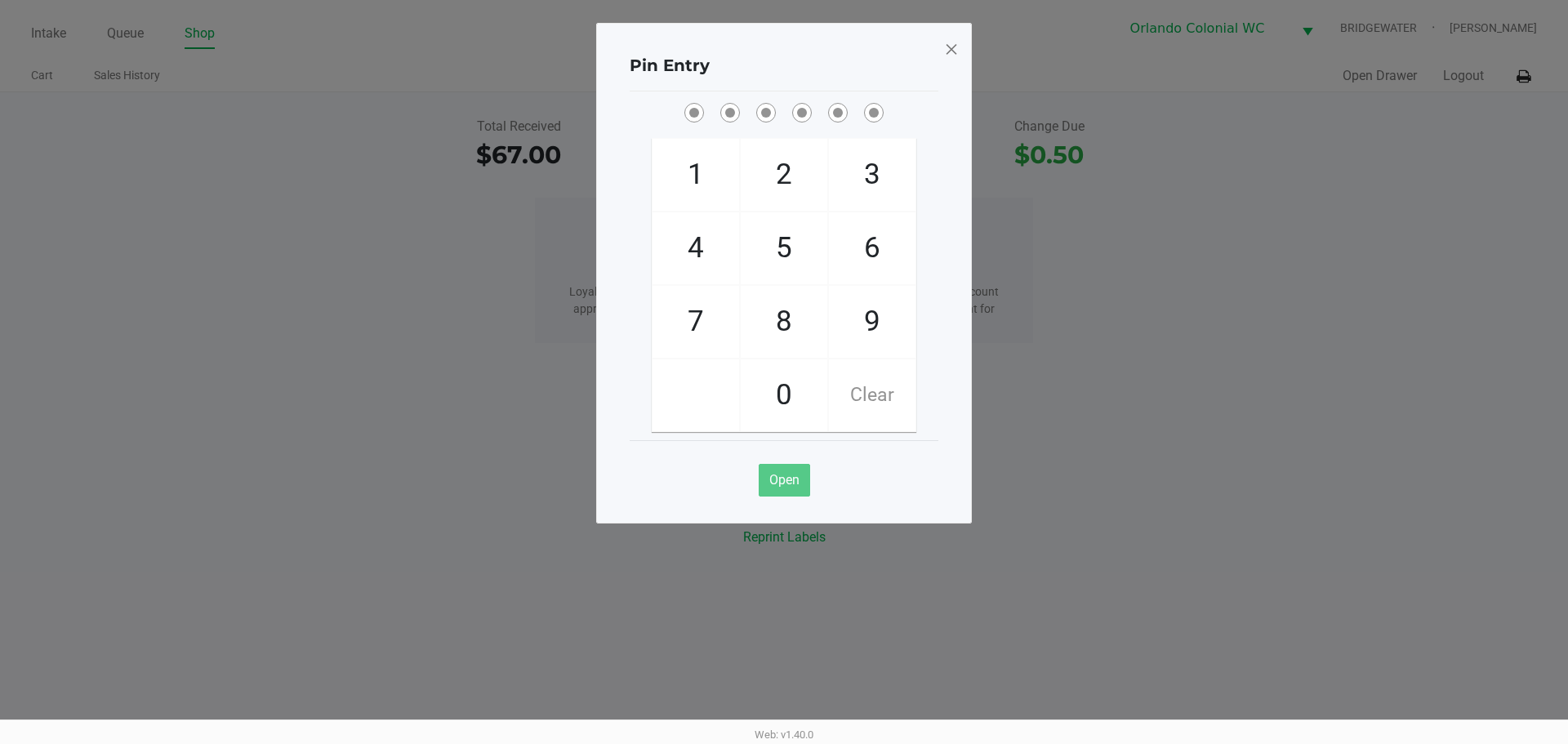
click at [781, 314] on span "8" at bounding box center [784, 321] width 86 height 72
checkbox input "true"
click at [678, 317] on span "7" at bounding box center [695, 321] width 86 height 72
checkbox input "true"
click at [776, 382] on span "0" at bounding box center [784, 395] width 86 height 72
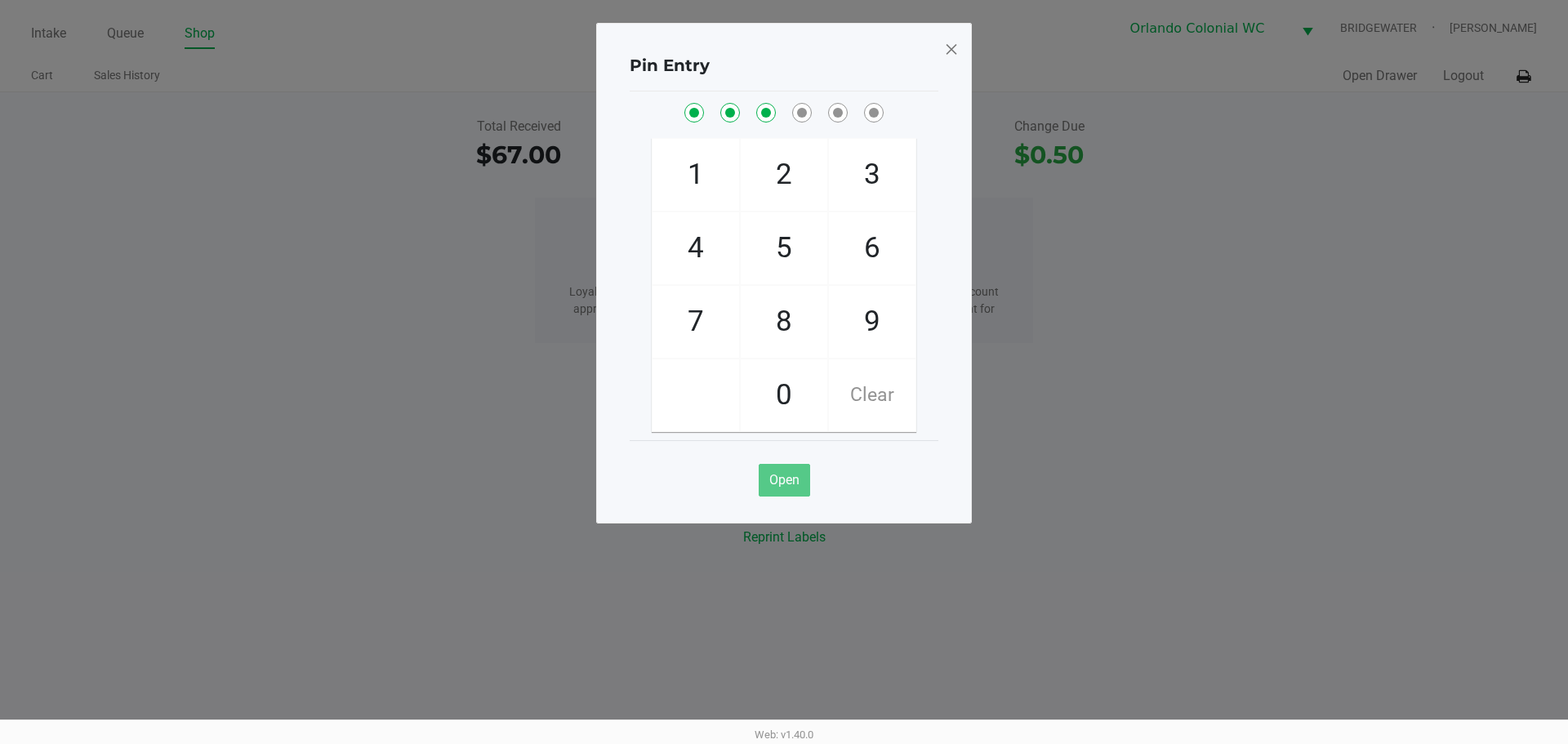
checkbox input "true"
click at [698, 233] on span "4" at bounding box center [695, 248] width 86 height 72
checkbox input "true"
click at [703, 330] on span "7" at bounding box center [695, 321] width 86 height 72
checkbox input "true"
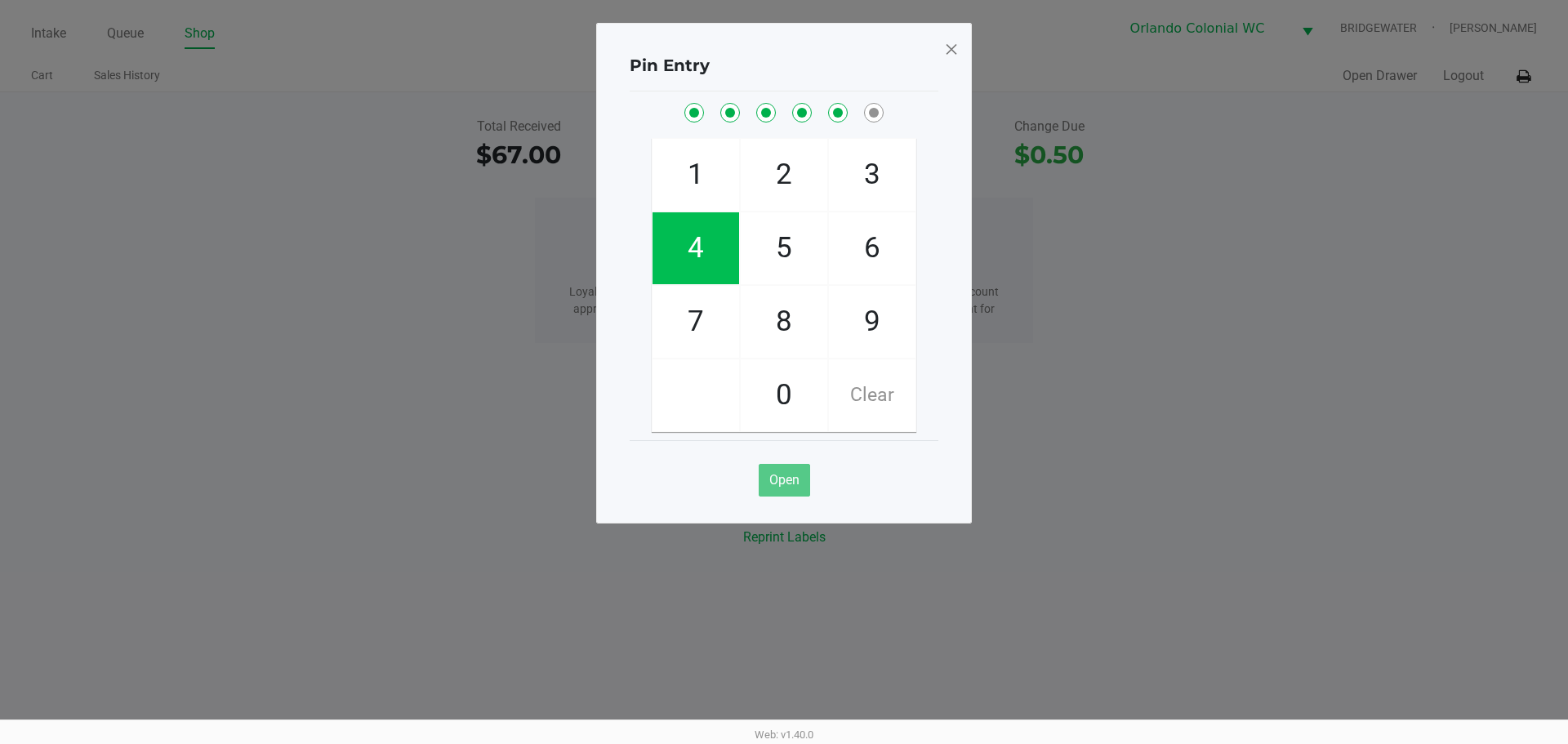
click at [710, 154] on span "1" at bounding box center [695, 175] width 86 height 72
checkbox input "true"
click at [951, 56] on span at bounding box center [951, 49] width 15 height 26
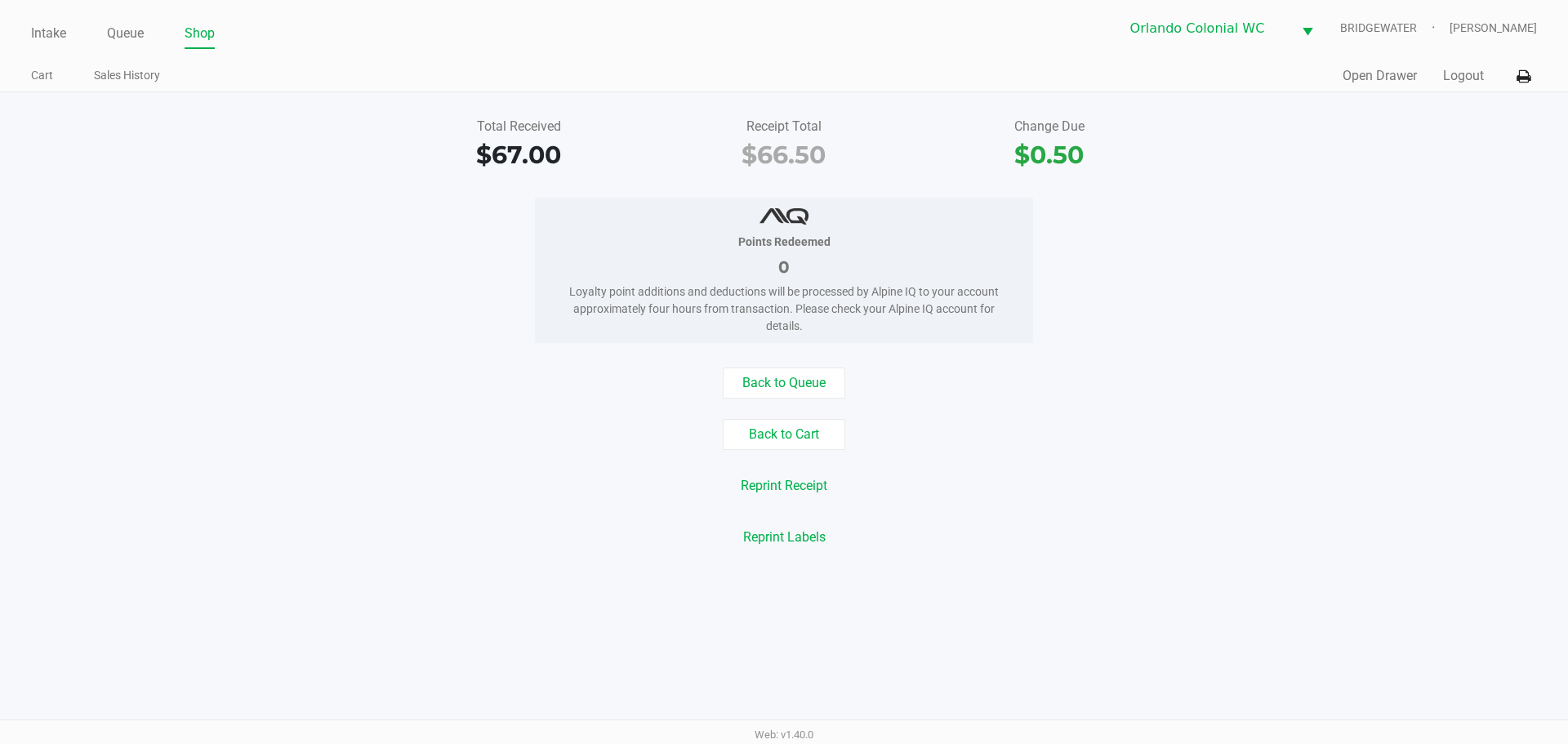
click at [358, 267] on div "Points Redeemed 0 Loyalty point additions and deductions will be processed by A…" at bounding box center [784, 270] width 1592 height 145
click at [121, 38] on link "Queue" at bounding box center [125, 33] width 37 height 23
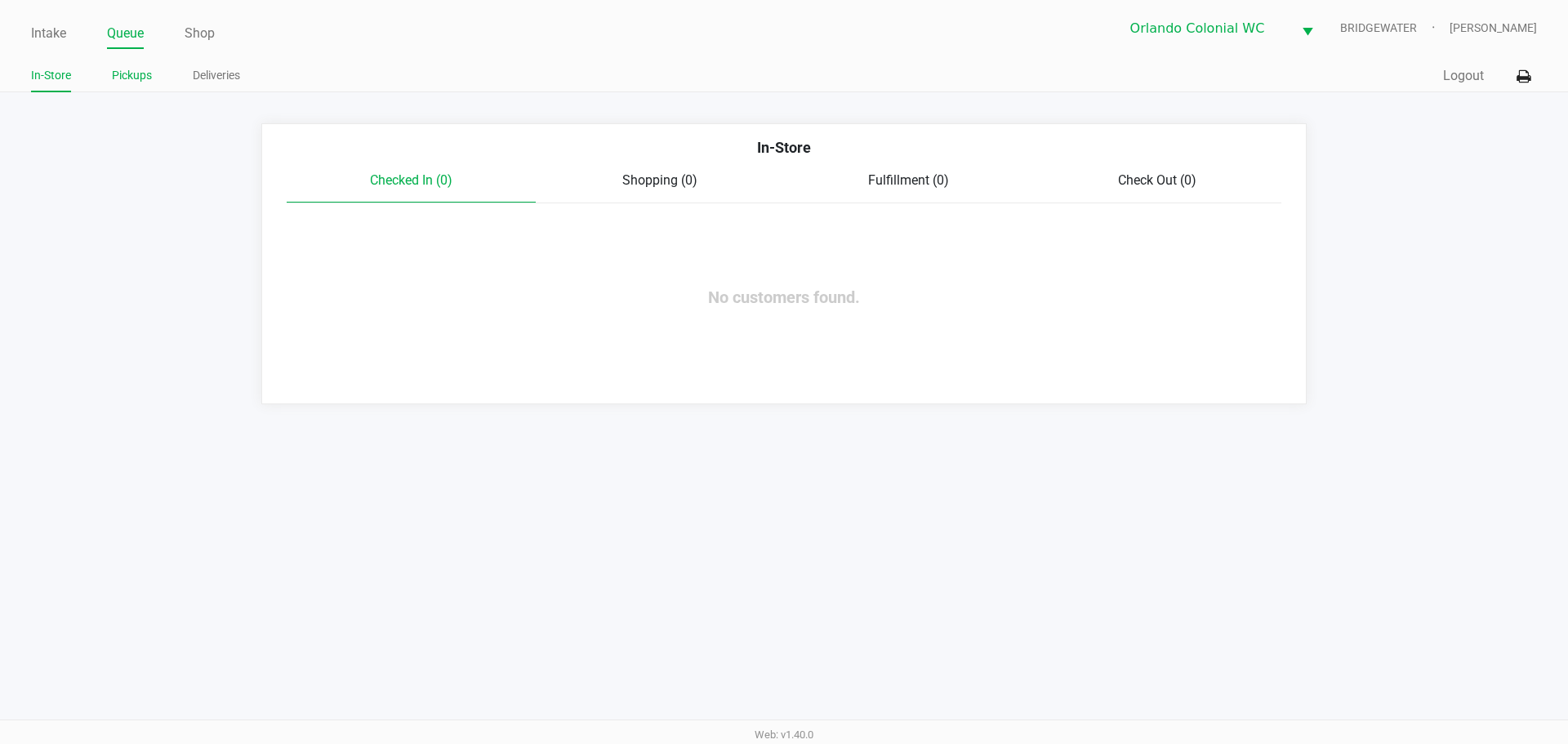
click at [116, 78] on link "Pickups" at bounding box center [132, 75] width 40 height 20
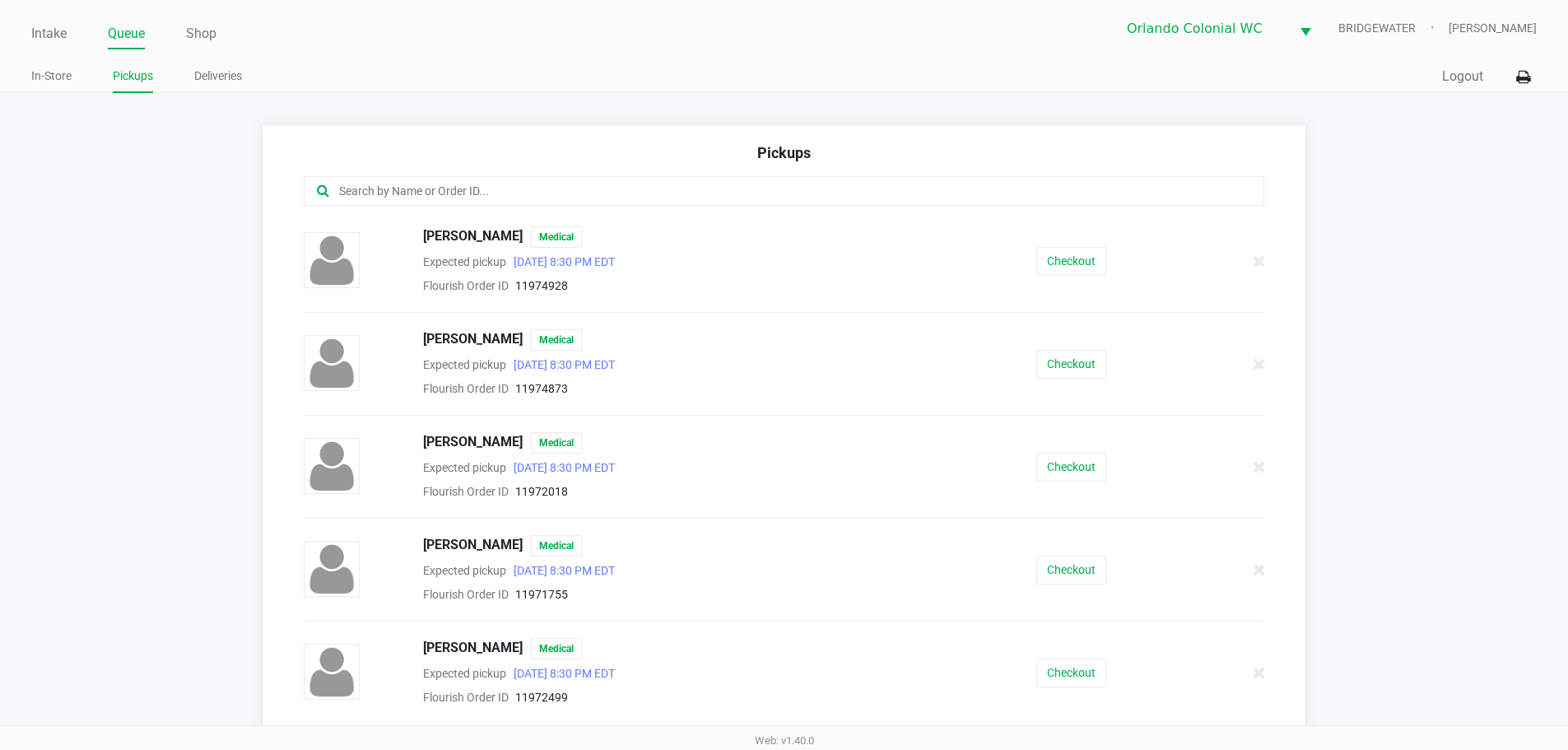
click at [593, 193] on input "text" at bounding box center [757, 192] width 841 height 19
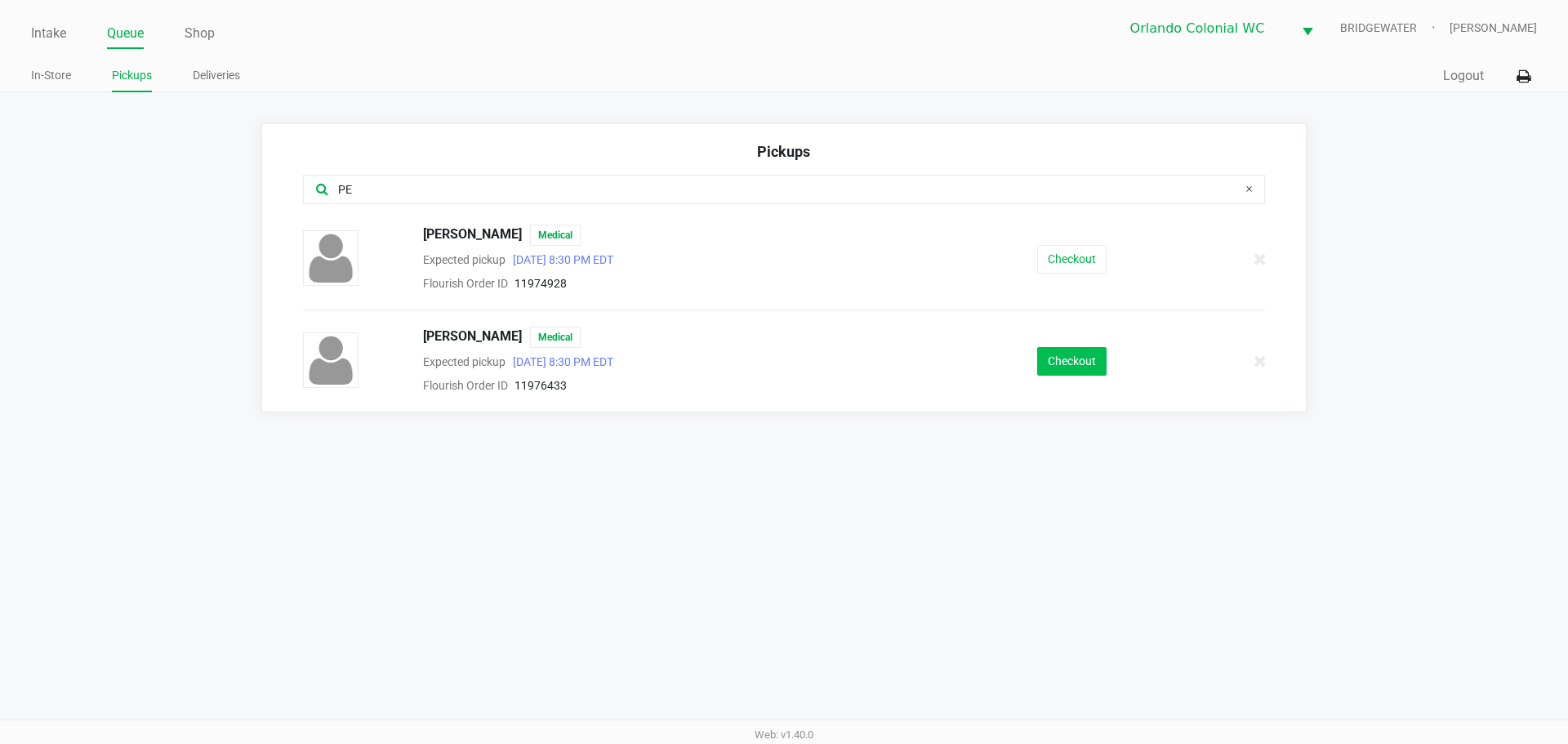
type input "PE"
click at [1099, 369] on button "Checkout" at bounding box center [1071, 361] width 69 height 29
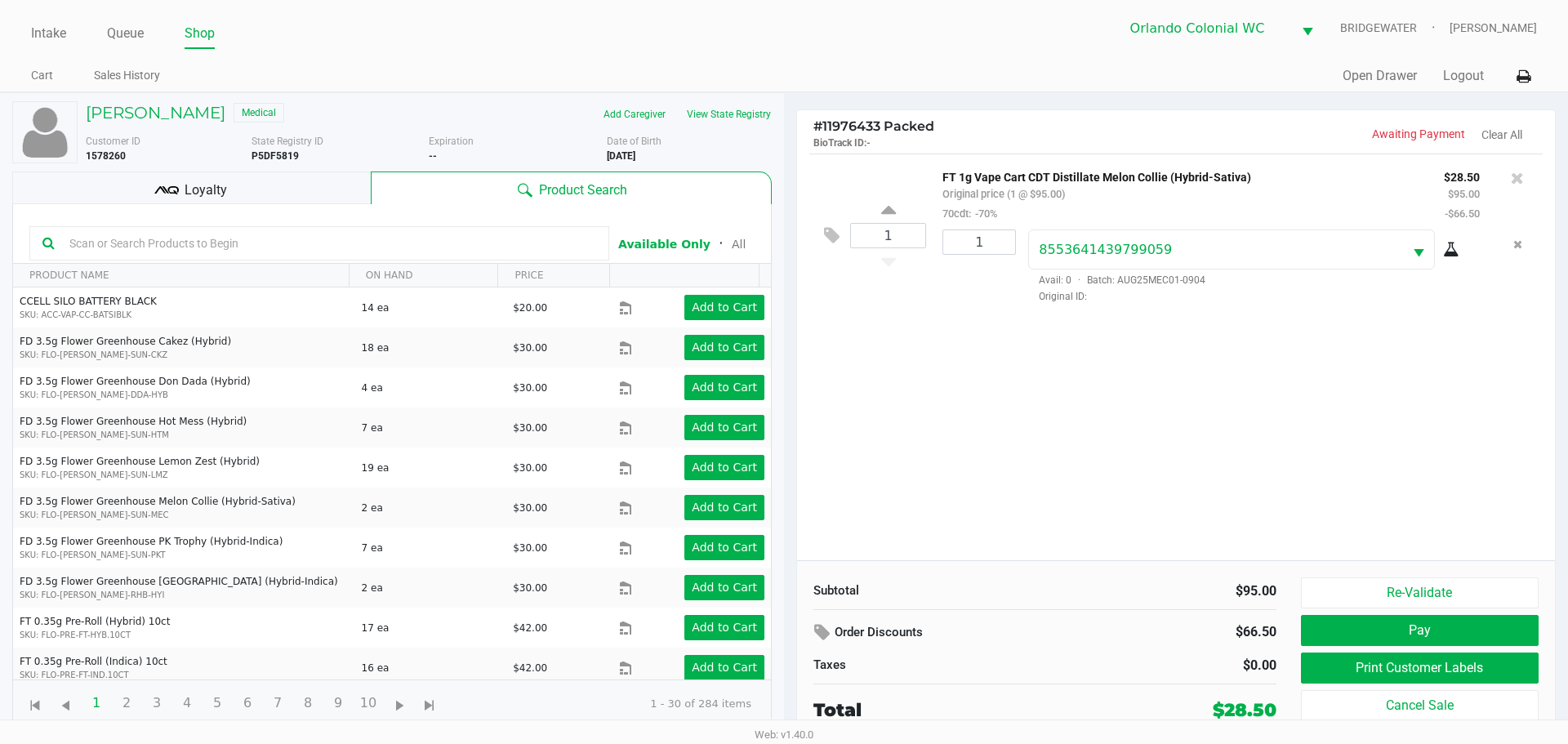
click at [1348, 602] on button "Re-Validate" at bounding box center [1419, 593] width 238 height 31
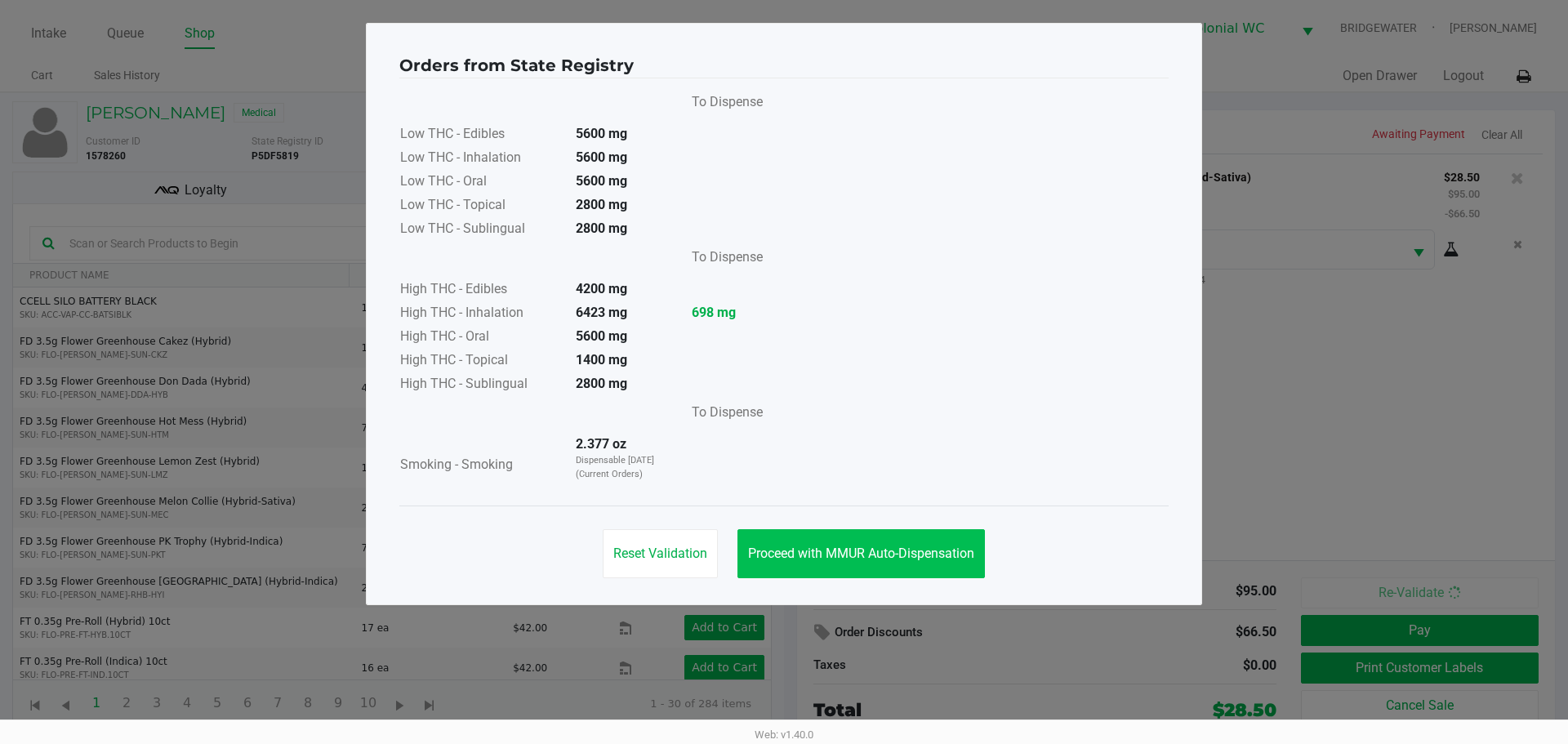
click at [895, 555] on span "Proceed with MMUR Auto-Dispensation" at bounding box center [860, 554] width 226 height 16
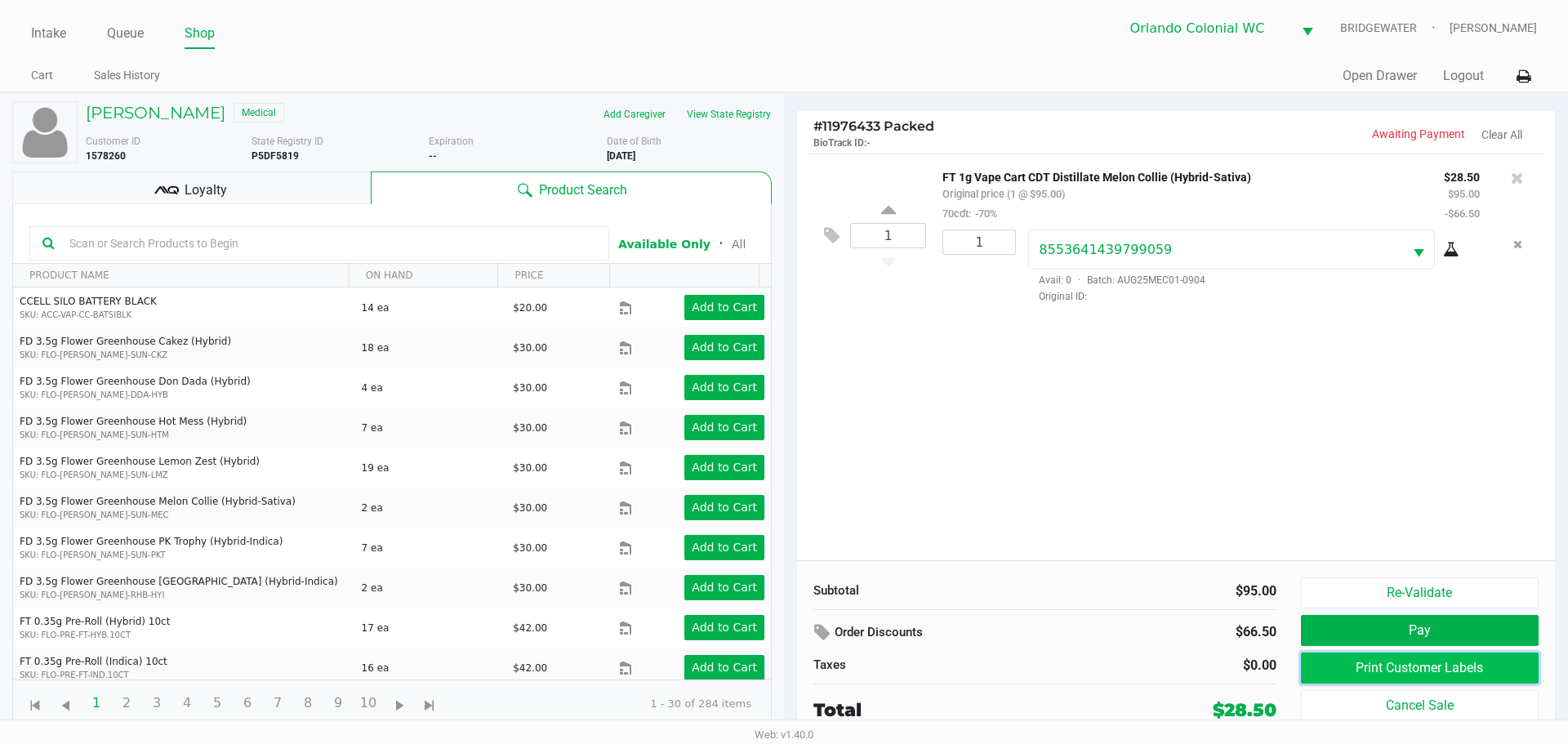
click at [1341, 670] on button "Print Customer Labels" at bounding box center [1419, 668] width 238 height 31
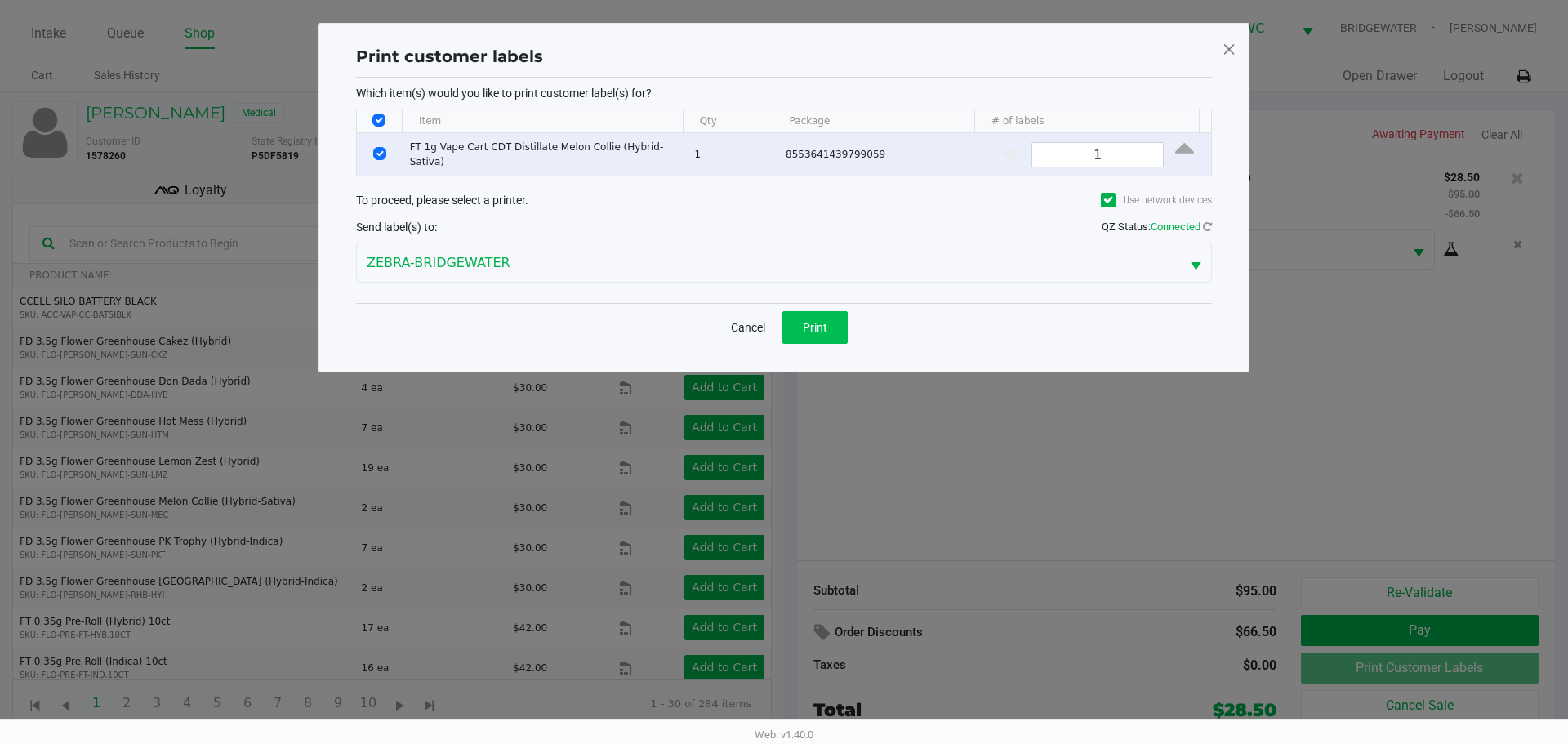
click at [837, 334] on button "Print" at bounding box center [815, 327] width 66 height 32
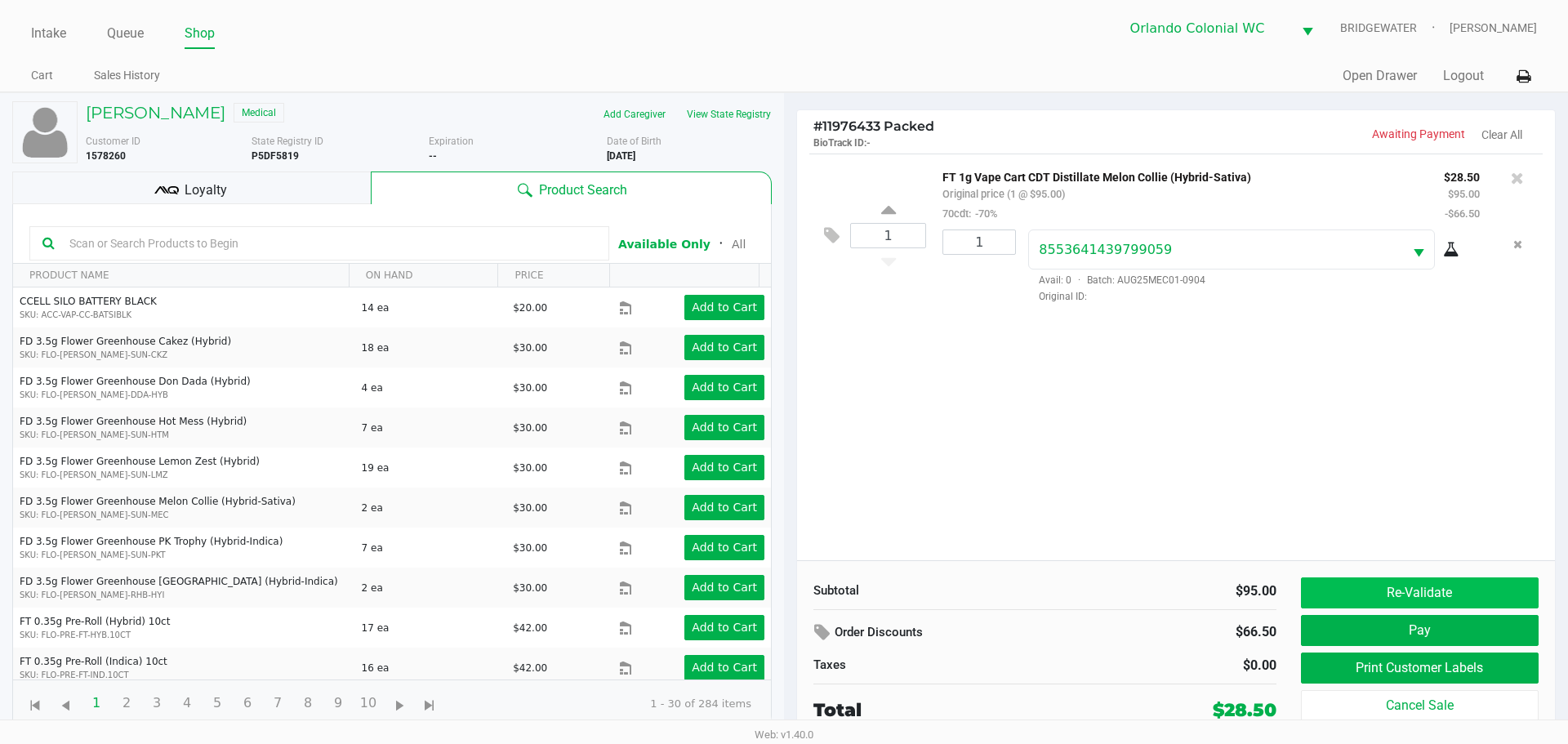
click at [1413, 592] on button "Re-Validate" at bounding box center [1419, 593] width 238 height 31
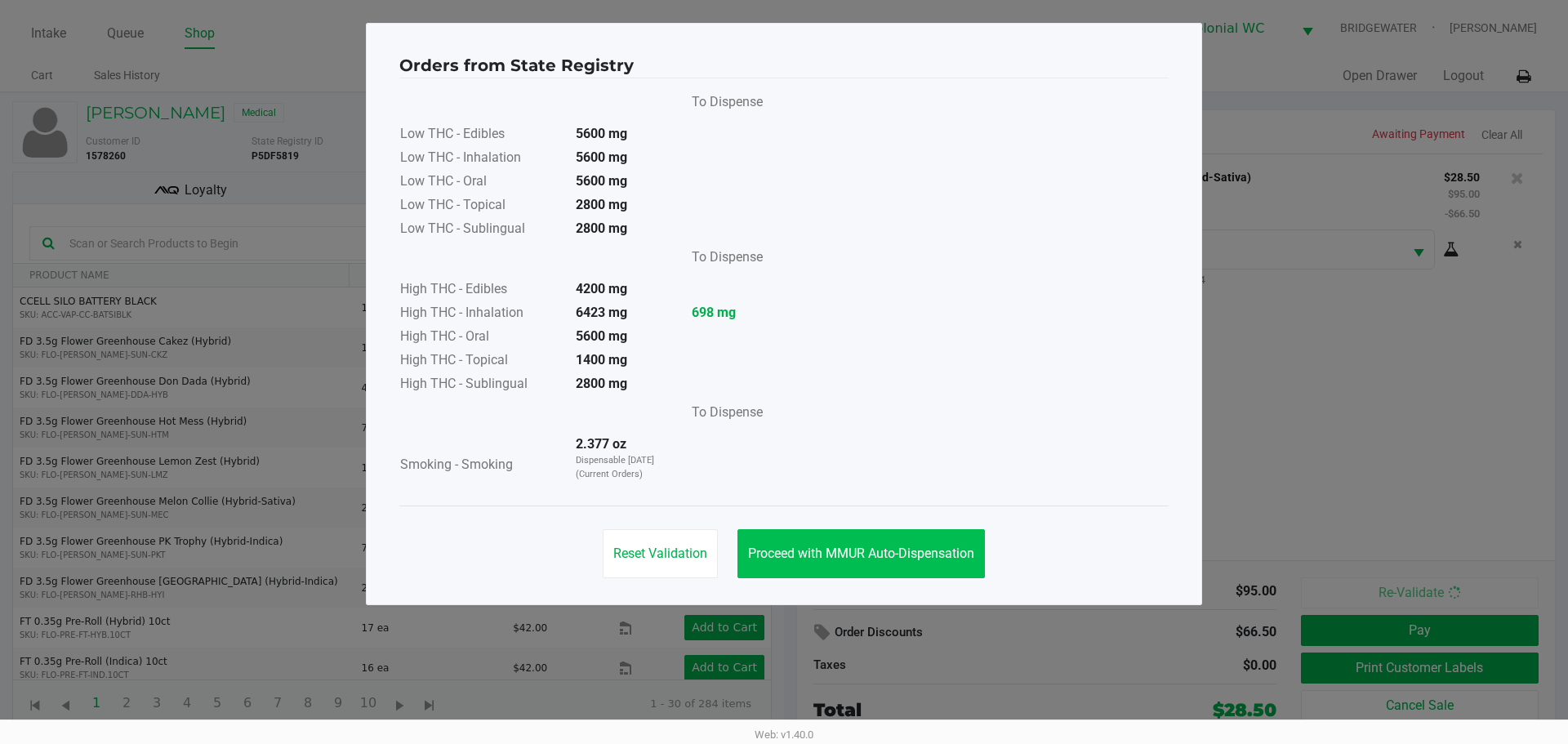
click at [910, 546] on span "Proceed with MMUR Auto-Dispensation" at bounding box center [860, 554] width 226 height 16
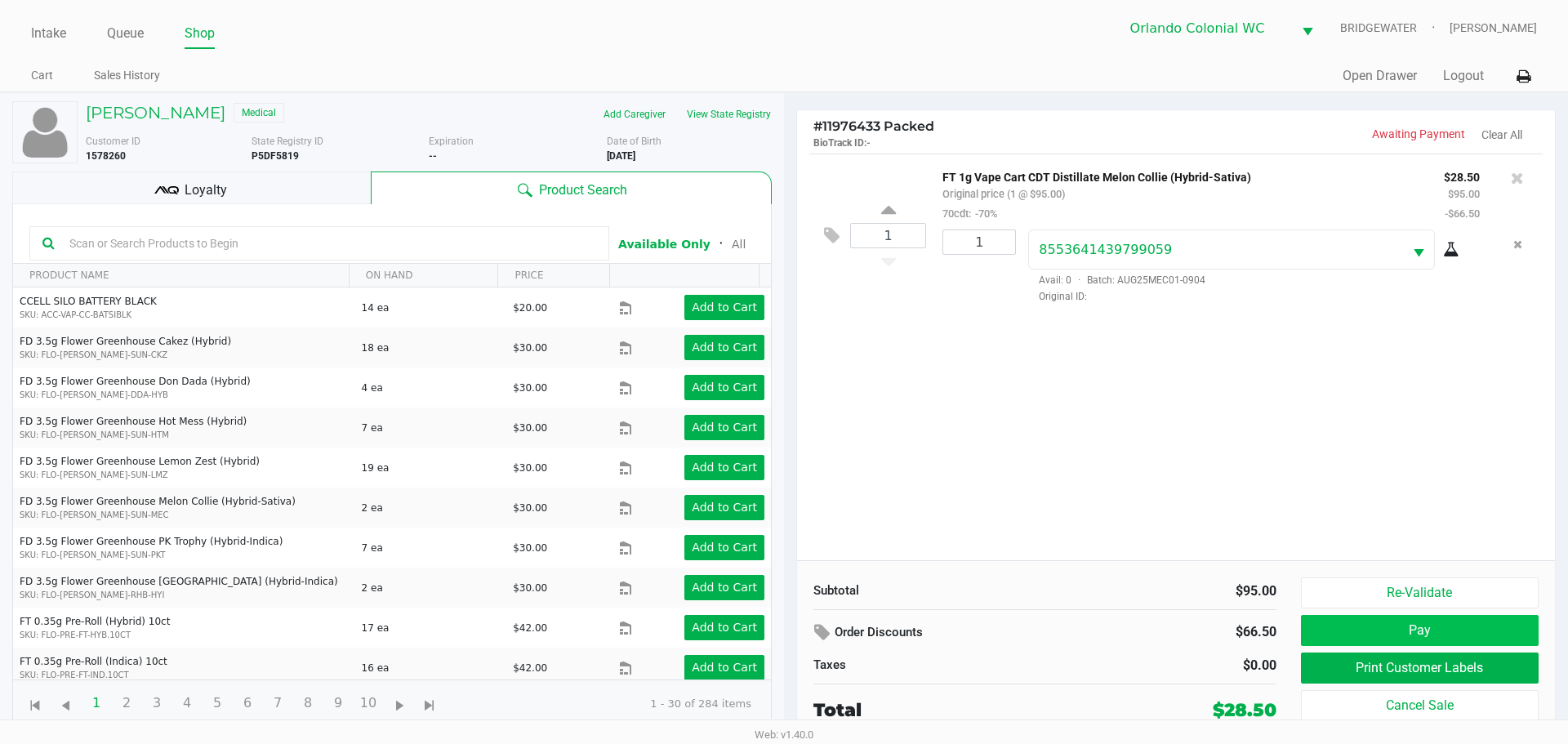
click at [1429, 640] on button "Pay" at bounding box center [1419, 630] width 238 height 31
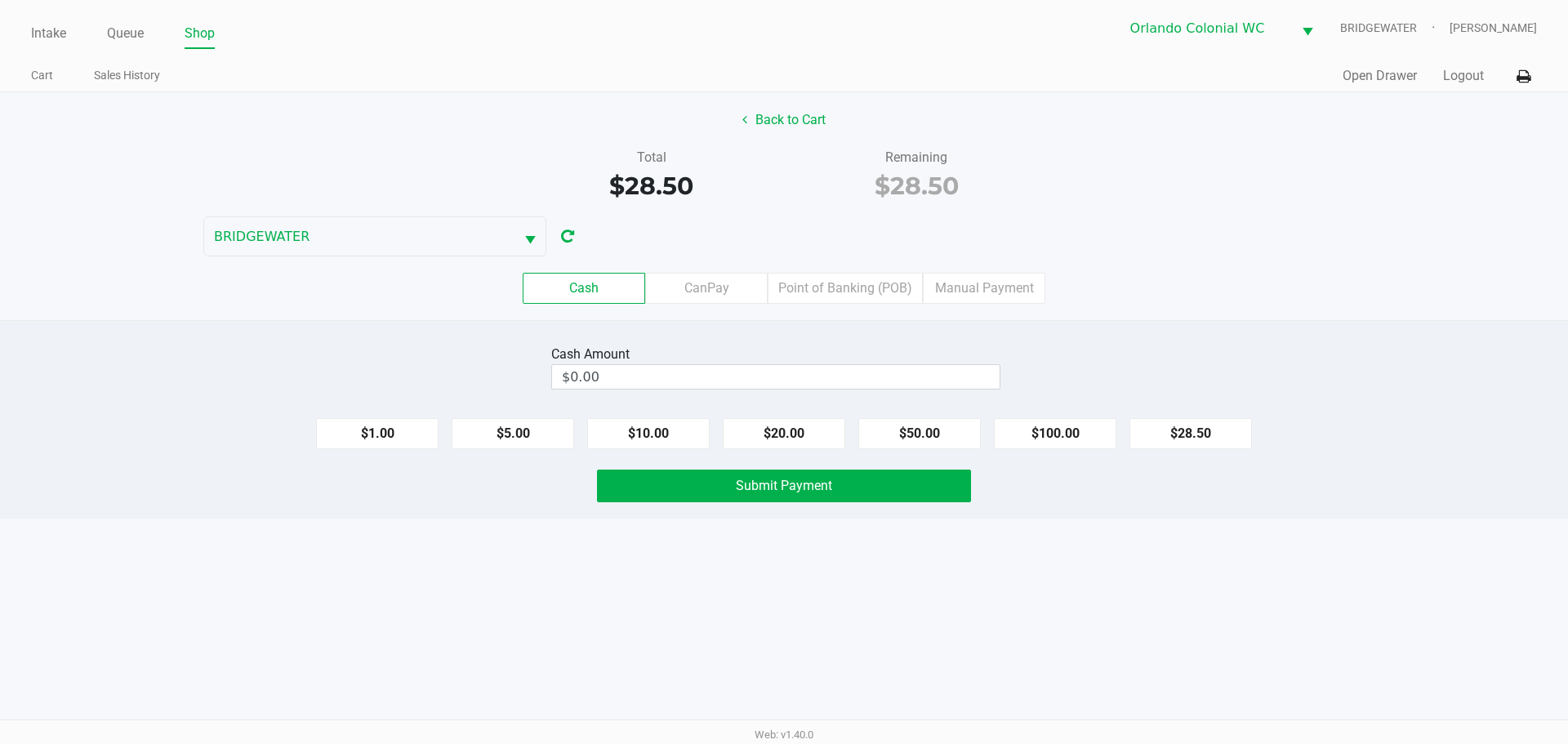
click at [1205, 589] on div "Intake Queue Shop Orlando Colonial WC BRIDGEWATER Jorge Pagan Cart Sales Histor…" at bounding box center [784, 372] width 1568 height 744
click at [775, 612] on div "Intake Queue Shop Orlando Colonial WC BRIDGEWATER Jorge Pagan Cart Sales Histor…" at bounding box center [784, 372] width 1568 height 744
click at [686, 370] on input "$0.00" at bounding box center [776, 376] width 447 height 24
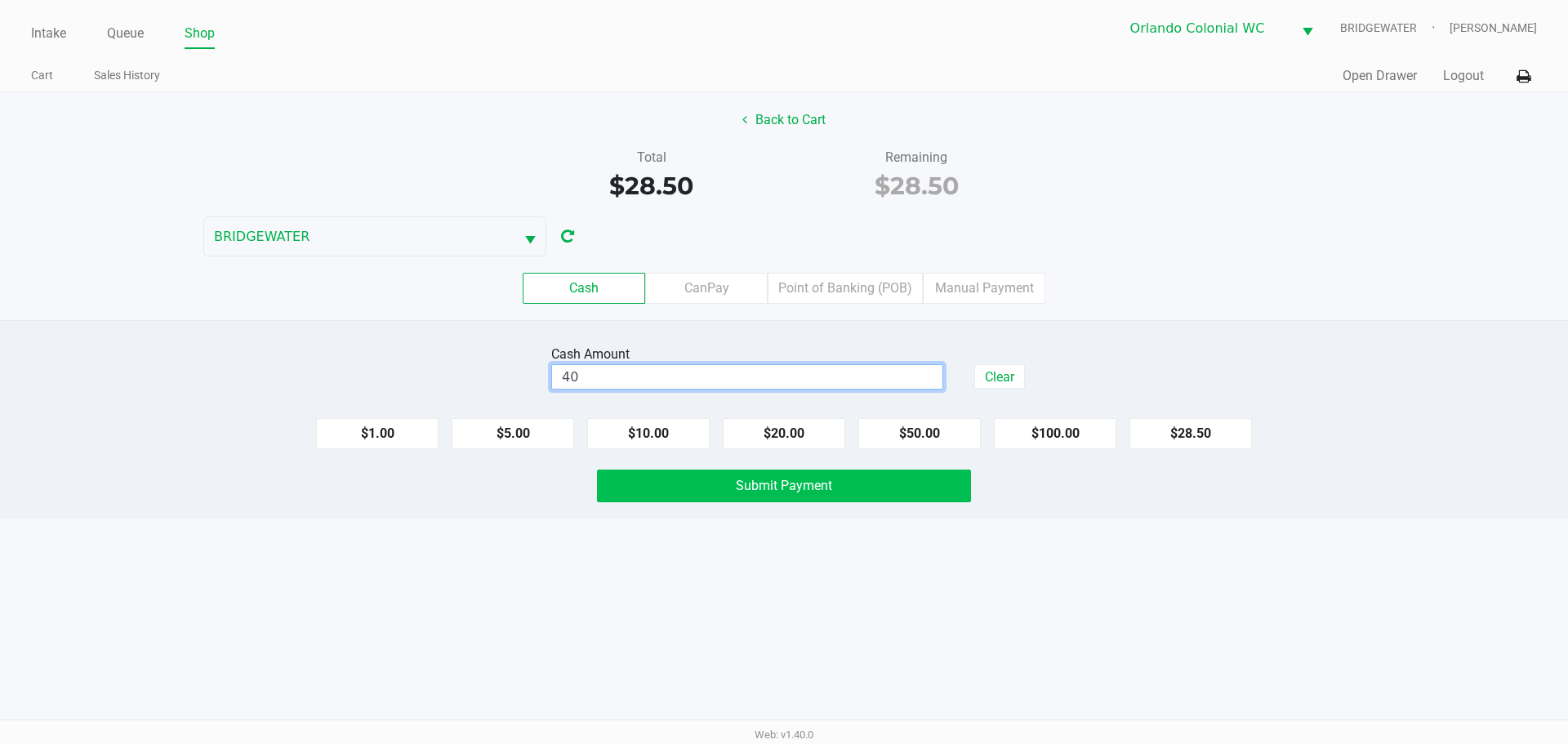
click at [655, 494] on button "Submit Payment" at bounding box center [784, 486] width 374 height 32
type input "$40.00"
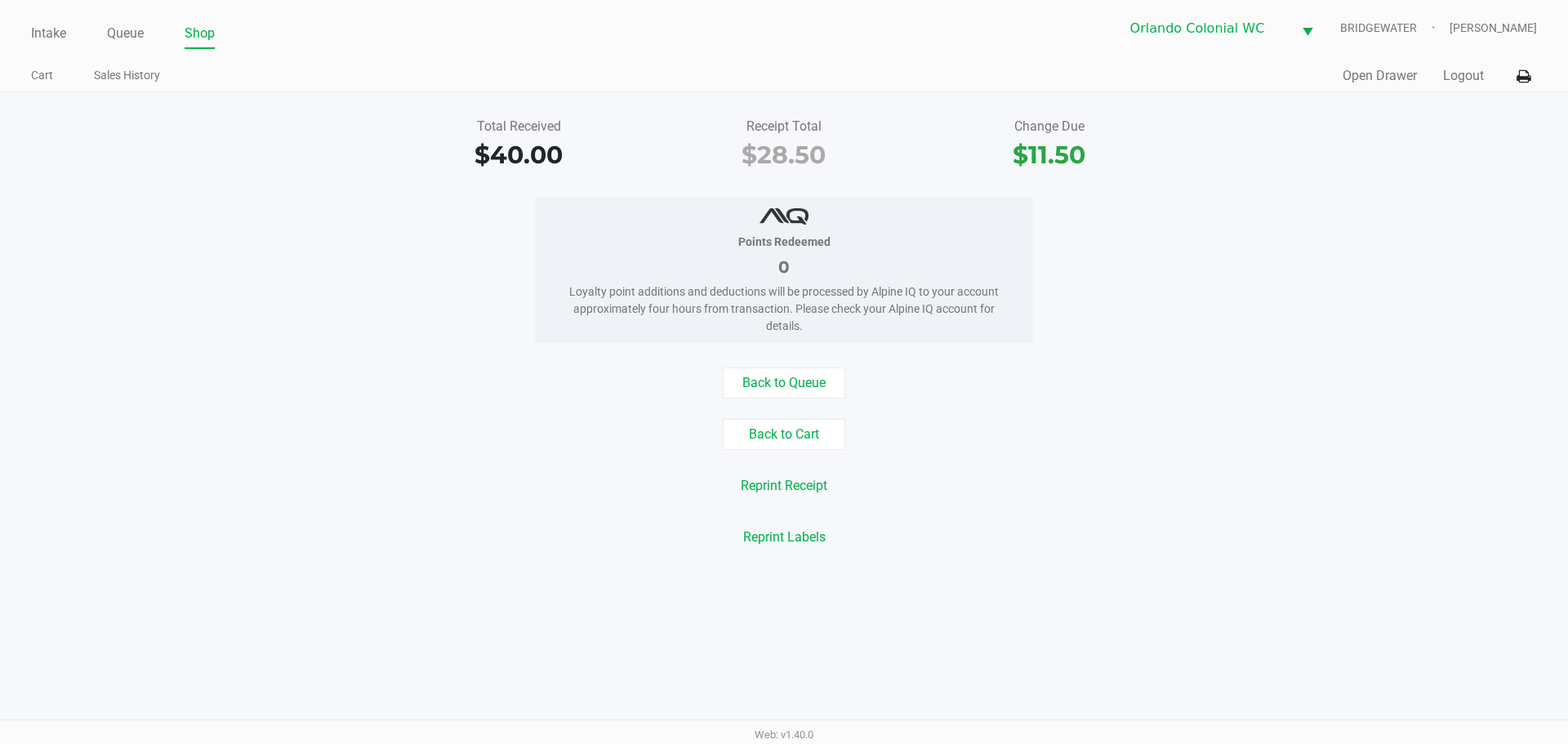
click at [591, 382] on div "Back to Queue" at bounding box center [784, 383] width 1592 height 31
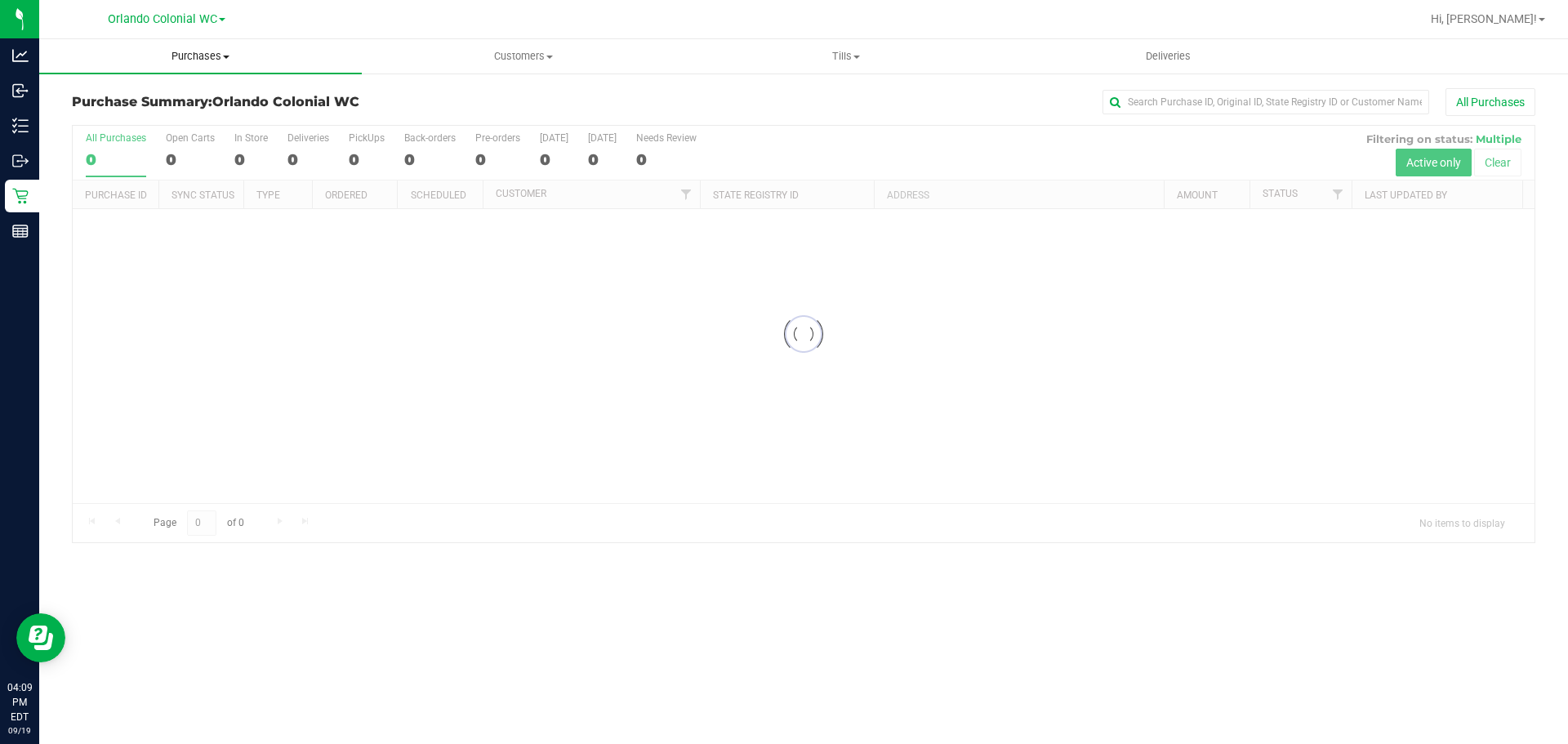
click at [207, 56] on span "Purchases" at bounding box center [200, 56] width 322 height 15
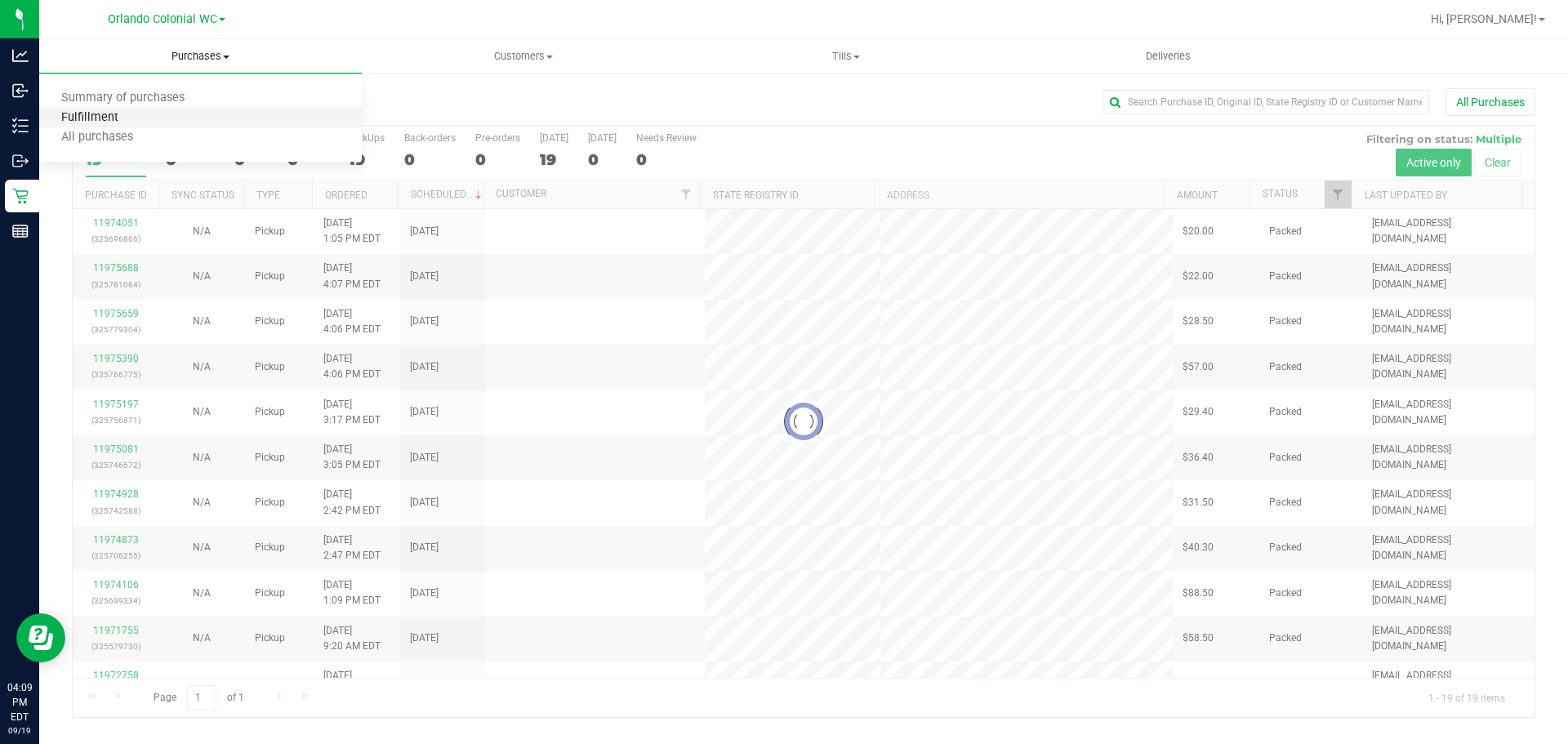
click at [95, 115] on span "Fulfillment" at bounding box center [90, 118] width 101 height 14
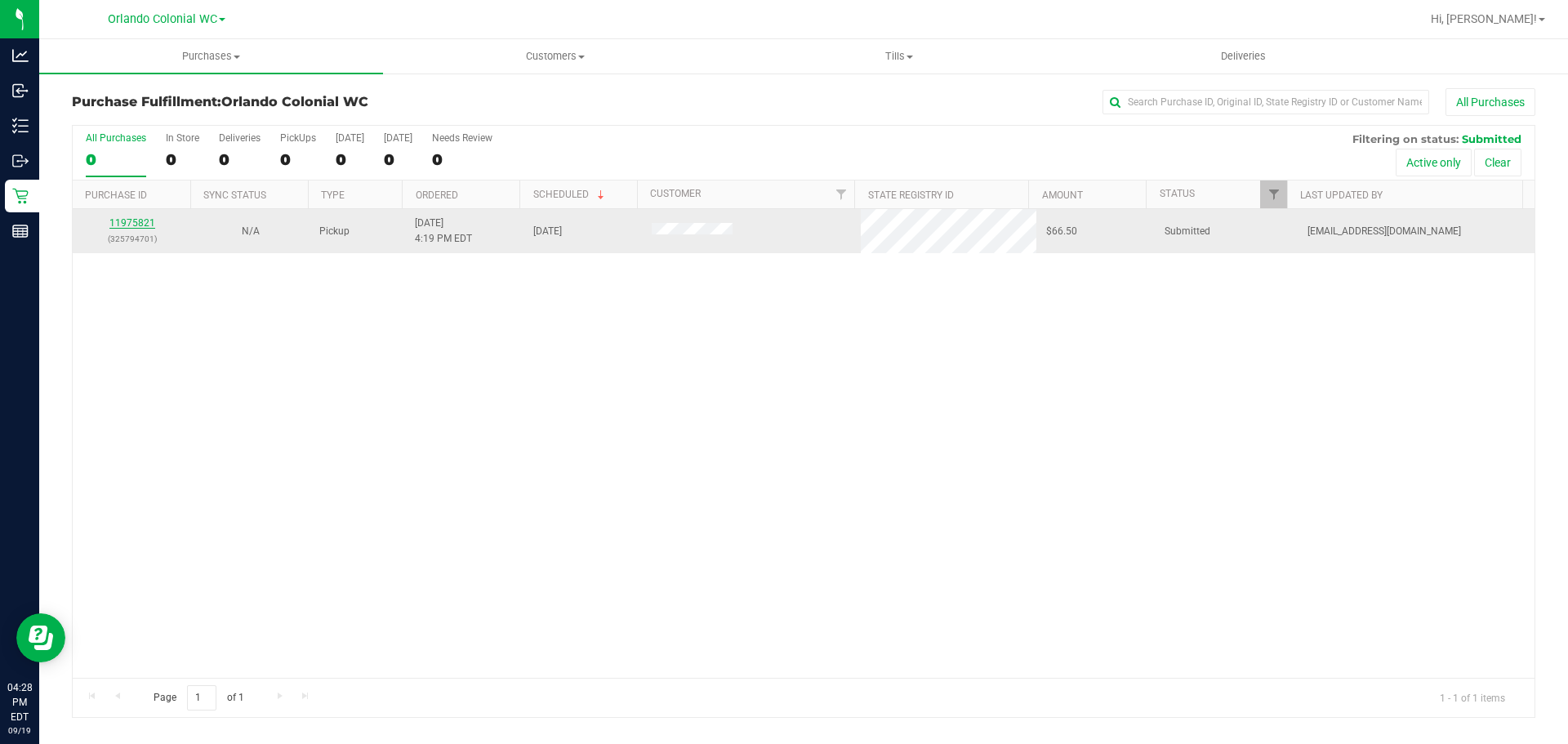
click at [135, 224] on link "11975821" at bounding box center [132, 223] width 45 height 11
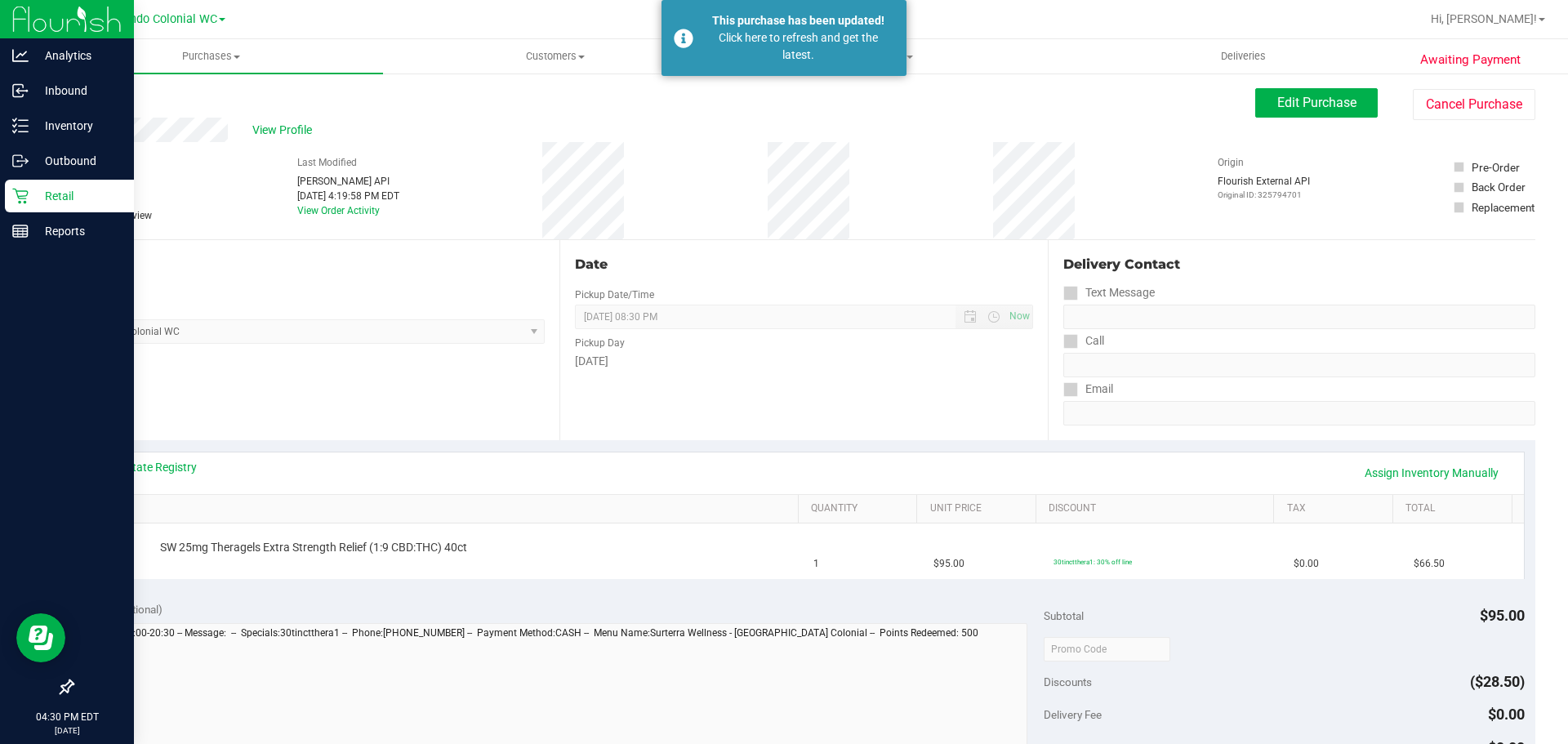
click at [30, 183] on div "Retail" at bounding box center [70, 196] width 129 height 32
click at [9, 186] on div "Retail" at bounding box center [70, 196] width 129 height 32
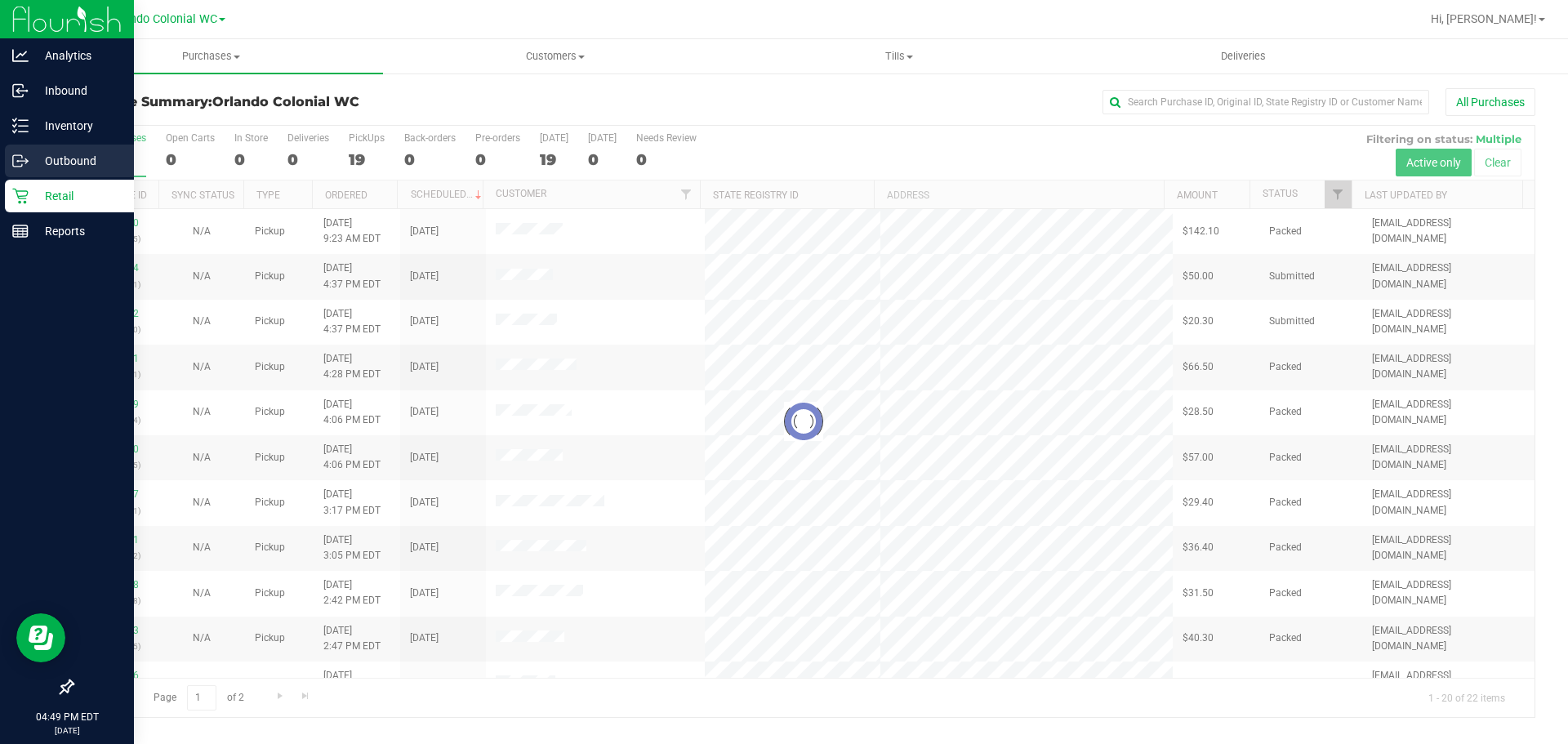
click at [5, 155] on div "Outbound" at bounding box center [70, 160] width 129 height 32
click at [35, 113] on div "Inventory" at bounding box center [70, 125] width 129 height 32
click at [100, 138] on div "Inventory" at bounding box center [70, 125] width 129 height 32
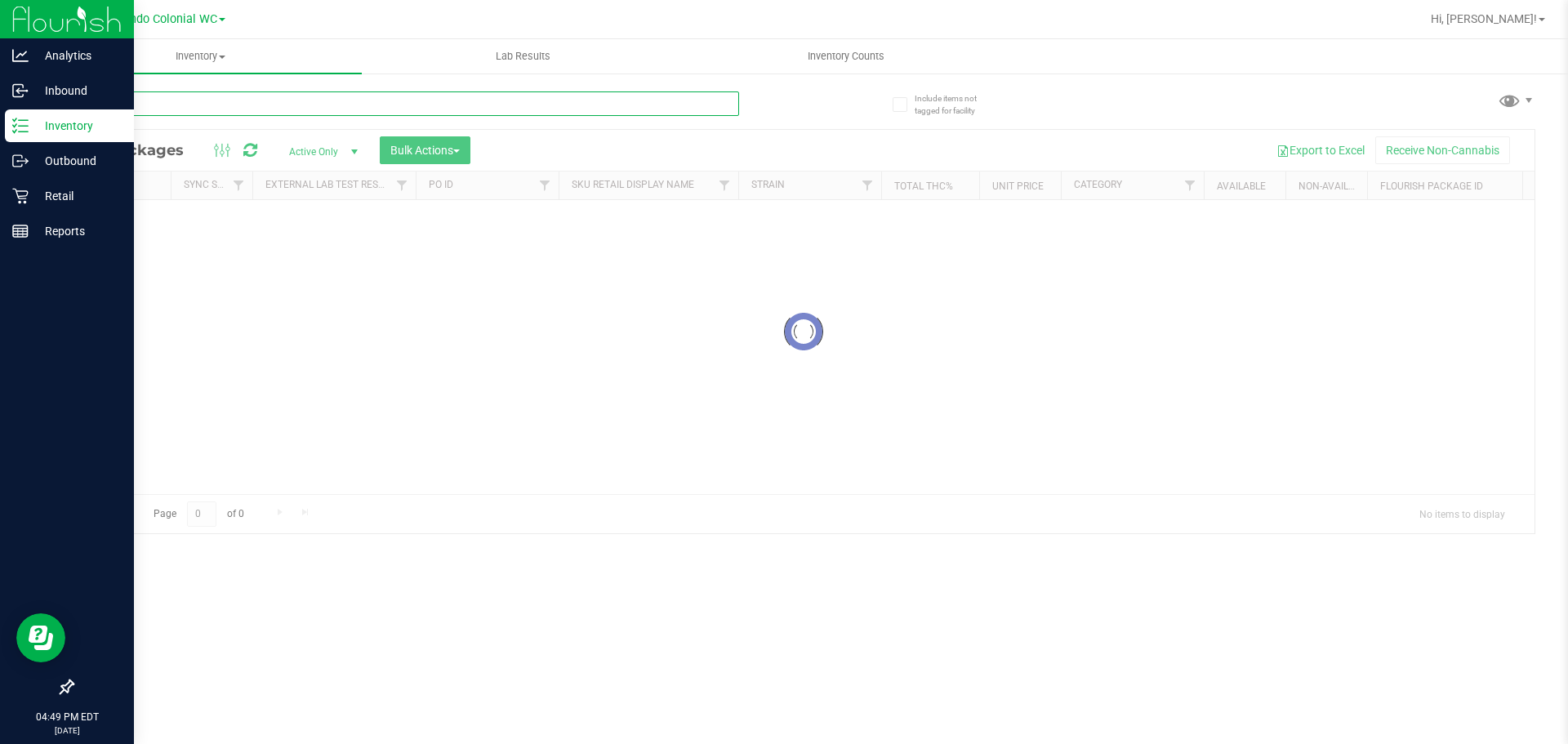
click at [289, 104] on input "text" at bounding box center [405, 104] width 667 height 24
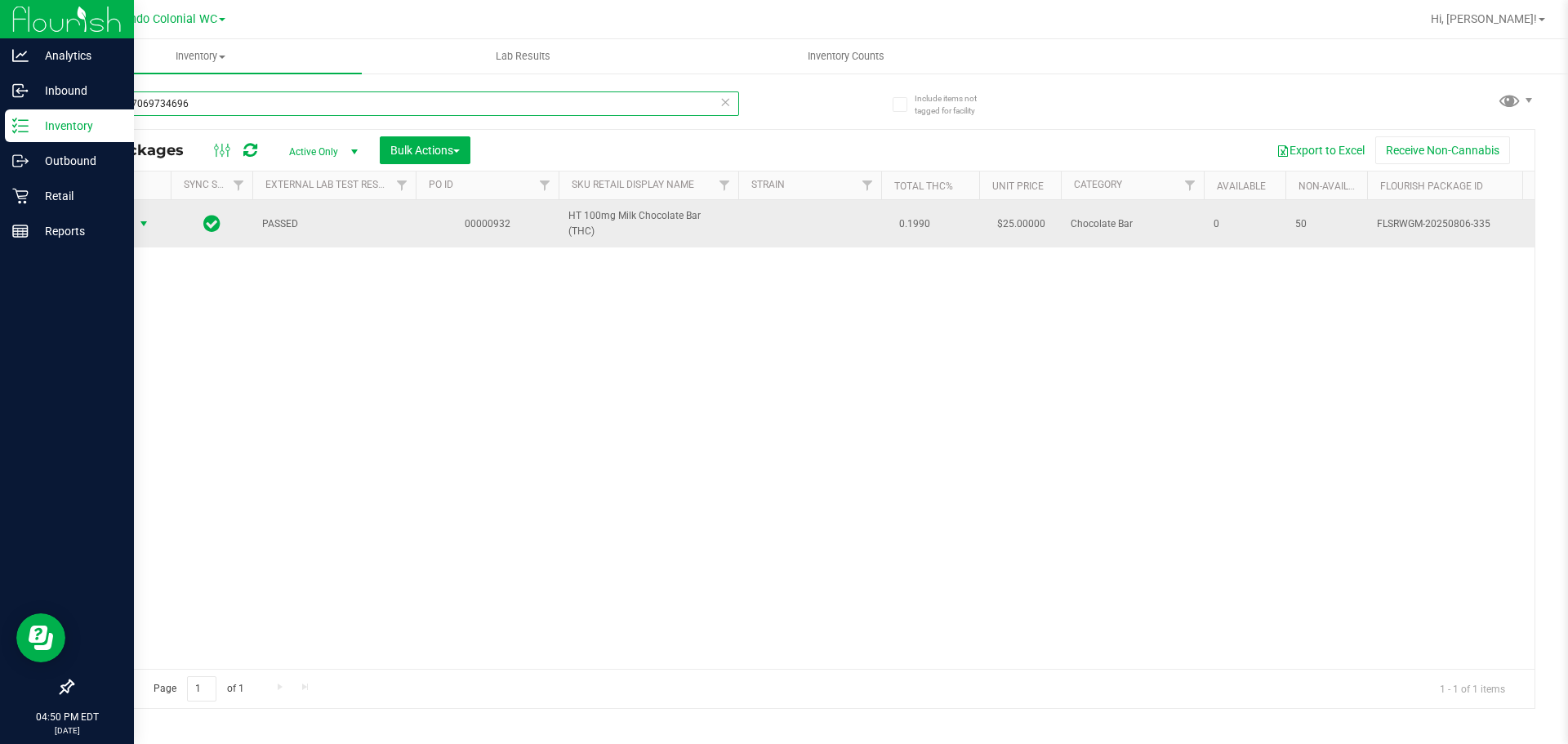
type input "7269657069734696"
click at [139, 224] on span "select" at bounding box center [143, 224] width 13 height 13
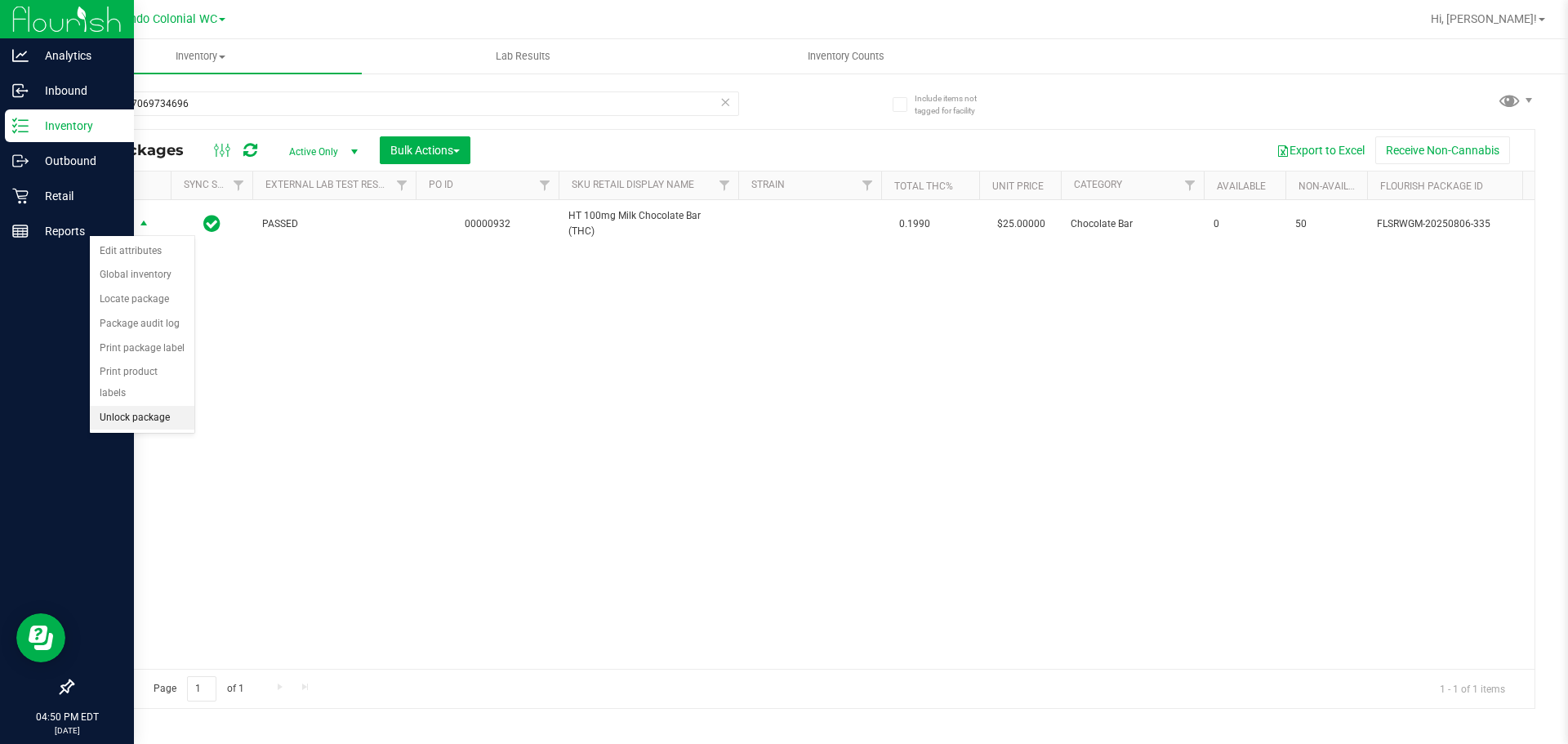
click at [171, 406] on li "Unlock package" at bounding box center [142, 418] width 105 height 24
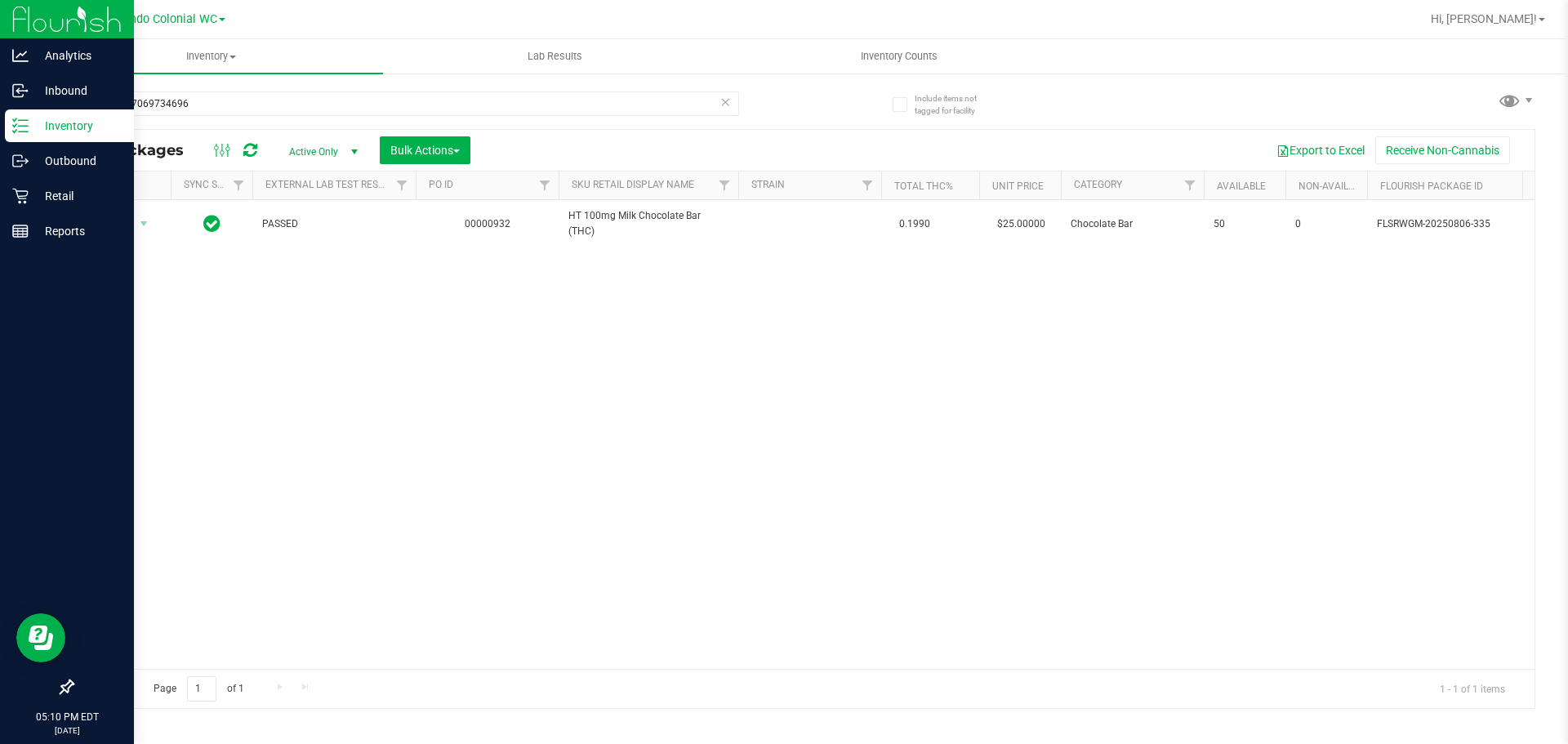
click at [726, 102] on icon at bounding box center [725, 101] width 11 height 19
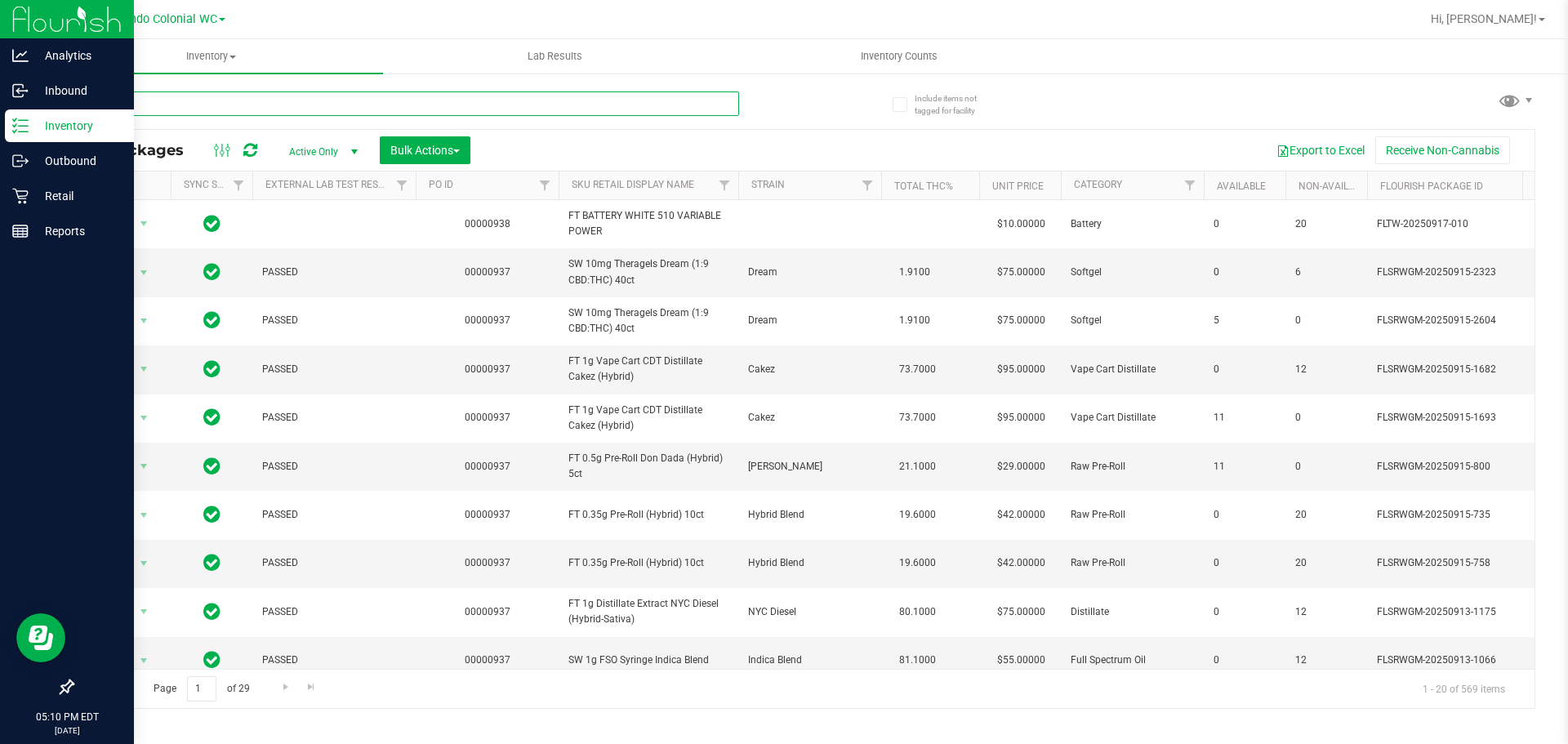
click at [194, 113] on input "text" at bounding box center [405, 104] width 667 height 24
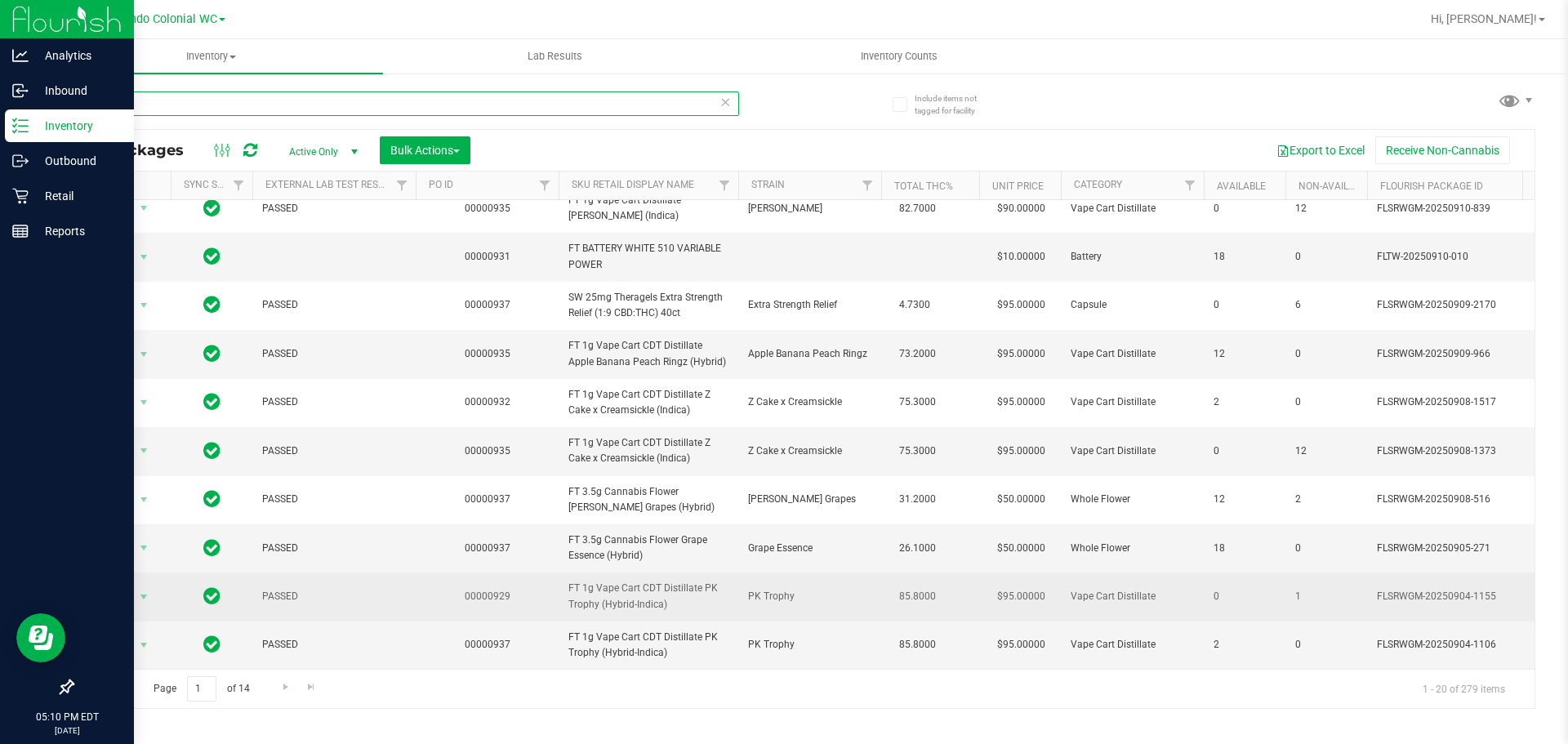
scroll to position [587, 0]
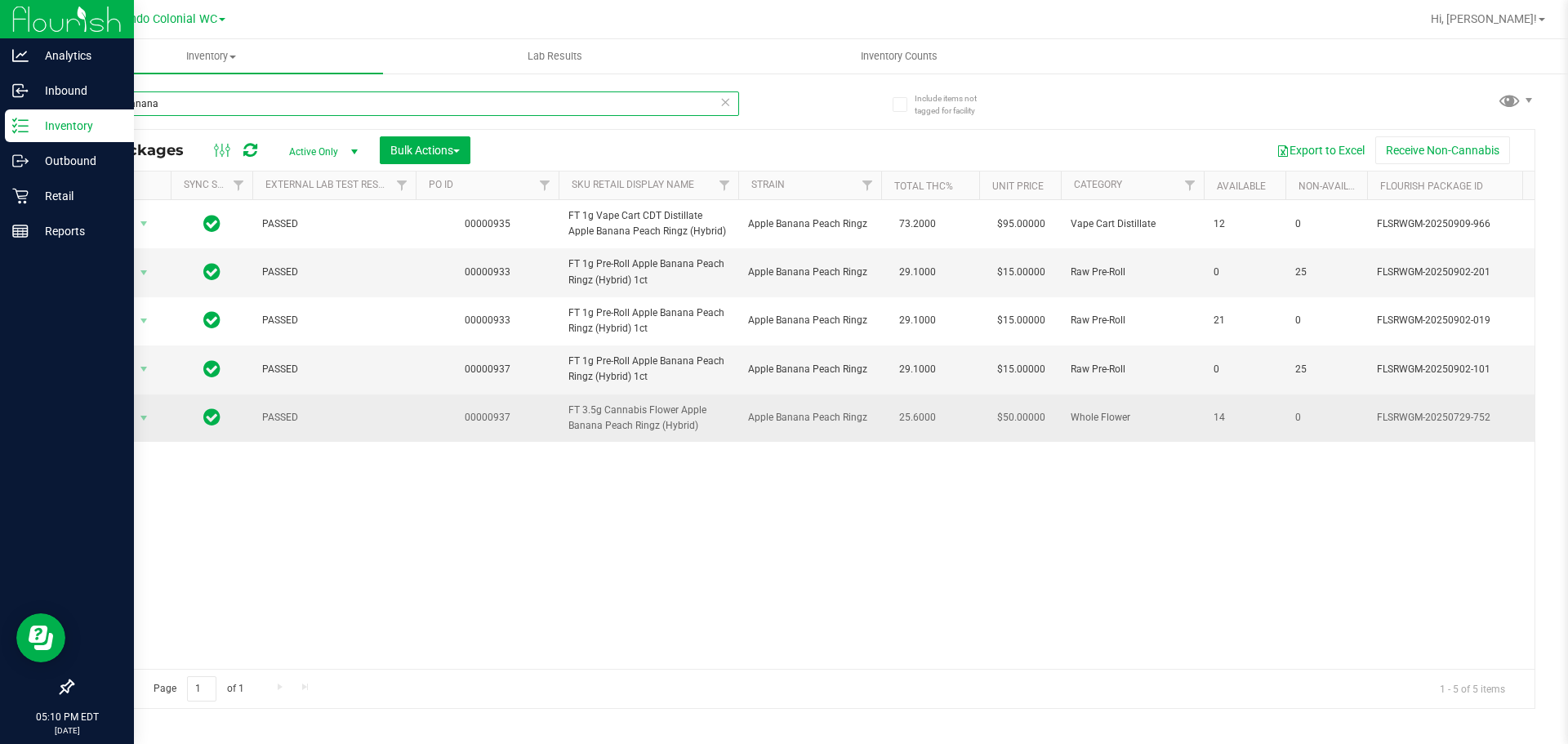
type input "apple banana"
click at [587, 422] on span "FT 3.5g Cannabis Flower Apple Banana Peach Ringz (Hybrid)" at bounding box center [648, 418] width 160 height 31
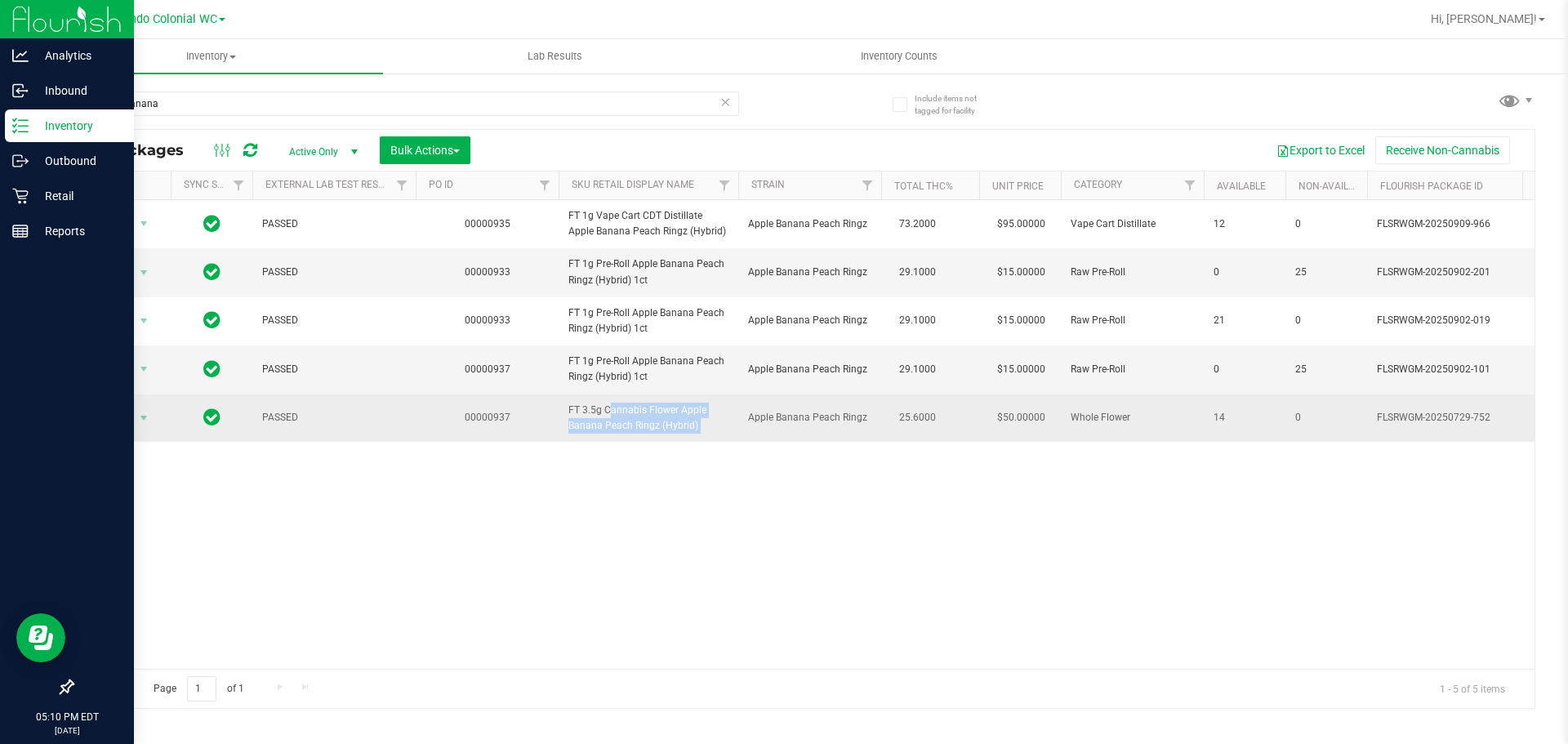
copy tr "FT 3.5g Cannabis Flower Apple Banana Peach Ringz (Hybrid)"
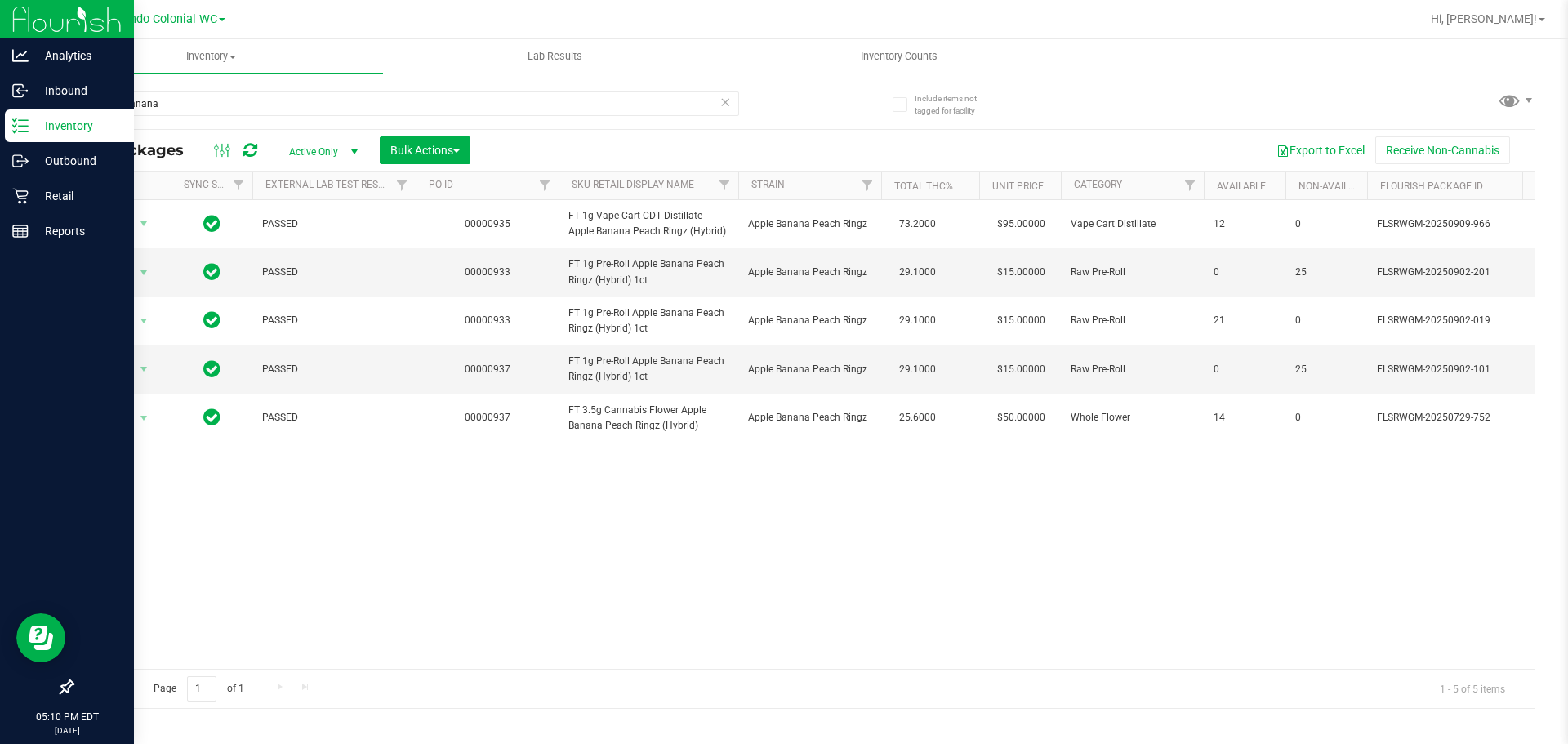
click at [574, 493] on div "Action Action Adjust qty Create package Edit attributes Global inventory Locate…" at bounding box center [803, 434] width 1461 height 469
click at [609, 97] on input "apple banana" at bounding box center [405, 104] width 667 height 24
click at [610, 107] on input "apple banana" at bounding box center [405, 104] width 667 height 24
click at [724, 104] on icon at bounding box center [725, 101] width 11 height 19
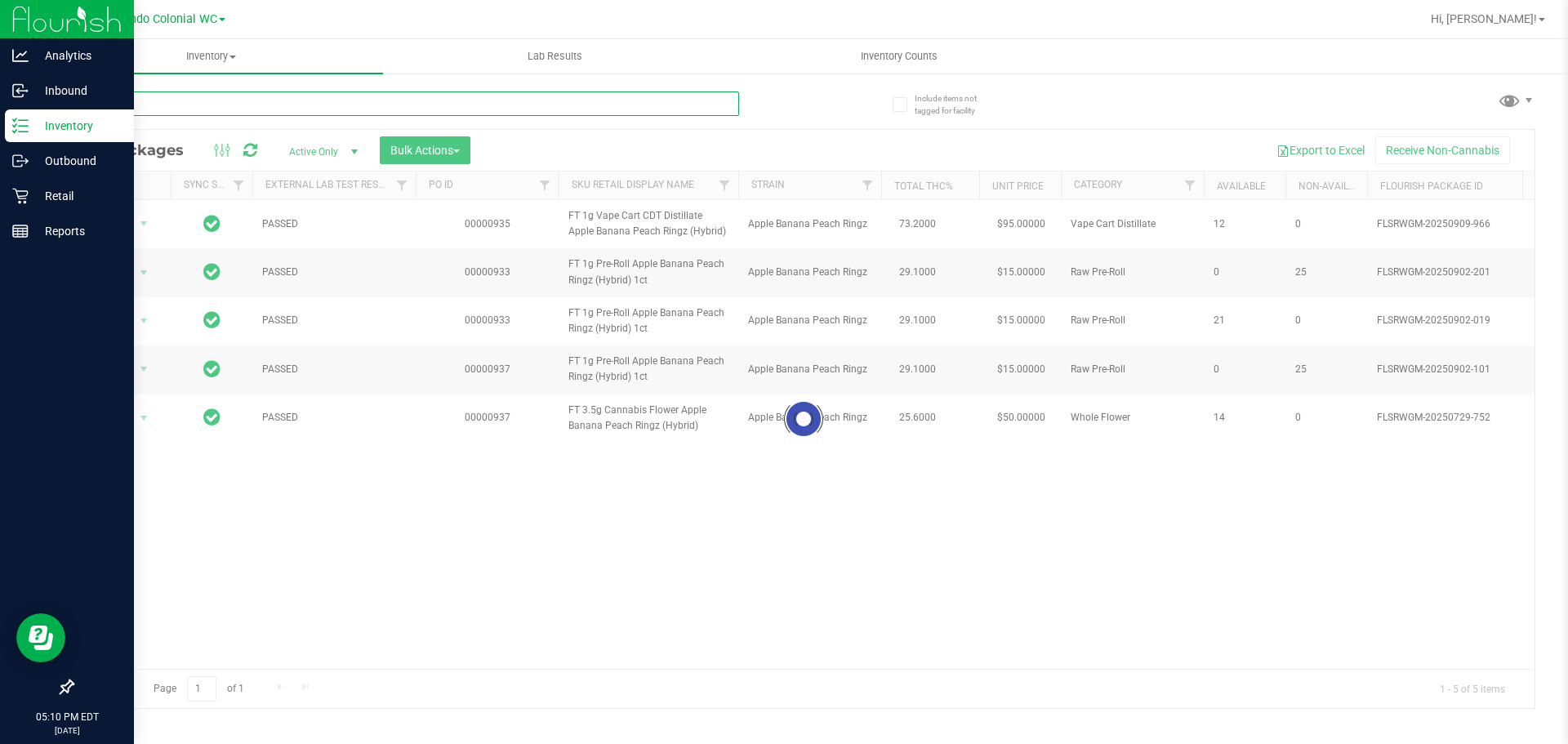
click at [709, 106] on input "text" at bounding box center [405, 104] width 667 height 24
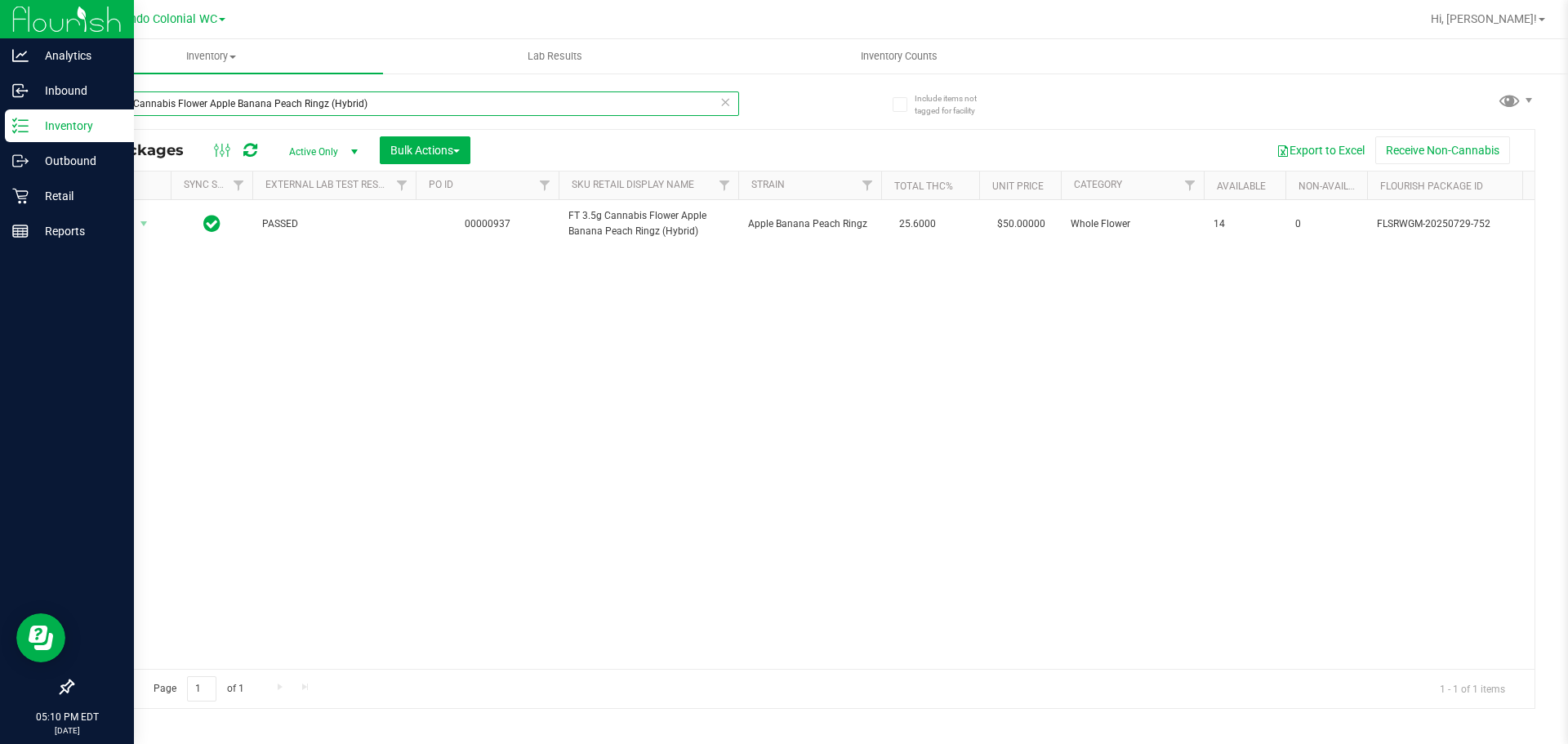
type input "FT 3.5g Cannabis Flower Apple Banana Peach Ringz (Hybrid)"
click at [725, 104] on icon at bounding box center [725, 101] width 11 height 19
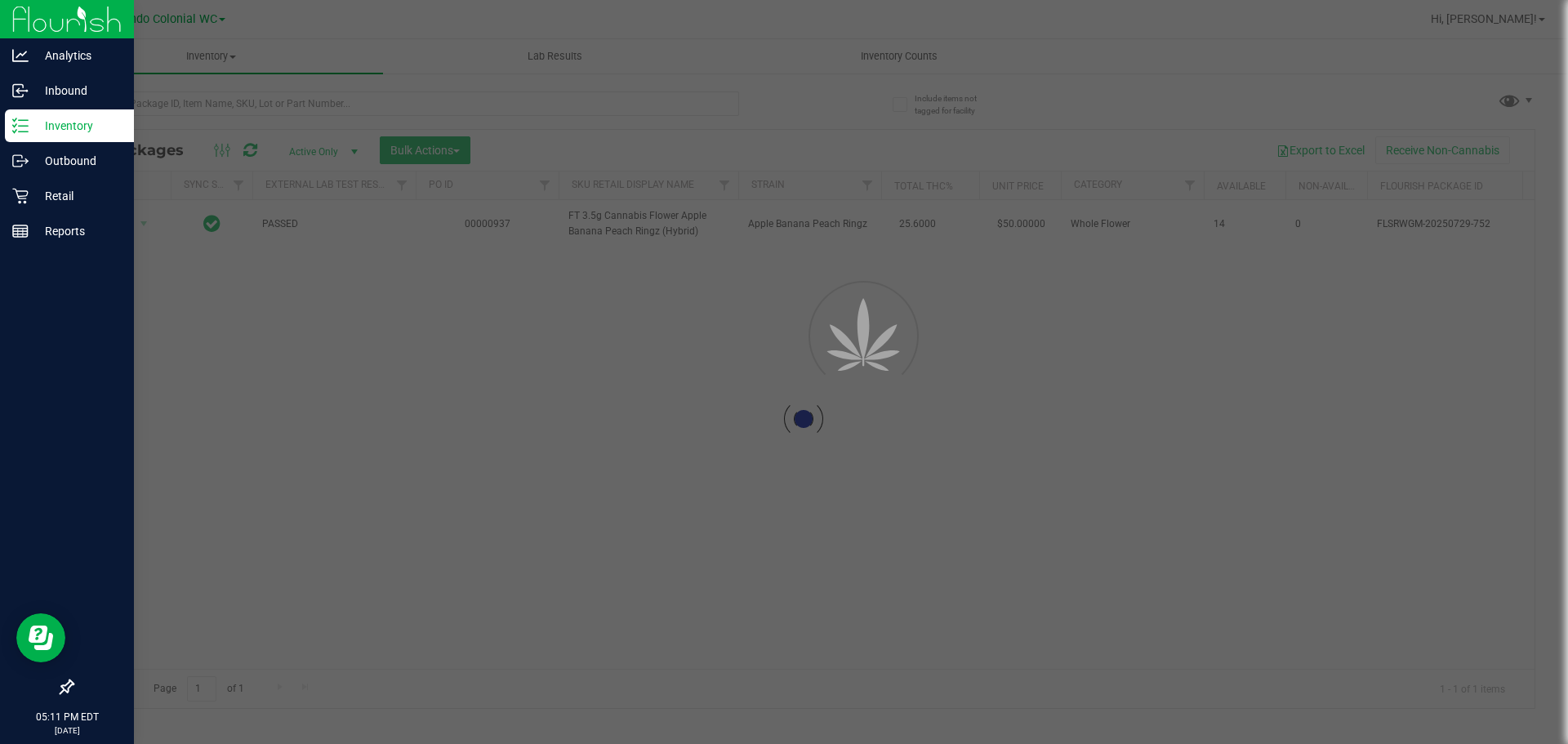
click at [698, 107] on div at bounding box center [784, 372] width 1568 height 744
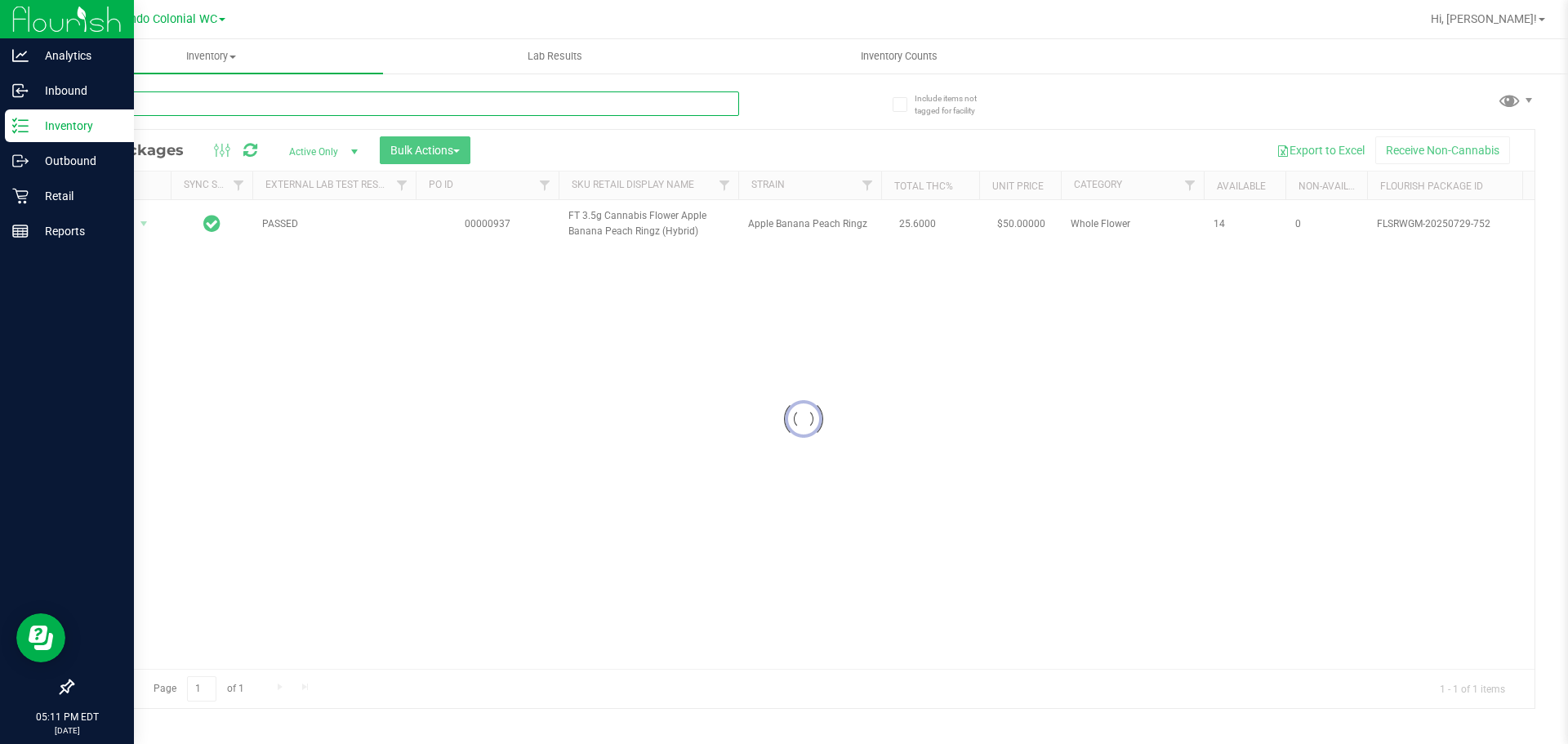
click at [684, 114] on input "text" at bounding box center [405, 104] width 667 height 24
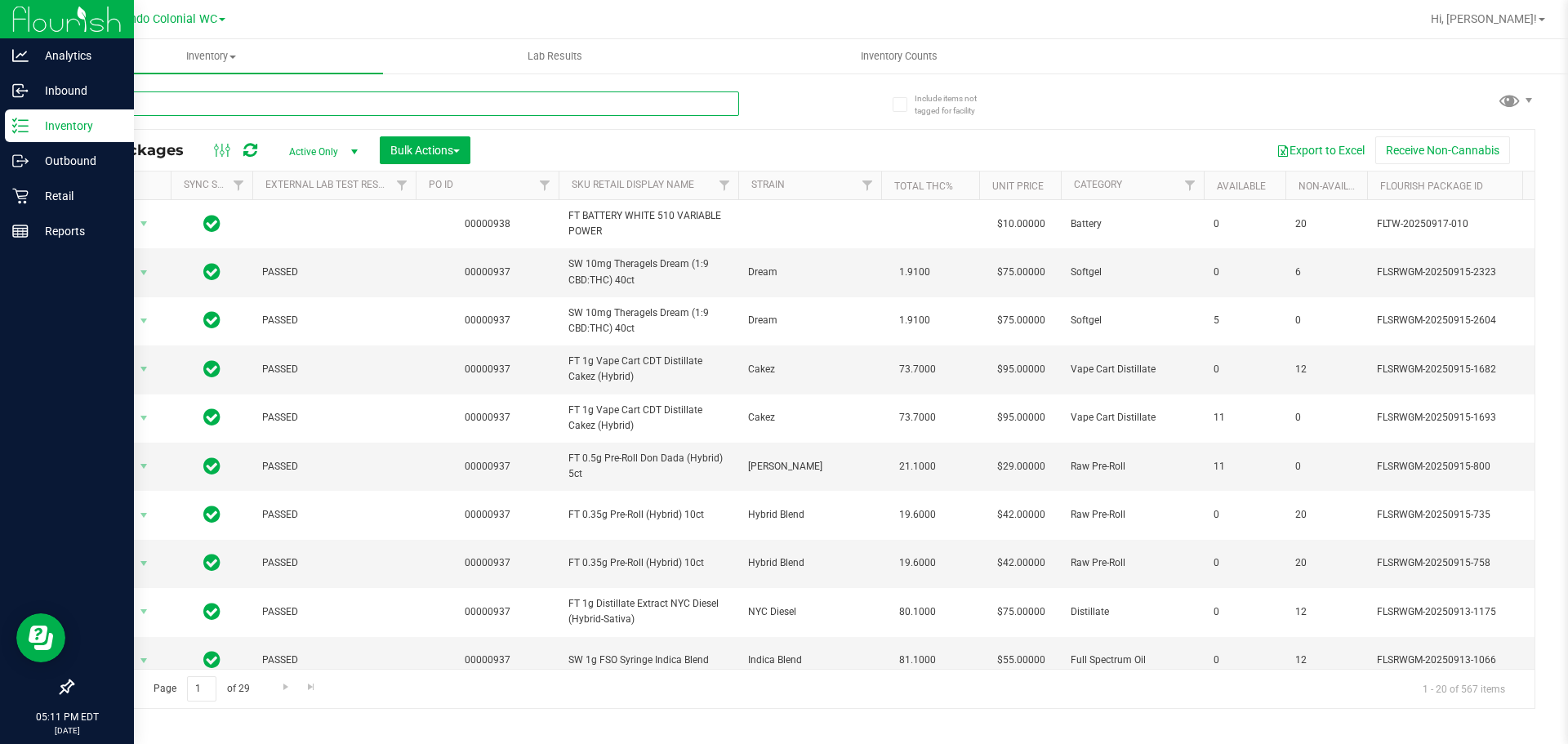
type input "pb"
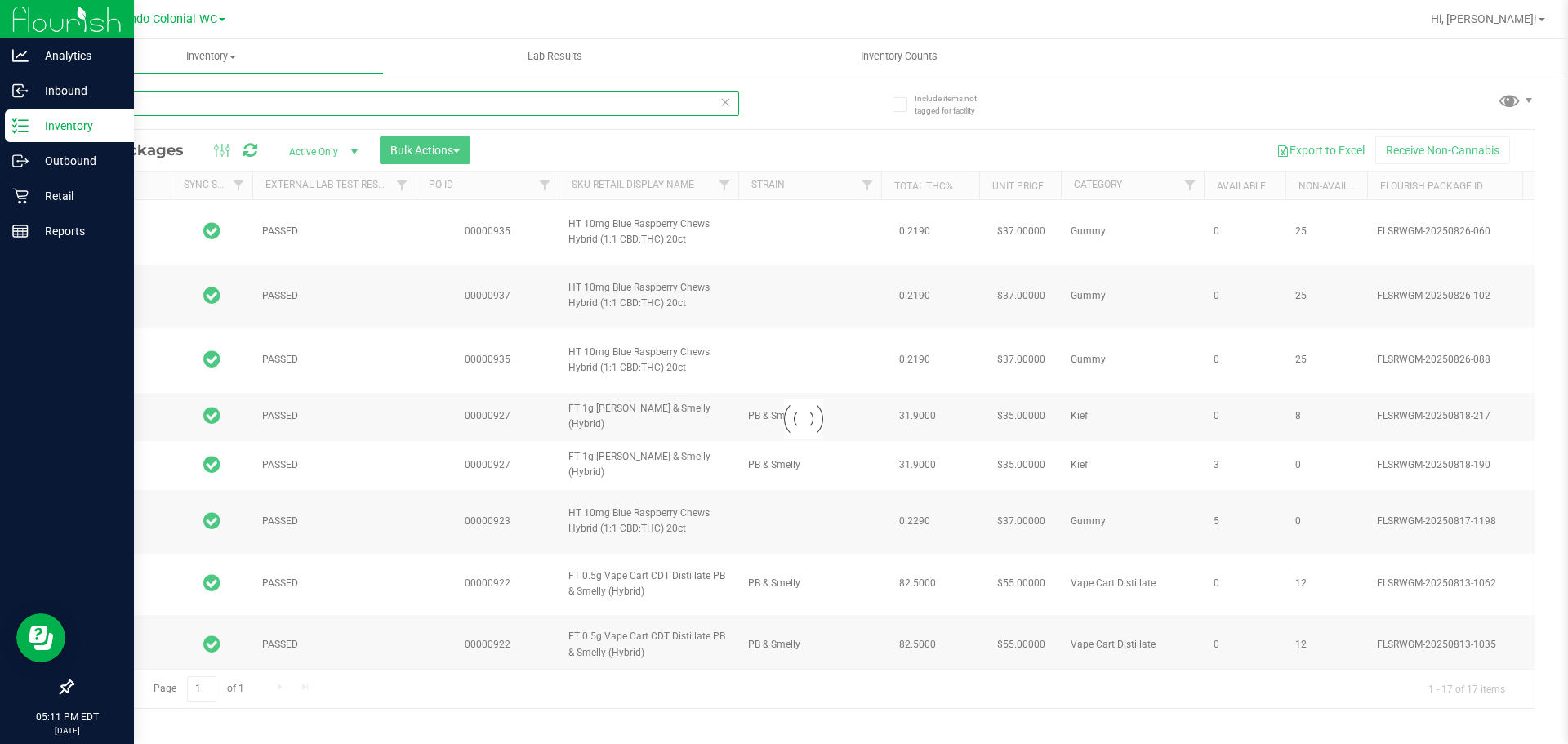
type input "[DATE]"
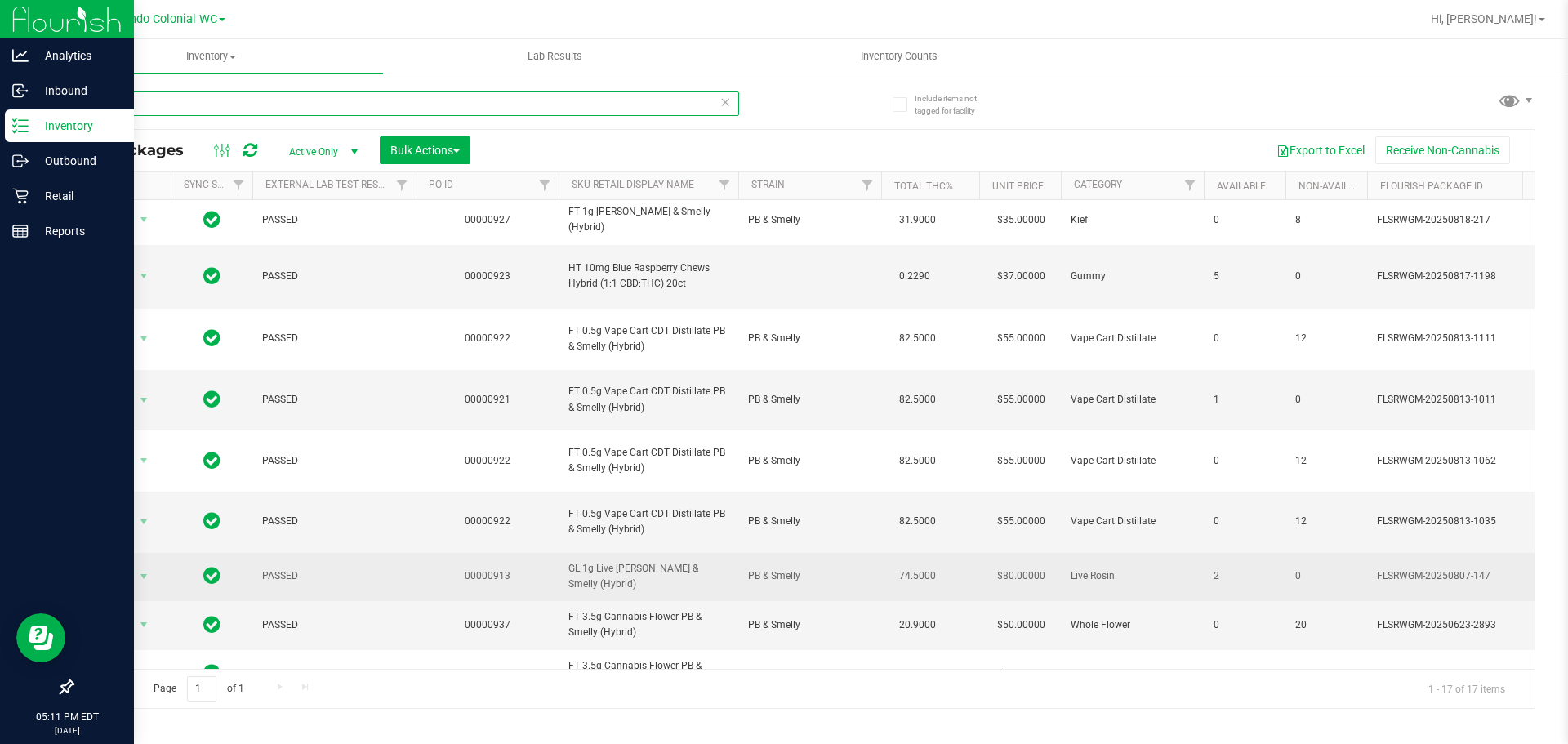
scroll to position [480, 0]
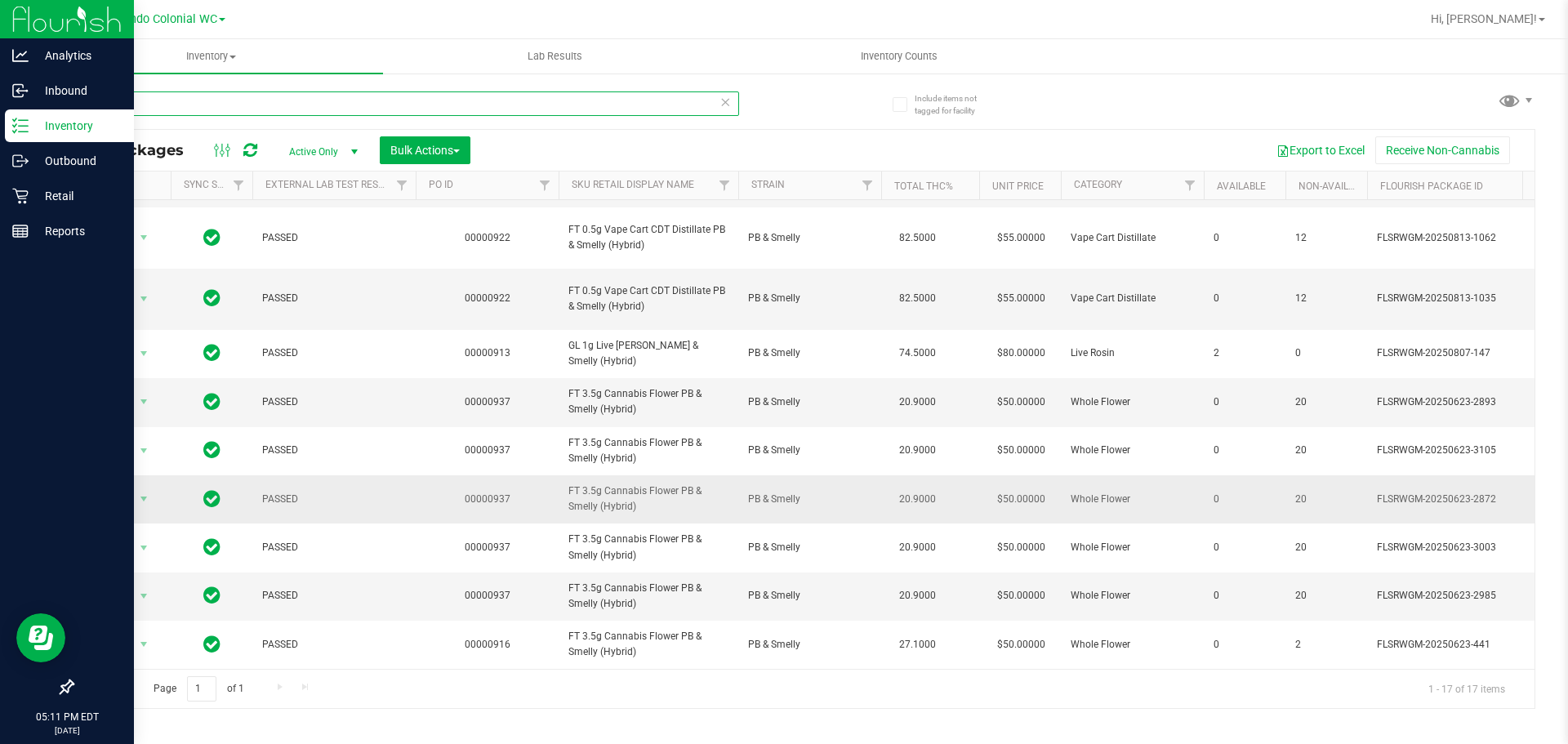
type input "pb"
click at [646, 483] on span "FT 3.5g Cannabis Flower PB & Smelly (Hybrid)" at bounding box center [648, 499] width 160 height 31
click at [645, 483] on span "FT 3.5g Cannabis Flower PB & Smelly (Hybrid)" at bounding box center [648, 499] width 160 height 31
click at [625, 484] on span "FT 3.5g Cannabis Flower PB & Smelly (Hybrid)" at bounding box center [648, 499] width 160 height 31
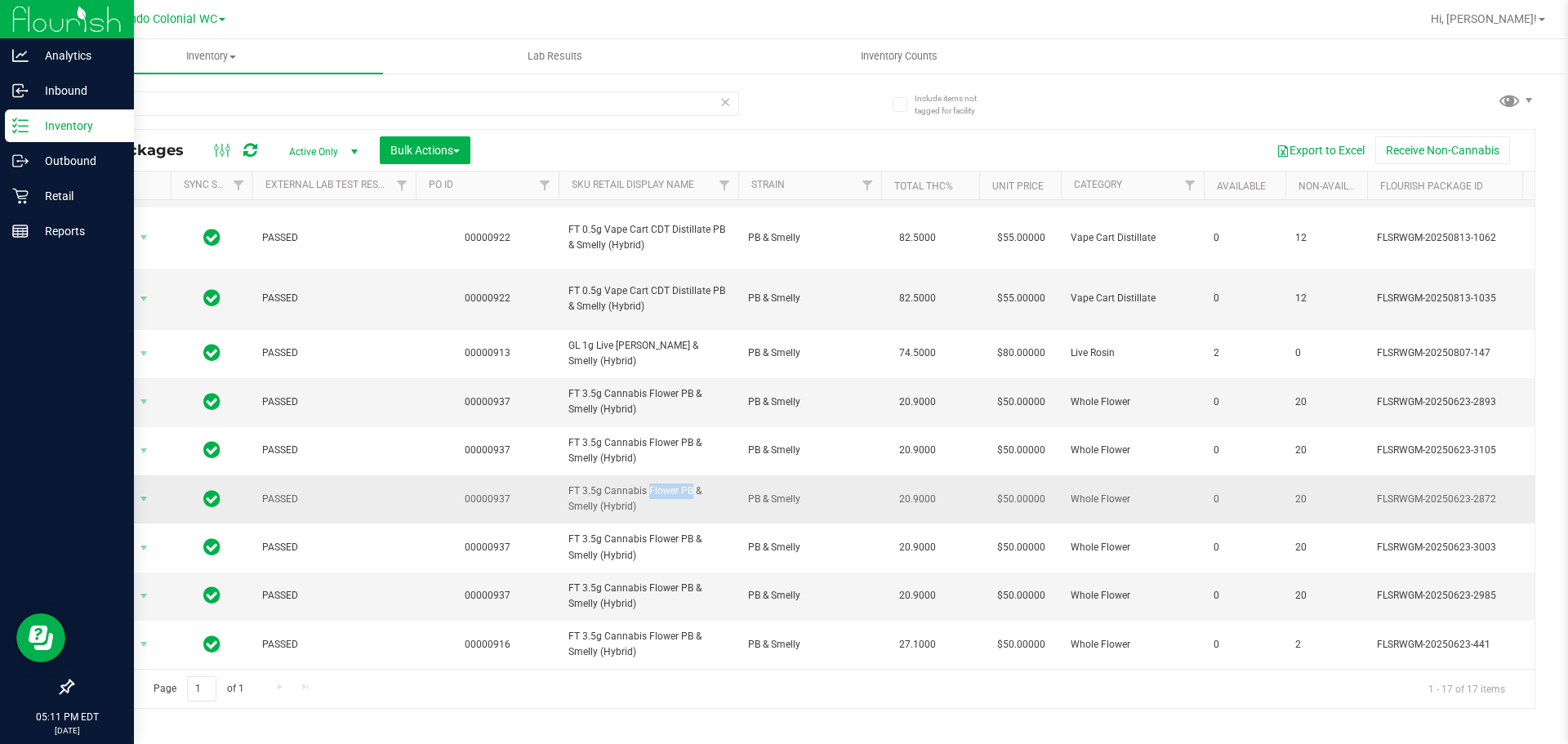
click at [625, 484] on span "FT 3.5g Cannabis Flower PB & Smelly (Hybrid)" at bounding box center [648, 499] width 160 height 31
copy tr "FT 3.5g Cannabis Flower PB & Smelly (Hybrid)"
click at [659, 107] on input "pb" at bounding box center [405, 104] width 667 height 24
click at [722, 100] on icon at bounding box center [725, 101] width 11 height 19
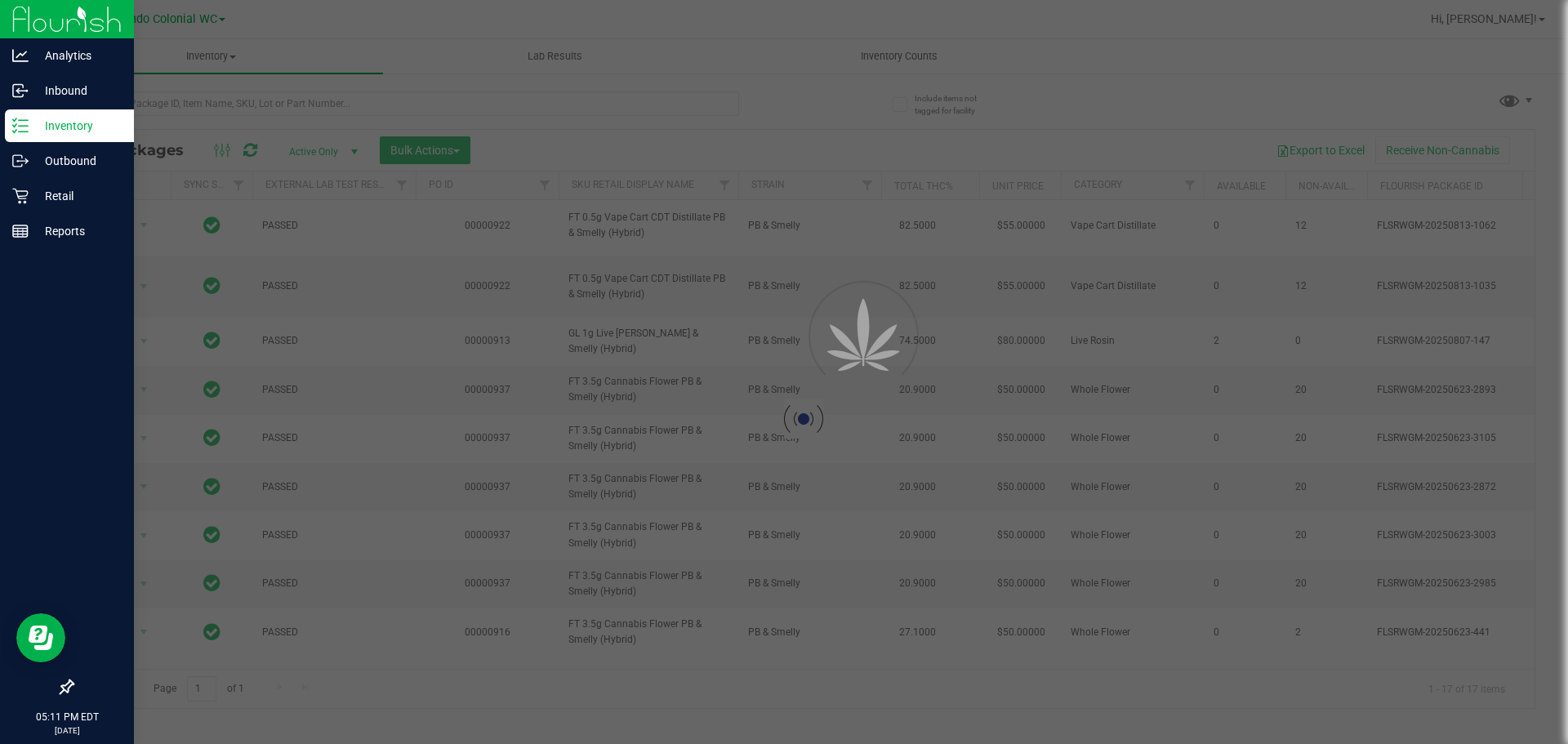
click at [704, 107] on div at bounding box center [784, 372] width 1568 height 744
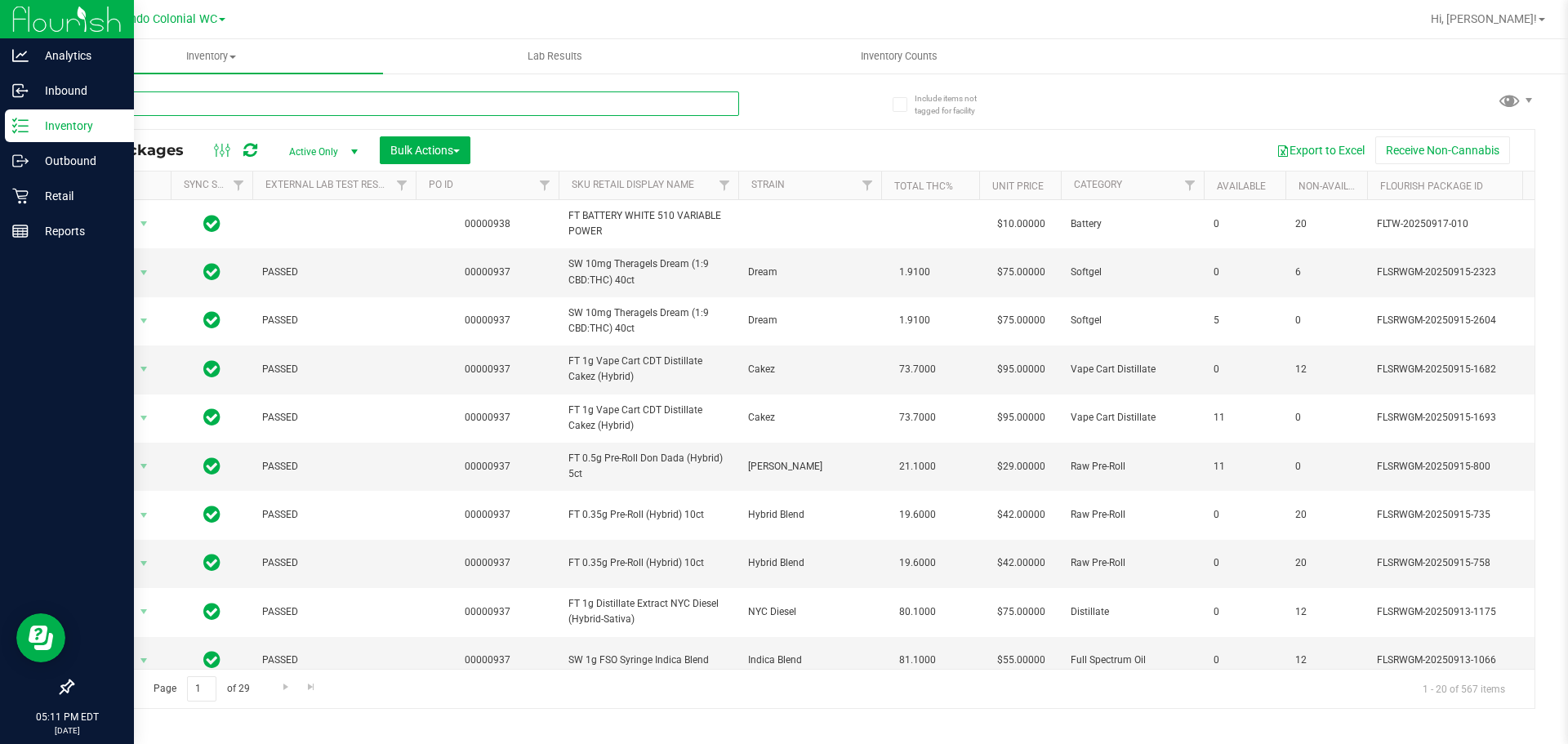
click at [696, 104] on input "text" at bounding box center [405, 104] width 667 height 24
paste input "FT 3.5g Cannabis Flower PB & Smelly (Hybrid)"
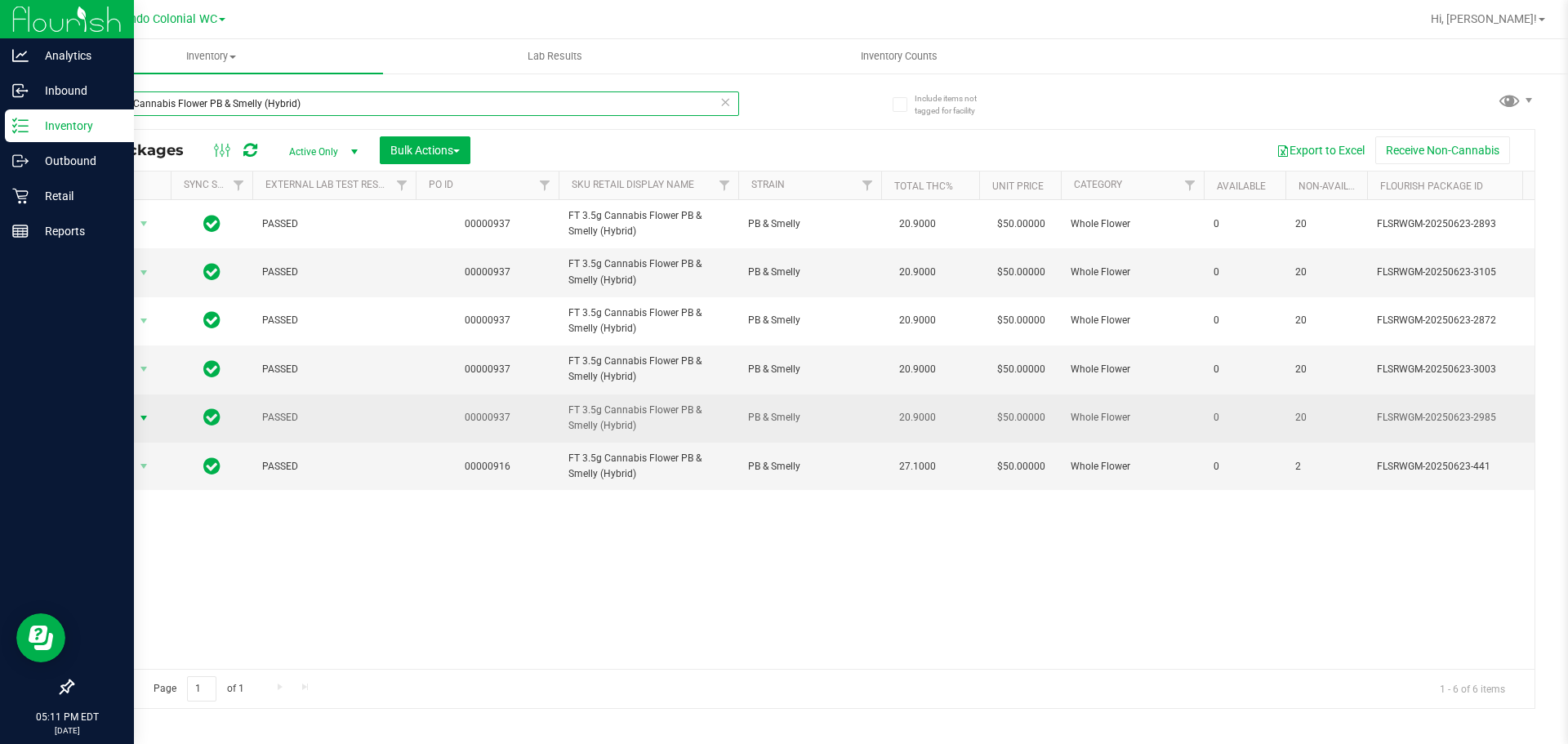
type input "FT 3.5g Cannabis Flower PB & Smelly (Hybrid)"
click at [134, 417] on span "select" at bounding box center [143, 418] width 20 height 23
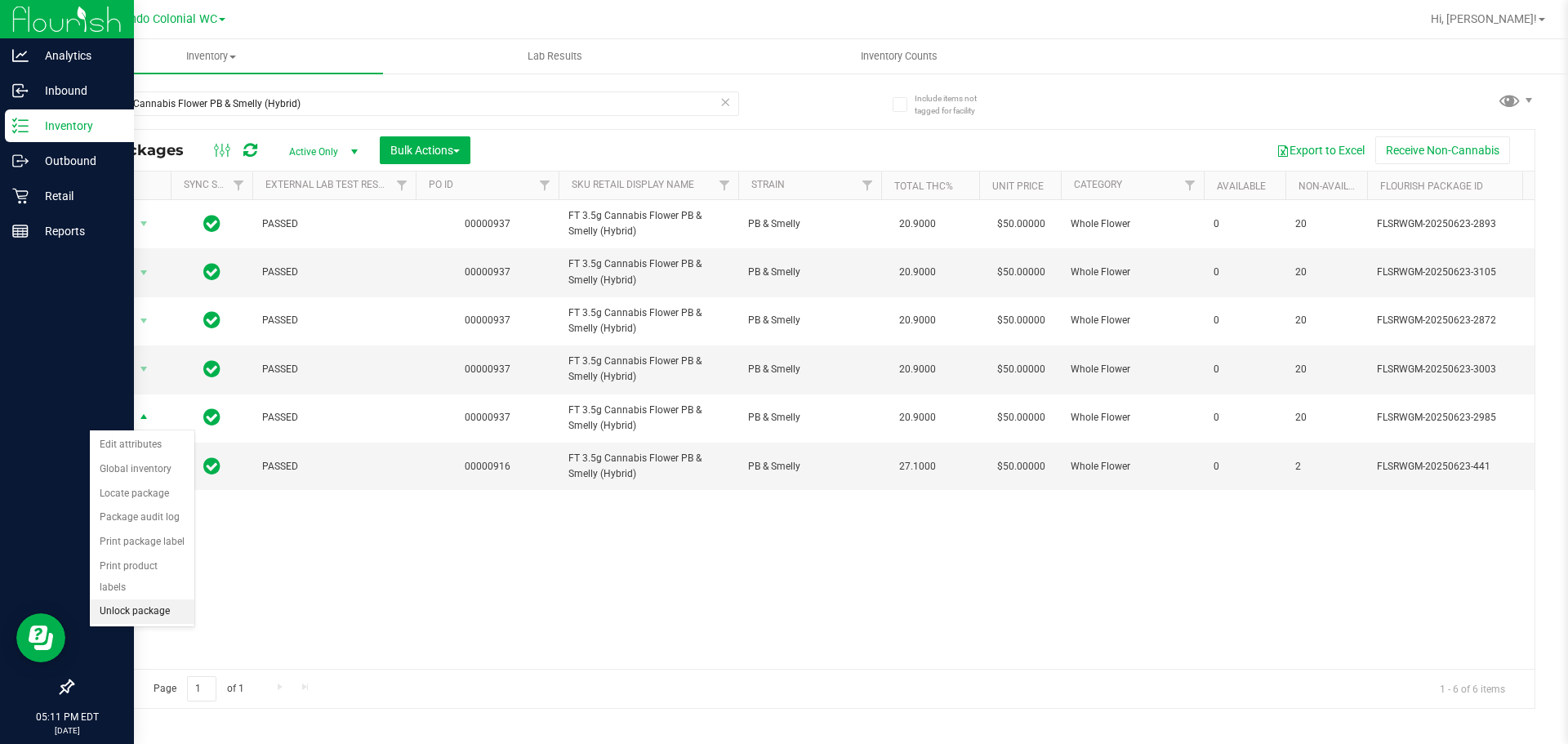
click at [164, 599] on li "Unlock package" at bounding box center [142, 611] width 105 height 24
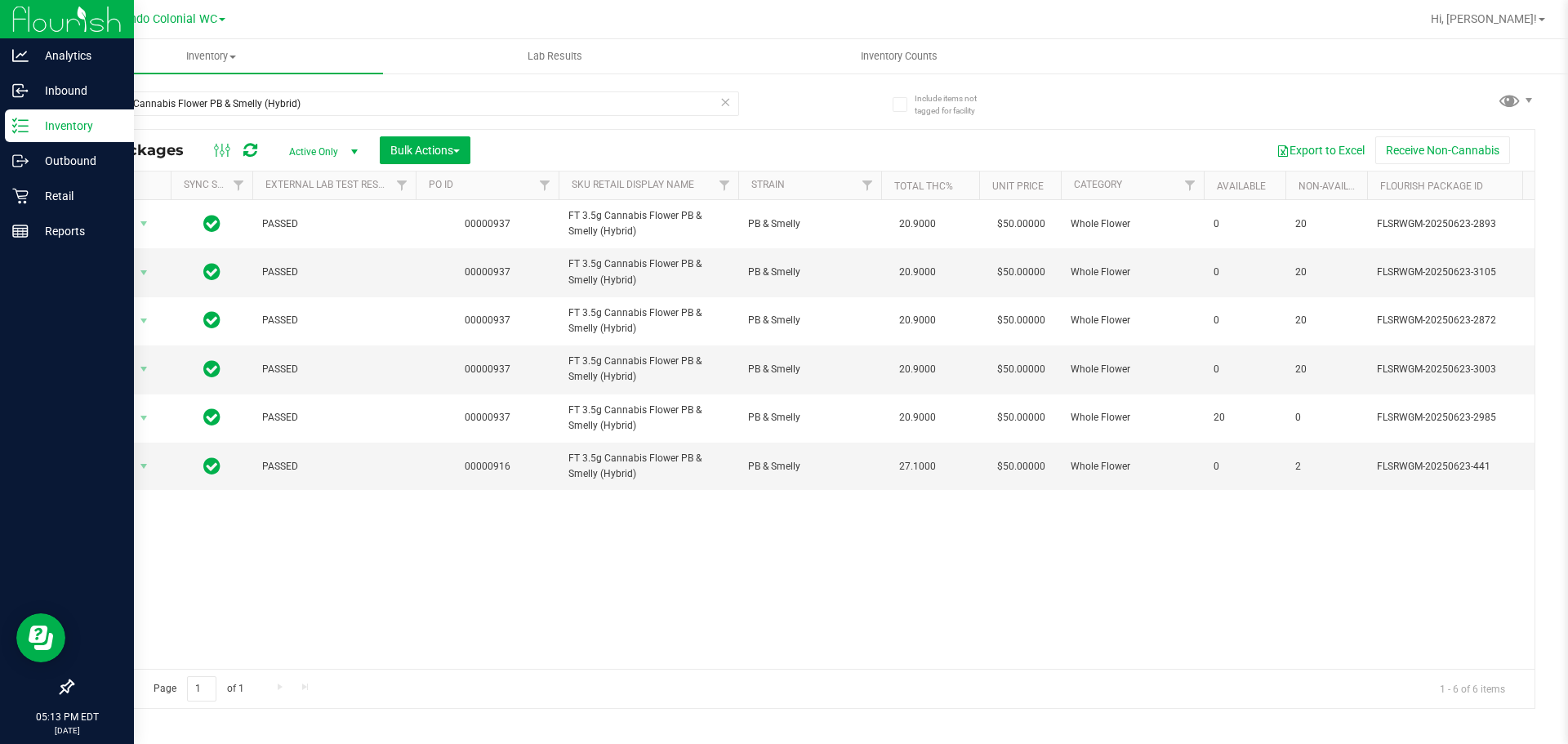
click at [725, 102] on icon at bounding box center [725, 101] width 11 height 19
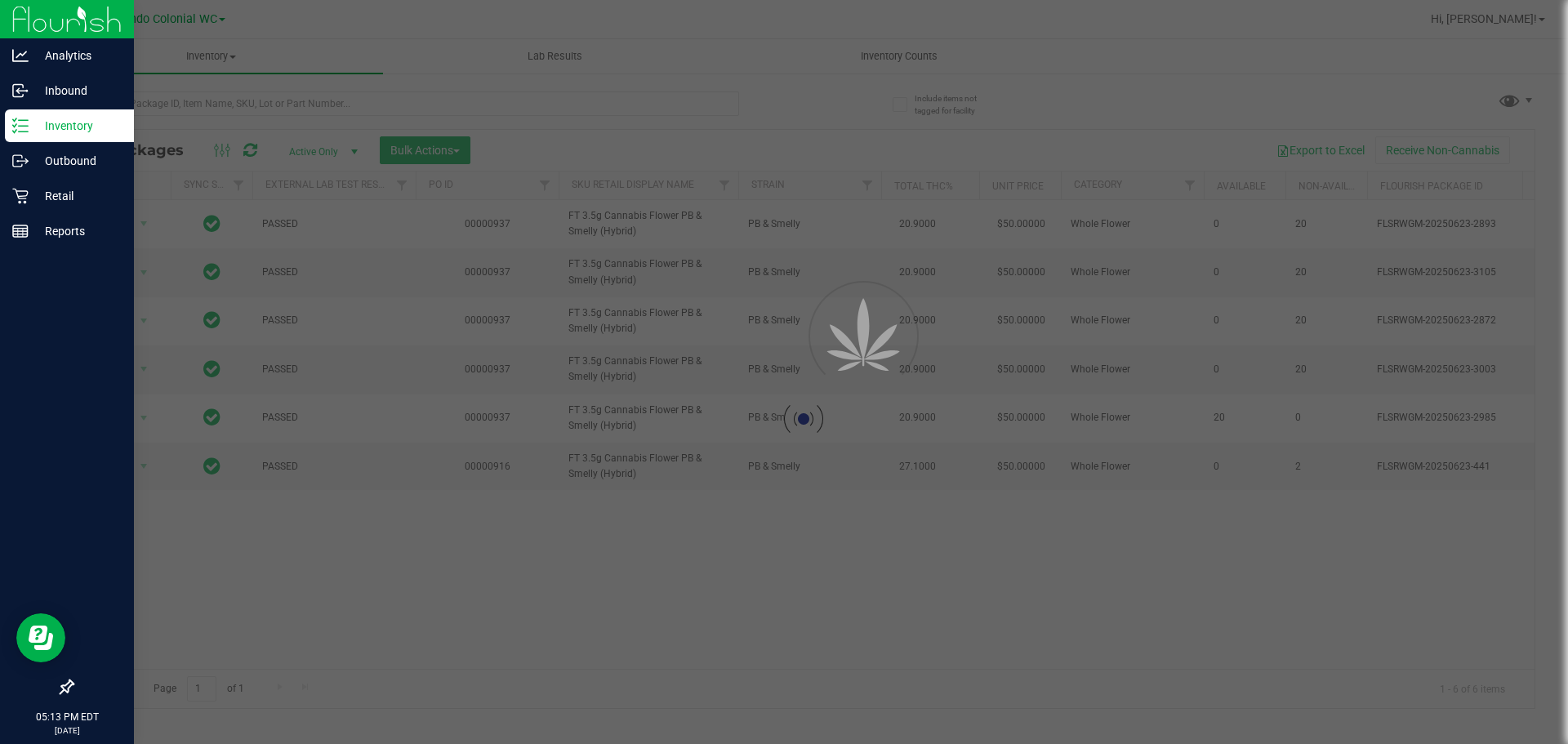
click at [682, 107] on div at bounding box center [784, 372] width 1568 height 744
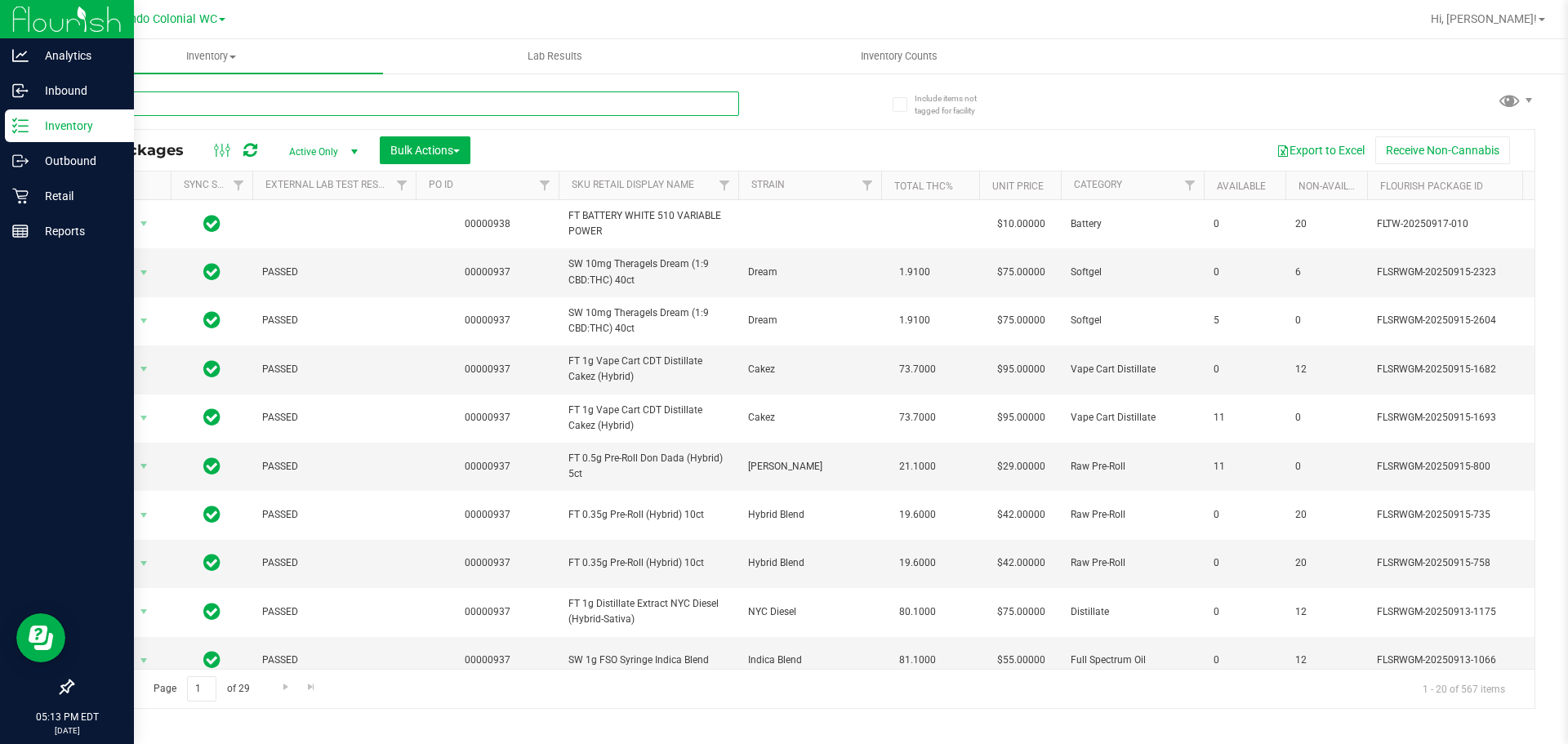
click at [634, 107] on input "text" at bounding box center [405, 104] width 667 height 24
